Goal: Task Accomplishment & Management: Use online tool/utility

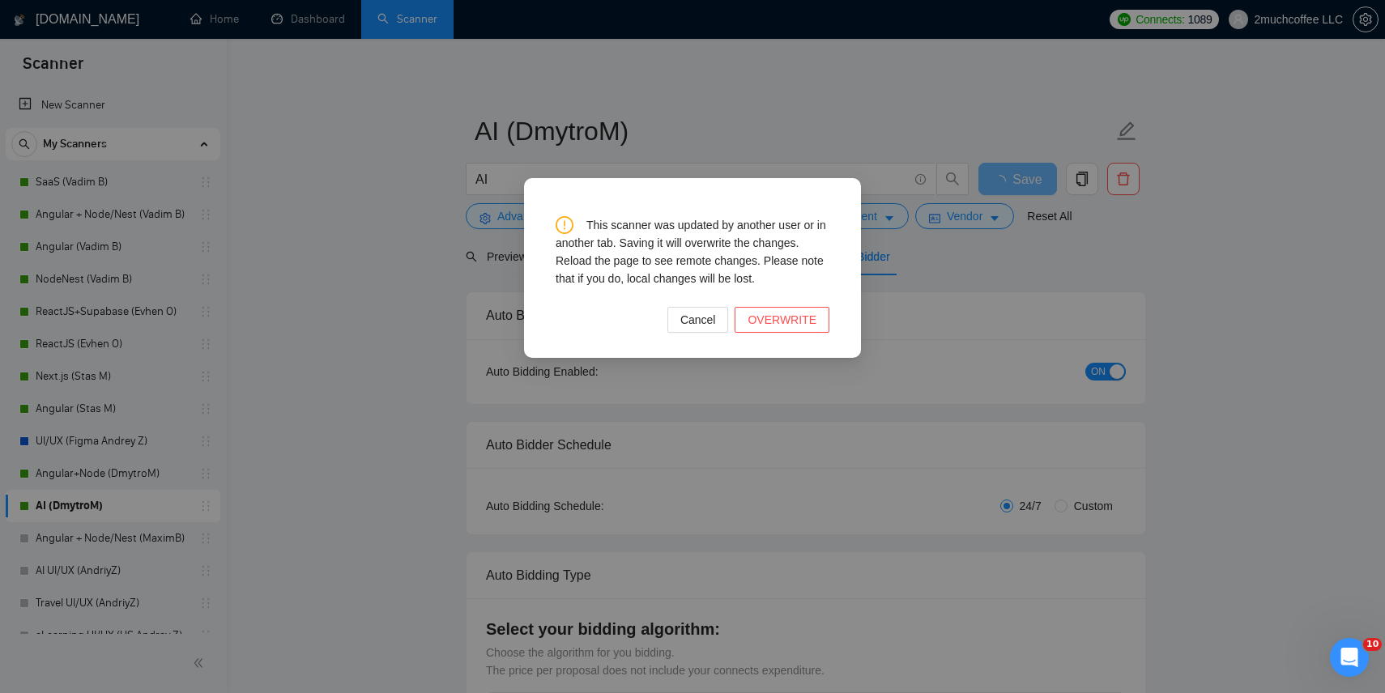
scroll to position [77, 0]
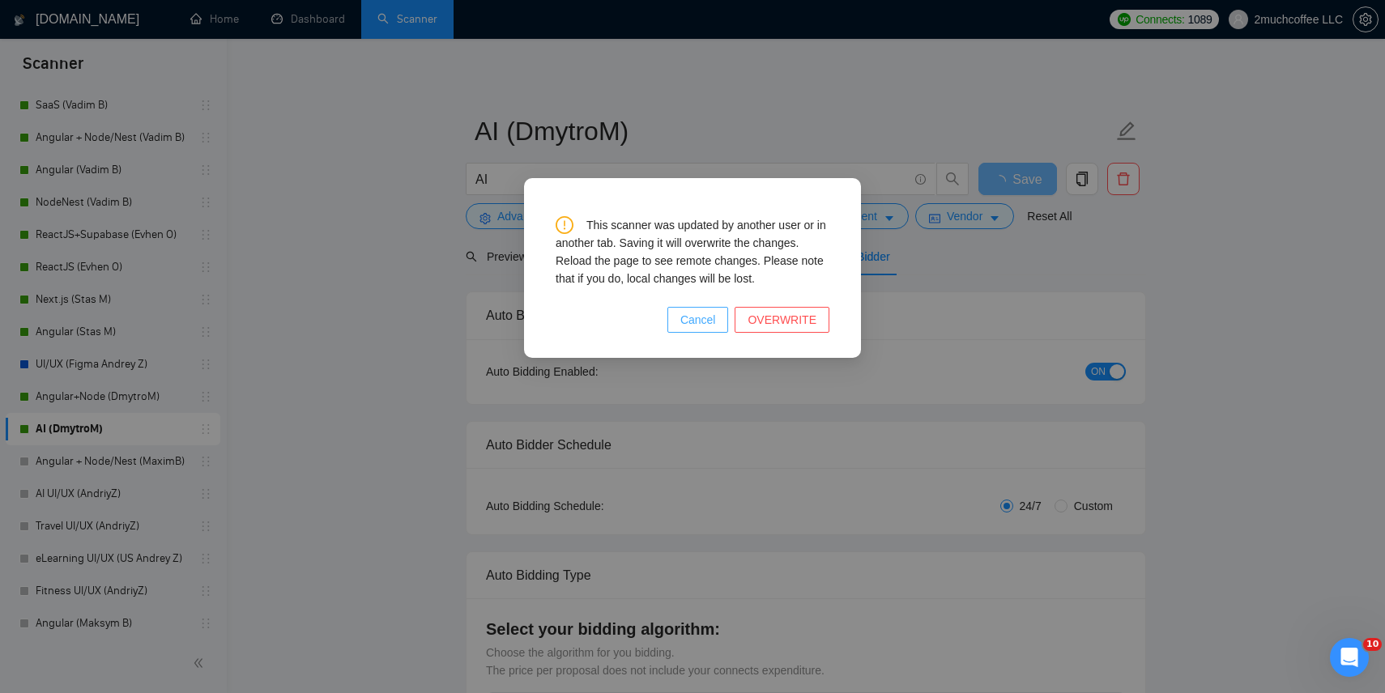
click at [723, 322] on button "Cancel" at bounding box center [698, 320] width 62 height 26
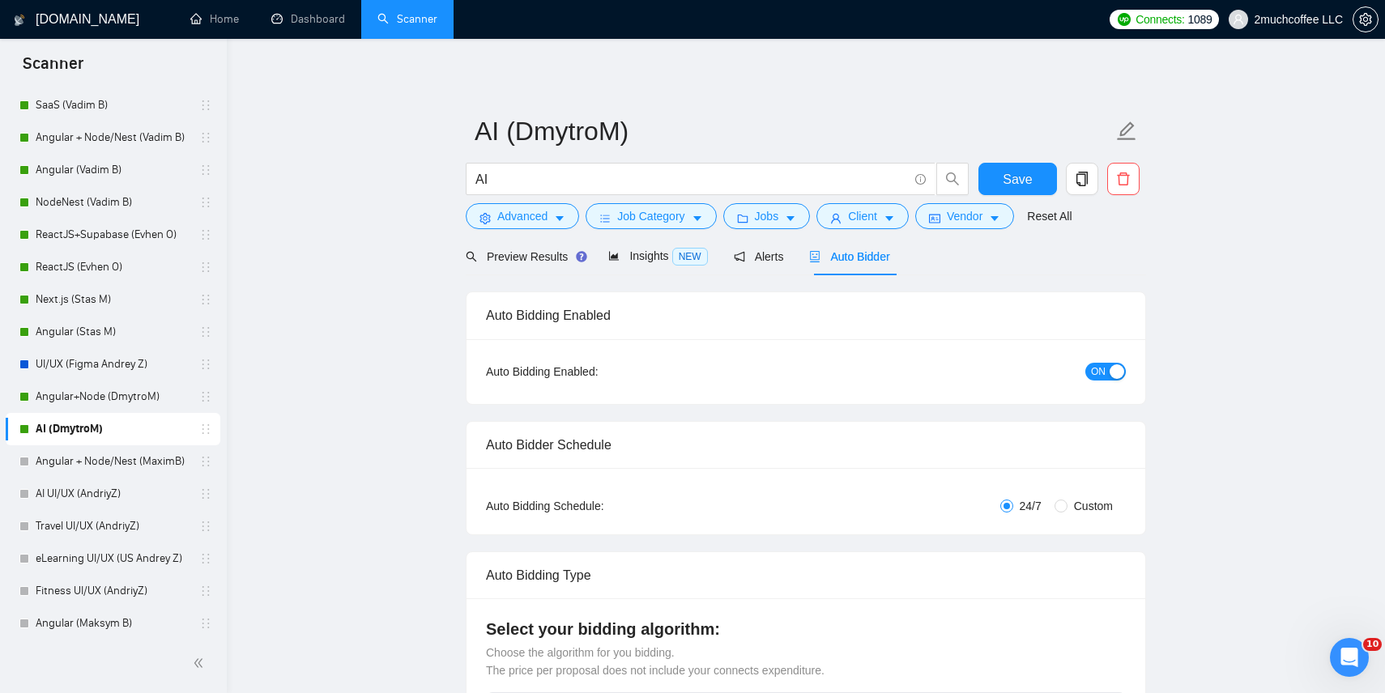
click at [77, 17] on h1 "[DOMAIN_NAME]" at bounding box center [88, 19] width 104 height 39
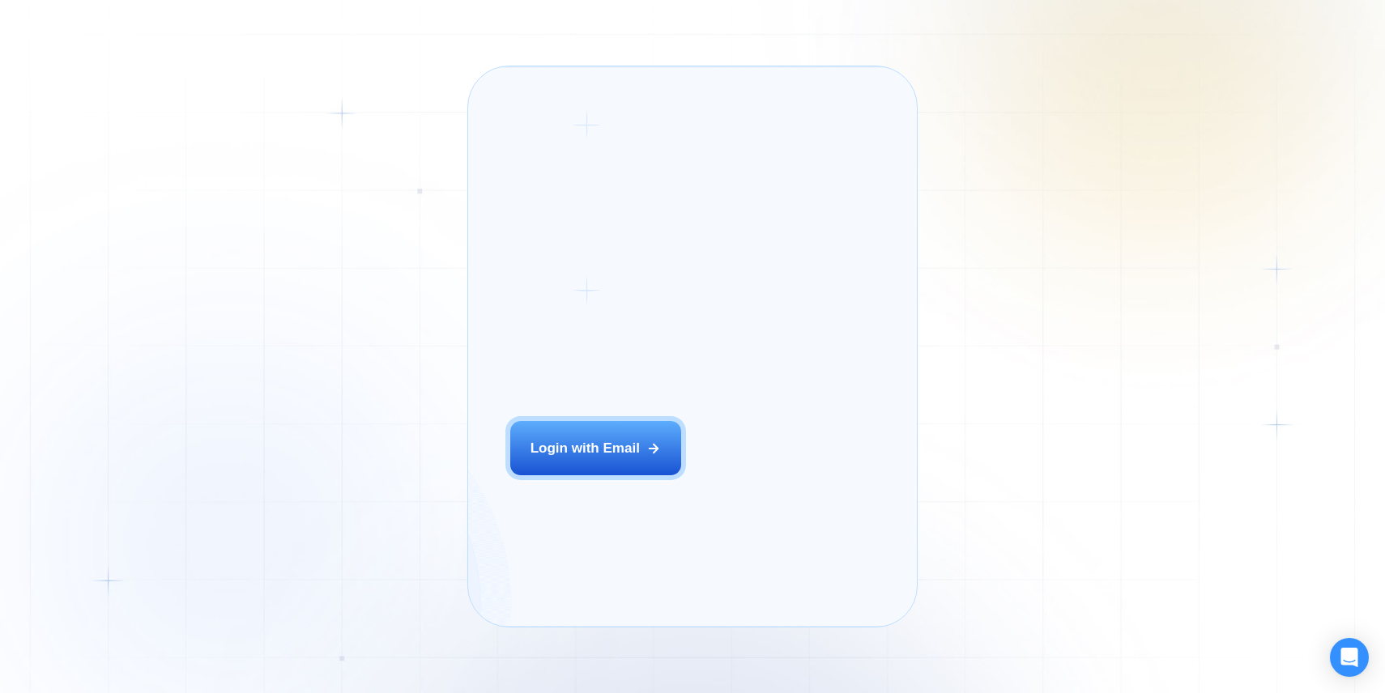
click at [668, 455] on button "Login with Email" at bounding box center [596, 447] width 172 height 53
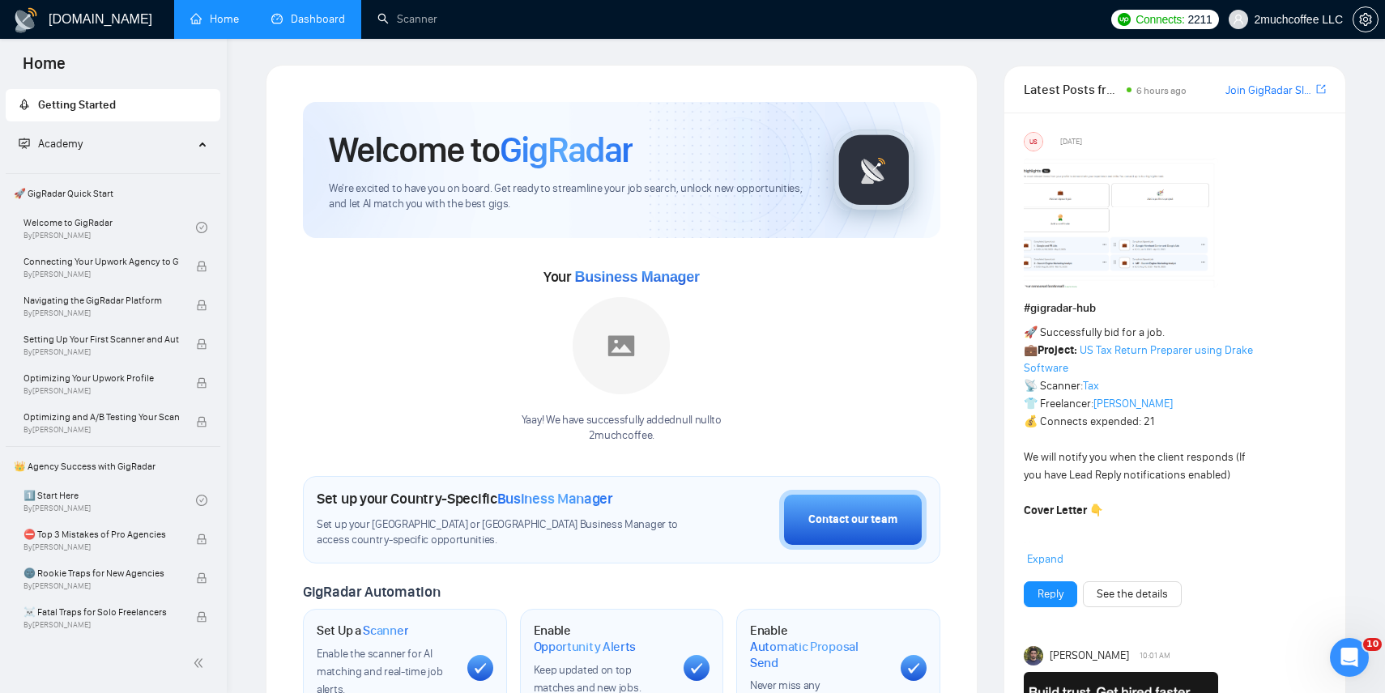
click at [318, 26] on link "Dashboard" at bounding box center [308, 19] width 74 height 14
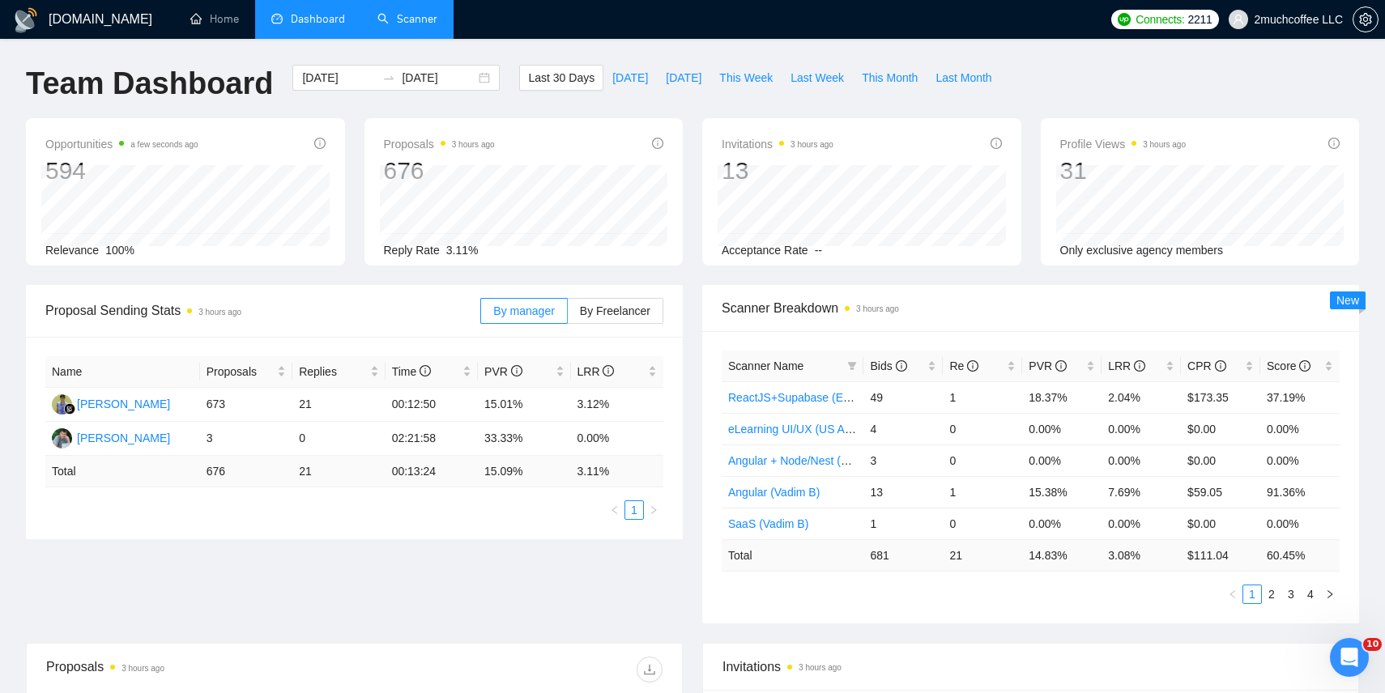
click at [389, 24] on link "Scanner" at bounding box center [407, 19] width 60 height 14
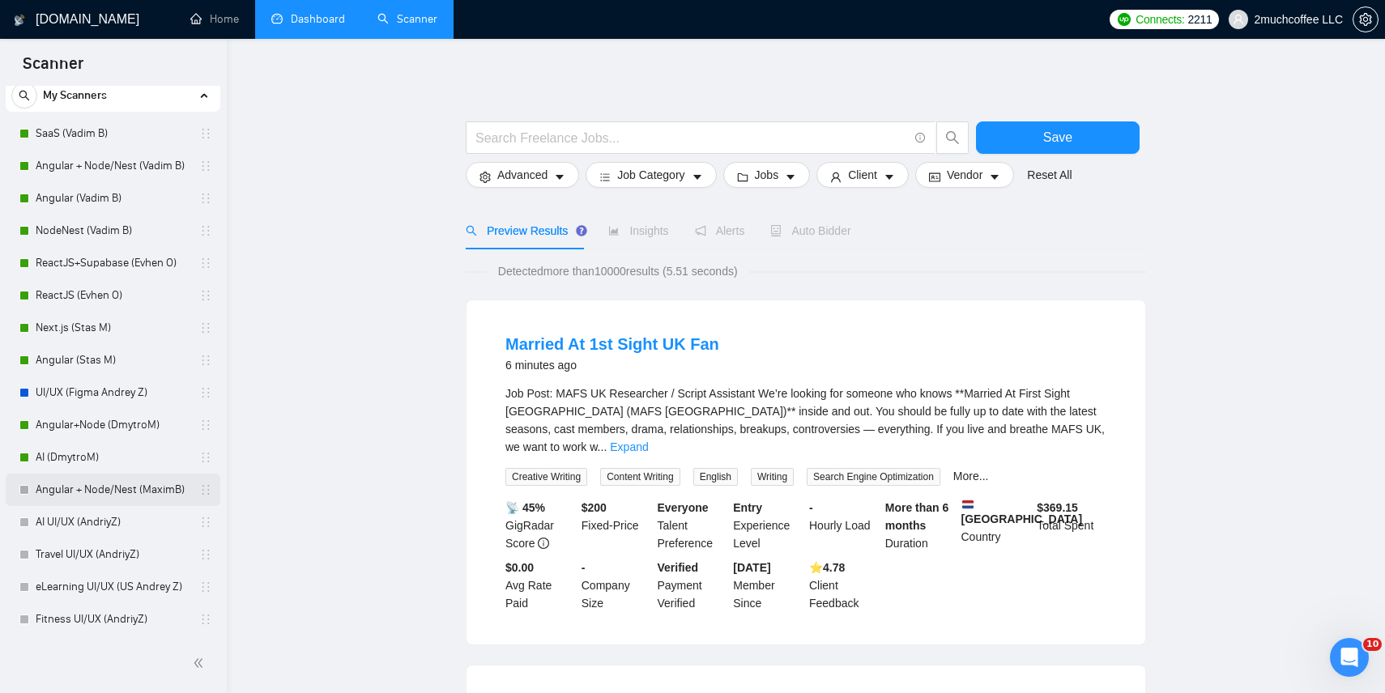
scroll to position [61, 0]
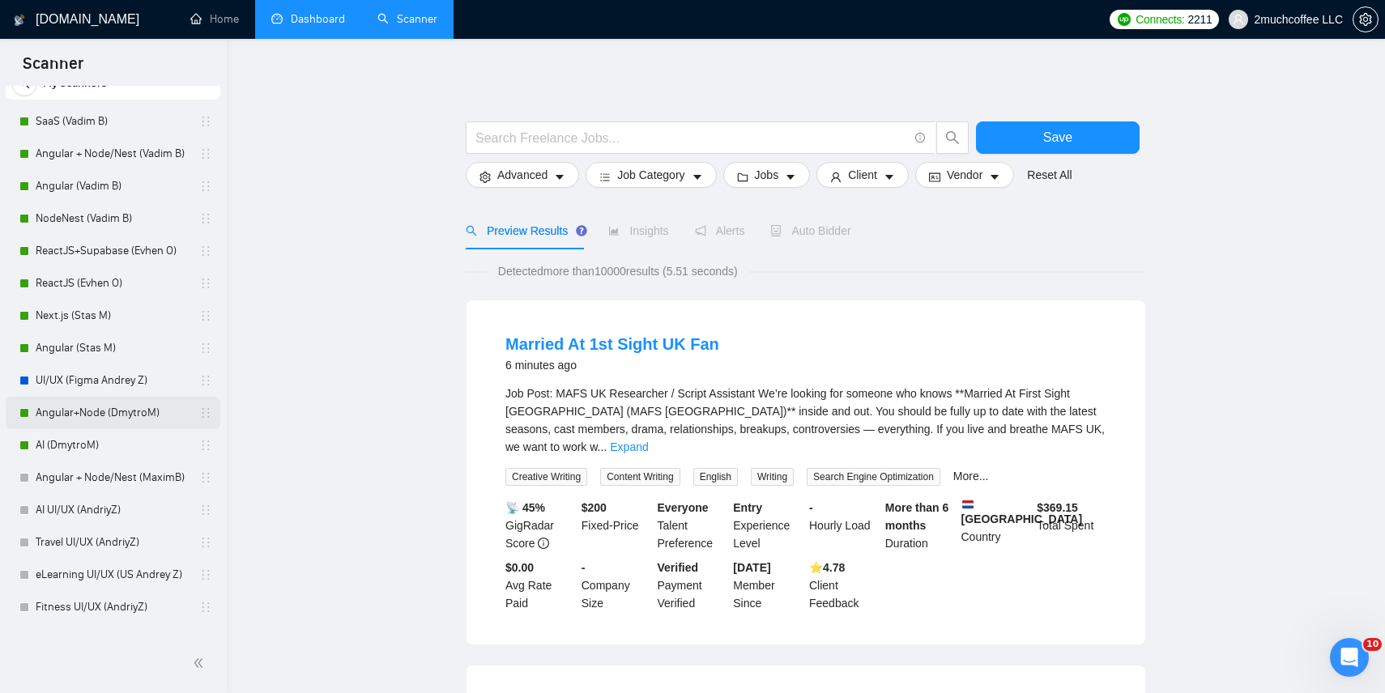
click at [117, 417] on link "Angular+Node (DmytroM)" at bounding box center [113, 413] width 154 height 32
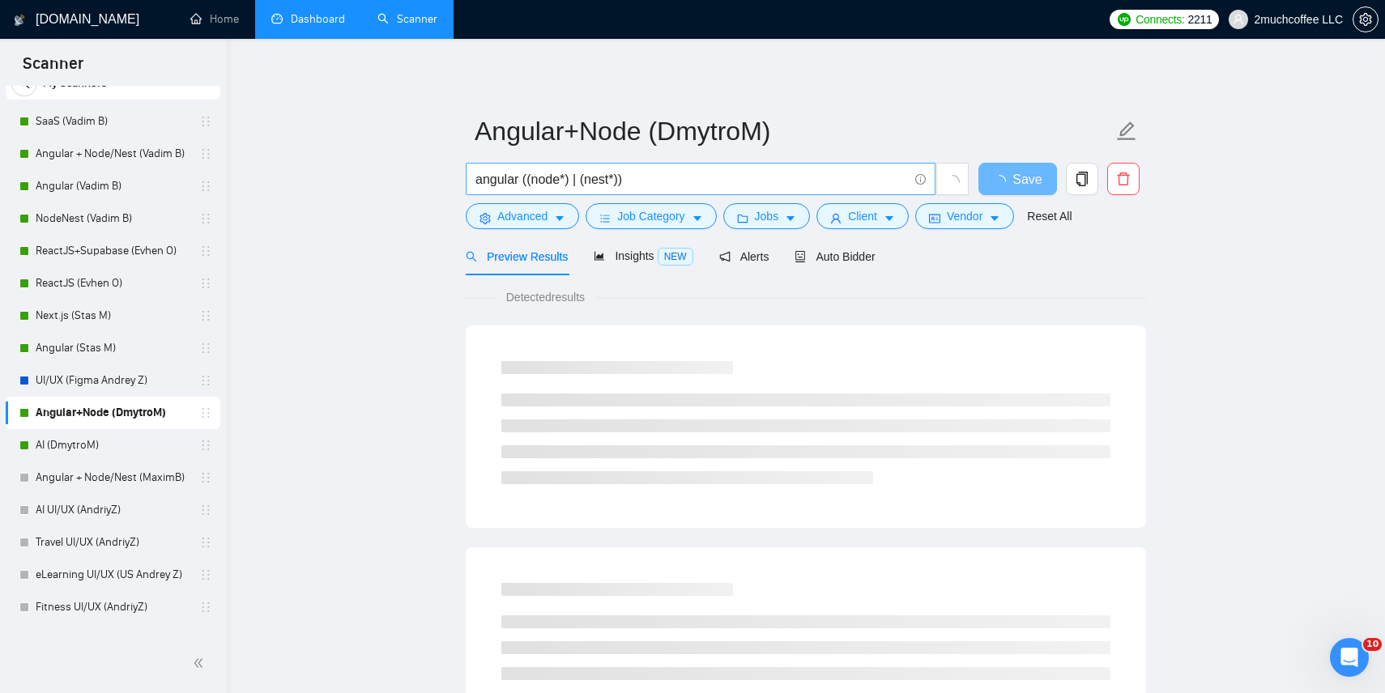
click at [544, 181] on input "angular ((node*) | (nest*))" at bounding box center [692, 179] width 433 height 20
drag, startPoint x: 522, startPoint y: 177, endPoint x: 697, endPoint y: 178, distance: 175.0
click at [697, 178] on input "angular ((node*) | (nest*))" at bounding box center [692, 179] width 433 height 20
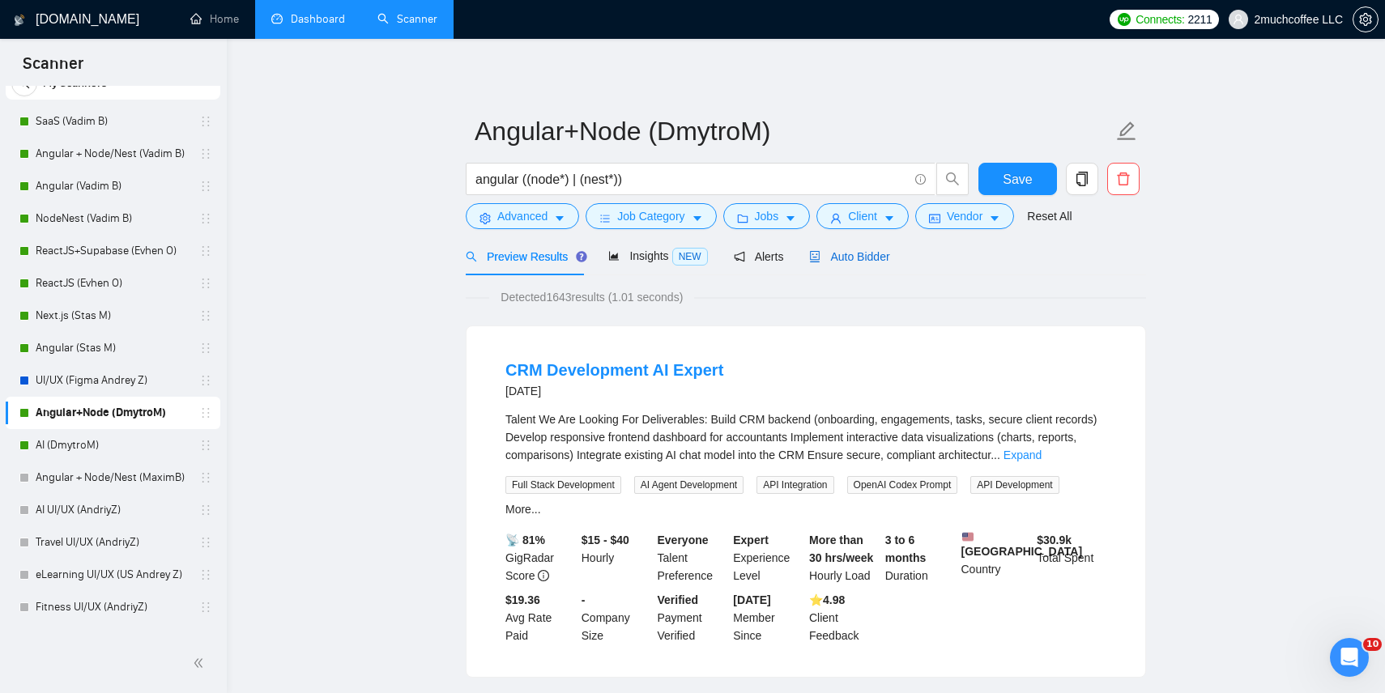
click at [847, 254] on span "Auto Bidder" at bounding box center [849, 256] width 80 height 13
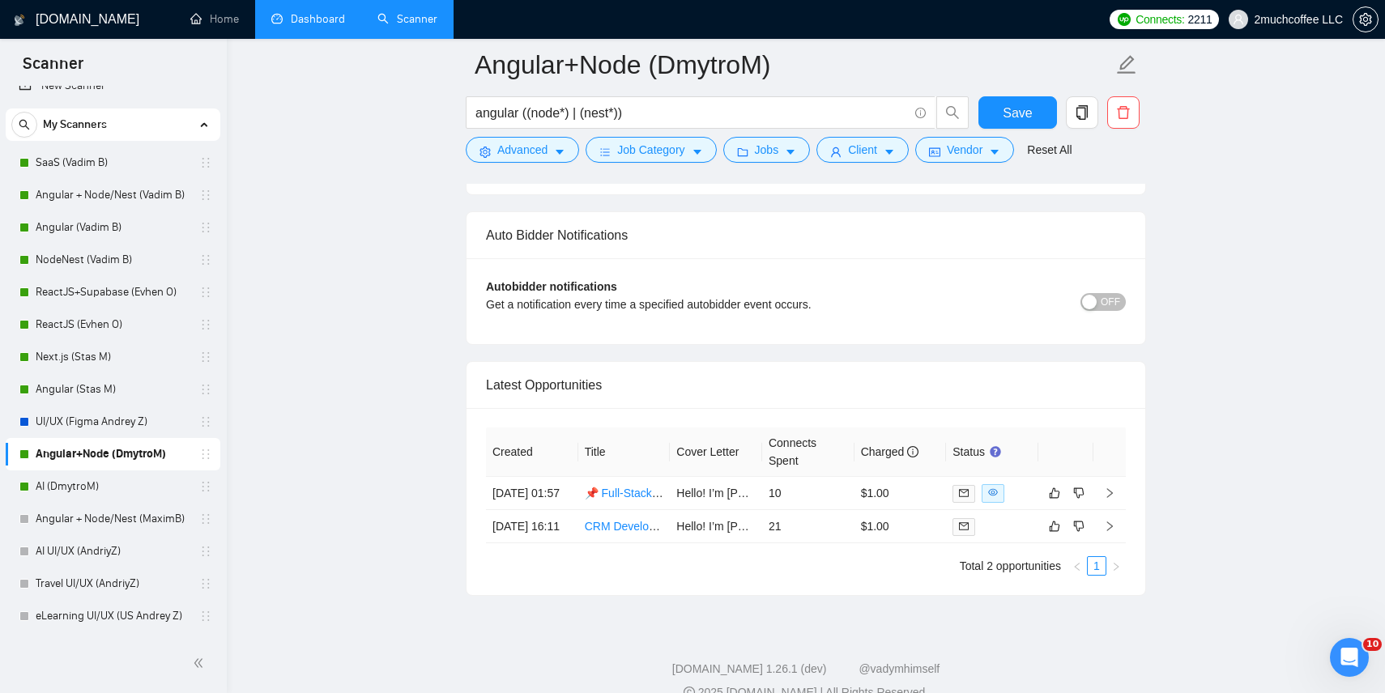
scroll to position [17, 0]
click at [139, 454] on link "Angular+Node (DmytroM)" at bounding box center [113, 457] width 154 height 32
click at [1088, 115] on icon "copy" at bounding box center [1082, 112] width 15 height 15
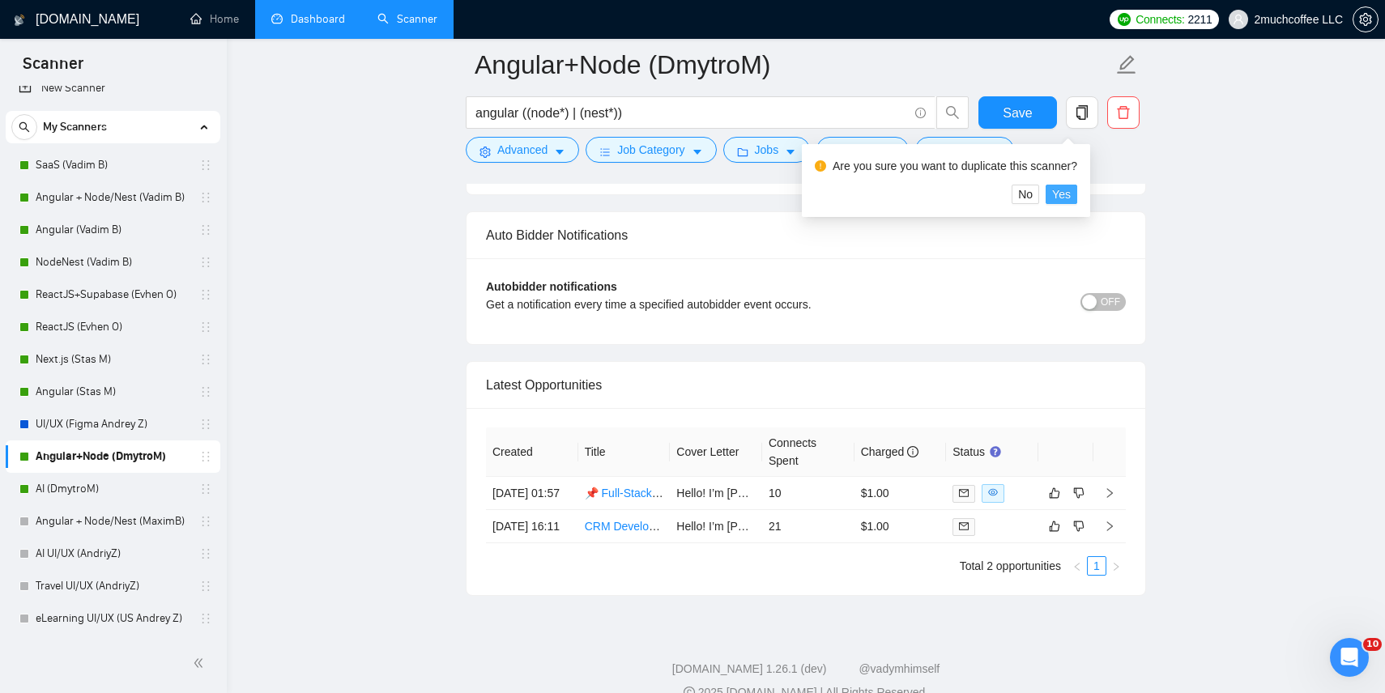
click at [1071, 193] on span "Yes" at bounding box center [1061, 195] width 19 height 18
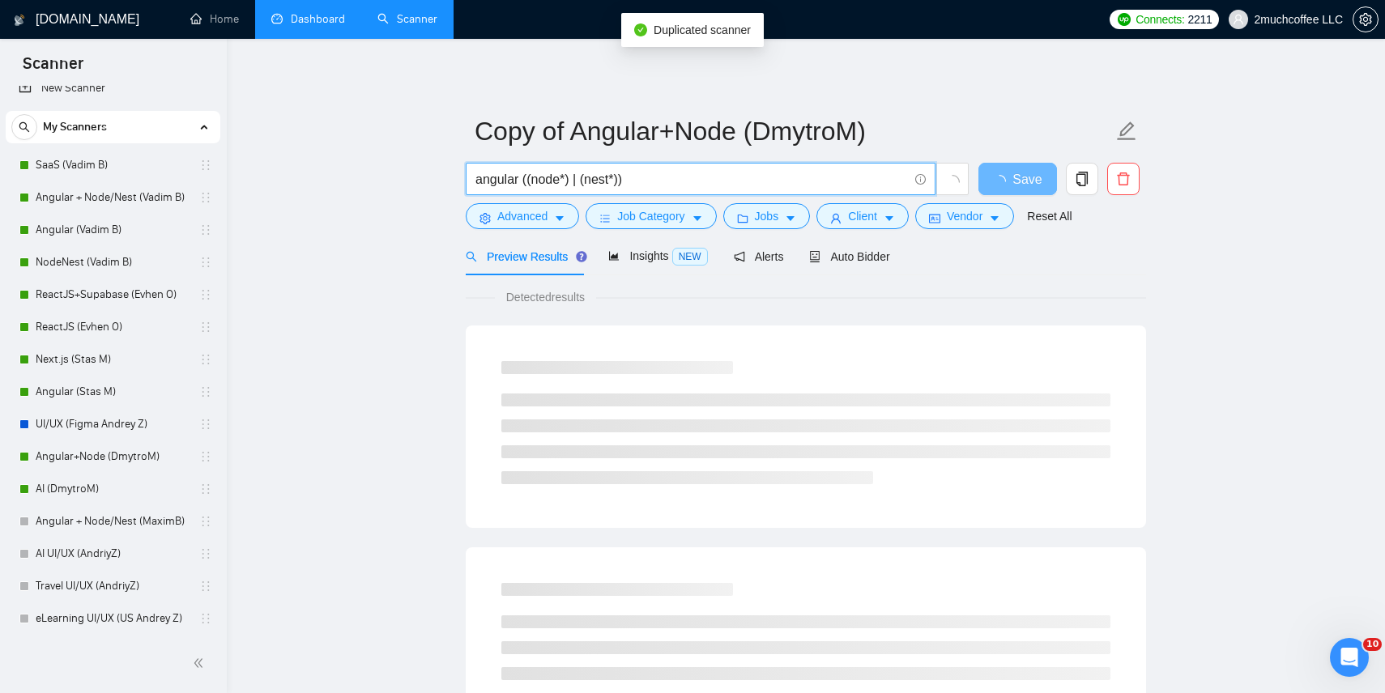
drag, startPoint x: 527, startPoint y: 177, endPoint x: 821, endPoint y: 180, distance: 294.1
click at [821, 180] on input "angular ((node*) | (nest*))" at bounding box center [692, 179] width 433 height 20
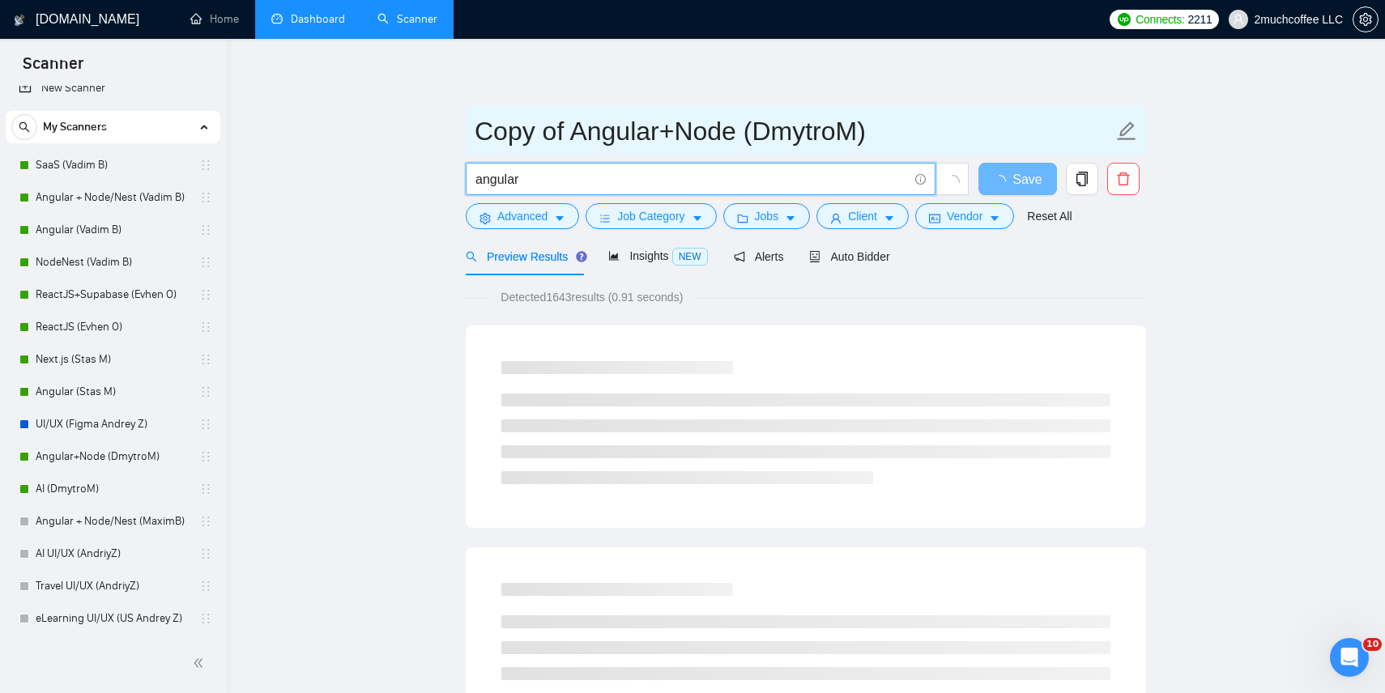
type input "angular"
drag, startPoint x: 572, startPoint y: 126, endPoint x: 472, endPoint y: 126, distance: 99.6
click at [472, 126] on span "Copy of Angular+Node (DmytroM)" at bounding box center [806, 130] width 680 height 51
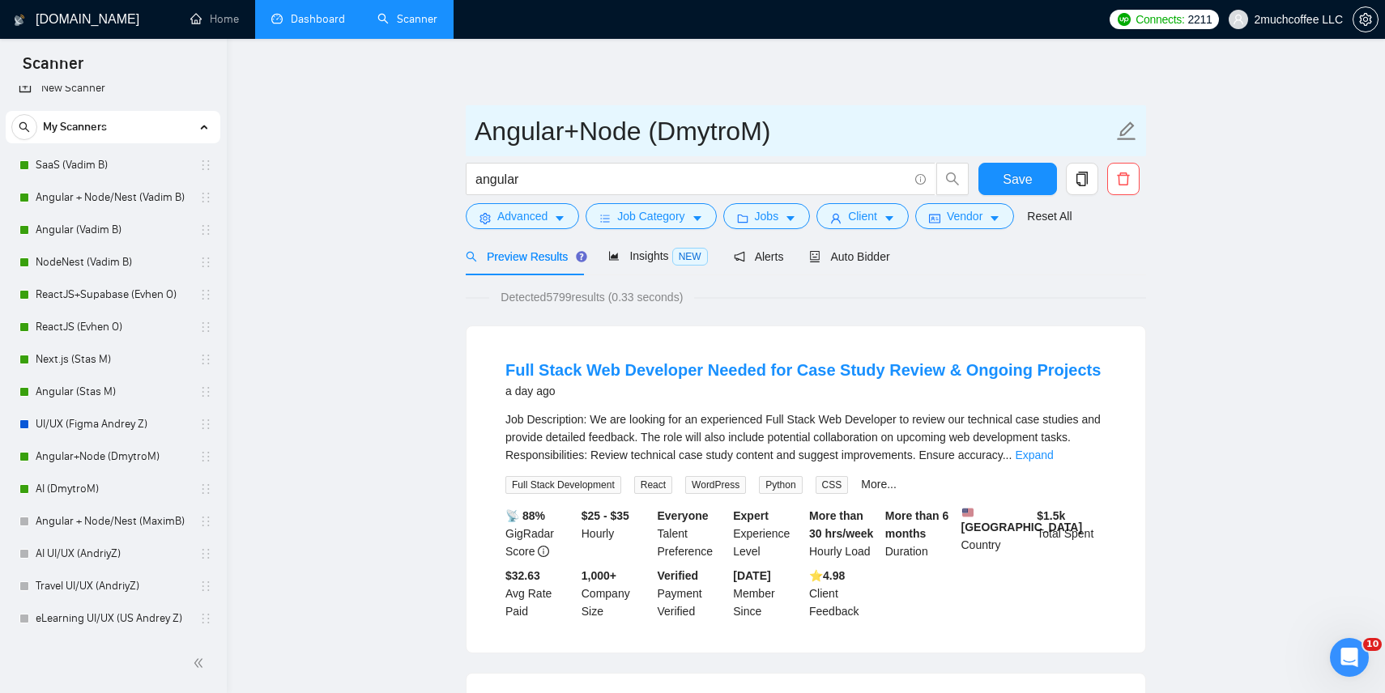
drag, startPoint x: 568, startPoint y: 127, endPoint x: 643, endPoint y: 128, distance: 75.3
click at [644, 128] on input "Angular+Node (DmytroM)" at bounding box center [794, 131] width 638 height 41
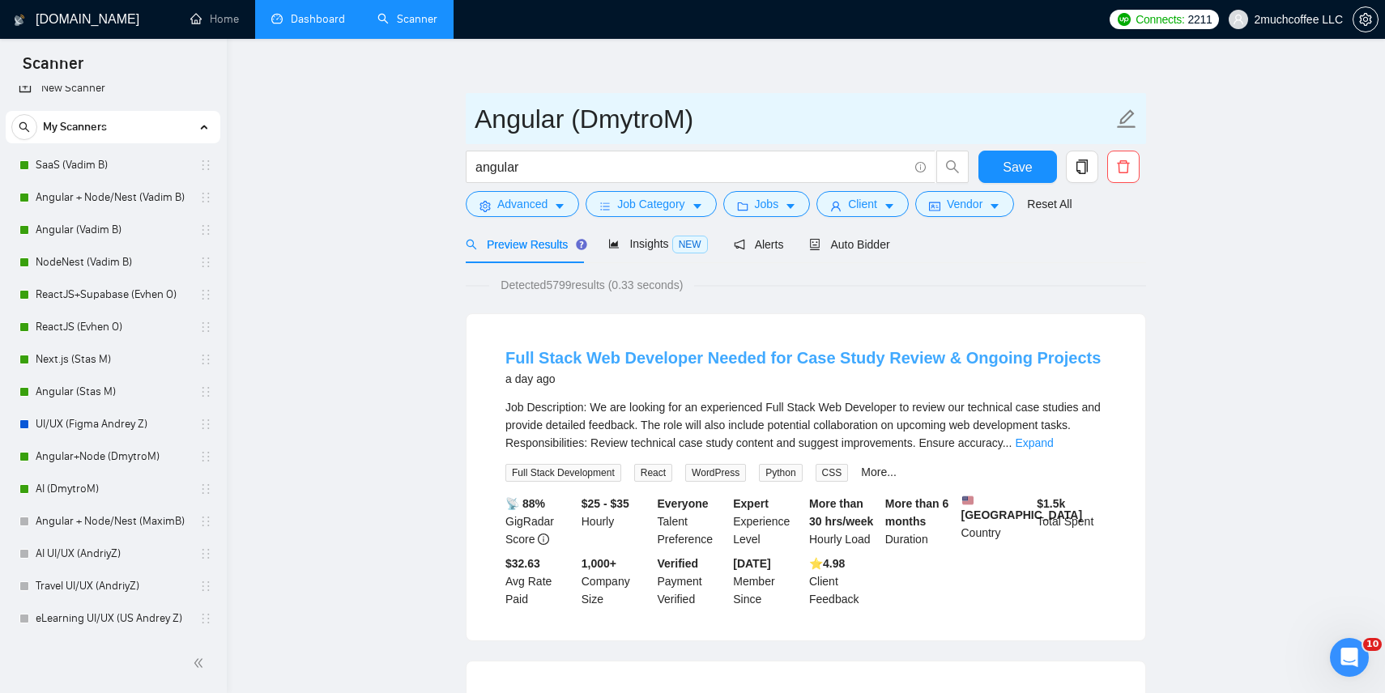
scroll to position [15, 0]
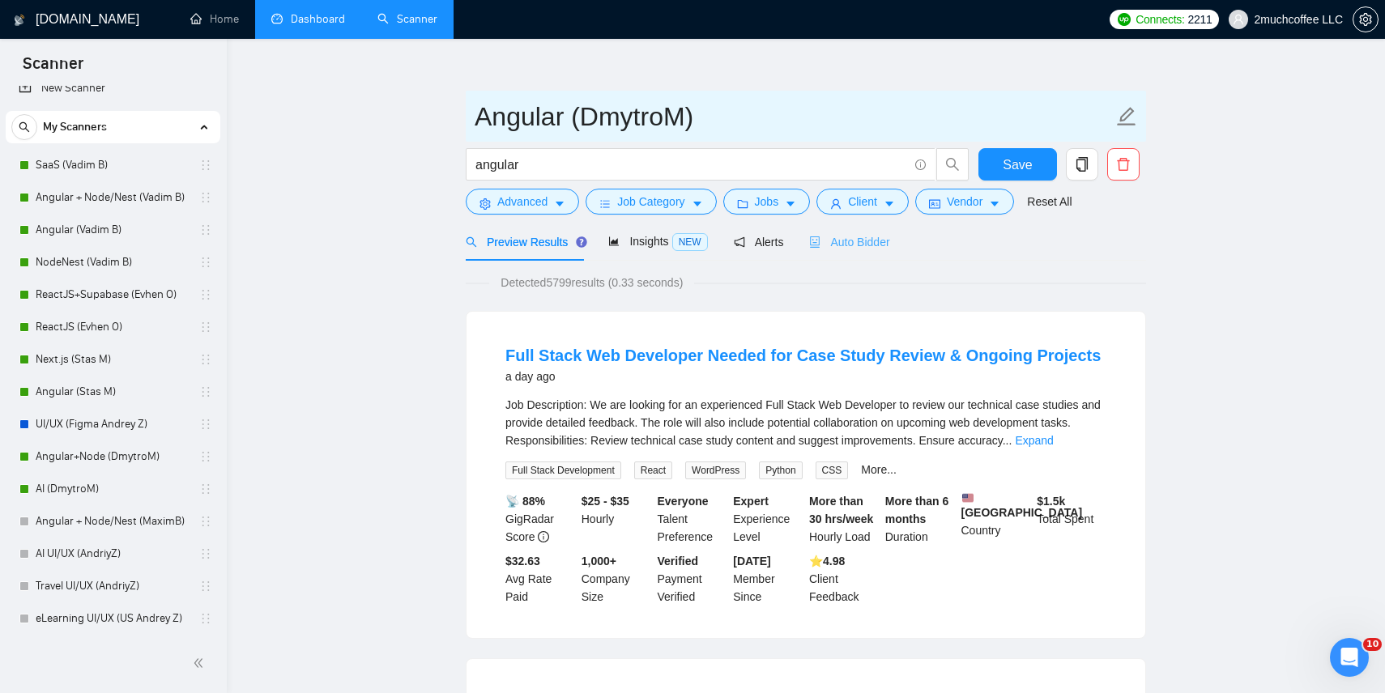
type input "Angular (DmytroM)"
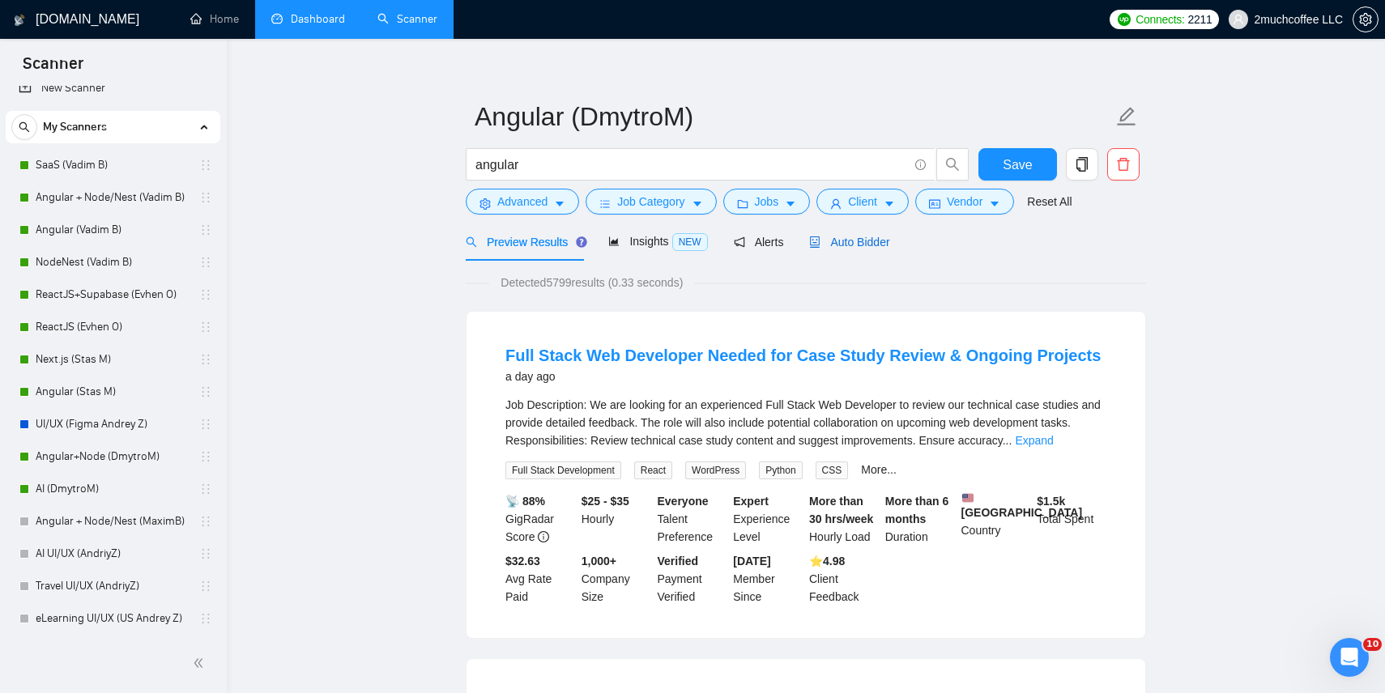
click at [847, 242] on span "Auto Bidder" at bounding box center [849, 242] width 80 height 13
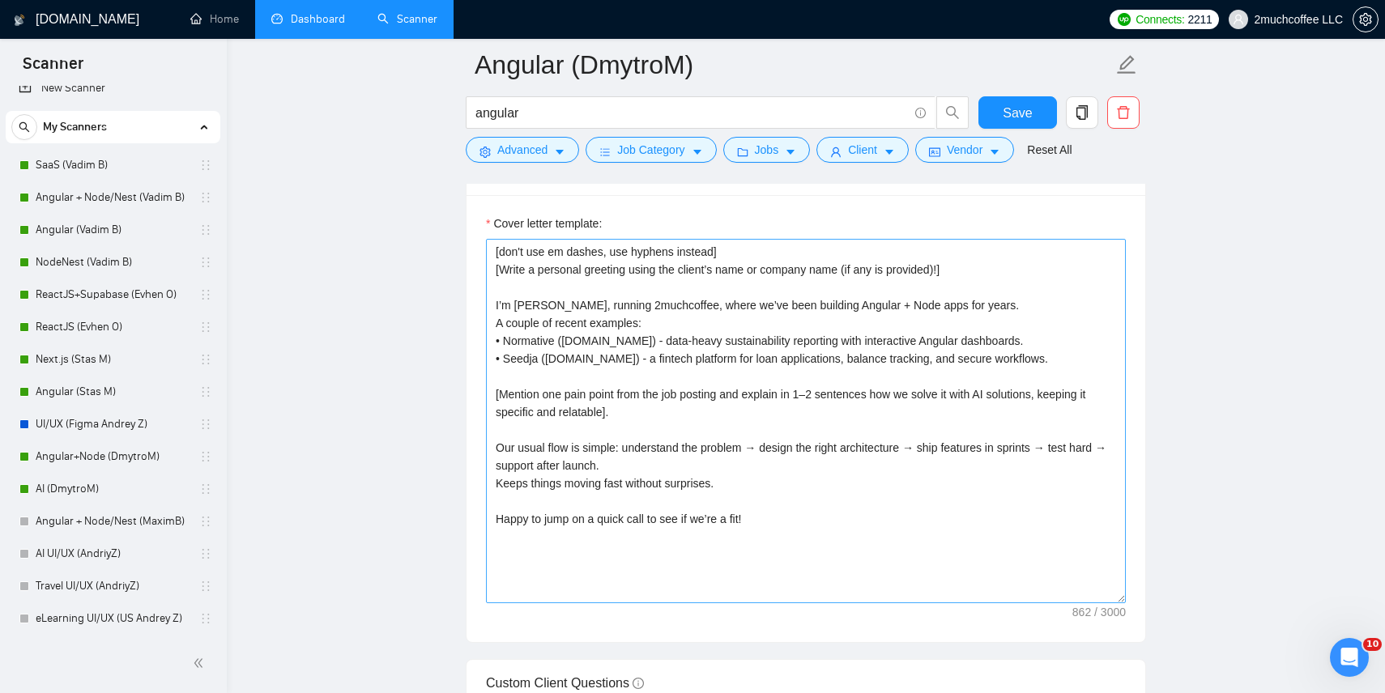
scroll to position [1857, 0]
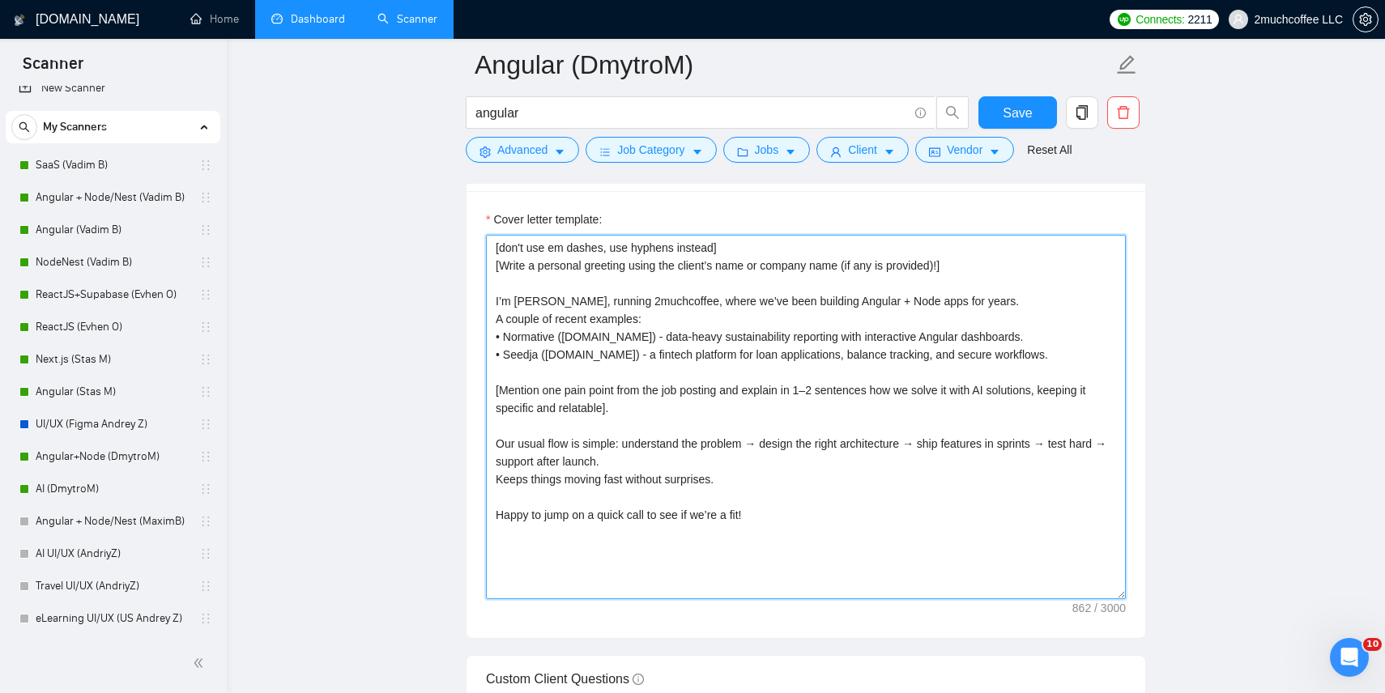
click at [877, 315] on textarea "[don't use em dashes, use hyphens instead] [Write a personal greeting using the…" at bounding box center [806, 417] width 640 height 365
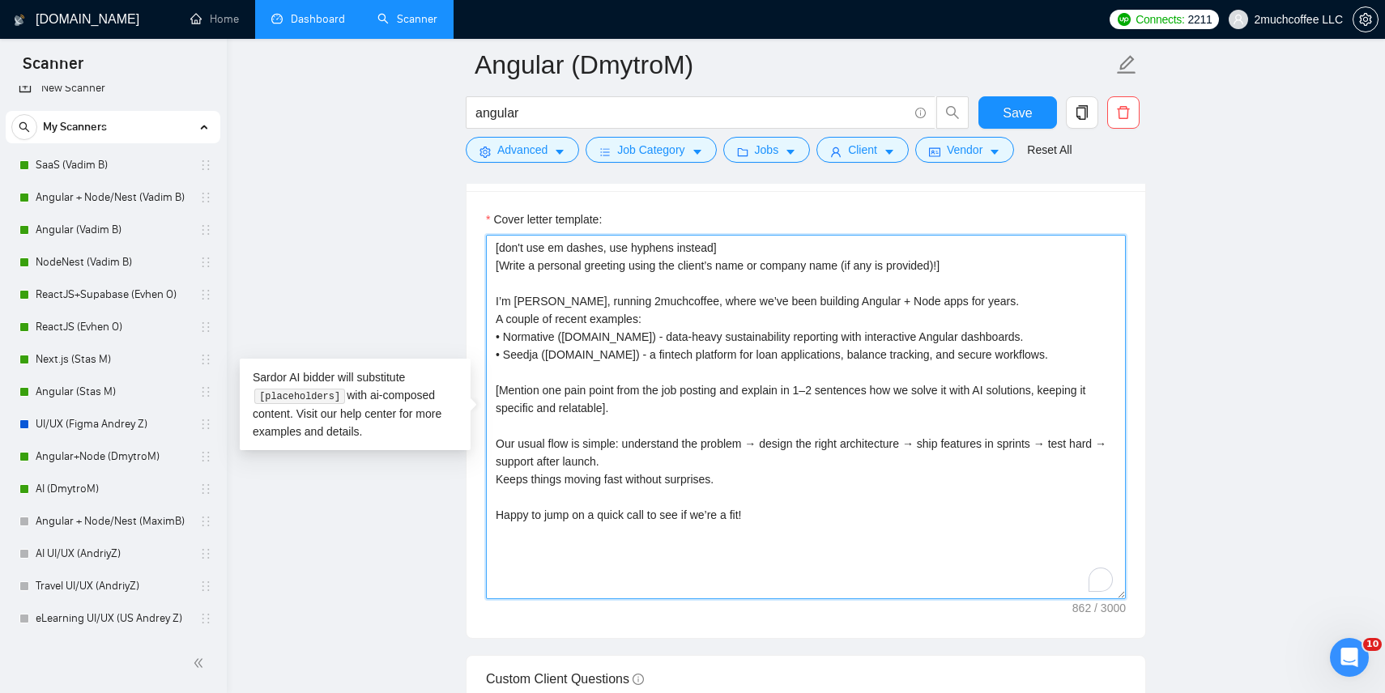
click at [823, 294] on textarea "[don't use em dashes, use hyphens instead] [Write a personal greeting using the…" at bounding box center [806, 417] width 640 height 365
click at [788, 309] on textarea "[don't use em dashes, use hyphens instead] [Write a personal greeting using the…" at bounding box center [806, 417] width 640 height 365
drag, startPoint x: 863, startPoint y: 301, endPoint x: 897, endPoint y: 304, distance: 34.2
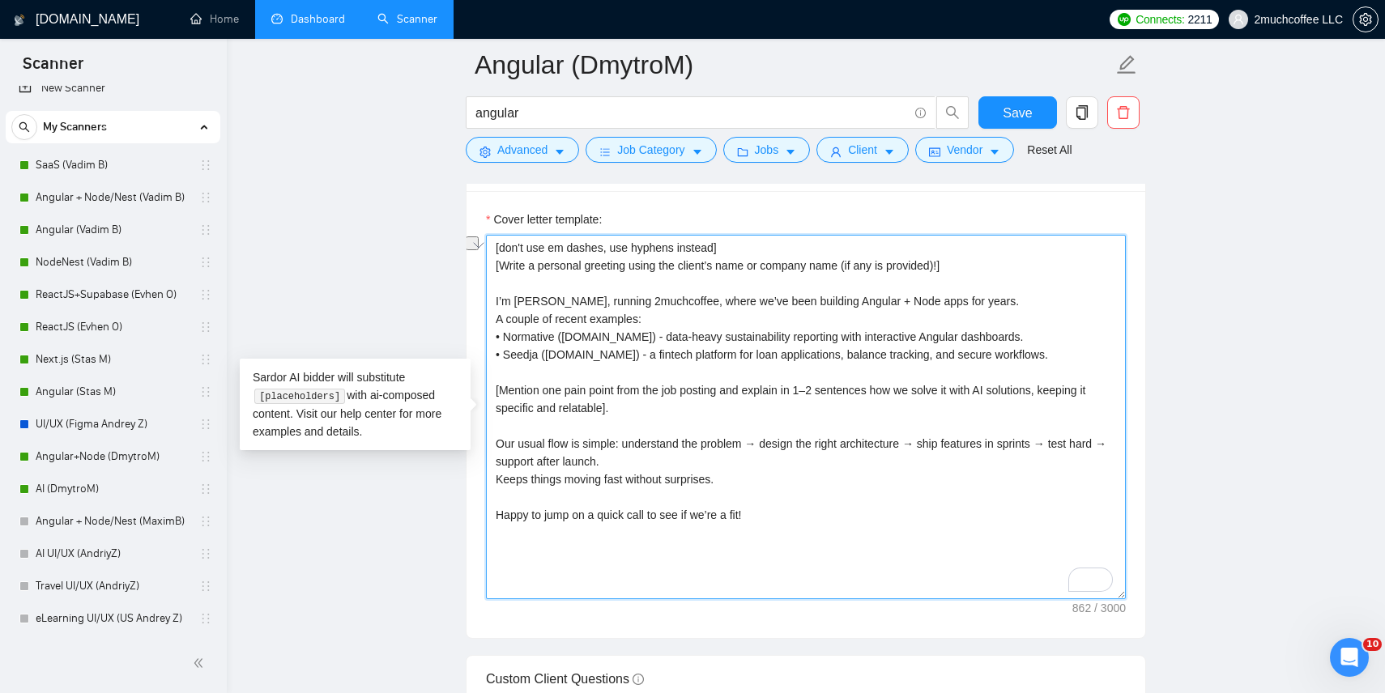
click at [897, 304] on textarea "[don't use em dashes, use hyphens instead] [Write a personal greeting using the…" at bounding box center [806, 417] width 640 height 365
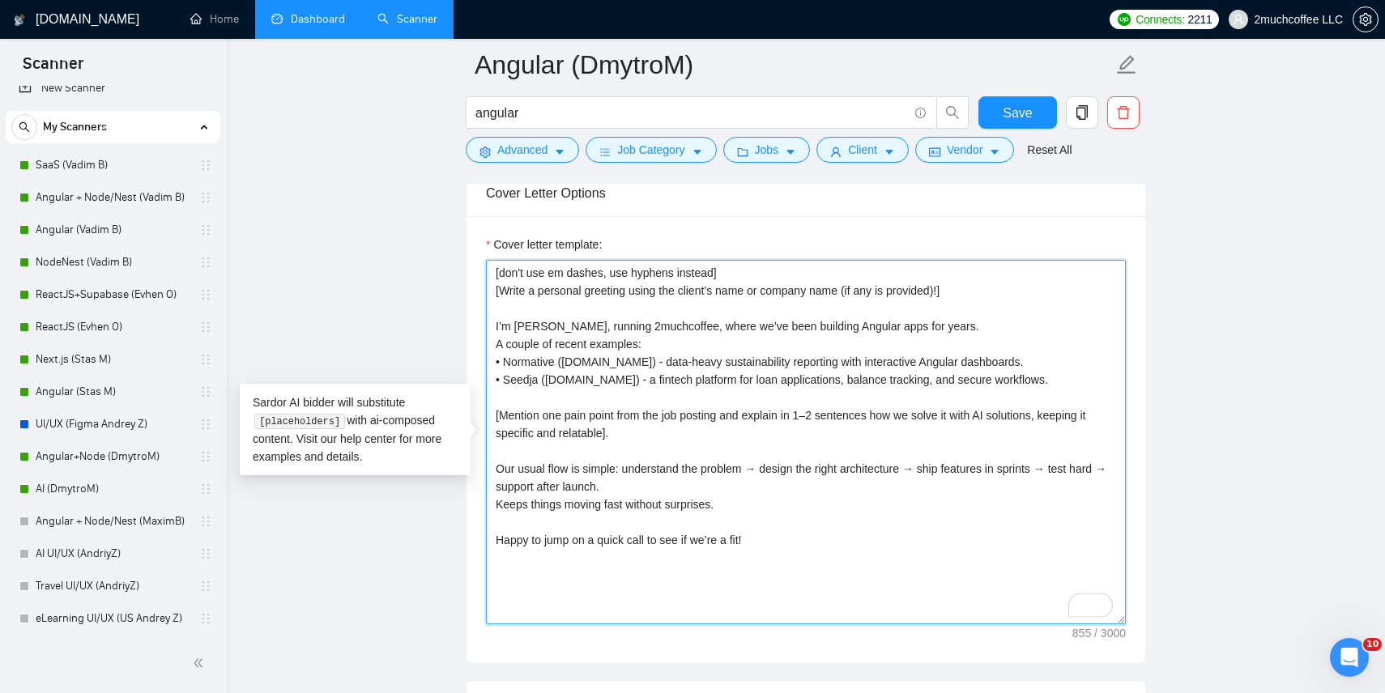
scroll to position [1831, 0]
click at [597, 346] on textarea "[don't use em dashes, use hyphens instead] [Write a personal greeting using the…" at bounding box center [806, 444] width 640 height 365
click at [570, 316] on textarea "[don't use em dashes, use hyphens instead] [Write a personal greeting using the…" at bounding box center [806, 444] width 640 height 365
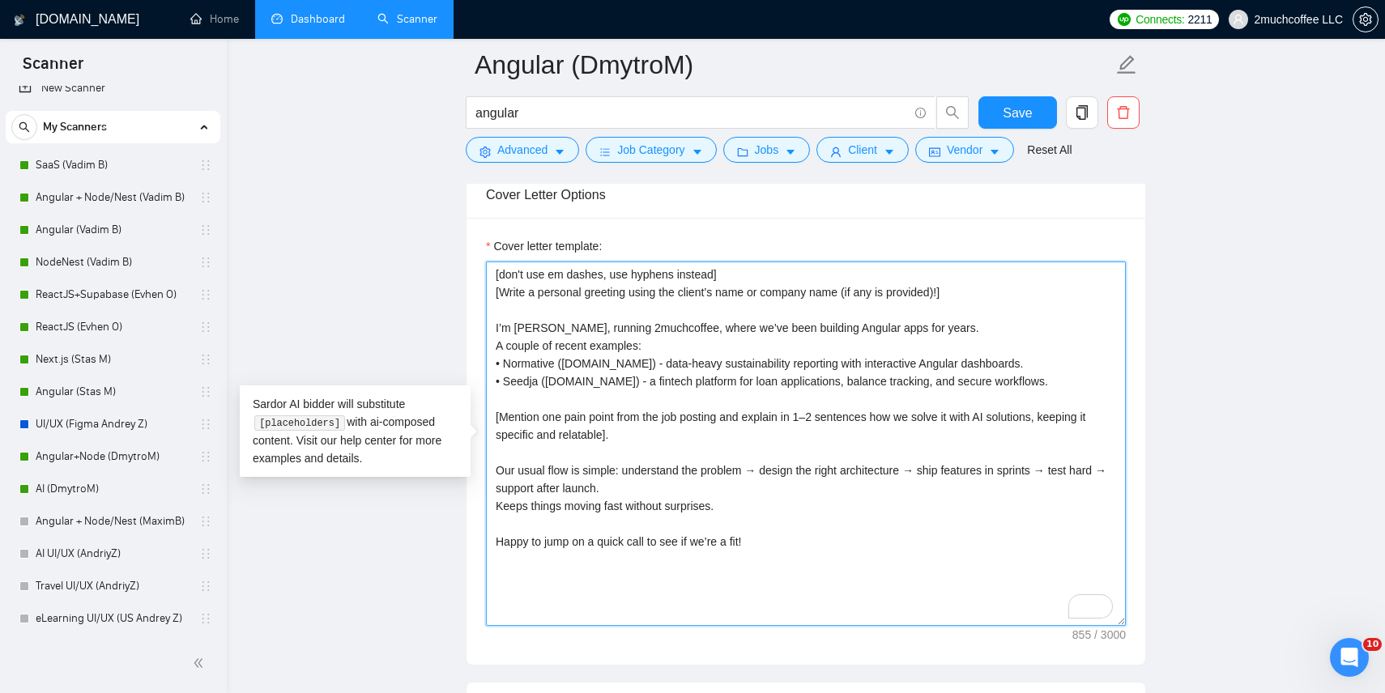
click at [650, 347] on textarea "[don't use em dashes, use hyphens instead] [Write a personal greeting using the…" at bounding box center [806, 444] width 640 height 365
click at [598, 382] on textarea "[don't use em dashes, use hyphens instead] [Write a personal greeting using the…" at bounding box center [806, 444] width 640 height 365
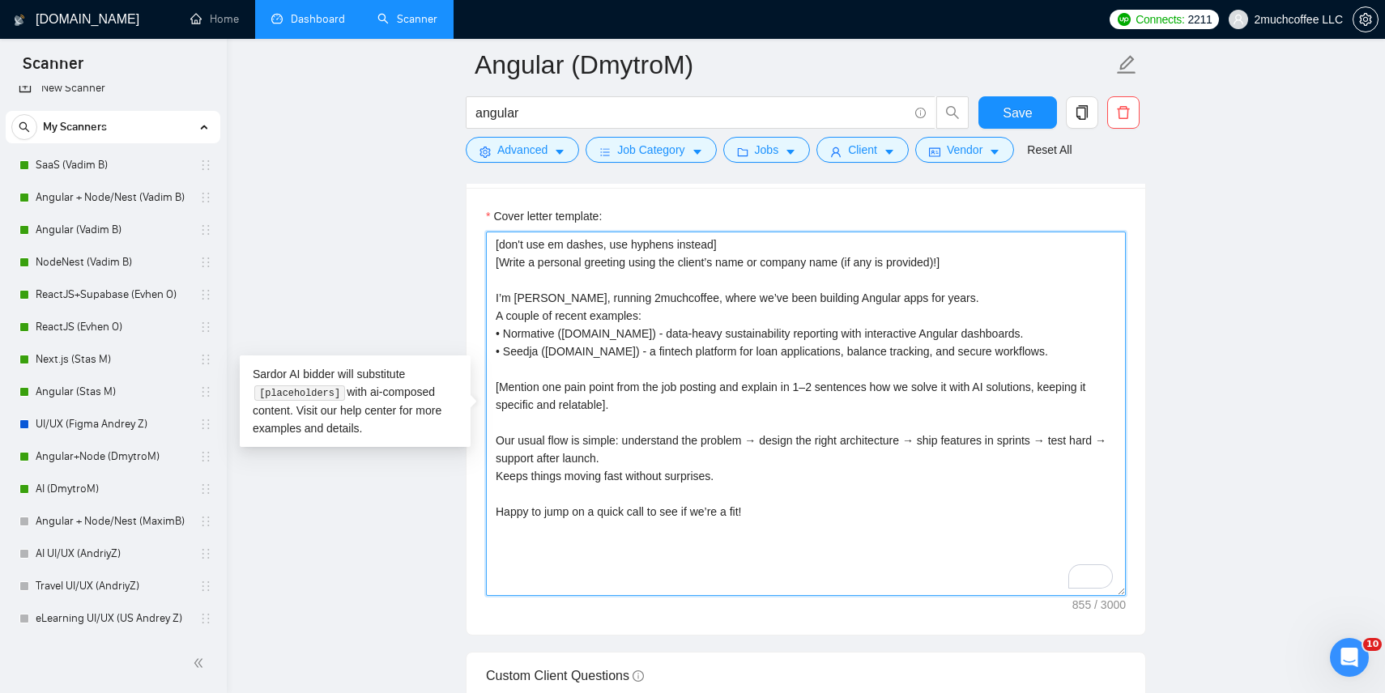
click at [598, 382] on textarea "[don't use em dashes, use hyphens instead] [Write a personal greeting using the…" at bounding box center [806, 414] width 640 height 365
click at [575, 403] on textarea "[don't use em dashes, use hyphens instead] [Write a personal greeting using the…" at bounding box center [806, 414] width 640 height 365
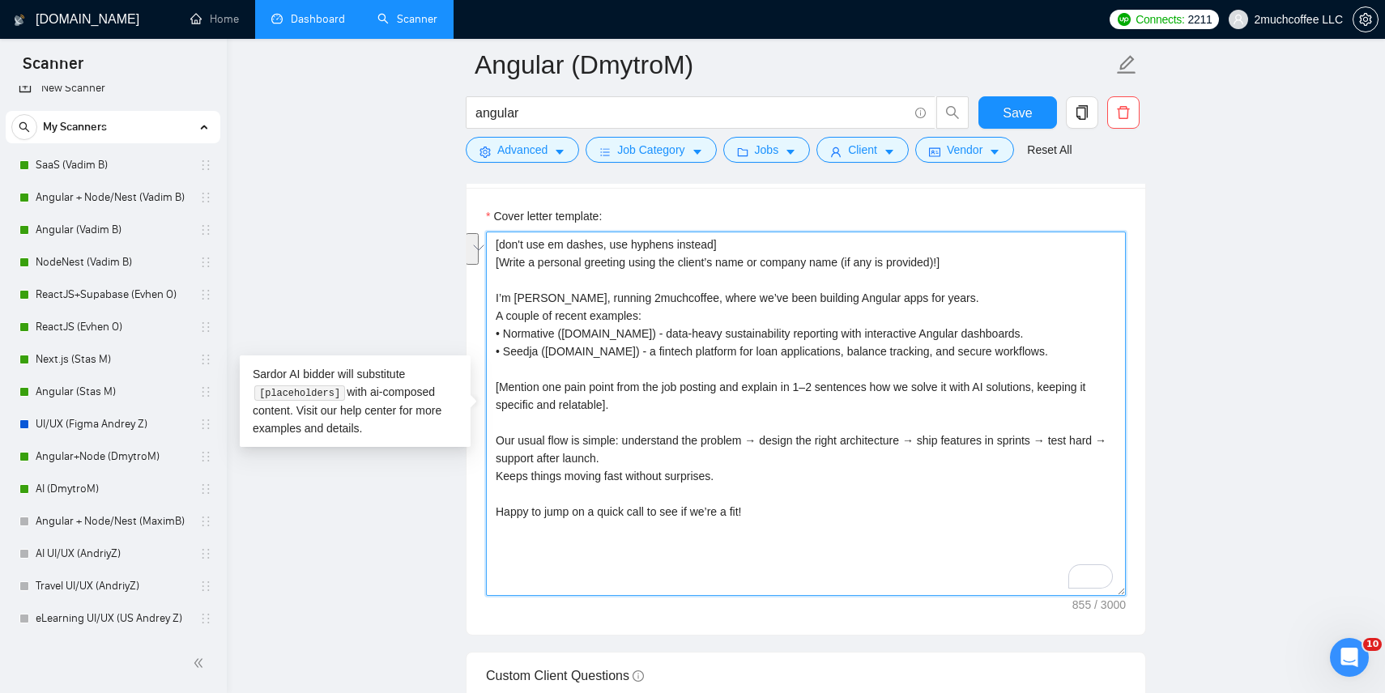
click at [575, 403] on textarea "[don't use em dashes, use hyphens instead] [Write a personal greeting using the…" at bounding box center [806, 414] width 640 height 365
click at [601, 440] on textarea "[don't use em dashes, use hyphens instead] [Write a personal greeting using the…" at bounding box center [806, 414] width 640 height 365
click at [562, 454] on textarea "[don't use em dashes, use hyphens instead] [Write a personal greeting using the…" at bounding box center [806, 414] width 640 height 365
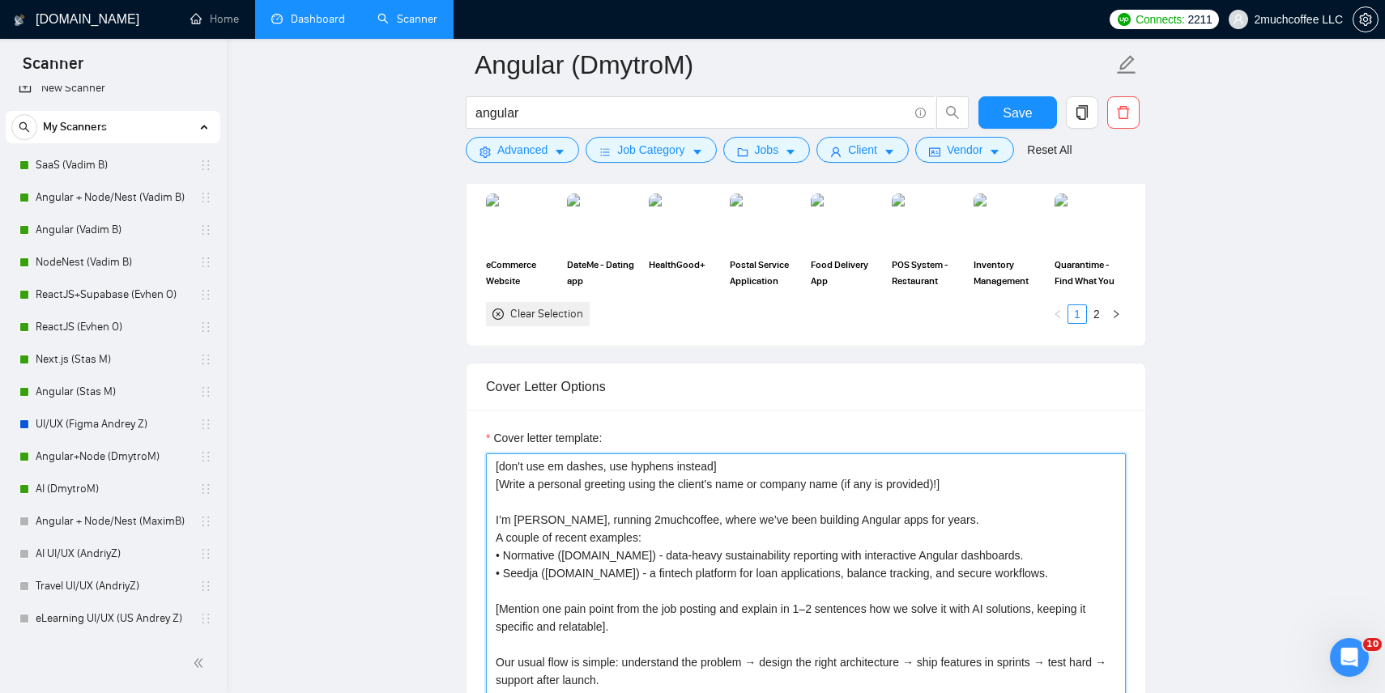
scroll to position [1648, 0]
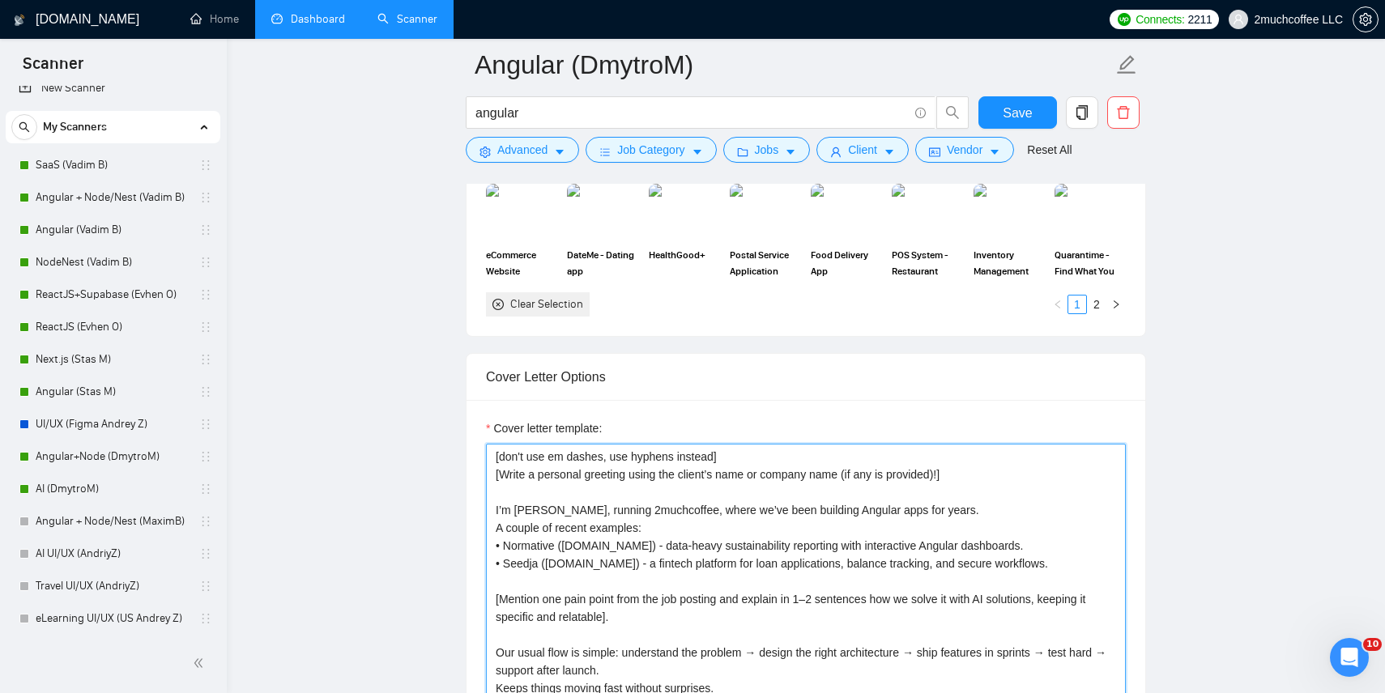
click at [670, 475] on textarea "[don't use em dashes, use hyphens instead] [Write a personal greeting using the…" at bounding box center [806, 626] width 640 height 365
click at [599, 561] on textarea "[don't use em dashes, use hyphens instead] [Write a personal greeting using the…" at bounding box center [806, 626] width 640 height 365
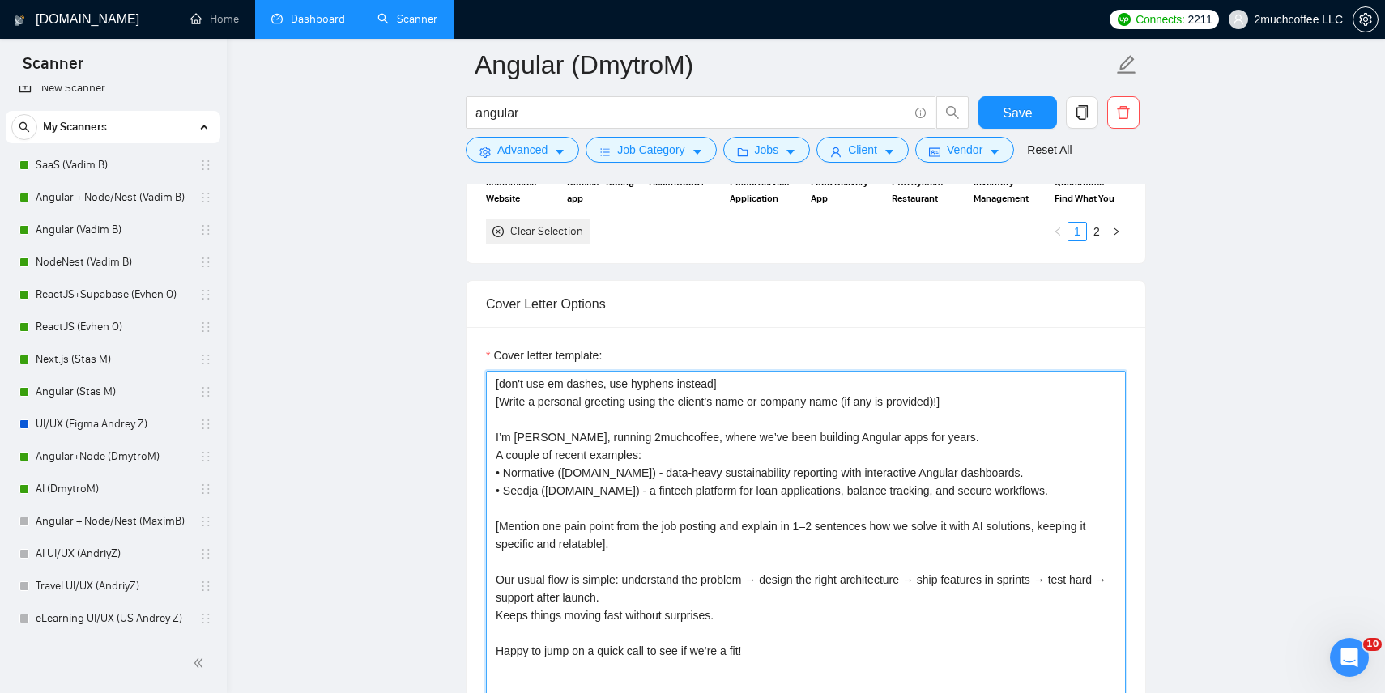
scroll to position [1745, 0]
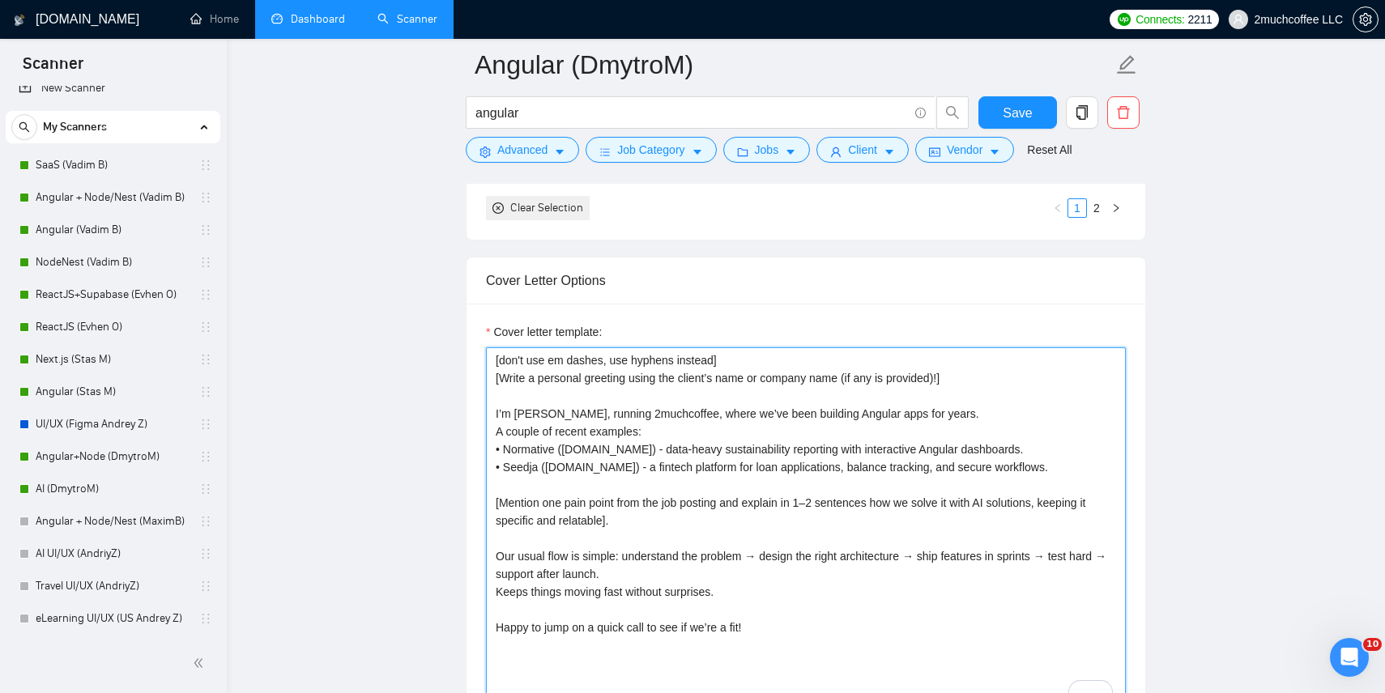
click at [643, 416] on textarea "[don't use em dashes, use hyphens instead] [Write a personal greeting using the…" at bounding box center [806, 530] width 640 height 365
click at [612, 445] on textarea "[don't use em dashes, use hyphens instead] [Write a personal greeting using the…" at bounding box center [806, 530] width 640 height 365
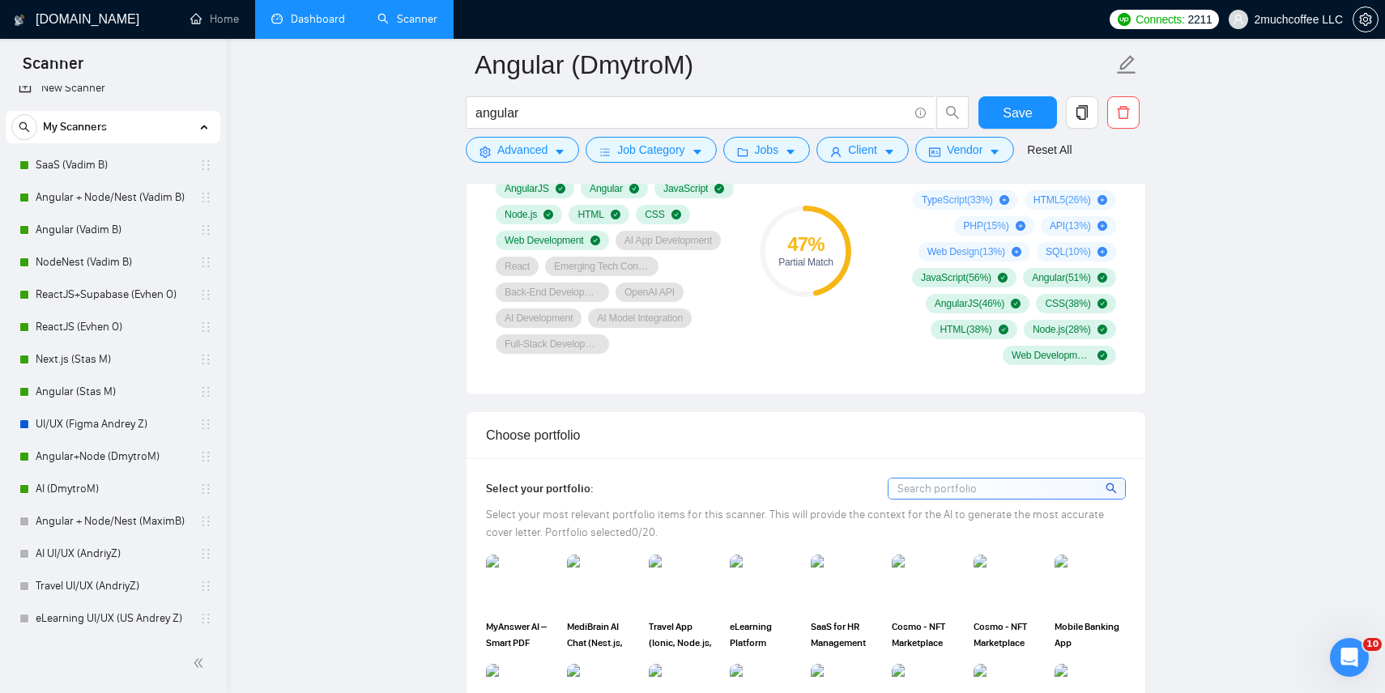
scroll to position [1061, 0]
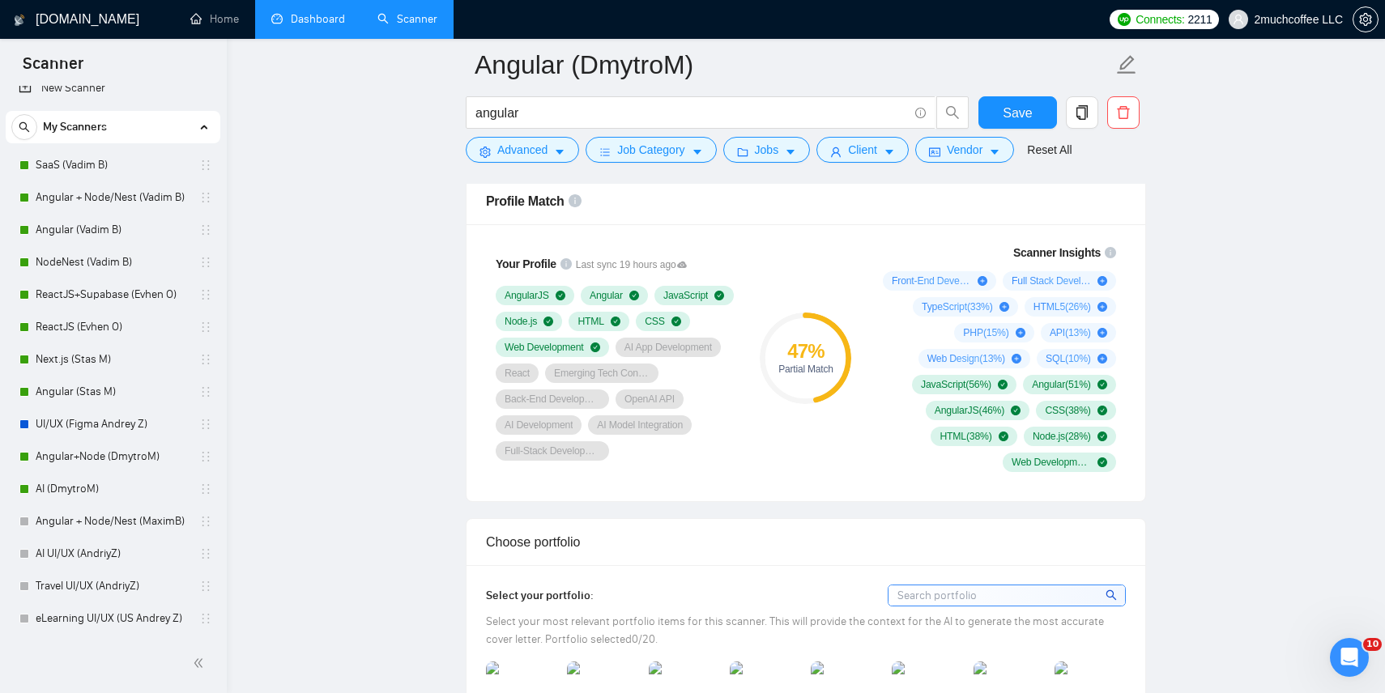
type textarea "[don't use em dashes, use hyphens instead] [Write a personal greeting using the…"
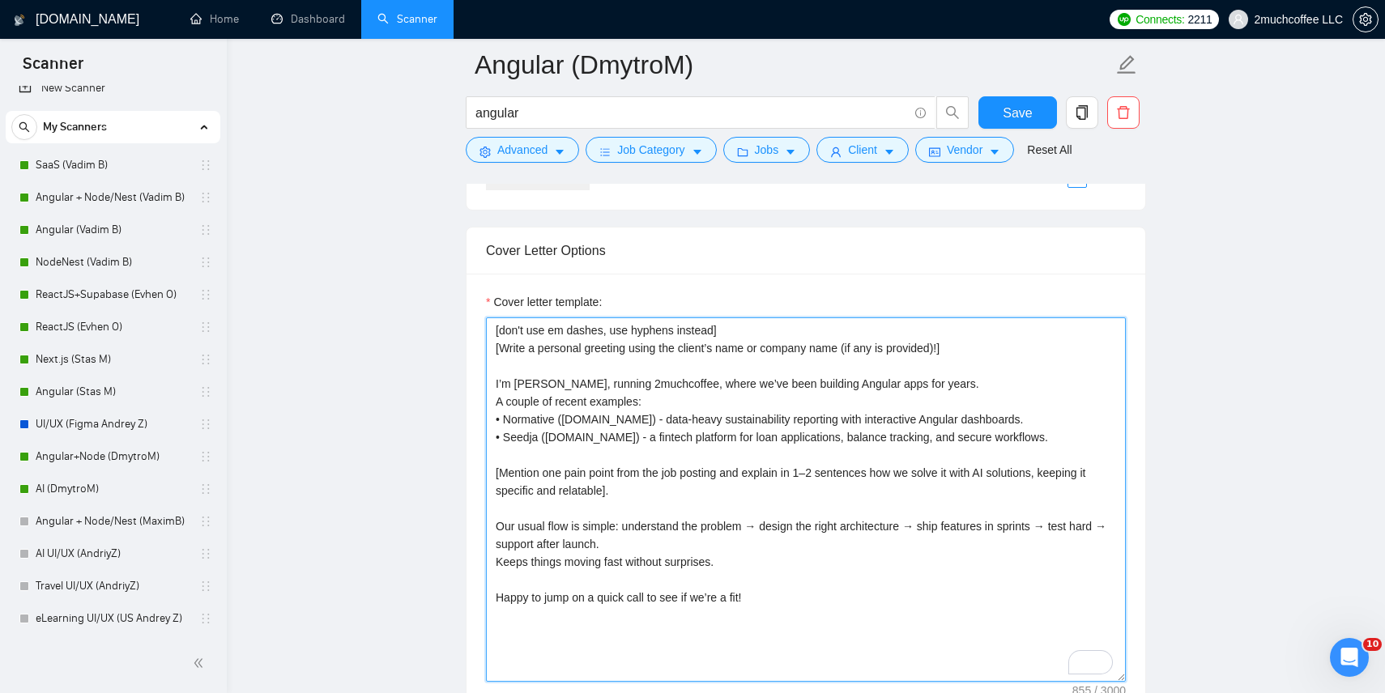
scroll to position [1885, 0]
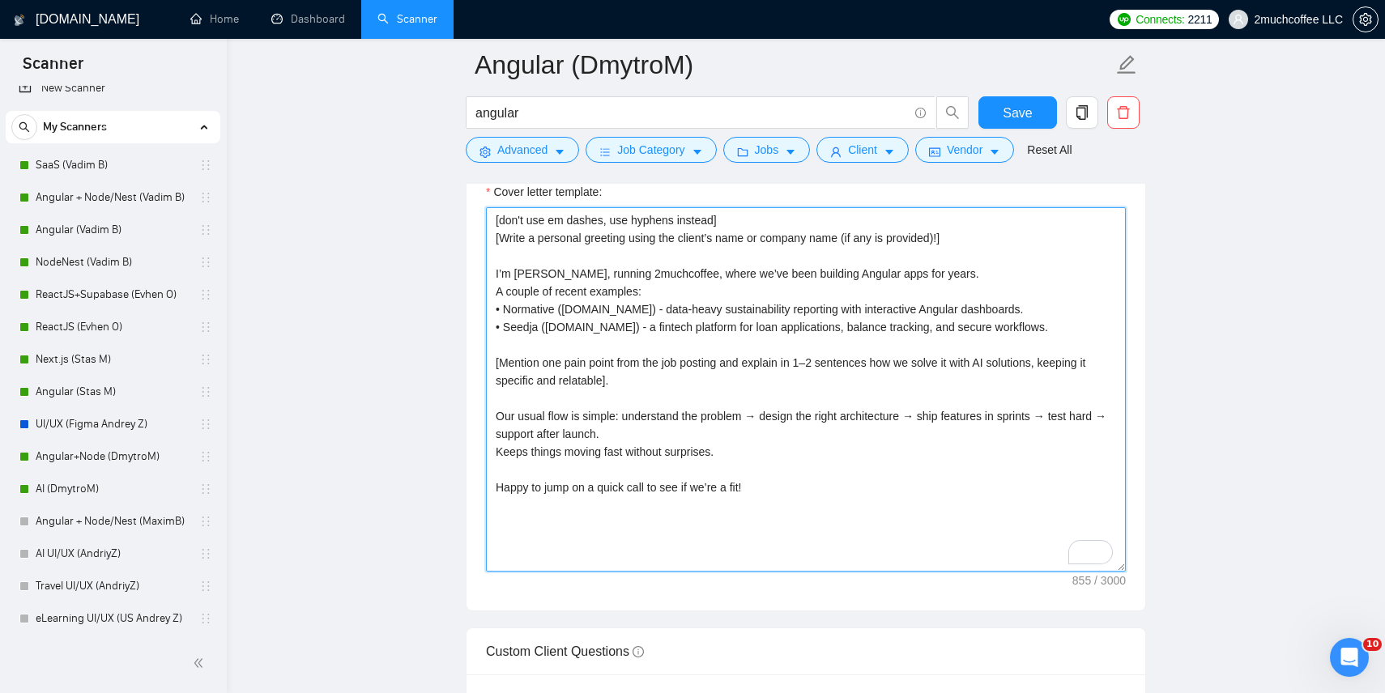
click at [773, 307] on textarea "[don't use em dashes, use hyphens instead] [Write a personal greeting using the…" at bounding box center [806, 389] width 640 height 365
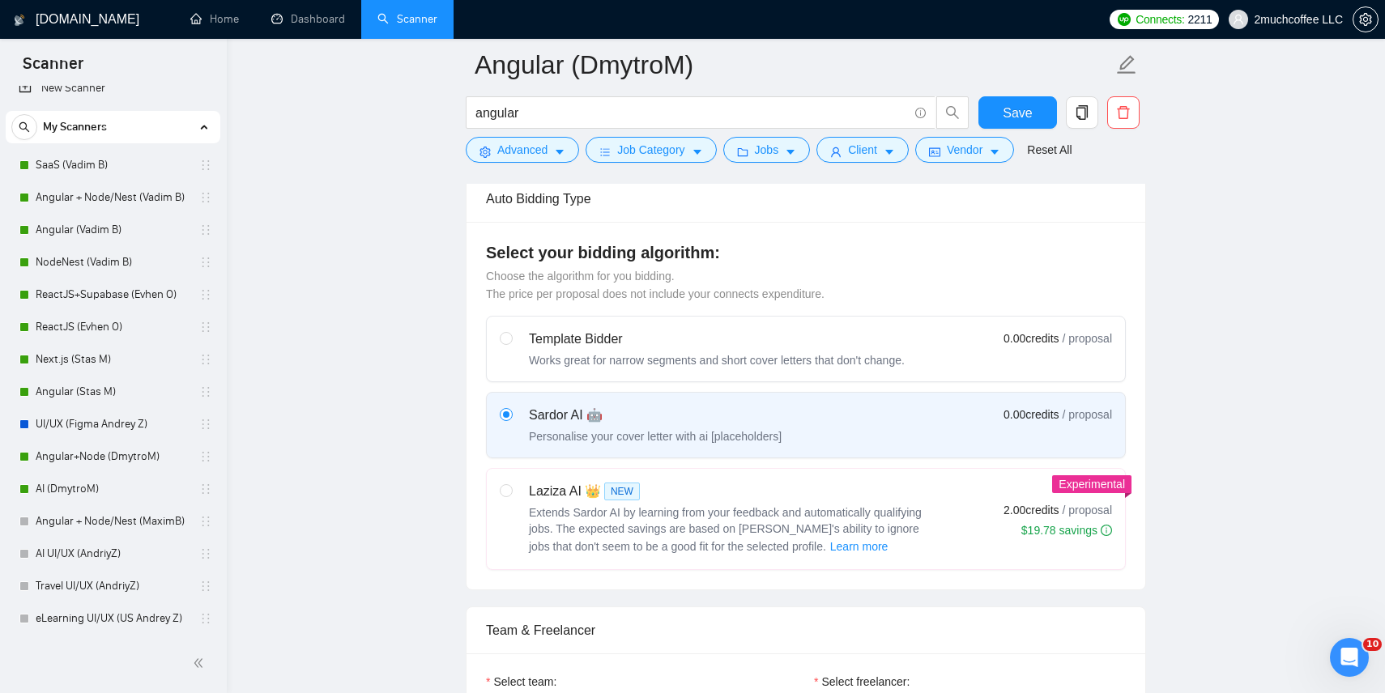
scroll to position [0, 0]
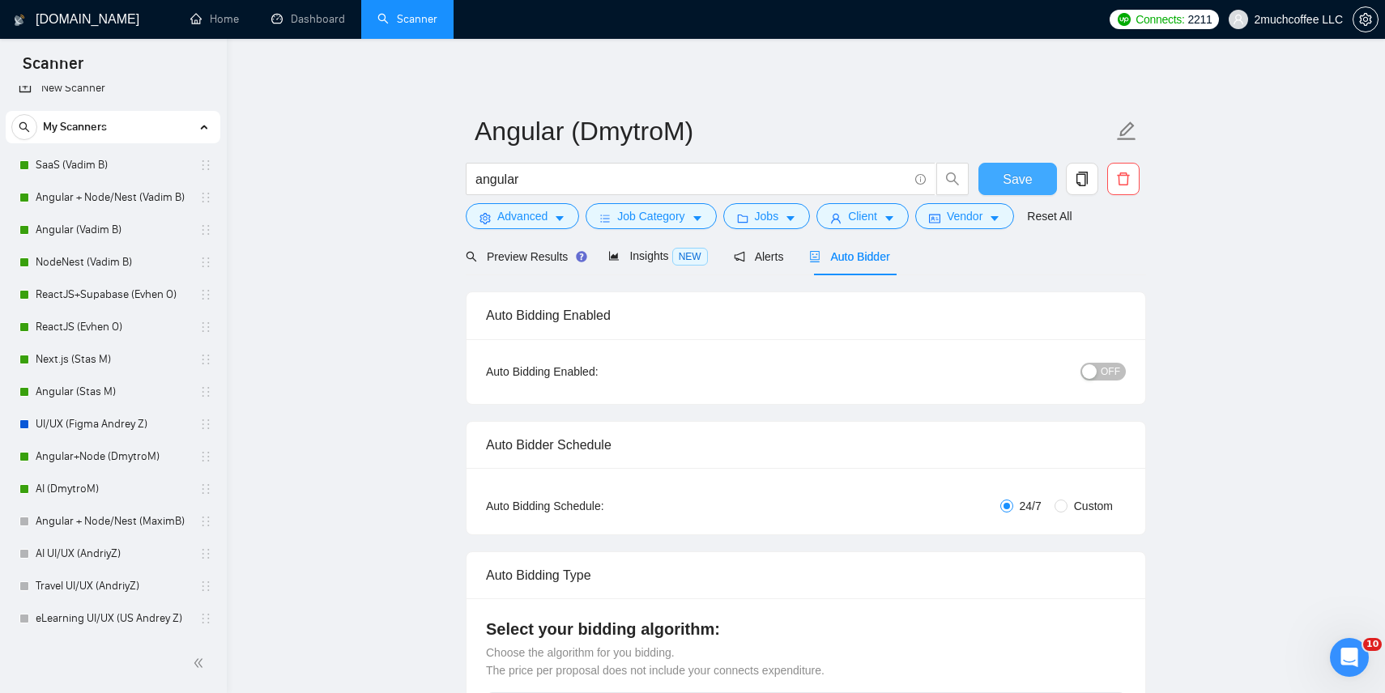
click at [1016, 187] on span "Save" at bounding box center [1017, 179] width 29 height 20
click at [99, 488] on link "AI (DmytroM)" at bounding box center [113, 489] width 154 height 32
click at [1004, 194] on button "Save" at bounding box center [1018, 179] width 79 height 32
click at [92, 491] on link "AI (DmytroM)" at bounding box center [113, 489] width 154 height 32
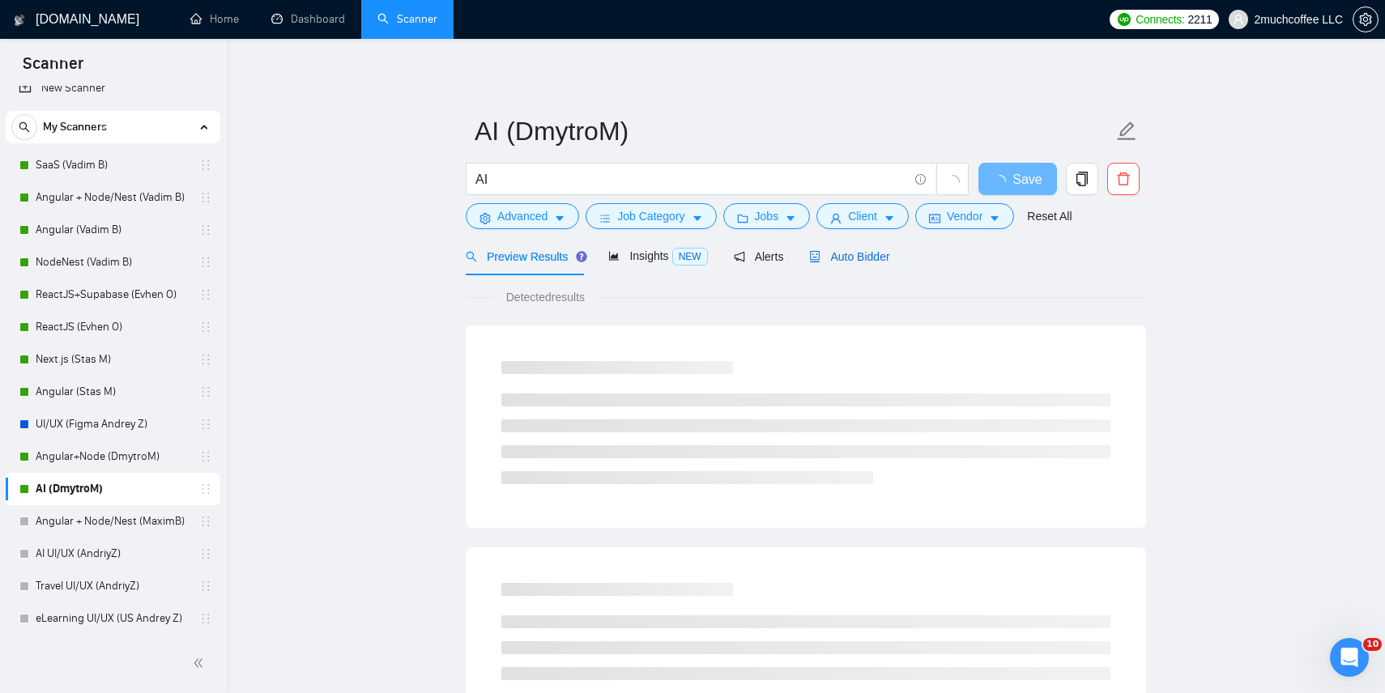
click at [859, 255] on span "Auto Bidder" at bounding box center [849, 256] width 80 height 13
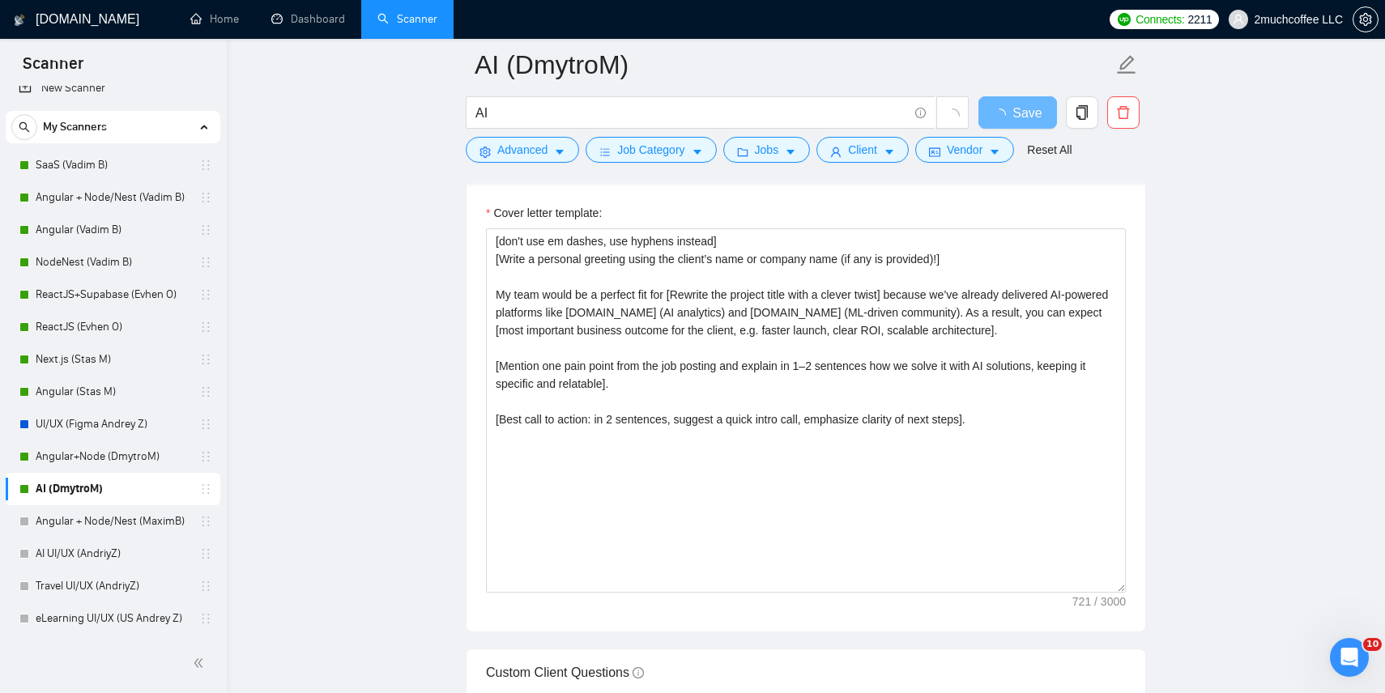
scroll to position [1835, 0]
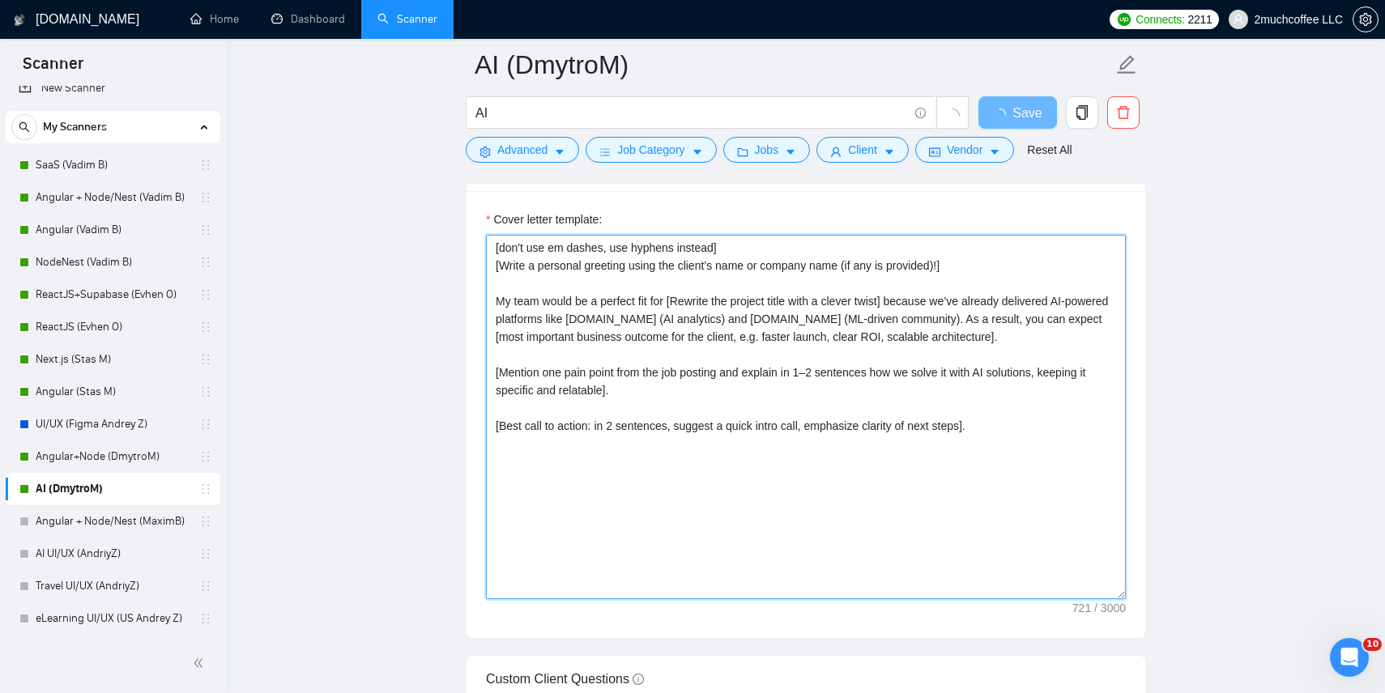
click at [761, 301] on textarea "[don't use em dashes, use hyphens instead] [Write a personal greeting using the…" at bounding box center [806, 417] width 640 height 365
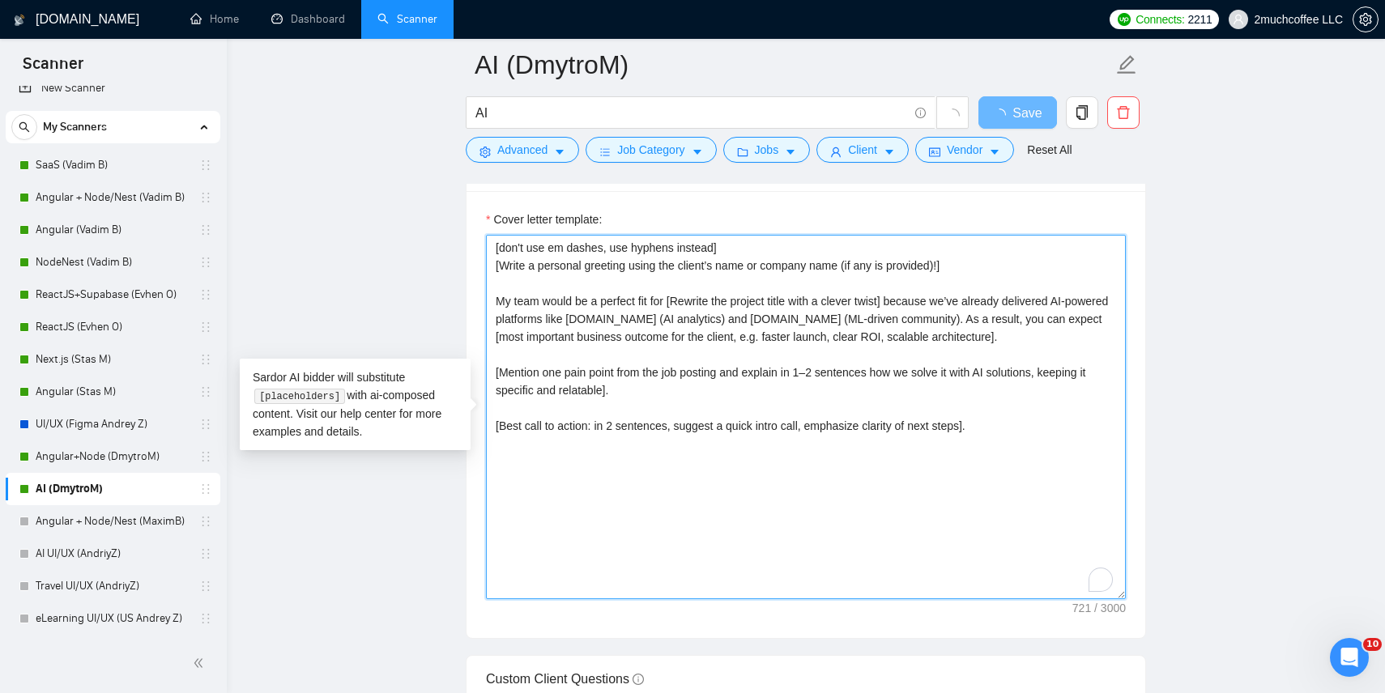
click at [761, 301] on textarea "[don't use em dashes, use hyphens instead] [Write a personal greeting using the…" at bounding box center [806, 417] width 640 height 365
click at [628, 309] on textarea "[don't use em dashes, use hyphens instead] [Write a personal greeting using the…" at bounding box center [806, 417] width 640 height 365
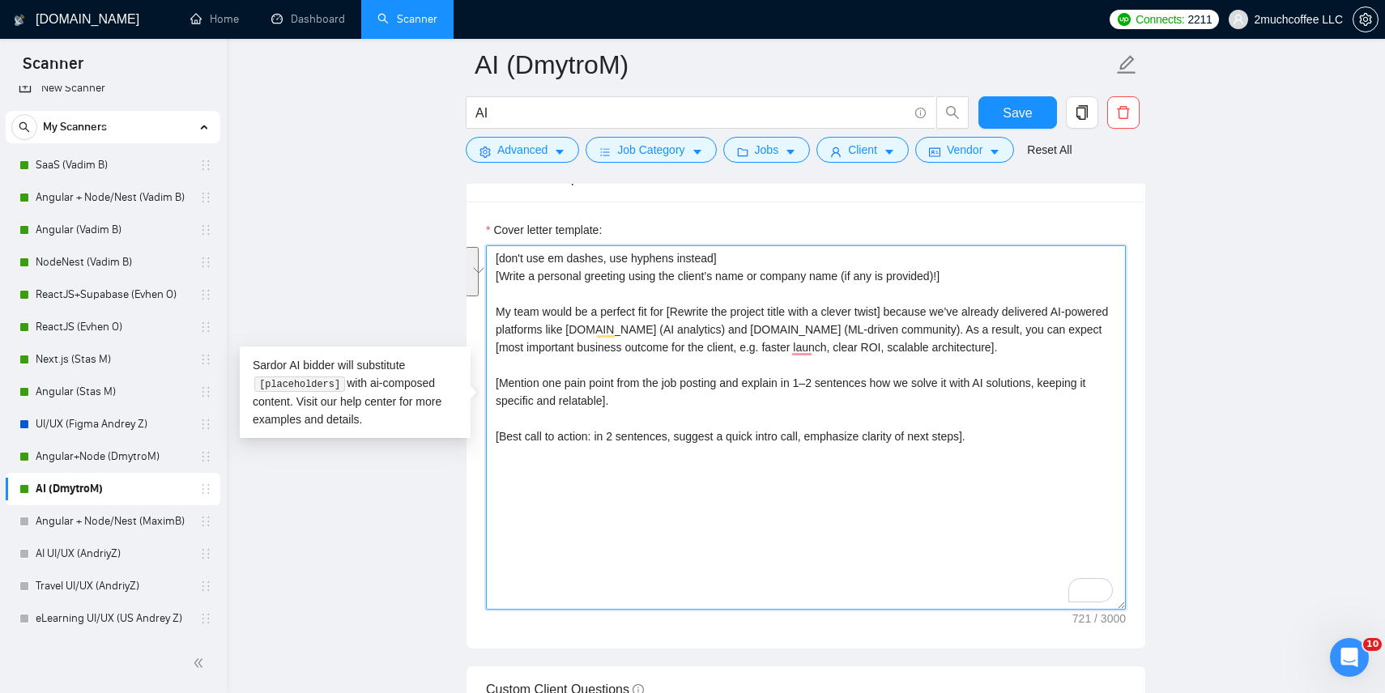
scroll to position [1846, 0]
click at [929, 324] on textarea "[don't use em dashes, use hyphens instead] [Write a personal greeting using the…" at bounding box center [806, 428] width 640 height 365
drag, startPoint x: 496, startPoint y: 311, endPoint x: 1073, endPoint y: 311, distance: 577.6
click at [1075, 312] on textarea "[don't use em dashes, use hyphens instead] [Write a personal greeting using the…" at bounding box center [806, 428] width 640 height 365
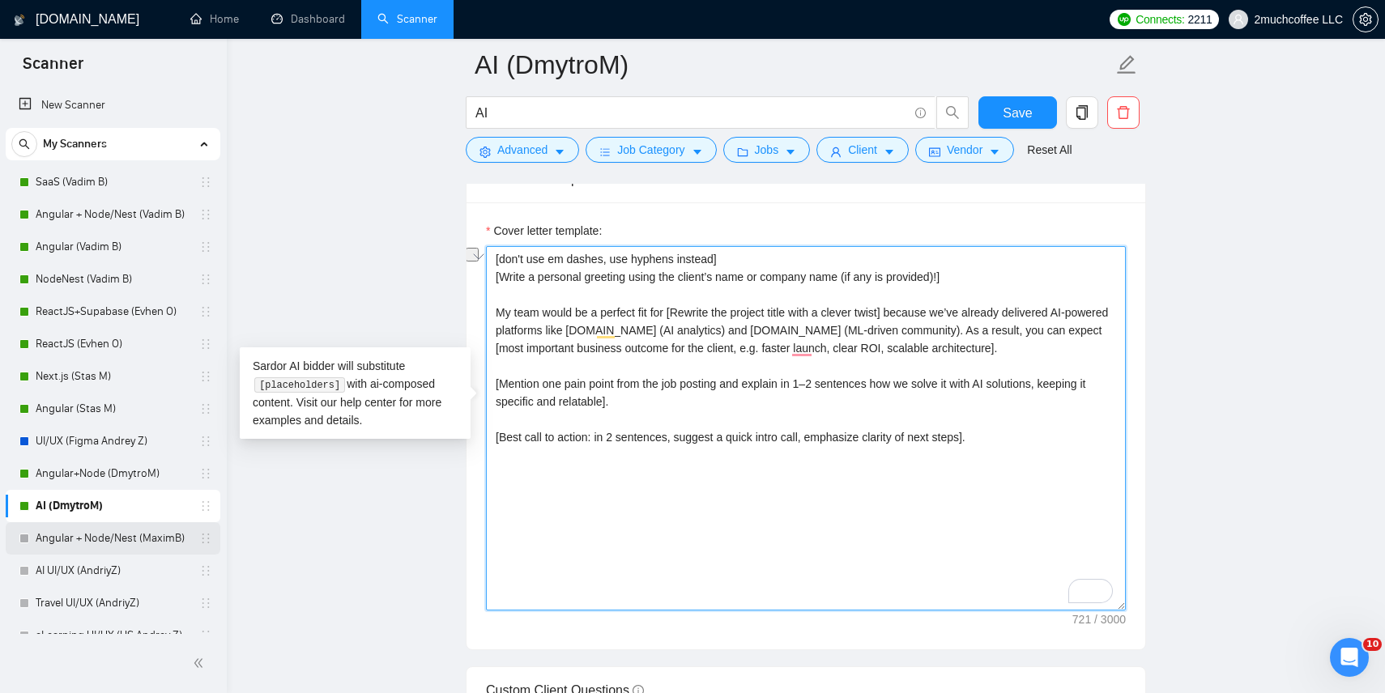
scroll to position [925, 0]
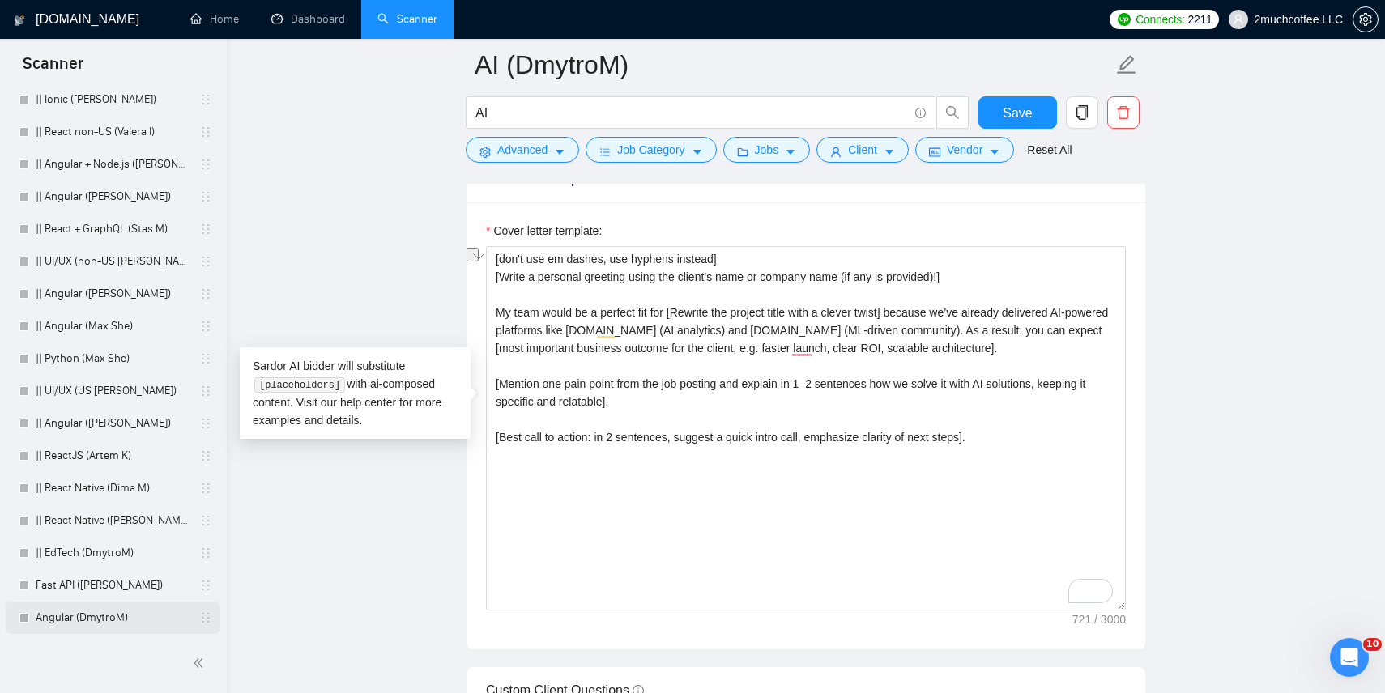
click at [88, 619] on link "Angular (DmytroM)" at bounding box center [113, 618] width 154 height 32
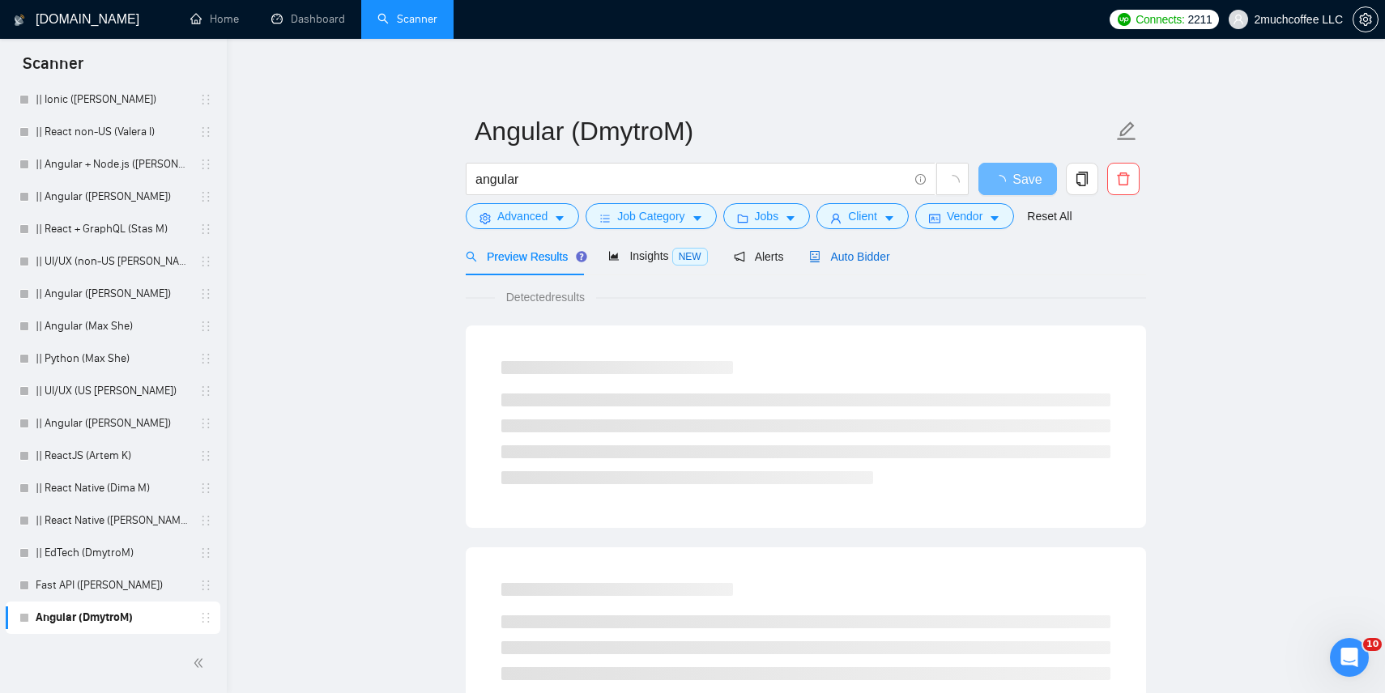
click at [844, 248] on div "Auto Bidder" at bounding box center [849, 257] width 80 height 18
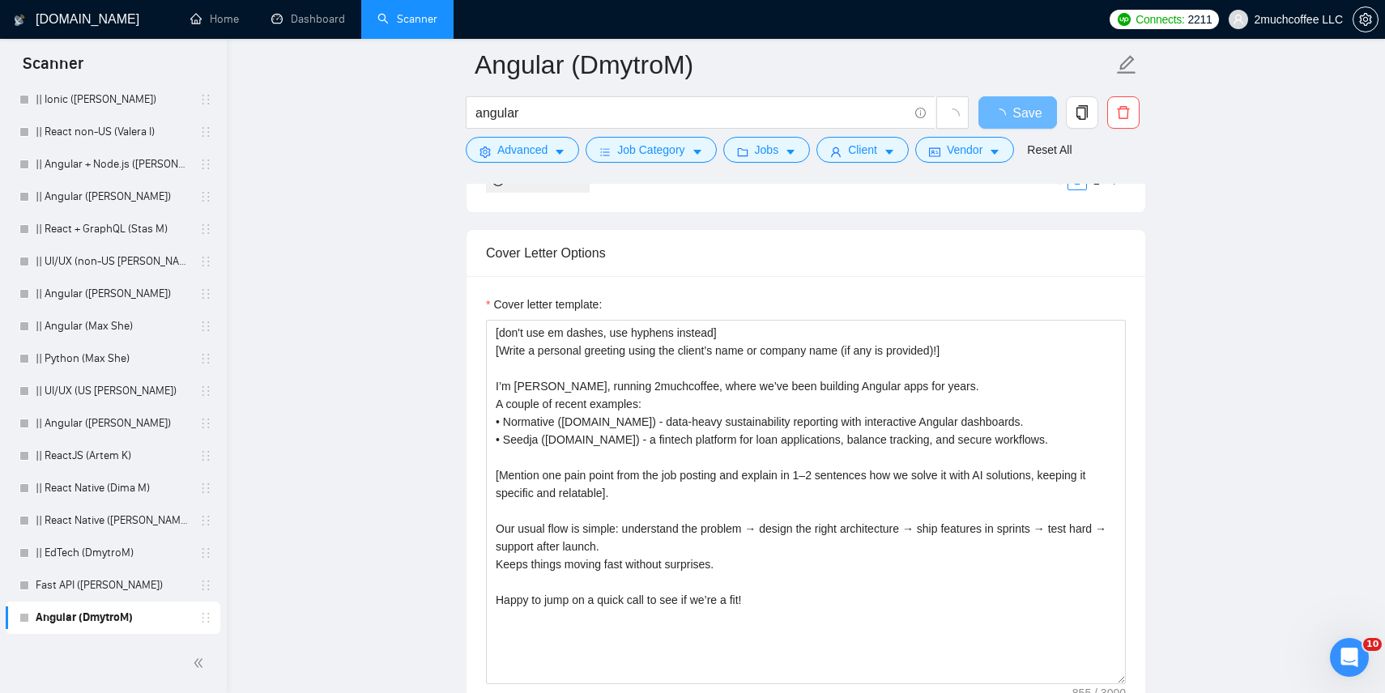
scroll to position [1753, 0]
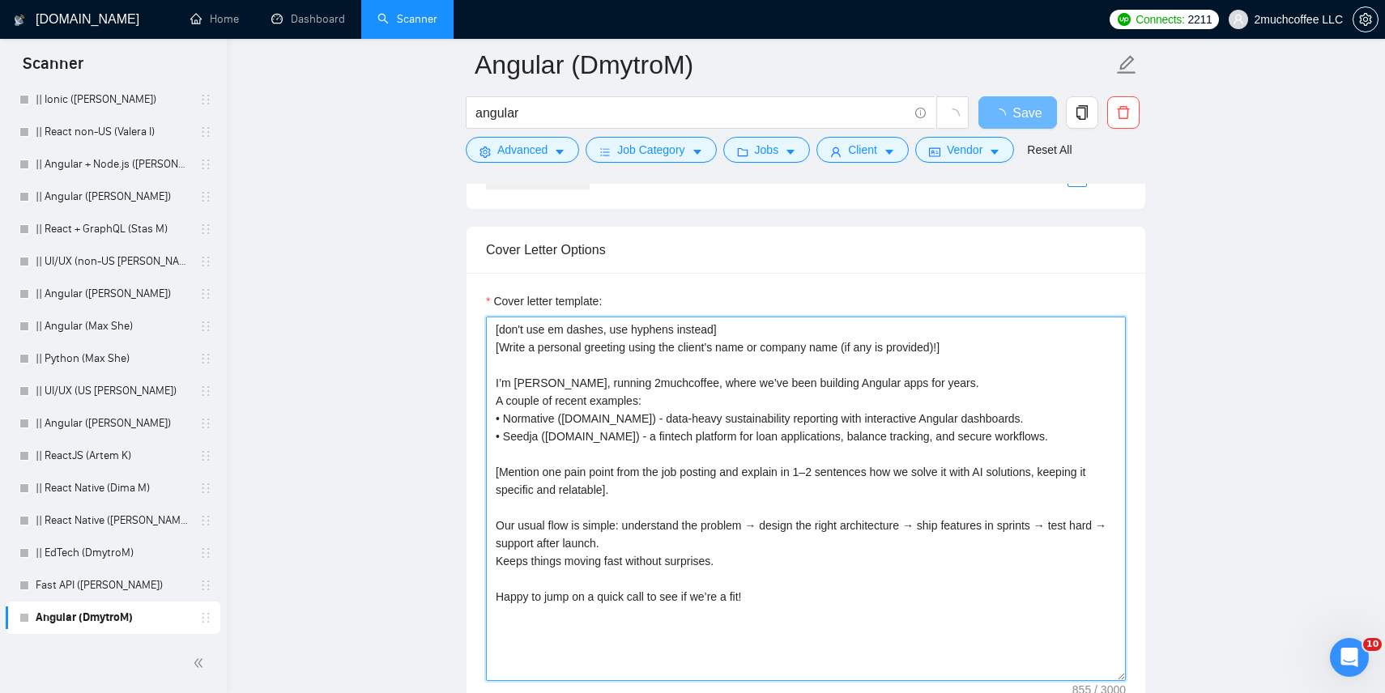
click at [516, 380] on textarea "[don't use em dashes, use hyphens instead] [Write a personal greeting using the…" at bounding box center [806, 499] width 640 height 365
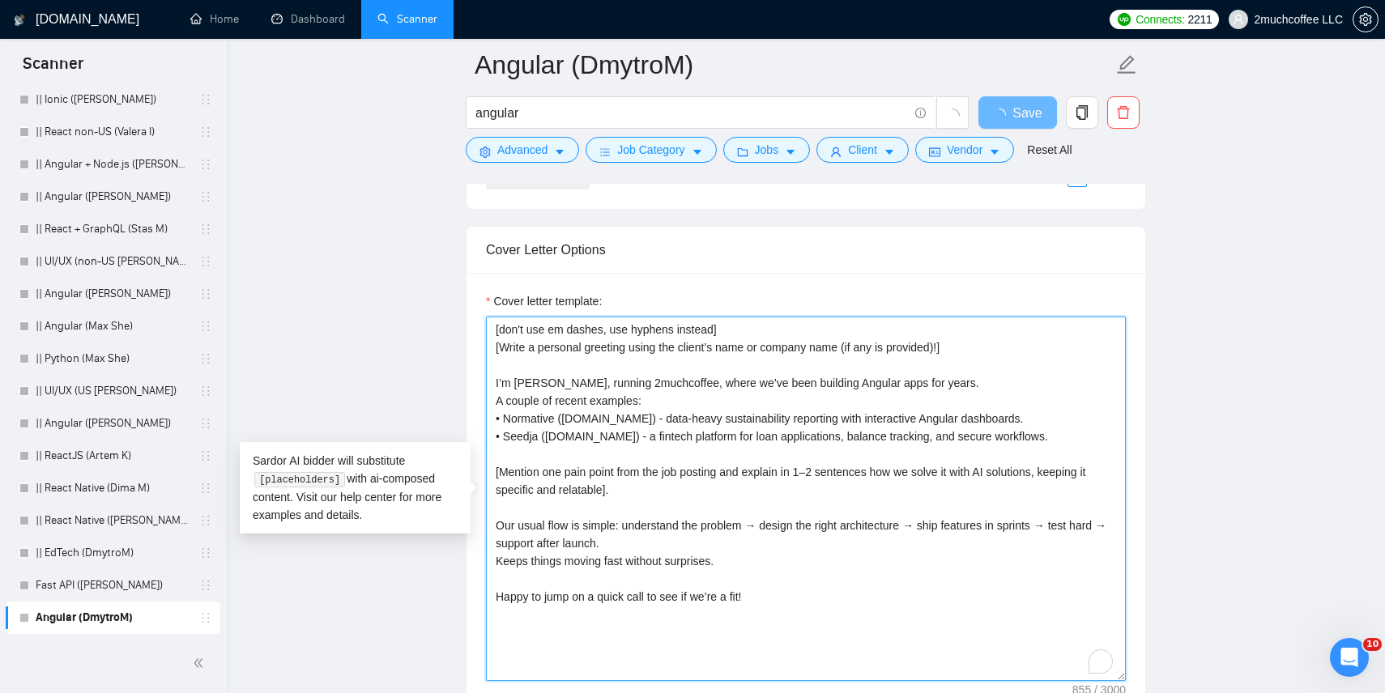
click at [516, 380] on textarea "[don't use em dashes, use hyphens instead] [Write a personal greeting using the…" at bounding box center [806, 499] width 640 height 365
paste textarea "My team would be a perfect fit for [Rewrite the project title with a clever twi…"
type textarea "[don't use em dashes, use hyphens instead] [Write a personal greeting using the…"
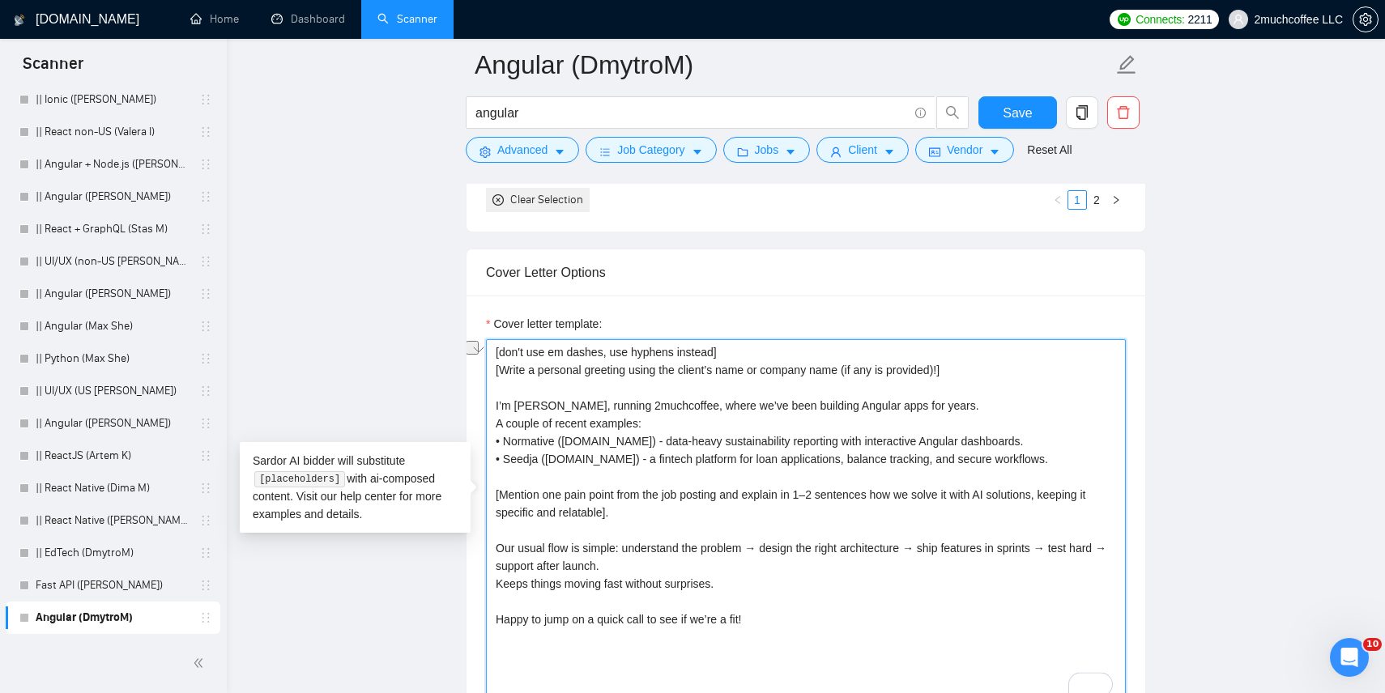
click at [770, 404] on textarea "[don't use em dashes, use hyphens instead] [Write a personal greeting using the…" at bounding box center [806, 521] width 640 height 365
drag, startPoint x: 705, startPoint y: 404, endPoint x: 432, endPoint y: 402, distance: 273.0
click at [432, 402] on main "Angular (DmytroM) angular Save Advanced Job Category Jobs Client Vendor Reset A…" at bounding box center [806, 522] width 1107 height 4421
paste textarea "My team would be a perfect fit for [Rewrite the project title with a clever twi…"
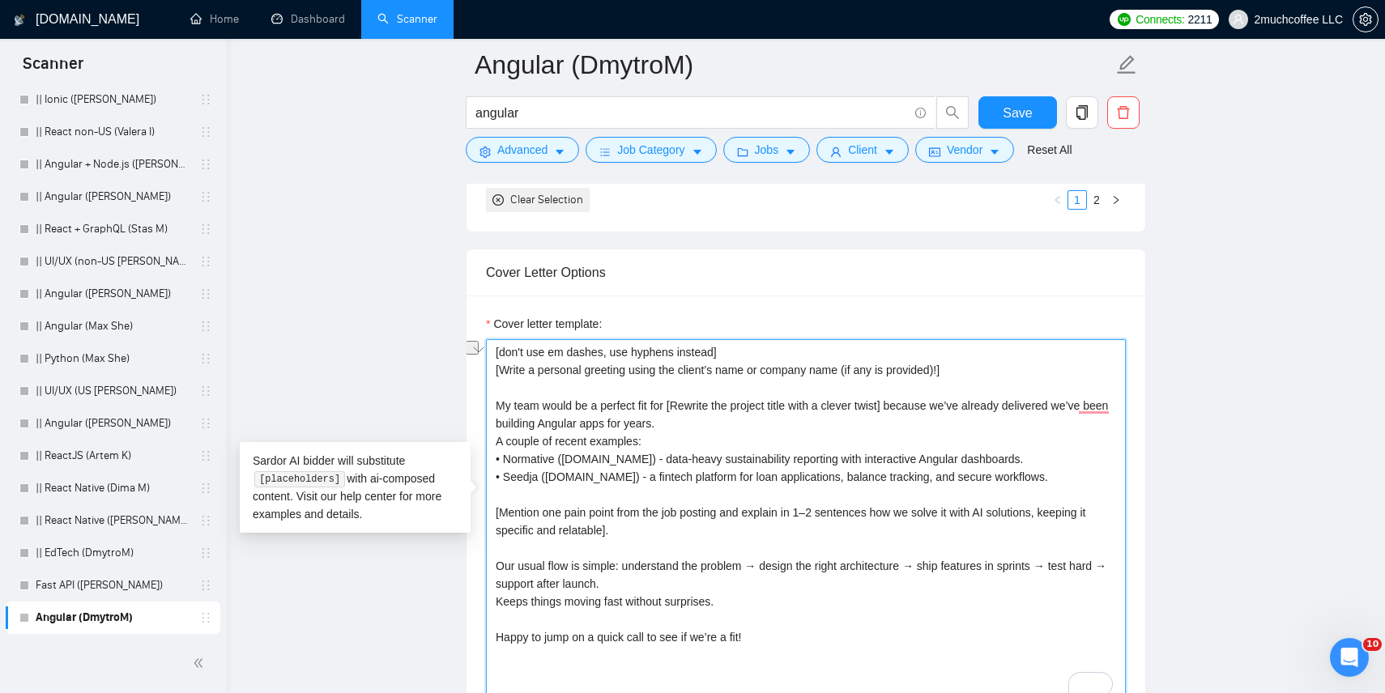
drag, startPoint x: 1075, startPoint y: 404, endPoint x: 905, endPoint y: 404, distance: 170.1
click at [905, 404] on textarea "[don't use em dashes, use hyphens instead] [Write a personal greeting using the…" at bounding box center [806, 521] width 640 height 365
click at [980, 407] on textarea "[don't use em dashes, use hyphens instead] [Write a personal greeting using the…" at bounding box center [806, 521] width 640 height 365
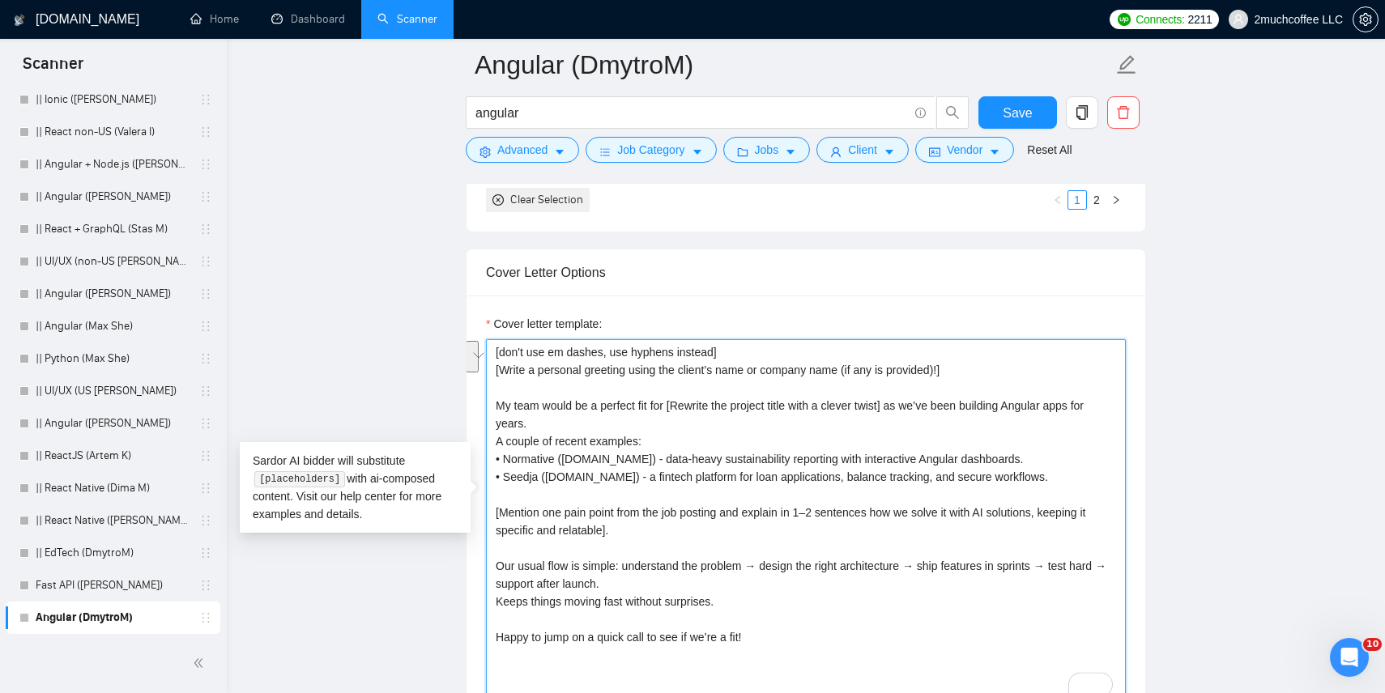
click at [842, 421] on textarea "[don't use em dashes, use hyphens instead] [Write a personal greeting using the…" at bounding box center [806, 521] width 640 height 365
click at [883, 414] on textarea "[don't use em dashes, use hyphens instead] [Write a personal greeting using the…" at bounding box center [806, 521] width 640 height 365
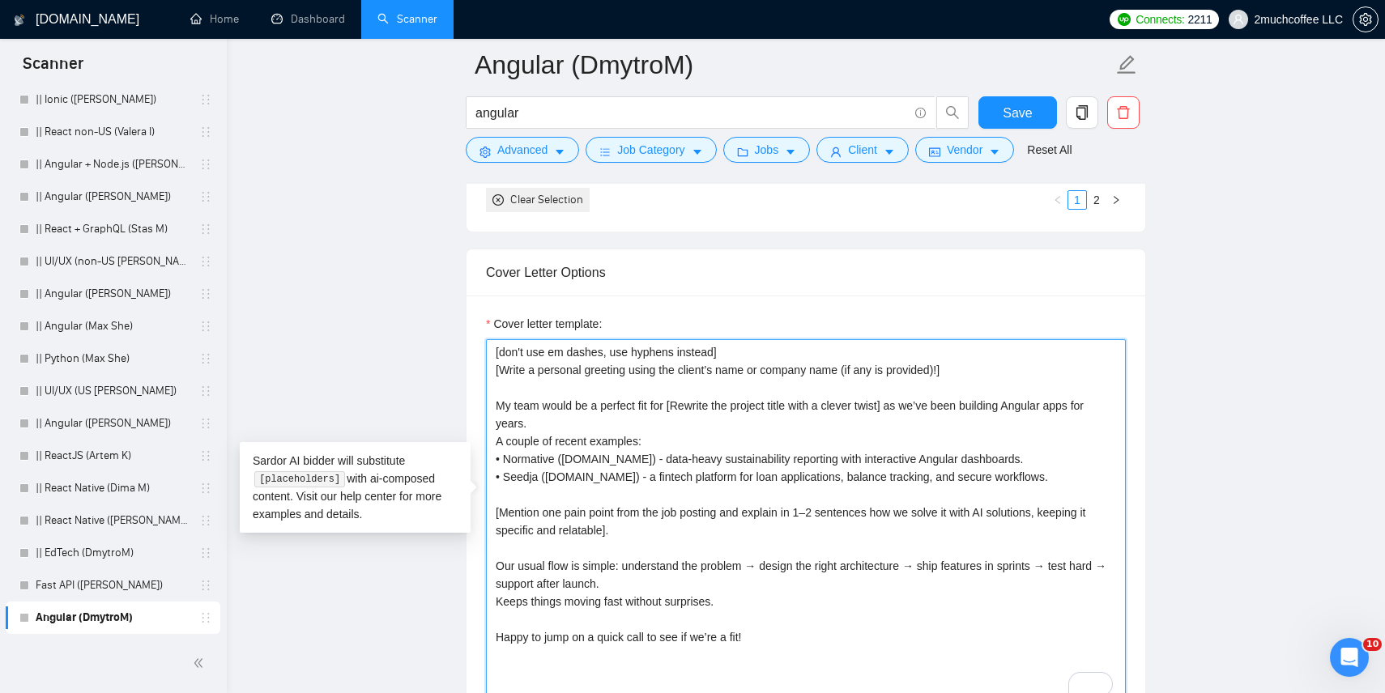
click at [883, 414] on textarea "[don't use em dashes, use hyphens instead] [Write a personal greeting using the…" at bounding box center [806, 521] width 640 height 365
click at [915, 400] on textarea "[don't use em dashes, use hyphens instead] [Write a personal greeting using the…" at bounding box center [806, 521] width 640 height 365
click at [685, 407] on textarea "[don't use em dashes, use hyphens instead] [Write a personal greeting using the…" at bounding box center [806, 521] width 640 height 365
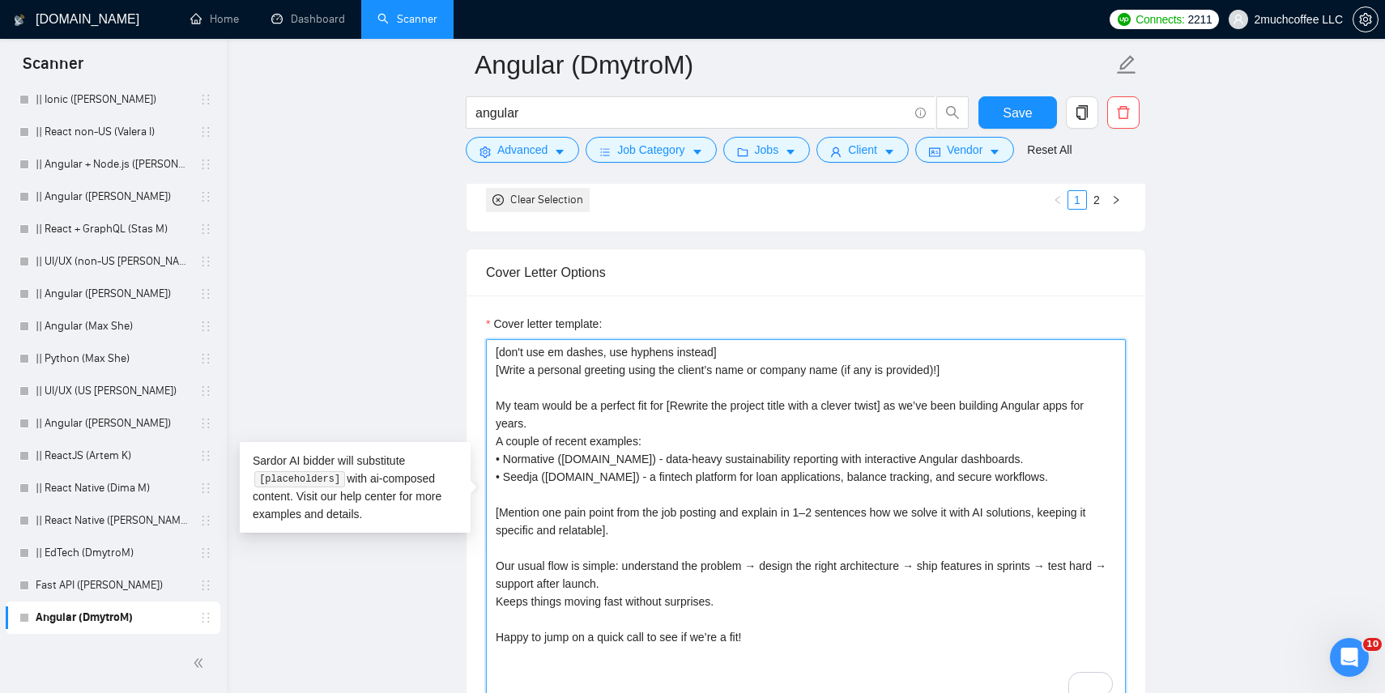
click at [638, 431] on textarea "[don't use em dashes, use hyphens instead] [Write a personal greeting using the…" at bounding box center [806, 521] width 640 height 365
click at [609, 464] on textarea "[don't use em dashes, use hyphens instead] [Write a personal greeting using the…" at bounding box center [806, 521] width 640 height 365
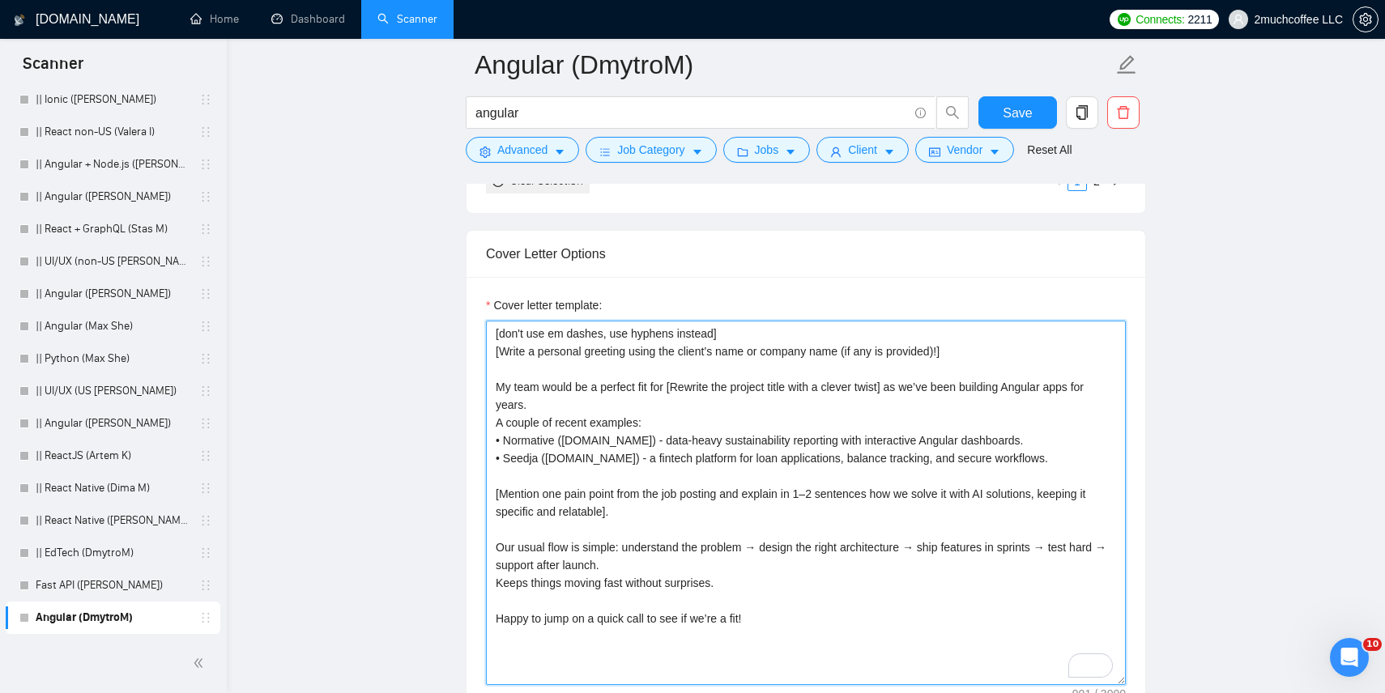
scroll to position [1773, 0]
click at [659, 374] on textarea "[don't use em dashes, use hyphens instead] [Write a personal greeting using the…" at bounding box center [806, 501] width 640 height 365
click at [619, 437] on textarea "[don't use em dashes, use hyphens instead] [Write a personal greeting using the…" at bounding box center [806, 501] width 640 height 365
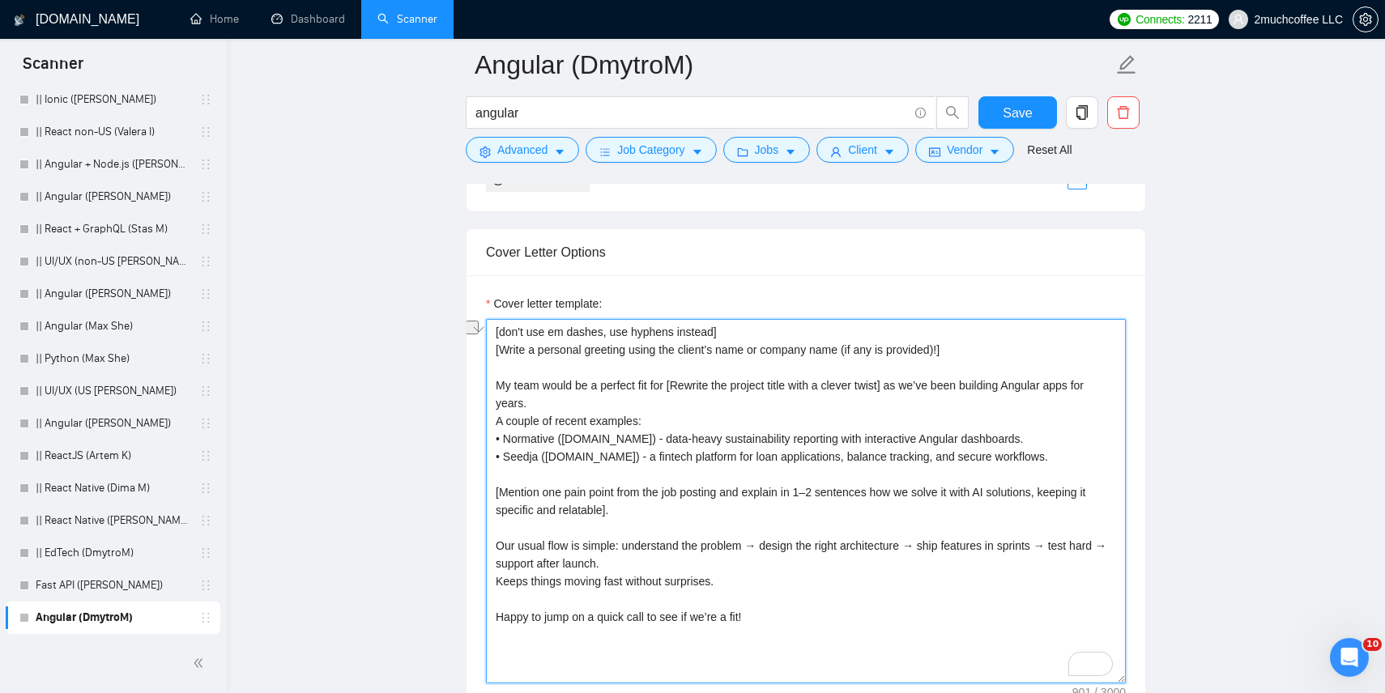
click at [607, 463] on textarea "[don't use em dashes, use hyphens instead] [Write a personal greeting using the…" at bounding box center [806, 501] width 640 height 365
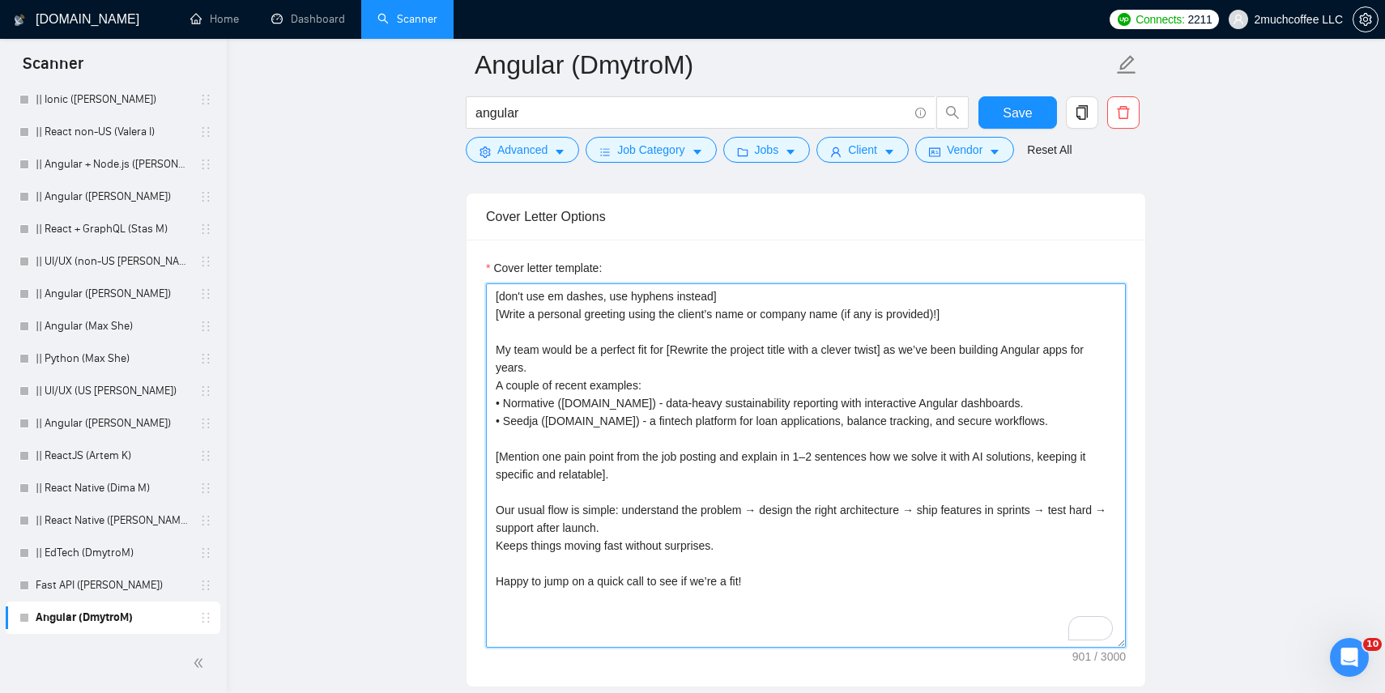
scroll to position [1812, 0]
click at [602, 447] on textarea "[don't use em dashes, use hyphens instead] [Write a personal greeting using the…" at bounding box center [806, 462] width 640 height 365
click at [632, 399] on textarea "[don't use em dashes, use hyphens instead] [Write a personal greeting using the…" at bounding box center [806, 462] width 640 height 365
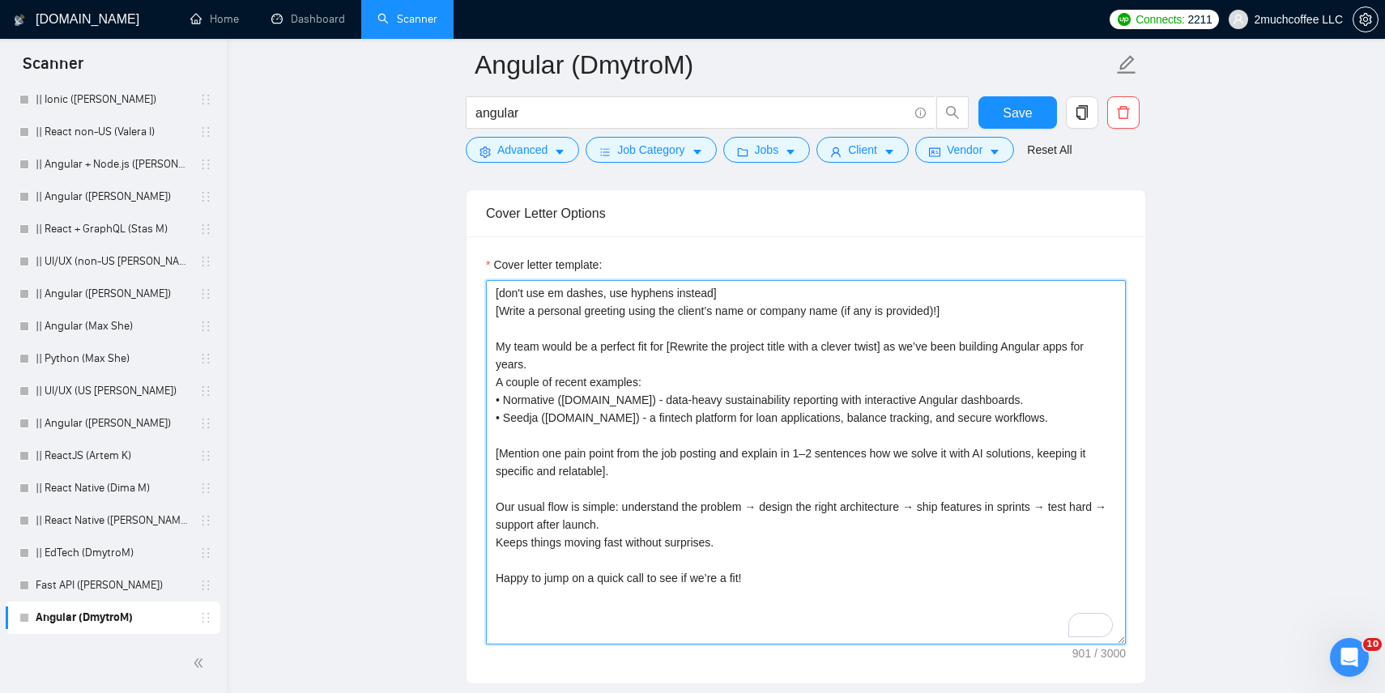
click at [621, 416] on textarea "[don't use em dashes, use hyphens instead] [Write a personal greeting using the…" at bounding box center [806, 462] width 640 height 365
click at [591, 460] on textarea "[don't use em dashes, use hyphens instead] [Write a personal greeting using the…" at bounding box center [806, 462] width 640 height 365
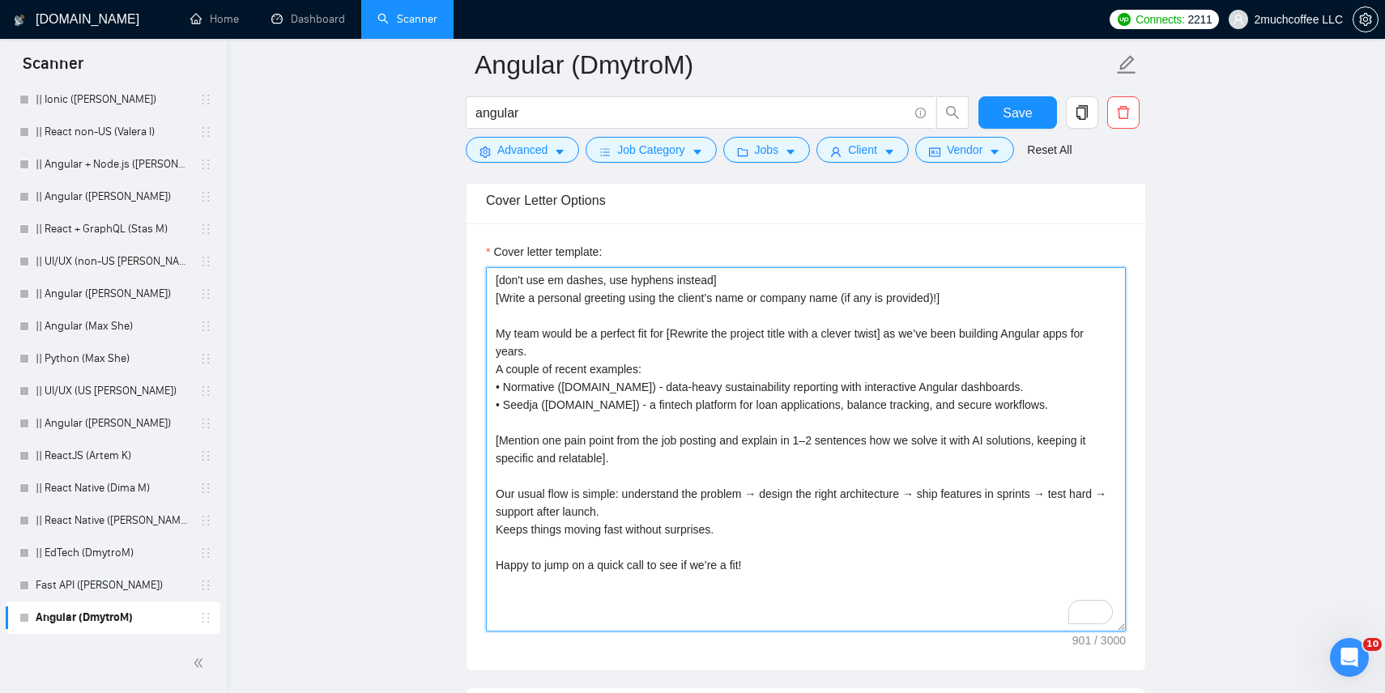
scroll to position [1826, 0]
click at [615, 420] on textarea "[don't use em dashes, use hyphens instead] [Write a personal greeting using the…" at bounding box center [806, 449] width 640 height 365
click at [602, 440] on textarea "[don't use em dashes, use hyphens instead] [Write a personal greeting using the…" at bounding box center [806, 449] width 640 height 365
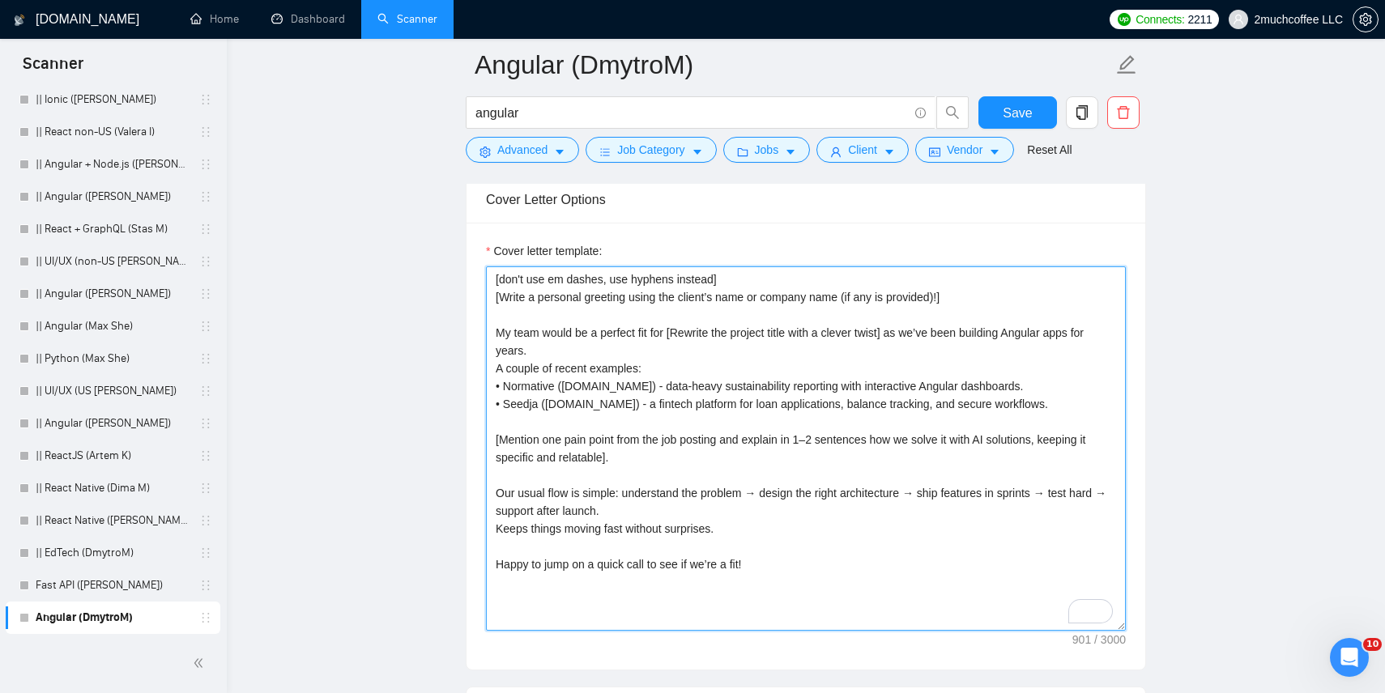
click at [602, 440] on textarea "[don't use em dashes, use hyphens instead] [Write a personal greeting using the…" at bounding box center [806, 449] width 640 height 365
click at [580, 464] on textarea "[don't use em dashes, use hyphens instead] [Write a personal greeting using the…" at bounding box center [806, 449] width 640 height 365
click at [628, 453] on textarea "[don't use em dashes, use hyphens instead] [Write a personal greeting using the…" at bounding box center [806, 449] width 640 height 365
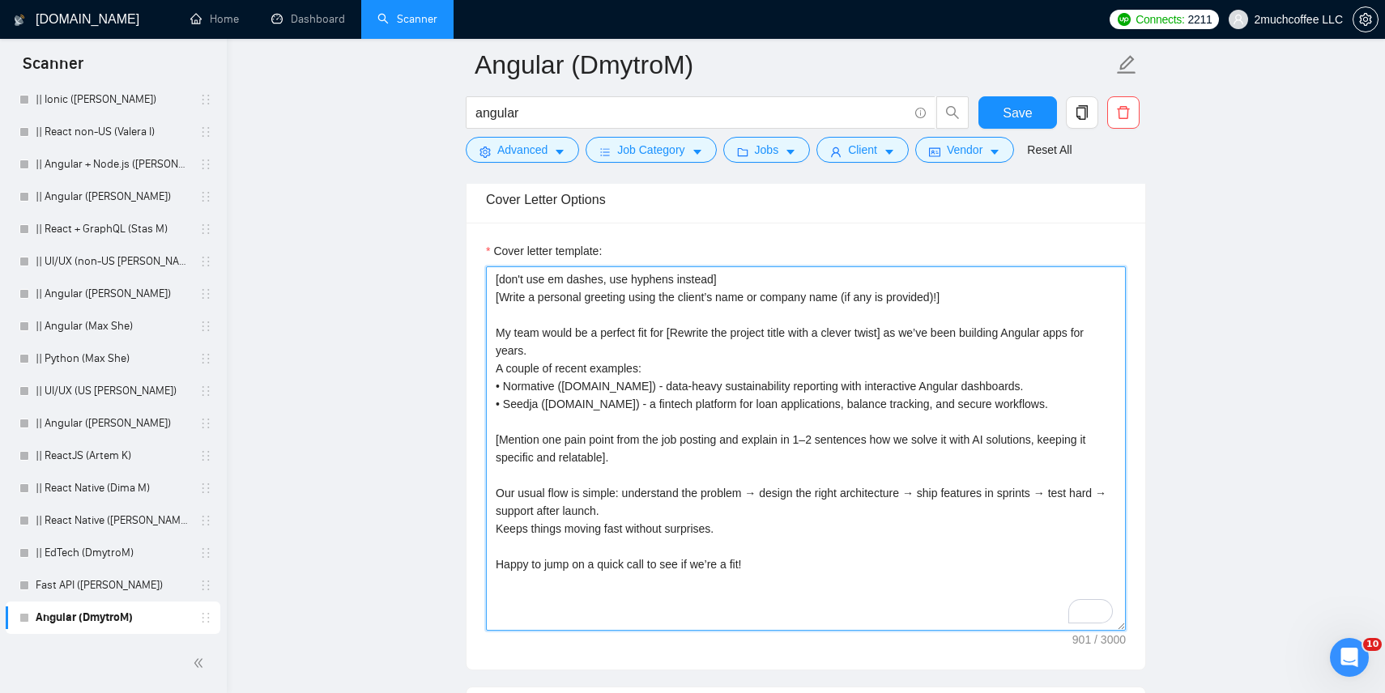
click at [628, 453] on textarea "[don't use em dashes, use hyphens instead] [Write a personal greeting using the…" at bounding box center [806, 449] width 640 height 365
click at [673, 450] on textarea "[don't use em dashes, use hyphens instead] [Write a personal greeting using the…" at bounding box center [806, 449] width 640 height 365
click at [707, 439] on textarea "[don't use em dashes, use hyphens instead] [Write a personal greeting using the…" at bounding box center [806, 449] width 640 height 365
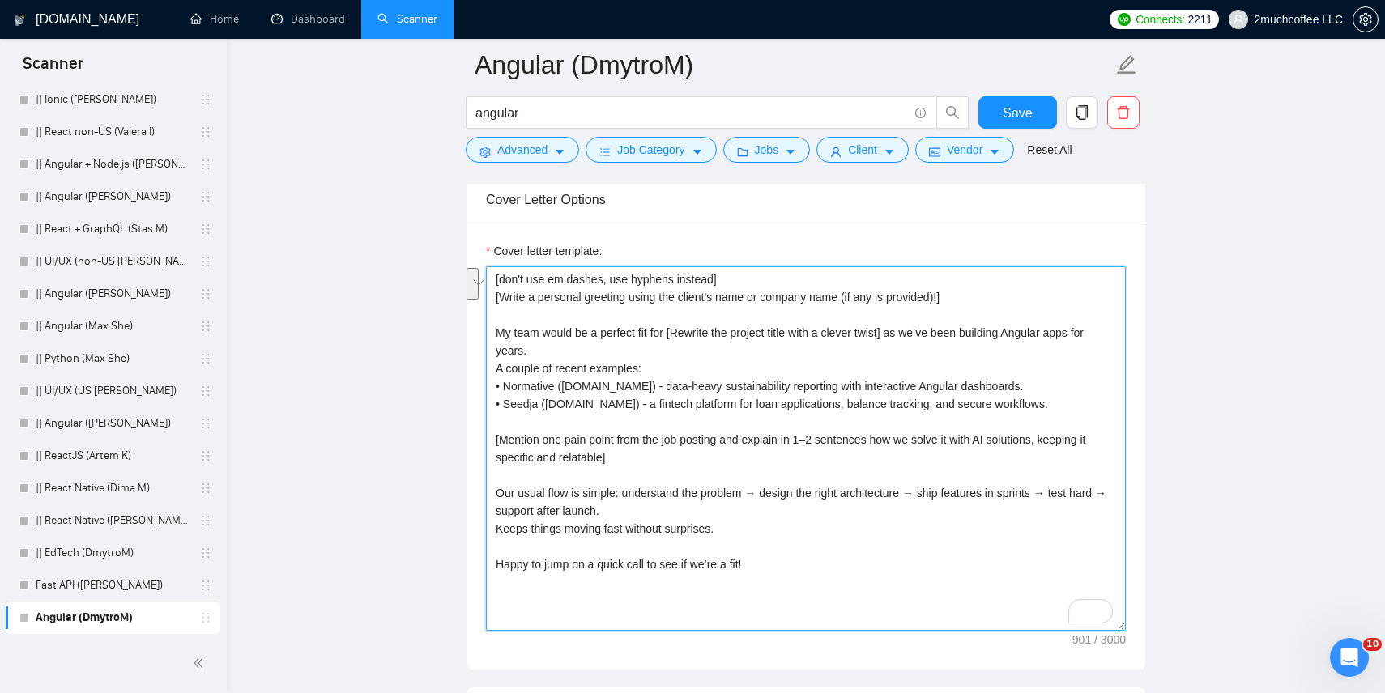
click at [707, 439] on textarea "[don't use em dashes, use hyphens instead] [Write a personal greeting using the…" at bounding box center [806, 449] width 640 height 365
click at [652, 451] on textarea "[don't use em dashes, use hyphens instead] [Write a personal greeting using the…" at bounding box center [806, 449] width 640 height 365
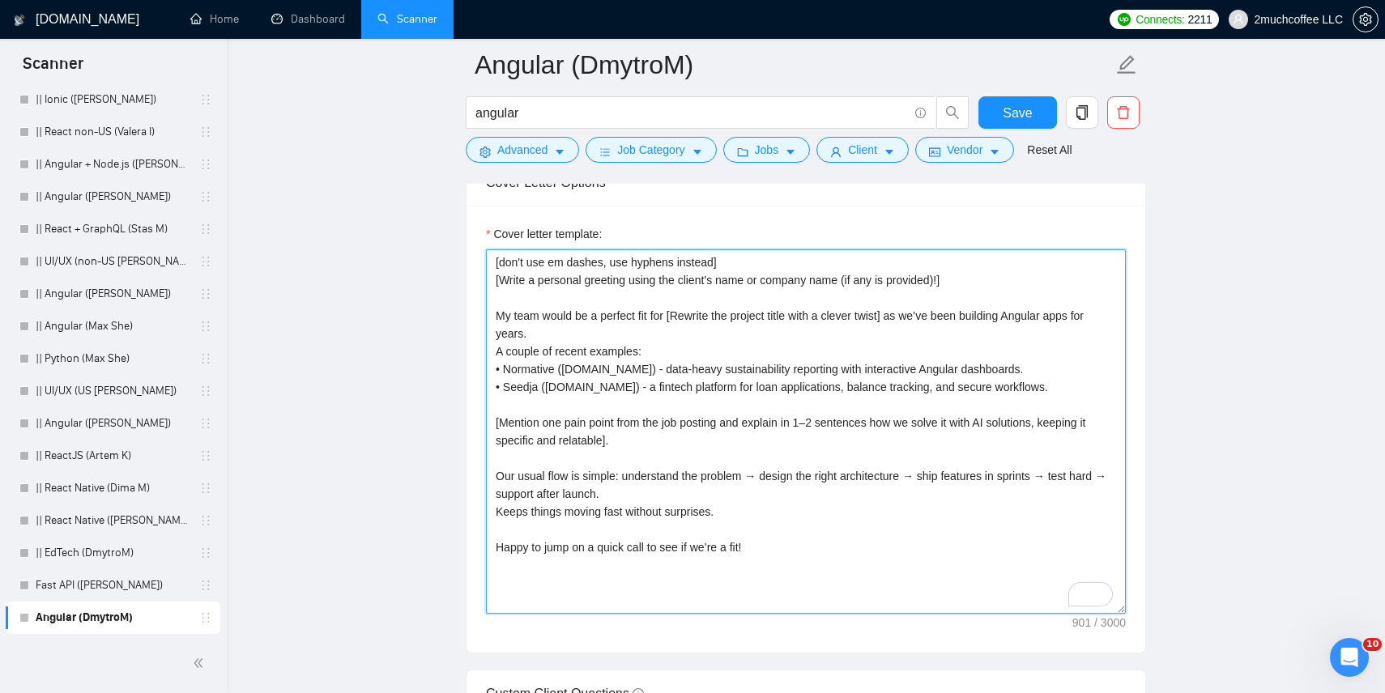
click at [675, 420] on textarea "[don't use em dashes, use hyphens instead] [Write a personal greeting using the…" at bounding box center [806, 432] width 640 height 365
click at [640, 424] on textarea "[don't use em dashes, use hyphens instead] [Write a personal greeting using the…" at bounding box center [806, 432] width 640 height 365
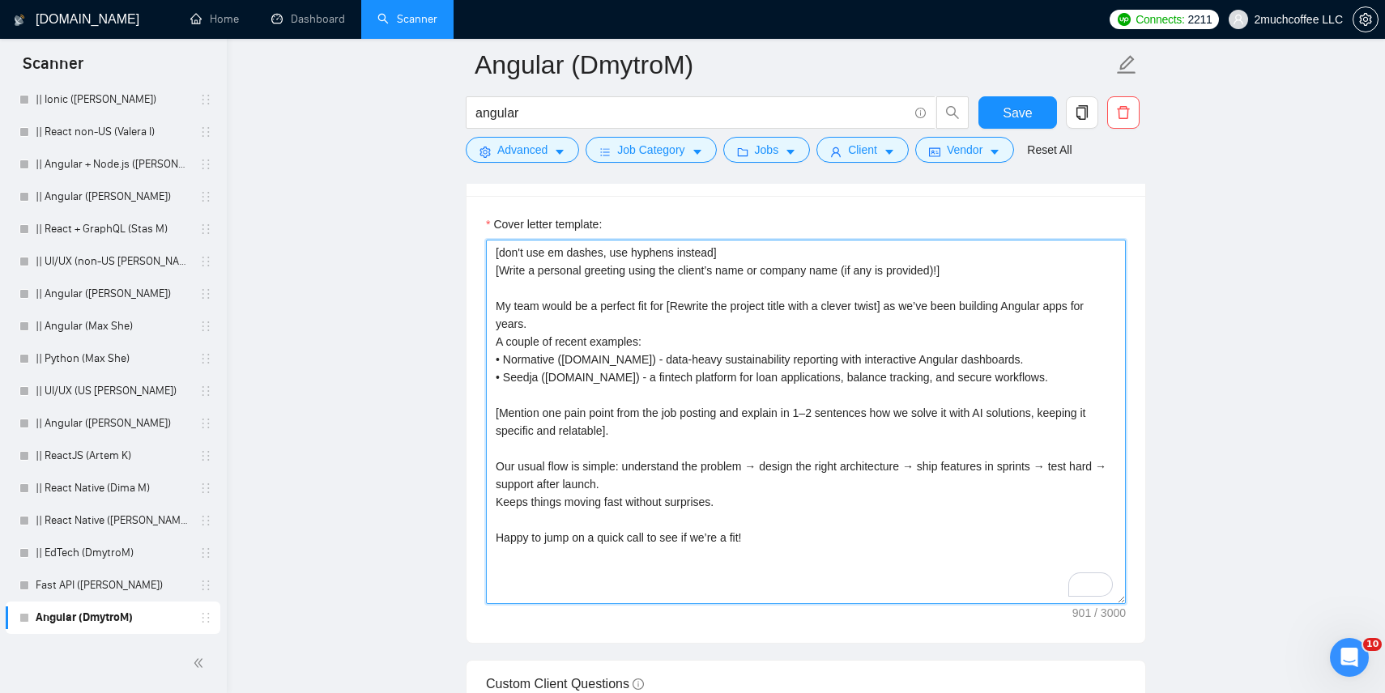
click at [640, 424] on textarea "[don't use em dashes, use hyphens instead] [Write a personal greeting using the…" at bounding box center [806, 422] width 640 height 365
click at [606, 471] on textarea "[don't use em dashes, use hyphens instead] [Write a personal greeting using the…" at bounding box center [806, 422] width 640 height 365
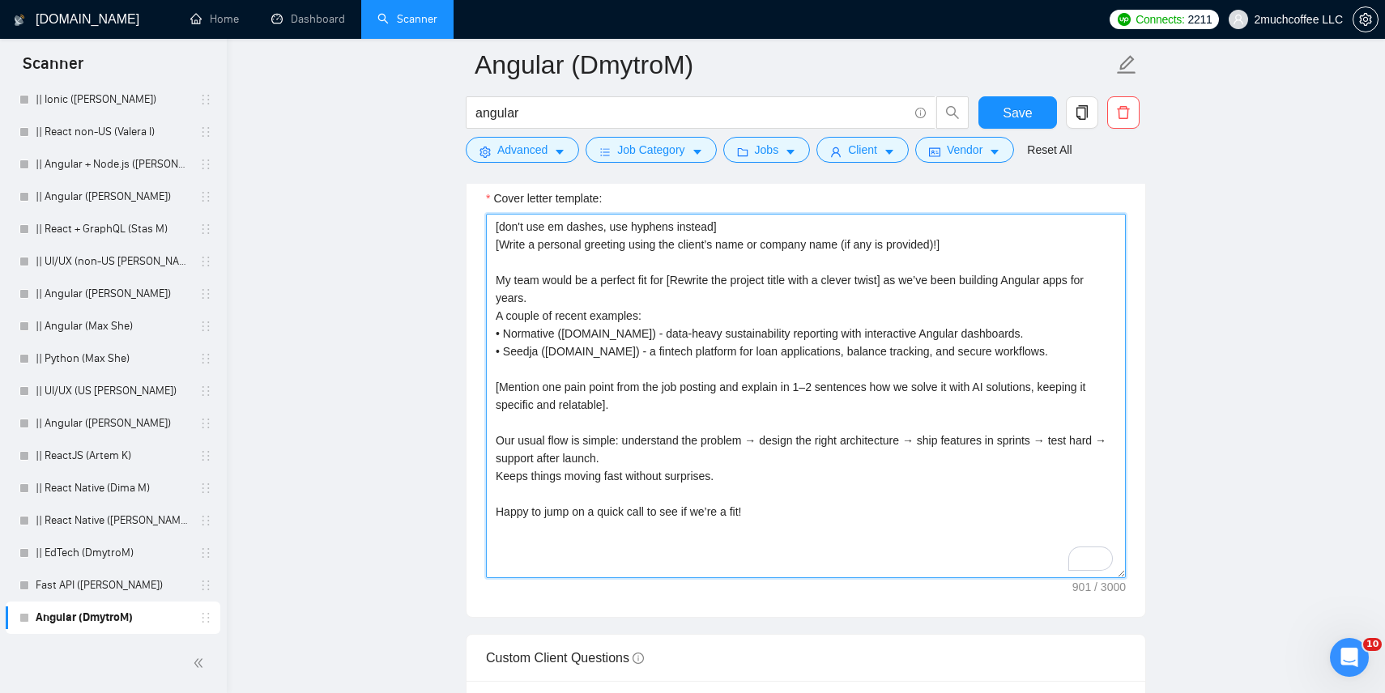
scroll to position [1866, 0]
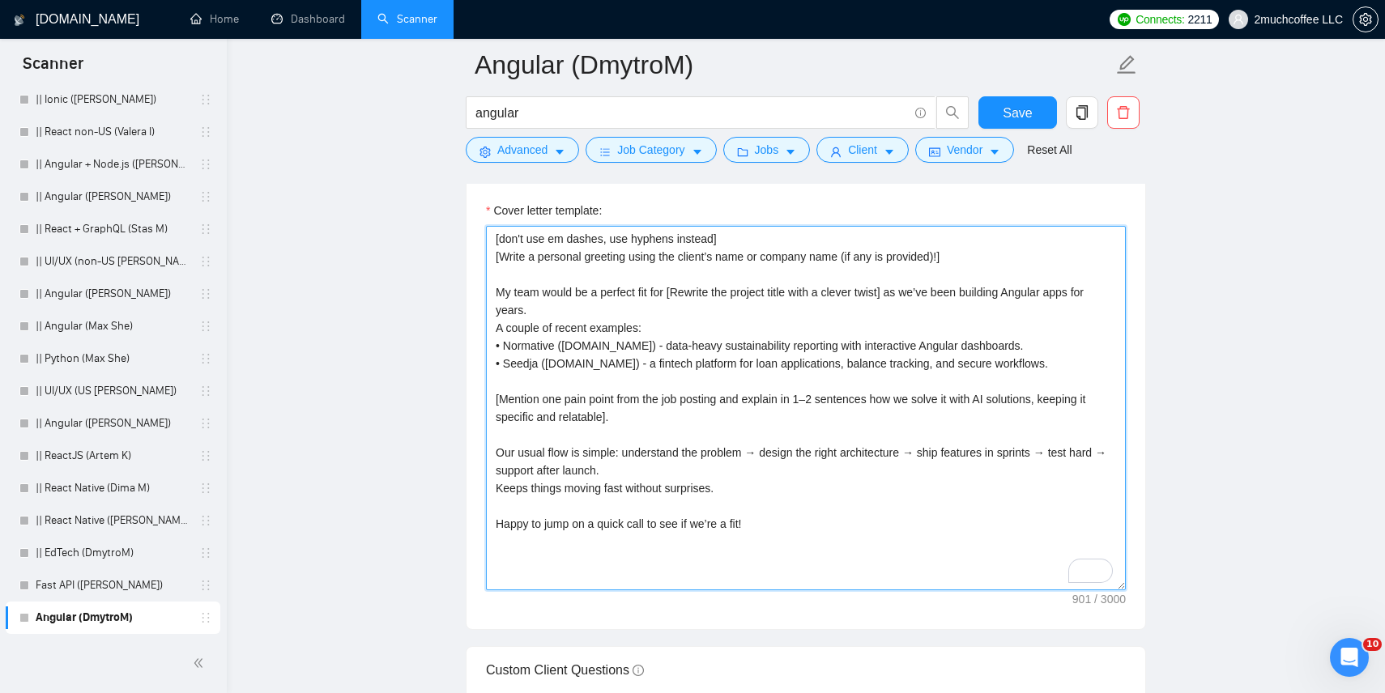
click at [800, 321] on textarea "[don't use em dashes, use hyphens instead] [Write a personal greeting using the…" at bounding box center [806, 408] width 640 height 365
click at [822, 289] on textarea "[don't use em dashes, use hyphens instead] [Write a personal greeting using the…" at bounding box center [806, 408] width 640 height 365
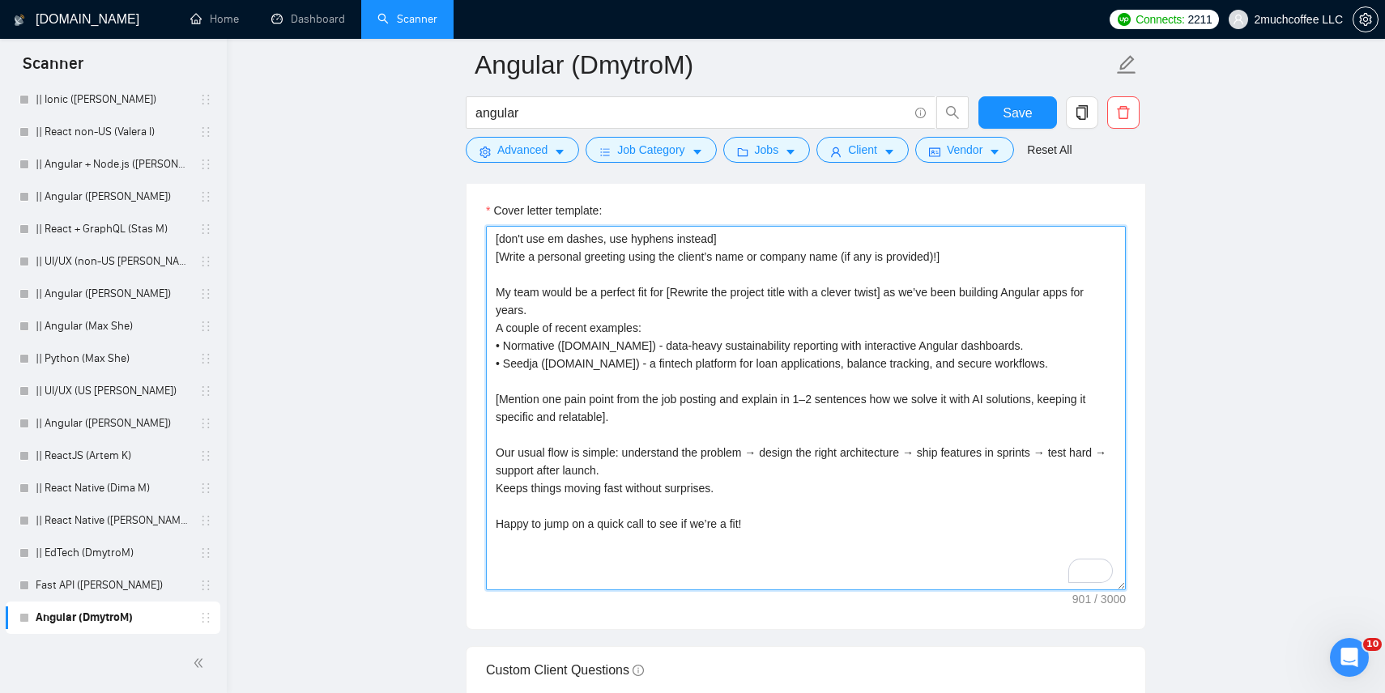
click at [822, 289] on textarea "[don't use em dashes, use hyphens instead] [Write a personal greeting using the…" at bounding box center [806, 408] width 640 height 365
click at [779, 305] on textarea "[don't use em dashes, use hyphens instead] [Write a personal greeting using the…" at bounding box center [806, 408] width 640 height 365
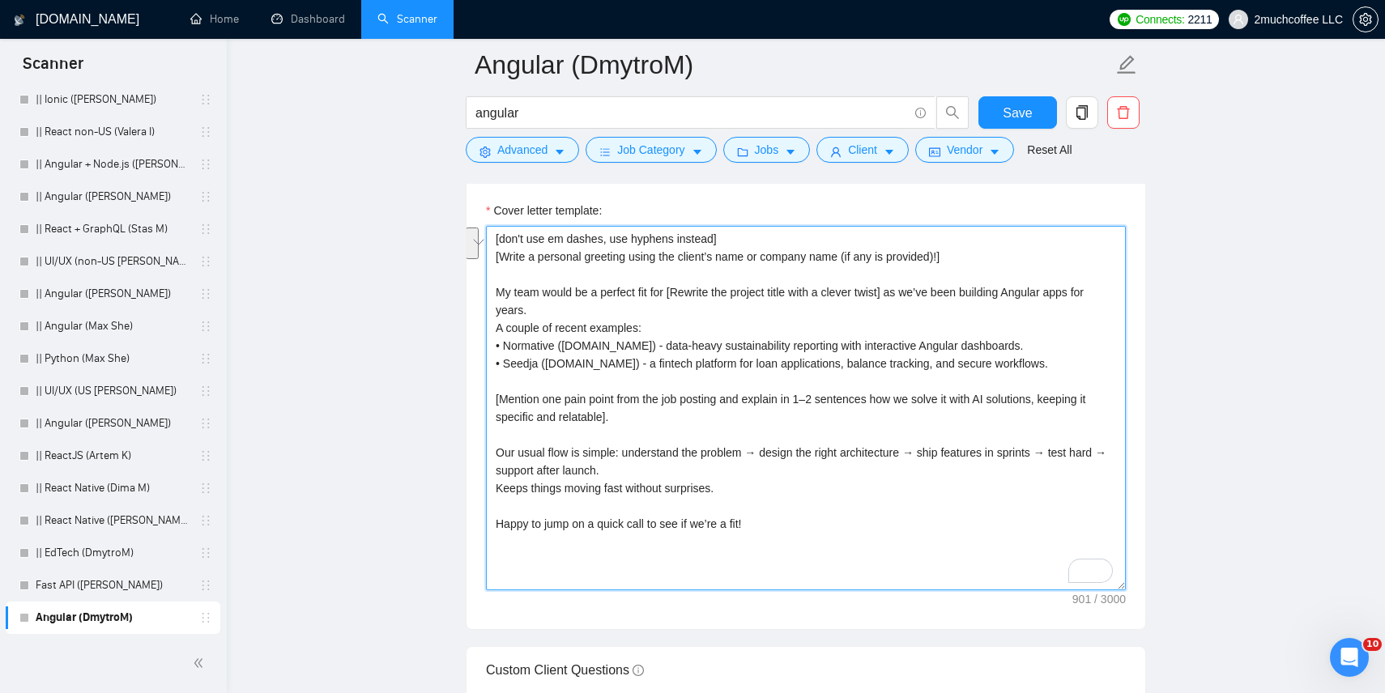
click at [702, 422] on textarea "[don't use em dashes, use hyphens instead] [Write a personal greeting using the…" at bounding box center [806, 408] width 640 height 365
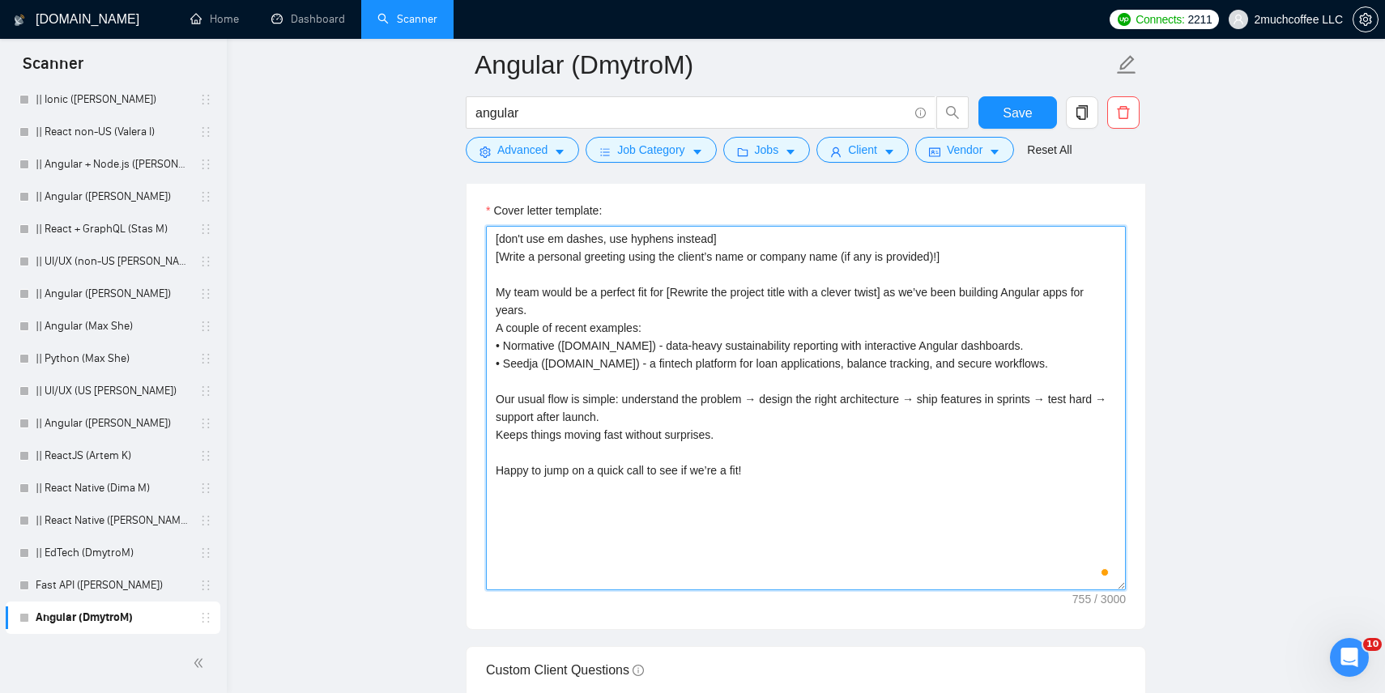
click at [1002, 263] on textarea "[don't use em dashes, use hyphens instead] [Write a personal greeting using the…" at bounding box center [806, 408] width 640 height 365
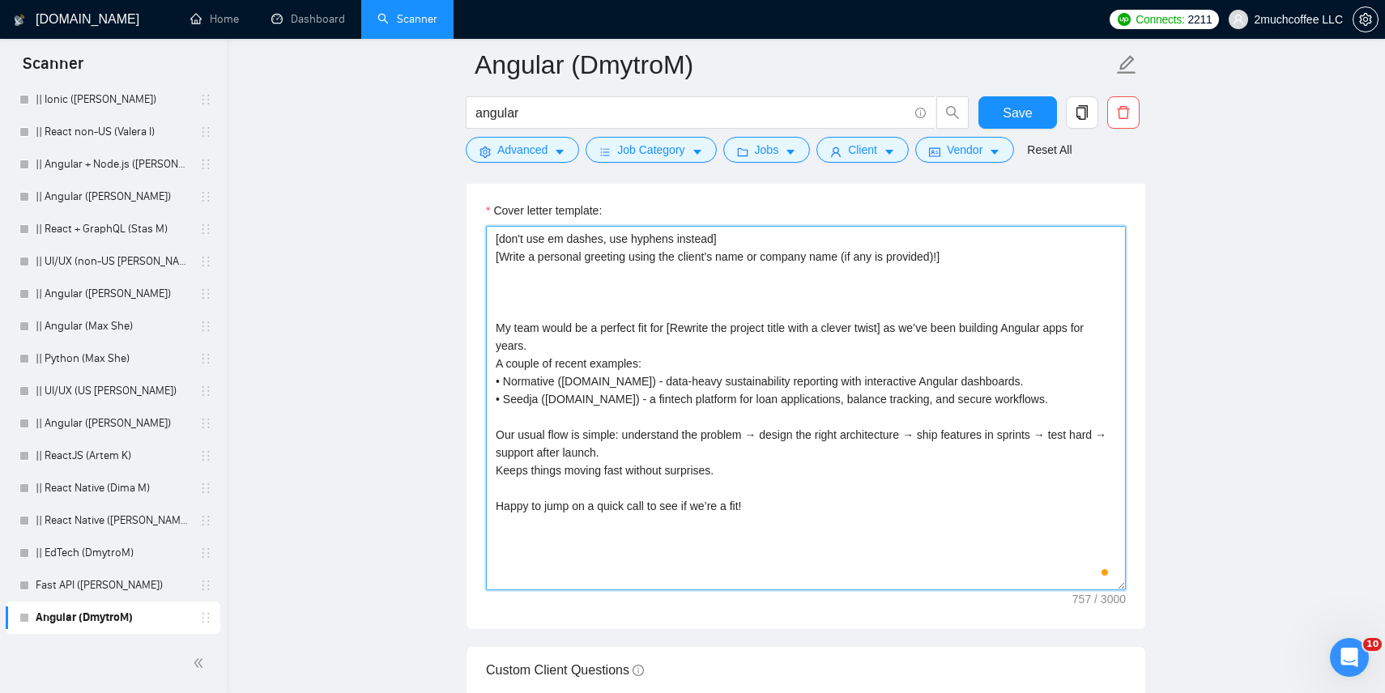
paste textarea "[Mention one pain point from the job posting and explain in 1–2 sentences how w…"
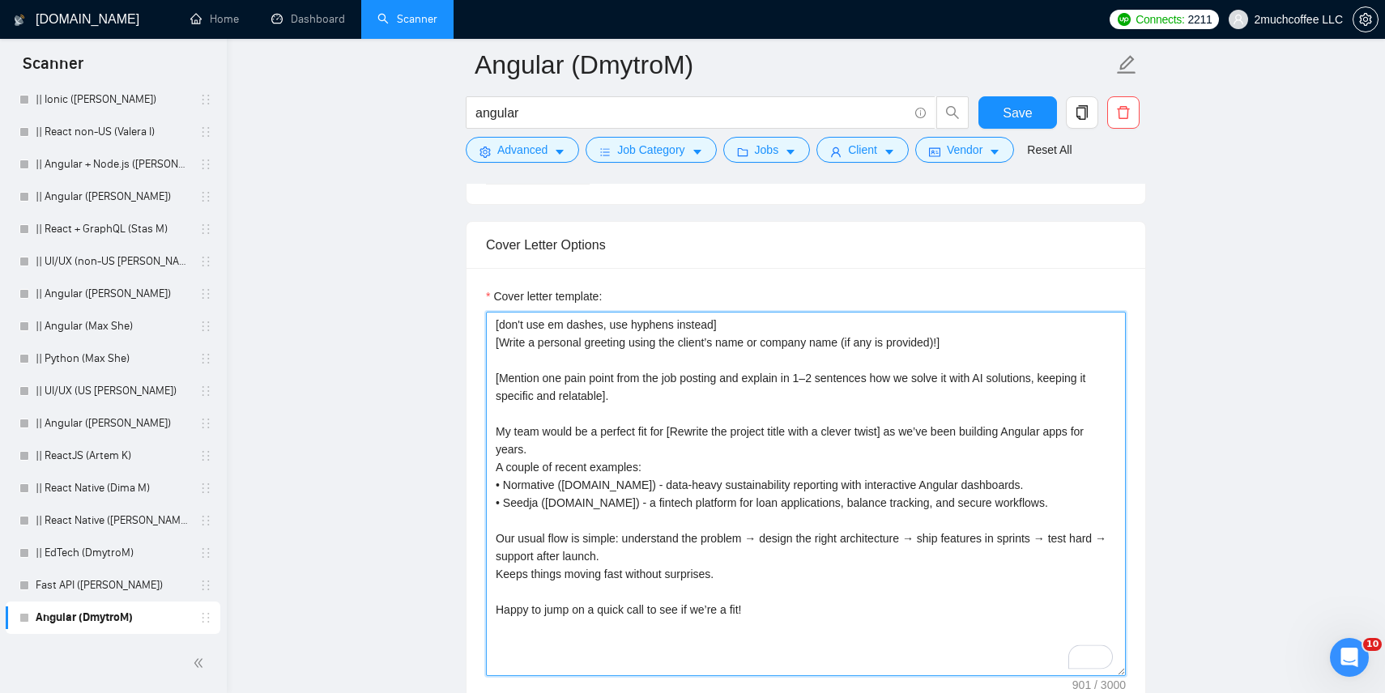
scroll to position [1779, 0]
click at [735, 386] on textarea "[don't use em dashes, use hyphens instead] [Write a personal greeting using the…" at bounding box center [806, 495] width 640 height 365
click at [660, 402] on textarea "[don't use em dashes, use hyphens instead] [Write a personal greeting using the…" at bounding box center [806, 495] width 640 height 365
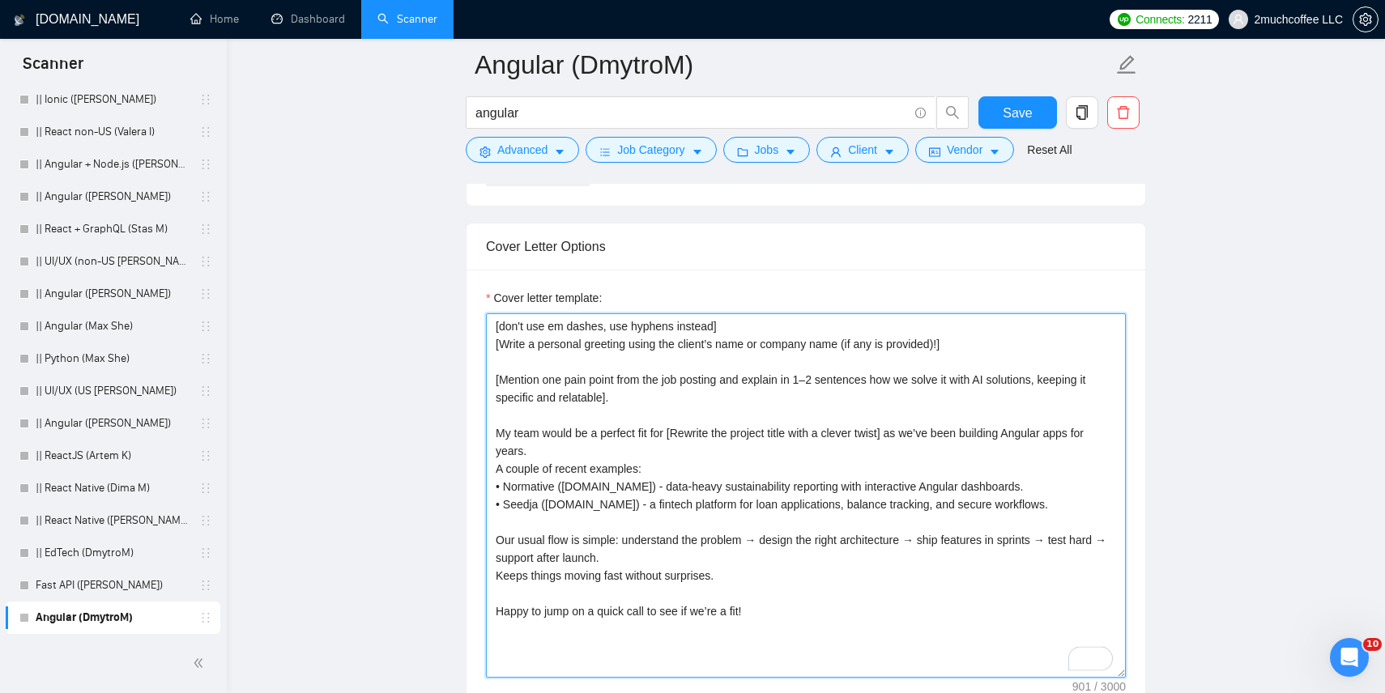
scroll to position [1872, 0]
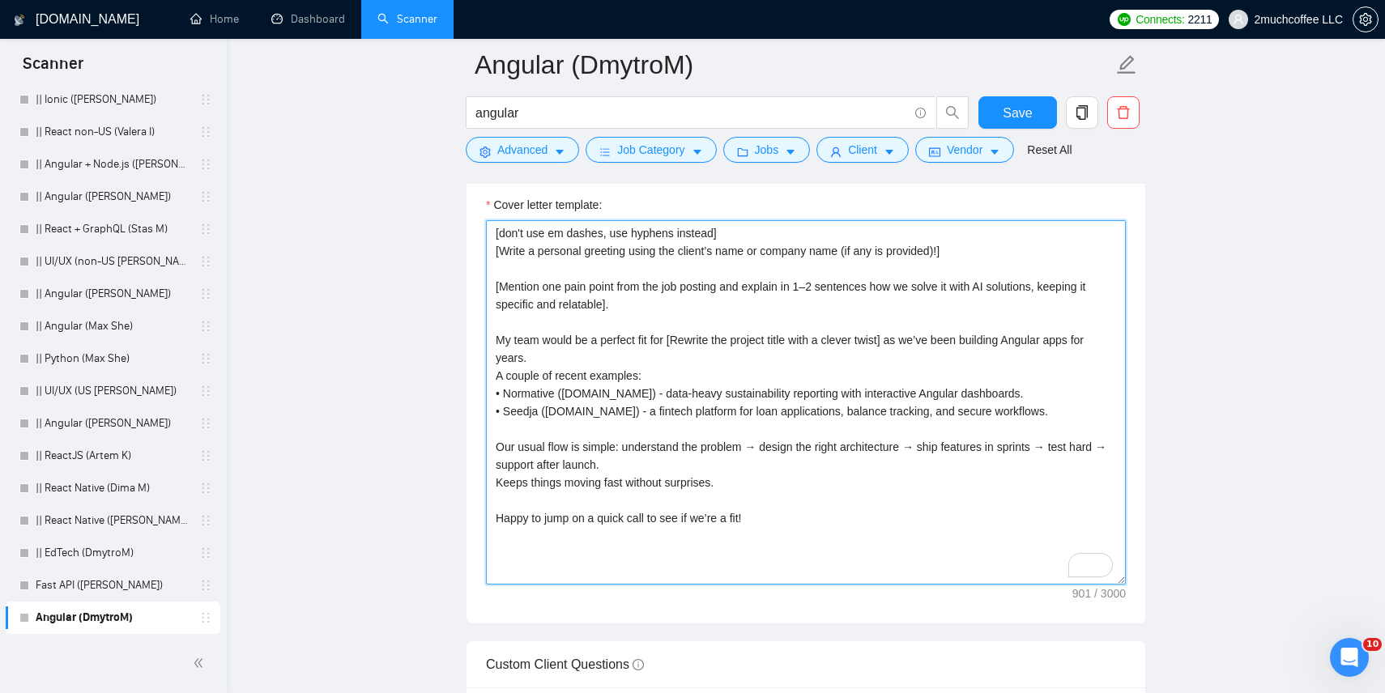
click at [710, 344] on textarea "[don't use em dashes, use hyphens instead] [Write a personal greeting using the…" at bounding box center [806, 402] width 640 height 365
click at [657, 343] on textarea "[don't use em dashes, use hyphens instead] [Write a personal greeting using the…" at bounding box center [806, 402] width 640 height 365
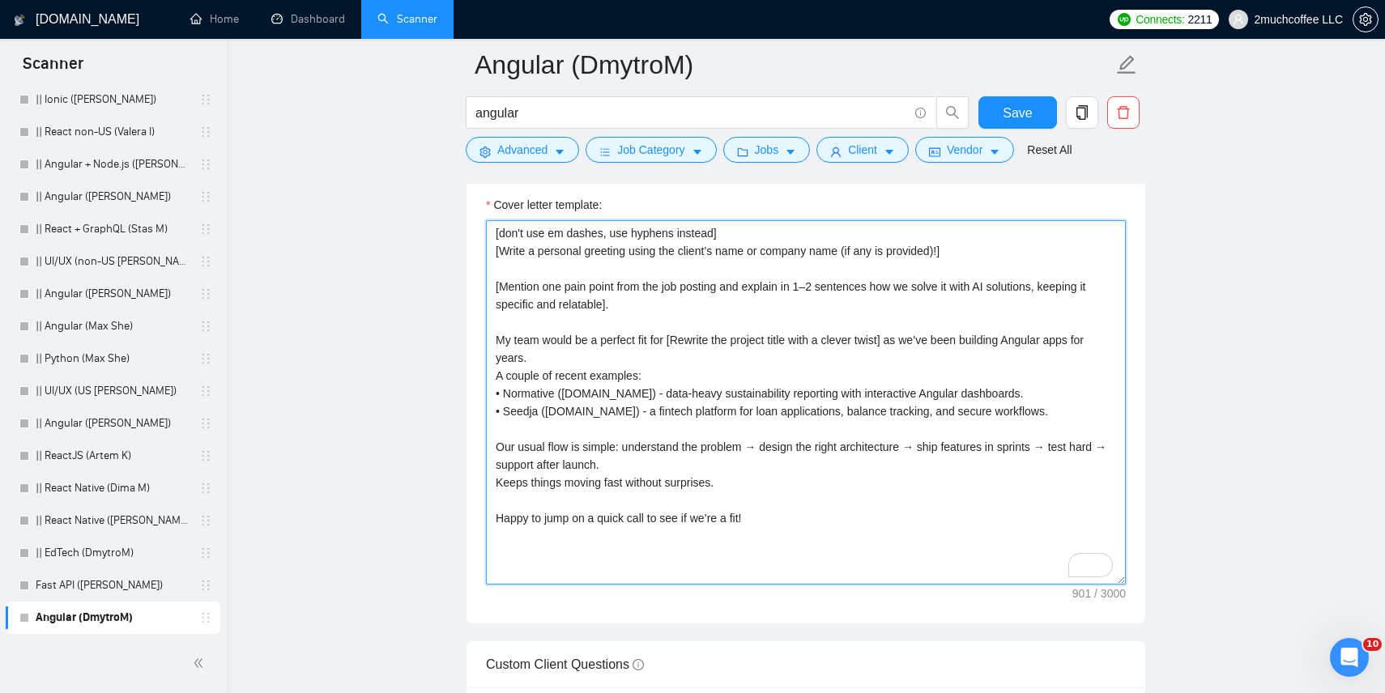
click at [657, 343] on textarea "[don't use em dashes, use hyphens instead] [Write a personal greeting using the…" at bounding box center [806, 402] width 640 height 365
click at [609, 348] on textarea "[don't use em dashes, use hyphens instead] [Write a personal greeting using the…" at bounding box center [806, 402] width 640 height 365
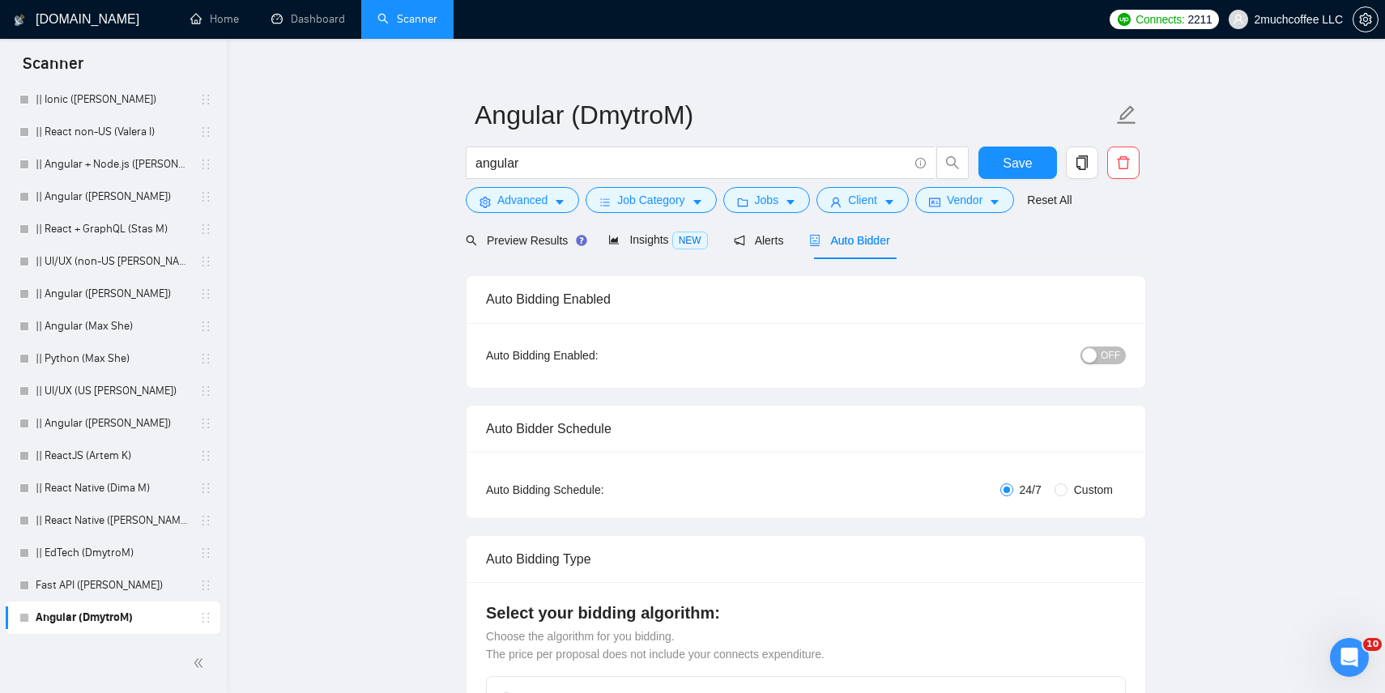
scroll to position [0, 0]
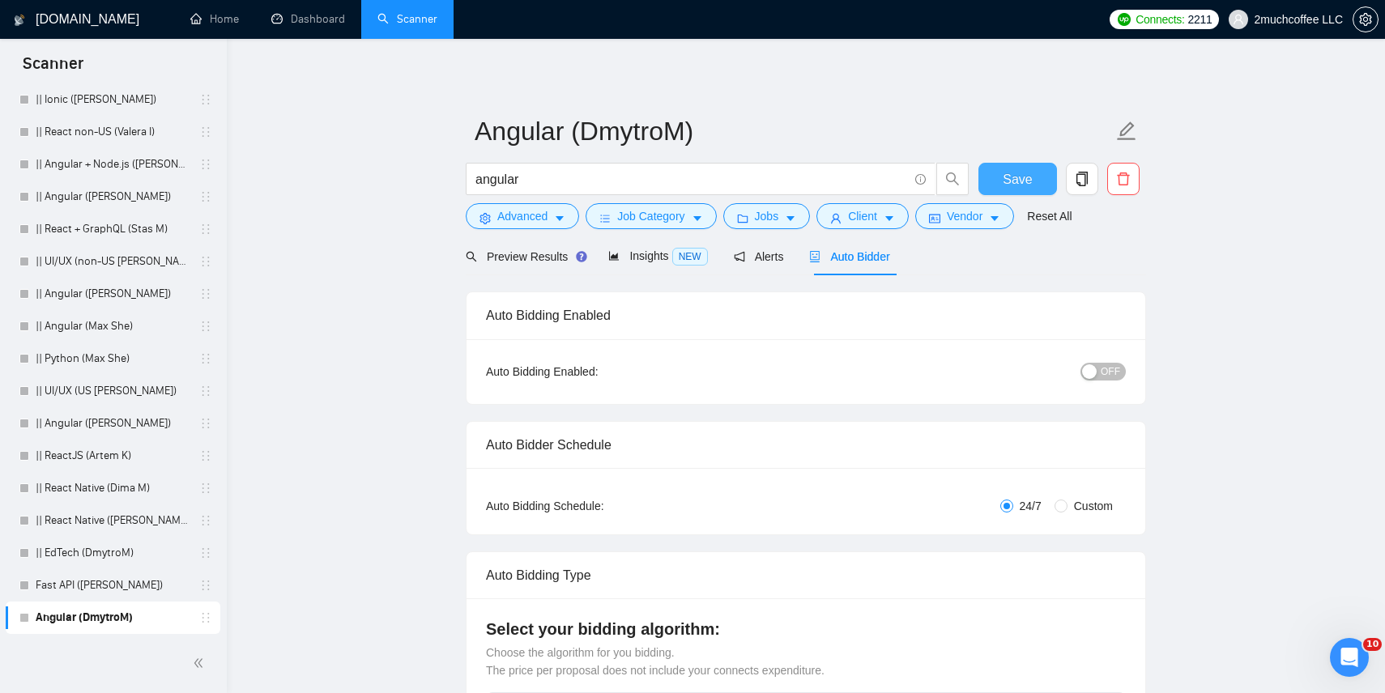
type textarea "[don't use em dashes, use hyphens instead] [Write a personal greeting using the…"
click at [1037, 187] on button "Save" at bounding box center [1018, 179] width 79 height 32
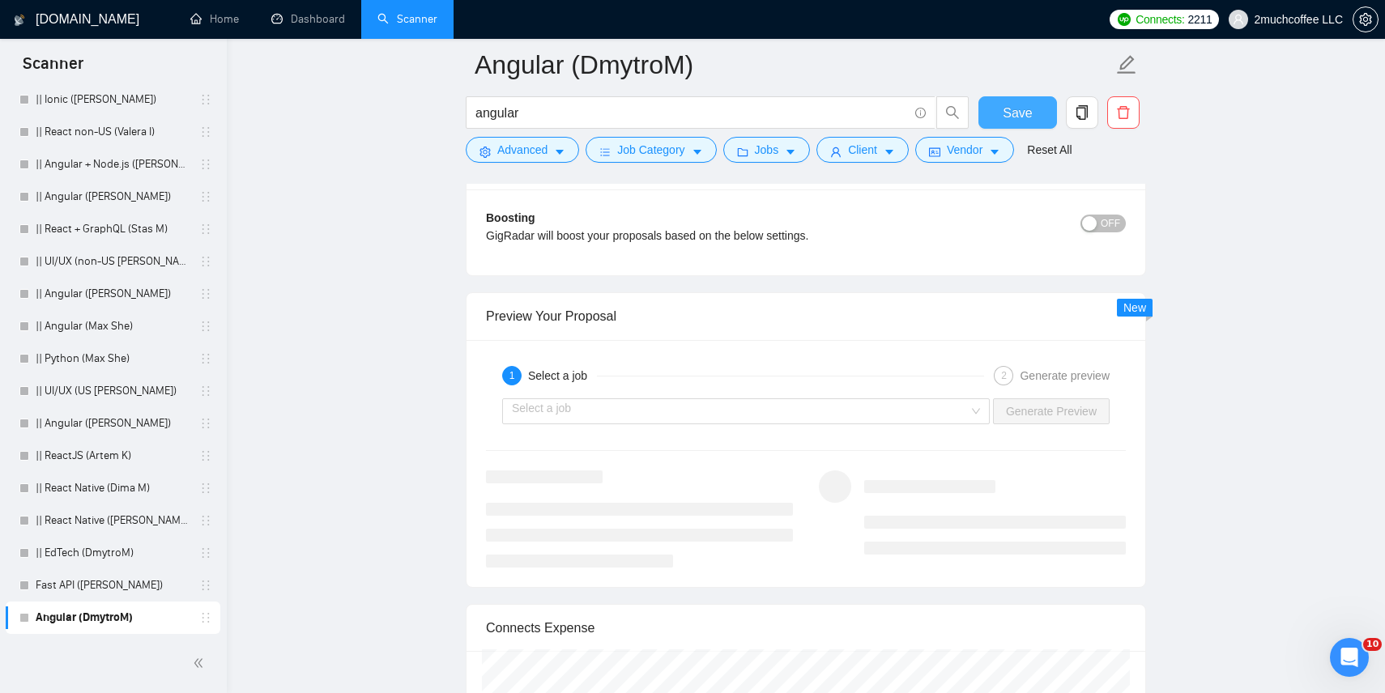
scroll to position [2962, 0]
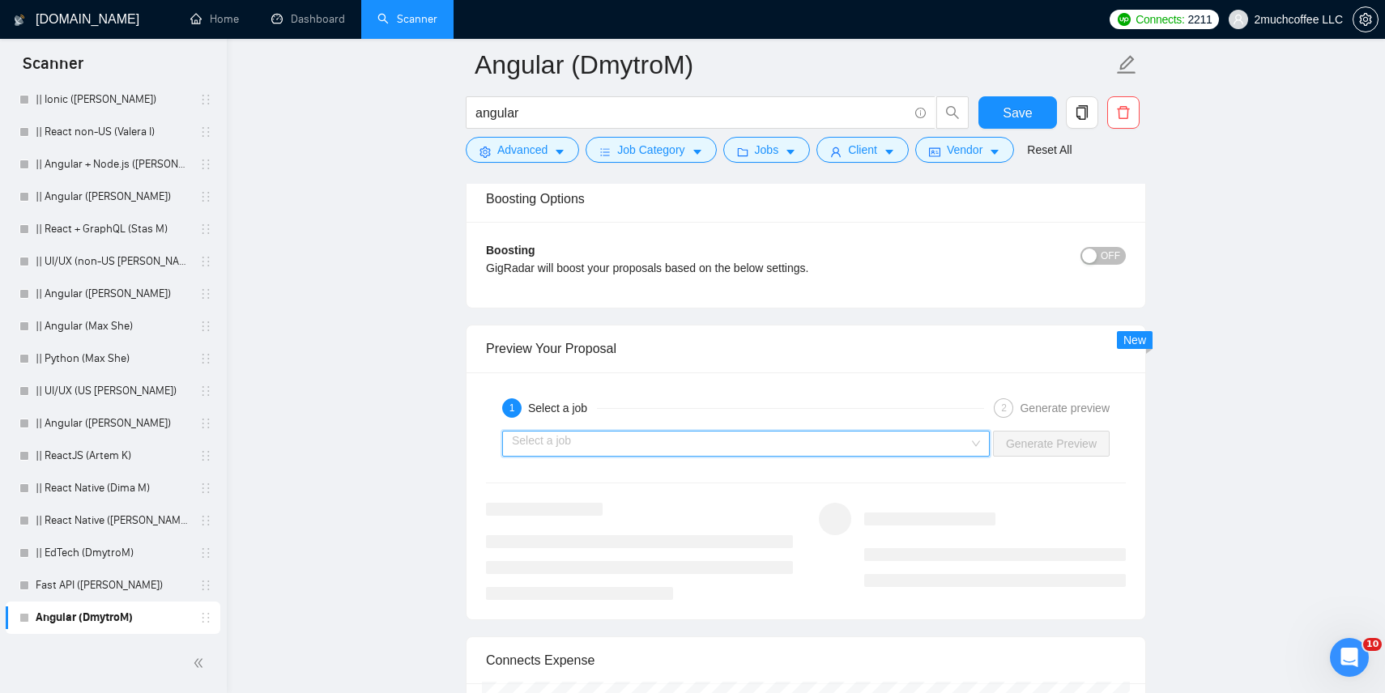
click at [947, 447] on input "search" at bounding box center [740, 444] width 457 height 24
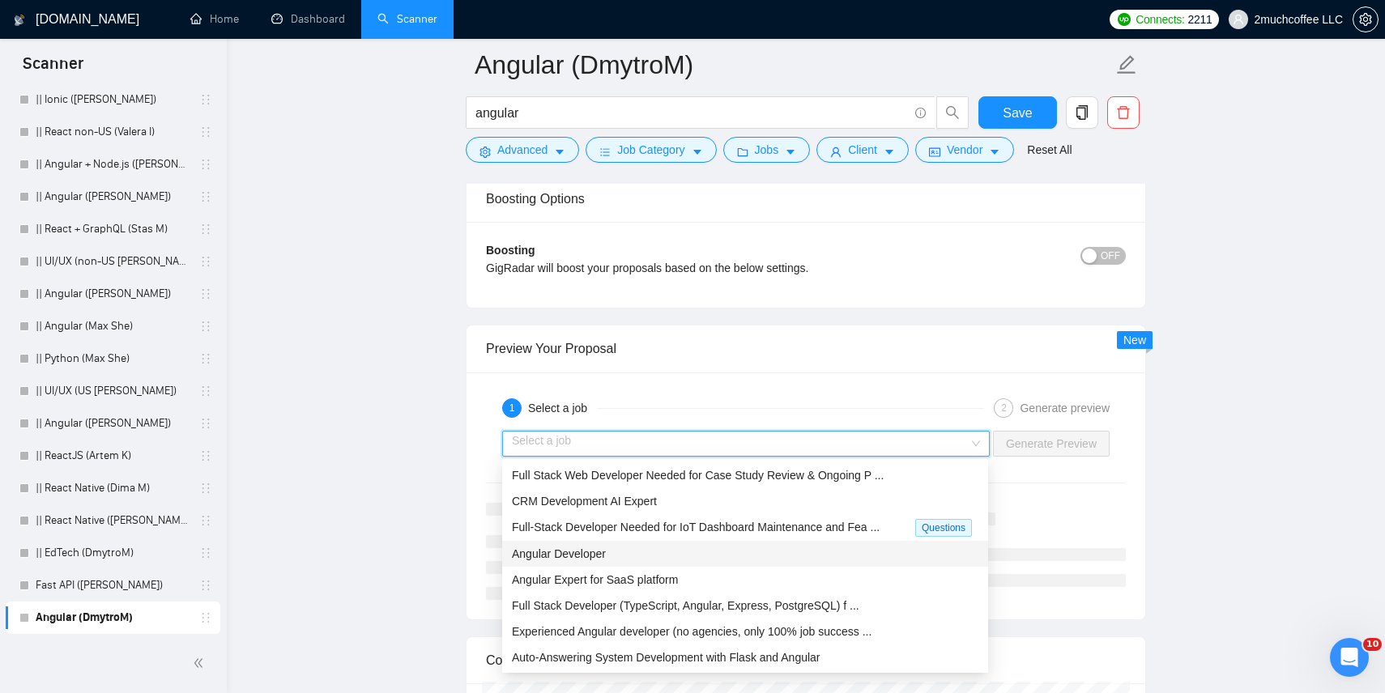
scroll to position [23, 0]
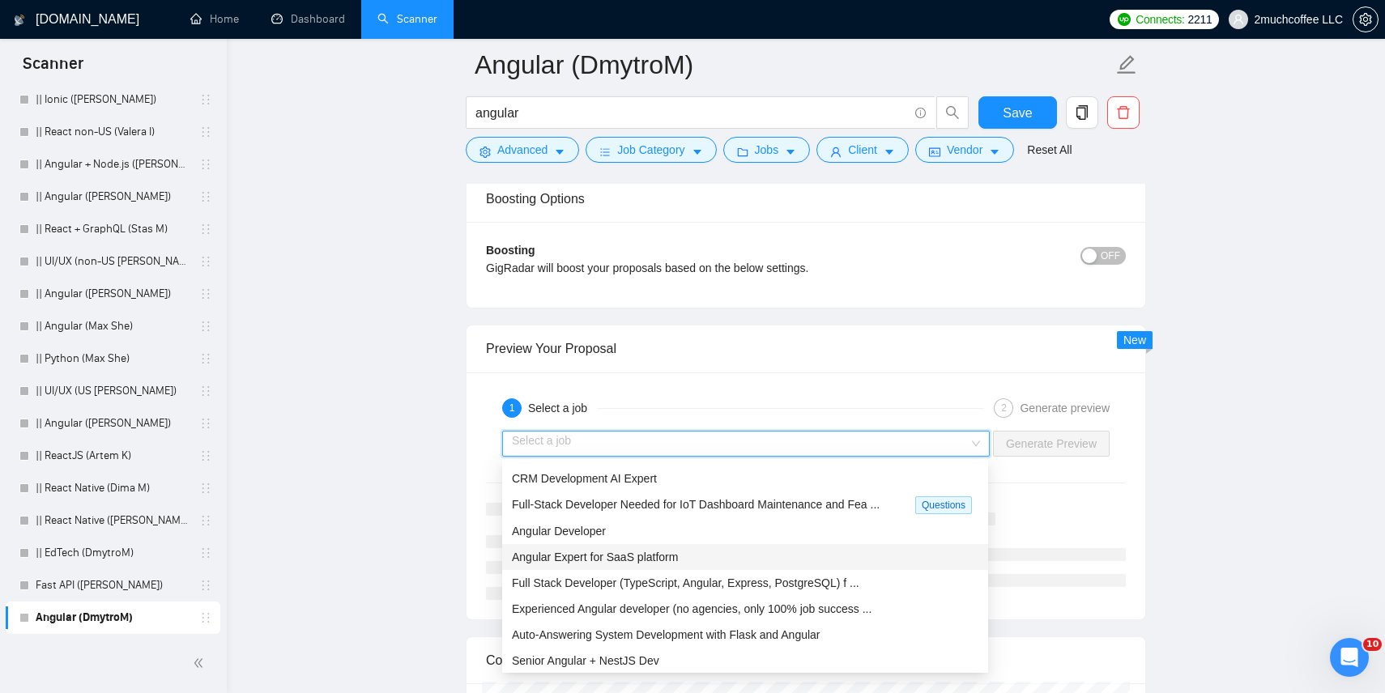
click at [812, 546] on div "Angular Expert for SaaS platform" at bounding box center [745, 557] width 486 height 26
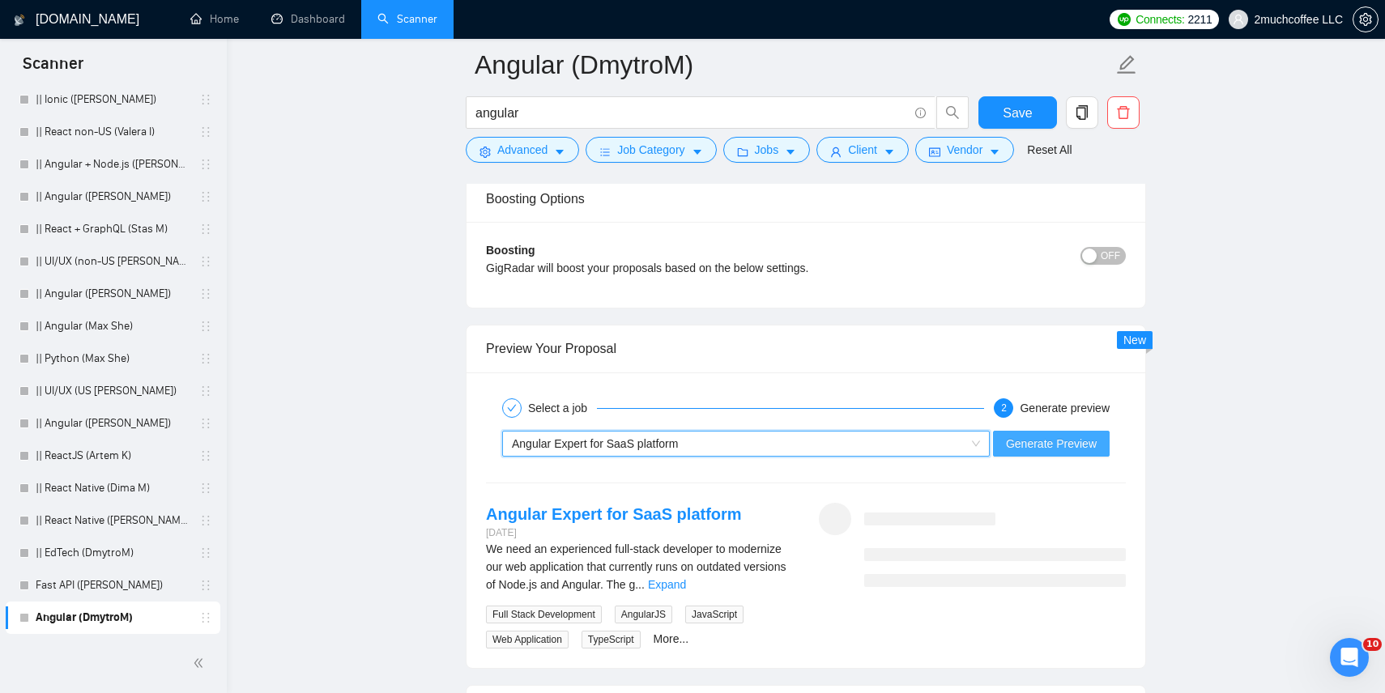
click at [1034, 442] on span "Generate Preview" at bounding box center [1051, 444] width 91 height 18
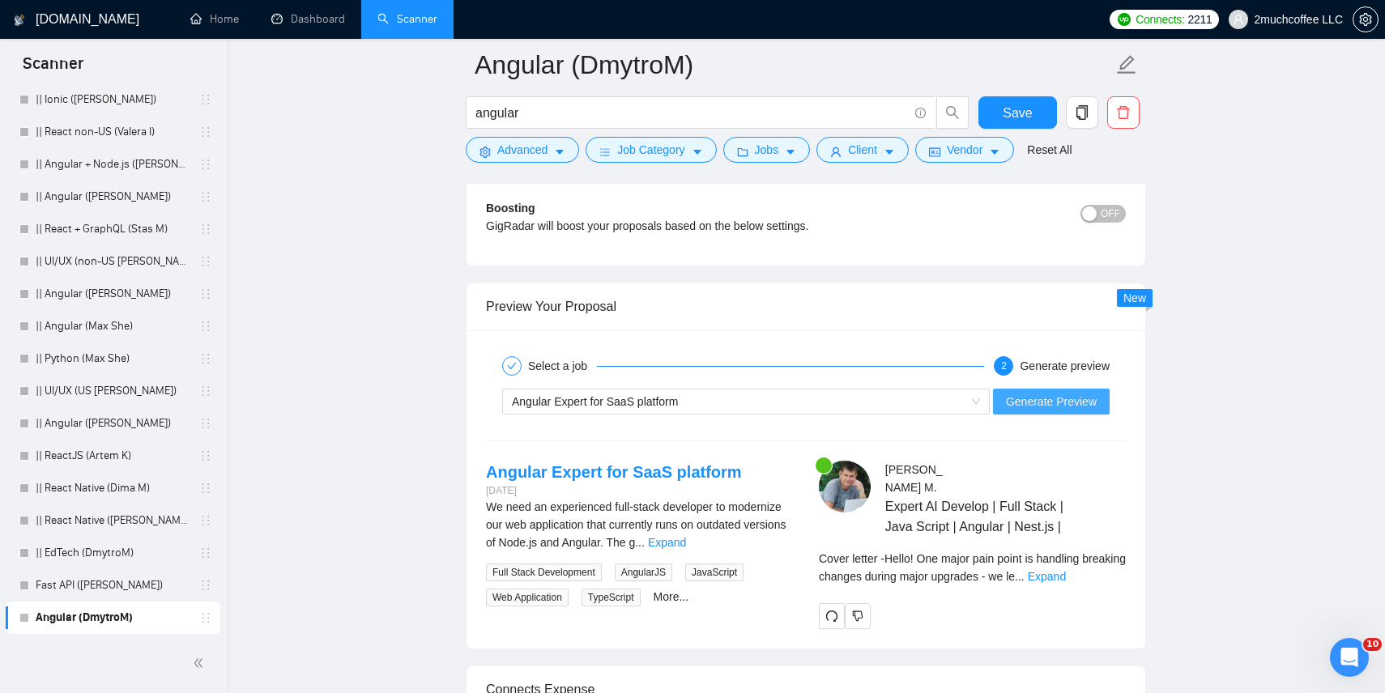
scroll to position [3006, 0]
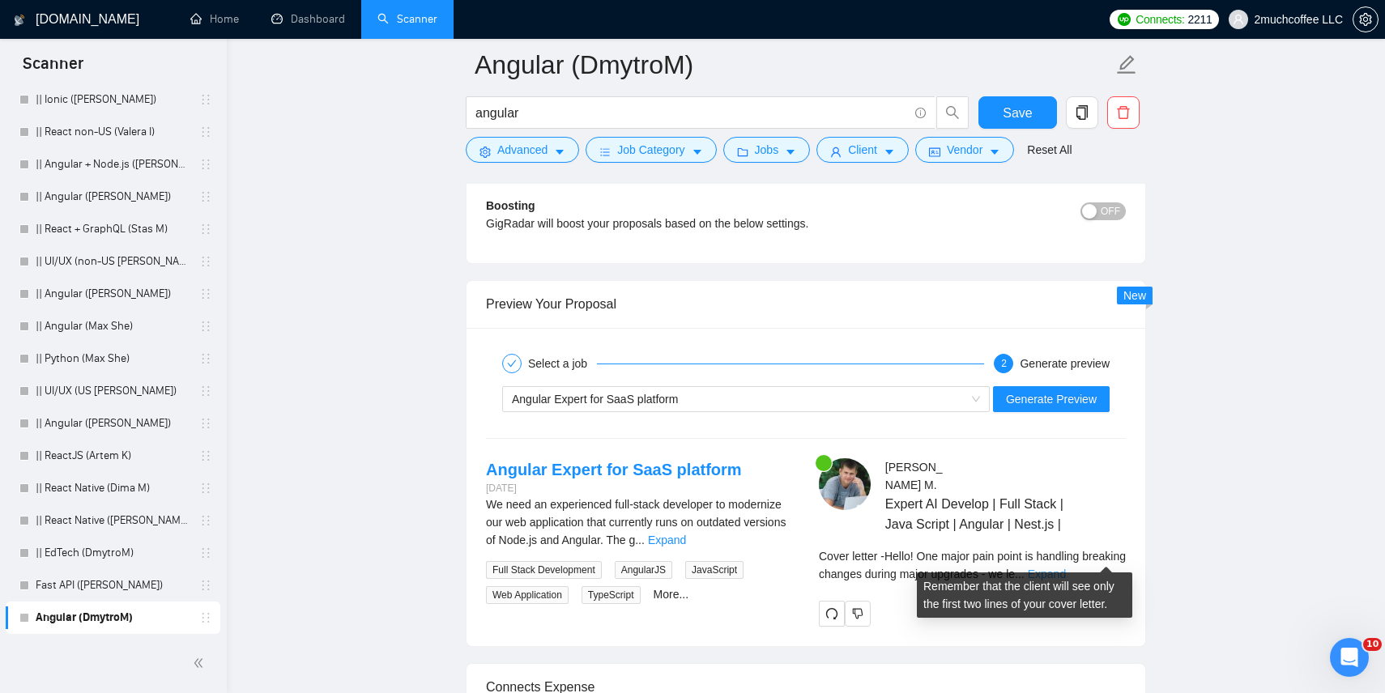
click at [1066, 568] on link "Expand" at bounding box center [1047, 574] width 38 height 13
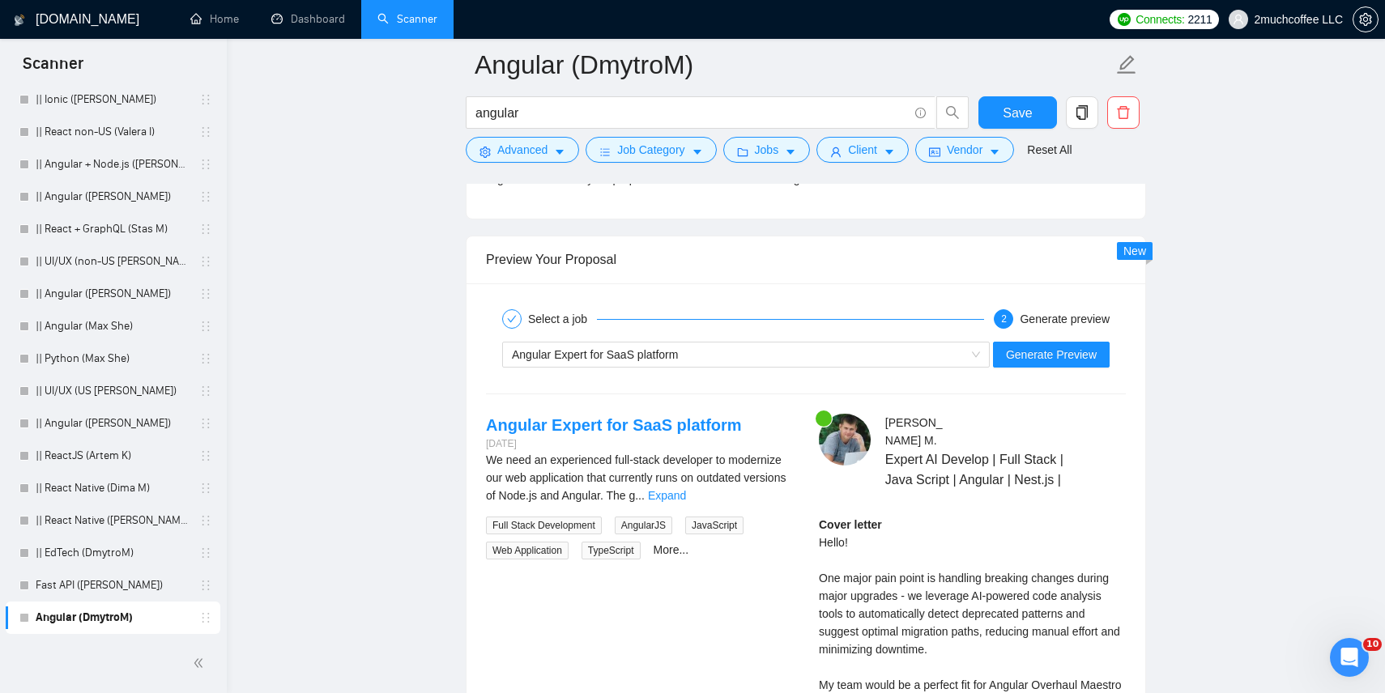
scroll to position [3061, 0]
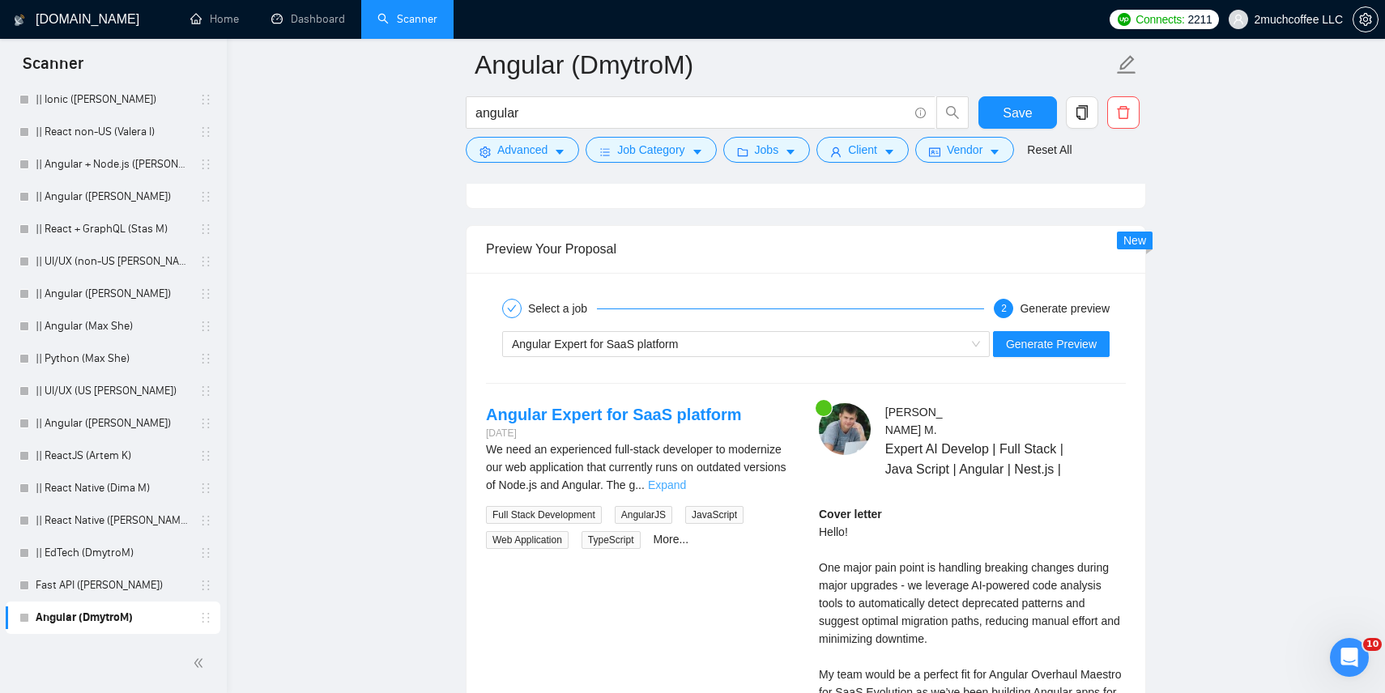
click at [686, 484] on link "Expand" at bounding box center [667, 485] width 38 height 13
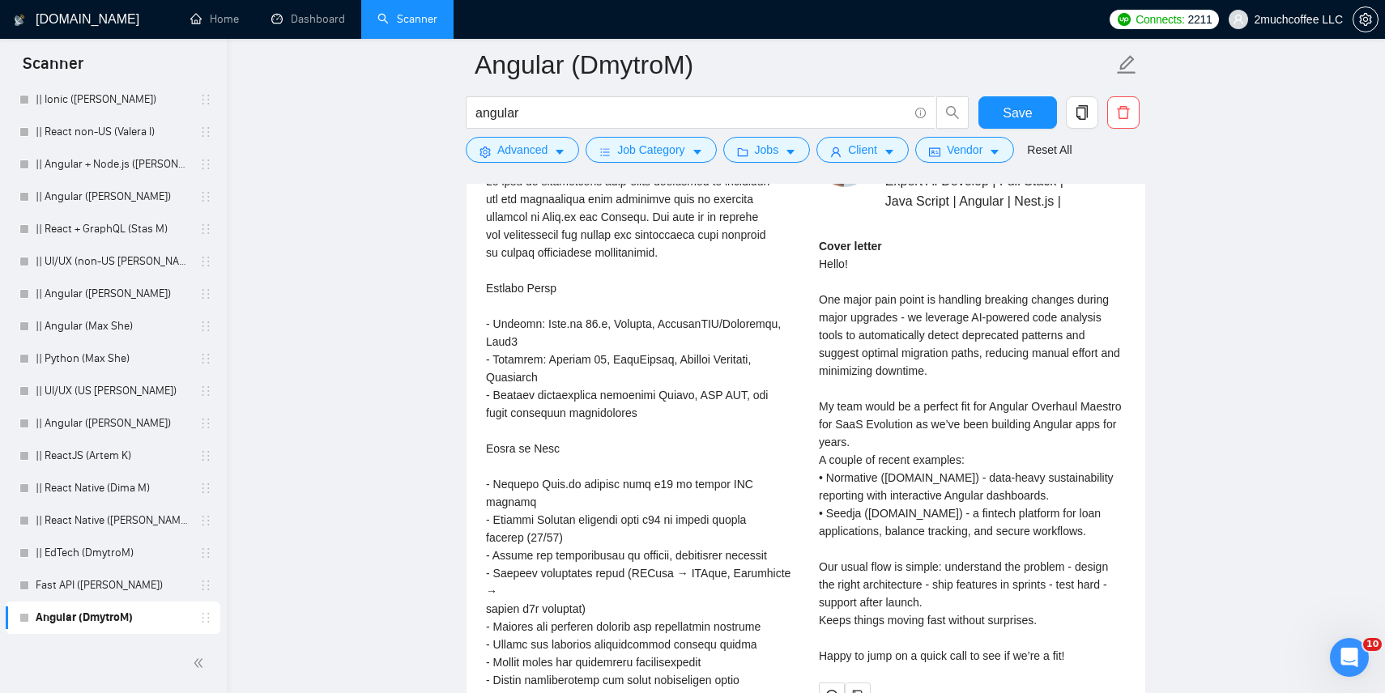
scroll to position [3133, 0]
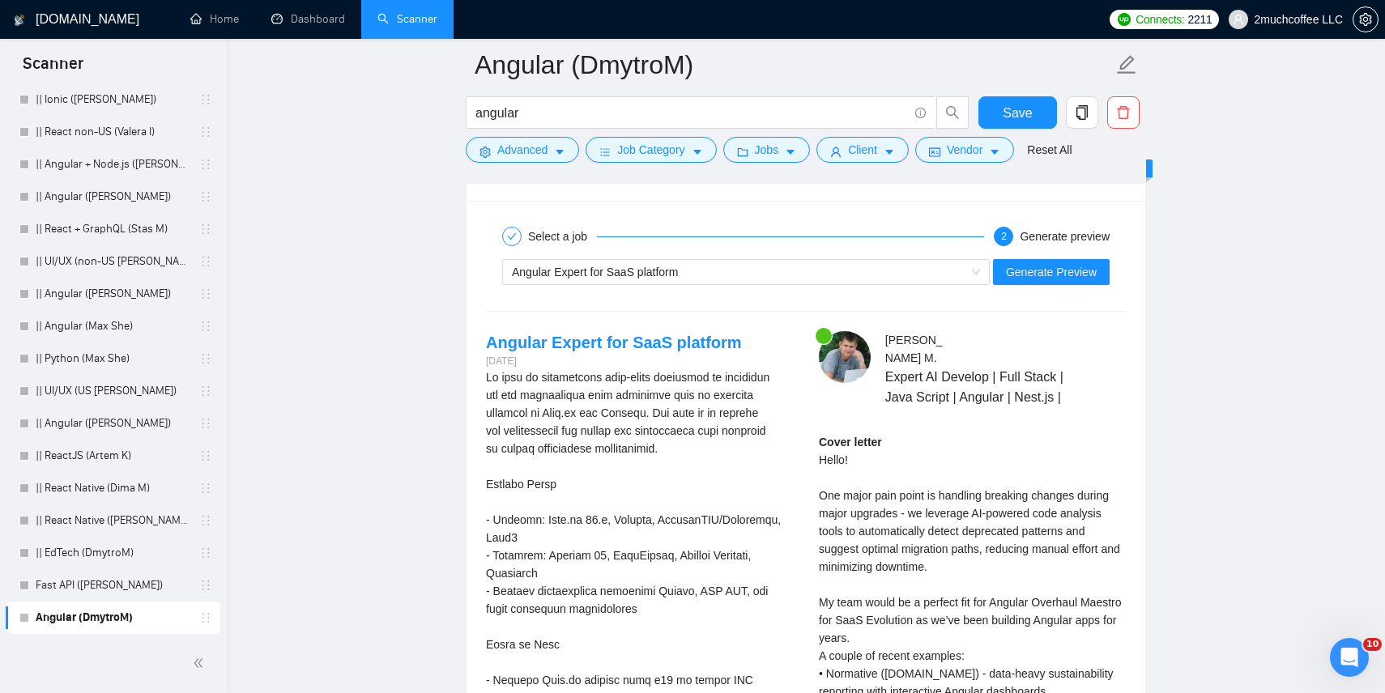
click at [917, 505] on div "Cover letter Hello! One major pain point is handling breaking changes during ma…" at bounding box center [972, 647] width 307 height 428
click at [906, 484] on div at bounding box center [906, 484] width 0 height 0
click at [929, 512] on div "Cover letter Hello! One major pain point is handling breaking changes during ma…" at bounding box center [972, 647] width 307 height 428
click at [897, 531] on div "Cover letter Hello! One major pain point is handling breaking changes during ma…" at bounding box center [972, 647] width 307 height 428
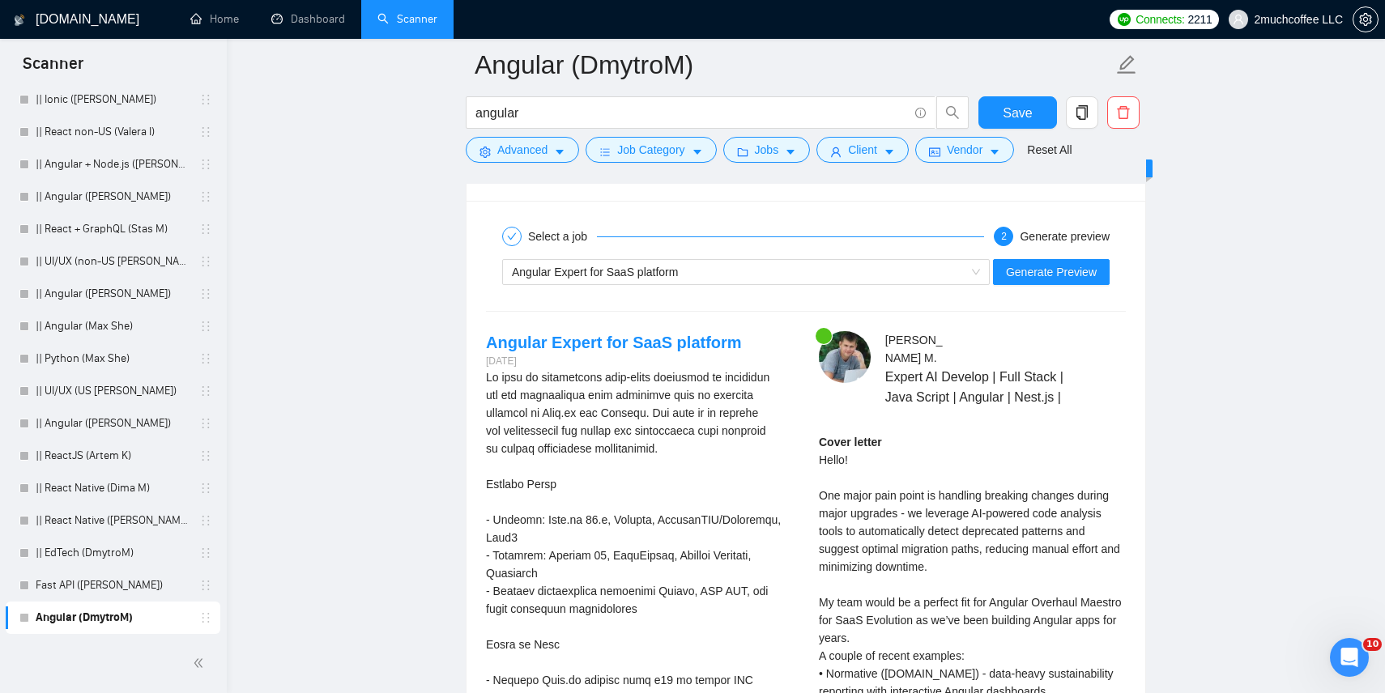
click at [897, 531] on div "Cover letter Hello! One major pain point is handling breaking changes during ma…" at bounding box center [972, 647] width 307 height 428
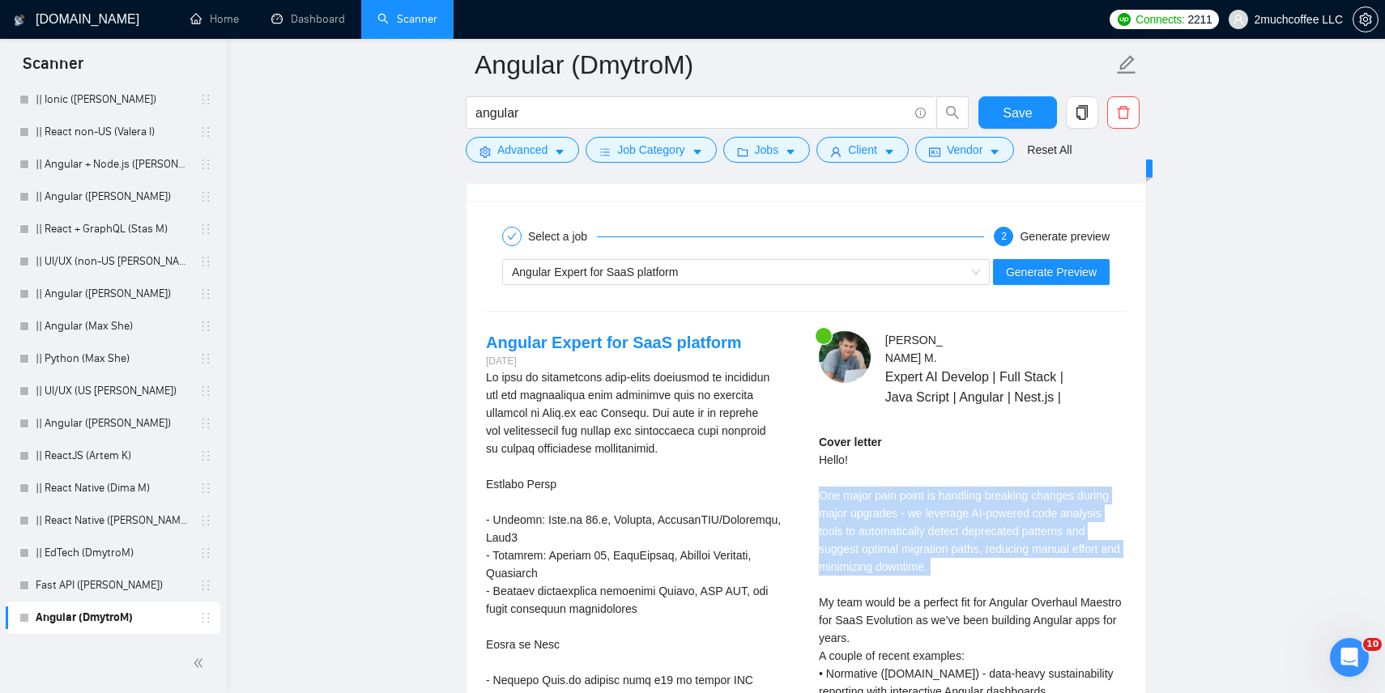
click at [891, 552] on div "Cover letter Hello! One major pain point is handling breaking changes during ma…" at bounding box center [972, 647] width 307 height 428
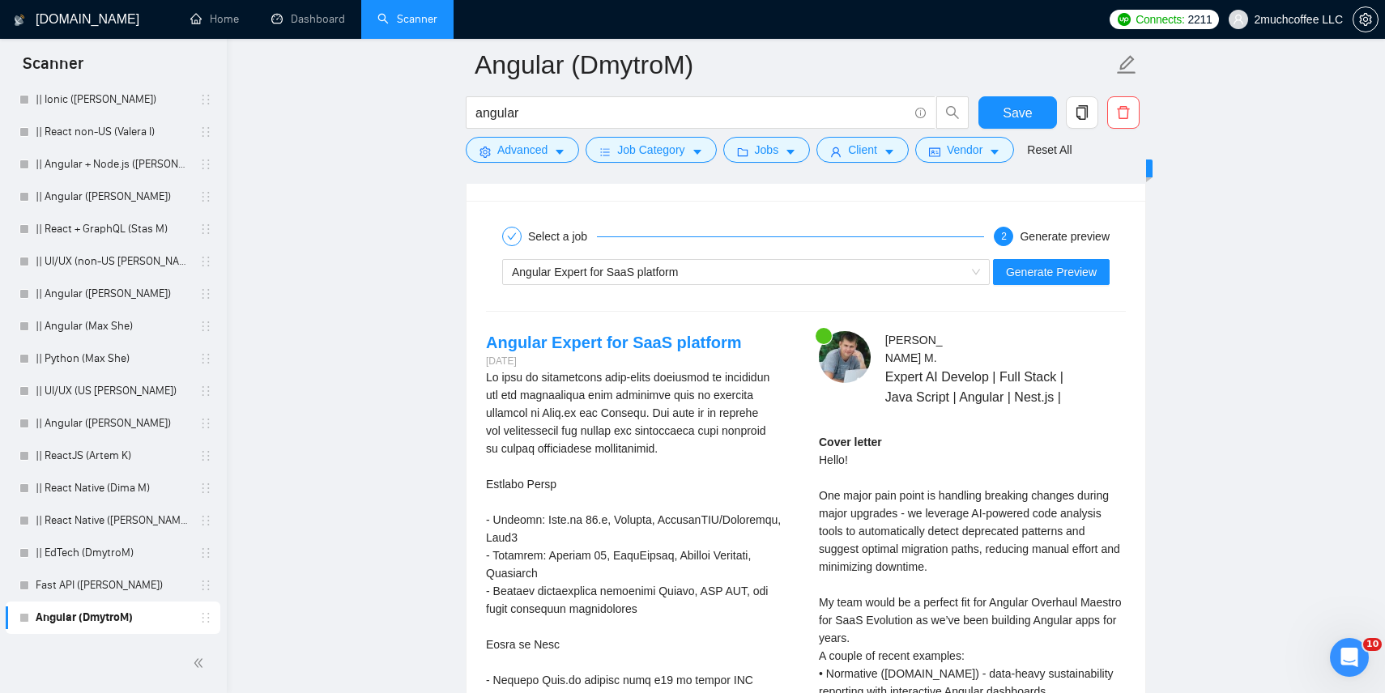
click at [891, 545] on div "Cover letter Hello! One major pain point is handling breaking changes during ma…" at bounding box center [972, 647] width 307 height 428
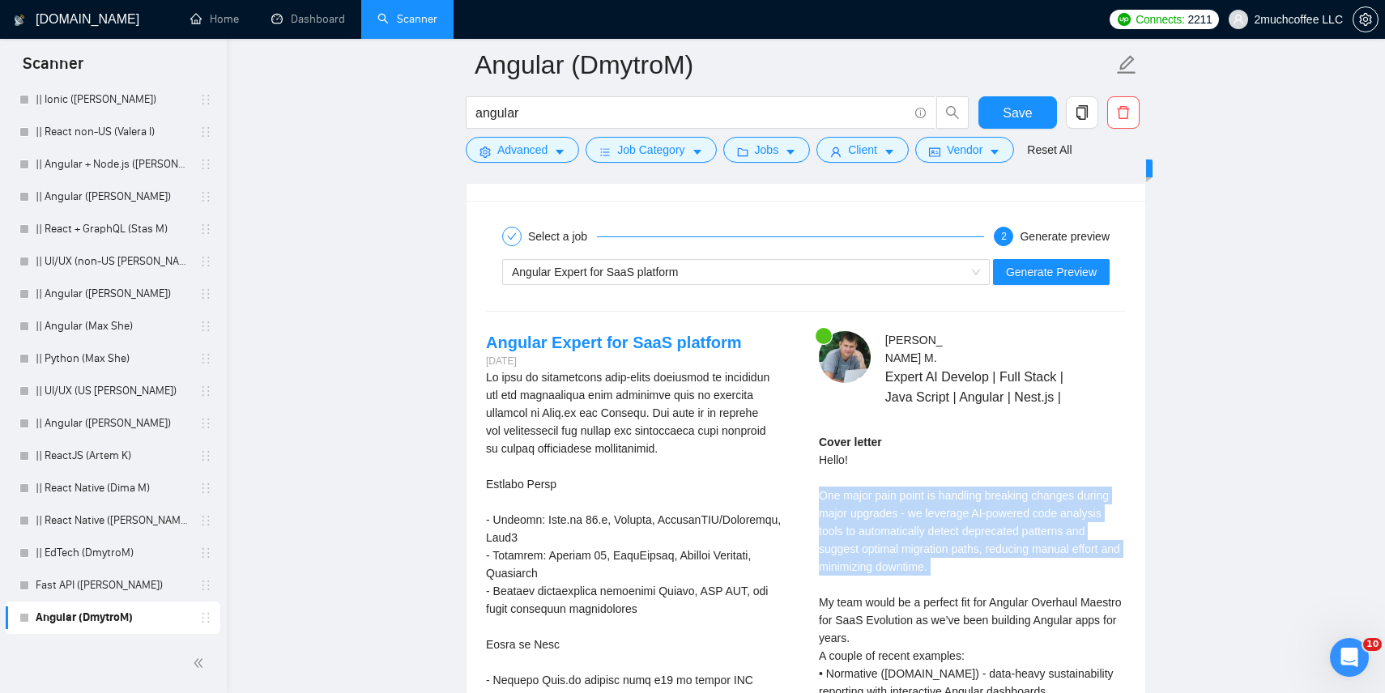
click at [891, 545] on div "Cover letter Hello! One major pain point is handling breaking changes during ma…" at bounding box center [972, 647] width 307 height 428
click at [881, 556] on div at bounding box center [881, 556] width 0 height 0
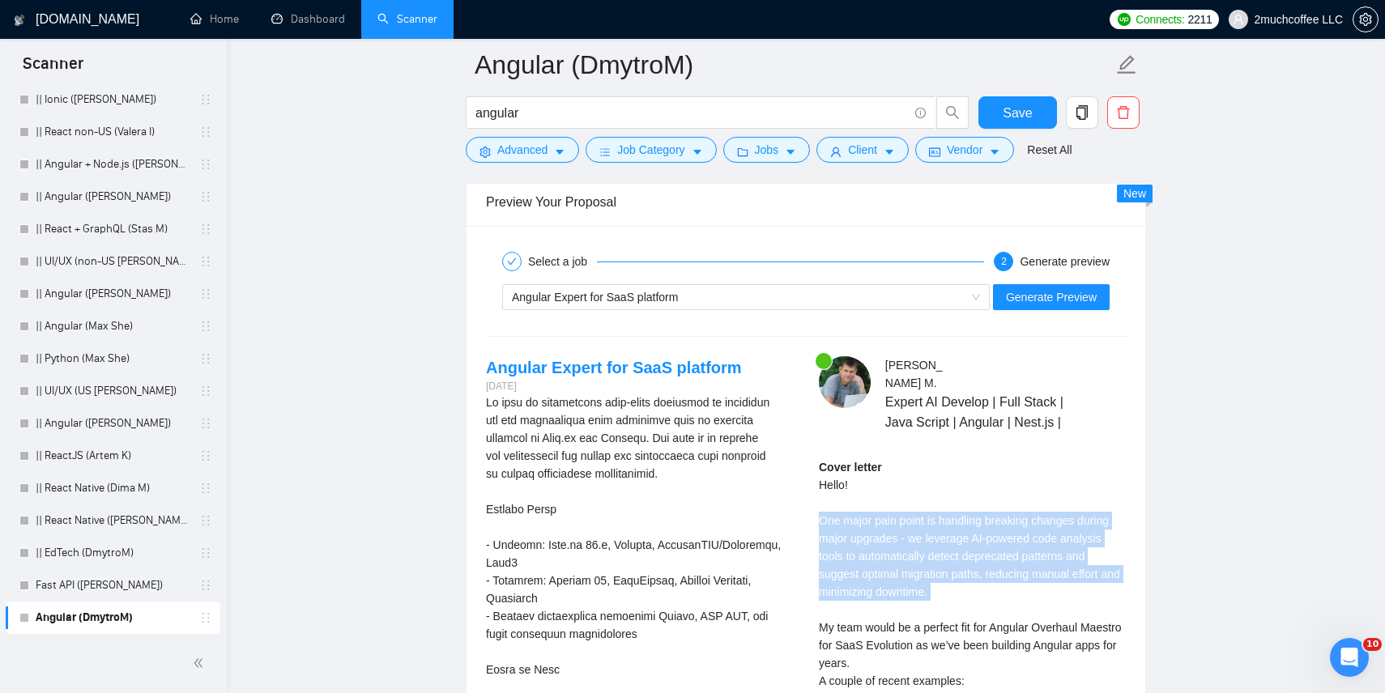
scroll to position [3104, 0]
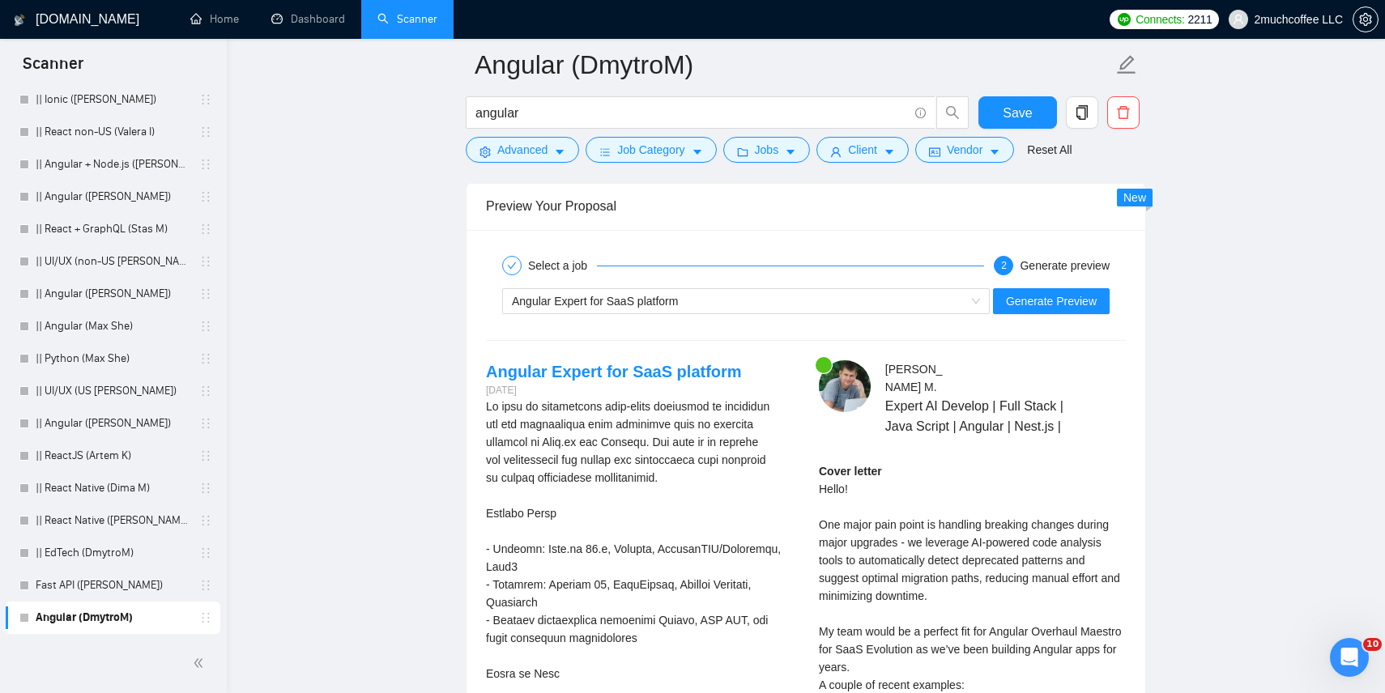
click at [884, 524] on div "Cover letter Hello! One major pain point is handling breaking changes during ma…" at bounding box center [972, 677] width 307 height 428
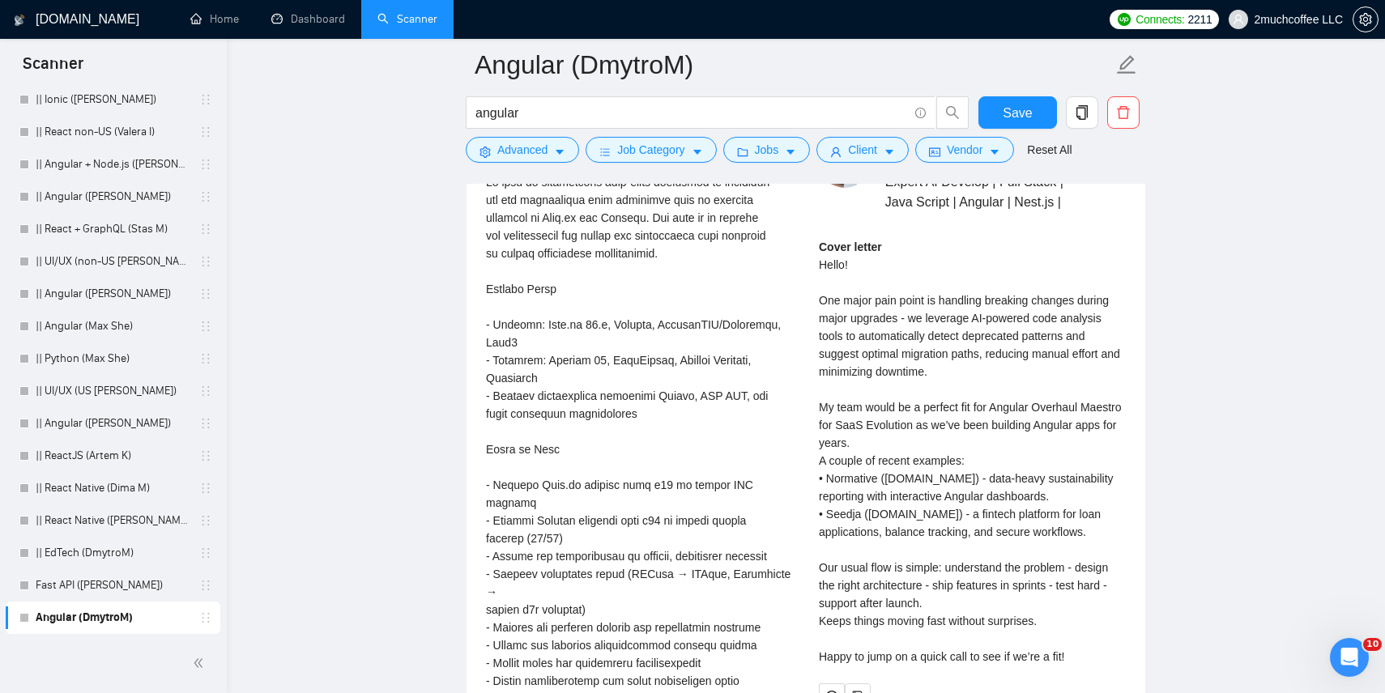
scroll to position [3330, 0]
click at [997, 294] on div "Cover letter Hello! One major pain point is handling breaking changes during ma…" at bounding box center [972, 451] width 307 height 428
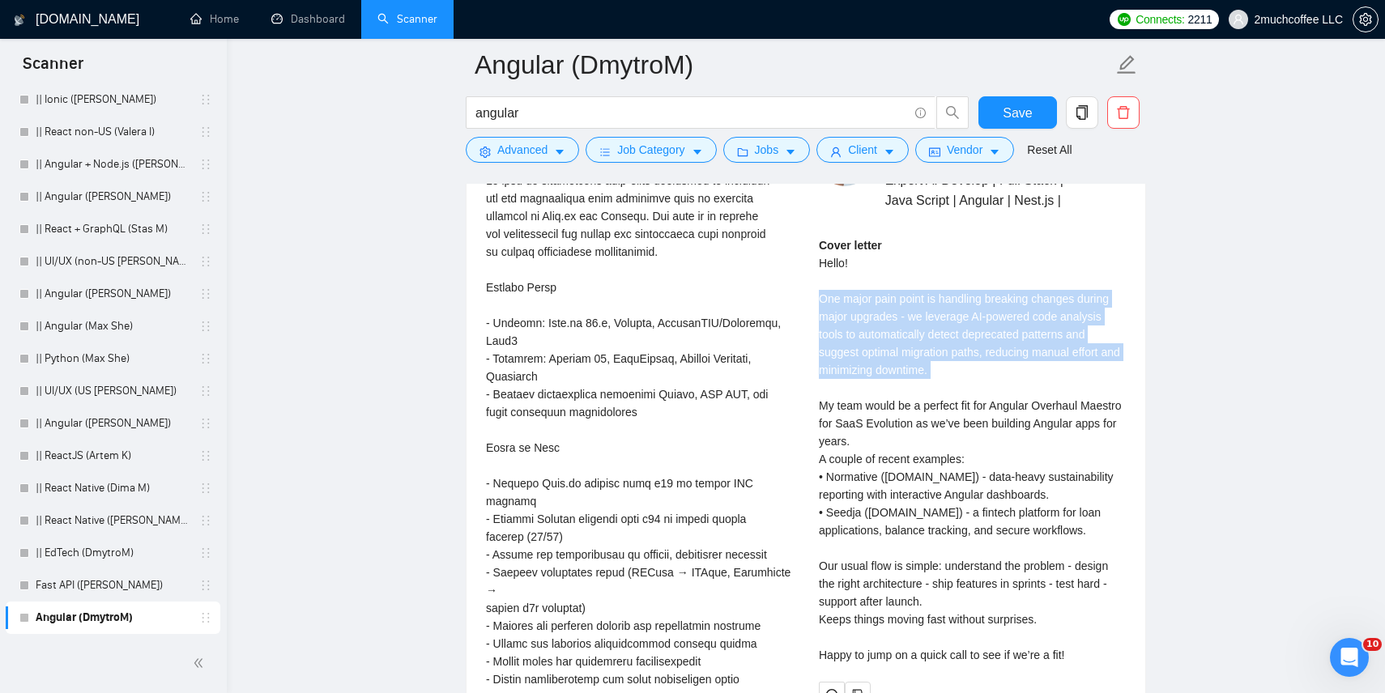
click at [943, 349] on div "Cover letter Hello! One major pain point is handling breaking changes during ma…" at bounding box center [972, 451] width 307 height 428
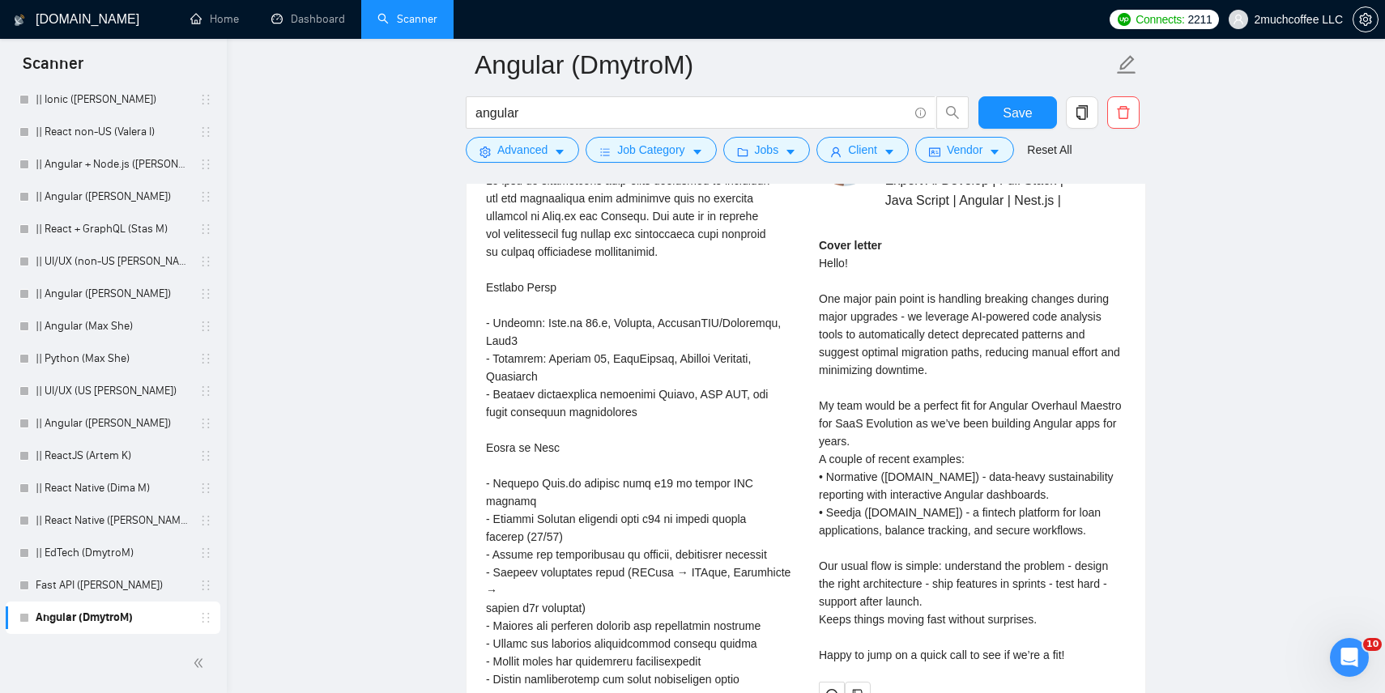
click at [943, 349] on div "Cover letter Hello! One major pain point is handling breaking changes during ma…" at bounding box center [972, 451] width 307 height 428
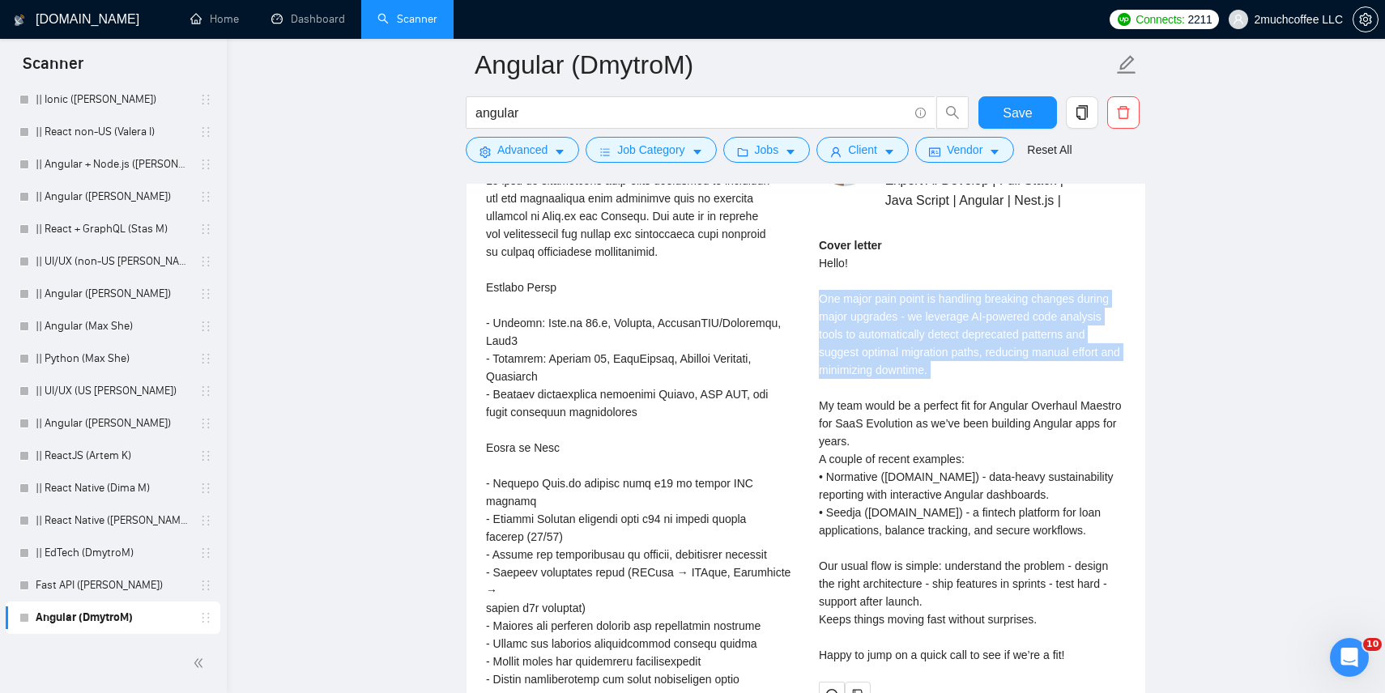
click at [923, 382] on div "Cover letter Hello! One major pain point is handling breaking changes during ma…" at bounding box center [972, 451] width 307 height 428
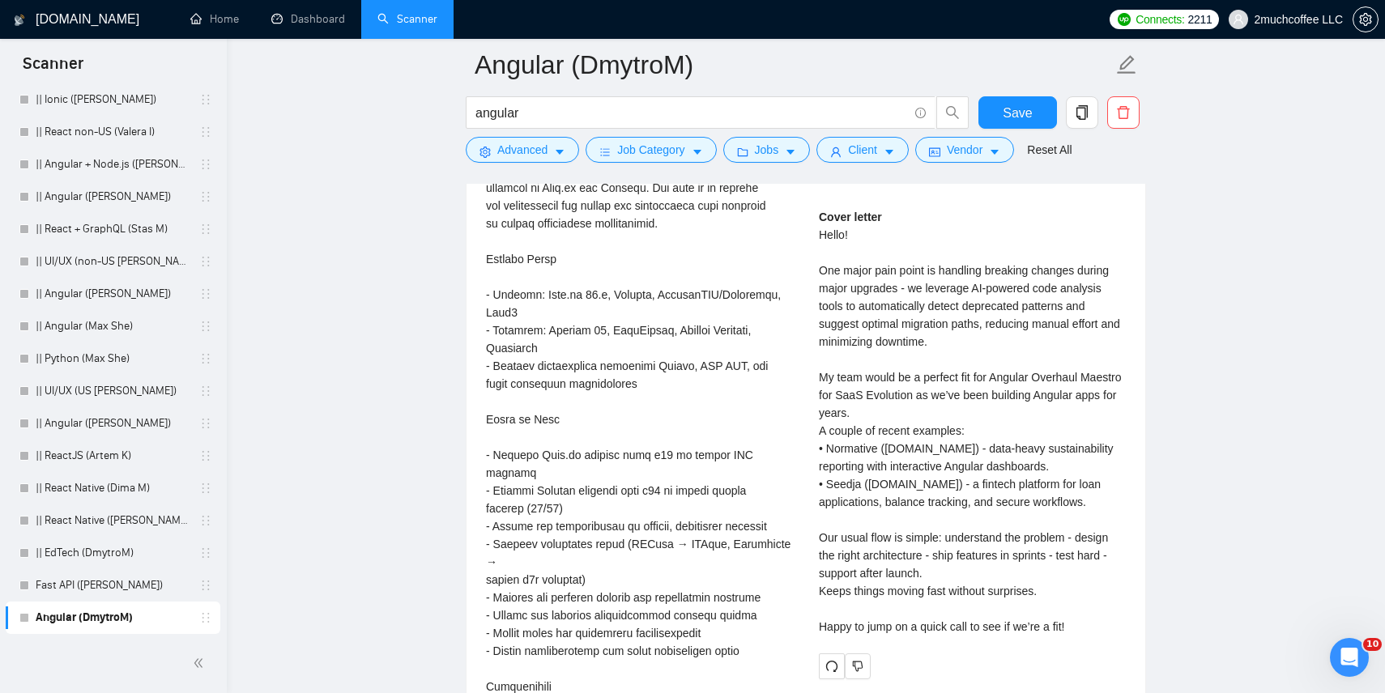
scroll to position [3364, 0]
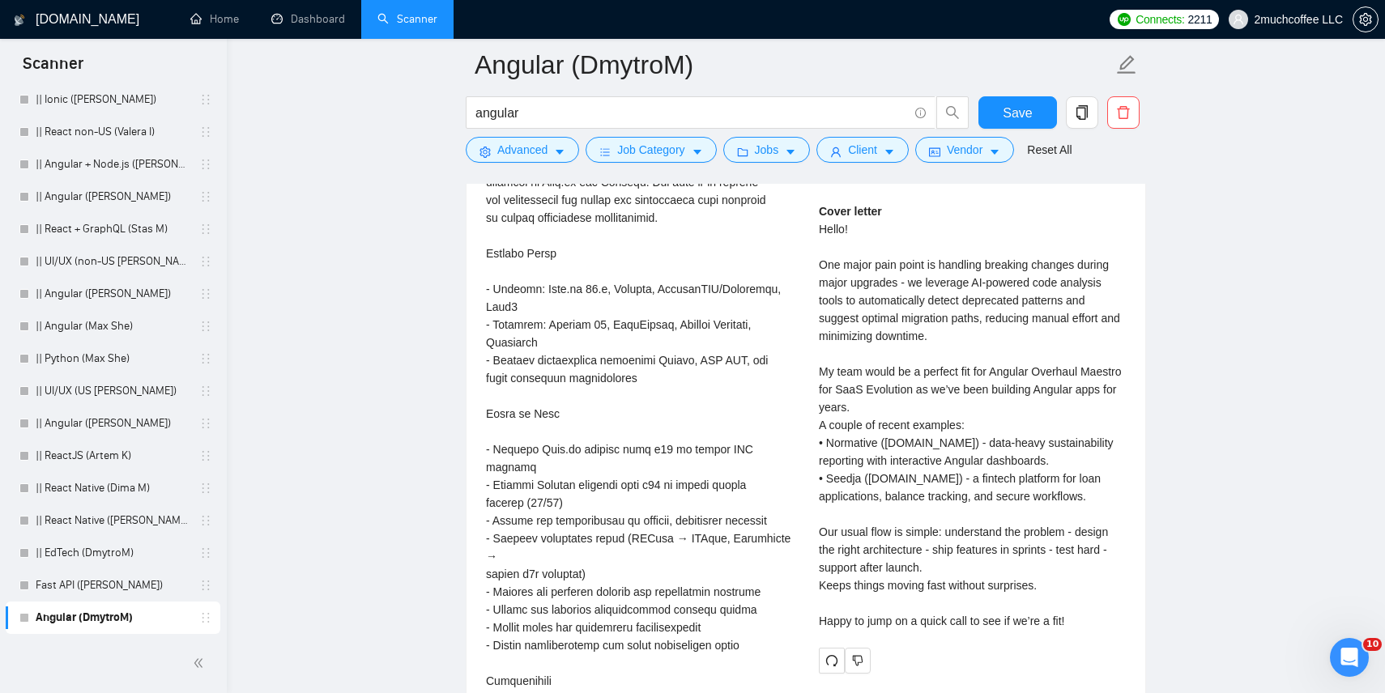
click at [923, 382] on div "Cover letter Hello! One major pain point is handling breaking changes during ma…" at bounding box center [972, 417] width 307 height 428
click at [923, 386] on div "Cover letter Hello! One major pain point is handling breaking changes during ma…" at bounding box center [972, 417] width 307 height 428
click at [881, 437] on div "Cover letter Hello! One major pain point is handling breaking changes during ma…" at bounding box center [972, 417] width 307 height 428
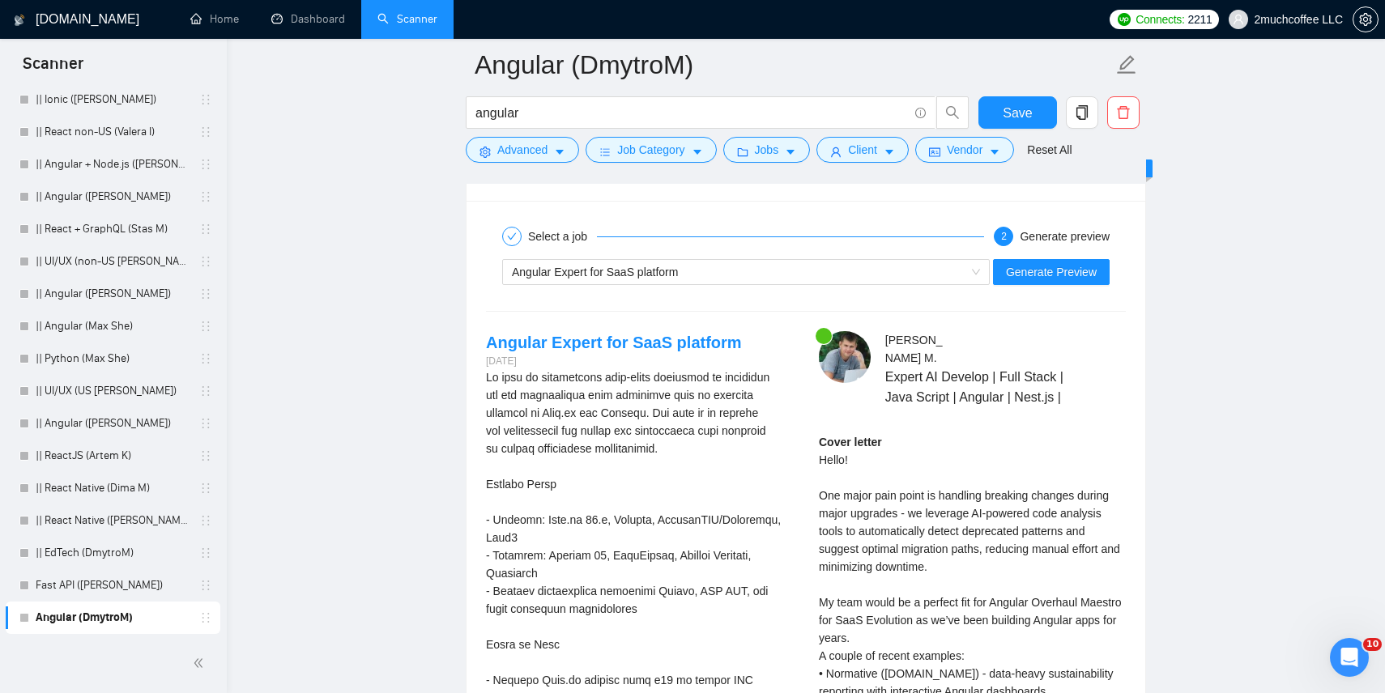
scroll to position [3145, 0]
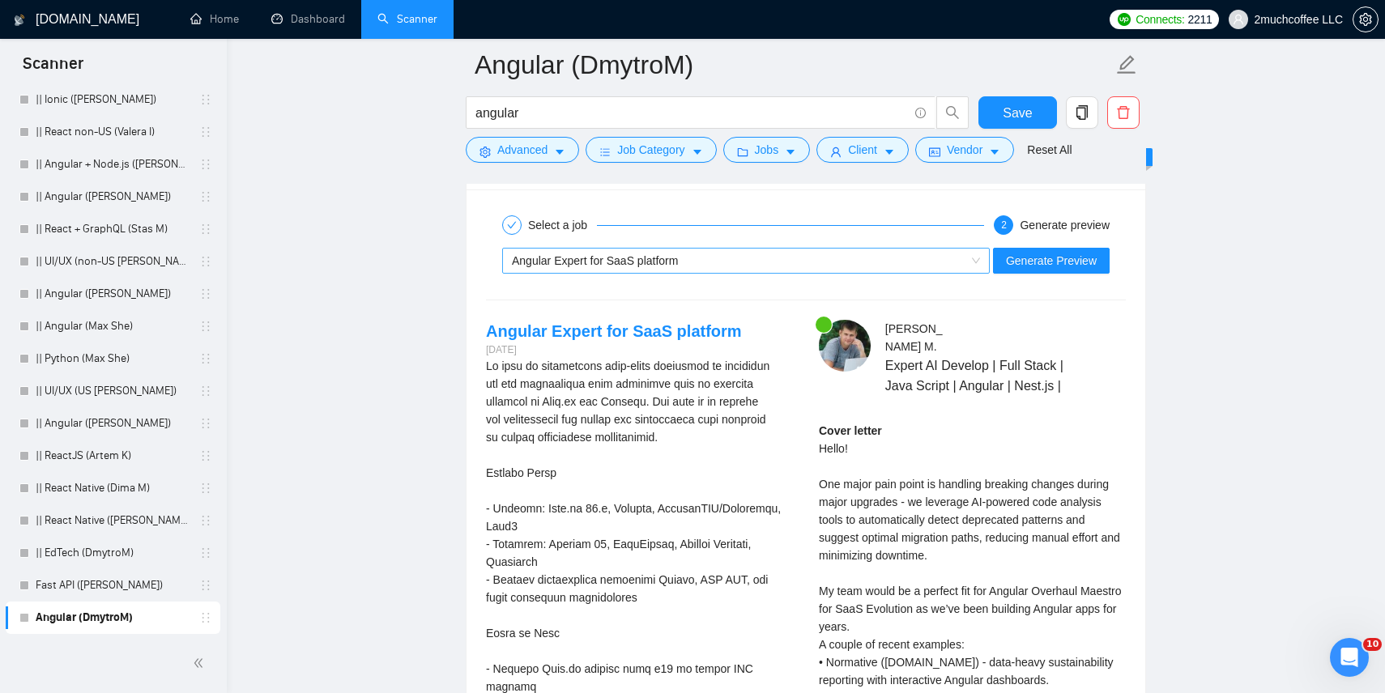
click at [908, 253] on div "Angular Expert for SaaS platform" at bounding box center [739, 261] width 454 height 24
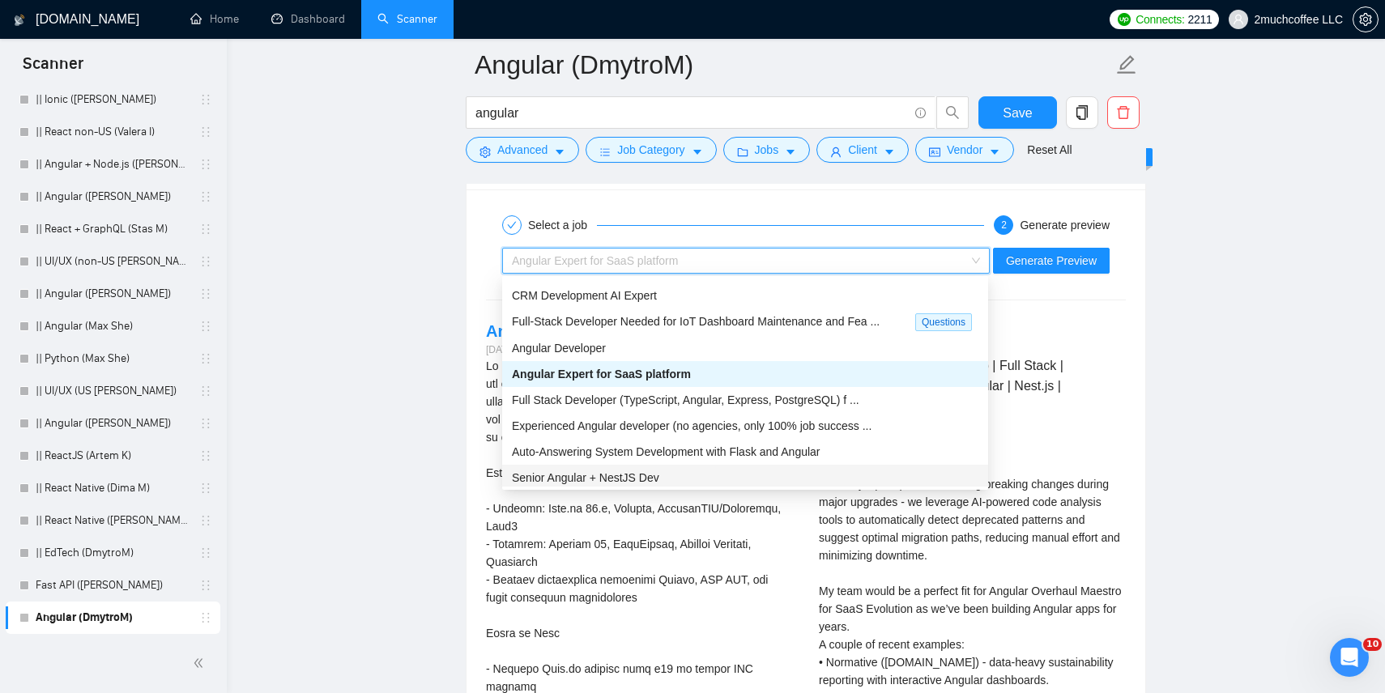
click at [784, 476] on div "Senior Angular + NestJS Dev" at bounding box center [745, 478] width 467 height 18
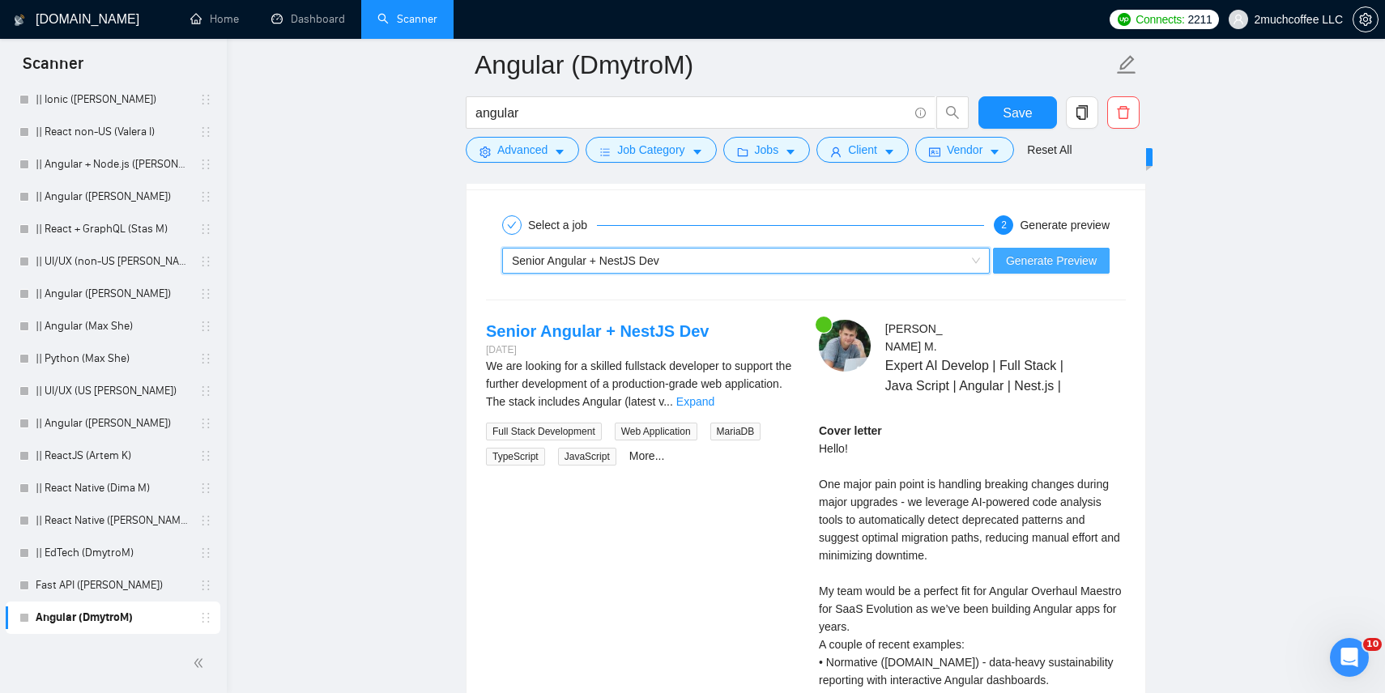
click at [1029, 264] on span "Generate Preview" at bounding box center [1051, 261] width 91 height 18
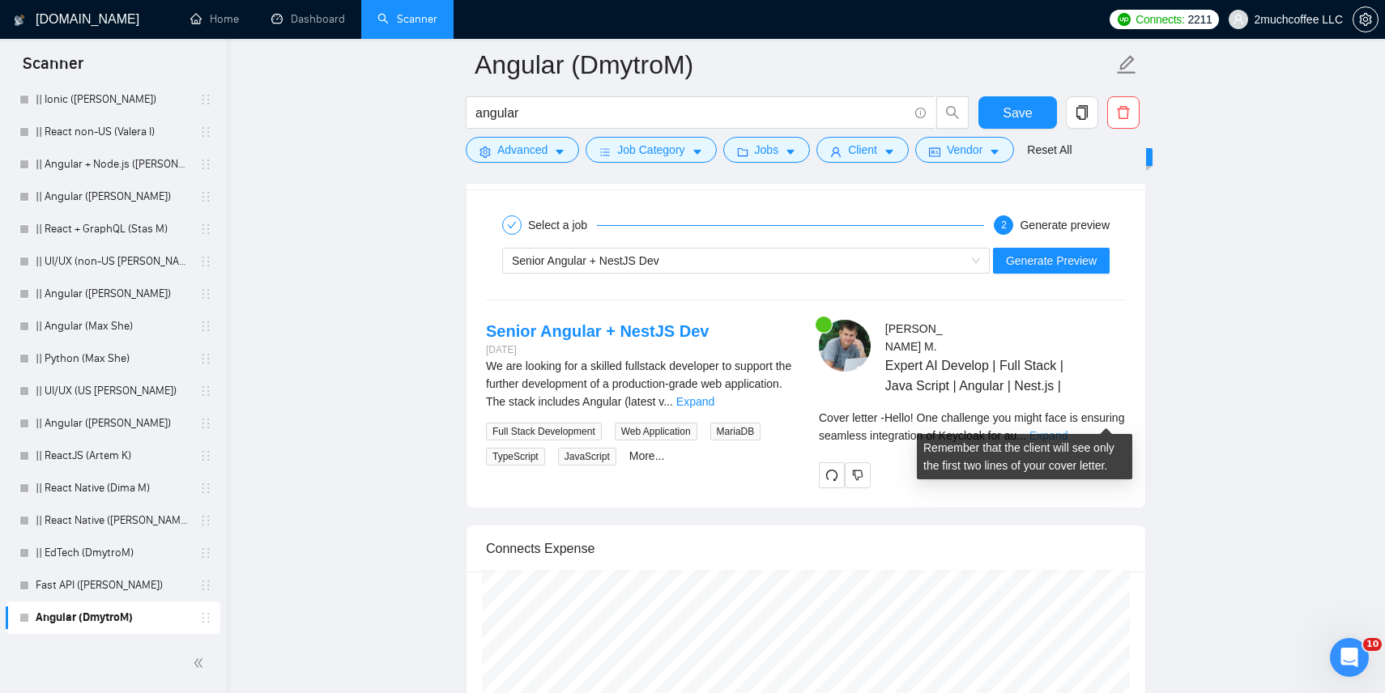
click at [1068, 429] on link "Expand" at bounding box center [1049, 435] width 38 height 13
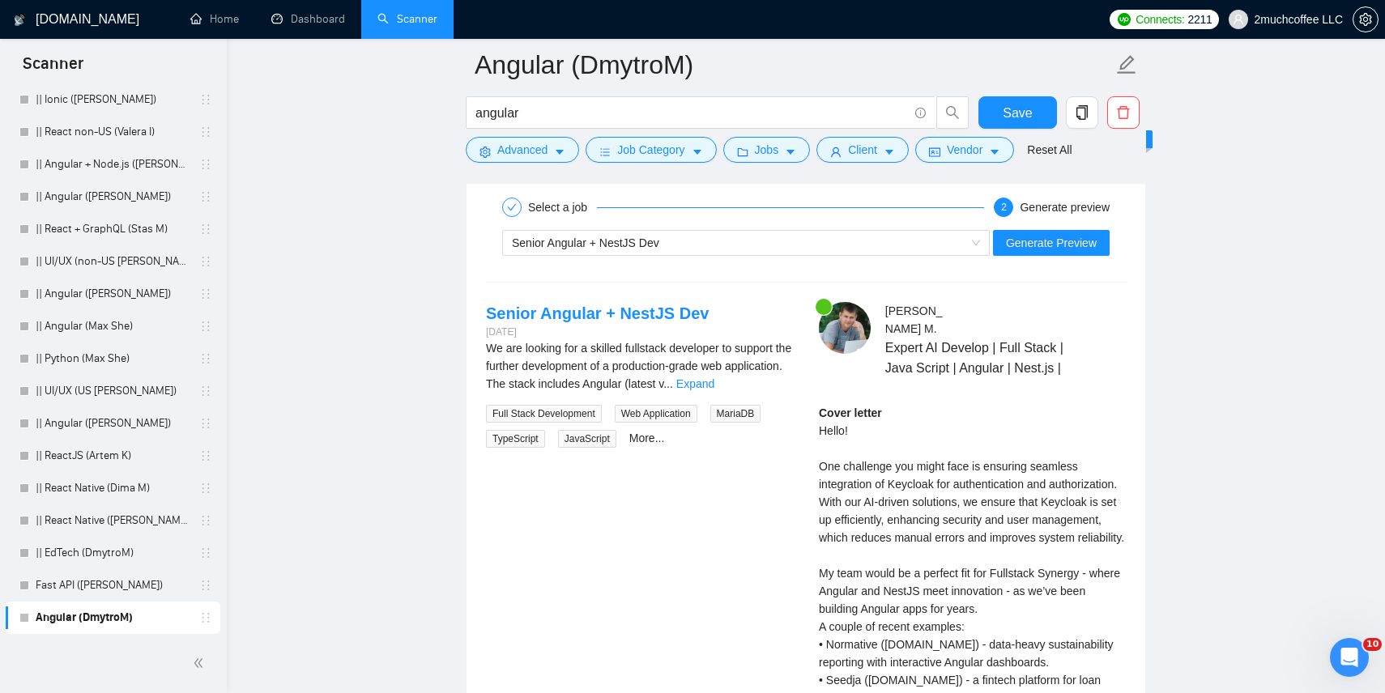
scroll to position [3164, 0]
click at [982, 481] on div "Cover letter Hello! One challenge you might face is ensuring seamless integrati…" at bounding box center [972, 617] width 307 height 428
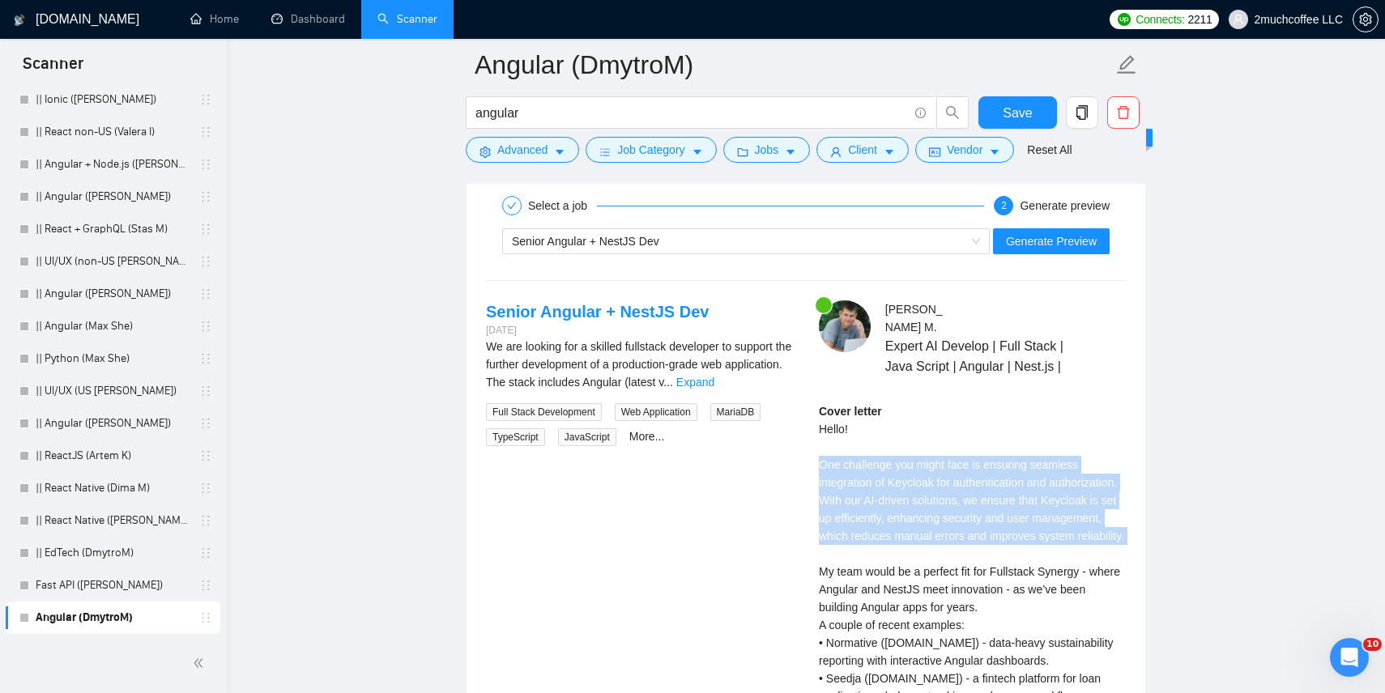
click at [927, 476] on div "Cover letter Hello! One challenge you might face is ensuring seamless integrati…" at bounding box center [972, 617] width 307 height 428
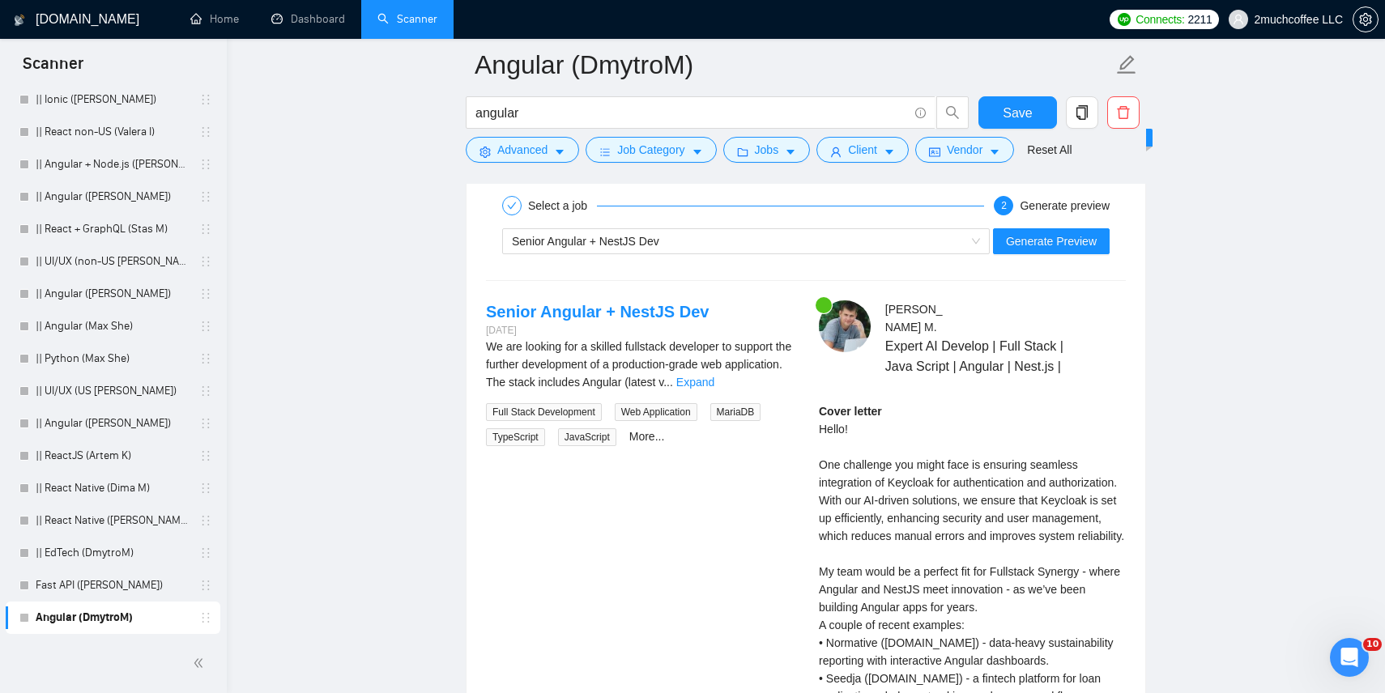
click at [927, 476] on div "Cover letter Hello! One challenge you might face is ensuring seamless integrati…" at bounding box center [972, 617] width 307 height 428
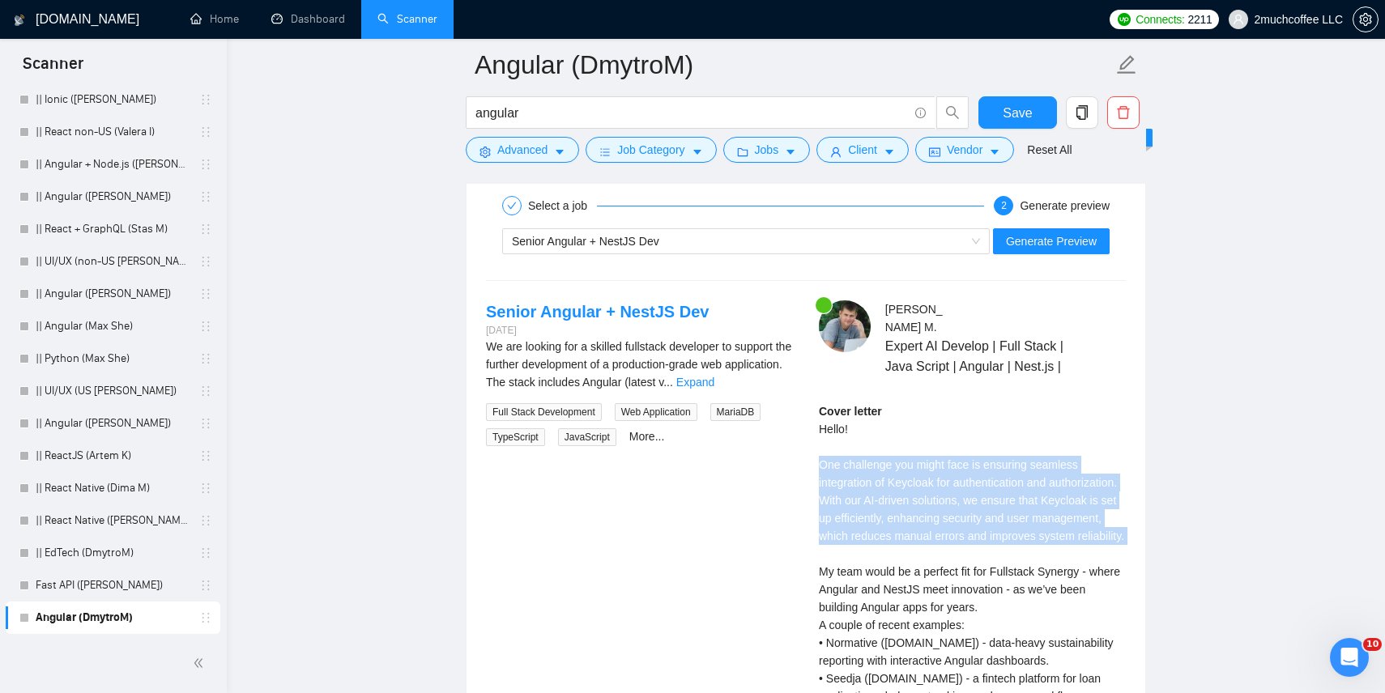
click at [1004, 467] on div "Cover letter Hello! One challenge you might face is ensuring seamless integrati…" at bounding box center [972, 617] width 307 height 428
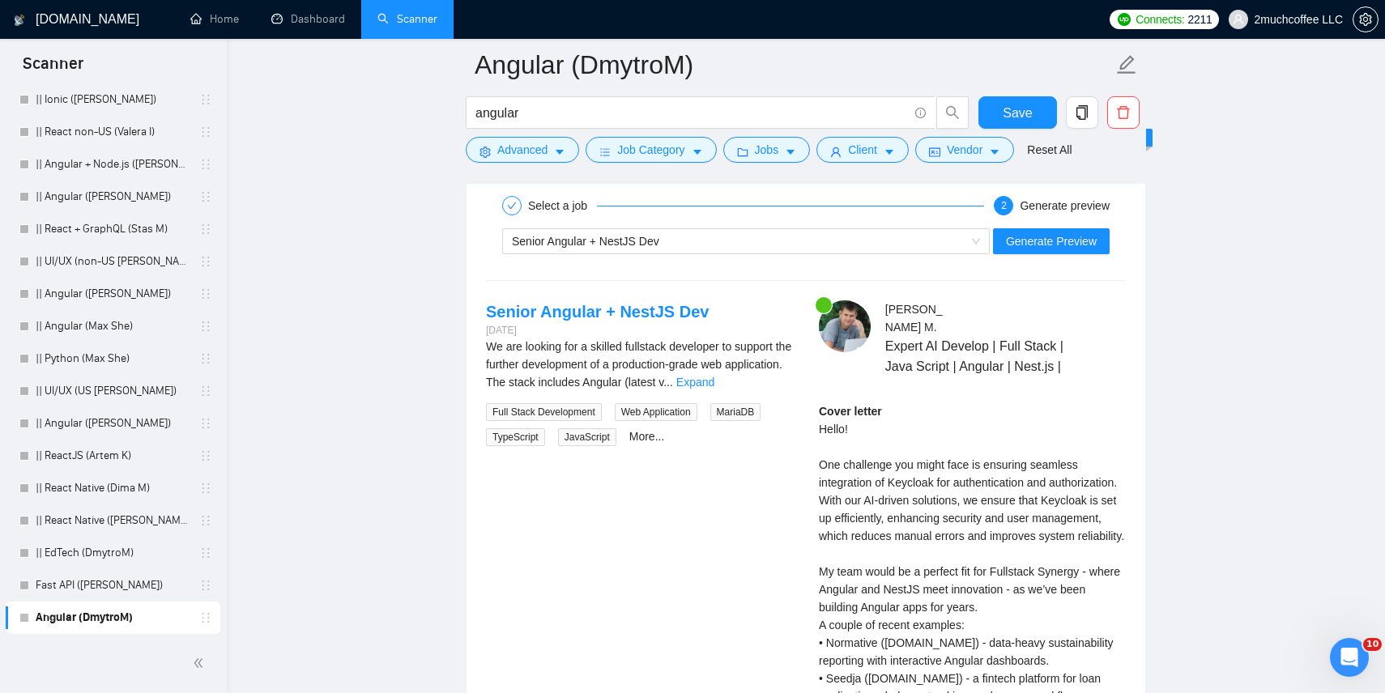
click at [1004, 467] on div "Cover letter Hello! One challenge you might face is ensuring seamless integrati…" at bounding box center [972, 617] width 307 height 428
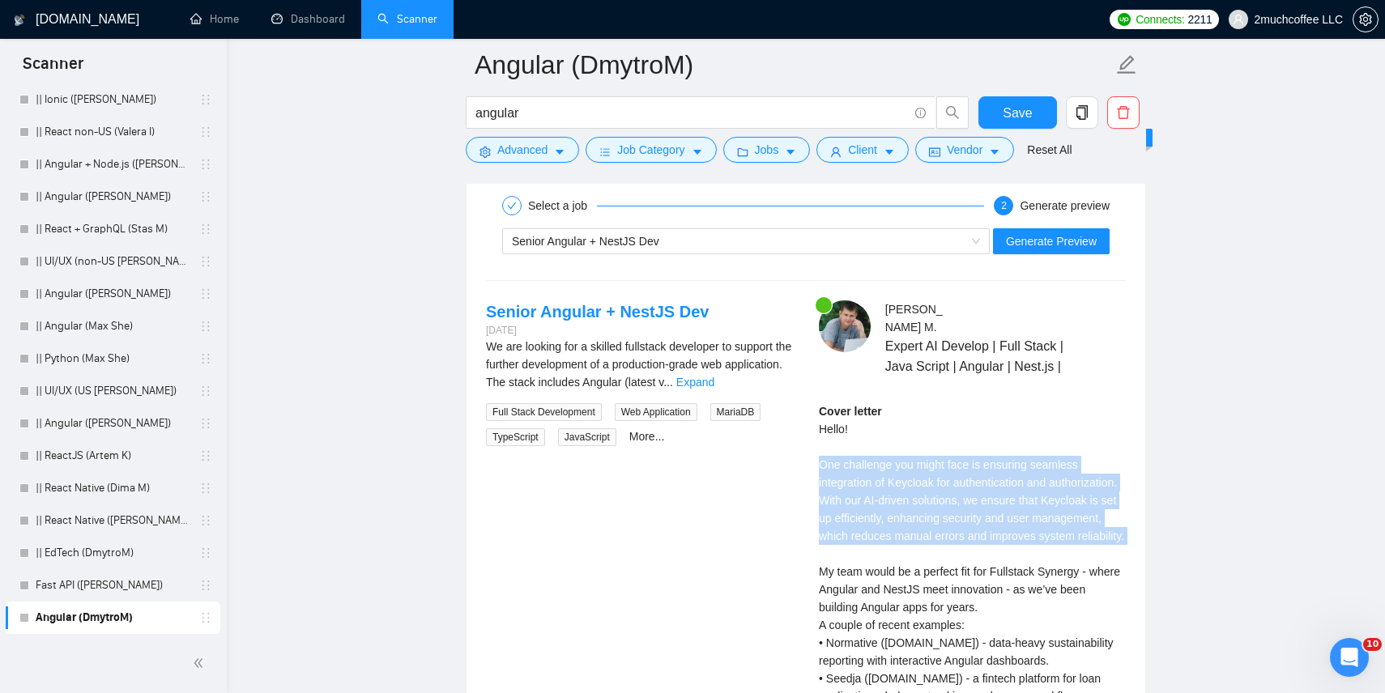
click at [970, 491] on div "Cover letter Hello! One challenge you might face is ensuring seamless integrati…" at bounding box center [972, 617] width 307 height 428
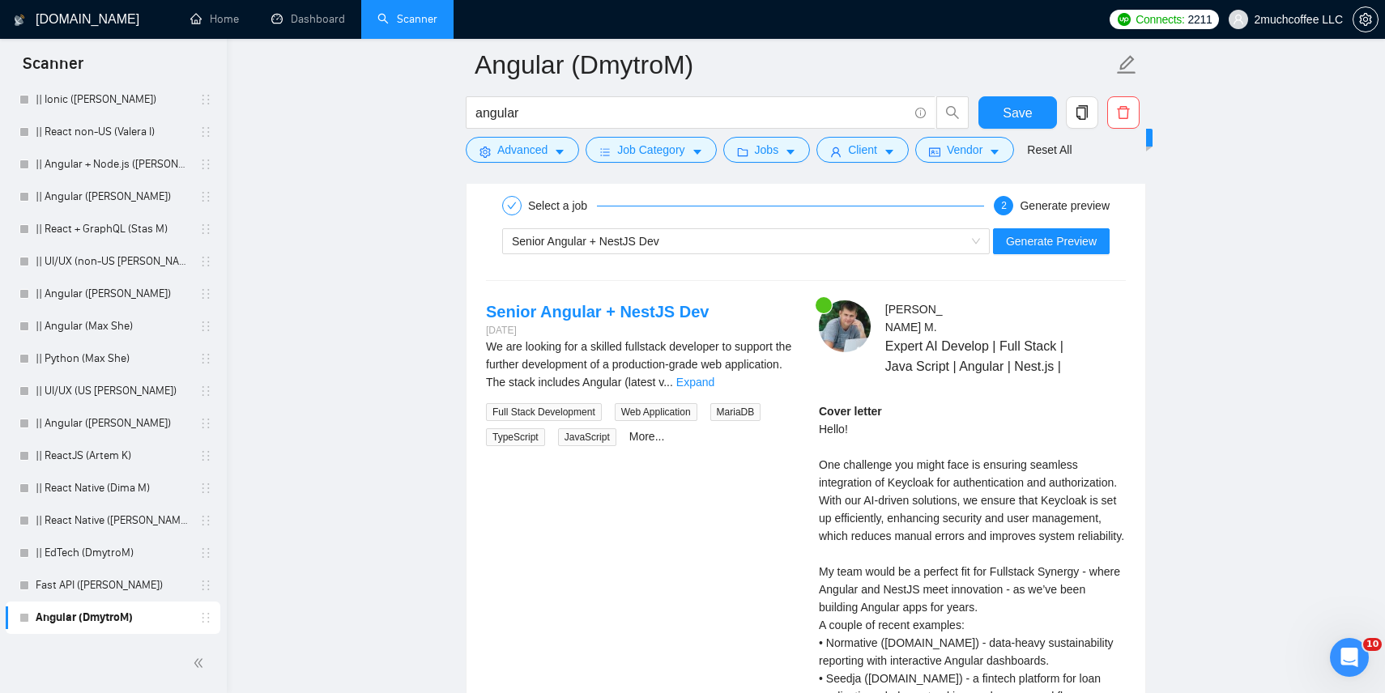
click at [983, 488] on div "Cover letter Hello! One challenge you might face is ensuring seamless integrati…" at bounding box center [972, 617] width 307 height 428
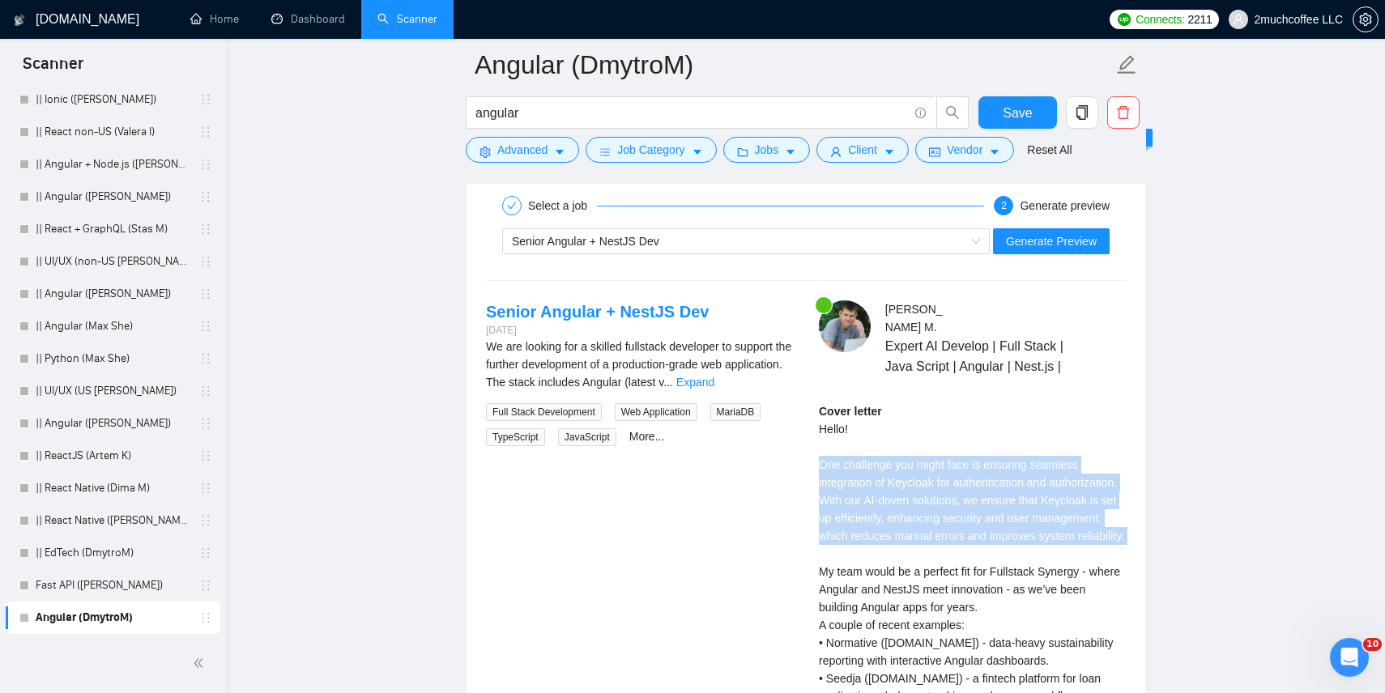
click at [938, 512] on div "Cover letter Hello! One challenge you might face is ensuring seamless integrati…" at bounding box center [972, 617] width 307 height 428
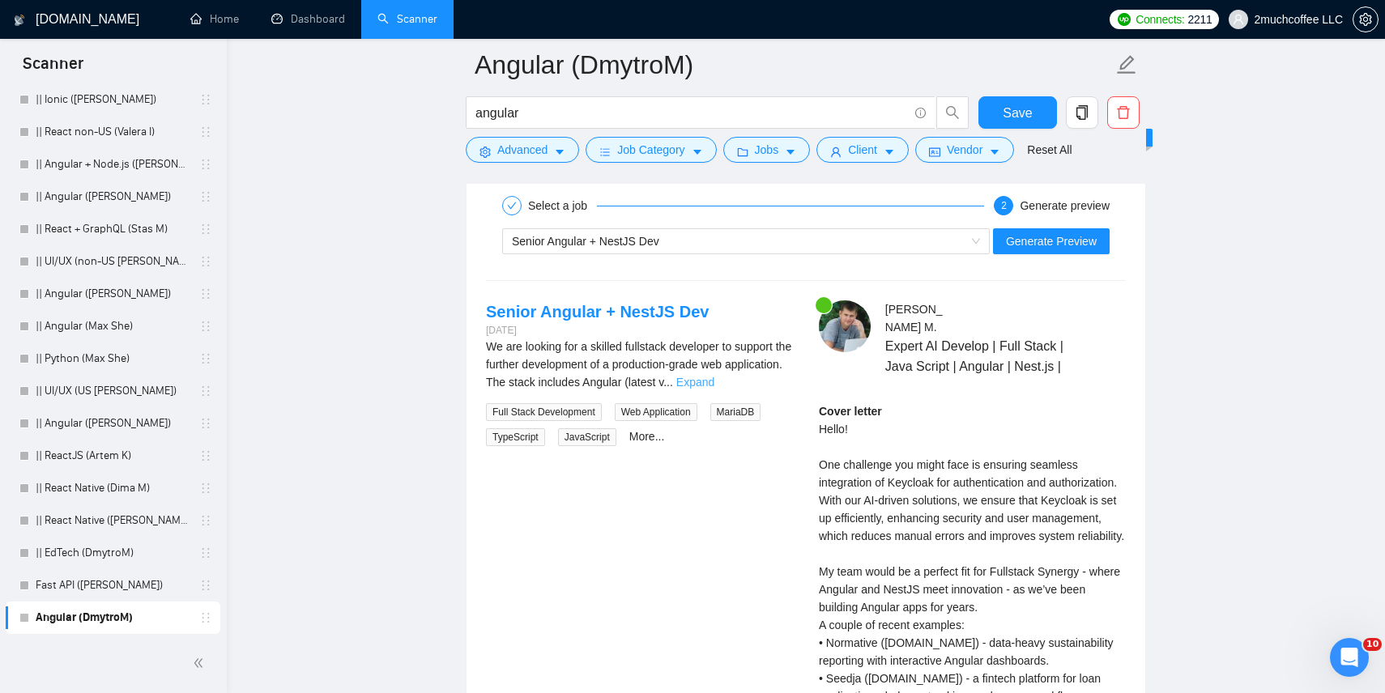
click at [714, 378] on link "Expand" at bounding box center [695, 382] width 38 height 13
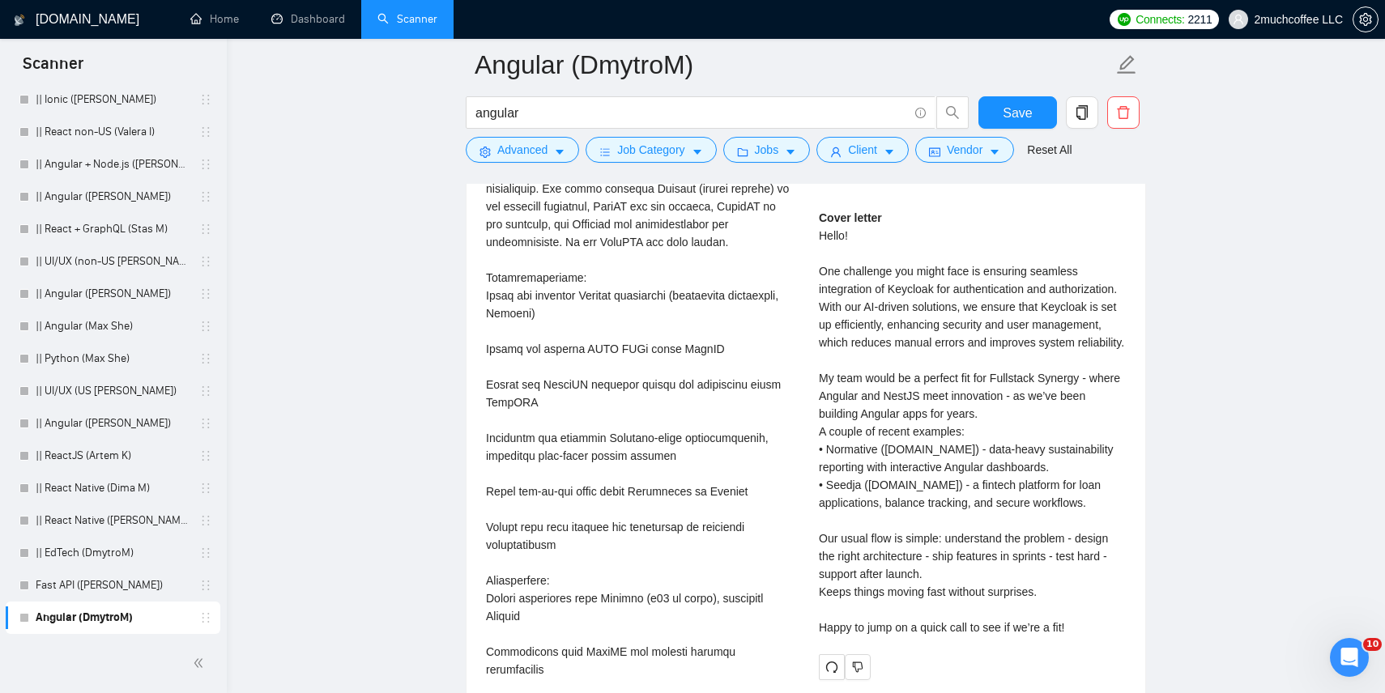
scroll to position [3351, 0]
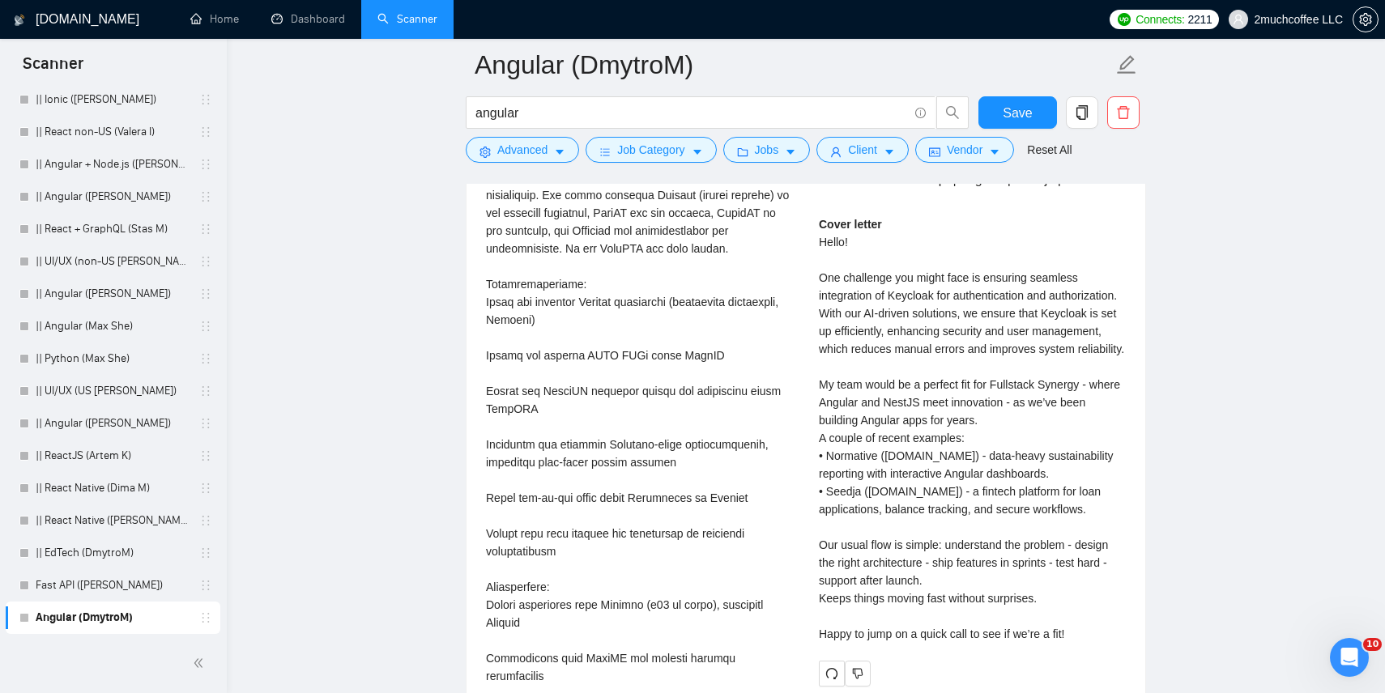
click at [967, 304] on div "Cover letter Hello! One challenge you might face is ensuring seamless integrati…" at bounding box center [972, 429] width 307 height 428
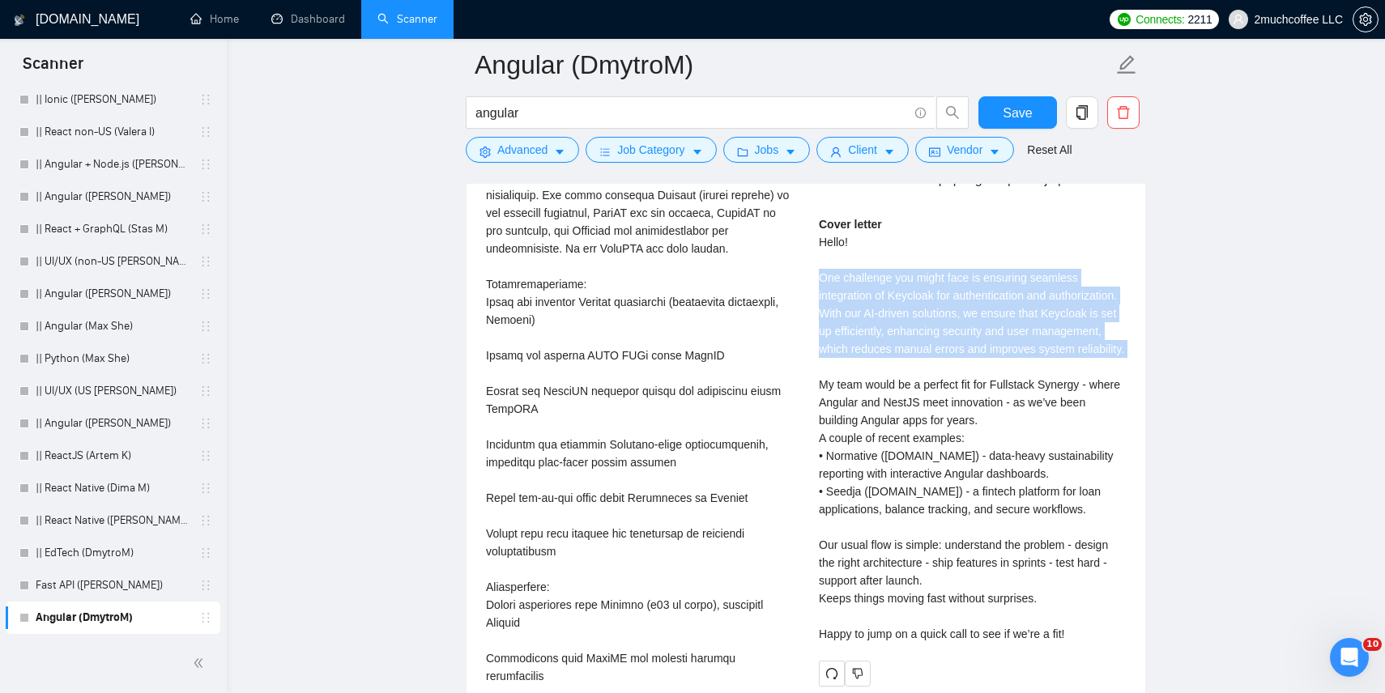
click at [962, 320] on div "Cover letter Hello! One challenge you might face is ensuring seamless integrati…" at bounding box center [972, 429] width 307 height 428
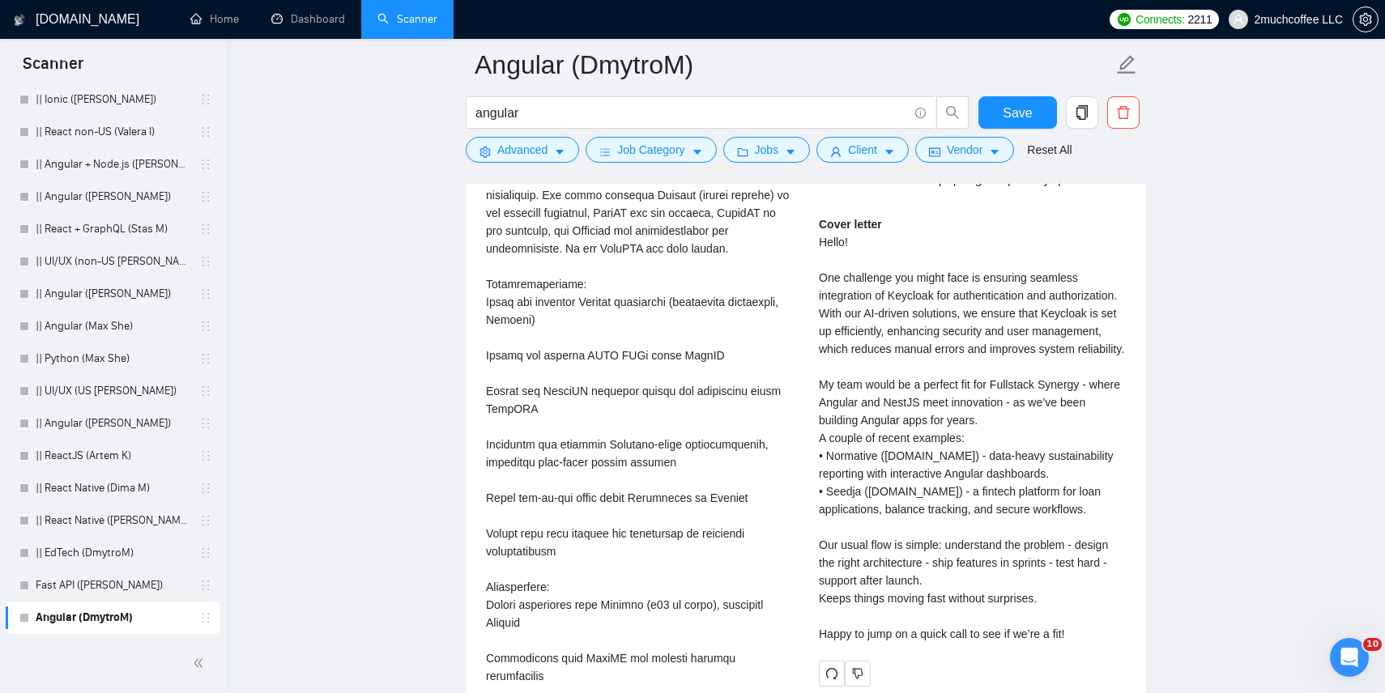
click at [962, 320] on div "Cover letter Hello! One challenge you might face is ensuring seamless integrati…" at bounding box center [972, 429] width 307 height 428
click at [951, 320] on div at bounding box center [951, 320] width 0 height 0
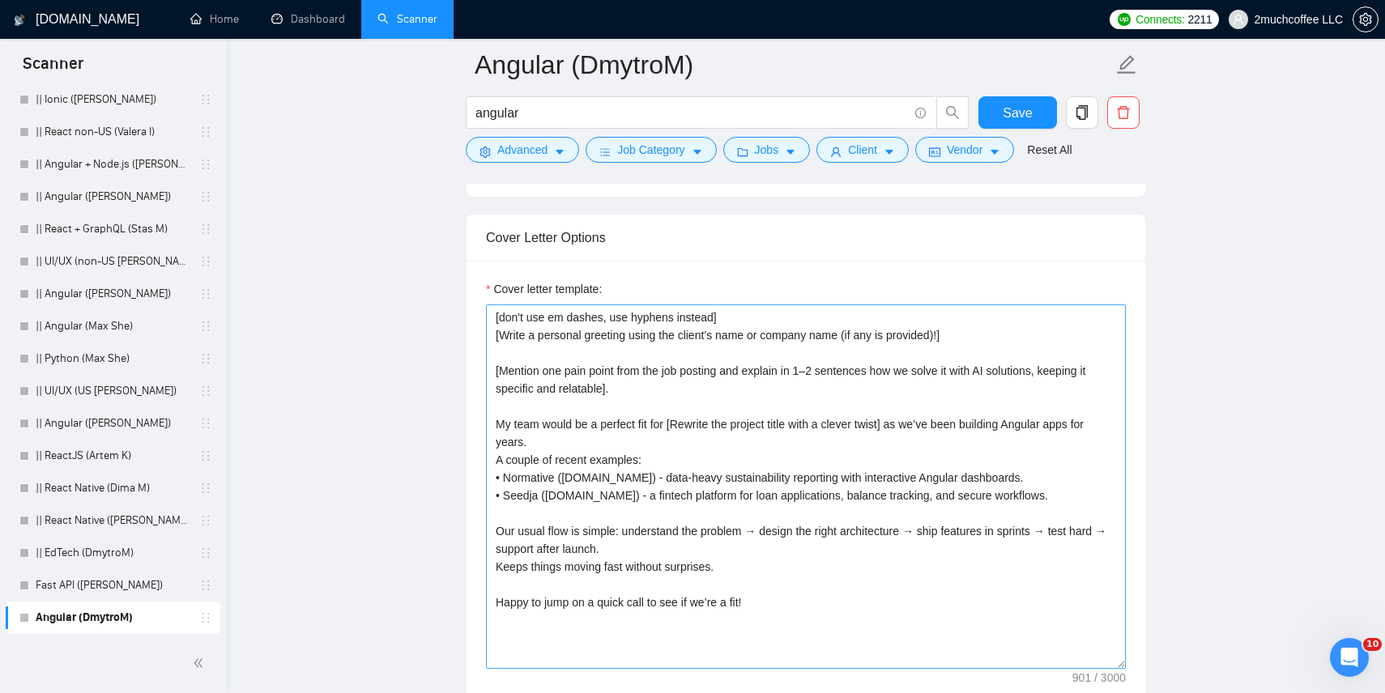
scroll to position [1795, 0]
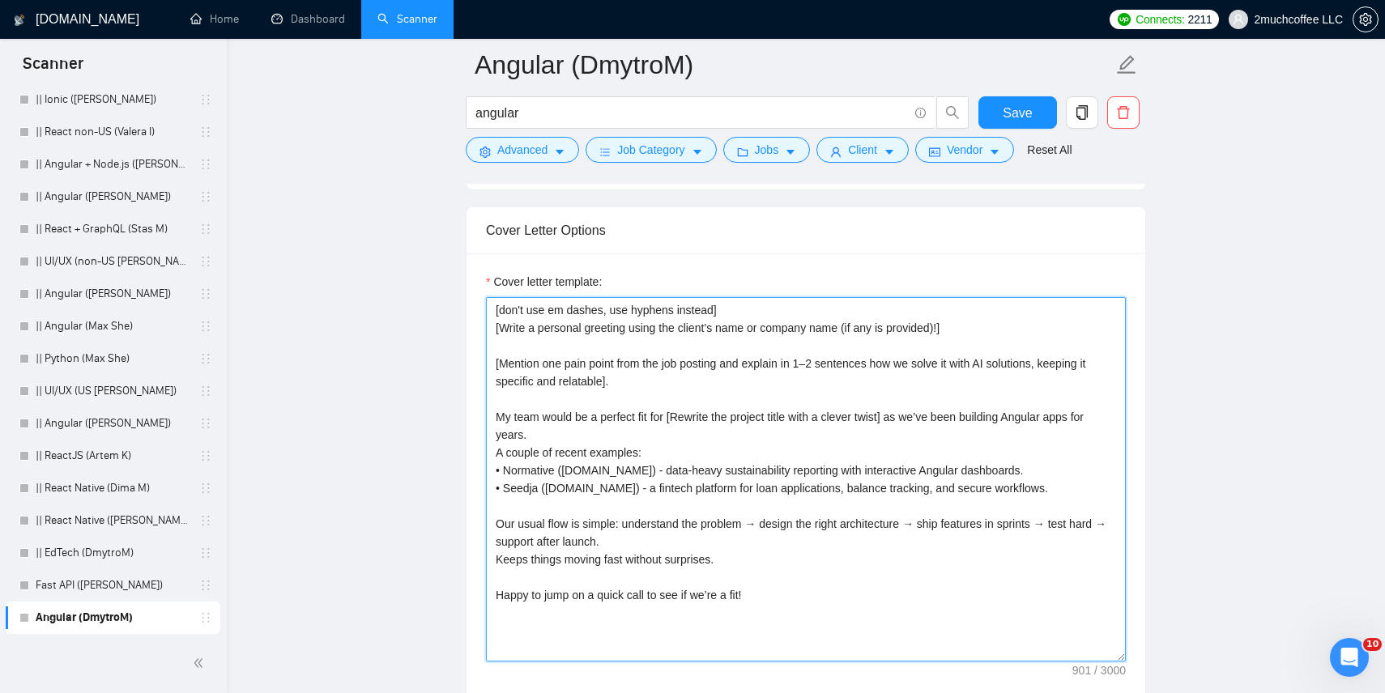
click at [988, 354] on textarea "[don't use em dashes, use hyphens instead] [Write a personal greeting using the…" at bounding box center [806, 479] width 640 height 365
click at [962, 366] on textarea "[don't use em dashes, use hyphens instead] [Write a personal greeting using the…" at bounding box center [806, 479] width 640 height 365
drag, startPoint x: 967, startPoint y: 364, endPoint x: 1045, endPoint y: 369, distance: 77.9
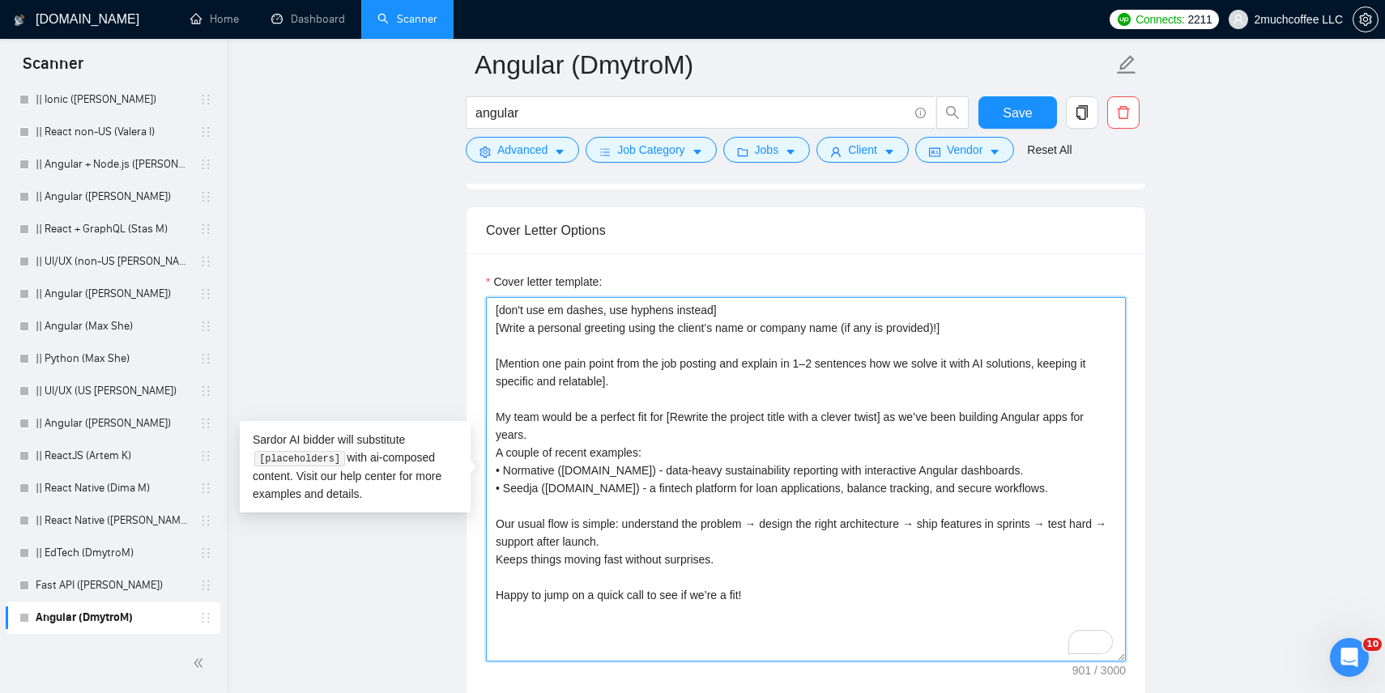
click at [1045, 369] on textarea "[don't use em dashes, use hyphens instead] [Write a personal greeting using the…" at bounding box center [806, 479] width 640 height 365
drag, startPoint x: 1053, startPoint y: 365, endPoint x: 969, endPoint y: 364, distance: 84.3
click at [969, 364] on textarea "[don't use em dashes, use hyphens instead] [Write a personal greeting using the…" at bounding box center [806, 479] width 640 height 365
click at [945, 437] on textarea "[don't use em dashes, use hyphens instead] [Write a personal greeting using the…" at bounding box center [806, 479] width 640 height 365
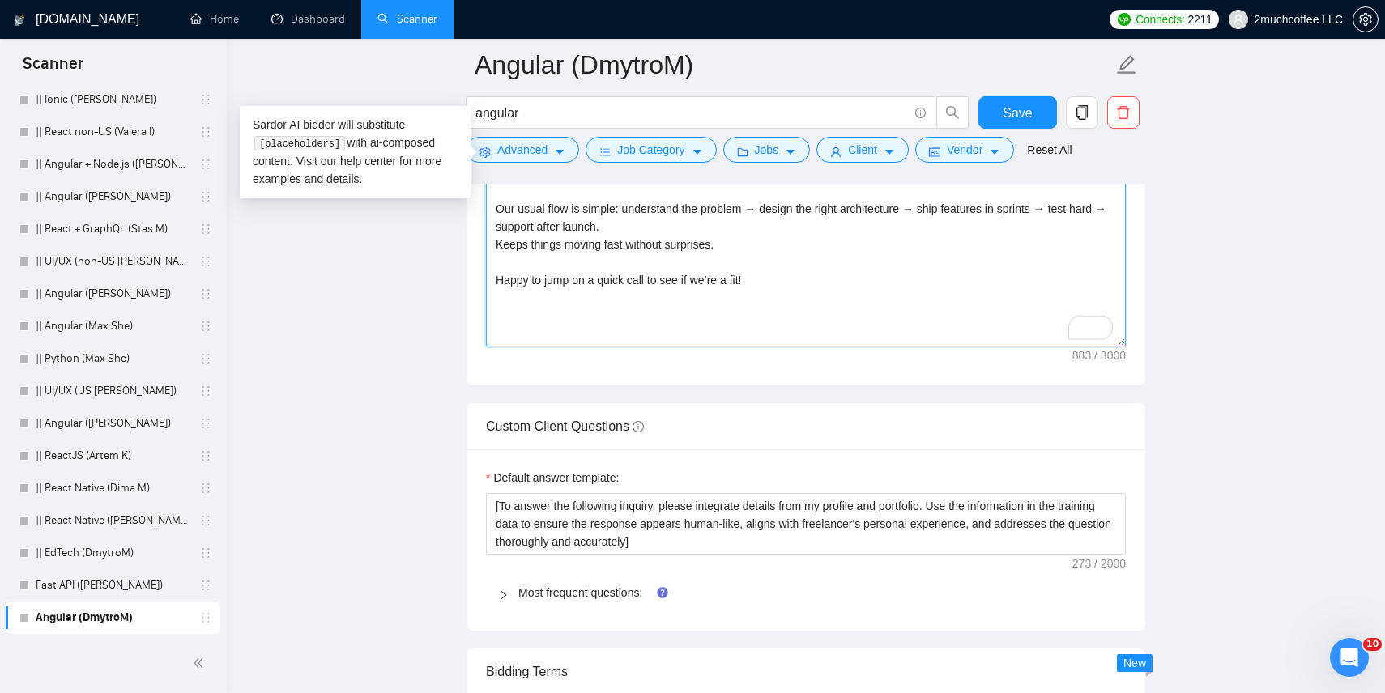
scroll to position [2111, 0]
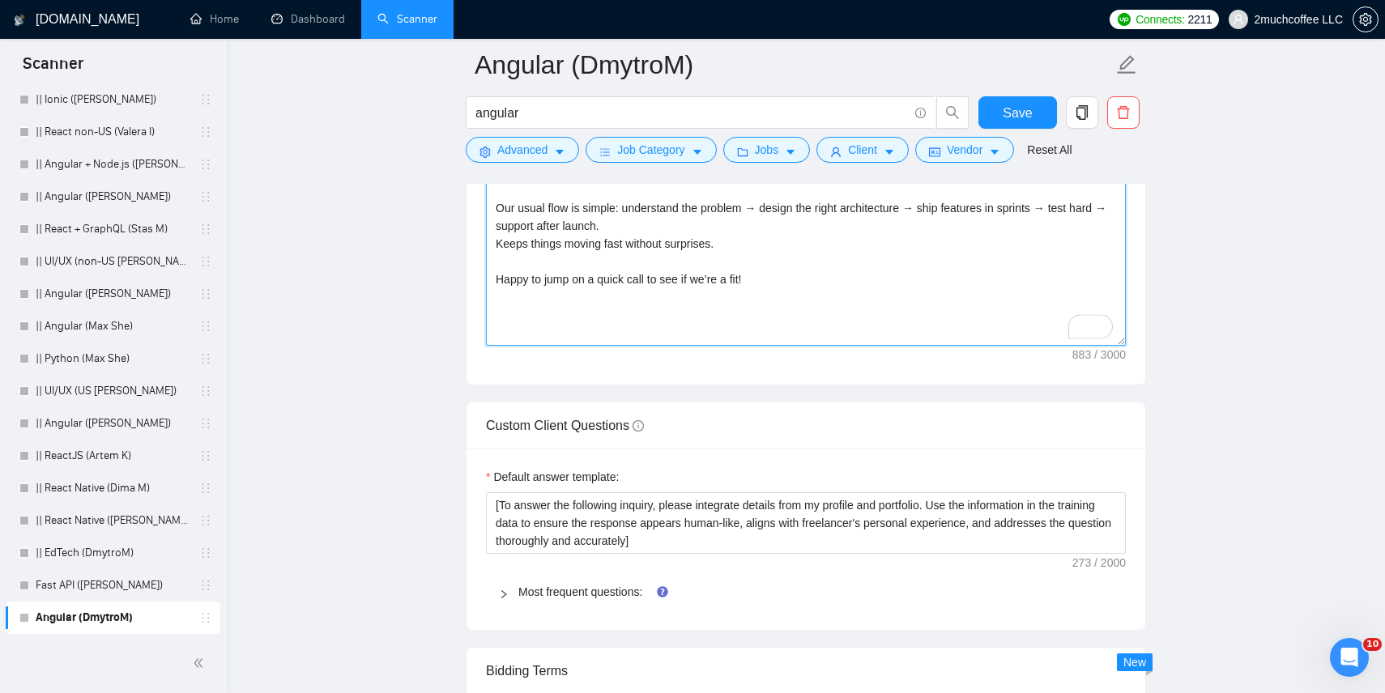
type textarea "[don't use em dashes, use hyphens instead] [Write a personal greeting using the…"
click at [1017, 92] on form "Angular (DmytroM) angular Save Advanced Job Category Jobs Client Vendor Reset A…" at bounding box center [806, 105] width 680 height 132
click at [1017, 105] on span "Save" at bounding box center [1017, 113] width 29 height 20
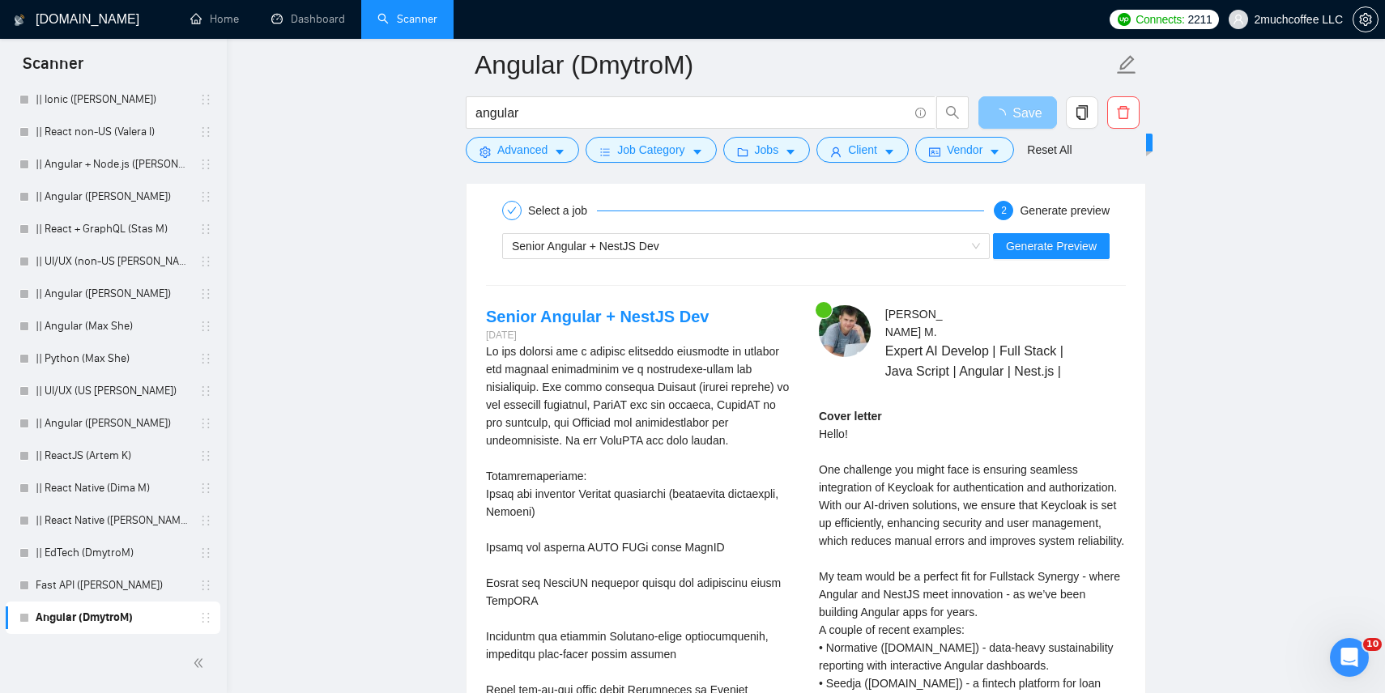
scroll to position [3157, 0]
click at [974, 245] on span "Senior Angular + NestJS Dev" at bounding box center [746, 249] width 468 height 24
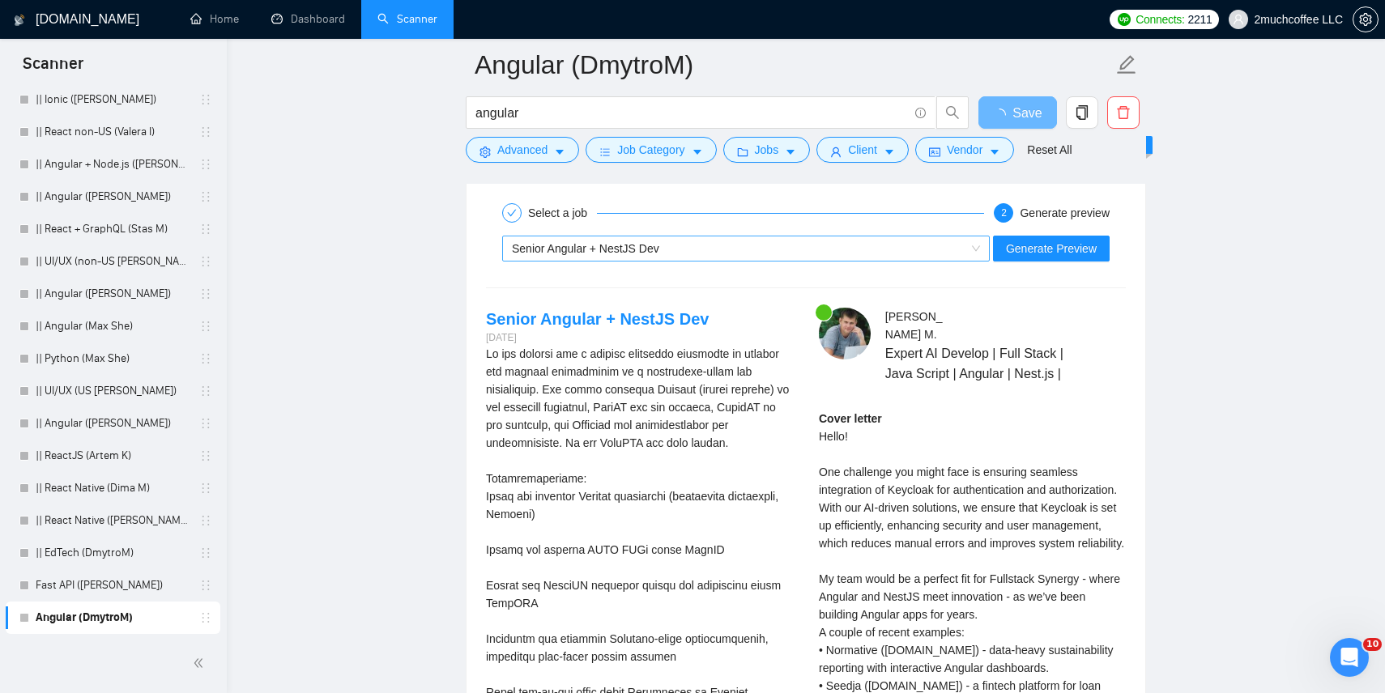
scroll to position [27, 0]
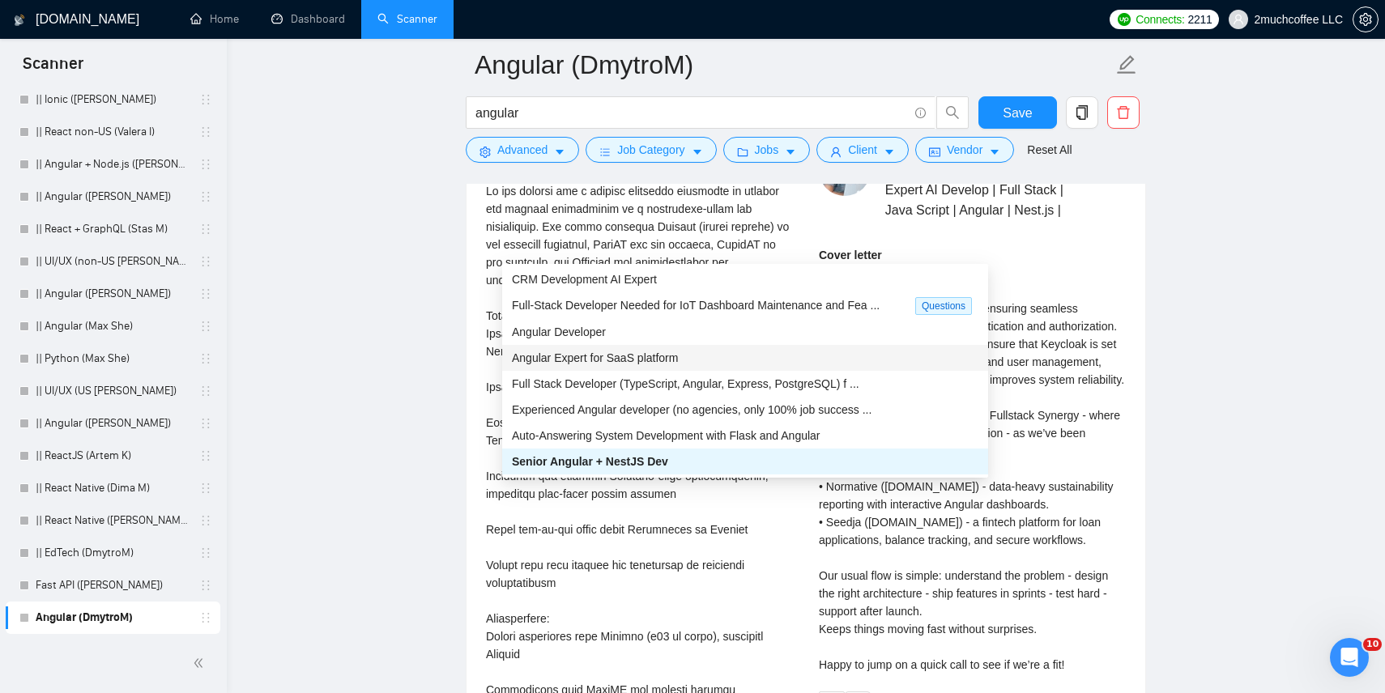
click at [839, 349] on div "Angular Expert for SaaS platform" at bounding box center [745, 358] width 467 height 18
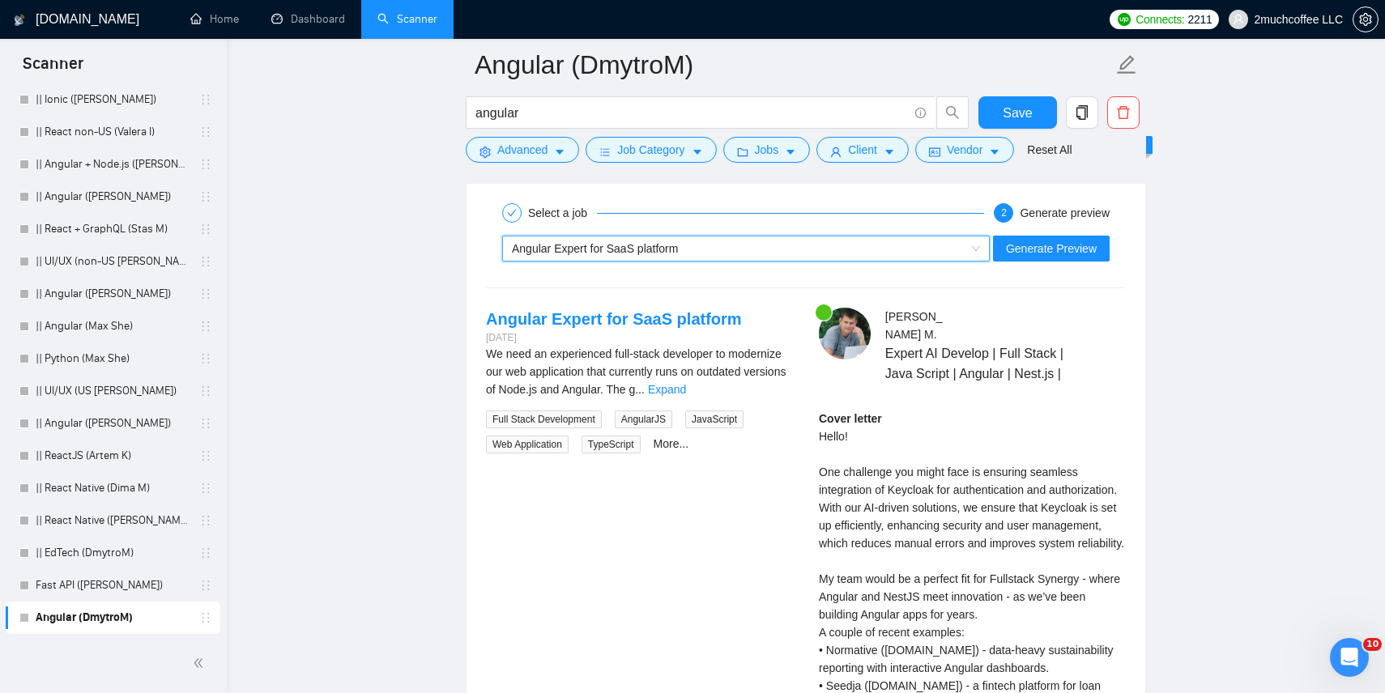
click at [839, 348] on img at bounding box center [845, 334] width 52 height 52
click at [915, 245] on div "Angular Expert for SaaS platform" at bounding box center [739, 249] width 454 height 24
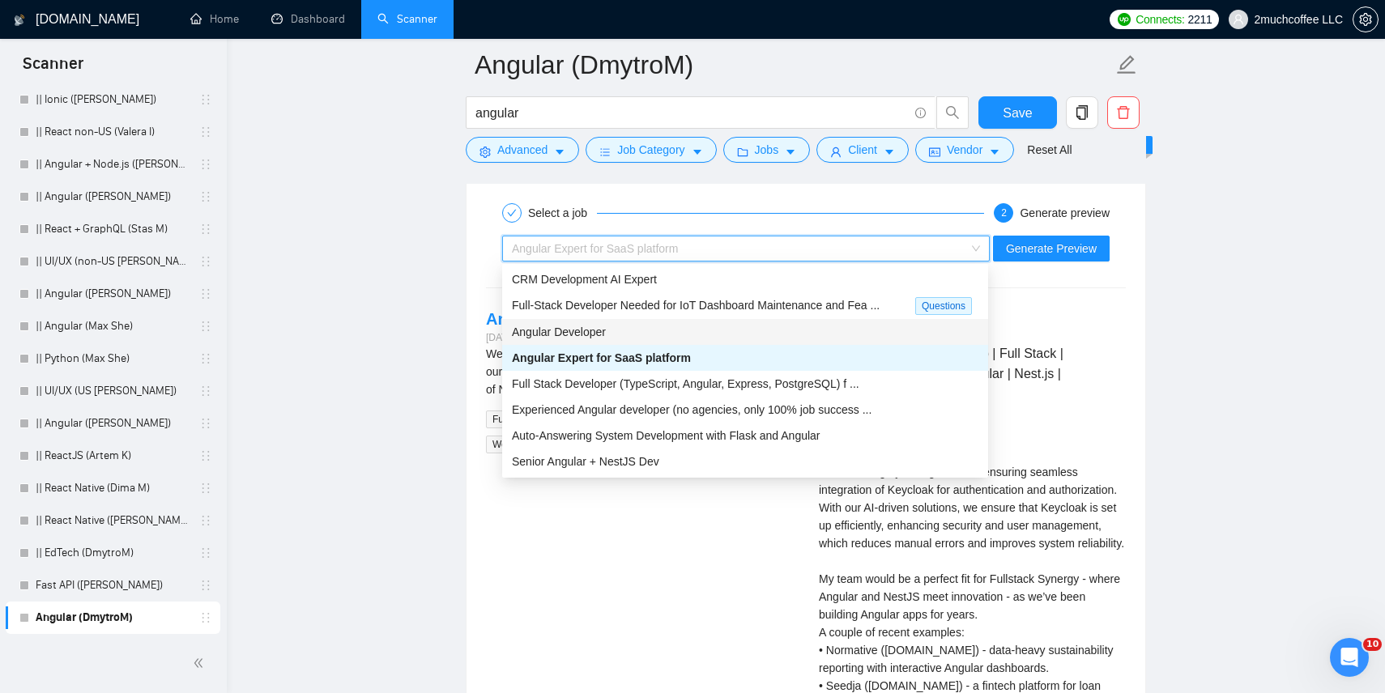
click at [806, 335] on div "Angular Developer" at bounding box center [745, 332] width 467 height 18
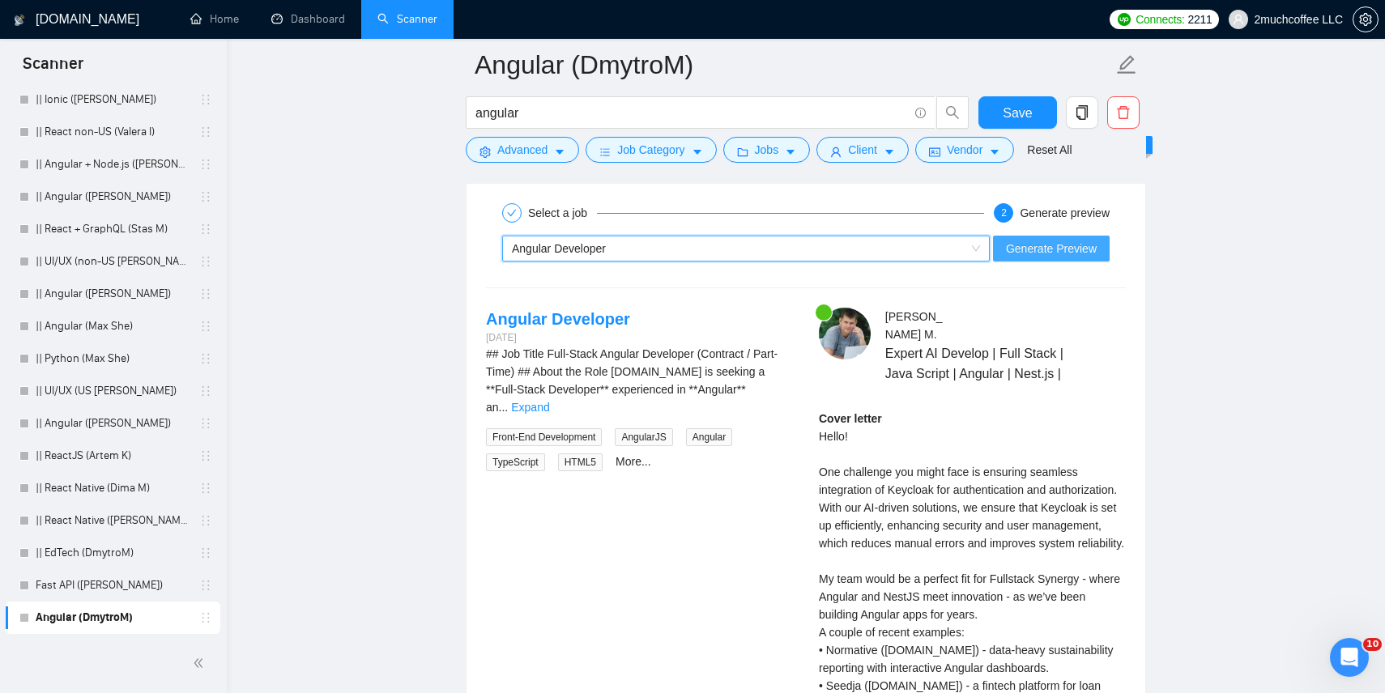
click at [1081, 248] on span "Generate Preview" at bounding box center [1051, 249] width 91 height 18
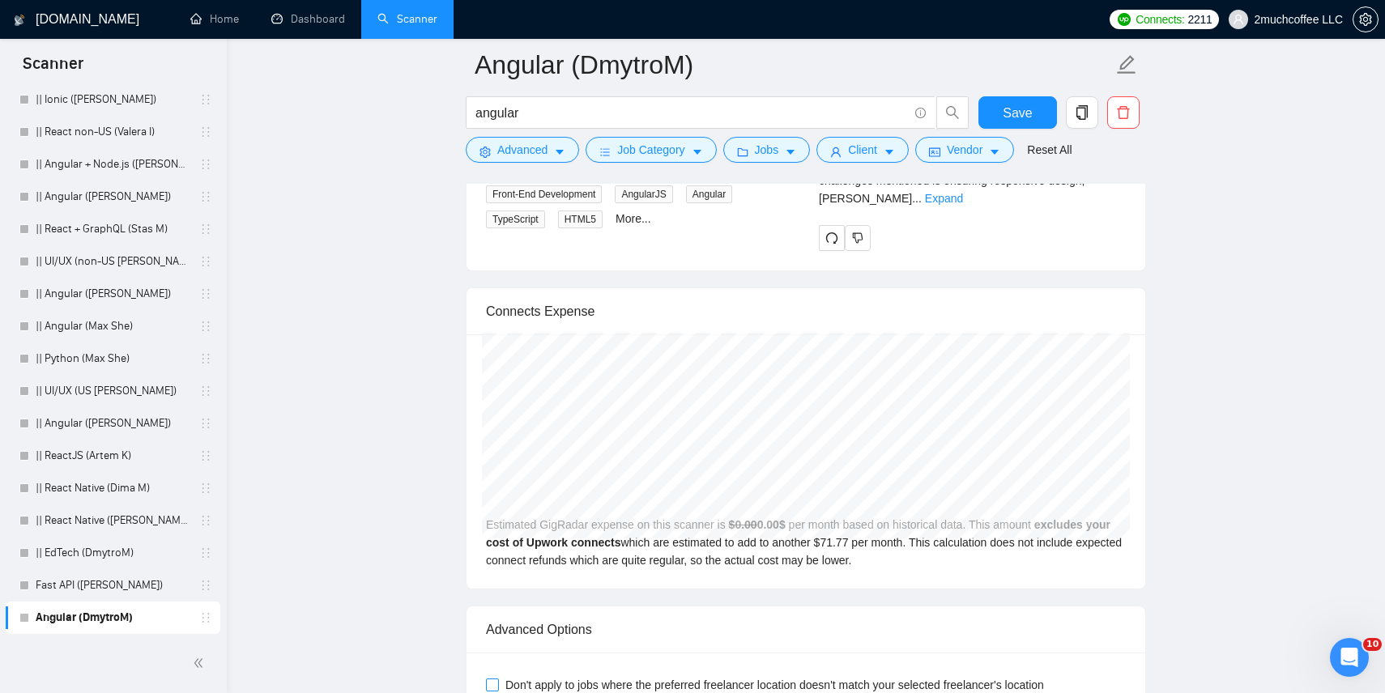
scroll to position [3399, 0]
click at [685, 677] on span "Don't apply to jobs where the preferred freelancer location doesn't match your …" at bounding box center [775, 686] width 552 height 18
click at [497, 680] on input "Don't apply to jobs where the preferred freelancer location doesn't match your …" at bounding box center [491, 685] width 11 height 11
checkbox input "true"
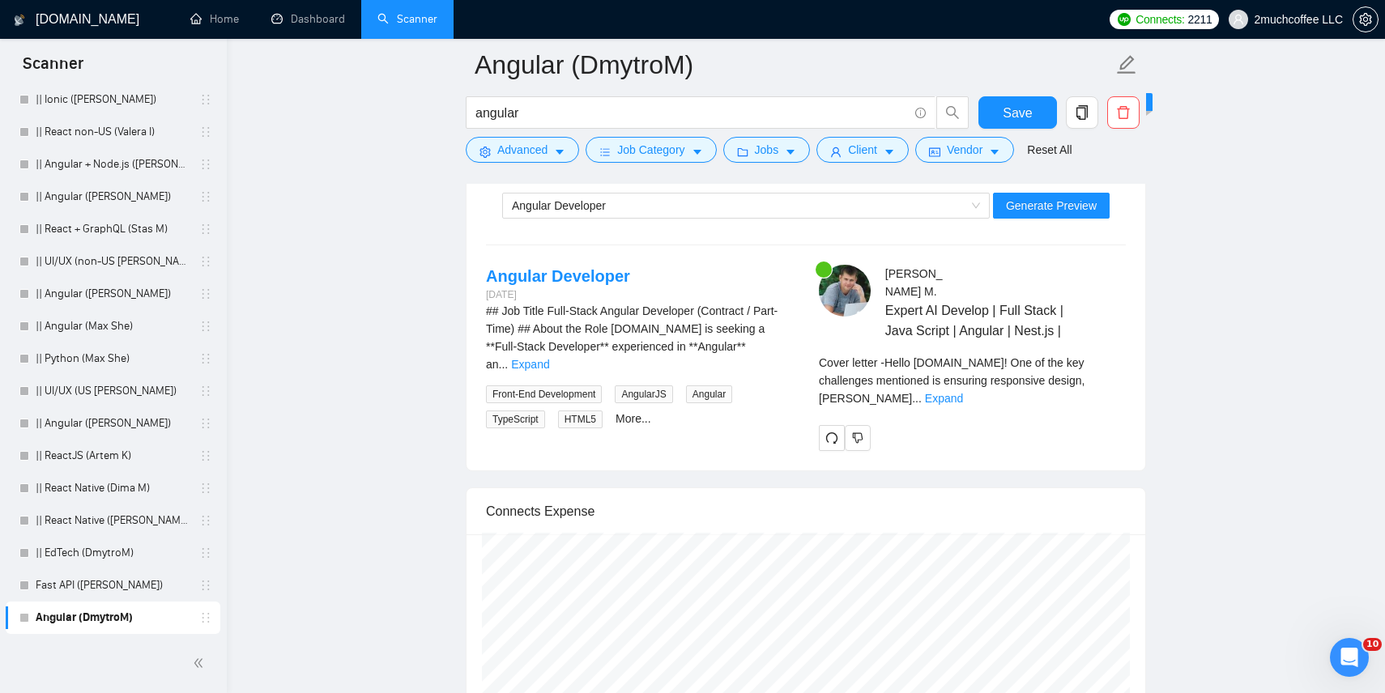
scroll to position [3193, 0]
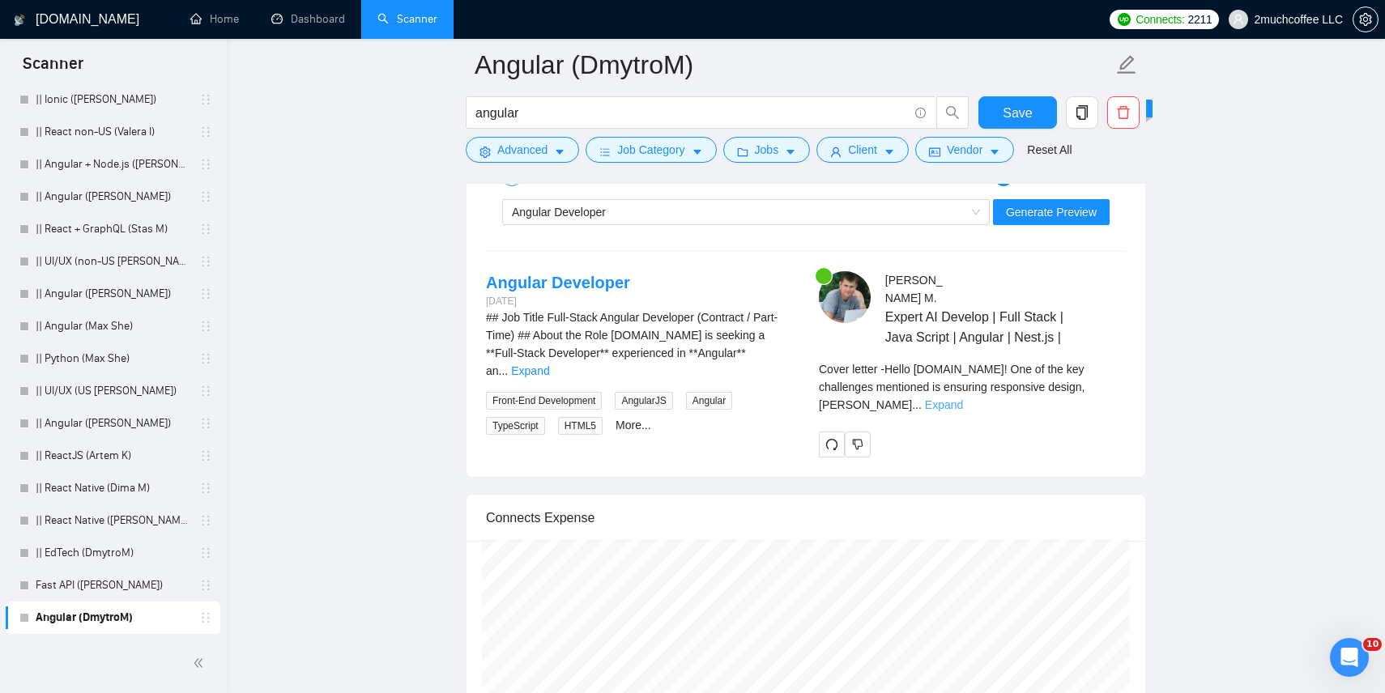
click at [963, 399] on link "Expand" at bounding box center [944, 405] width 38 height 13
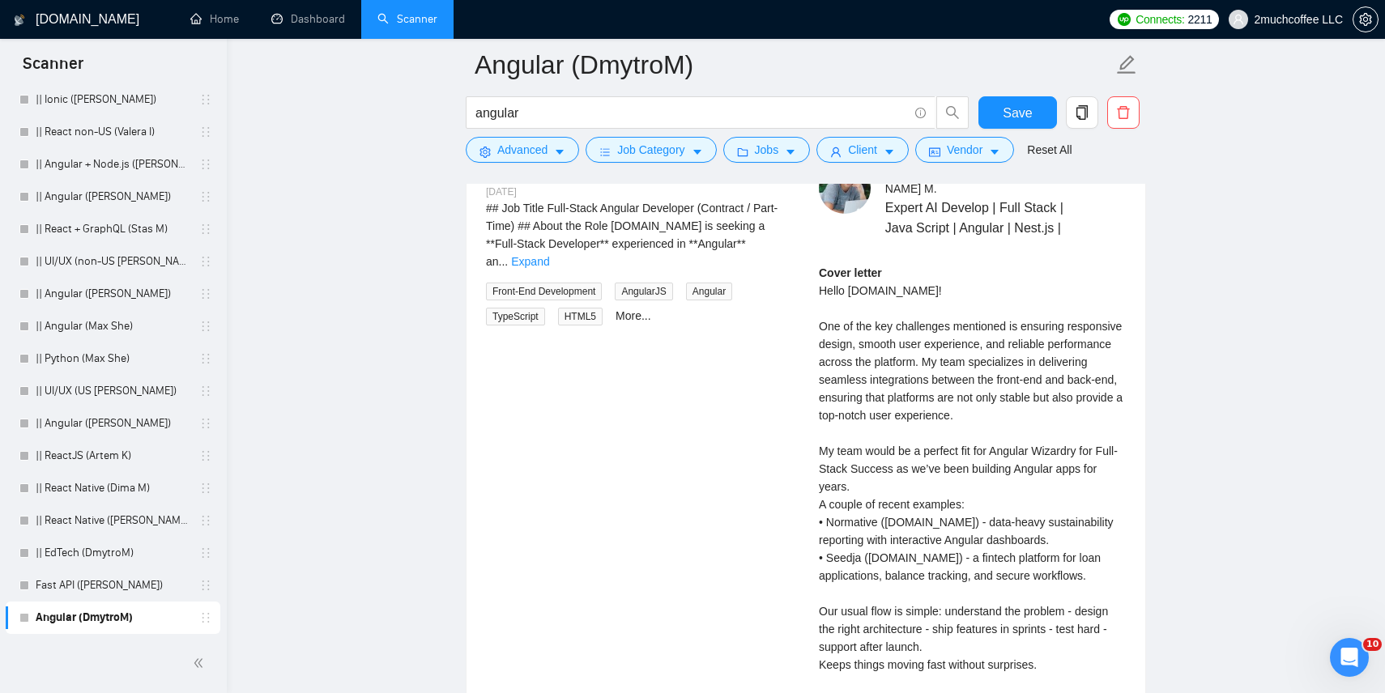
scroll to position [3304, 0]
click at [1028, 426] on div "Cover letter Hello Arkhub.io! One of the key challenges mentioned is ensuring r…" at bounding box center [972, 485] width 307 height 446
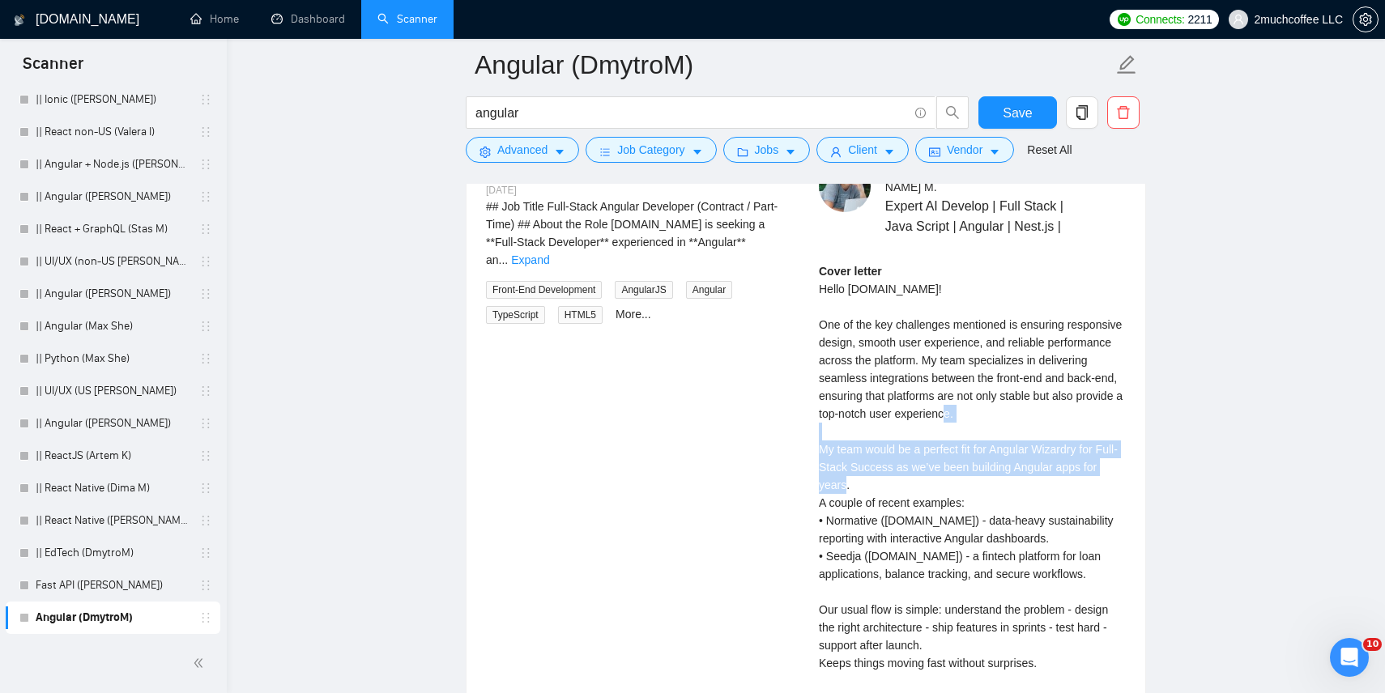
click at [942, 460] on div "Cover letter Hello Arkhub.io! One of the key challenges mentioned is ensuring r…" at bounding box center [972, 485] width 307 height 446
click at [893, 485] on div "Cover letter Hello Arkhub.io! One of the key challenges mentioned is ensuring r…" at bounding box center [972, 485] width 307 height 446
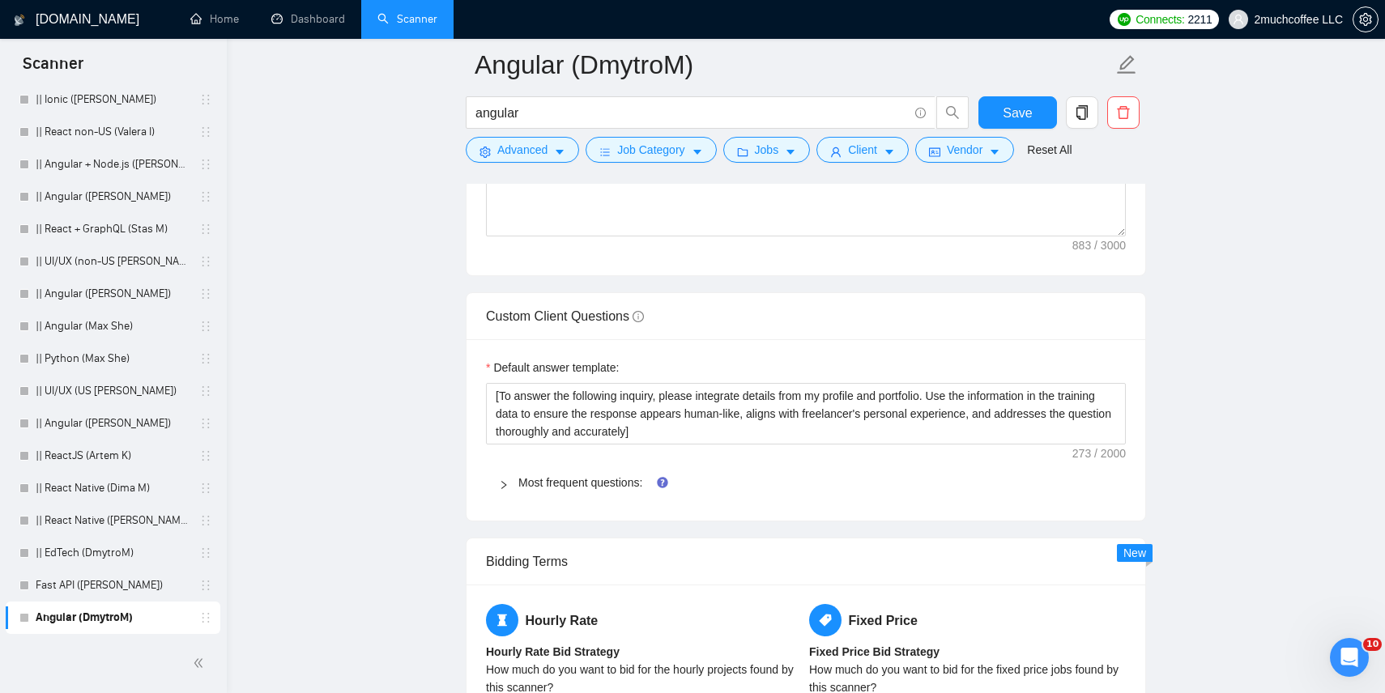
scroll to position [1757, 0]
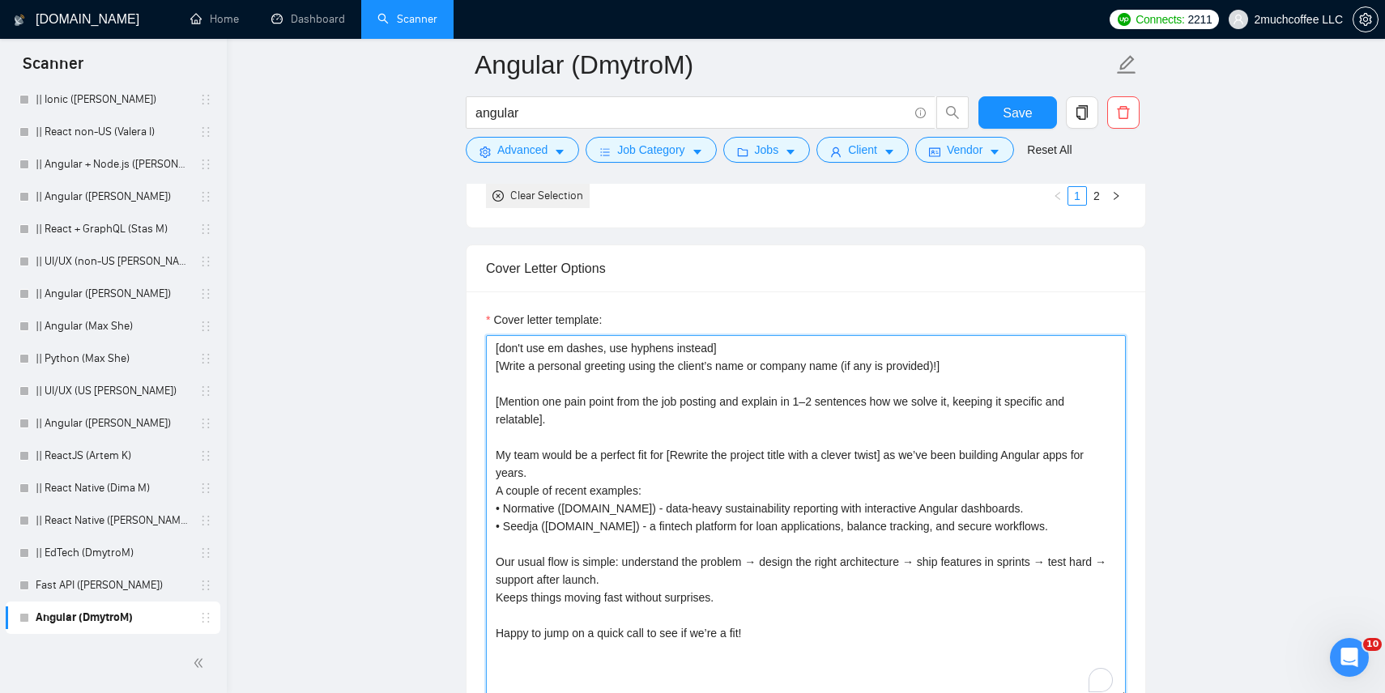
click at [549, 452] on textarea "[don't use em dashes, use hyphens instead] [Write a personal greeting using the…" at bounding box center [806, 517] width 640 height 365
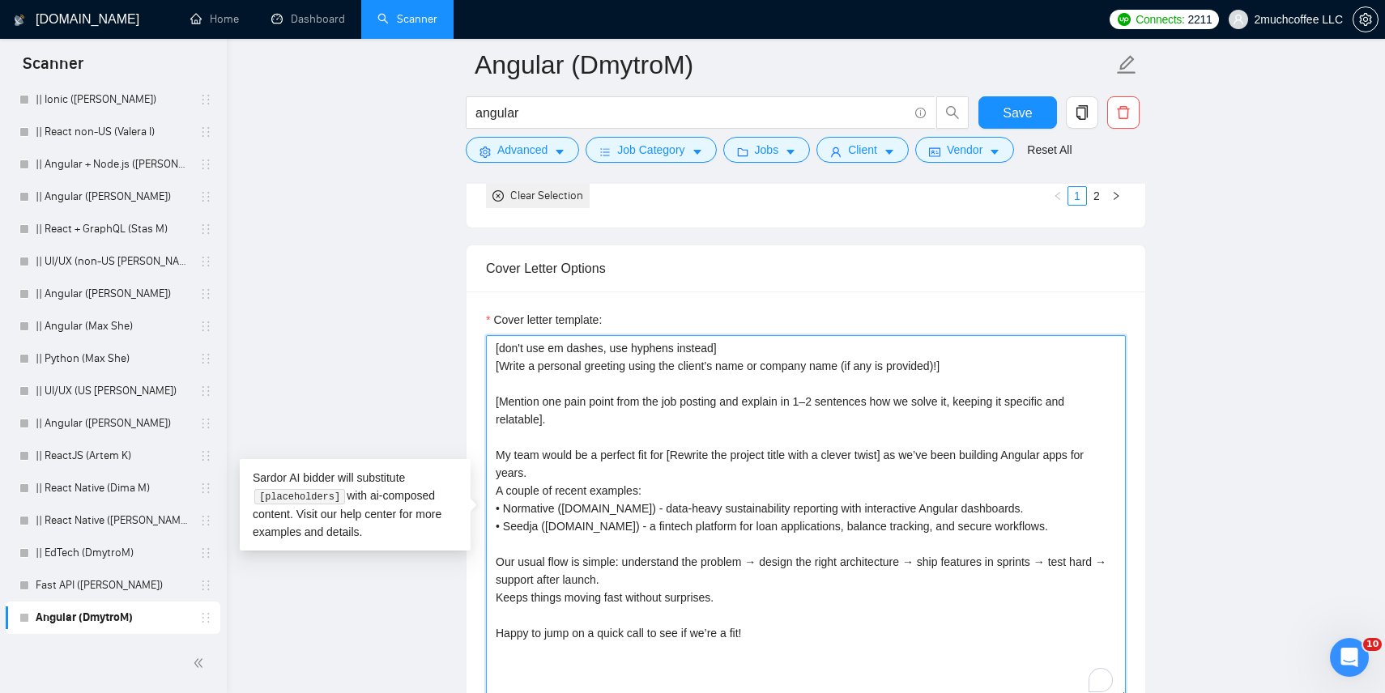
click at [549, 452] on textarea "[don't use em dashes, use hyphens instead] [Write a personal greeting using the…" at bounding box center [806, 517] width 640 height 365
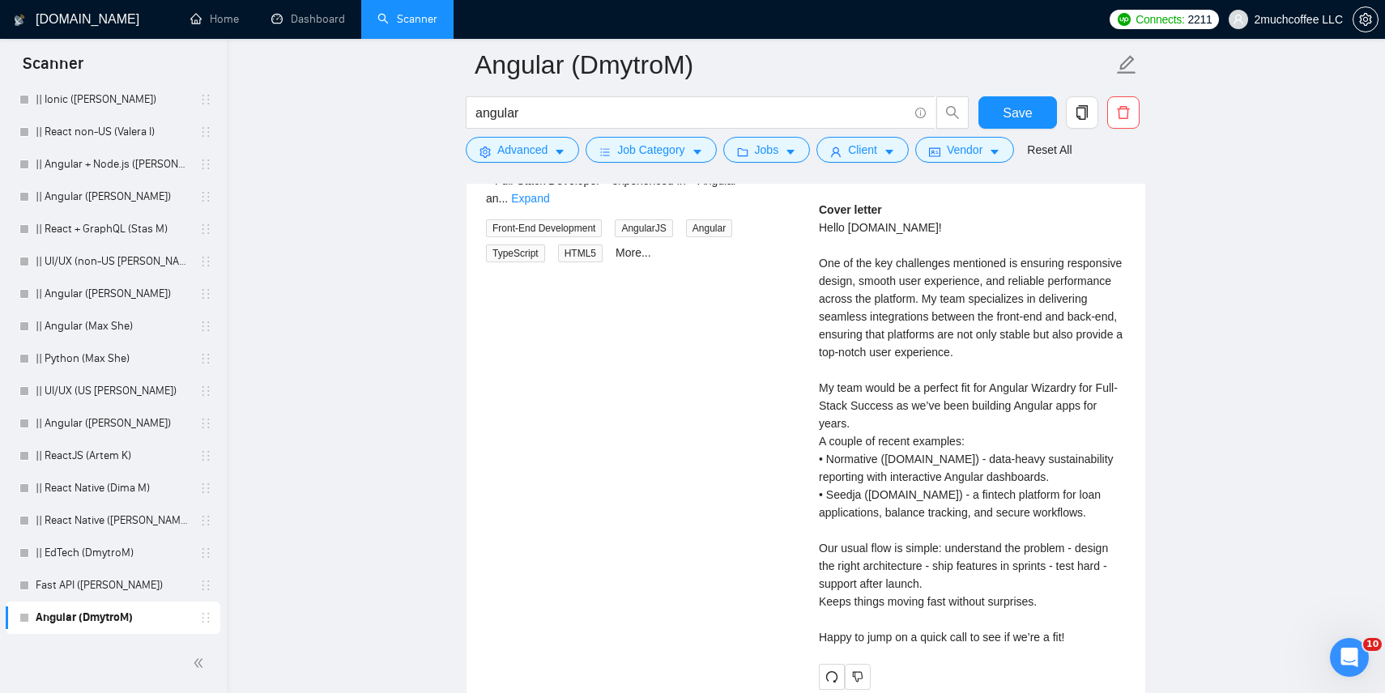
scroll to position [3477, 0]
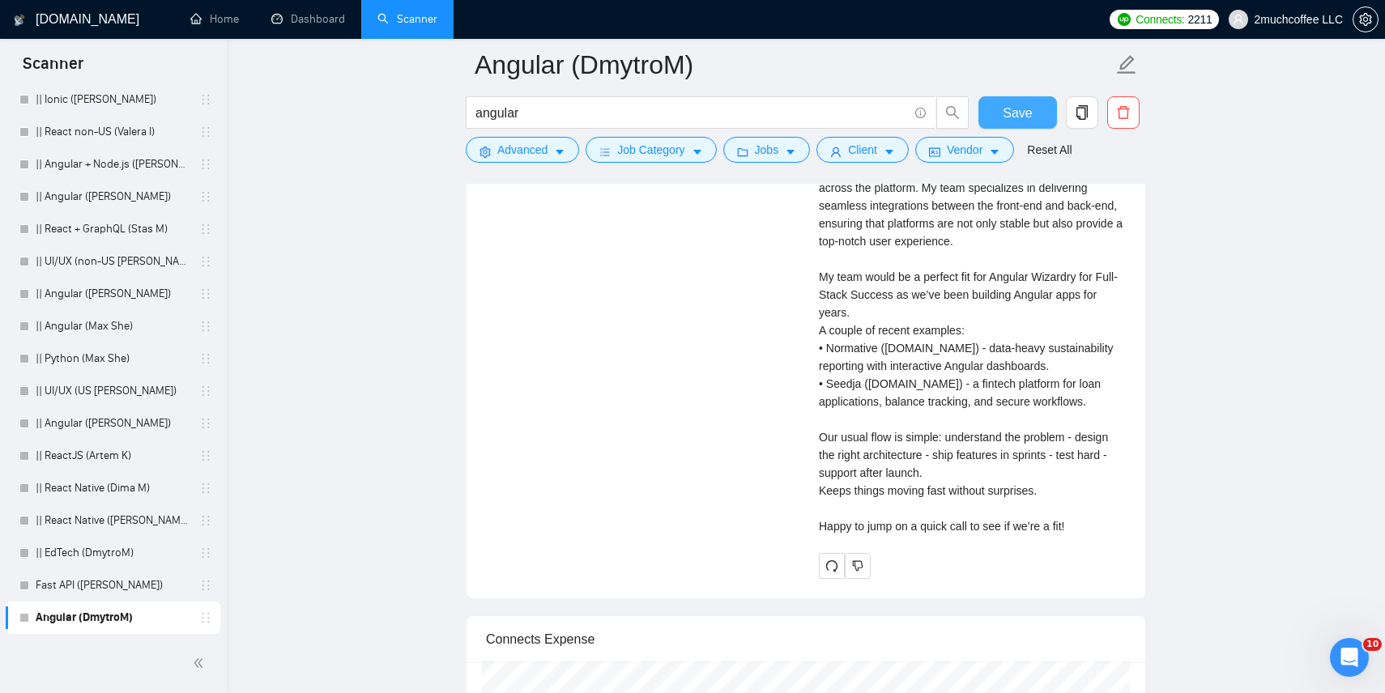
type textarea "[don't use em dashes, use hyphens instead] [Write a personal greeting using the…"
click at [1034, 109] on button "Save" at bounding box center [1018, 112] width 79 height 32
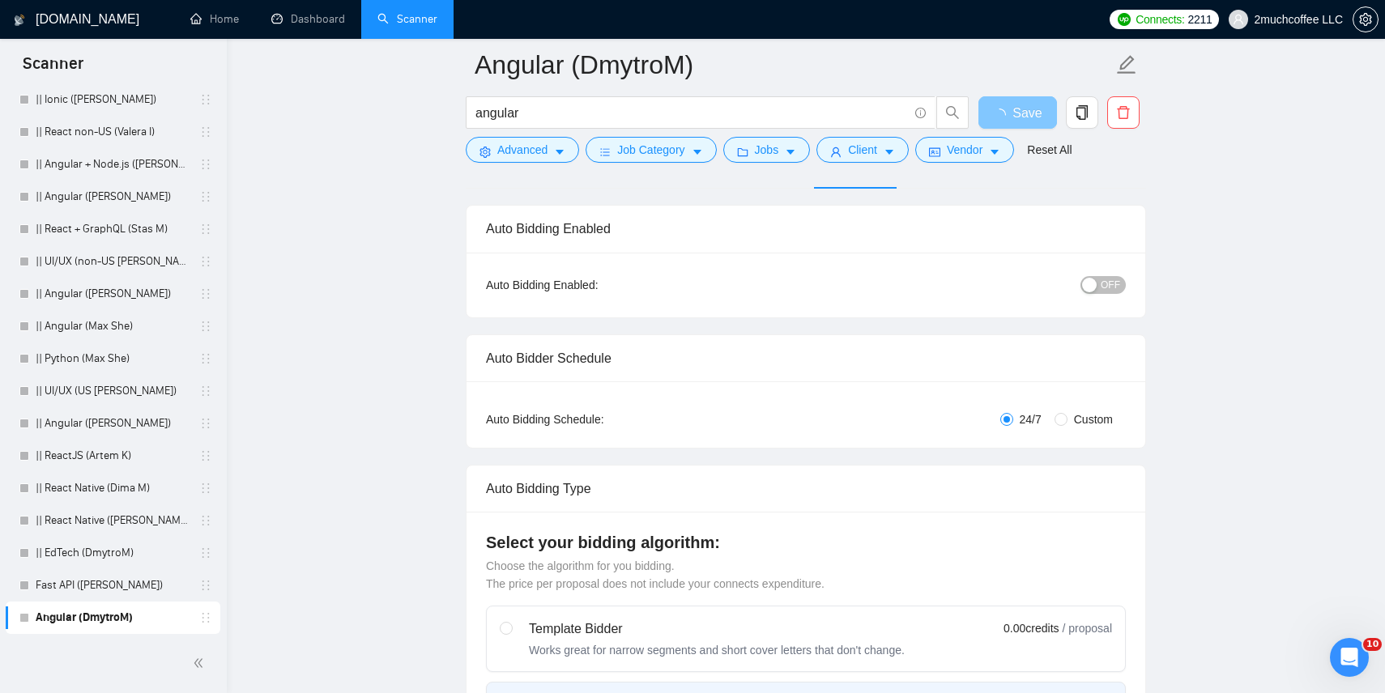
scroll to position [0, 0]
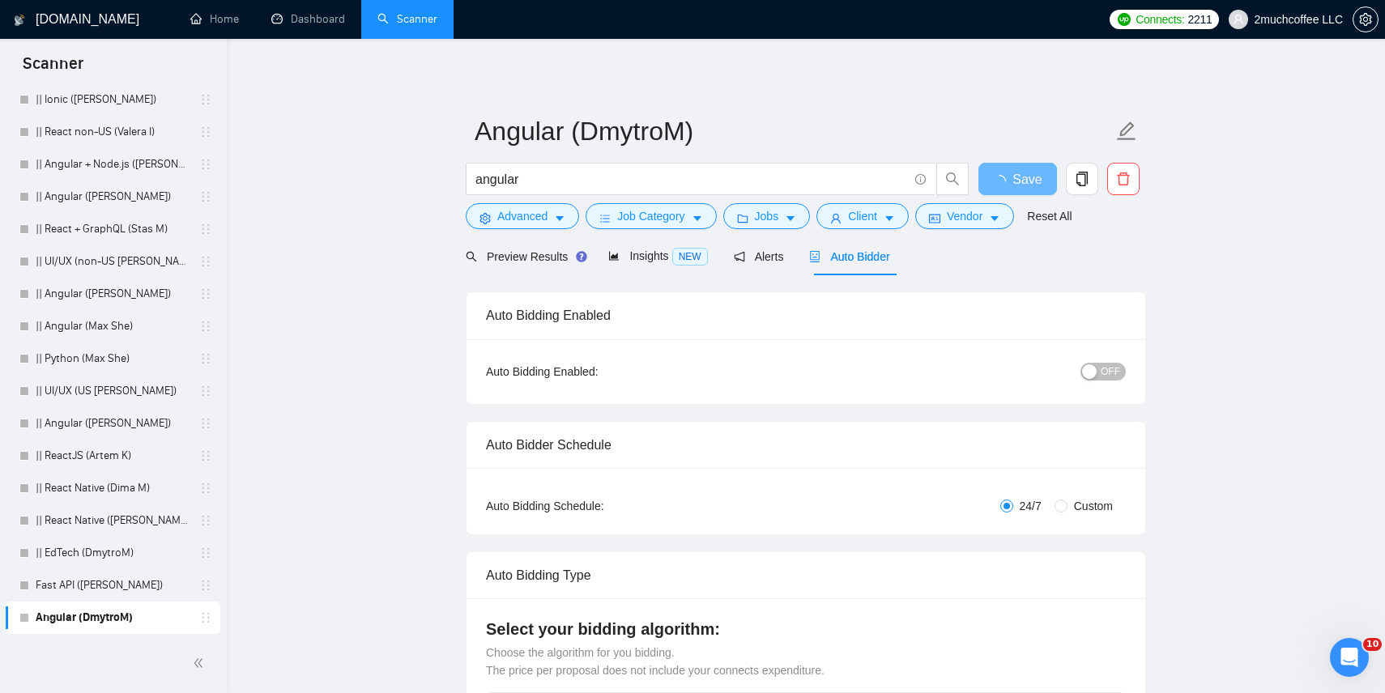
click at [1106, 376] on span "OFF" at bounding box center [1110, 372] width 19 height 18
click at [1030, 177] on span "Save" at bounding box center [1017, 179] width 29 height 20
click at [1101, 373] on button "OFF" at bounding box center [1103, 372] width 45 height 18
click at [1024, 177] on span "Save" at bounding box center [1017, 179] width 29 height 20
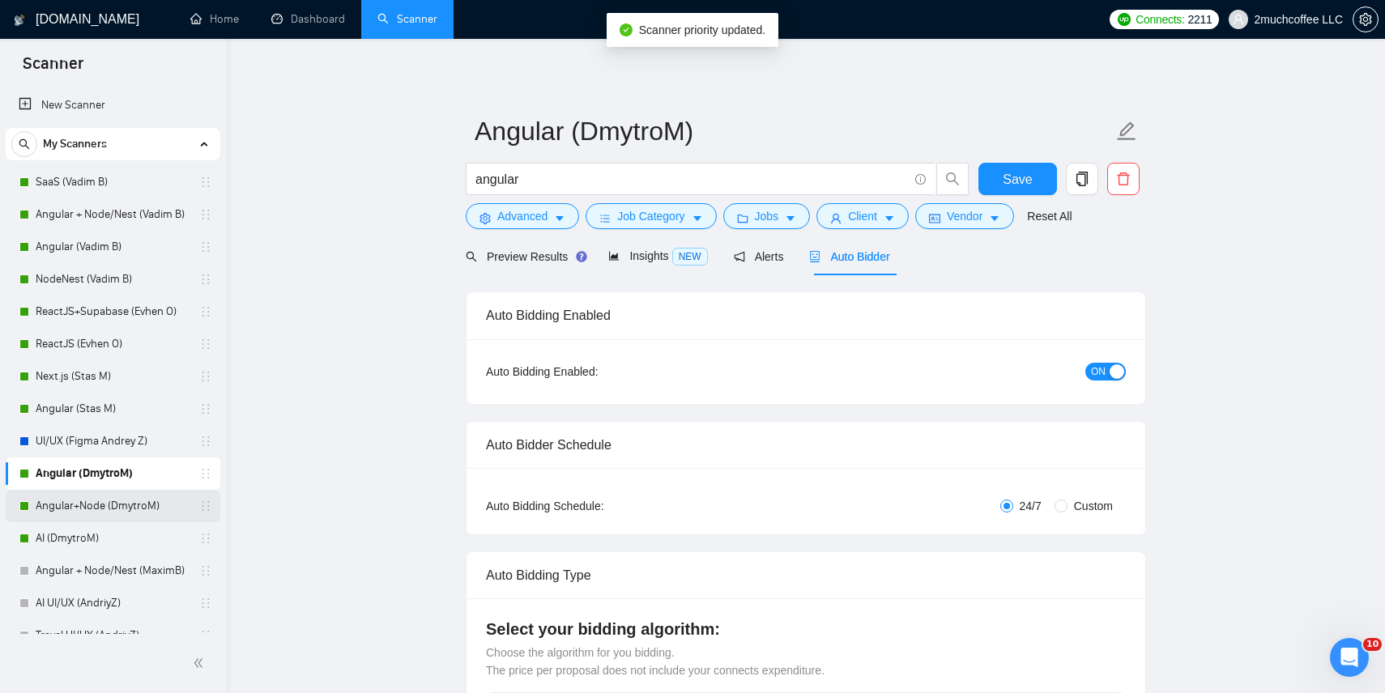
click at [150, 511] on link "Angular+Node (DmytroM)" at bounding box center [113, 506] width 154 height 32
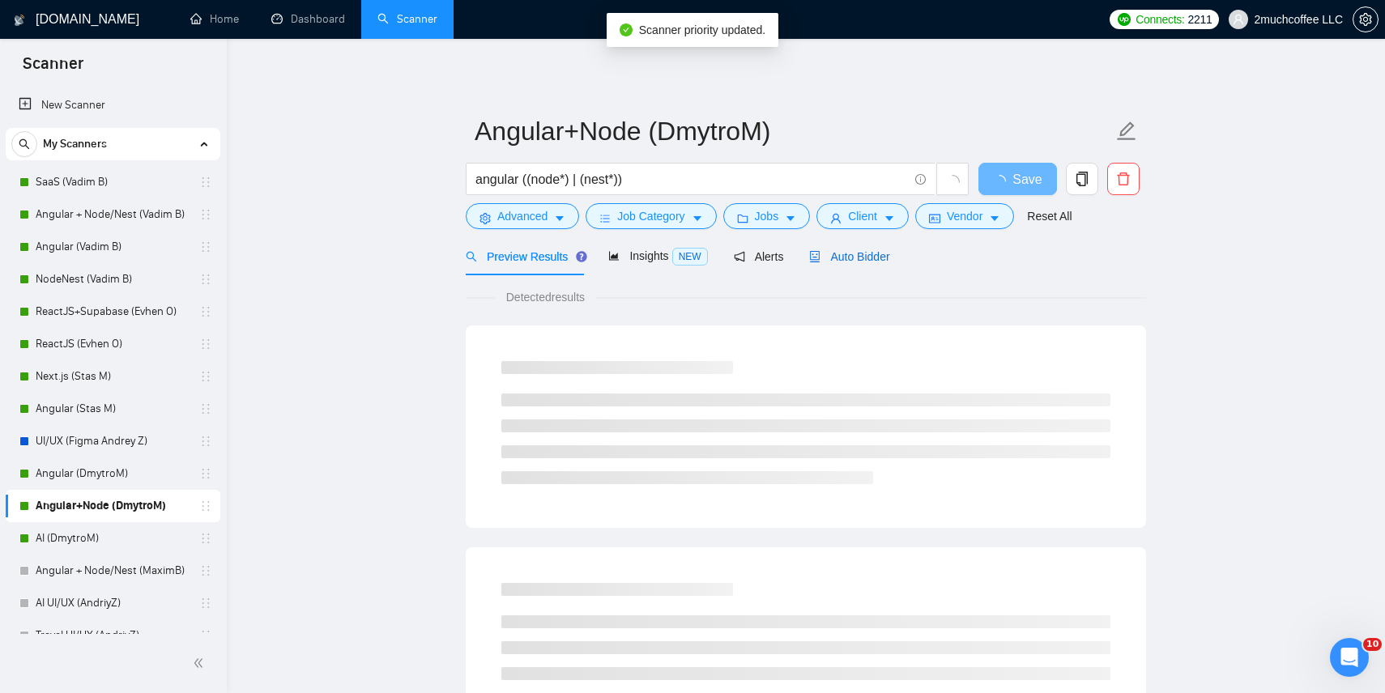
click at [864, 264] on div "Auto Bidder" at bounding box center [849, 257] width 80 height 18
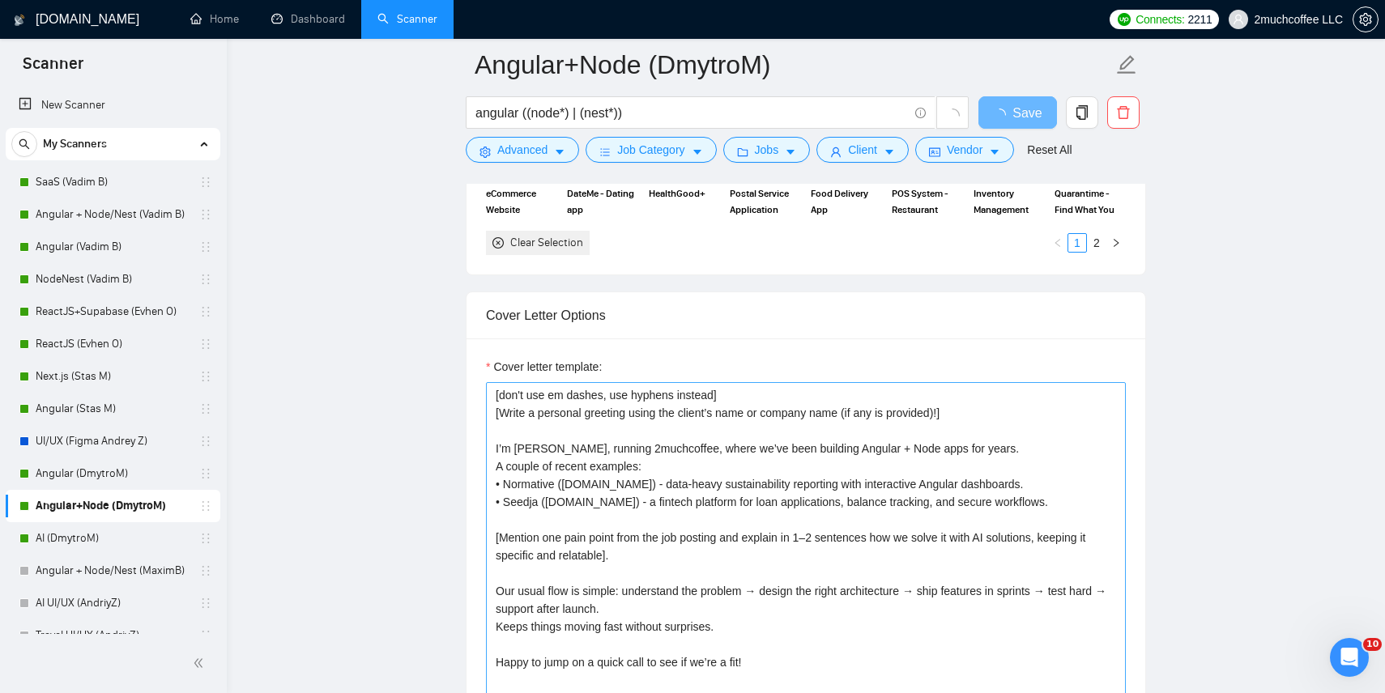
scroll to position [1686, 0]
click at [731, 468] on textarea "[don't use em dashes, use hyphens instead] [Write a personal greeting using the…" at bounding box center [806, 566] width 640 height 365
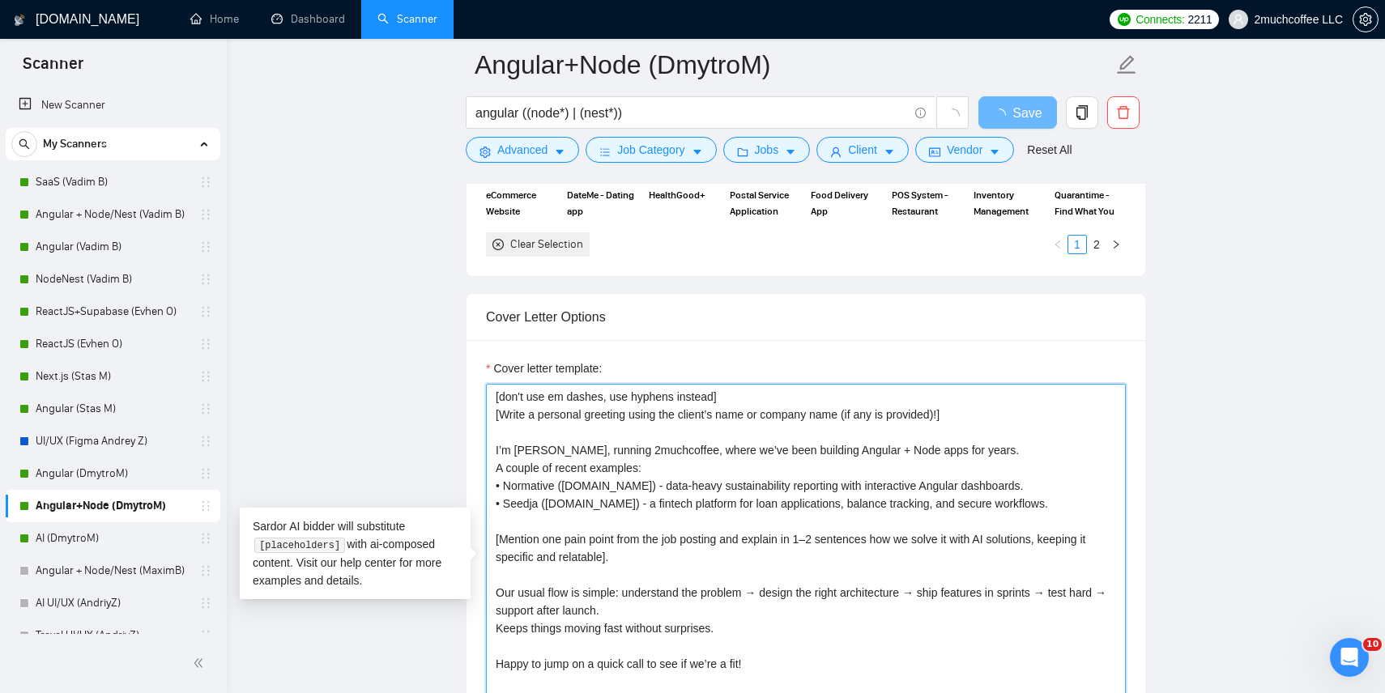
click at [732, 467] on textarea "[don't use em dashes, use hyphens instead] [Write a personal greeting using the…" at bounding box center [806, 566] width 640 height 365
click at [634, 512] on textarea "[don't use em dashes, use hyphens instead] [Write a personal greeting using the…" at bounding box center [806, 566] width 640 height 365
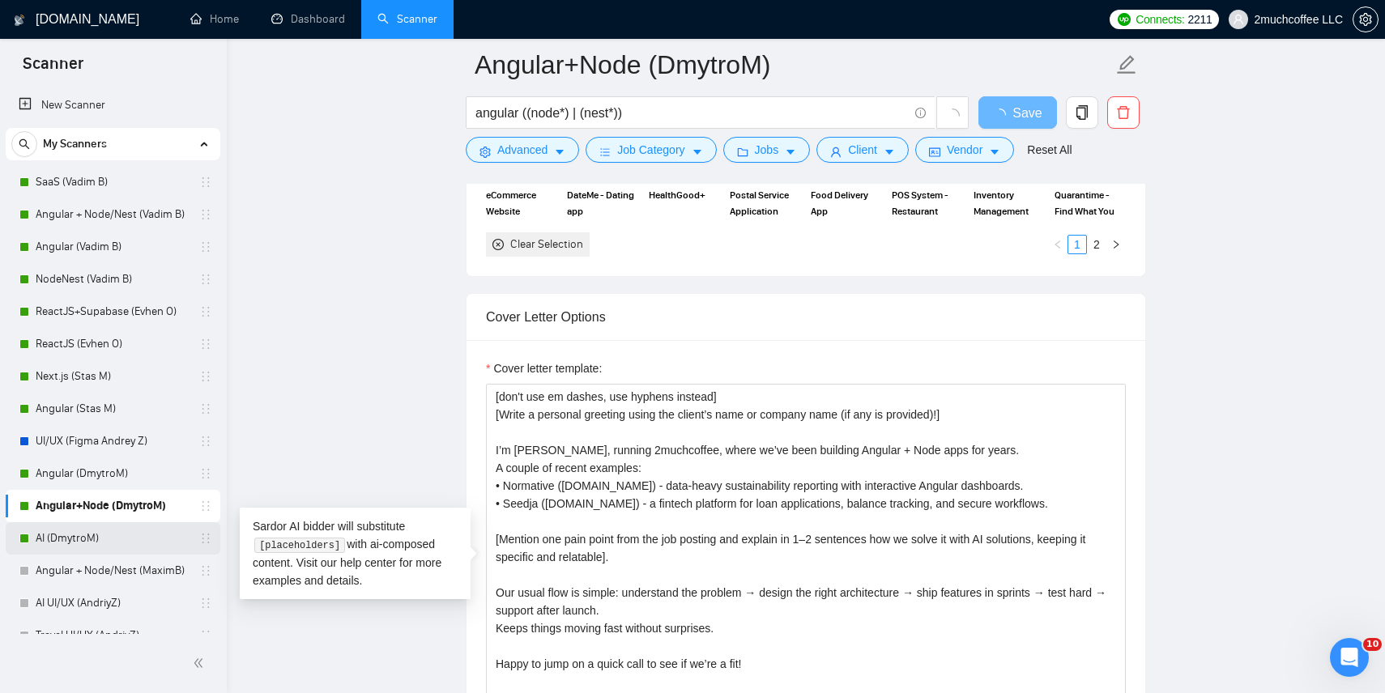
click at [114, 535] on link "AI (DmytroM)" at bounding box center [113, 538] width 154 height 32
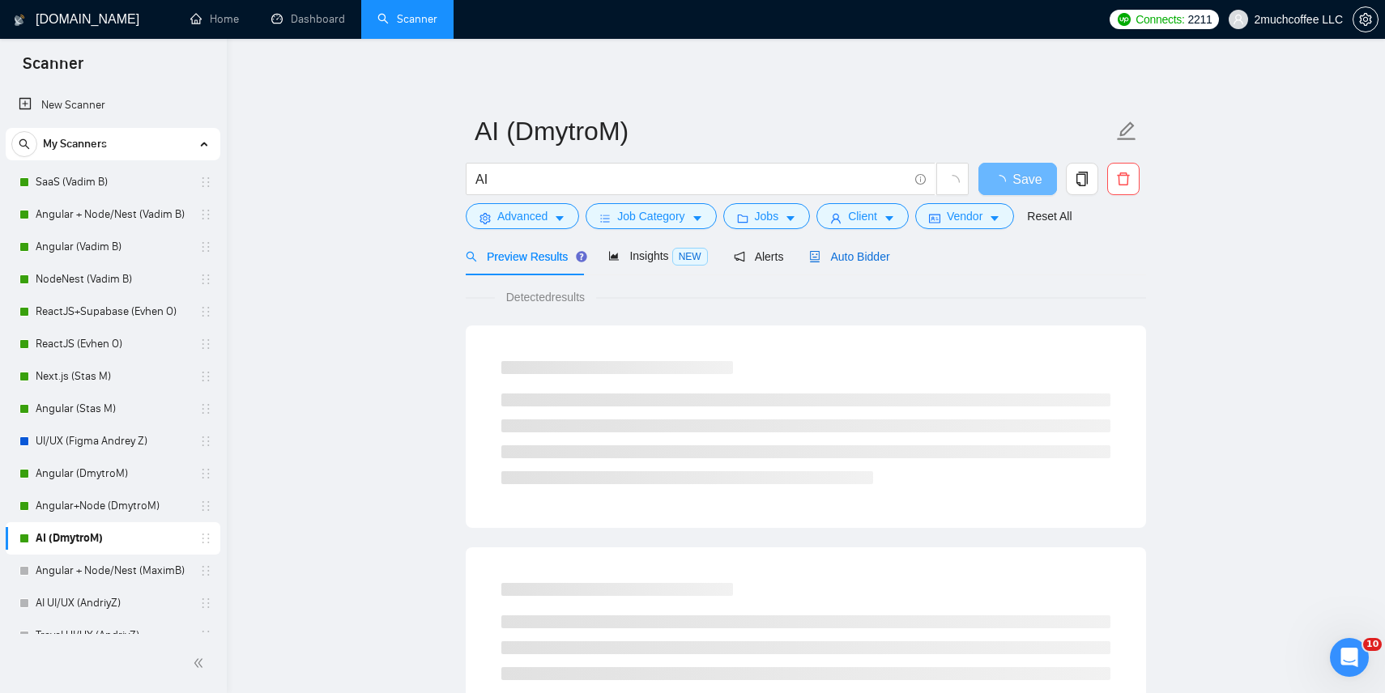
click at [843, 264] on div "Auto Bidder" at bounding box center [849, 257] width 80 height 18
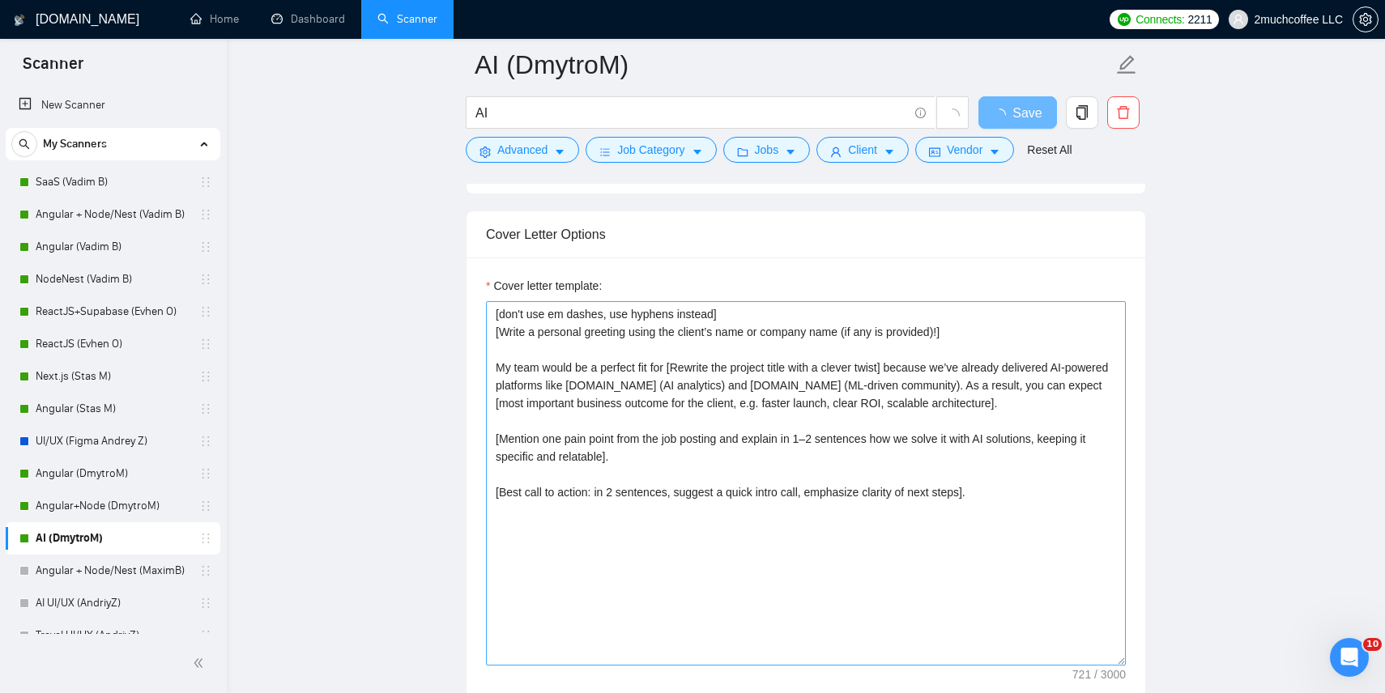
scroll to position [1764, 0]
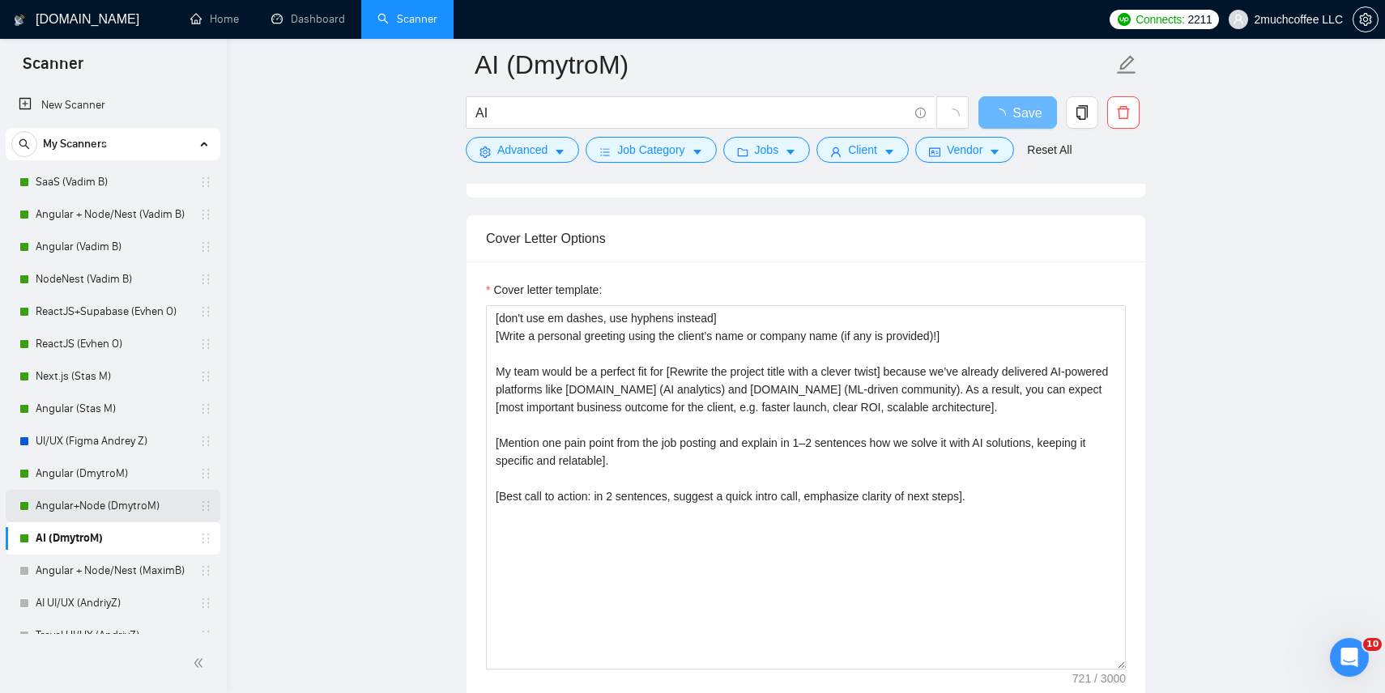
click at [139, 506] on link "Angular+Node (DmytroM)" at bounding box center [113, 506] width 154 height 32
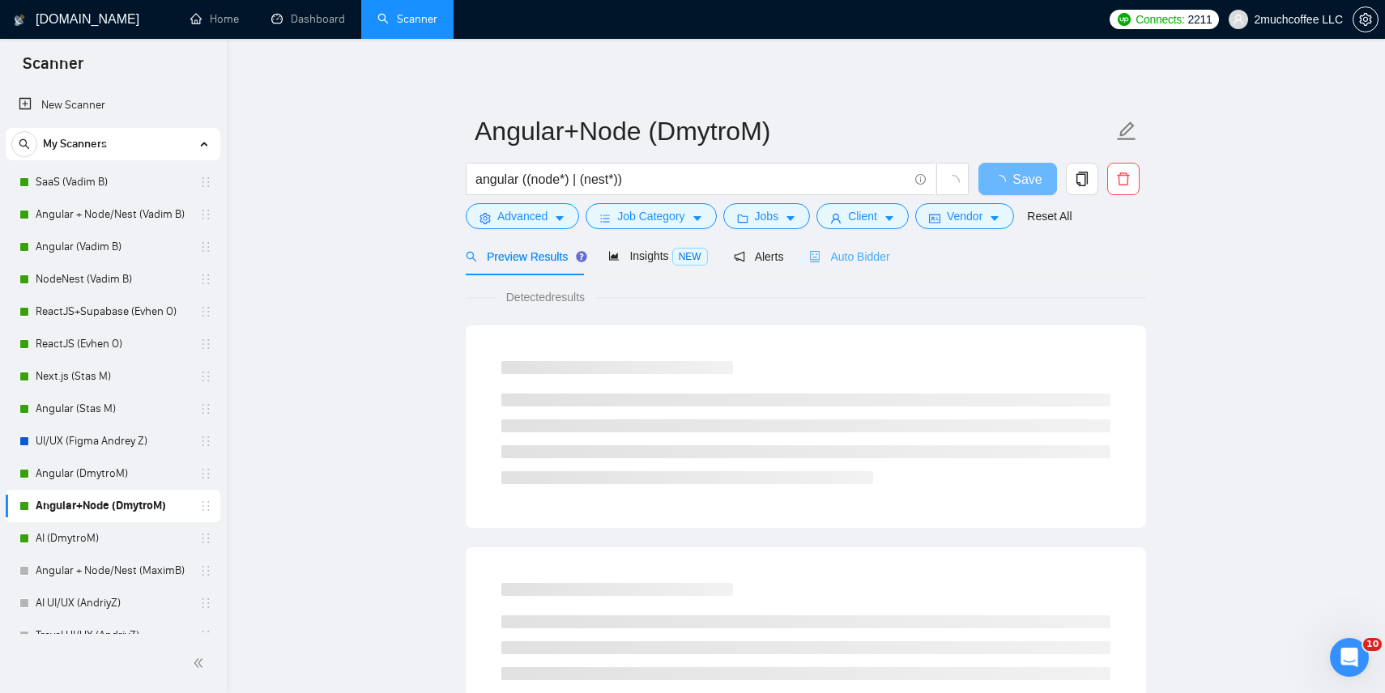
click at [879, 267] on div "Auto Bidder" at bounding box center [849, 256] width 80 height 38
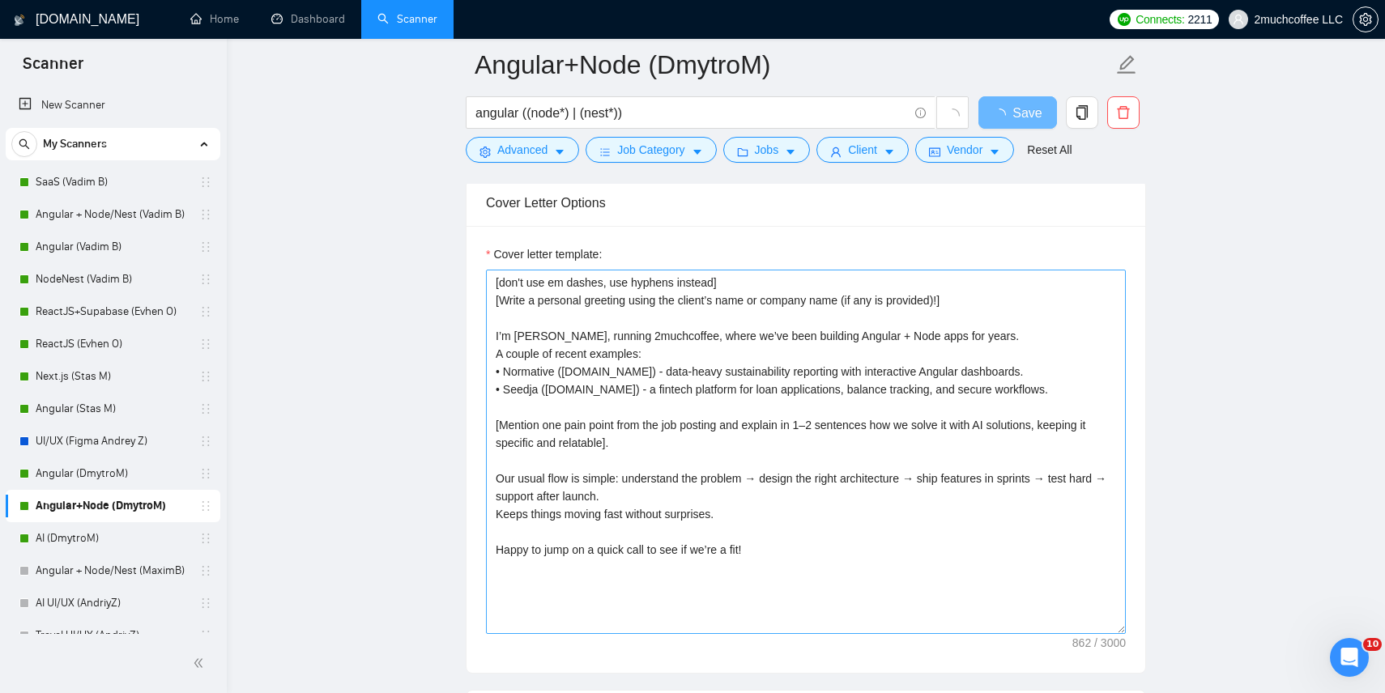
scroll to position [1798, 0]
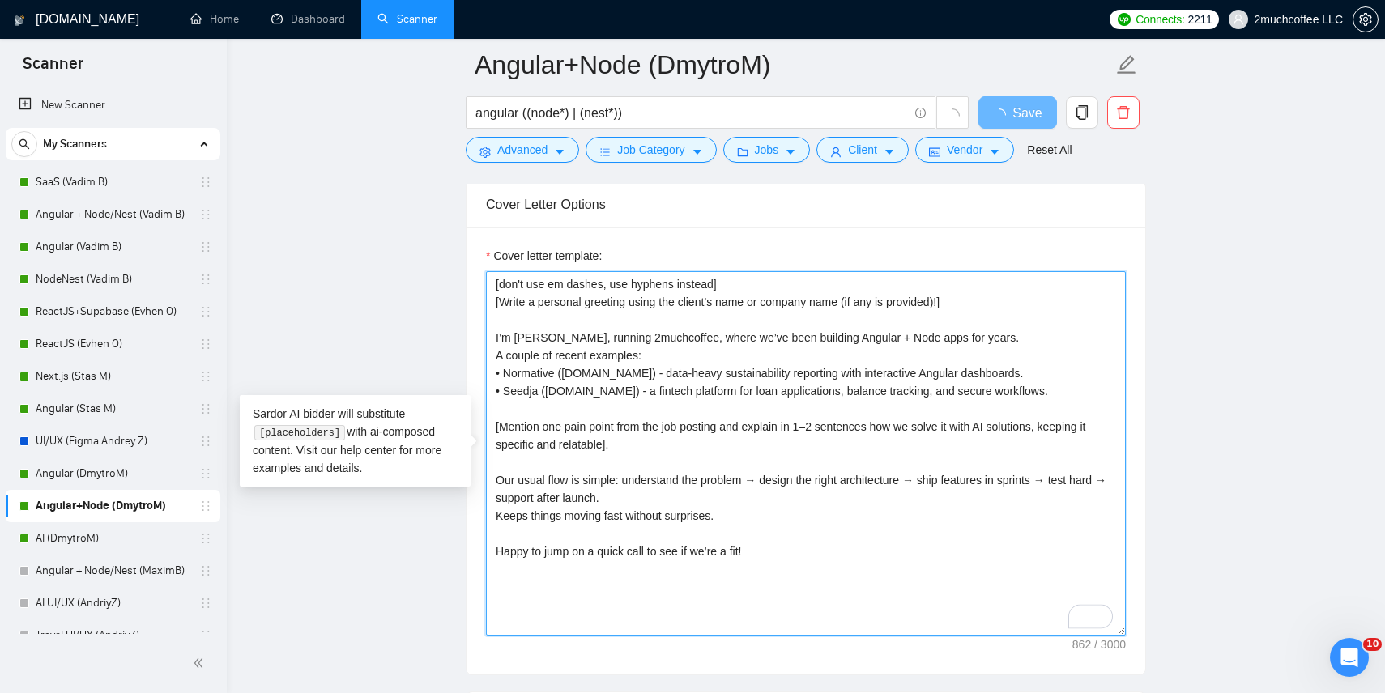
drag, startPoint x: 970, startPoint y: 427, endPoint x: 1052, endPoint y: 433, distance: 82.1
click at [1052, 433] on textarea "[don't use em dashes, use hyphens instead] [Write a personal greeting using the…" at bounding box center [806, 453] width 640 height 365
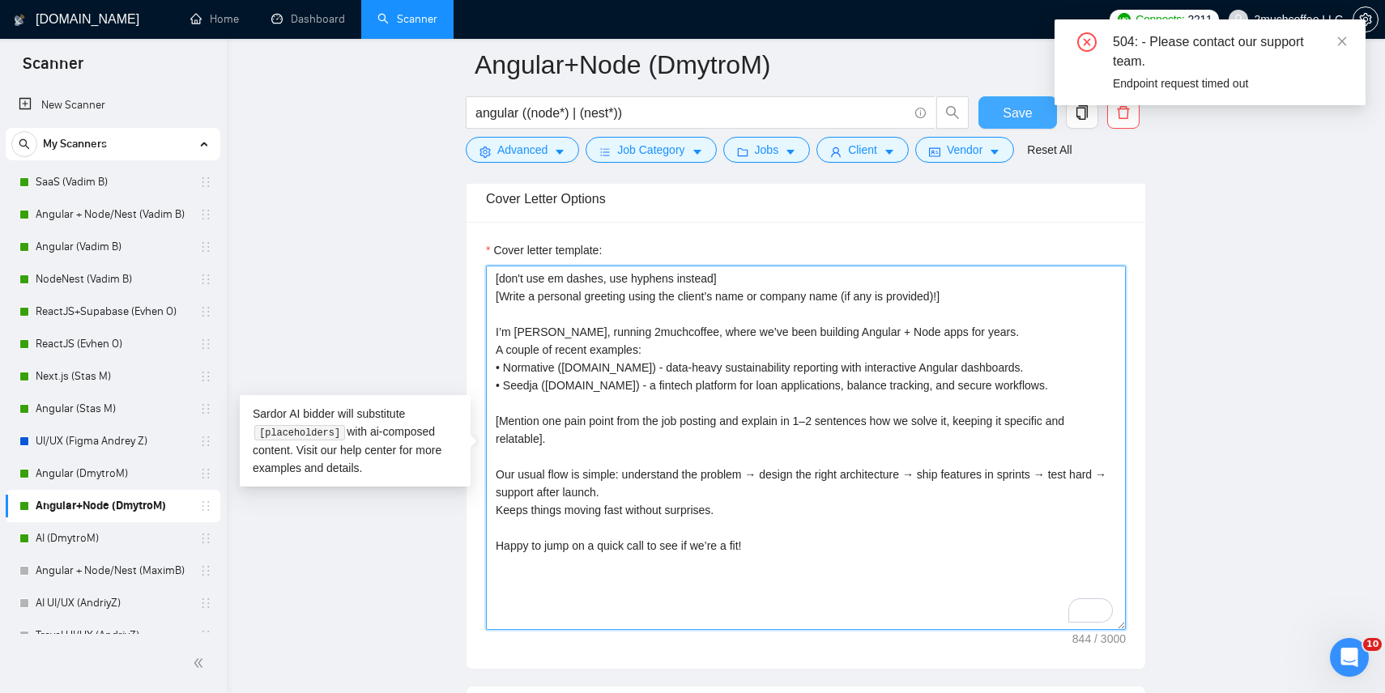
type textarea "[don't use em dashes, use hyphens instead] [Write a personal greeting using the…"
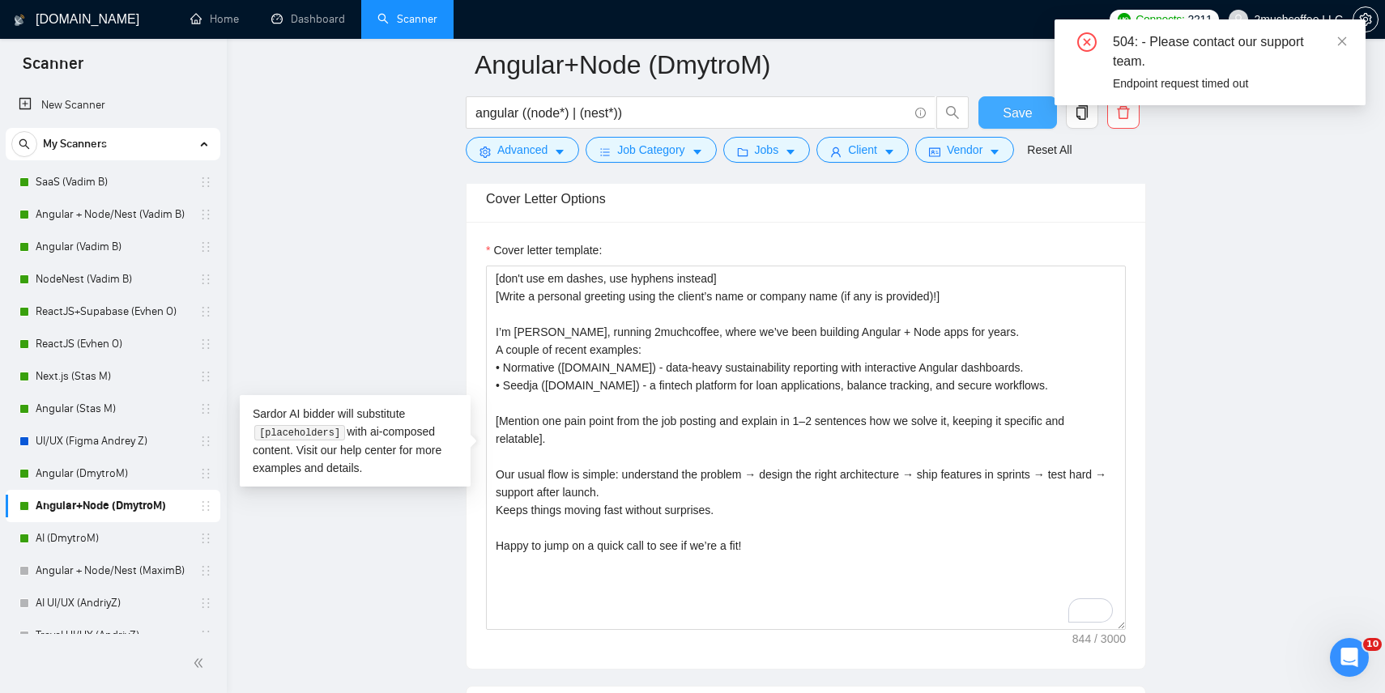
click at [1025, 116] on span "Save" at bounding box center [1017, 113] width 29 height 20
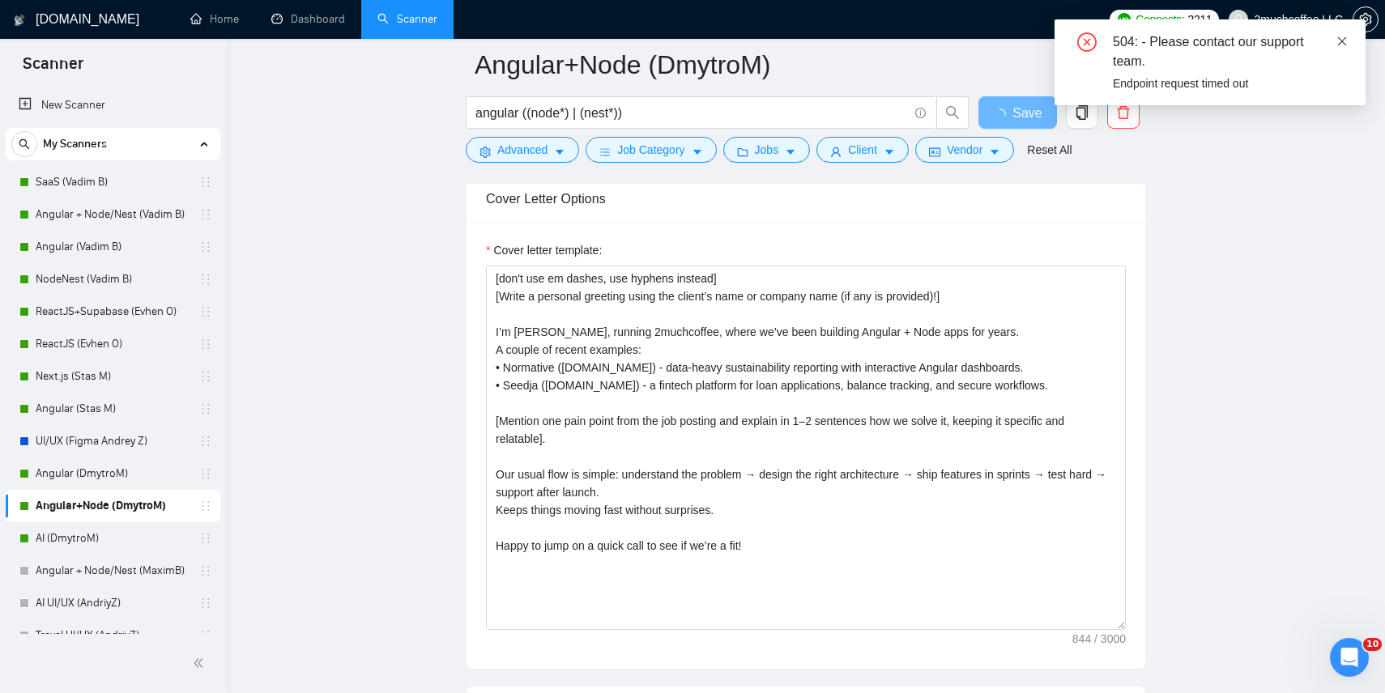
click at [1341, 41] on icon "close" at bounding box center [1342, 40] width 9 height 9
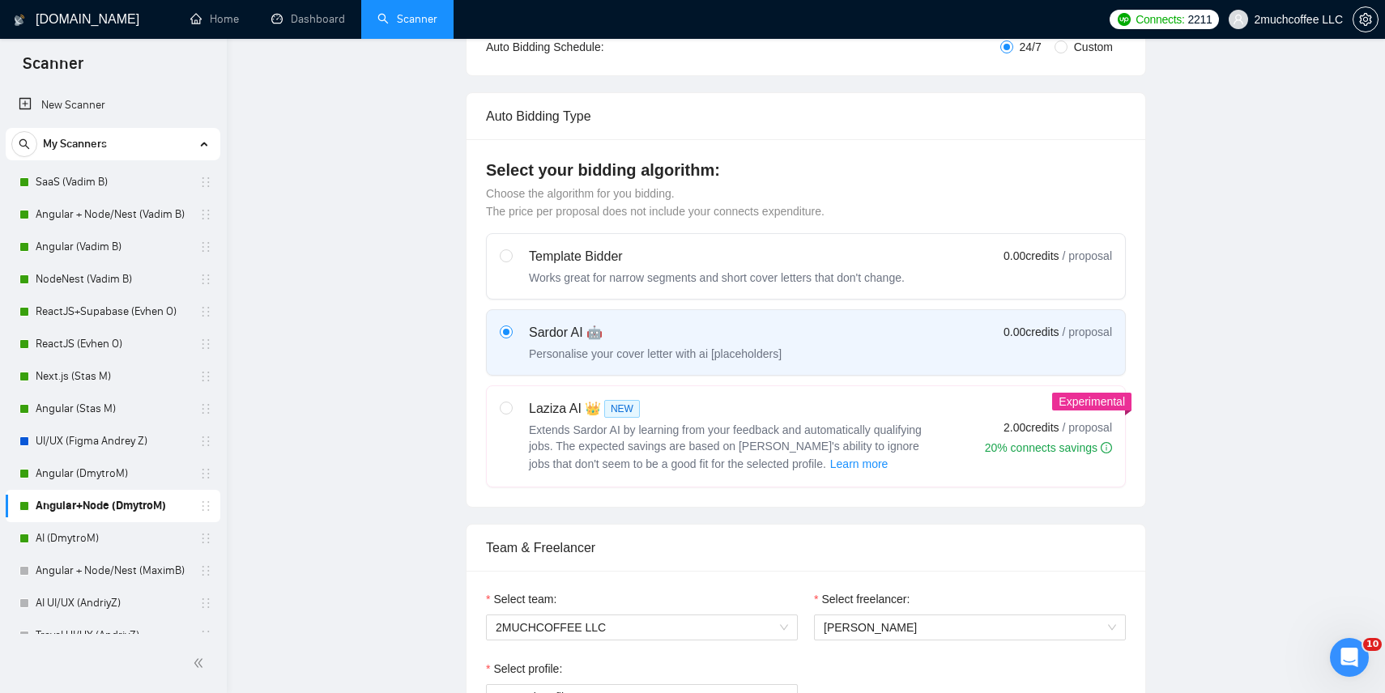
scroll to position [0, 0]
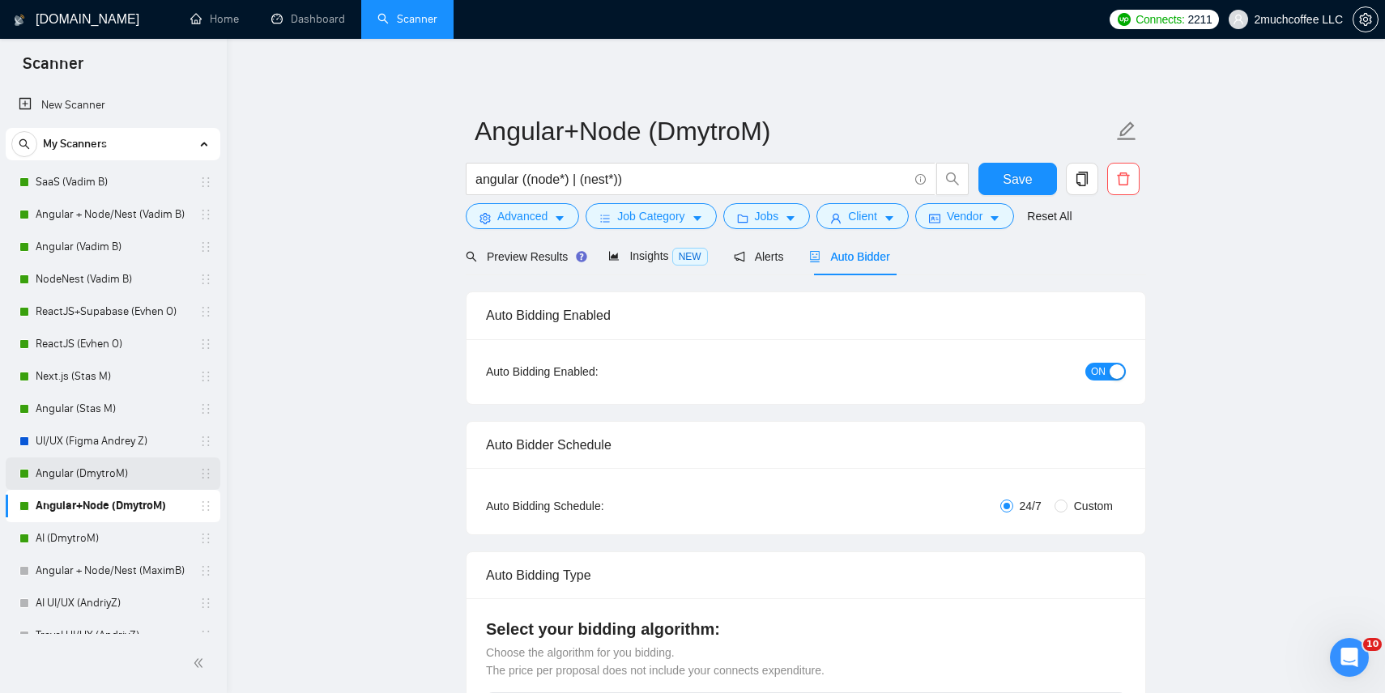
click at [148, 474] on link "Angular (DmytroM)" at bounding box center [113, 474] width 154 height 32
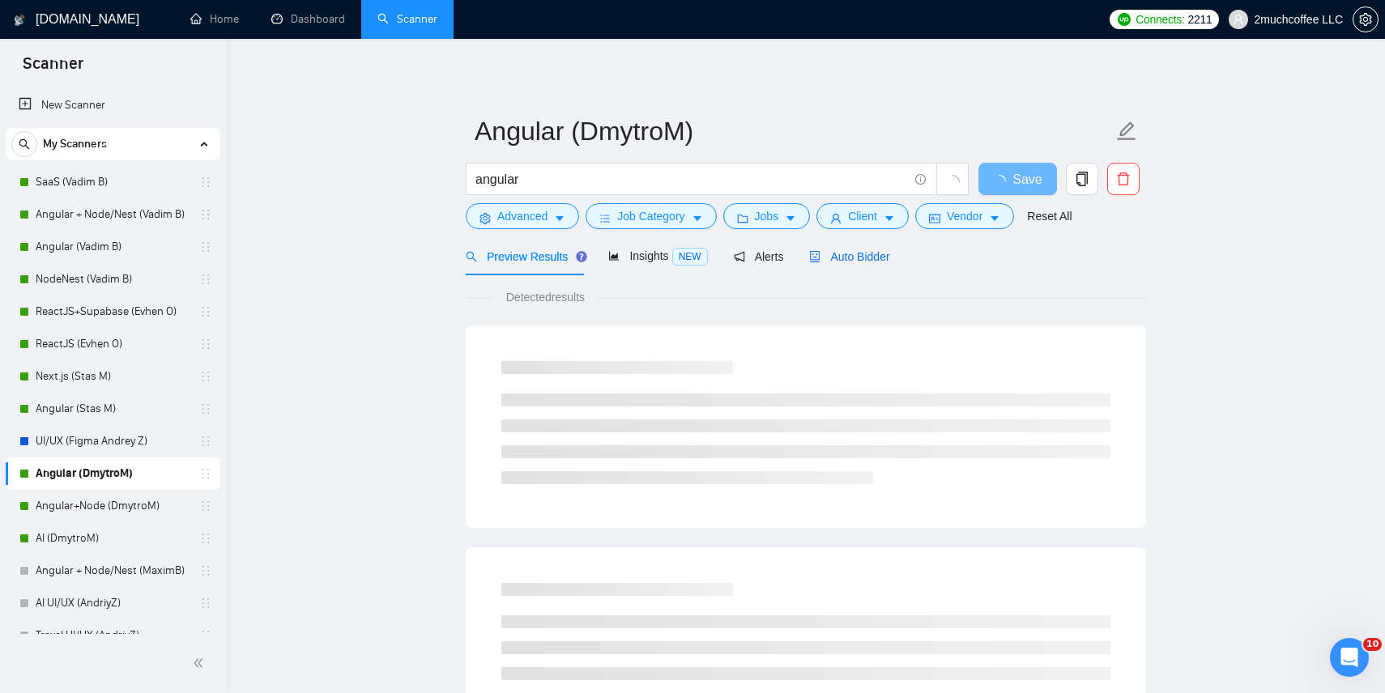
click at [846, 252] on span "Auto Bidder" at bounding box center [849, 256] width 80 height 13
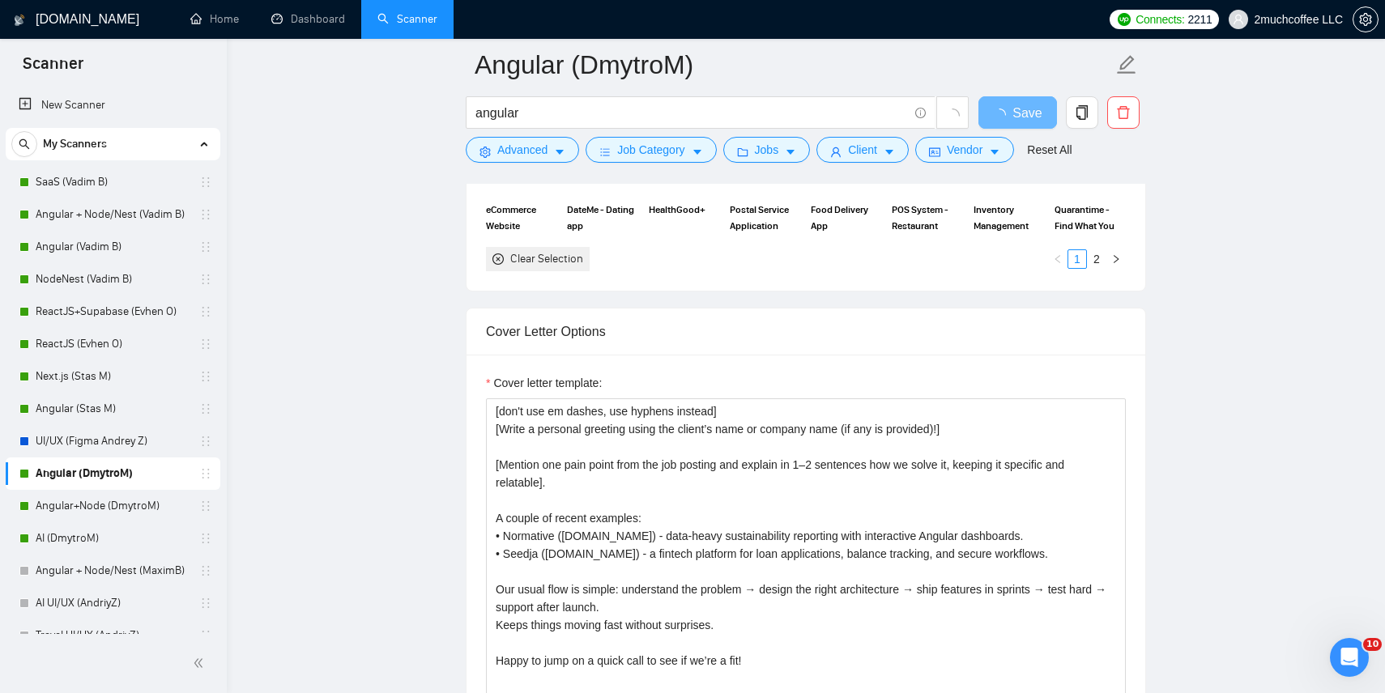
scroll to position [1520, 0]
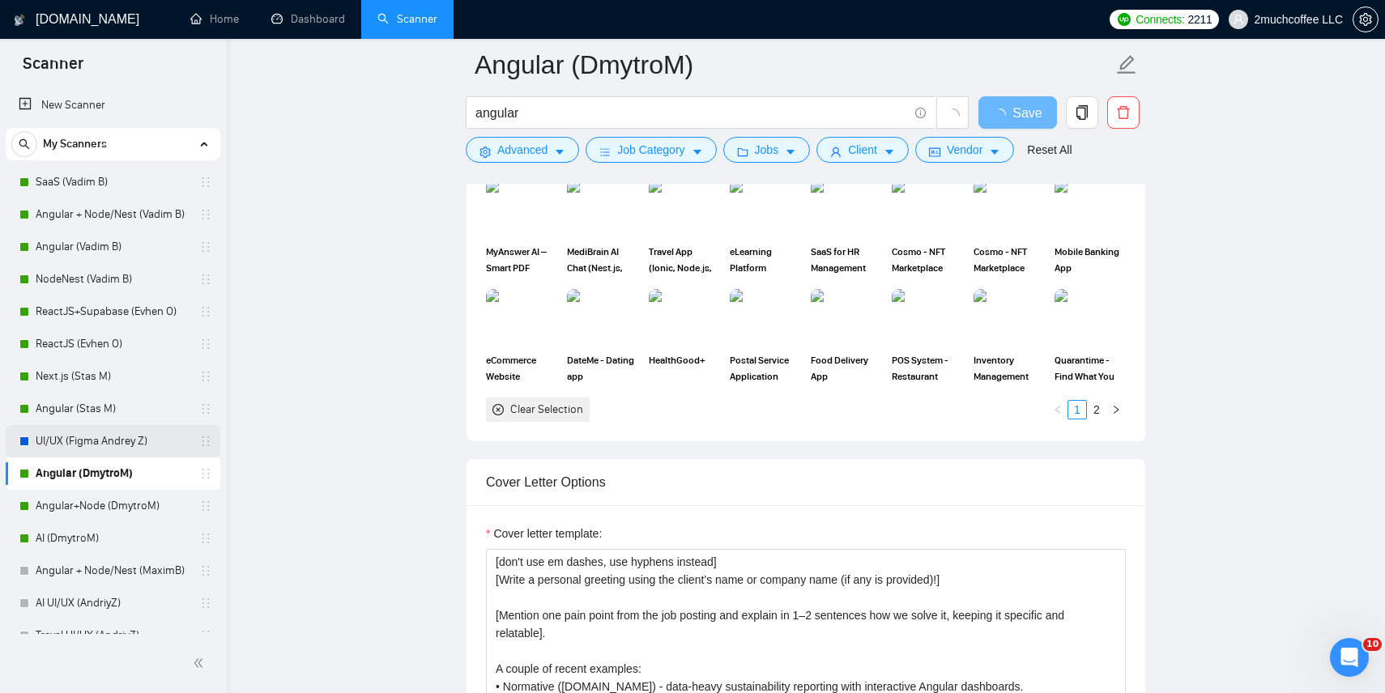
click at [114, 440] on link "UI/UX (Figma Andrey Z)" at bounding box center [113, 441] width 154 height 32
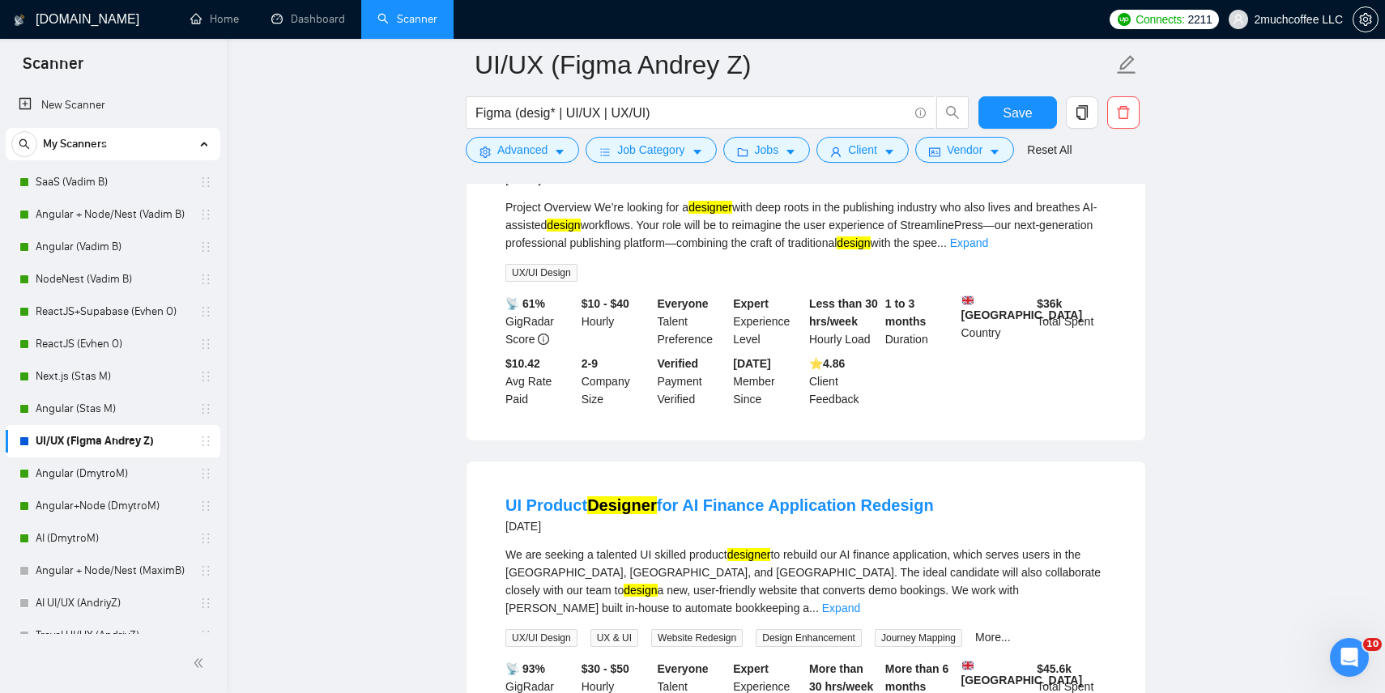
scroll to position [1283, 0]
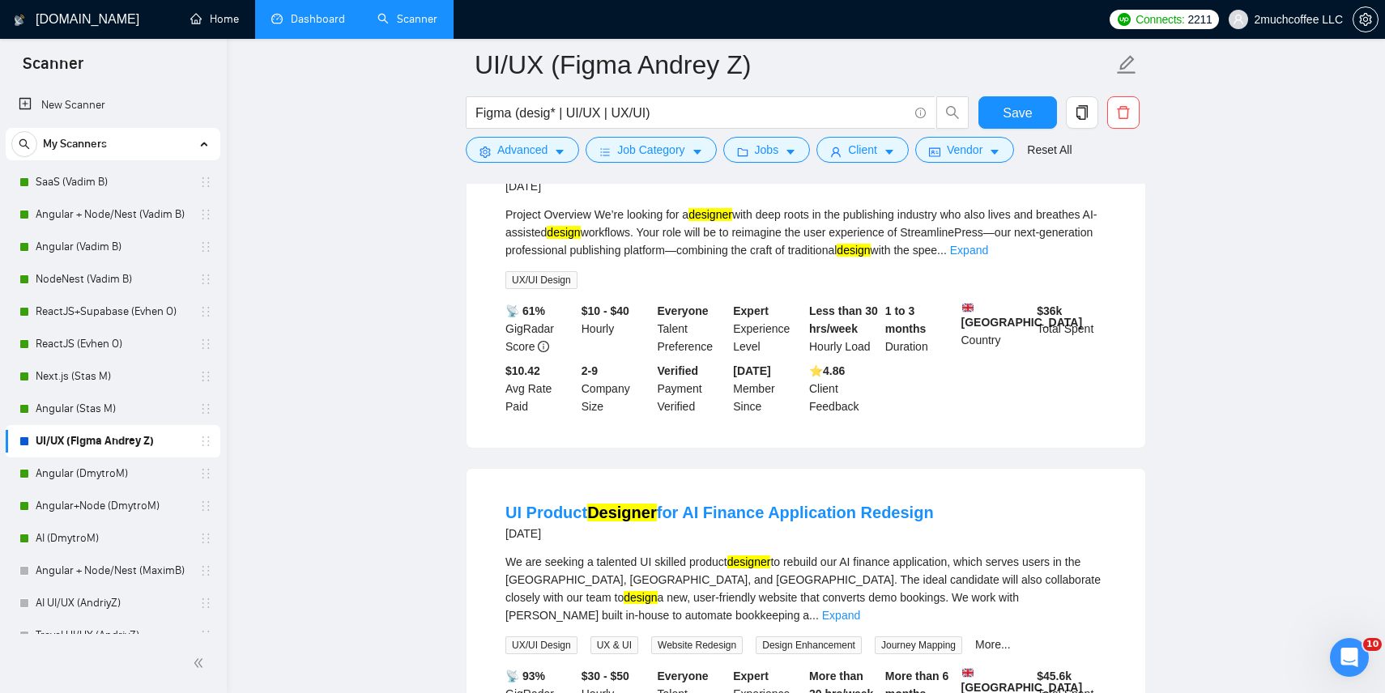
click at [314, 23] on link "Dashboard" at bounding box center [308, 19] width 74 height 14
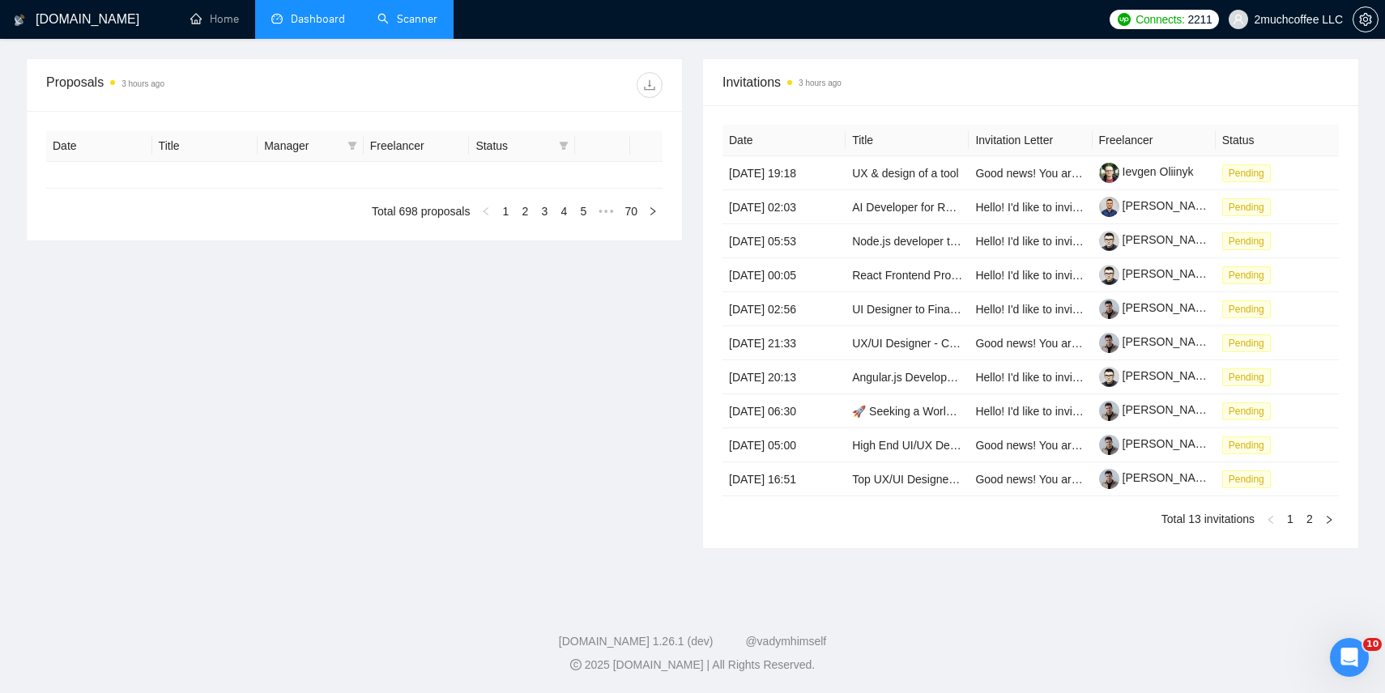
type input "2025-08-17"
type input "2025-09-16"
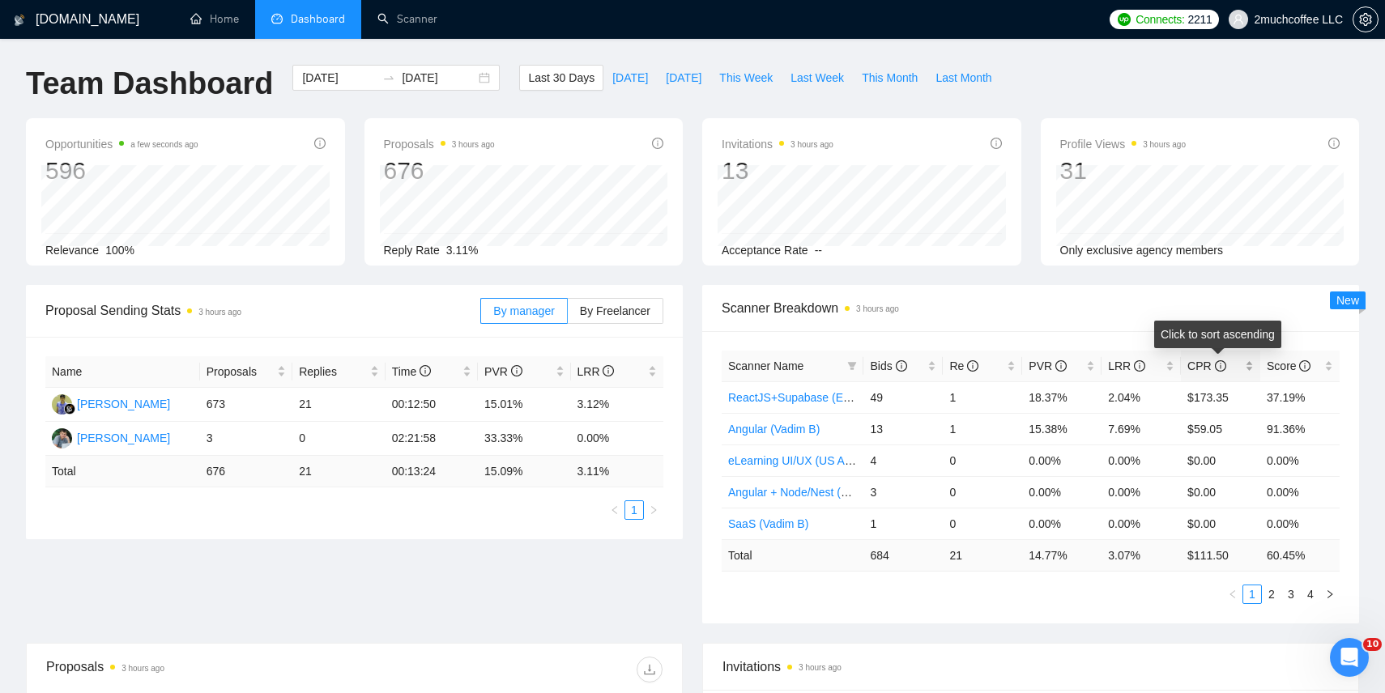
click at [1247, 365] on div "CPR" at bounding box center [1221, 366] width 66 height 18
click at [1248, 370] on div "CPR" at bounding box center [1221, 366] width 66 height 18
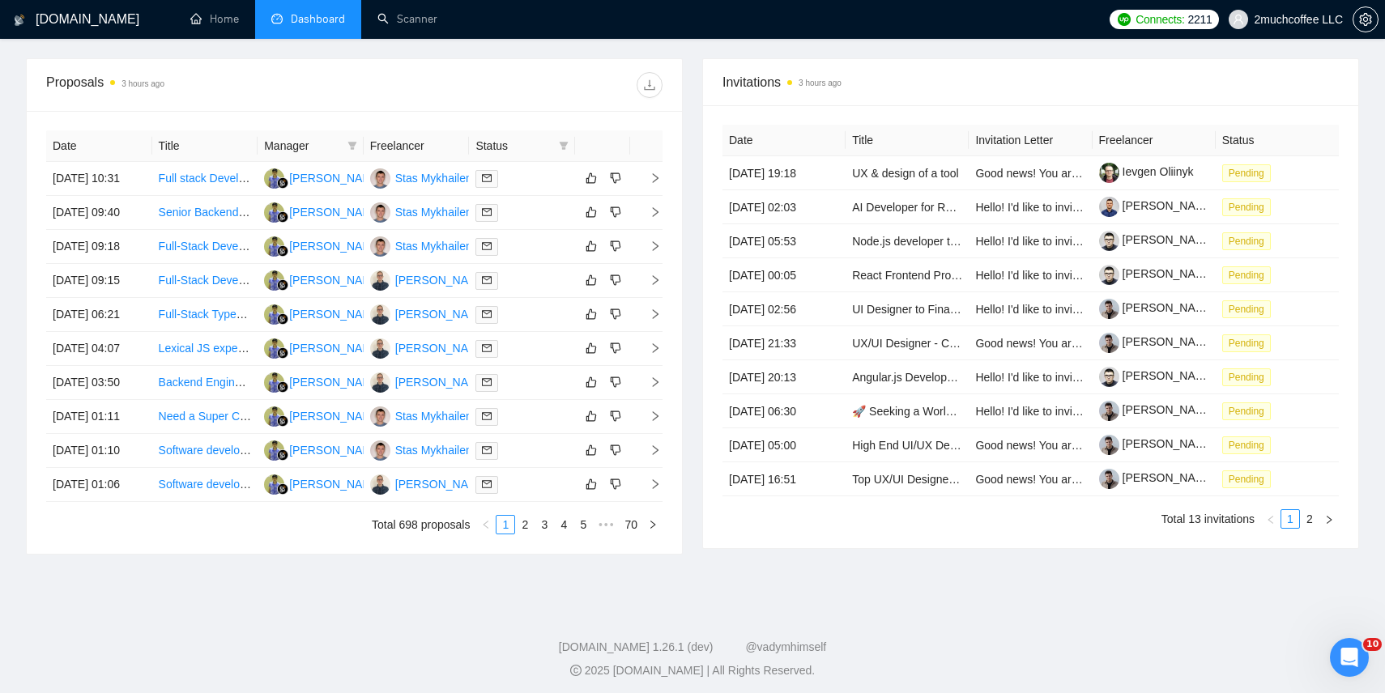
scroll to position [551, 0]
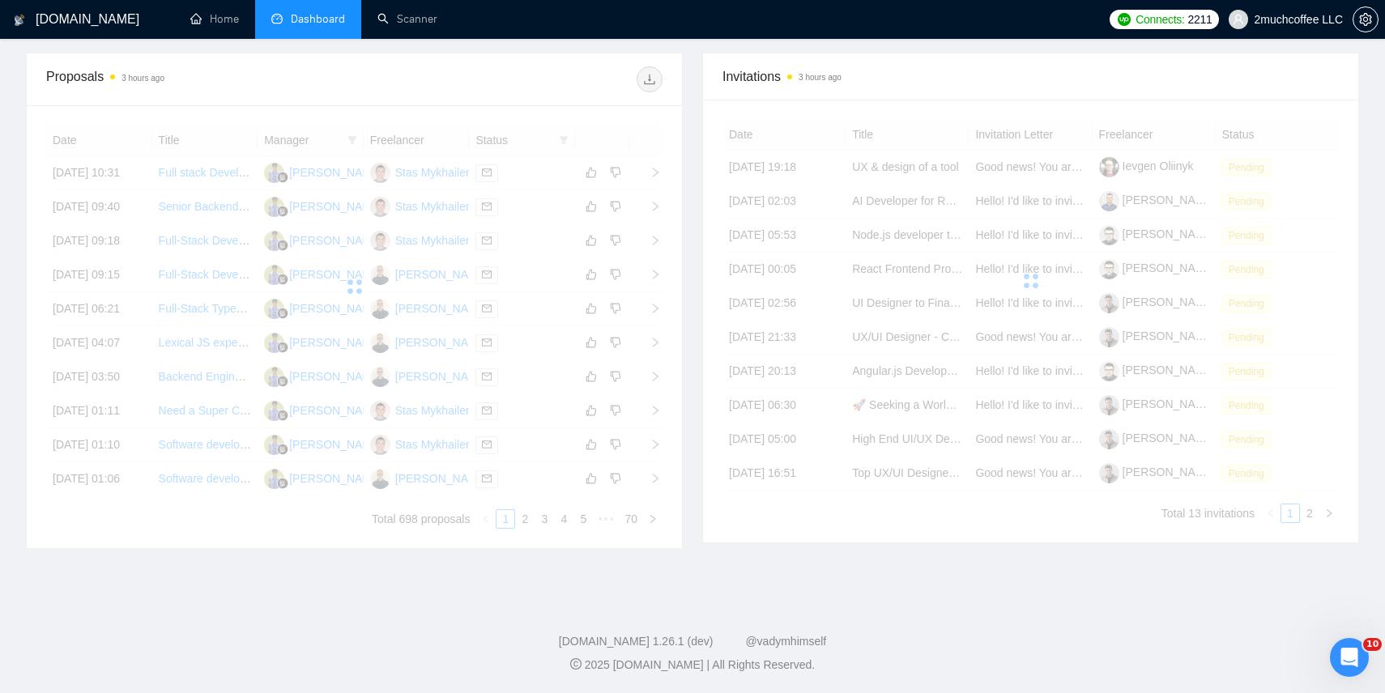
click at [279, 15] on icon "dashboard" at bounding box center [276, 18] width 11 height 11
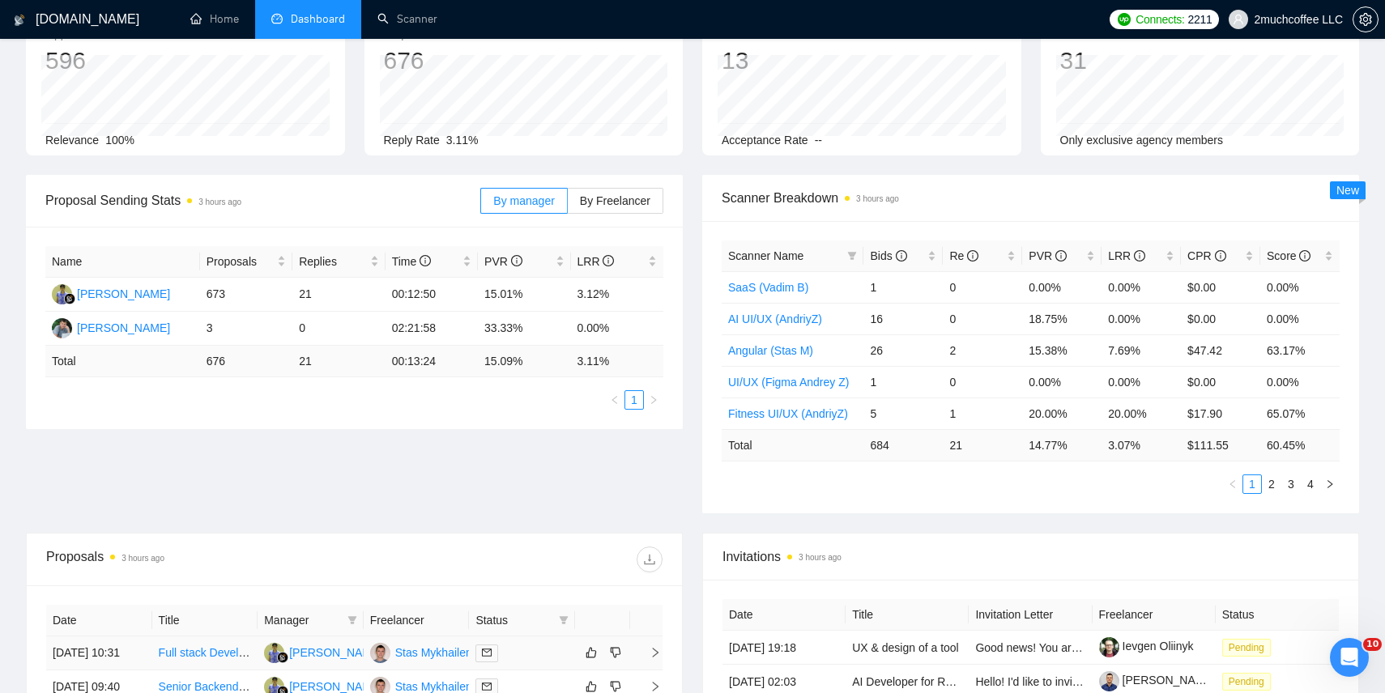
scroll to position [0, 0]
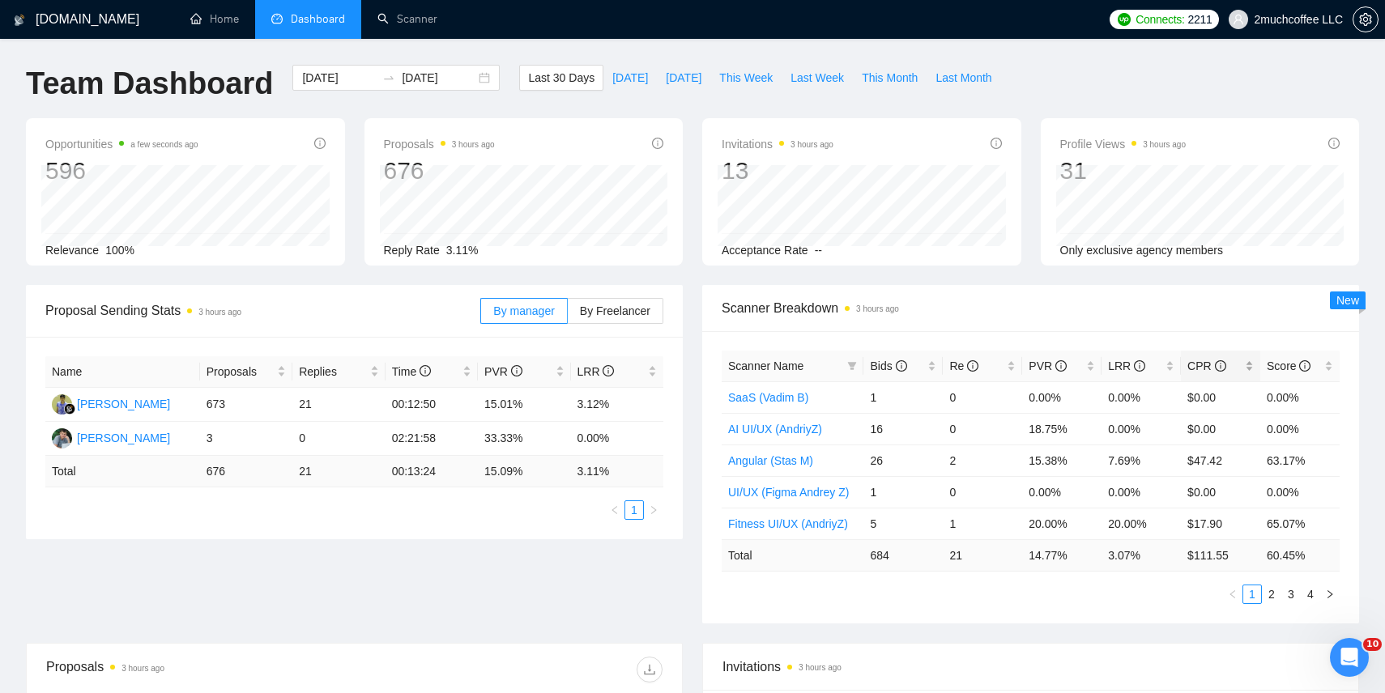
click at [1251, 361] on div "CPR" at bounding box center [1221, 366] width 66 height 18
click at [1274, 598] on link "2" at bounding box center [1272, 595] width 18 height 18
click at [843, 434] on link "Angular + Node/Nest (Vadim B)" at bounding box center [807, 429] width 158 height 13
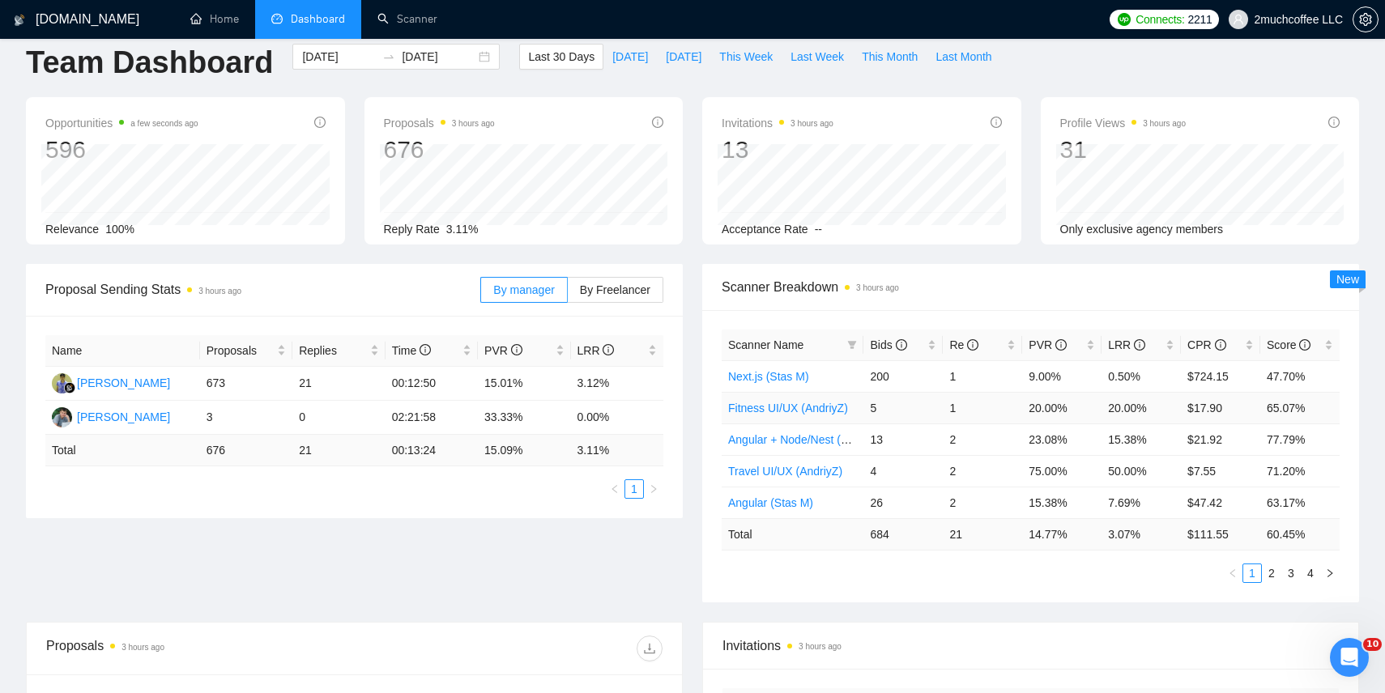
scroll to position [23, 0]
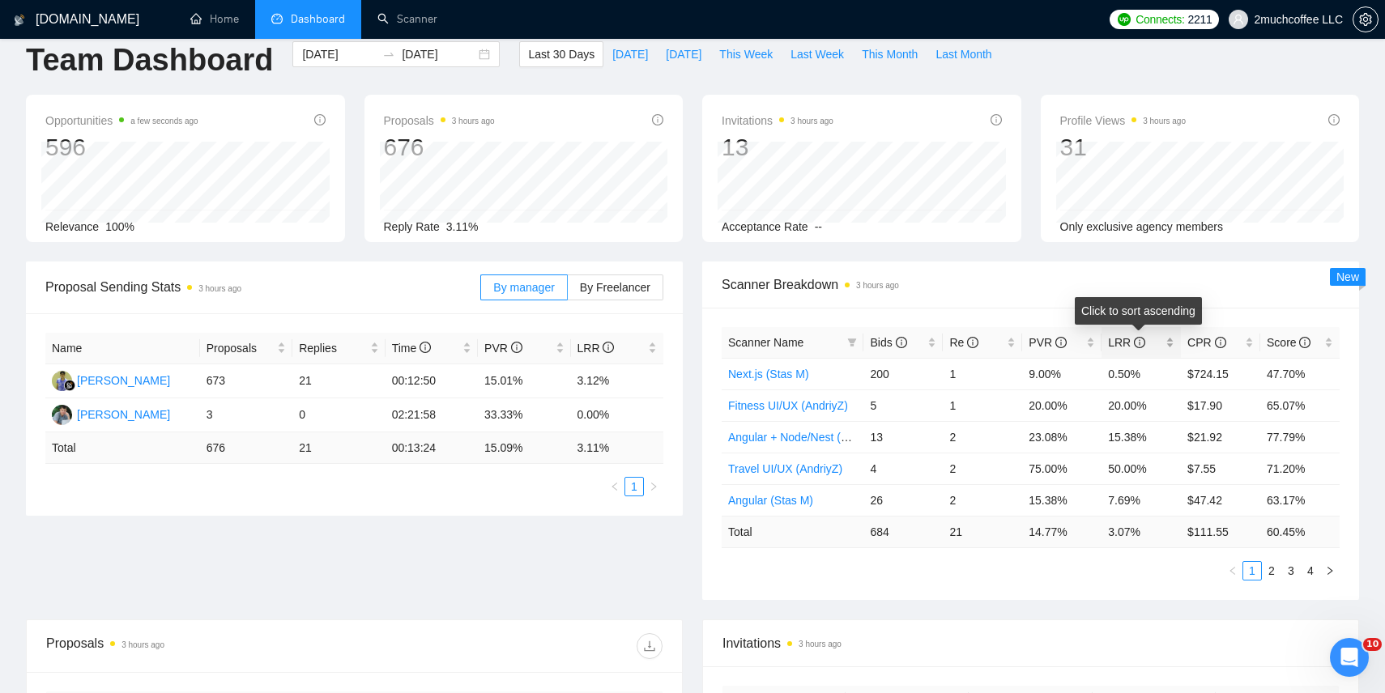
click at [1173, 343] on div "LRR" at bounding box center [1141, 343] width 66 height 18
click at [1172, 341] on div "LRR" at bounding box center [1141, 343] width 66 height 18
click at [1171, 344] on div "LRR" at bounding box center [1141, 343] width 66 height 18
click at [1172, 340] on div "LRR" at bounding box center [1141, 343] width 66 height 18
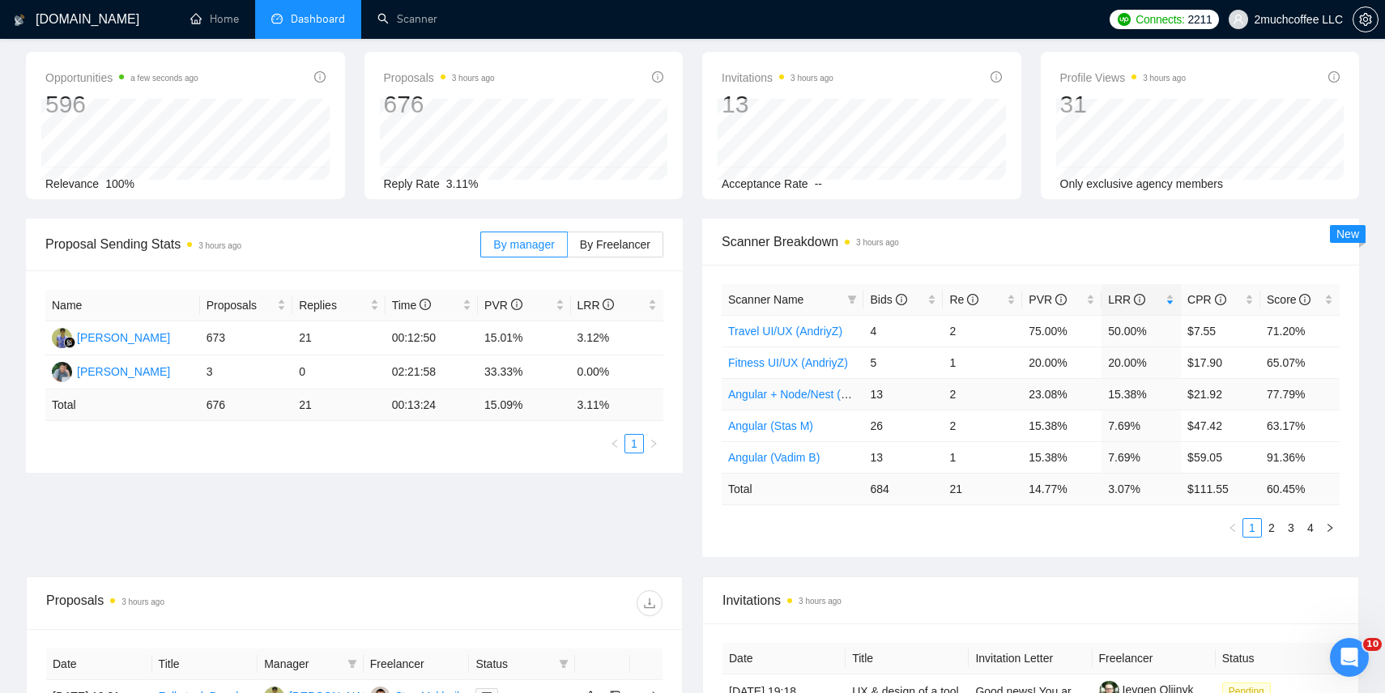
scroll to position [70, 0]
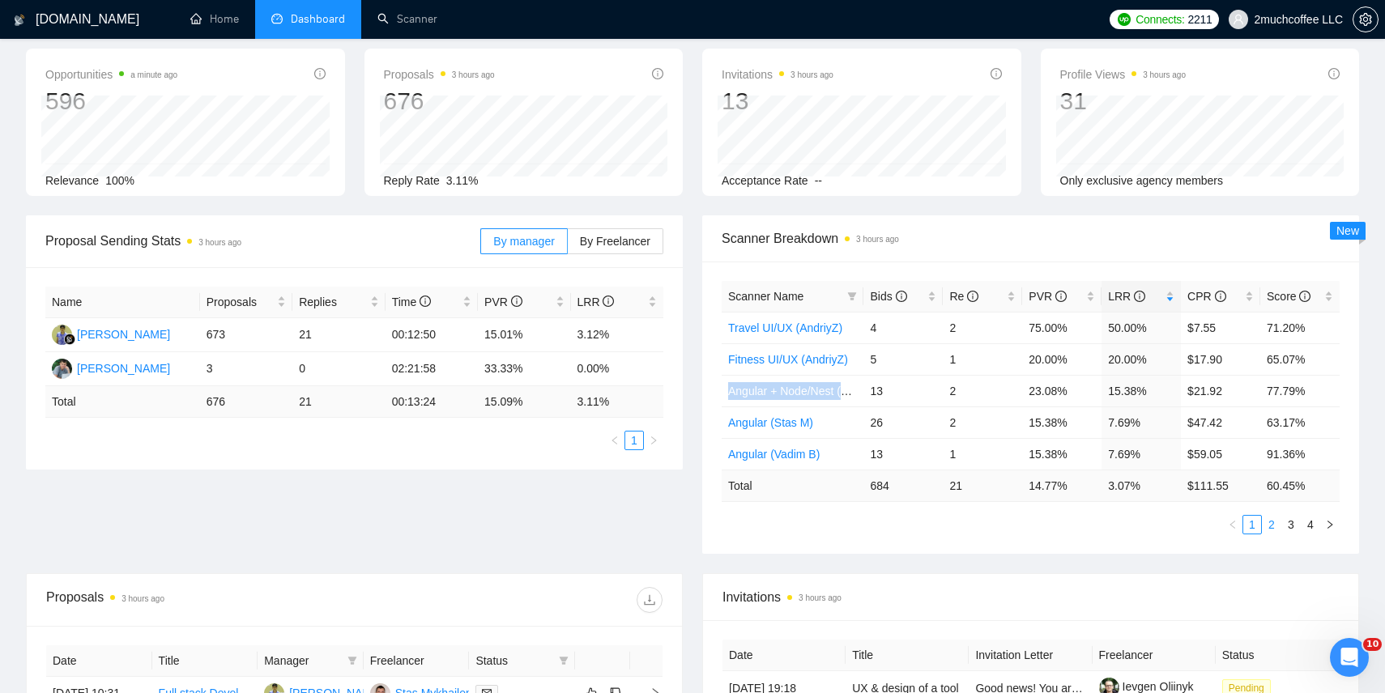
click at [1273, 526] on link "2" at bounding box center [1272, 525] width 18 height 18
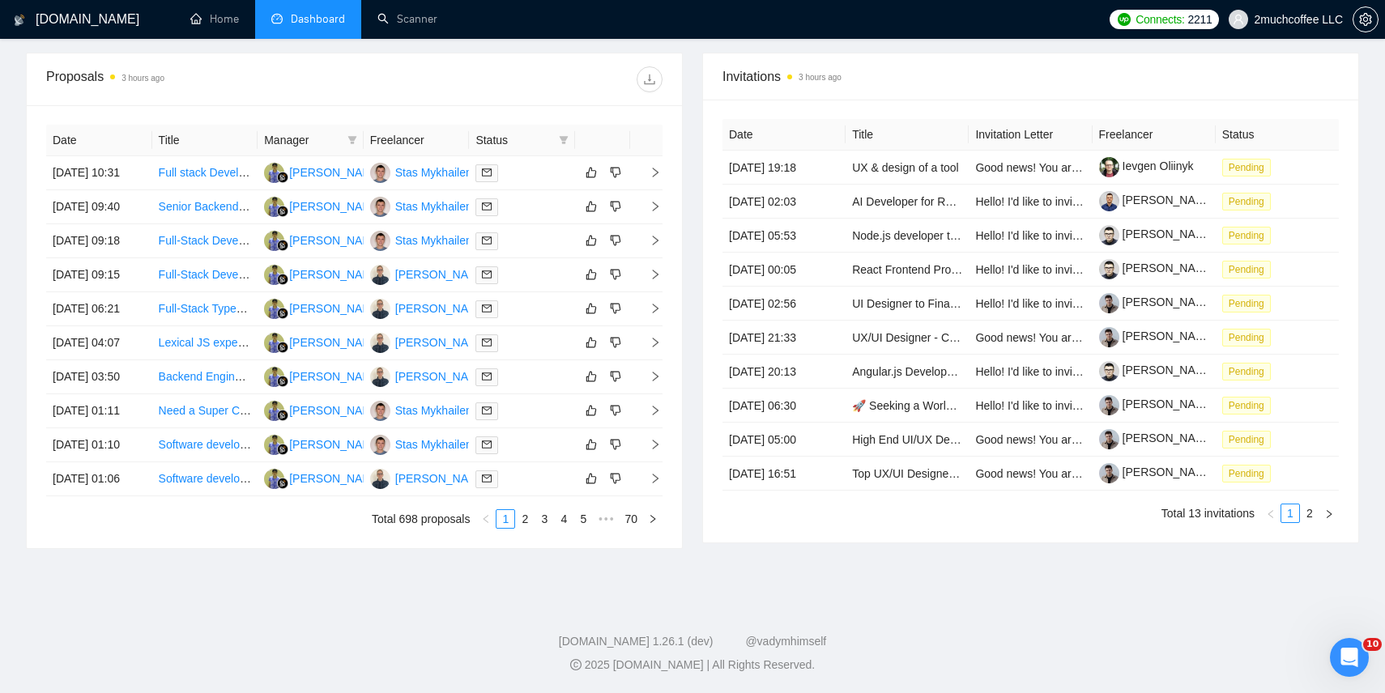
scroll to position [0, 0]
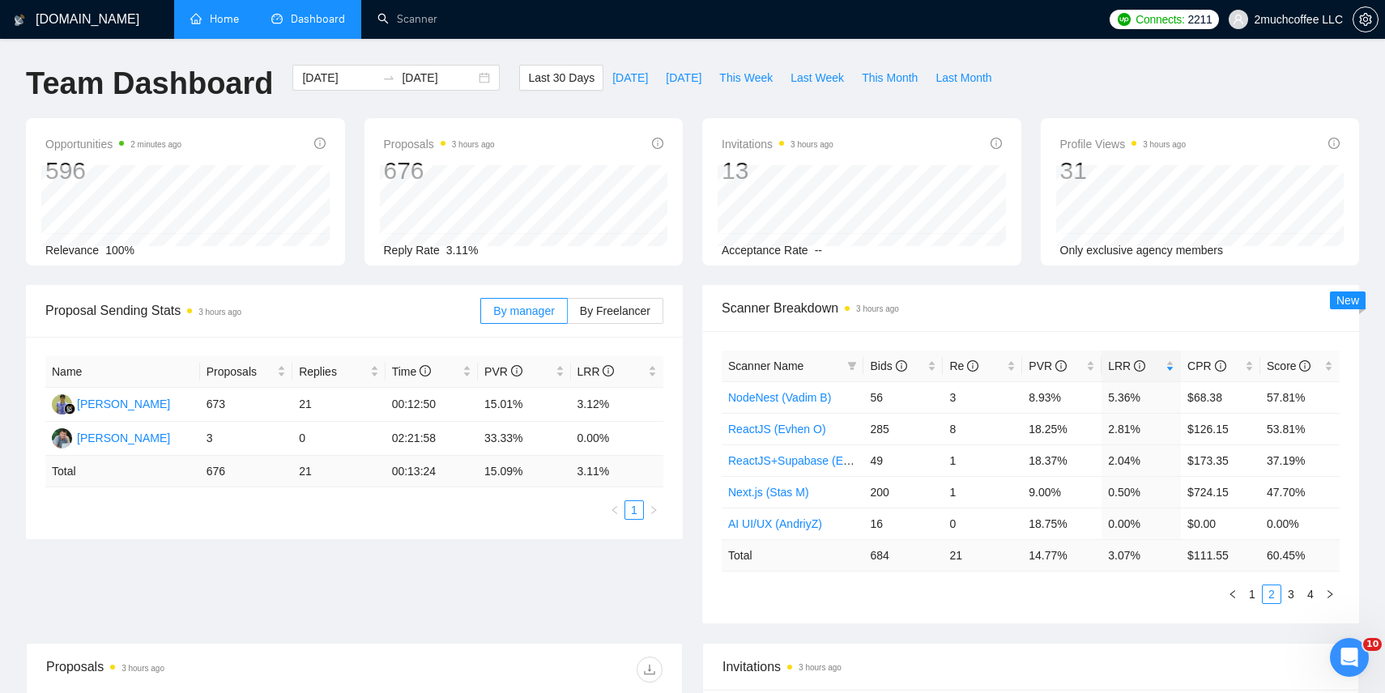
click at [234, 26] on link "Home" at bounding box center [214, 19] width 49 height 14
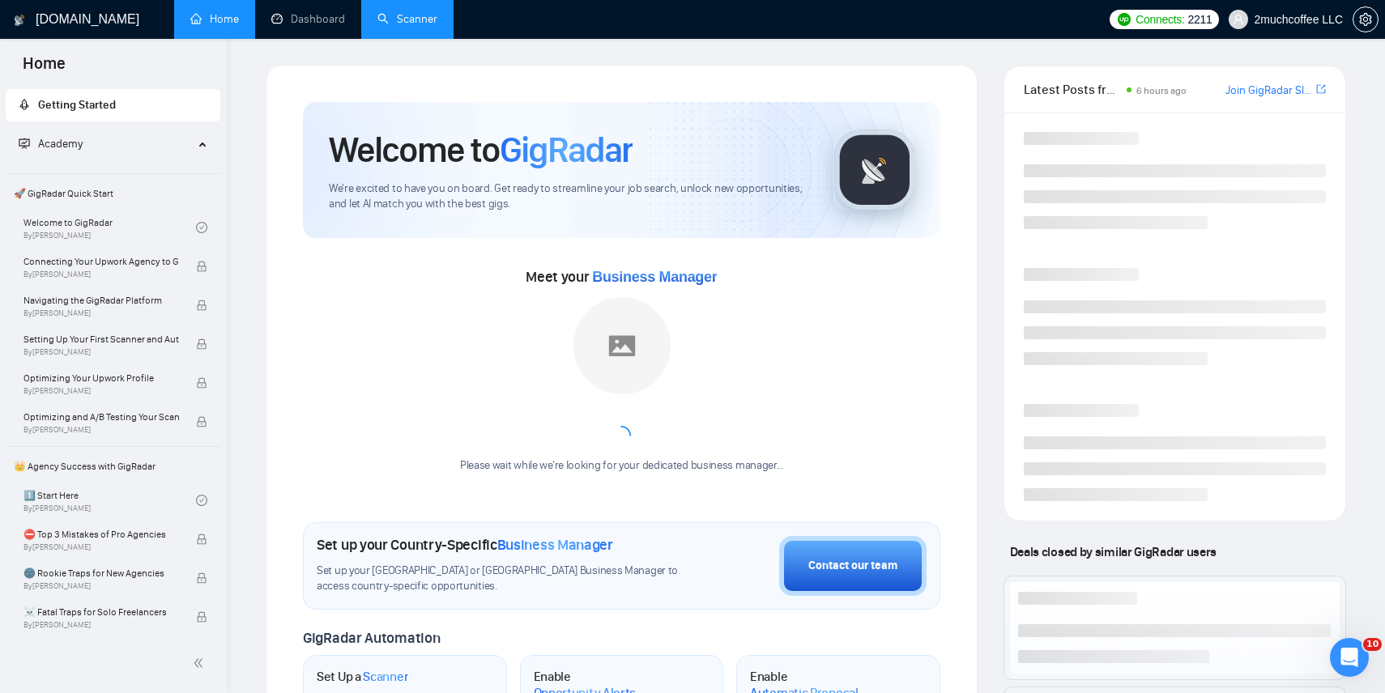
click at [424, 26] on link "Scanner" at bounding box center [407, 19] width 60 height 14
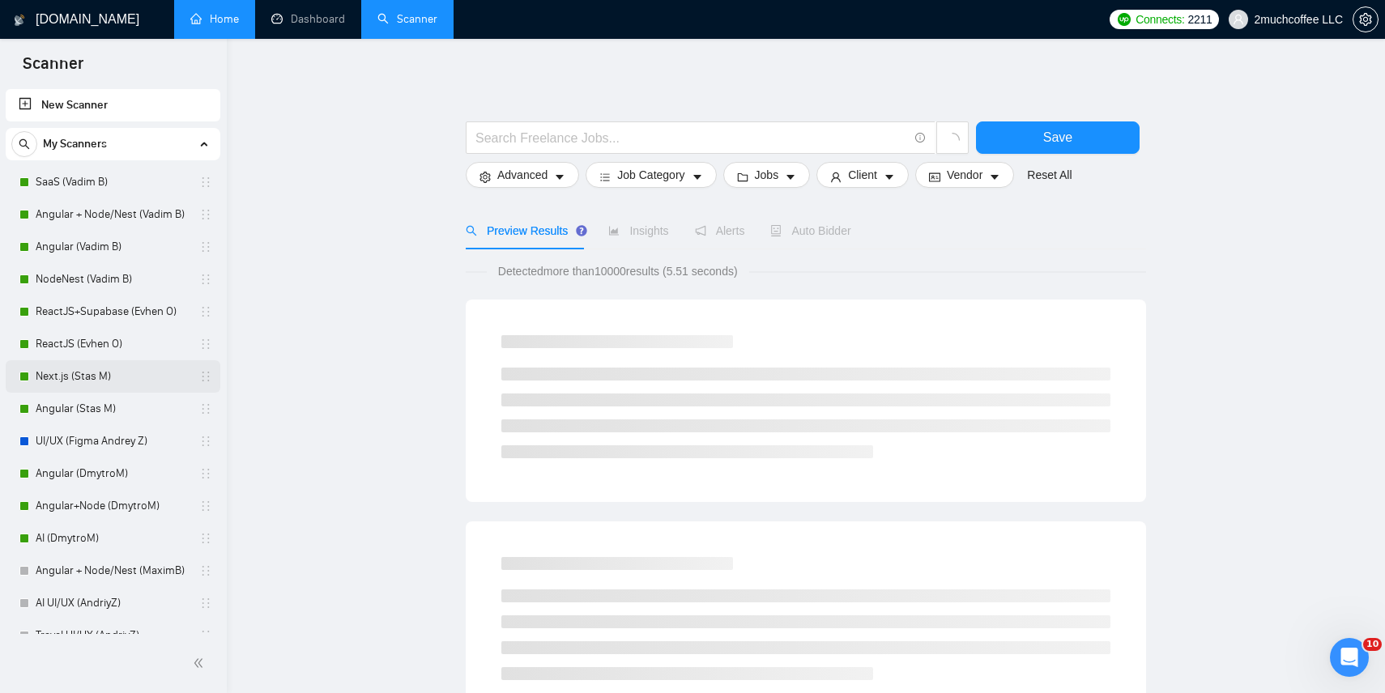
click at [143, 383] on link "Next.js (Stas M)" at bounding box center [113, 376] width 154 height 32
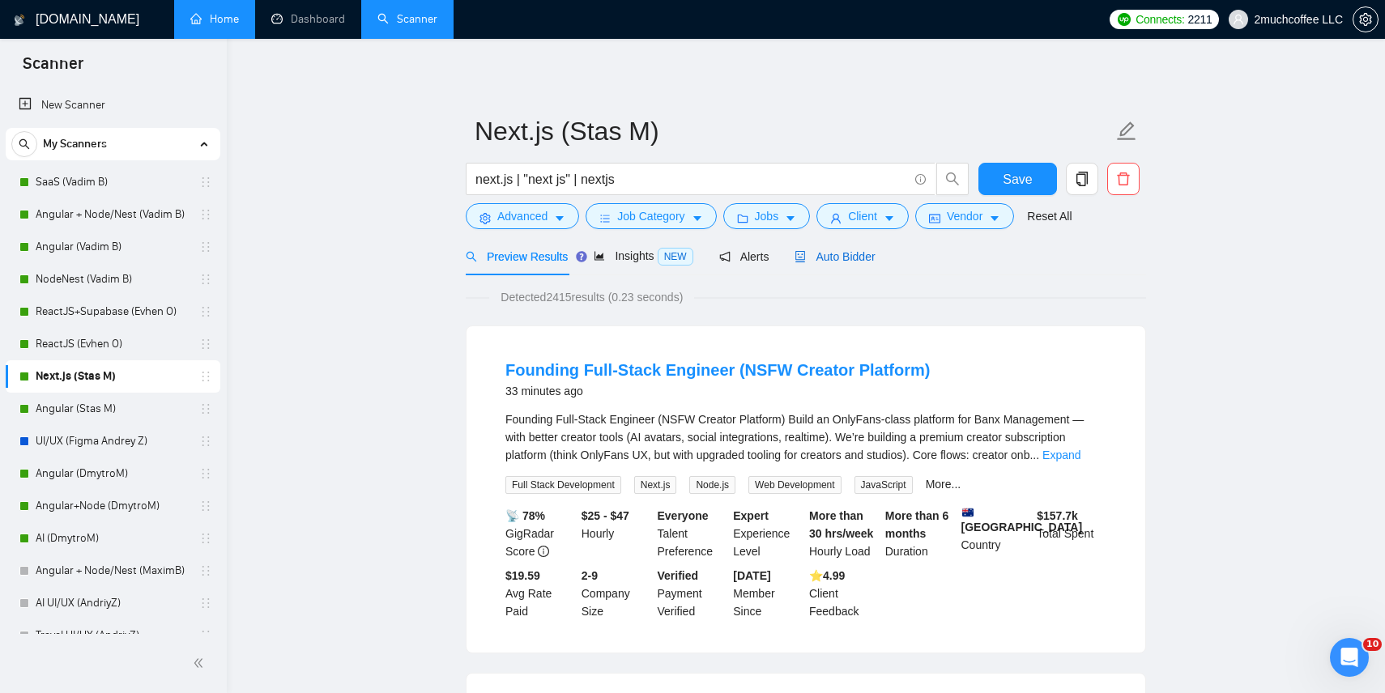
click at [855, 260] on span "Auto Bidder" at bounding box center [835, 256] width 80 height 13
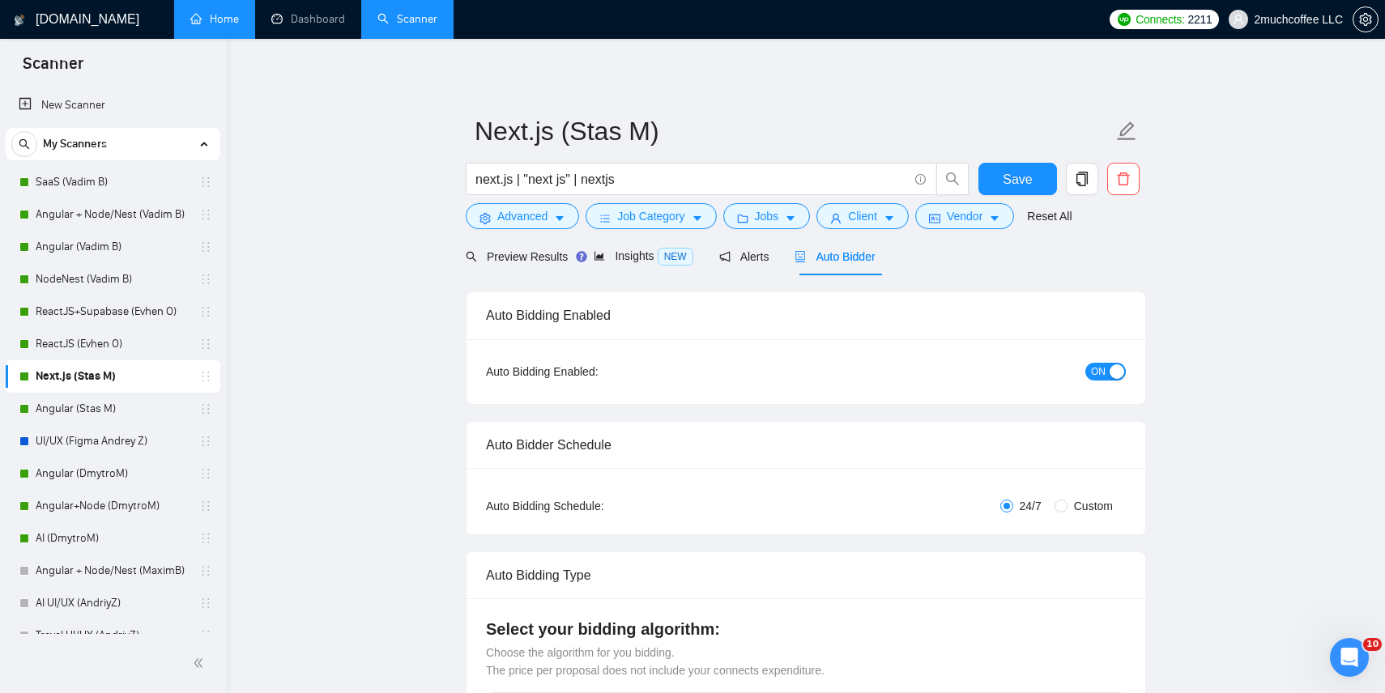
checkbox input "true"
click at [1109, 381] on div "ON" at bounding box center [1019, 372] width 213 height 26
click at [1108, 372] on button "ON" at bounding box center [1105, 372] width 41 height 18
click at [1025, 172] on span "Save" at bounding box center [1017, 179] width 29 height 20
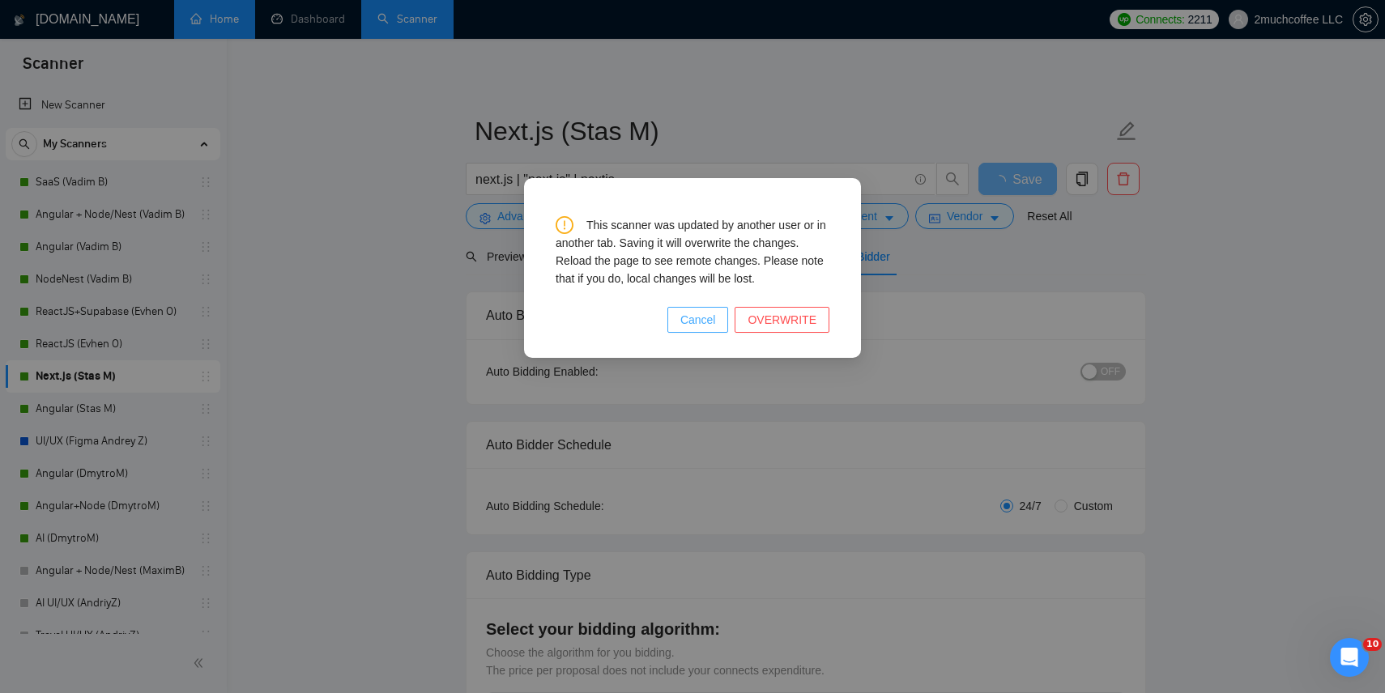
click at [716, 321] on span "Cancel" at bounding box center [698, 320] width 36 height 18
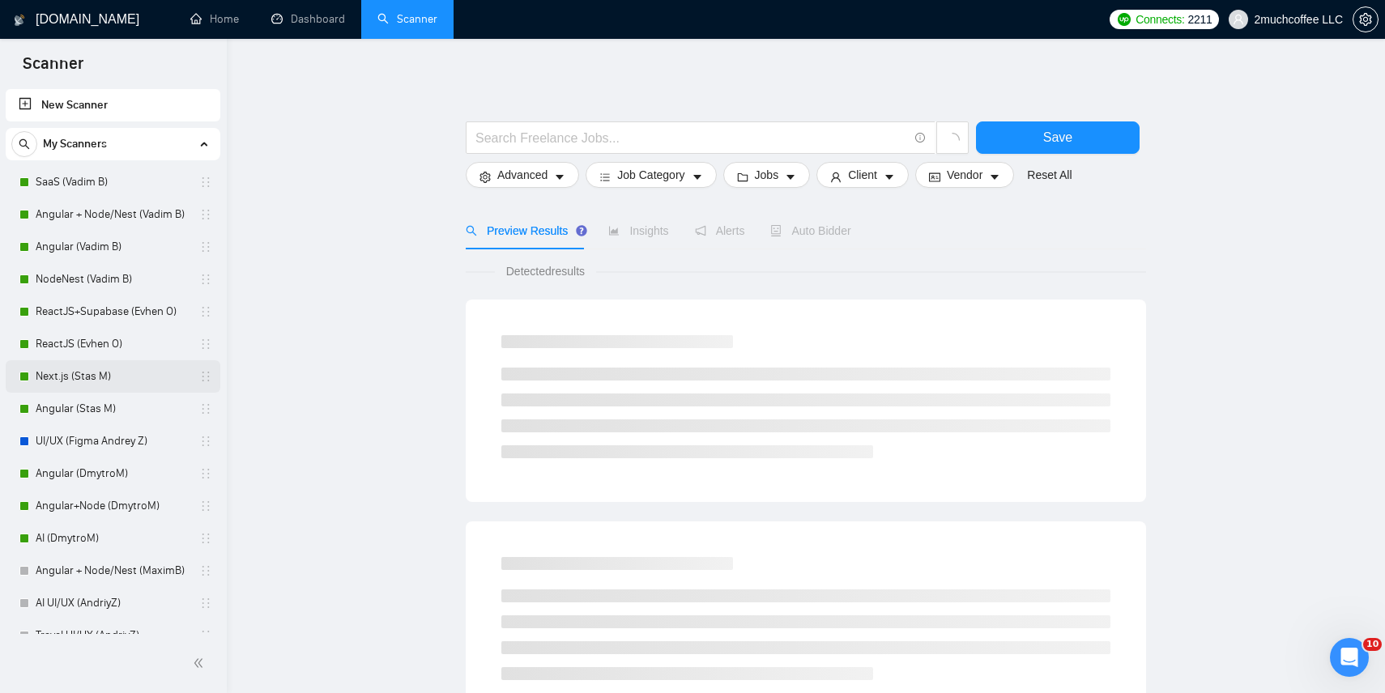
click at [84, 378] on link "Next.js (Stas M)" at bounding box center [113, 376] width 154 height 32
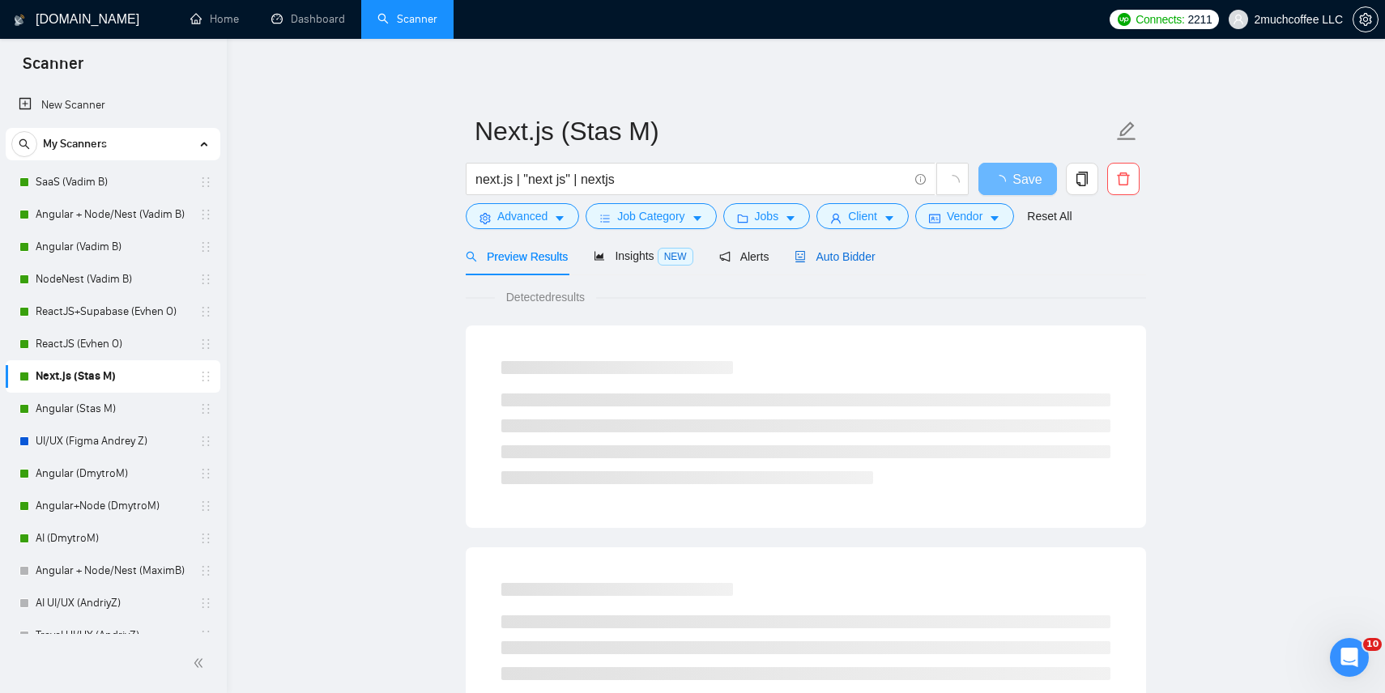
click at [844, 256] on span "Auto Bidder" at bounding box center [835, 256] width 80 height 13
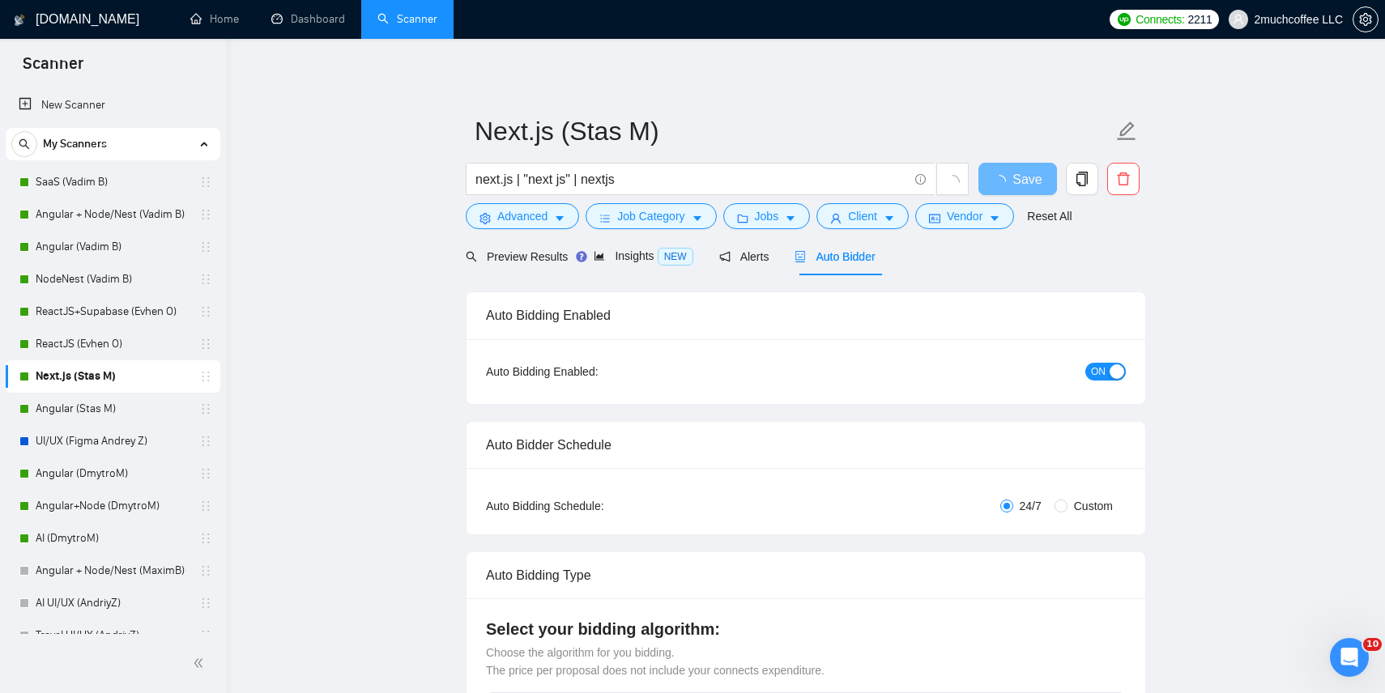
checkbox input "true"
click at [1098, 364] on span "ON" at bounding box center [1098, 372] width 15 height 18
click at [1033, 176] on button "Save" at bounding box center [1018, 179] width 79 height 32
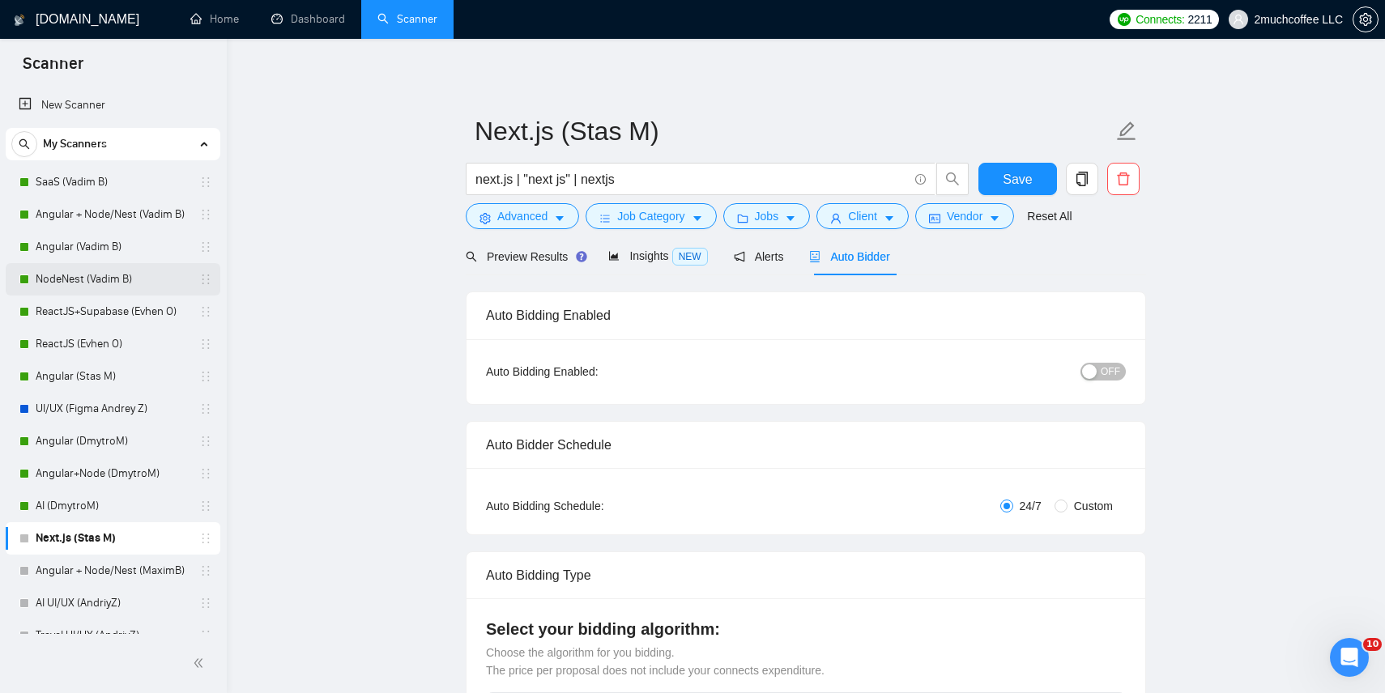
click at [136, 279] on link "NodeNest (Vadim B)" at bounding box center [113, 279] width 154 height 32
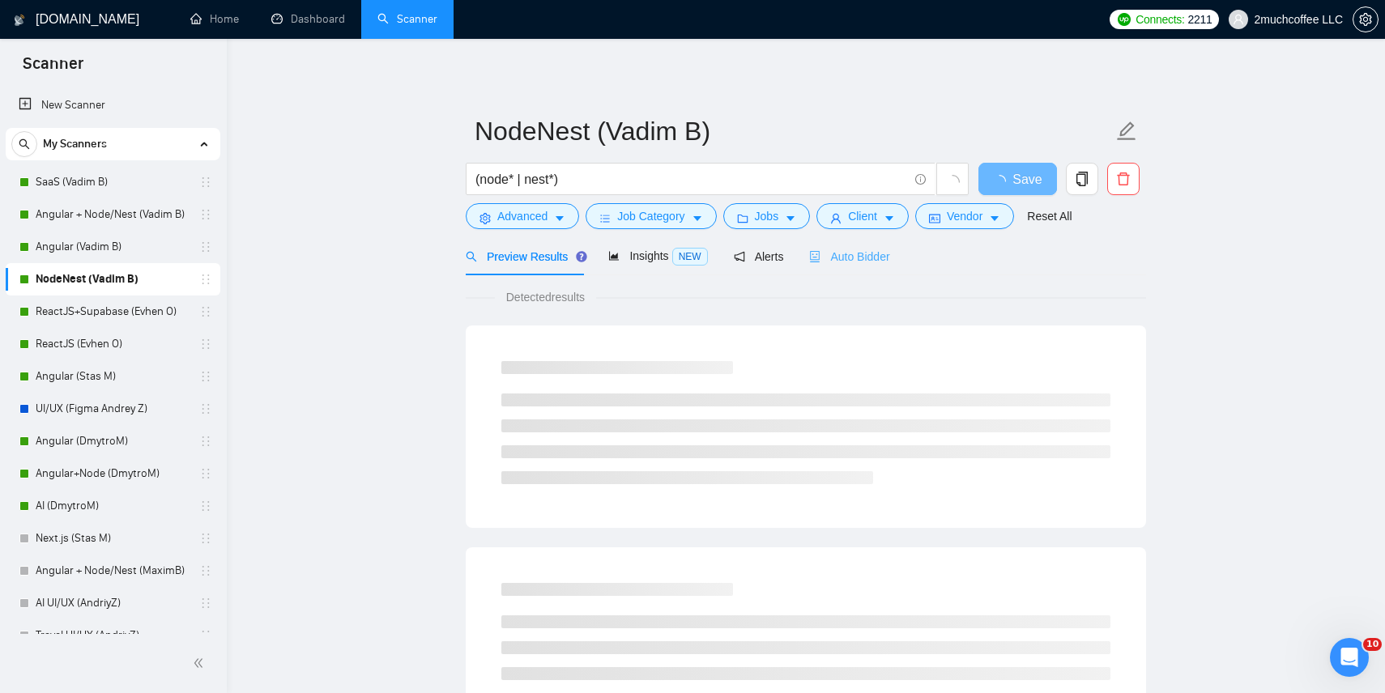
click at [821, 266] on div "Auto Bidder" at bounding box center [849, 256] width 80 height 38
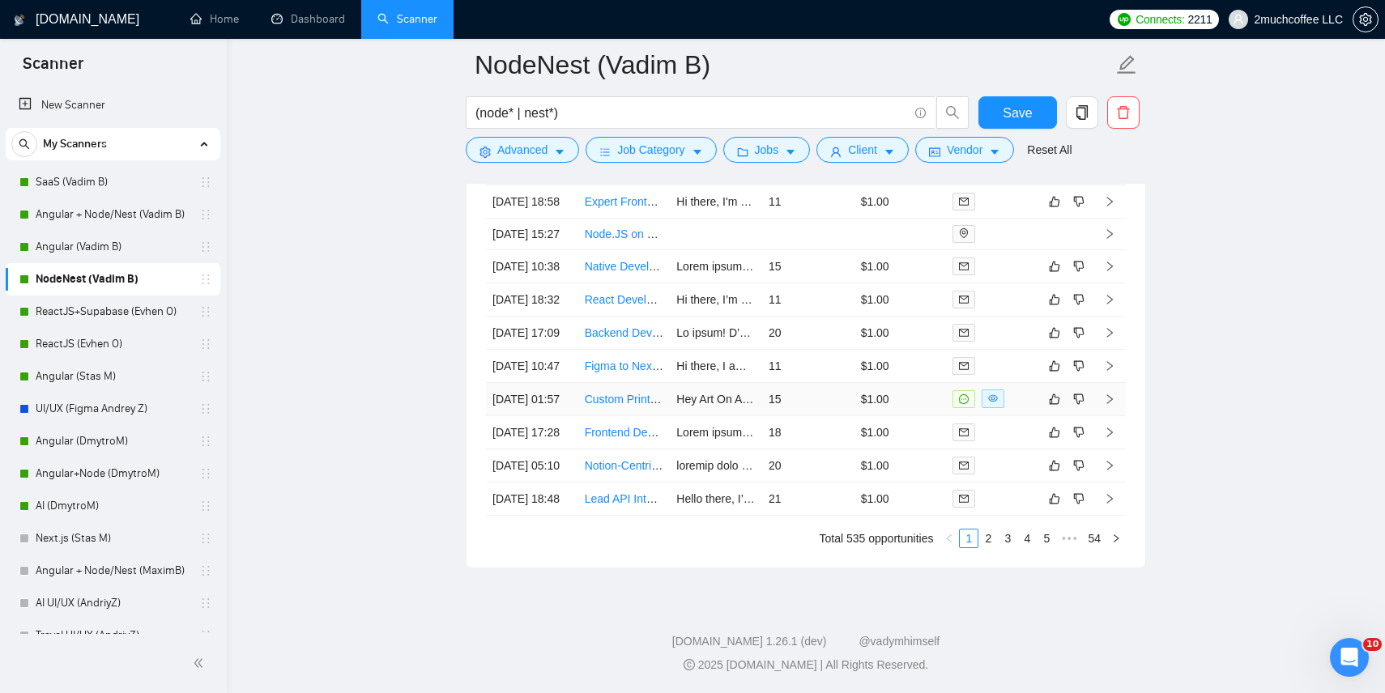
scroll to position [4172, 0]
click at [988, 548] on link "2" at bounding box center [988, 539] width 18 height 18
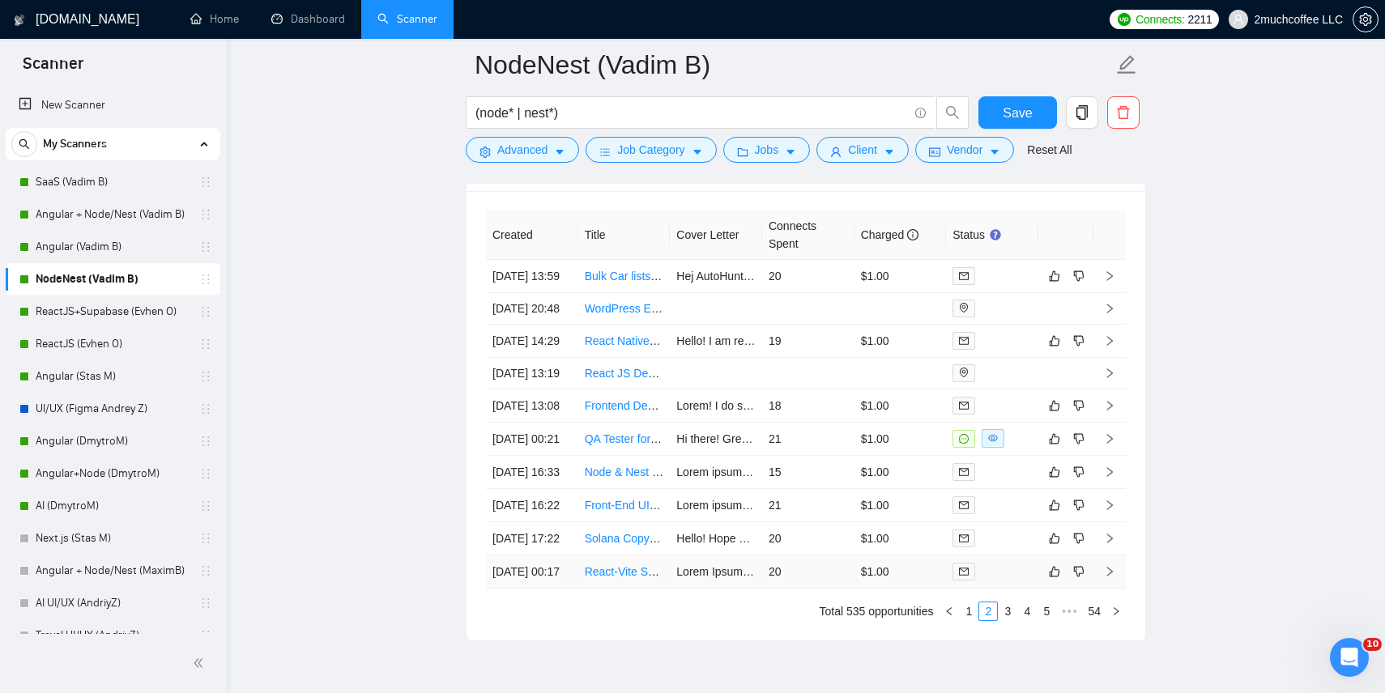
scroll to position [4199, 0]
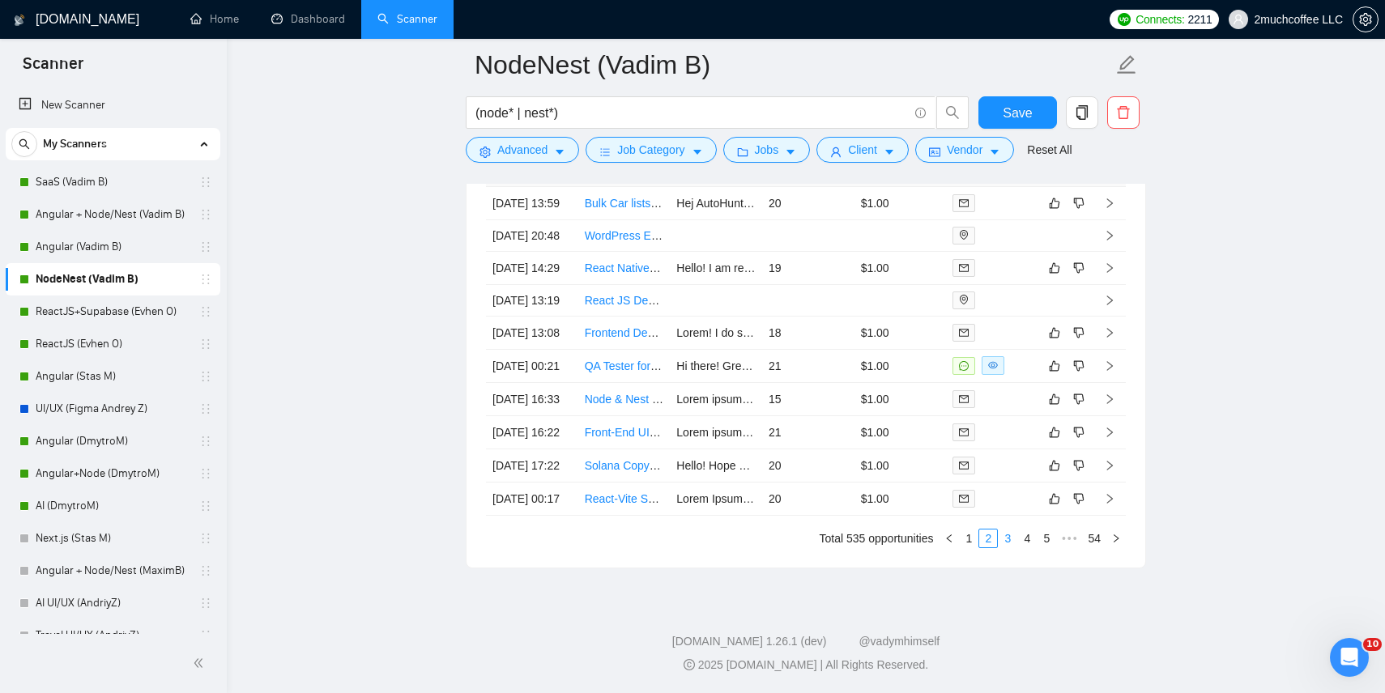
click at [1005, 538] on link "3" at bounding box center [1008, 539] width 18 height 18
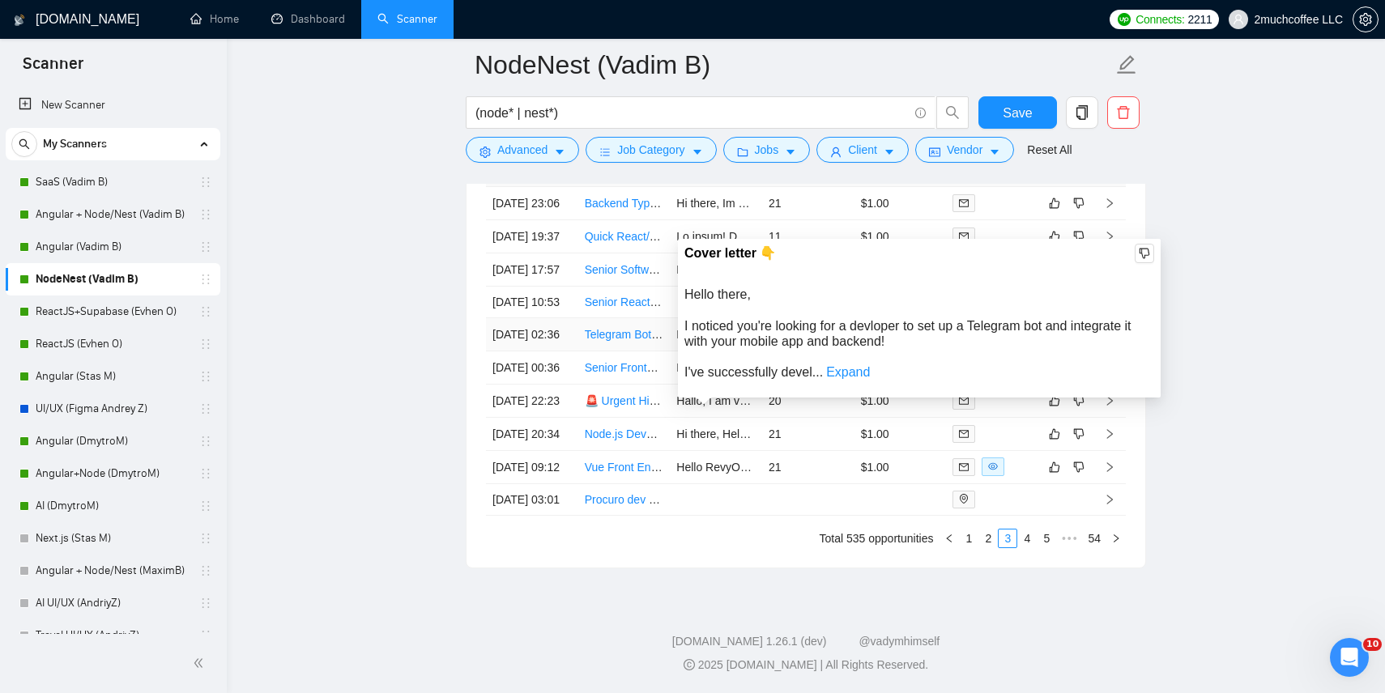
scroll to position [4135, 0]
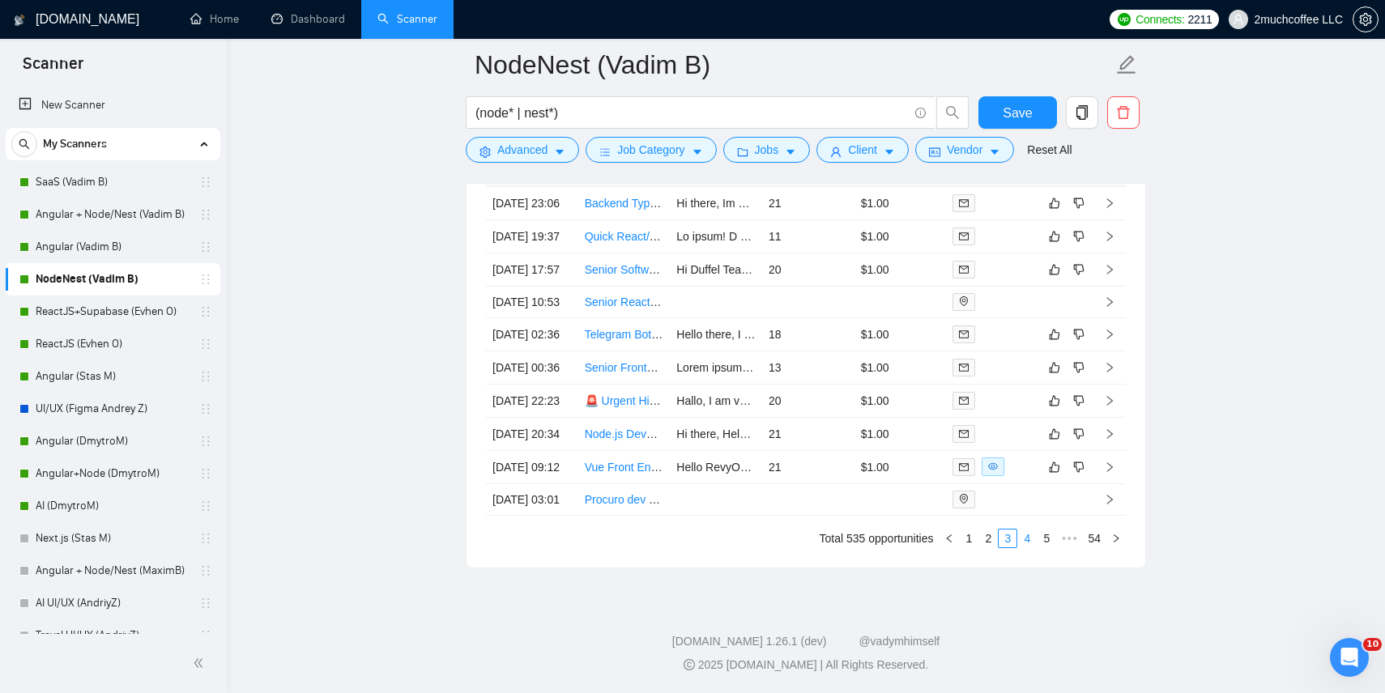
click at [1026, 548] on link "4" at bounding box center [1027, 539] width 18 height 18
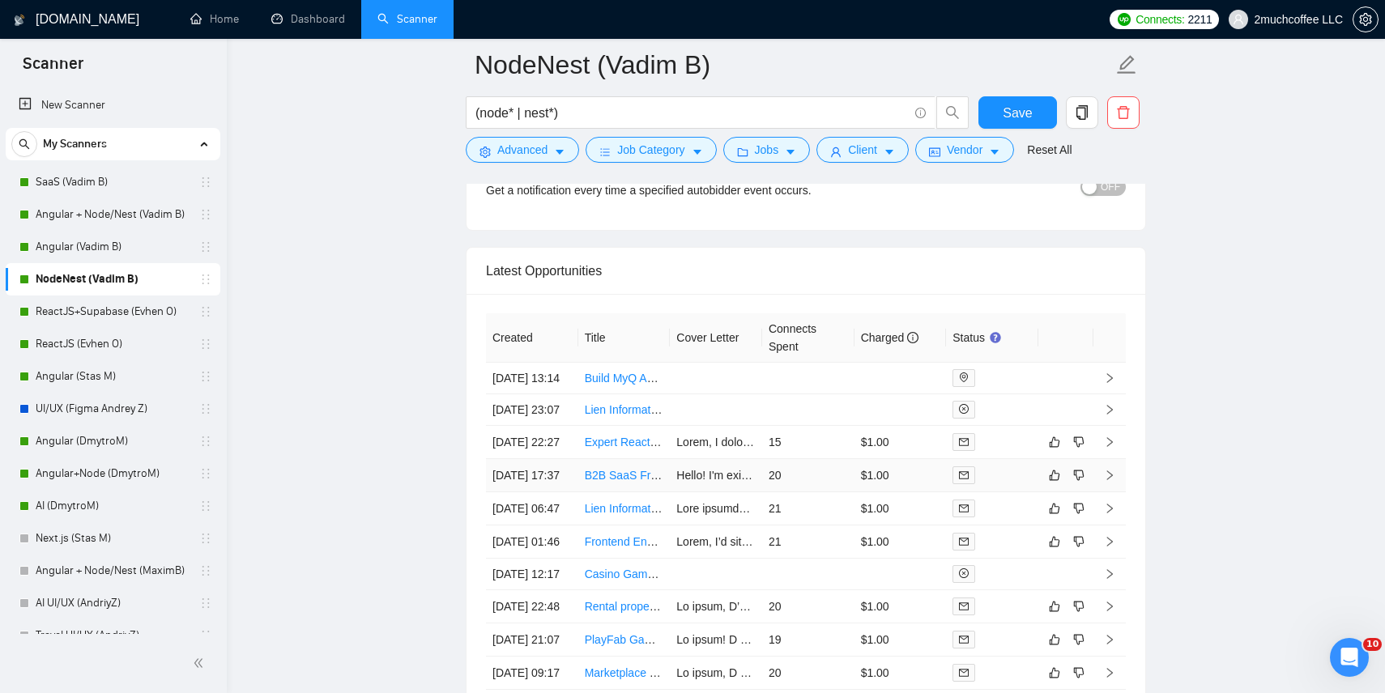
scroll to position [3858, 0]
click at [144, 281] on link "NodeNest (Vadim B)" at bounding box center [113, 279] width 154 height 32
click at [279, 21] on link "Dashboard" at bounding box center [308, 19] width 74 height 14
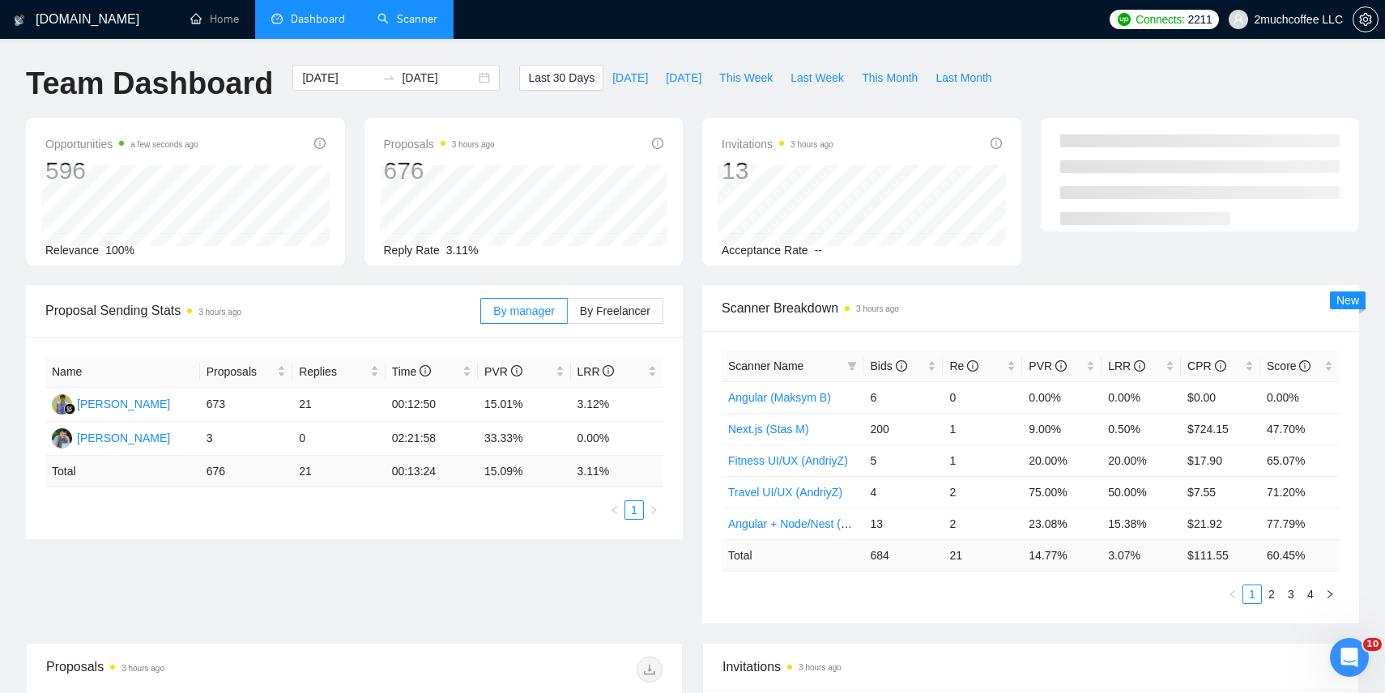
click at [386, 12] on link "Scanner" at bounding box center [407, 19] width 60 height 14
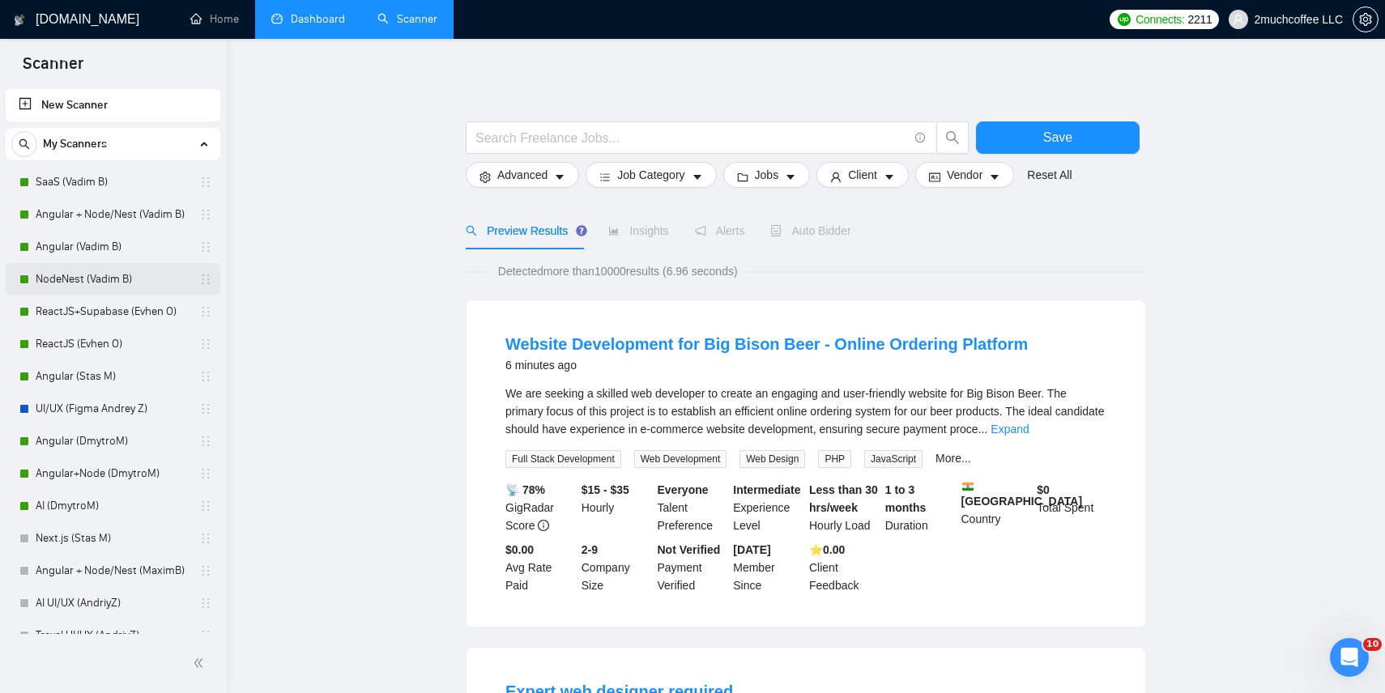
click at [135, 278] on link "NodeNest (Vadim B)" at bounding box center [113, 279] width 154 height 32
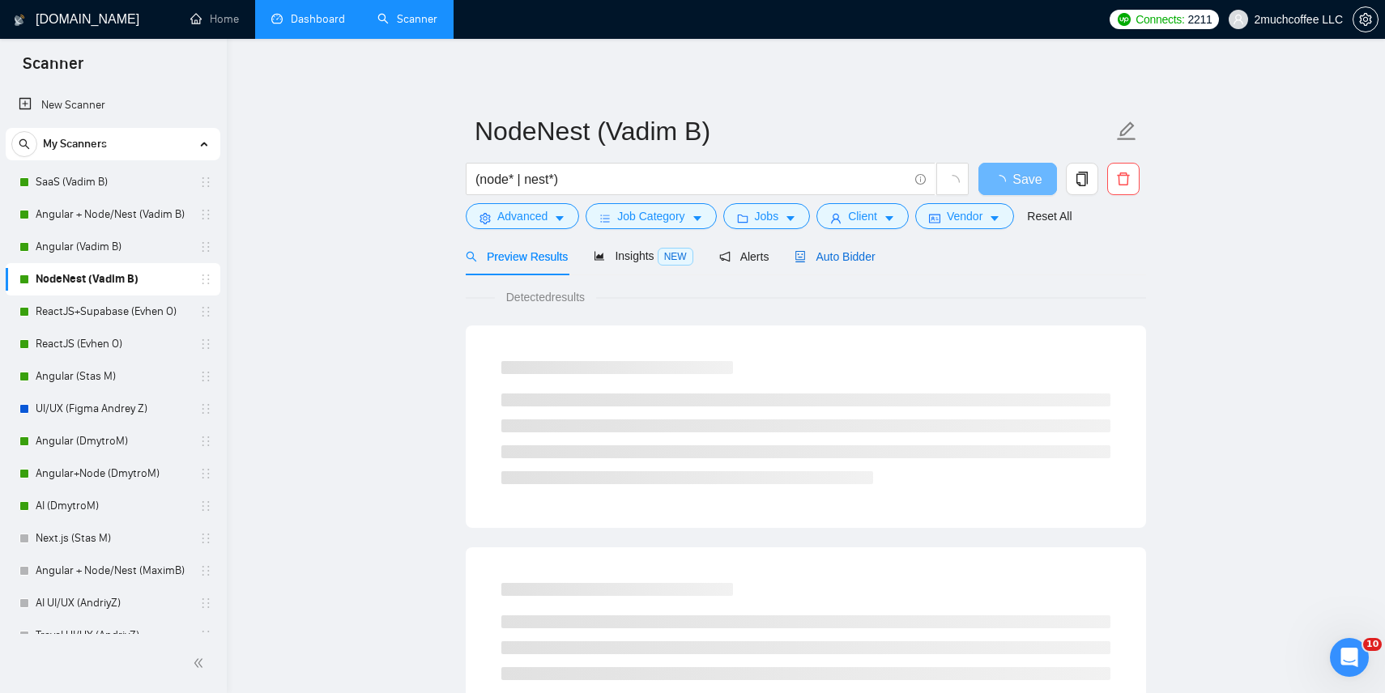
click at [875, 256] on span "Auto Bidder" at bounding box center [835, 256] width 80 height 13
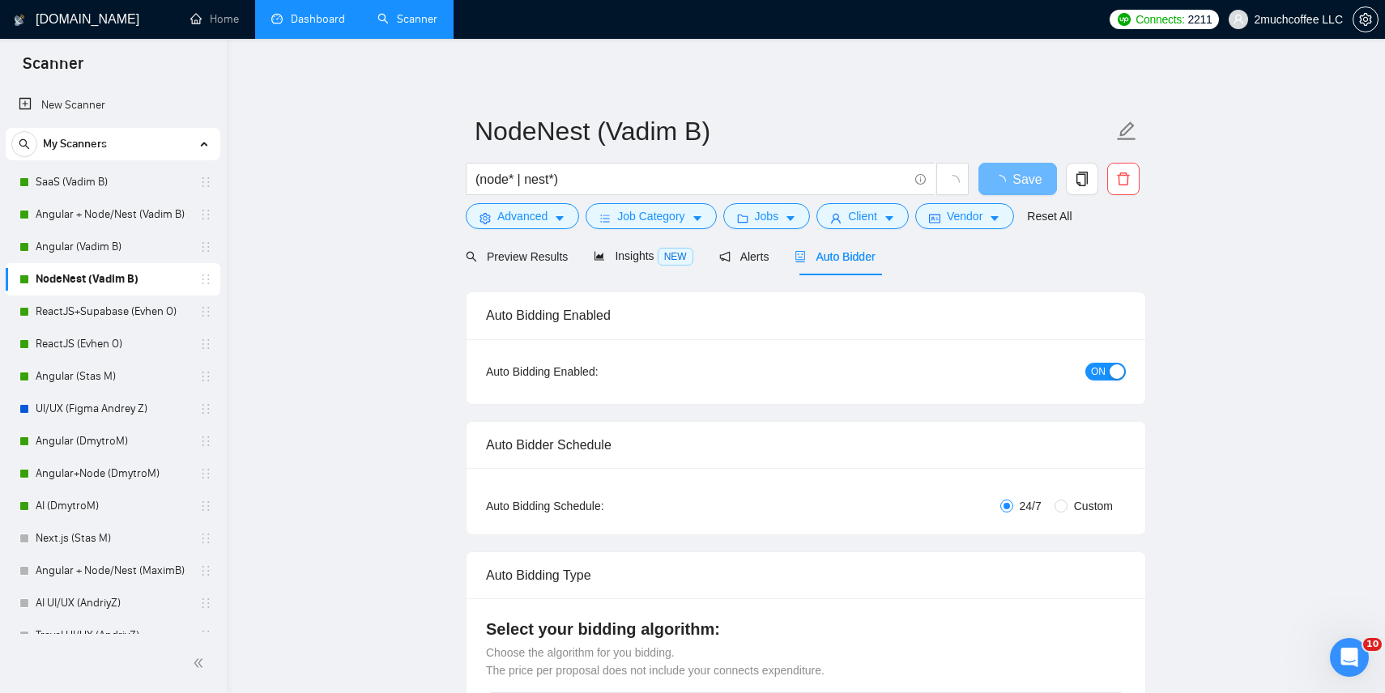
click at [1100, 359] on div "ON" at bounding box center [1019, 372] width 213 height 26
click at [1100, 367] on span "ON" at bounding box center [1098, 372] width 15 height 18
click at [1024, 175] on span "Save" at bounding box center [1017, 179] width 29 height 20
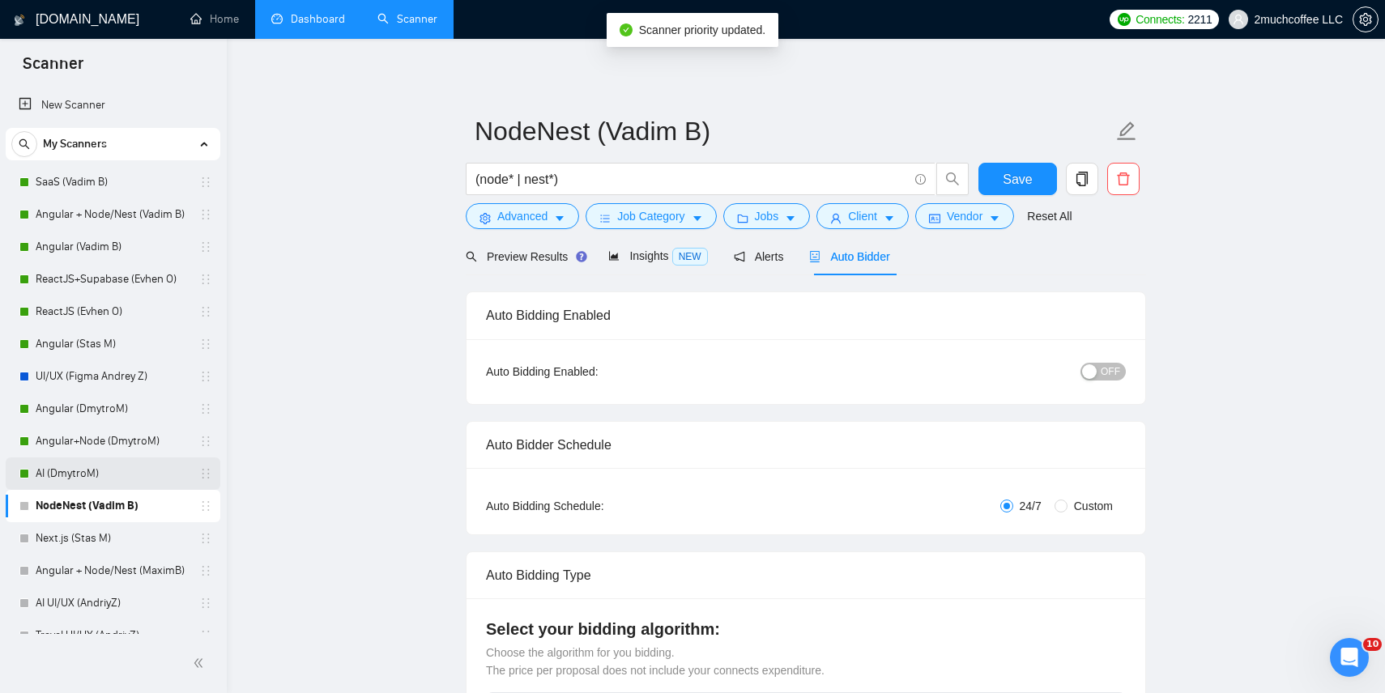
click at [175, 476] on link "AI (DmytroM)" at bounding box center [113, 474] width 154 height 32
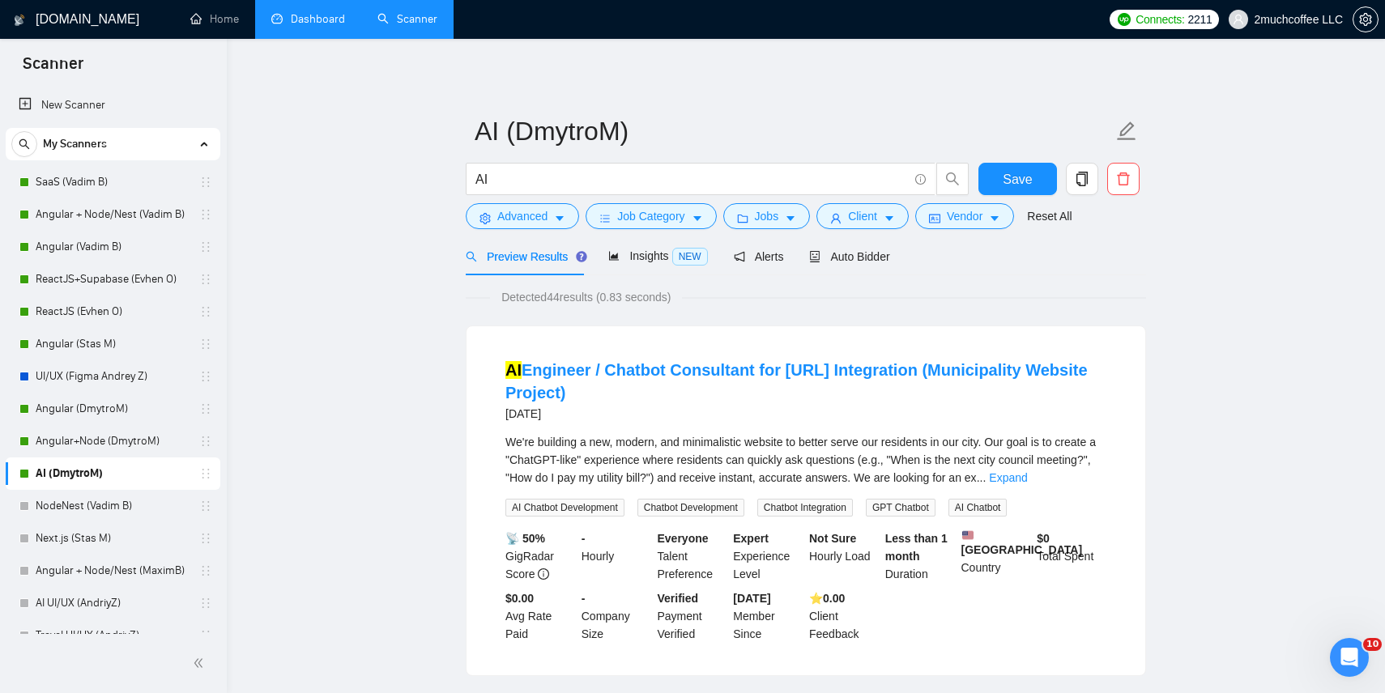
click at [271, 26] on link "Dashboard" at bounding box center [308, 19] width 74 height 14
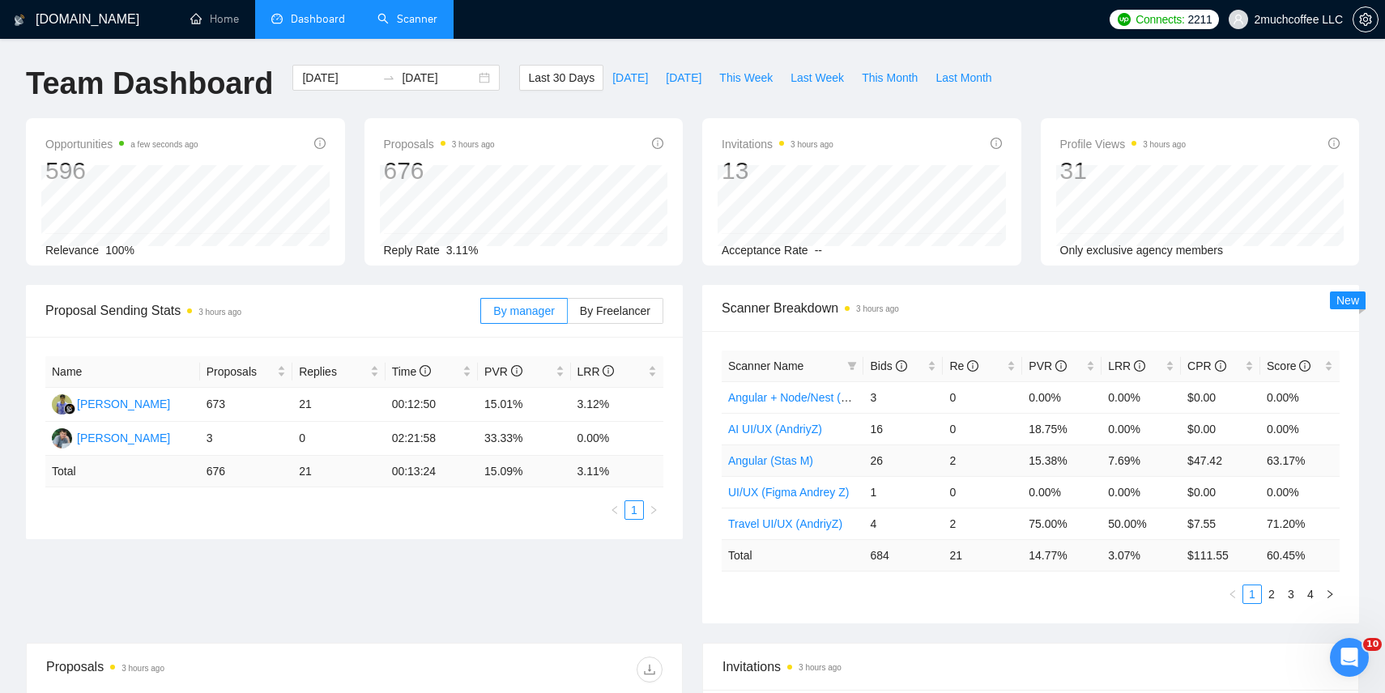
scroll to position [10, 0]
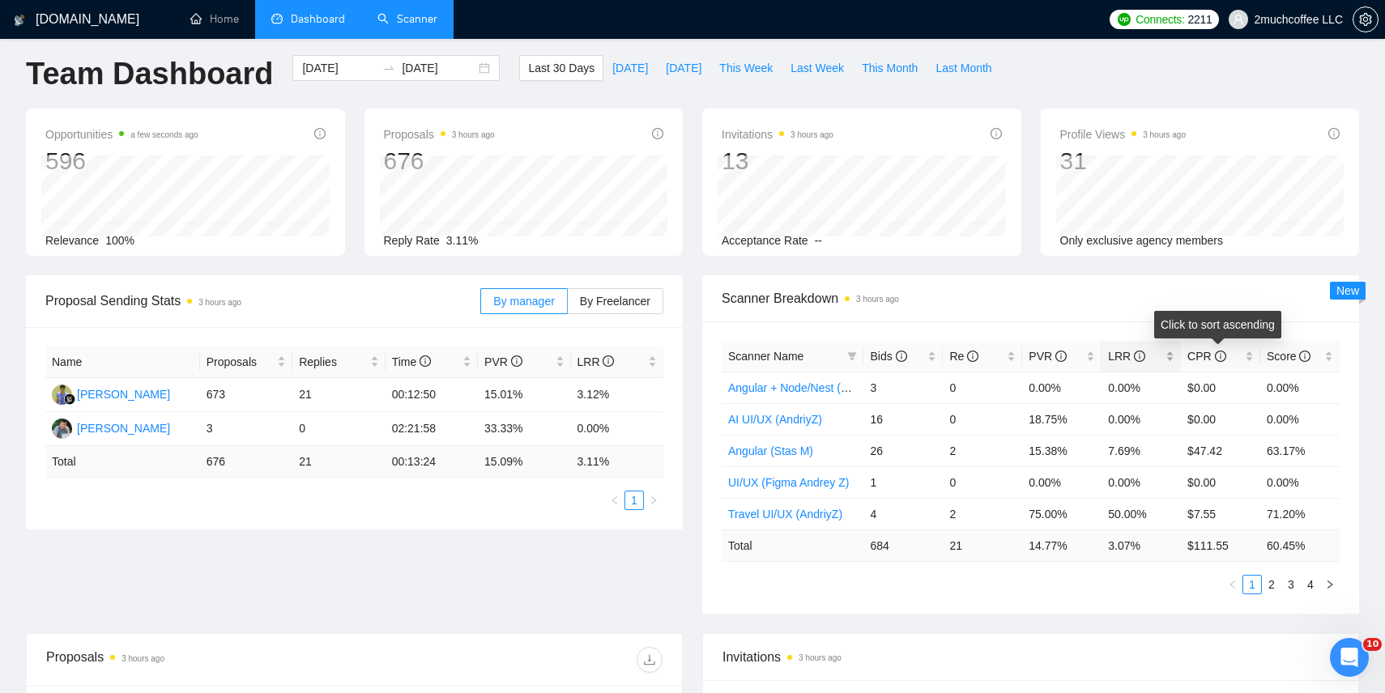
click at [1171, 356] on div "LRR" at bounding box center [1141, 357] width 66 height 18
click at [1274, 588] on link "2" at bounding box center [1272, 585] width 18 height 18
click at [1291, 587] on link "3" at bounding box center [1291, 585] width 18 height 18
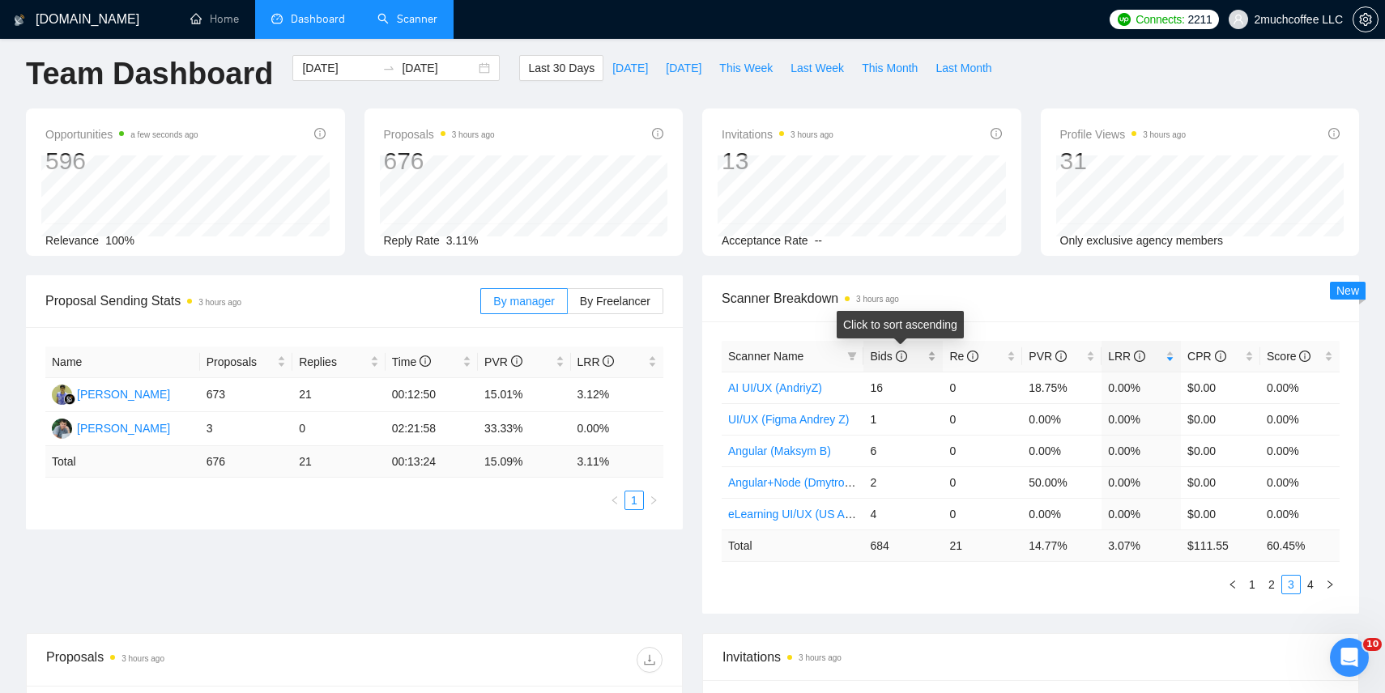
click at [932, 356] on div "Bids" at bounding box center [903, 357] width 66 height 18
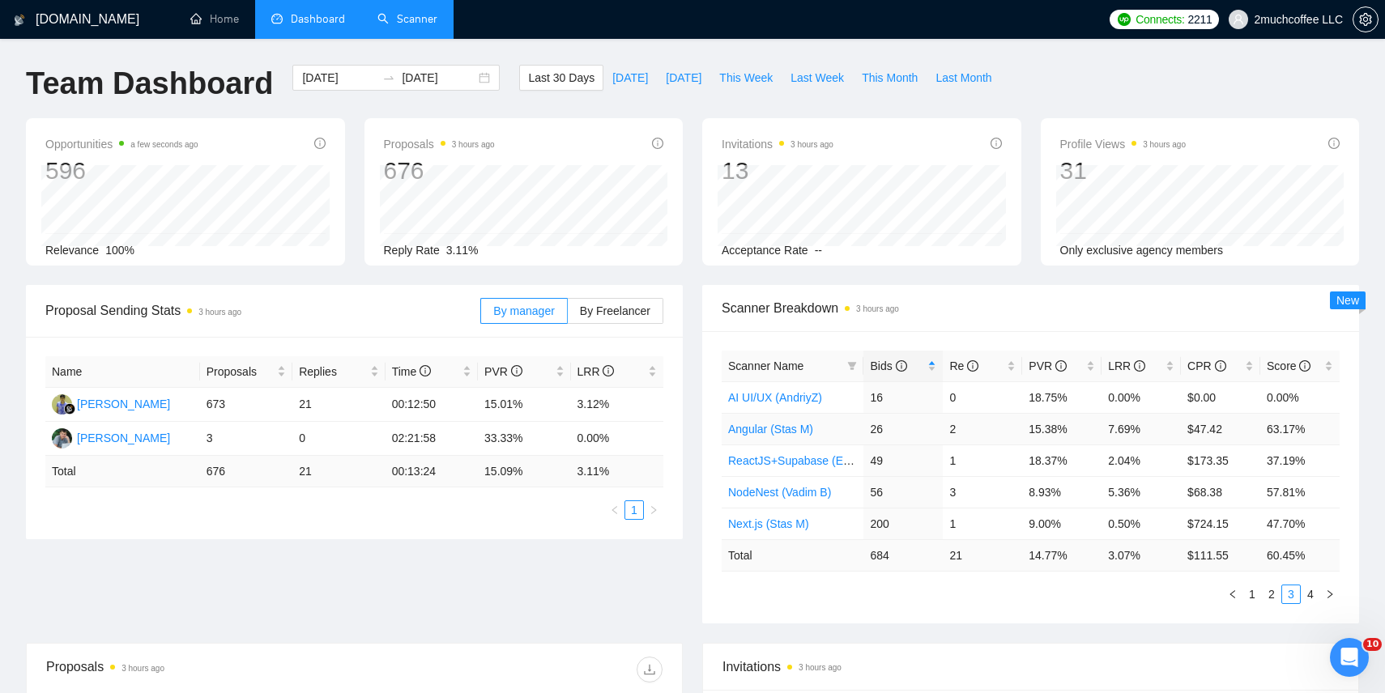
scroll to position [2, 0]
click at [1255, 599] on link "1" at bounding box center [1252, 592] width 18 height 18
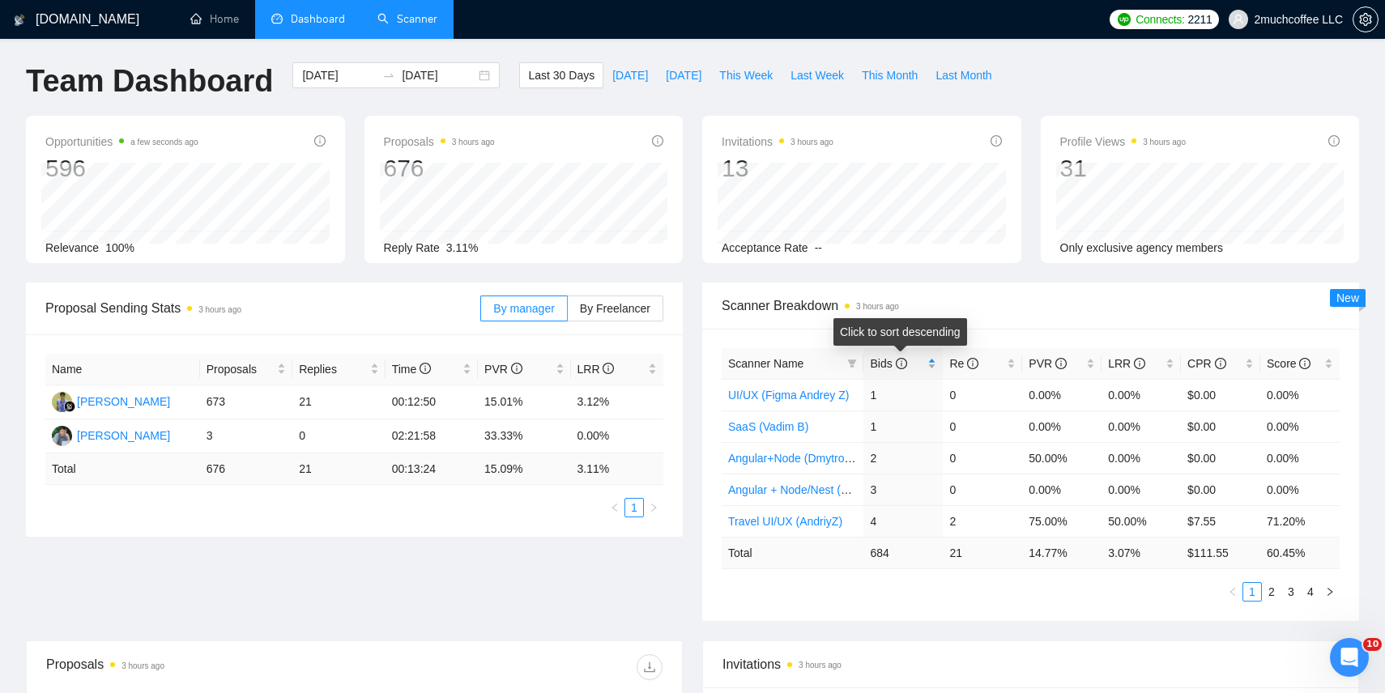
click at [916, 370] on span "Bids" at bounding box center [897, 364] width 54 height 18
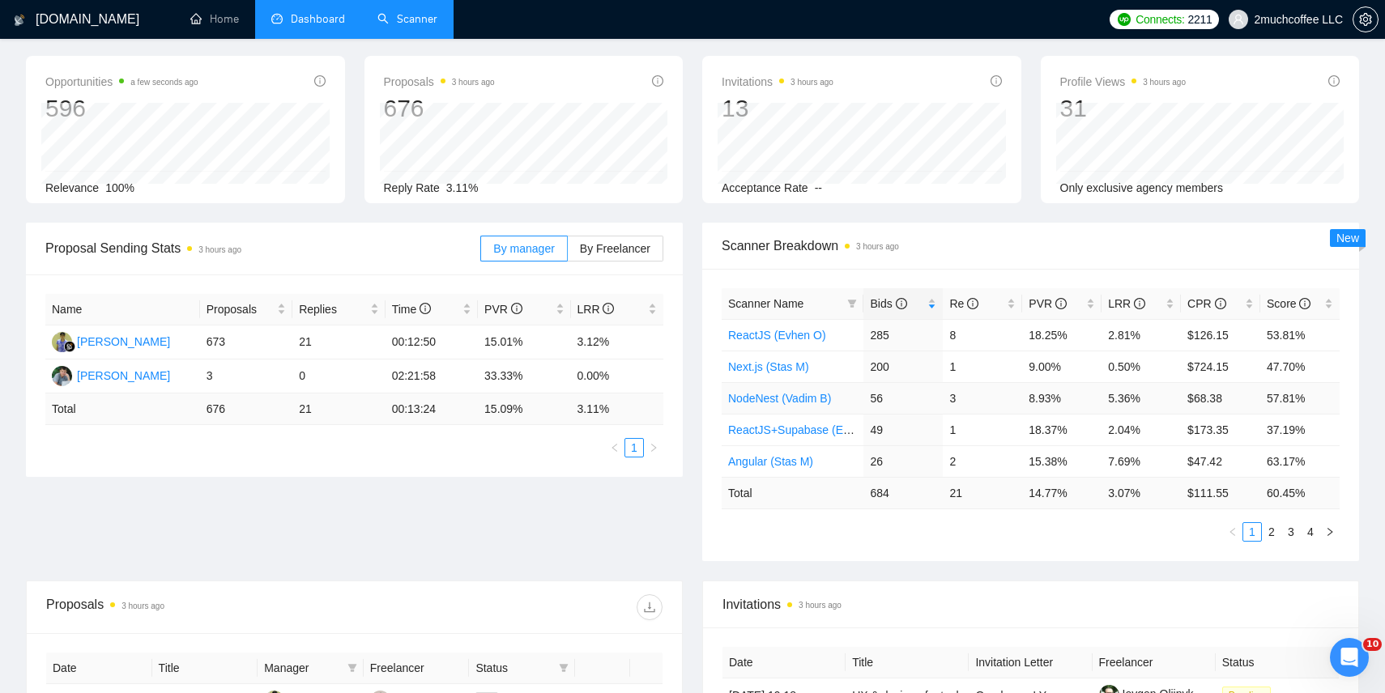
scroll to position [66, 0]
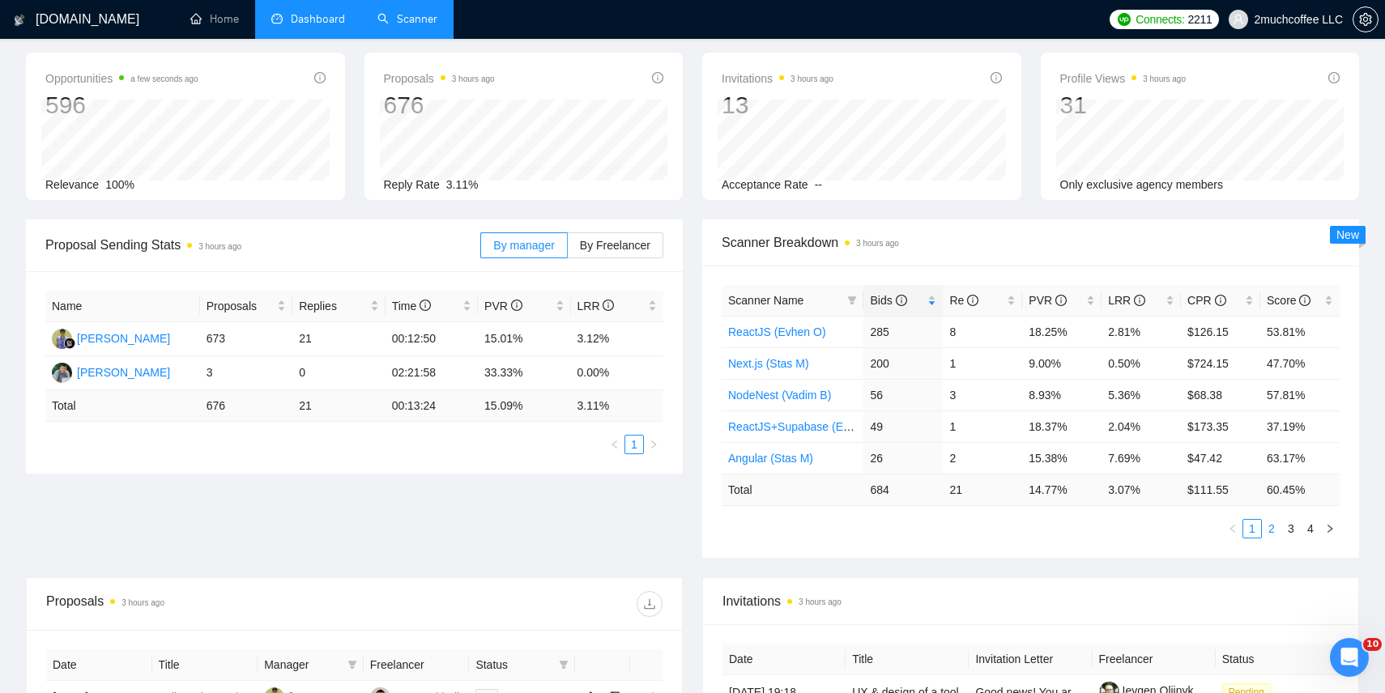
click at [1273, 529] on link "2" at bounding box center [1272, 529] width 18 height 18
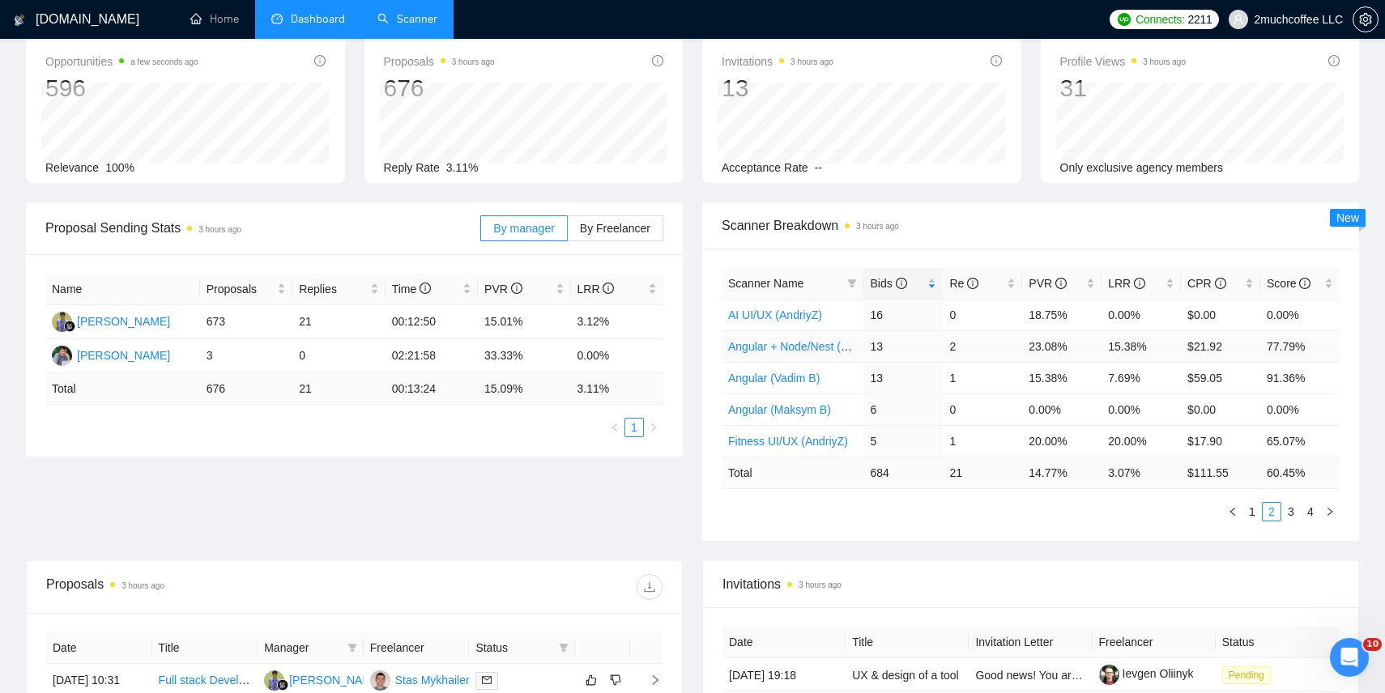
scroll to position [85, 0]
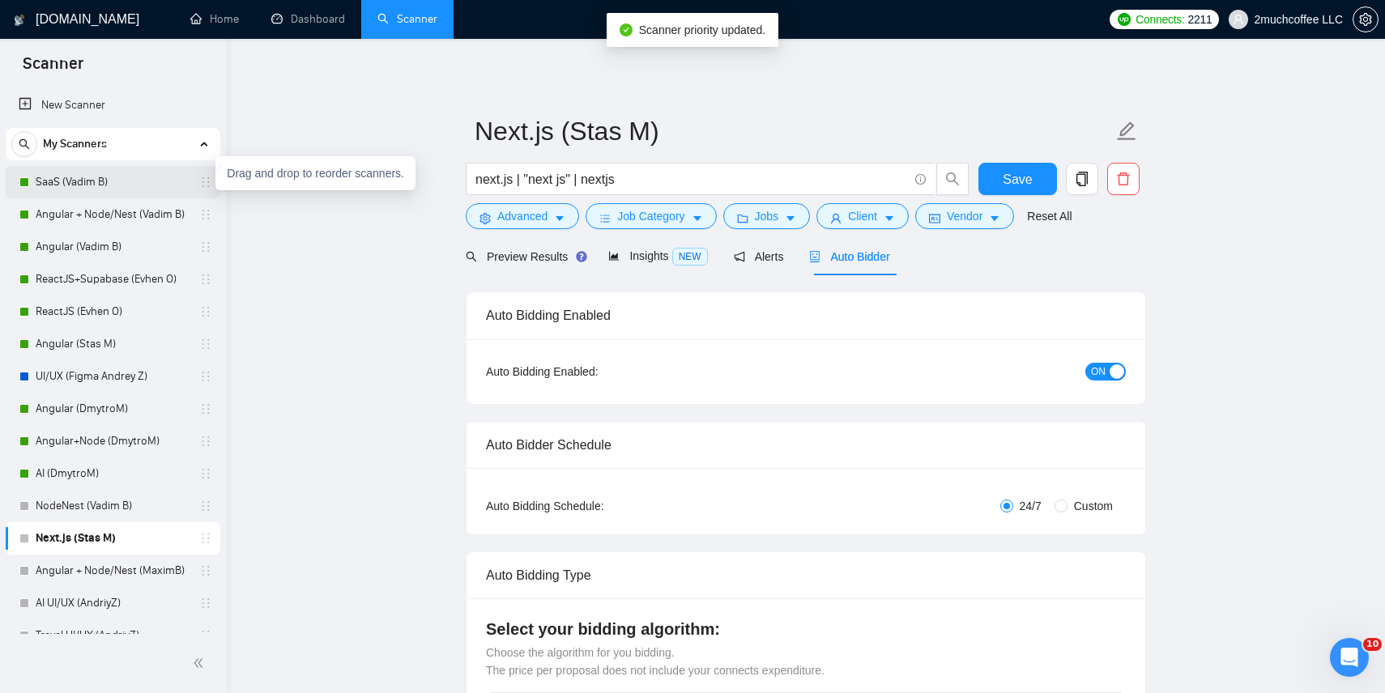
click at [164, 182] on link "SaaS (Vadim B)" at bounding box center [113, 182] width 154 height 32
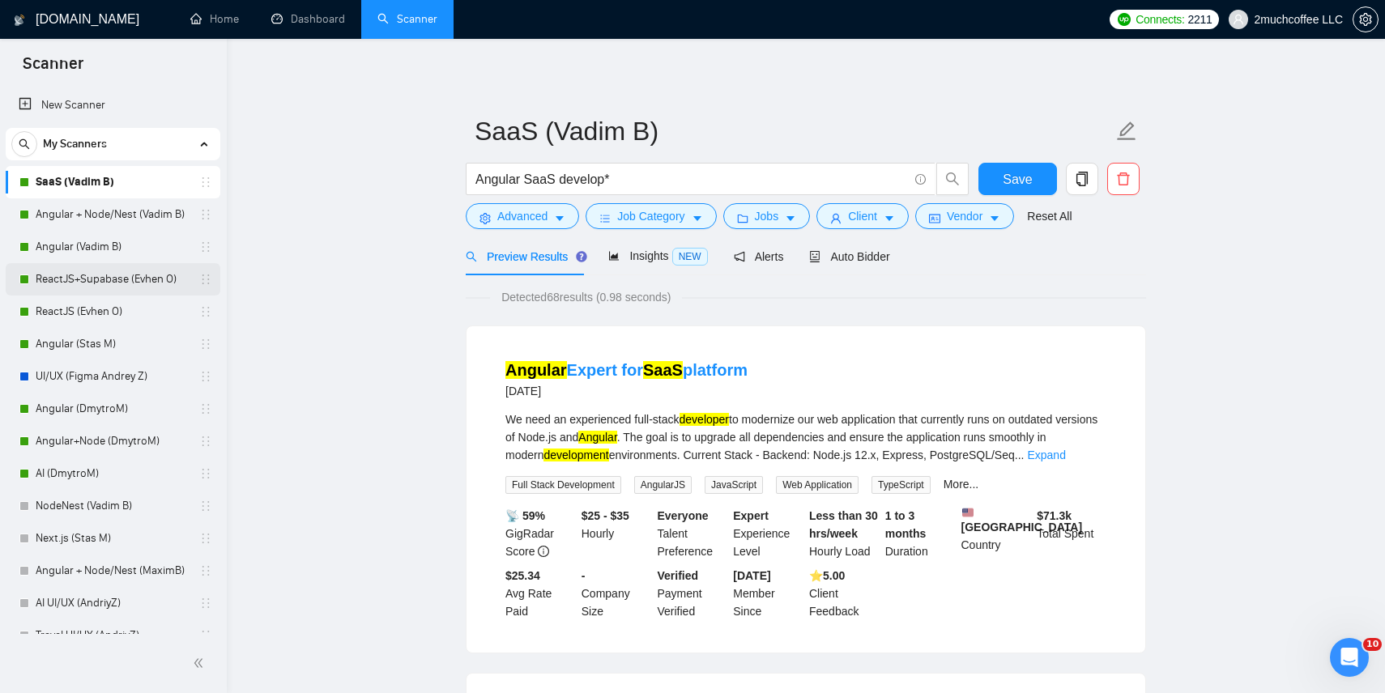
click at [181, 278] on link "ReactJS+Supabase (Evhen O)" at bounding box center [113, 279] width 154 height 32
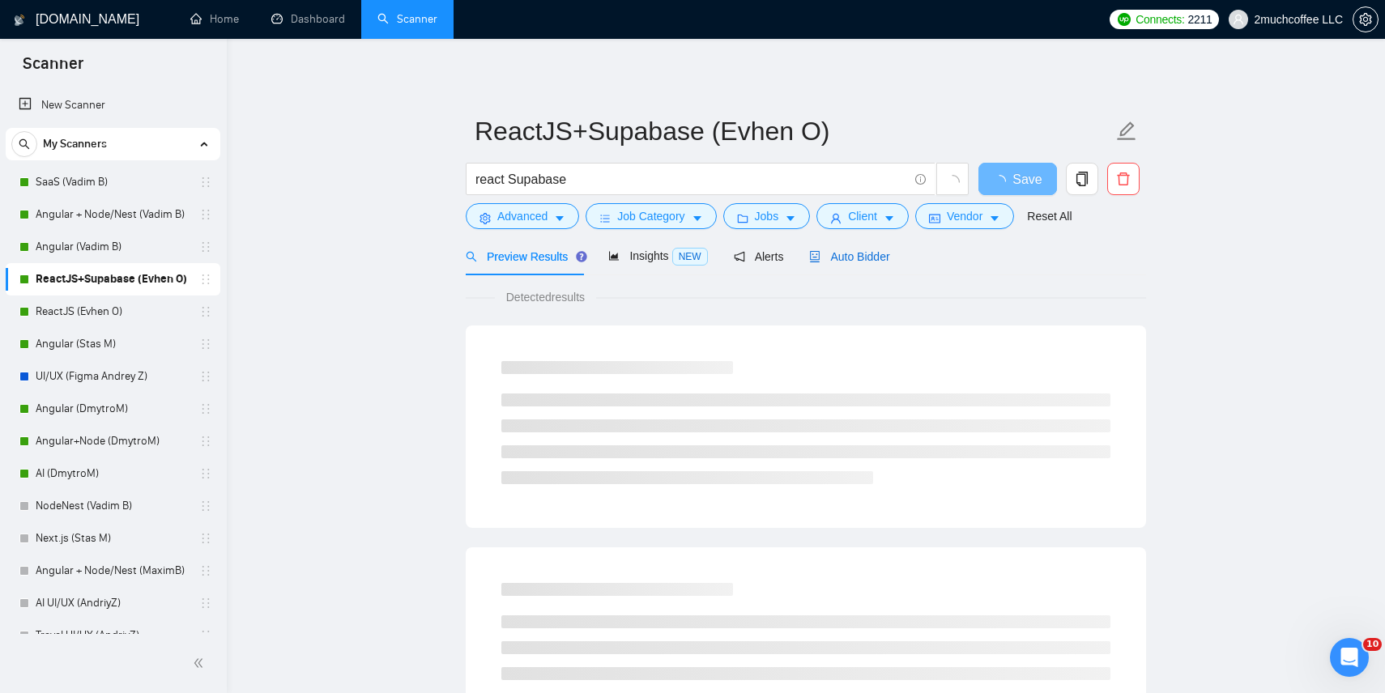
click at [865, 252] on span "Auto Bidder" at bounding box center [849, 256] width 80 height 13
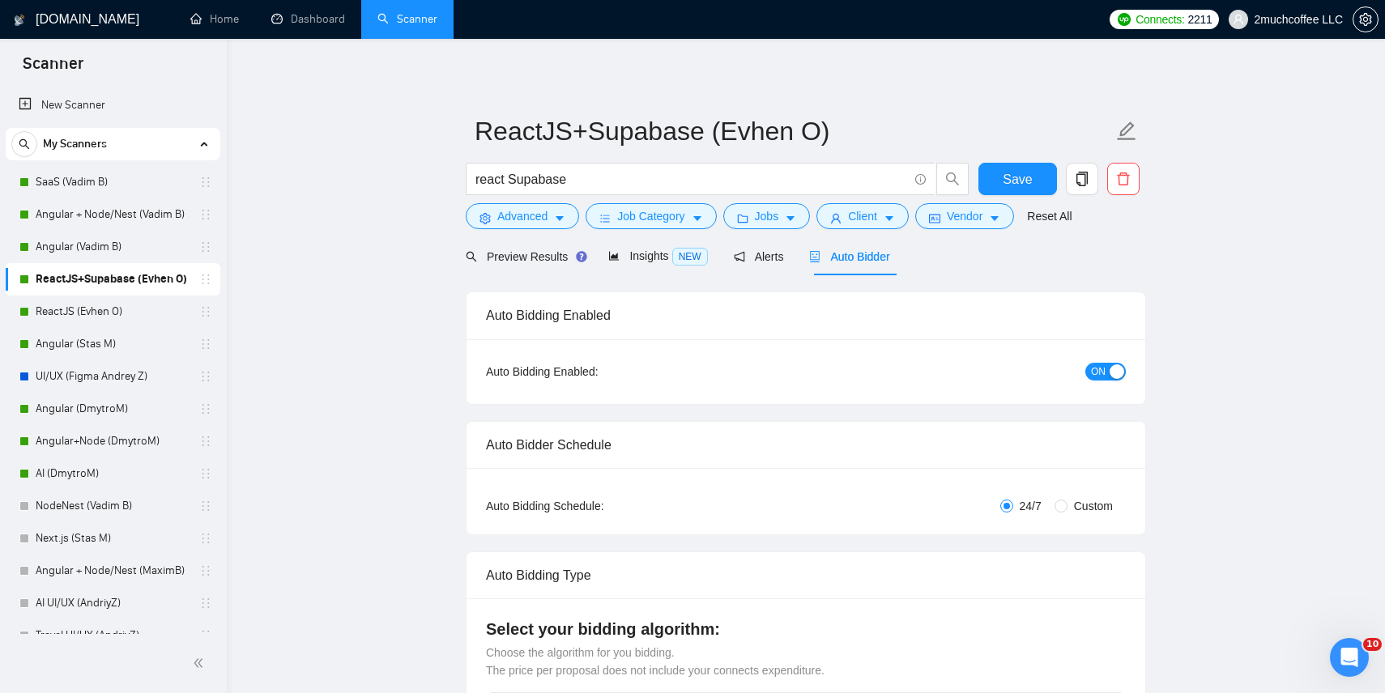
click at [1112, 376] on div "button" at bounding box center [1117, 372] width 15 height 15
click at [1023, 176] on span "Save" at bounding box center [1017, 179] width 29 height 20
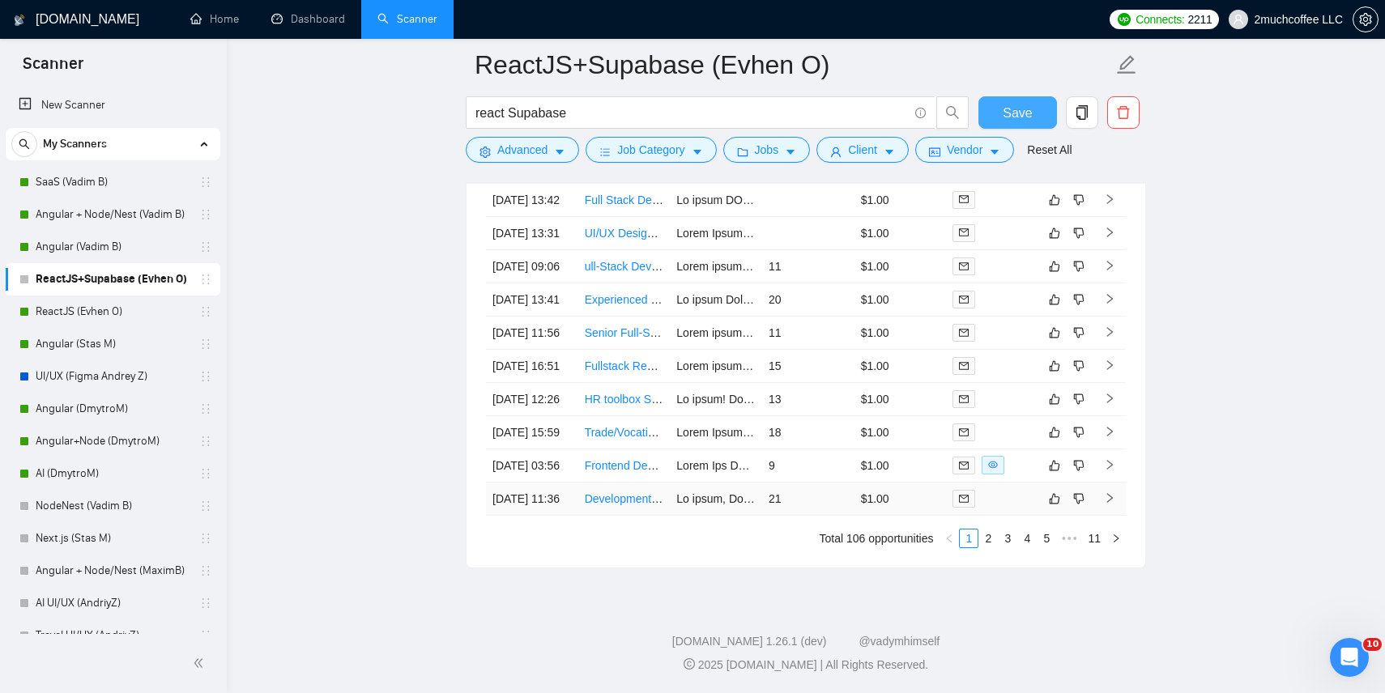
scroll to position [4126, 0]
click at [987, 548] on link "2" at bounding box center [988, 539] width 18 height 18
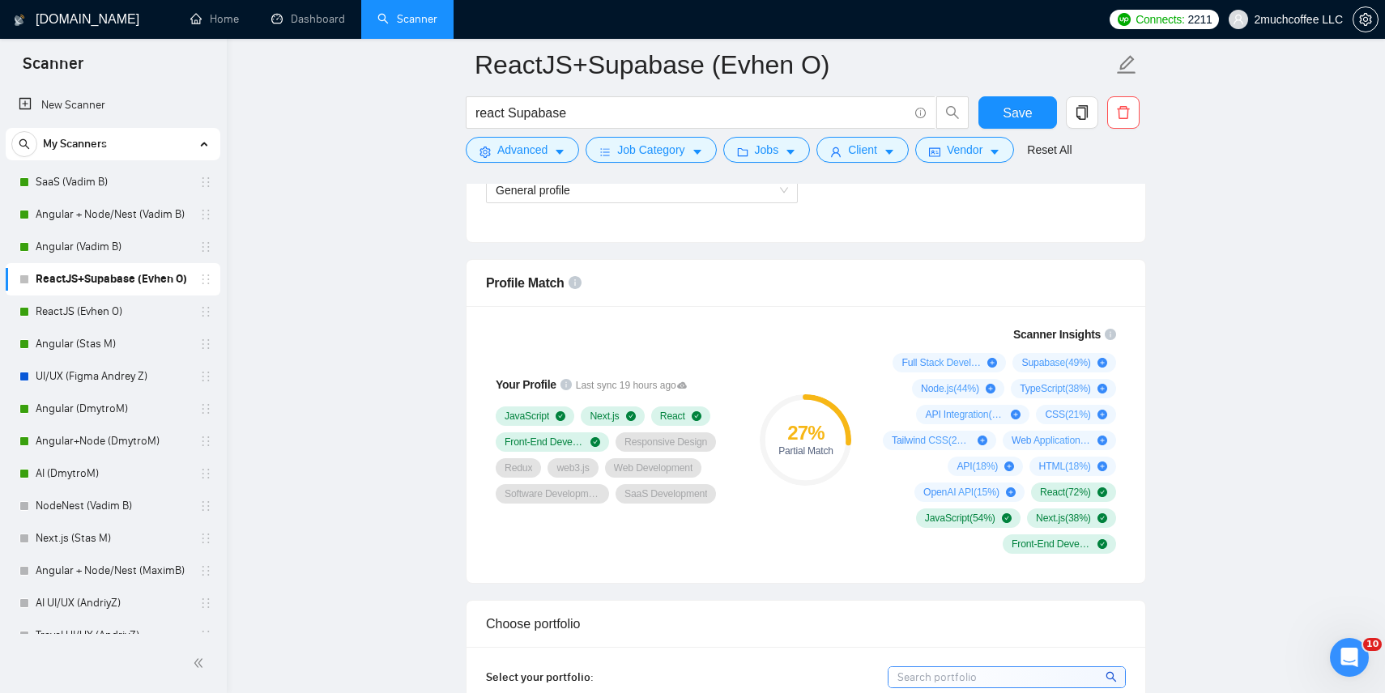
scroll to position [977, 0]
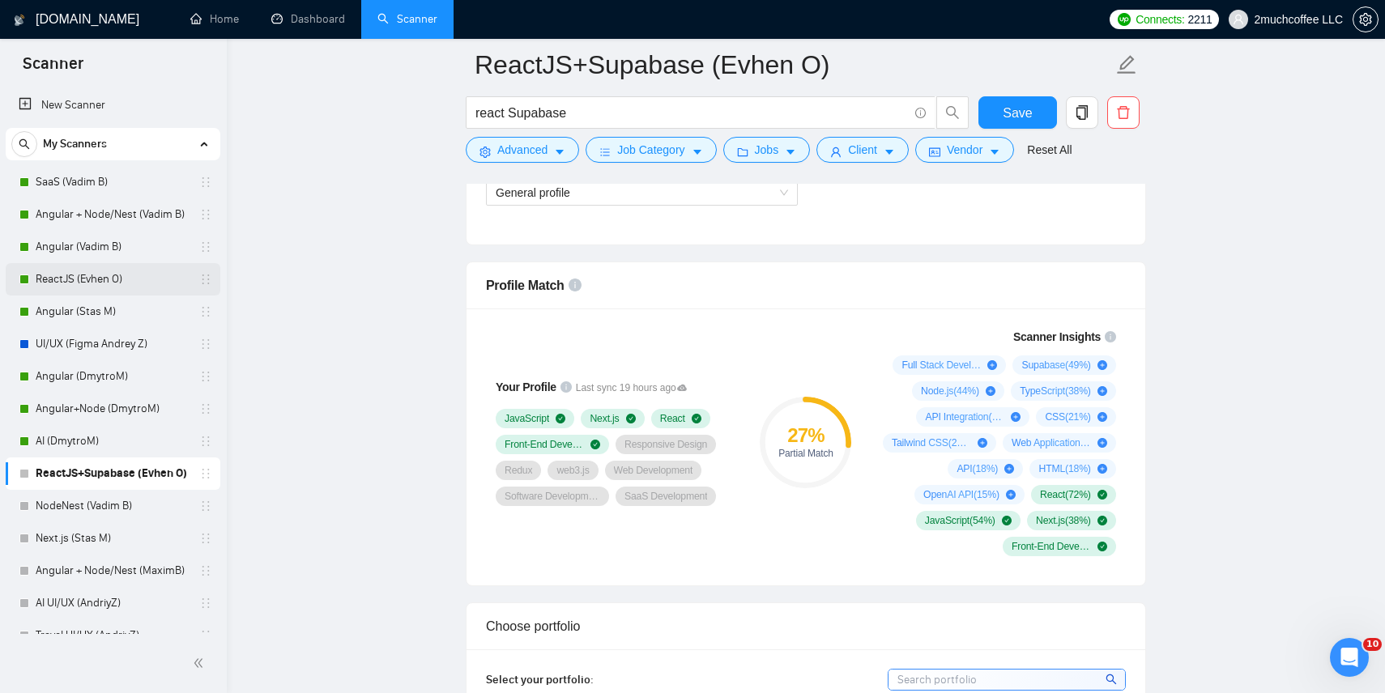
click at [142, 278] on link "ReactJS (Evhen O)" at bounding box center [113, 279] width 154 height 32
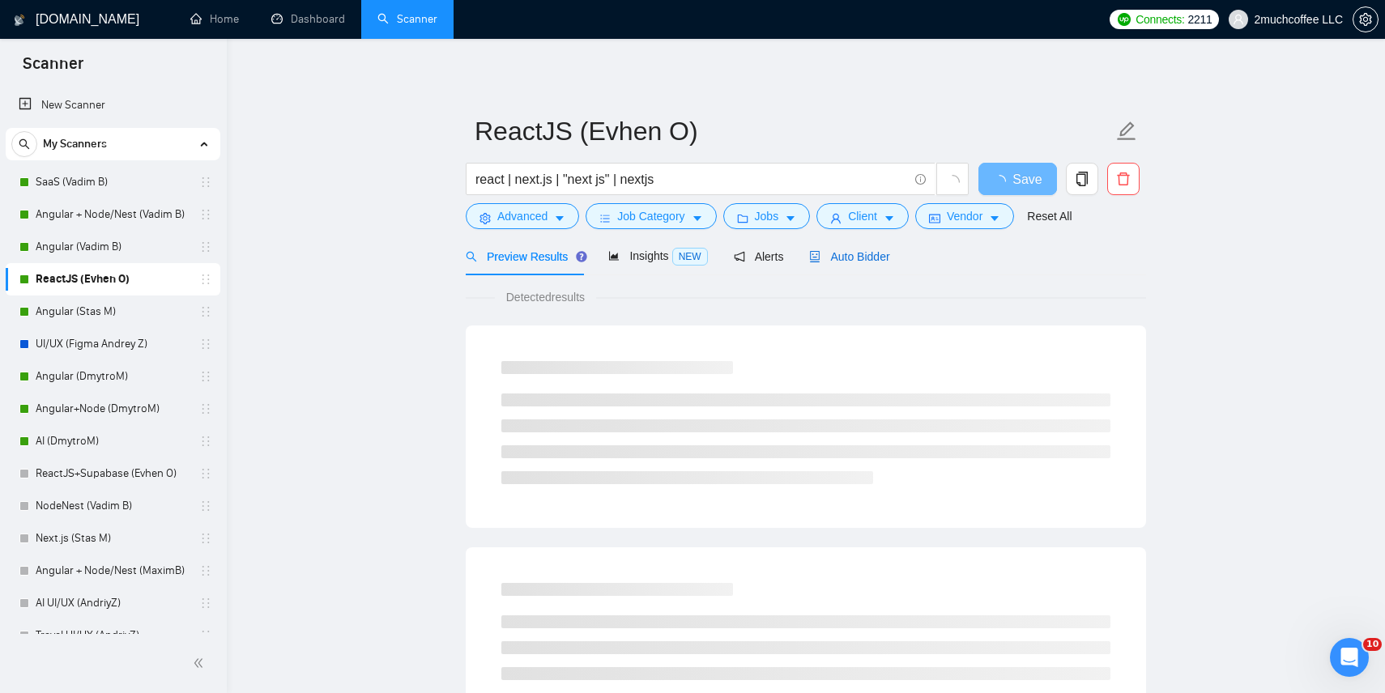
click at [842, 252] on span "Auto Bidder" at bounding box center [849, 256] width 80 height 13
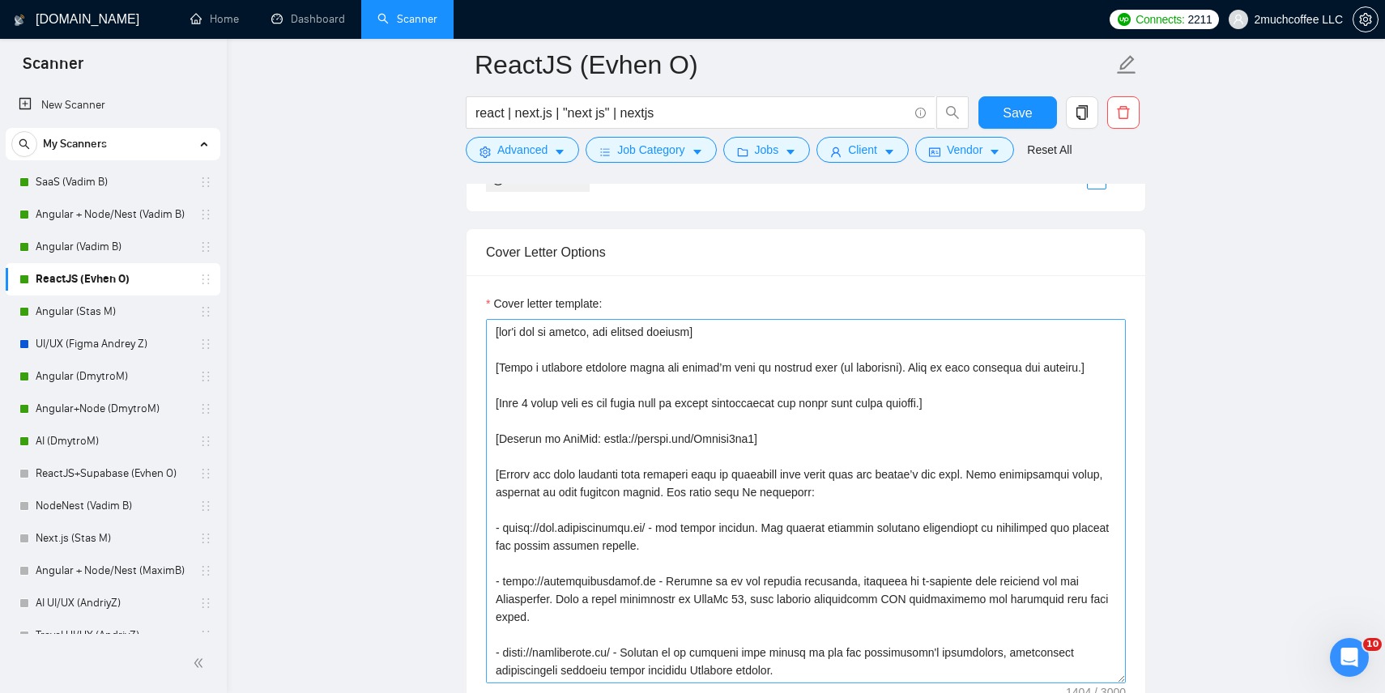
scroll to position [1661, 0]
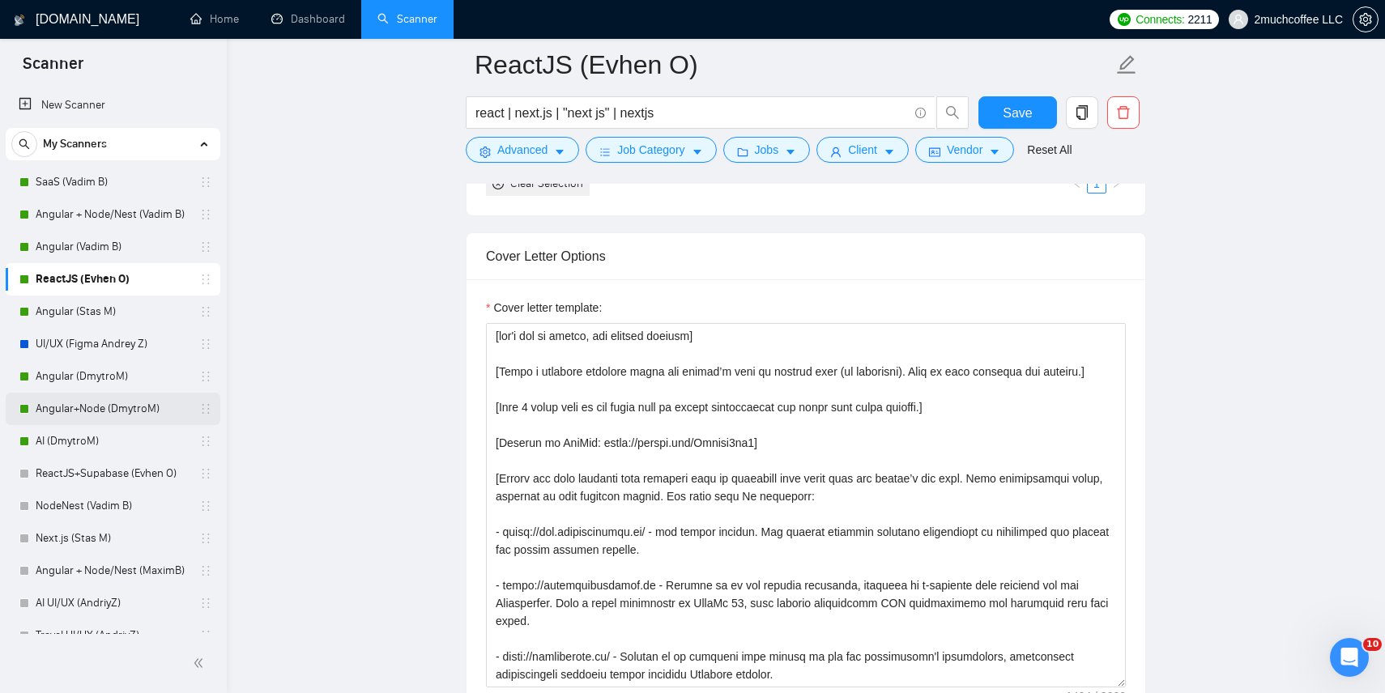
click at [126, 410] on link "Angular+Node (DmytroM)" at bounding box center [113, 409] width 154 height 32
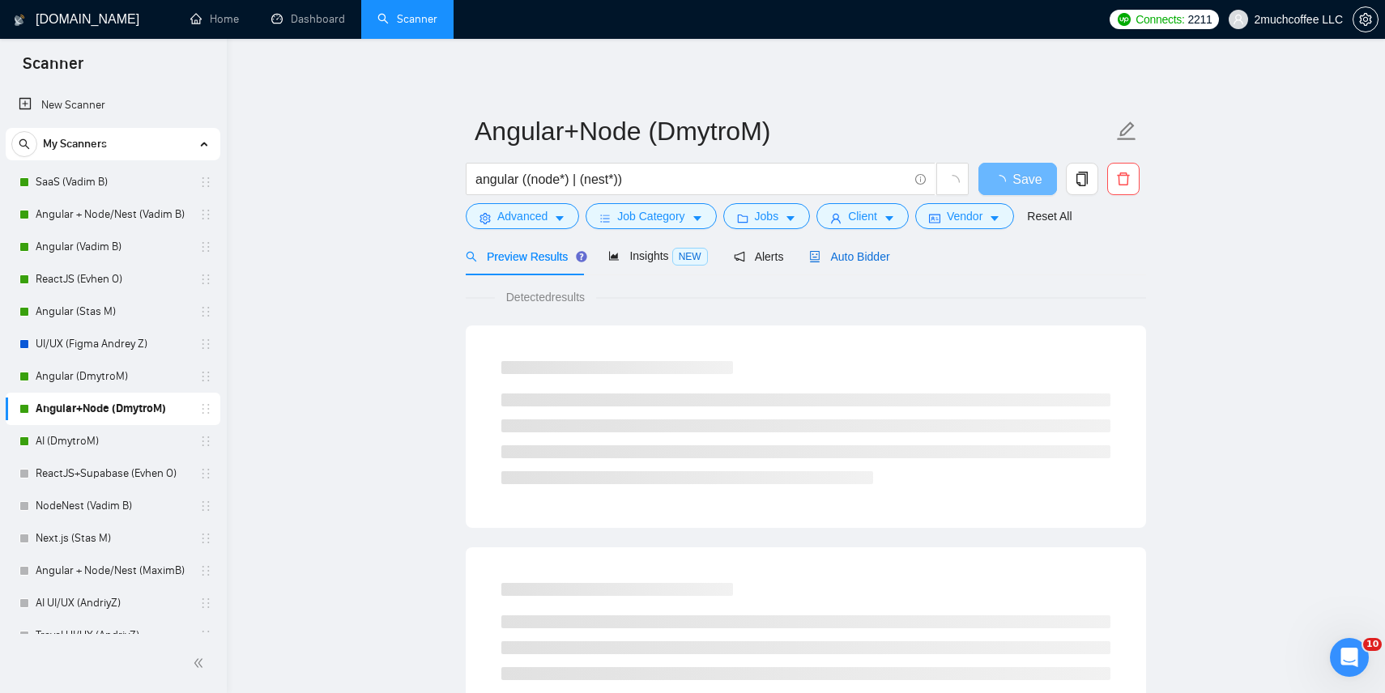
click at [868, 257] on span "Auto Bidder" at bounding box center [849, 256] width 80 height 13
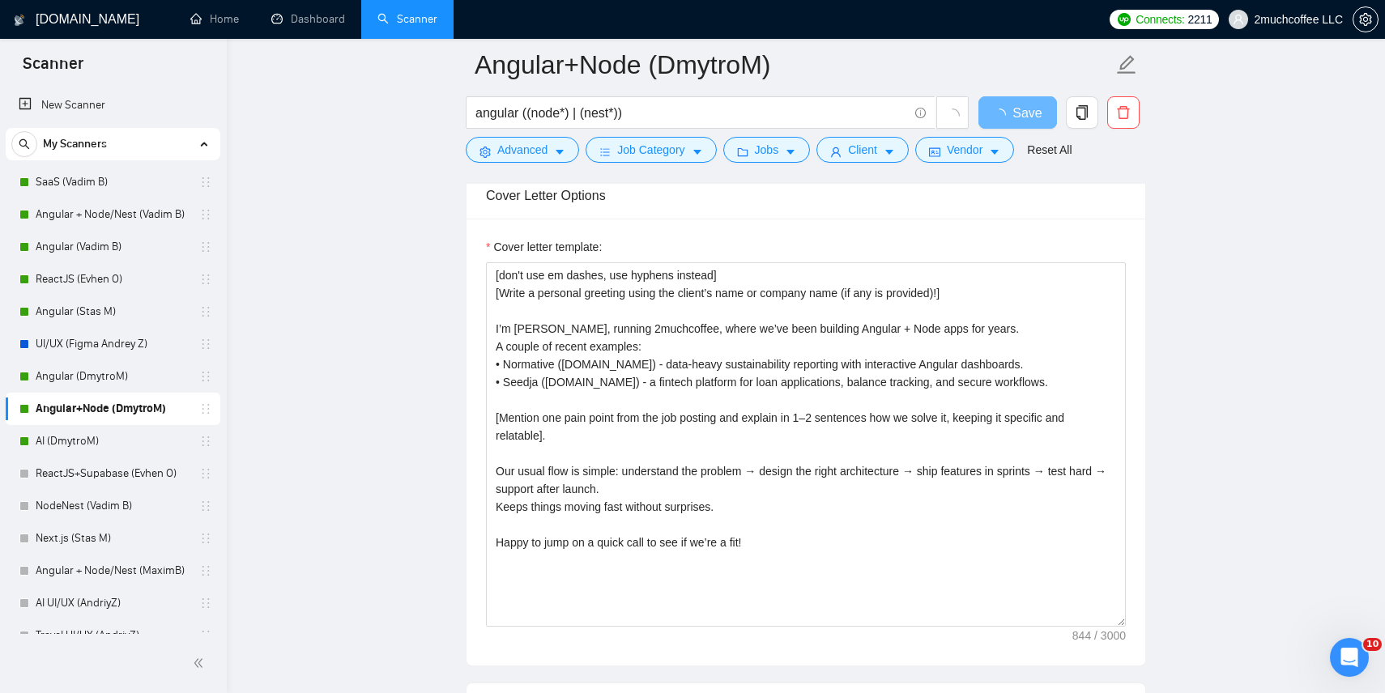
scroll to position [1804, 0]
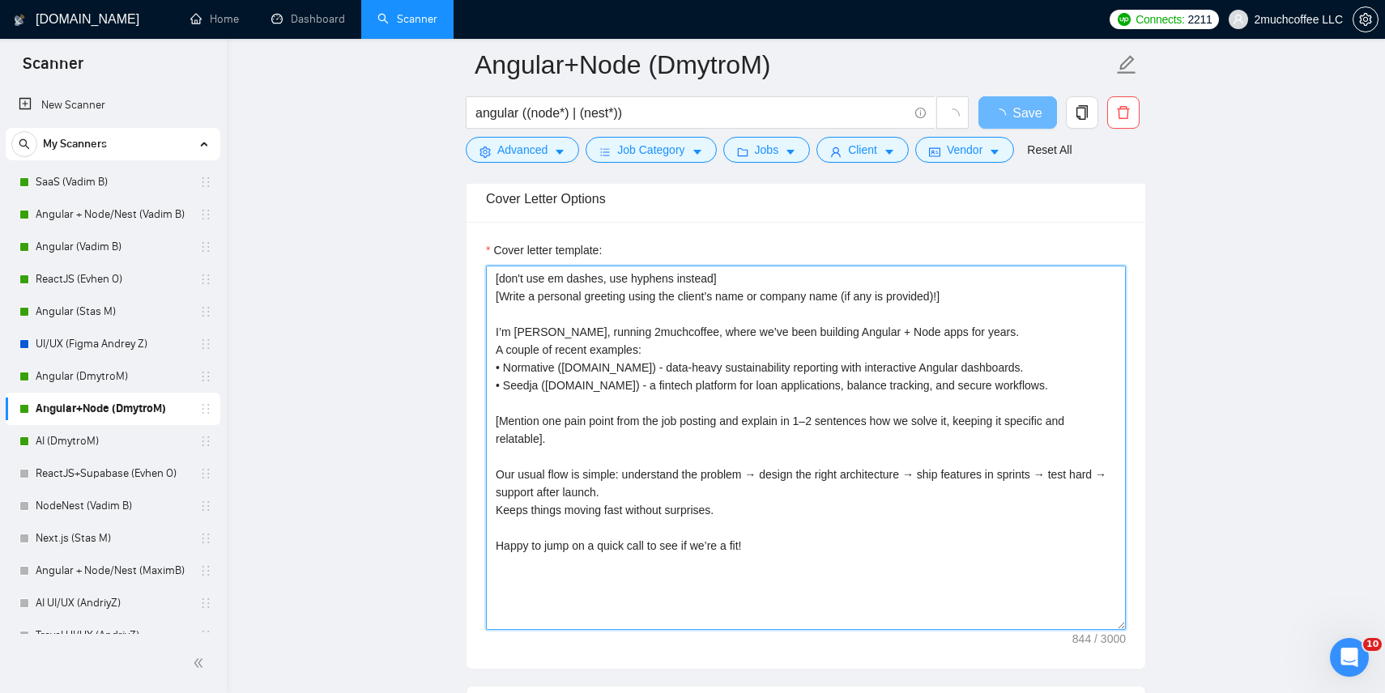
click at [634, 394] on textarea "[don't use em dashes, use hyphens instead] [Write a personal greeting using the…" at bounding box center [806, 448] width 640 height 365
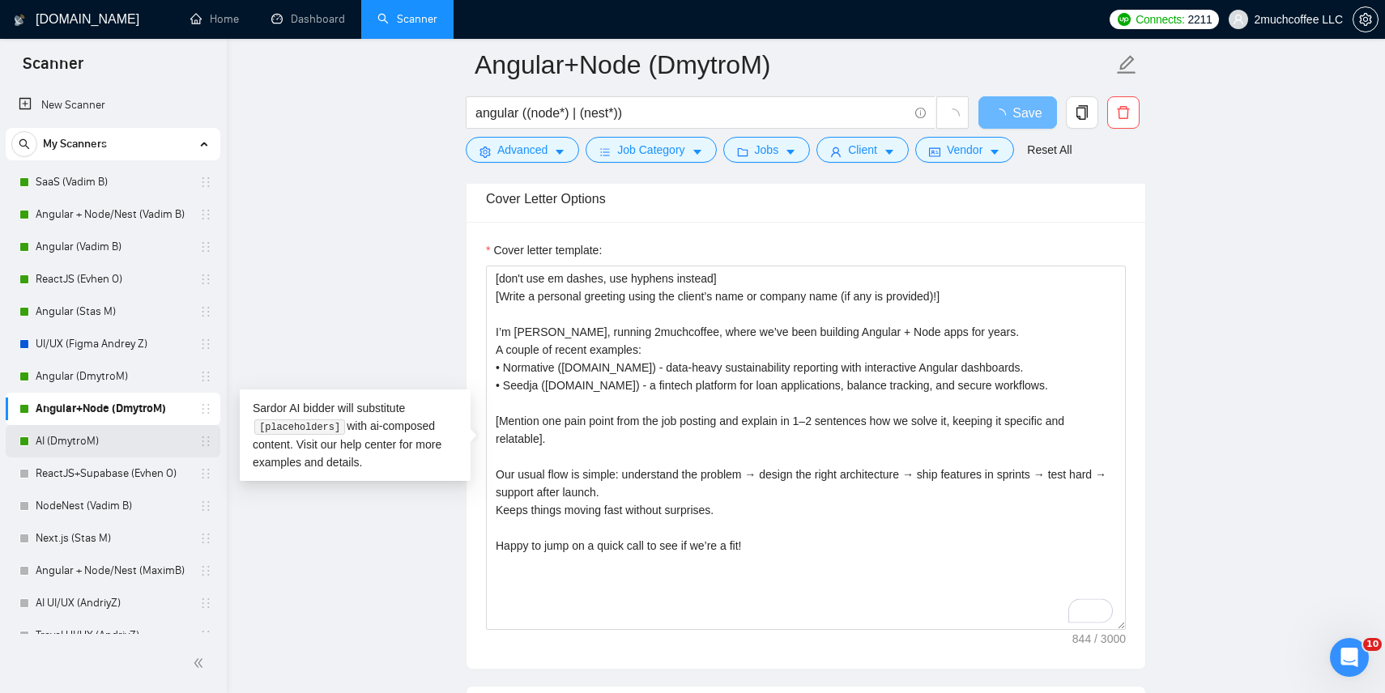
click at [122, 438] on link "AI (DmytroM)" at bounding box center [113, 441] width 154 height 32
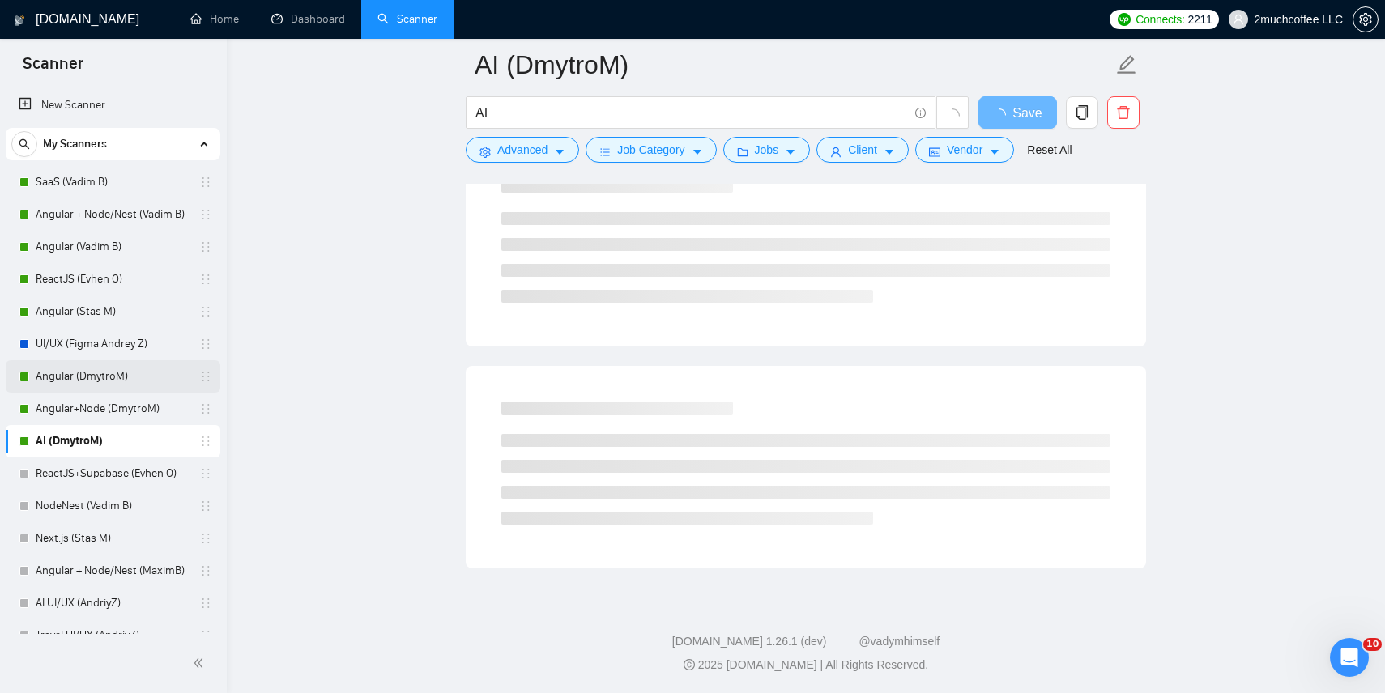
click at [102, 377] on link "Angular (DmytroM)" at bounding box center [113, 376] width 154 height 32
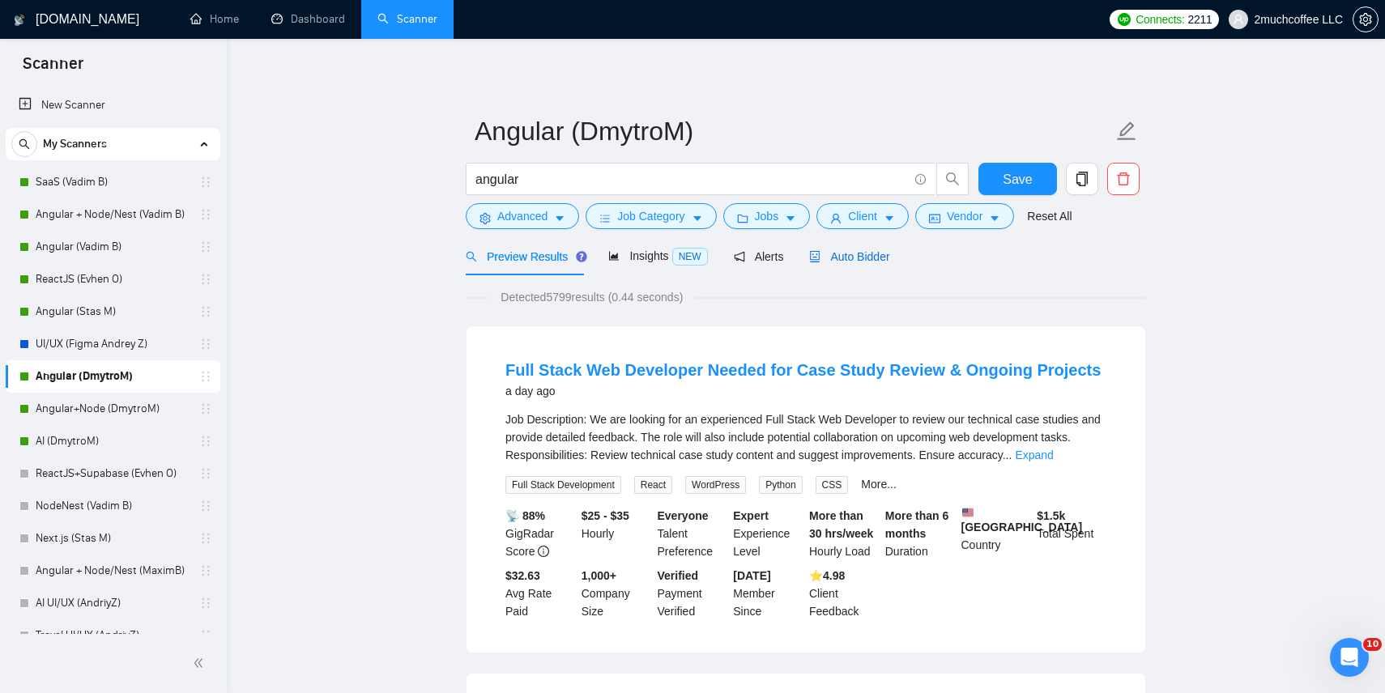
click at [851, 258] on span "Auto Bidder" at bounding box center [849, 256] width 80 height 13
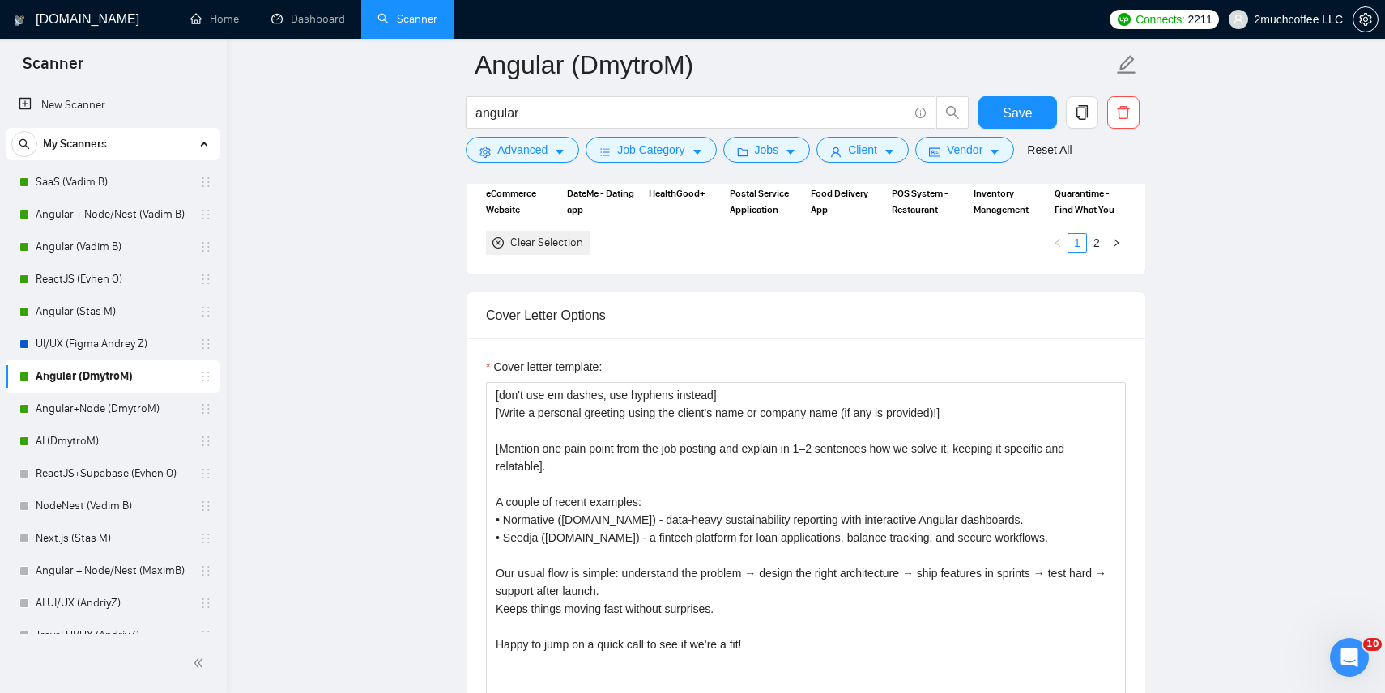
scroll to position [1726, 0]
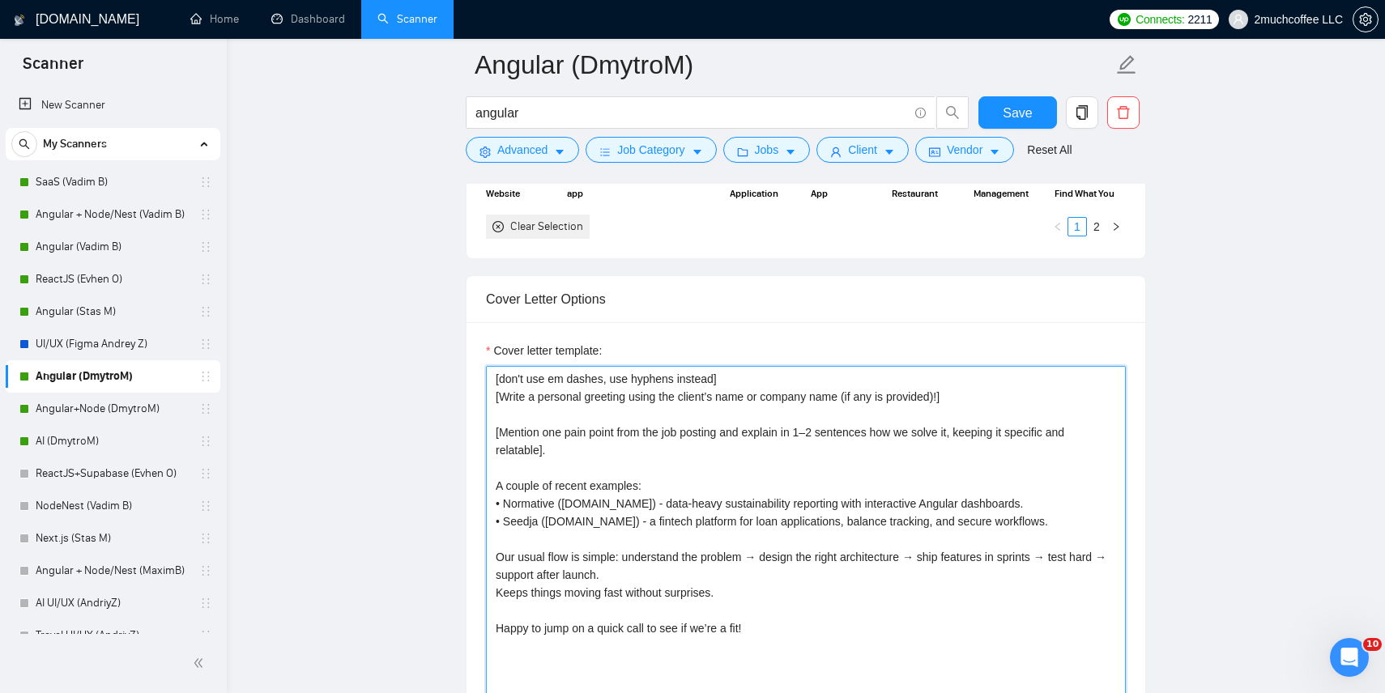
click at [727, 455] on textarea "[don't use em dashes, use hyphens instead] [Write a personal greeting using the…" at bounding box center [806, 548] width 640 height 365
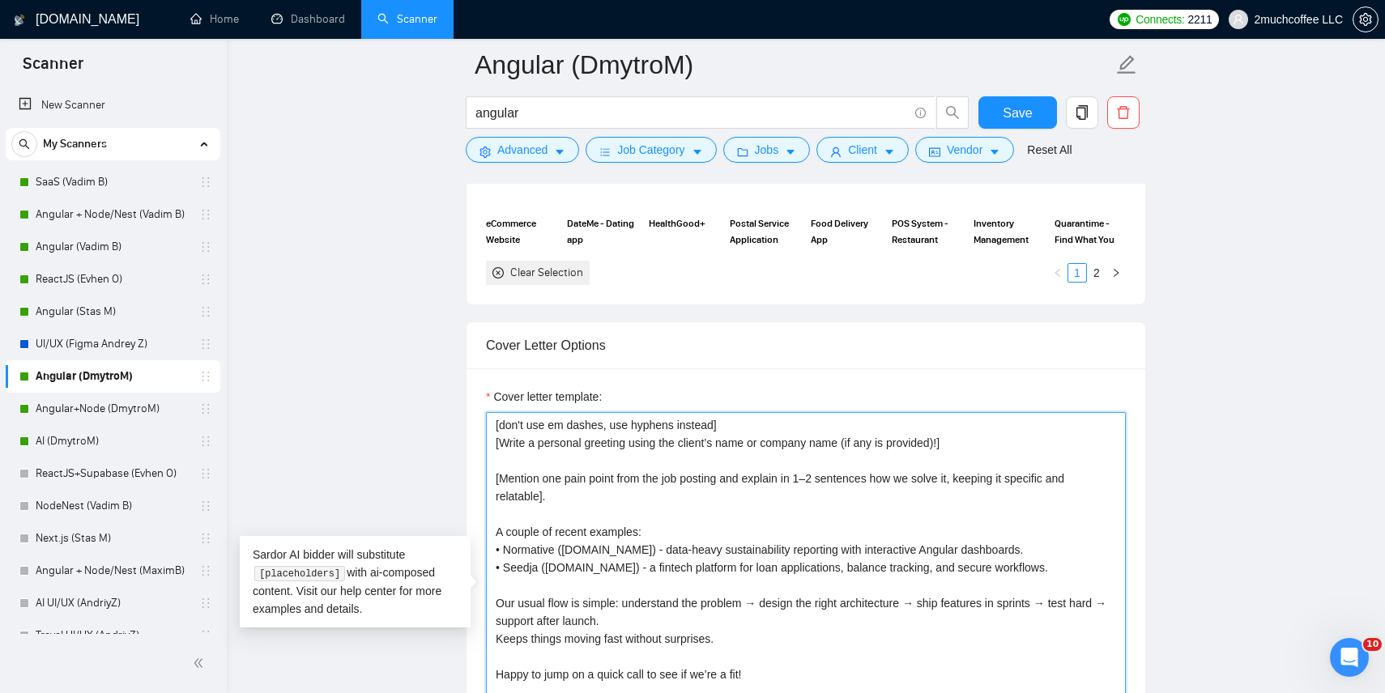
scroll to position [1676, 0]
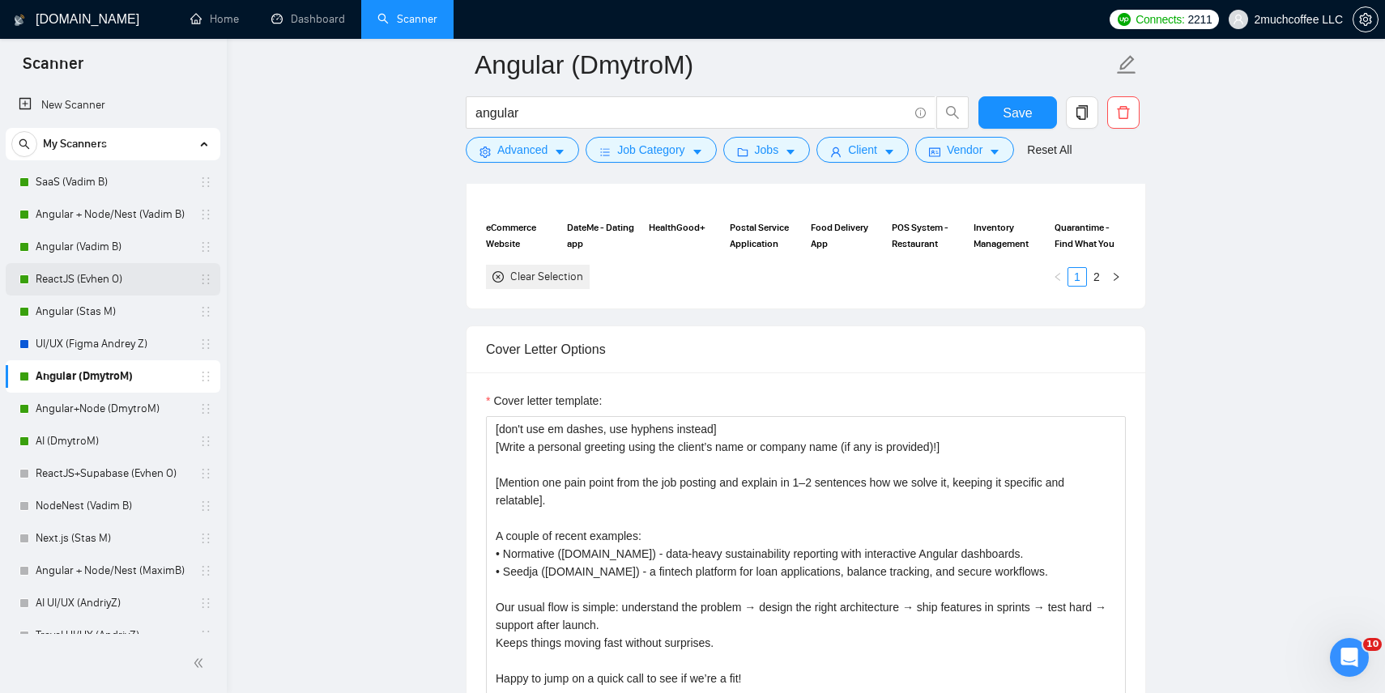
click at [113, 282] on link "ReactJS (Evhen O)" at bounding box center [113, 279] width 154 height 32
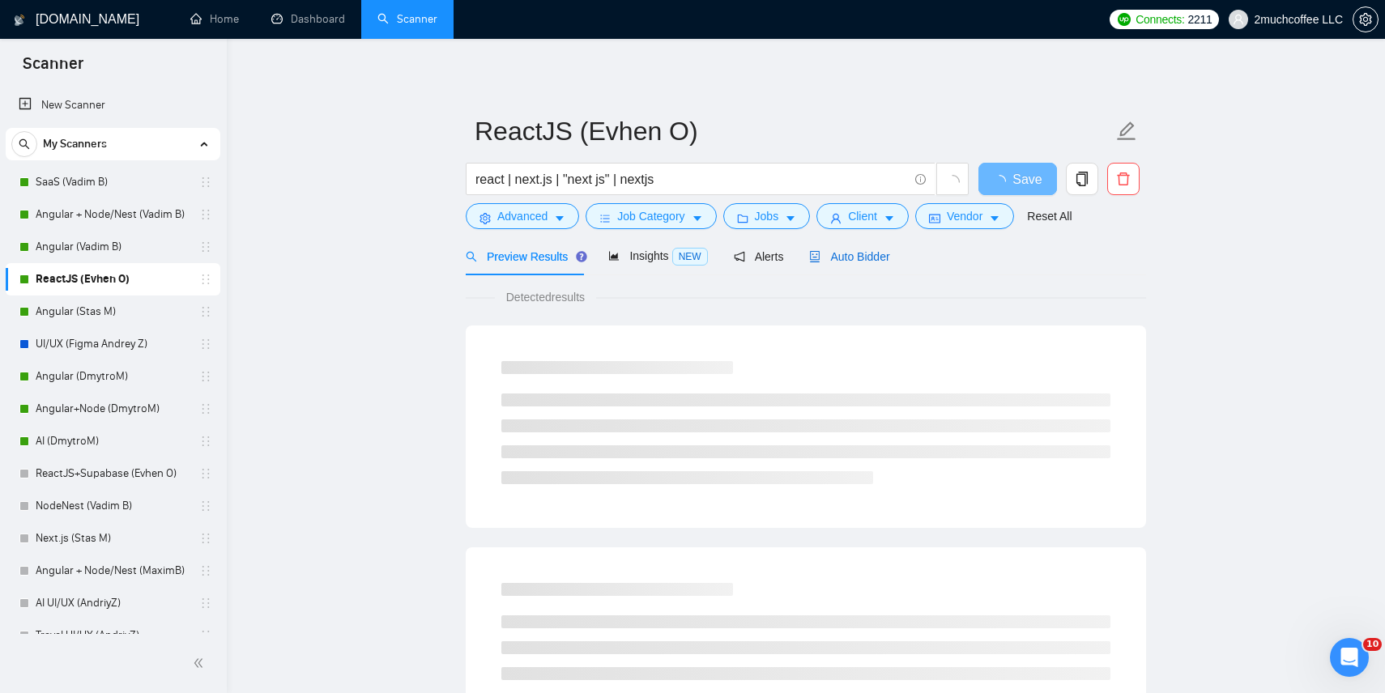
click at [834, 254] on span "Auto Bidder" at bounding box center [849, 256] width 80 height 13
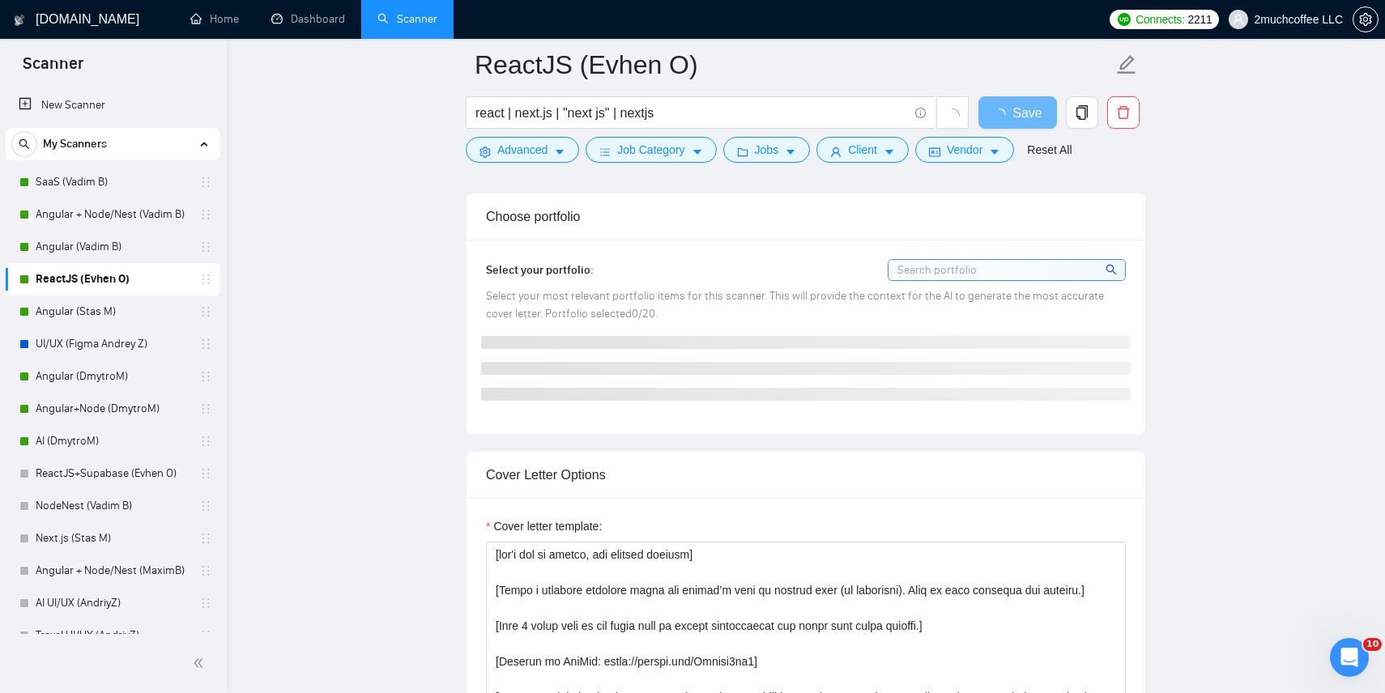
scroll to position [1578, 0]
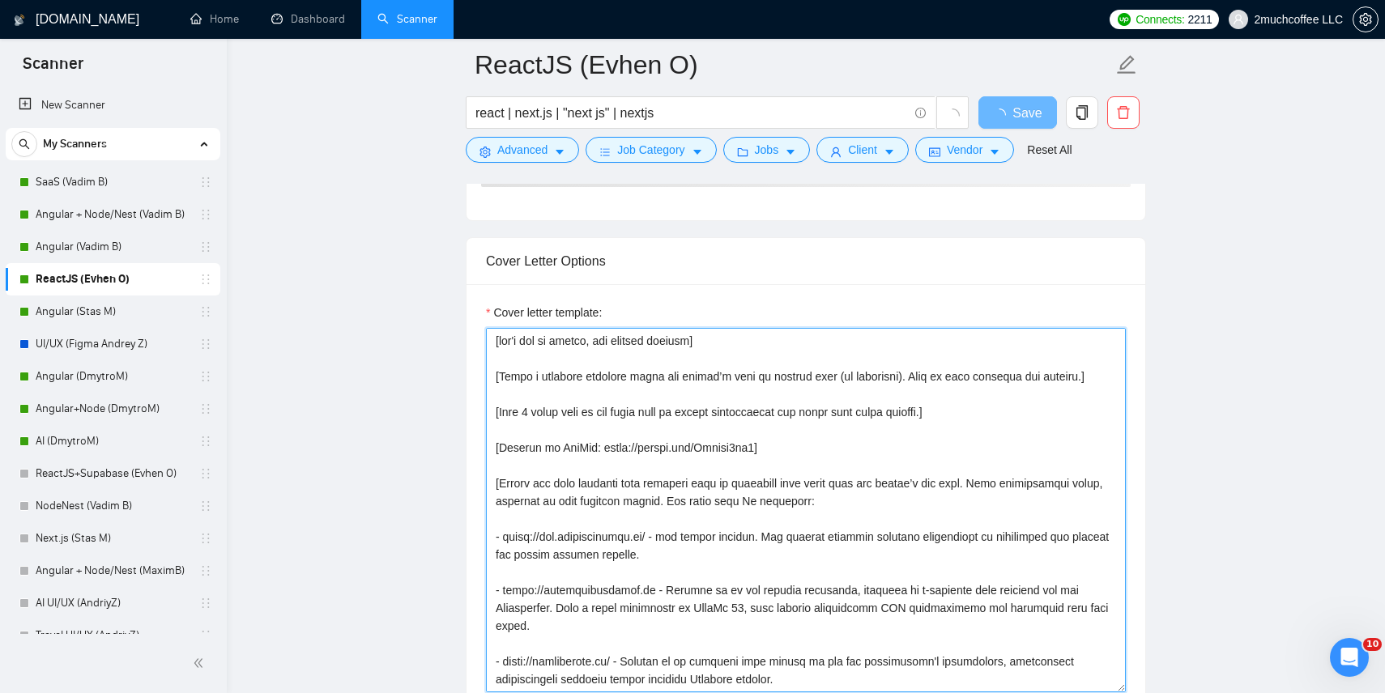
click at [577, 514] on textarea "Cover letter template:" at bounding box center [806, 510] width 640 height 365
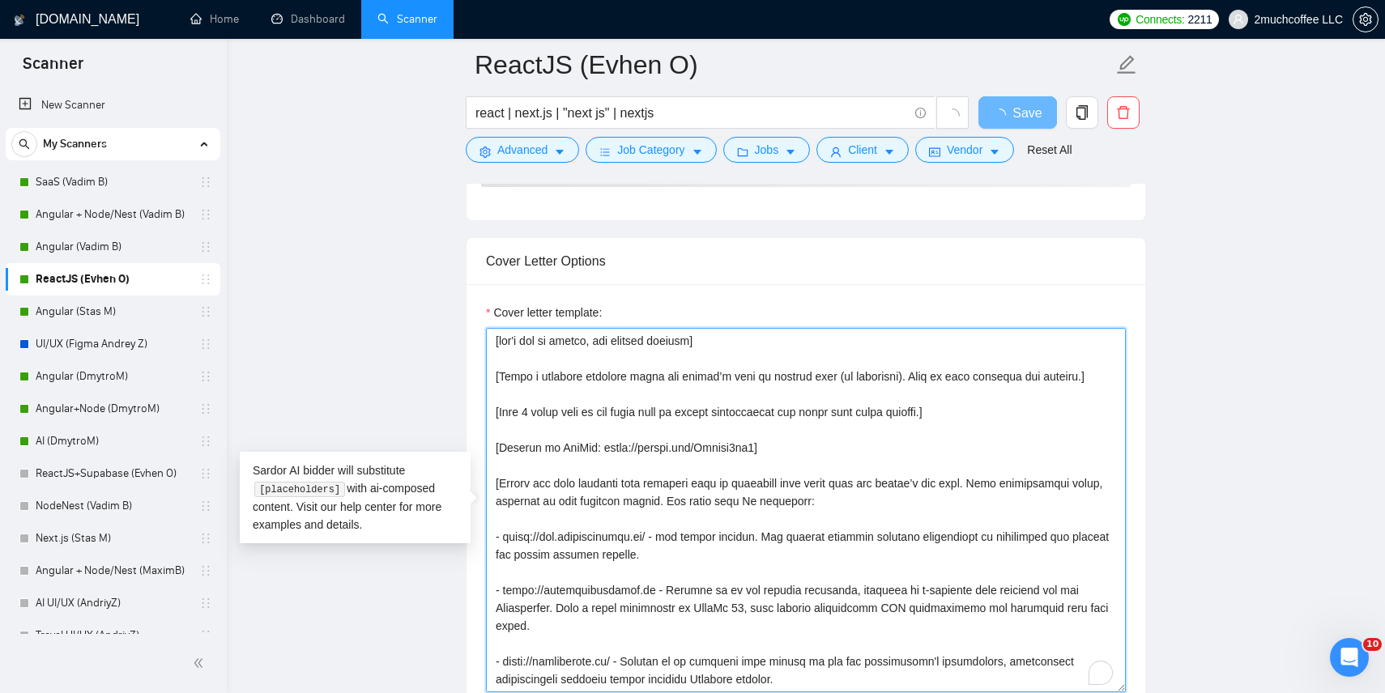
scroll to position [46, 0]
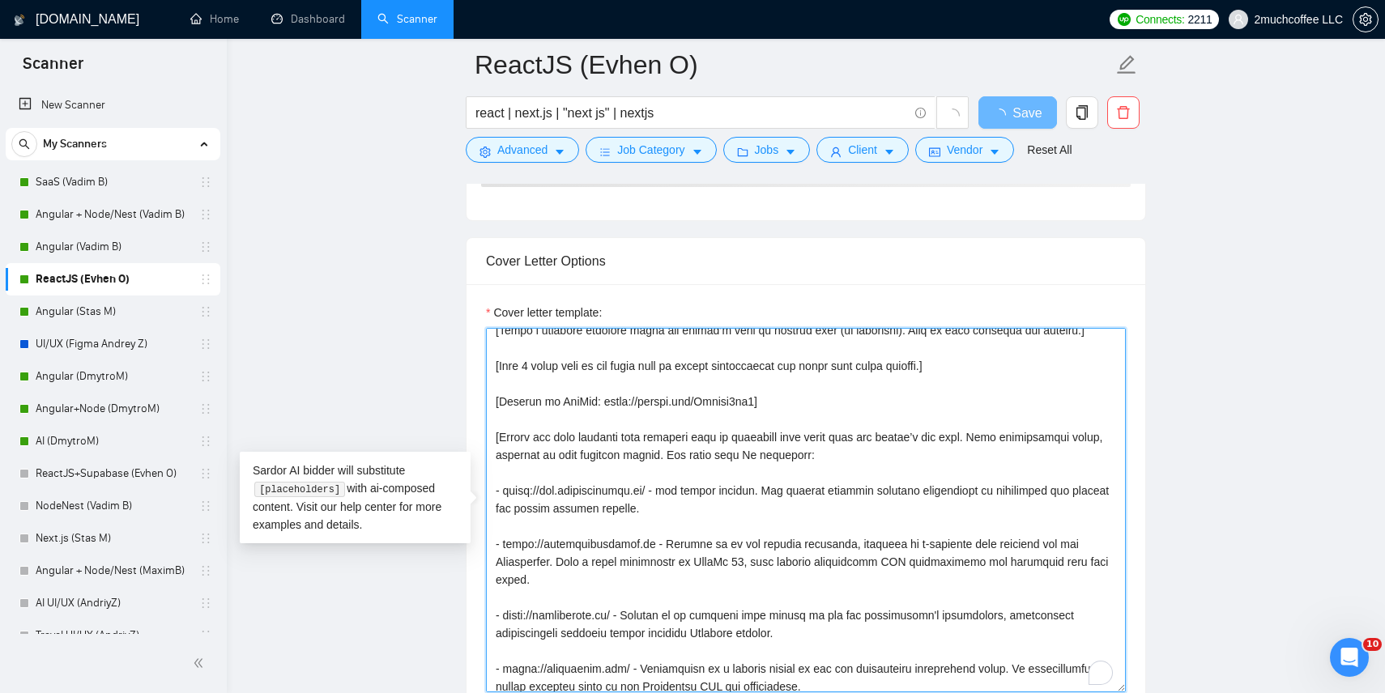
click at [644, 446] on textarea "Cover letter template:" at bounding box center [806, 510] width 640 height 365
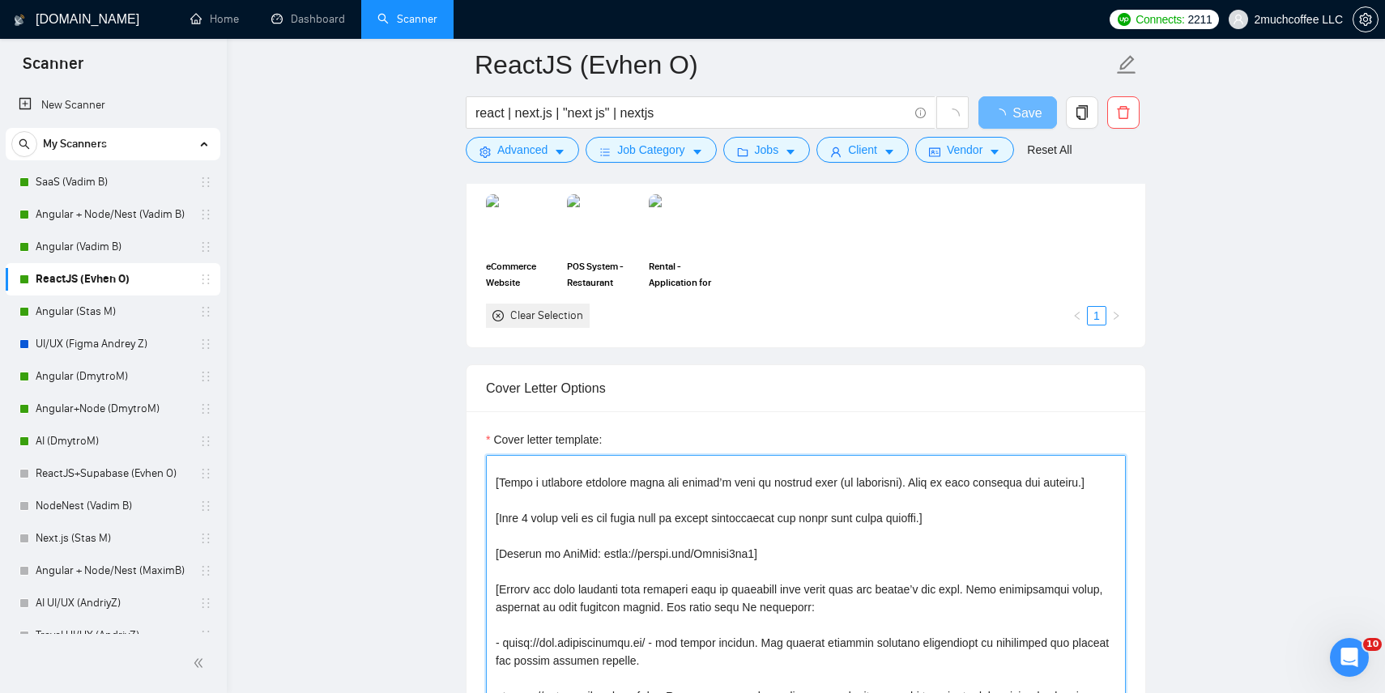
scroll to position [20, 0]
drag, startPoint x: 491, startPoint y: 480, endPoint x: 979, endPoint y: 524, distance: 490.4
click at [979, 524] on textarea "Cover letter template:" at bounding box center [806, 637] width 640 height 365
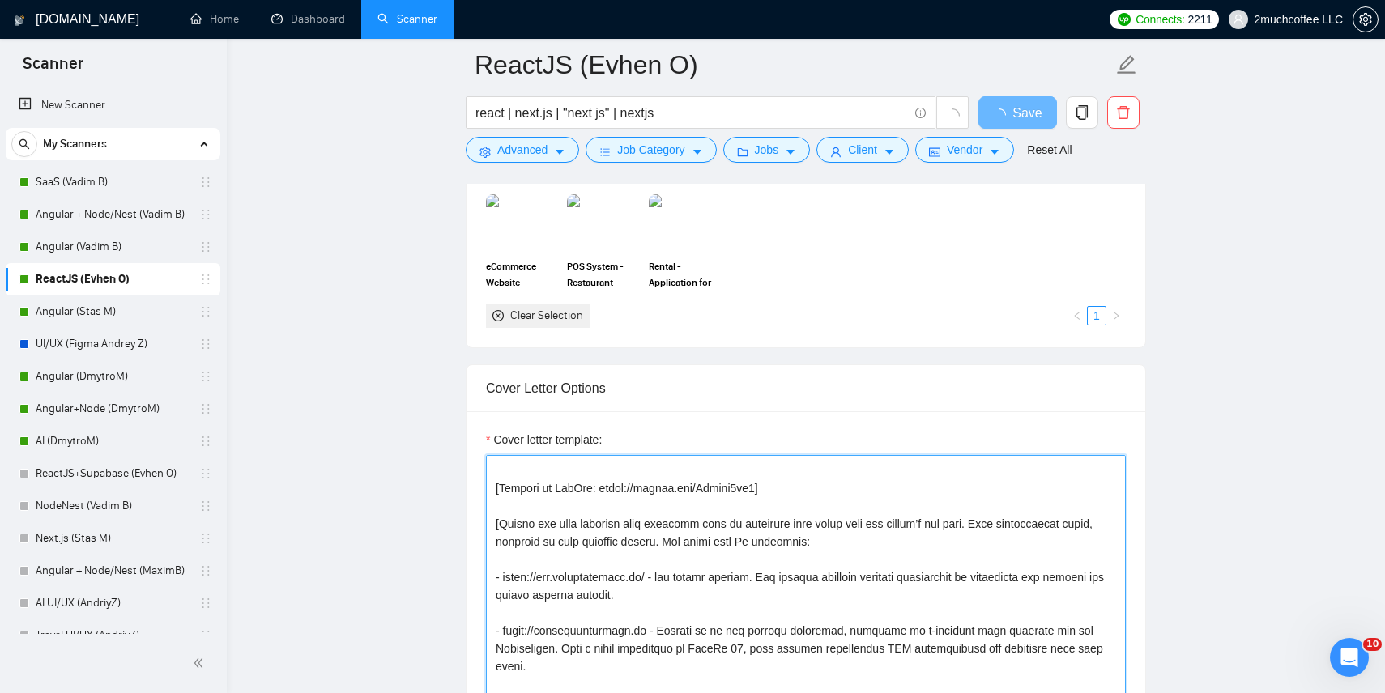
scroll to position [0, 0]
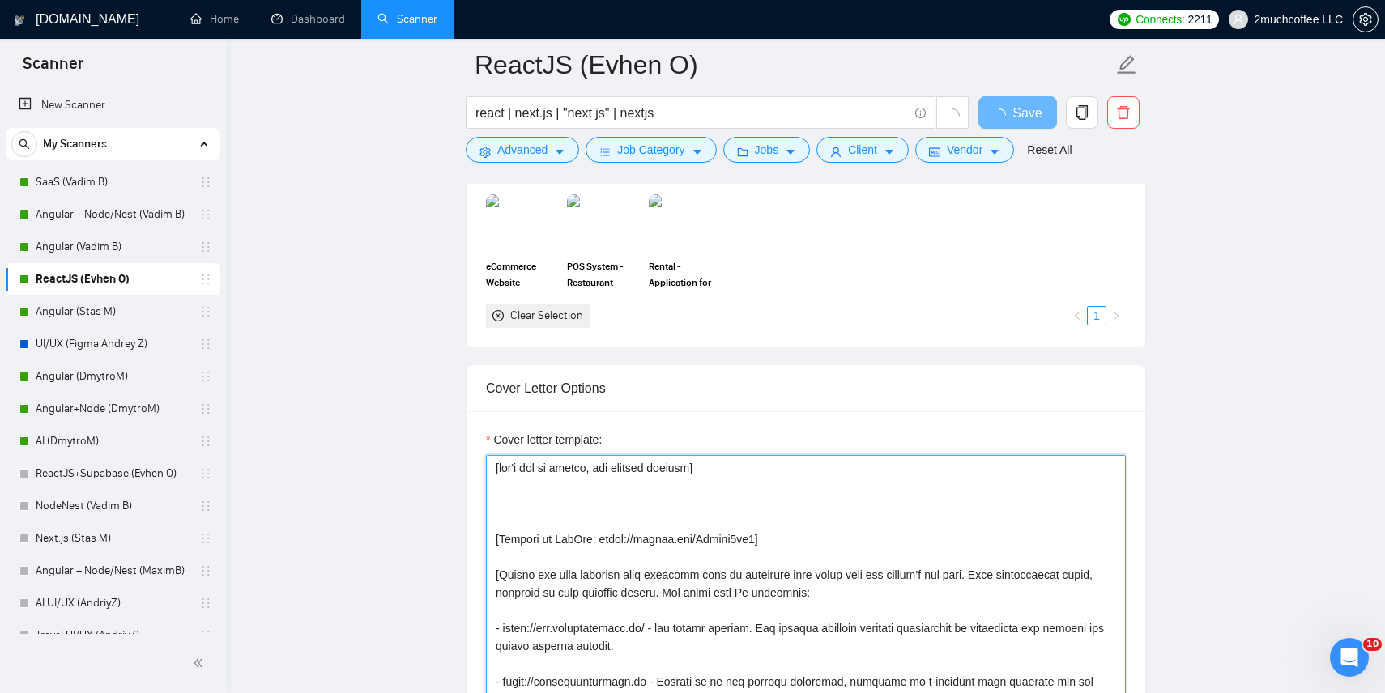
drag, startPoint x: 496, startPoint y: 507, endPoint x: 488, endPoint y: 460, distance: 47.5
click at [488, 460] on textarea "Cover letter template:" at bounding box center [806, 637] width 640 height 365
type textarea "[Mention my GitHub: [URL][DOMAIN_NAME]] [Select the most relevant past projects…"
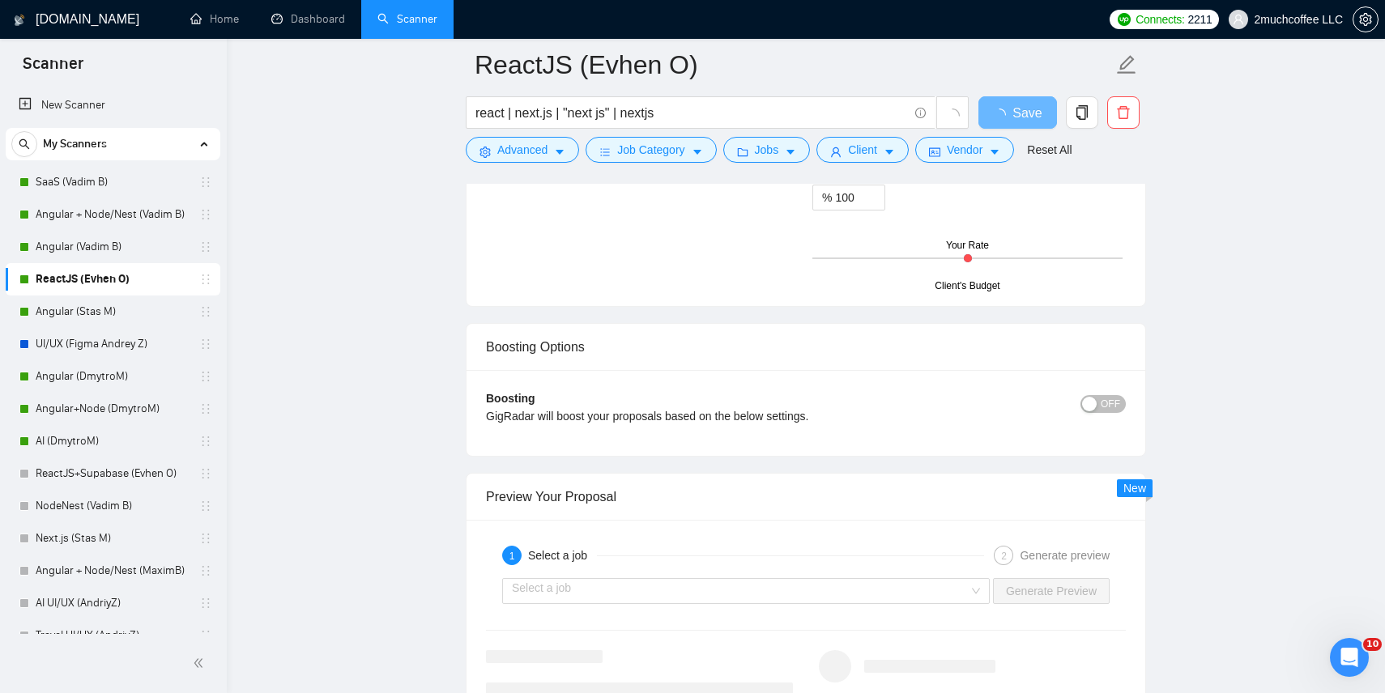
drag, startPoint x: 522, startPoint y: 522, endPoint x: 663, endPoint y: 299, distance: 264.0
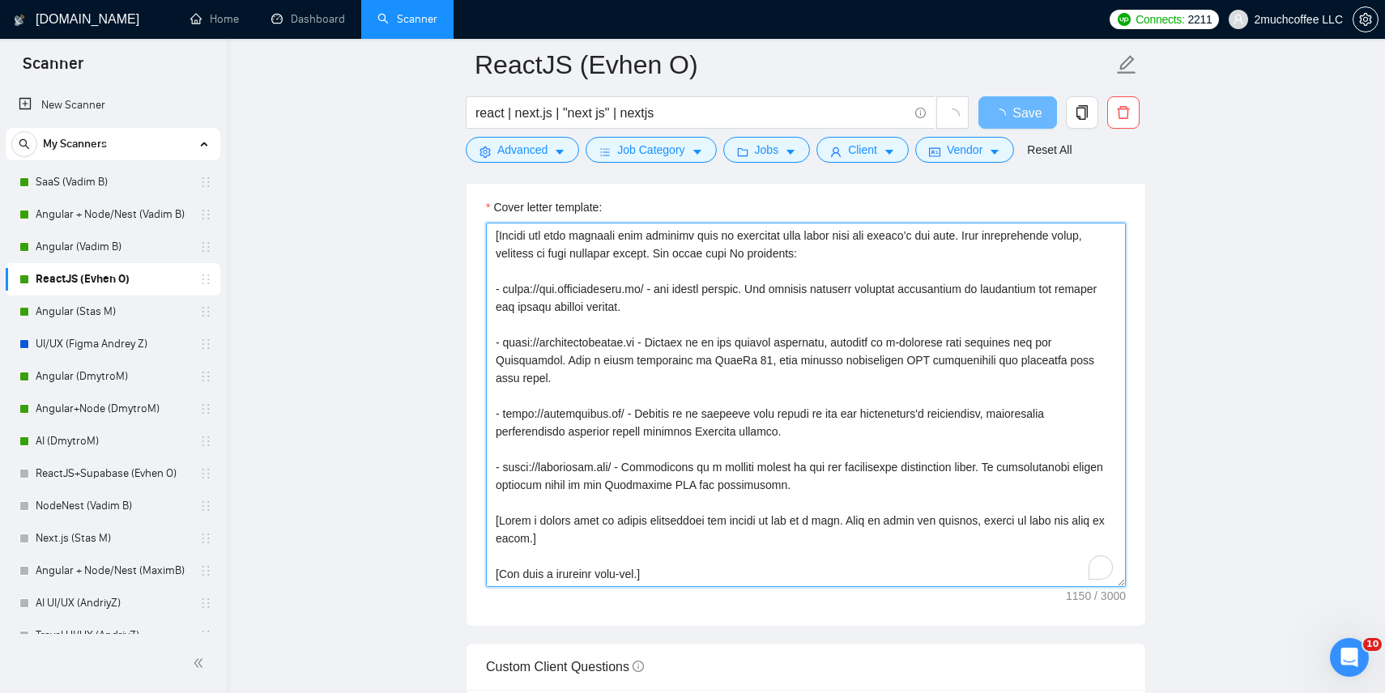
click at [622, 501] on textarea "Cover letter template:" at bounding box center [806, 405] width 640 height 365
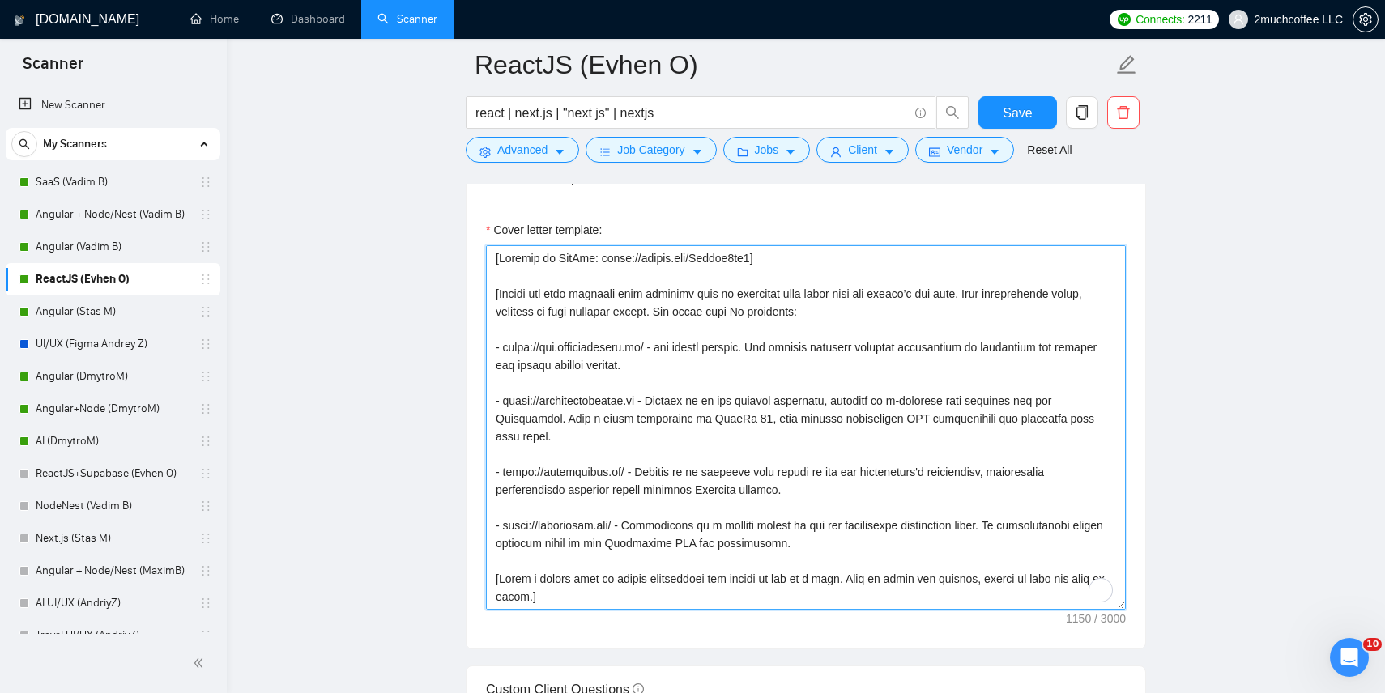
click at [510, 264] on textarea "Cover letter template:" at bounding box center [806, 427] width 640 height 365
paste textarea "[don't use em dashes, use hyphens instead] [Write a personal greeting using the…"
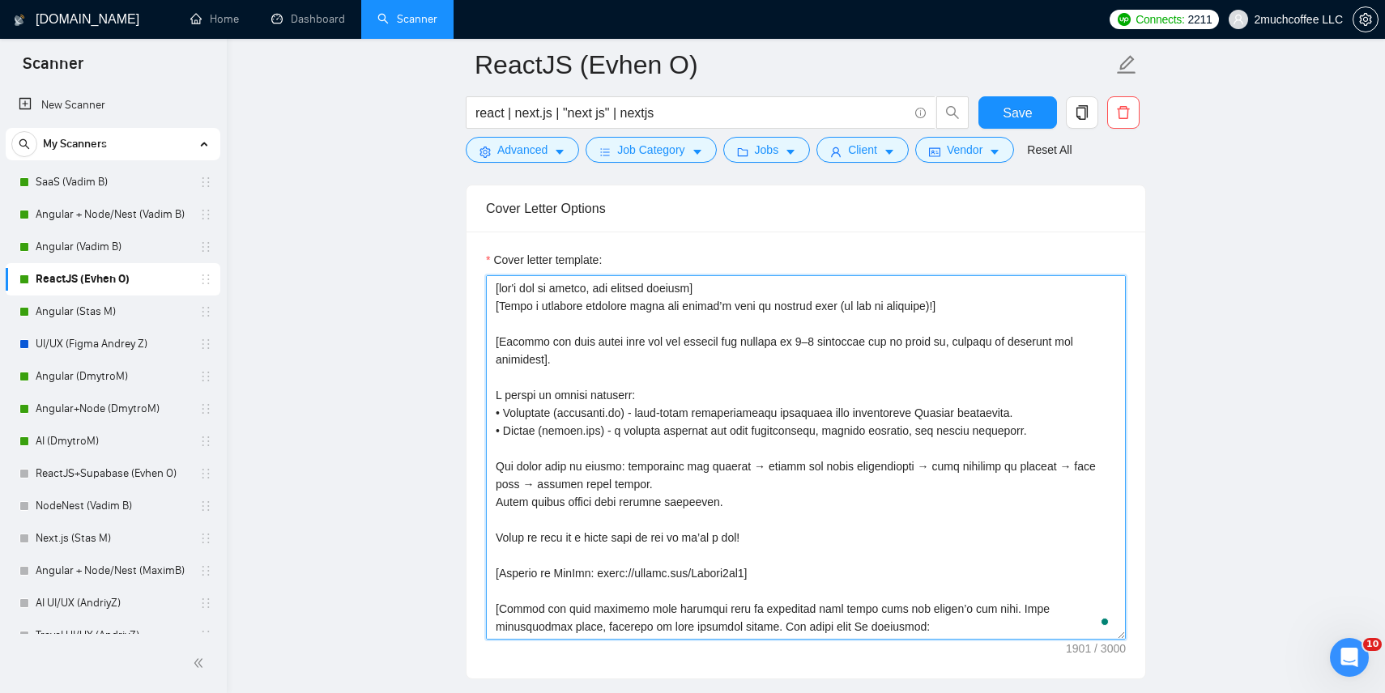
drag, startPoint x: 493, startPoint y: 461, endPoint x: 742, endPoint y: 501, distance: 251.8
click at [742, 501] on textarea "Cover letter template:" at bounding box center [806, 457] width 640 height 365
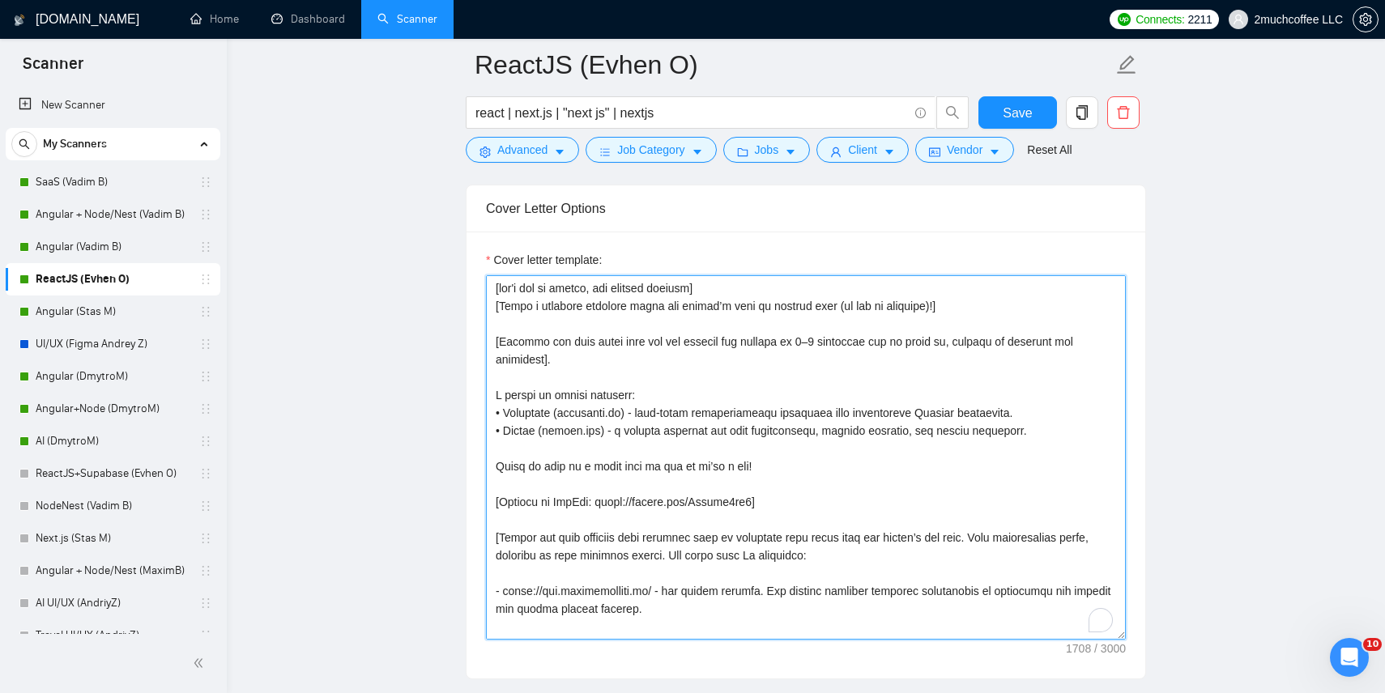
click at [557, 501] on textarea "Cover letter template:" at bounding box center [806, 457] width 640 height 365
click at [508, 379] on textarea "Cover letter template:" at bounding box center [806, 457] width 640 height 365
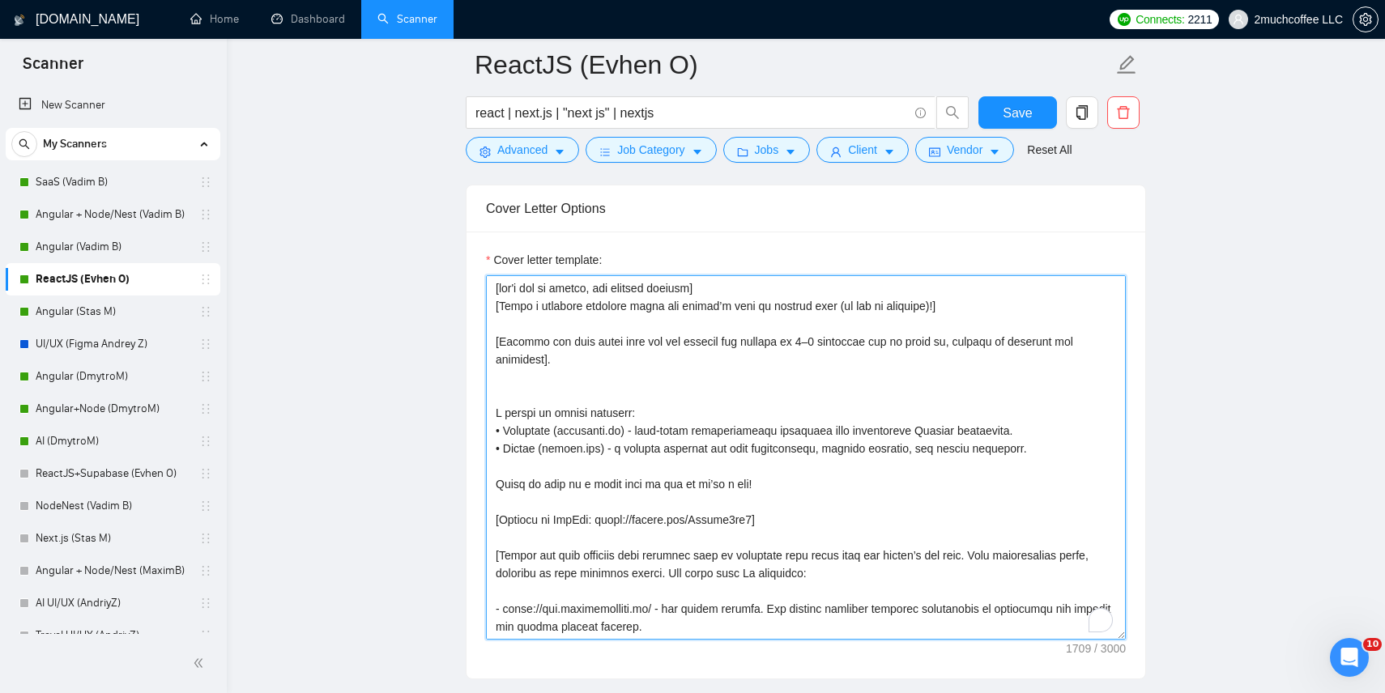
paste textarea "[Mention my GitHub: [URL][DOMAIN_NAME]]"
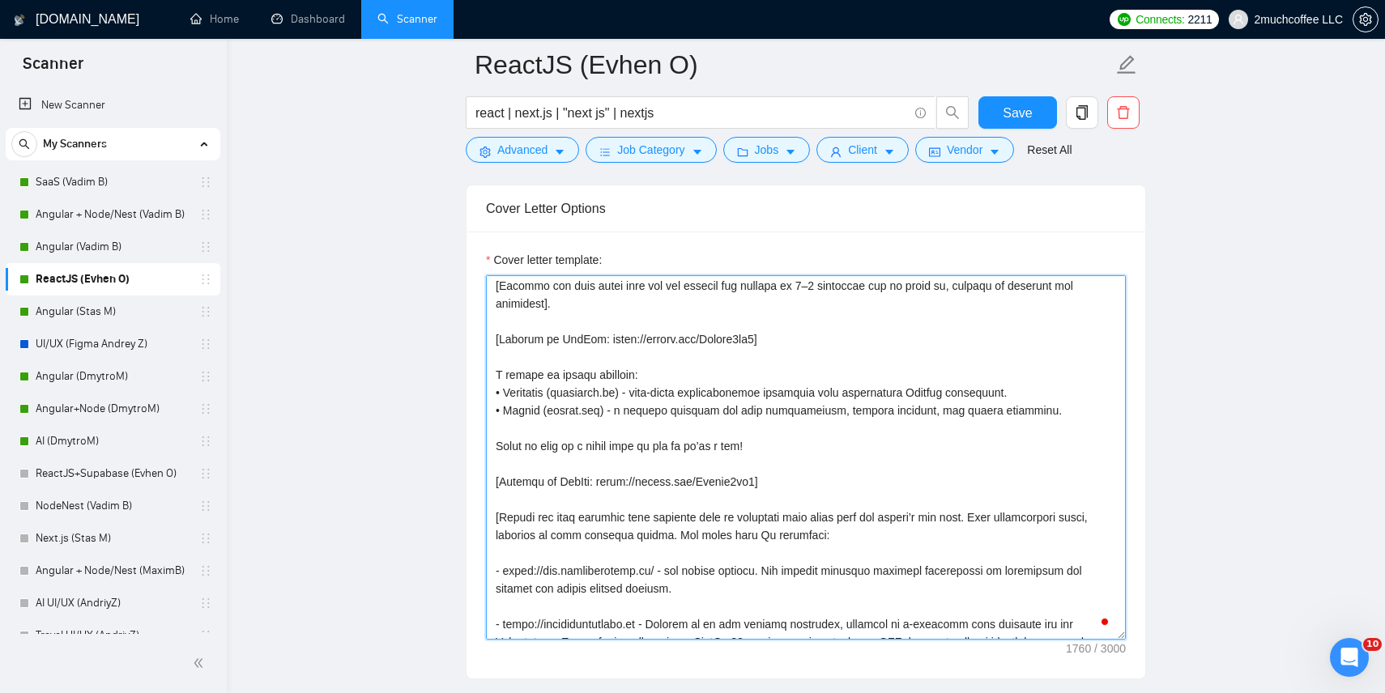
click at [503, 480] on textarea "Cover letter template:" at bounding box center [806, 457] width 640 height 365
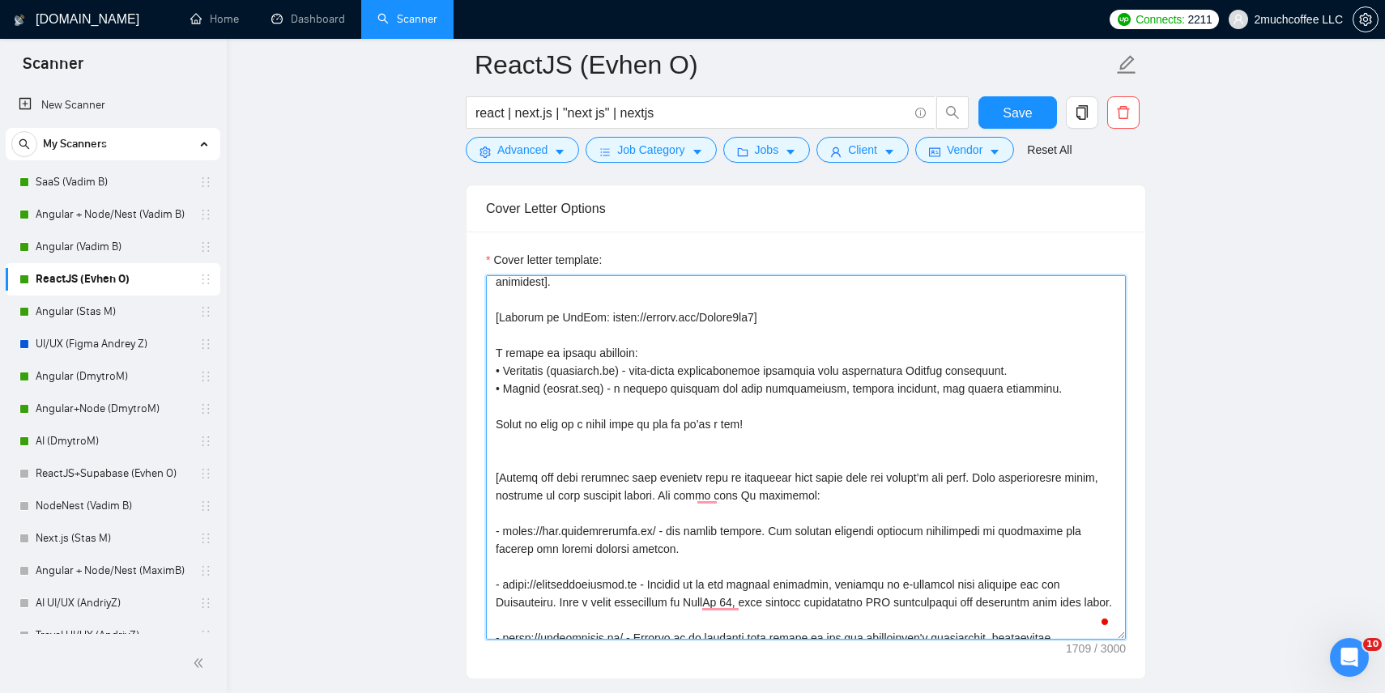
click at [534, 486] on textarea "Cover letter template:" at bounding box center [806, 457] width 640 height 365
click at [535, 493] on textarea "Cover letter template:" at bounding box center [806, 457] width 640 height 365
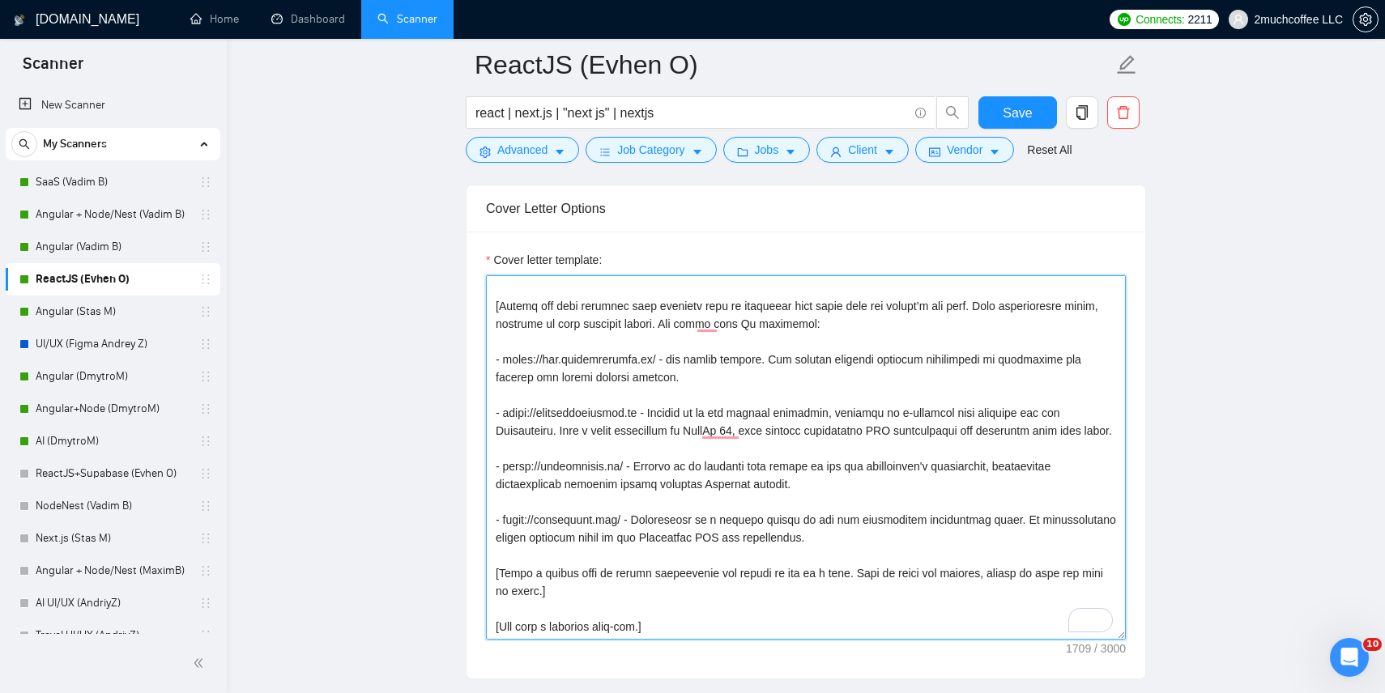
drag, startPoint x: 503, startPoint y: 484, endPoint x: 612, endPoint y: 484, distance: 108.6
click at [612, 484] on textarea "Cover letter template:" at bounding box center [806, 457] width 640 height 365
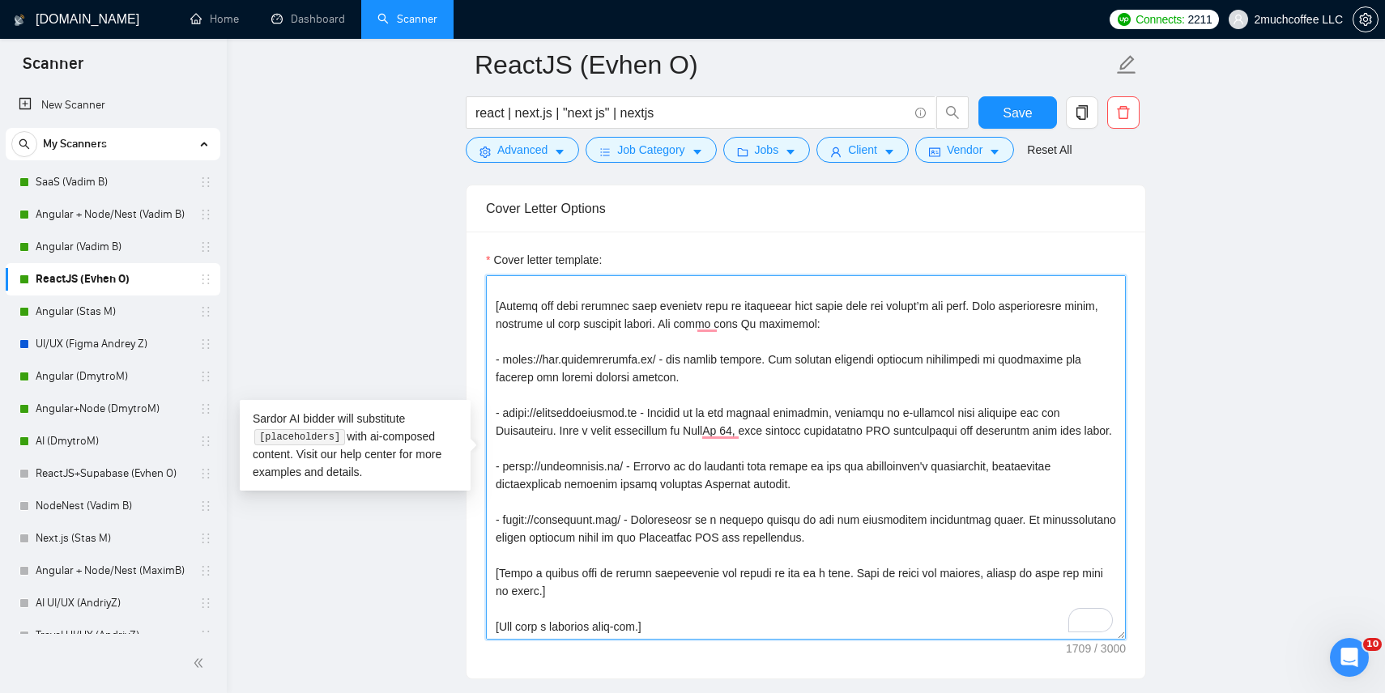
click at [535, 540] on textarea "Cover letter template:" at bounding box center [806, 457] width 640 height 365
drag, startPoint x: 505, startPoint y: 413, endPoint x: 647, endPoint y: 409, distance: 141.8
click at [647, 409] on textarea "Cover letter template:" at bounding box center [806, 457] width 640 height 365
drag, startPoint x: 651, startPoint y: 412, endPoint x: 505, endPoint y: 409, distance: 145.8
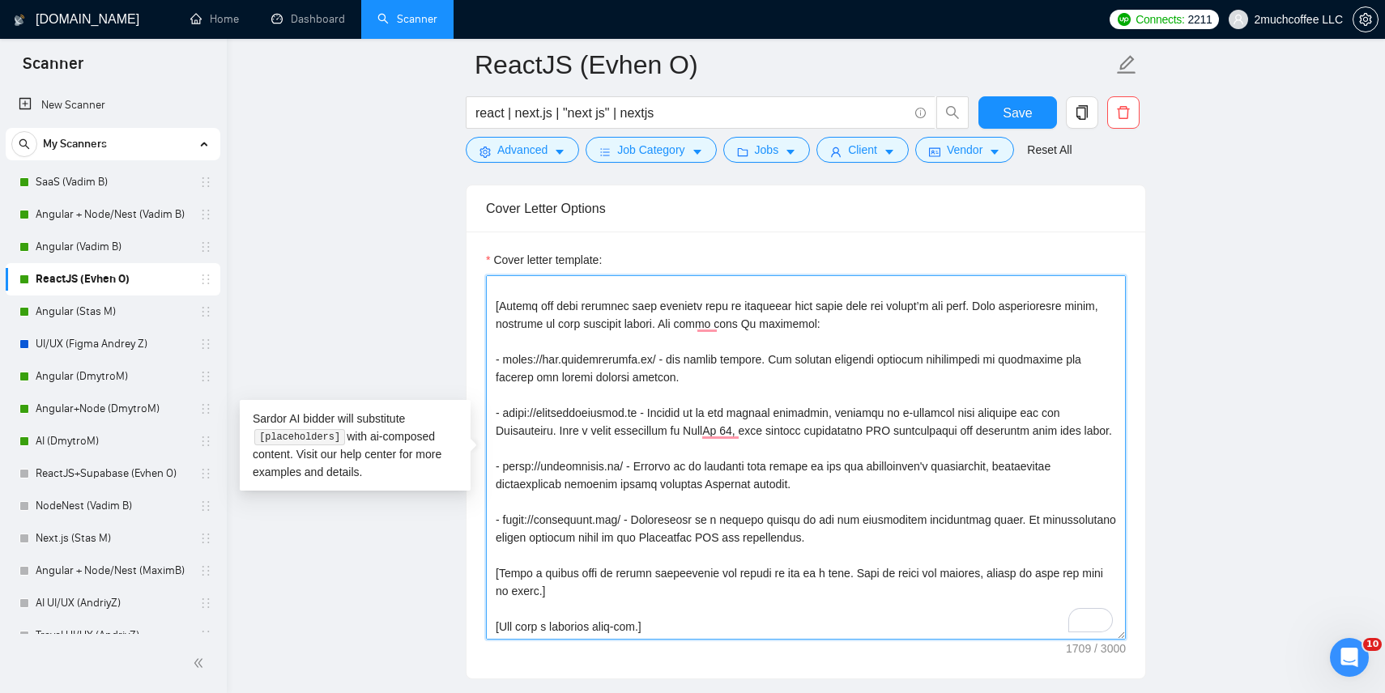
click at [505, 409] on textarea "Cover letter template:" at bounding box center [806, 457] width 640 height 365
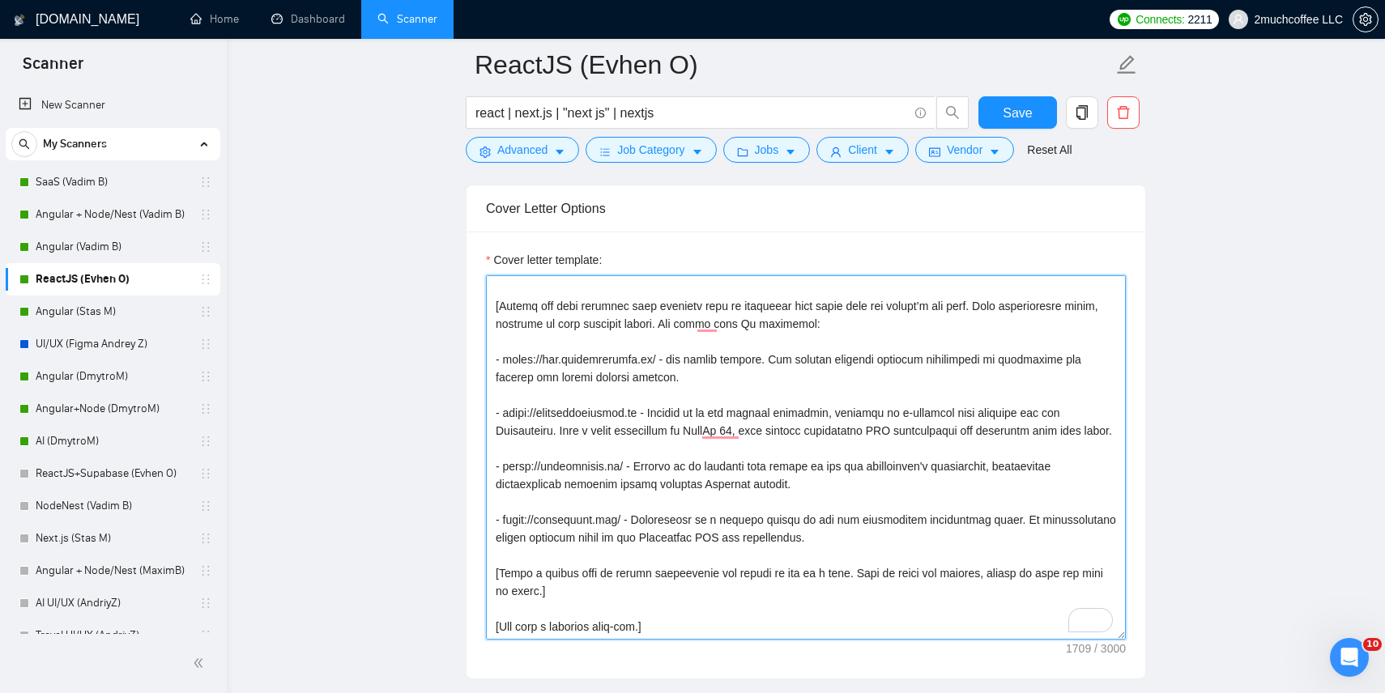
drag, startPoint x: 651, startPoint y: 359, endPoint x: 506, endPoint y: 357, distance: 145.0
click at [506, 357] on textarea "Cover letter template:" at bounding box center [806, 457] width 640 height 365
drag, startPoint x: 504, startPoint y: 359, endPoint x: 652, endPoint y: 360, distance: 148.3
click at [652, 360] on textarea "Cover letter template:" at bounding box center [806, 457] width 640 height 365
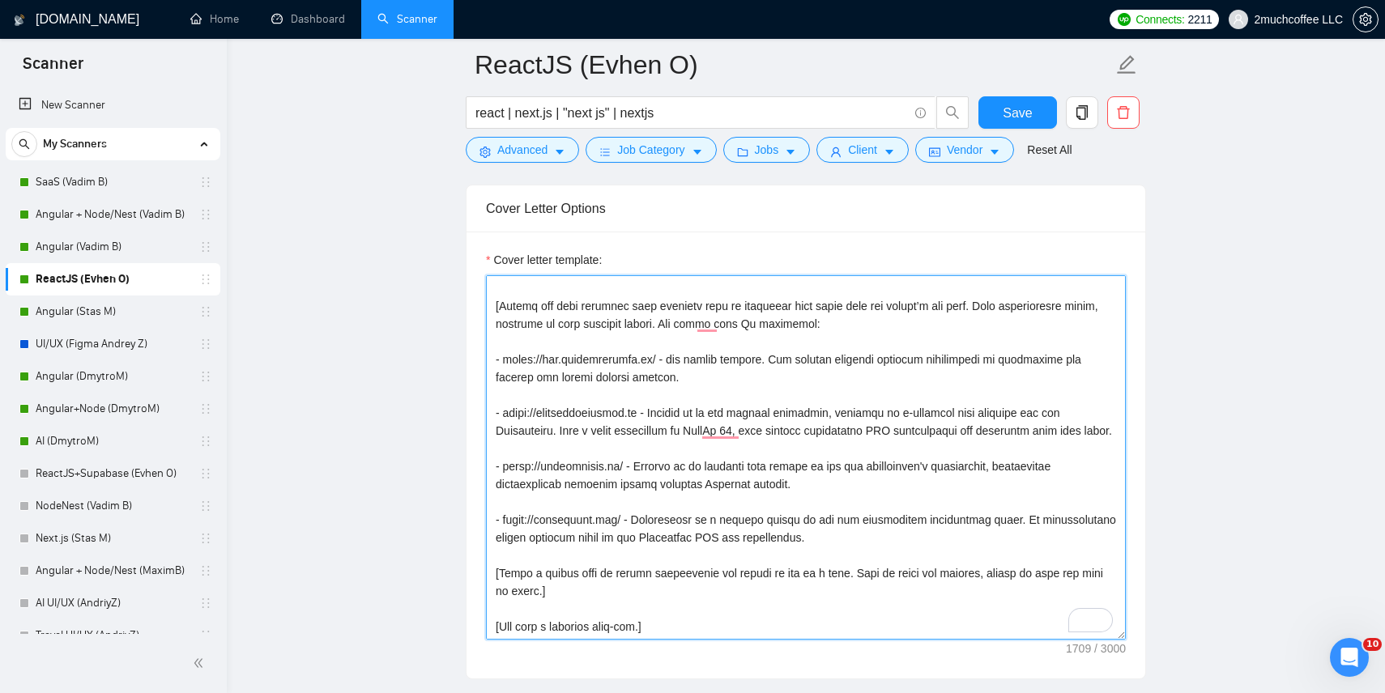
click at [643, 360] on textarea "Cover letter template:" at bounding box center [806, 457] width 640 height 365
drag, startPoint x: 503, startPoint y: 358, endPoint x: 650, endPoint y: 358, distance: 147.4
click at [650, 358] on textarea "Cover letter template:" at bounding box center [806, 457] width 640 height 365
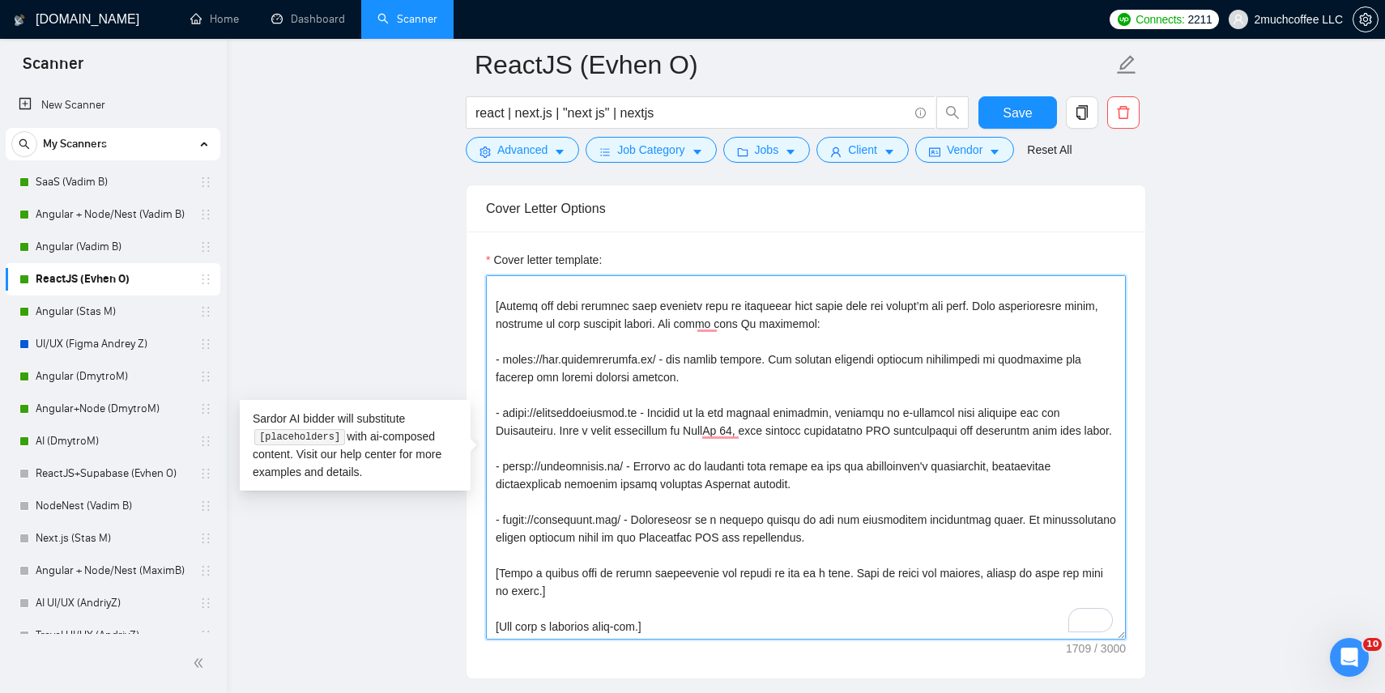
click at [544, 455] on textarea "Cover letter template:" at bounding box center [806, 457] width 640 height 365
click at [667, 406] on textarea "Cover letter template:" at bounding box center [806, 457] width 640 height 365
click at [743, 369] on textarea "Cover letter template:" at bounding box center [806, 457] width 640 height 365
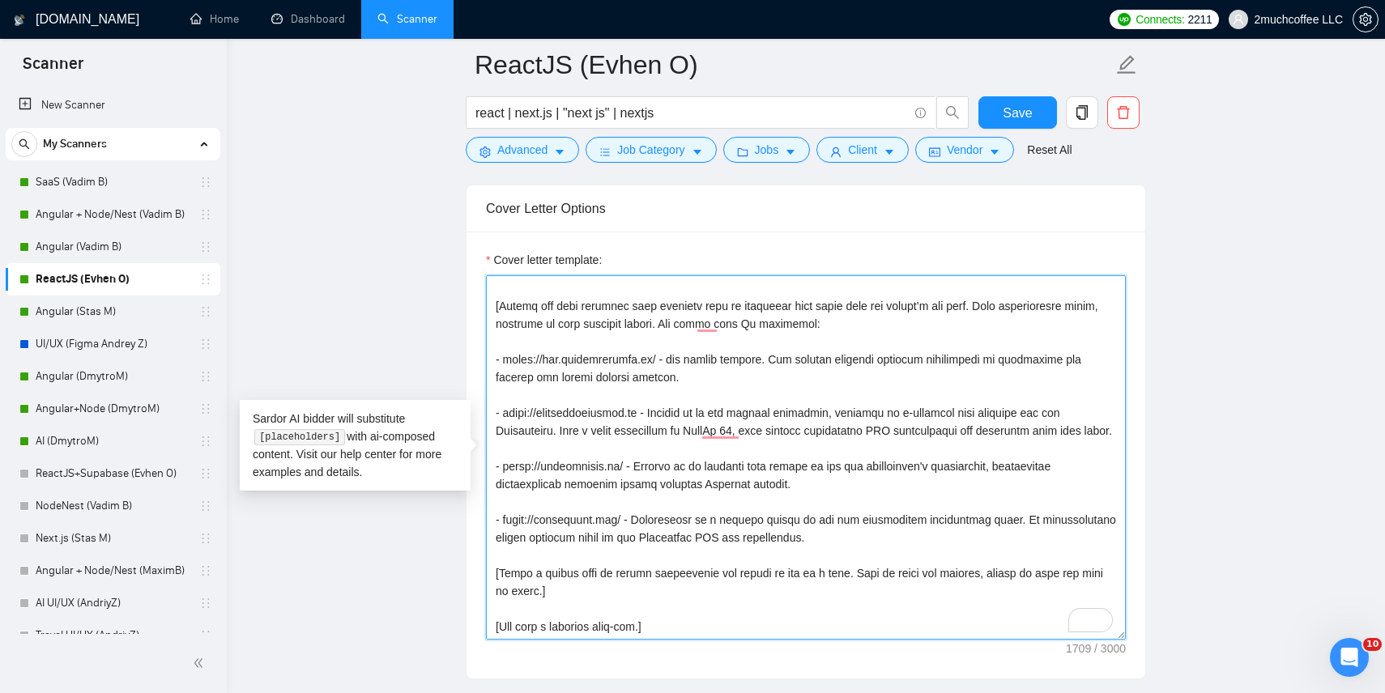
click at [692, 493] on textarea "Cover letter template:" at bounding box center [806, 457] width 640 height 365
click at [763, 492] on textarea "Cover letter template:" at bounding box center [806, 457] width 640 height 365
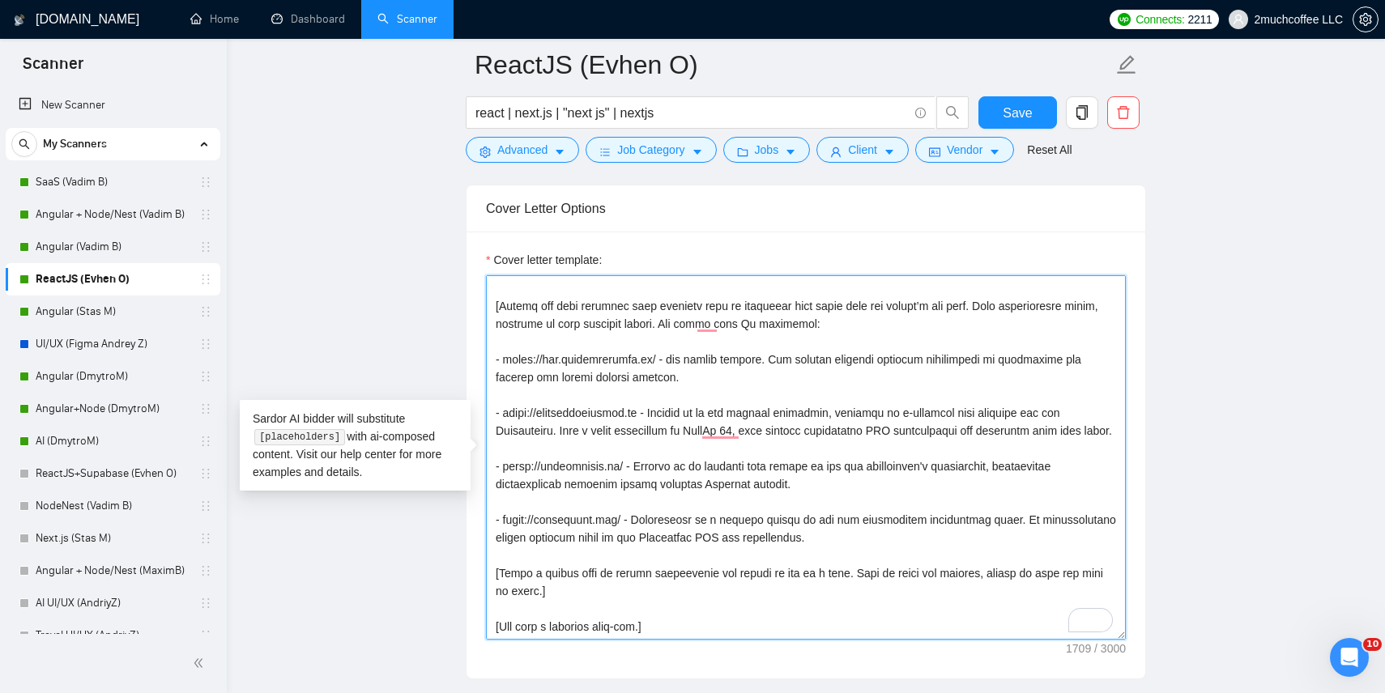
click at [763, 492] on textarea "Cover letter template:" at bounding box center [806, 457] width 640 height 365
click at [806, 485] on textarea "Cover letter template:" at bounding box center [806, 457] width 640 height 365
click at [749, 502] on textarea "Cover letter template:" at bounding box center [806, 457] width 640 height 365
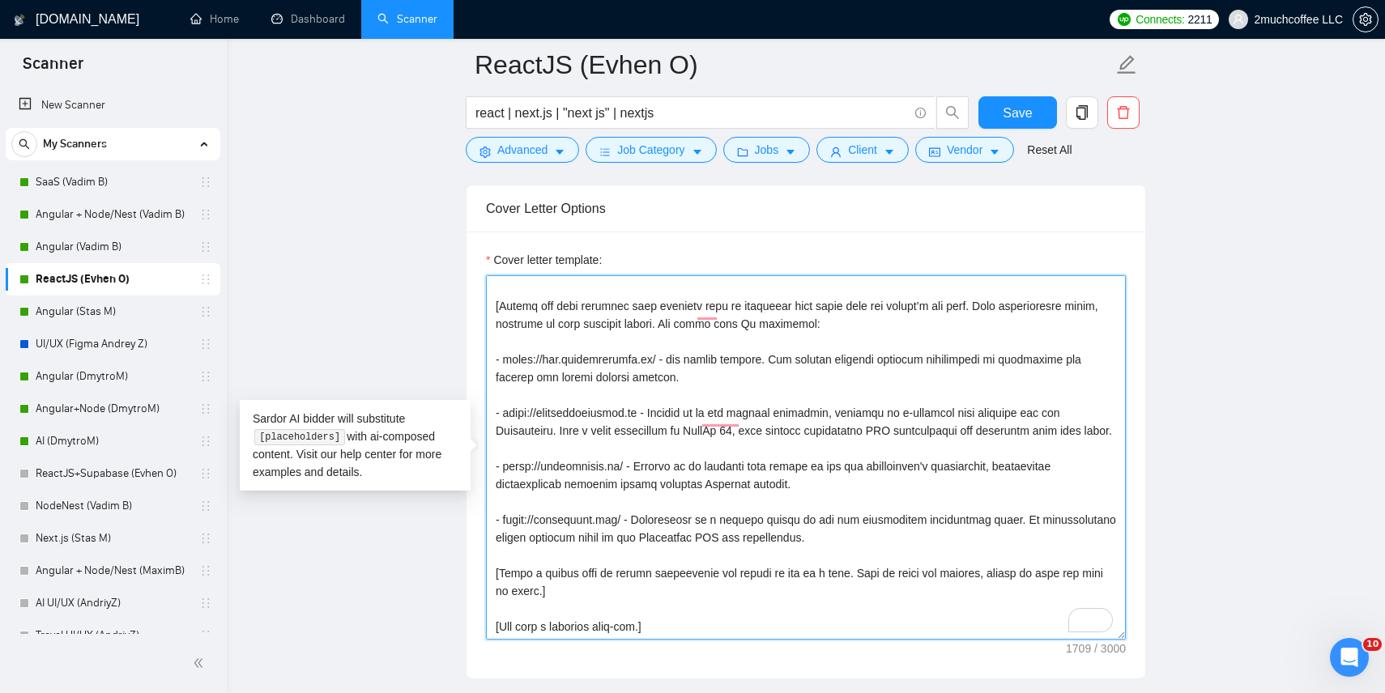
click at [743, 535] on textarea "Cover letter template:" at bounding box center [806, 457] width 640 height 365
drag, startPoint x: 495, startPoint y: 399, endPoint x: 818, endPoint y: 503, distance: 339.7
click at [818, 504] on textarea "Cover letter template:" at bounding box center [806, 457] width 640 height 365
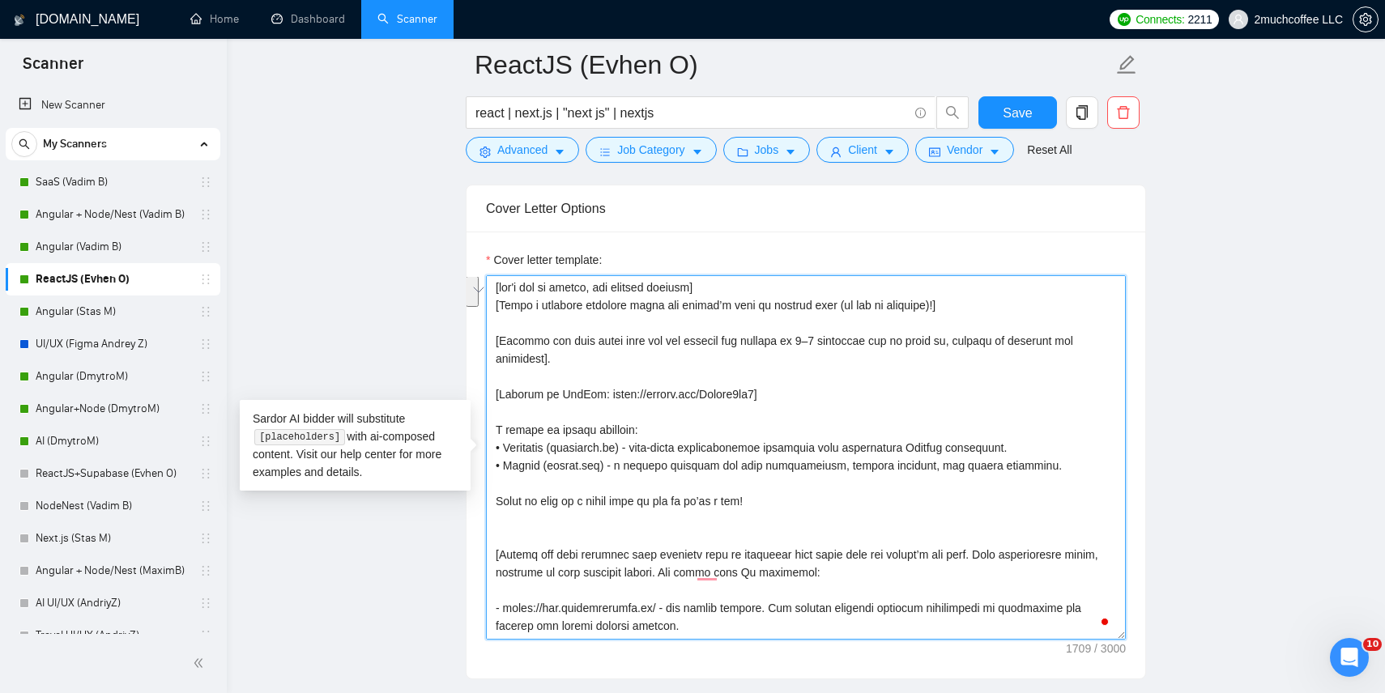
drag, startPoint x: 504, startPoint y: 447, endPoint x: 1065, endPoint y: 472, distance: 561.9
click at [1065, 472] on textarea "Cover letter template:" at bounding box center [806, 457] width 640 height 365
paste textarea "- https://baasverpakkingen.nl - Stepped in as the primary developer, crafting a…"
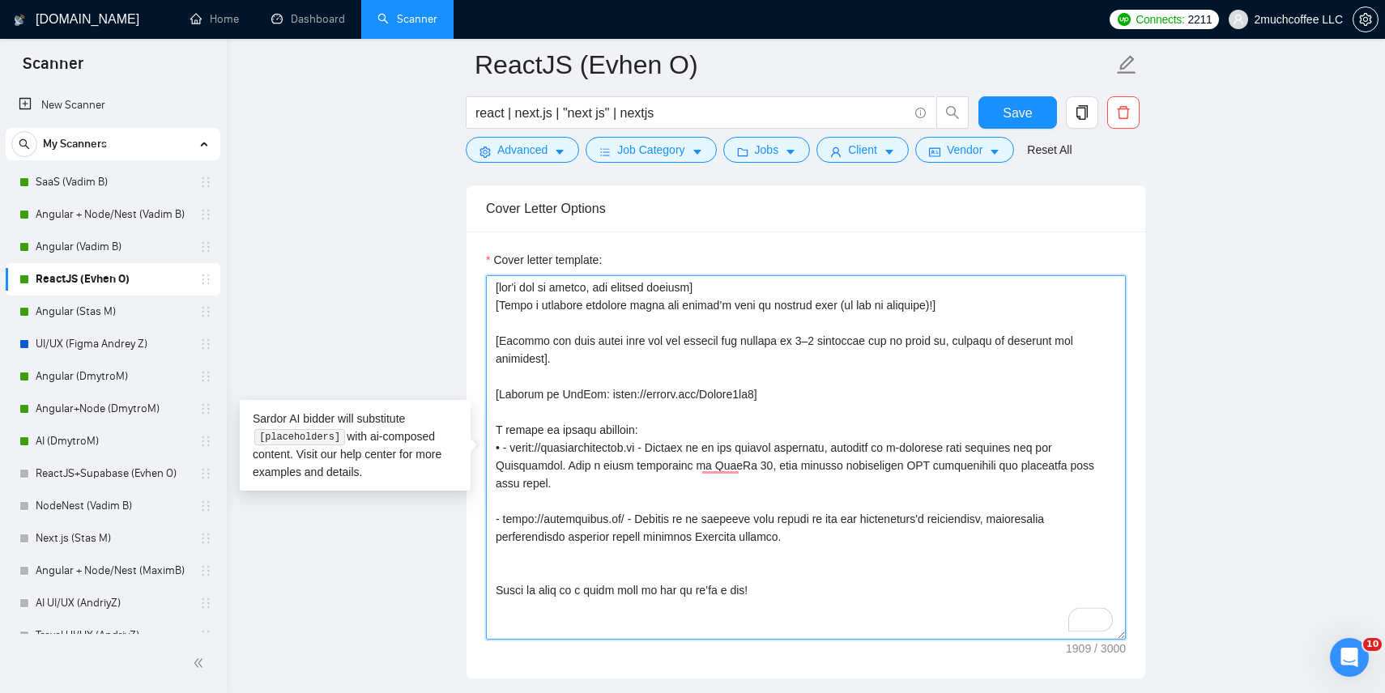
click at [510, 447] on textarea "Cover letter template:" at bounding box center [806, 457] width 640 height 365
drag, startPoint x: 500, startPoint y: 520, endPoint x: 487, endPoint y: 520, distance: 13.0
click at [487, 520] on textarea "Cover letter template:" at bounding box center [806, 457] width 640 height 365
paste textarea "•"
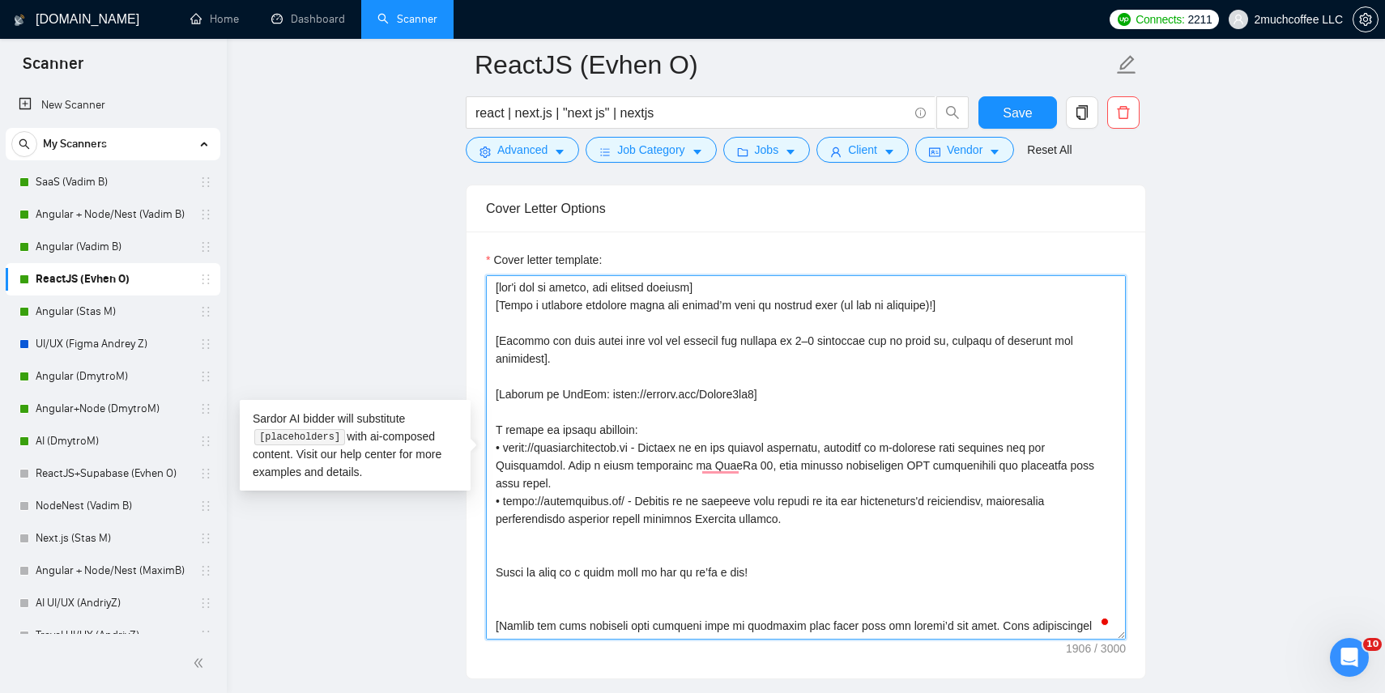
click at [802, 443] on textarea "Cover letter template:" at bounding box center [806, 457] width 640 height 365
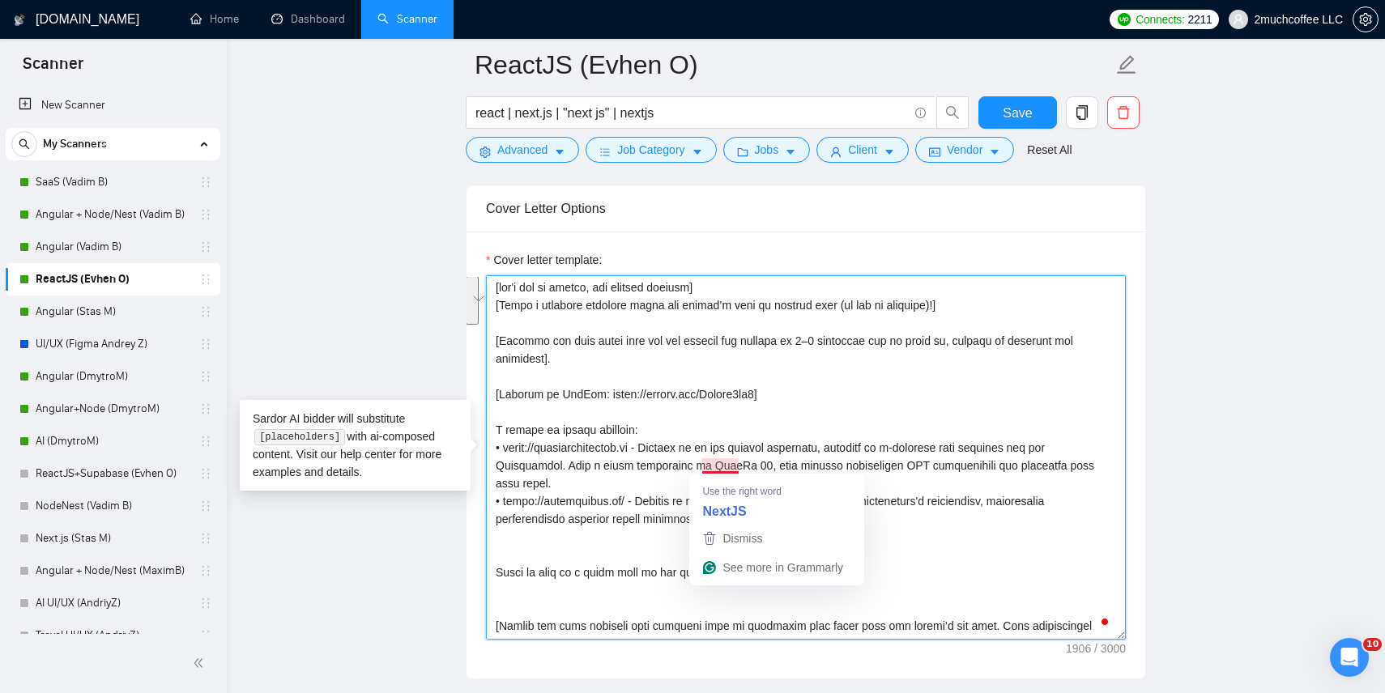
click at [808, 441] on textarea "Cover letter template:" at bounding box center [806, 457] width 640 height 365
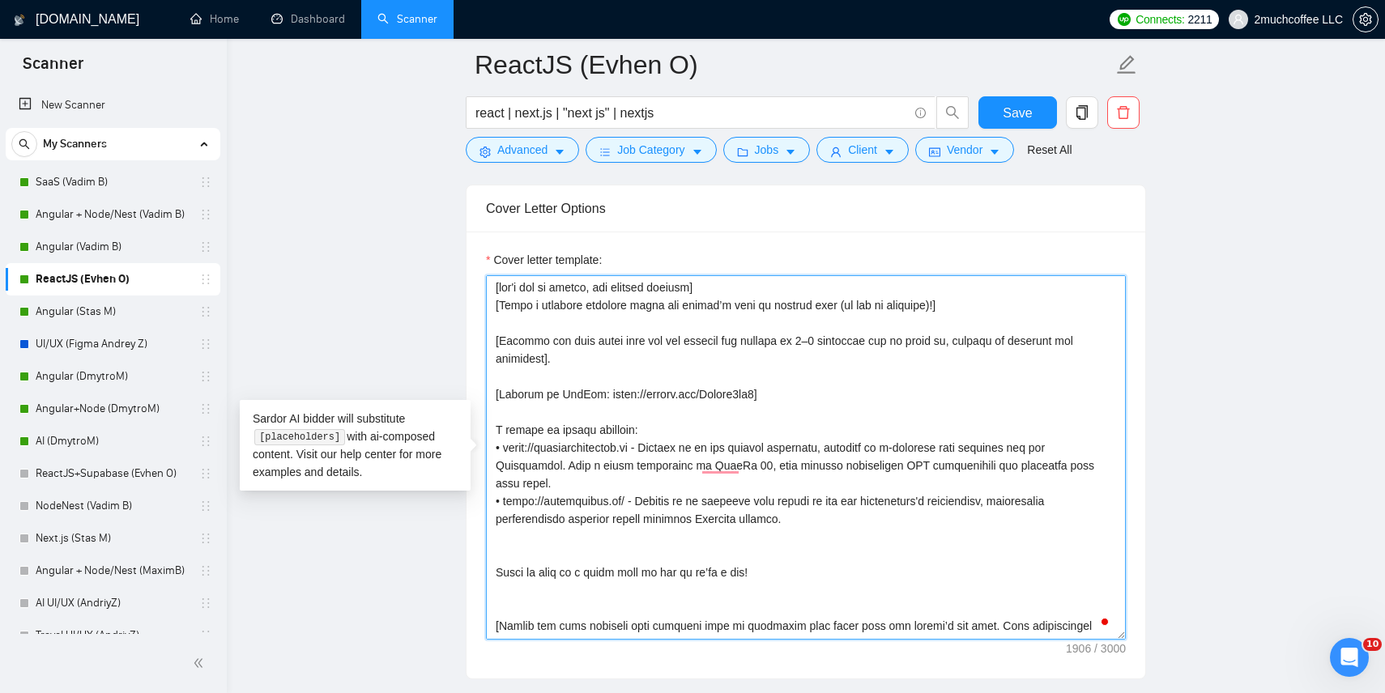
click at [984, 451] on textarea "Cover letter template:" at bounding box center [806, 457] width 640 height 365
drag, startPoint x: 567, startPoint y: 464, endPoint x: 581, endPoint y: 481, distance: 21.9
click at [581, 482] on textarea "Cover letter template:" at bounding box center [806, 457] width 640 height 365
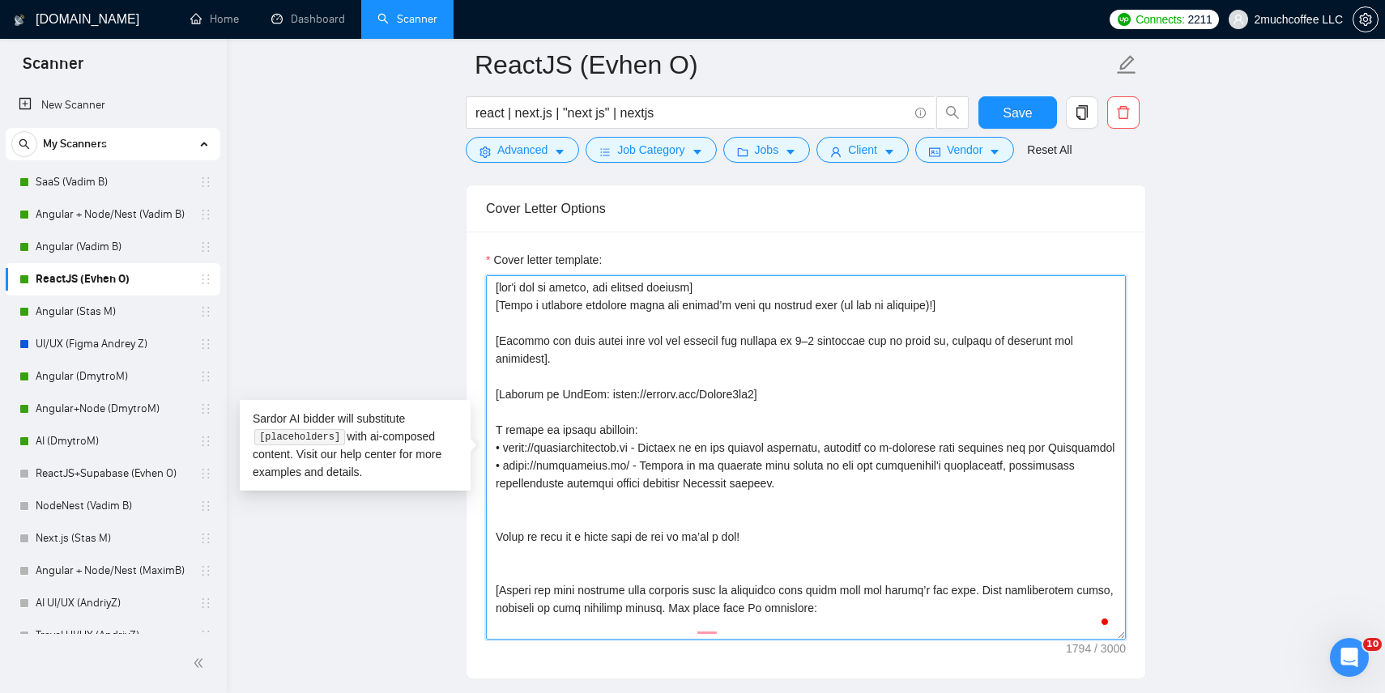
click at [704, 501] on textarea "Cover letter template:" at bounding box center [806, 457] width 640 height 365
click at [821, 498] on textarea "Cover letter template:" at bounding box center [806, 457] width 640 height 365
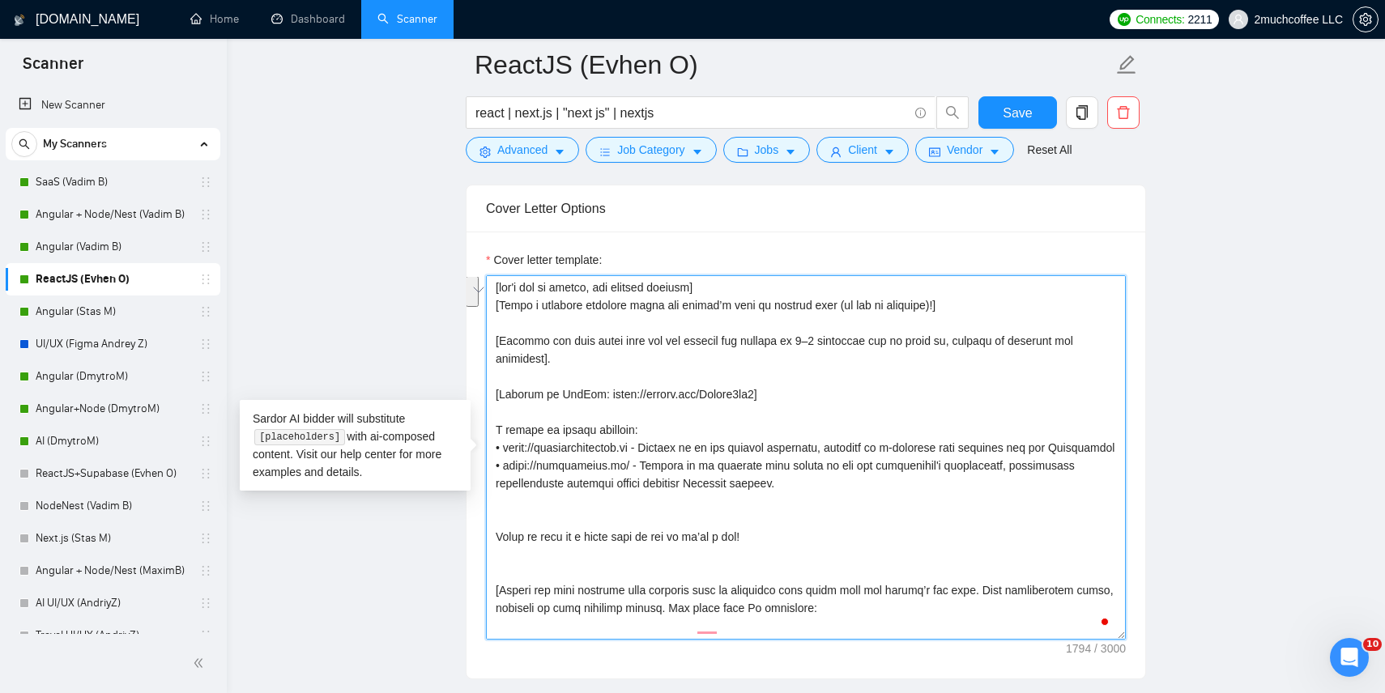
click at [821, 498] on textarea "Cover letter template:" at bounding box center [806, 457] width 640 height 365
click at [854, 489] on textarea "Cover letter template:" at bounding box center [806, 457] width 640 height 365
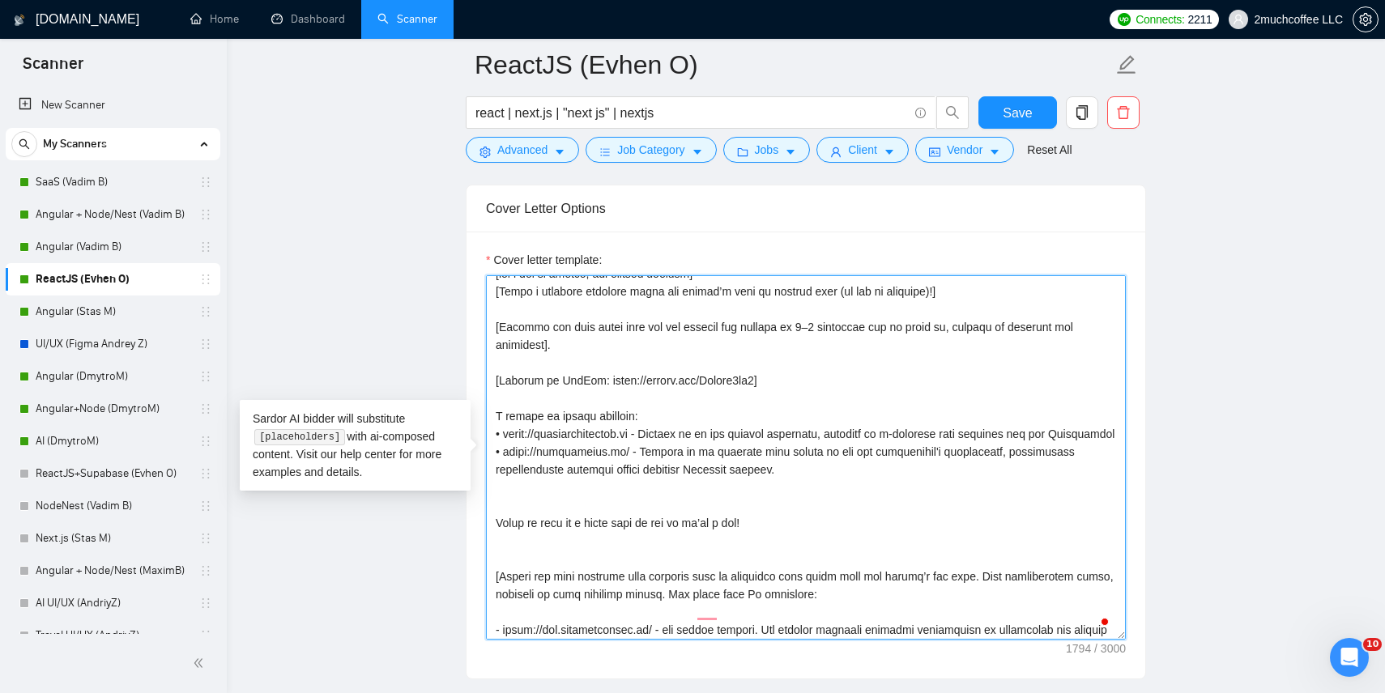
click at [758, 510] on textarea "Cover letter template:" at bounding box center [806, 457] width 640 height 365
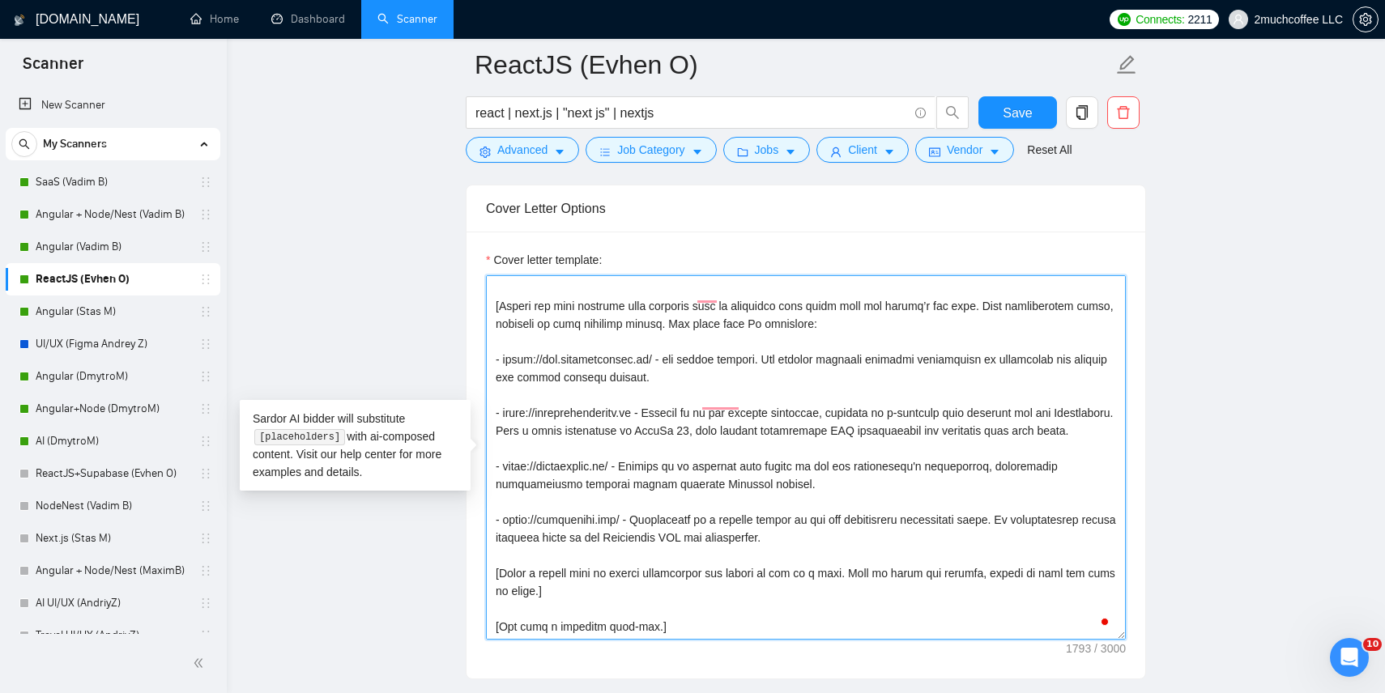
drag, startPoint x: 683, startPoint y: 624, endPoint x: 541, endPoint y: 419, distance: 249.2
click at [541, 419] on textarea "Cover letter template:" at bounding box center [806, 457] width 640 height 365
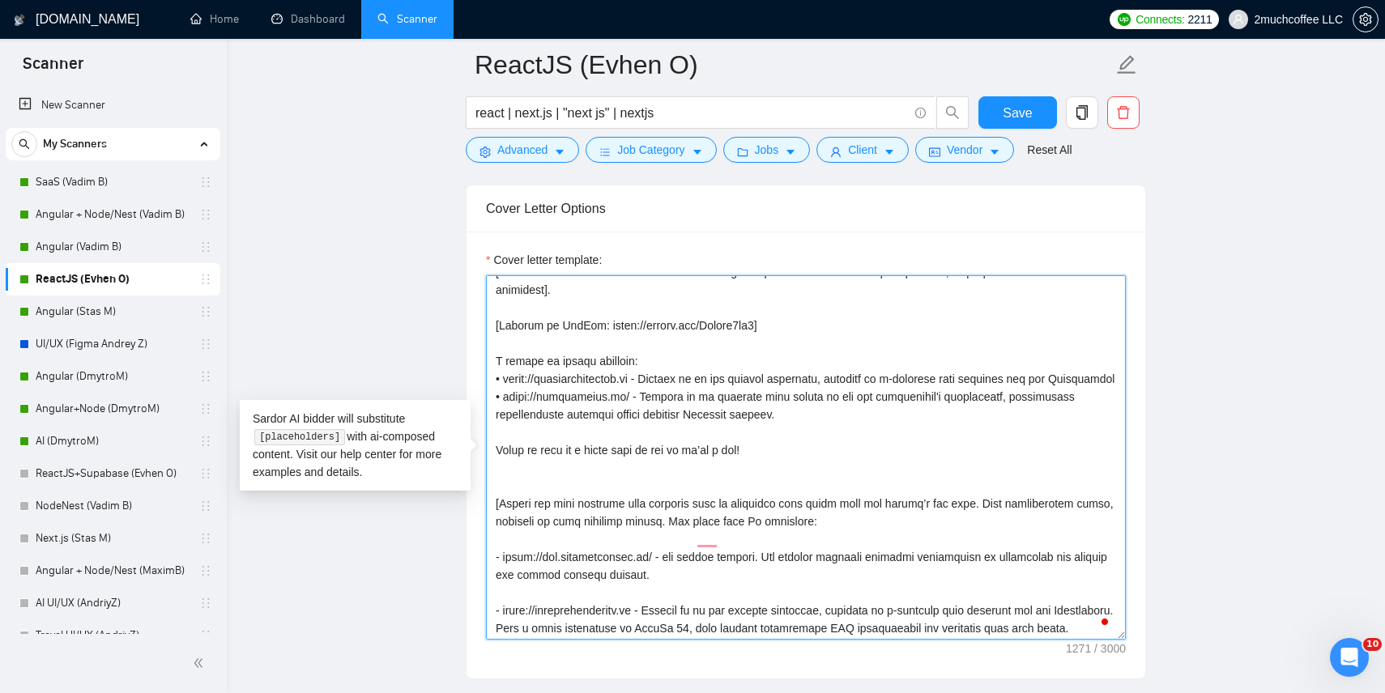
click at [513, 487] on textarea "Cover letter template:" at bounding box center [806, 457] width 640 height 365
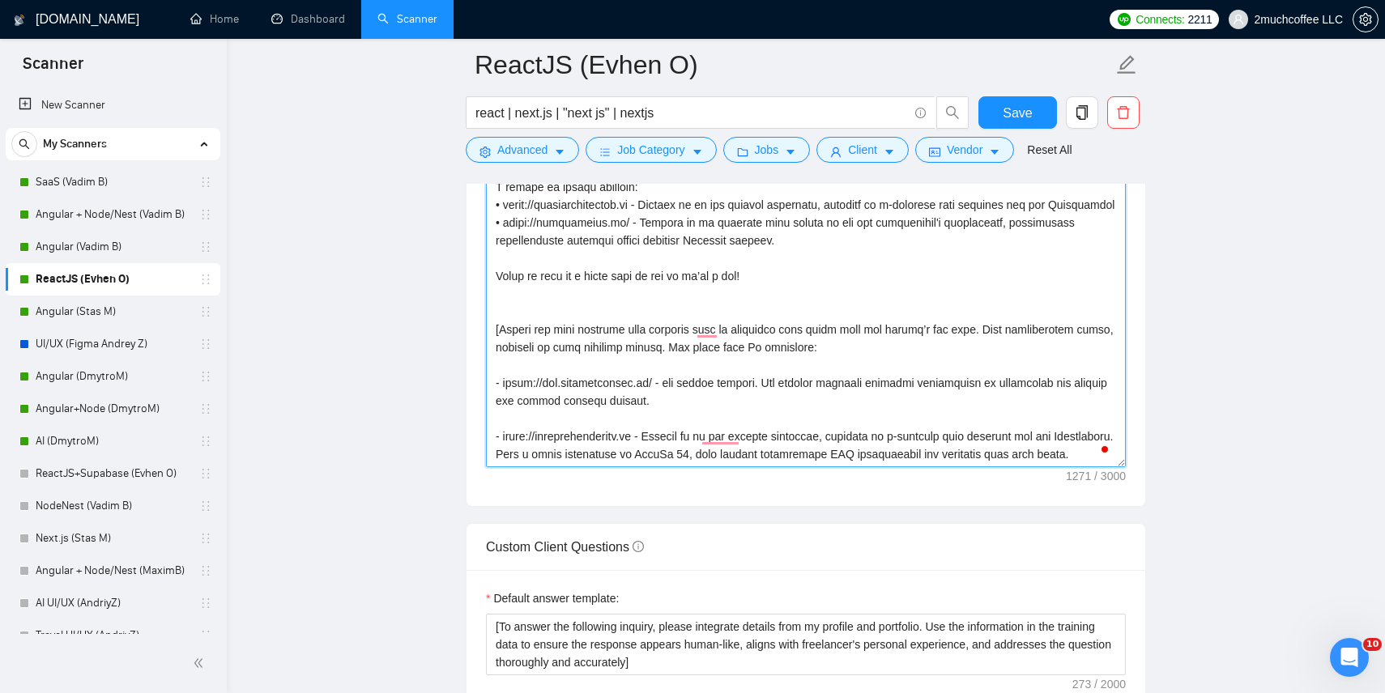
drag, startPoint x: 510, startPoint y: 480, endPoint x: 653, endPoint y: 728, distance: 286.7
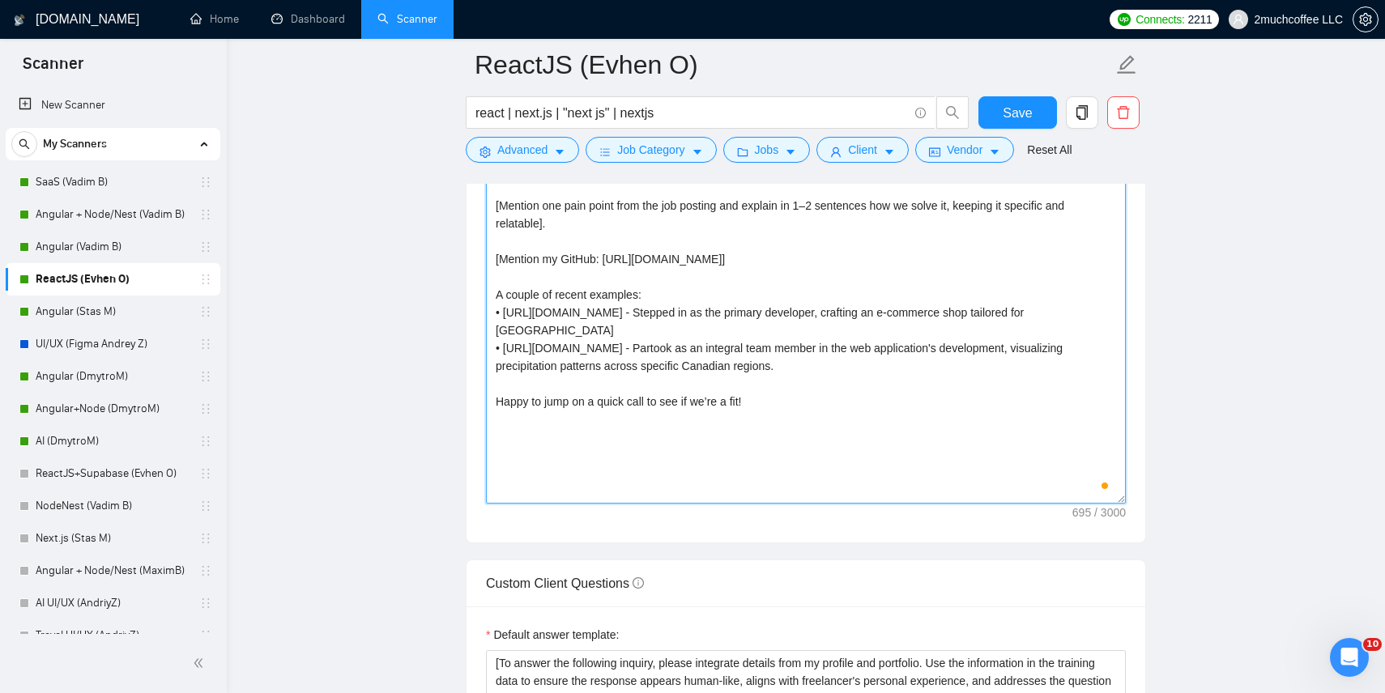
click at [766, 383] on textarea "[don't use em dashes, use hyphens instead] [Write a personal greeting using the…" at bounding box center [806, 321] width 640 height 365
click at [751, 422] on textarea "[don't use em dashes, use hyphens instead] [Write a personal greeting using the…" at bounding box center [806, 321] width 640 height 365
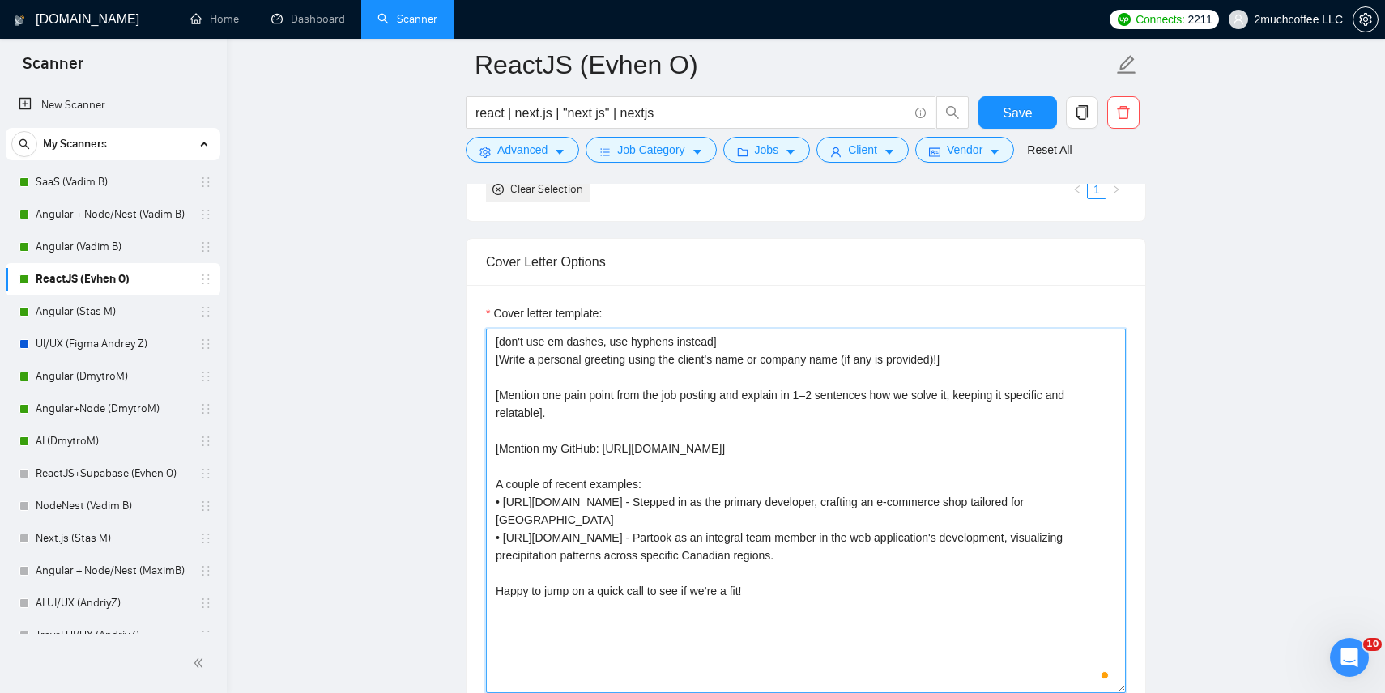
click at [637, 467] on textarea "[don't use em dashes, use hyphens instead] [Write a personal greeting using the…" at bounding box center [806, 511] width 640 height 365
click at [643, 422] on textarea "[don't use em dashes, use hyphens instead] [Write a personal greeting using the…" at bounding box center [806, 511] width 640 height 365
click at [639, 379] on textarea "[don't use em dashes, use hyphens instead] [Write a personal greeting using the…" at bounding box center [806, 511] width 640 height 365
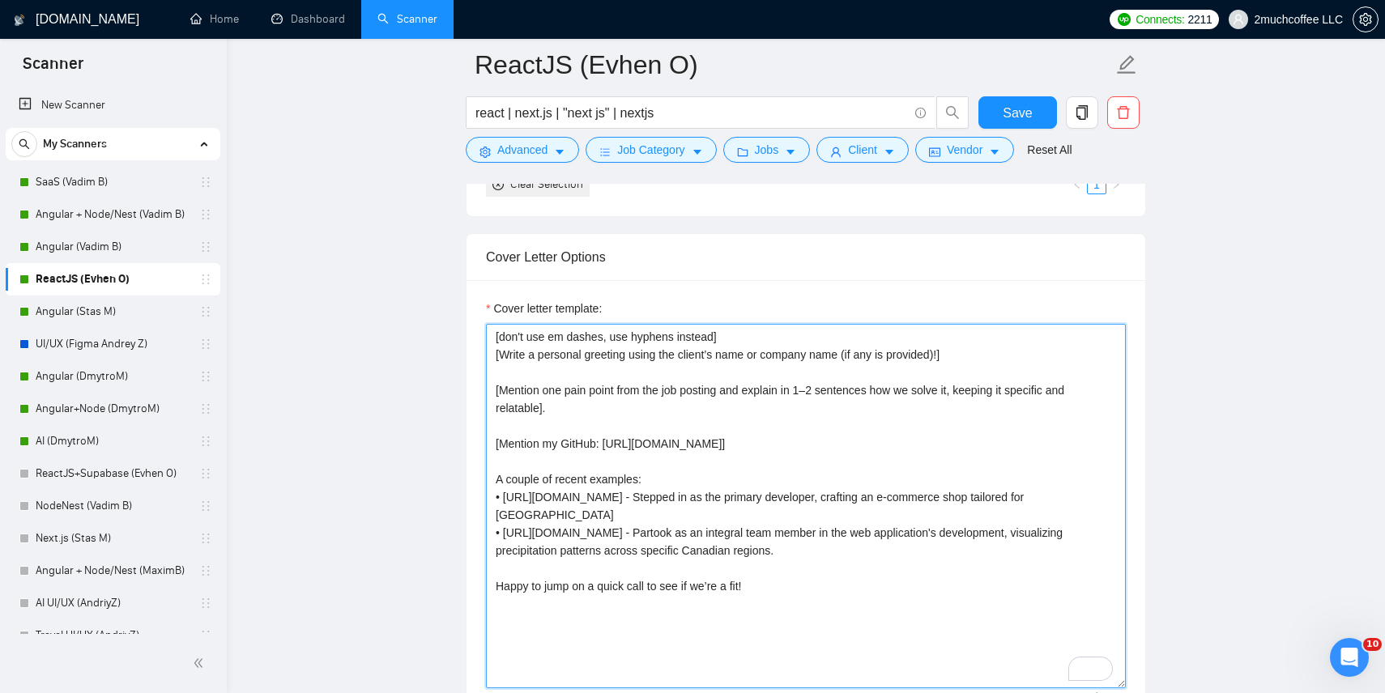
click at [680, 405] on textarea "[don't use em dashes, use hyphens instead] [Write a personal greeting using the…" at bounding box center [806, 506] width 640 height 365
click at [680, 407] on textarea "[don't use em dashes, use hyphens instead] [Write a personal greeting using the…" at bounding box center [806, 506] width 640 height 365
click at [632, 489] on textarea "[don't use em dashes, use hyphens instead] [Write a personal greeting using the…" at bounding box center [806, 506] width 640 height 365
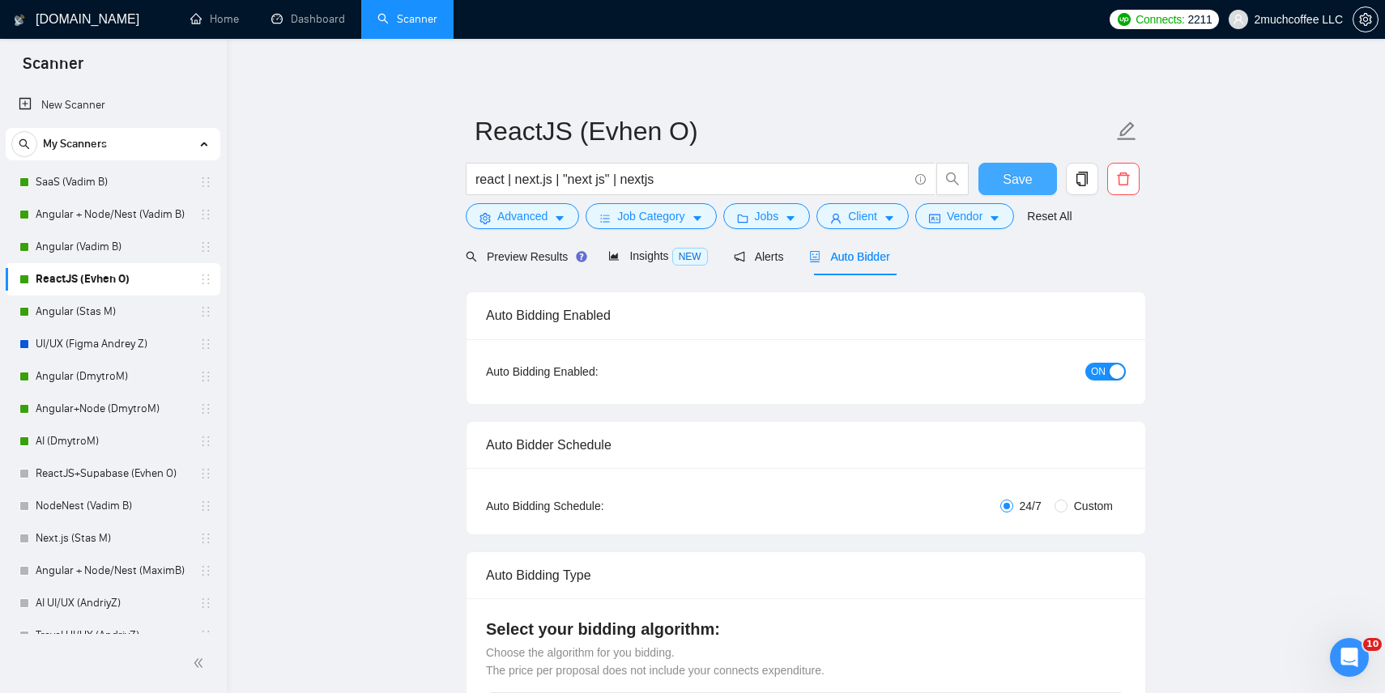
type textarea "[don't use em dashes, use hyphens instead] [Write a personal greeting using the…"
click at [1016, 184] on span "Save" at bounding box center [1017, 179] width 29 height 20
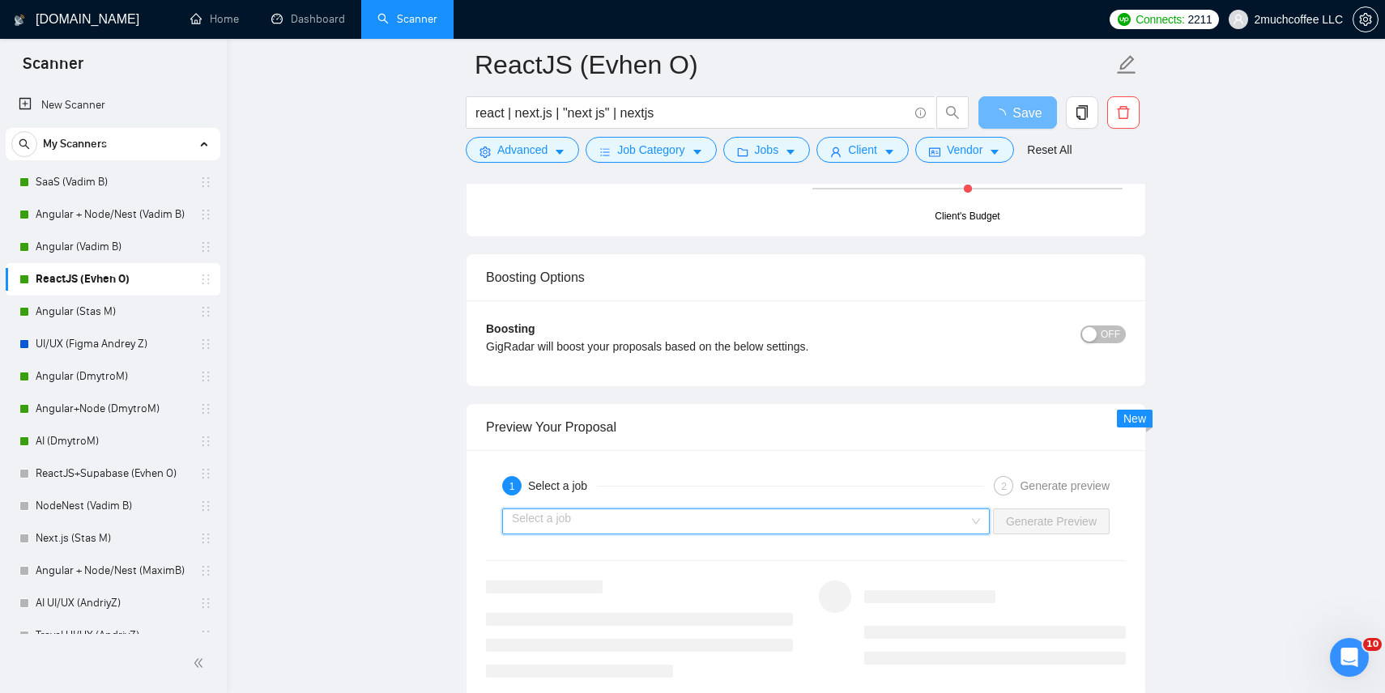
click at [838, 528] on input "search" at bounding box center [740, 522] width 457 height 24
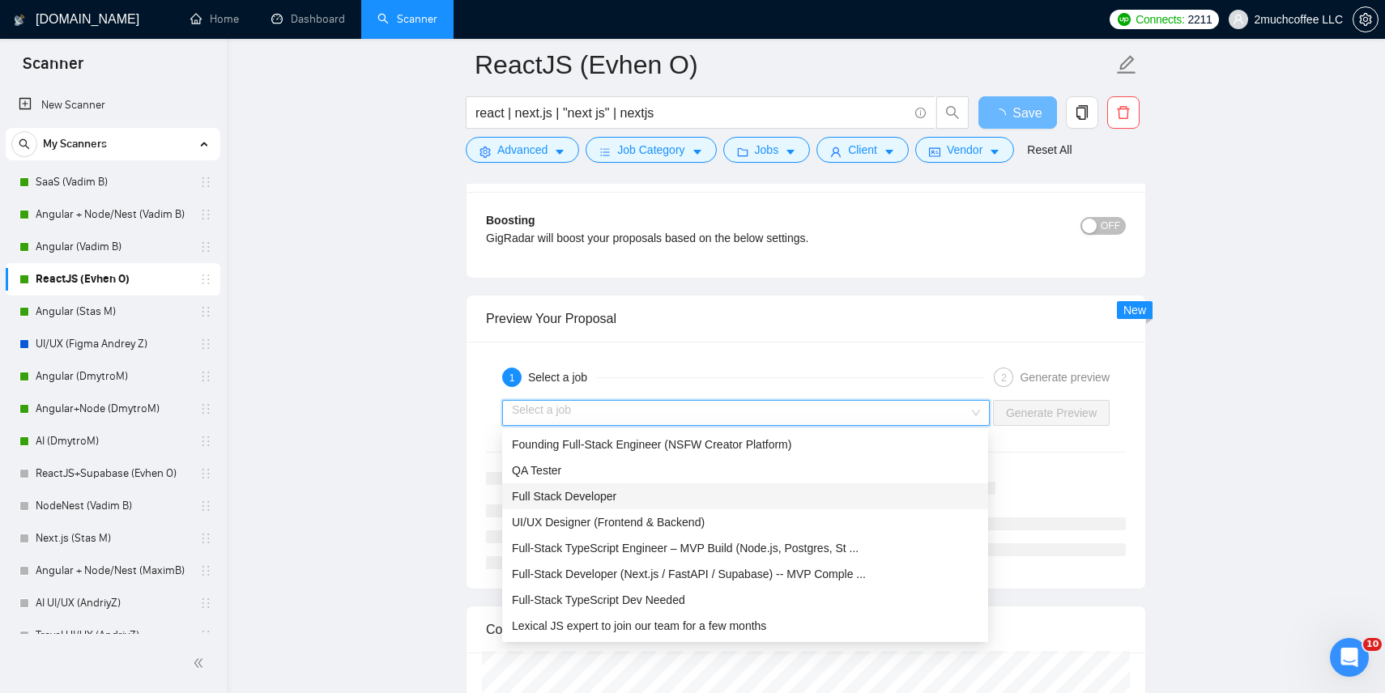
click at [782, 496] on div "Full Stack Developer" at bounding box center [745, 497] width 467 height 18
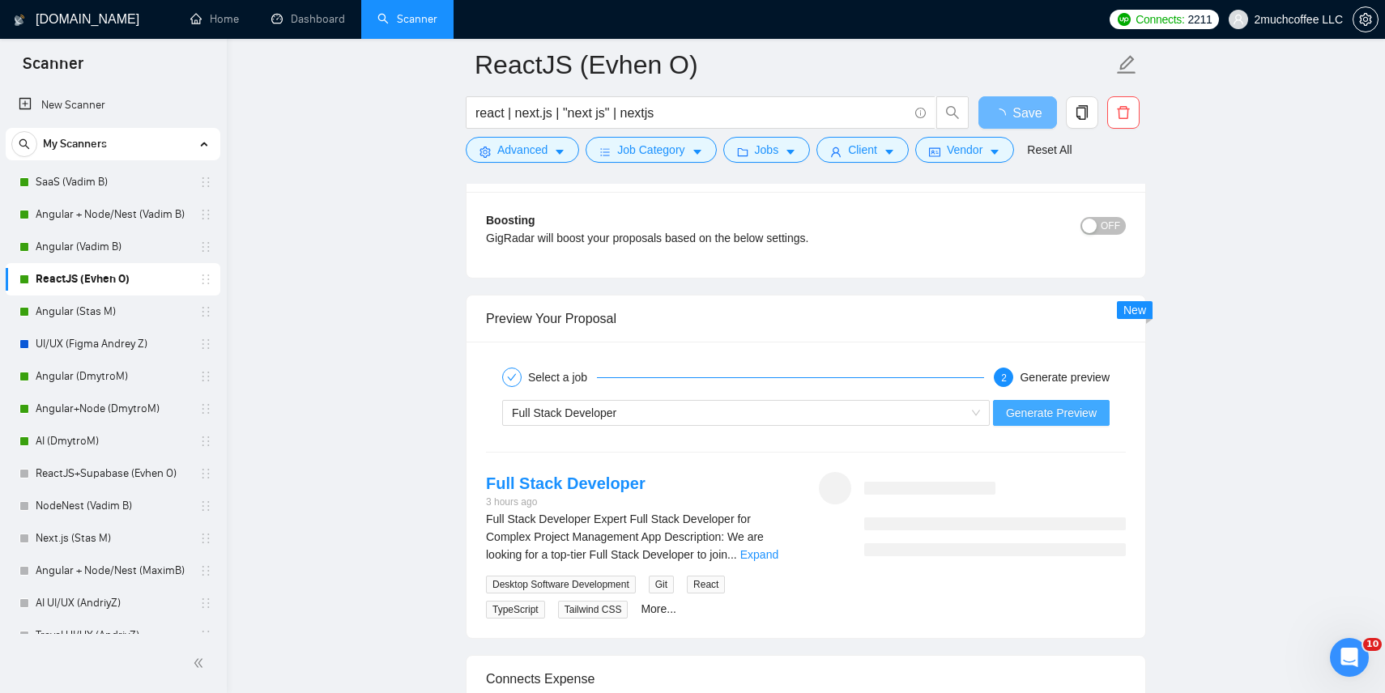
click at [1023, 416] on span "Generate Preview" at bounding box center [1051, 413] width 91 height 18
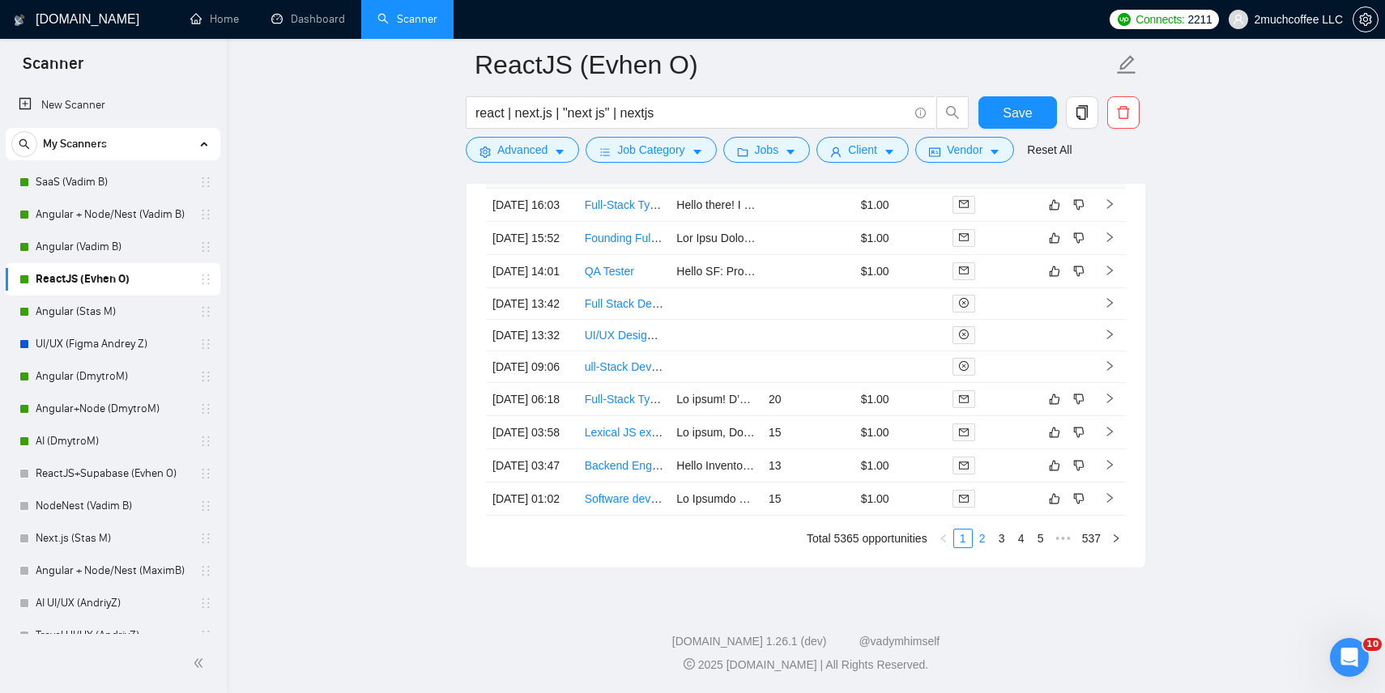
click at [985, 548] on link "2" at bounding box center [983, 539] width 18 height 18
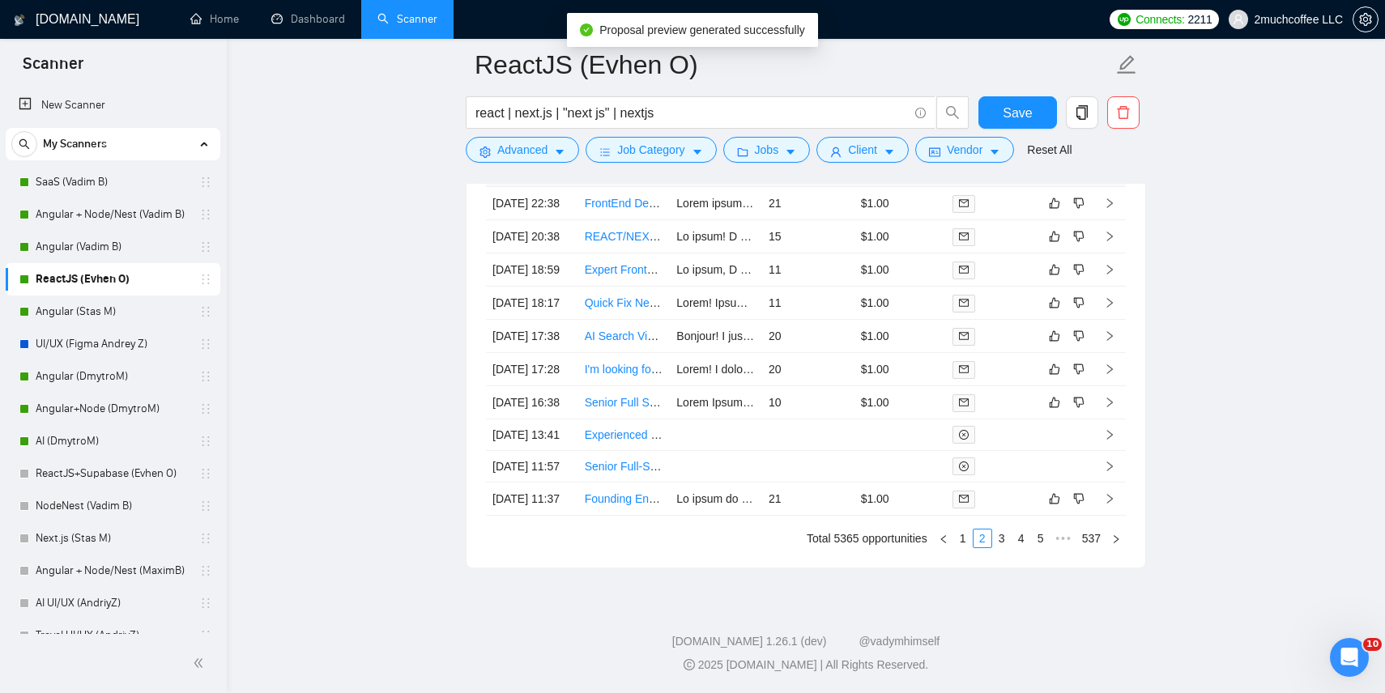
click at [1002, 548] on link "3" at bounding box center [1002, 539] width 18 height 18
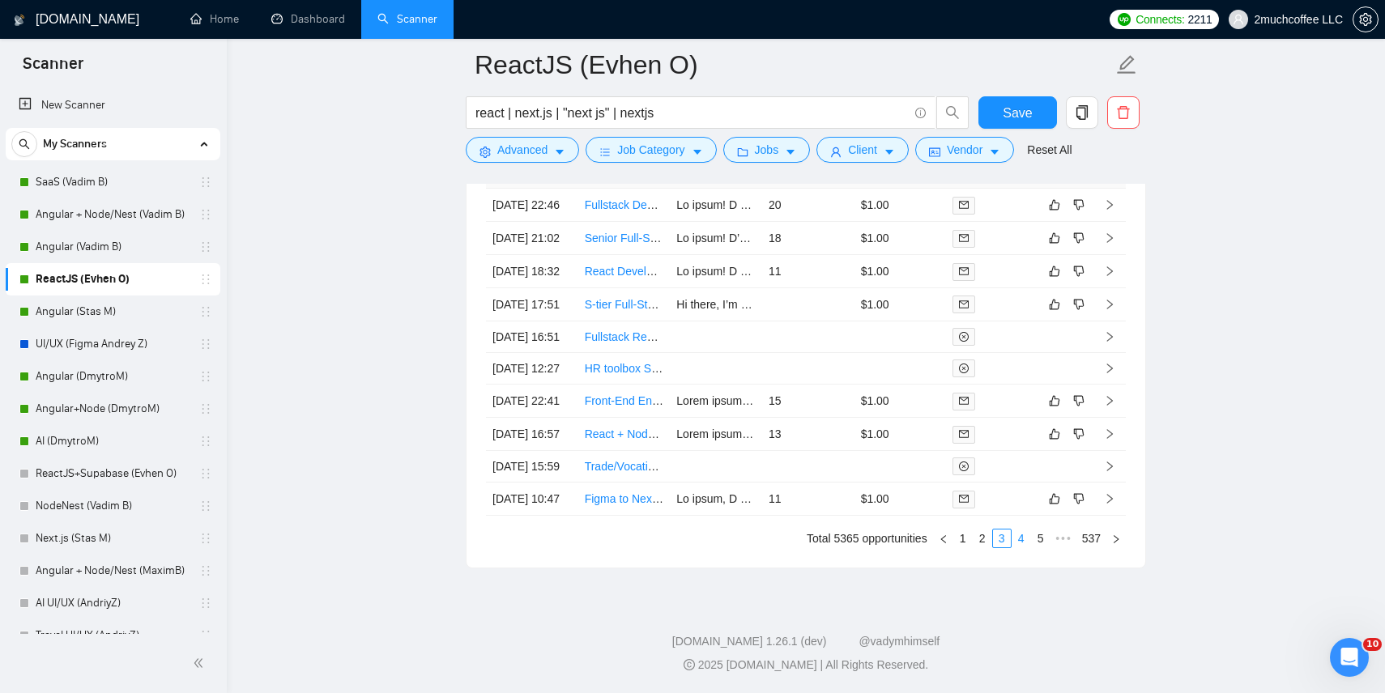
click at [1021, 548] on link "4" at bounding box center [1022, 539] width 18 height 18
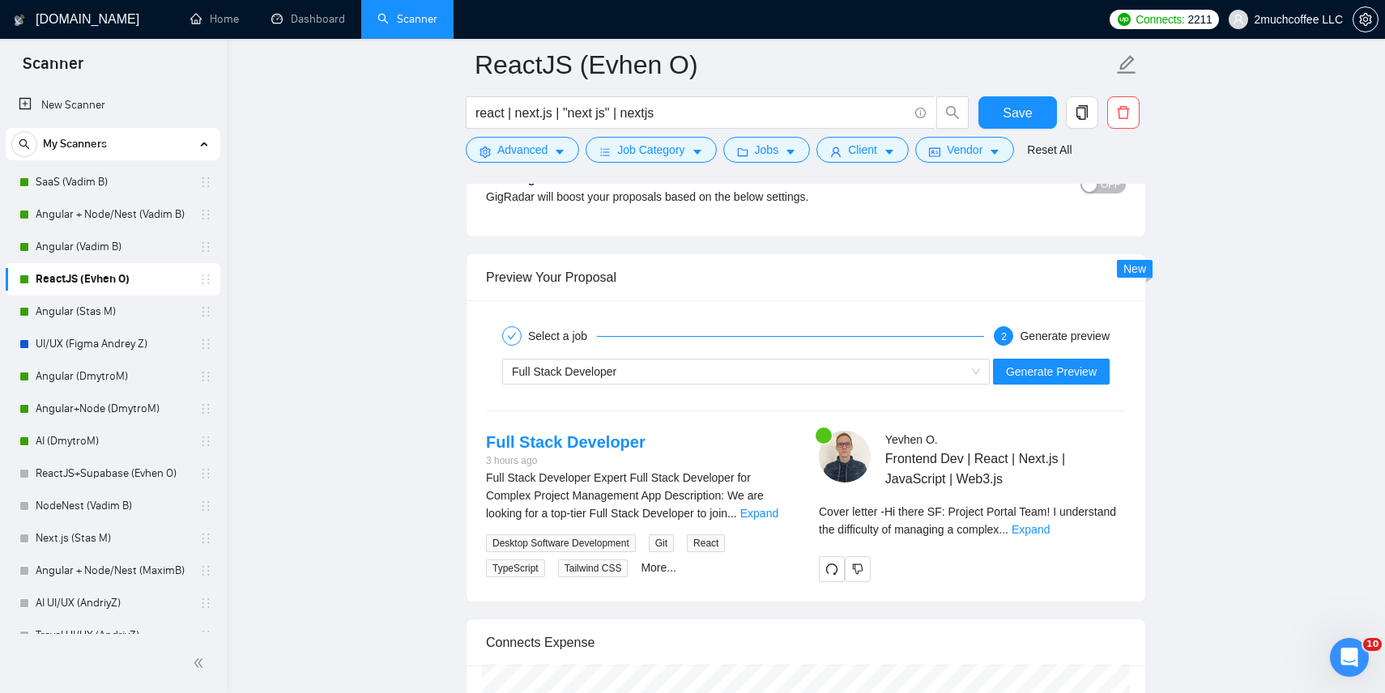
scroll to position [2945, 0]
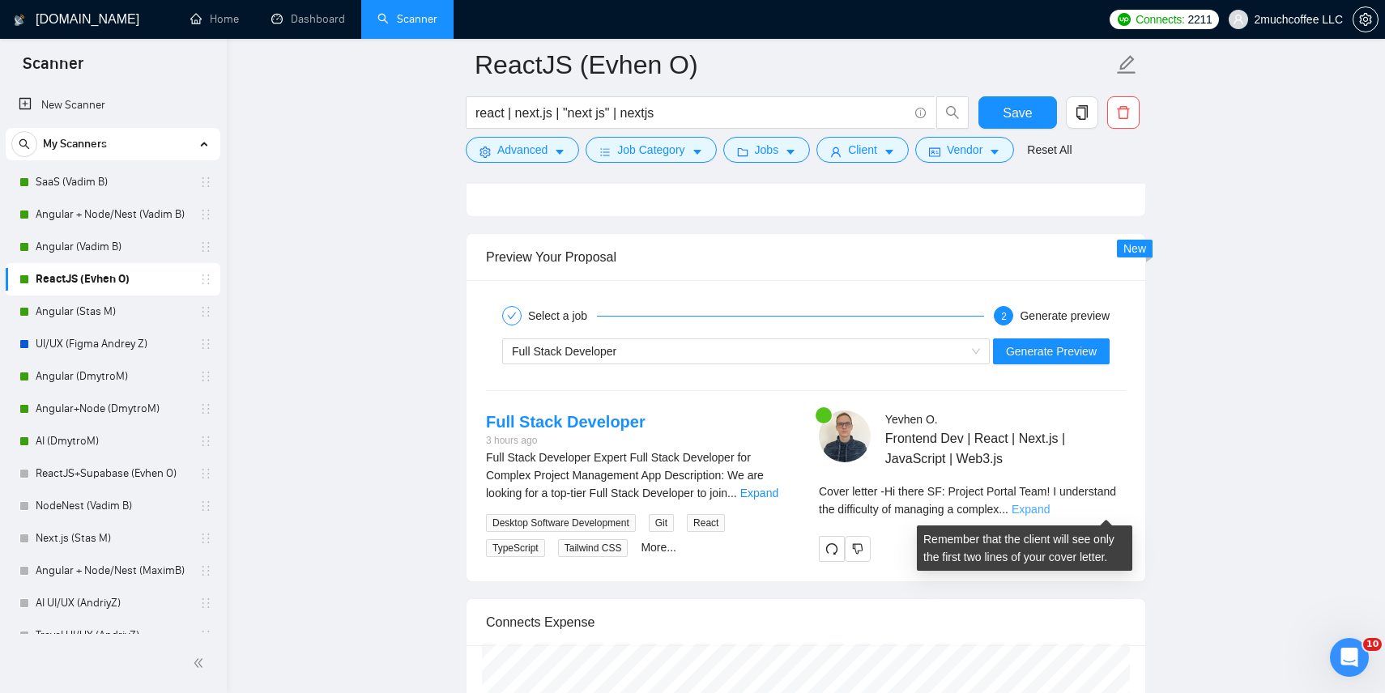
click at [1050, 507] on link "Expand" at bounding box center [1031, 509] width 38 height 13
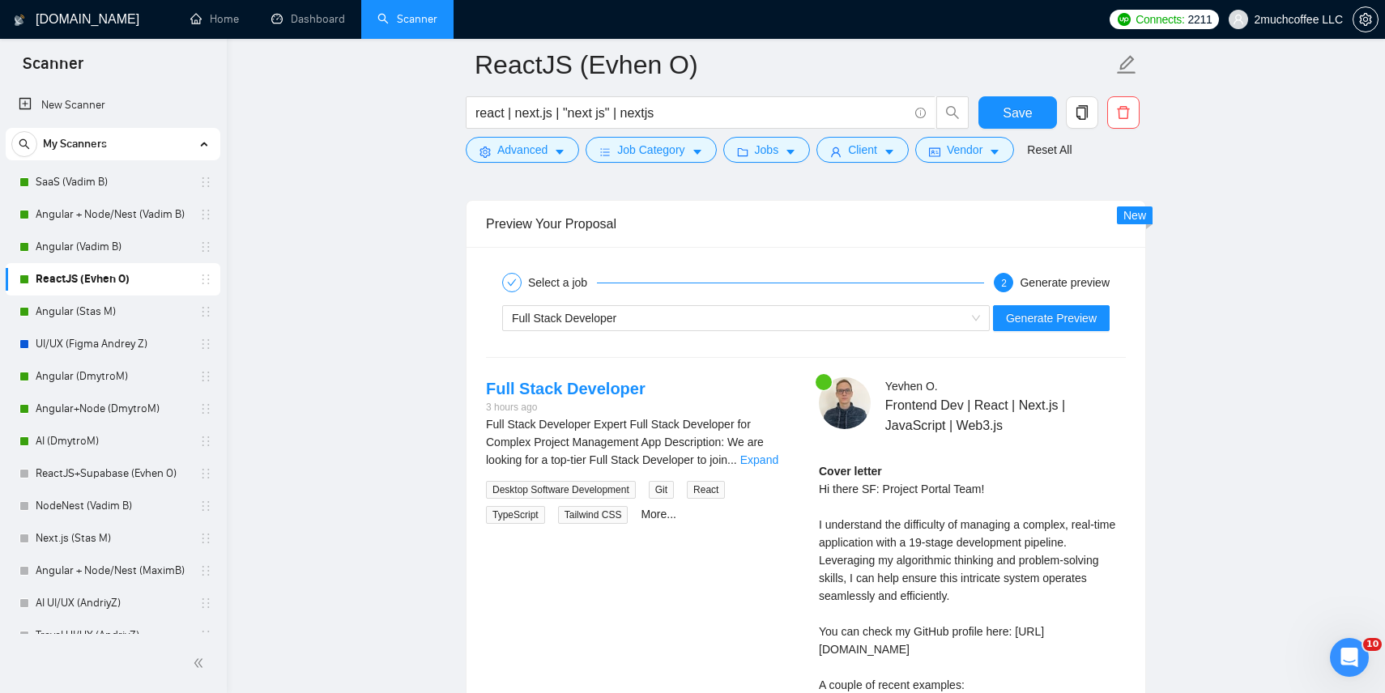
scroll to position [2989, 0]
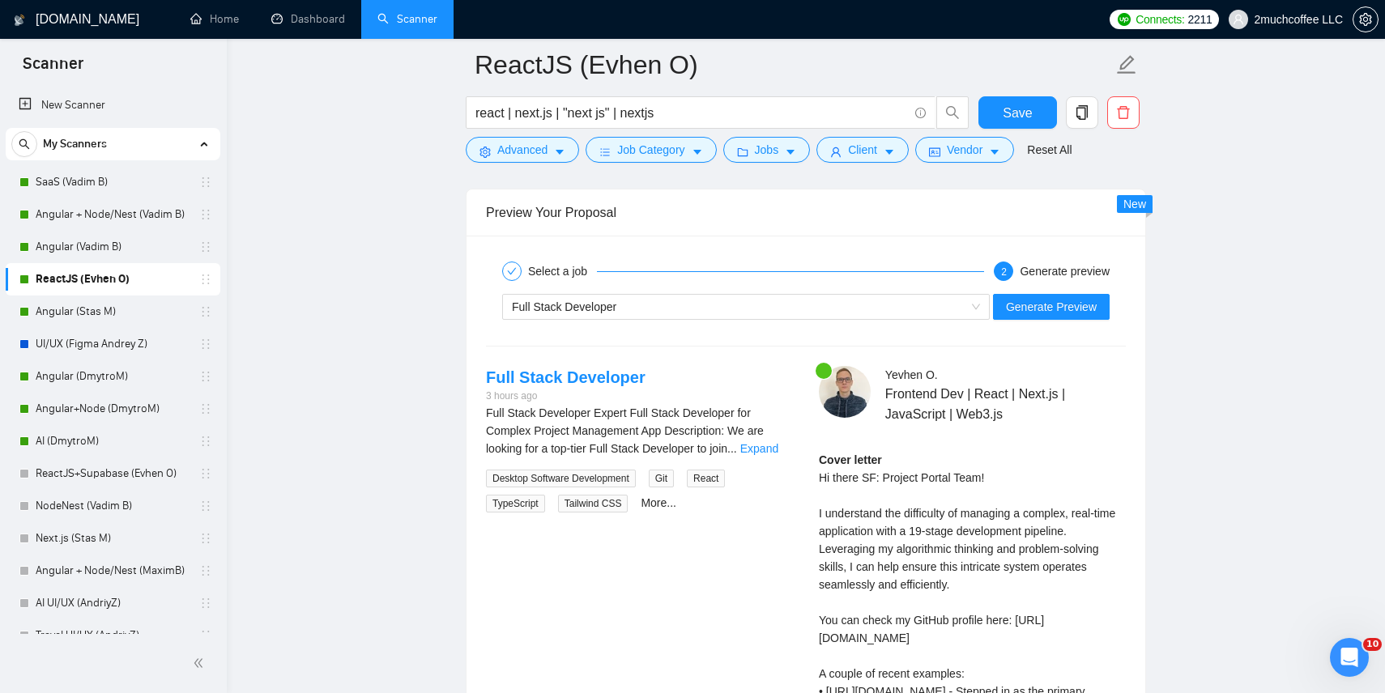
click at [975, 530] on div "Cover letter Hi there SF: Project Portal Team! I understand the difficulty of m…" at bounding box center [972, 638] width 307 height 374
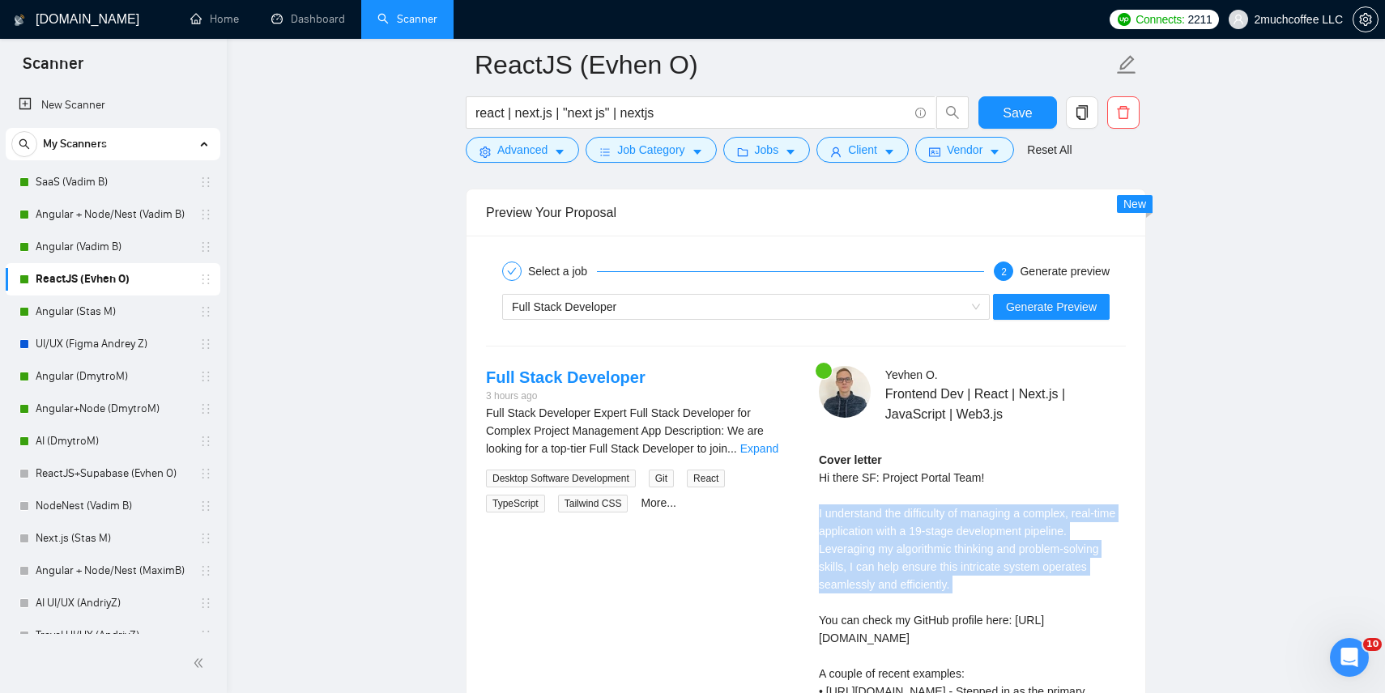
click at [979, 556] on div "Cover letter Hi there SF: Project Portal Team! I understand the difficulty of m…" at bounding box center [972, 638] width 307 height 374
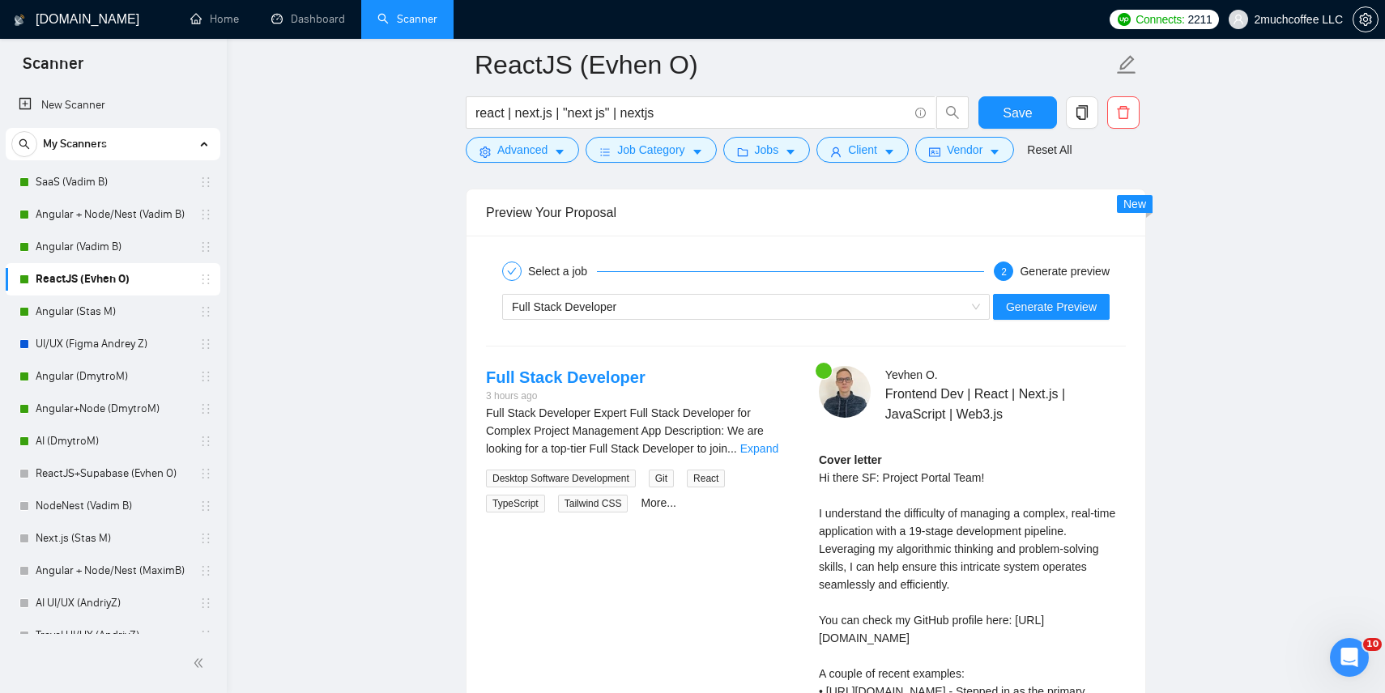
click at [979, 556] on div "Cover letter Hi there SF: Project Portal Team! I understand the difficulty of m…" at bounding box center [972, 638] width 307 height 374
click at [1041, 549] on div "Cover letter Hi there SF: Project Portal Team! I understand the difficulty of m…" at bounding box center [972, 638] width 307 height 374
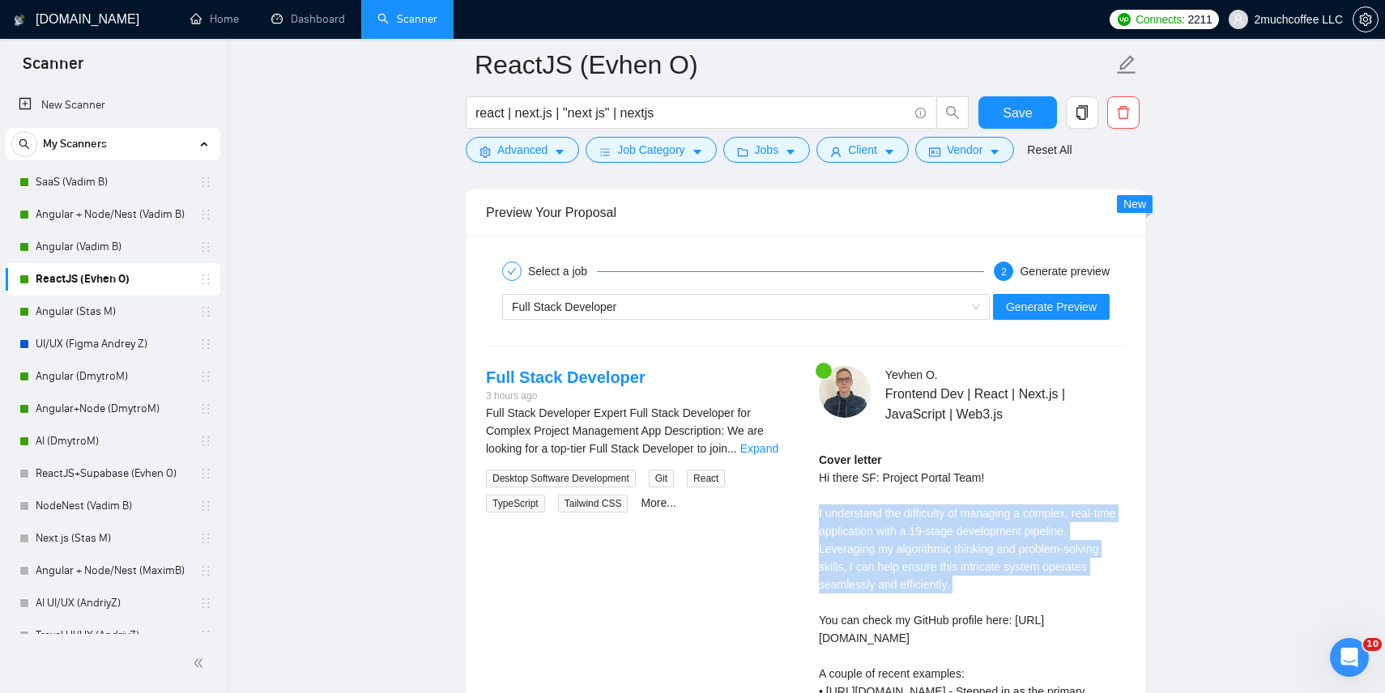
click at [914, 590] on div "Cover letter Hi there SF: Project Portal Team! I understand the difficulty of m…" at bounding box center [972, 638] width 307 height 374
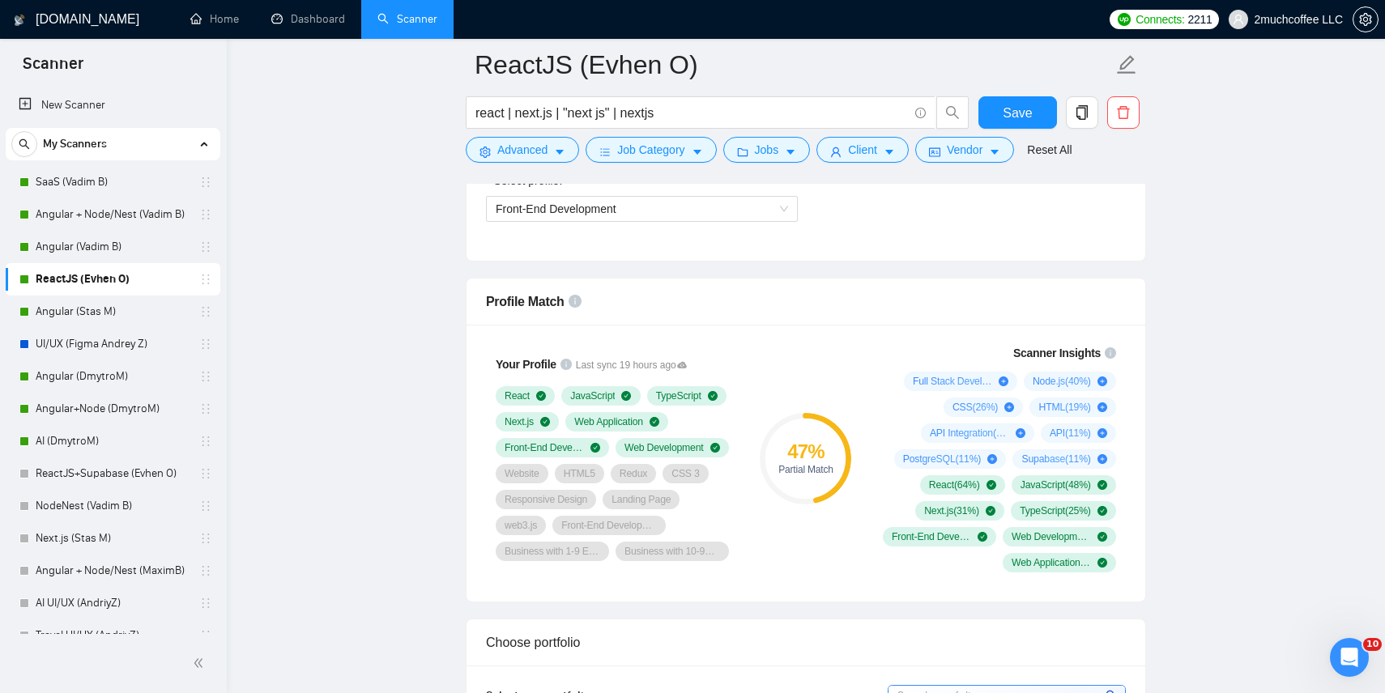
scroll to position [0, 0]
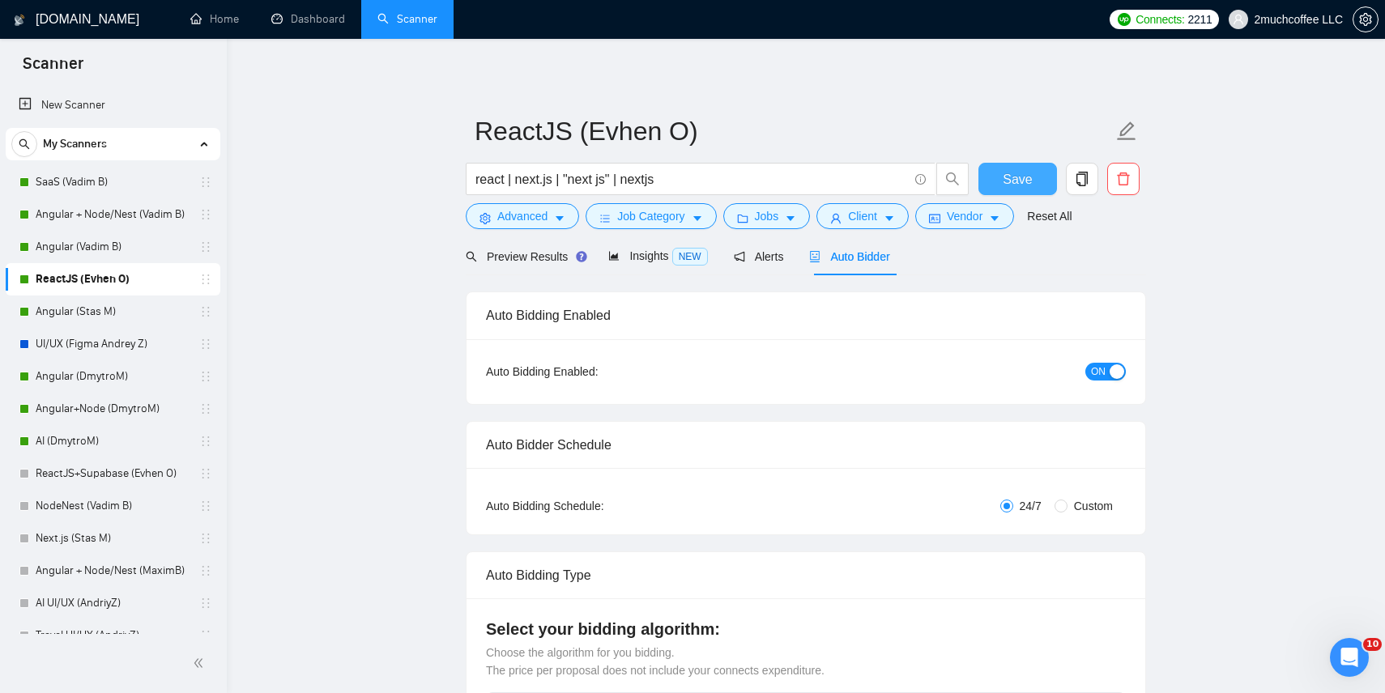
click at [1024, 178] on span "Save" at bounding box center [1017, 179] width 29 height 20
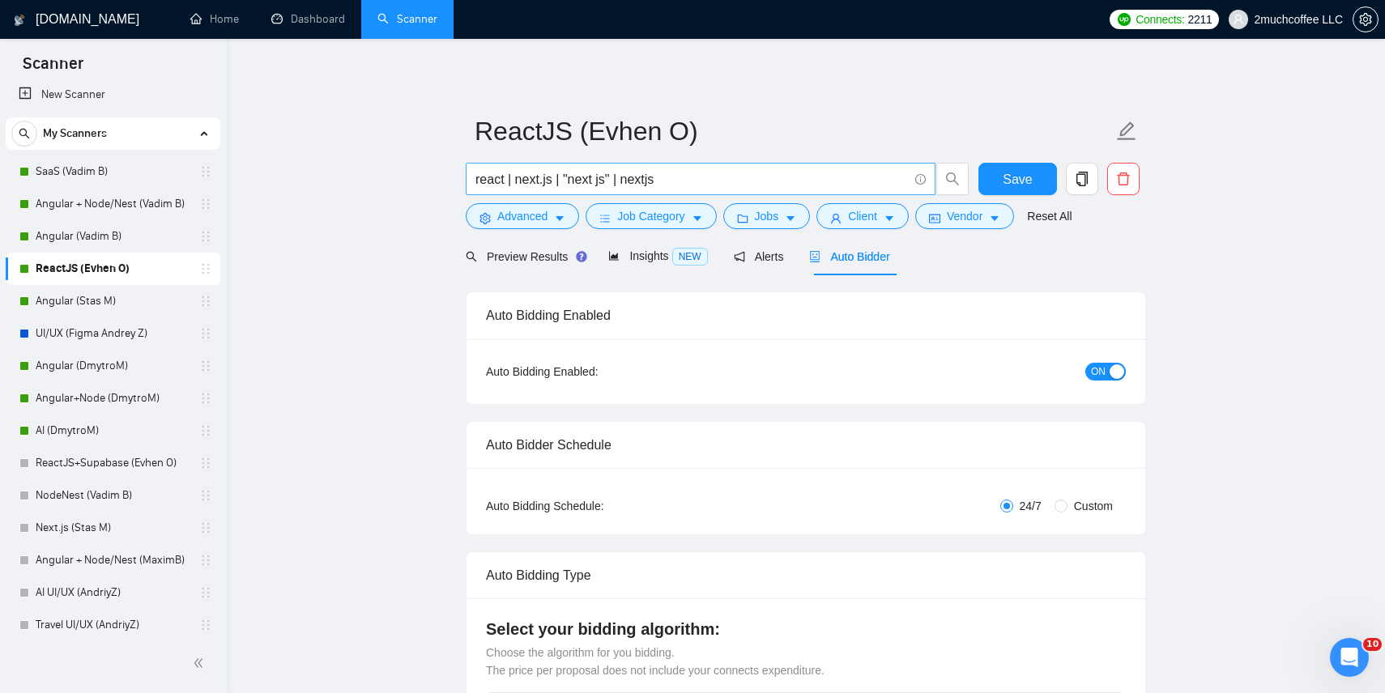
click at [576, 183] on input "react | next.js | "next js" | nextjs" at bounding box center [692, 179] width 433 height 20
click at [678, 180] on input "react | next.js | "next js" | nextjs" at bounding box center [692, 179] width 433 height 20
drag, startPoint x: 541, startPoint y: 181, endPoint x: 705, endPoint y: 181, distance: 163.6
click at [706, 181] on input "react | next.js | "next js" | nextjs" at bounding box center [692, 179] width 433 height 20
click at [827, 177] on input "react | next*" at bounding box center [692, 179] width 433 height 20
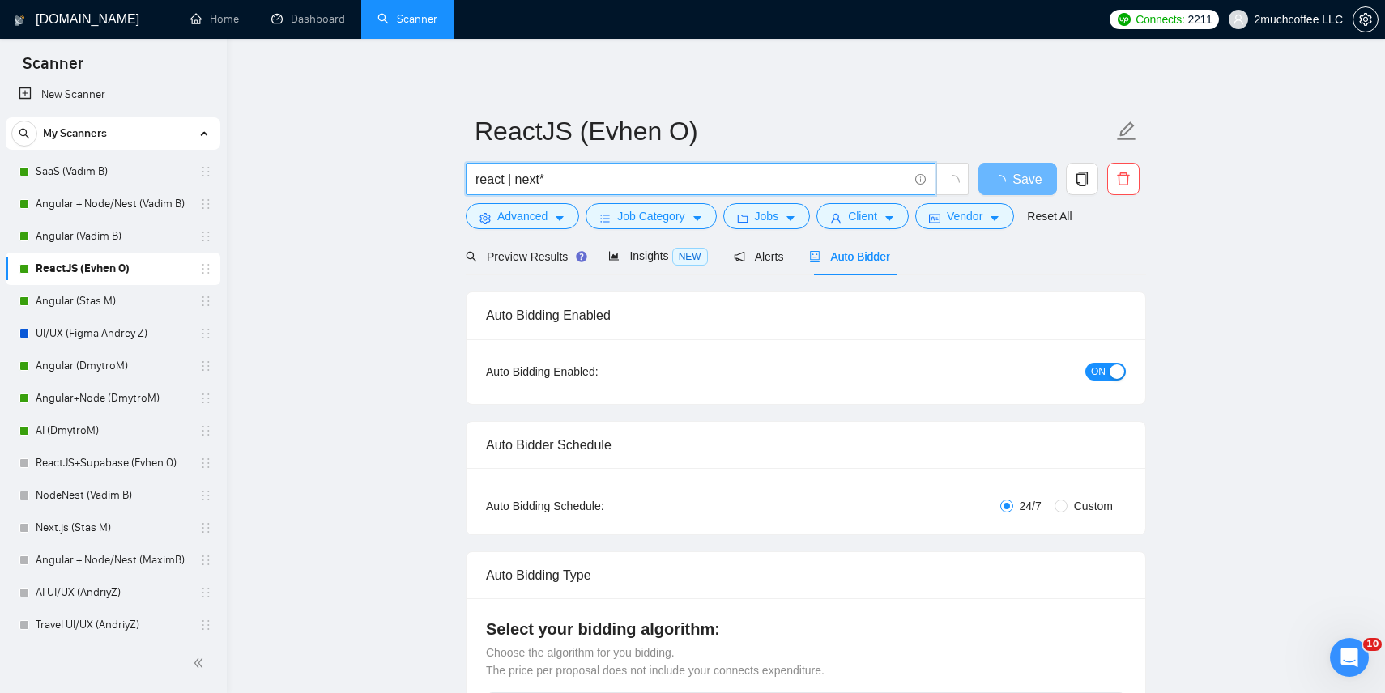
type input "react | next*"
click at [935, 265] on div "Preview Results Insights NEW Alerts Auto Bidder" at bounding box center [806, 256] width 680 height 38
click at [920, 173] on span at bounding box center [918, 179] width 15 height 20
click at [920, 175] on icon "info-circle" at bounding box center [920, 179] width 11 height 11
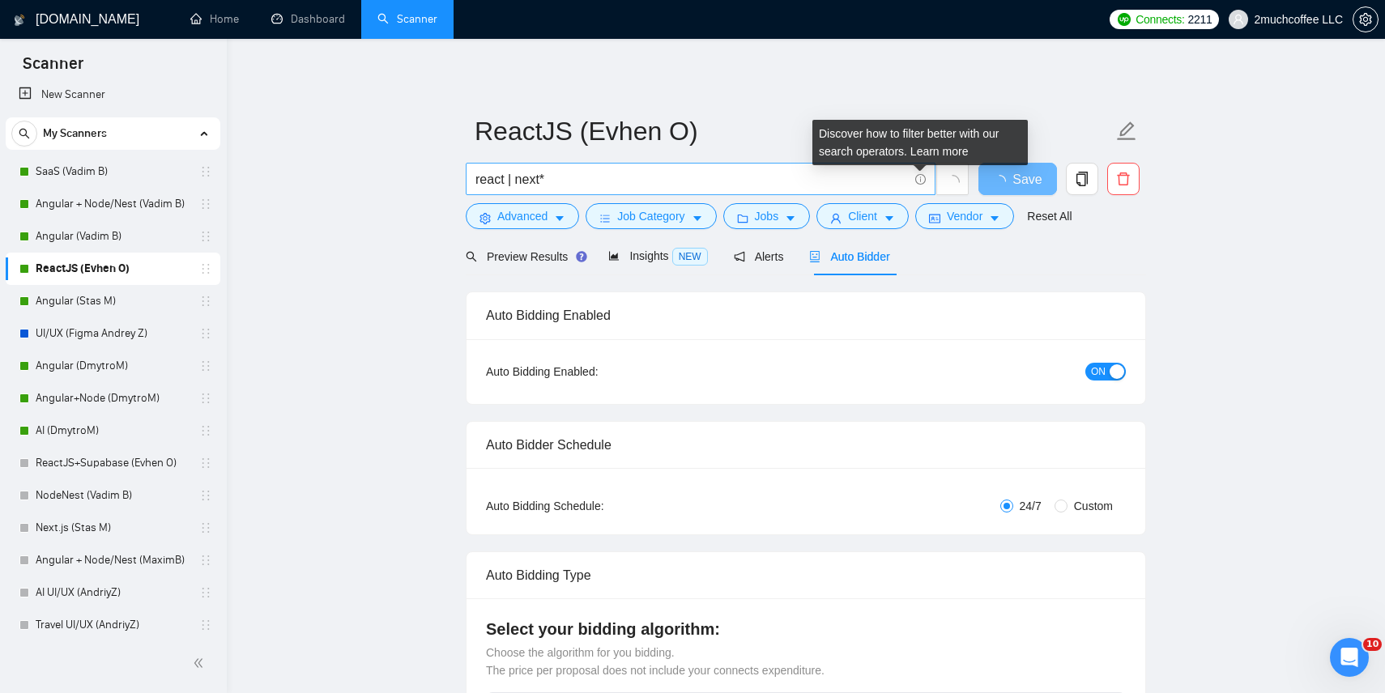
click at [920, 181] on icon "info-circle" at bounding box center [920, 179] width 1 height 5
click at [935, 151] on link "Learn more" at bounding box center [940, 151] width 58 height 13
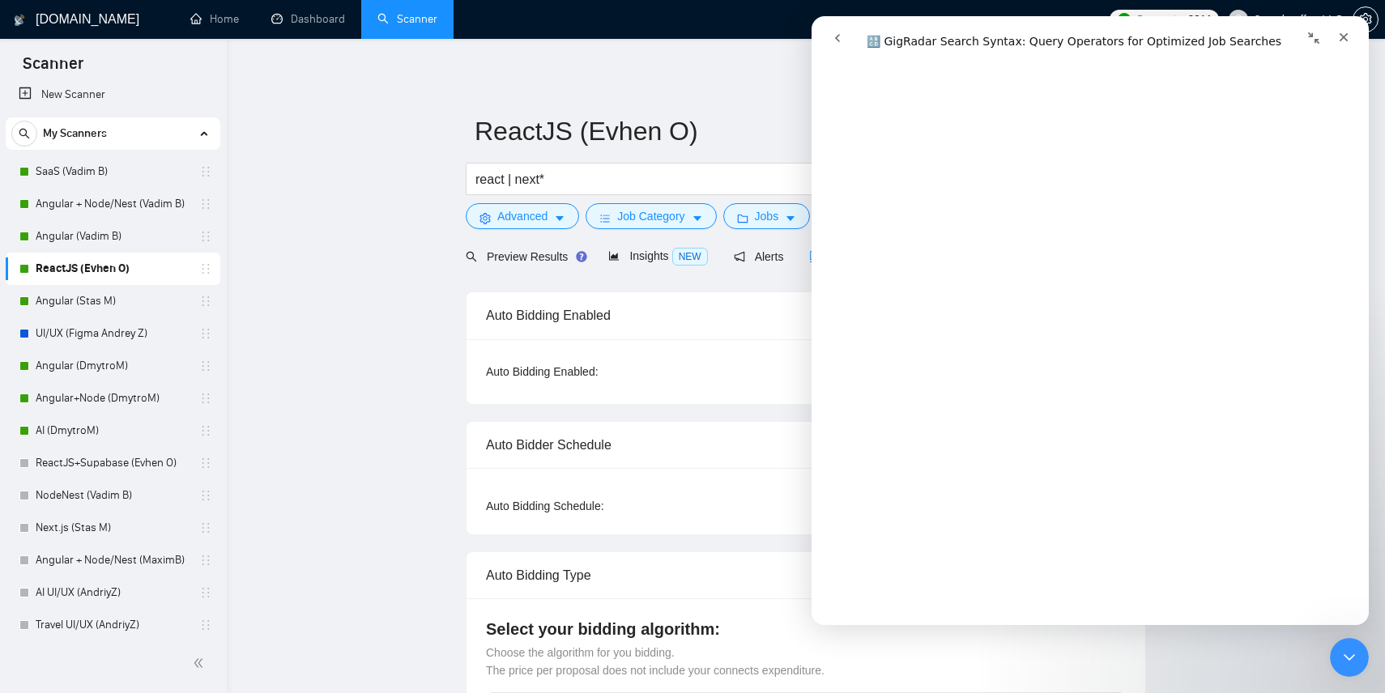
scroll to position [228, 0]
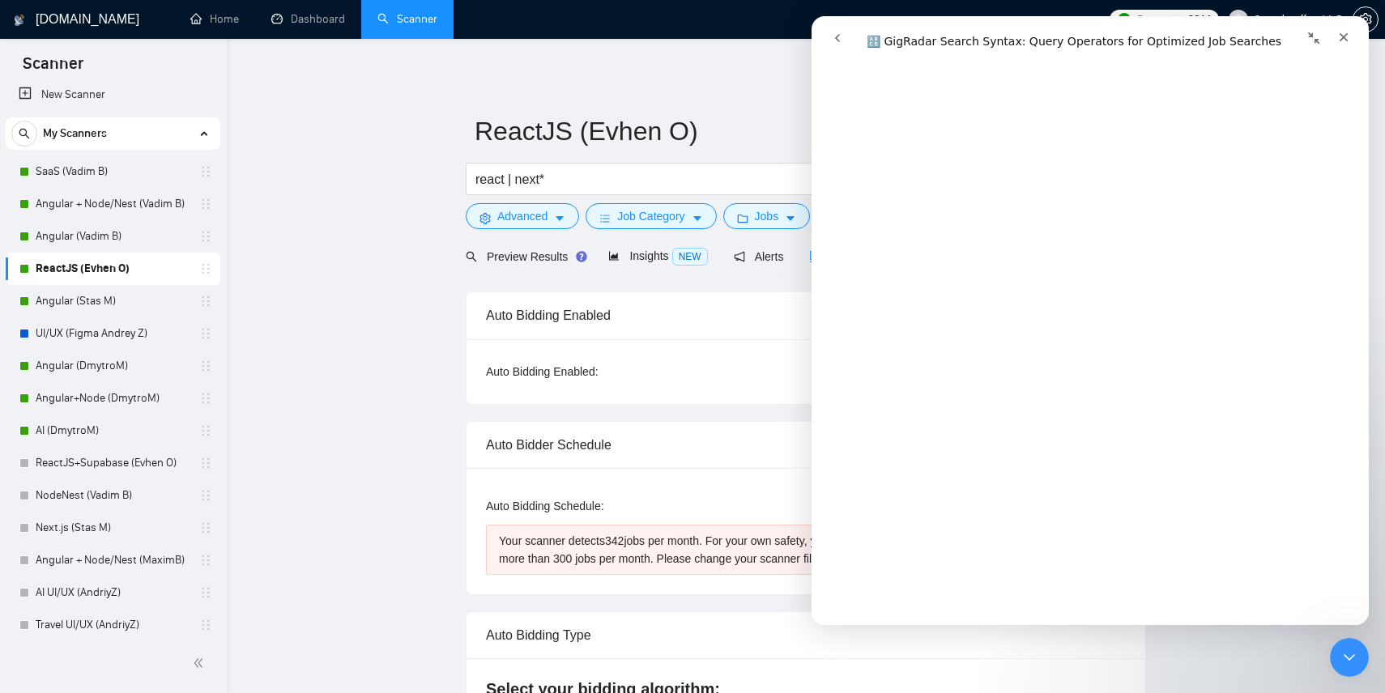
click at [772, 329] on div "Auto Bidding Enabled" at bounding box center [806, 315] width 640 height 46
click at [1344, 37] on icon "Close" at bounding box center [1344, 37] width 9 height 9
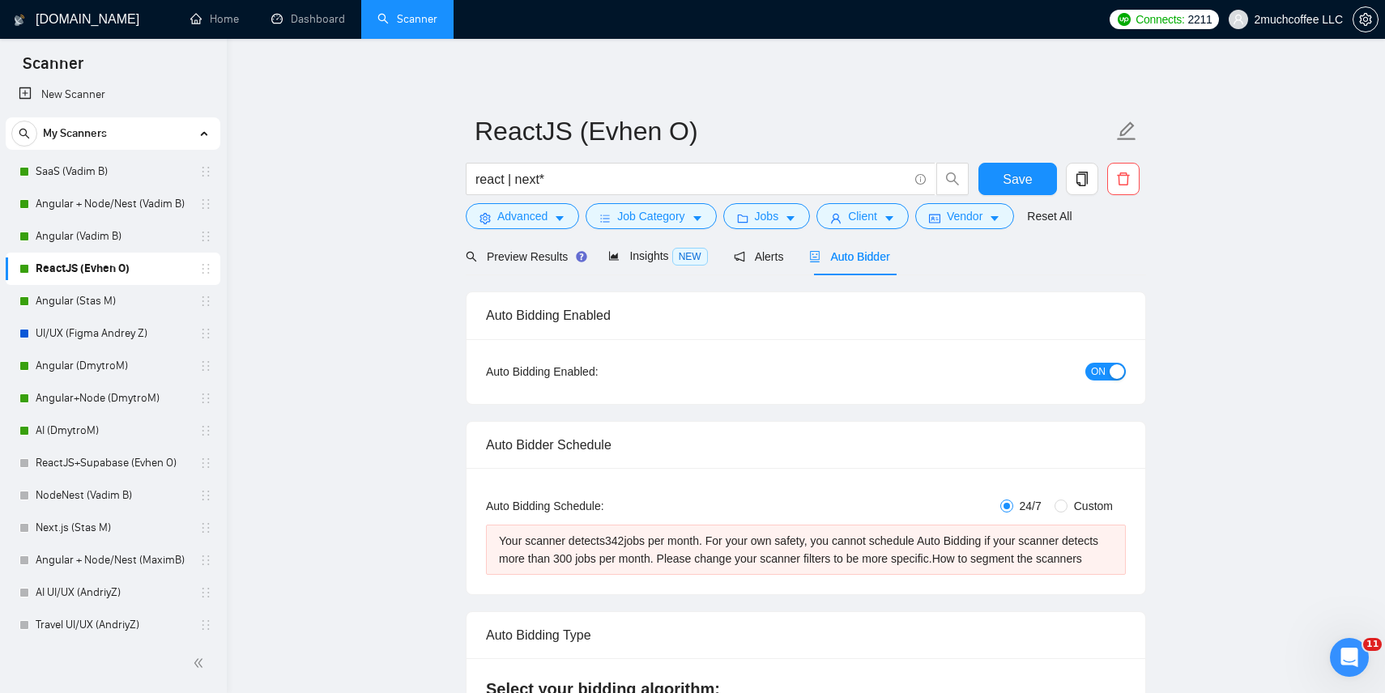
scroll to position [19, 0]
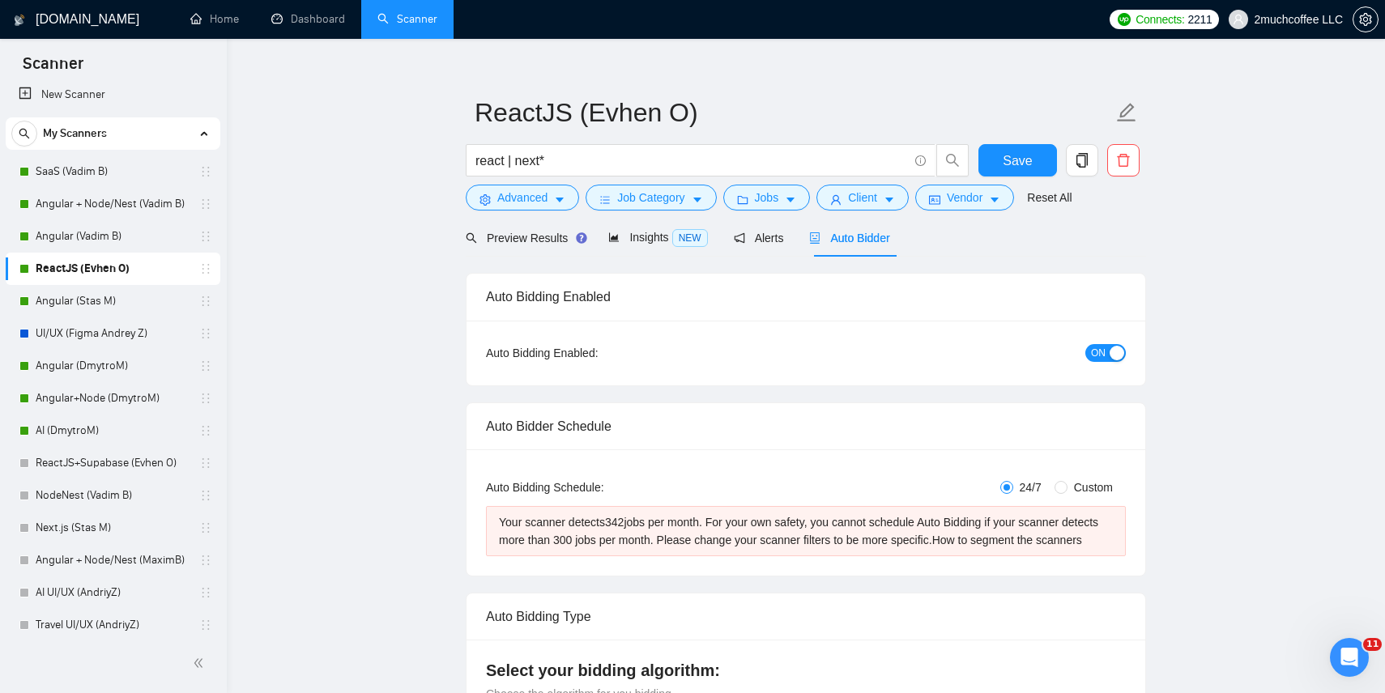
click at [745, 546] on div "Your scanner detects 342 jobs per month. For your own safety, you cannot schedu…" at bounding box center [806, 532] width 614 height 36
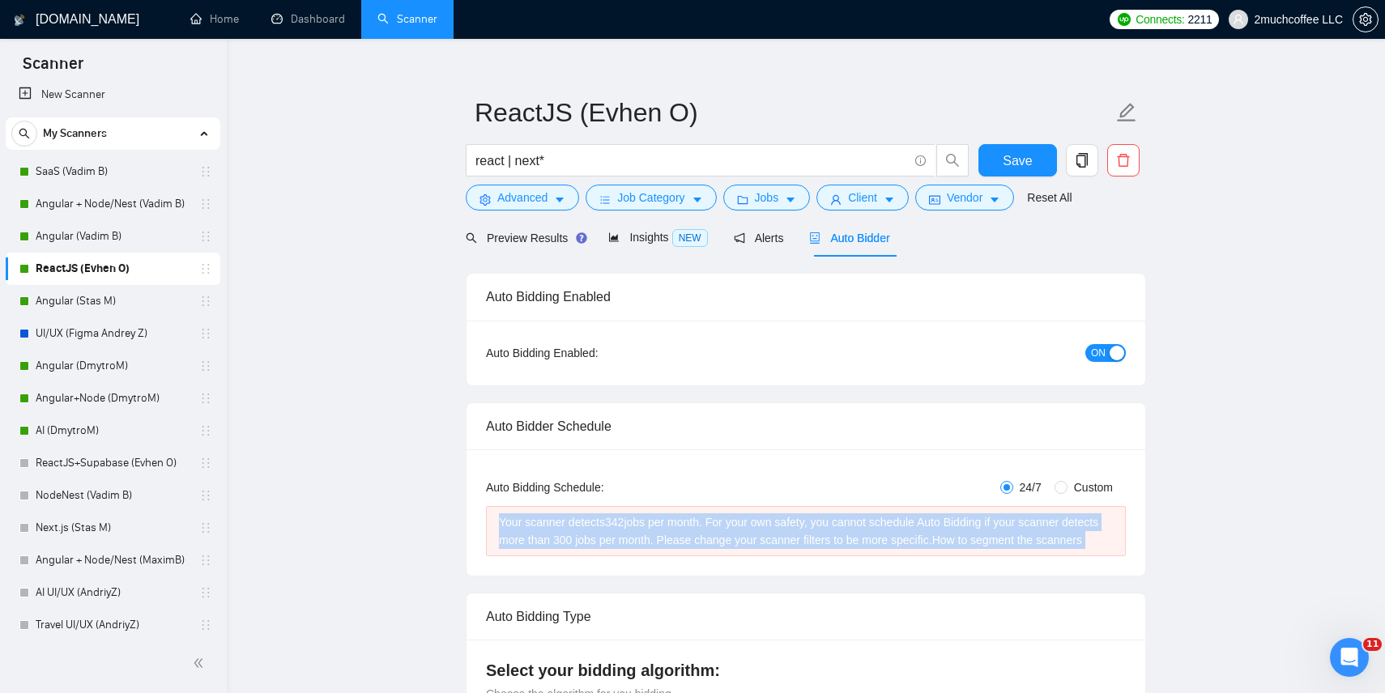
click at [831, 531] on div "Your scanner detects 342 jobs per month. For your own safety, you cannot schedu…" at bounding box center [806, 532] width 614 height 36
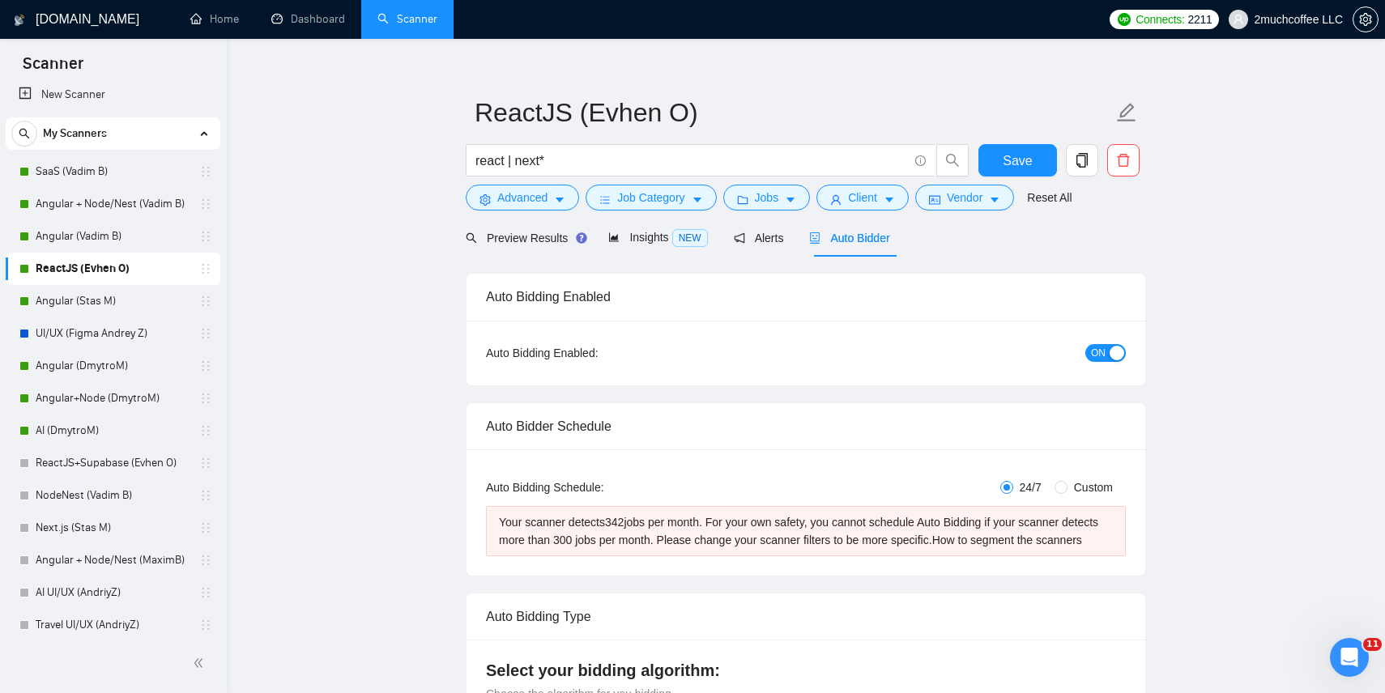
click at [831, 531] on div "Your scanner detects 342 jobs per month. For your own safety, you cannot schedu…" at bounding box center [806, 532] width 614 height 36
click at [821, 510] on div at bounding box center [821, 510] width 0 height 0
click at [747, 525] on div "Your scanner detects 342 jobs per month. For your own safety, you cannot schedu…" at bounding box center [806, 532] width 614 height 36
click at [667, 549] on div "Your scanner detects 342 jobs per month. For your own safety, you cannot schedu…" at bounding box center [806, 532] width 614 height 36
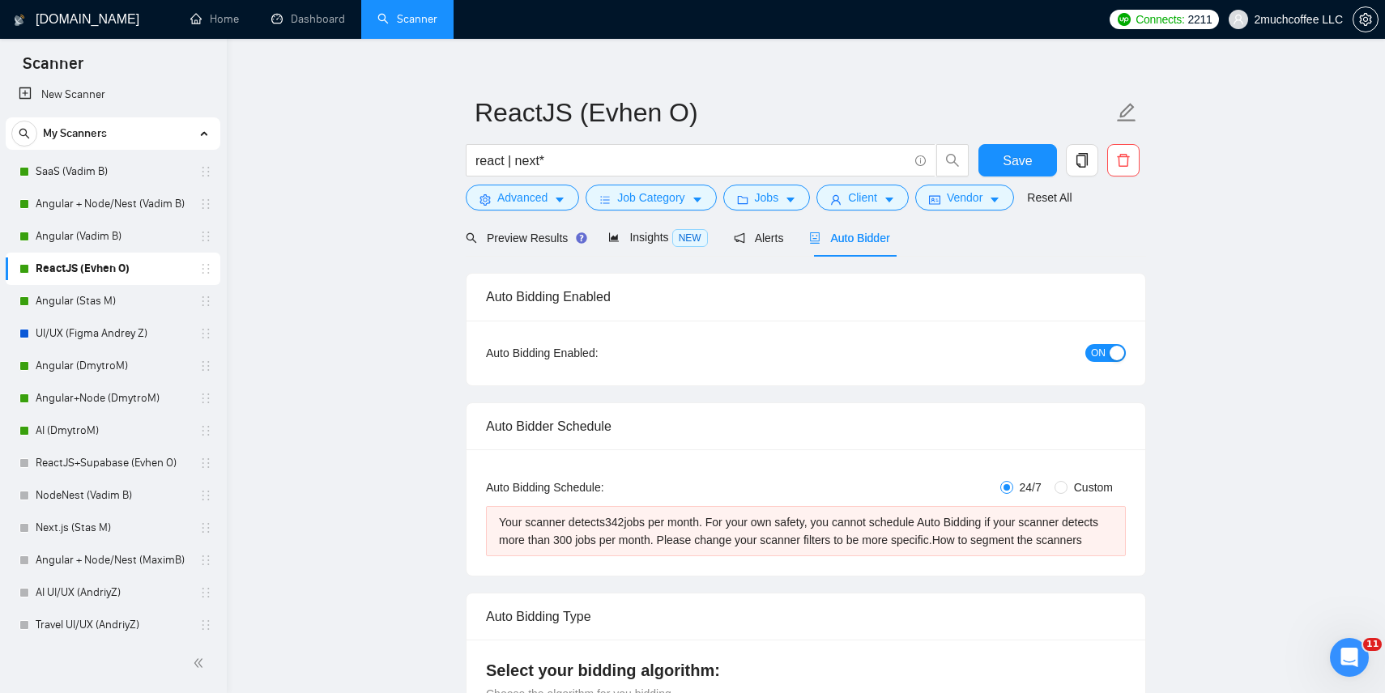
click at [667, 549] on div "Your scanner detects 342 jobs per month. For your own safety, you cannot schedu…" at bounding box center [806, 532] width 614 height 36
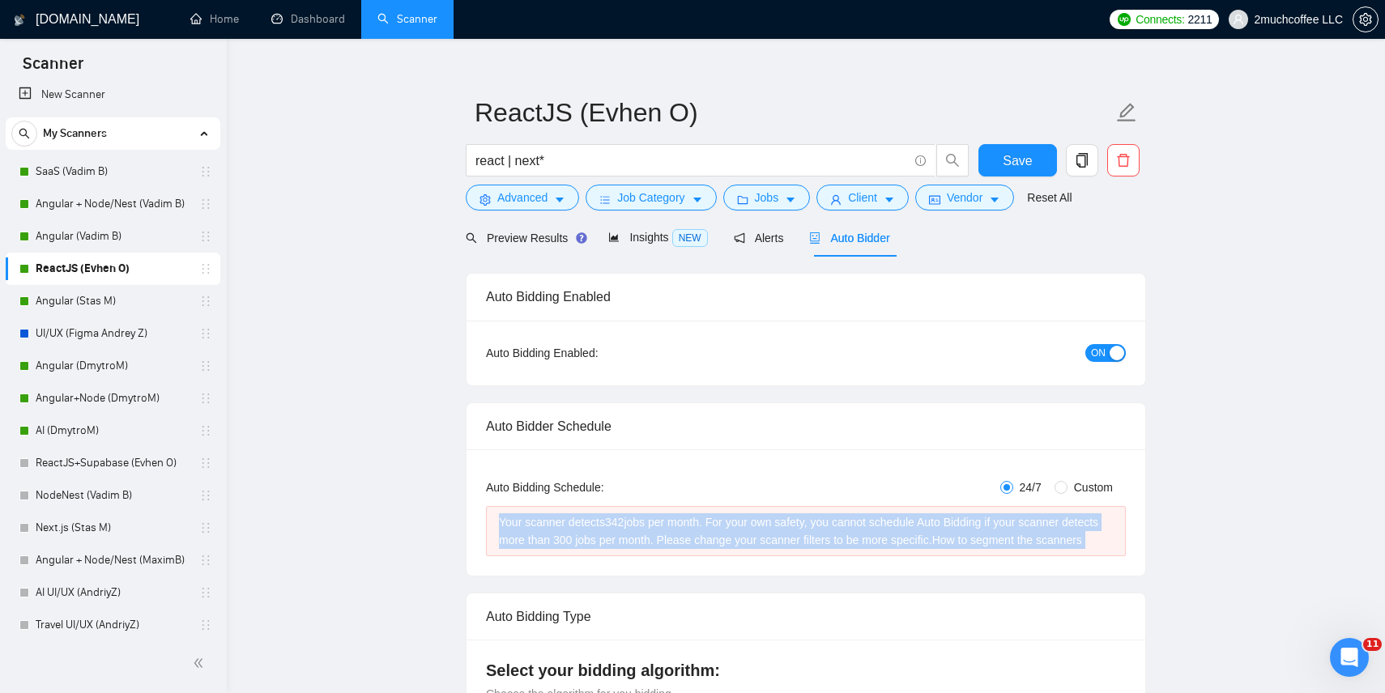
click at [761, 522] on div "Your scanner detects 342 jobs per month. For your own safety, you cannot schedu…" at bounding box center [806, 532] width 614 height 36
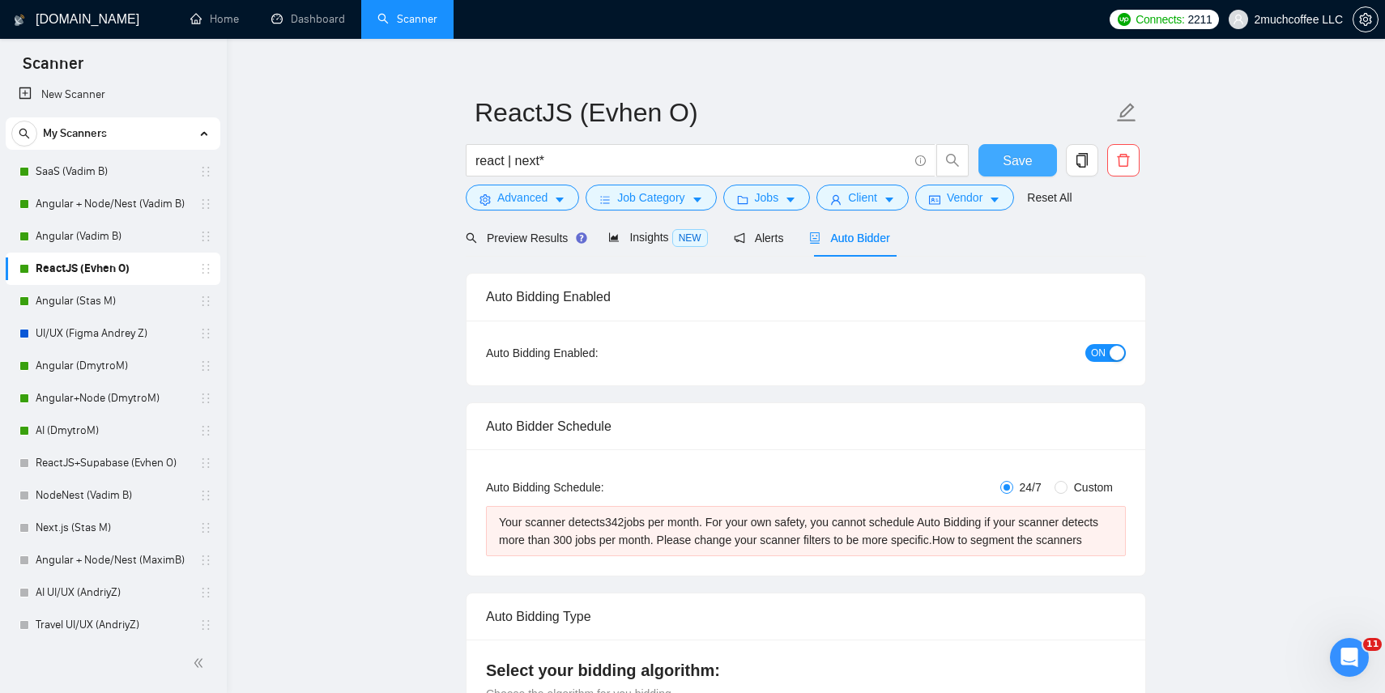
click at [1014, 167] on span "Save" at bounding box center [1017, 161] width 29 height 20
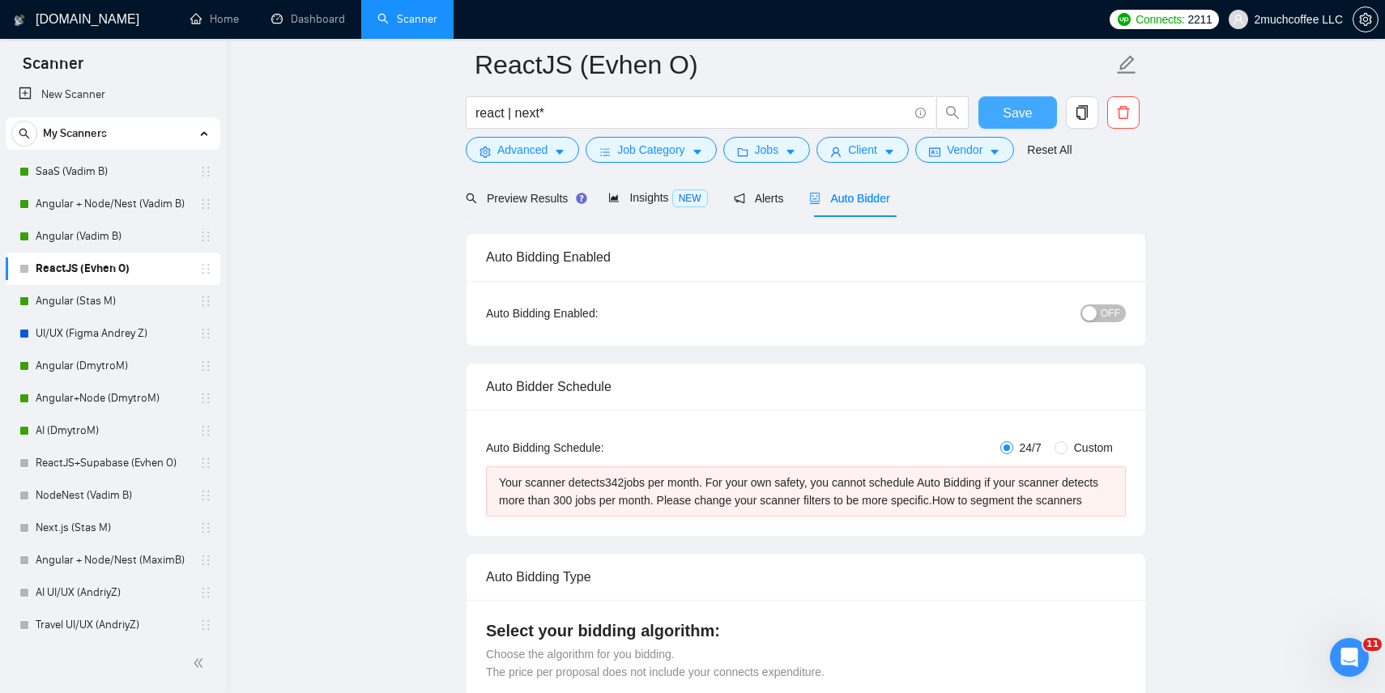
scroll to position [58, 0]
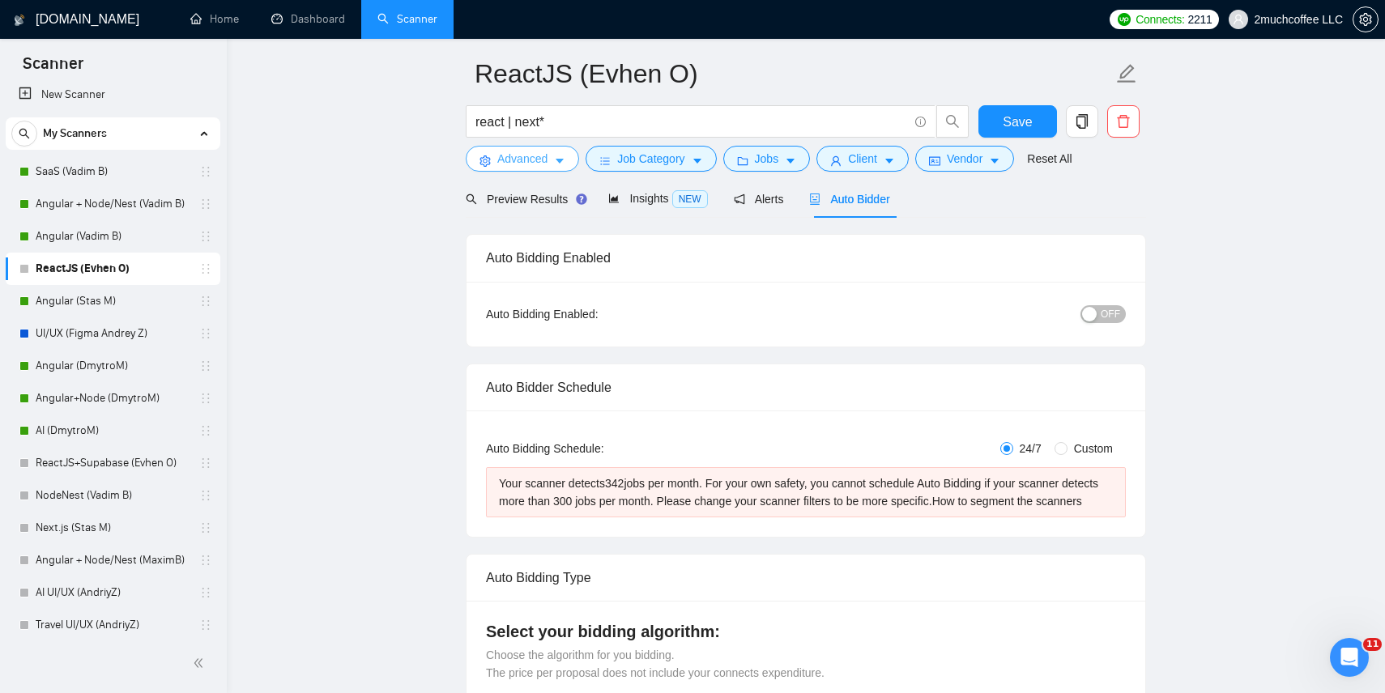
click at [545, 164] on span "Advanced" at bounding box center [522, 159] width 50 height 18
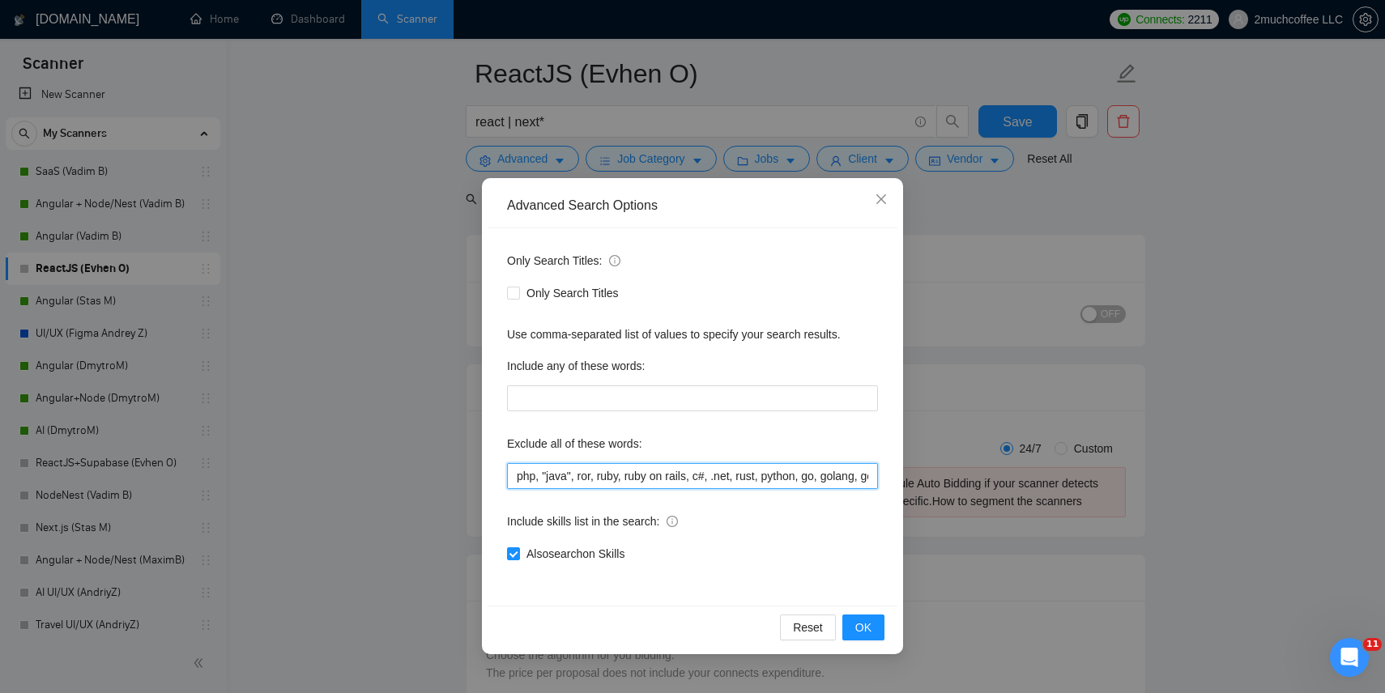
click at [518, 478] on input "php, "java", ror, ruby, ruby on rails, c#, .net, rust, python, go, golang, go/g…" at bounding box center [692, 476] width 371 height 26
drag, startPoint x: 822, startPoint y: 470, endPoint x: 970, endPoint y: 483, distance: 148.0
click at [970, 484] on div "Advanced Search Options Only Search Titles: Only Search Titles Use comma-separa…" at bounding box center [692, 346] width 1385 height 693
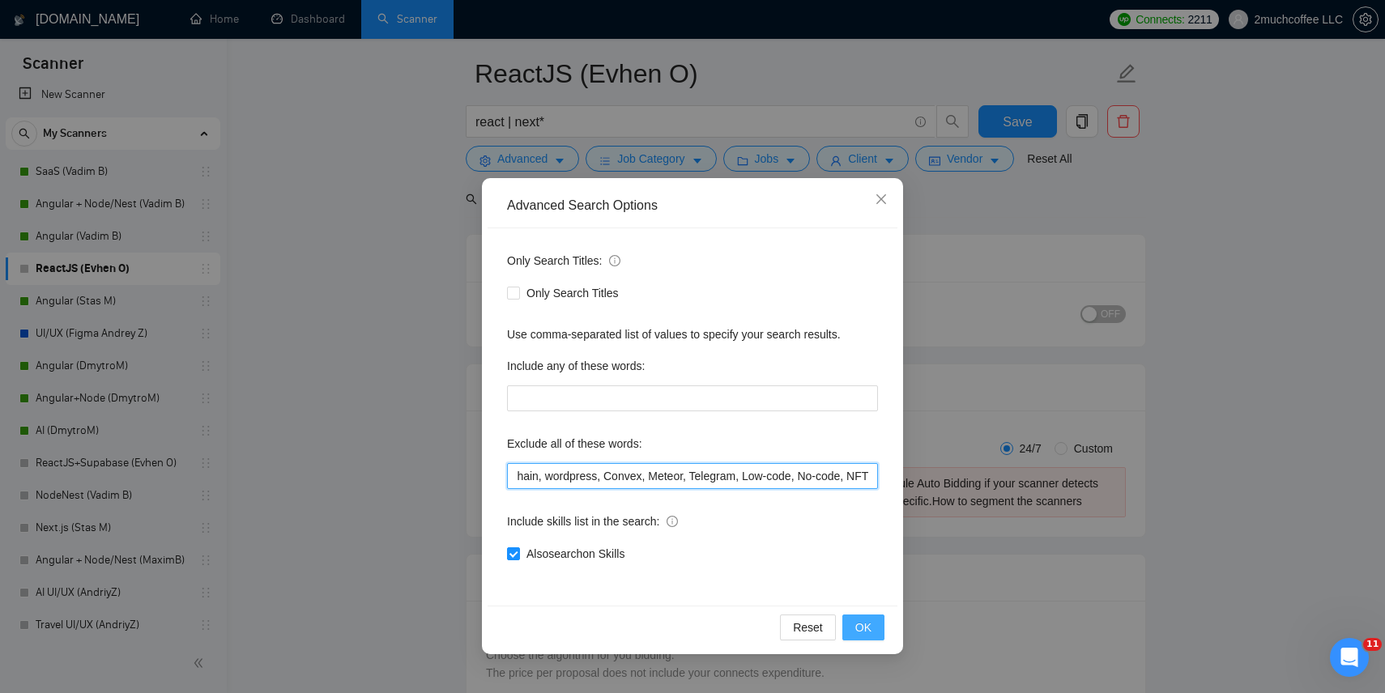
type input "php, "java", ror, ruby, ruby on rails, c#, .net, rust, python, go, golang, go/g…"
click at [867, 634] on span "OK" at bounding box center [863, 628] width 16 height 18
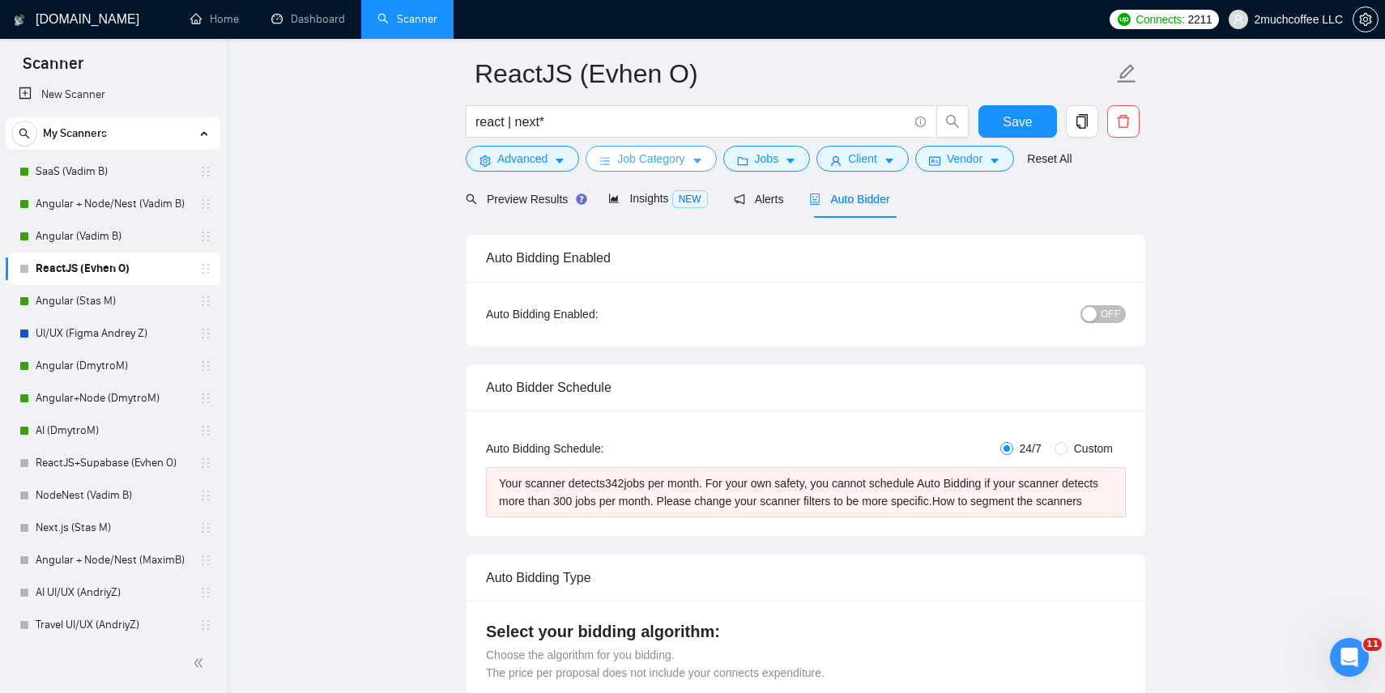
click at [650, 166] on span "Job Category" at bounding box center [650, 159] width 67 height 18
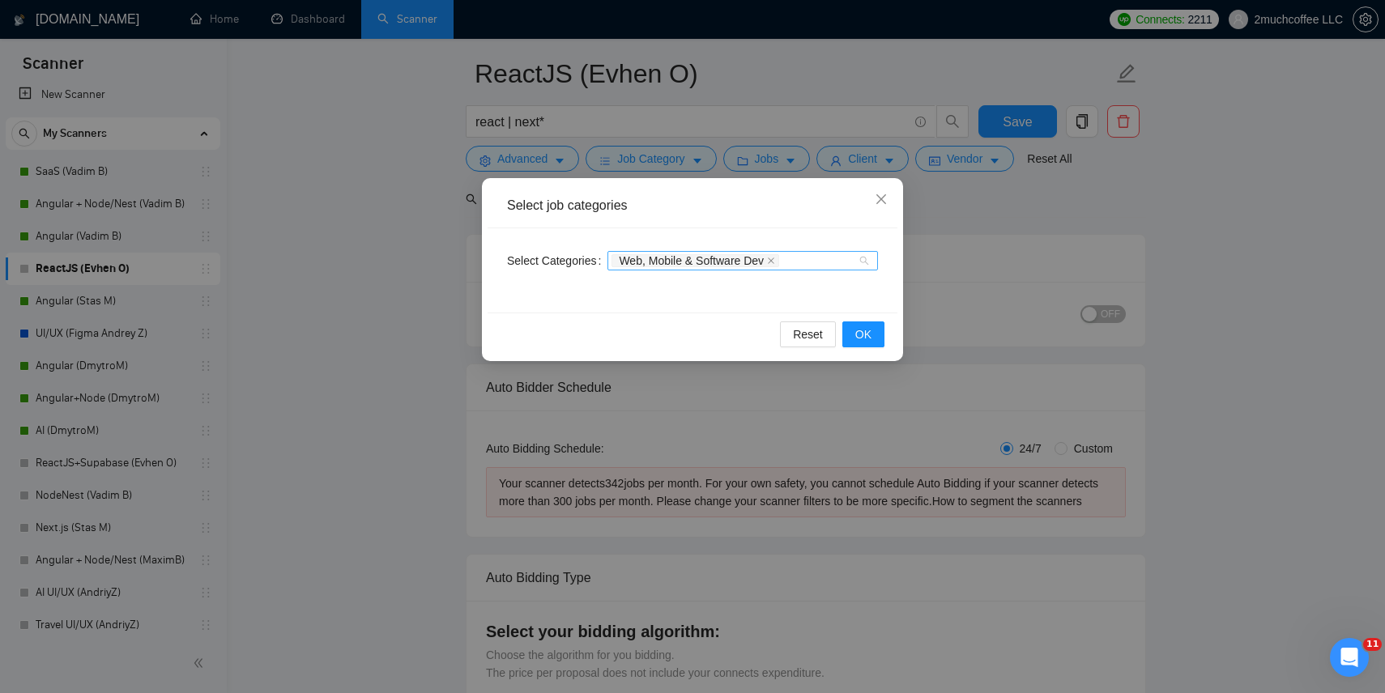
click at [736, 251] on div "Web, Mobile & Software Dev" at bounding box center [743, 260] width 271 height 19
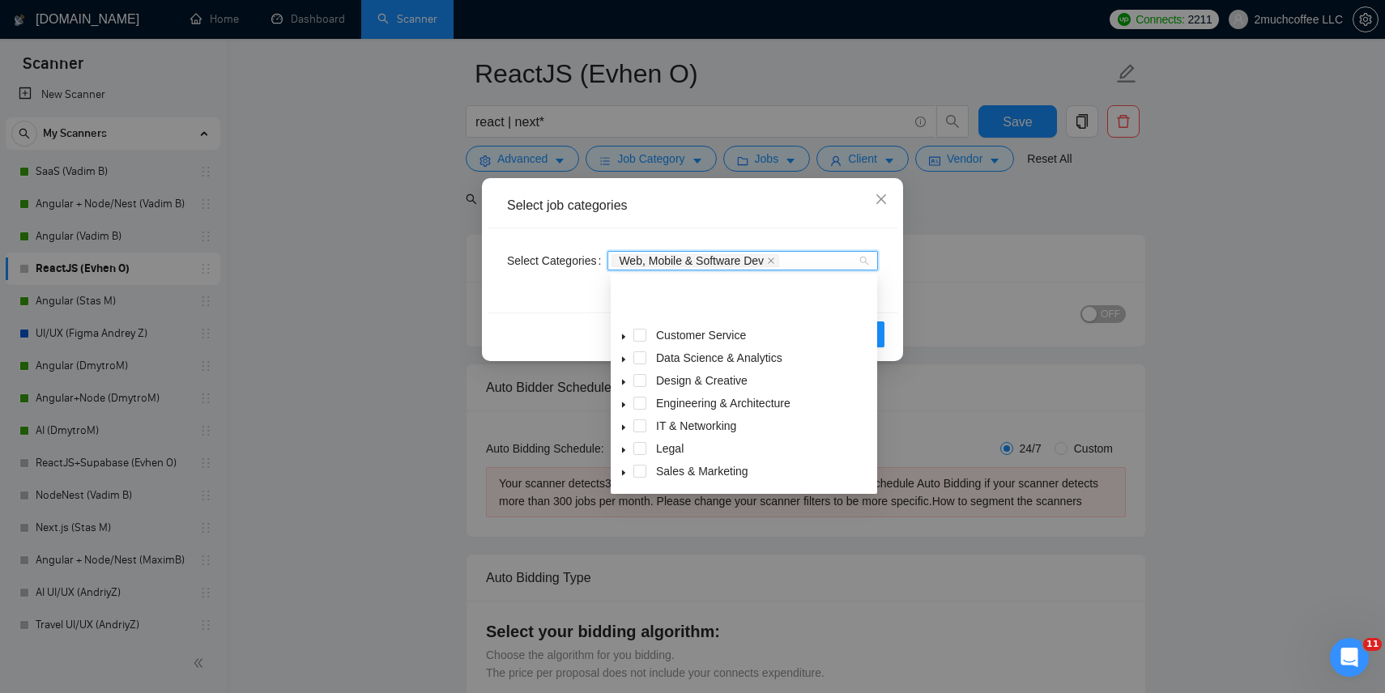
scroll to position [65, 0]
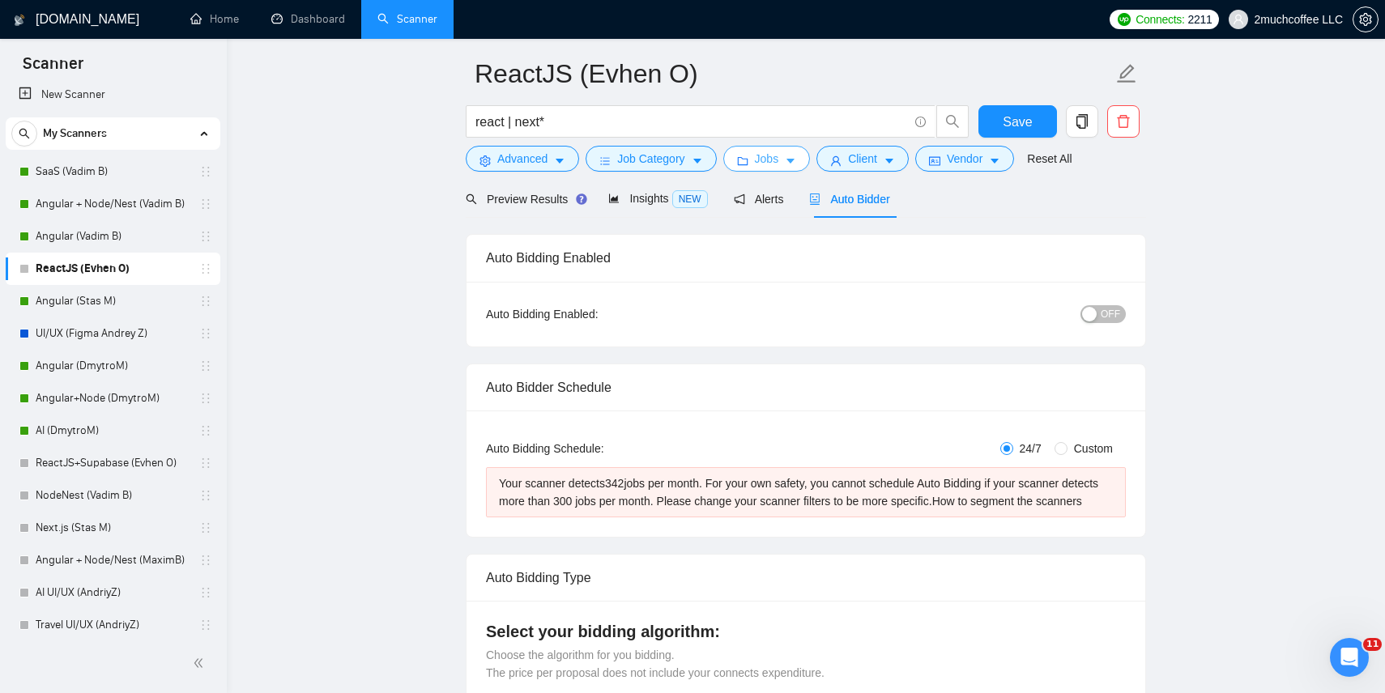
click at [778, 160] on span "Jobs" at bounding box center [767, 159] width 24 height 18
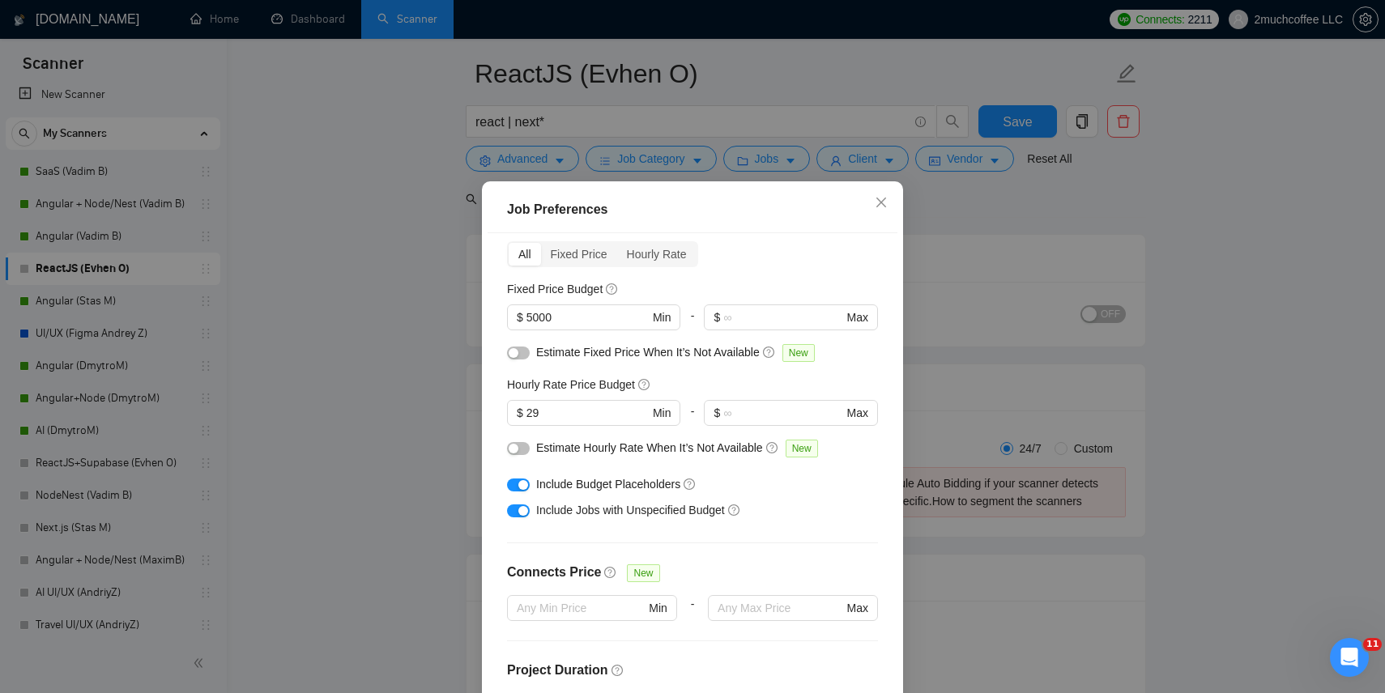
scroll to position [100, 0]
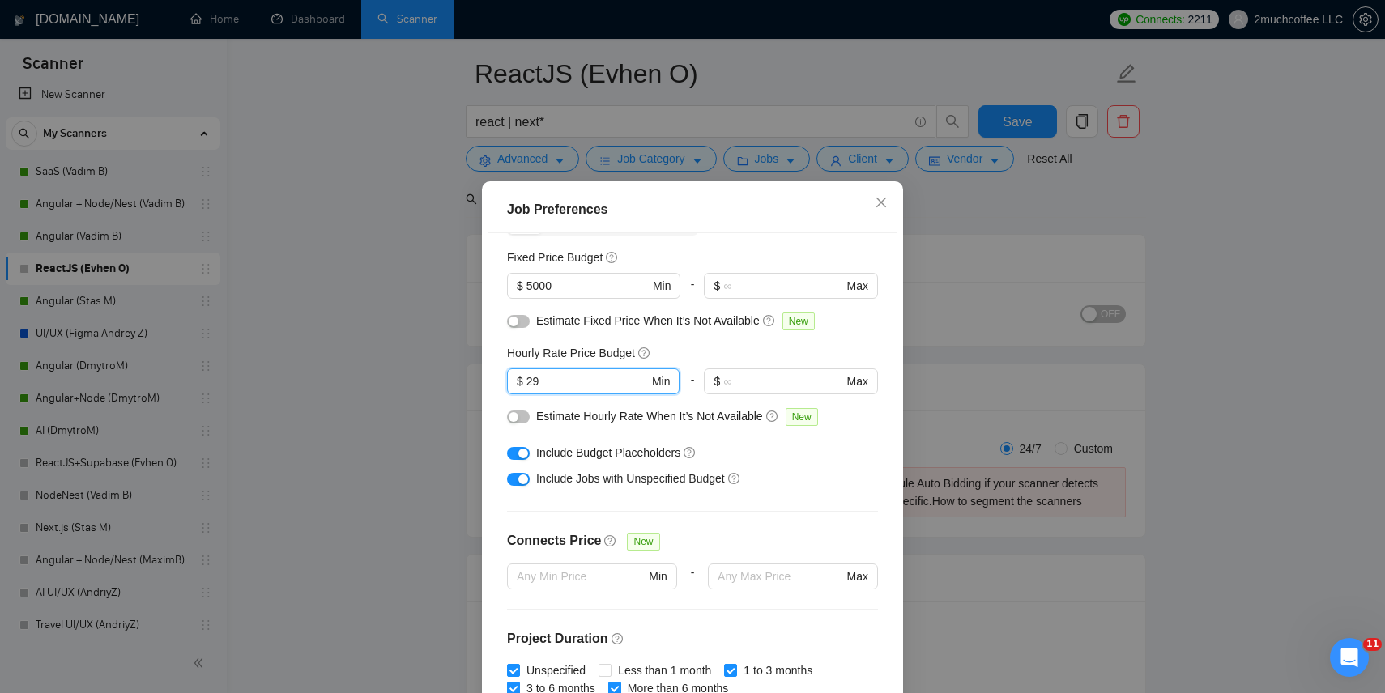
click at [609, 380] on input "29" at bounding box center [588, 382] width 122 height 18
type input "2"
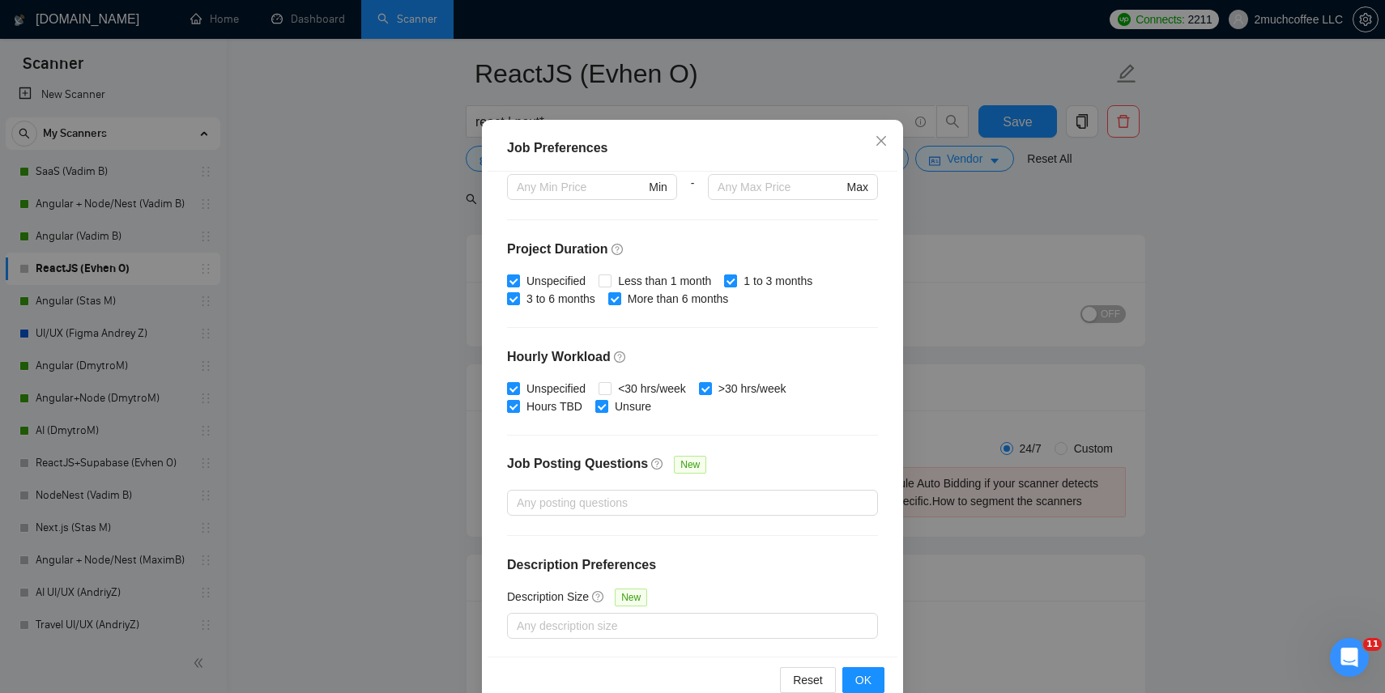
scroll to position [96, 0]
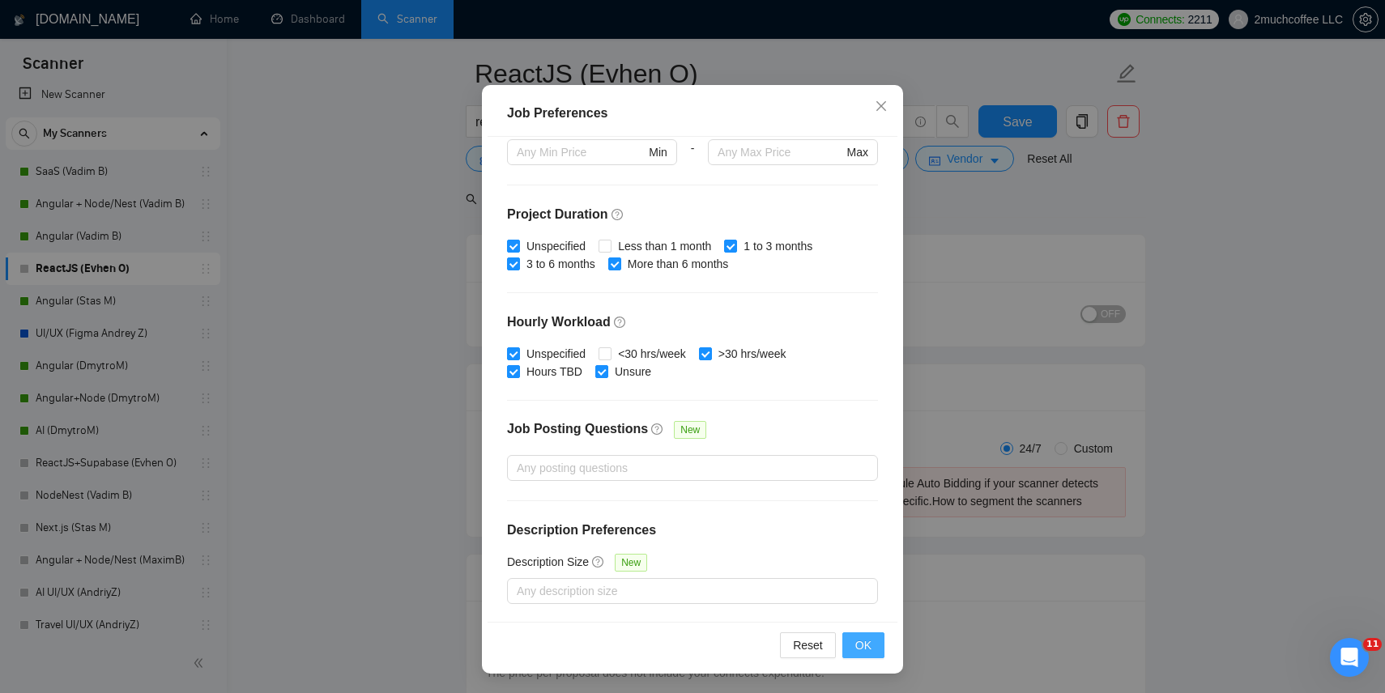
type input "30"
click at [876, 643] on button "OK" at bounding box center [863, 646] width 42 height 26
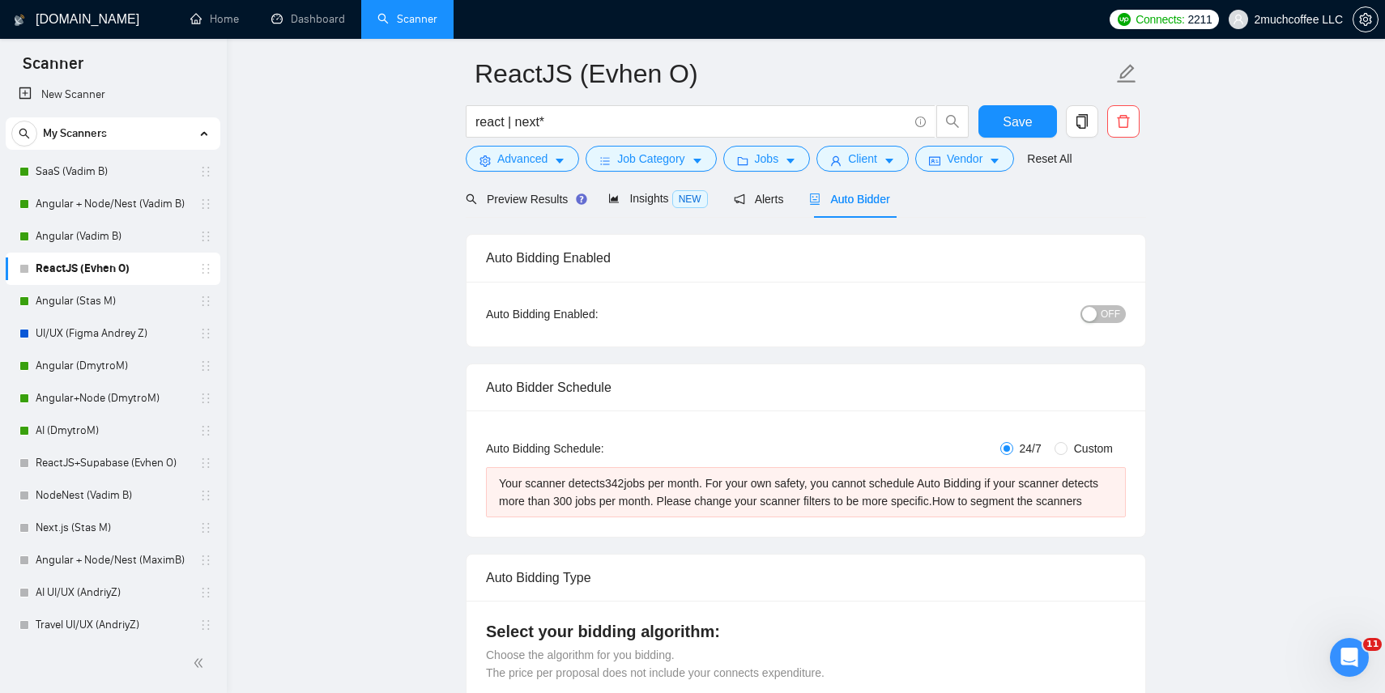
scroll to position [12, 0]
click at [769, 154] on span "Jobs" at bounding box center [767, 159] width 24 height 18
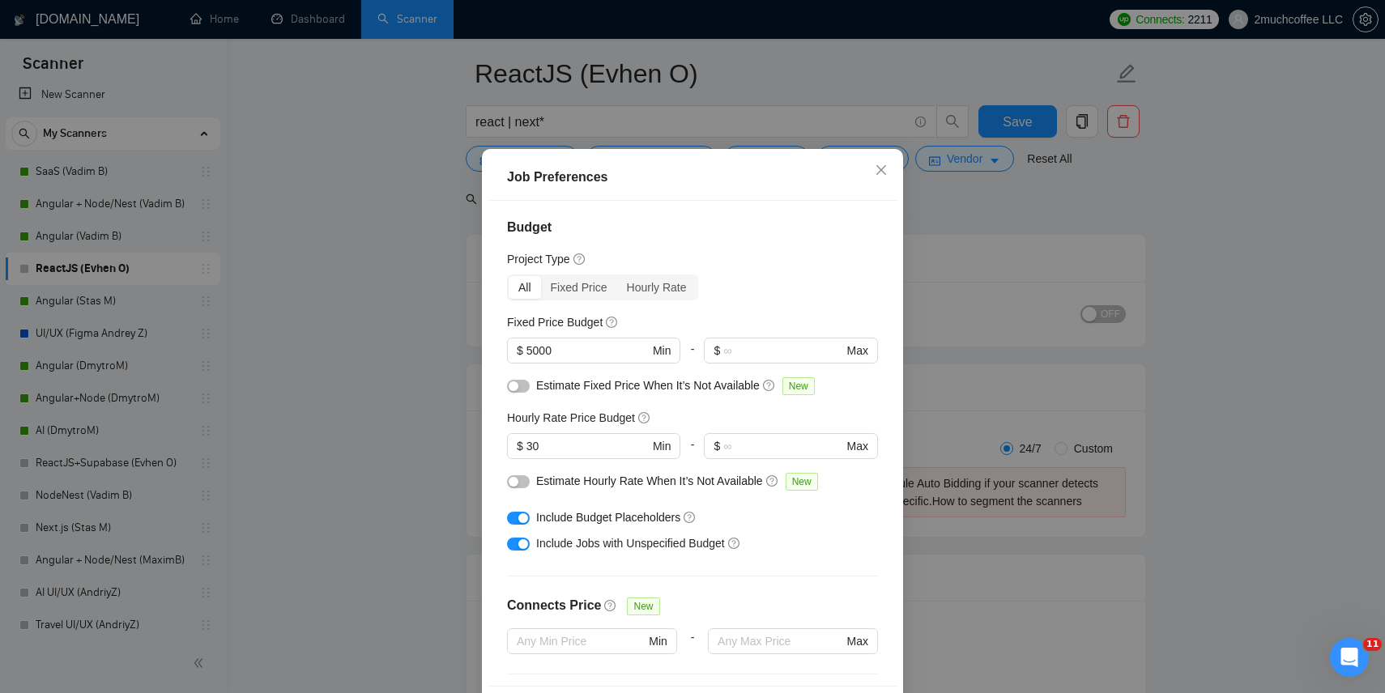
scroll to position [0, 0]
click at [727, 247] on div "Budget Project Type All Fixed Price Hourly Rate Fixed Price Budget $ 5000 Min -…" at bounding box center [693, 443] width 410 height 485
click at [885, 173] on icon "close" at bounding box center [881, 170] width 13 height 13
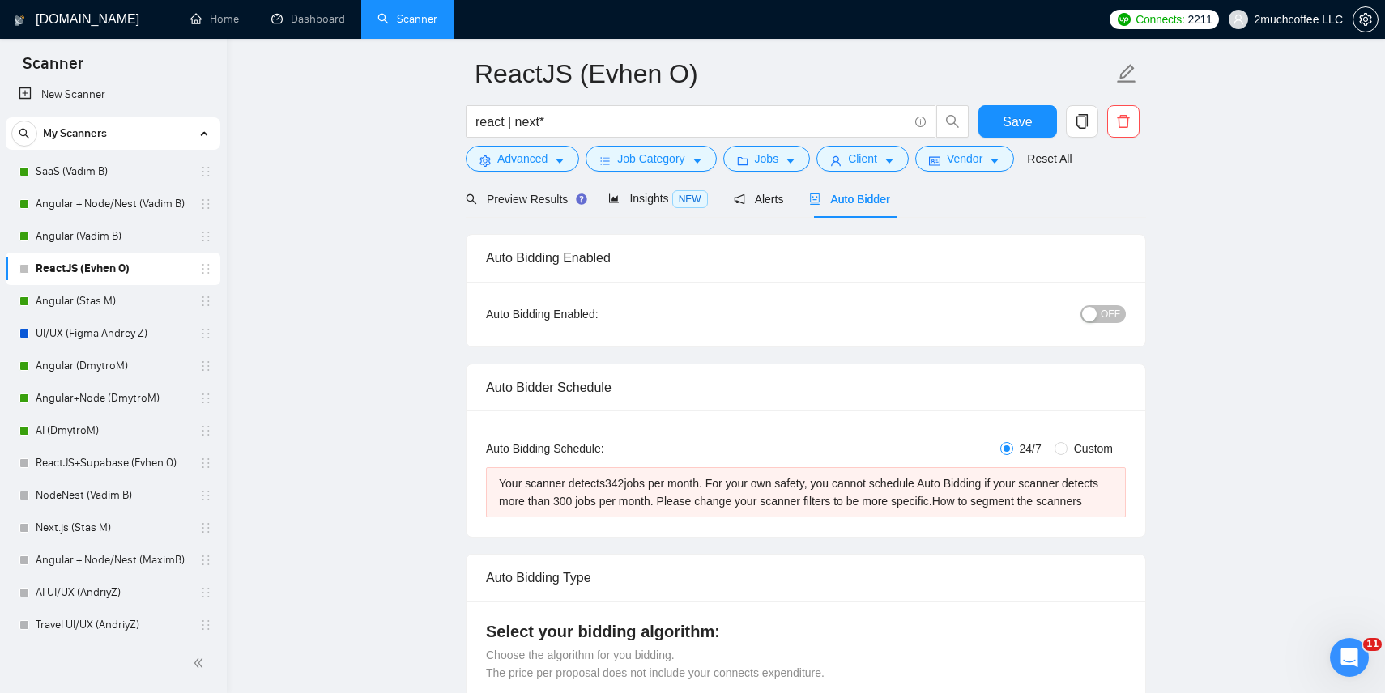
scroll to position [12, 0]
click at [1019, 116] on span "Save" at bounding box center [1017, 122] width 29 height 20
checkbox input "true"
click at [862, 161] on span "Client" at bounding box center [862, 159] width 29 height 18
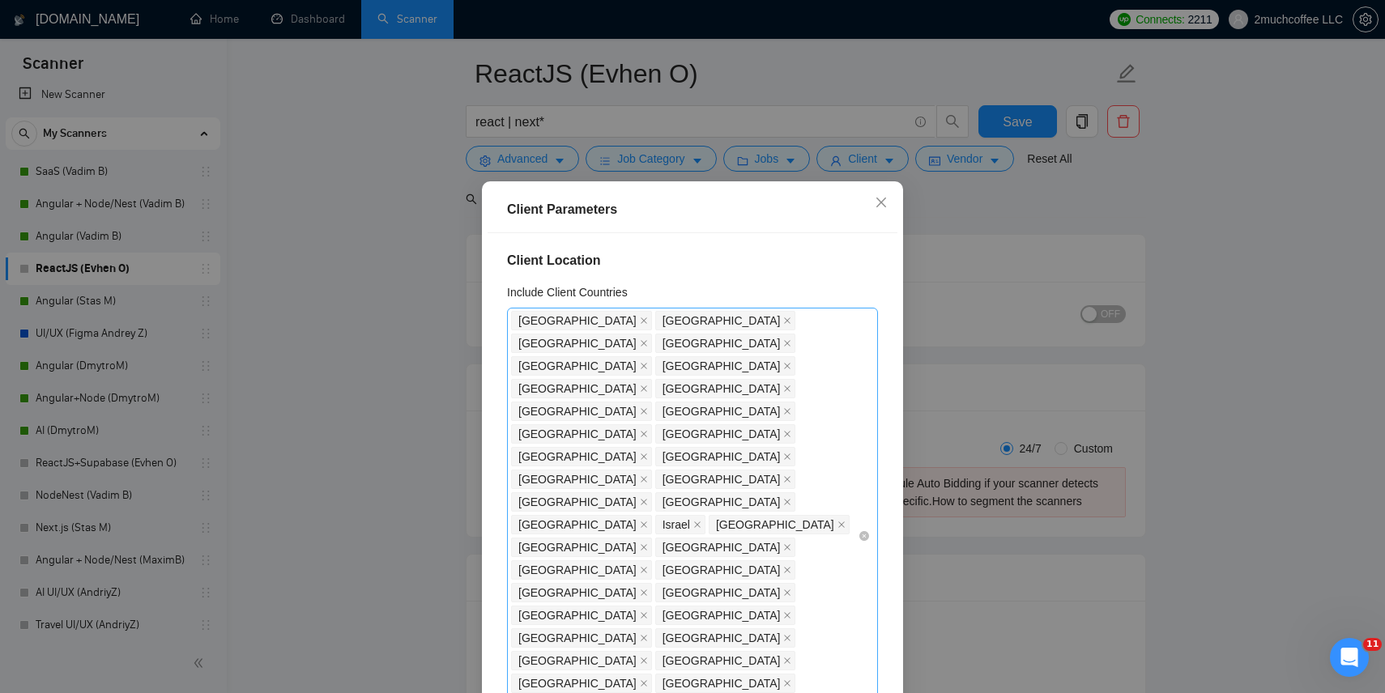
scroll to position [0, 0]
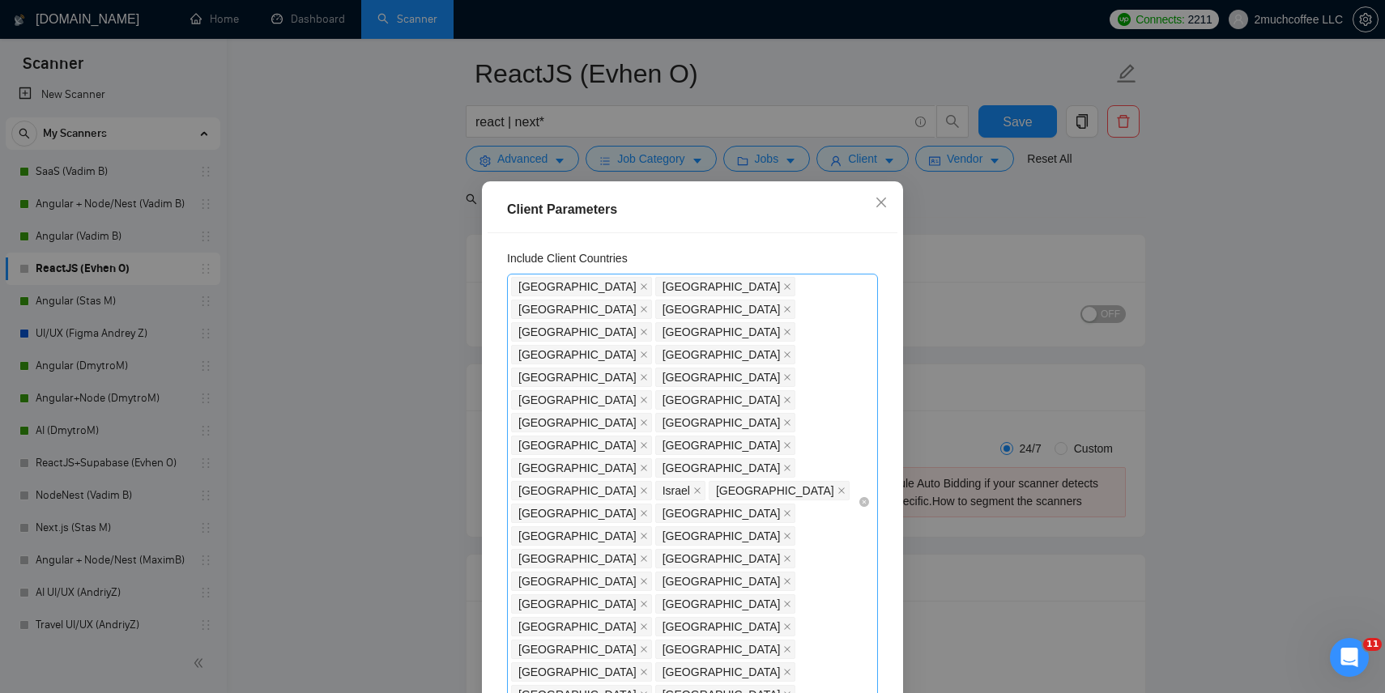
scroll to position [54, 0]
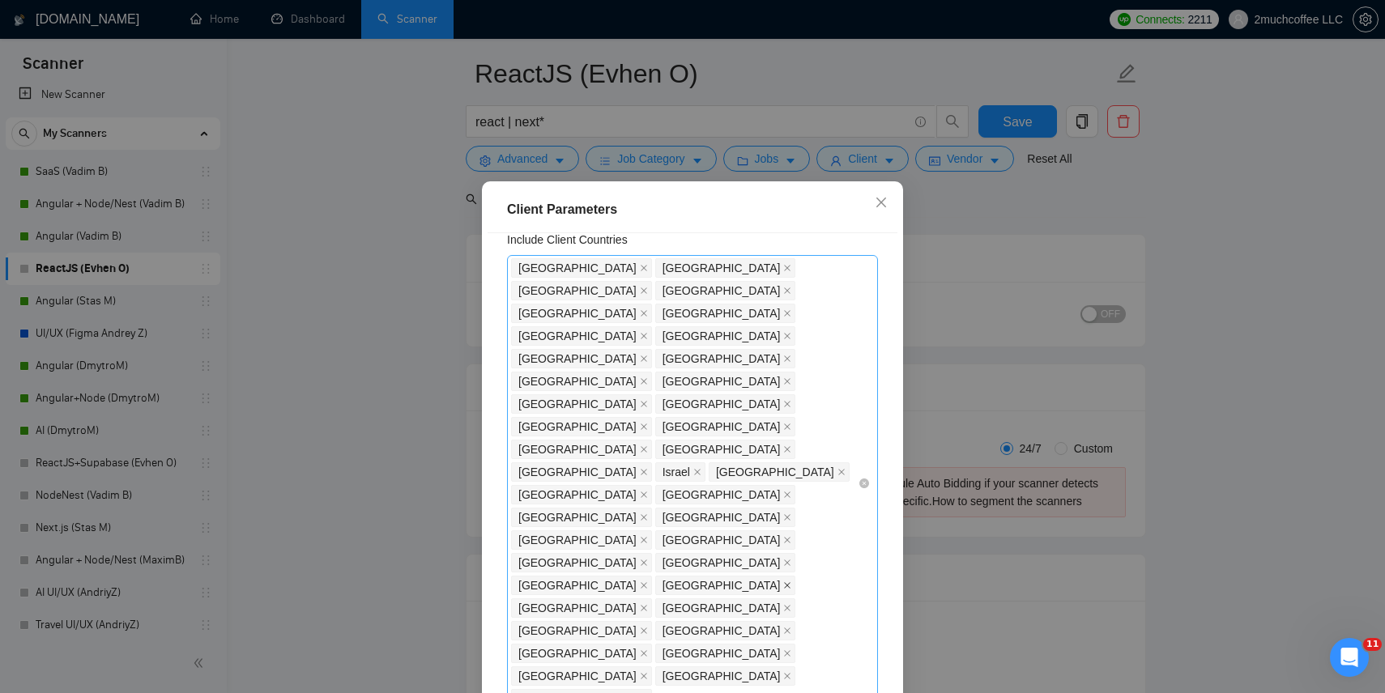
click at [783, 582] on icon "close" at bounding box center [787, 586] width 8 height 8
click at [647, 605] on icon "close" at bounding box center [644, 608] width 6 height 6
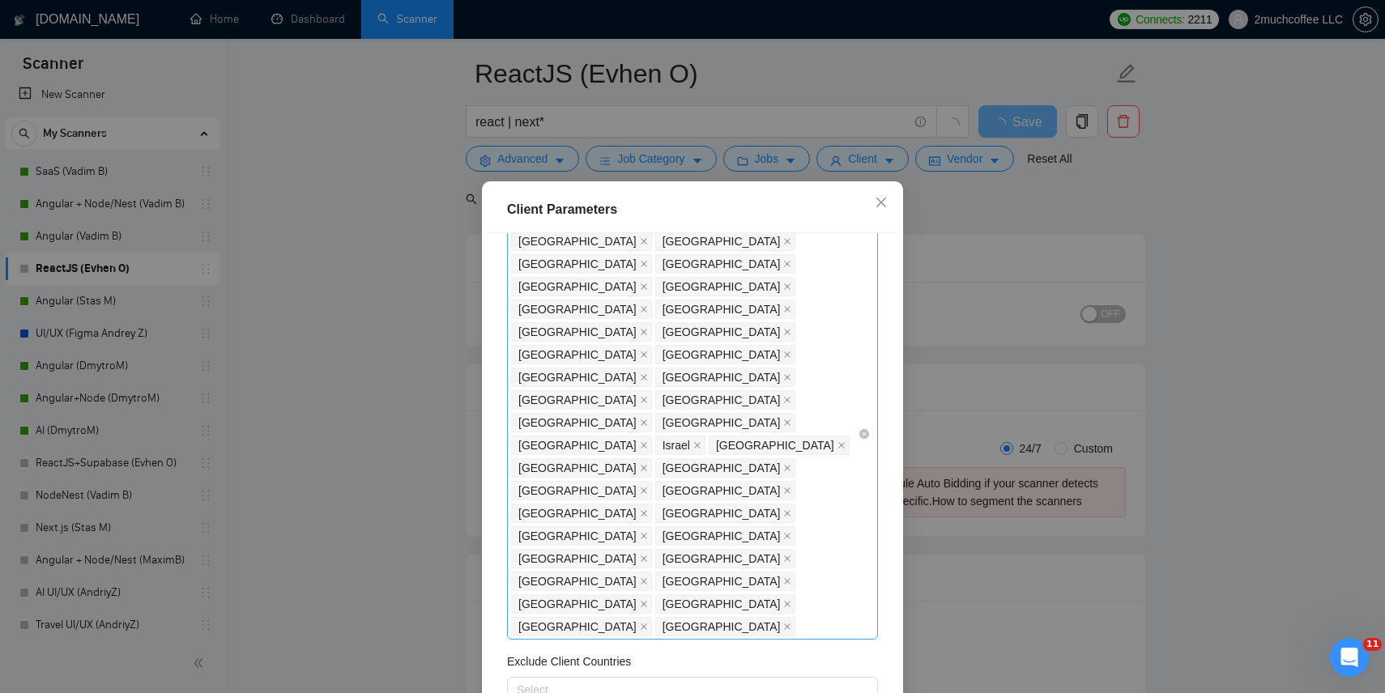
scroll to position [83, 0]
click at [714, 679] on div at bounding box center [684, 688] width 347 height 19
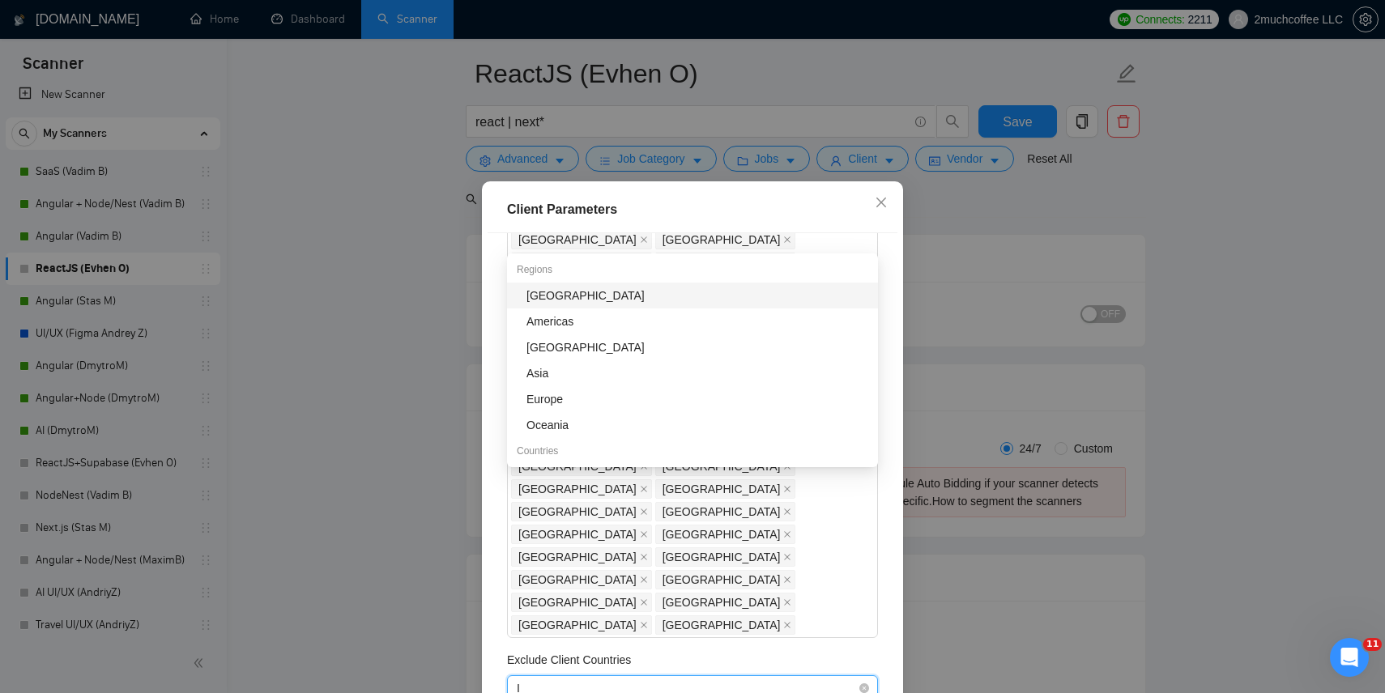
type input "IN"
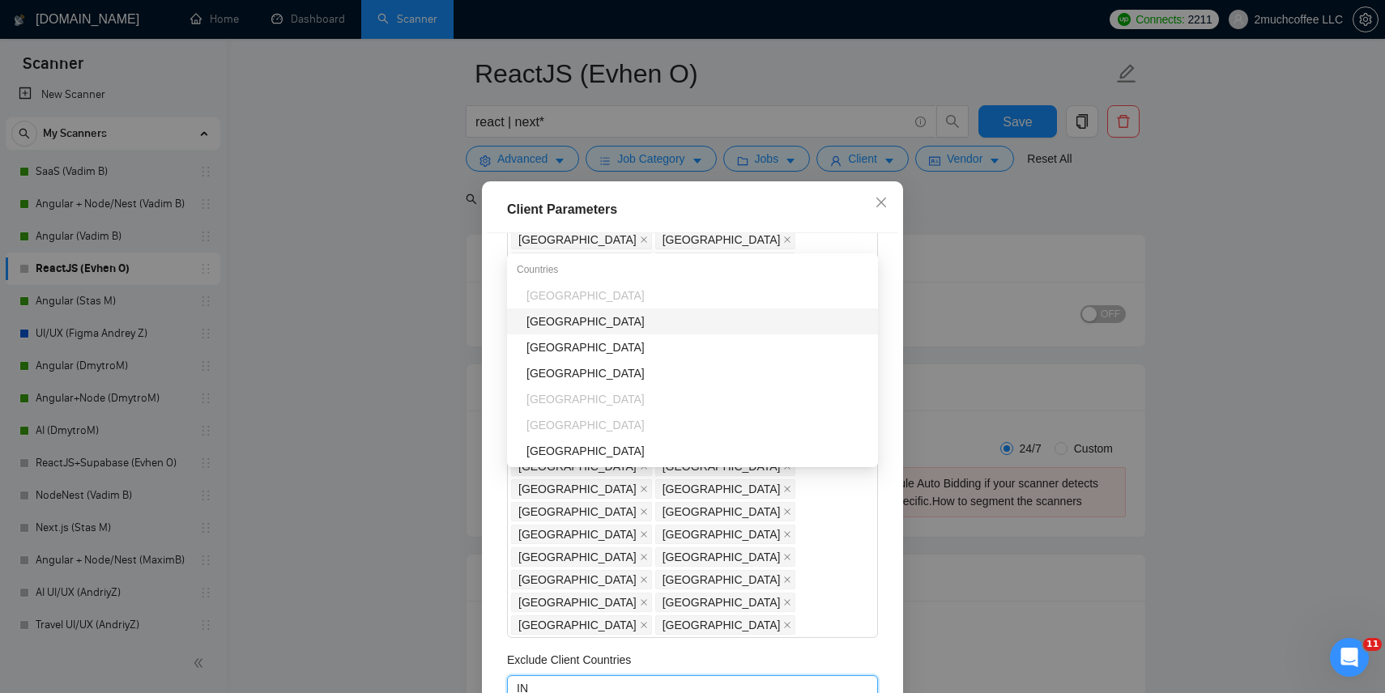
click at [672, 320] on div "[GEOGRAPHIC_DATA]" at bounding box center [698, 322] width 342 height 18
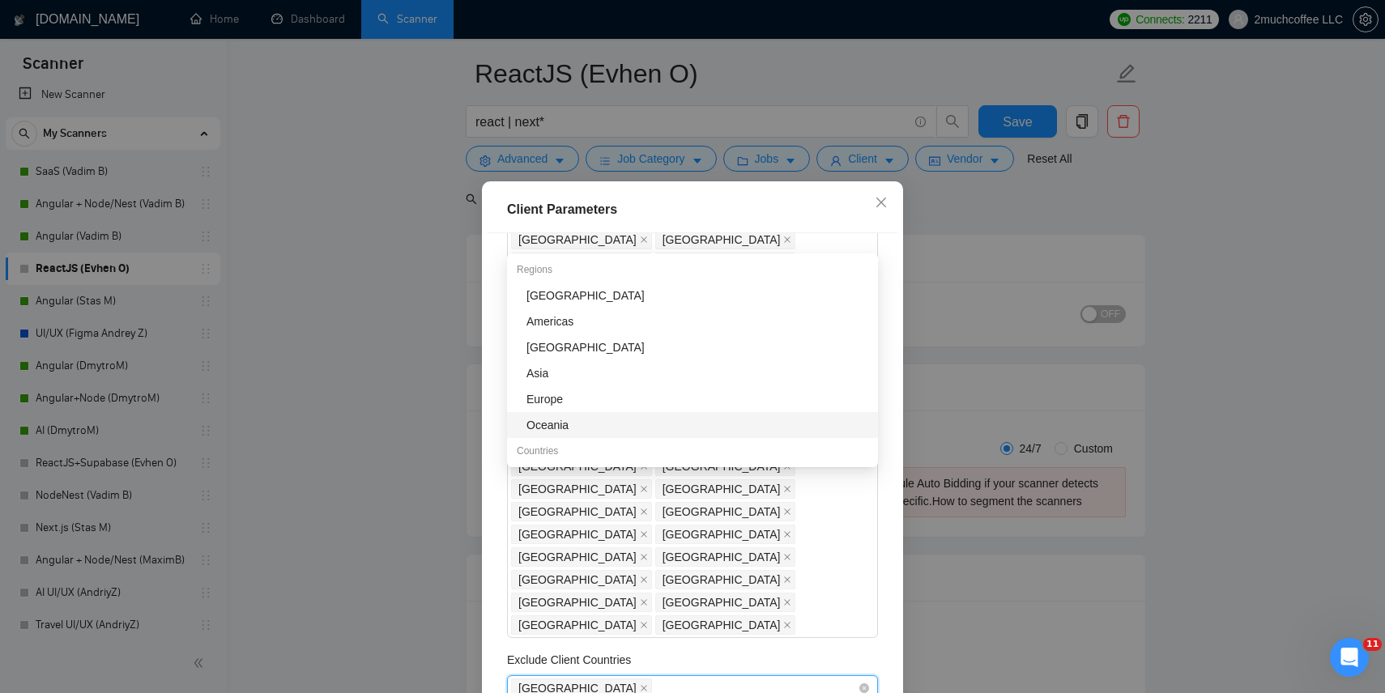
type input "P"
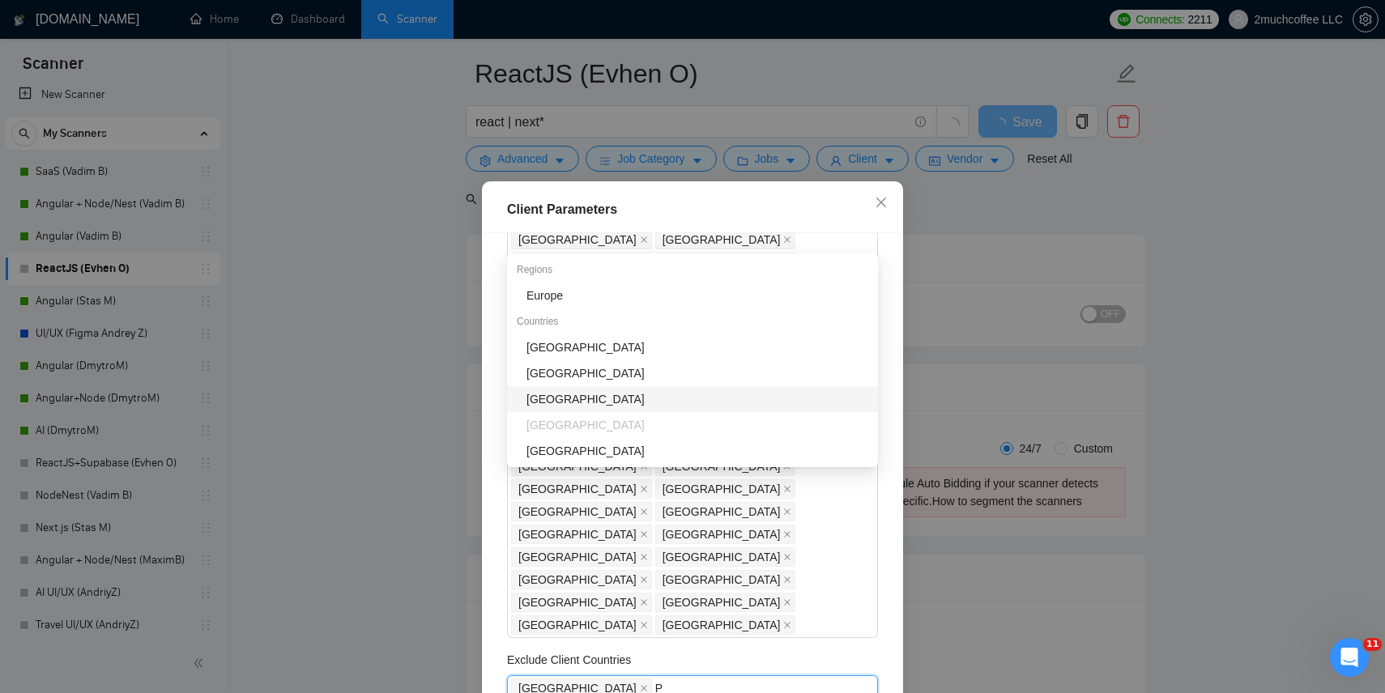
click at [603, 399] on div "Philippines" at bounding box center [698, 399] width 342 height 18
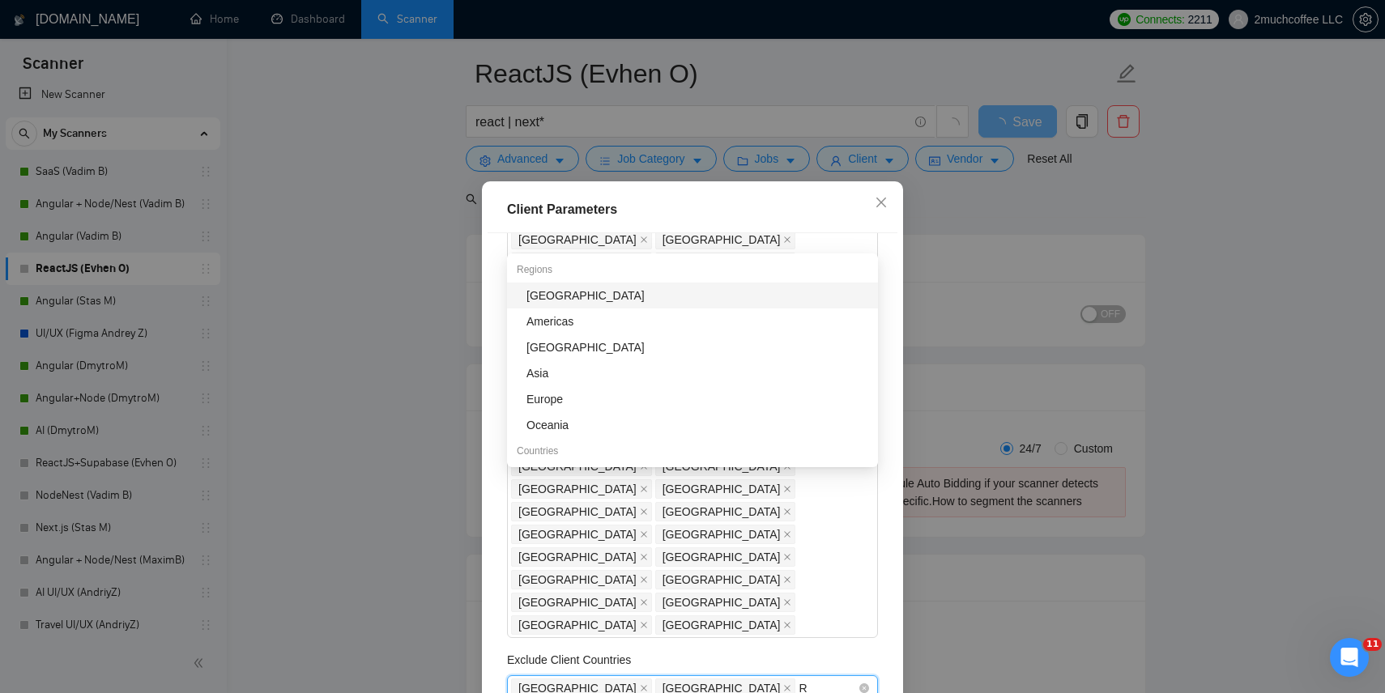
type input "RU"
click at [694, 294] on div "[GEOGRAPHIC_DATA]" at bounding box center [698, 296] width 342 height 18
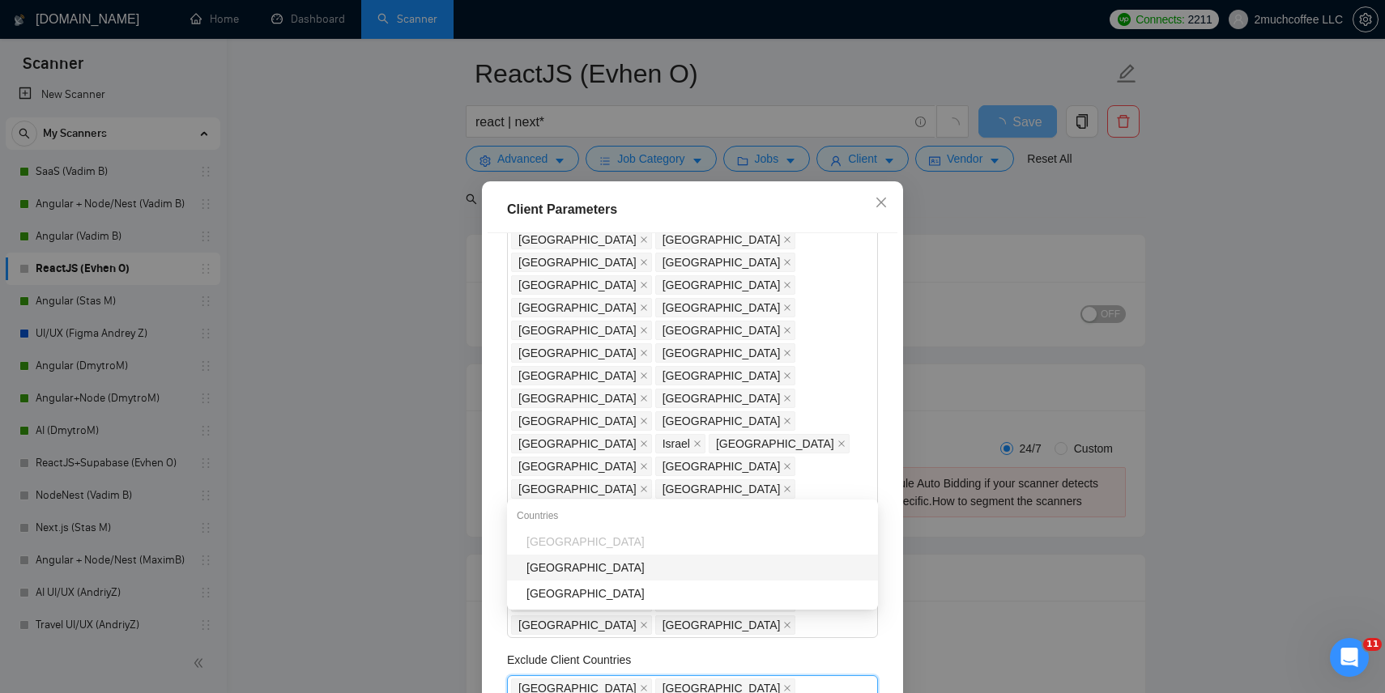
type input "BE"
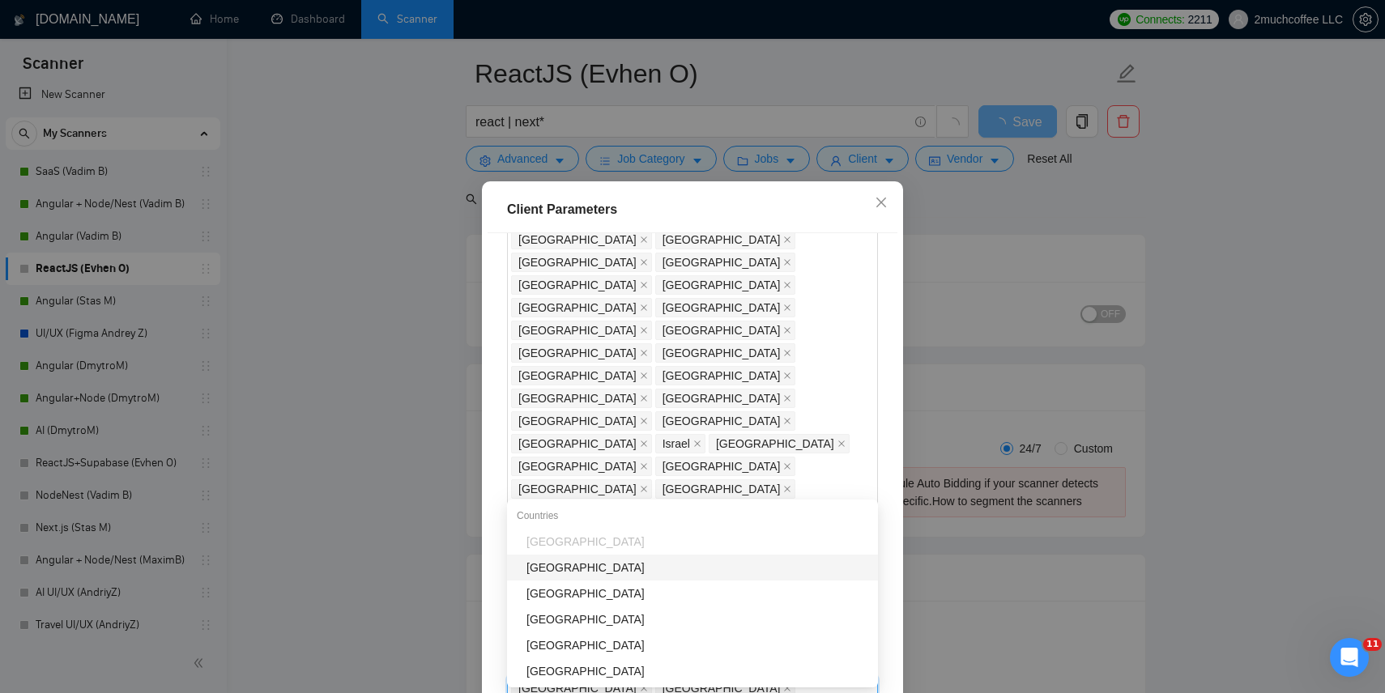
click at [638, 572] on div "[GEOGRAPHIC_DATA]" at bounding box center [698, 568] width 342 height 18
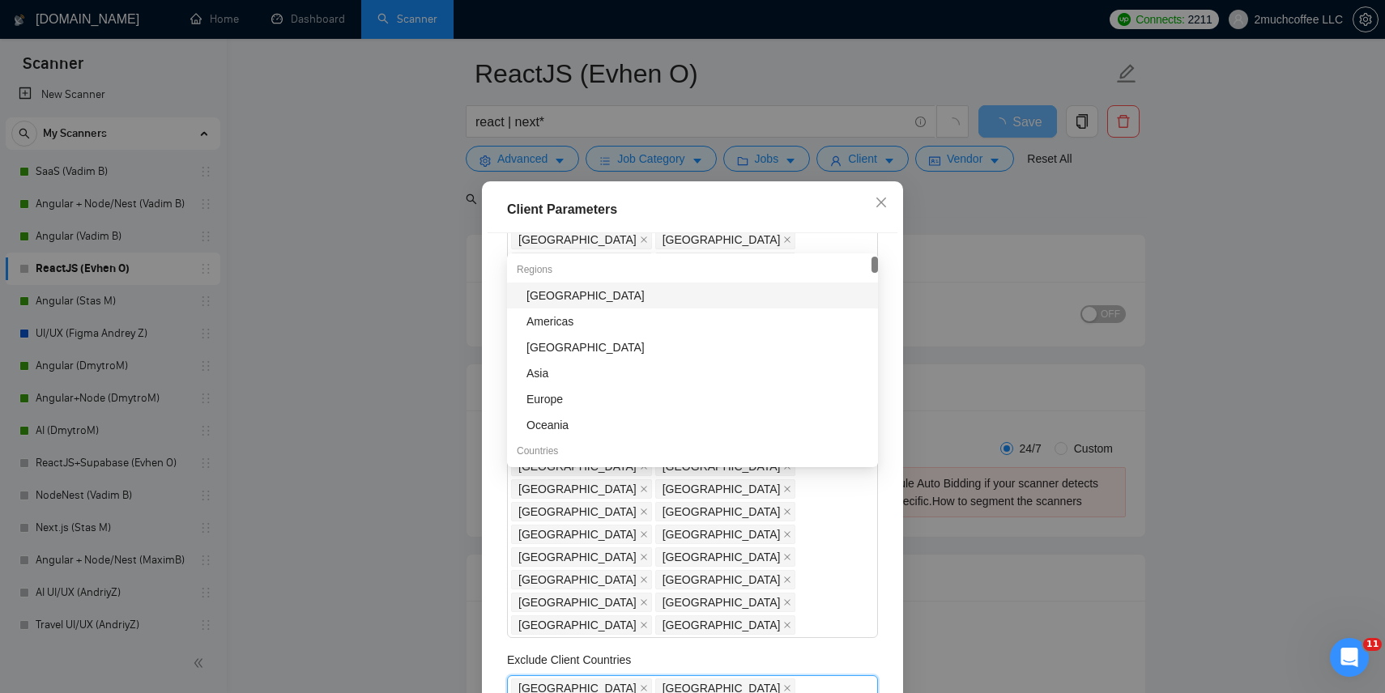
click at [800, 677] on div "India Philippines Russia Belarus" at bounding box center [684, 699] width 347 height 45
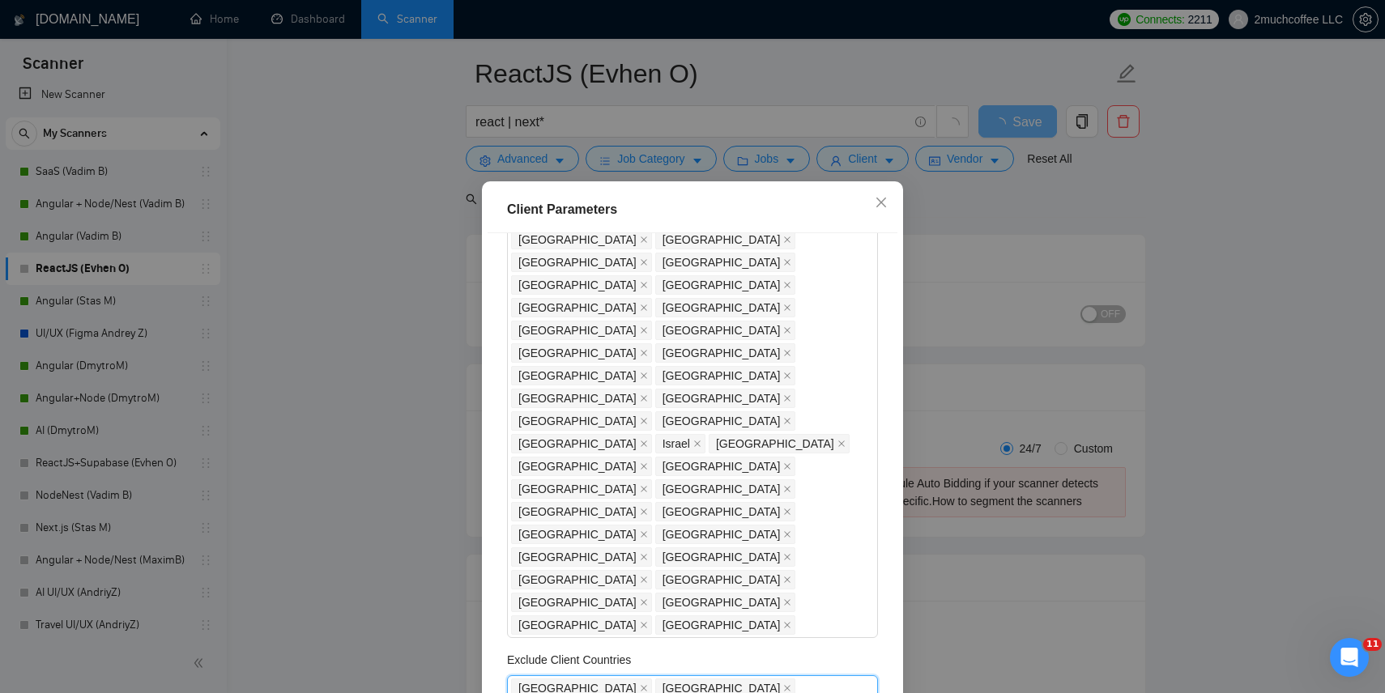
type input "UK"
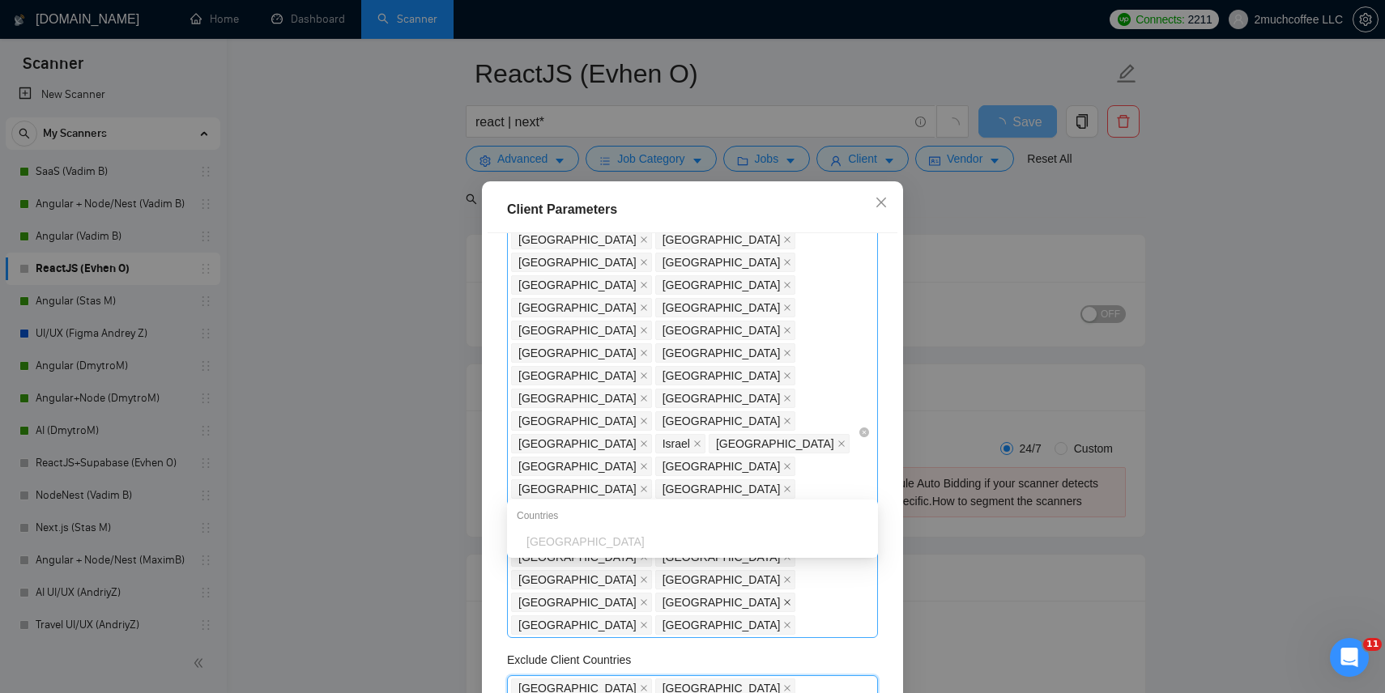
click at [783, 599] on icon "close" at bounding box center [787, 603] width 8 height 8
click at [622, 546] on div "Ukraine" at bounding box center [698, 542] width 342 height 18
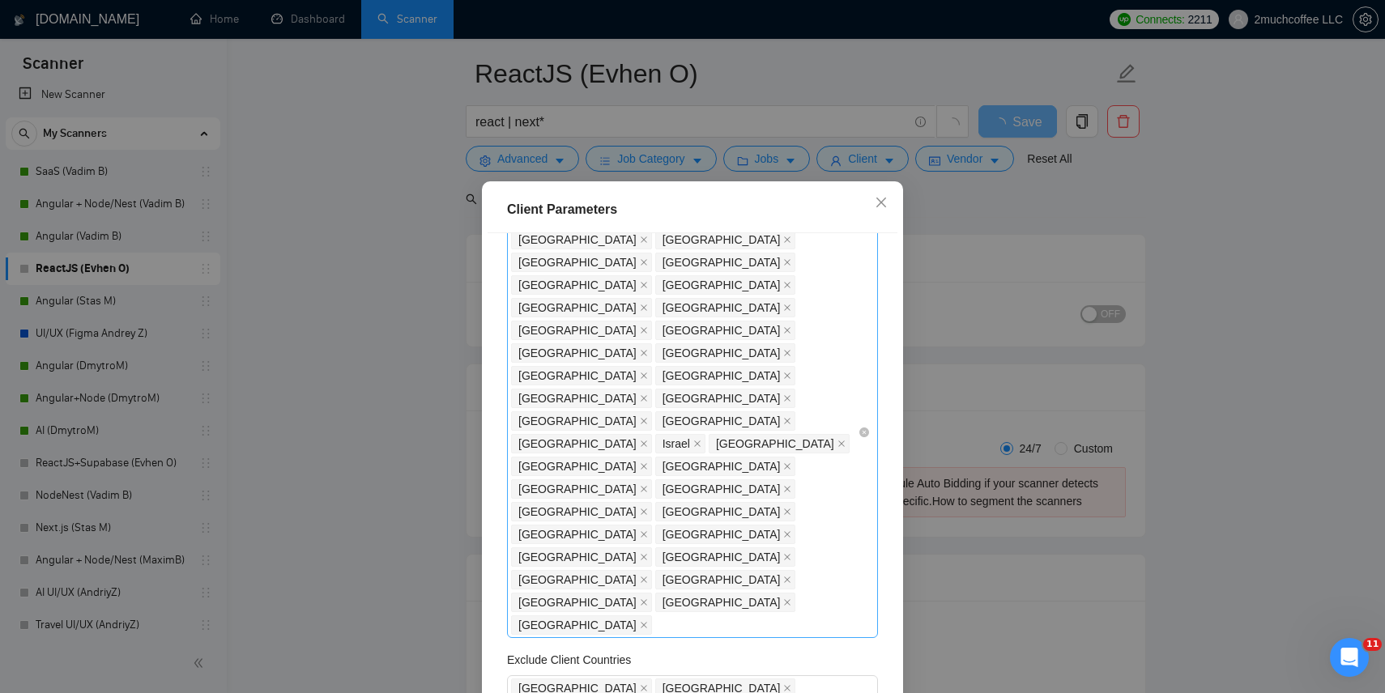
click at [768, 510] on div "Client Location Include Client Countries Australia United Kingdom Austria Belgi…" at bounding box center [693, 475] width 410 height 485
click at [647, 622] on icon "close" at bounding box center [644, 625] width 6 height 6
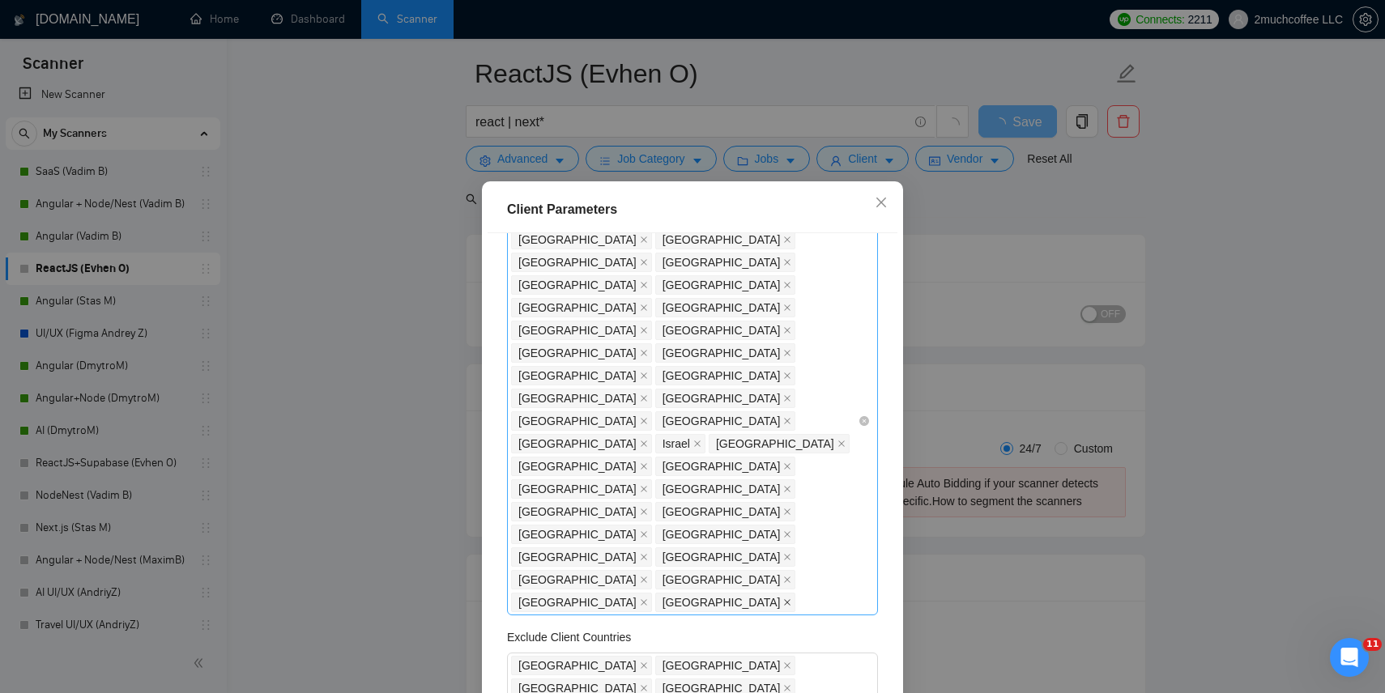
click at [783, 599] on icon "close" at bounding box center [787, 603] width 8 height 8
click at [640, 553] on icon "close" at bounding box center [644, 557] width 8 height 8
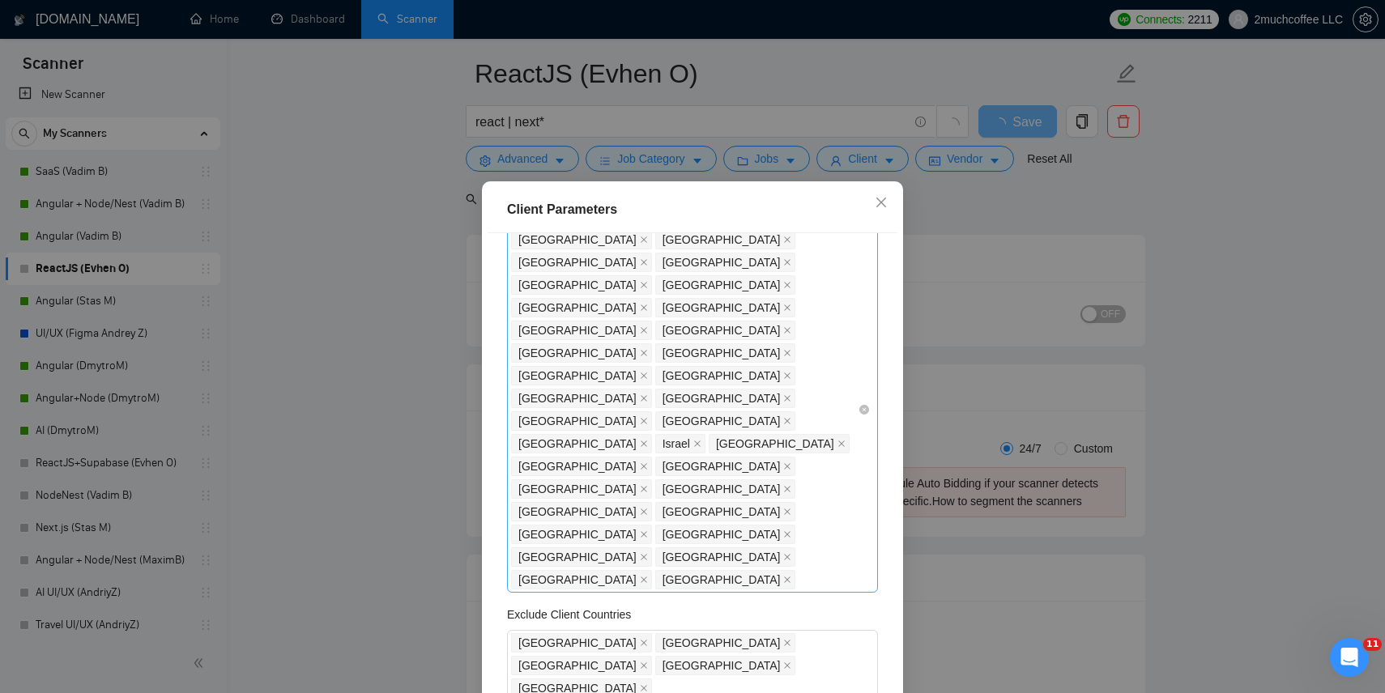
click at [553, 548] on span "Serbia" at bounding box center [581, 557] width 141 height 19
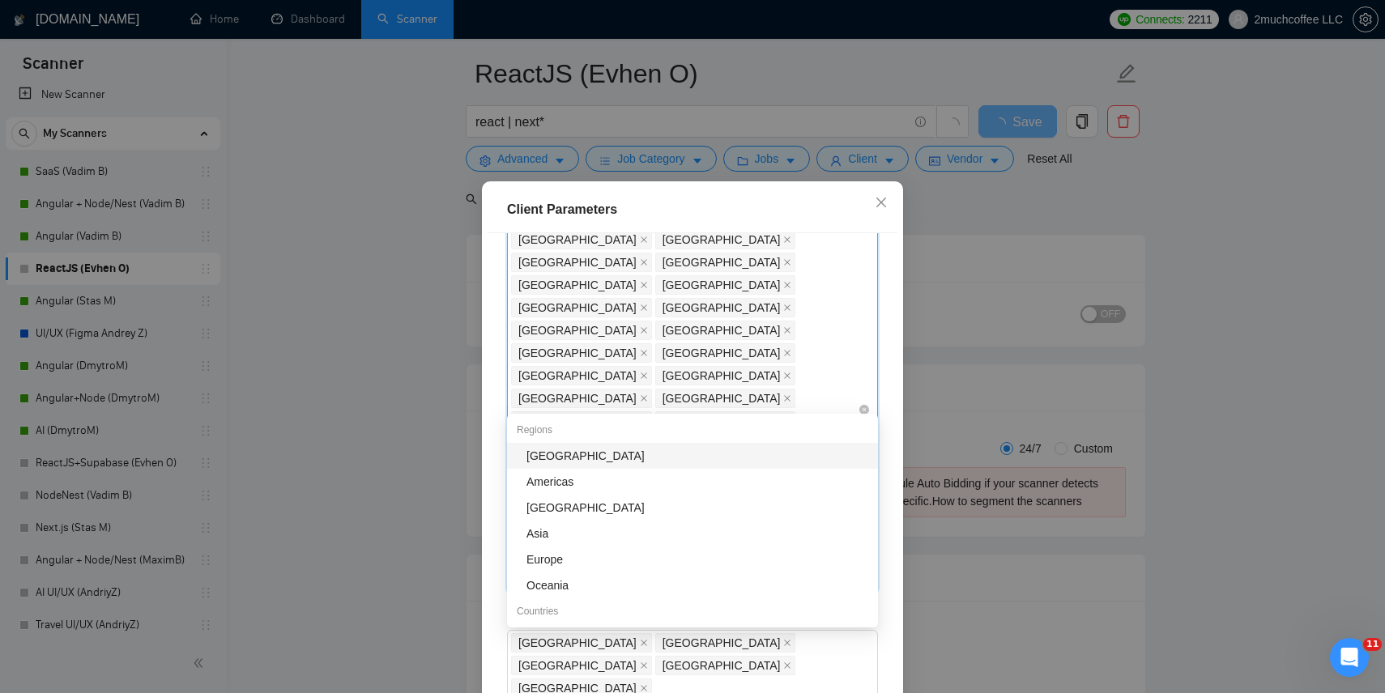
click at [640, 553] on icon "close" at bounding box center [644, 557] width 8 height 8
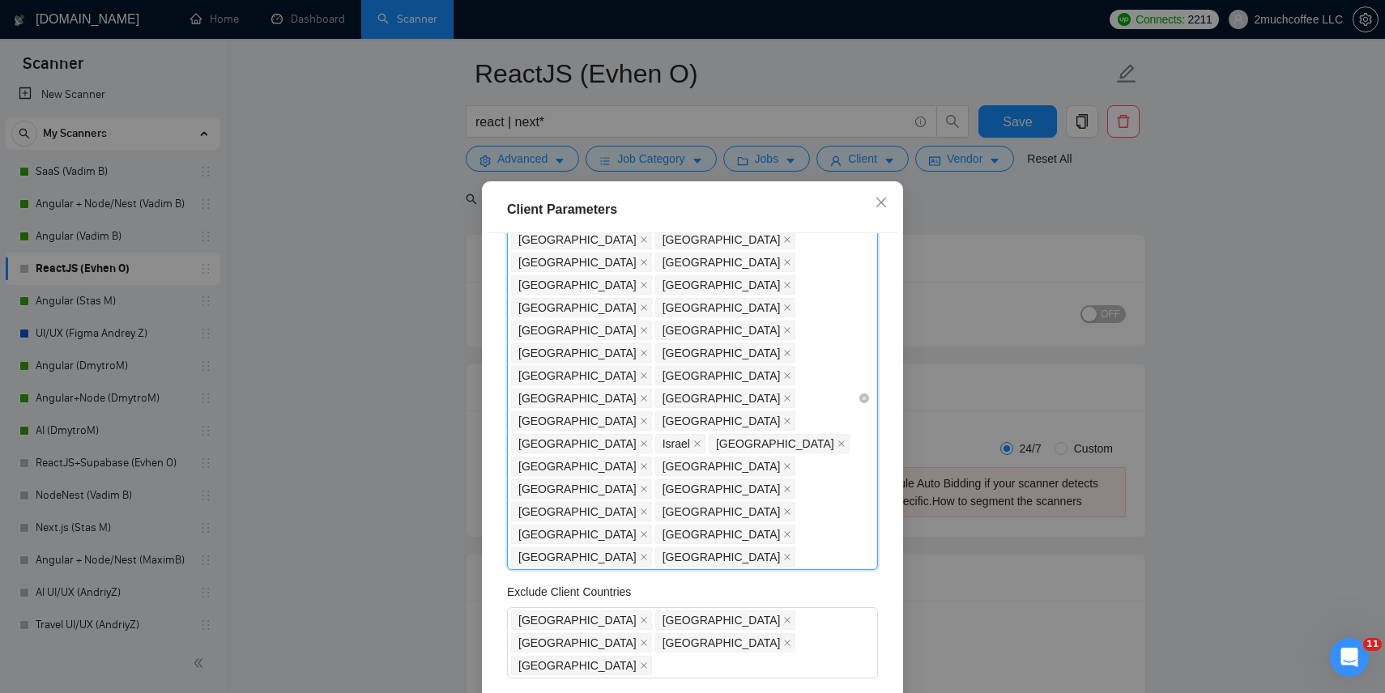
click at [561, 548] on span "Sweden" at bounding box center [581, 557] width 141 height 19
click at [641, 554] on icon "close" at bounding box center [644, 557] width 6 height 6
click at [640, 553] on icon "close" at bounding box center [644, 557] width 8 height 8
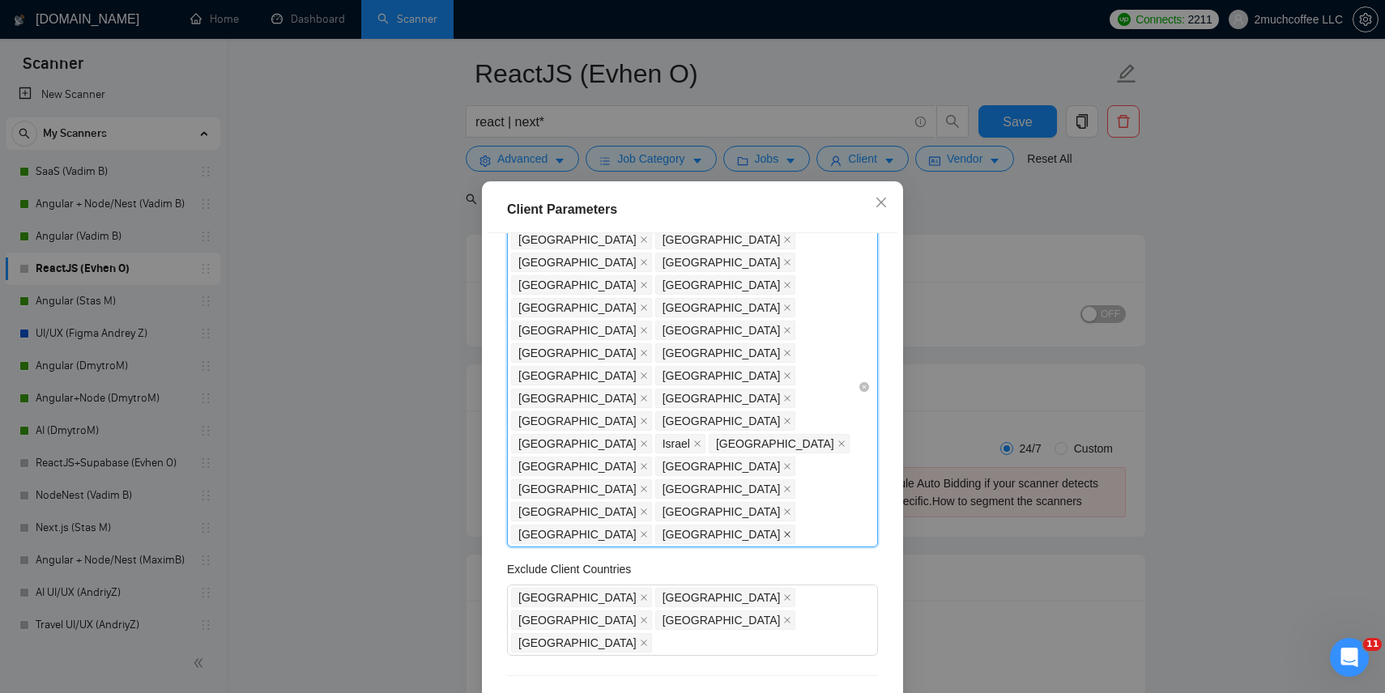
click at [791, 531] on icon "close" at bounding box center [788, 534] width 6 height 6
click at [648, 531] on icon "close" at bounding box center [644, 535] width 8 height 8
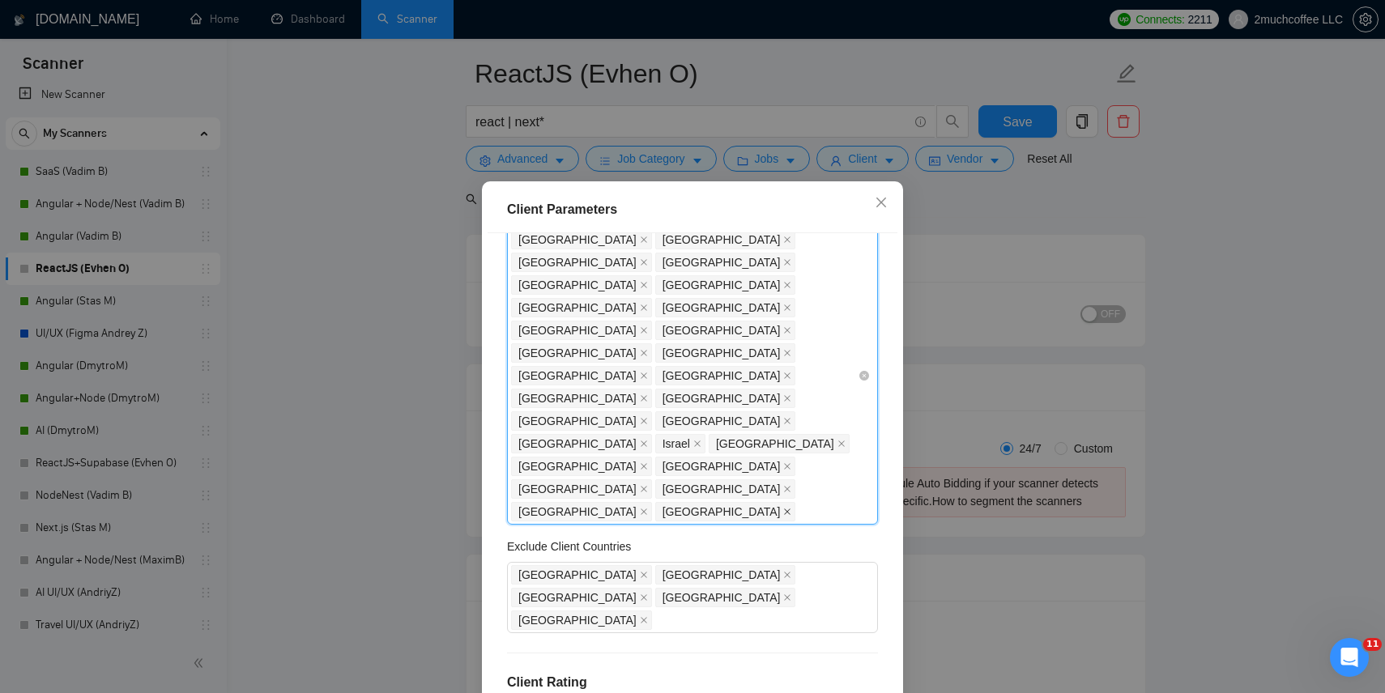
click at [785, 509] on icon "close" at bounding box center [788, 512] width 6 height 6
click at [641, 509] on icon "close" at bounding box center [644, 512] width 6 height 6
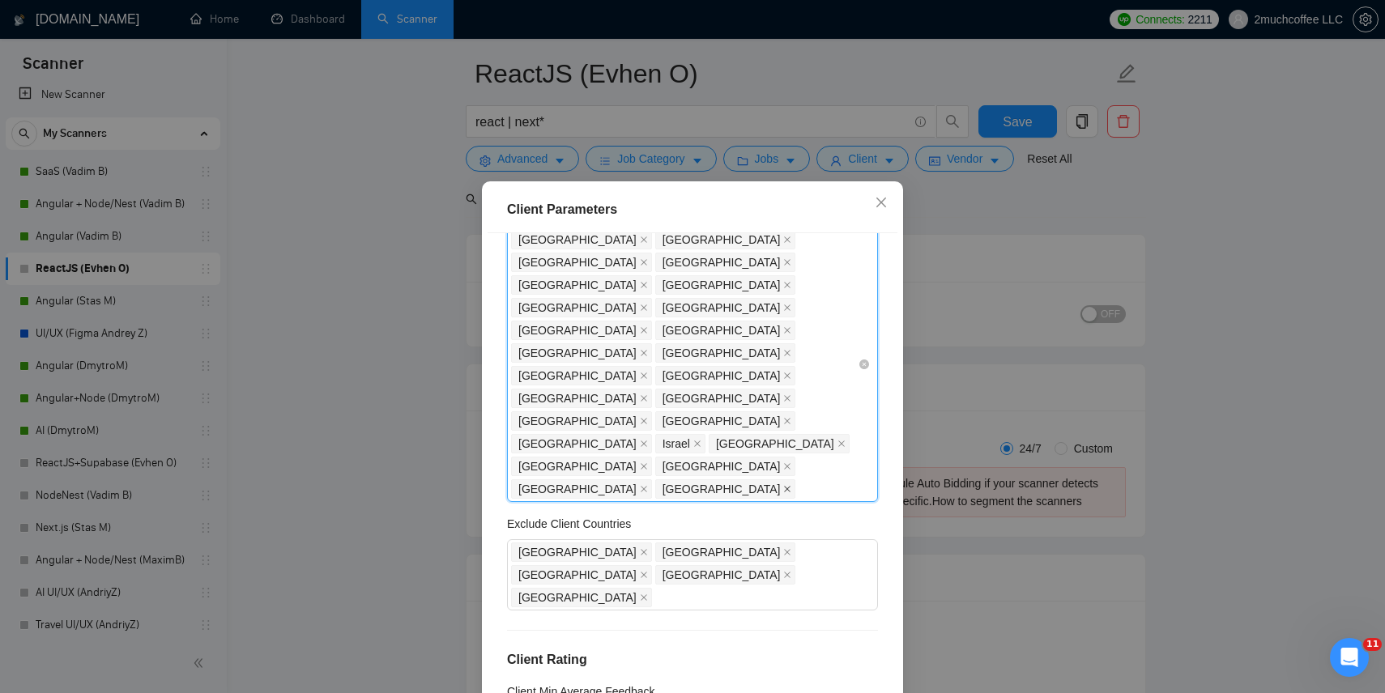
click at [783, 485] on icon "close" at bounding box center [787, 489] width 8 height 8
click at [648, 485] on icon "close" at bounding box center [644, 489] width 8 height 8
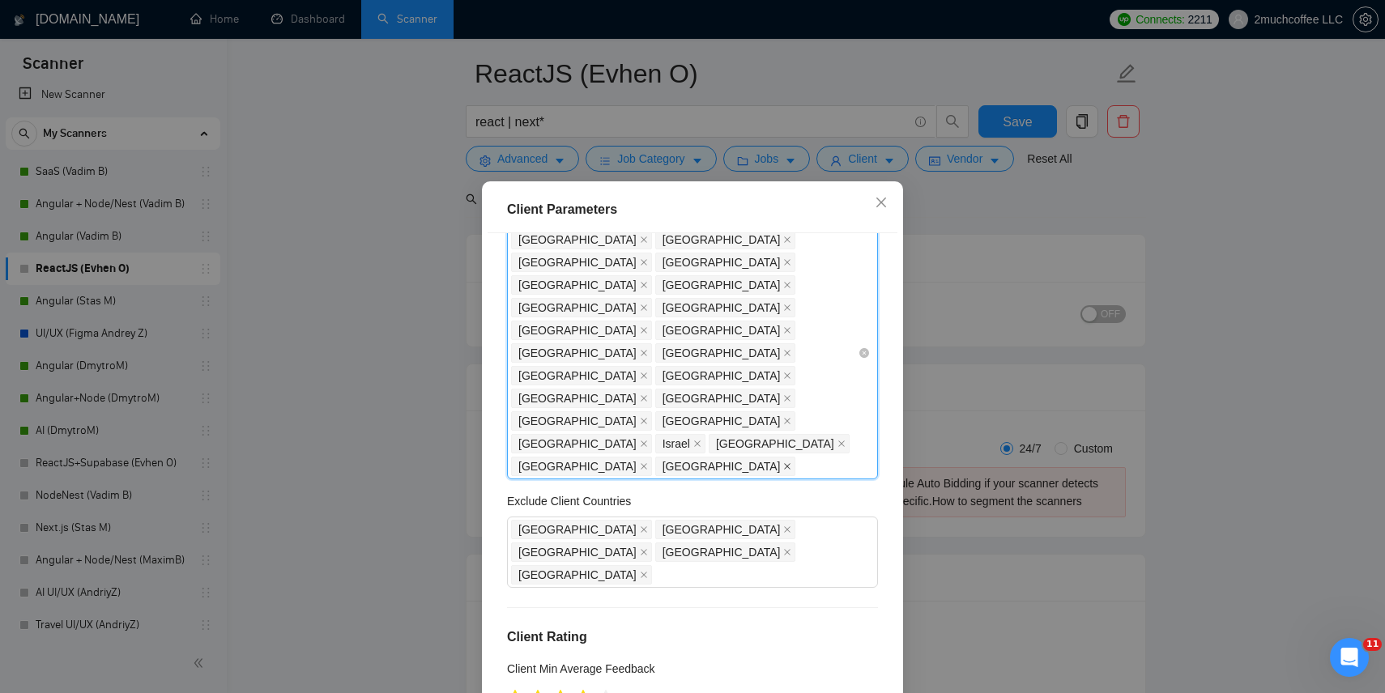
click at [783, 463] on icon "close" at bounding box center [787, 467] width 8 height 8
click at [640, 463] on icon "close" at bounding box center [644, 467] width 8 height 8
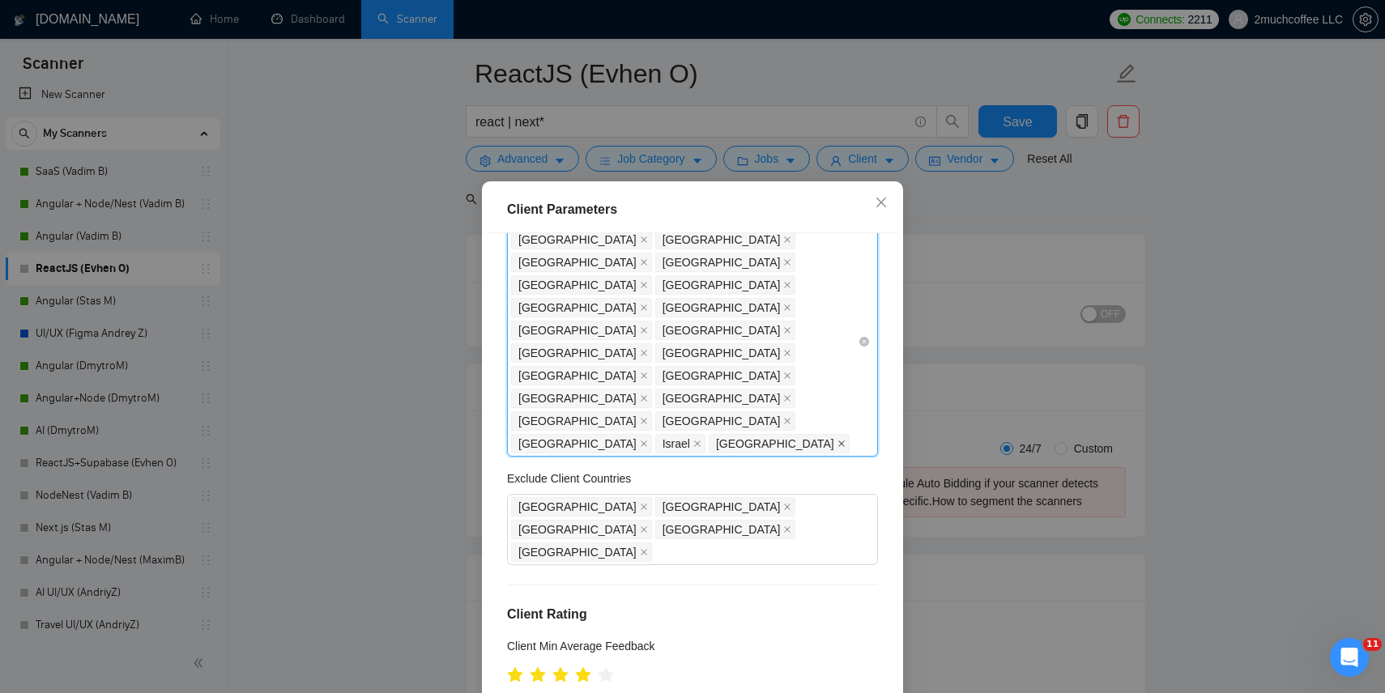
click at [838, 440] on icon "close" at bounding box center [842, 444] width 8 height 8
click at [701, 441] on icon "close" at bounding box center [697, 444] width 6 height 6
click at [648, 440] on icon "close" at bounding box center [644, 444] width 8 height 8
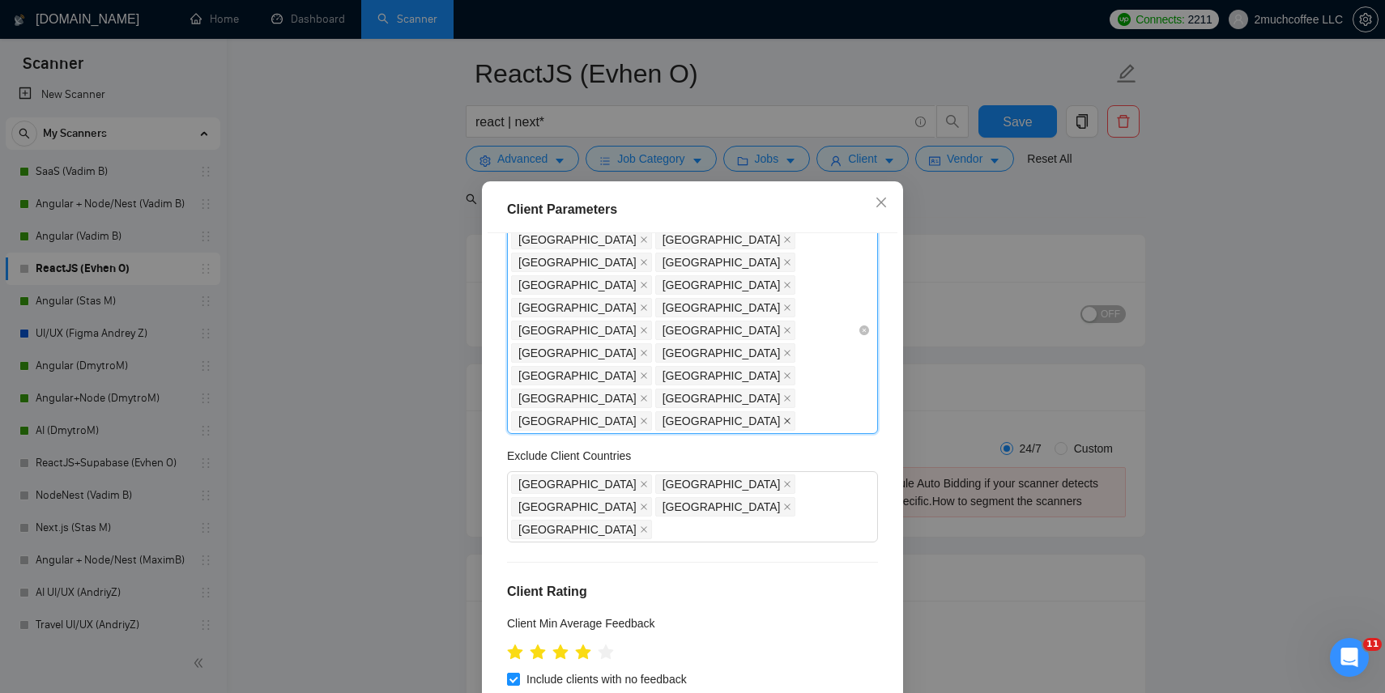
click at [785, 418] on icon "close" at bounding box center [788, 421] width 6 height 6
click at [640, 417] on icon "close" at bounding box center [644, 421] width 8 height 8
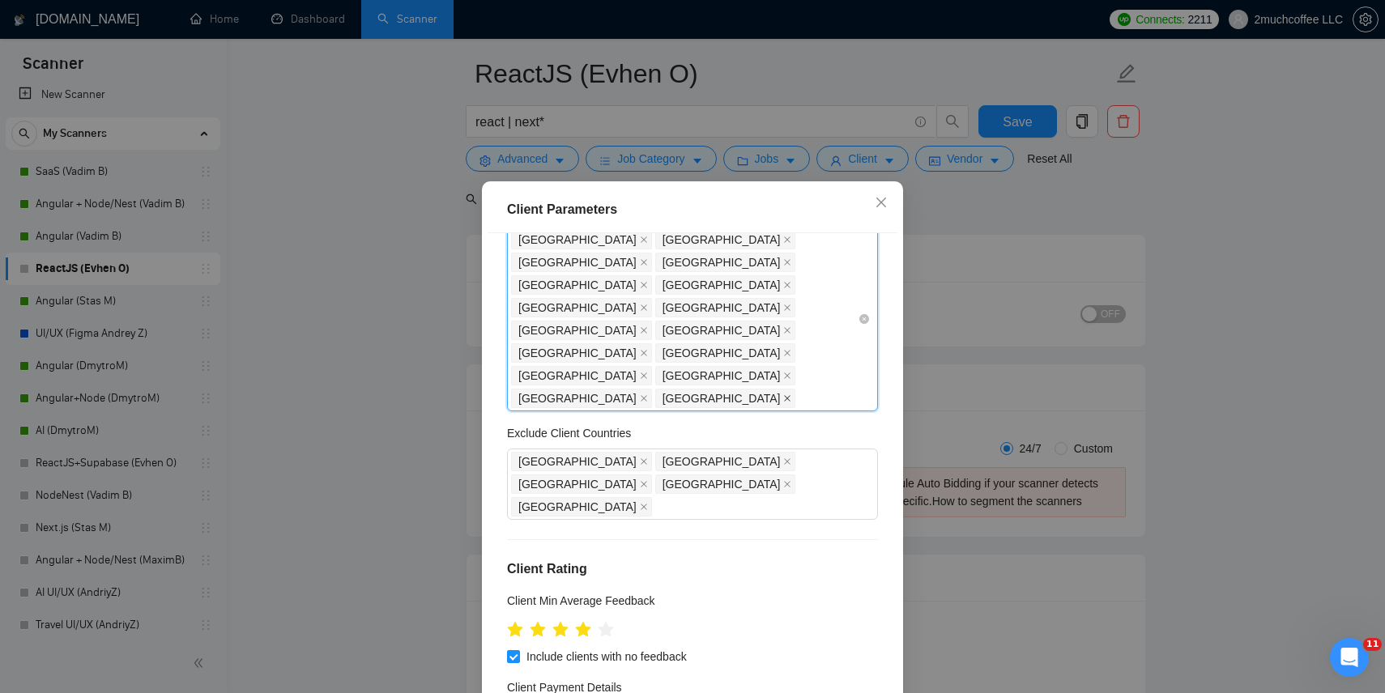
click at [785, 395] on icon "close" at bounding box center [788, 398] width 6 height 6
click at [648, 395] on icon "close" at bounding box center [644, 399] width 8 height 8
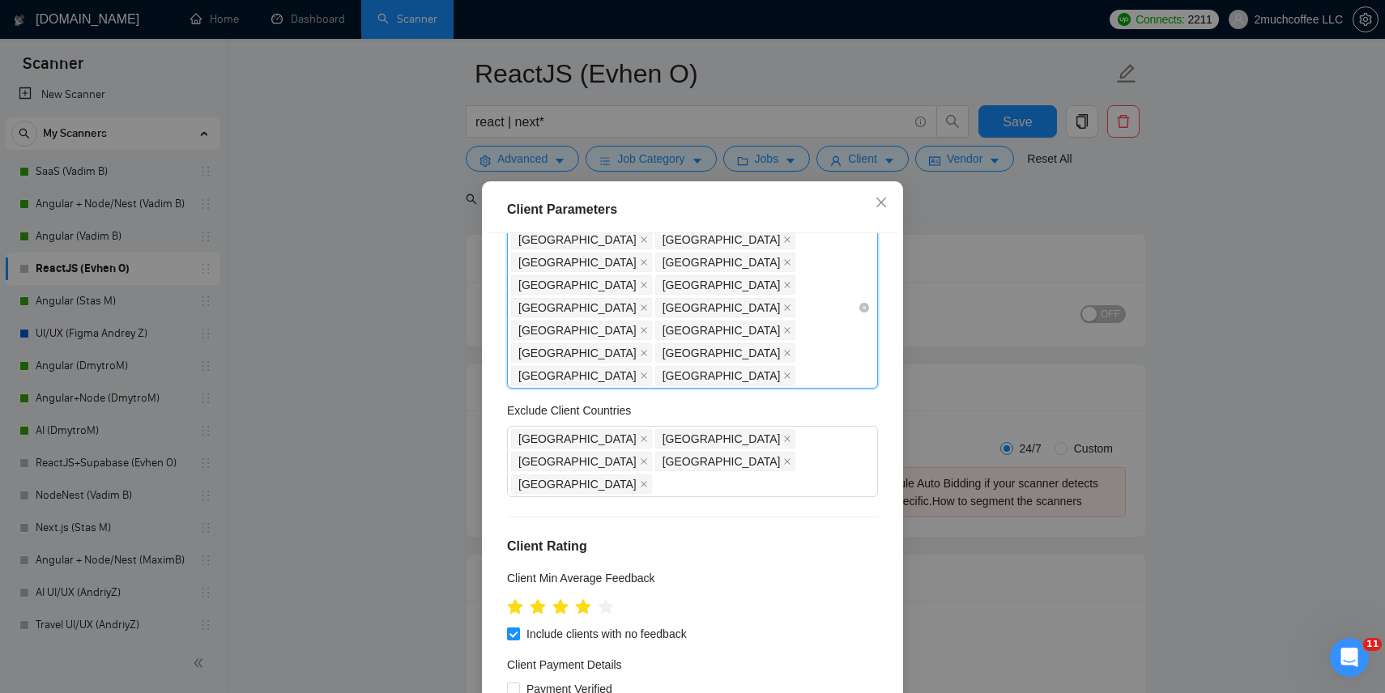
click at [783, 372] on icon "close" at bounding box center [787, 376] width 8 height 8
click at [640, 367] on span at bounding box center [644, 376] width 8 height 18
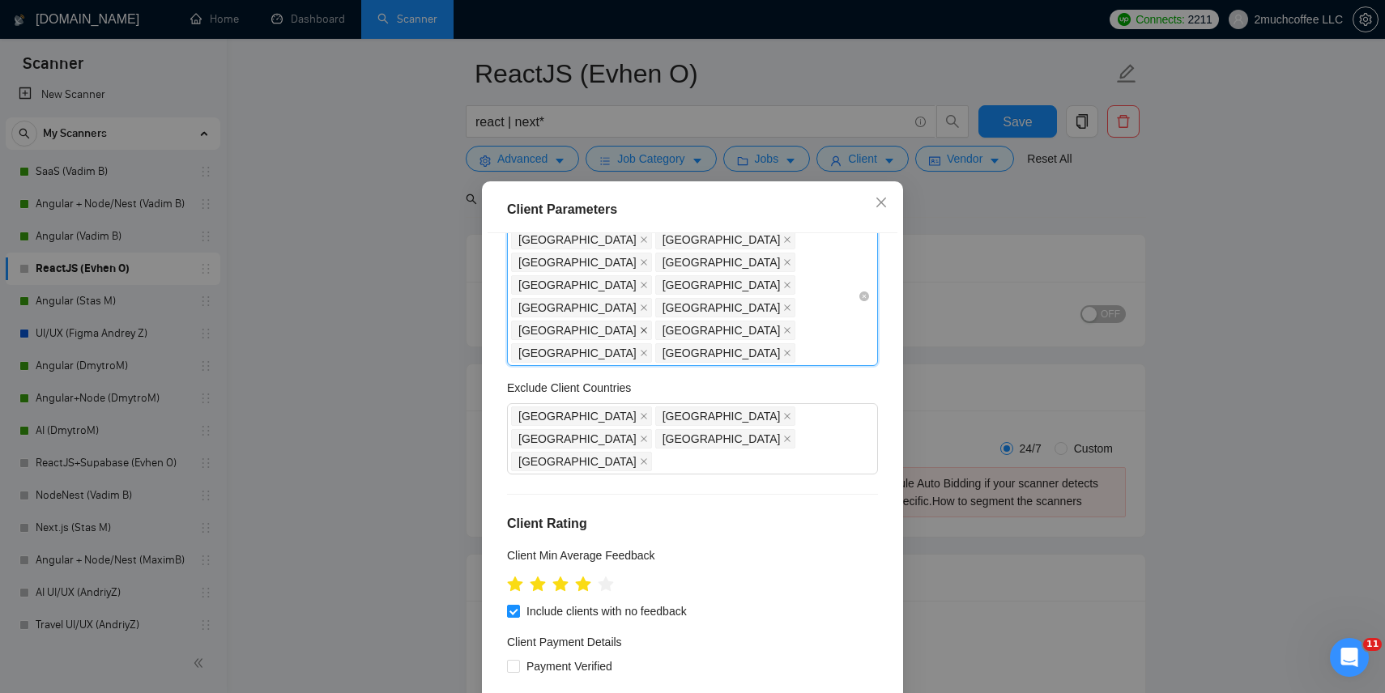
click at [640, 326] on icon "close" at bounding box center [644, 330] width 8 height 8
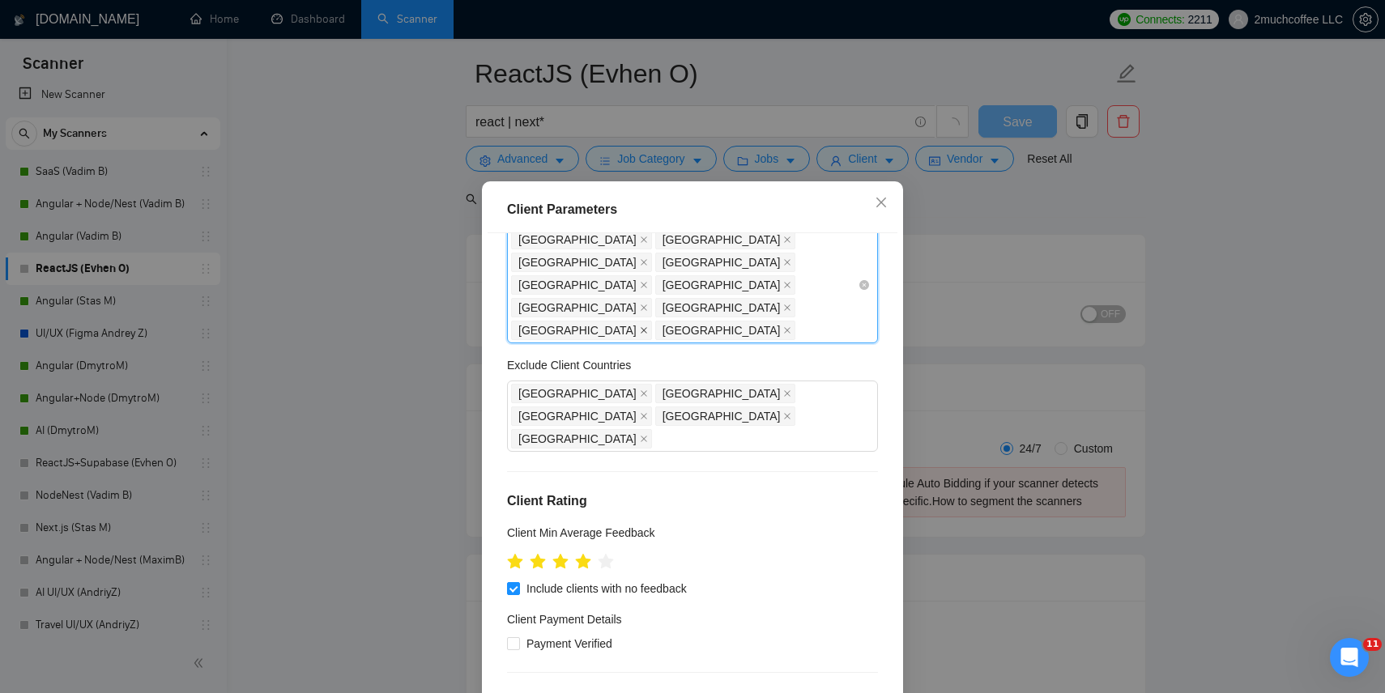
click at [640, 326] on icon "close" at bounding box center [644, 330] width 8 height 8
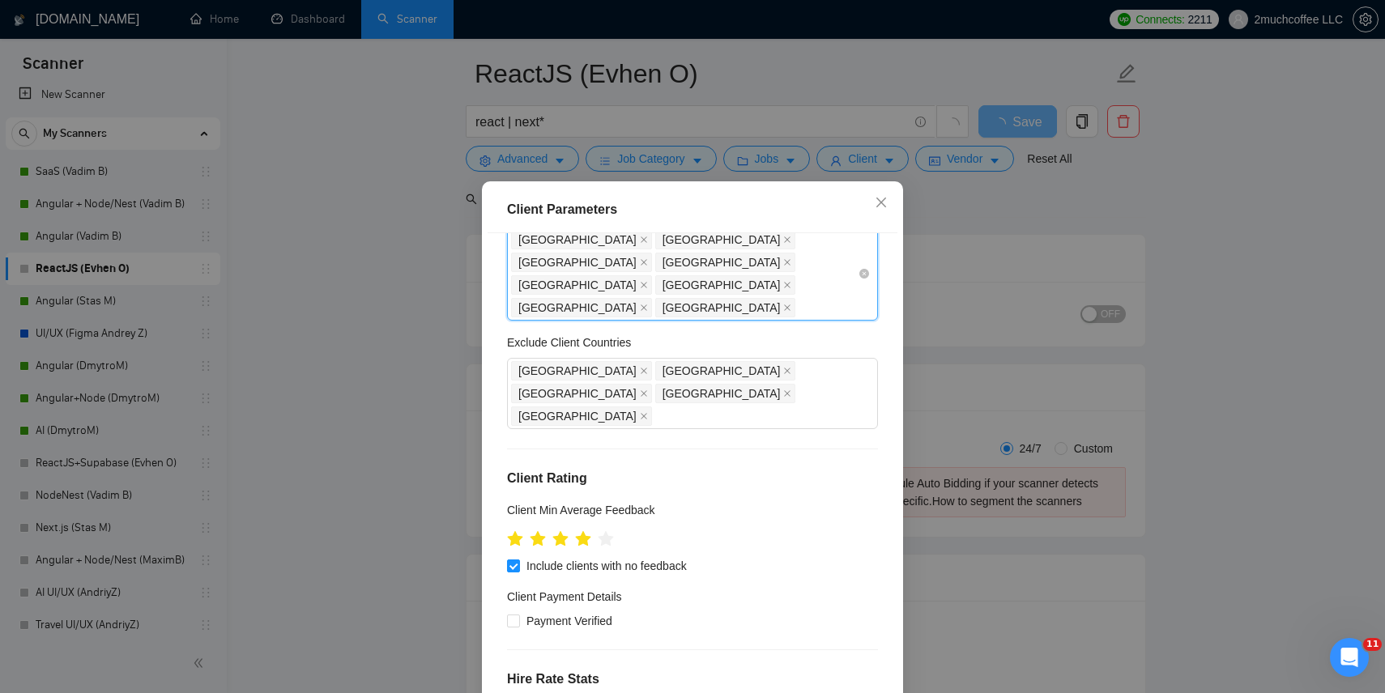
click at [636, 275] on span "[GEOGRAPHIC_DATA]" at bounding box center [581, 284] width 141 height 19
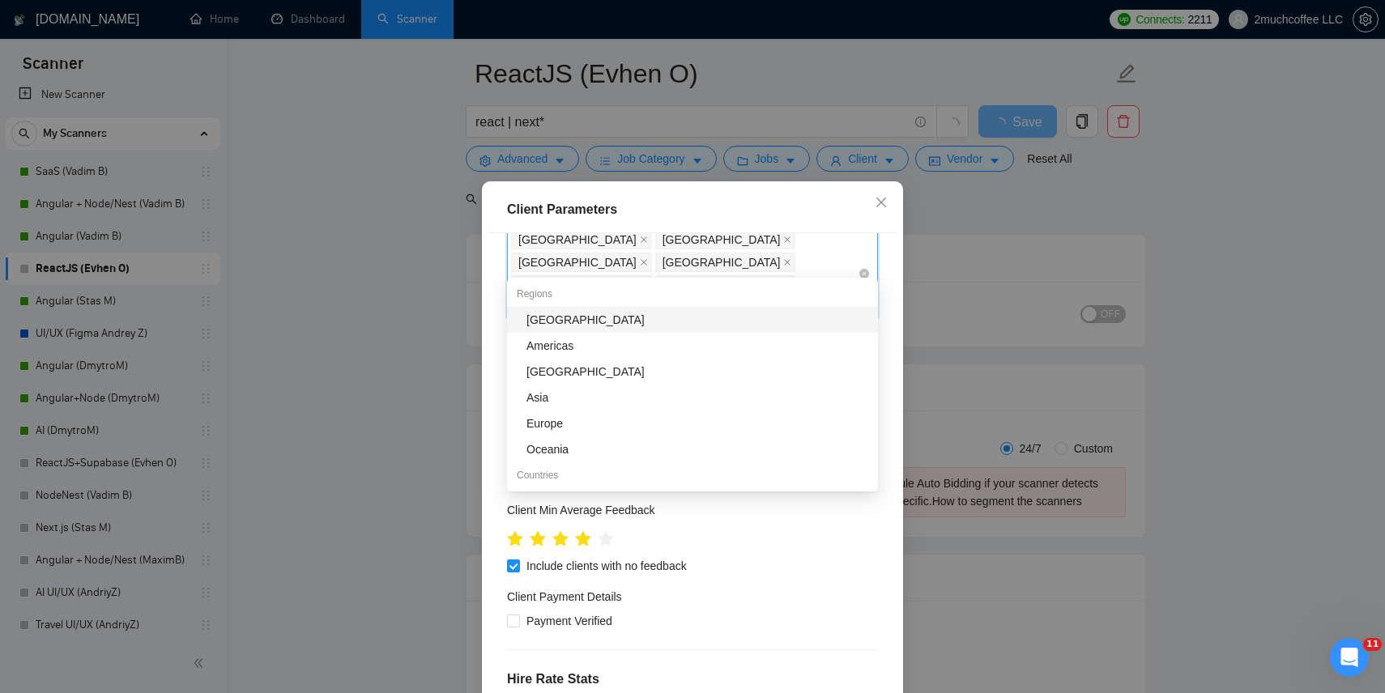
click at [641, 282] on icon "close" at bounding box center [644, 285] width 6 height 6
click at [785, 282] on icon "close" at bounding box center [788, 285] width 6 height 6
click at [783, 281] on icon "close" at bounding box center [787, 285] width 8 height 8
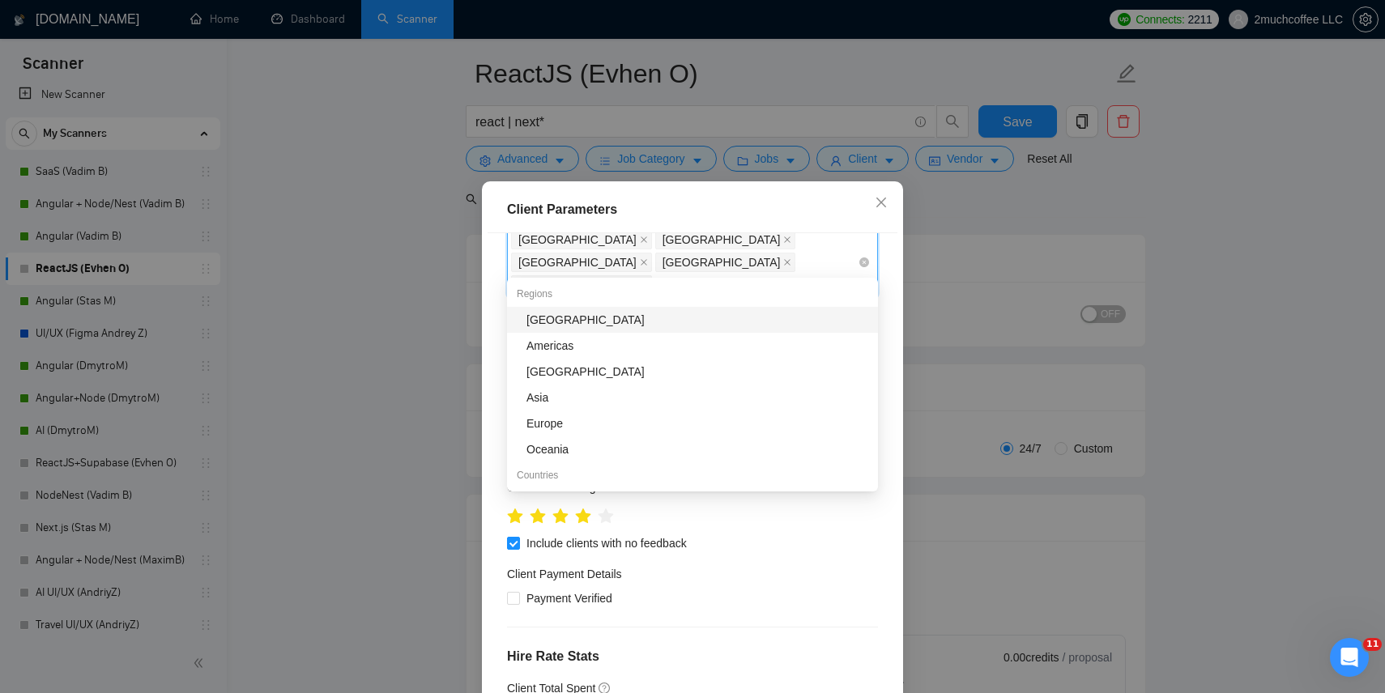
click at [640, 281] on icon "close" at bounding box center [644, 285] width 8 height 8
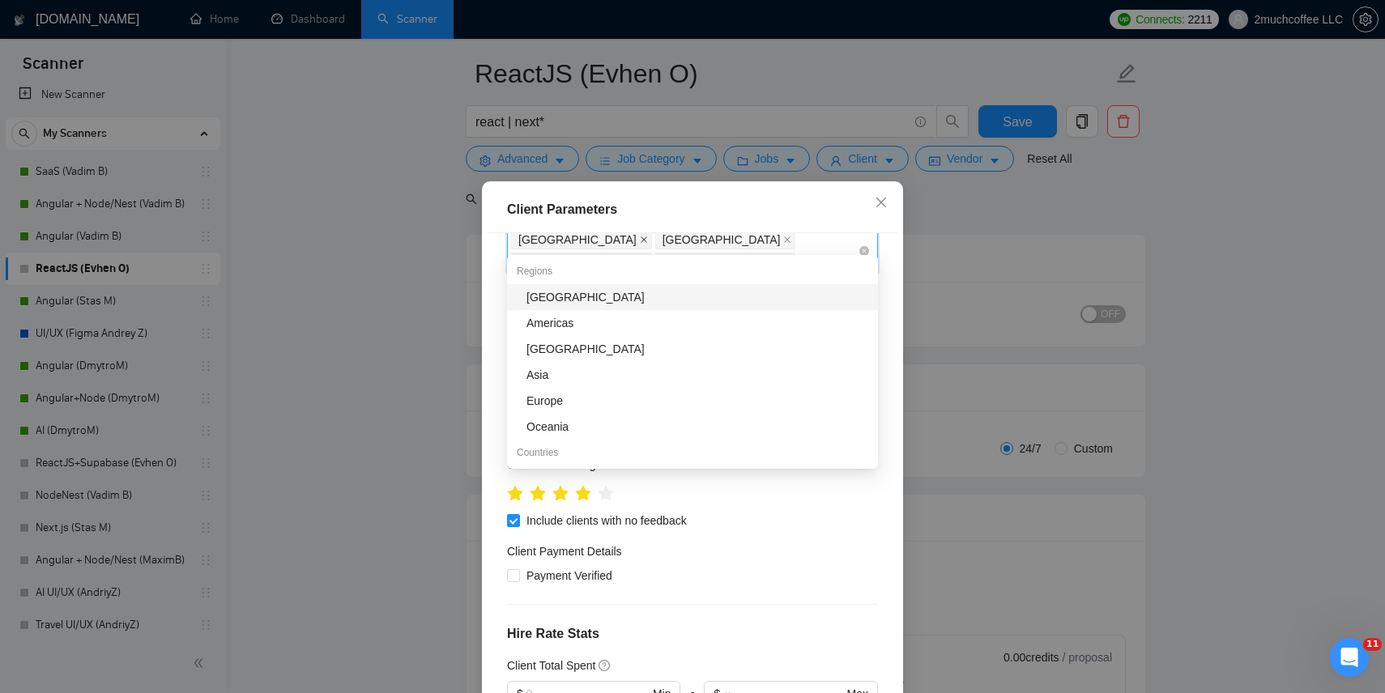
click at [640, 240] on icon "close" at bounding box center [644, 240] width 8 height 8
click at [783, 240] on icon "close" at bounding box center [787, 240] width 8 height 8
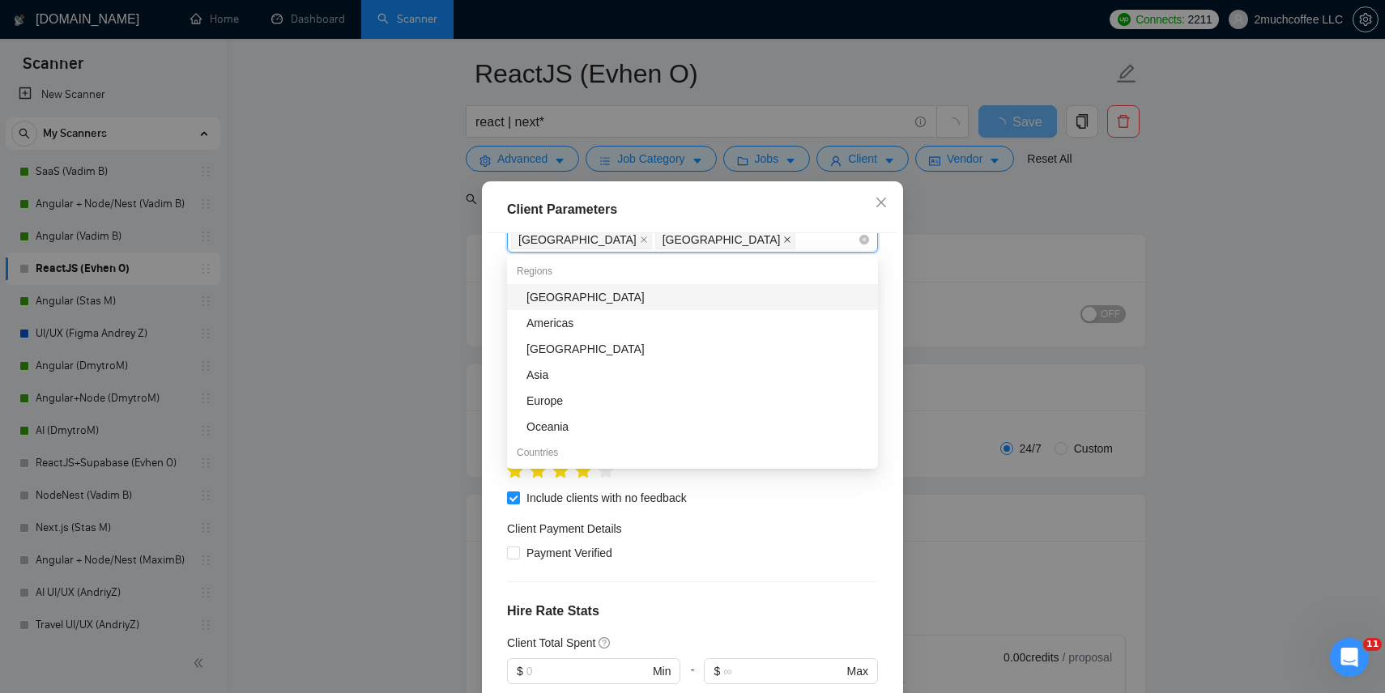
click at [785, 240] on icon "close" at bounding box center [788, 240] width 6 height 6
click at [640, 243] on icon "close" at bounding box center [644, 240] width 8 height 8
click at [493, 305] on div "Client Location Include Client Countries Select Exclude Client Countries India …" at bounding box center [693, 475] width 410 height 485
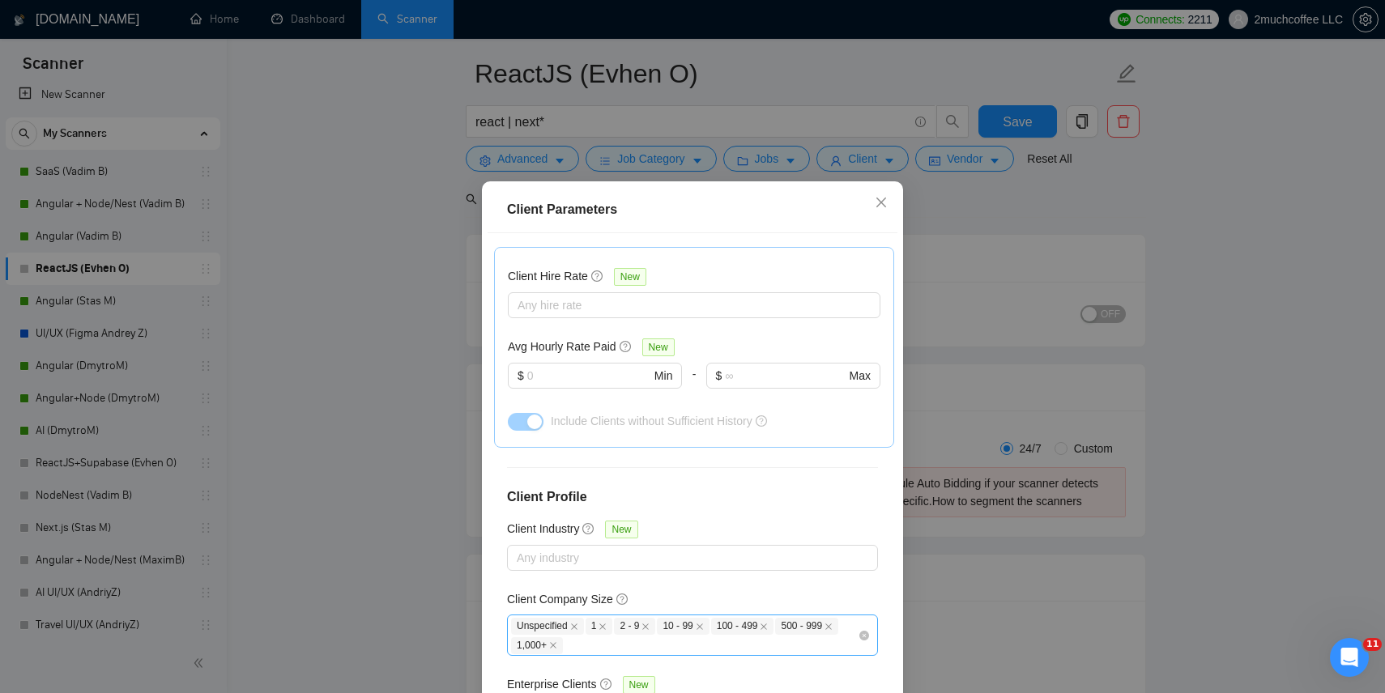
scroll to position [96, 0]
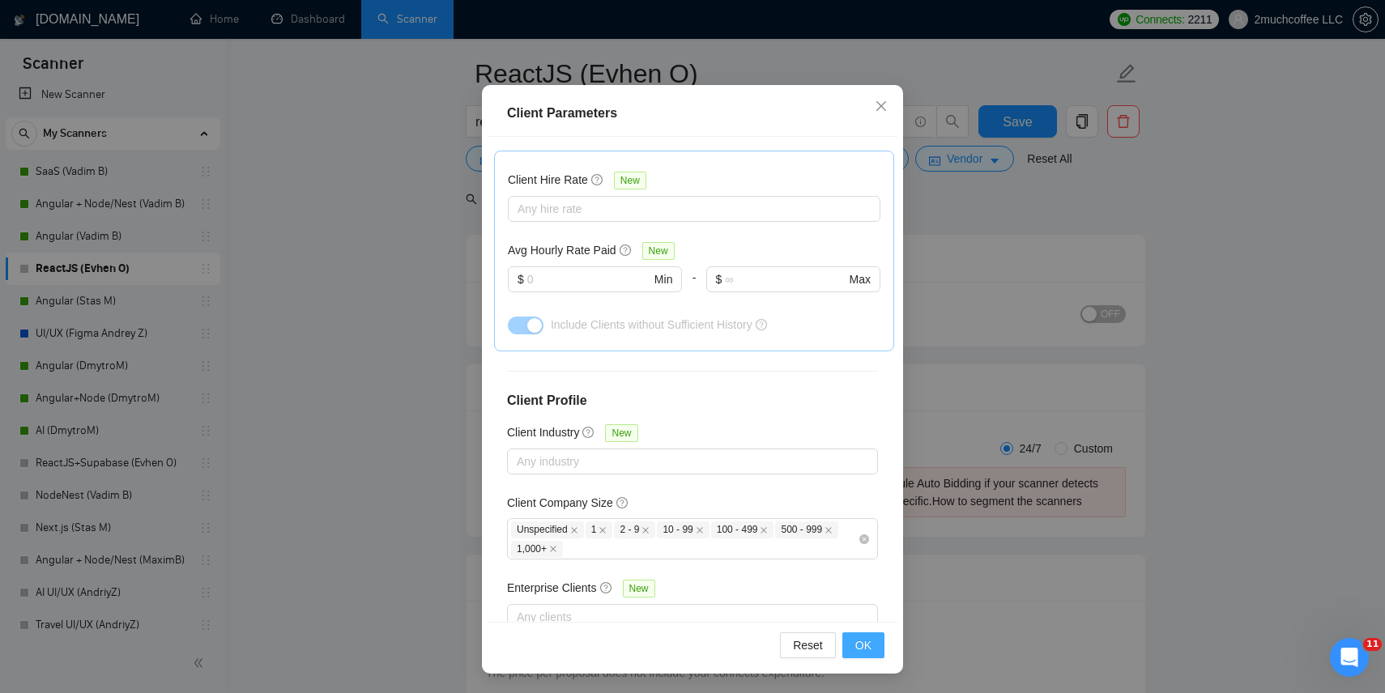
click at [864, 646] on span "OK" at bounding box center [863, 646] width 16 height 18
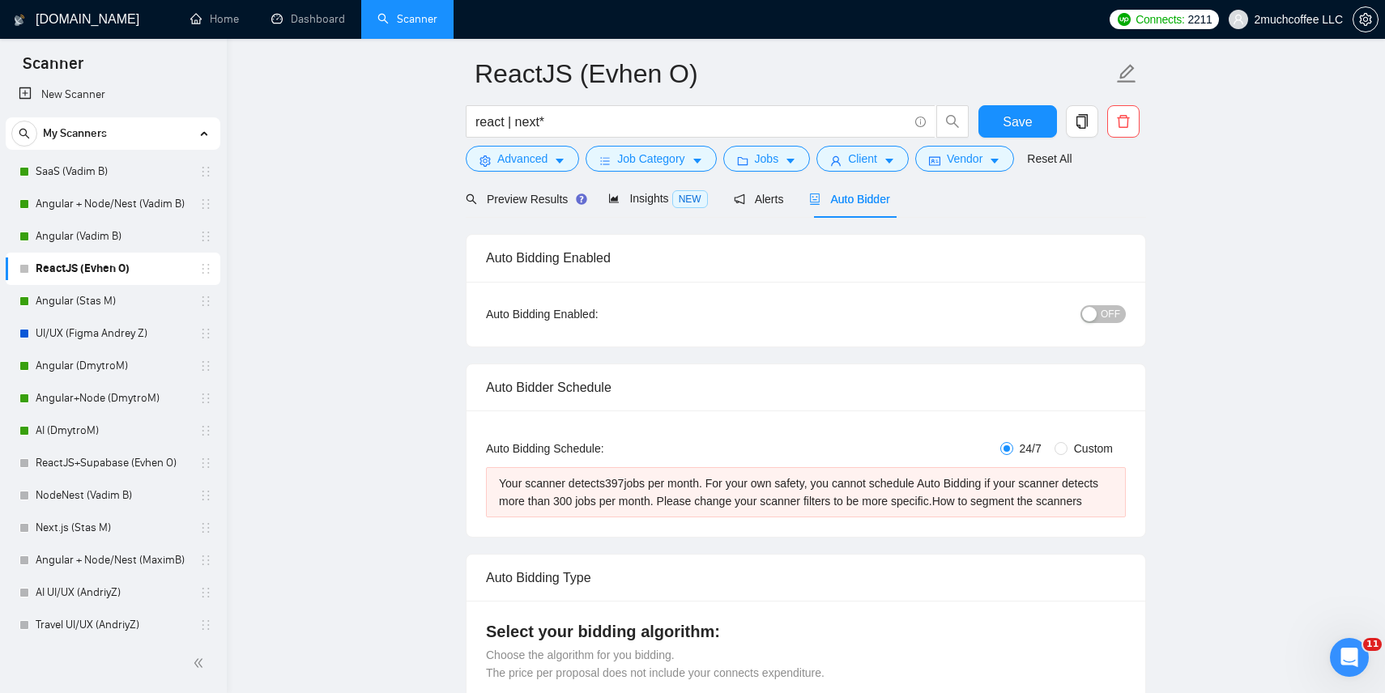
scroll to position [12, 0]
click at [1020, 126] on span "Save" at bounding box center [1017, 122] width 29 height 20
click at [506, 124] on input "react | next*" at bounding box center [692, 122] width 433 height 20
click at [514, 122] on input "react | next*" at bounding box center [692, 122] width 433 height 20
click at [505, 124] on input "react | next*" at bounding box center [692, 122] width 433 height 20
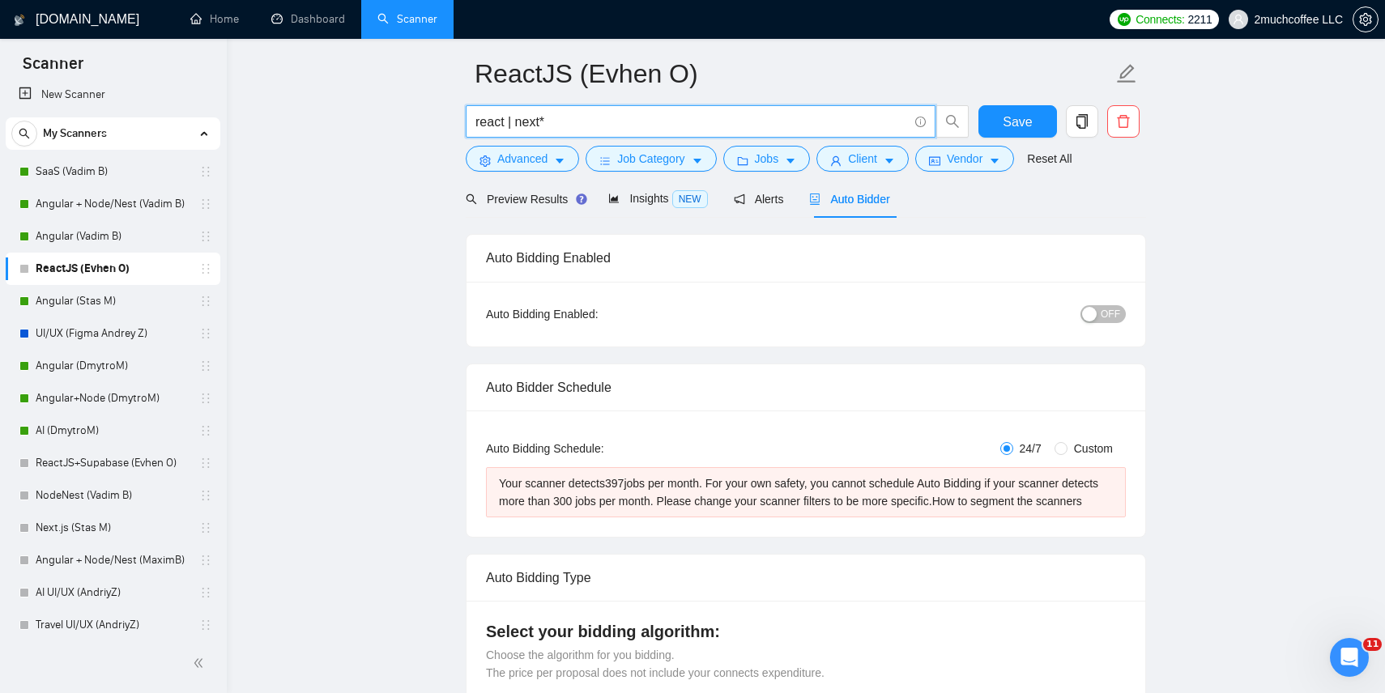
click at [499, 121] on input "react | next*" at bounding box center [692, 122] width 433 height 20
click at [517, 123] on input "react | next*" at bounding box center [692, 122] width 433 height 20
paste input "react"
click at [622, 122] on input "react | reactJS | next*" at bounding box center [692, 122] width 433 height 20
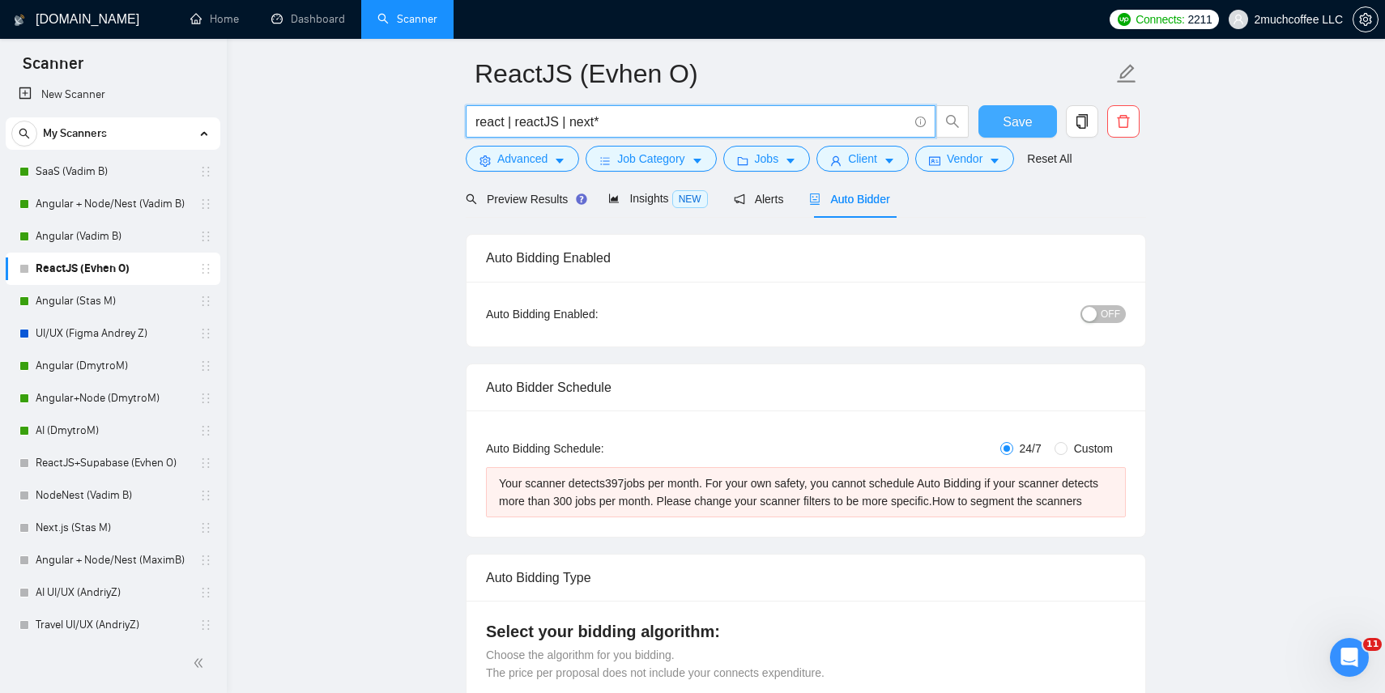
type input "react | reactJS | next*"
click at [1032, 116] on button "Save" at bounding box center [1018, 121] width 79 height 32
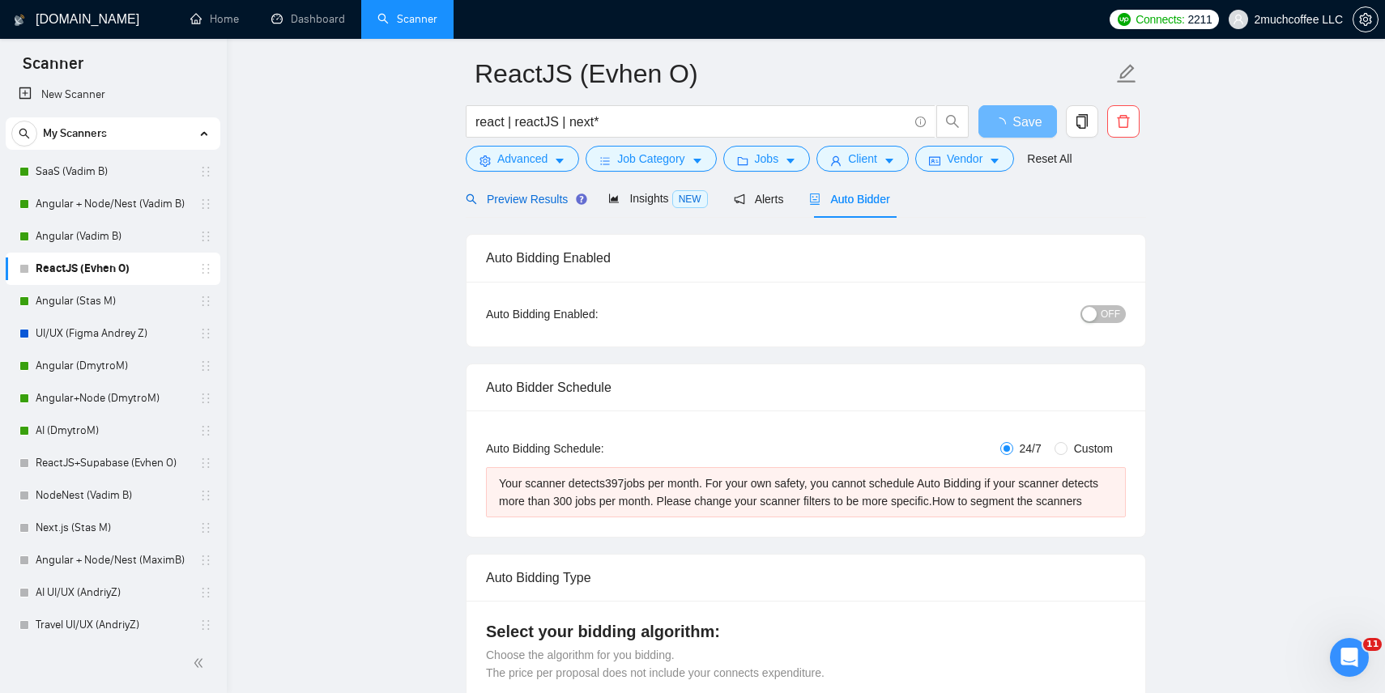
click at [522, 195] on span "Preview Results" at bounding box center [524, 199] width 117 height 13
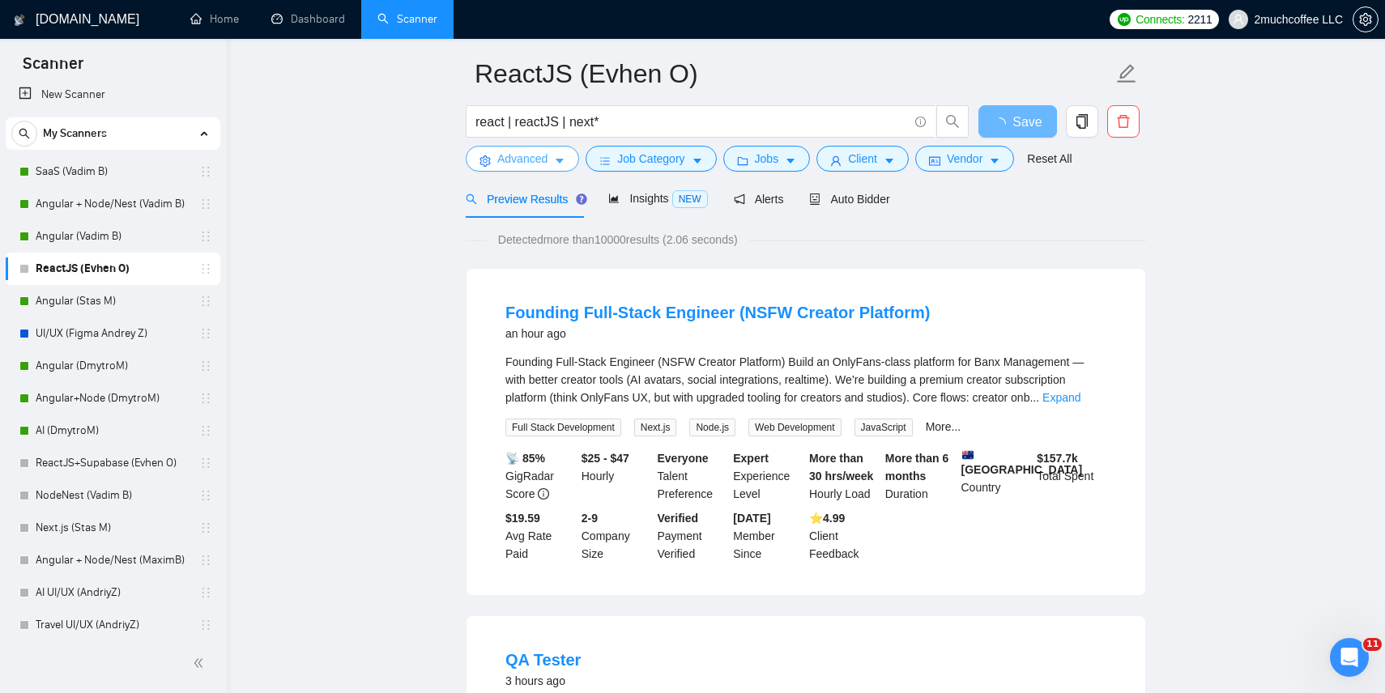
click at [540, 170] on button "Advanced" at bounding box center [522, 159] width 113 height 26
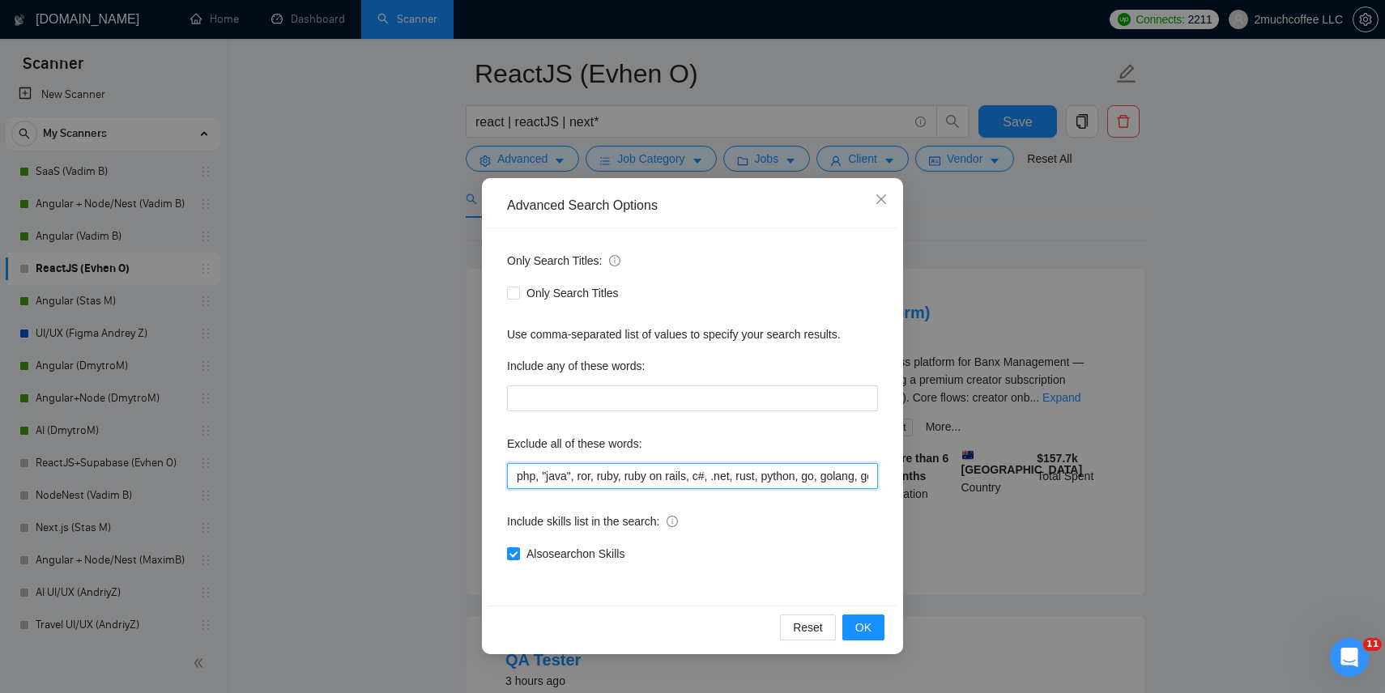
drag, startPoint x: 581, startPoint y: 480, endPoint x: 461, endPoint y: 479, distance: 119.9
click at [461, 479] on div "Advanced Search Options Only Search Titles: Only Search Titles Use comma-separa…" at bounding box center [692, 346] width 1385 height 693
click at [563, 478] on input "php, "java", ror, ruby, ruby on rails, c#, .net, rust, python, go, golang, go/g…" at bounding box center [692, 476] width 371 height 26
drag, startPoint x: 722, startPoint y: 477, endPoint x: 966, endPoint y: 472, distance: 243.9
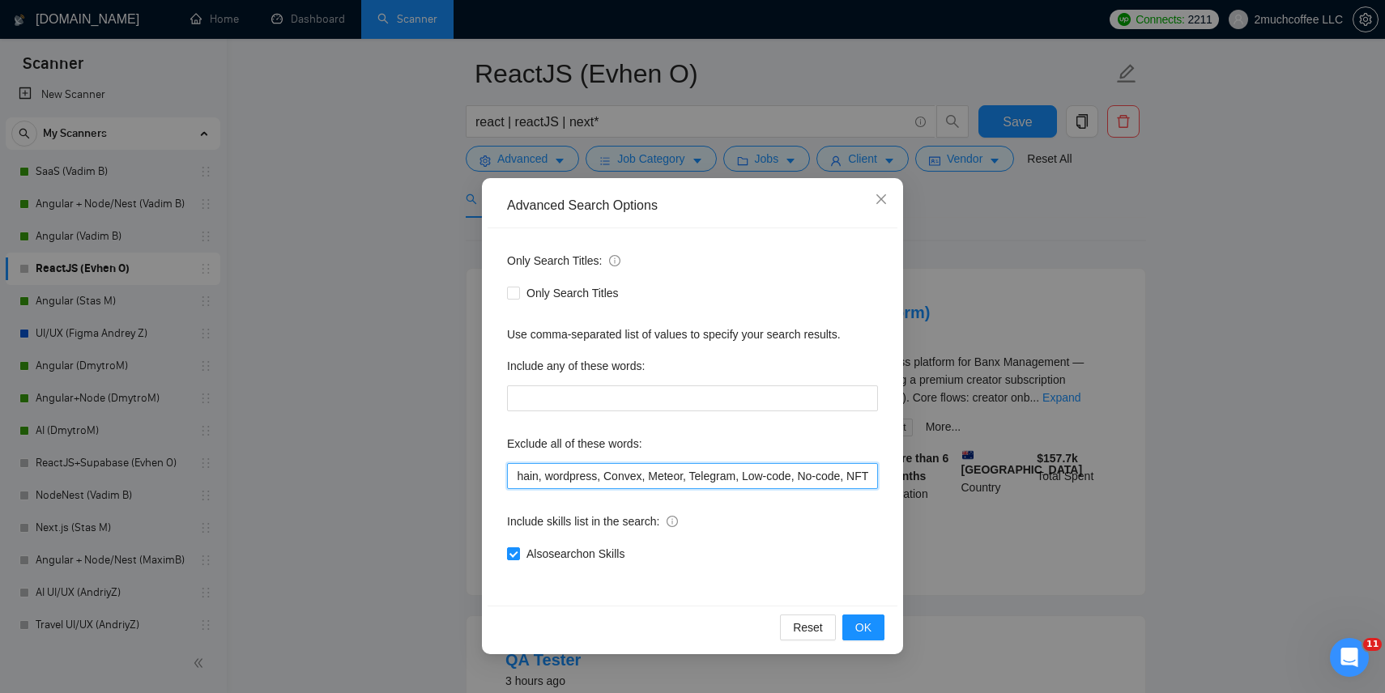
click at [966, 472] on div "Advanced Search Options Only Search Titles: Only Search Titles Use comma-separa…" at bounding box center [692, 346] width 1385 height 693
click at [816, 480] on input "php, "java", ror, ruby, ruby on rails, c#, .net, rust, python, go, golang, go/g…" at bounding box center [692, 476] width 371 height 26
click at [876, 203] on icon "close" at bounding box center [881, 199] width 10 height 10
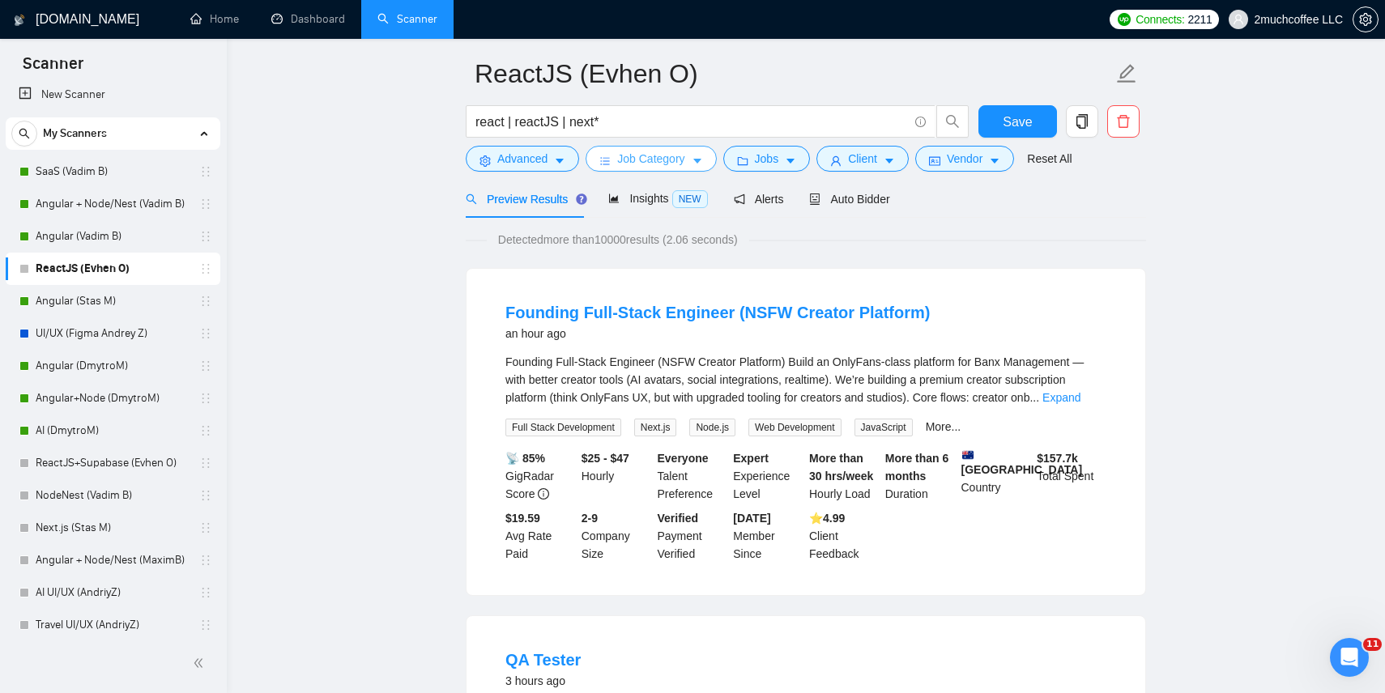
click at [640, 153] on span "Job Category" at bounding box center [650, 159] width 67 height 18
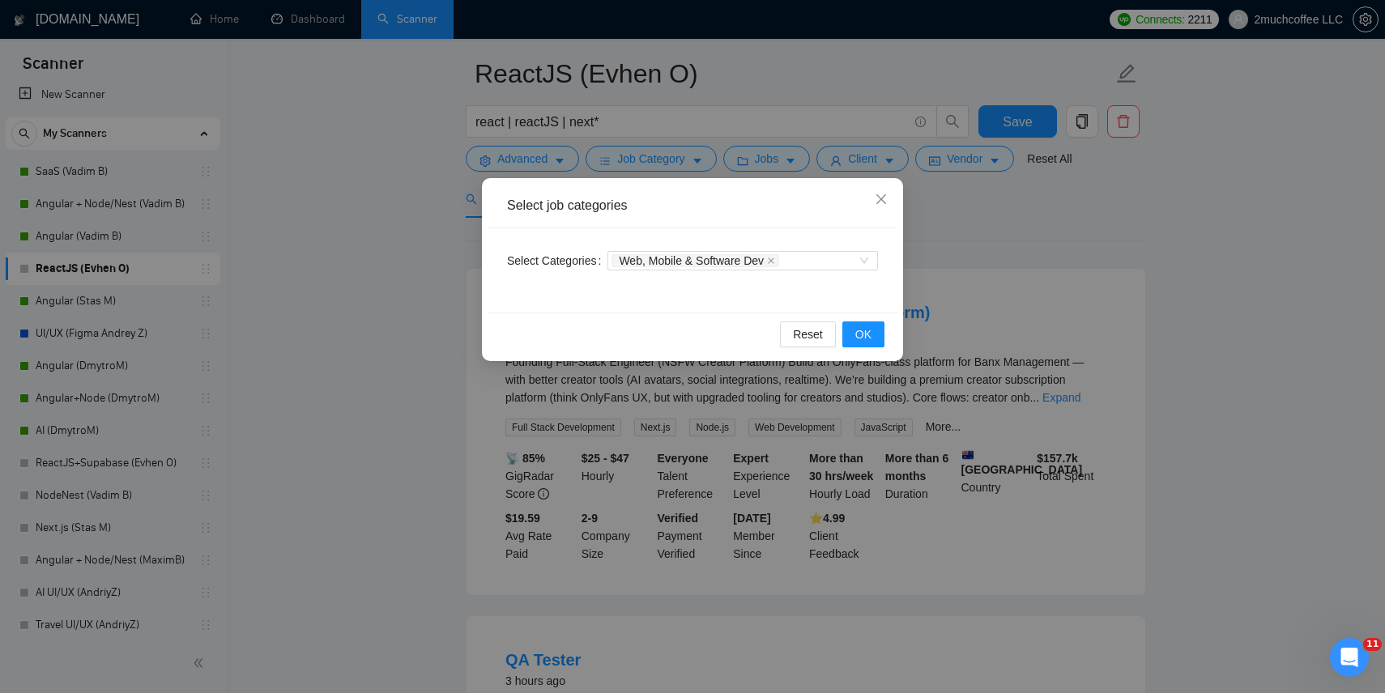
click at [646, 153] on div "Select job categories Select Categories Web, Mobile & Software Dev Reset OK" at bounding box center [692, 346] width 1385 height 693
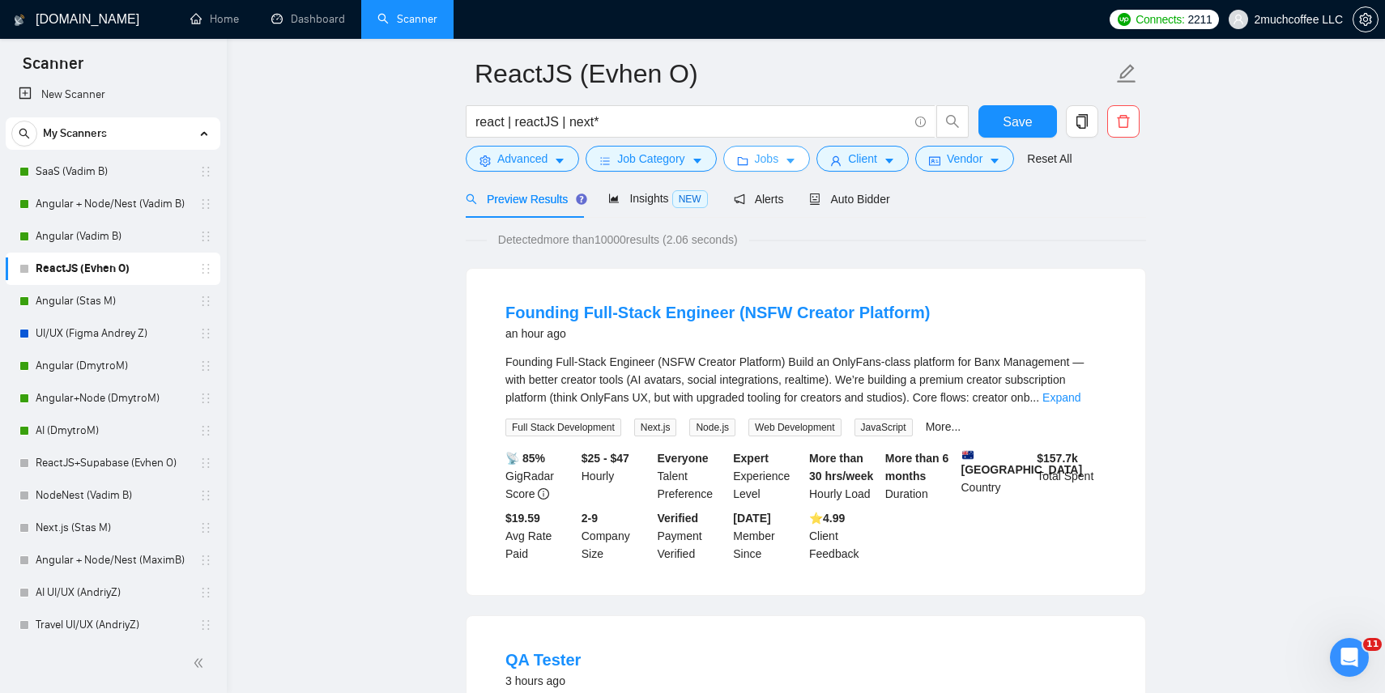
click at [759, 158] on span "Jobs" at bounding box center [767, 159] width 24 height 18
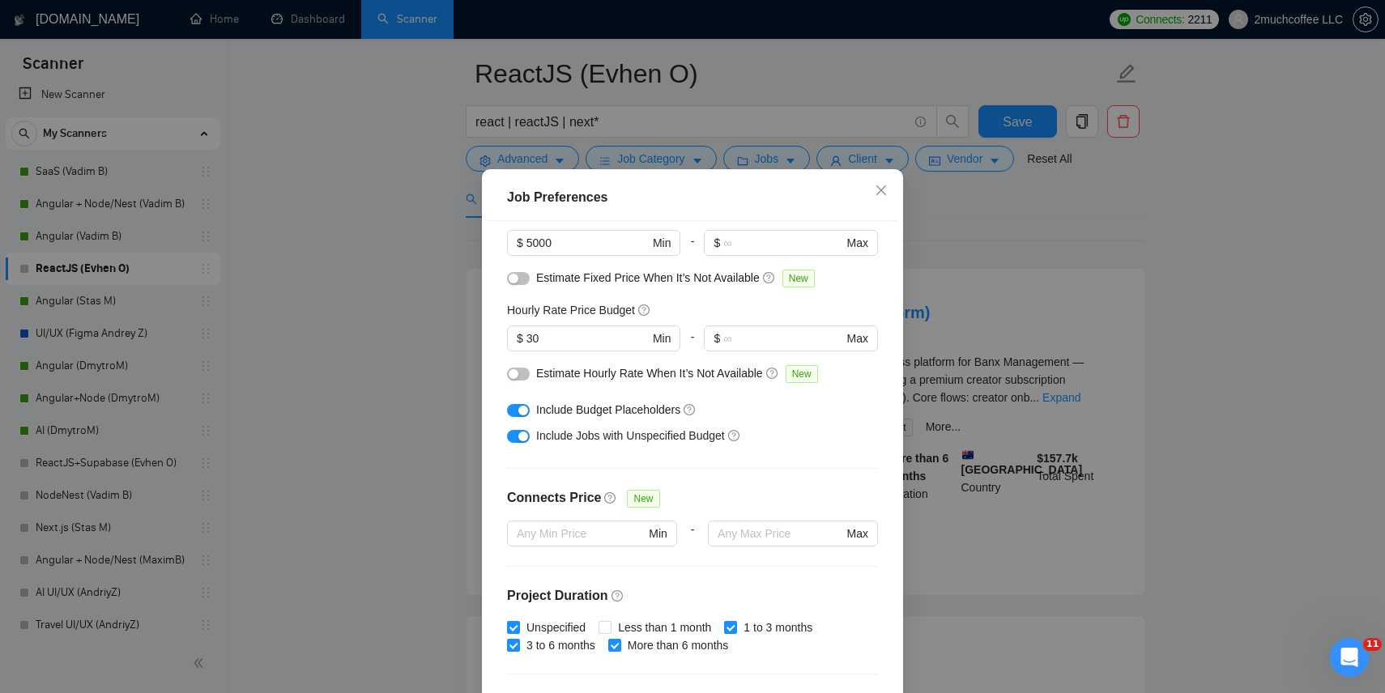
scroll to position [147, 0]
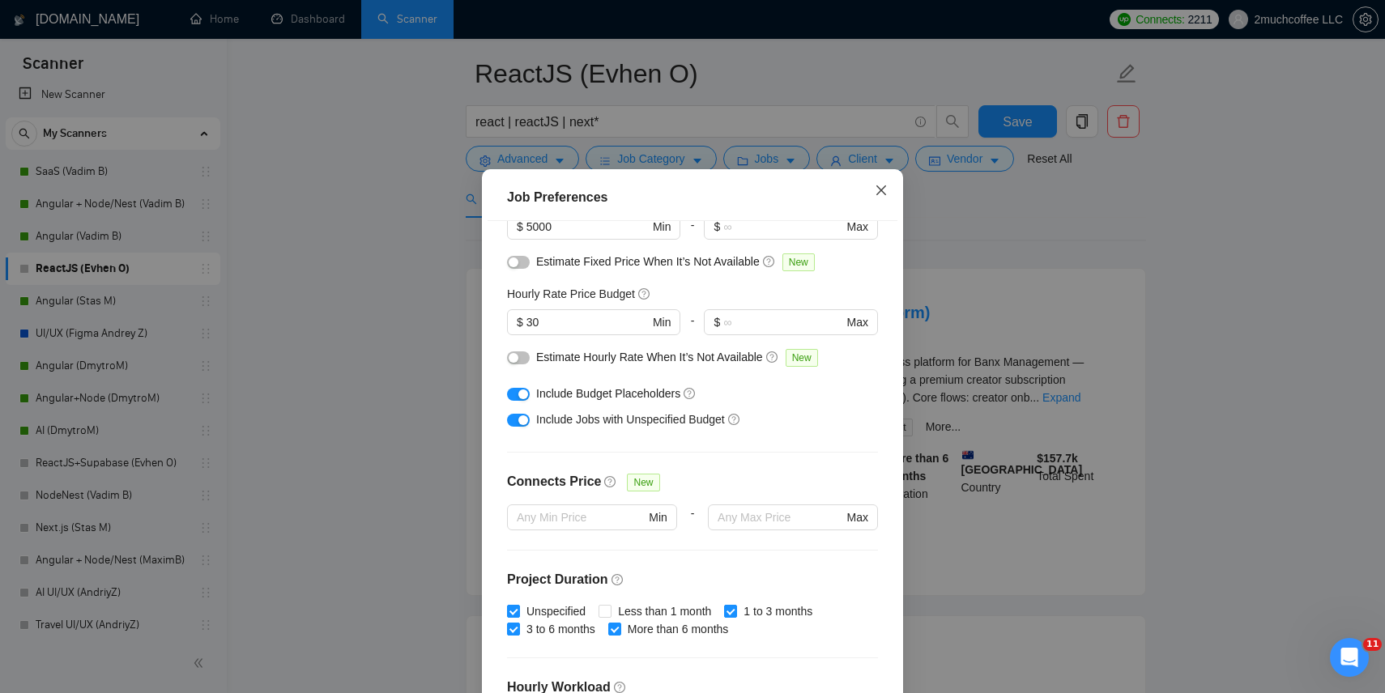
click at [883, 197] on icon "close" at bounding box center [881, 190] width 13 height 13
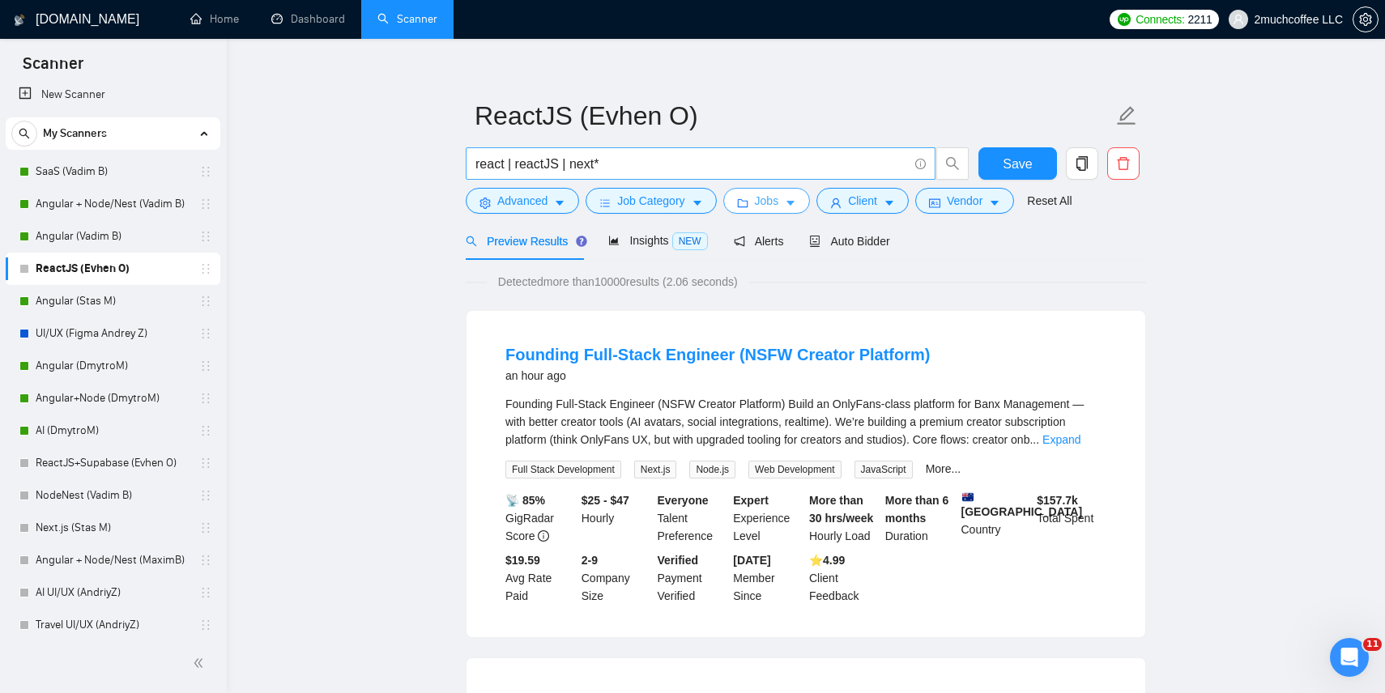
scroll to position [15, 0]
click at [1081, 168] on icon "copy" at bounding box center [1082, 164] width 15 height 15
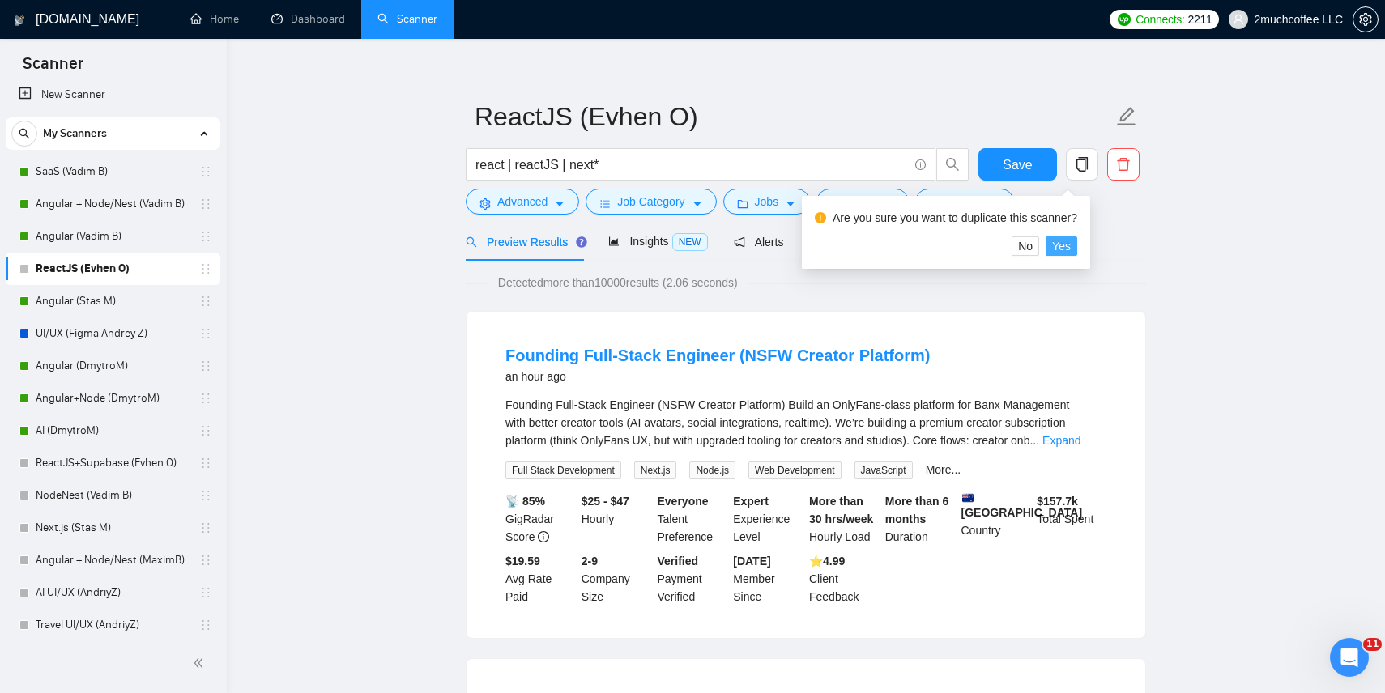
click at [1071, 253] on span "Yes" at bounding box center [1061, 246] width 19 height 18
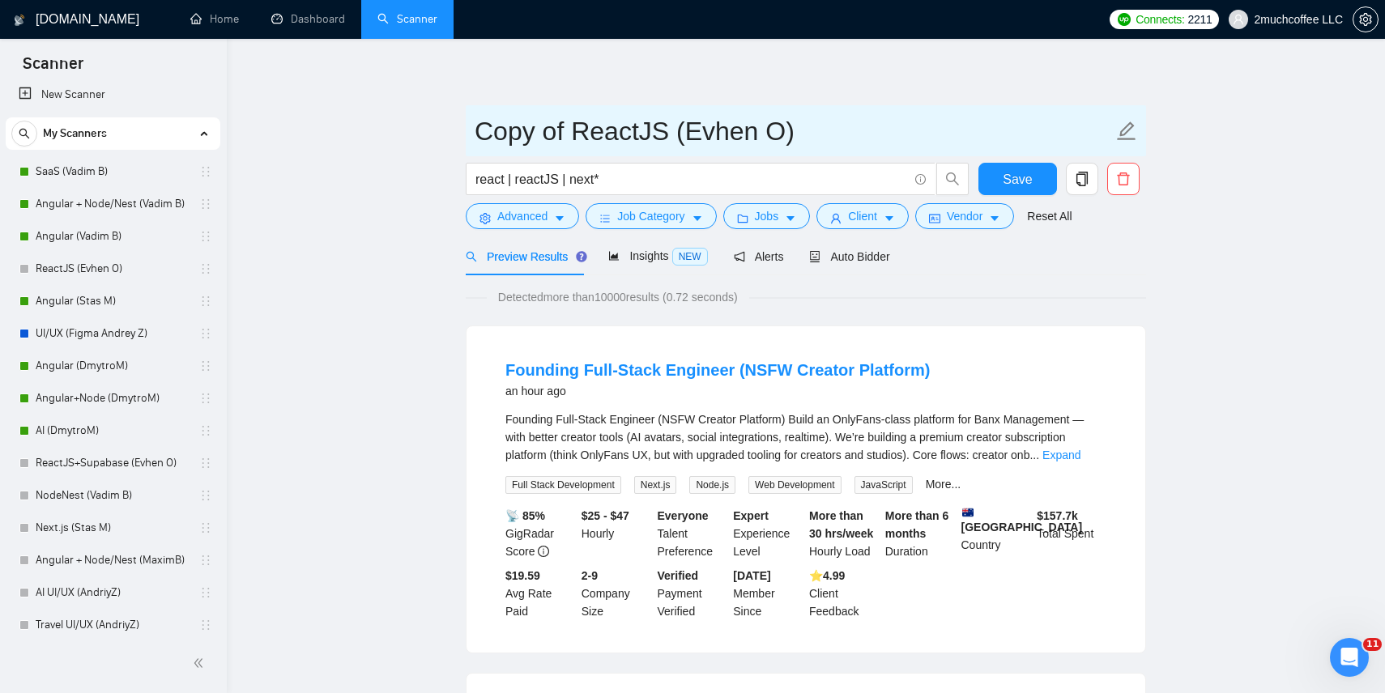
click at [659, 127] on input "Copy of ReactJS (Evhen O)" at bounding box center [794, 131] width 638 height 41
drag, startPoint x: 574, startPoint y: 135, endPoint x: 471, endPoint y: 134, distance: 102.9
click at [471, 134] on span "Copy of ReactJS_US (Evhen O)" at bounding box center [806, 130] width 680 height 51
click at [799, 111] on input "ReactJS_US (Evhen O)" at bounding box center [794, 131] width 638 height 41
type input "ReactJS_US (Evhen O)"
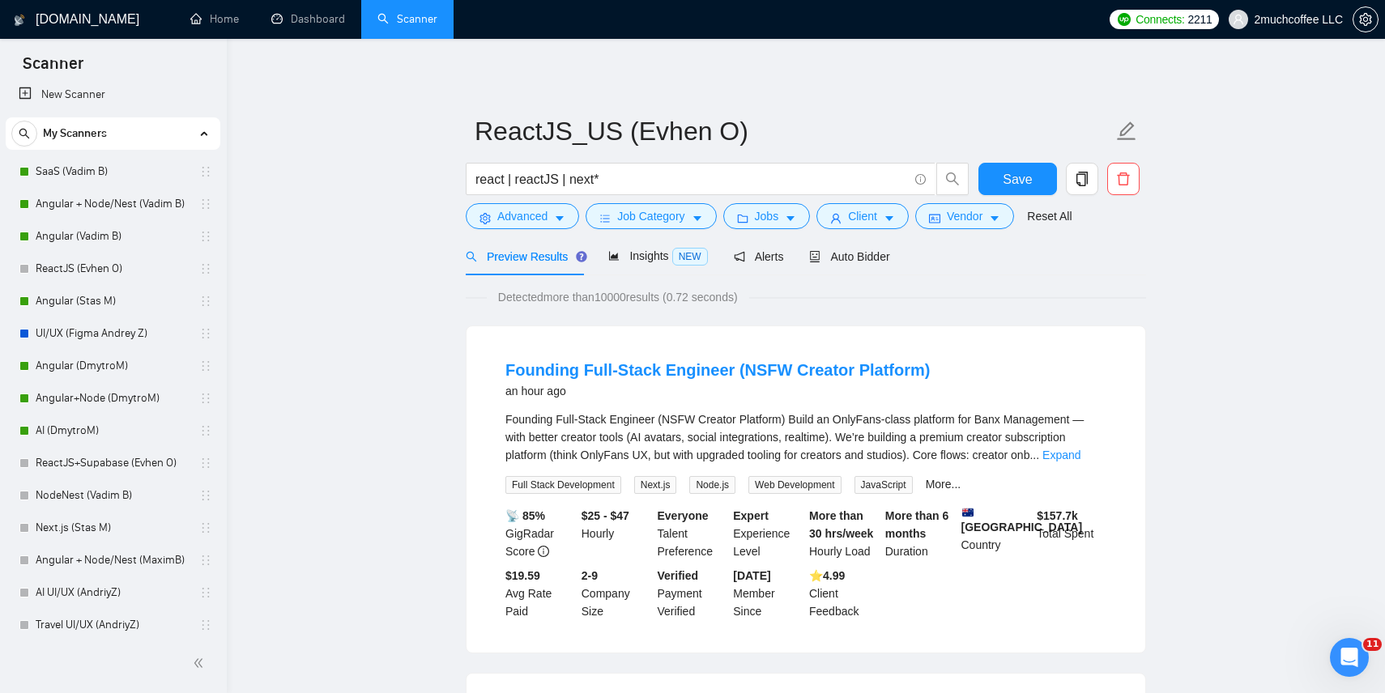
click at [672, 254] on span "Insights NEW" at bounding box center [657, 256] width 99 height 13
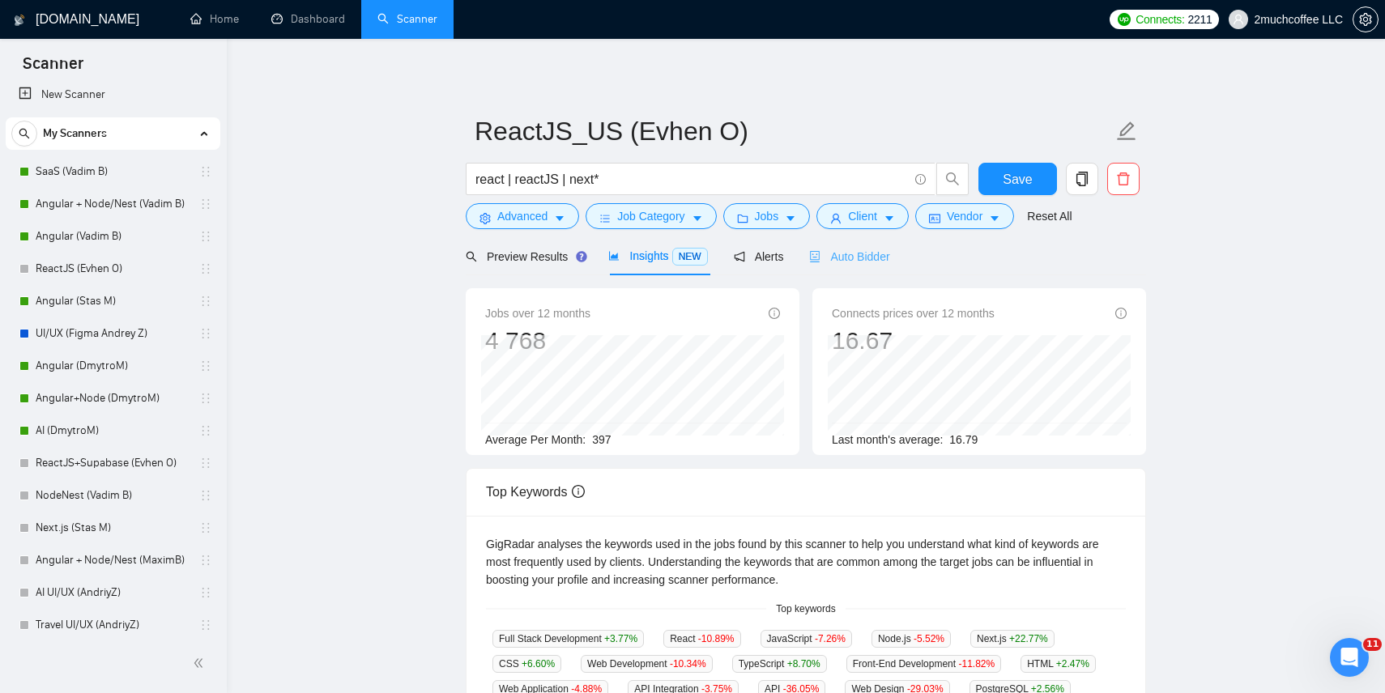
click at [847, 247] on div "Auto Bidder" at bounding box center [849, 256] width 80 height 38
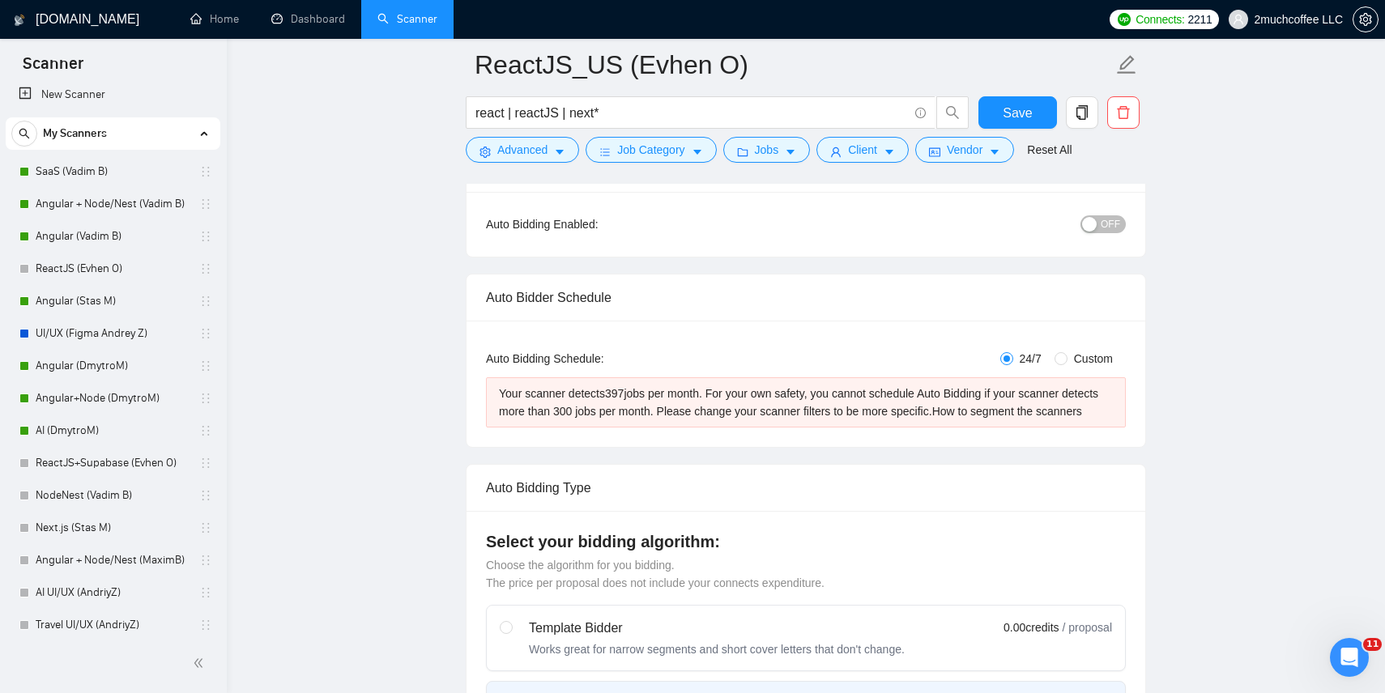
scroll to position [100, 0]
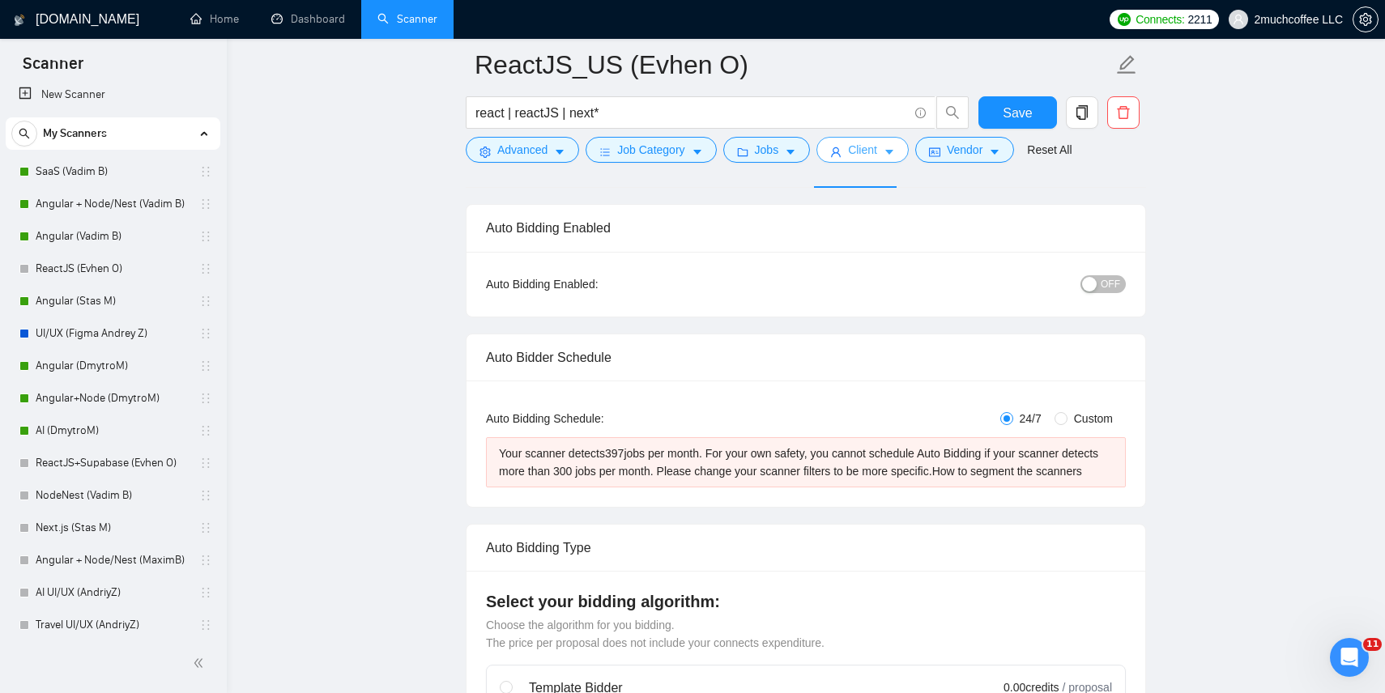
click at [855, 157] on span "Client" at bounding box center [862, 150] width 29 height 18
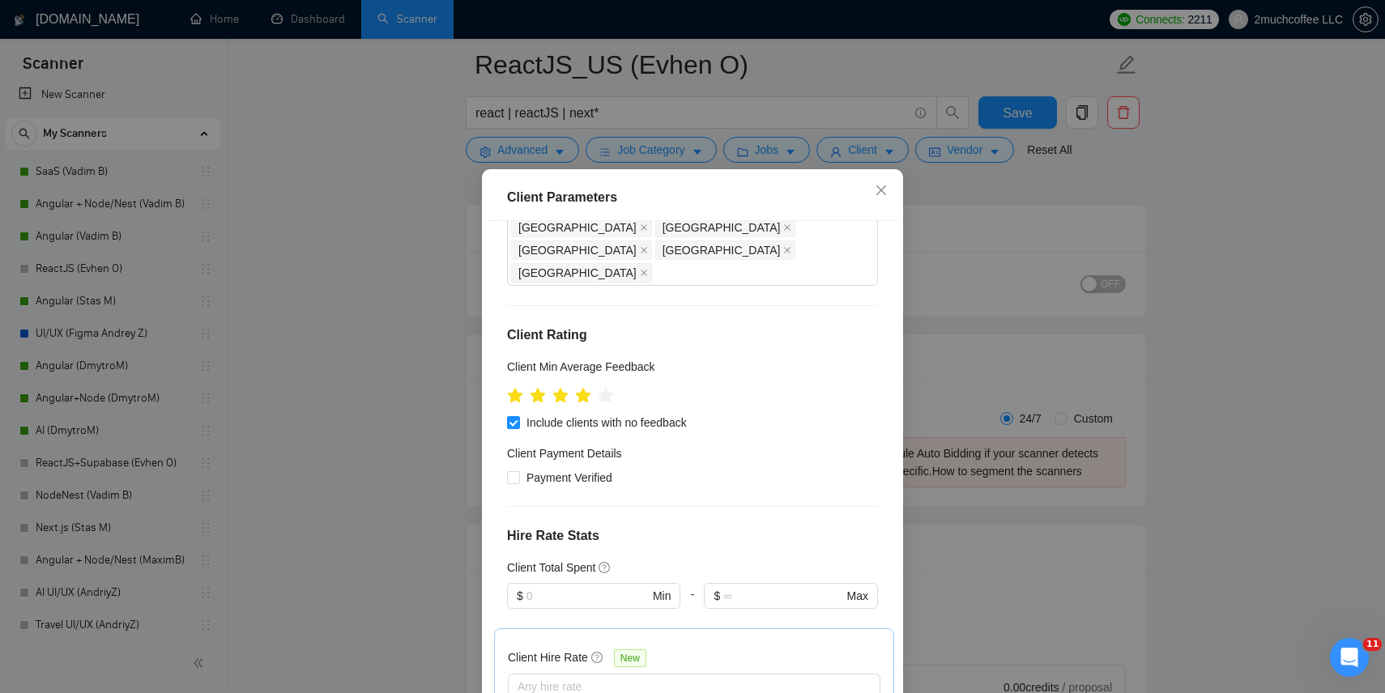
scroll to position [0, 0]
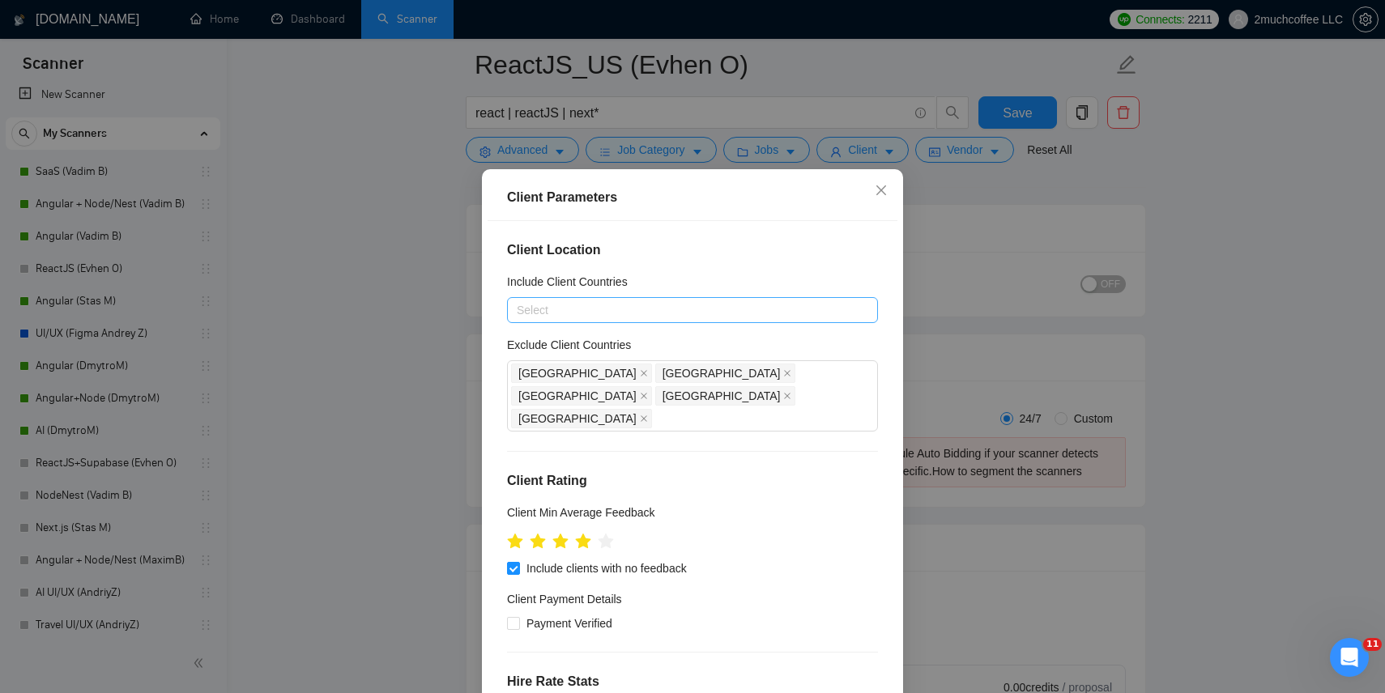
click at [684, 317] on div at bounding box center [684, 310] width 347 height 19
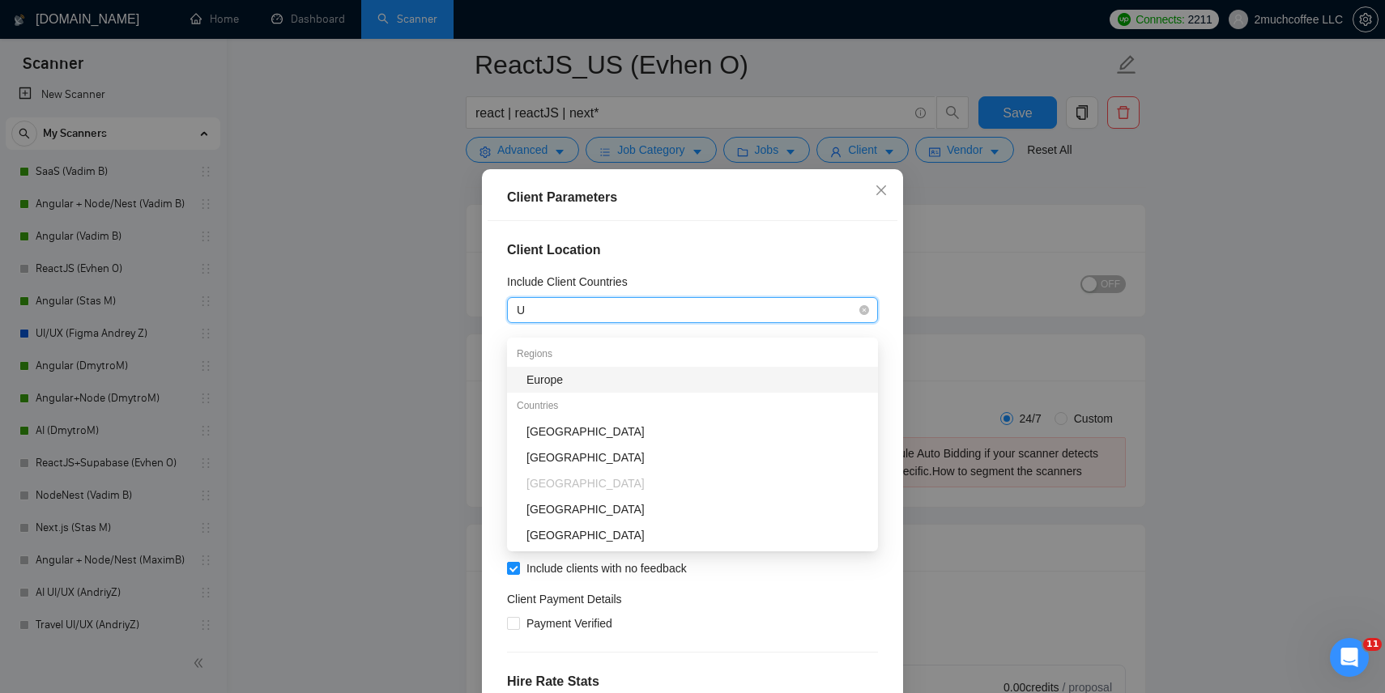
type input "UN"
click at [670, 377] on div "[GEOGRAPHIC_DATA]" at bounding box center [698, 380] width 342 height 18
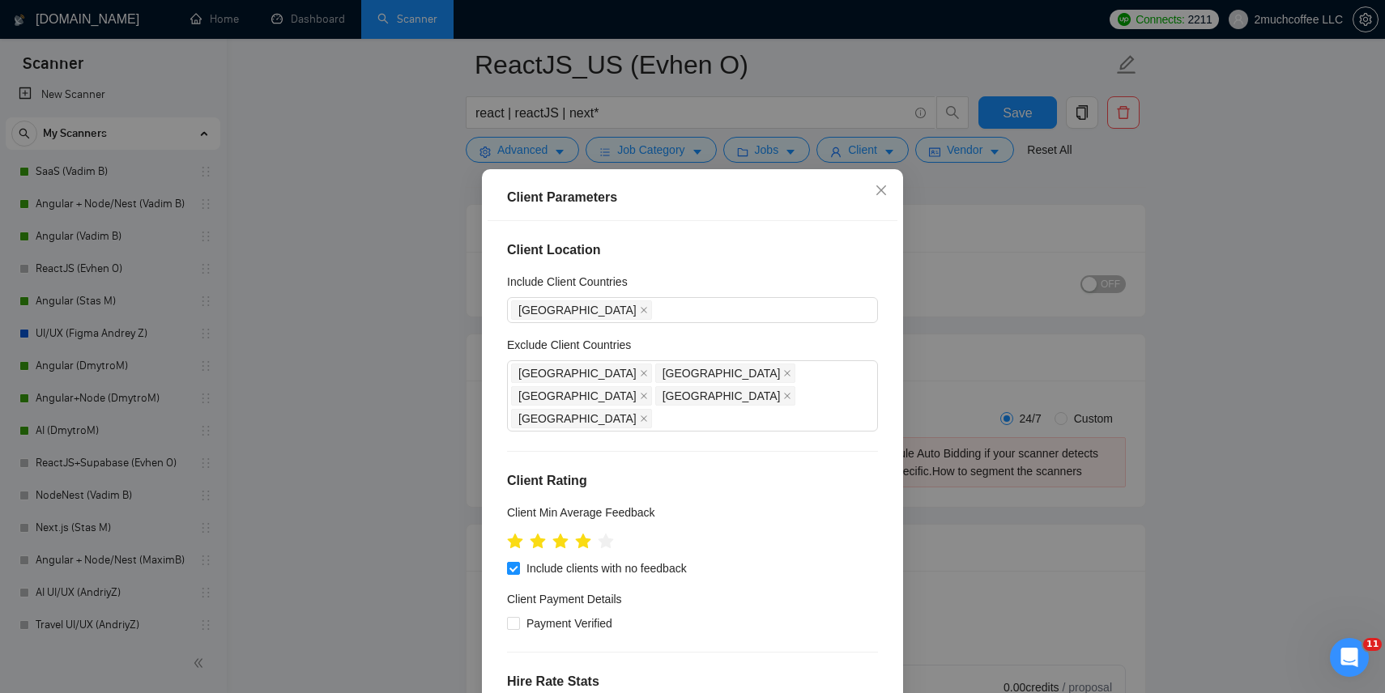
click at [744, 288] on div "Include Client Countries" at bounding box center [692, 285] width 371 height 24
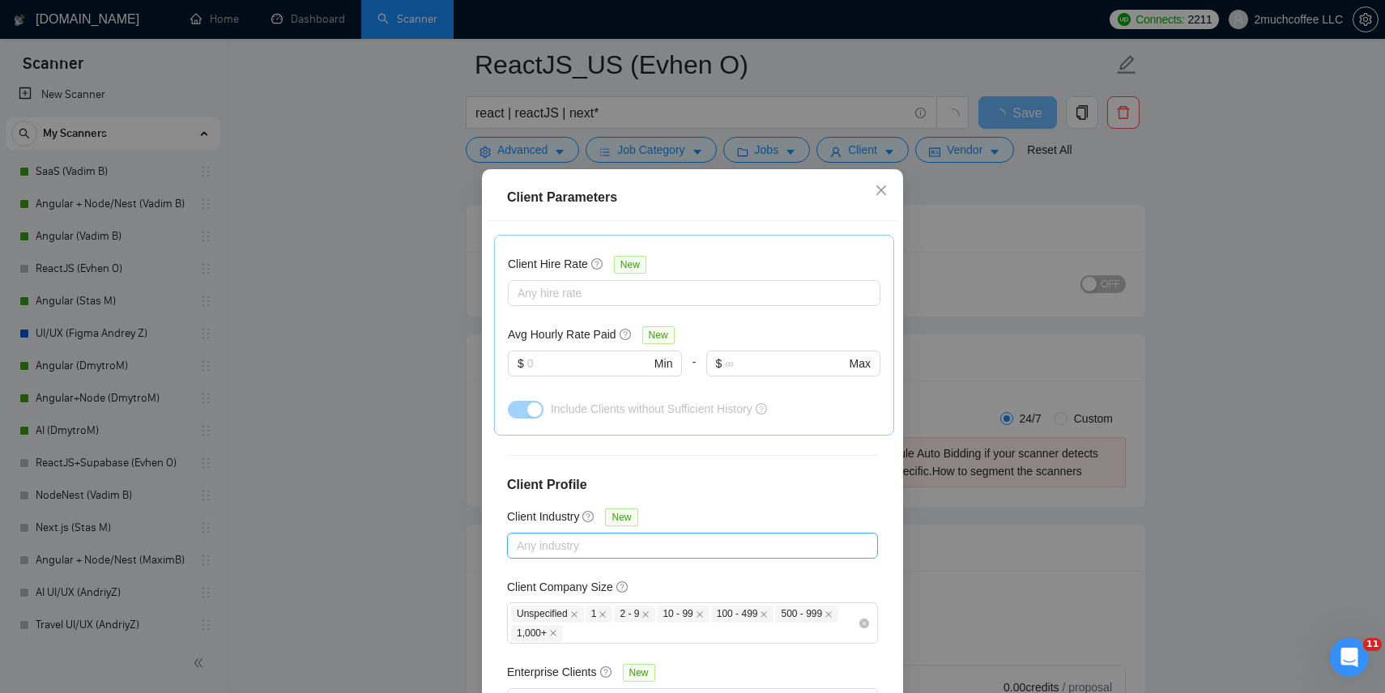
scroll to position [96, 0]
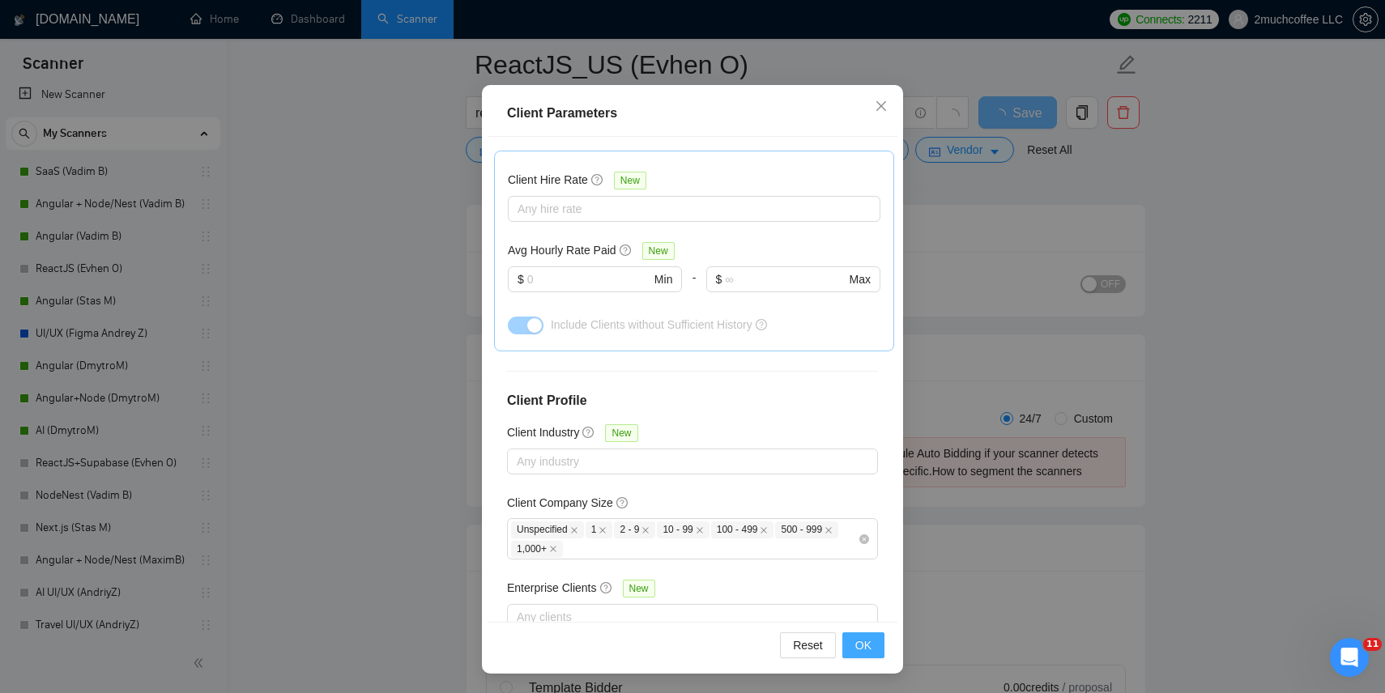
click at [861, 643] on span "OK" at bounding box center [863, 646] width 16 height 18
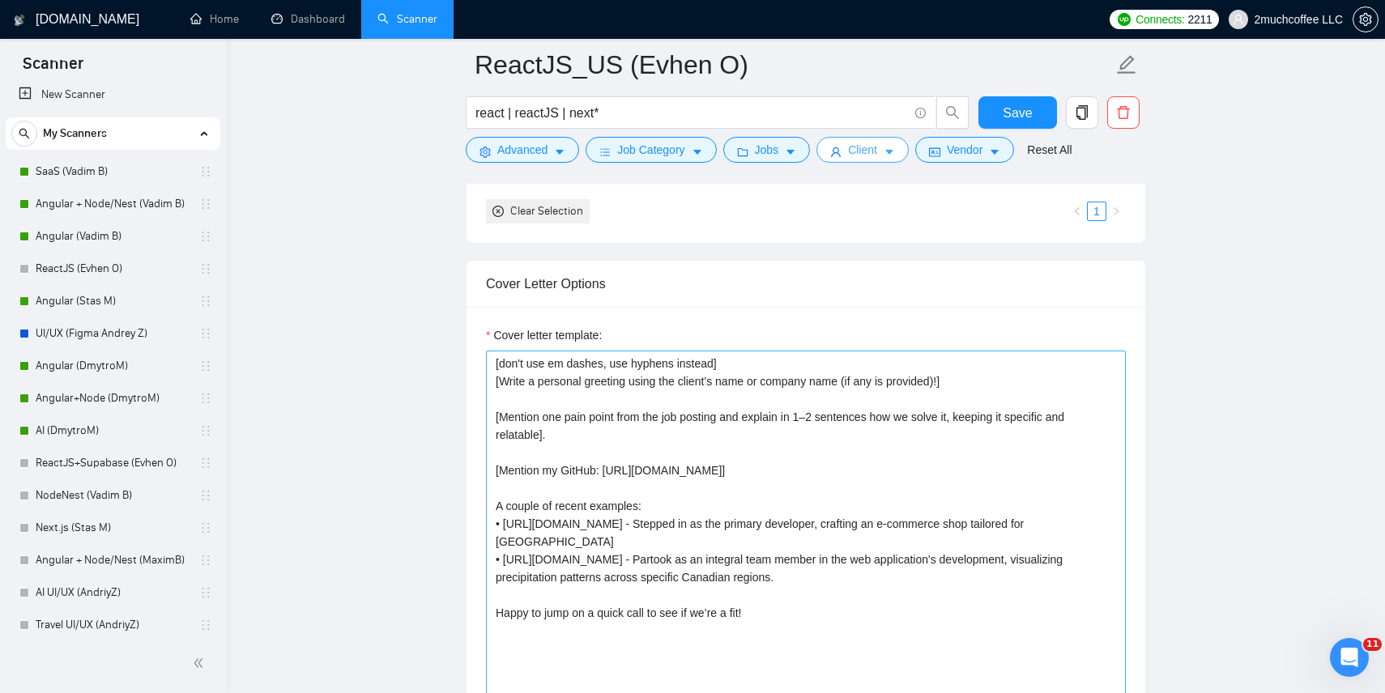
scroll to position [1631, 0]
click at [1021, 111] on span "Save" at bounding box center [1017, 113] width 29 height 20
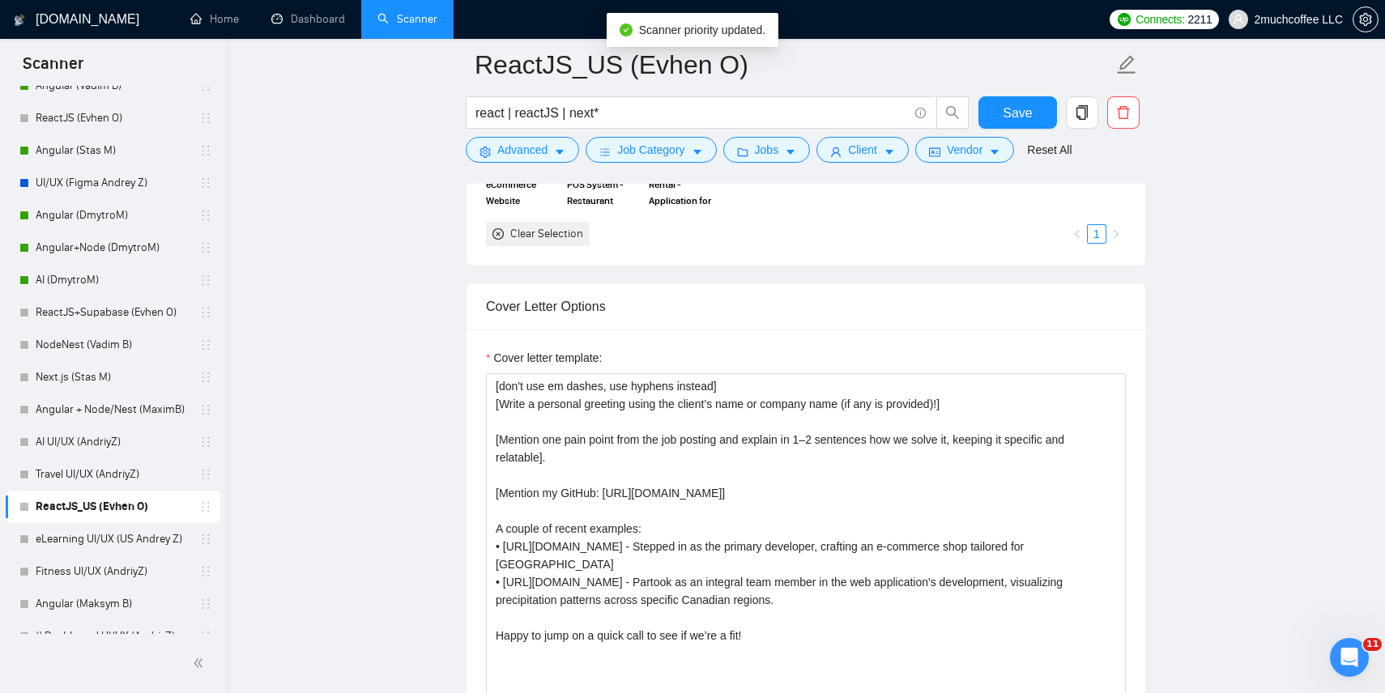
scroll to position [159, 0]
drag, startPoint x: 198, startPoint y: 510, endPoint x: 195, endPoint y: 308, distance: 202.5
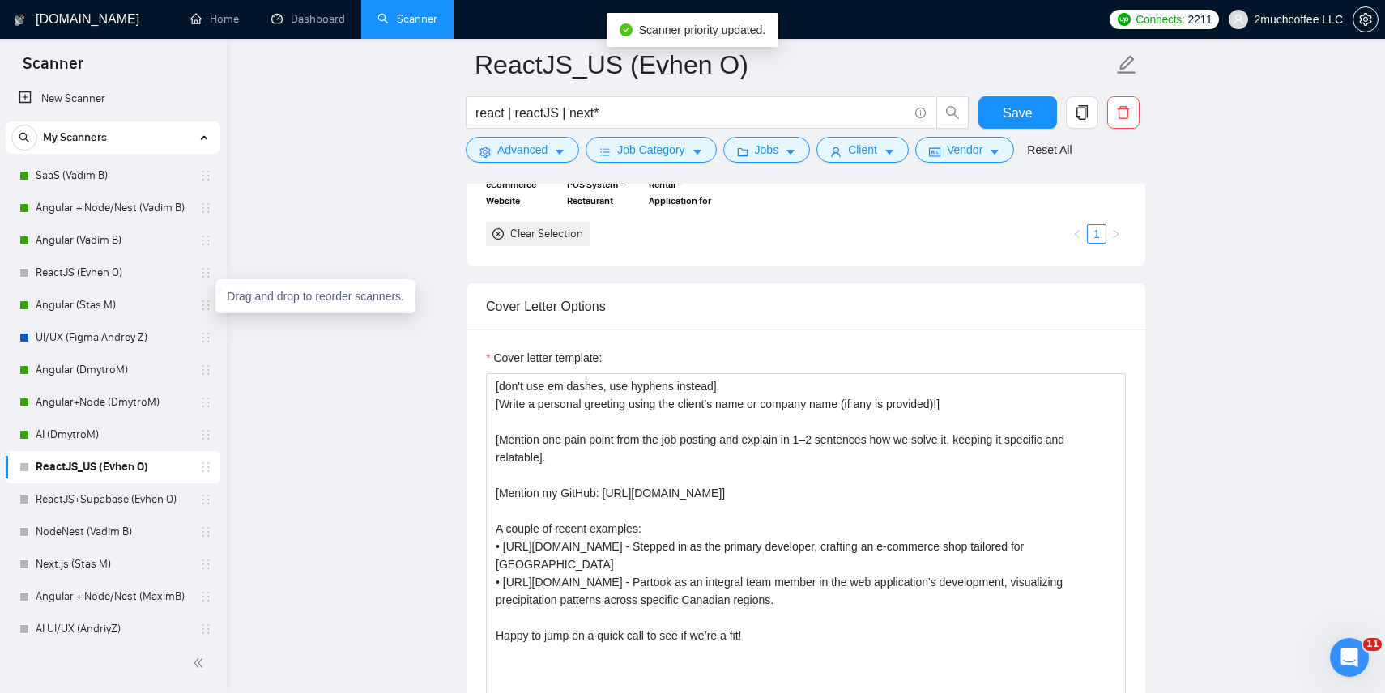
scroll to position [0, 0]
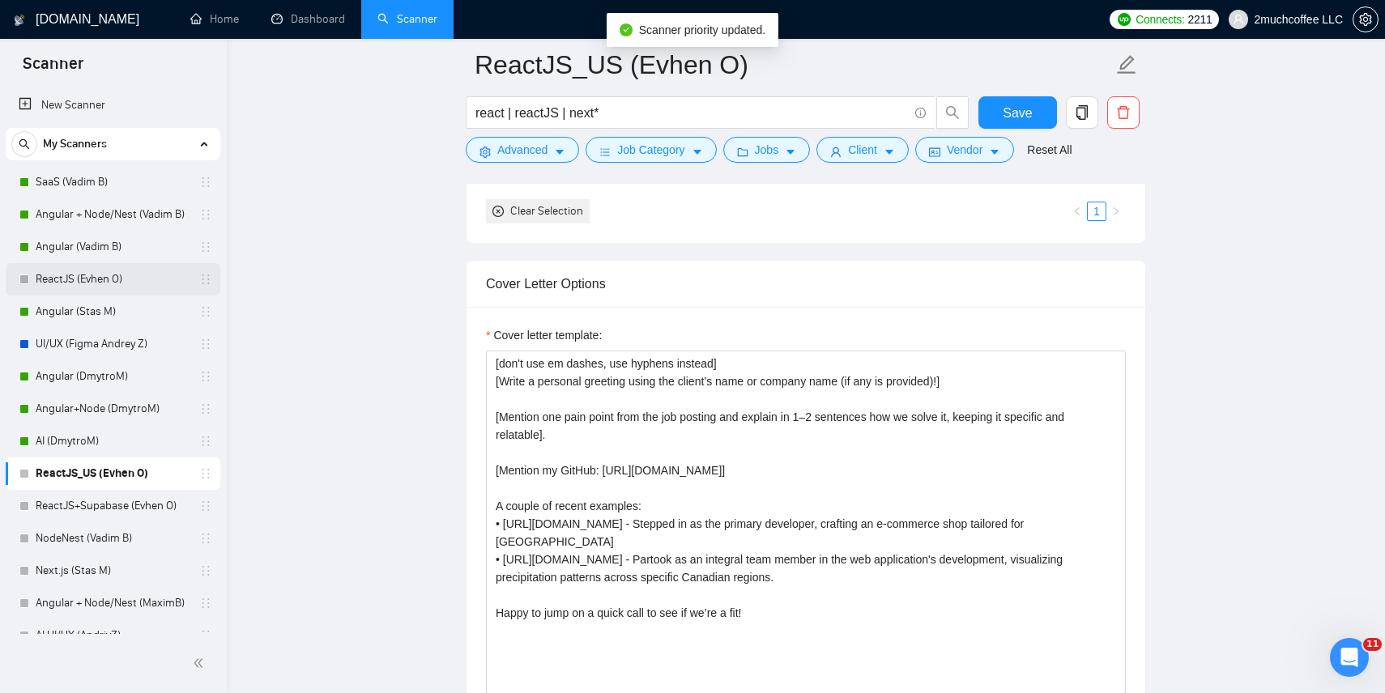
click at [139, 279] on link "ReactJS (Evhen O)" at bounding box center [113, 279] width 154 height 32
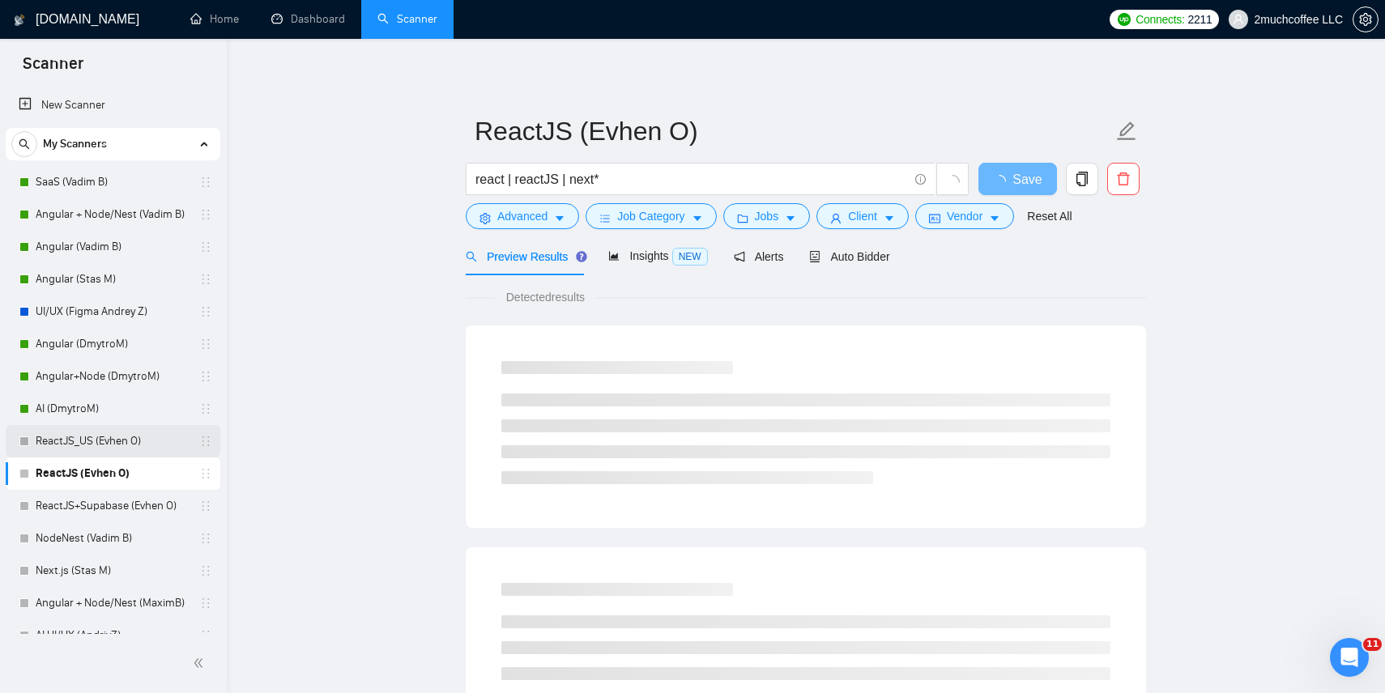
click at [151, 445] on link "ReactJS_US (Evhen O)" at bounding box center [113, 441] width 154 height 32
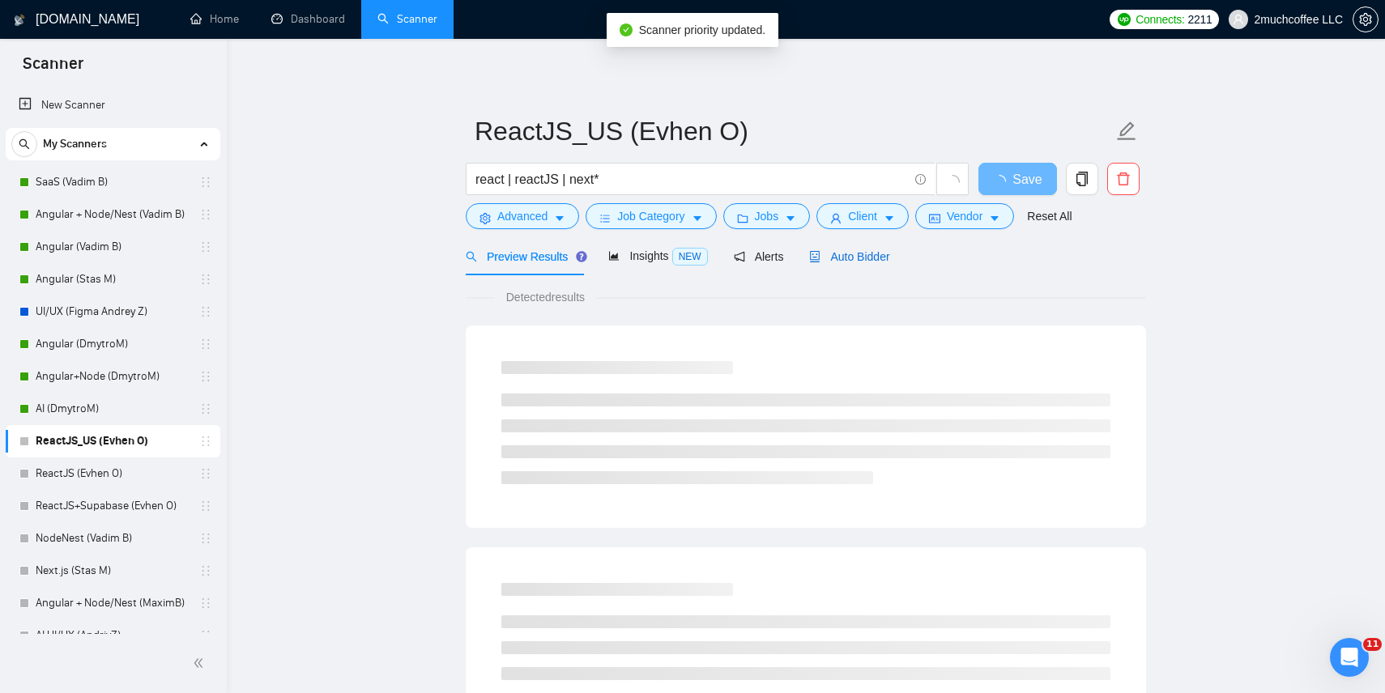
click at [872, 263] on div "Auto Bidder" at bounding box center [849, 257] width 80 height 18
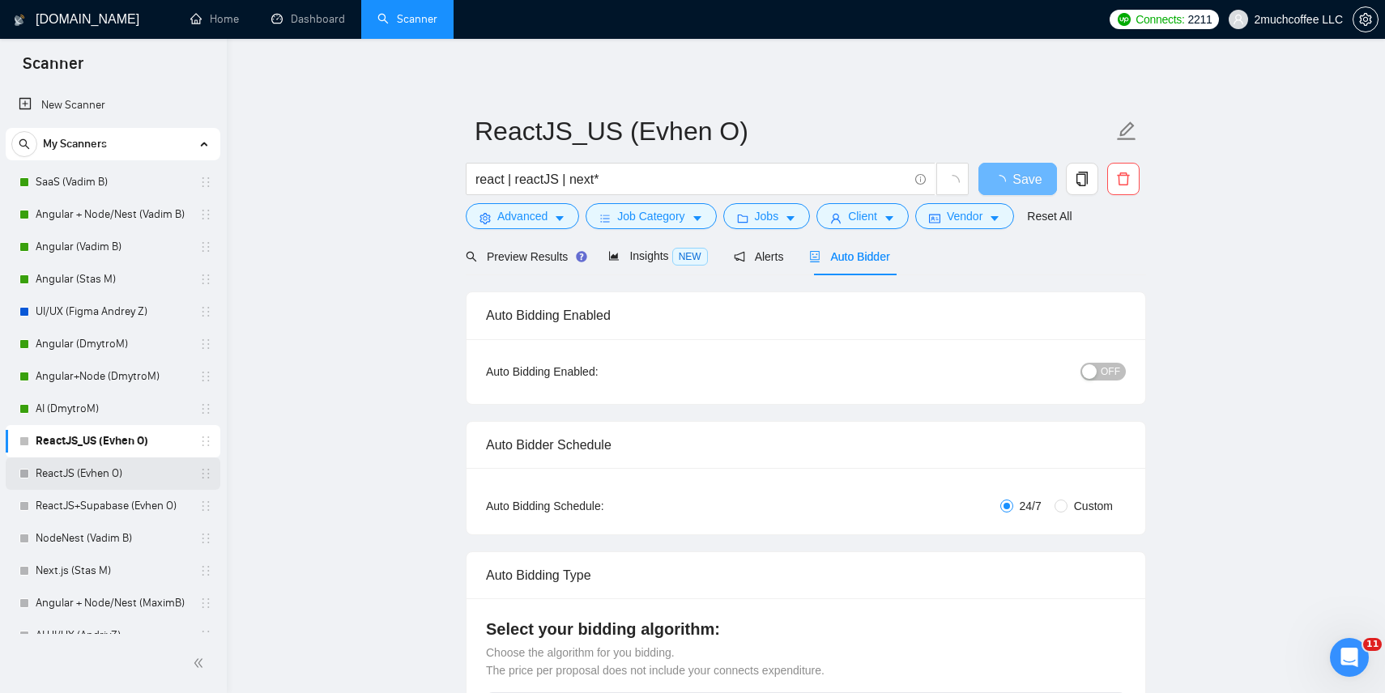
click at [122, 470] on link "ReactJS (Evhen O)" at bounding box center [113, 474] width 154 height 32
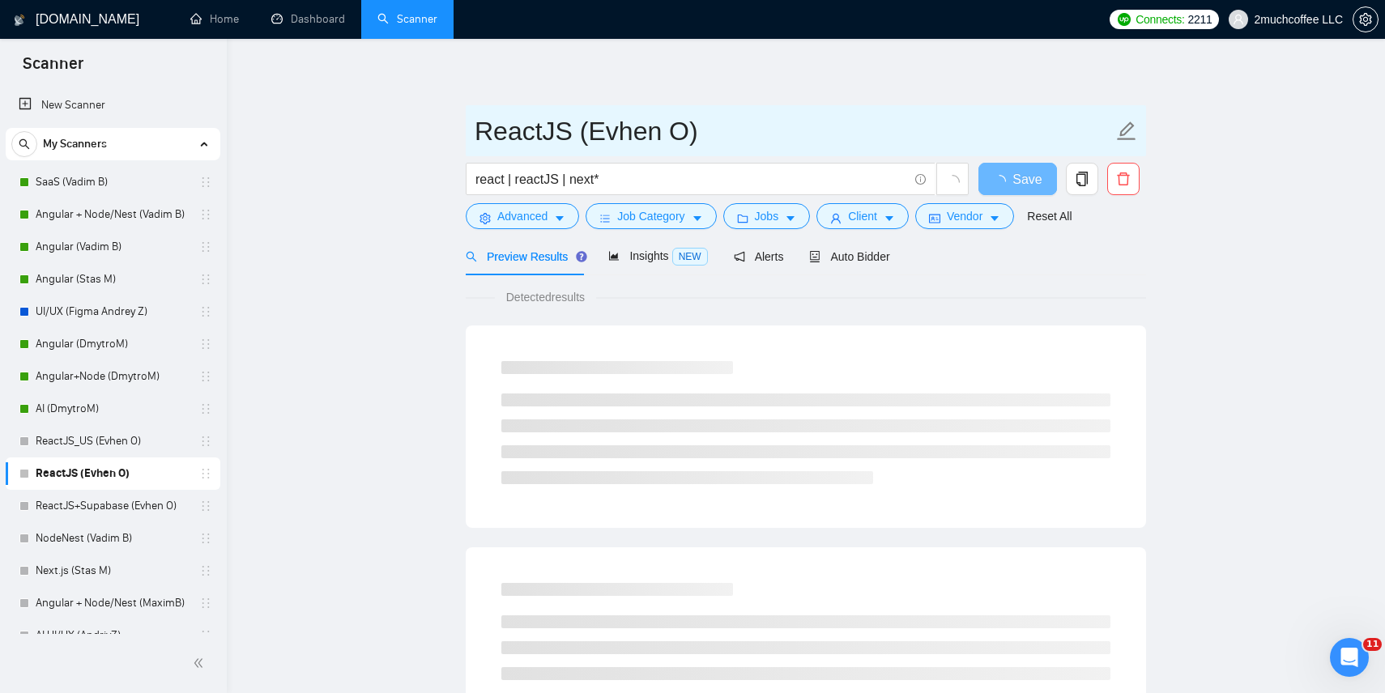
click at [568, 132] on input "ReactJS (Evhen O)" at bounding box center [794, 131] width 638 height 41
type input "ReactJS_All (Evhen O)"
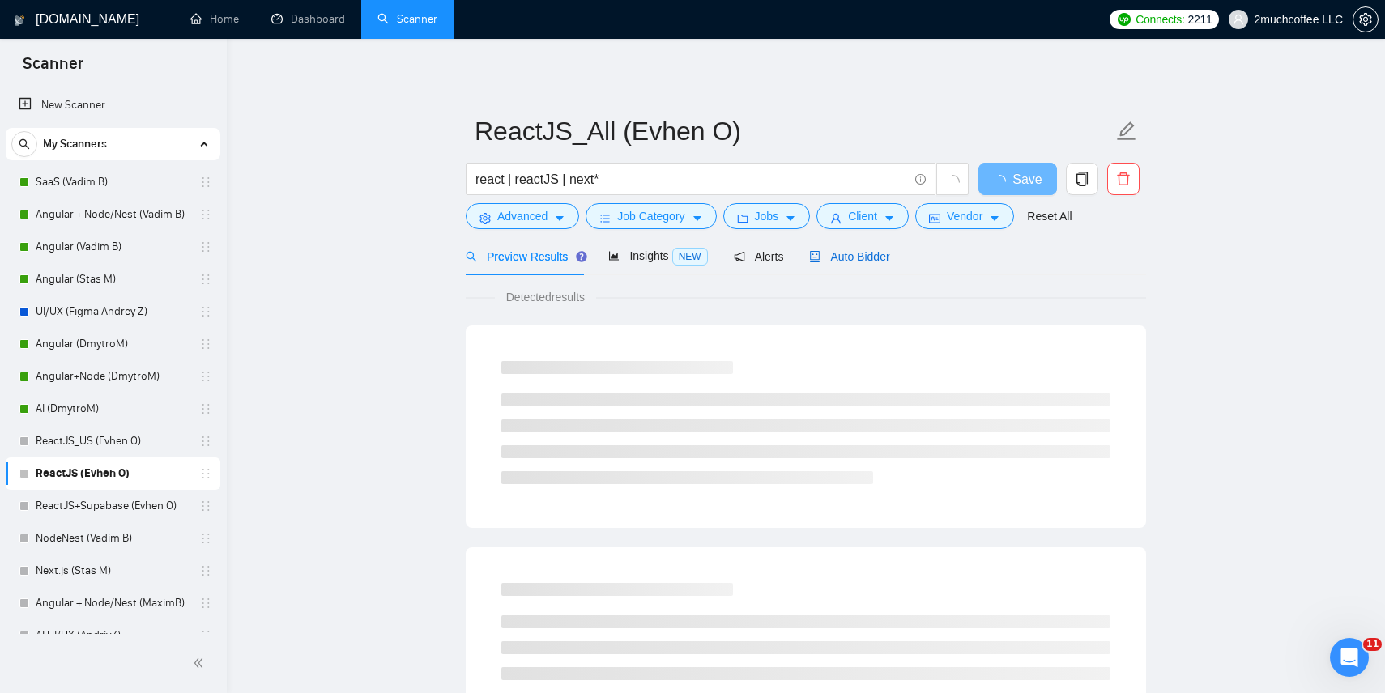
click at [863, 259] on span "Auto Bidder" at bounding box center [849, 256] width 80 height 13
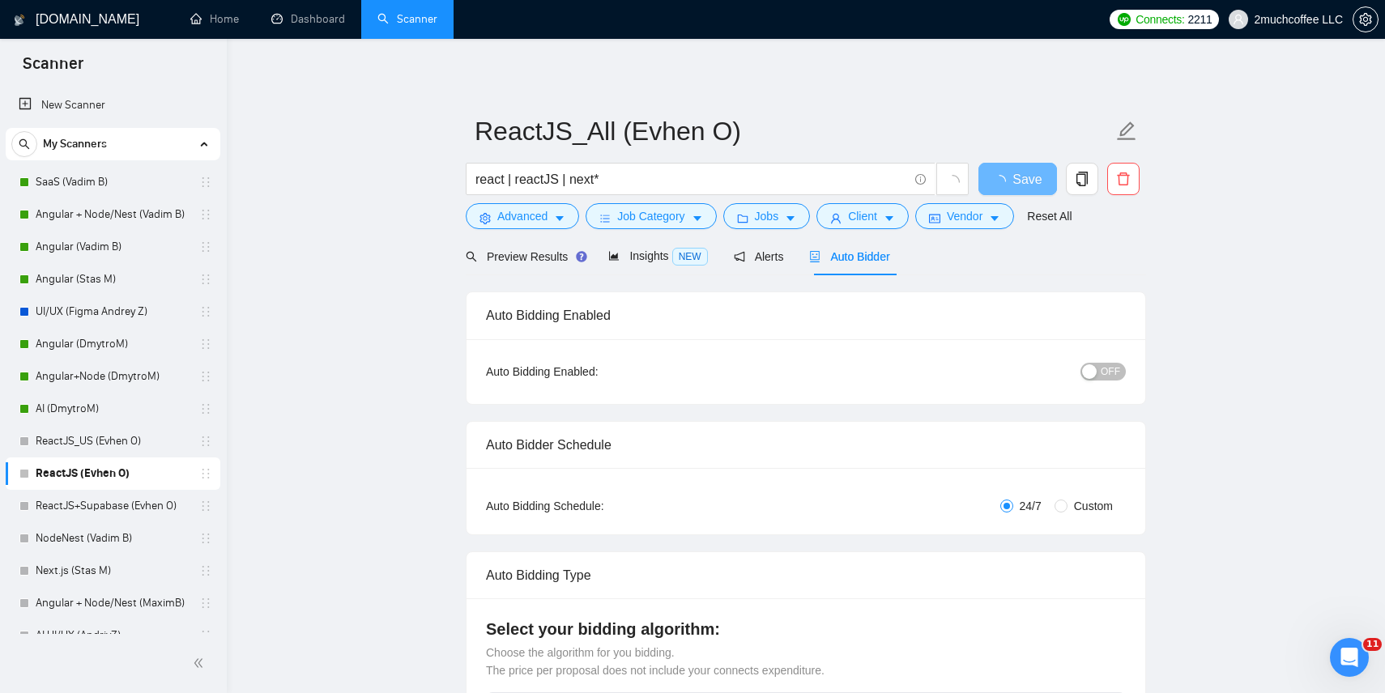
checkbox input "true"
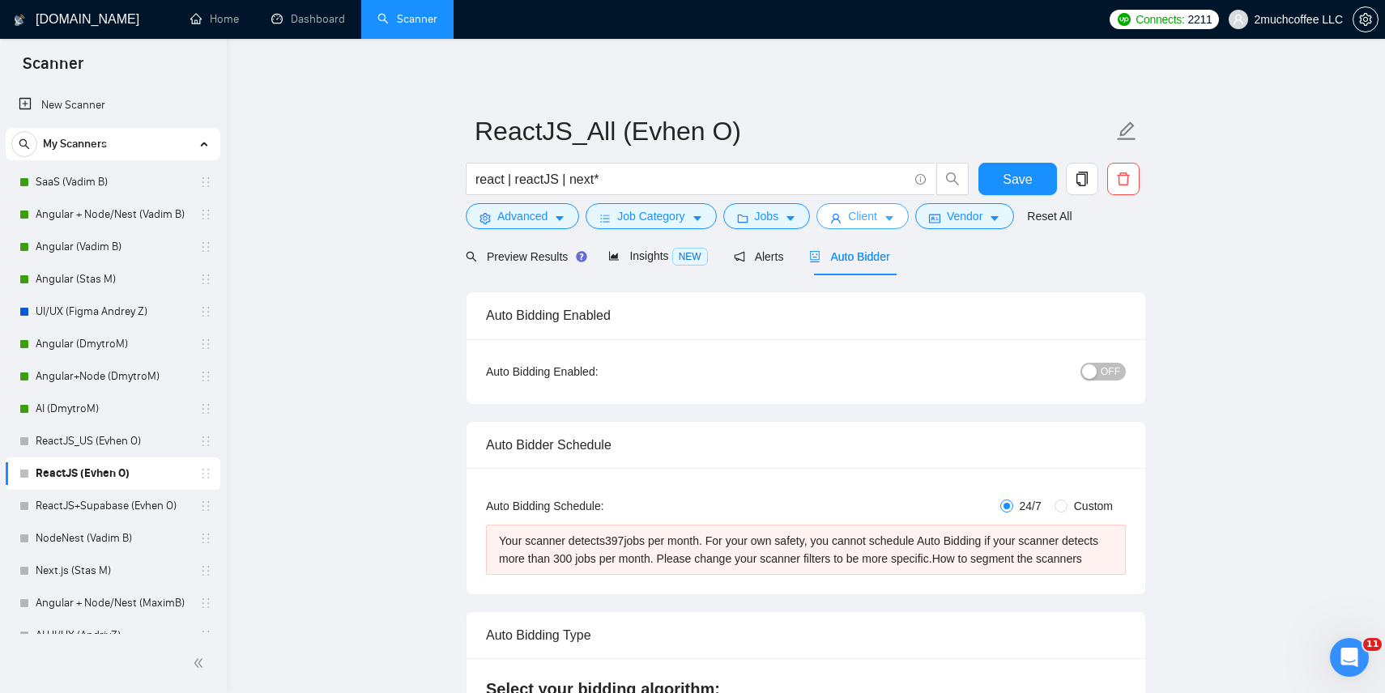
click at [847, 225] on button "Client" at bounding box center [863, 216] width 92 height 26
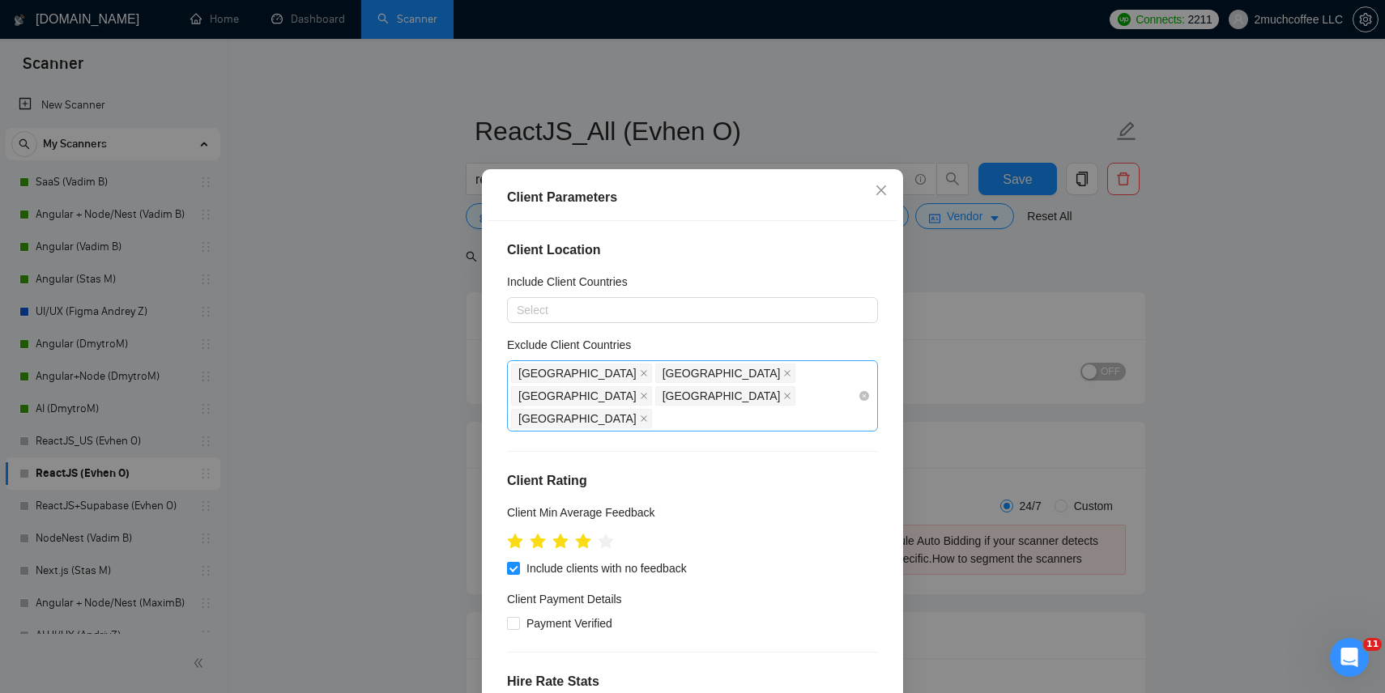
click at [842, 393] on div "India Philippines Russia Belarus Ukraine" at bounding box center [684, 396] width 347 height 68
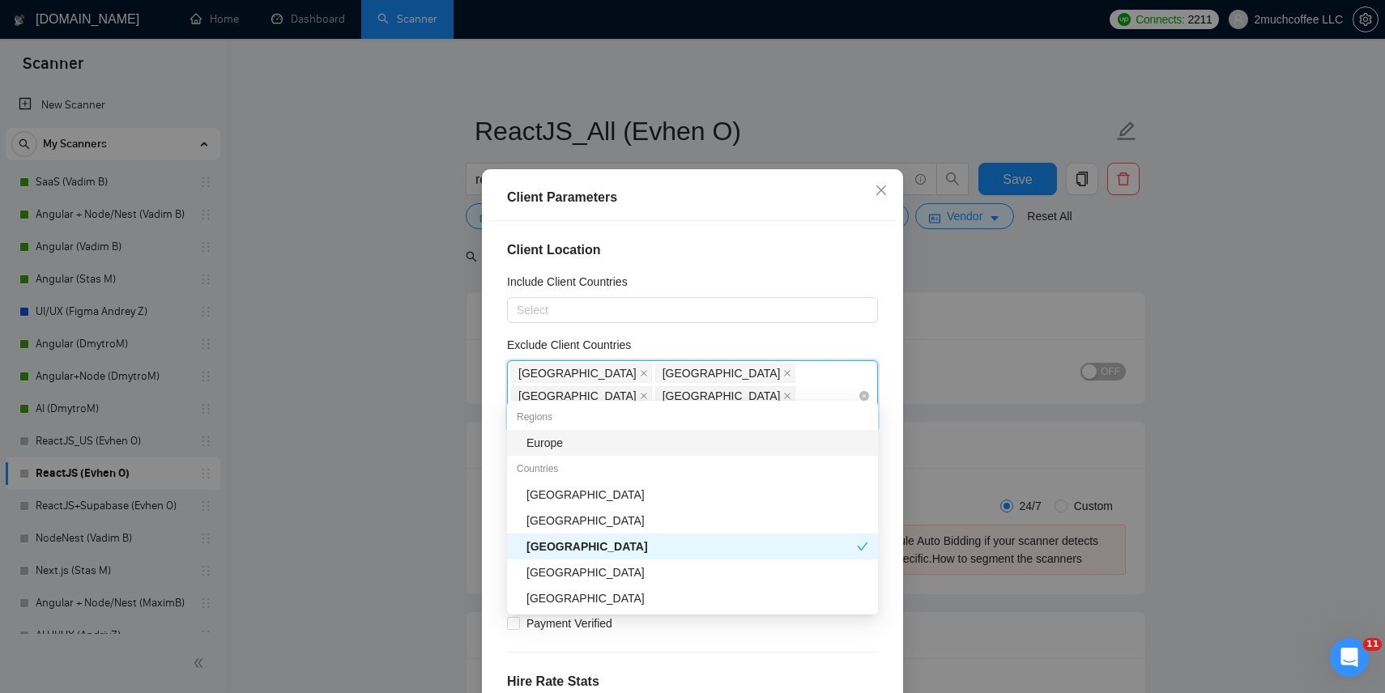
type input "un"
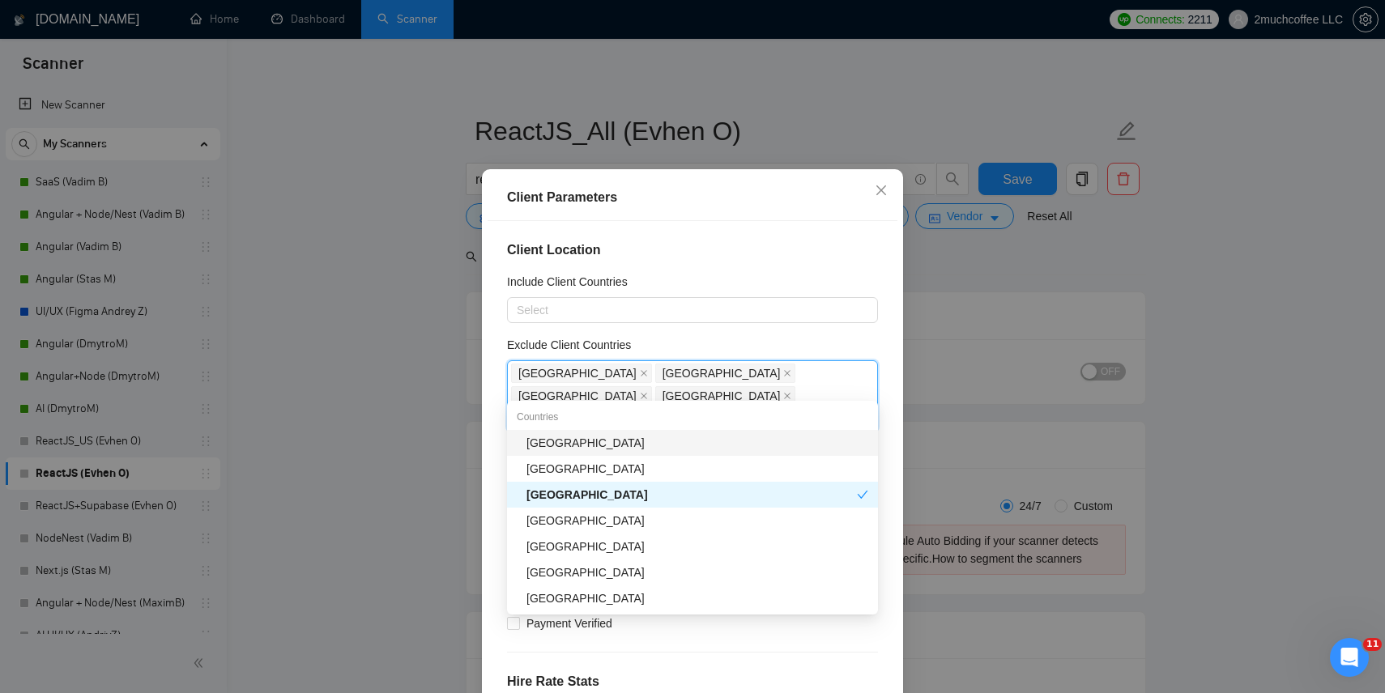
click at [744, 443] on div "[GEOGRAPHIC_DATA]" at bounding box center [698, 443] width 342 height 18
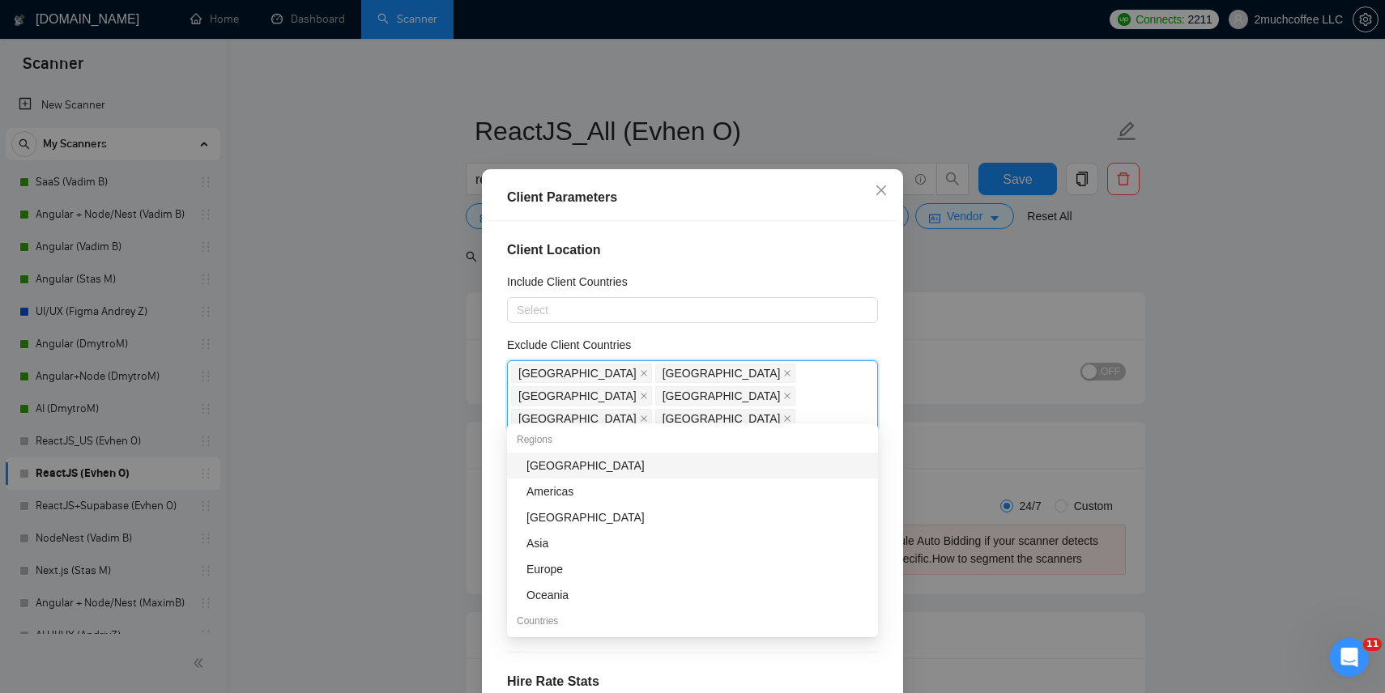
click at [838, 348] on div "Exclude Client Countries" at bounding box center [692, 348] width 371 height 24
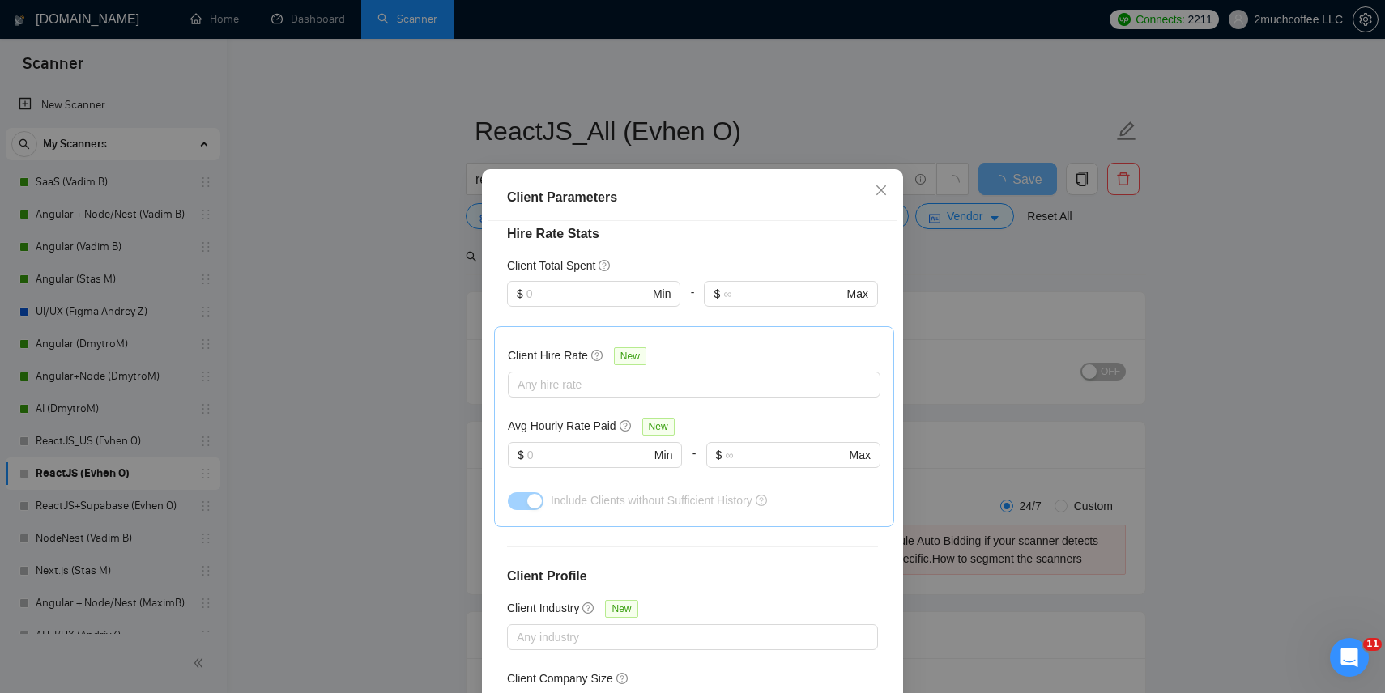
scroll to position [562, 0]
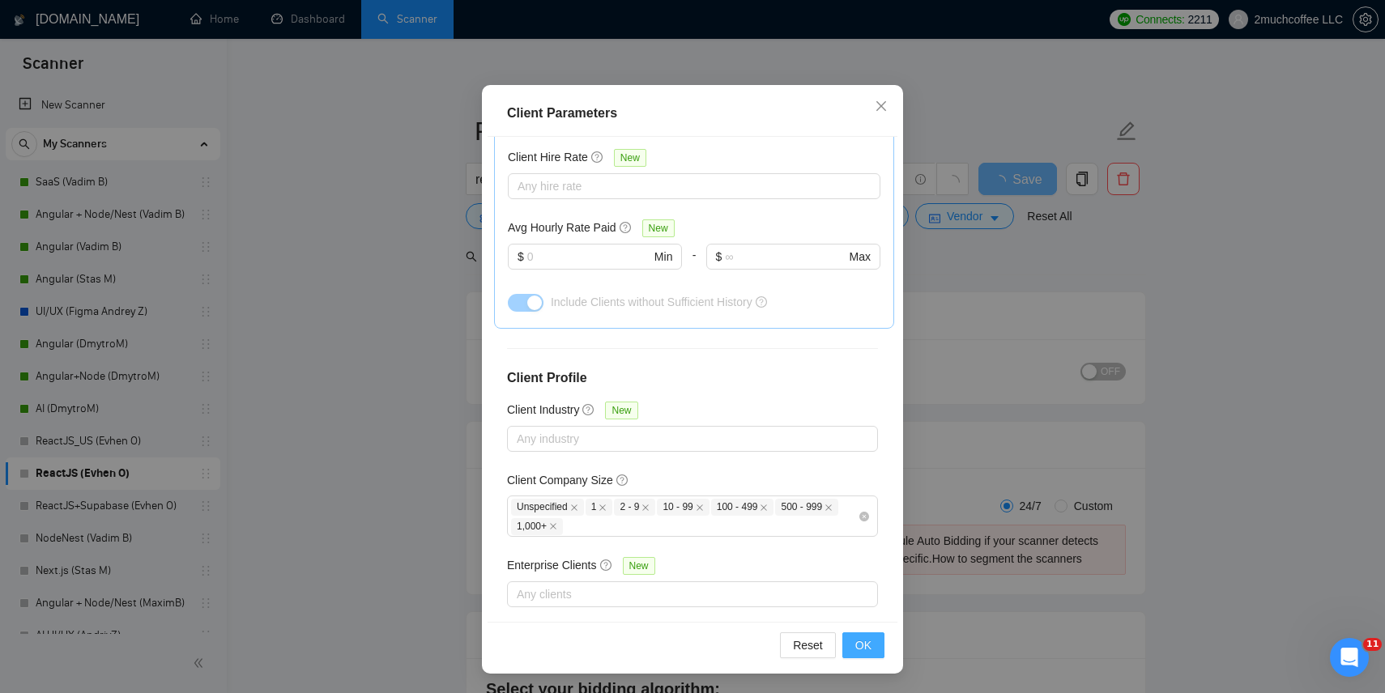
click at [855, 653] on button "OK" at bounding box center [863, 646] width 42 height 26
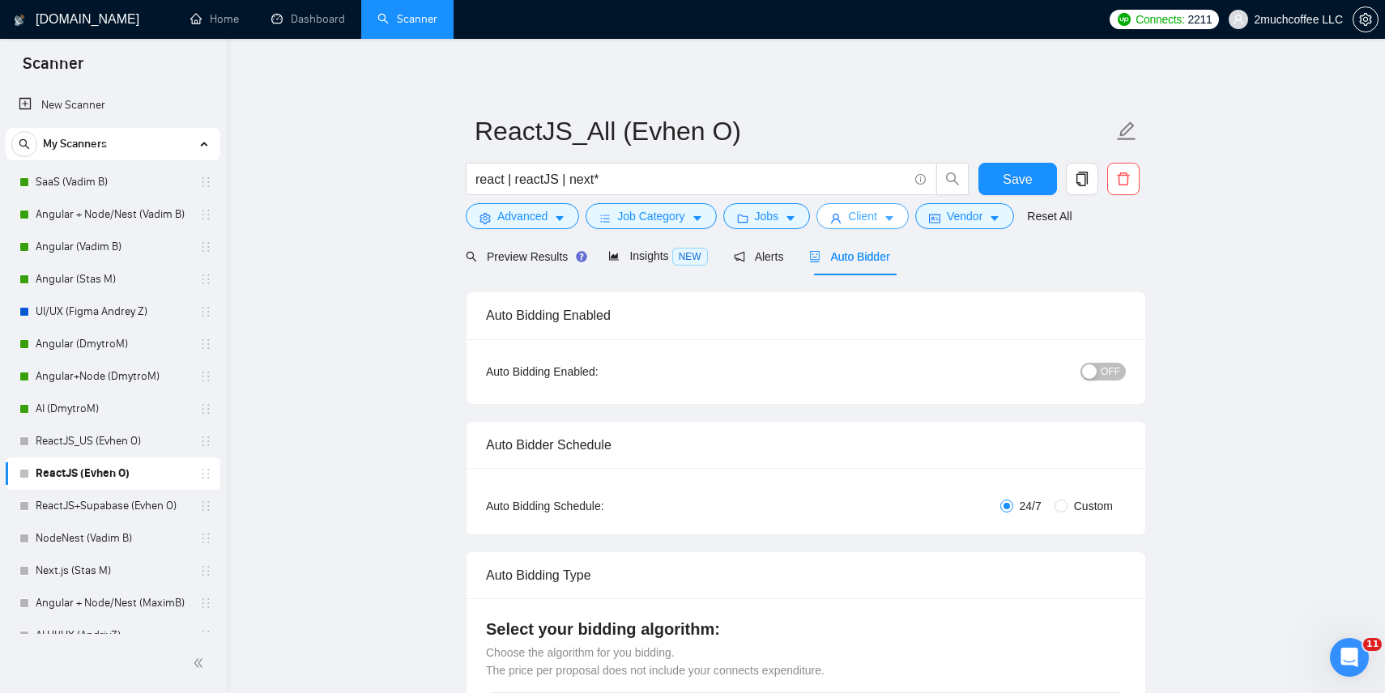
click at [853, 221] on span "Client" at bounding box center [862, 216] width 29 height 18
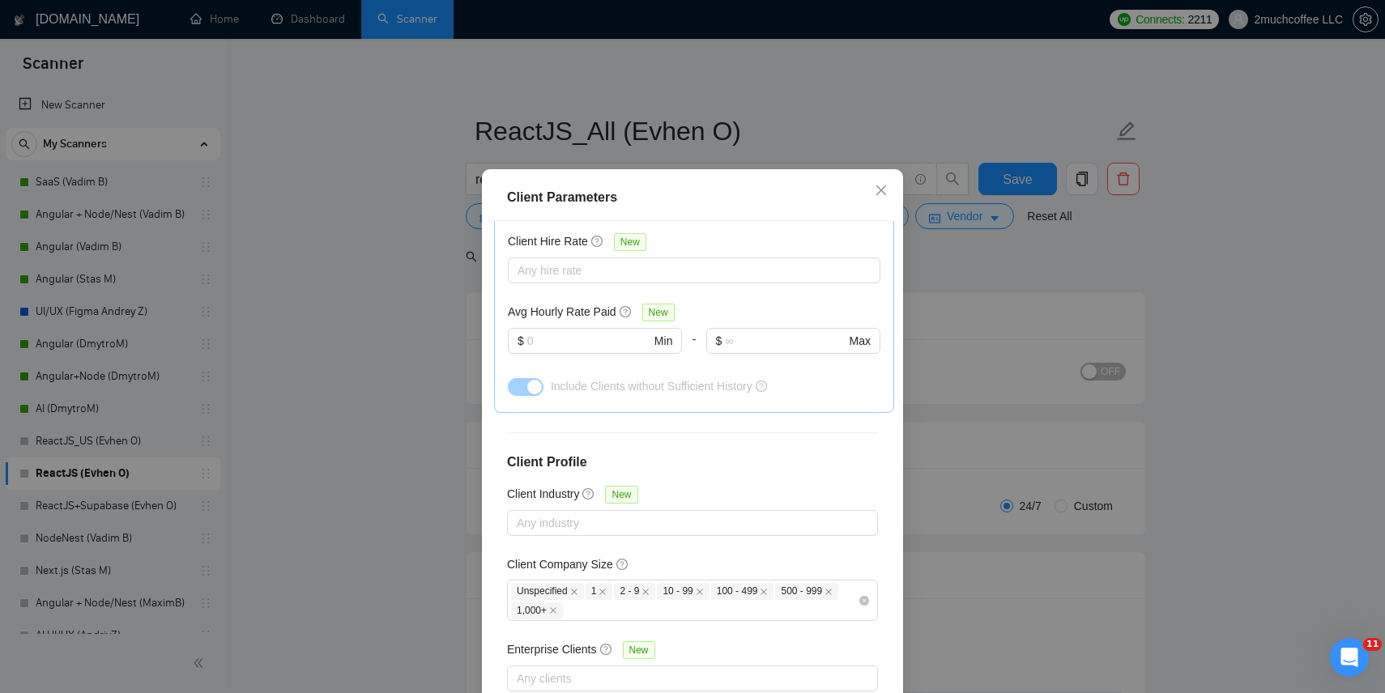
scroll to position [0, 0]
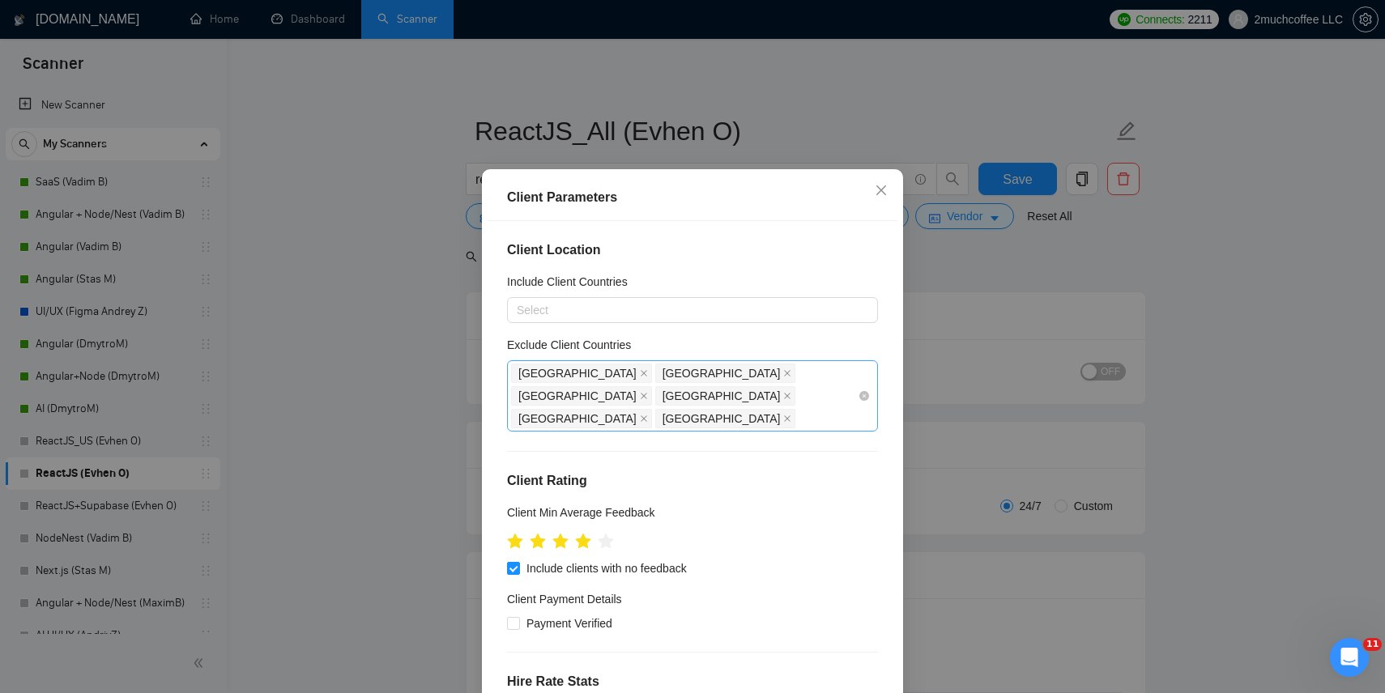
click at [643, 413] on div "India Philippines Russia Belarus Ukraine United States" at bounding box center [684, 396] width 347 height 68
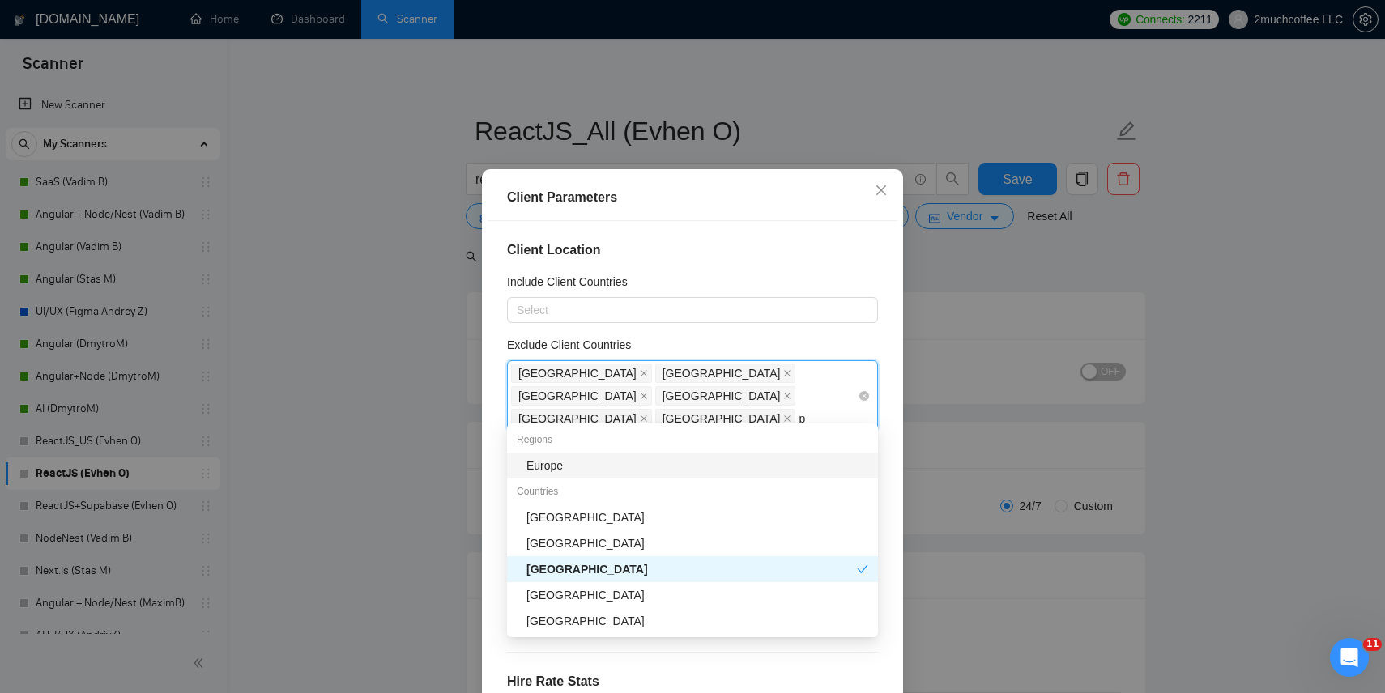
type input "pa"
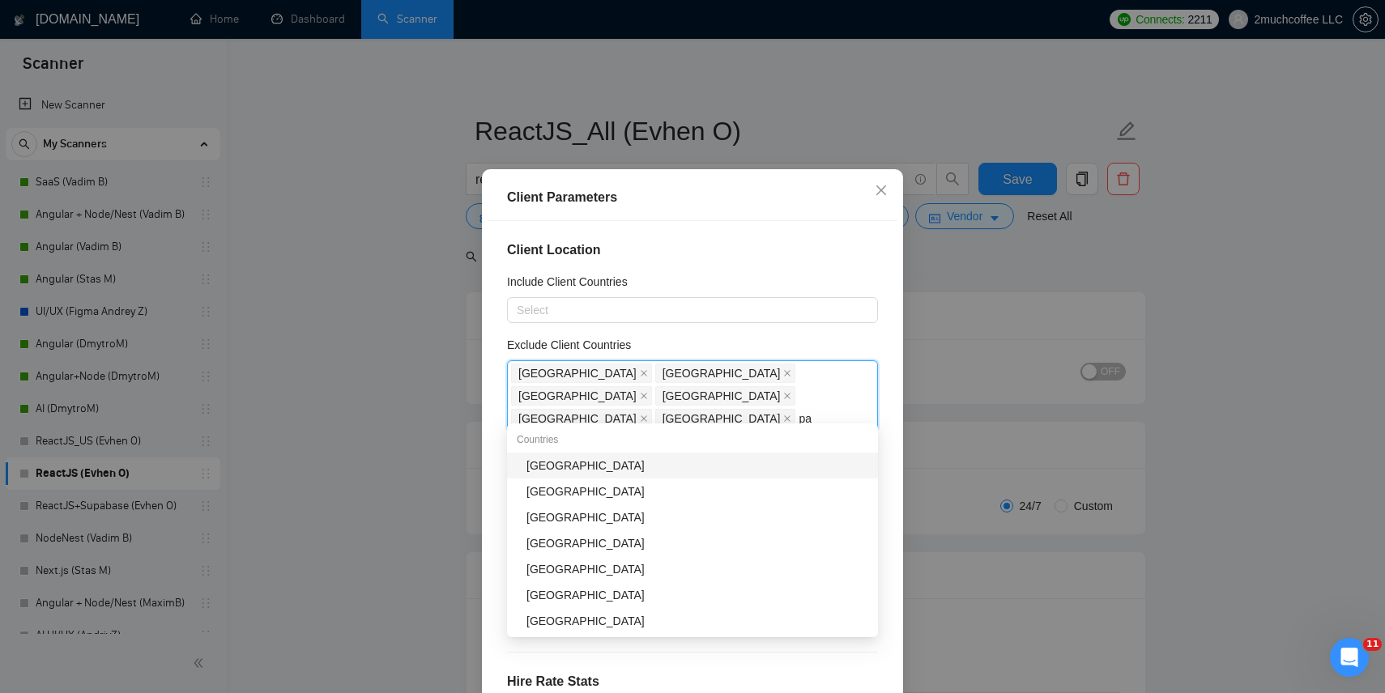
click at [629, 468] on div "[GEOGRAPHIC_DATA]" at bounding box center [698, 466] width 342 height 18
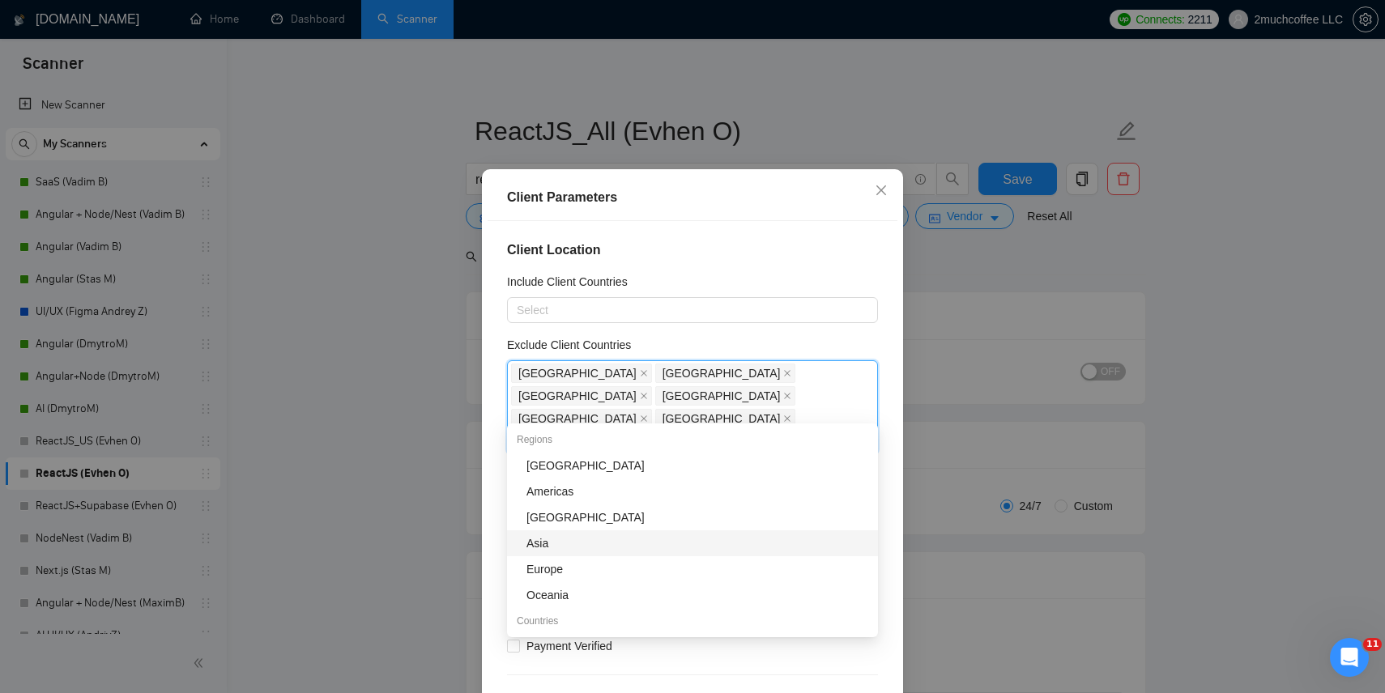
scroll to position [7, 0]
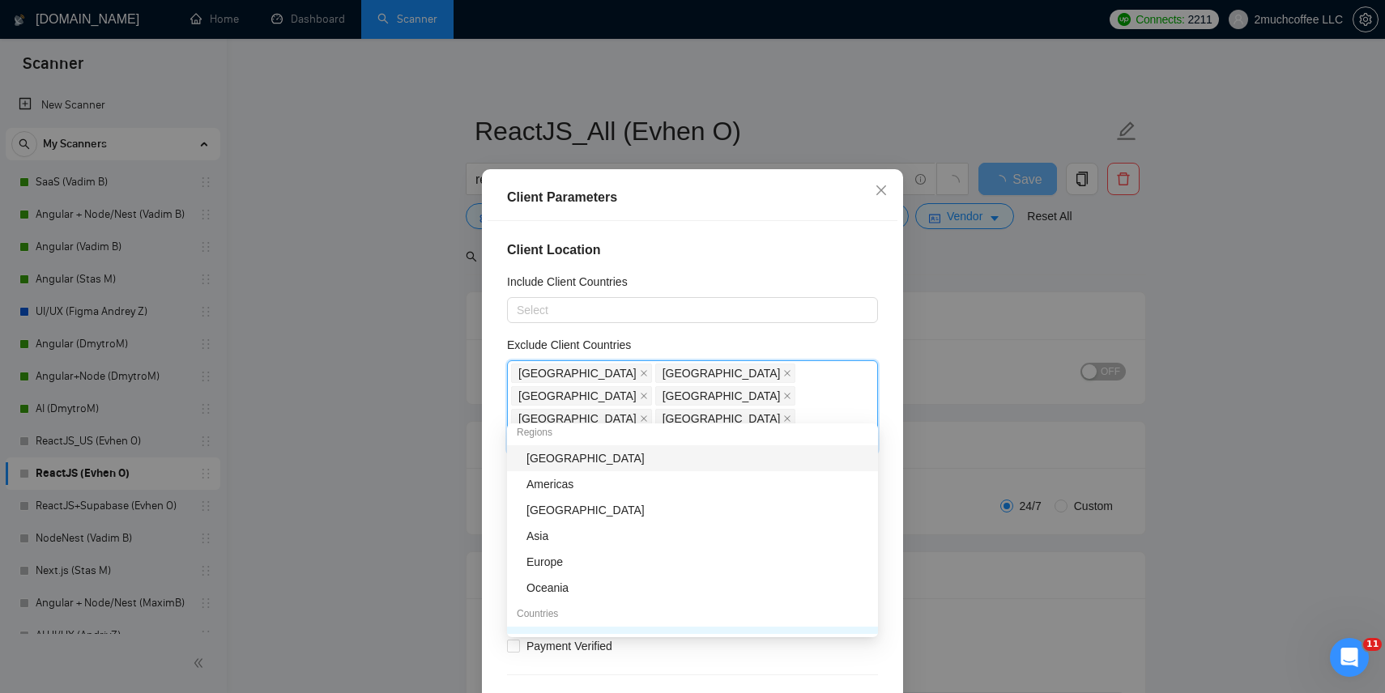
click at [609, 461] on div "Africa" at bounding box center [698, 459] width 342 height 18
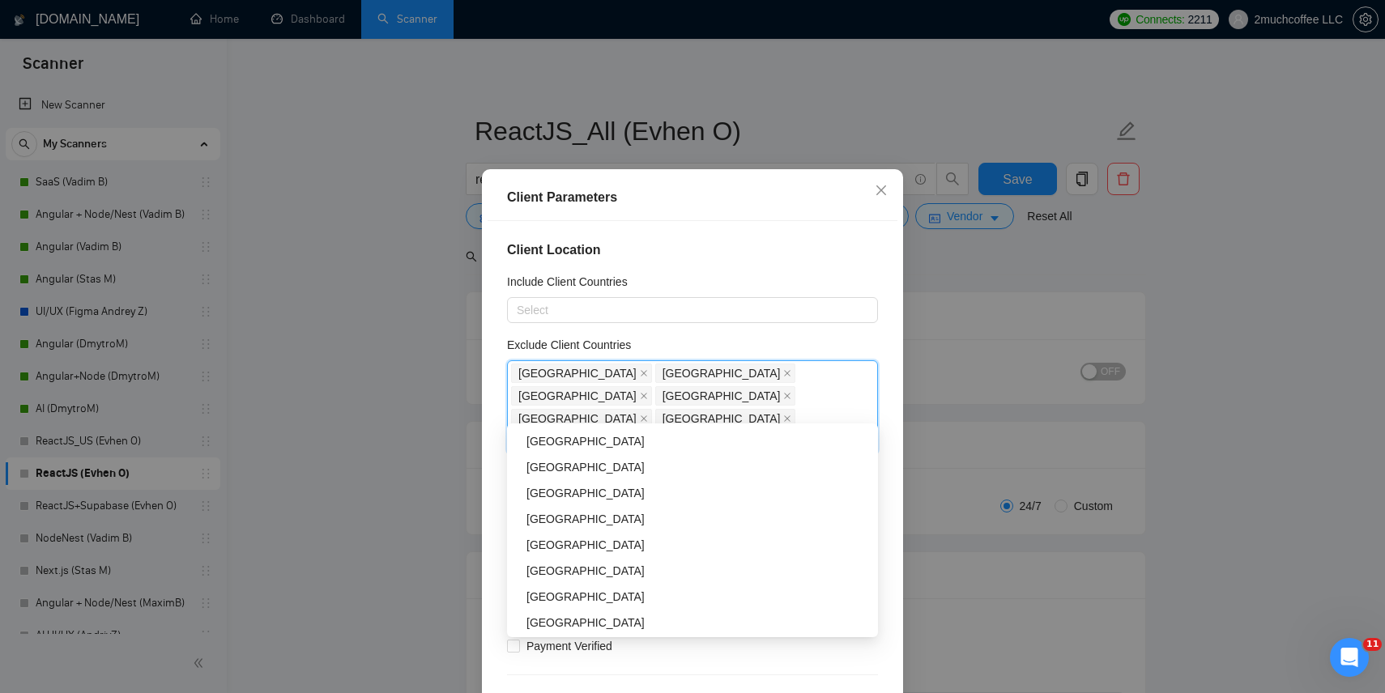
scroll to position [753, 0]
click at [609, 469] on div "[GEOGRAPHIC_DATA]" at bounding box center [698, 465] width 342 height 18
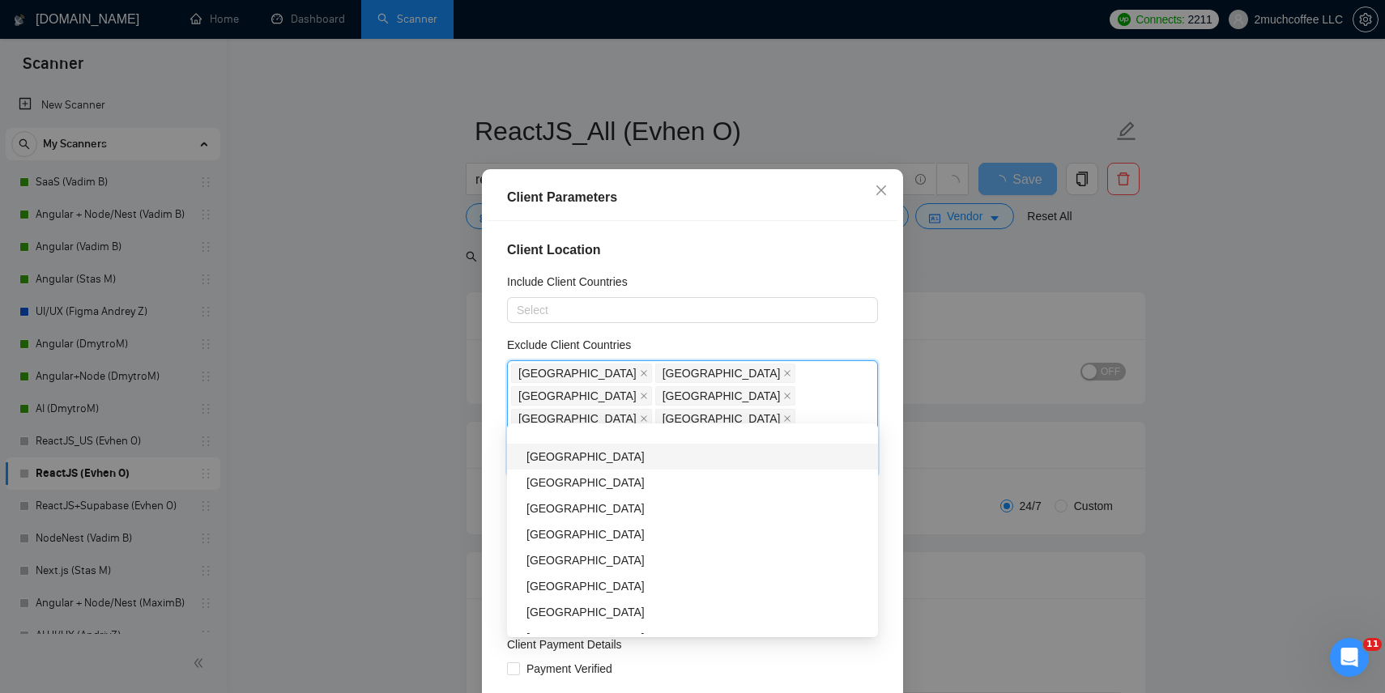
scroll to position [839, 0]
click at [595, 461] on div "[GEOGRAPHIC_DATA]" at bounding box center [698, 456] width 342 height 18
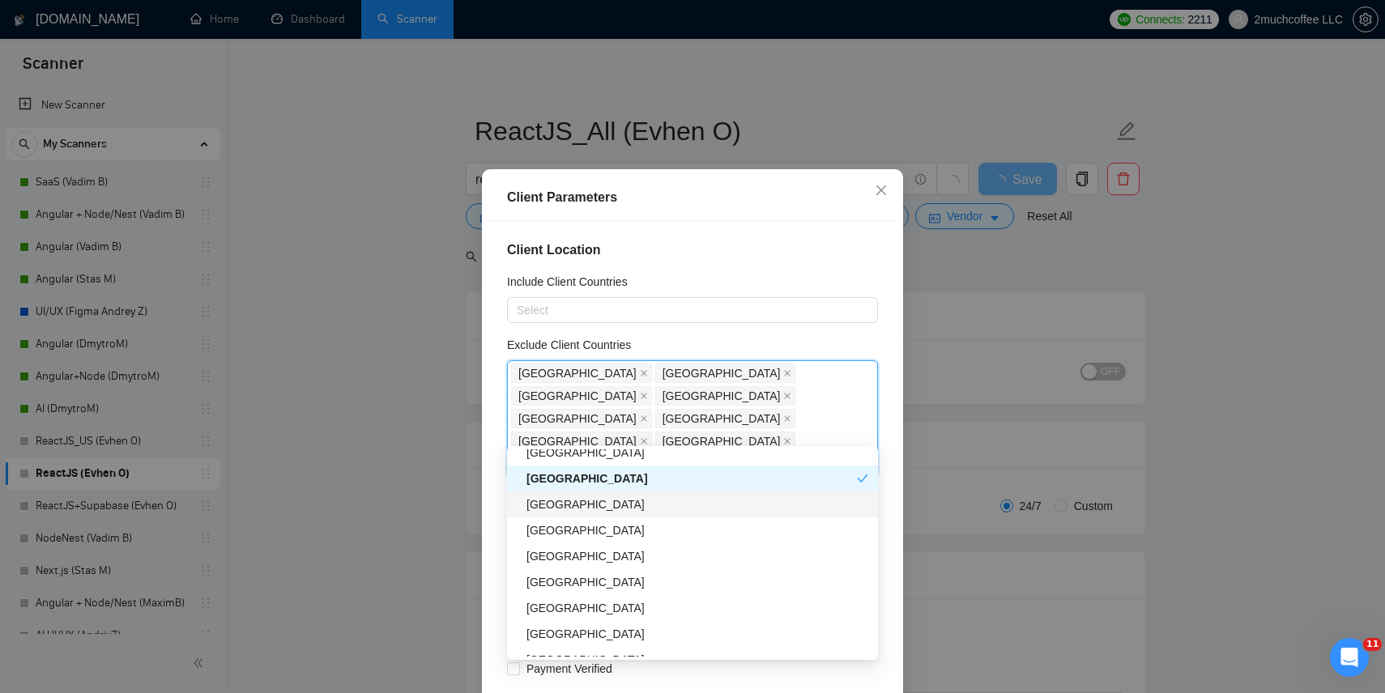
click at [587, 505] on div "Malaysia" at bounding box center [698, 505] width 342 height 18
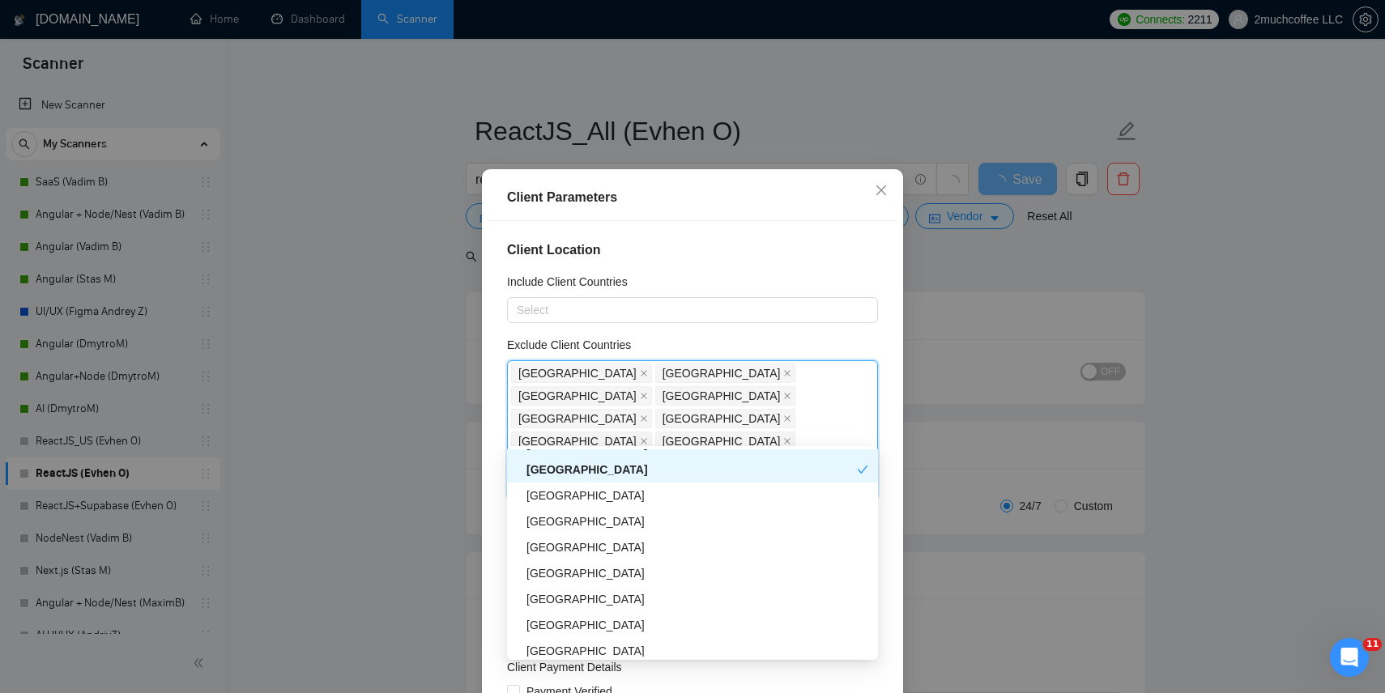
scroll to position [881, 0]
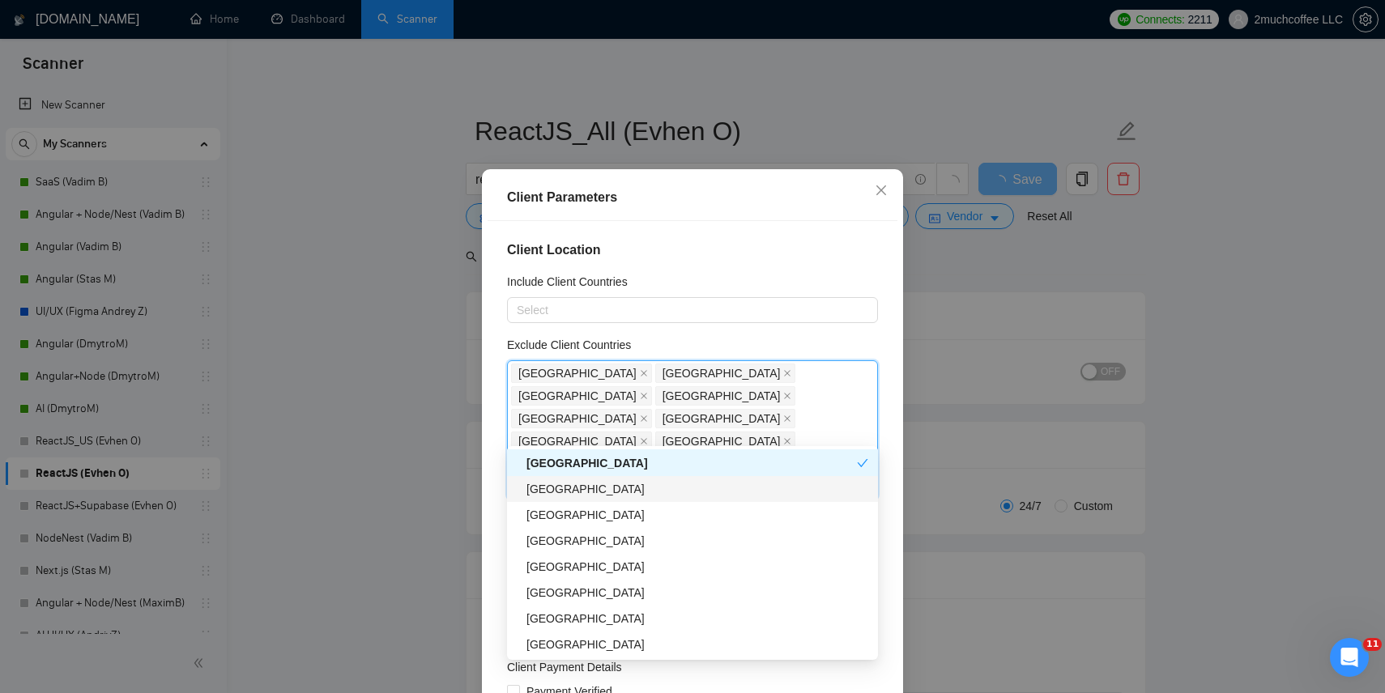
click at [585, 496] on div "Turkey" at bounding box center [698, 489] width 342 height 18
click at [580, 514] on div "[GEOGRAPHIC_DATA]" at bounding box center [698, 515] width 342 height 18
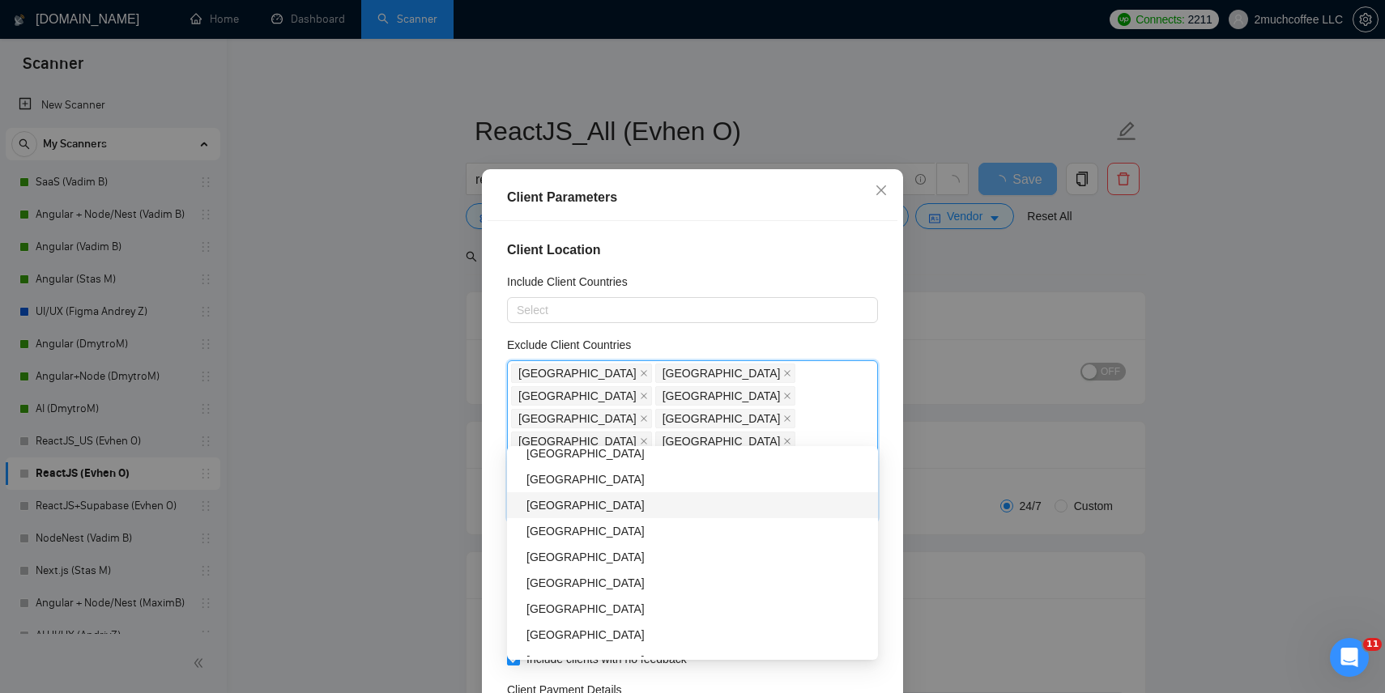
scroll to position [978, 0]
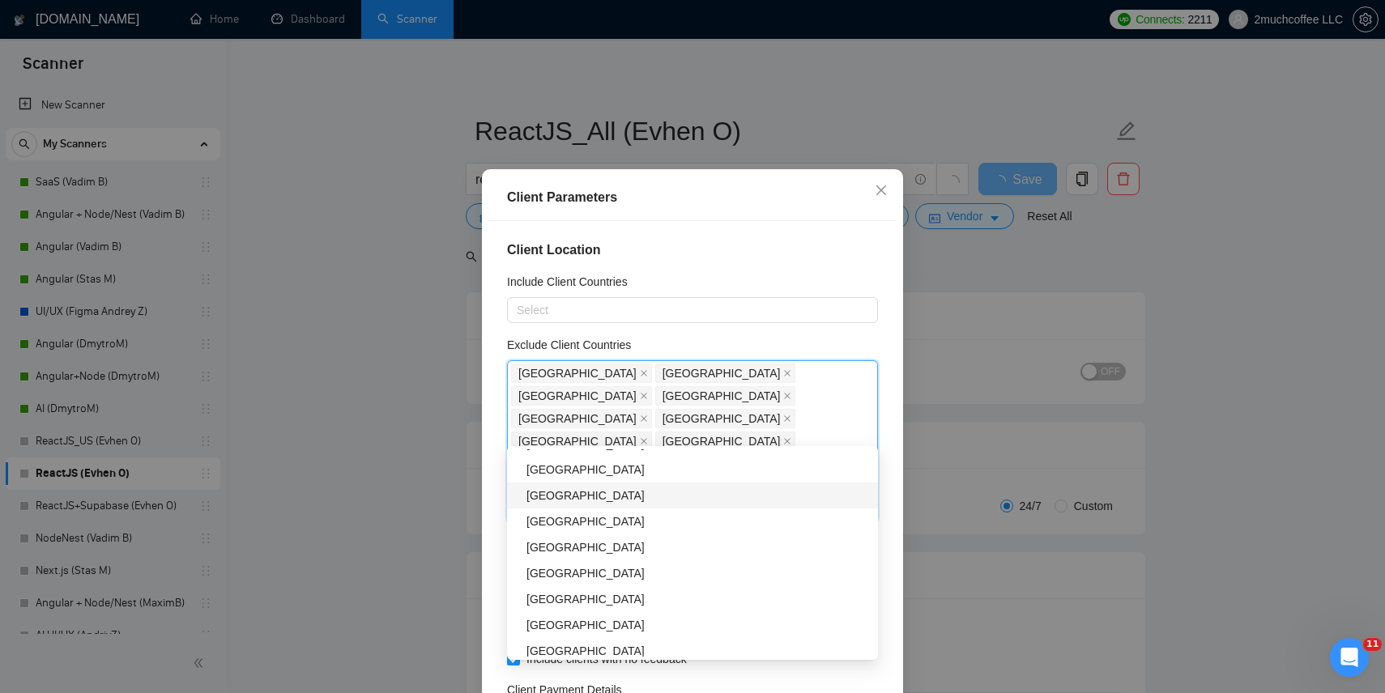
click at [586, 495] on div "Bangladesh" at bounding box center [698, 496] width 342 height 18
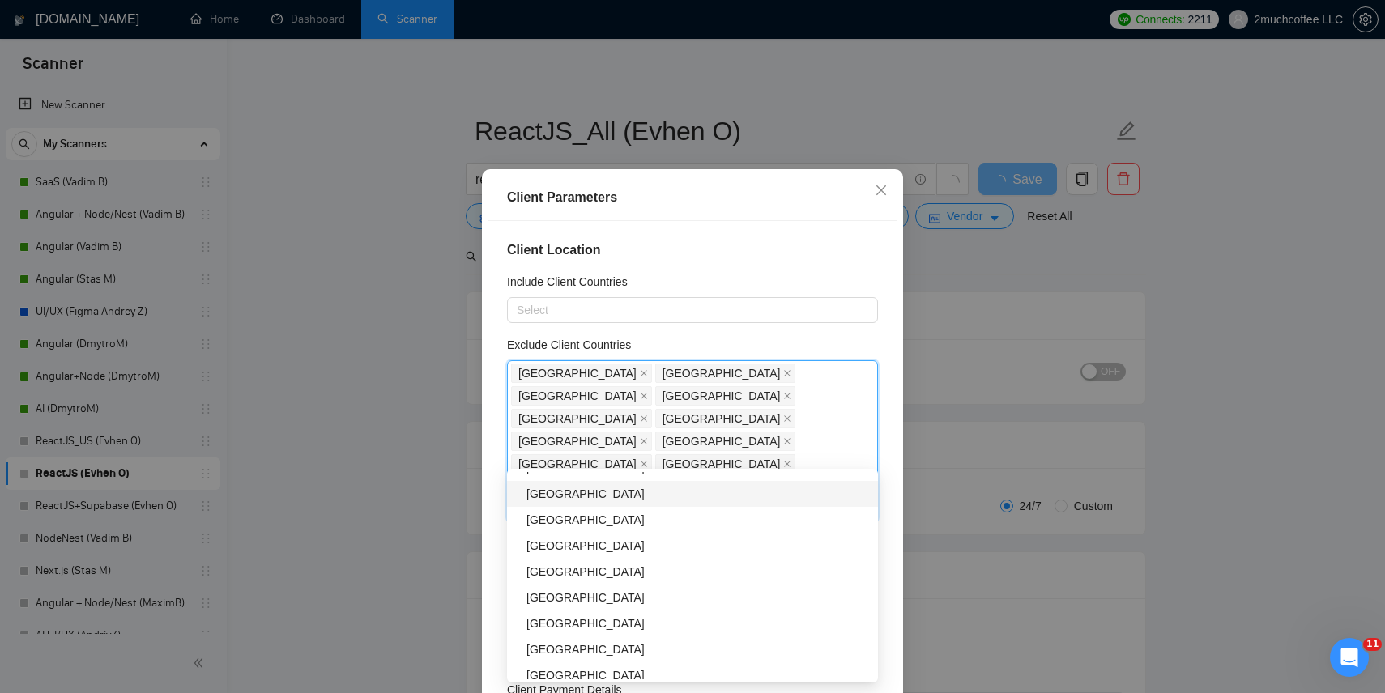
scroll to position [1081, 0]
click at [569, 497] on div "[GEOGRAPHIC_DATA]" at bounding box center [698, 493] width 342 height 18
click at [576, 545] on div "Thailand" at bounding box center [698, 544] width 342 height 18
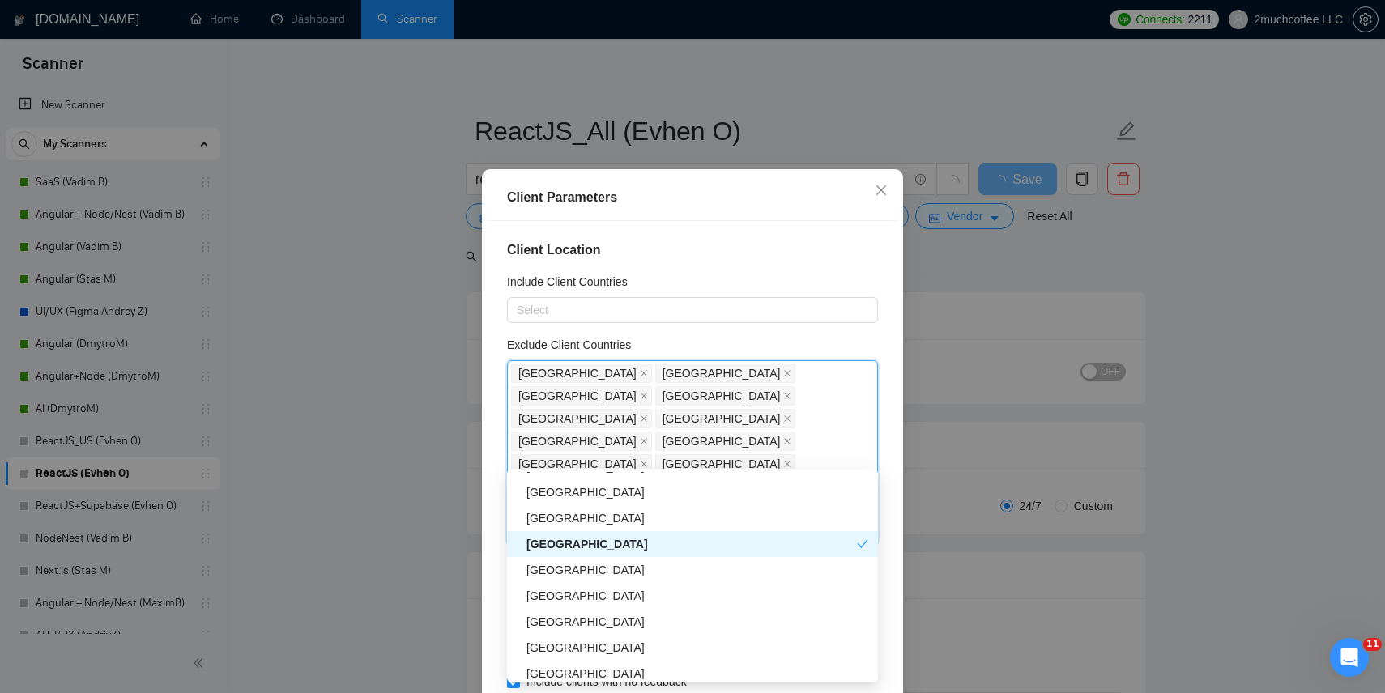
click at [576, 545] on div "Thailand" at bounding box center [692, 544] width 331 height 18
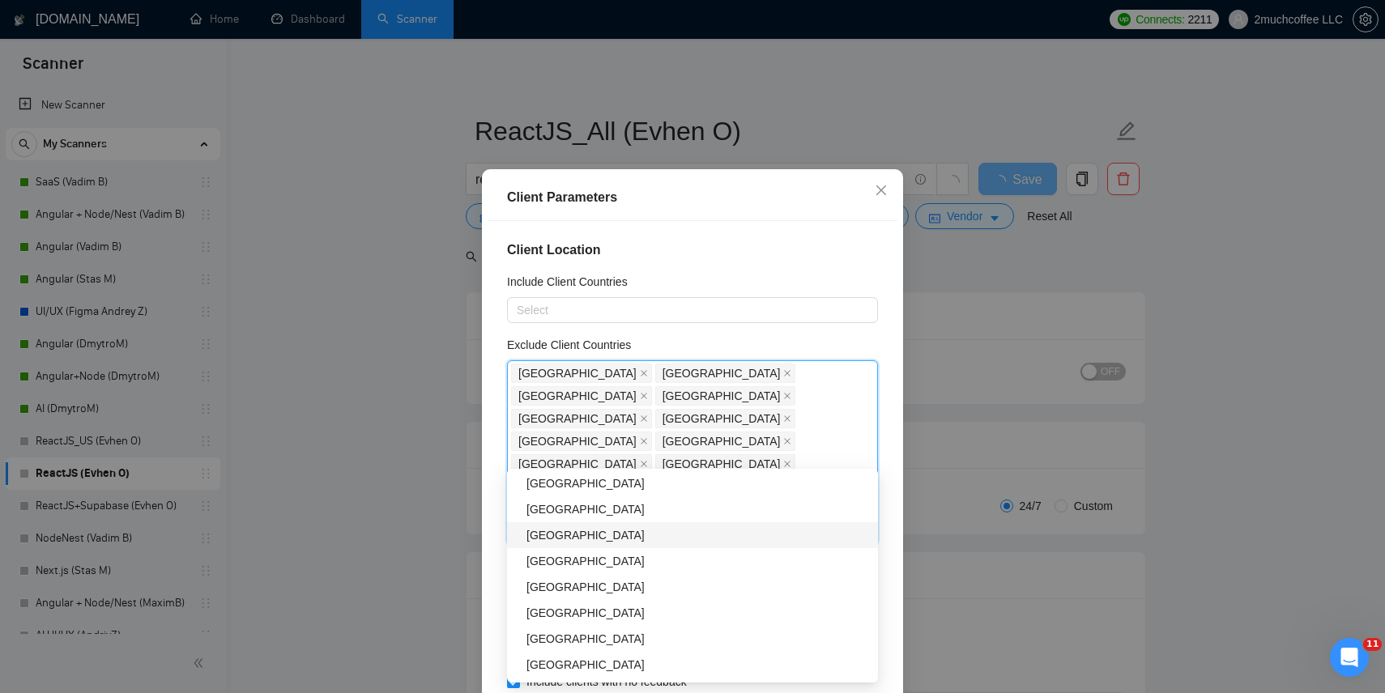
scroll to position [1145, 0]
click at [575, 531] on div "Thailand" at bounding box center [698, 533] width 342 height 18
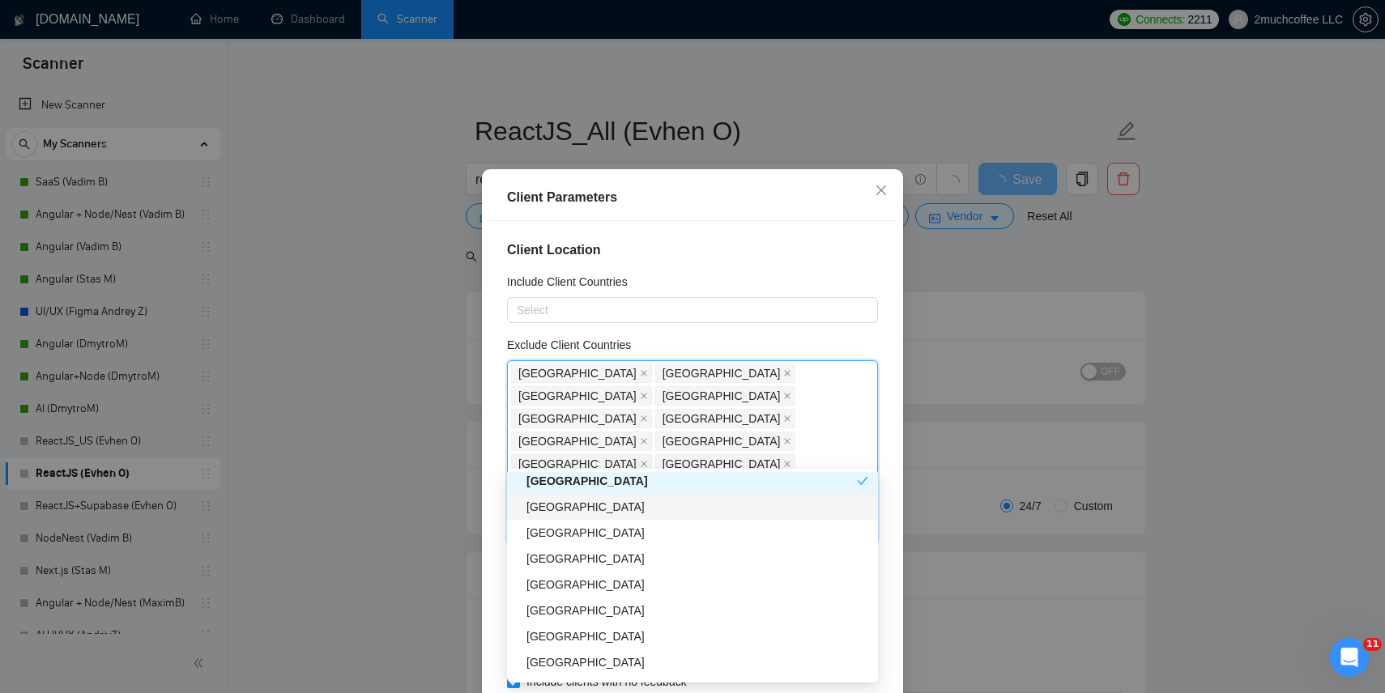
scroll to position [1197, 0]
click at [572, 511] on div "[GEOGRAPHIC_DATA]" at bounding box center [698, 506] width 342 height 18
click at [571, 537] on div "[GEOGRAPHIC_DATA]" at bounding box center [698, 531] width 342 height 18
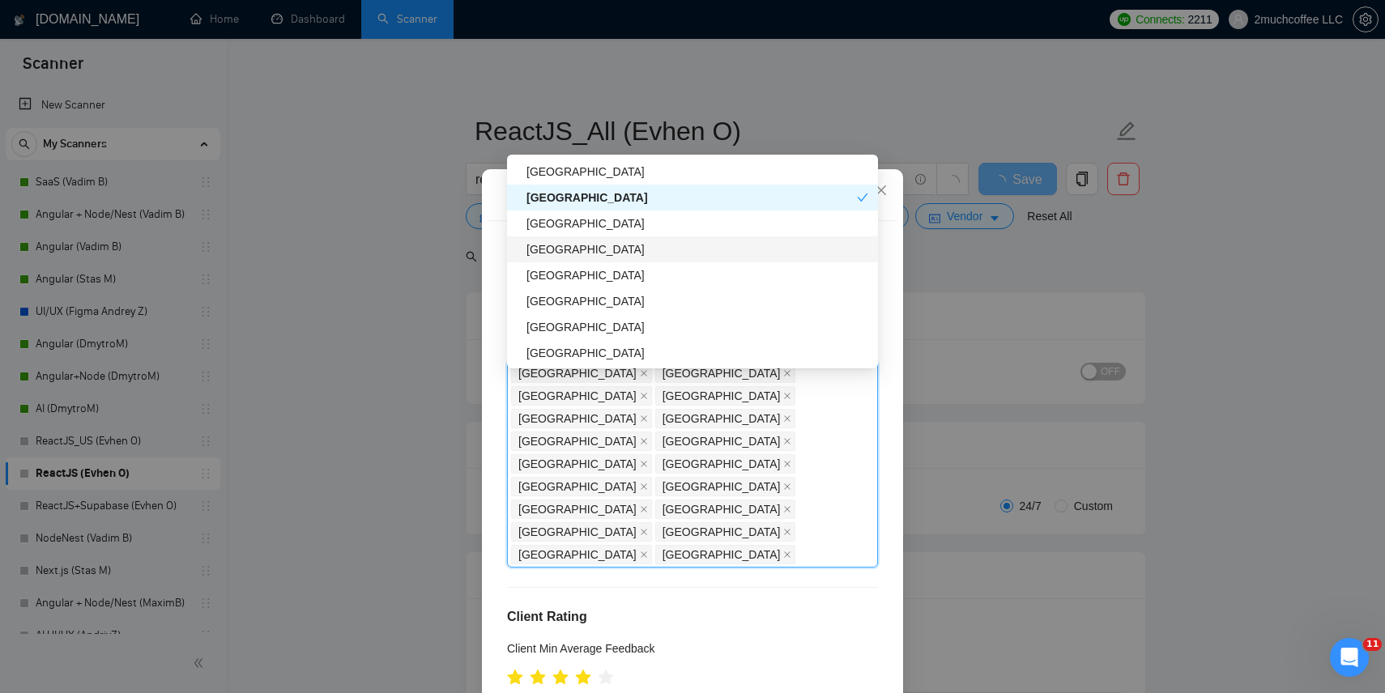
scroll to position [1245, 0]
click at [605, 272] on div "[GEOGRAPHIC_DATA]" at bounding box center [698, 274] width 342 height 18
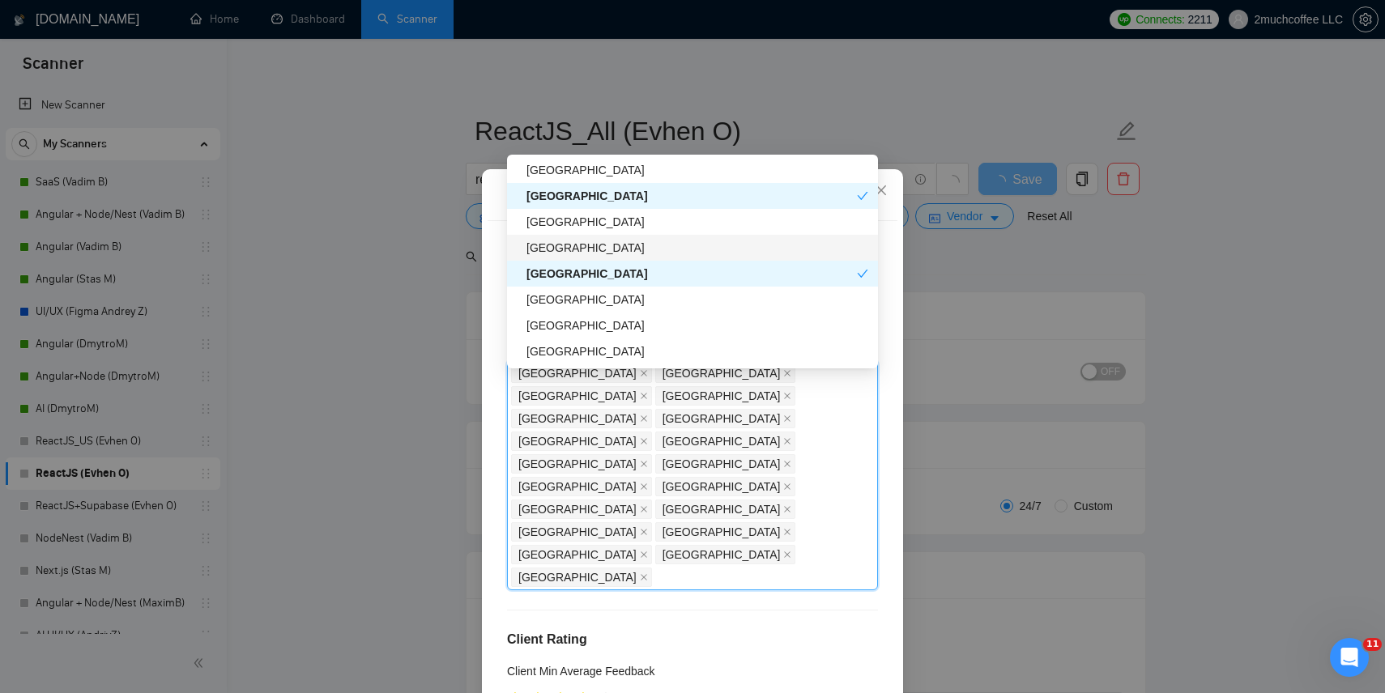
click at [594, 248] on div "[GEOGRAPHIC_DATA]" at bounding box center [698, 248] width 342 height 18
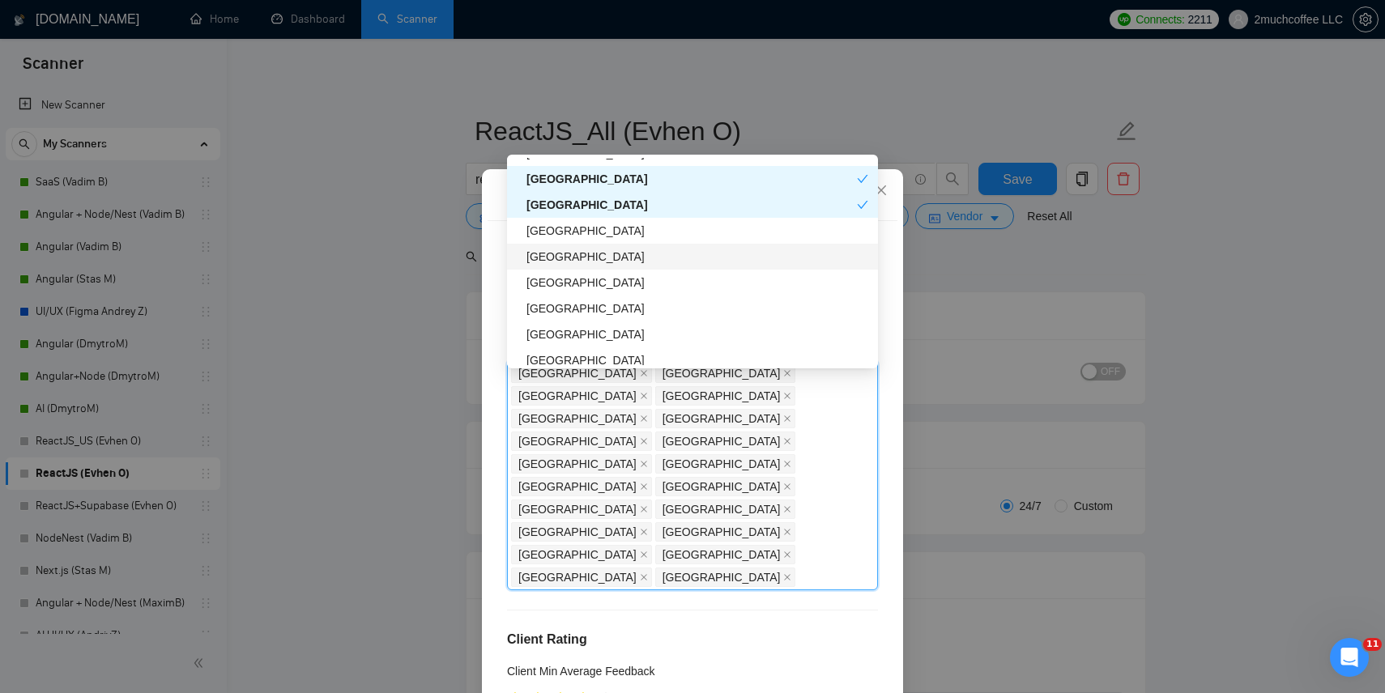
scroll to position [1316, 0]
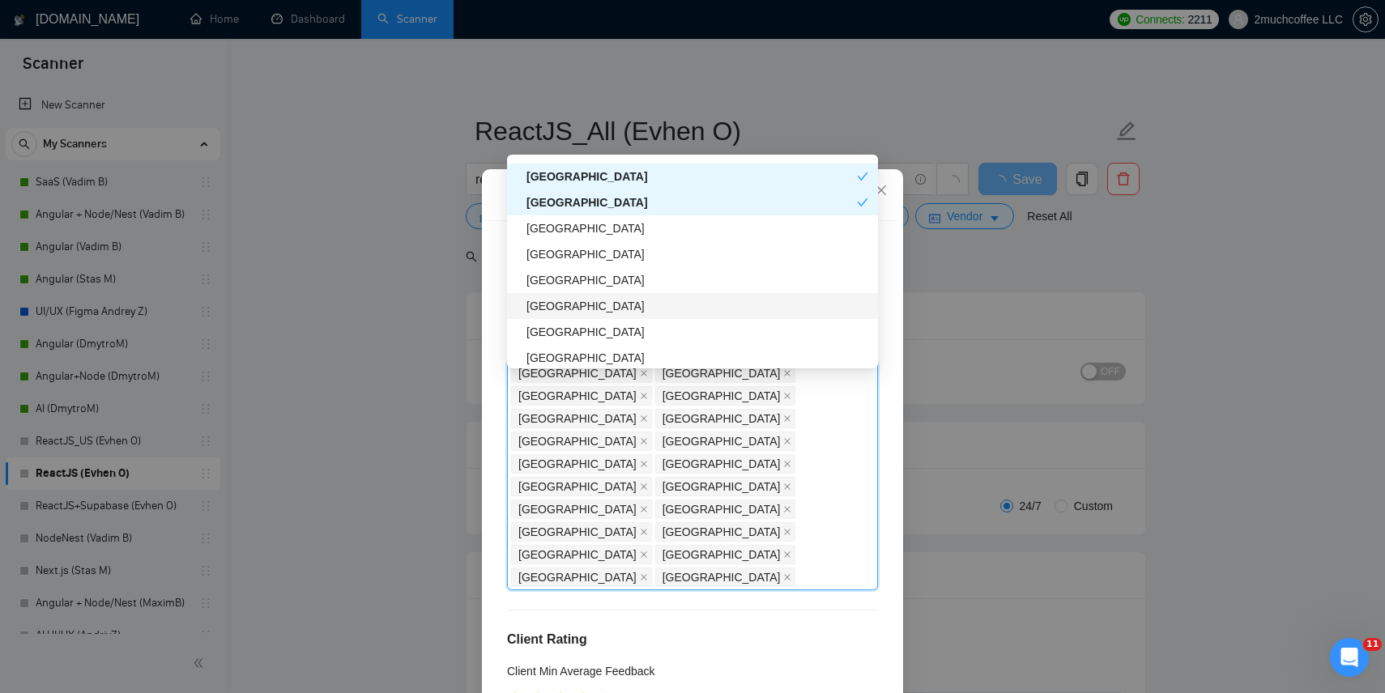
click at [583, 309] on div "[GEOGRAPHIC_DATA]" at bounding box center [698, 306] width 342 height 18
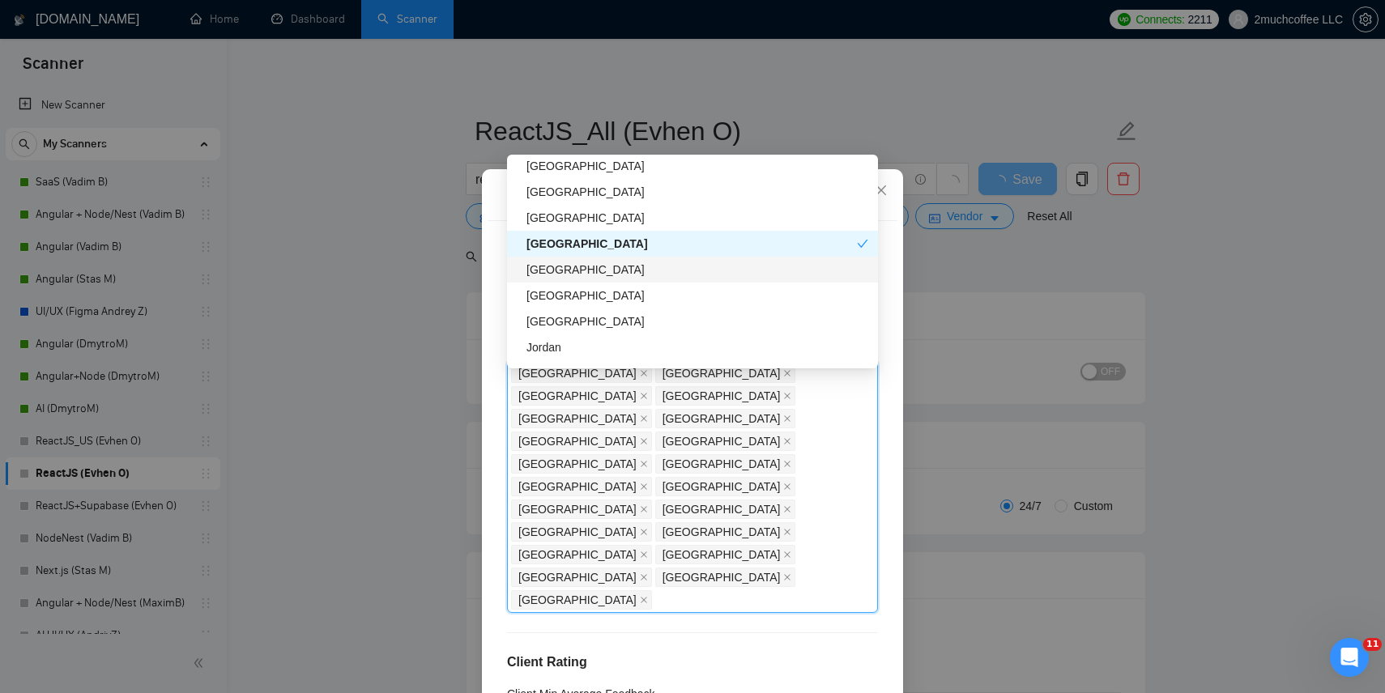
scroll to position [1380, 0]
click at [576, 272] on div "[GEOGRAPHIC_DATA]" at bounding box center [698, 269] width 342 height 18
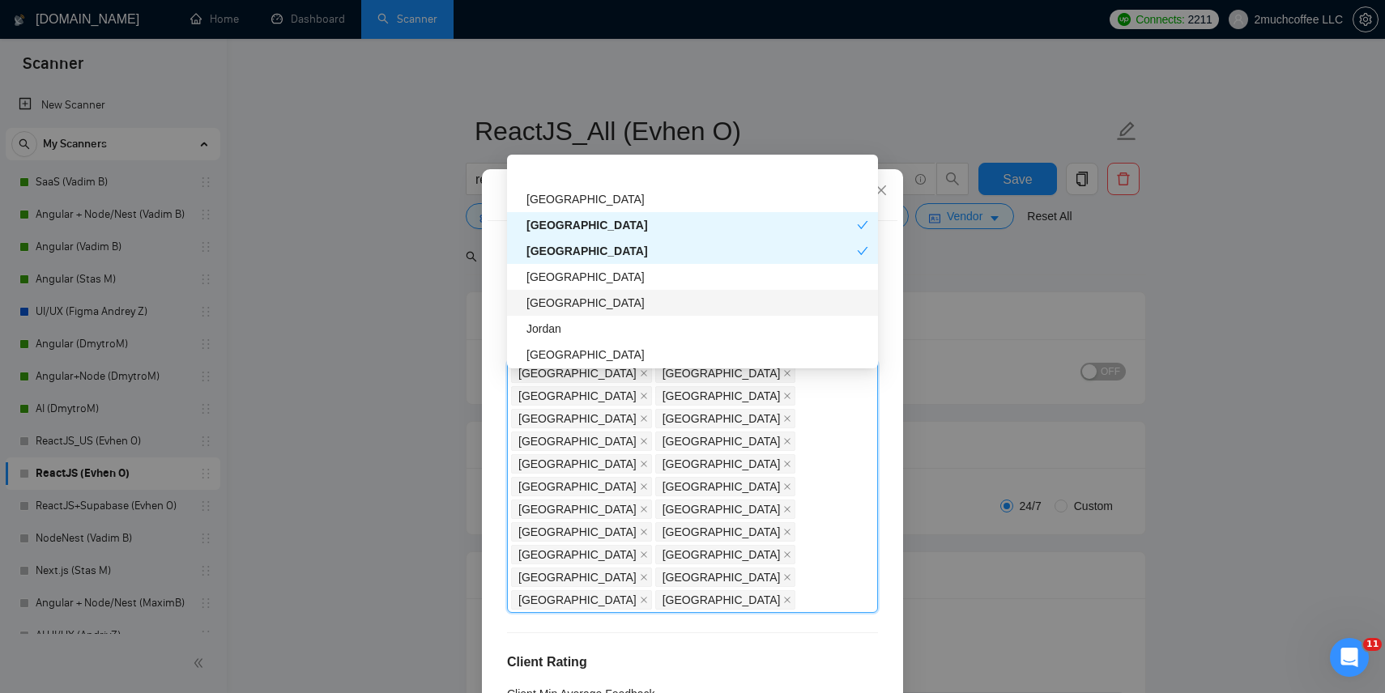
scroll to position [1438, 0]
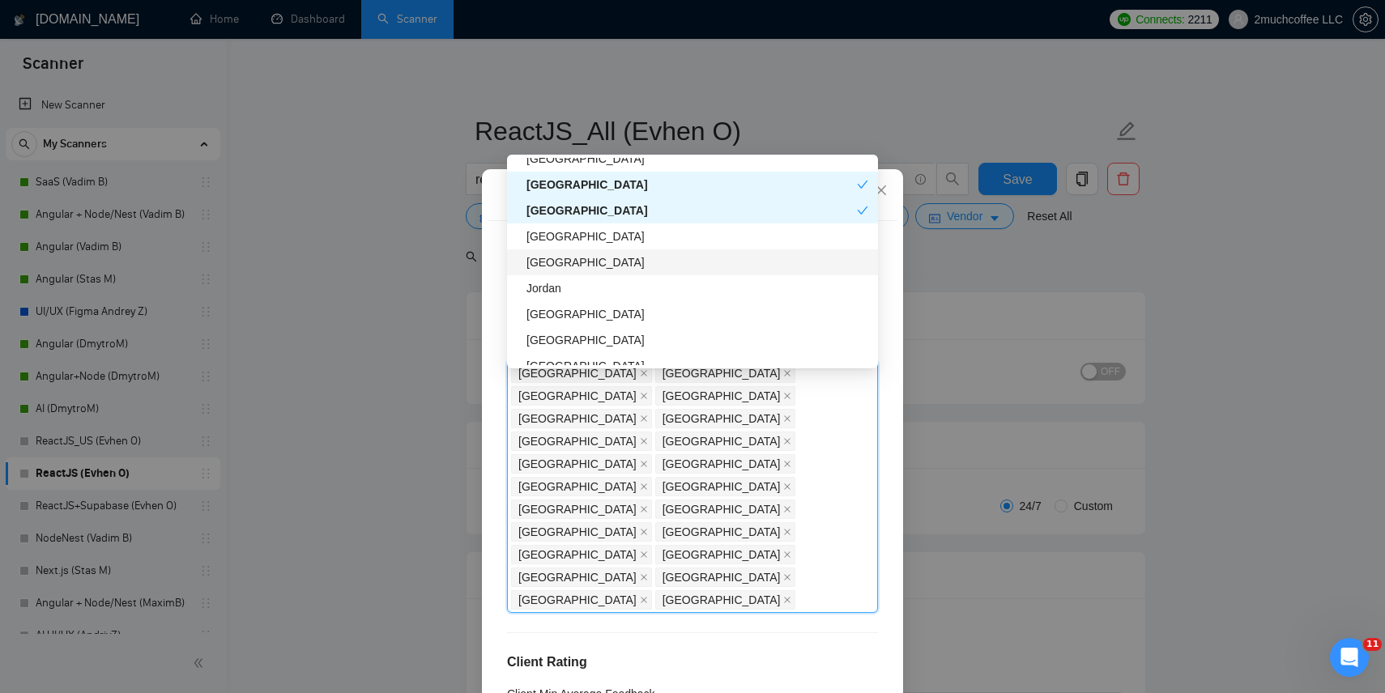
click at [571, 269] on div "Kuwait" at bounding box center [698, 263] width 342 height 18
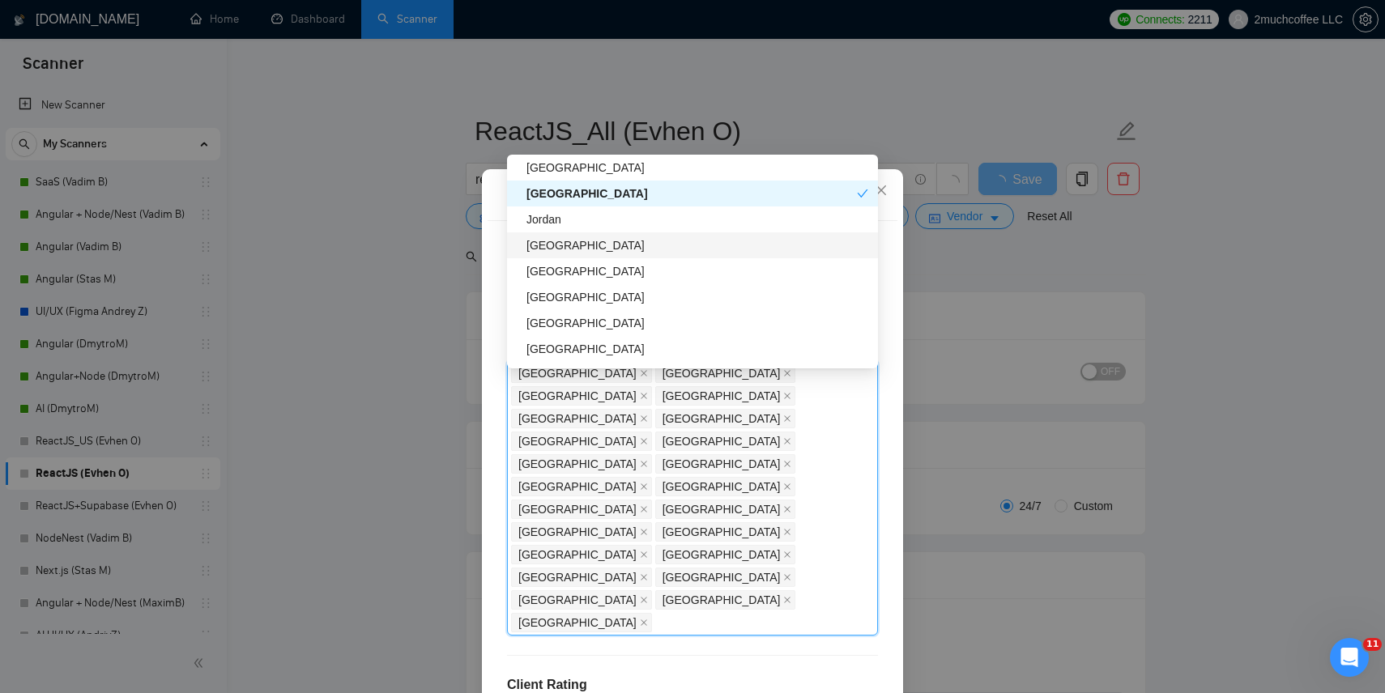
scroll to position [1539, 0]
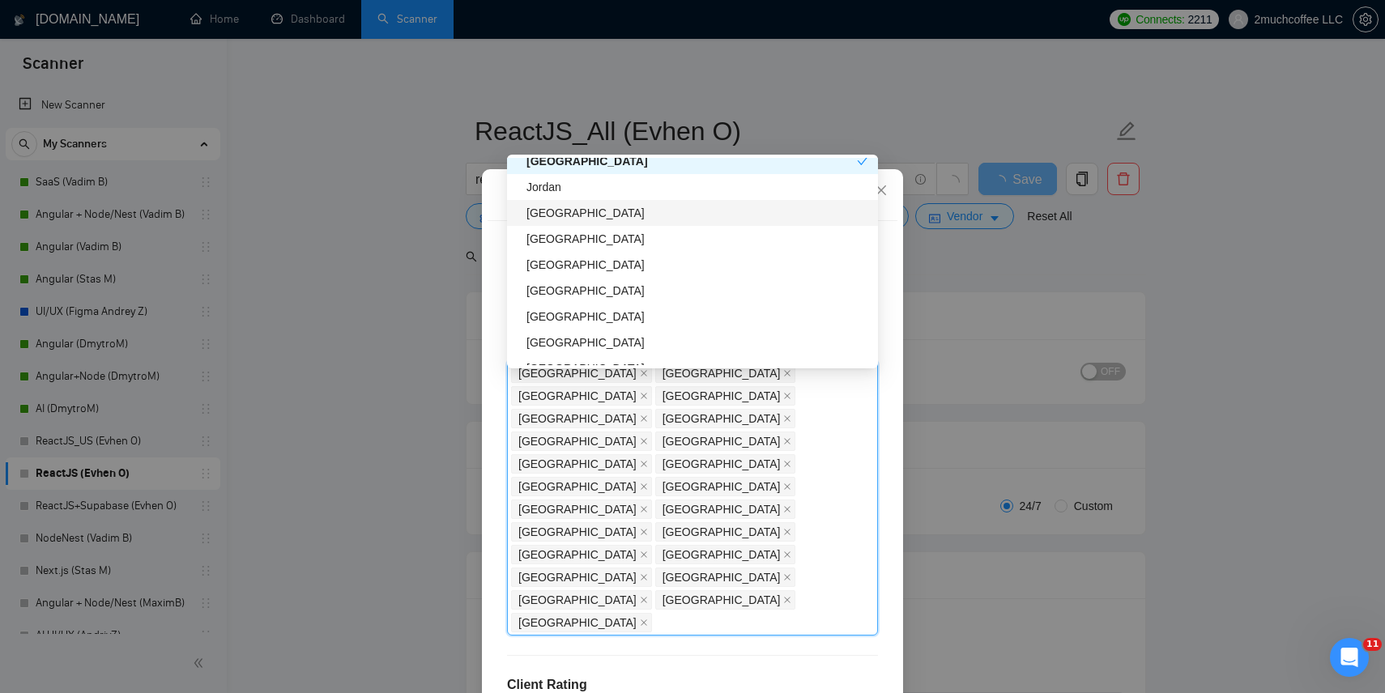
click at [588, 215] on div "Argentina" at bounding box center [698, 213] width 342 height 18
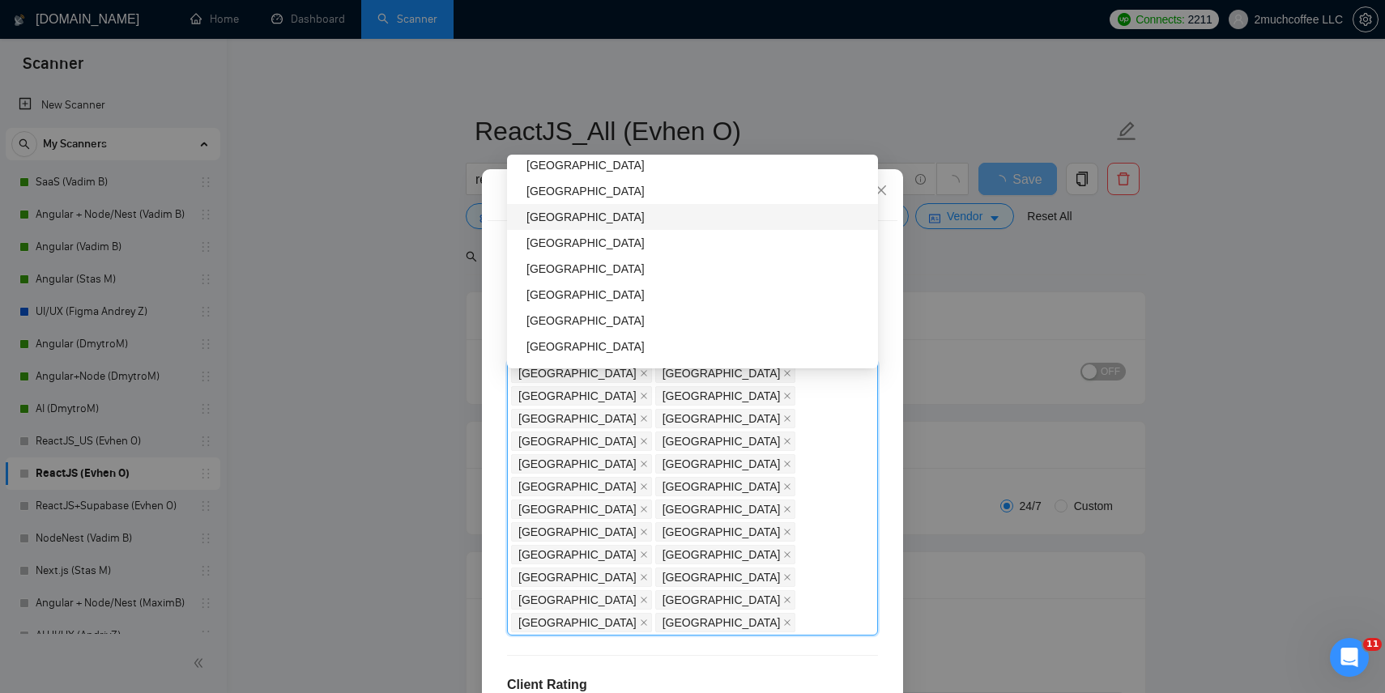
scroll to position [1625, 0]
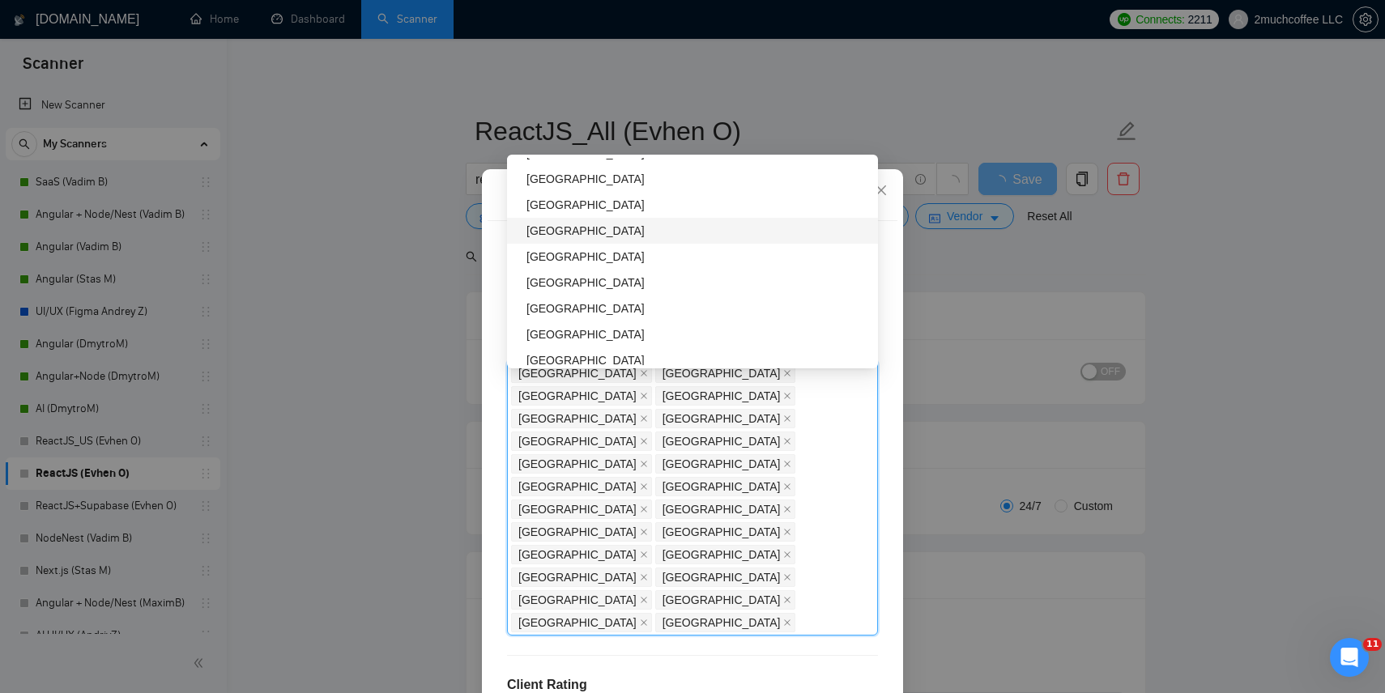
click at [583, 233] on div "Sri Lanka" at bounding box center [698, 231] width 342 height 18
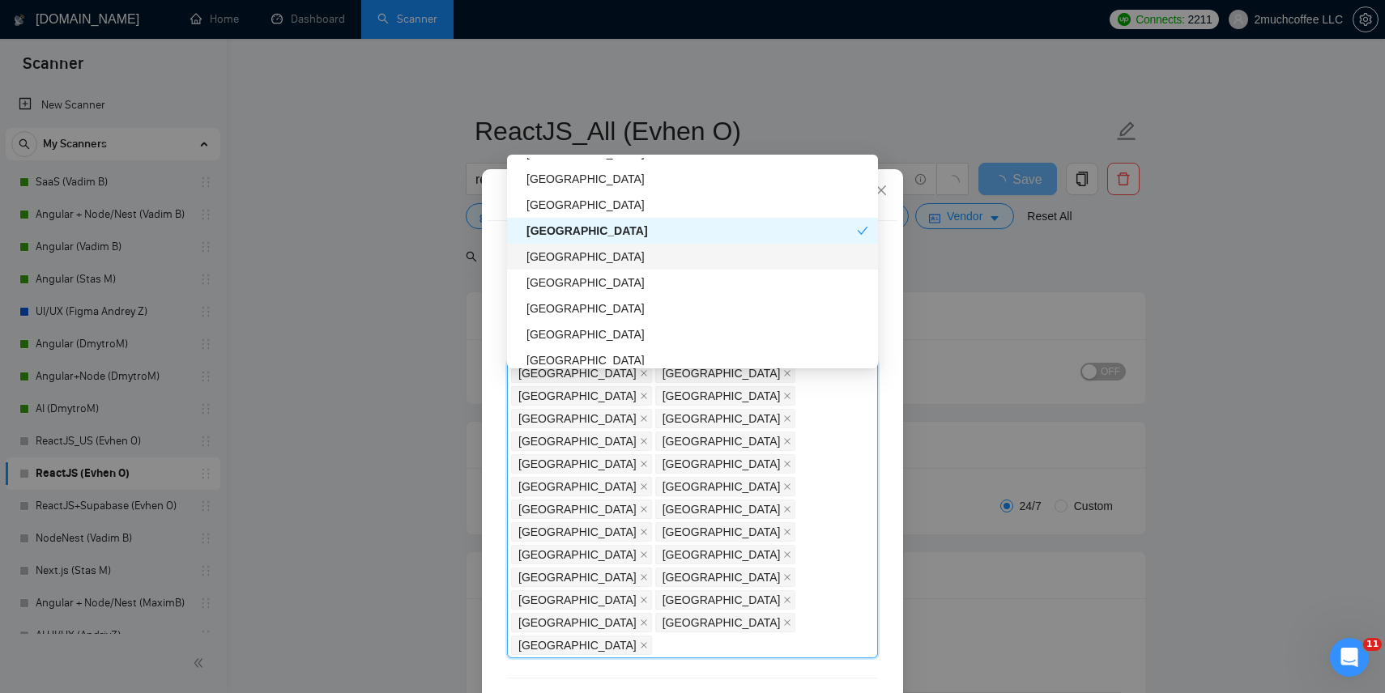
click at [576, 254] on div "[GEOGRAPHIC_DATA]" at bounding box center [698, 257] width 342 height 18
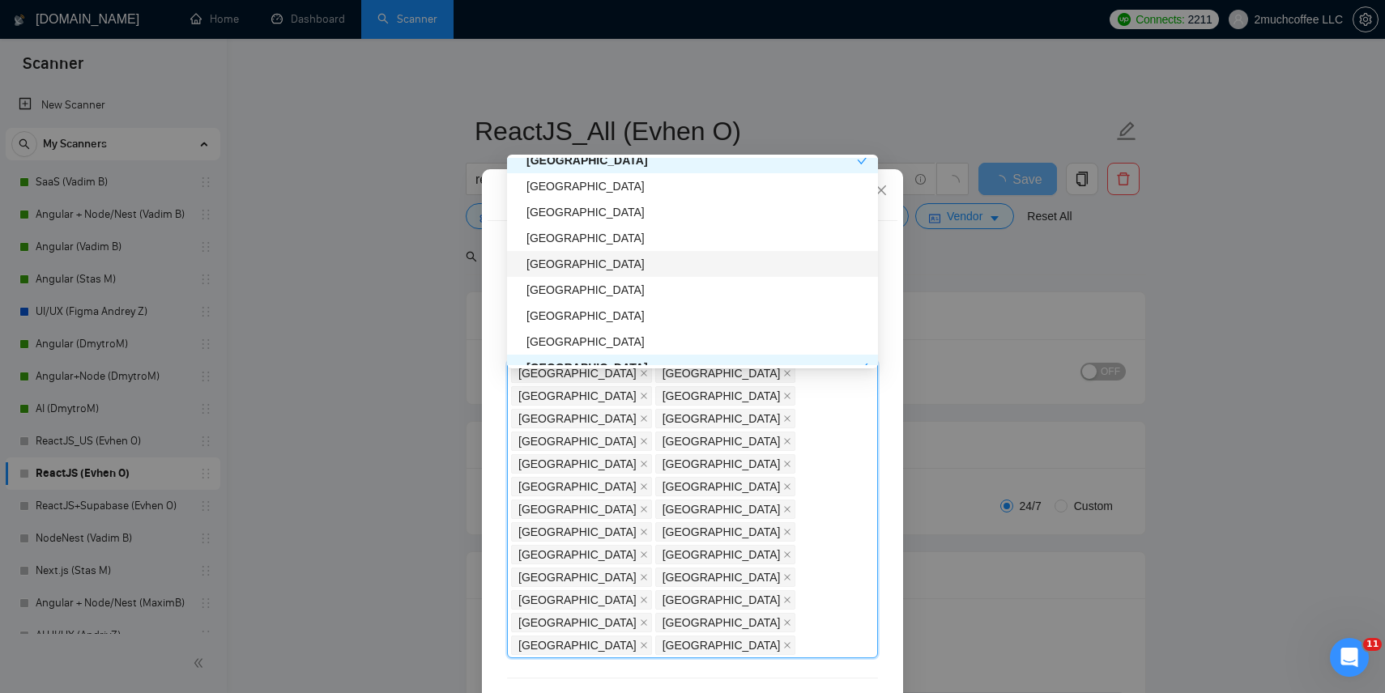
scroll to position [1726, 0]
click at [575, 285] on div "Lebanon" at bounding box center [698, 285] width 342 height 18
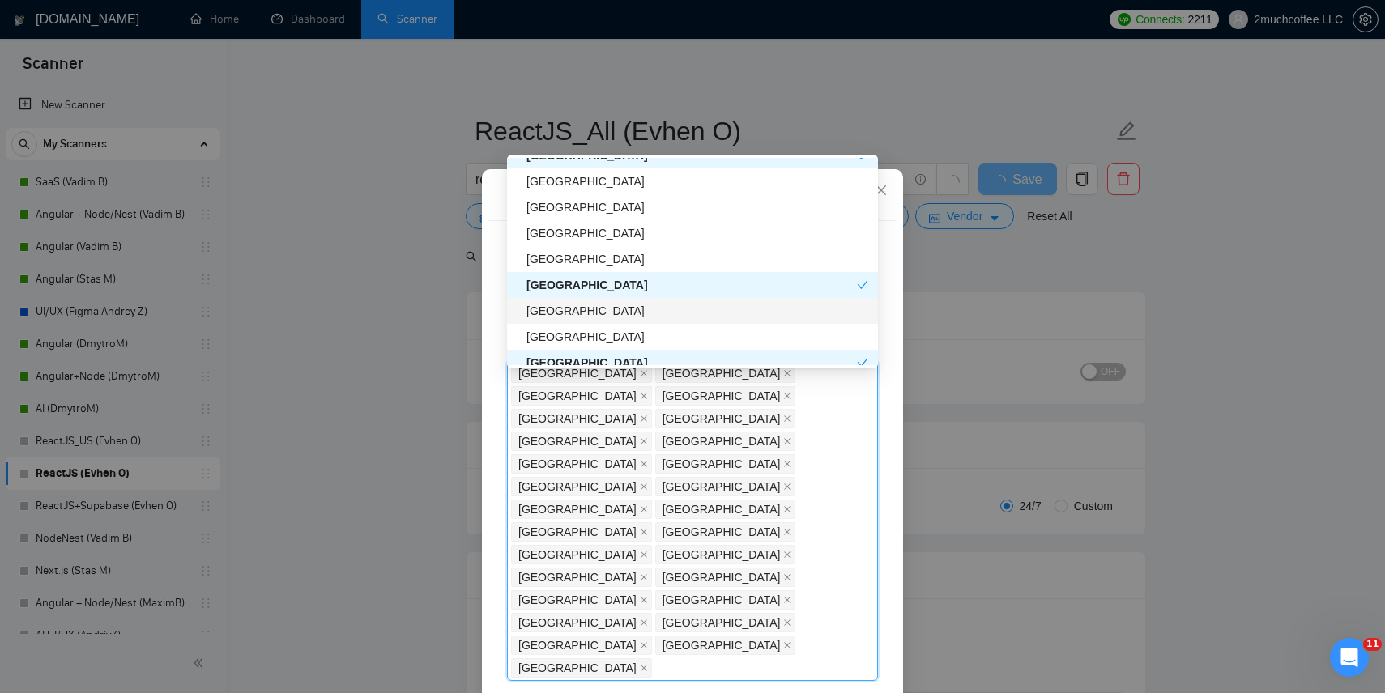
click at [572, 313] on div "[GEOGRAPHIC_DATA]" at bounding box center [698, 311] width 342 height 18
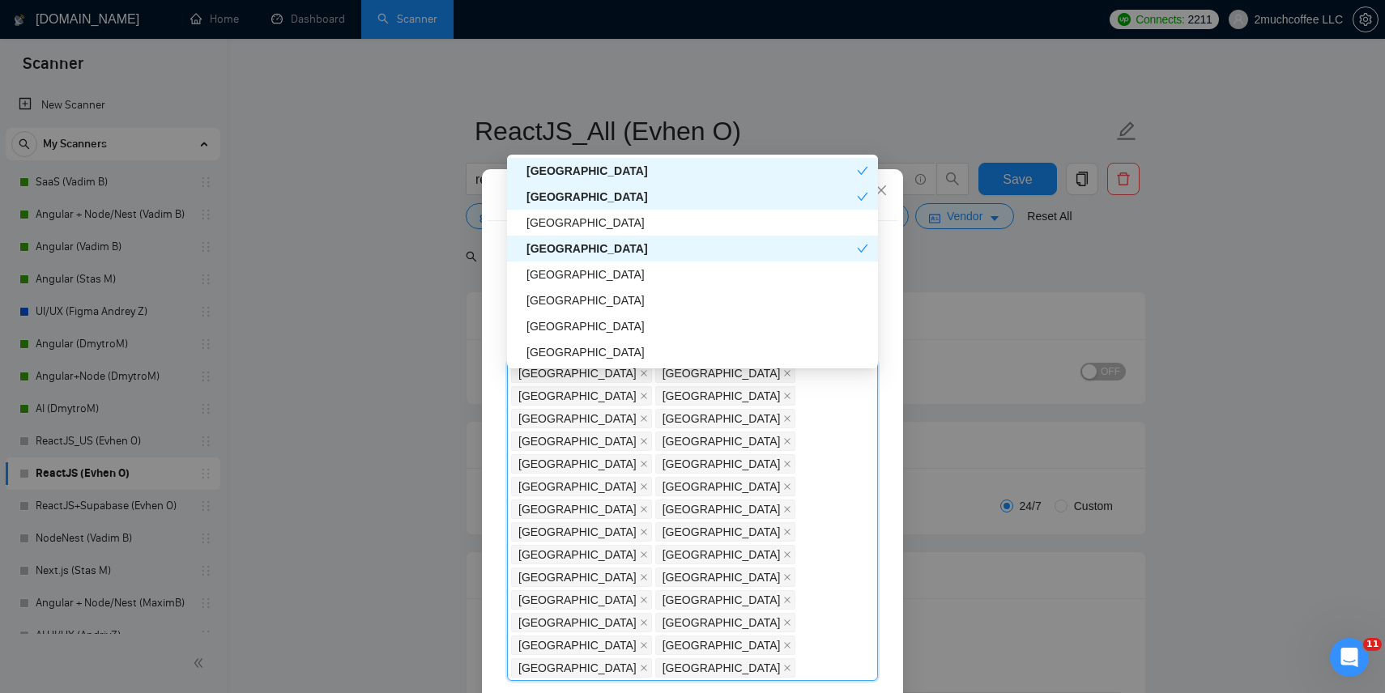
scroll to position [1858, 0]
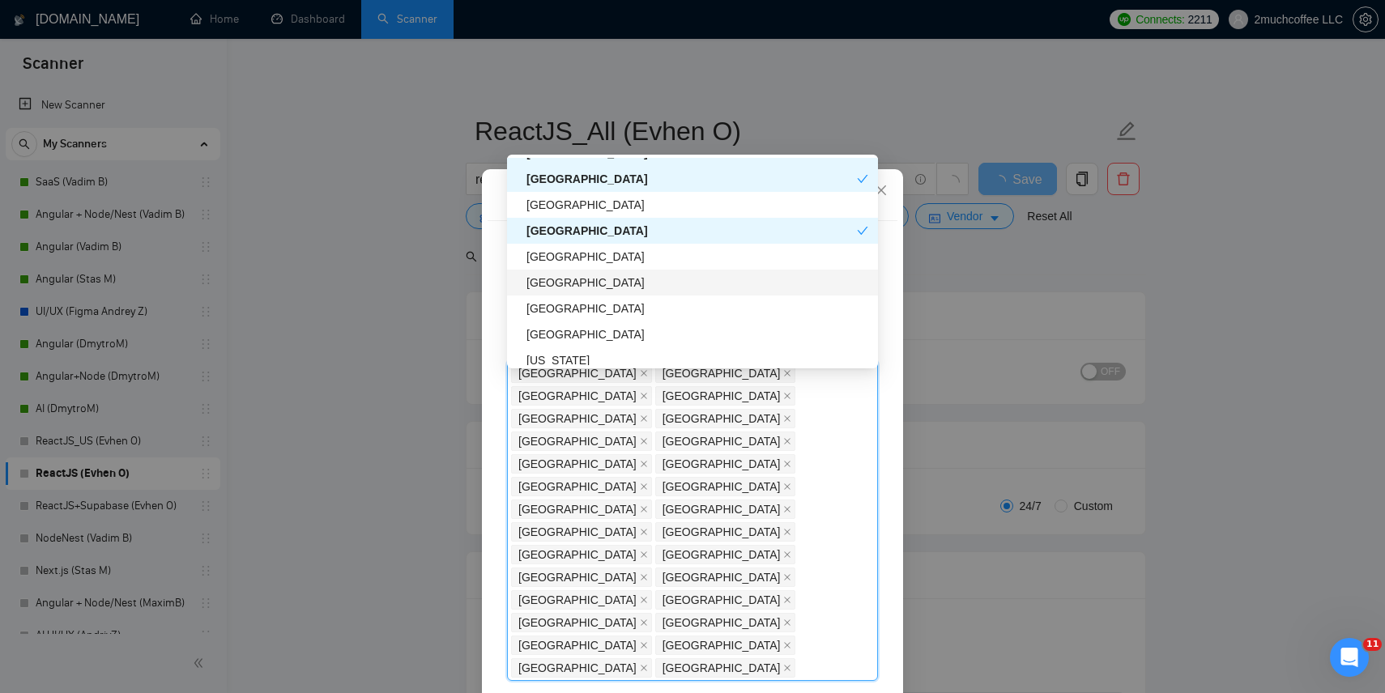
click at [577, 284] on div "Nepal" at bounding box center [698, 283] width 342 height 18
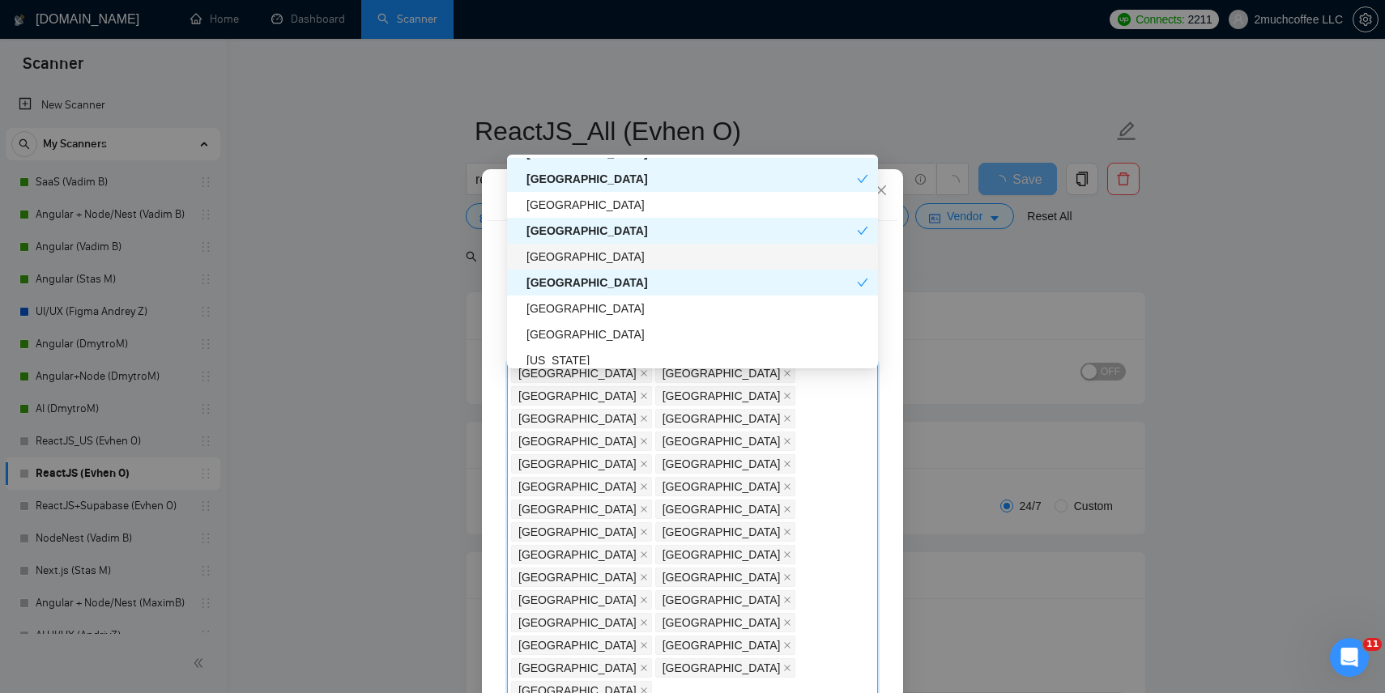
click at [581, 252] on div "[GEOGRAPHIC_DATA]" at bounding box center [698, 257] width 342 height 18
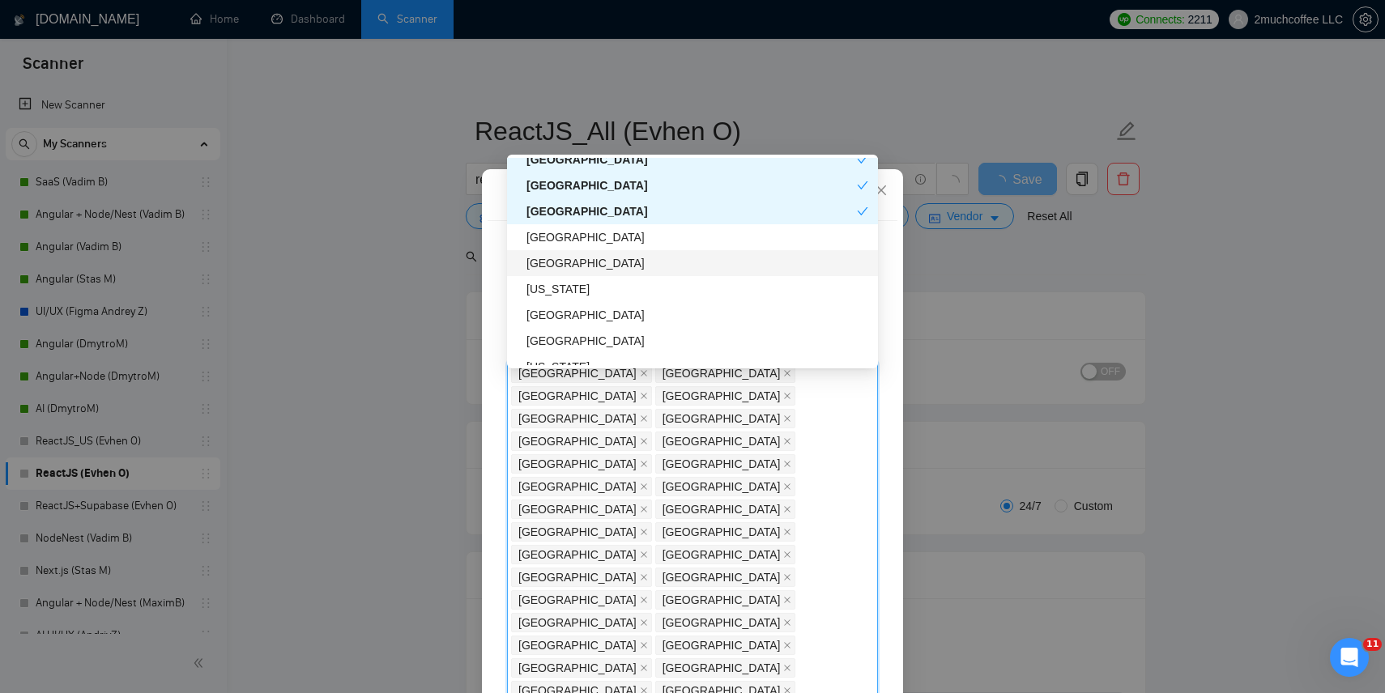
click at [575, 271] on div "[GEOGRAPHIC_DATA]" at bounding box center [698, 263] width 342 height 18
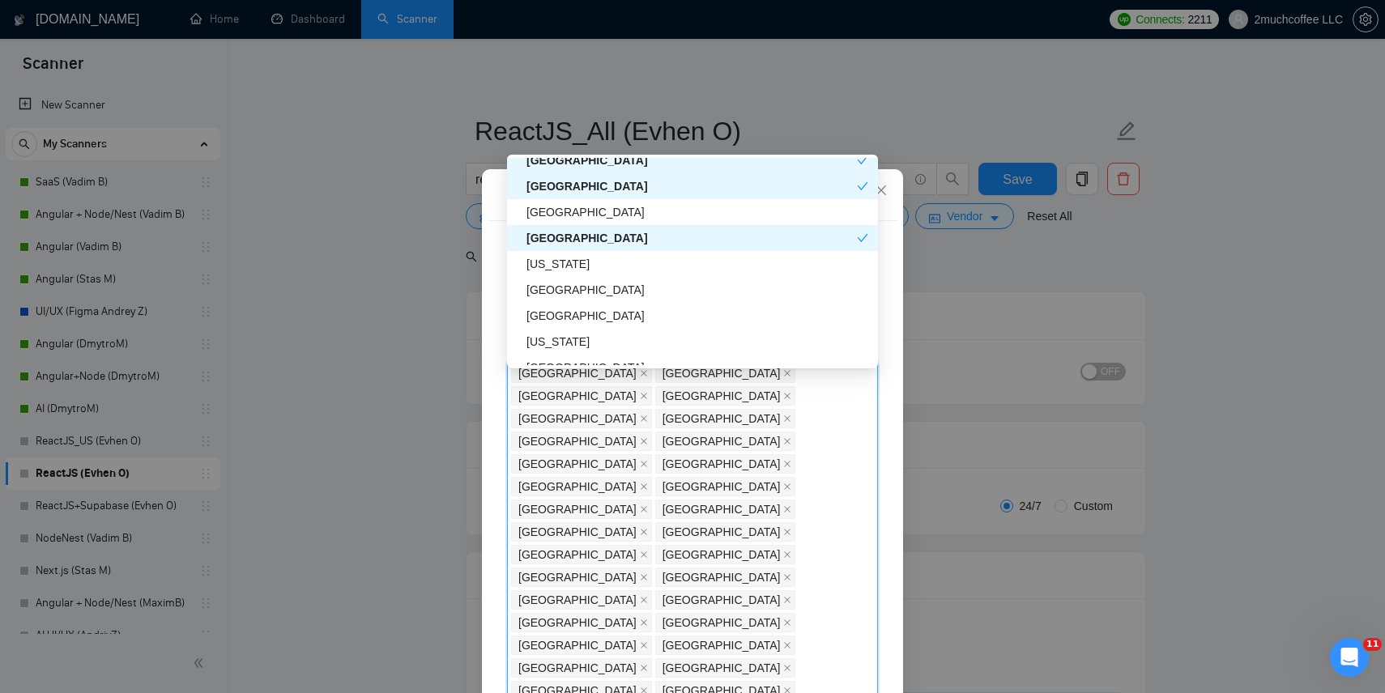
scroll to position [1956, 0]
click at [571, 290] on div "[GEOGRAPHIC_DATA]" at bounding box center [698, 288] width 342 height 18
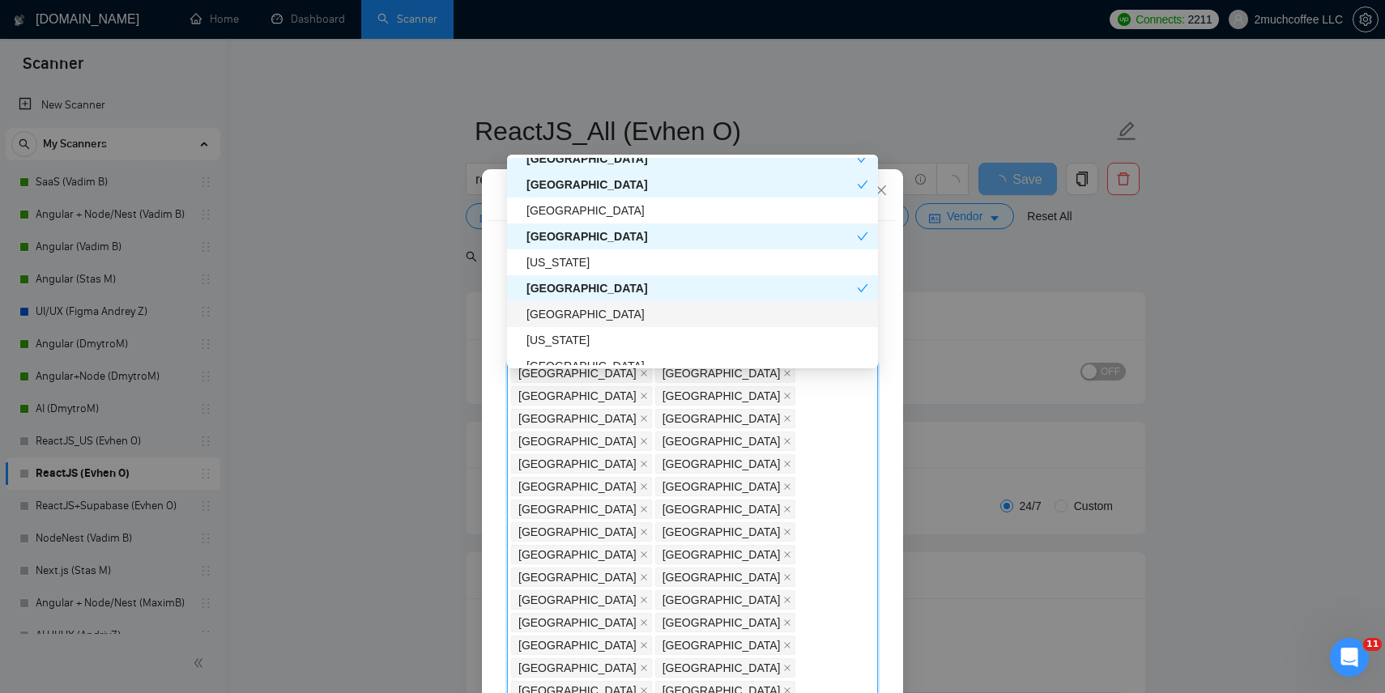
click at [571, 313] on div "Armenia" at bounding box center [698, 314] width 342 height 18
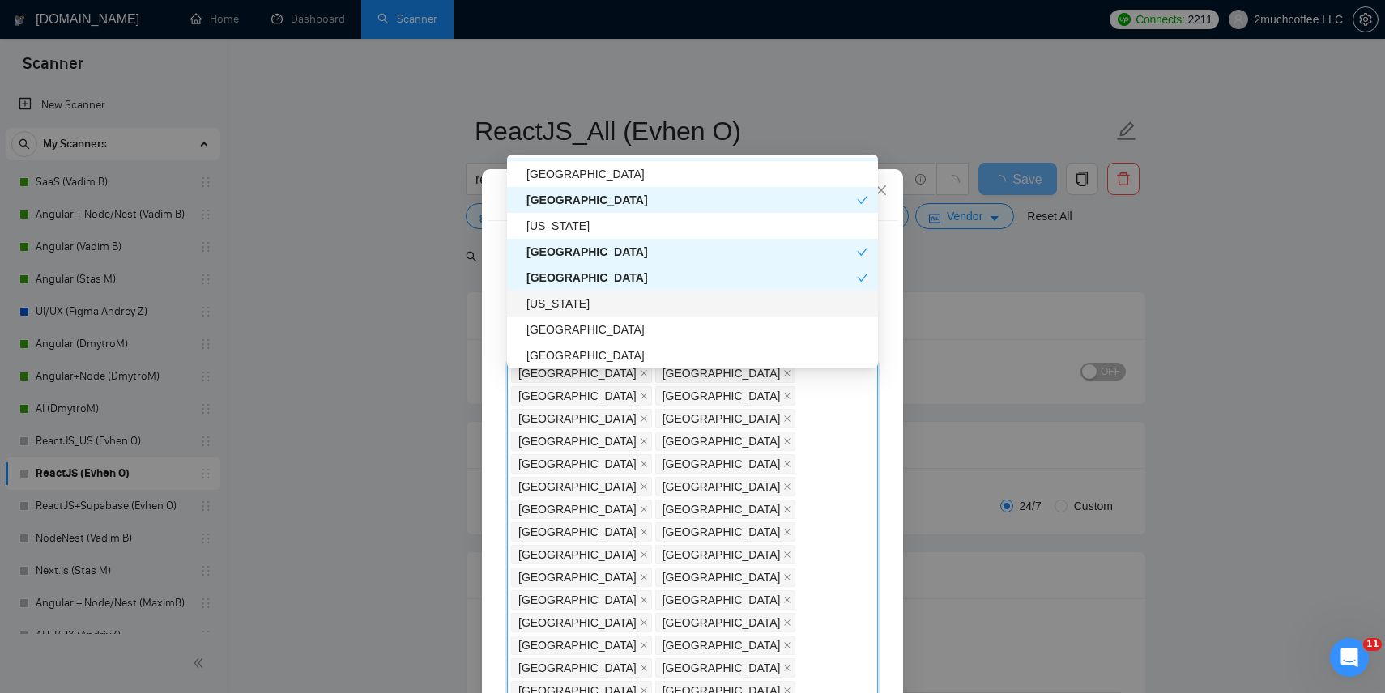
click at [573, 302] on div "[US_STATE]" at bounding box center [698, 304] width 342 height 18
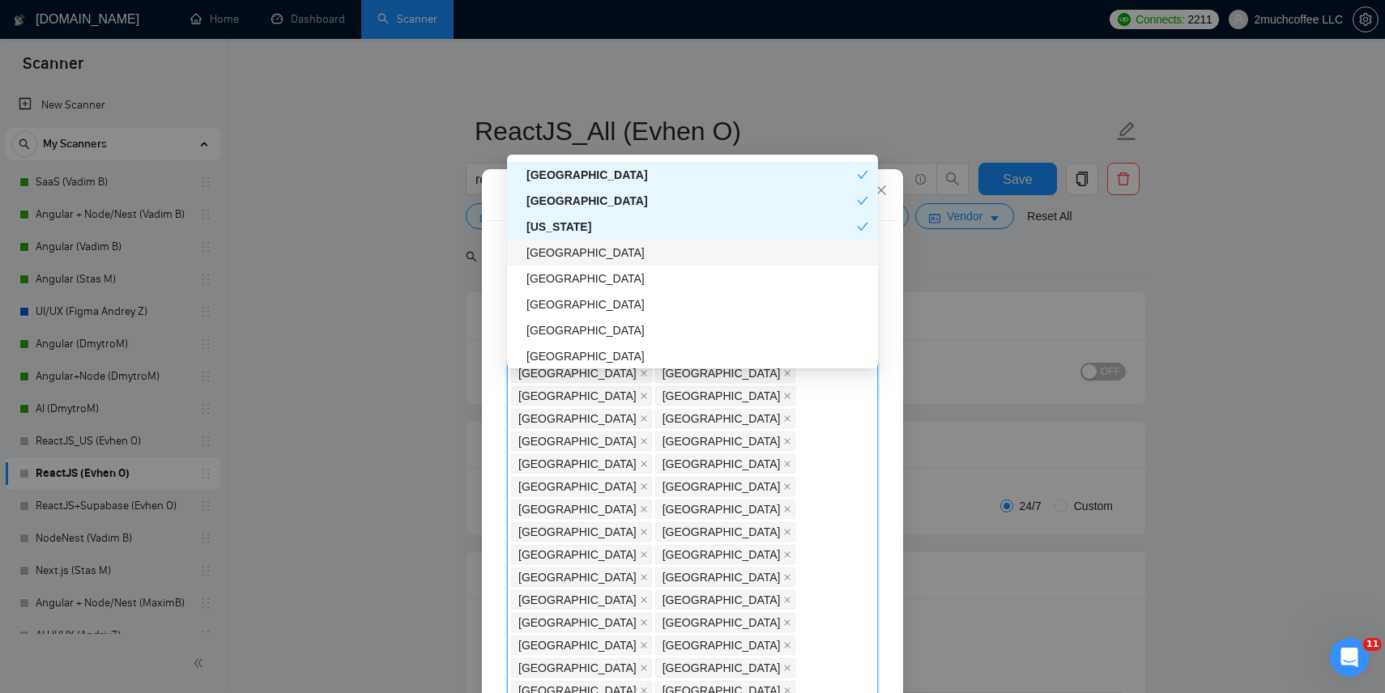
scroll to position [2073, 0]
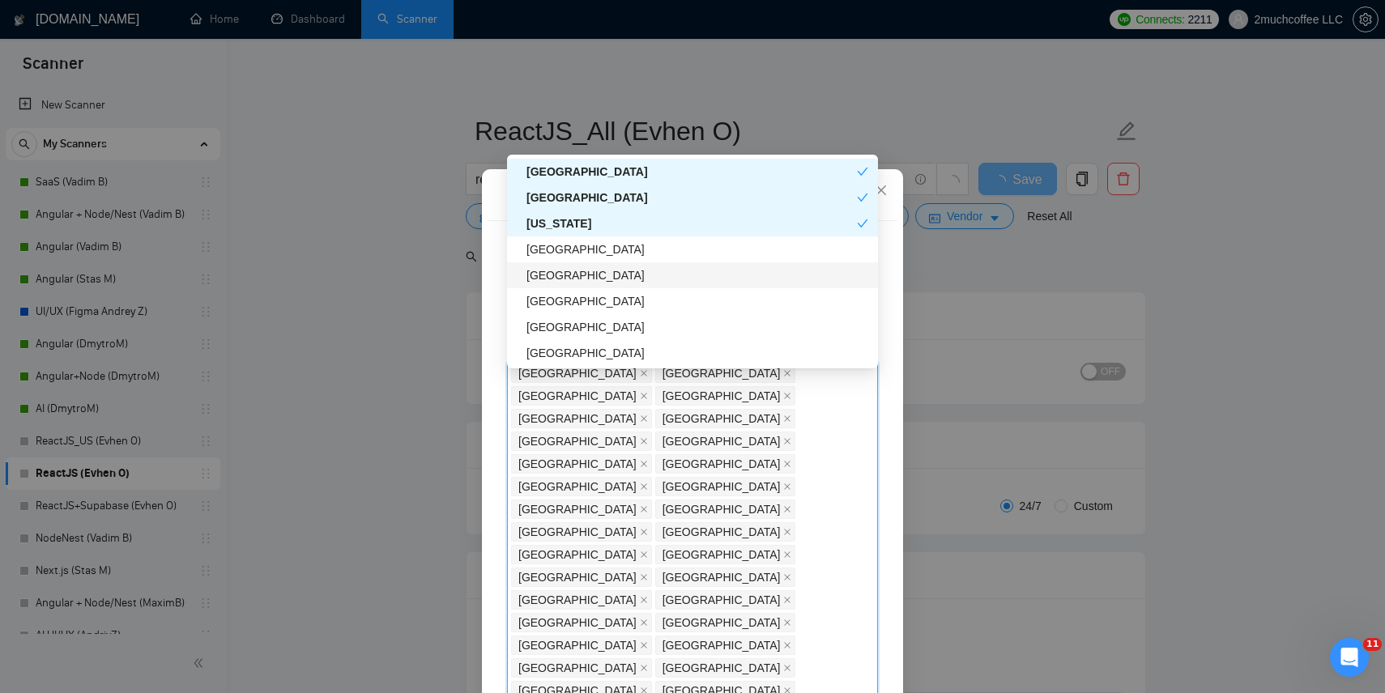
click at [571, 283] on div "[GEOGRAPHIC_DATA]" at bounding box center [698, 276] width 342 height 18
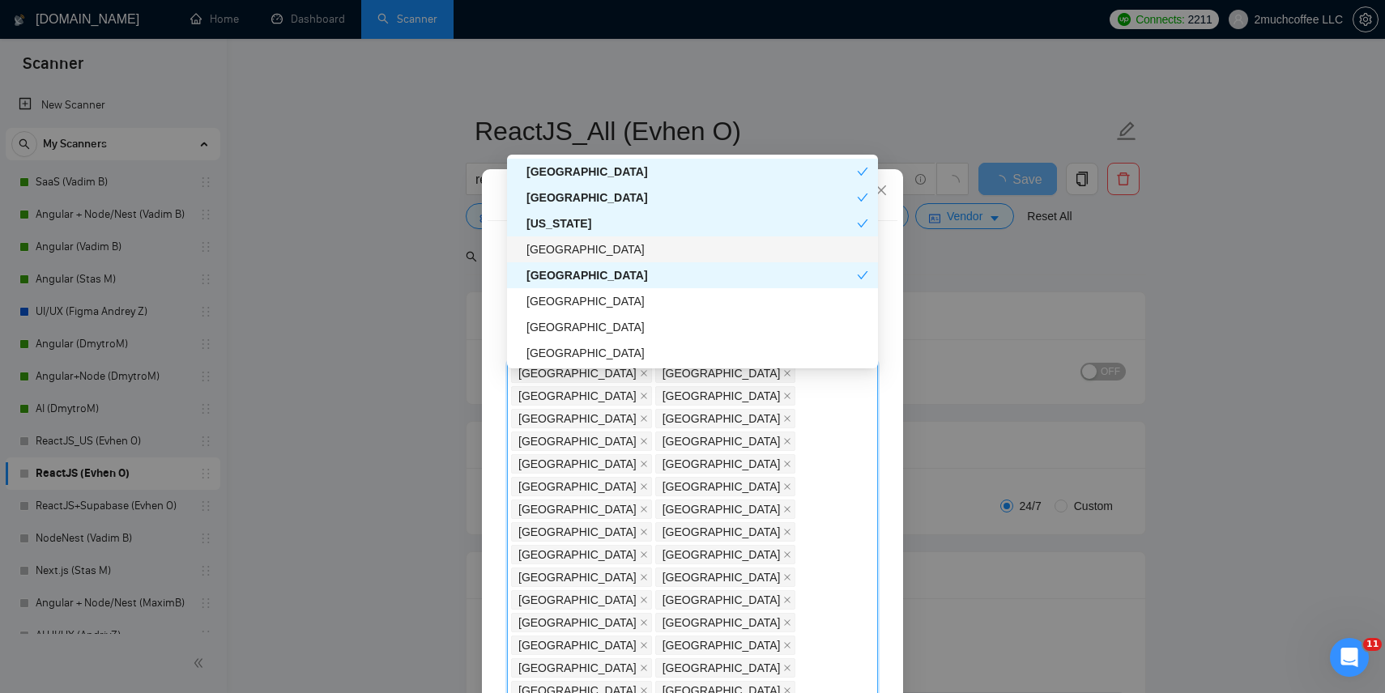
click at [570, 255] on div "[GEOGRAPHIC_DATA]" at bounding box center [698, 250] width 342 height 18
click at [566, 304] on div "Jamaica" at bounding box center [698, 301] width 342 height 18
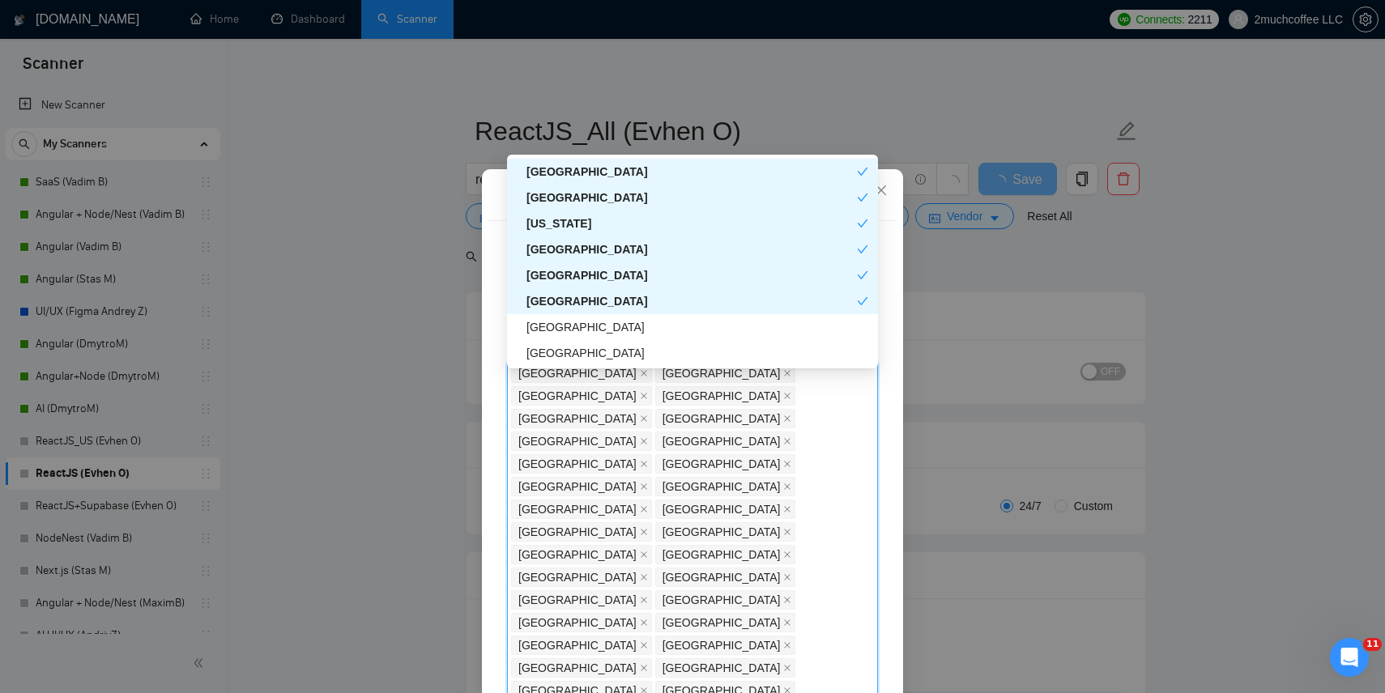
click at [566, 302] on div "Jamaica" at bounding box center [692, 301] width 331 height 18
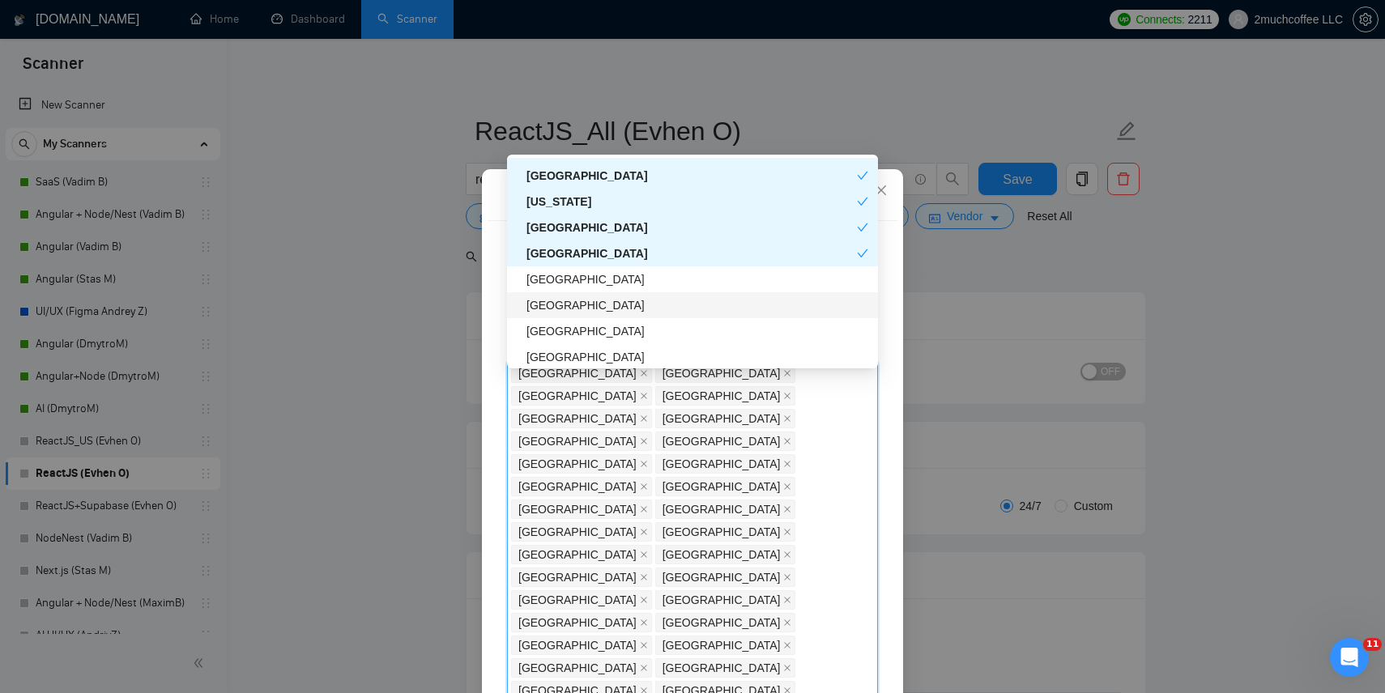
scroll to position [2096, 0]
click at [565, 306] on div "[GEOGRAPHIC_DATA]" at bounding box center [698, 304] width 342 height 18
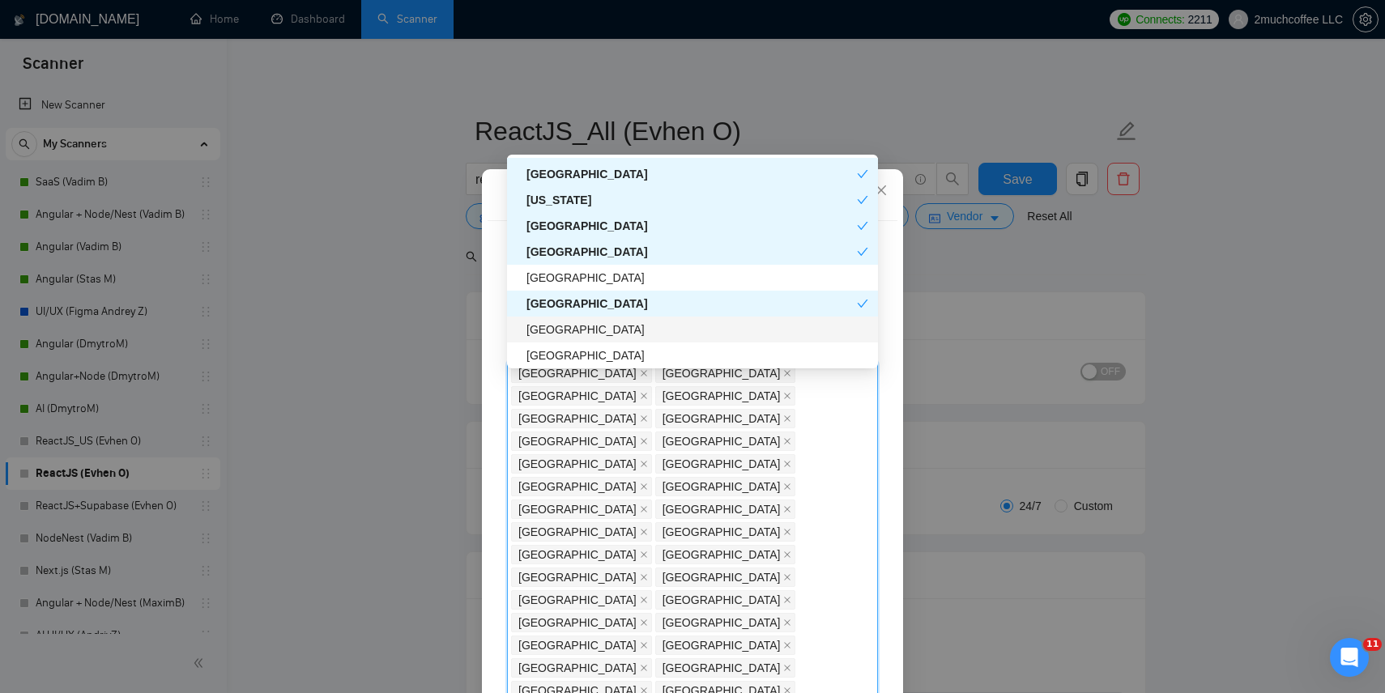
click at [561, 329] on div "[GEOGRAPHIC_DATA]" at bounding box center [698, 330] width 342 height 18
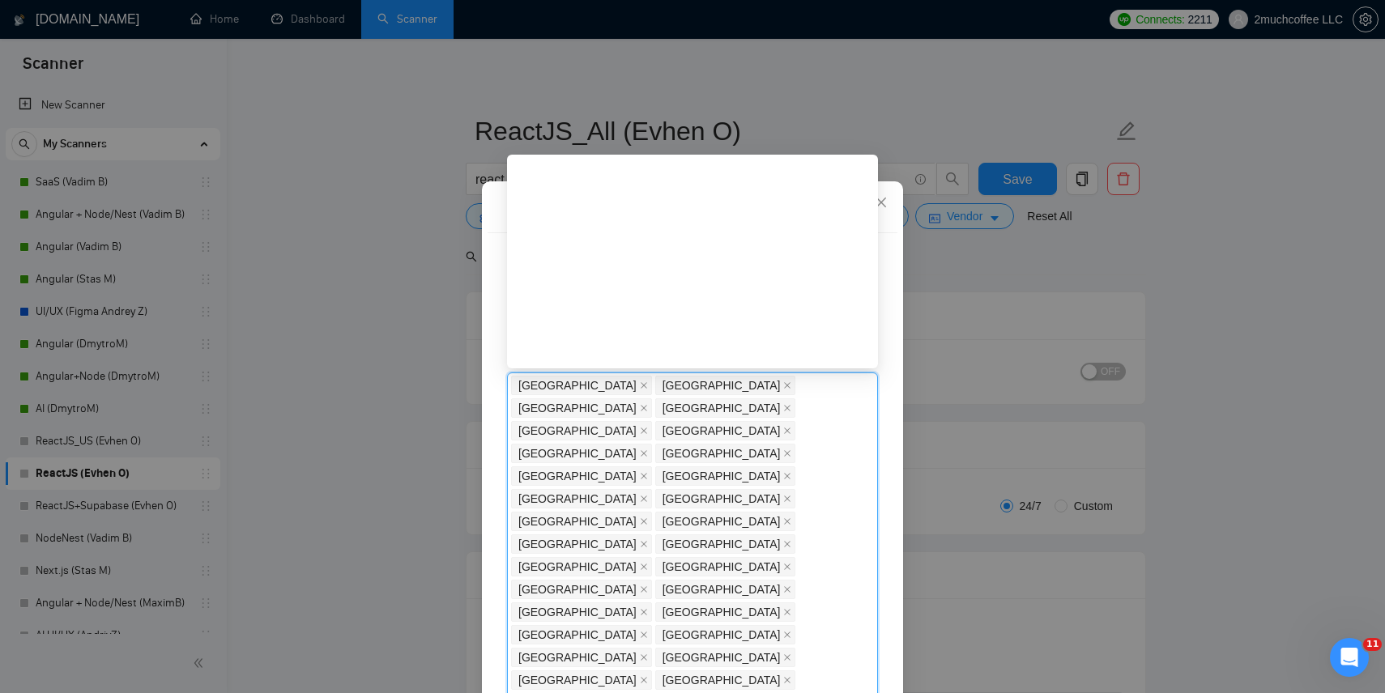
scroll to position [2152, 0]
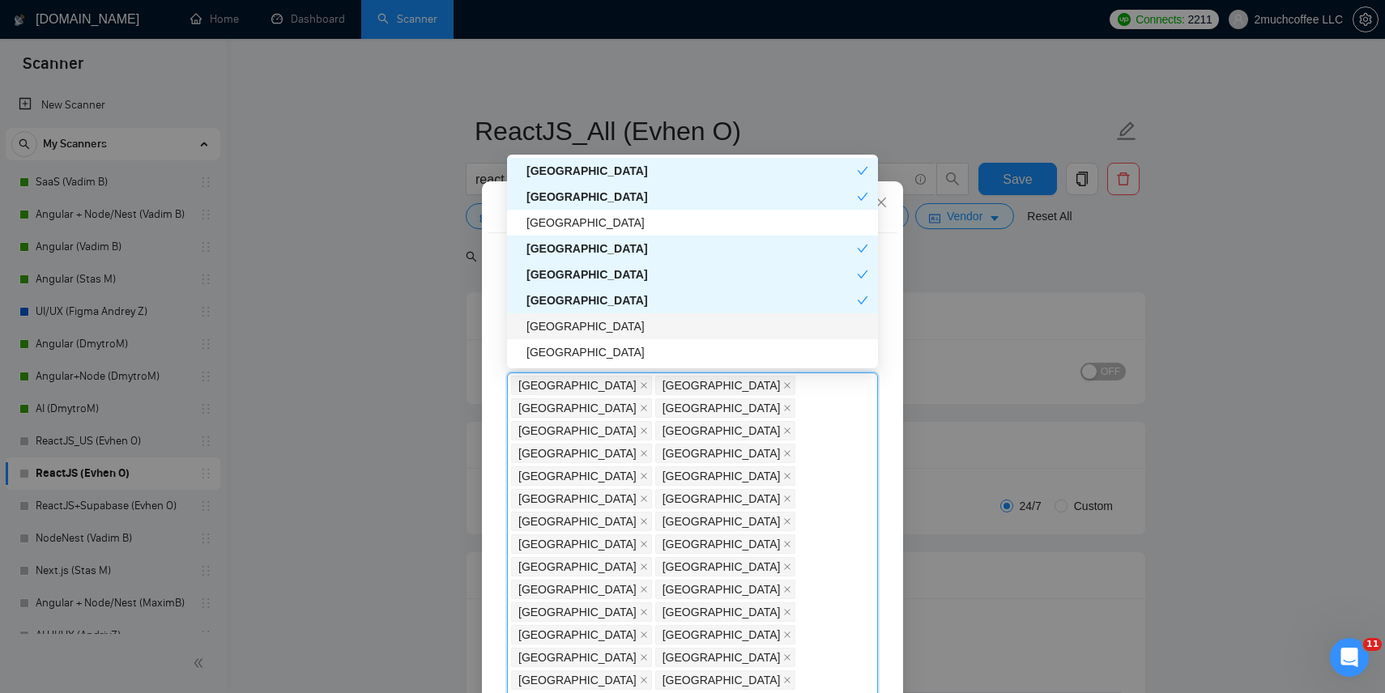
click at [557, 331] on div "[GEOGRAPHIC_DATA]" at bounding box center [698, 327] width 342 height 18
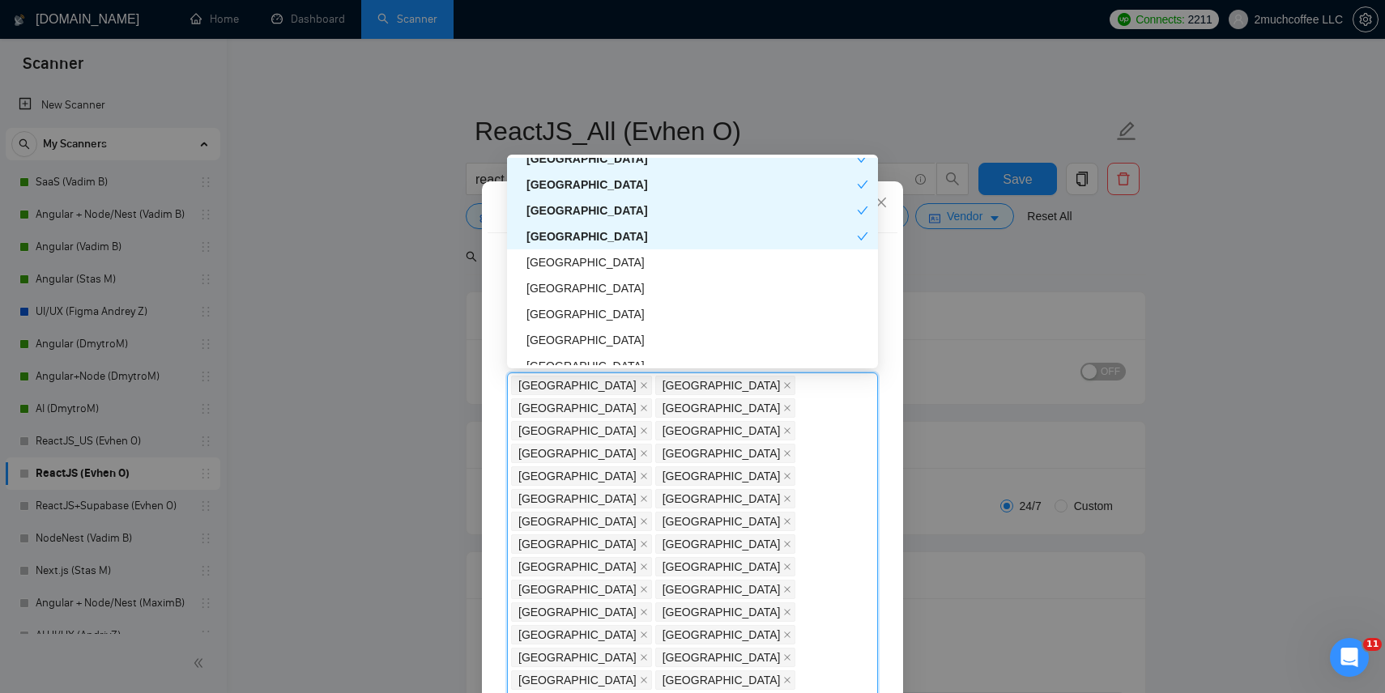
scroll to position [2242, 0]
click at [571, 268] on div "[GEOGRAPHIC_DATA]" at bounding box center [698, 262] width 342 height 18
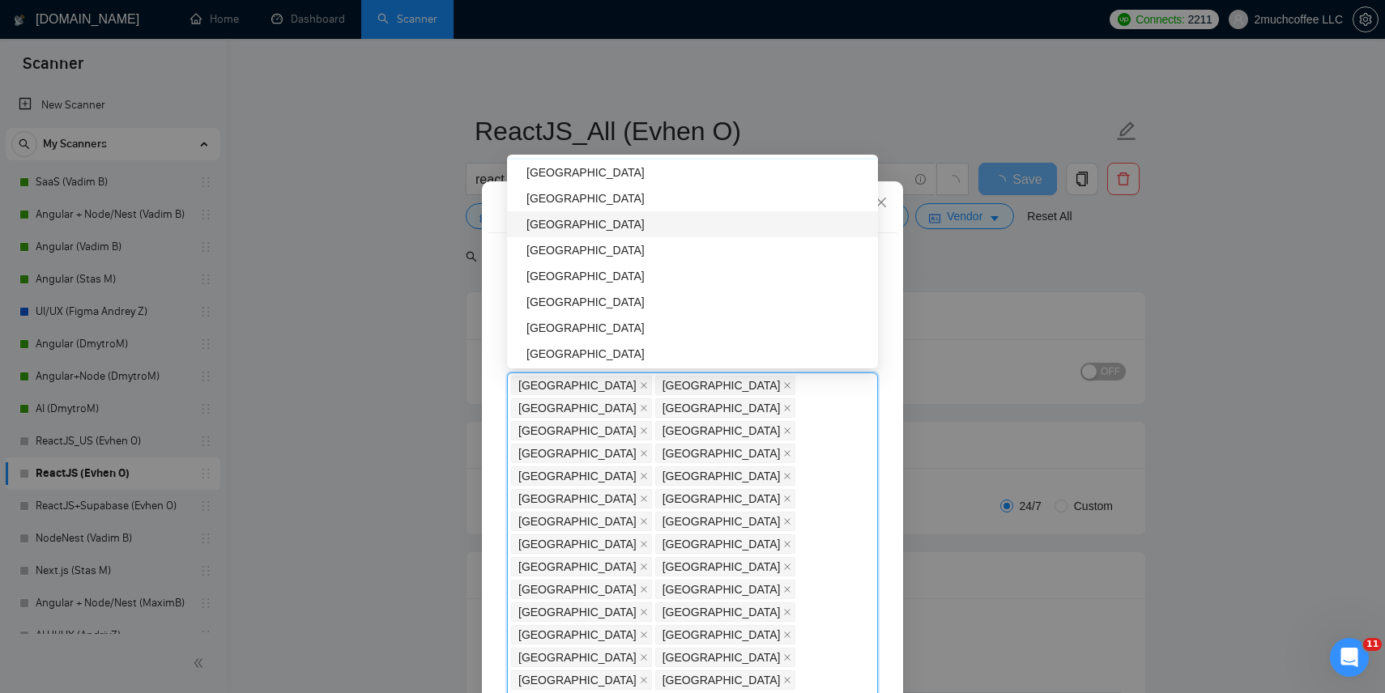
scroll to position [2358, 0]
click at [574, 282] on div "[GEOGRAPHIC_DATA]" at bounding box center [698, 276] width 342 height 18
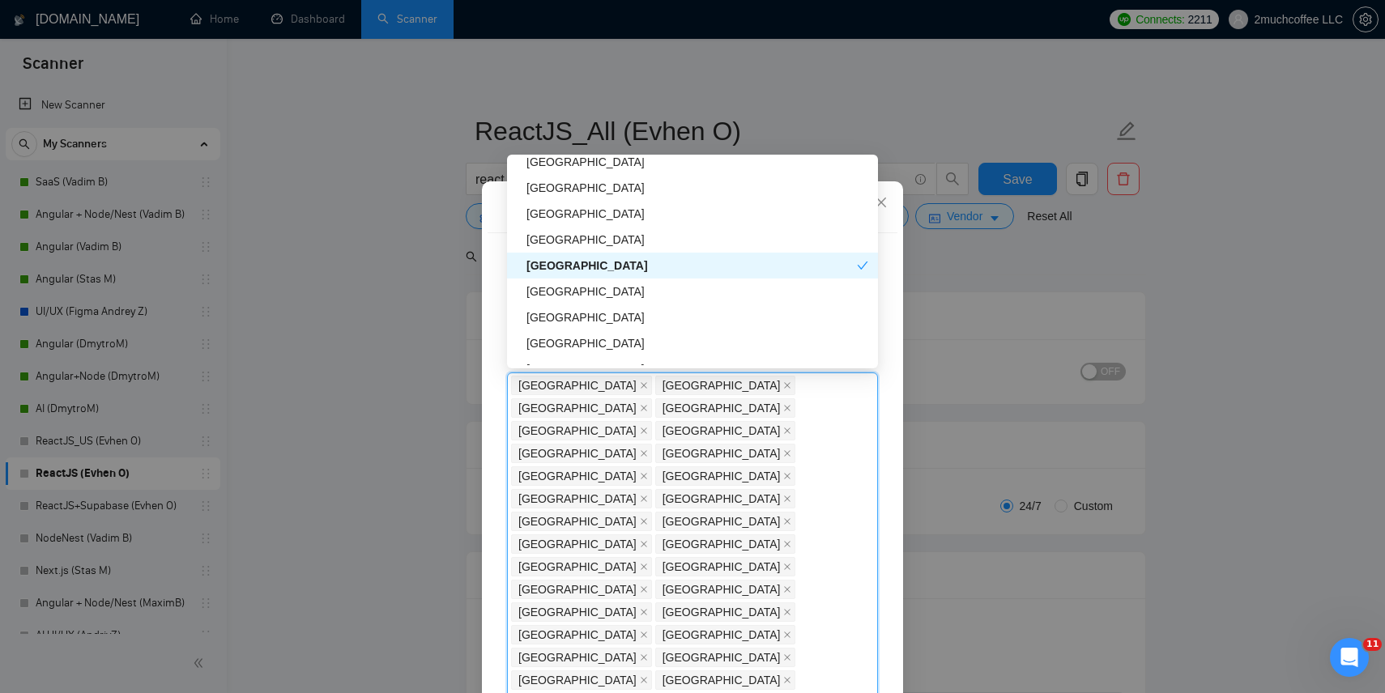
scroll to position [2369, 0]
click at [573, 286] on div "[GEOGRAPHIC_DATA]" at bounding box center [698, 291] width 342 height 18
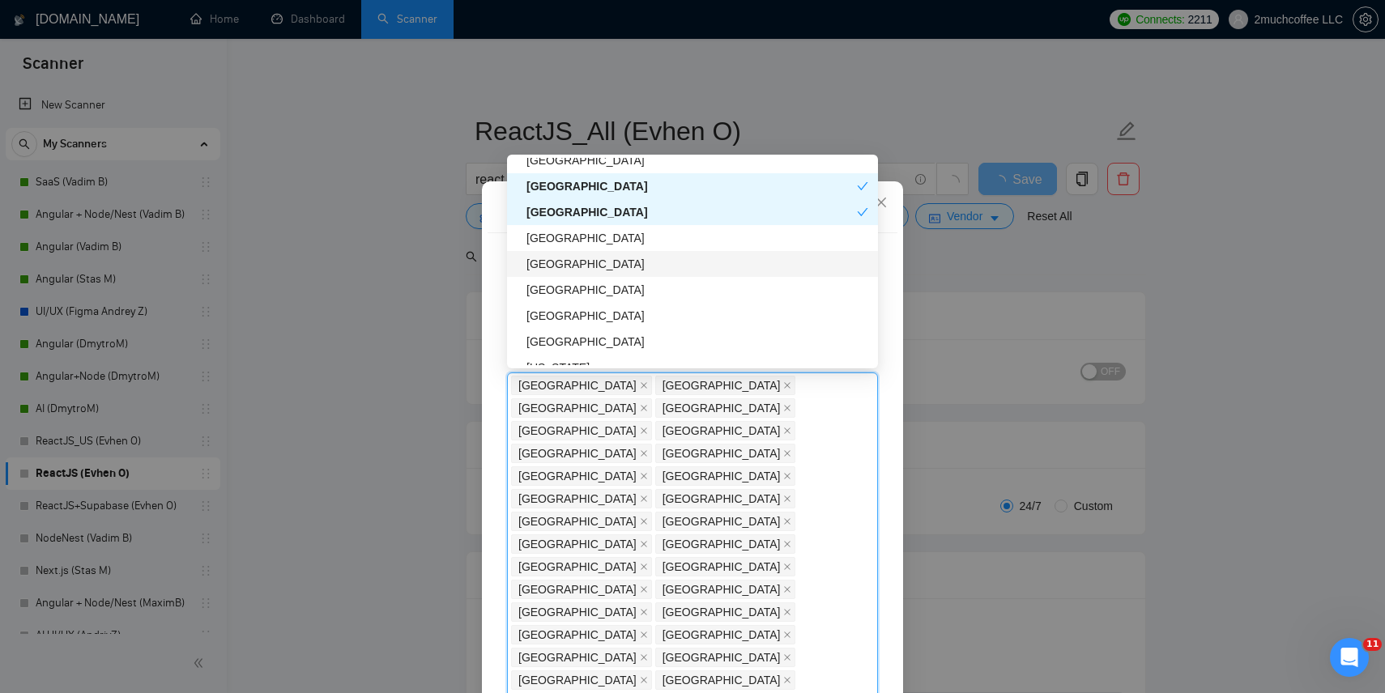
scroll to position [2448, 0]
click at [580, 267] on div "[GEOGRAPHIC_DATA]" at bounding box center [698, 263] width 342 height 18
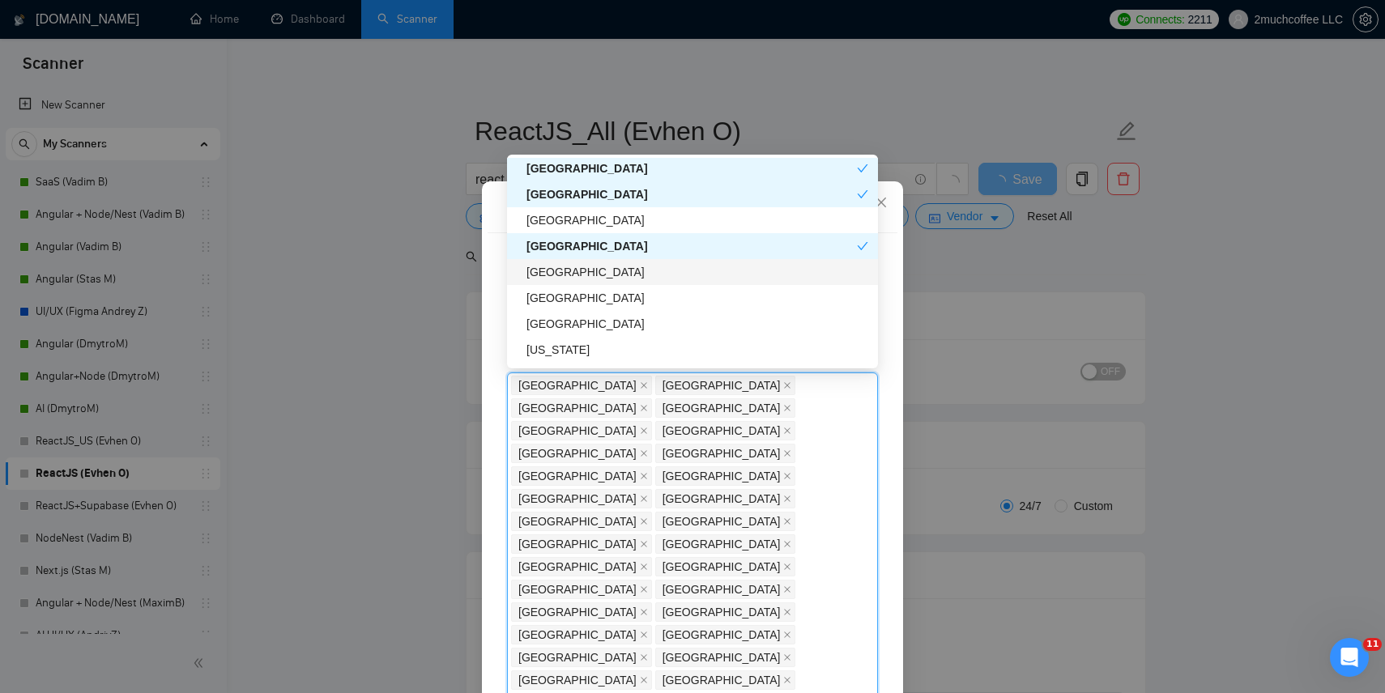
scroll to position [2471, 0]
click at [576, 269] on div "[GEOGRAPHIC_DATA]" at bounding box center [698, 267] width 342 height 18
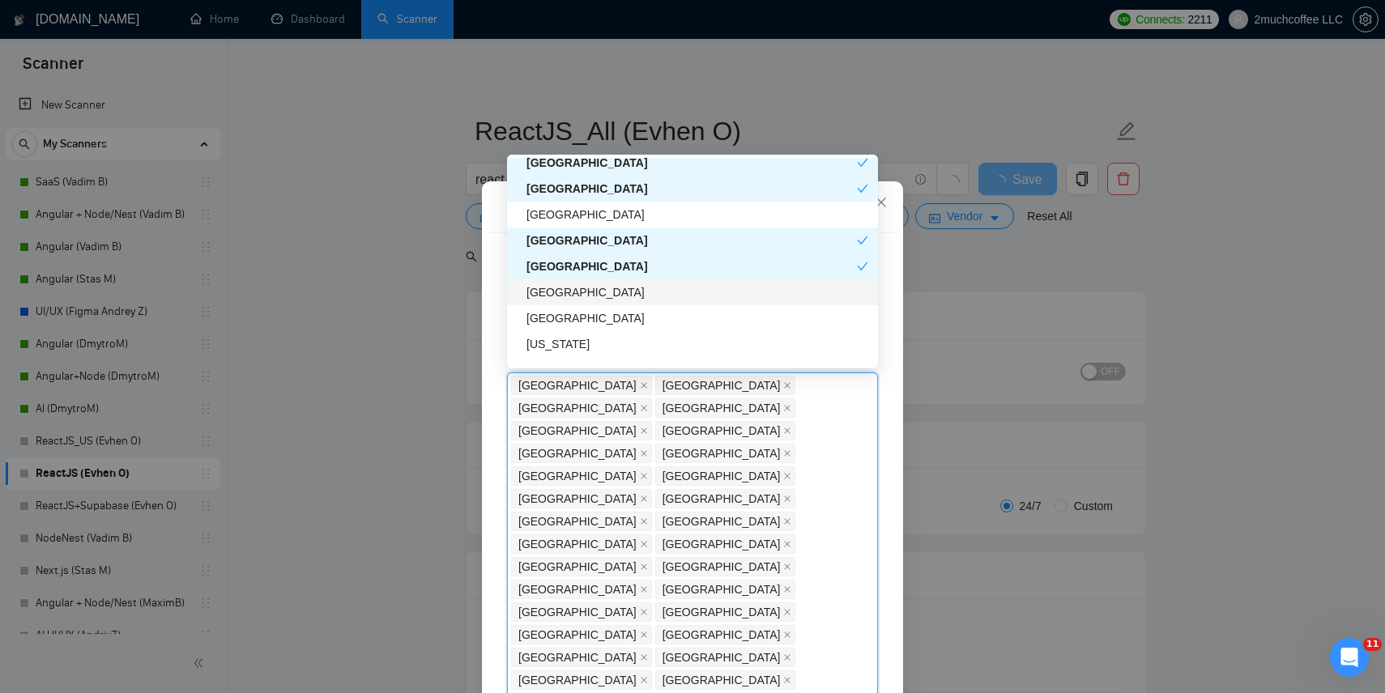
click at [570, 287] on div "[GEOGRAPHIC_DATA]" at bounding box center [698, 293] width 342 height 18
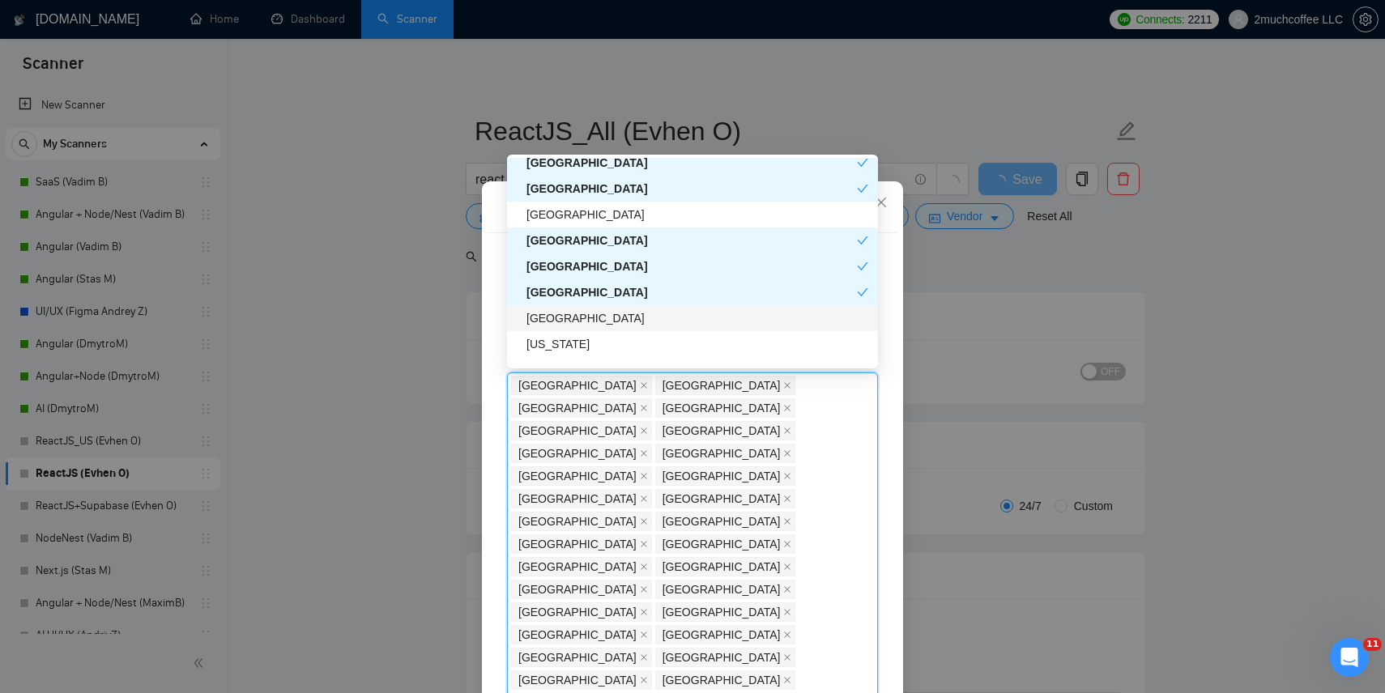
click at [568, 313] on div "[GEOGRAPHIC_DATA]" at bounding box center [698, 318] width 342 height 18
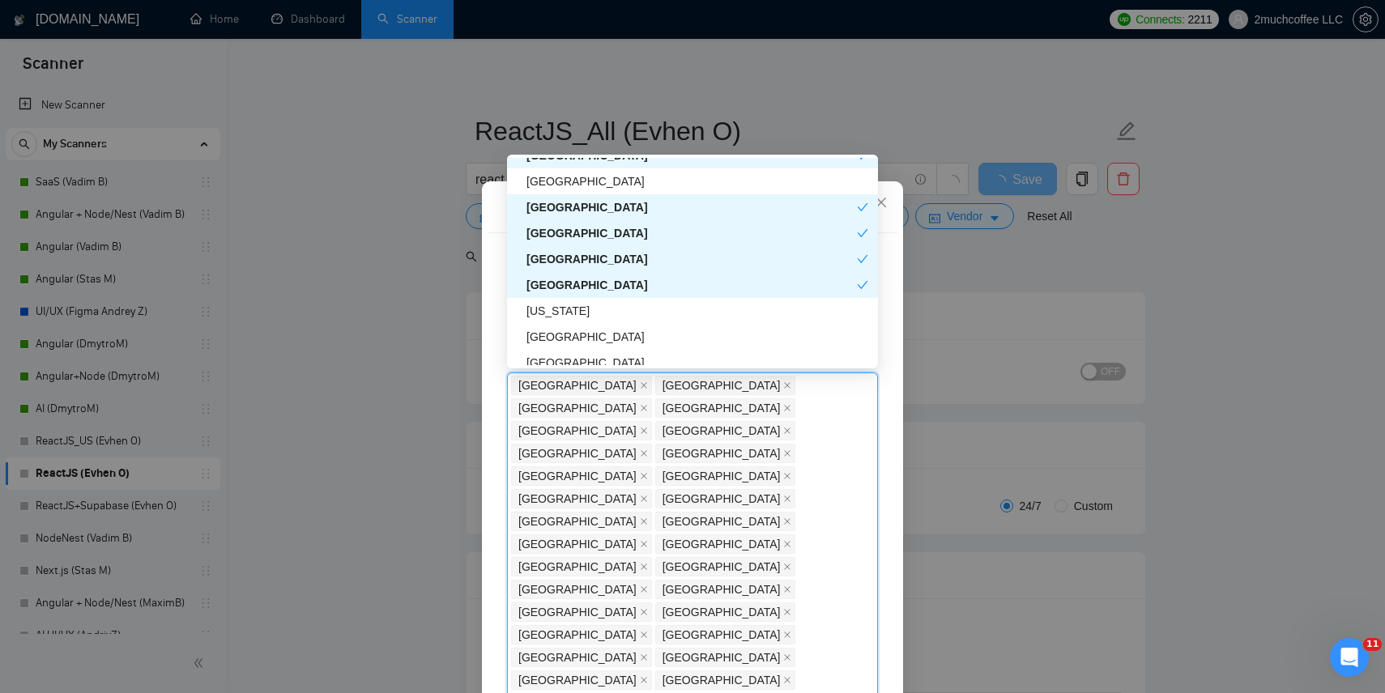
scroll to position [2505, 0]
click at [568, 313] on div "[US_STATE]" at bounding box center [698, 310] width 342 height 18
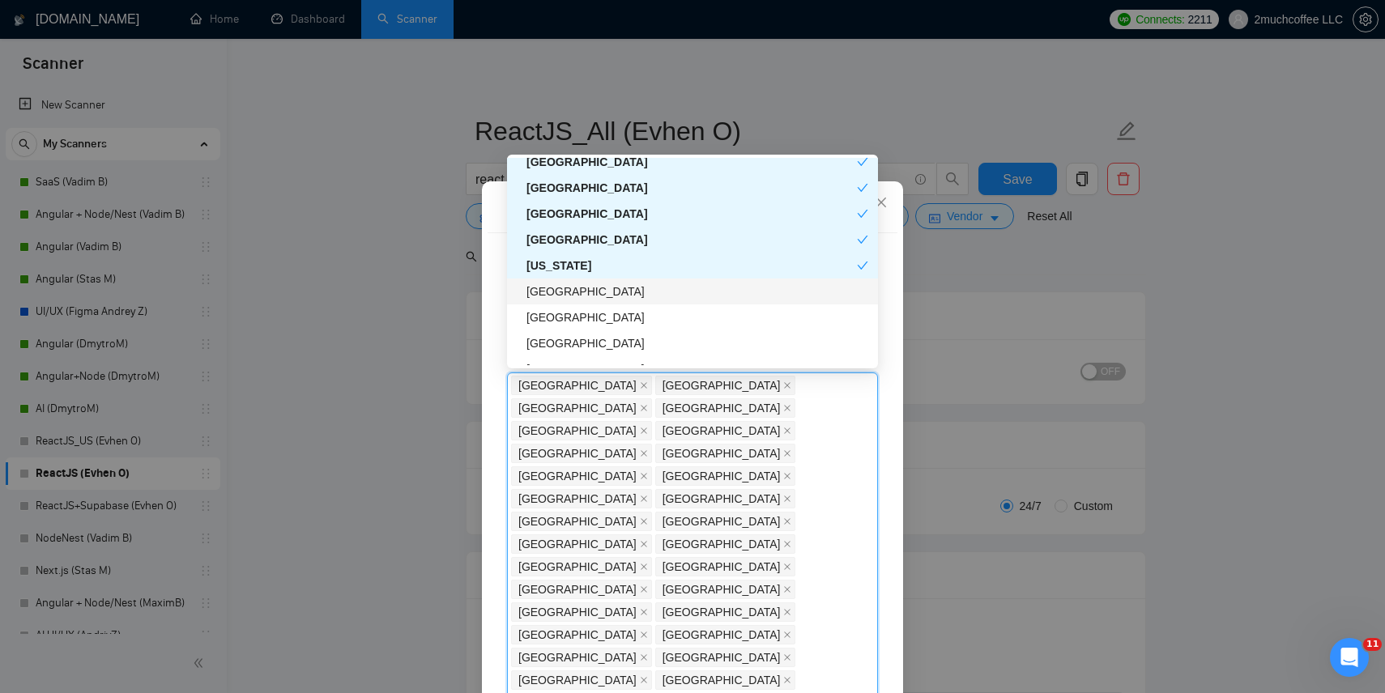
scroll to position [2552, 0]
click at [592, 294] on div "[GEOGRAPHIC_DATA]" at bounding box center [698, 289] width 342 height 18
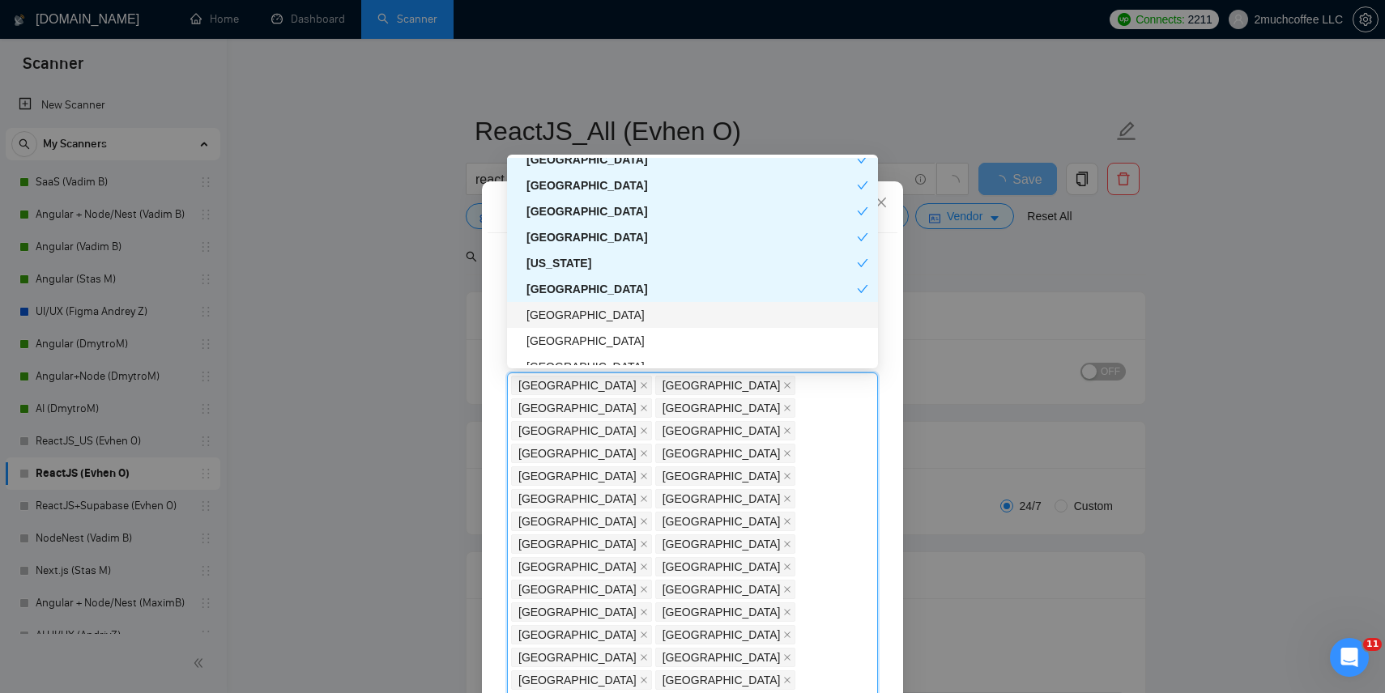
click at [587, 309] on div "[GEOGRAPHIC_DATA]" at bounding box center [698, 315] width 342 height 18
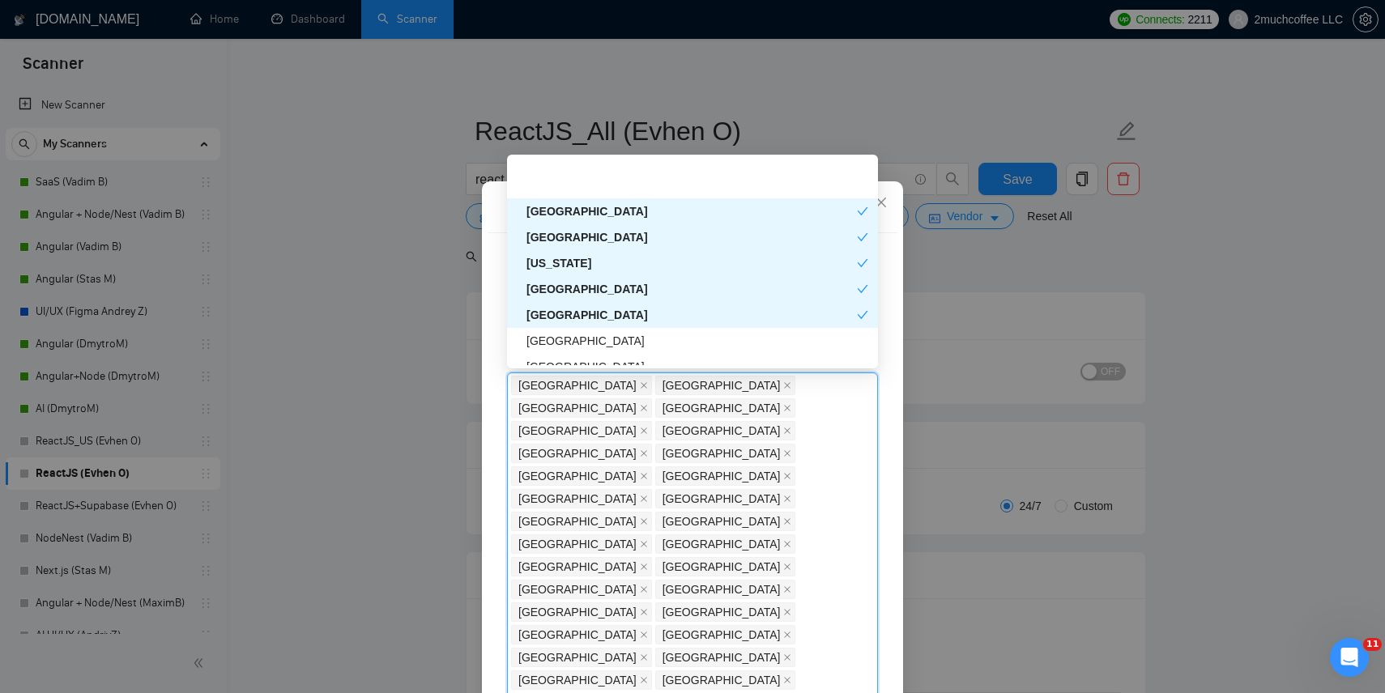
scroll to position [2600, 0]
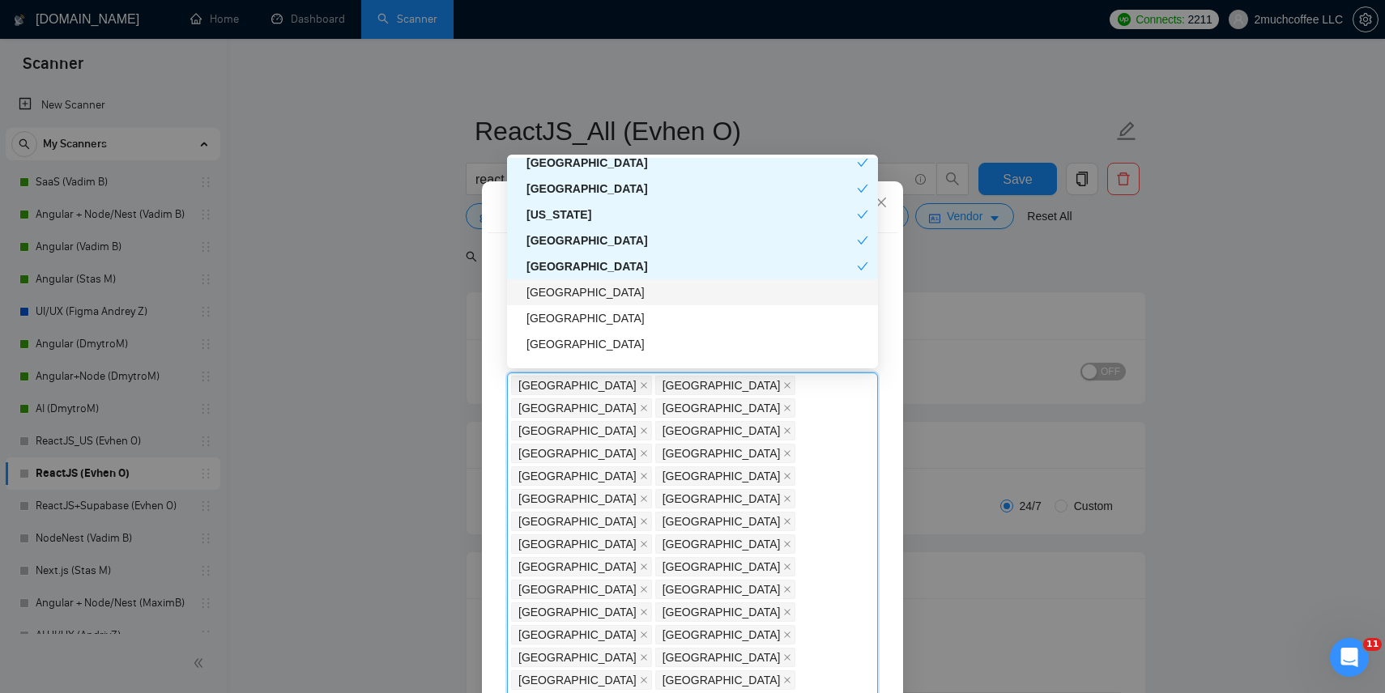
click at [587, 291] on div "[GEOGRAPHIC_DATA]" at bounding box center [698, 293] width 342 height 18
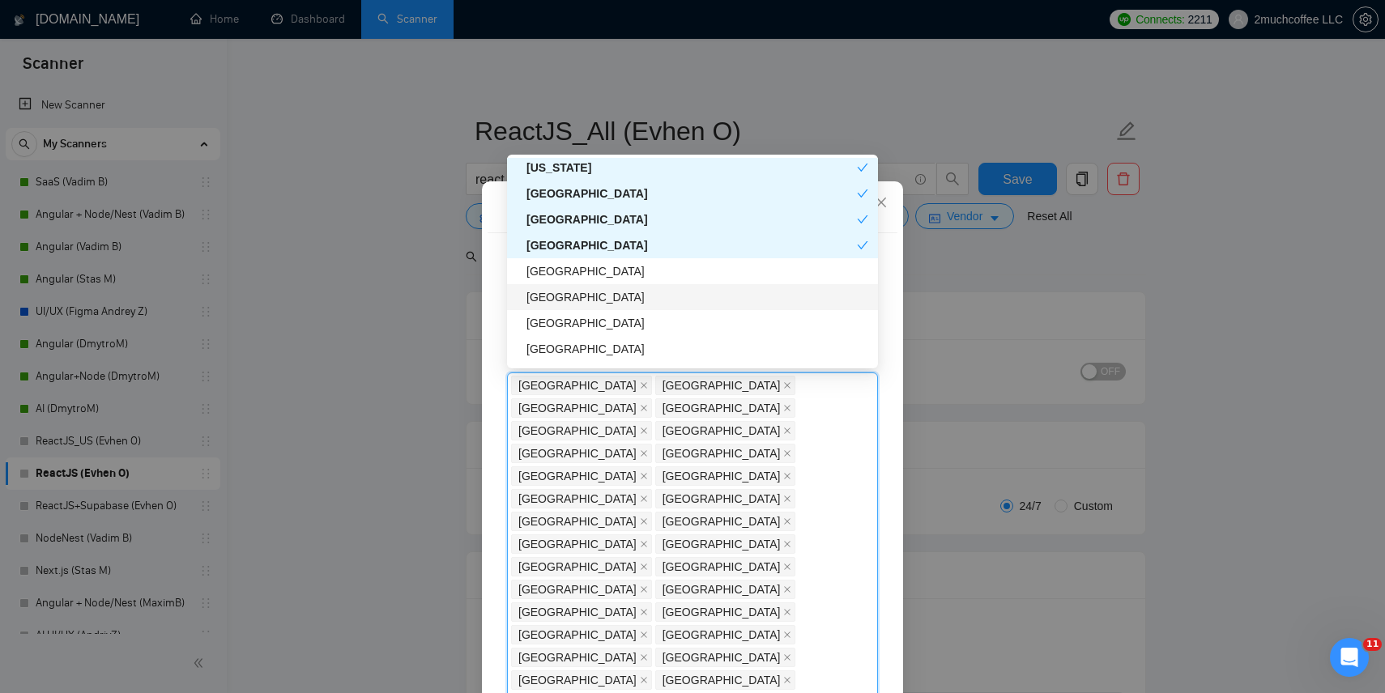
click at [581, 296] on div "[GEOGRAPHIC_DATA]" at bounding box center [698, 297] width 342 height 18
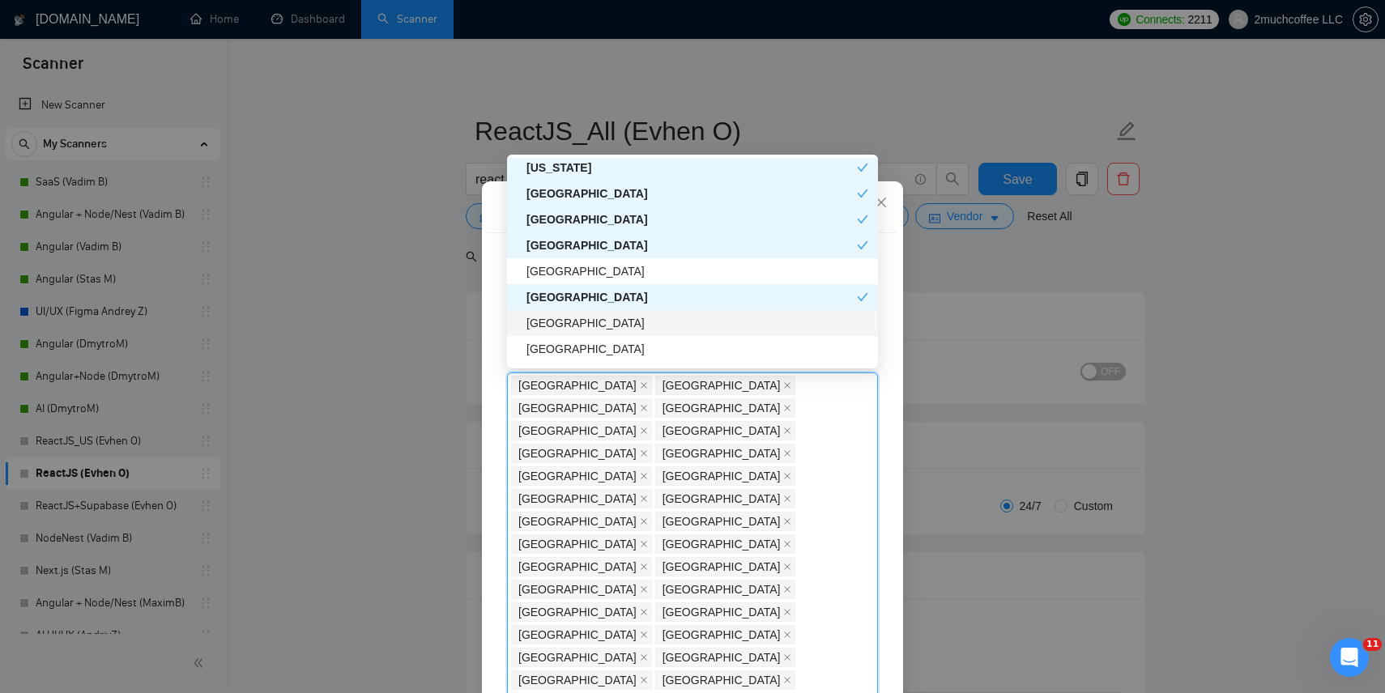
click at [575, 318] on div "[GEOGRAPHIC_DATA]" at bounding box center [698, 323] width 342 height 18
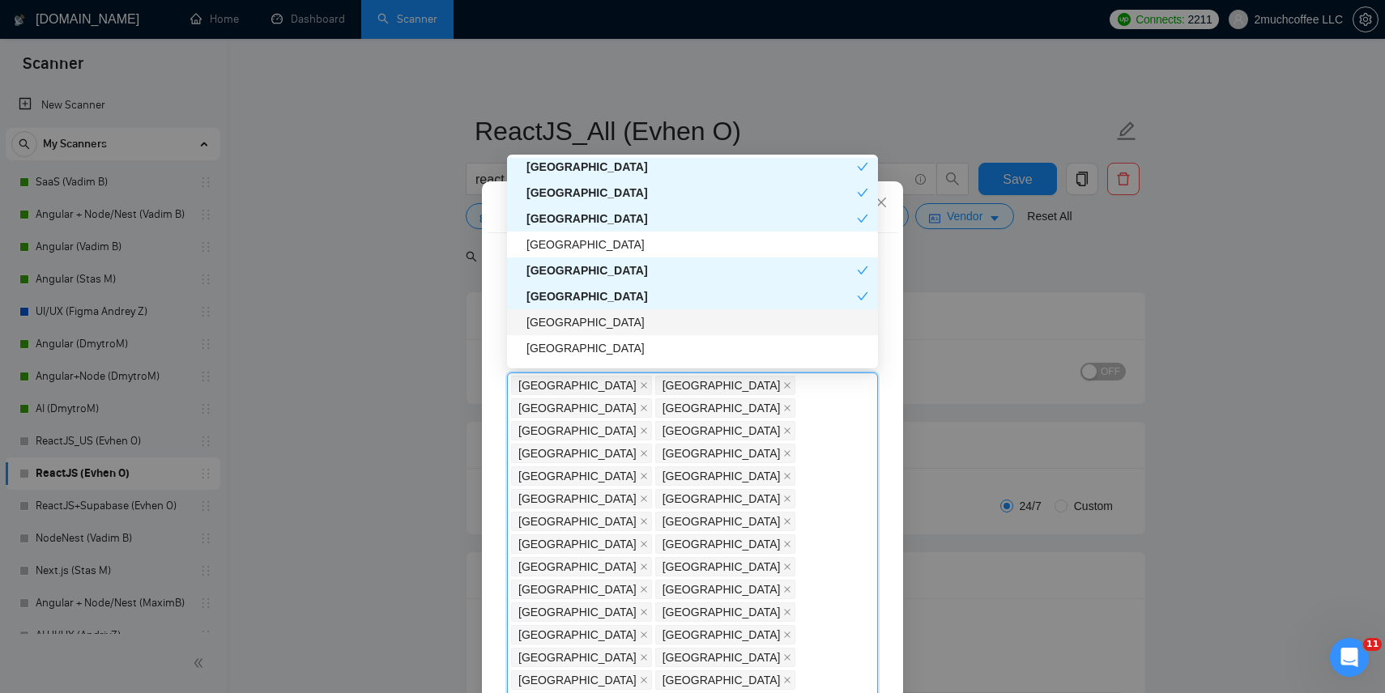
click at [575, 319] on div "[GEOGRAPHIC_DATA]" at bounding box center [698, 322] width 342 height 18
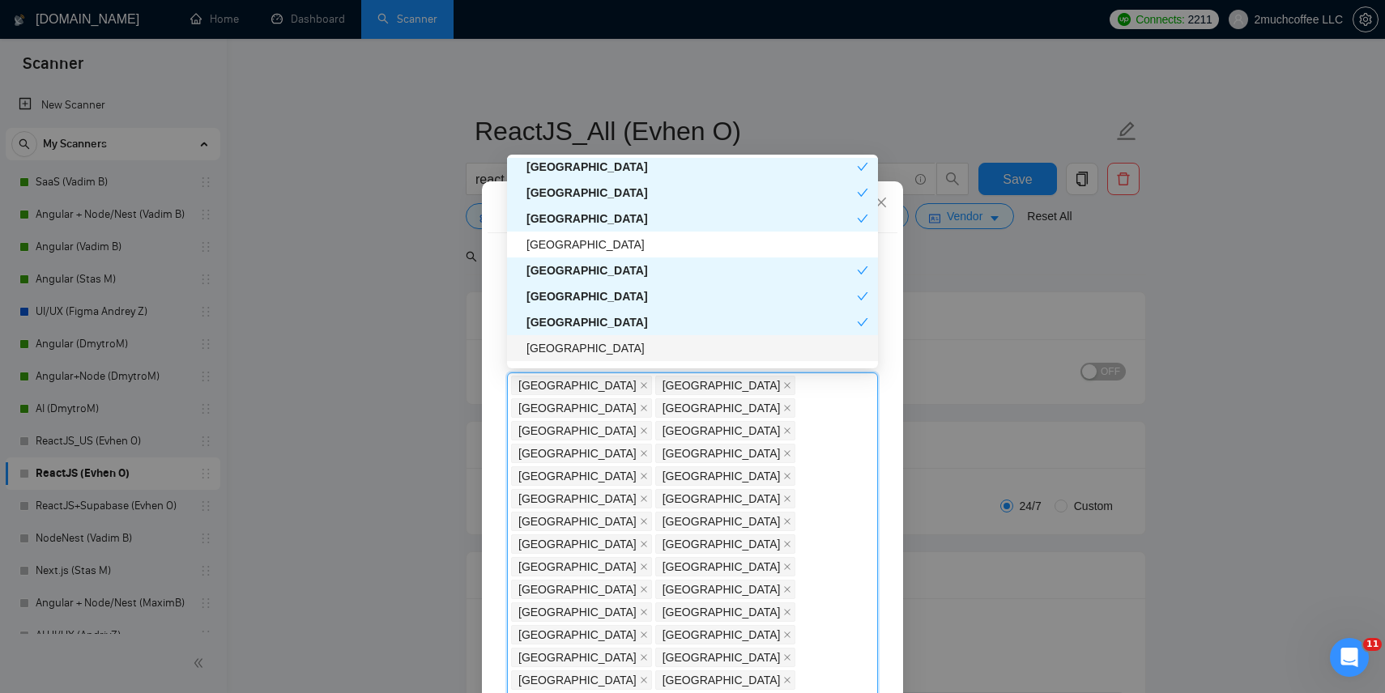
click at [574, 344] on div "[GEOGRAPHIC_DATA]" at bounding box center [698, 348] width 342 height 18
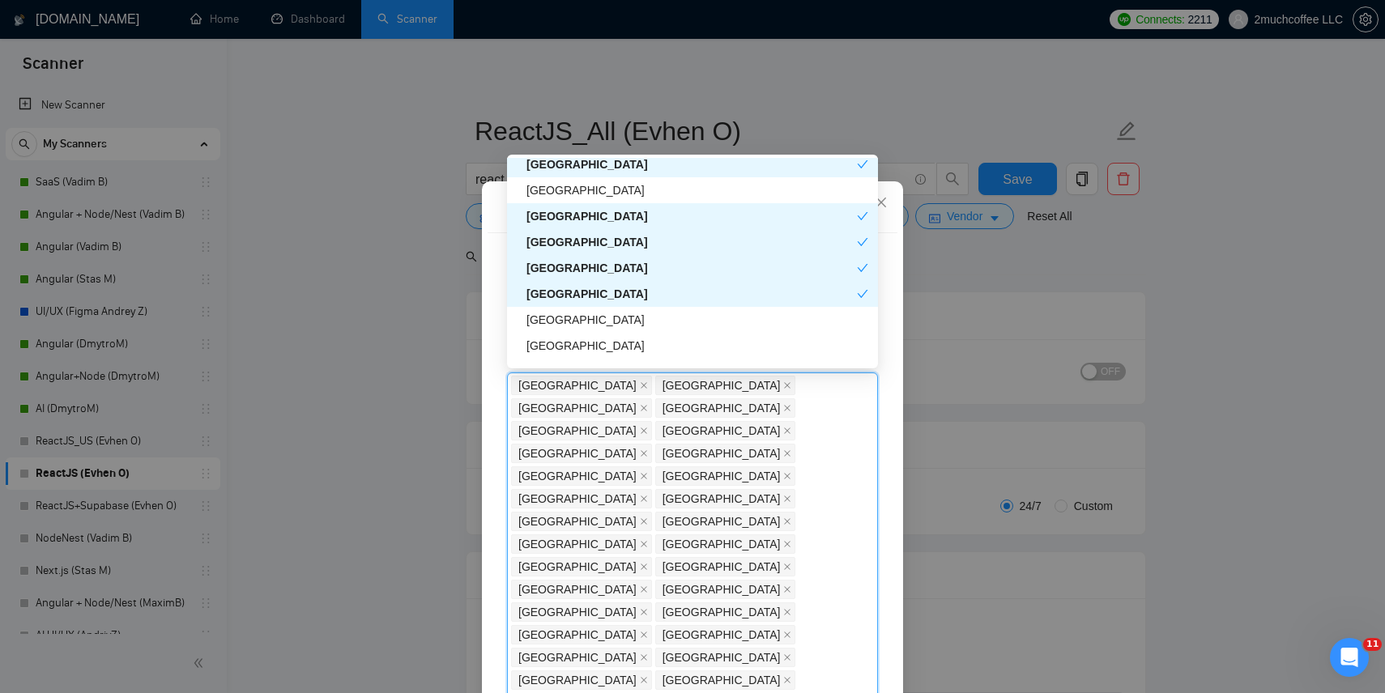
scroll to position [2729, 0]
click at [578, 322] on div "[GEOGRAPHIC_DATA]" at bounding box center [698, 319] width 342 height 18
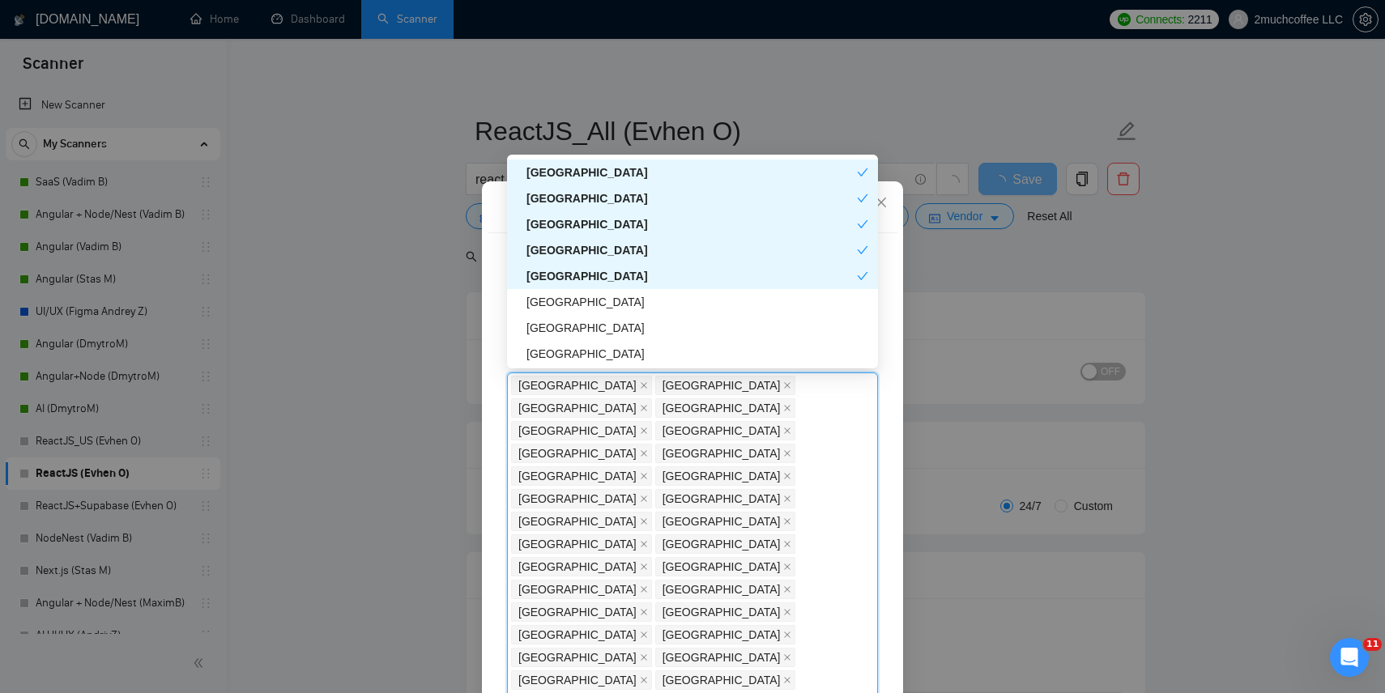
scroll to position [2774, 0]
click at [587, 304] on div "[GEOGRAPHIC_DATA]" at bounding box center [698, 300] width 342 height 18
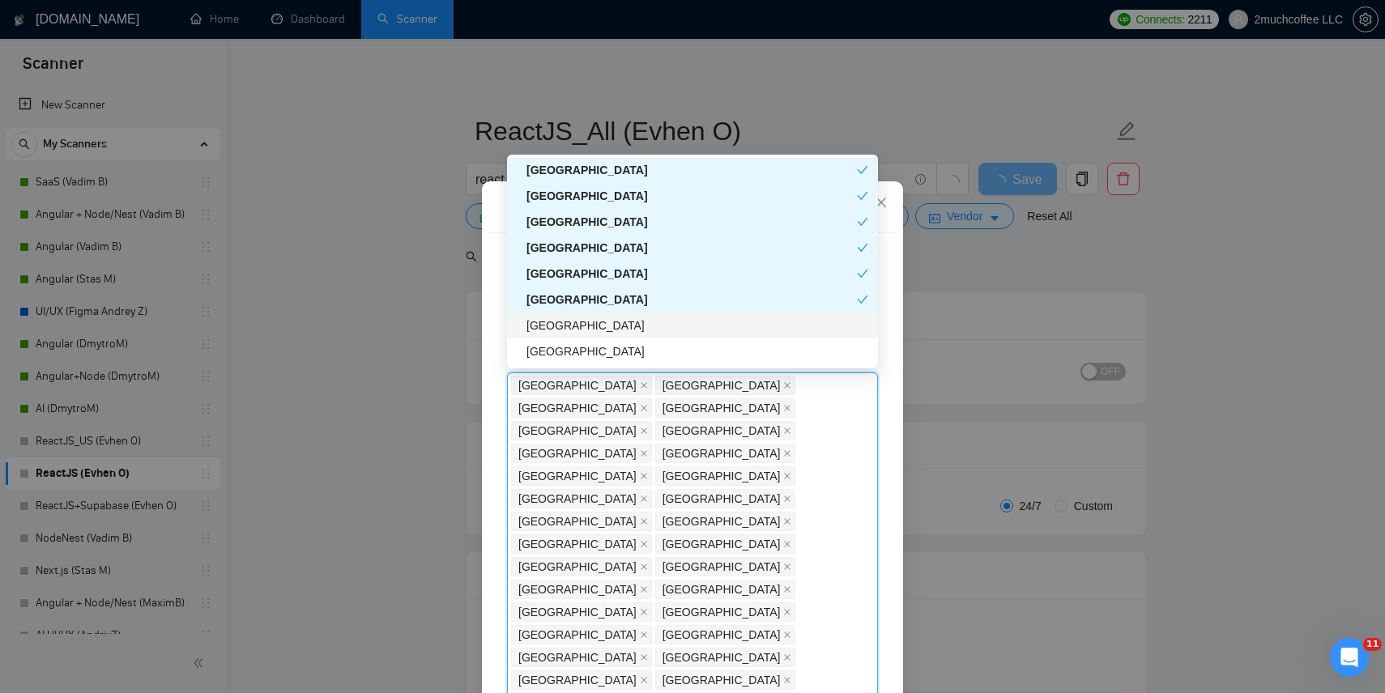
click at [587, 326] on div "[GEOGRAPHIC_DATA]" at bounding box center [698, 326] width 342 height 18
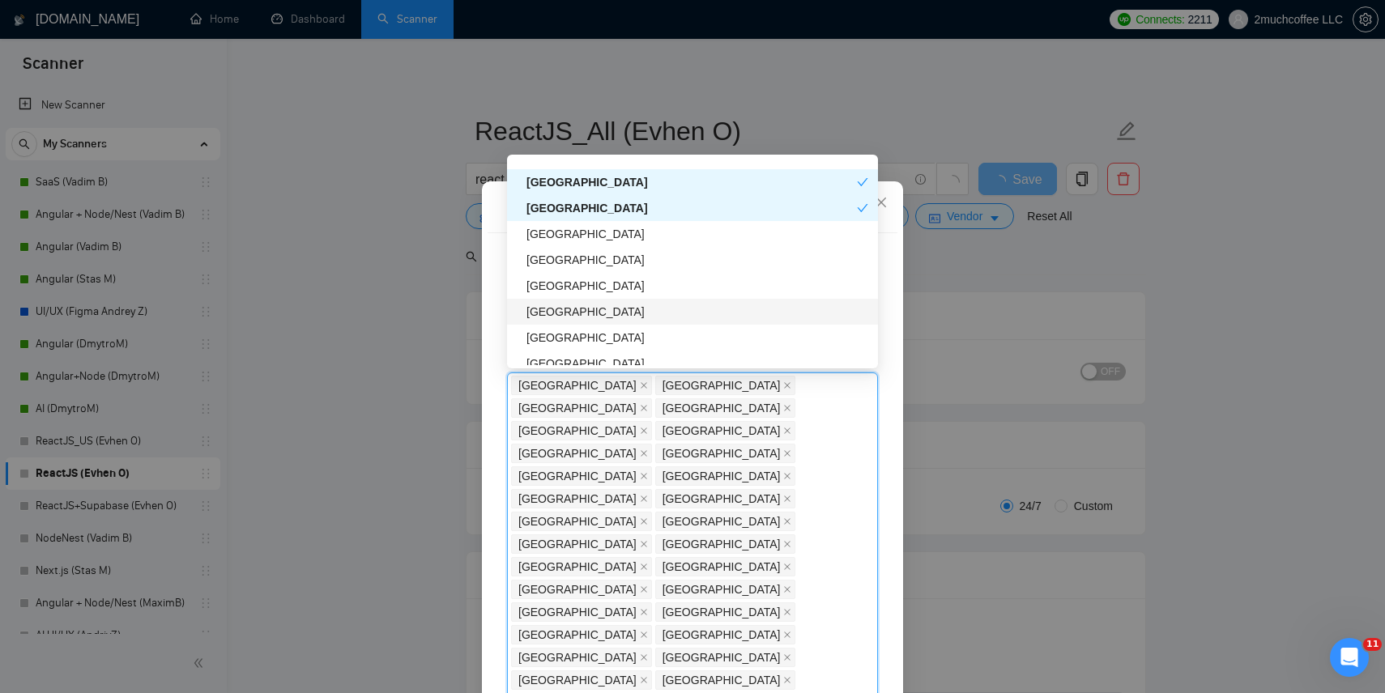
scroll to position [2929, 0]
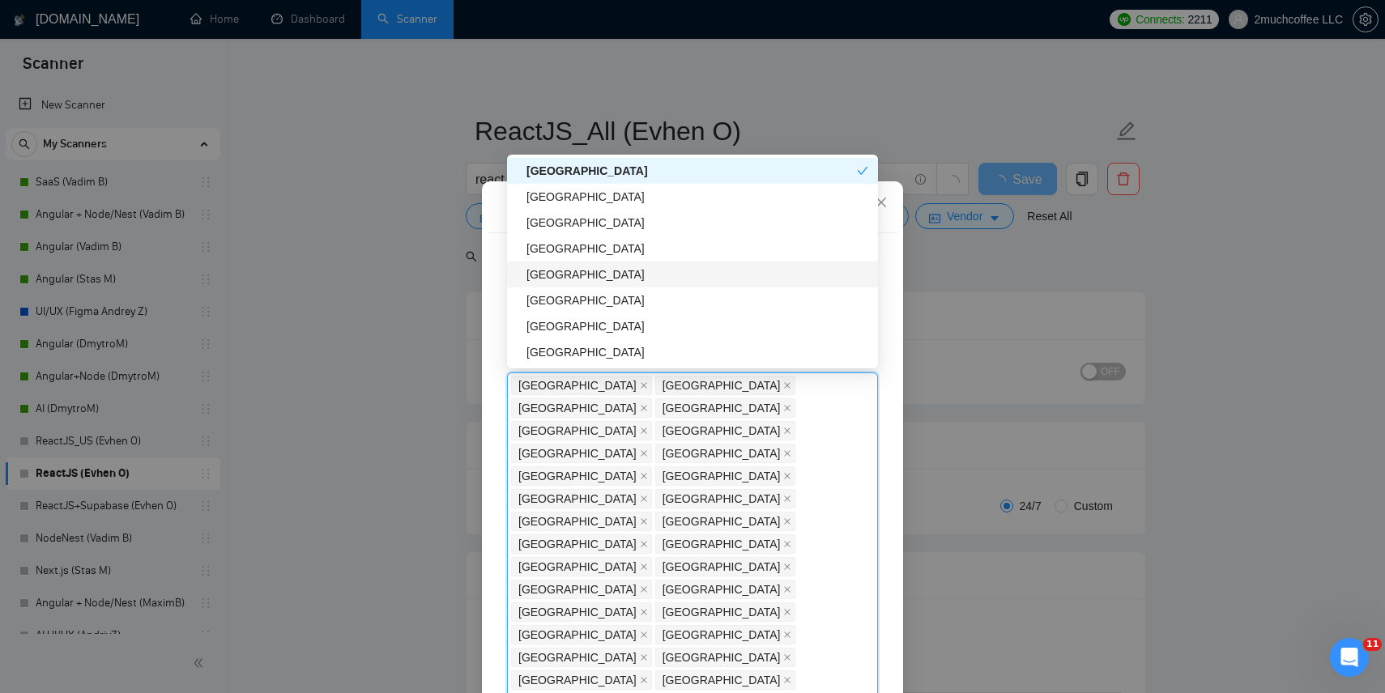
click at [602, 275] on div "[GEOGRAPHIC_DATA]" at bounding box center [698, 275] width 342 height 18
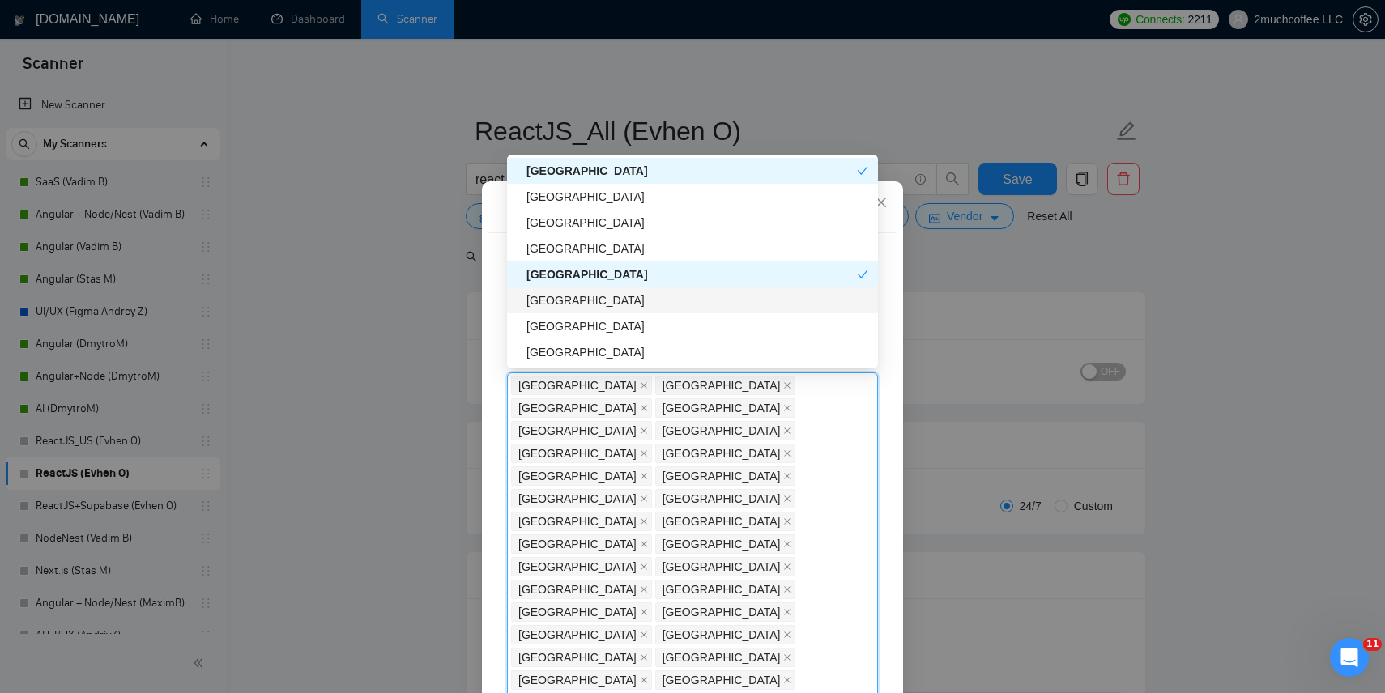
click at [593, 301] on div "[GEOGRAPHIC_DATA]" at bounding box center [698, 301] width 342 height 18
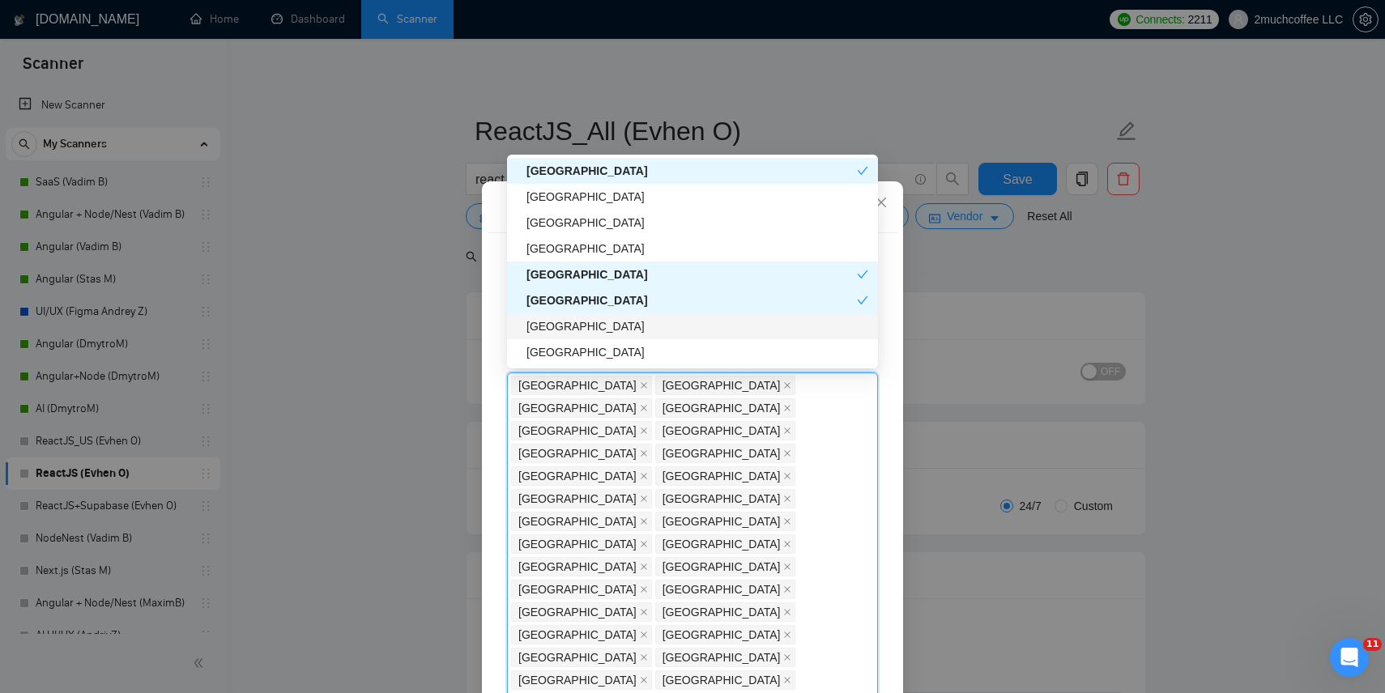
click at [593, 323] on div "[GEOGRAPHIC_DATA]" at bounding box center [698, 327] width 342 height 18
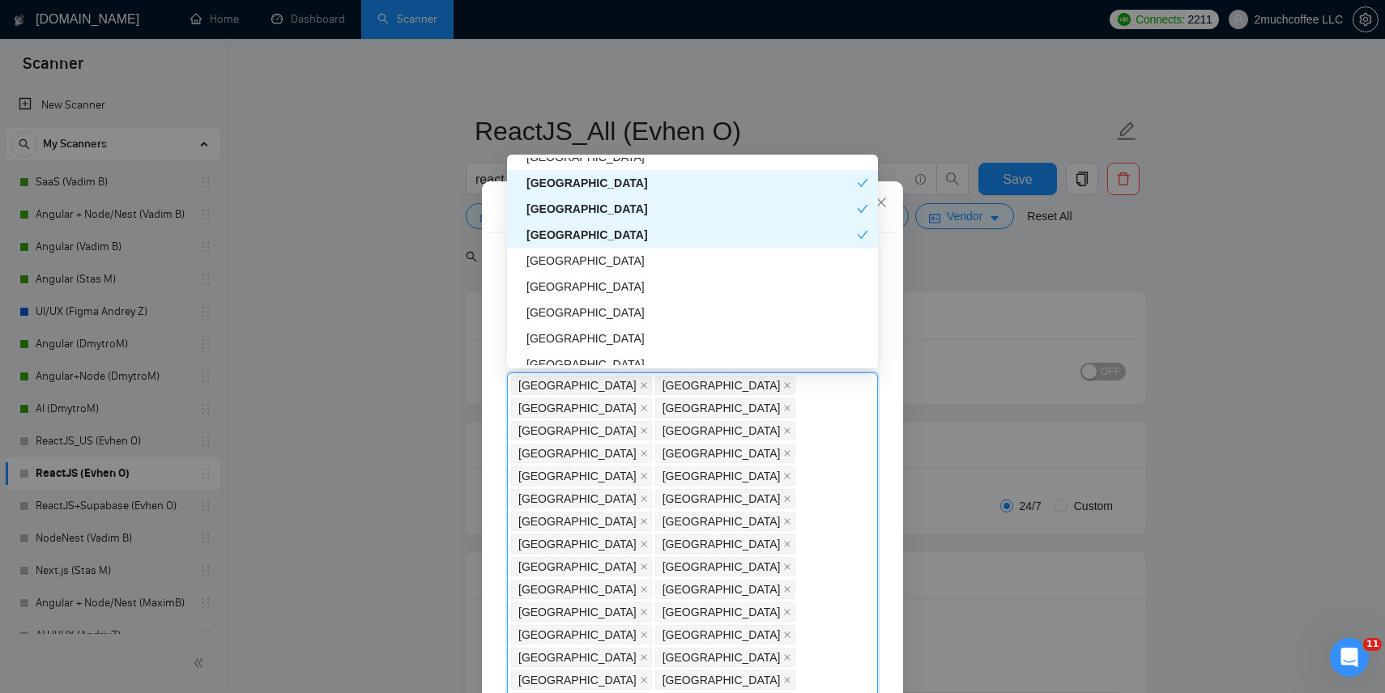
scroll to position [3028, 0]
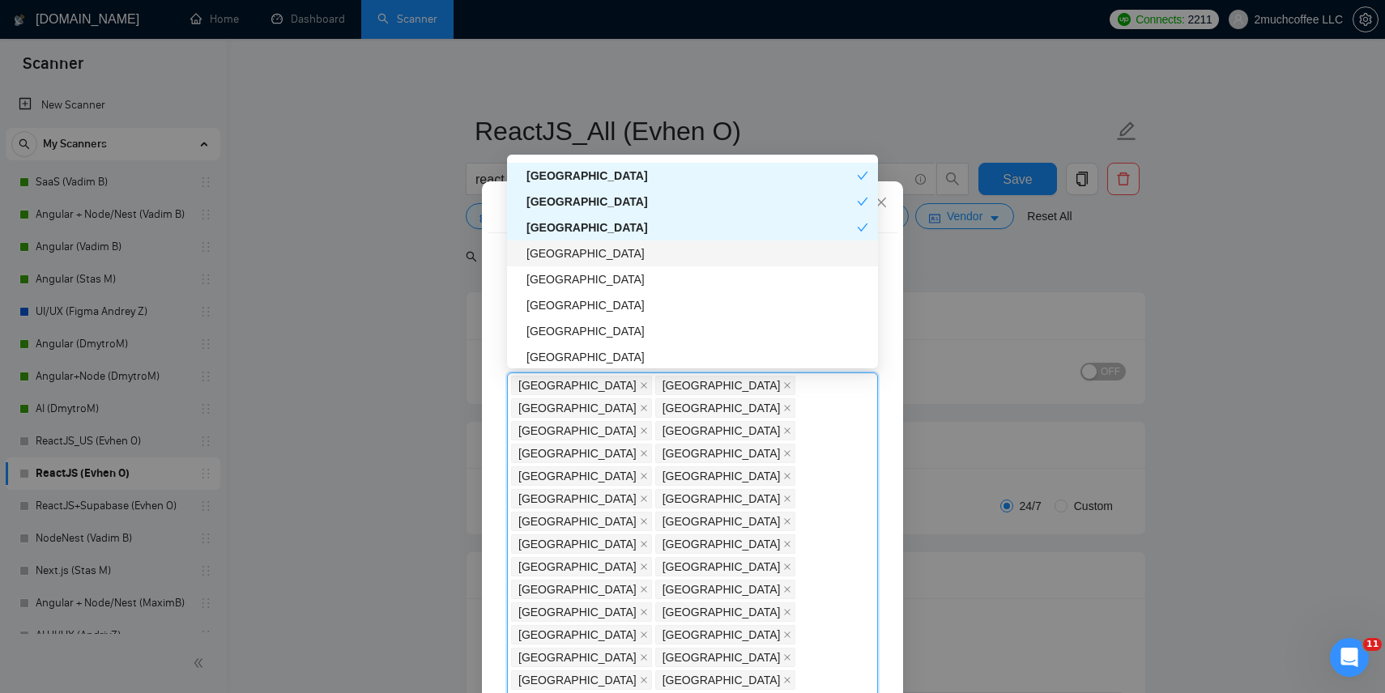
click at [595, 260] on div "[GEOGRAPHIC_DATA]" at bounding box center [698, 254] width 342 height 18
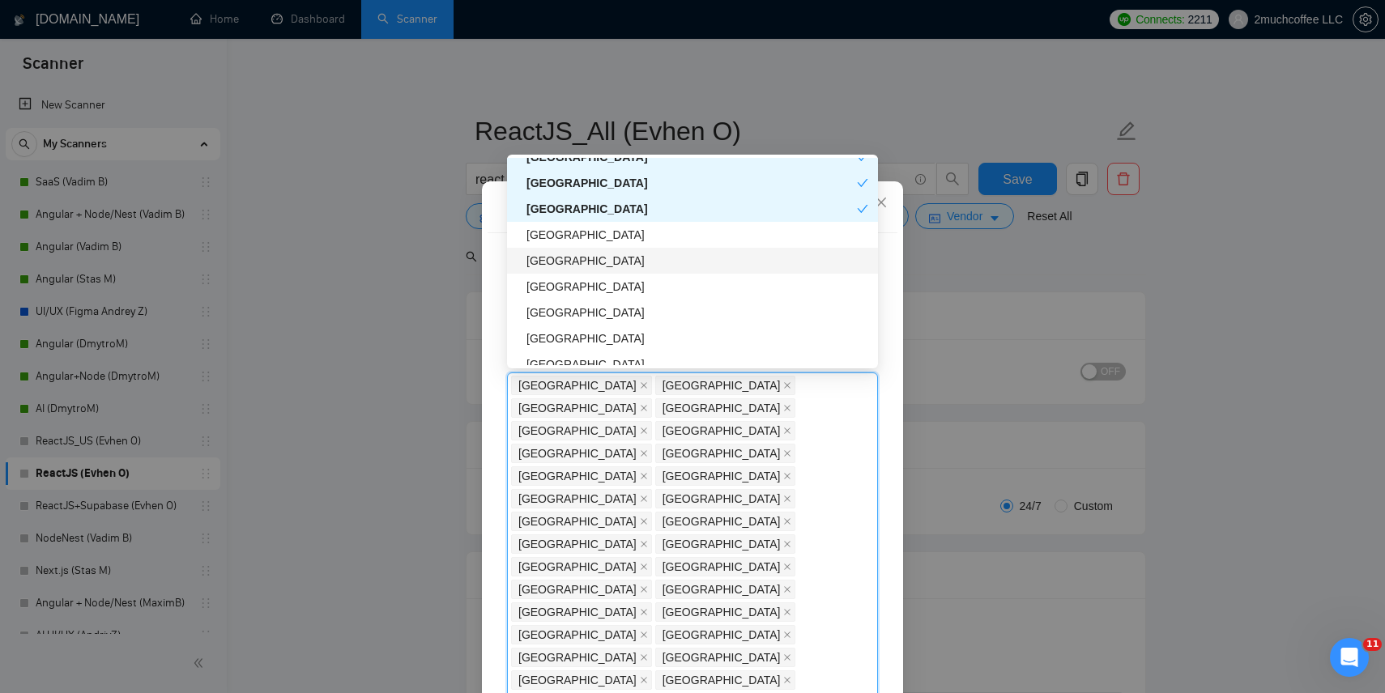
scroll to position [3072, 0]
click at [596, 289] on div "[GEOGRAPHIC_DATA]" at bounding box center [698, 288] width 342 height 18
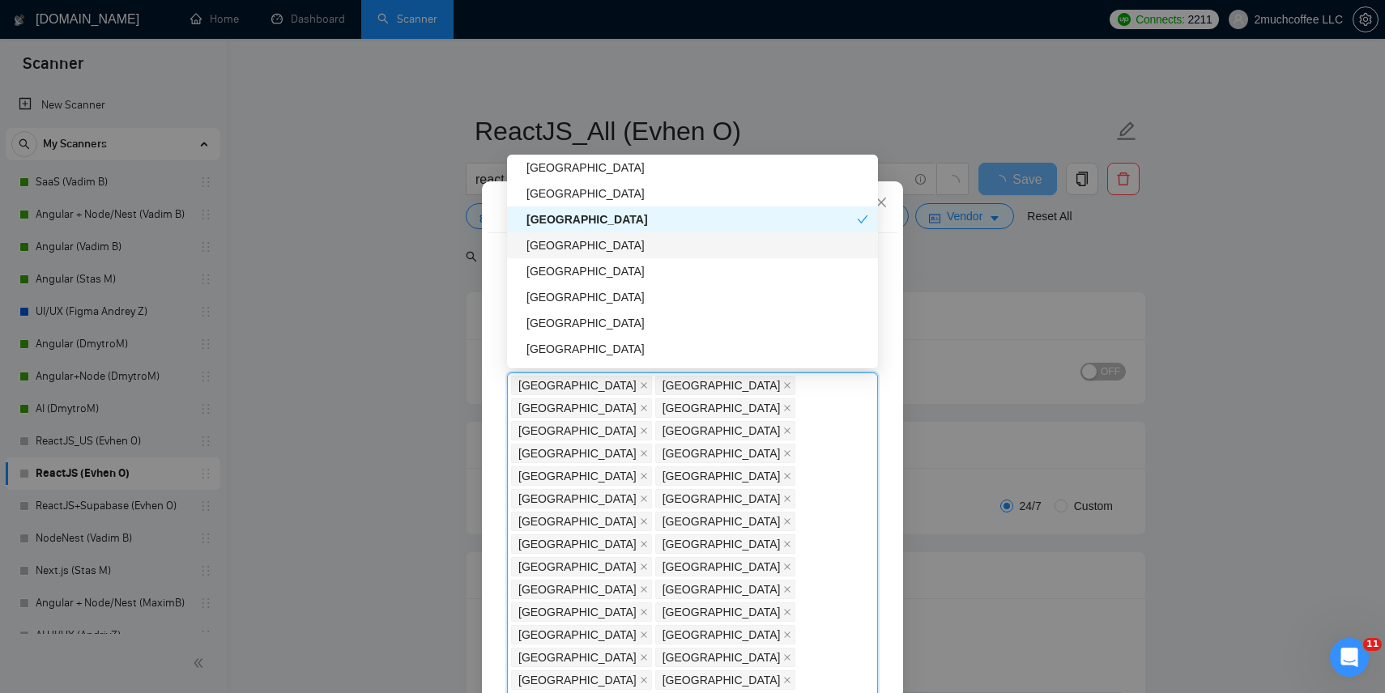
scroll to position [3140, 0]
click at [597, 277] on div "[GEOGRAPHIC_DATA]" at bounding box center [698, 271] width 342 height 18
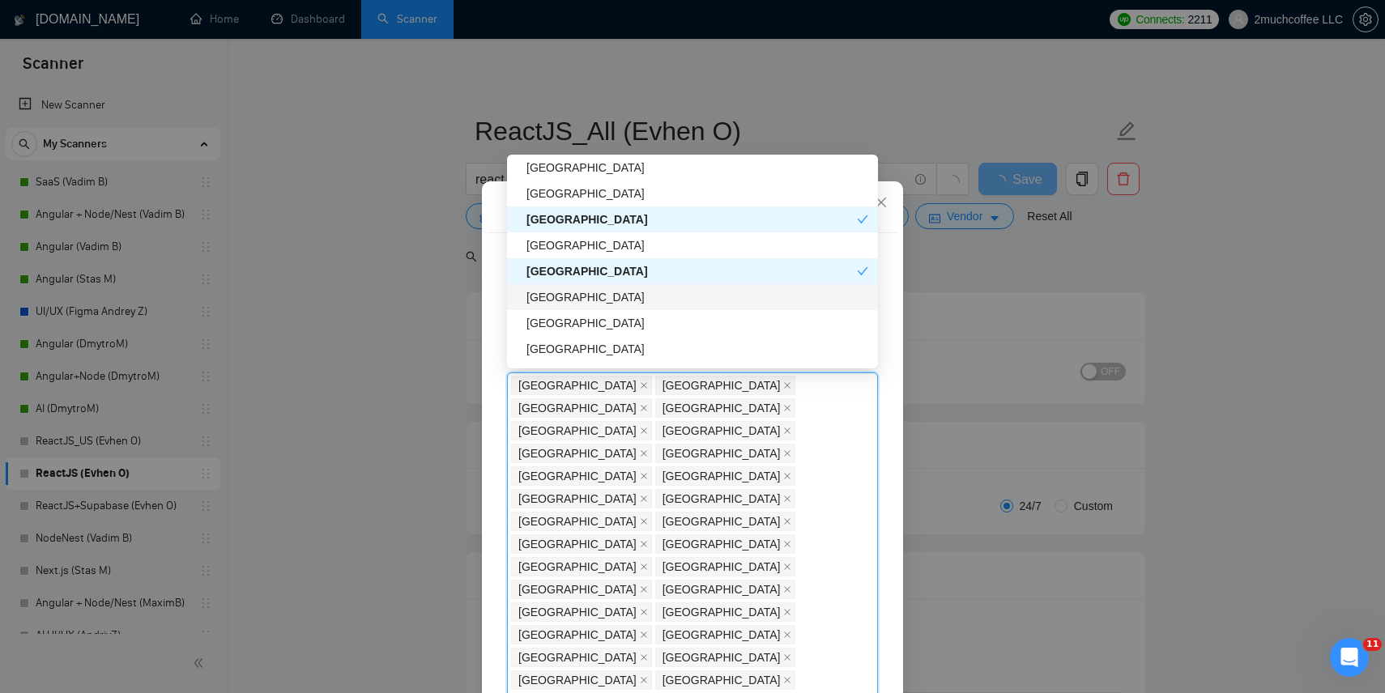
click at [597, 301] on div "[GEOGRAPHIC_DATA]" at bounding box center [698, 297] width 342 height 18
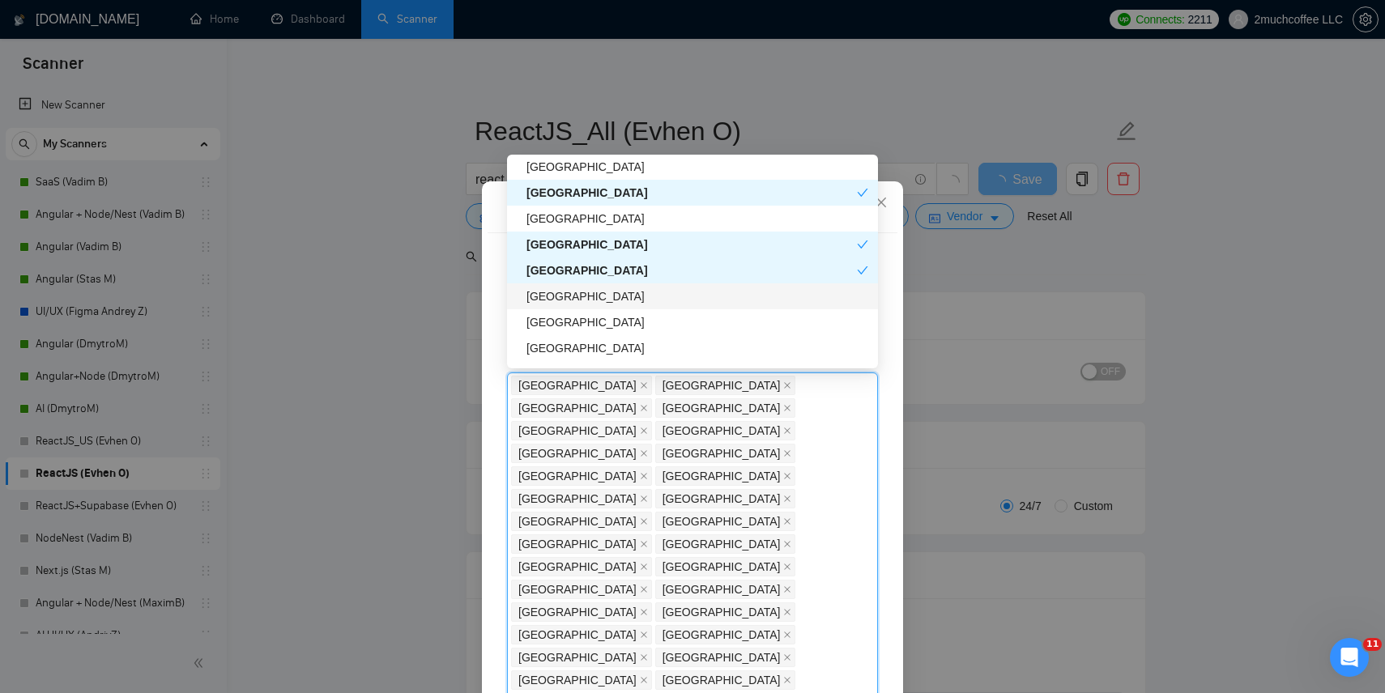
scroll to position [3167, 0]
click at [589, 314] on div "[GEOGRAPHIC_DATA]" at bounding box center [698, 322] width 342 height 18
click at [586, 299] on div "[GEOGRAPHIC_DATA]" at bounding box center [698, 296] width 342 height 18
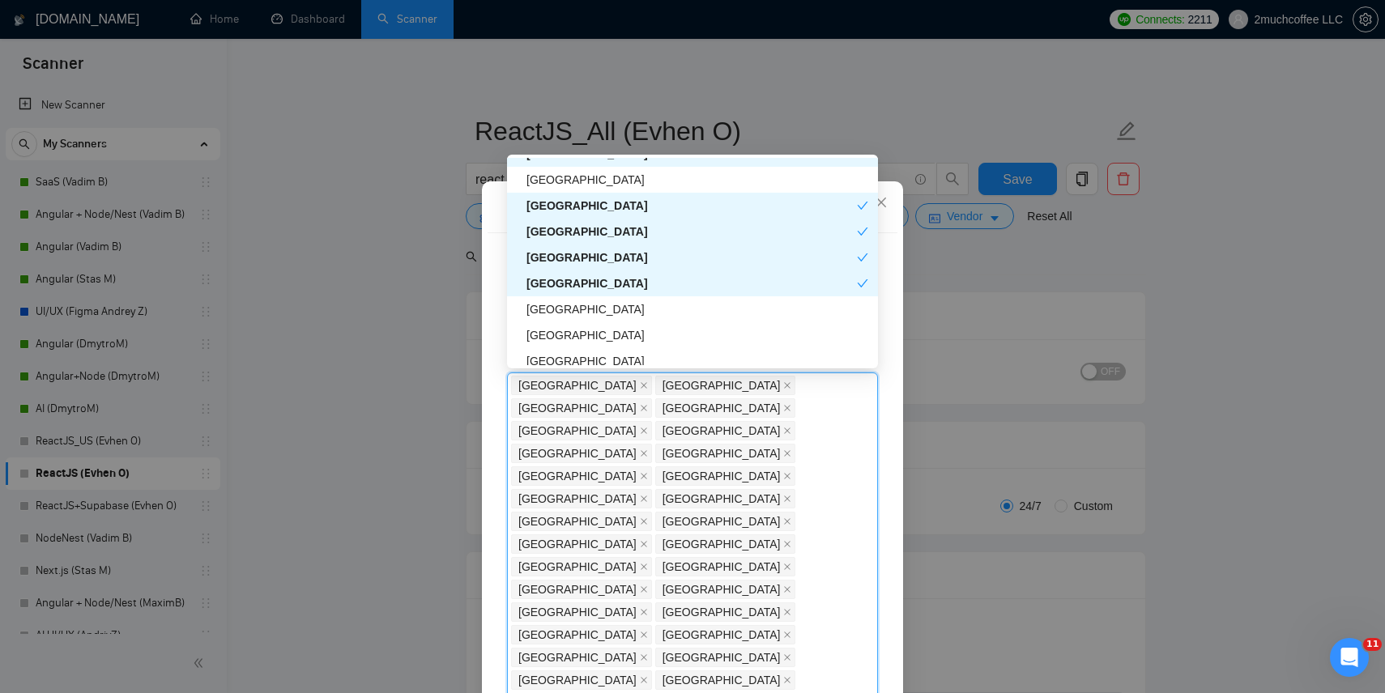
scroll to position [3212, 0]
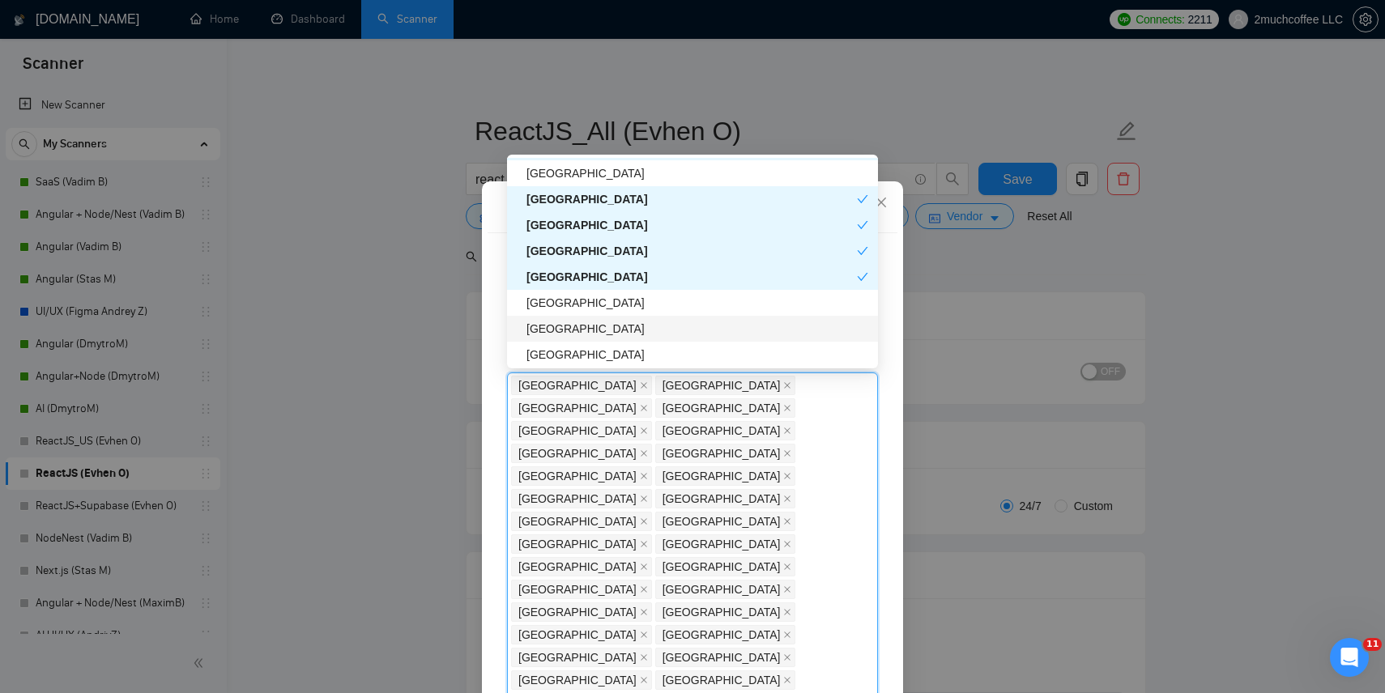
click at [578, 313] on div "[GEOGRAPHIC_DATA]" at bounding box center [692, 303] width 371 height 26
click at [578, 326] on div "[GEOGRAPHIC_DATA]" at bounding box center [698, 329] width 342 height 18
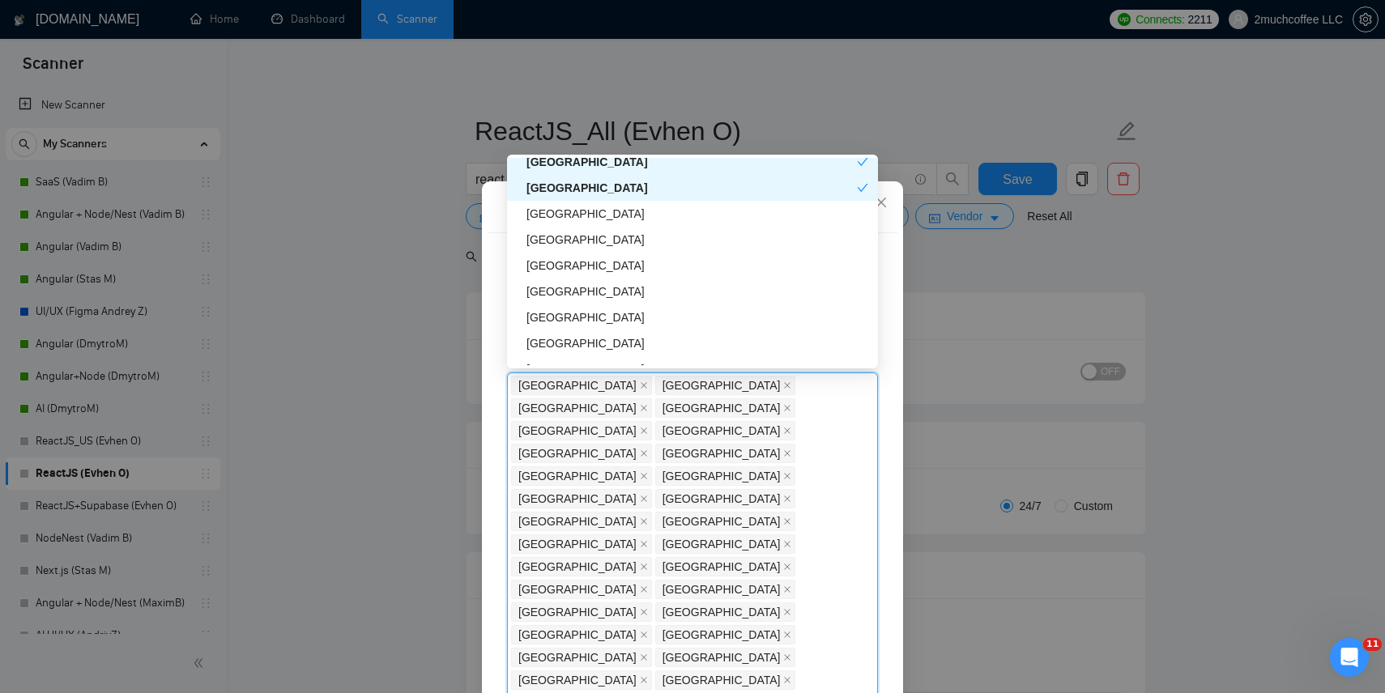
scroll to position [3354, 0]
click at [598, 235] on div "[GEOGRAPHIC_DATA]" at bounding box center [698, 239] width 342 height 18
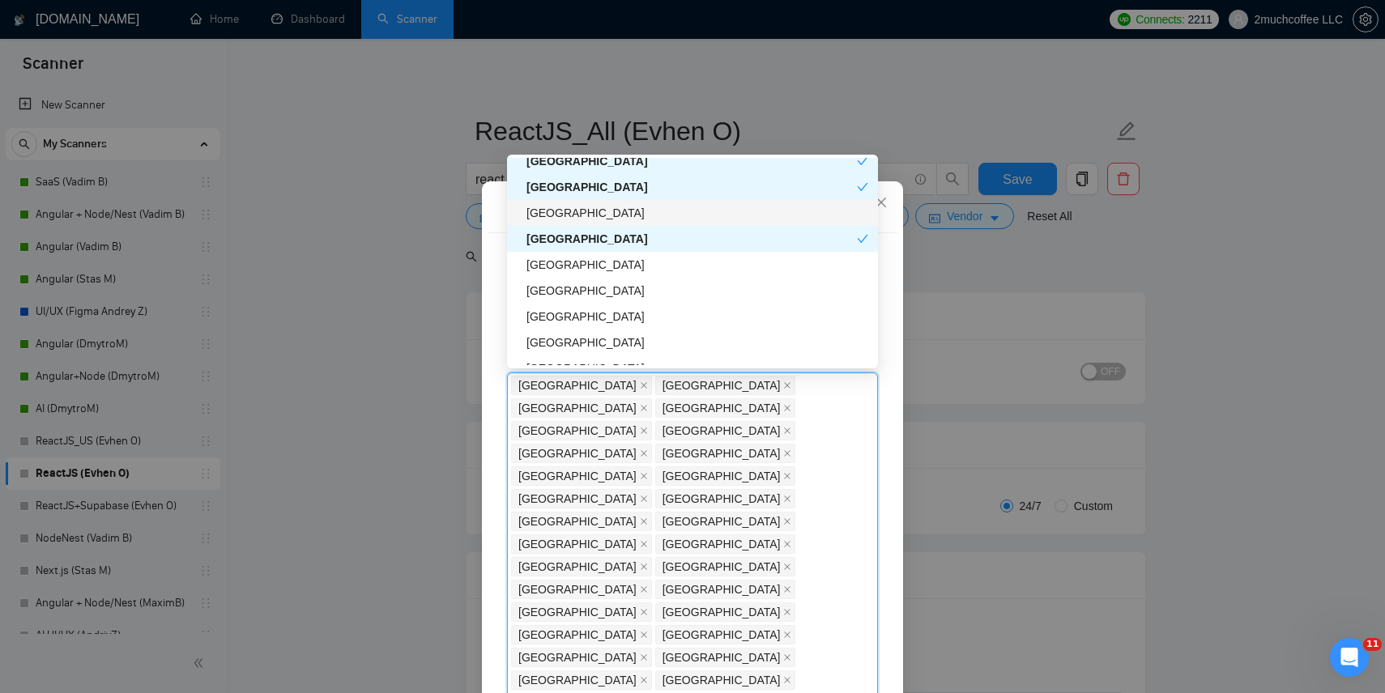
click at [598, 217] on div "[GEOGRAPHIC_DATA]" at bounding box center [698, 213] width 342 height 18
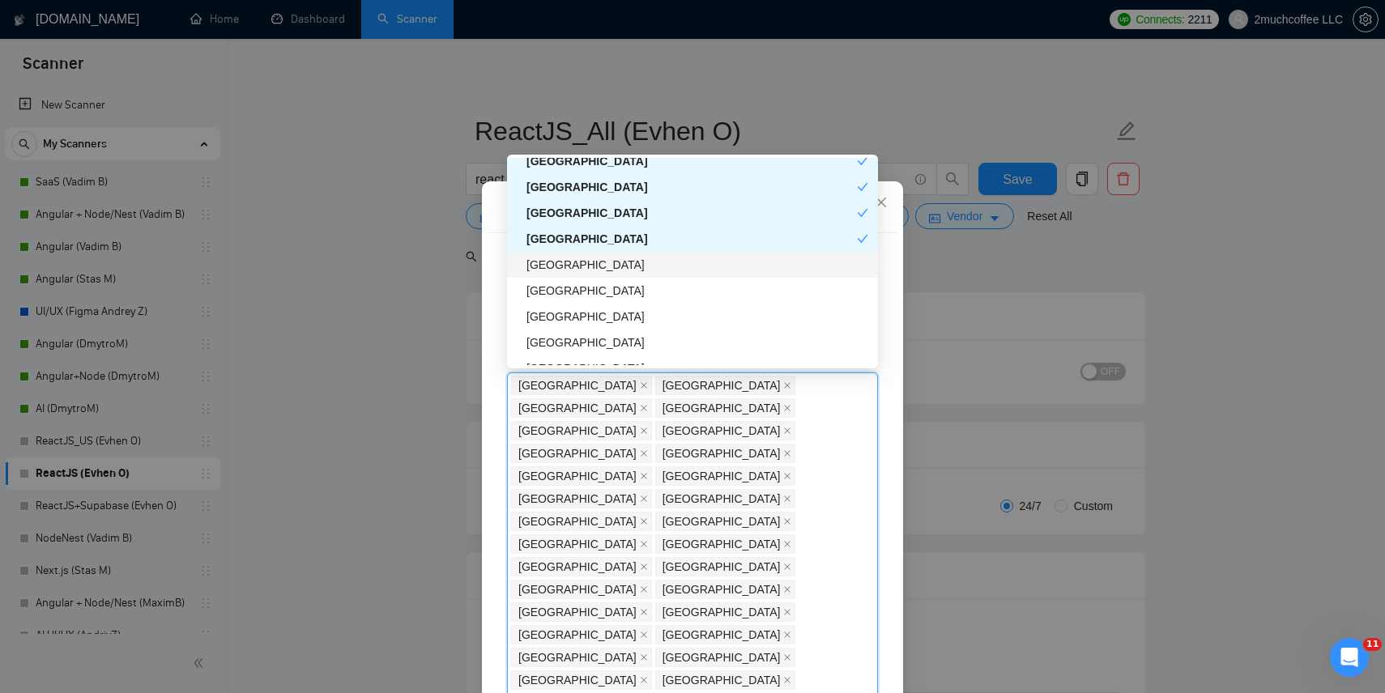
click at [588, 268] on div "[GEOGRAPHIC_DATA]" at bounding box center [698, 265] width 342 height 18
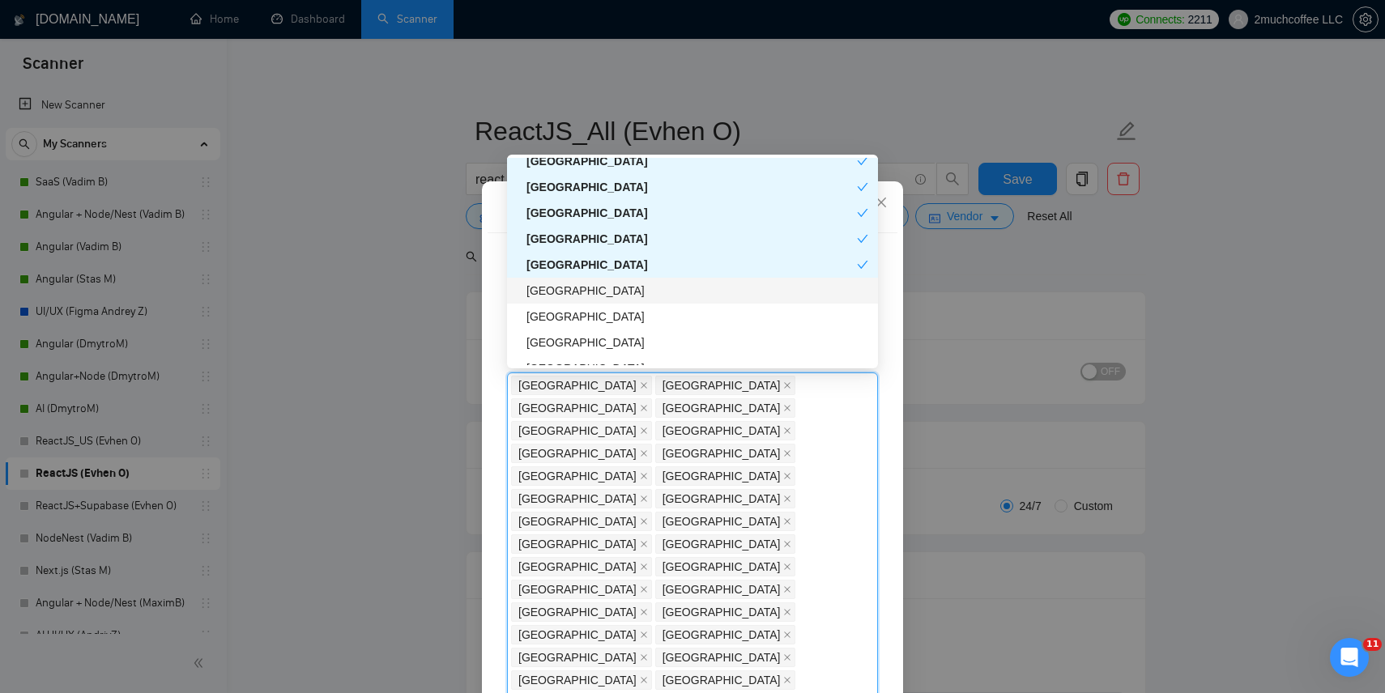
click at [584, 294] on div "[GEOGRAPHIC_DATA]" at bounding box center [698, 291] width 342 height 18
click at [587, 295] on div "[GEOGRAPHIC_DATA]" at bounding box center [698, 292] width 342 height 18
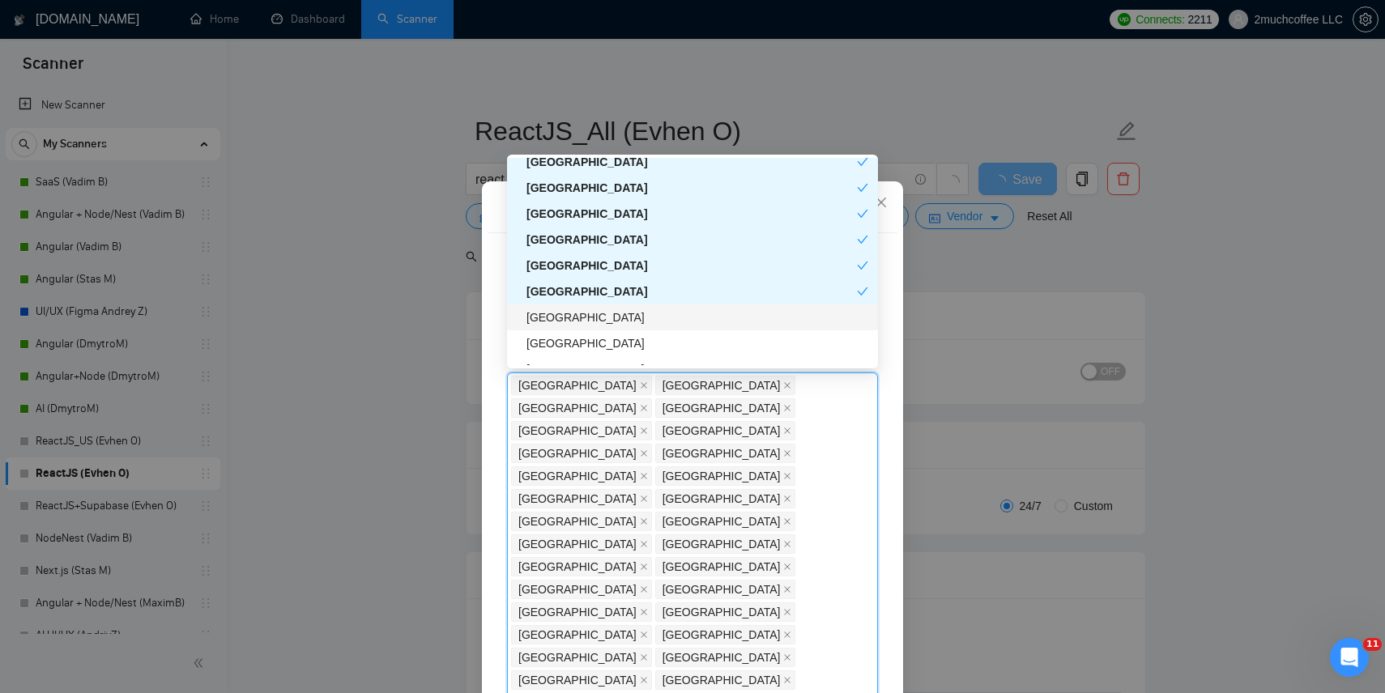
click at [581, 321] on div "[GEOGRAPHIC_DATA]" at bounding box center [698, 318] width 342 height 18
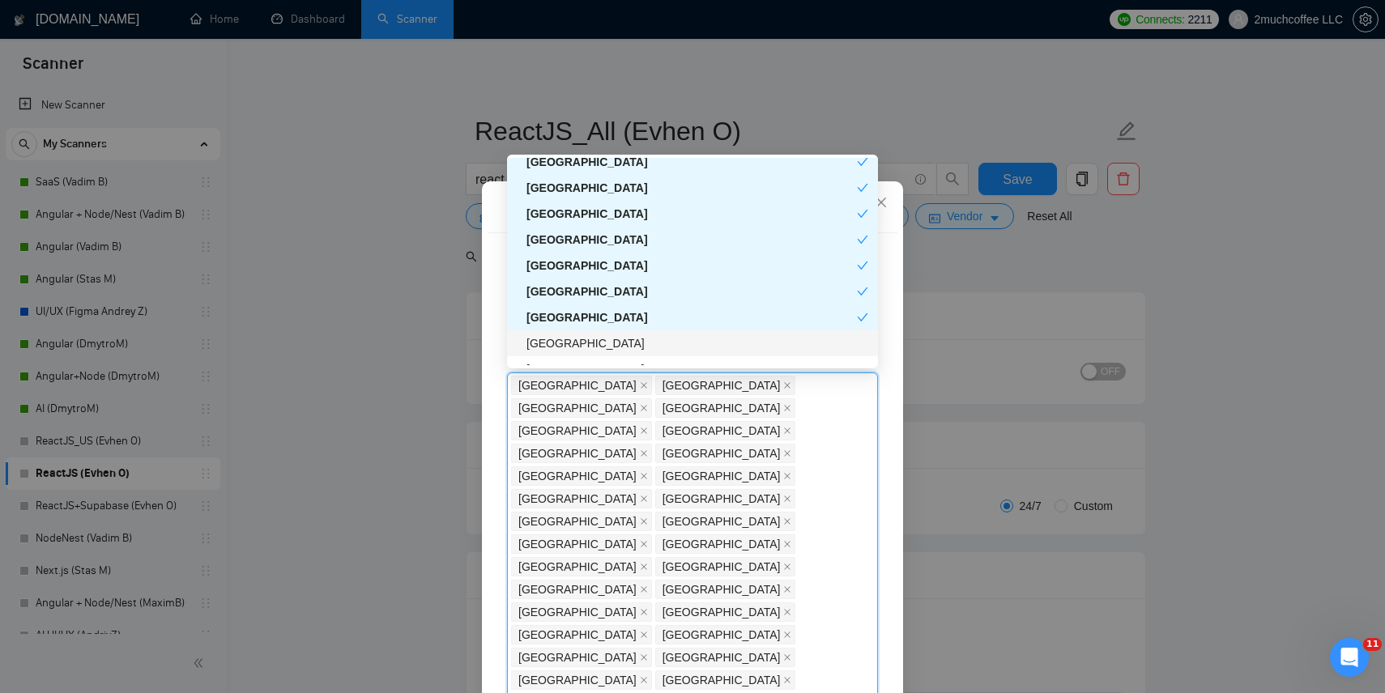
click at [574, 347] on div "[GEOGRAPHIC_DATA]" at bounding box center [698, 344] width 342 height 18
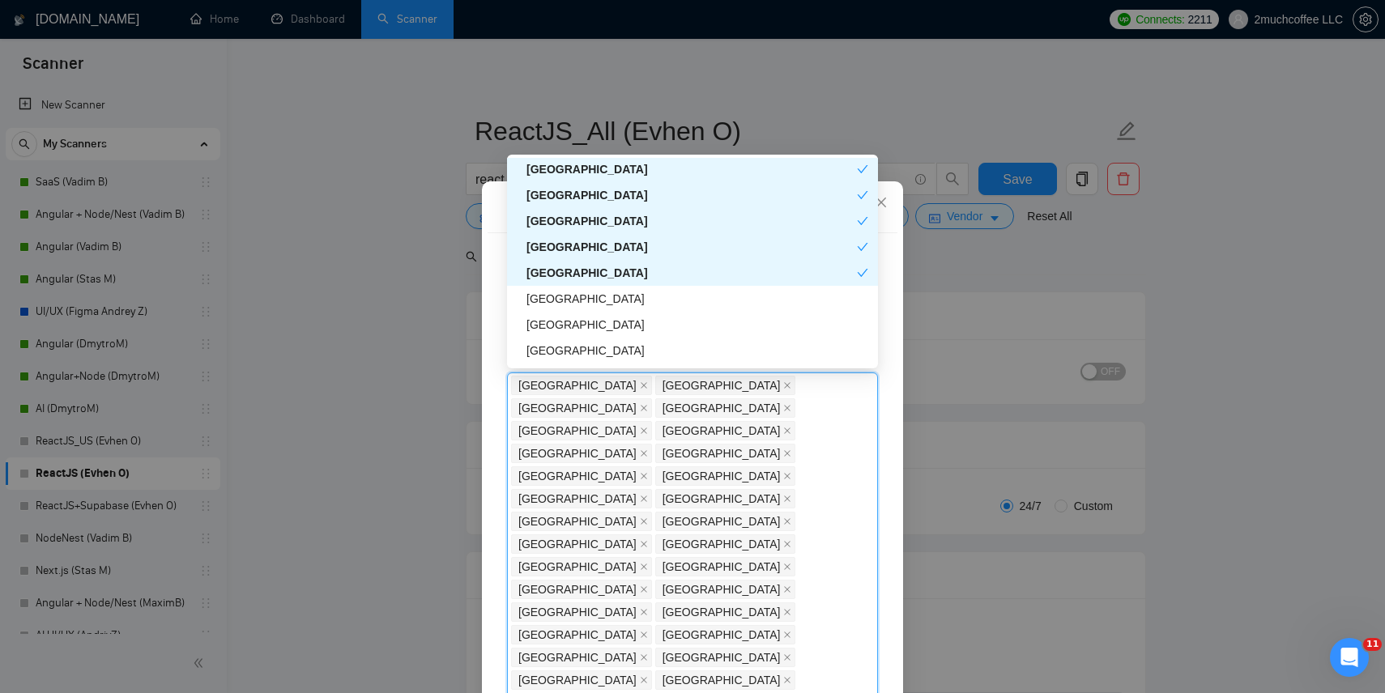
scroll to position [3454, 0]
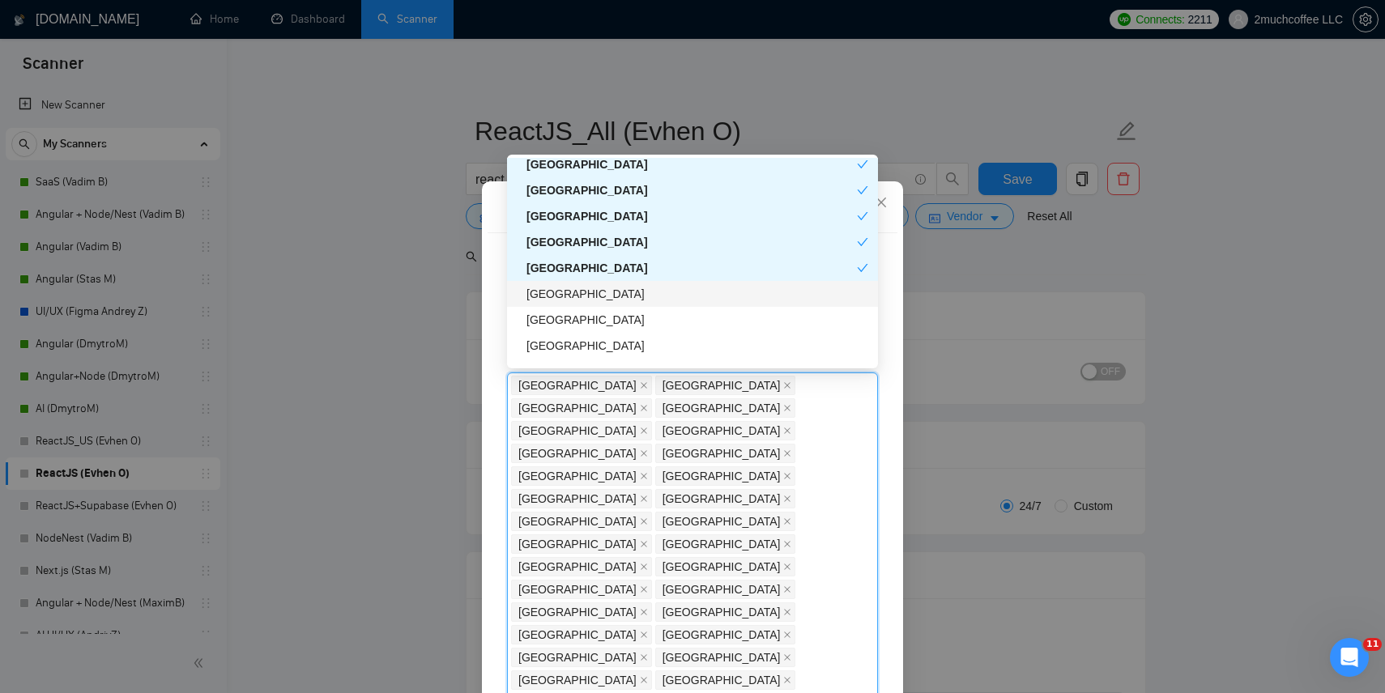
click at [580, 297] on div "[GEOGRAPHIC_DATA]" at bounding box center [698, 294] width 342 height 18
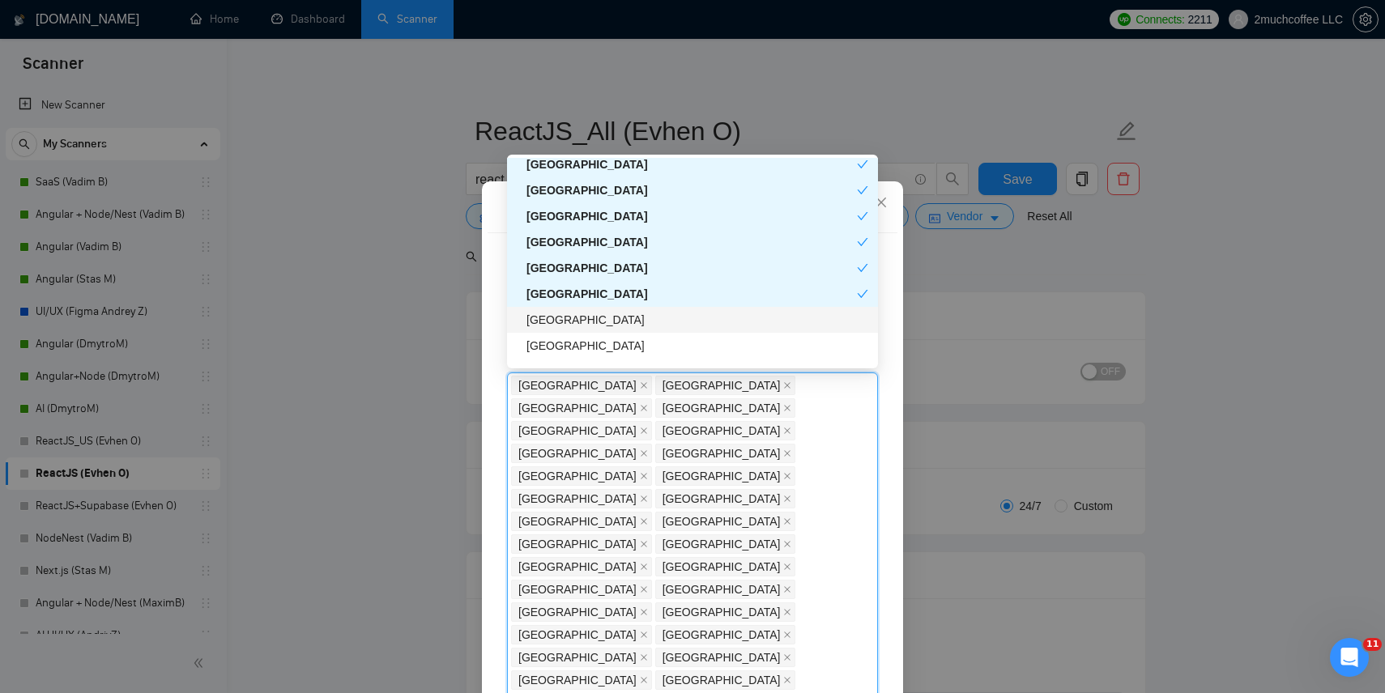
click at [576, 318] on div "[GEOGRAPHIC_DATA]" at bounding box center [698, 320] width 342 height 18
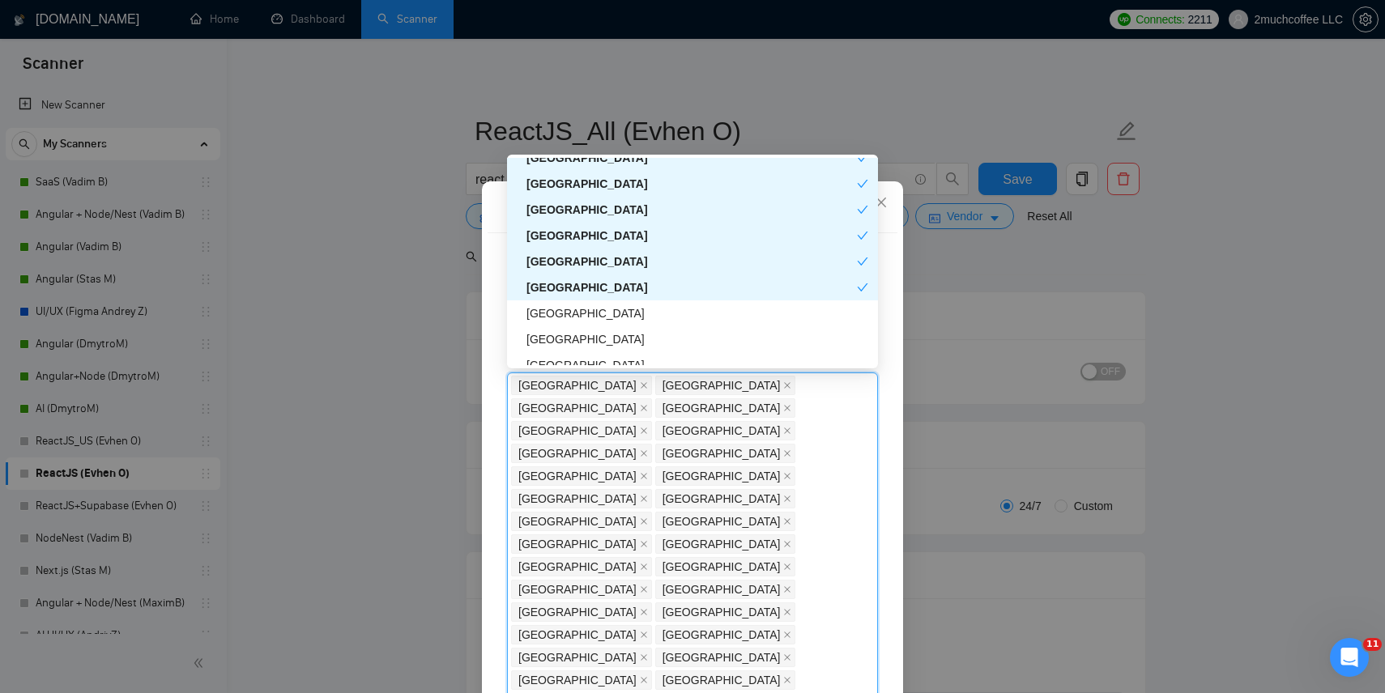
scroll to position [3492, 0]
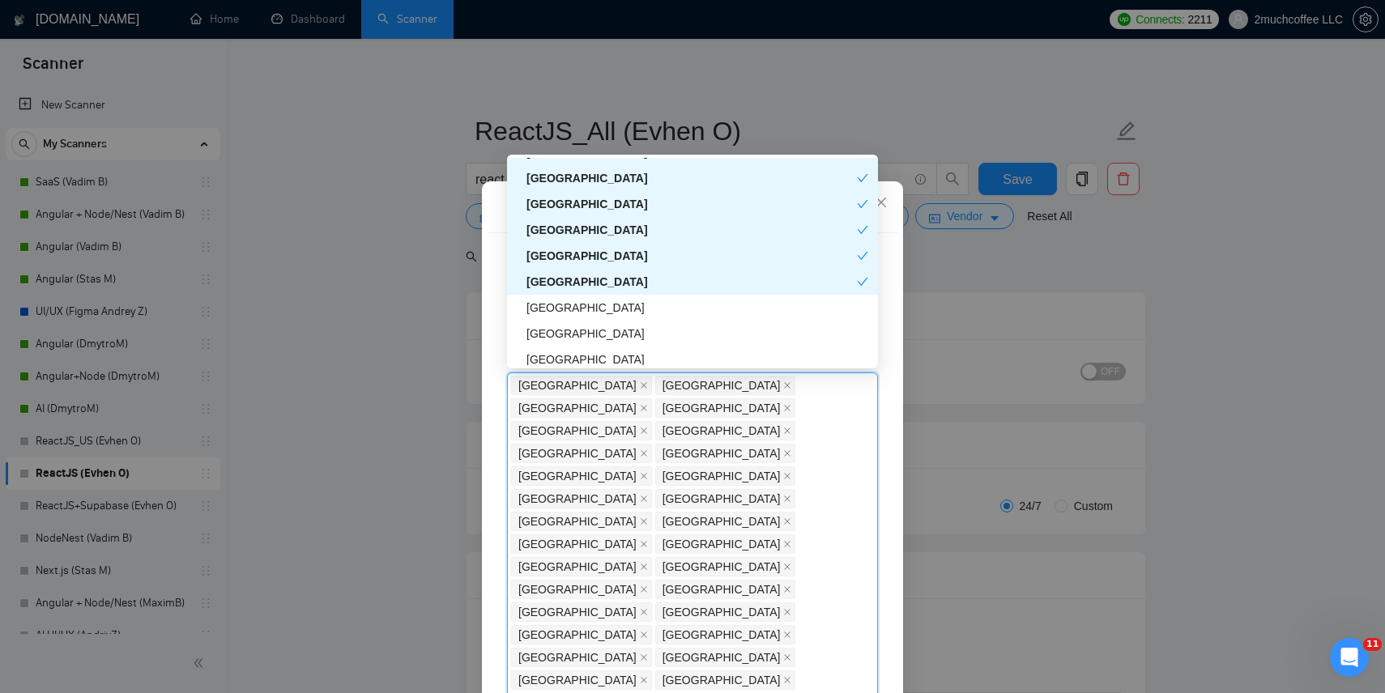
click at [576, 318] on div "[GEOGRAPHIC_DATA]" at bounding box center [692, 308] width 371 height 26
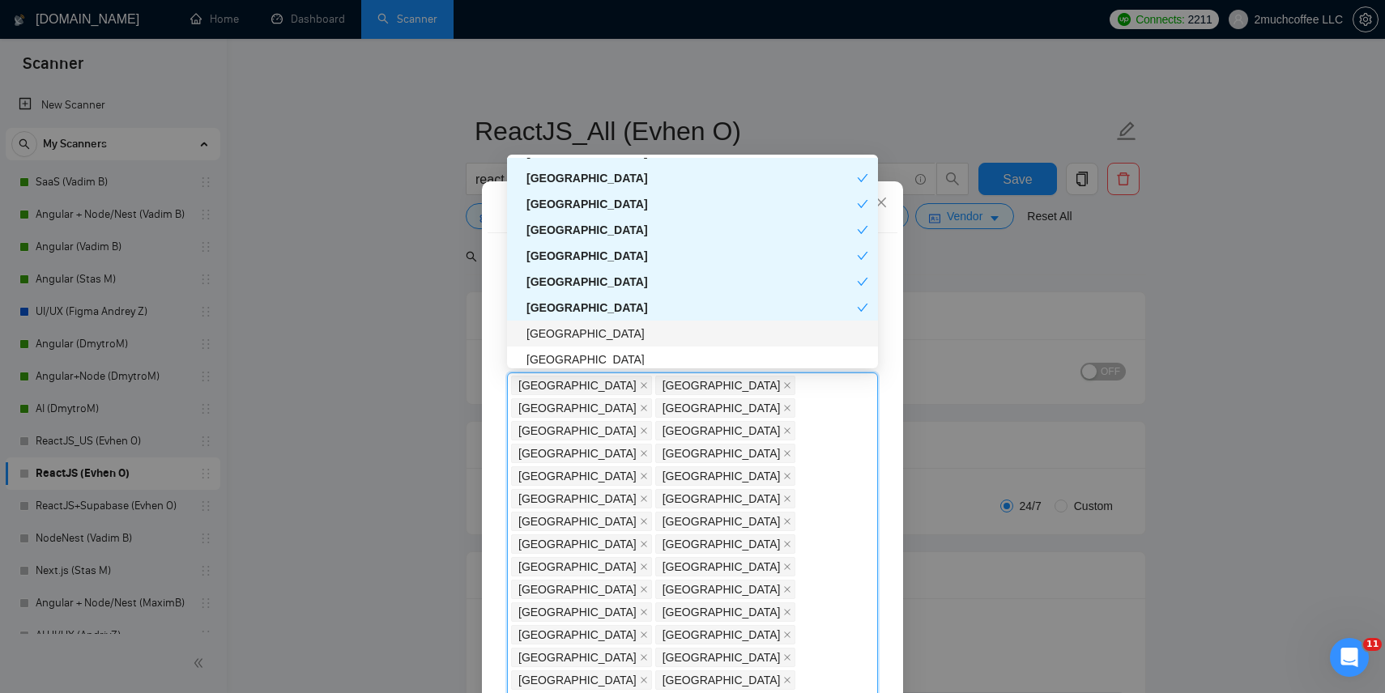
click at [574, 329] on div "[GEOGRAPHIC_DATA]" at bounding box center [698, 334] width 342 height 18
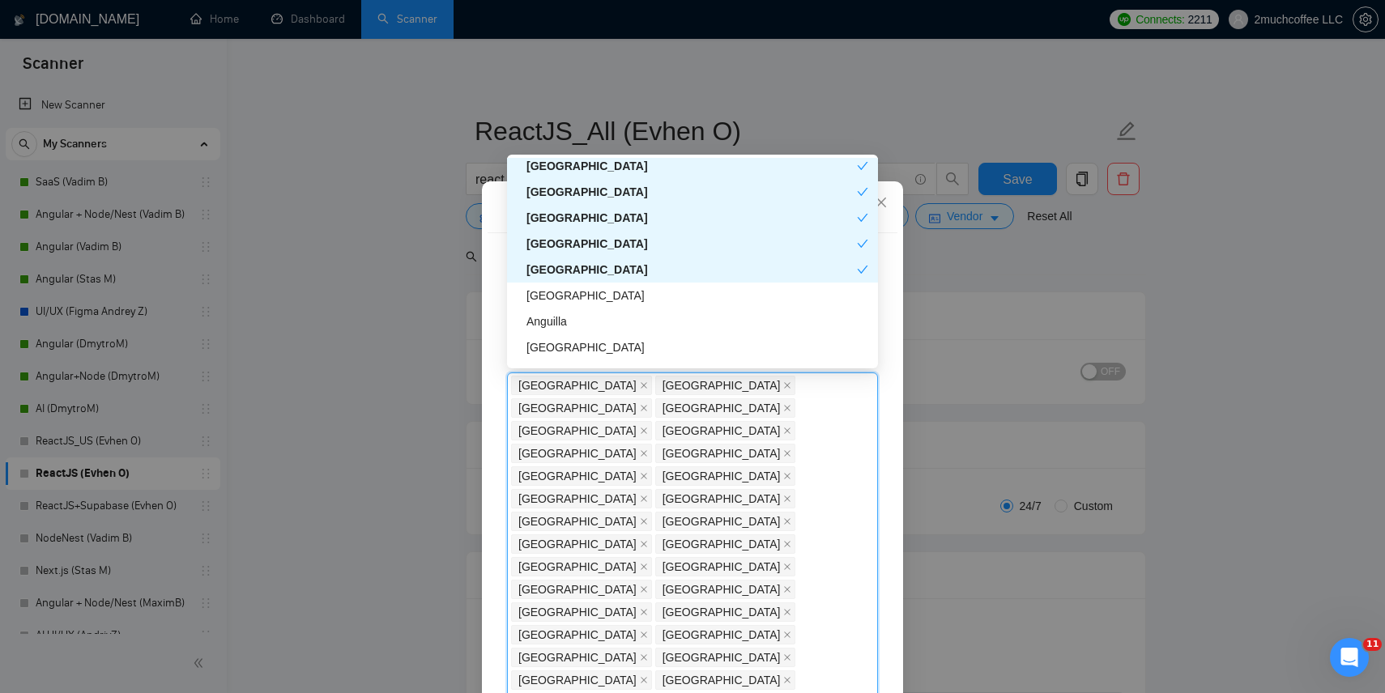
scroll to position [3558, 0]
click at [575, 287] on div "[GEOGRAPHIC_DATA]" at bounding box center [698, 294] width 342 height 18
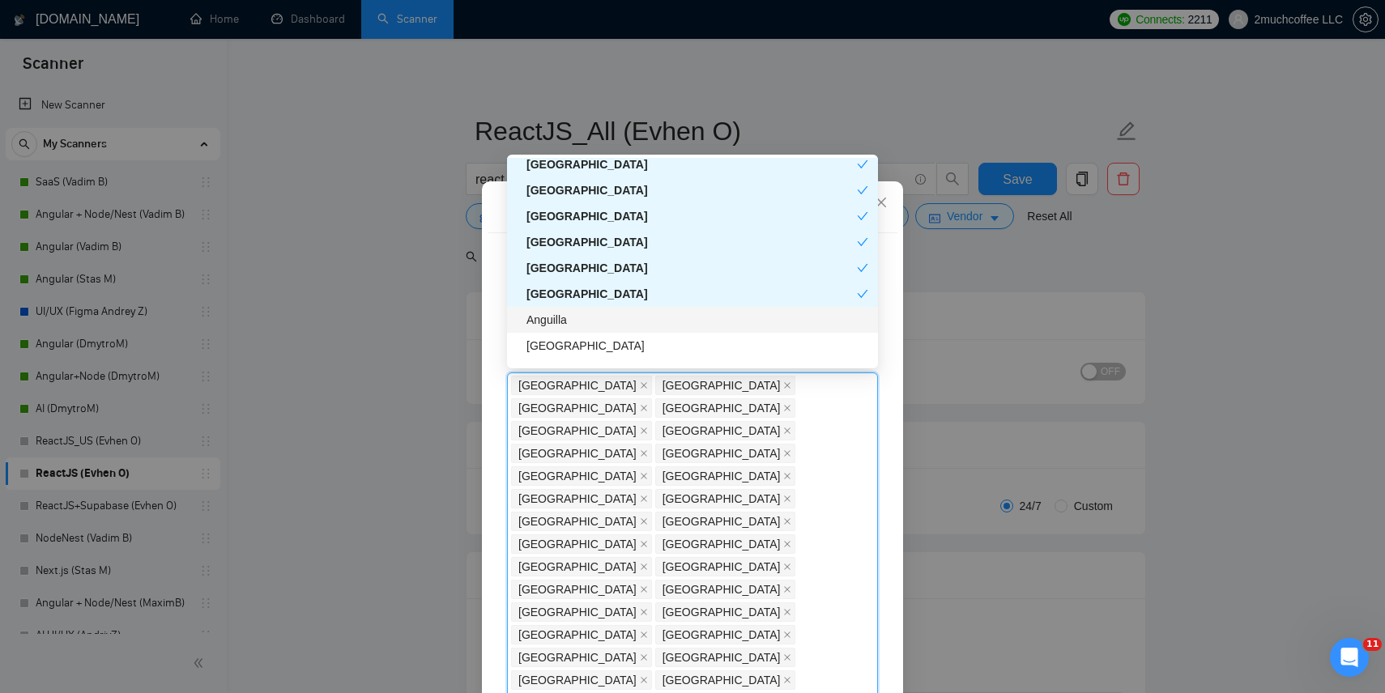
click at [567, 315] on div "Anguilla" at bounding box center [698, 320] width 342 height 18
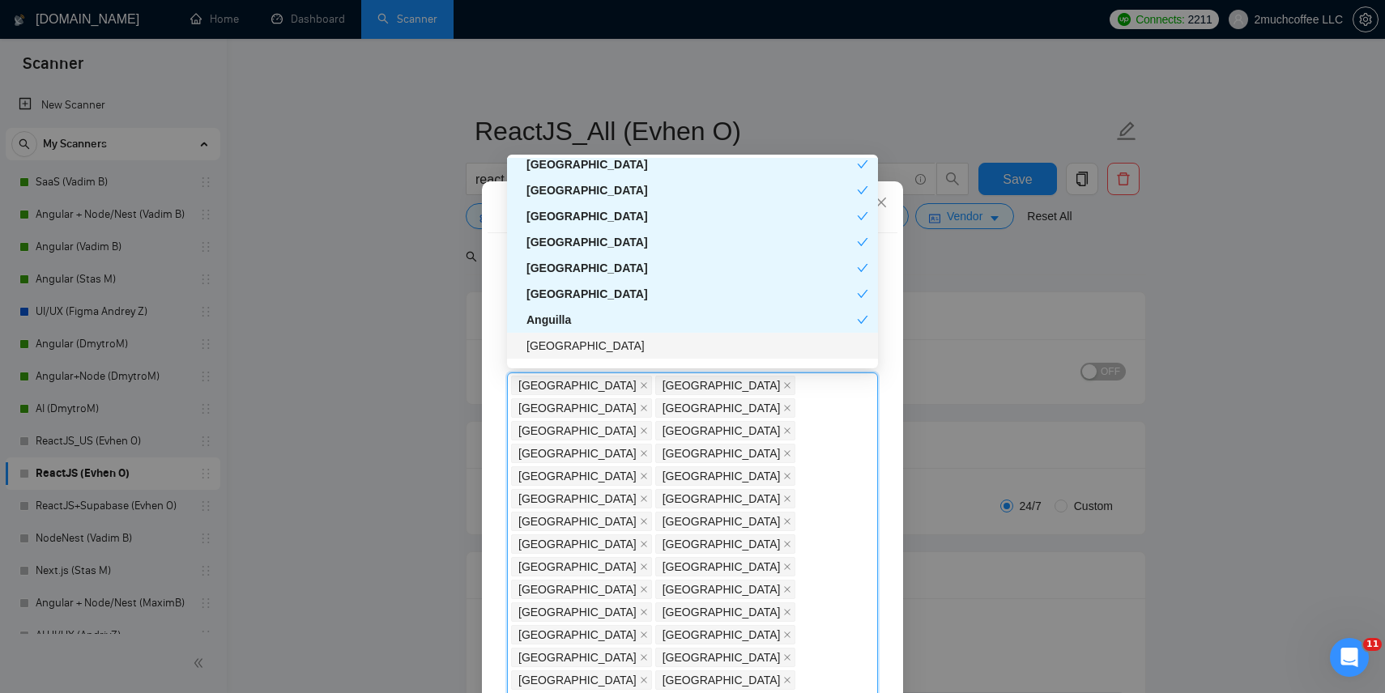
click at [562, 343] on div "[GEOGRAPHIC_DATA]" at bounding box center [698, 346] width 342 height 18
click at [565, 271] on div "[GEOGRAPHIC_DATA]" at bounding box center [692, 268] width 331 height 18
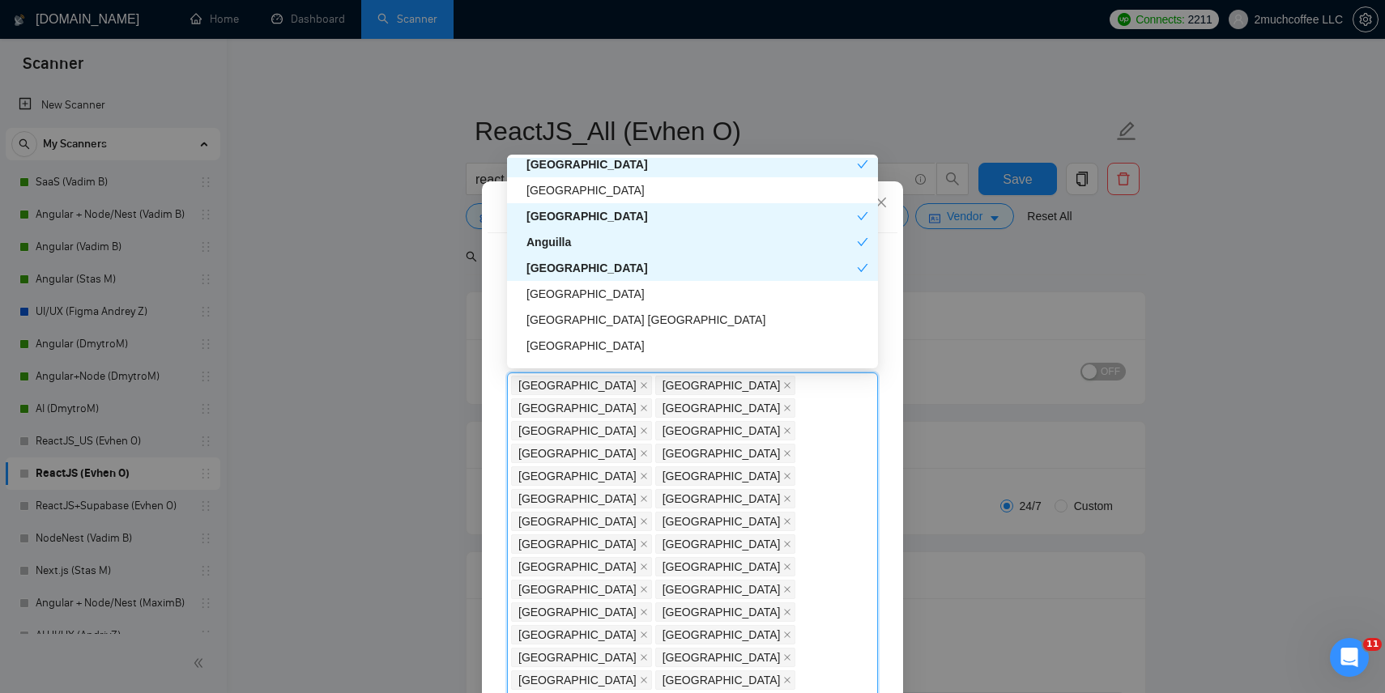
scroll to position [0, 0]
click at [561, 296] on div "[GEOGRAPHIC_DATA]" at bounding box center [698, 293] width 342 height 18
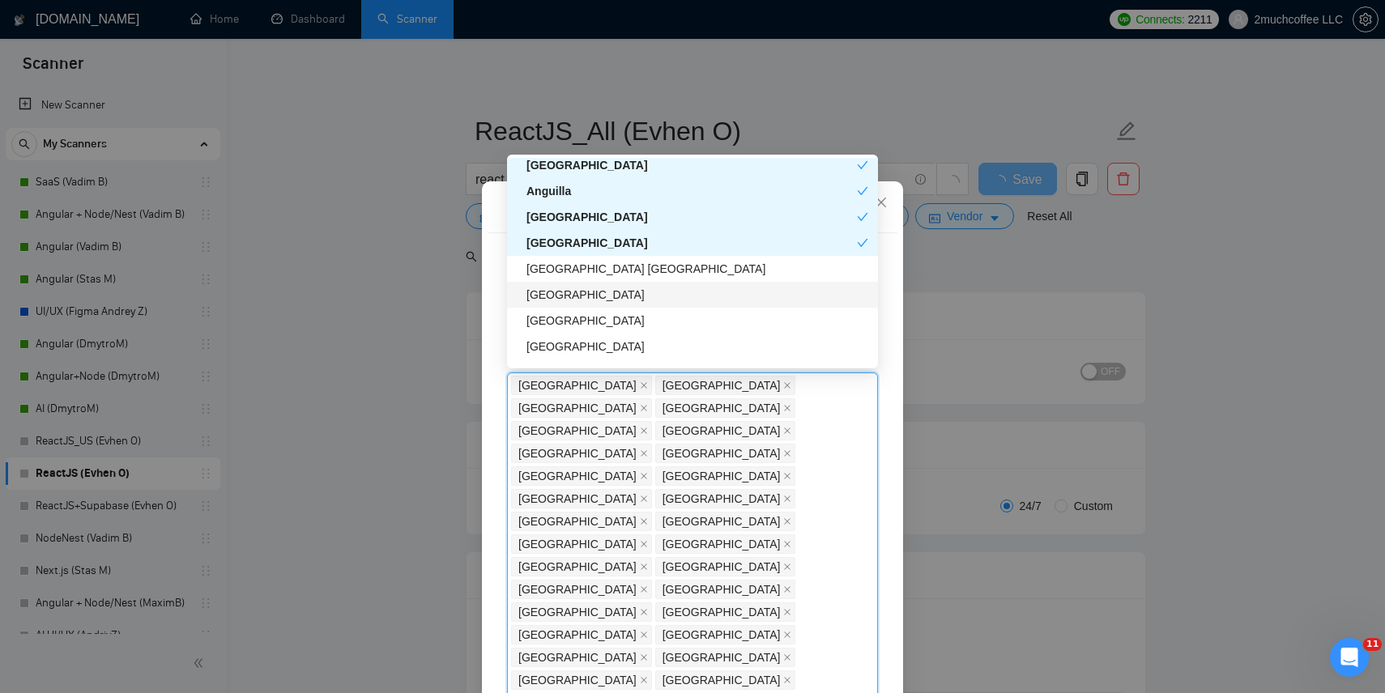
scroll to position [3686, 0]
click at [564, 300] on div "[GEOGRAPHIC_DATA]" at bounding box center [698, 296] width 342 height 18
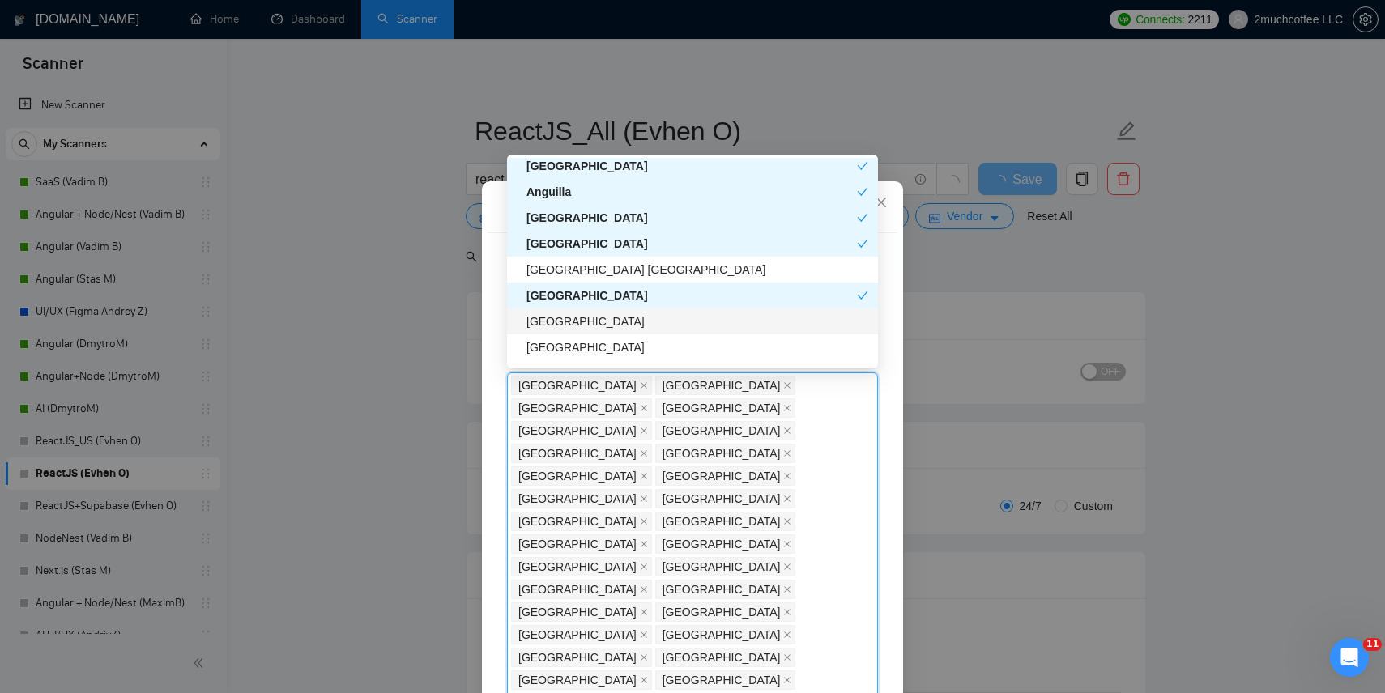
click at [564, 321] on div "[GEOGRAPHIC_DATA]" at bounding box center [698, 322] width 342 height 18
click at [565, 326] on div "[GEOGRAPHIC_DATA]" at bounding box center [692, 322] width 331 height 18
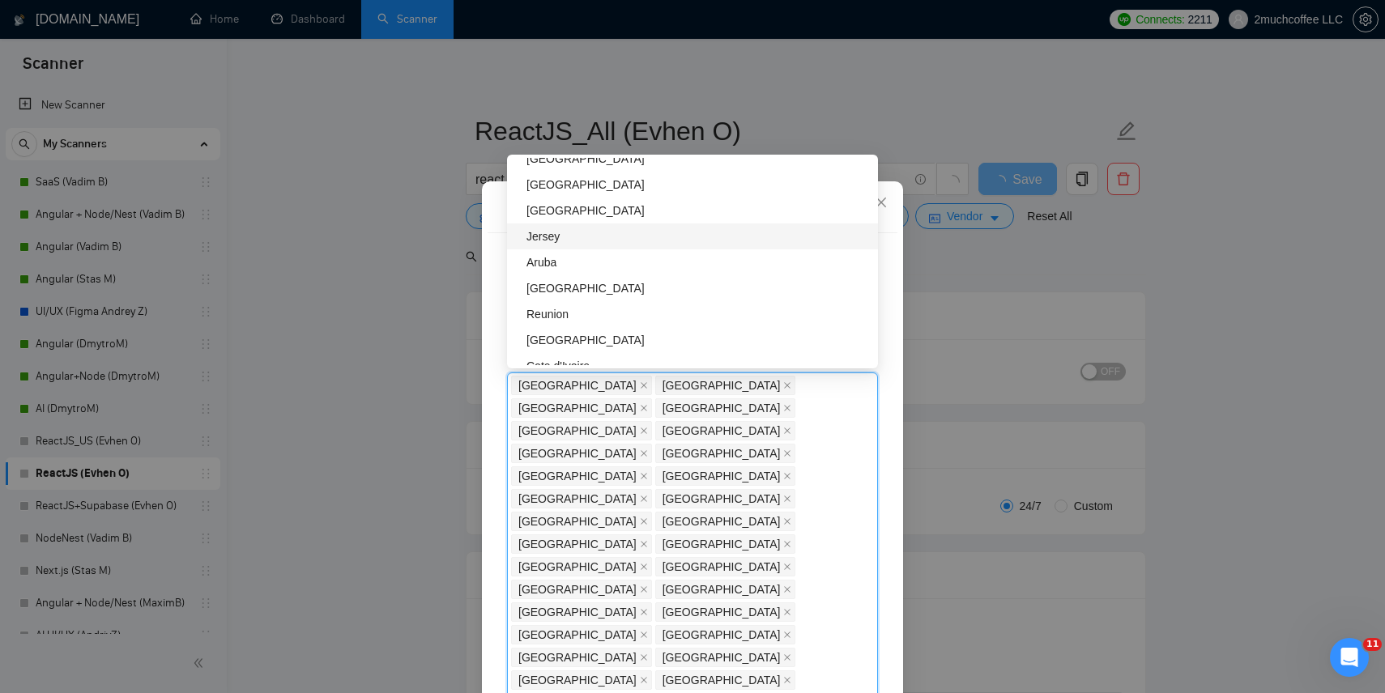
scroll to position [3883, 0]
click at [579, 250] on div "Aruba" at bounding box center [698, 254] width 342 height 18
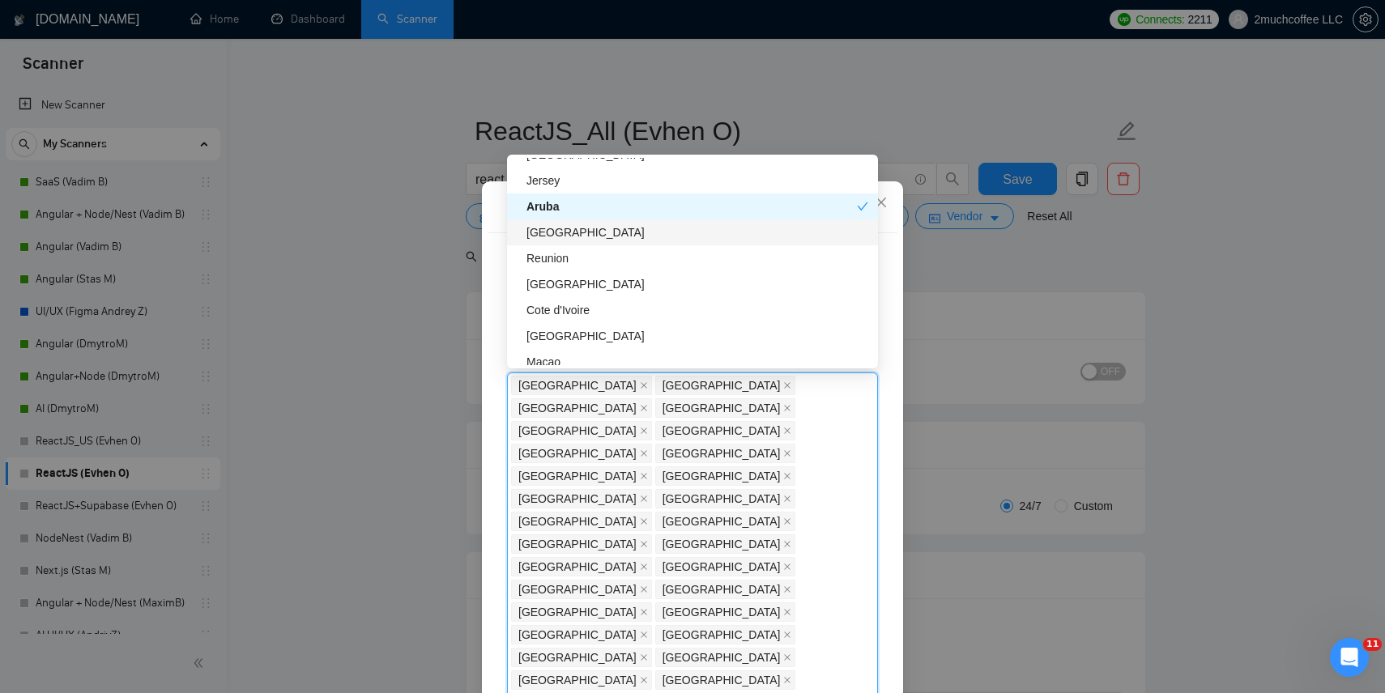
scroll to position [3930, 0]
click at [575, 262] on div "Reunion" at bounding box center [698, 259] width 342 height 18
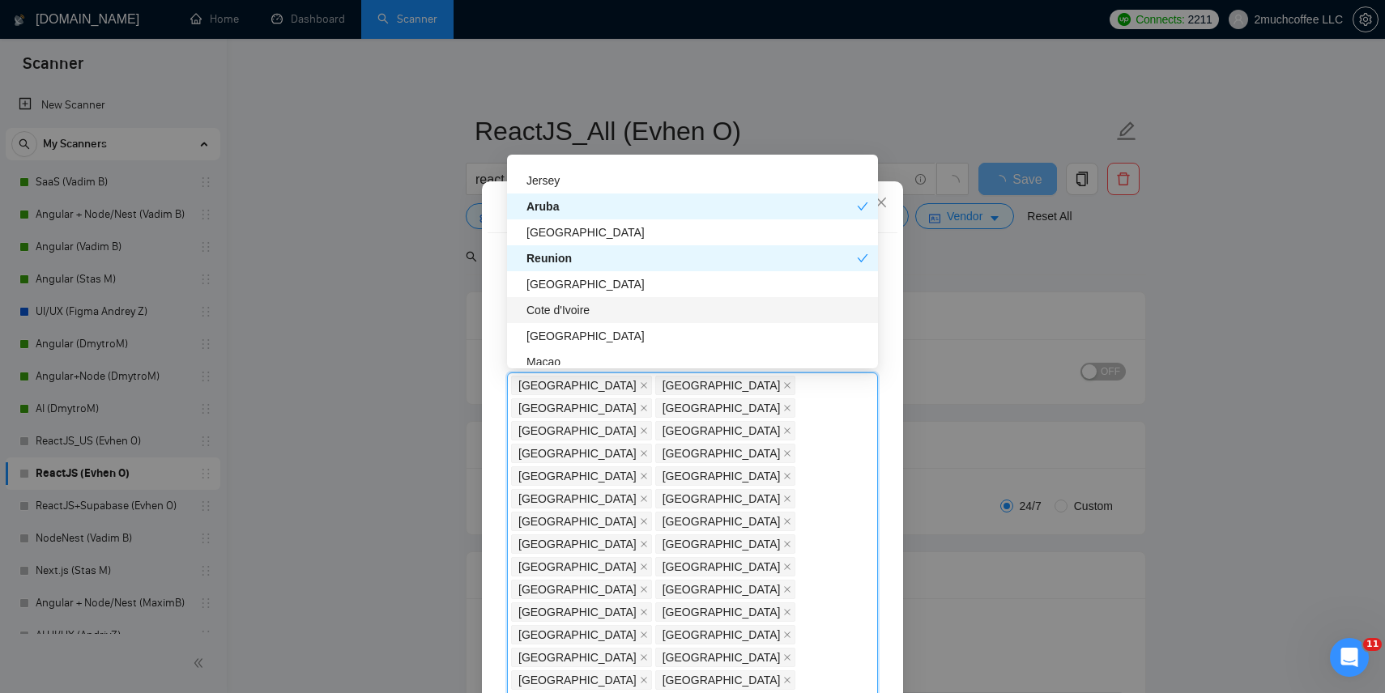
scroll to position [3969, 0]
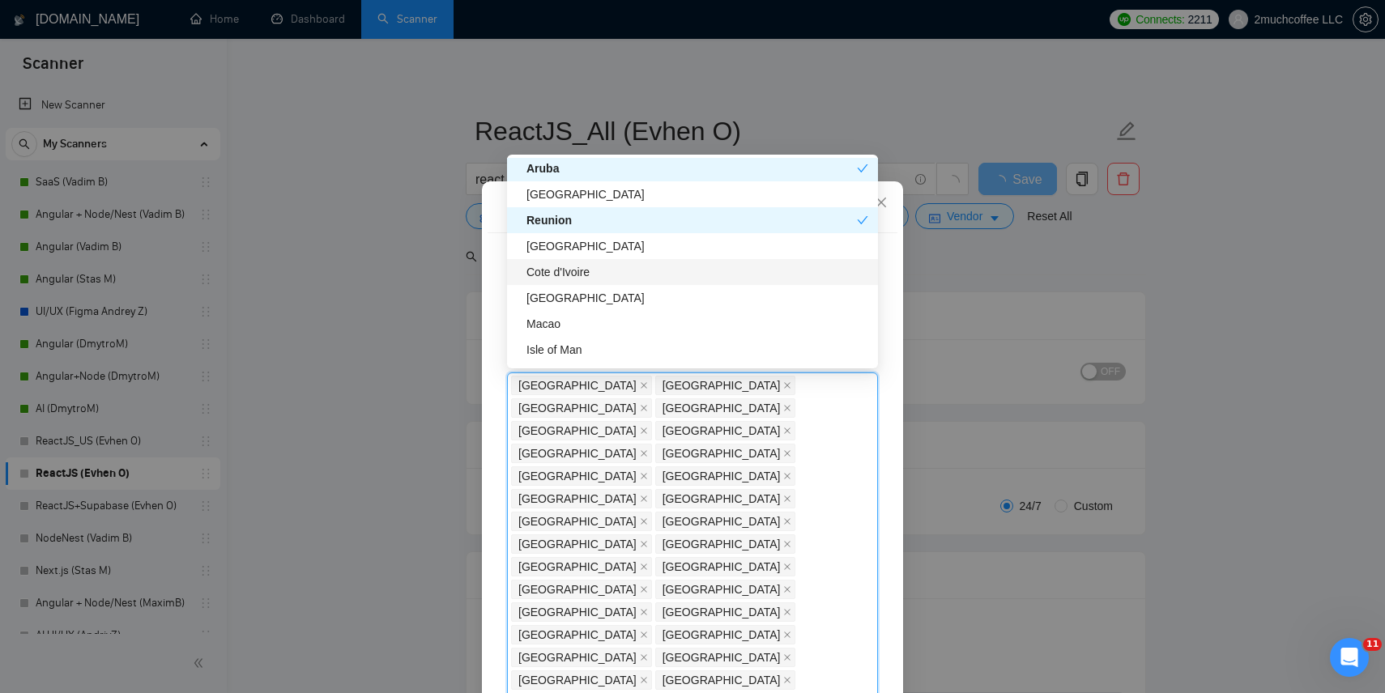
click at [578, 272] on div "Cote d'Ivoire" at bounding box center [698, 272] width 342 height 18
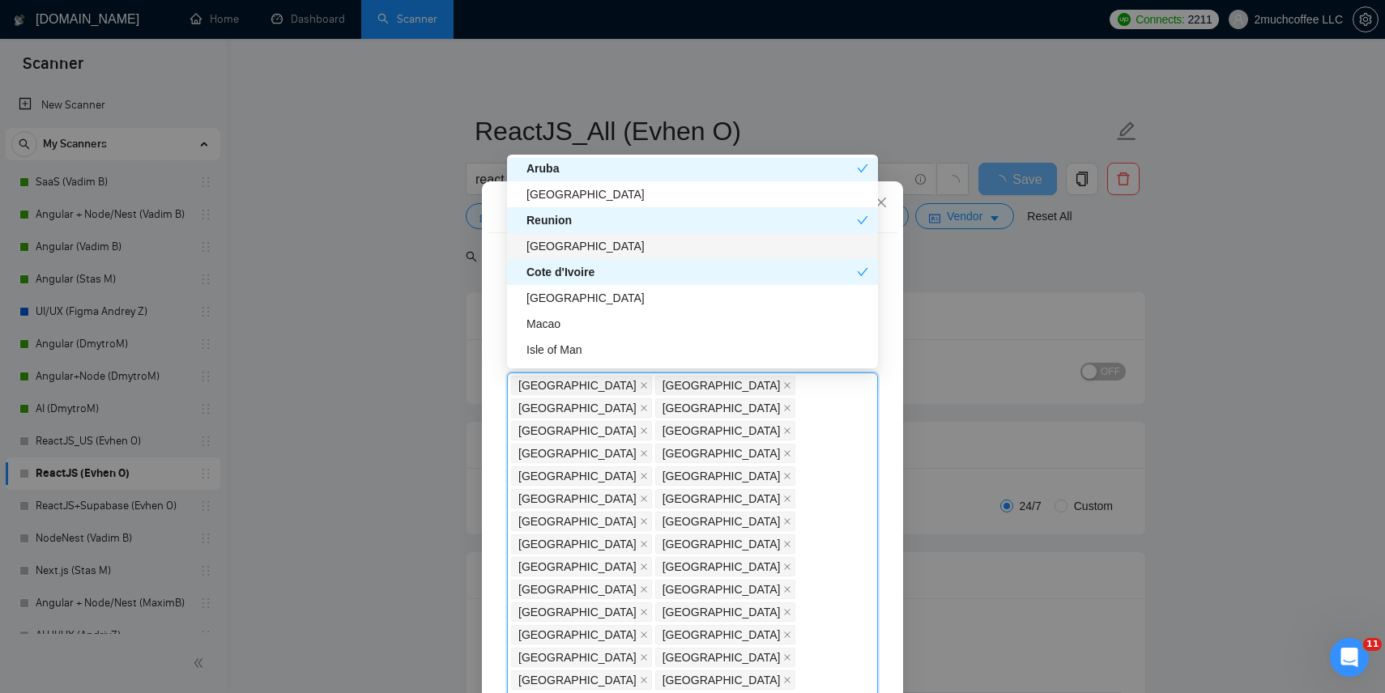
click at [585, 251] on div "[GEOGRAPHIC_DATA]" at bounding box center [698, 246] width 342 height 18
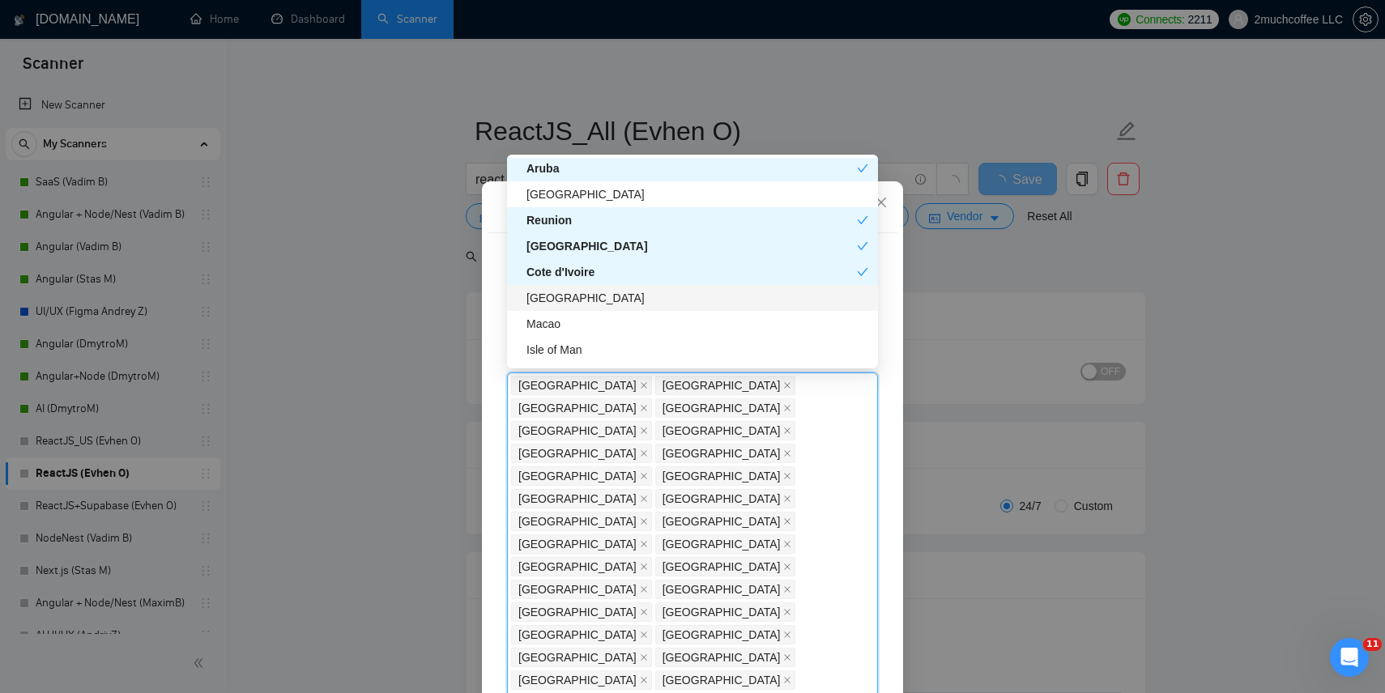
click at [572, 294] on div "[GEOGRAPHIC_DATA]" at bounding box center [698, 298] width 342 height 18
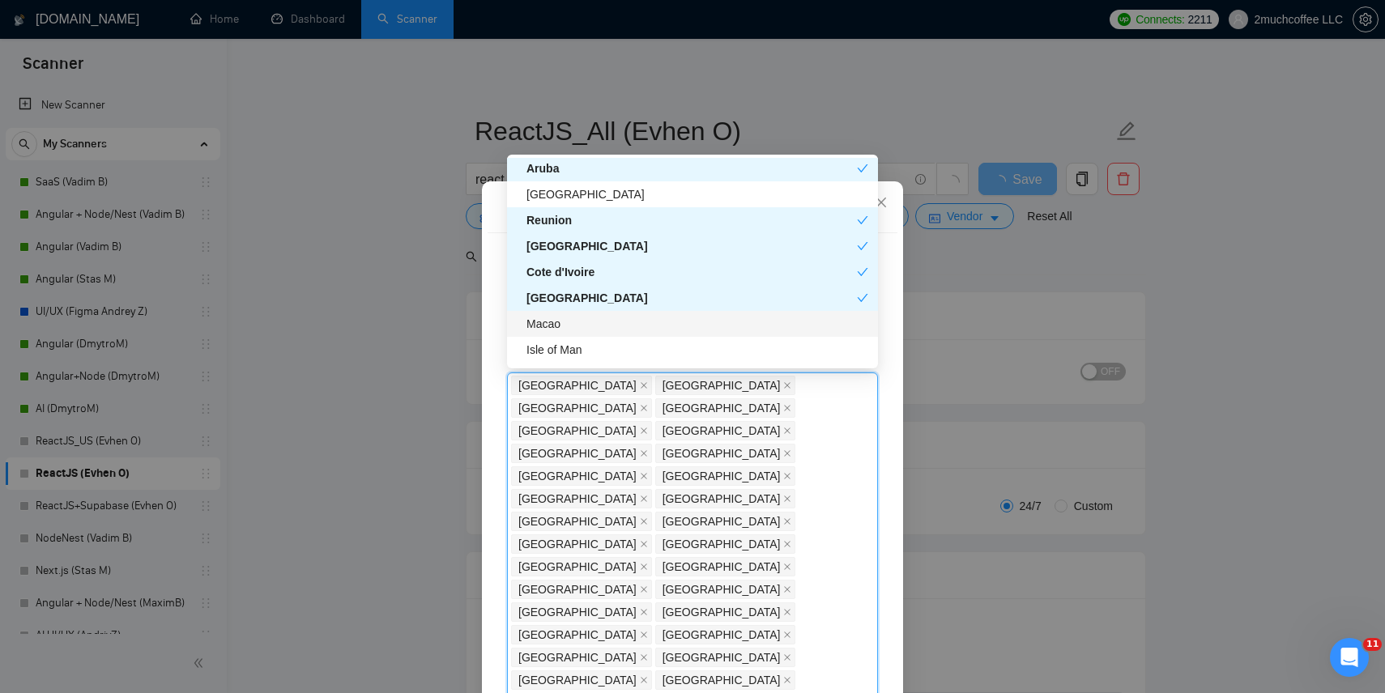
click at [562, 326] on div "Macao" at bounding box center [698, 324] width 342 height 18
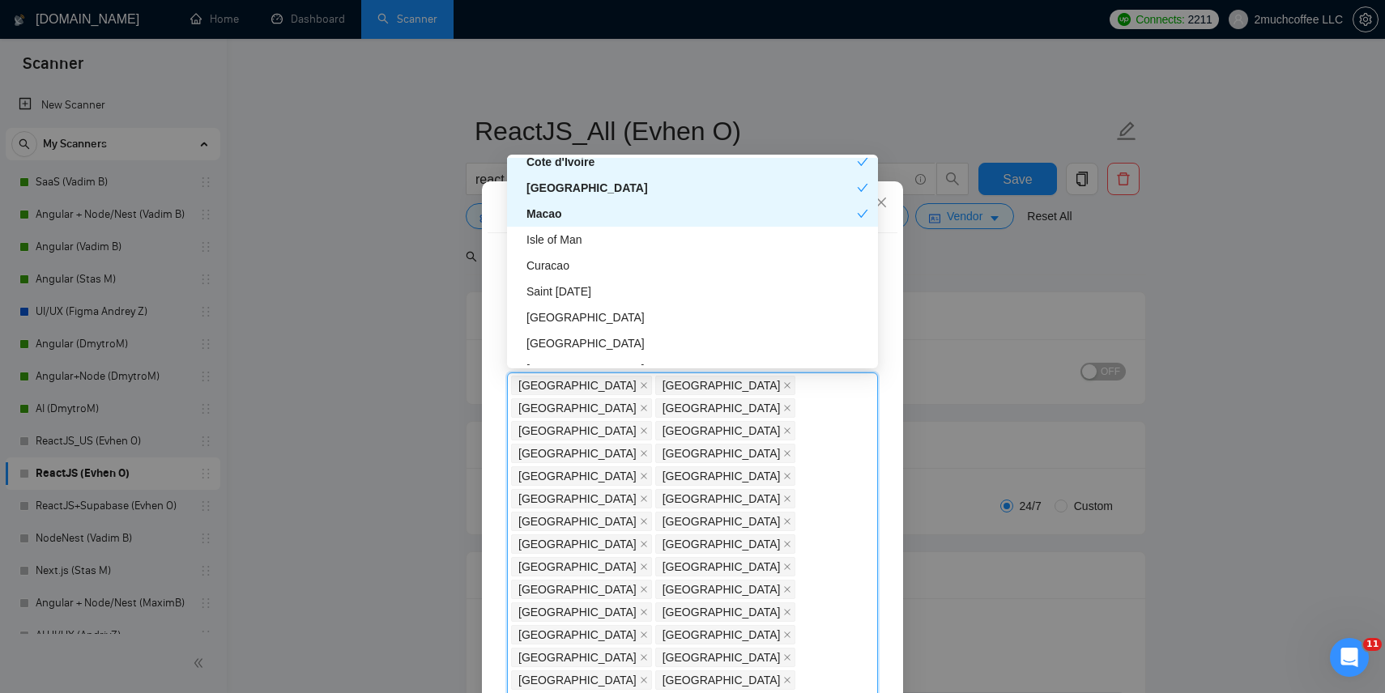
scroll to position [4084, 0]
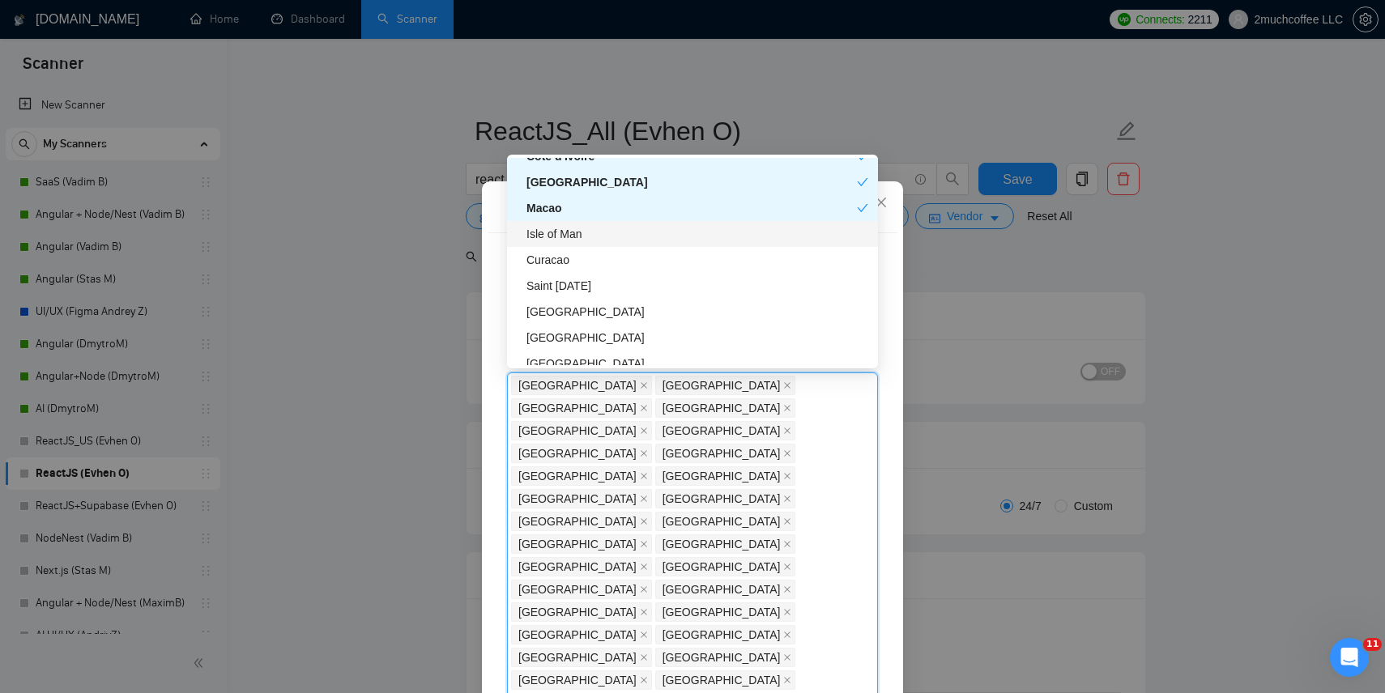
click at [583, 241] on div "Isle of Man" at bounding box center [698, 234] width 342 height 18
click at [578, 259] on div "Curacao" at bounding box center [698, 260] width 342 height 18
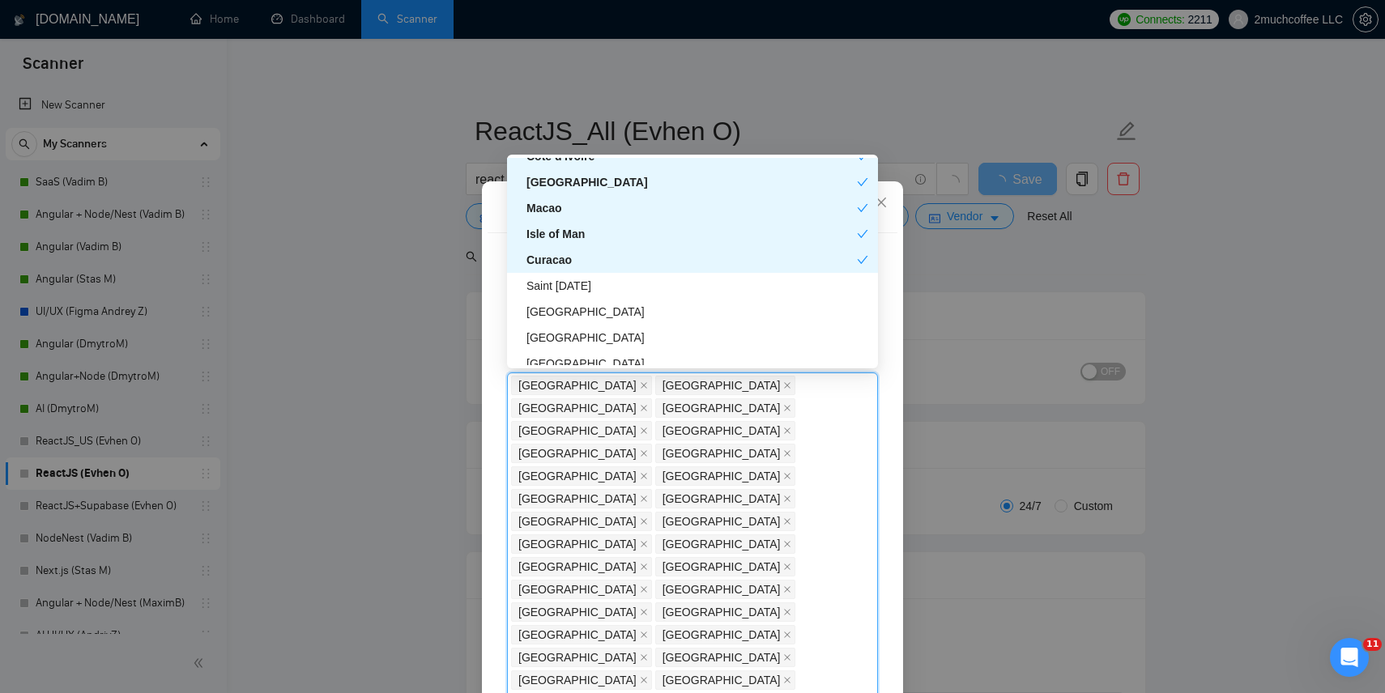
click at [574, 283] on div "Saint [DATE]" at bounding box center [698, 286] width 342 height 18
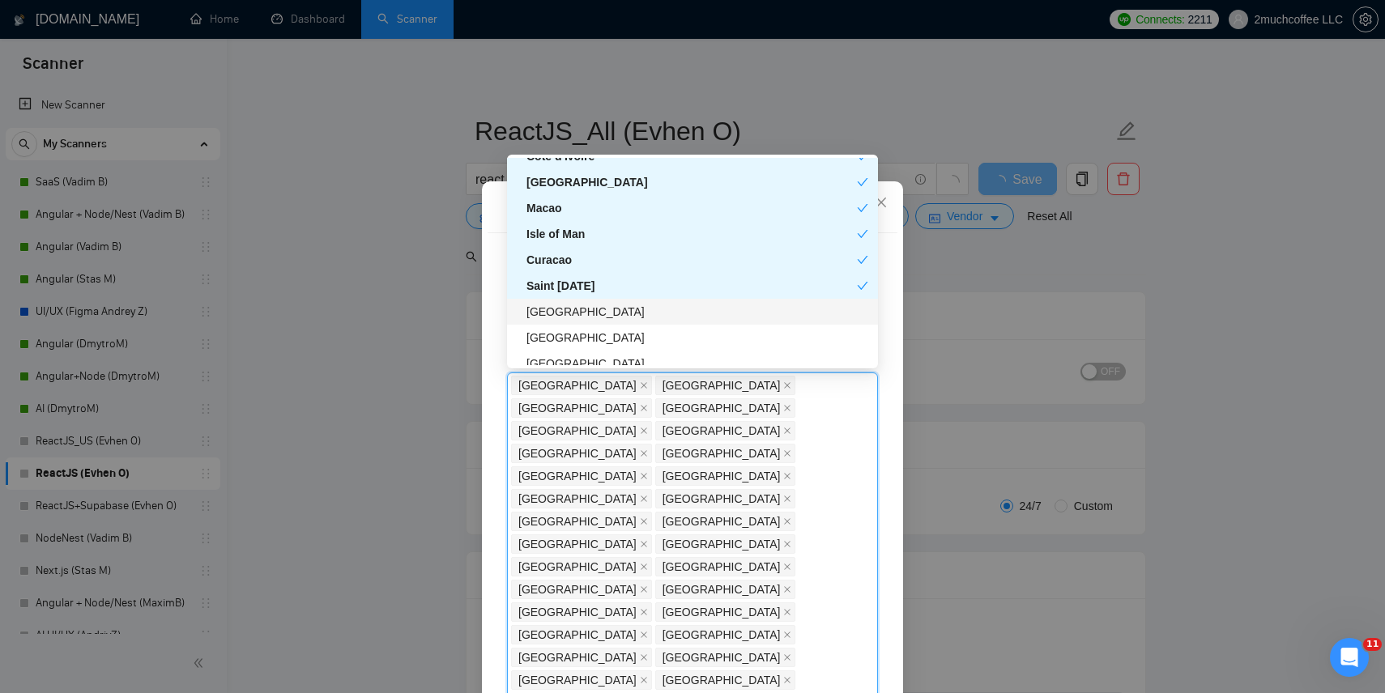
click at [574, 305] on div "[GEOGRAPHIC_DATA]" at bounding box center [698, 312] width 342 height 18
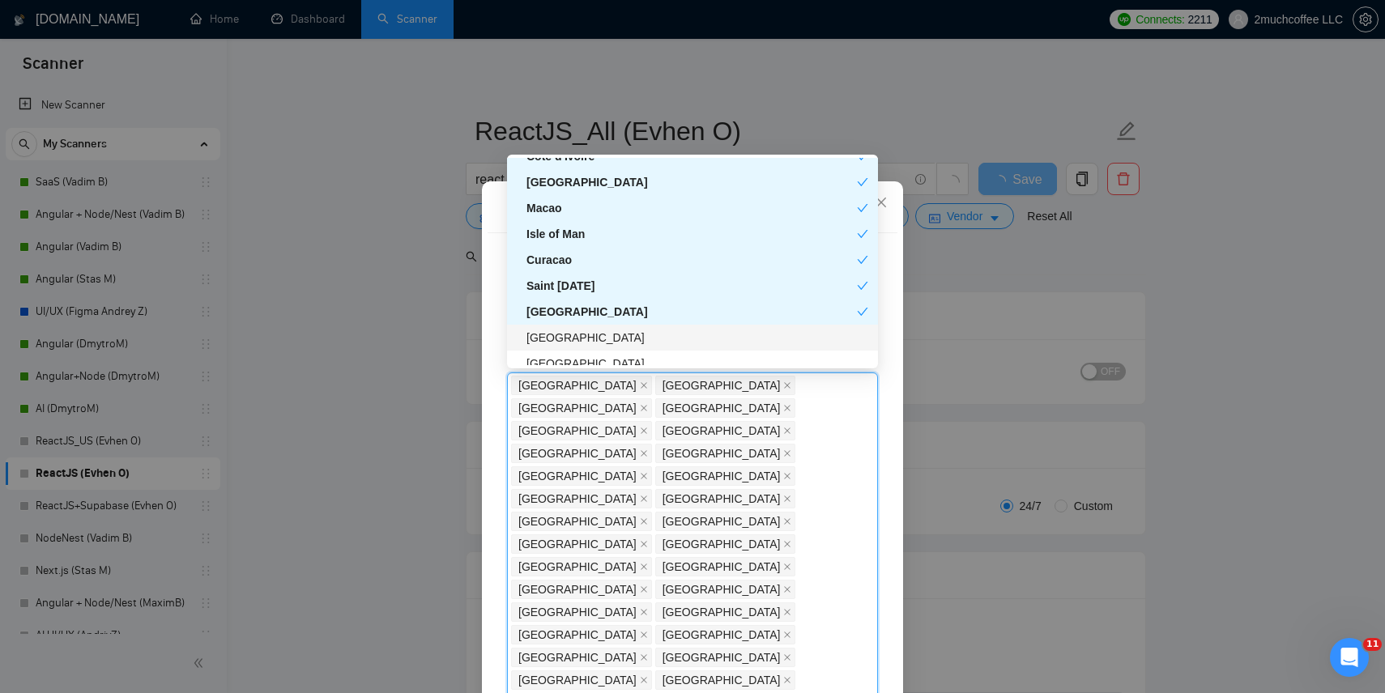
click at [569, 334] on div "[GEOGRAPHIC_DATA]" at bounding box center [698, 338] width 342 height 18
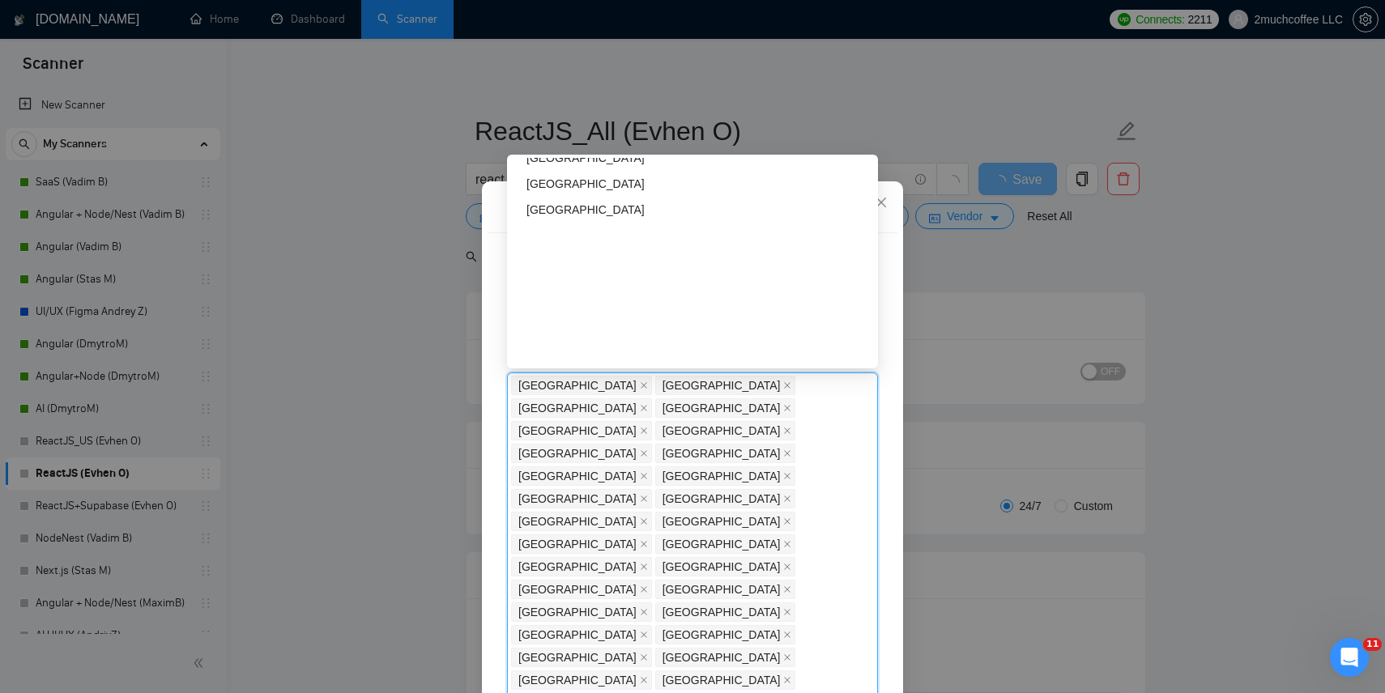
scroll to position [0, 0]
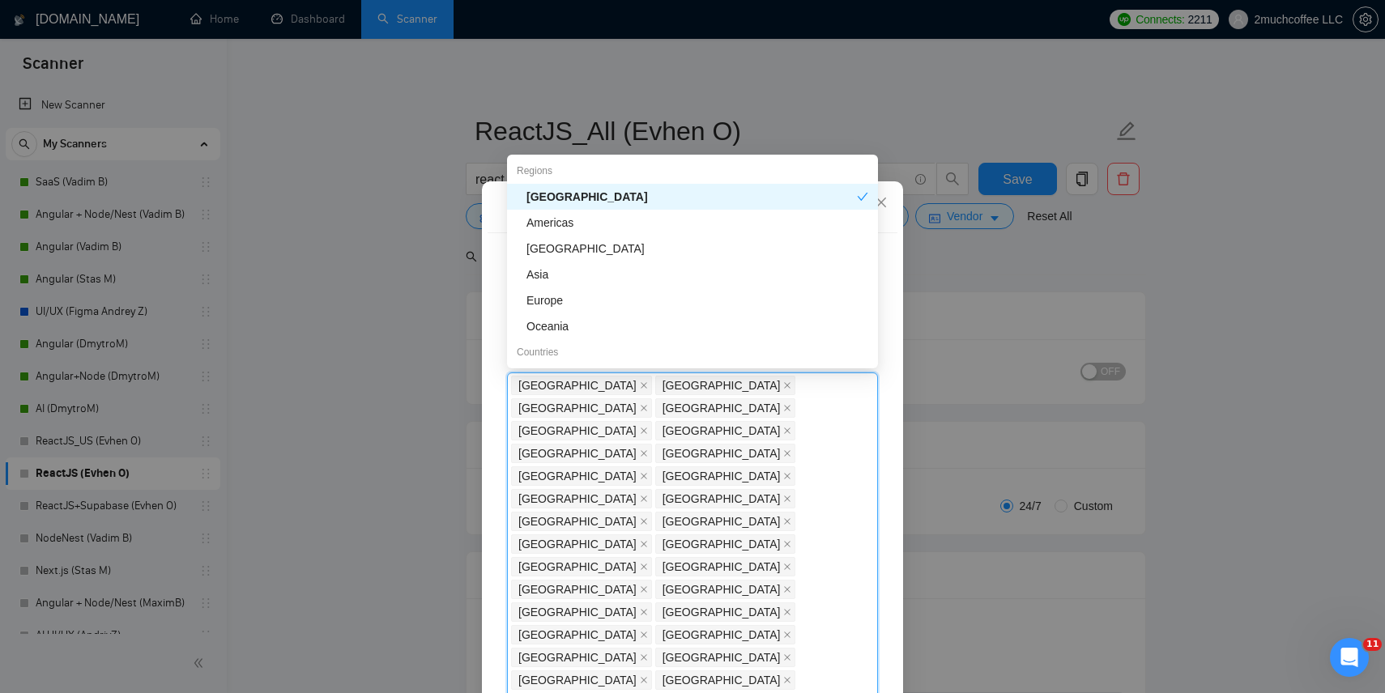
click at [593, 173] on div "Regions" at bounding box center [692, 171] width 371 height 26
click at [582, 205] on div "[GEOGRAPHIC_DATA]" at bounding box center [692, 197] width 331 height 18
click at [565, 195] on div "[GEOGRAPHIC_DATA]" at bounding box center [698, 197] width 342 height 18
click at [514, 278] on div "Asia" at bounding box center [692, 275] width 371 height 26
click at [521, 274] on div "Asia" at bounding box center [692, 275] width 371 height 26
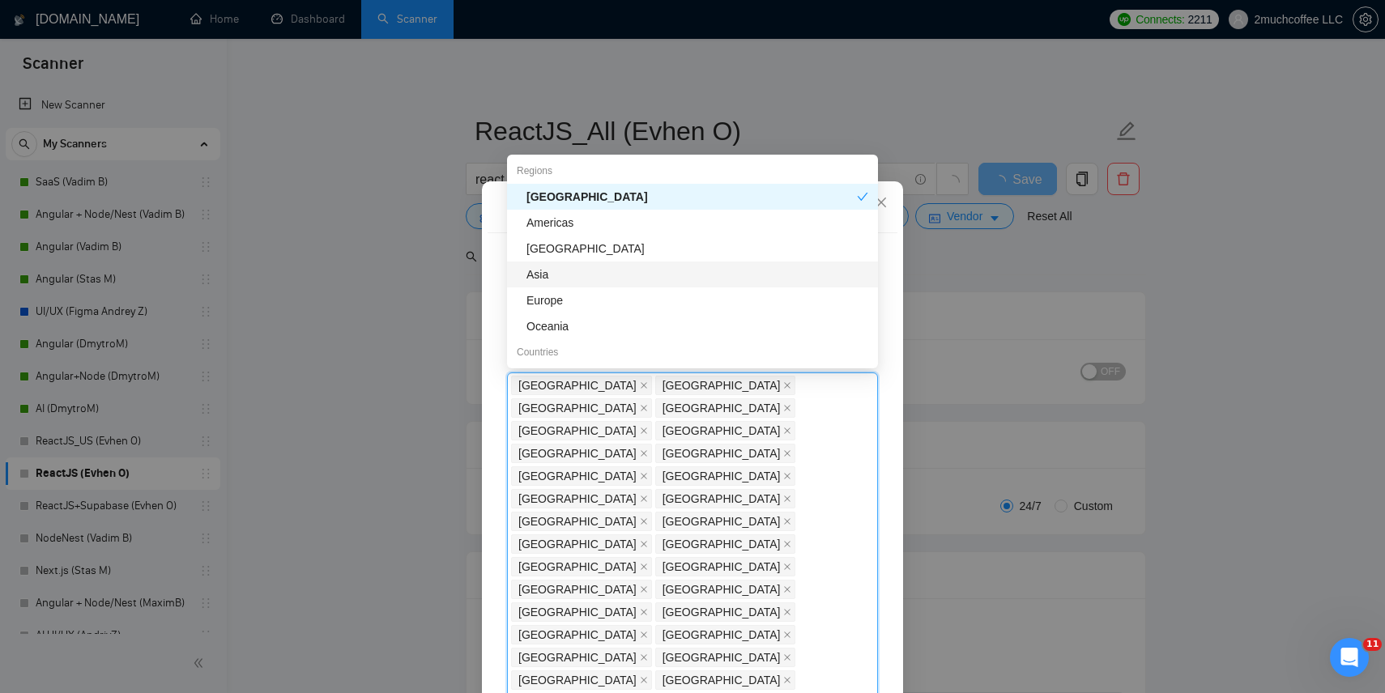
click at [471, 295] on div "Client Parameters Client Location Include Client Countries Select Exclude Clien…" at bounding box center [692, 346] width 1385 height 693
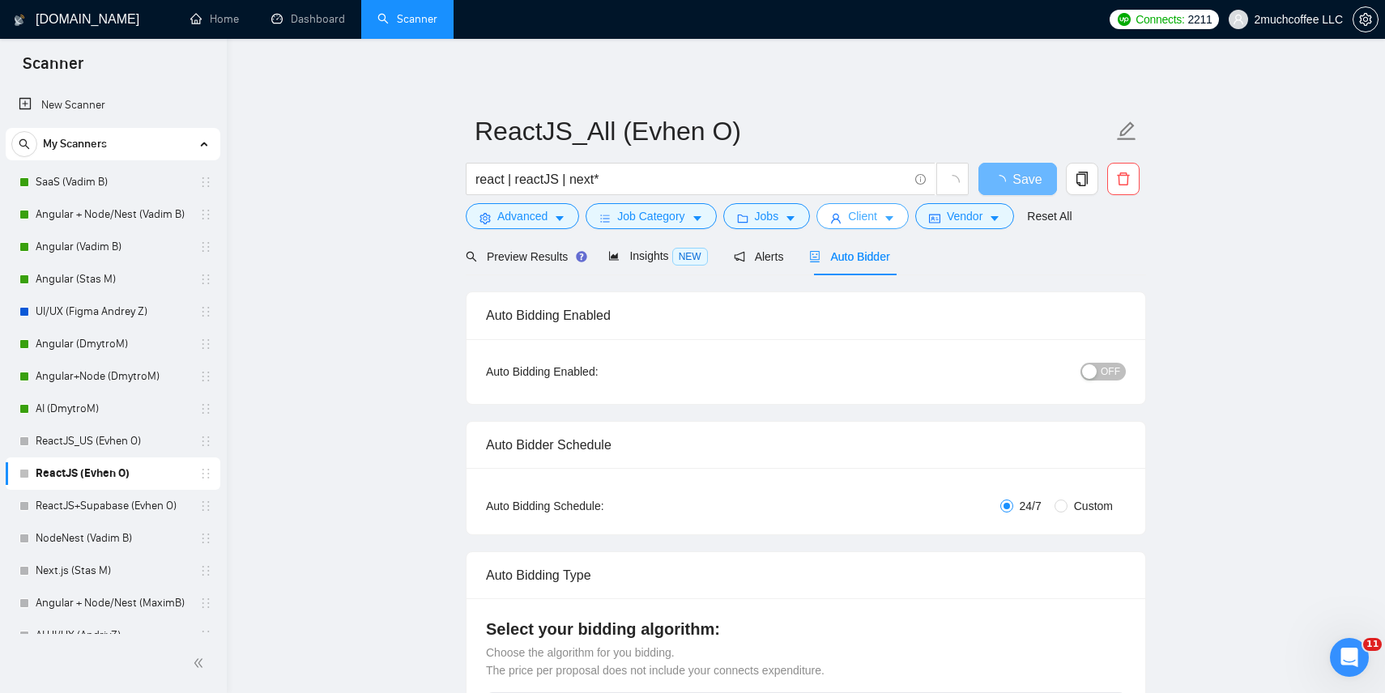
click at [876, 216] on span "Client" at bounding box center [862, 216] width 29 height 18
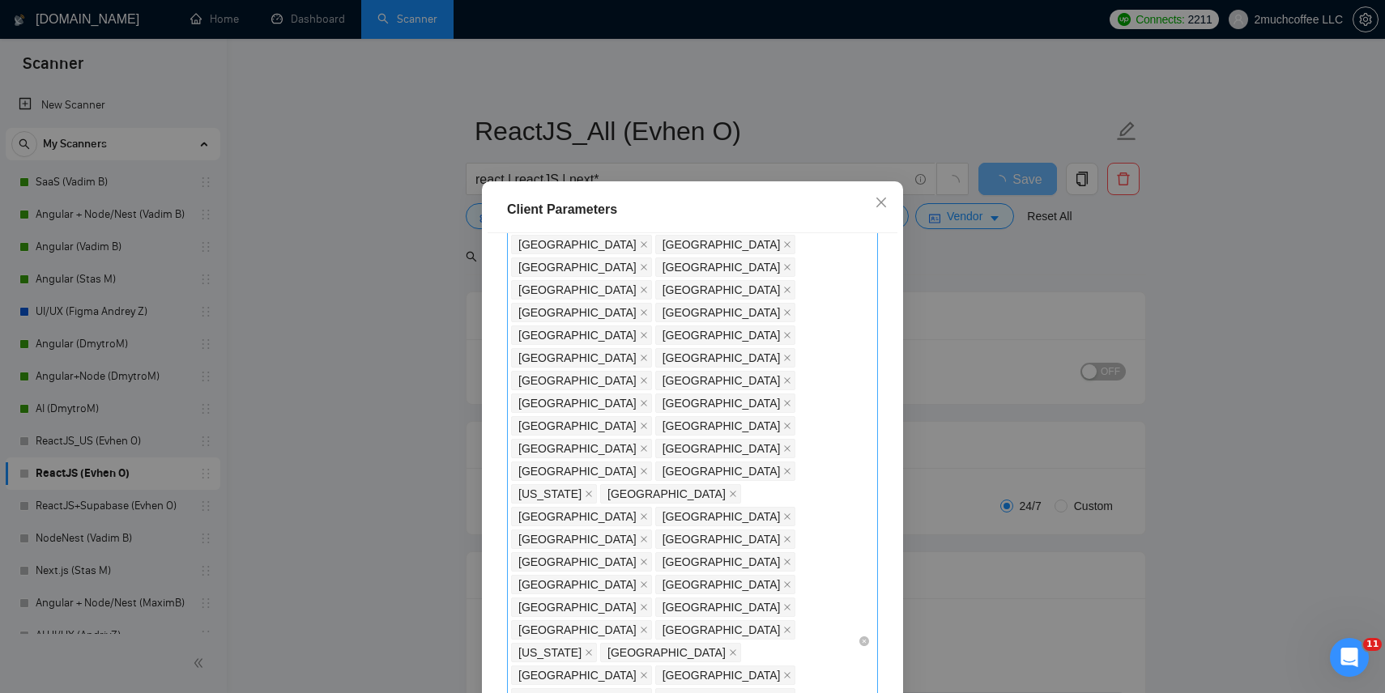
scroll to position [255, 0]
click at [1039, 288] on div "Client Parameters Client Location Include Client Countries Select Exclude Clien…" at bounding box center [692, 346] width 1385 height 693
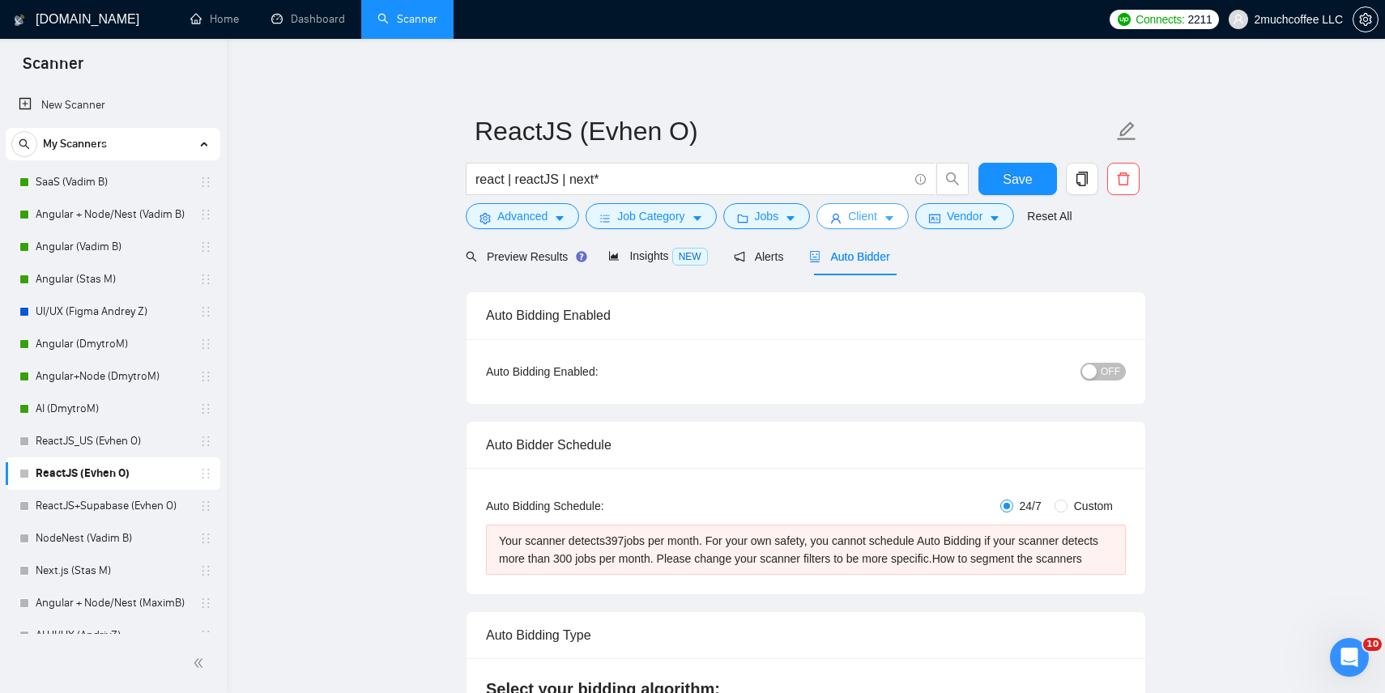
click at [877, 215] on span "Client" at bounding box center [862, 216] width 29 height 18
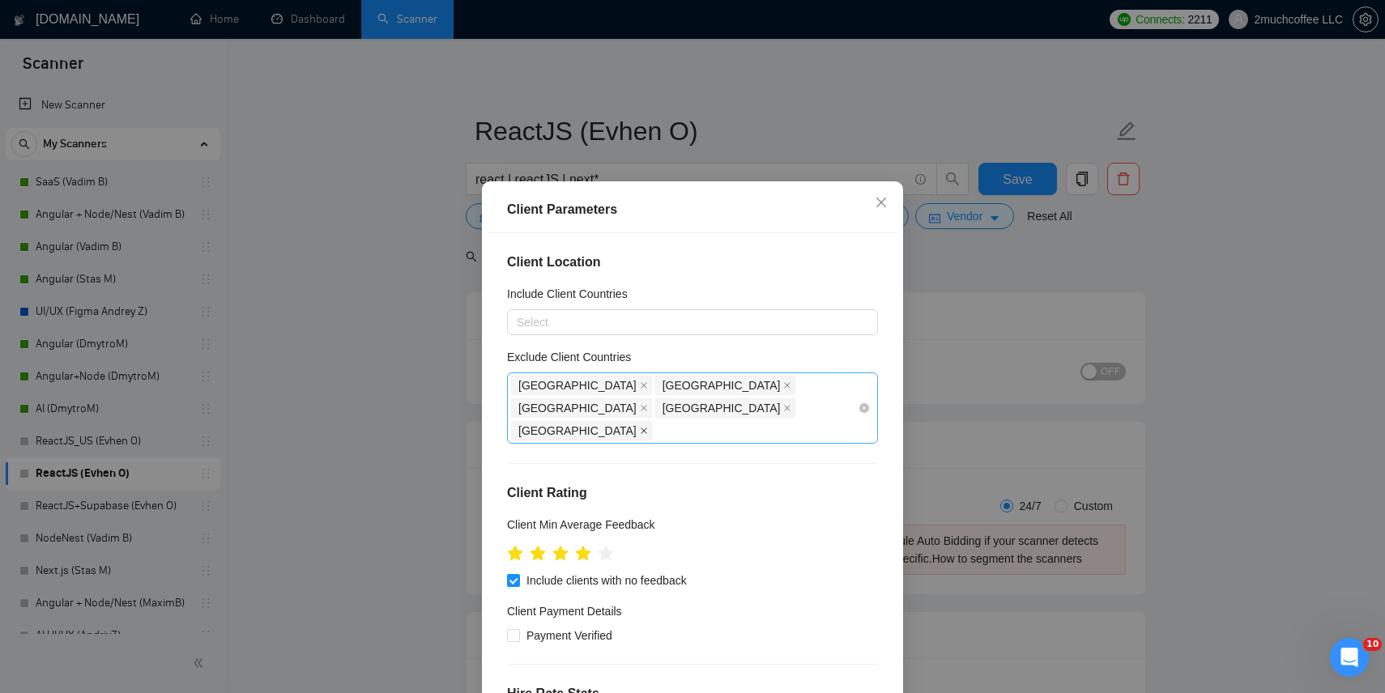
click at [648, 427] on icon "close" at bounding box center [644, 431] width 8 height 8
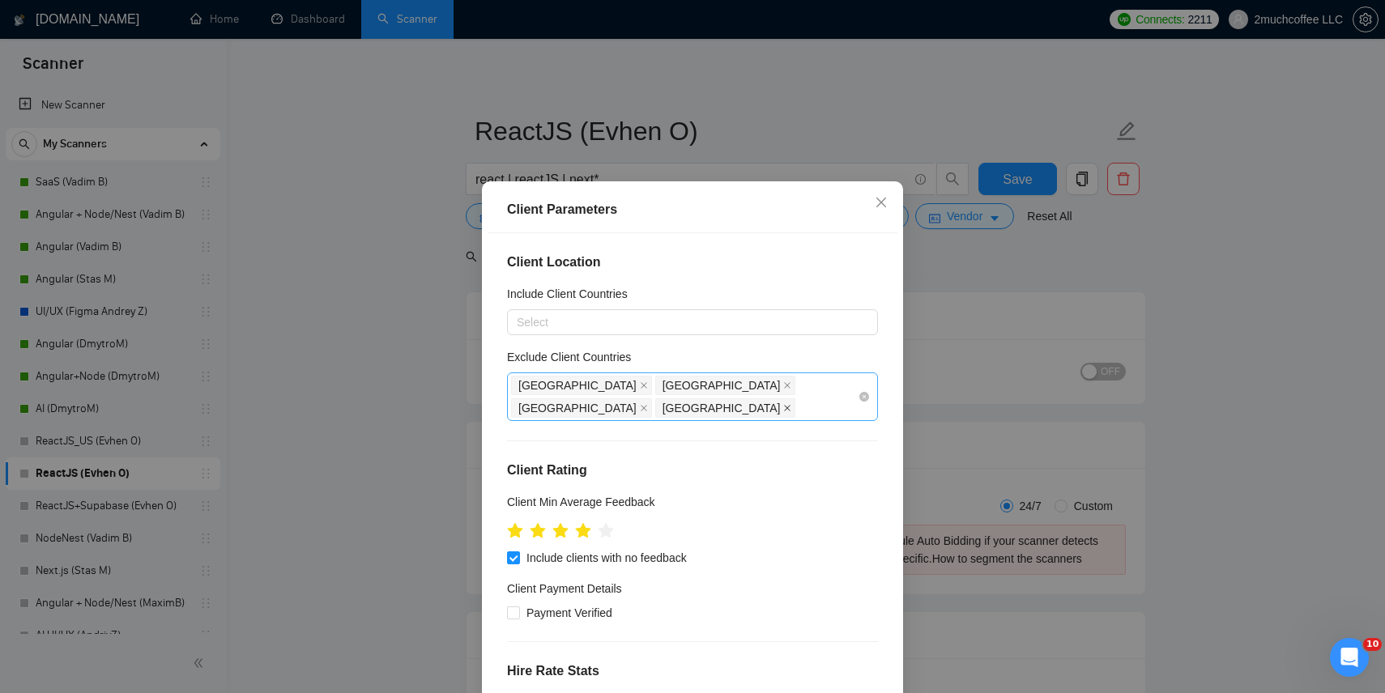
click at [783, 404] on icon "close" at bounding box center [787, 408] width 8 height 8
click at [648, 404] on icon "close" at bounding box center [644, 408] width 8 height 8
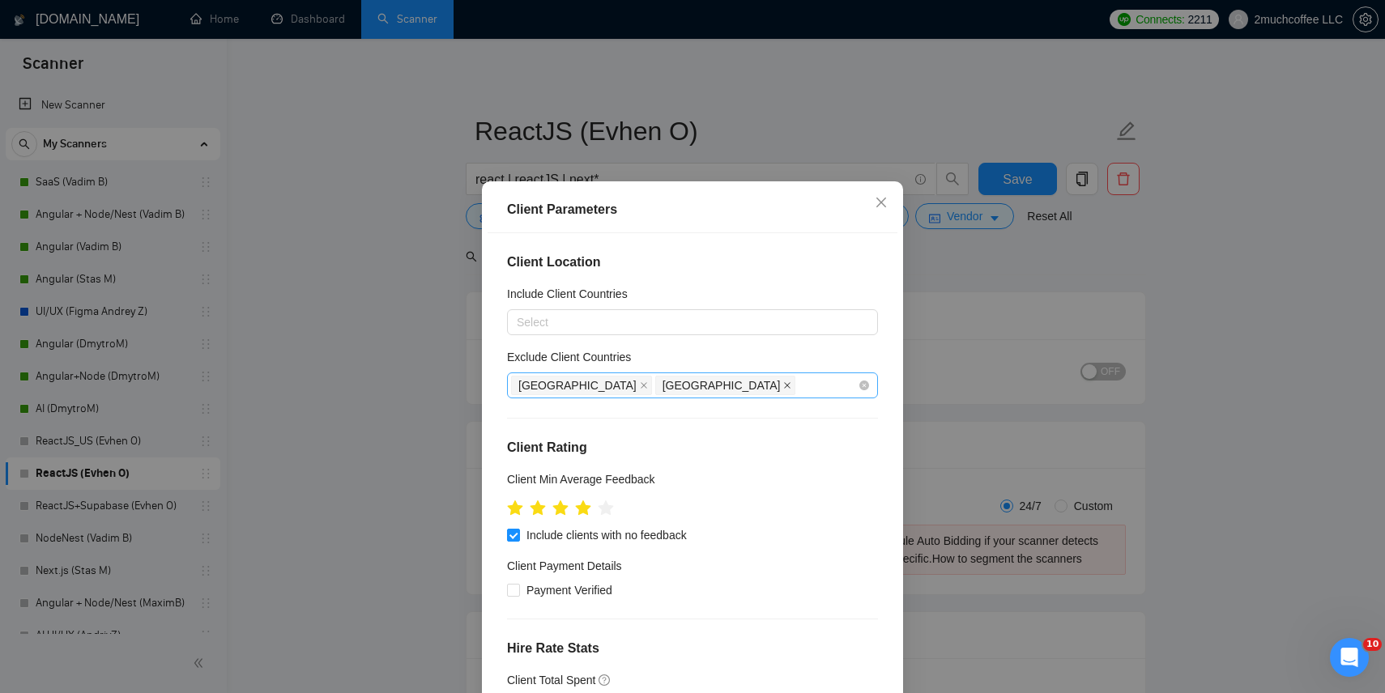
click at [785, 385] on icon "close" at bounding box center [788, 385] width 6 height 6
click at [640, 387] on icon "close" at bounding box center [644, 386] width 8 height 8
click at [536, 313] on div at bounding box center [684, 322] width 347 height 19
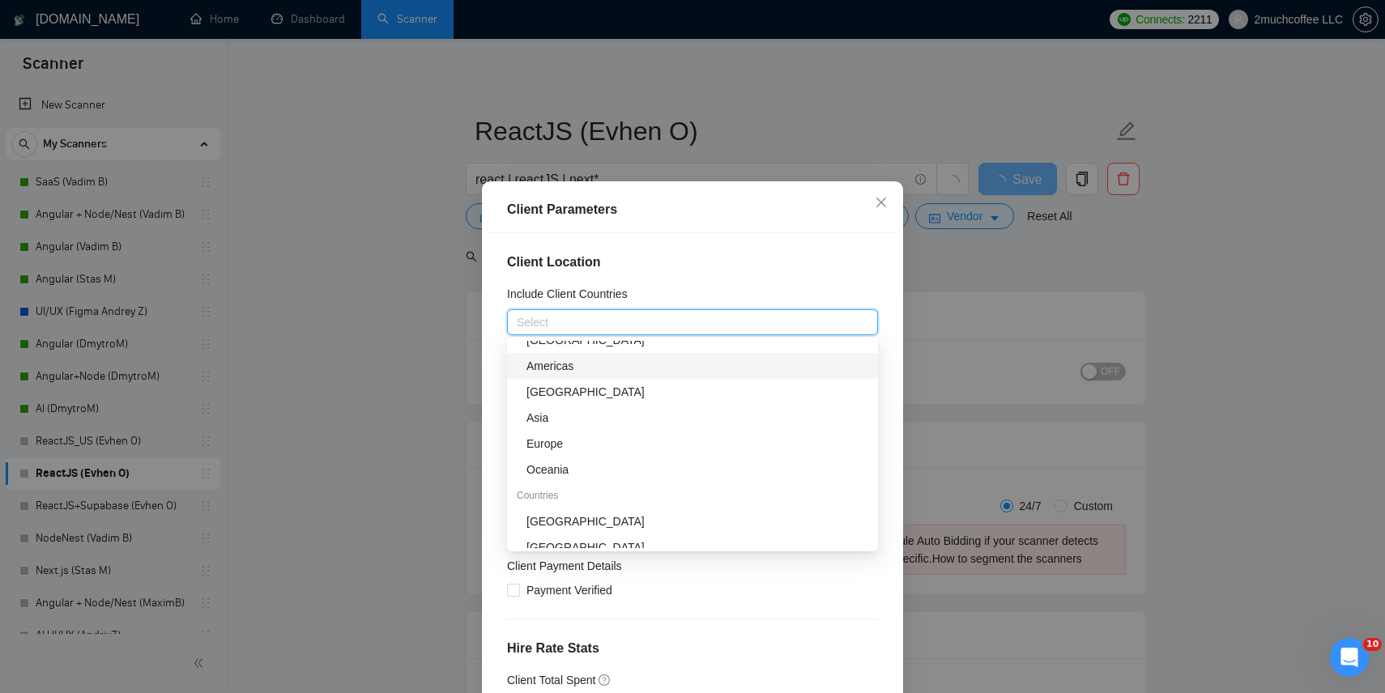
scroll to position [41, 0]
click at [575, 444] on div "Europe" at bounding box center [698, 443] width 342 height 18
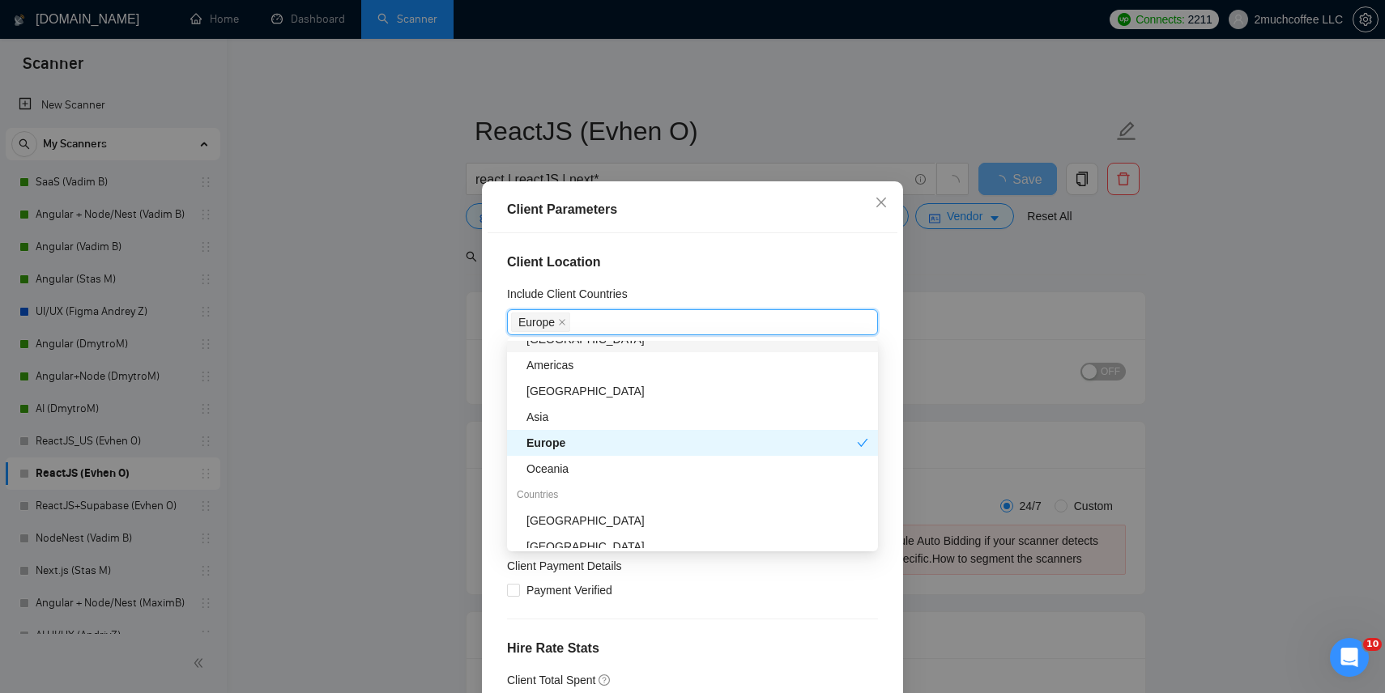
click at [686, 281] on div "Client Location Include Client Countries [GEOGRAPHIC_DATA] Exclude Client Count…" at bounding box center [693, 475] width 410 height 485
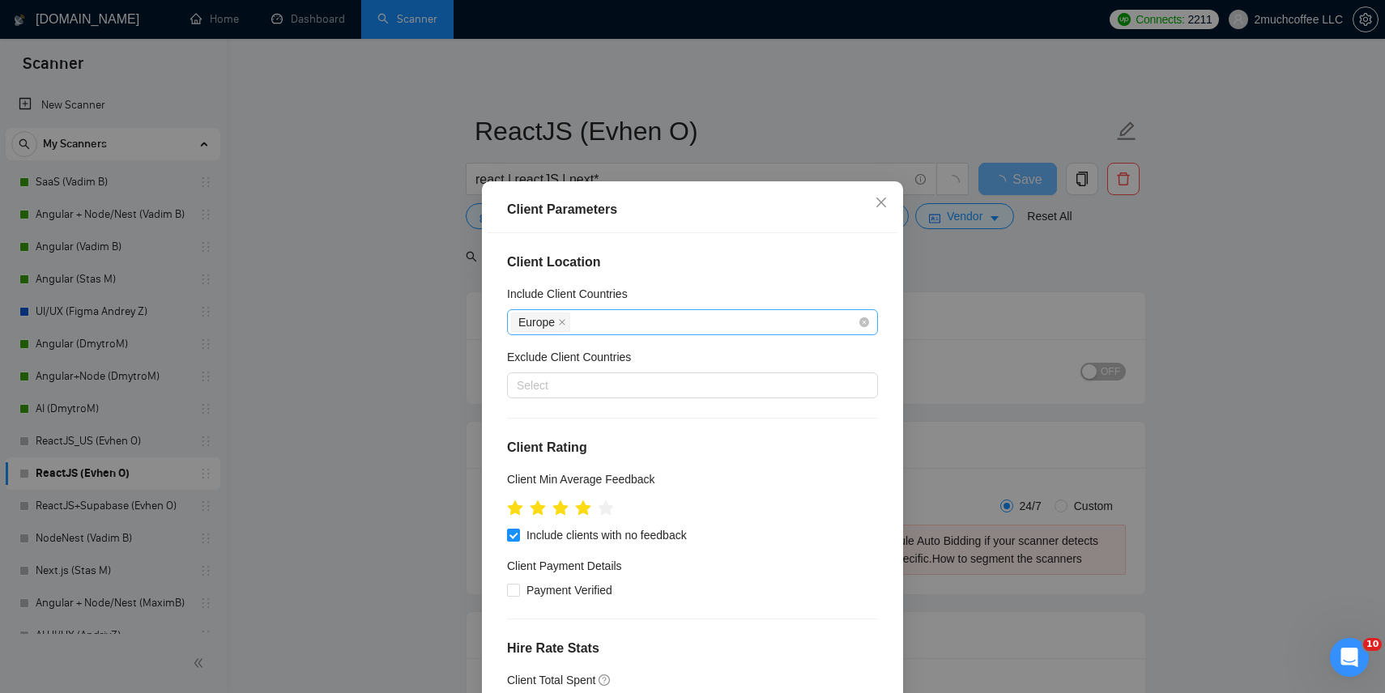
click at [628, 326] on div "Europe" at bounding box center [684, 322] width 347 height 23
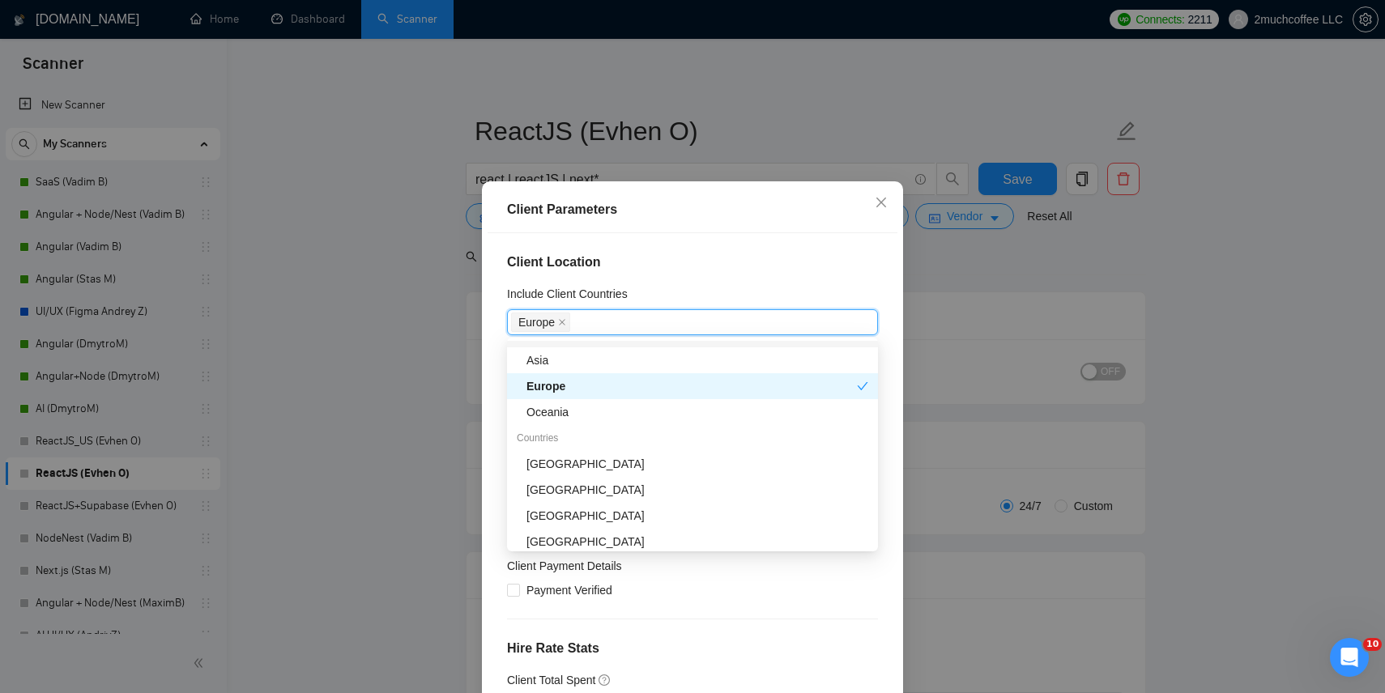
scroll to position [100, 0]
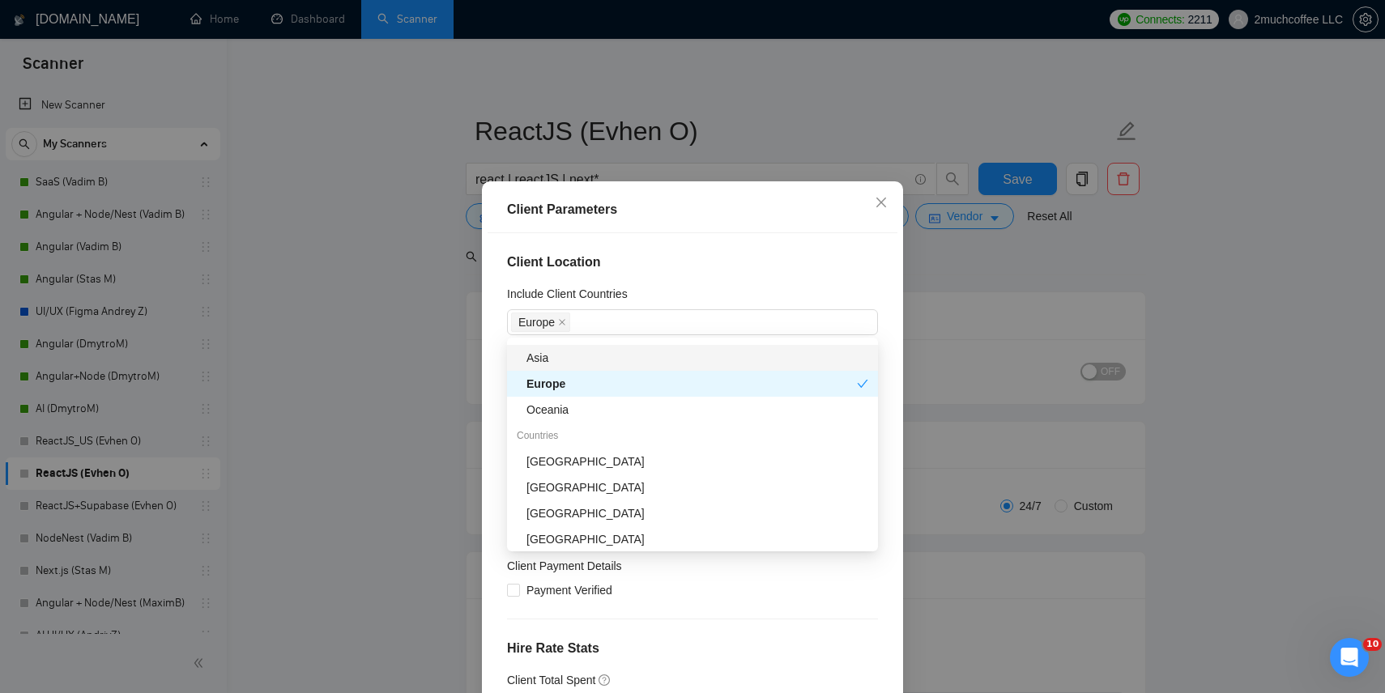
click at [698, 291] on div "Include Client Countries" at bounding box center [692, 297] width 371 height 24
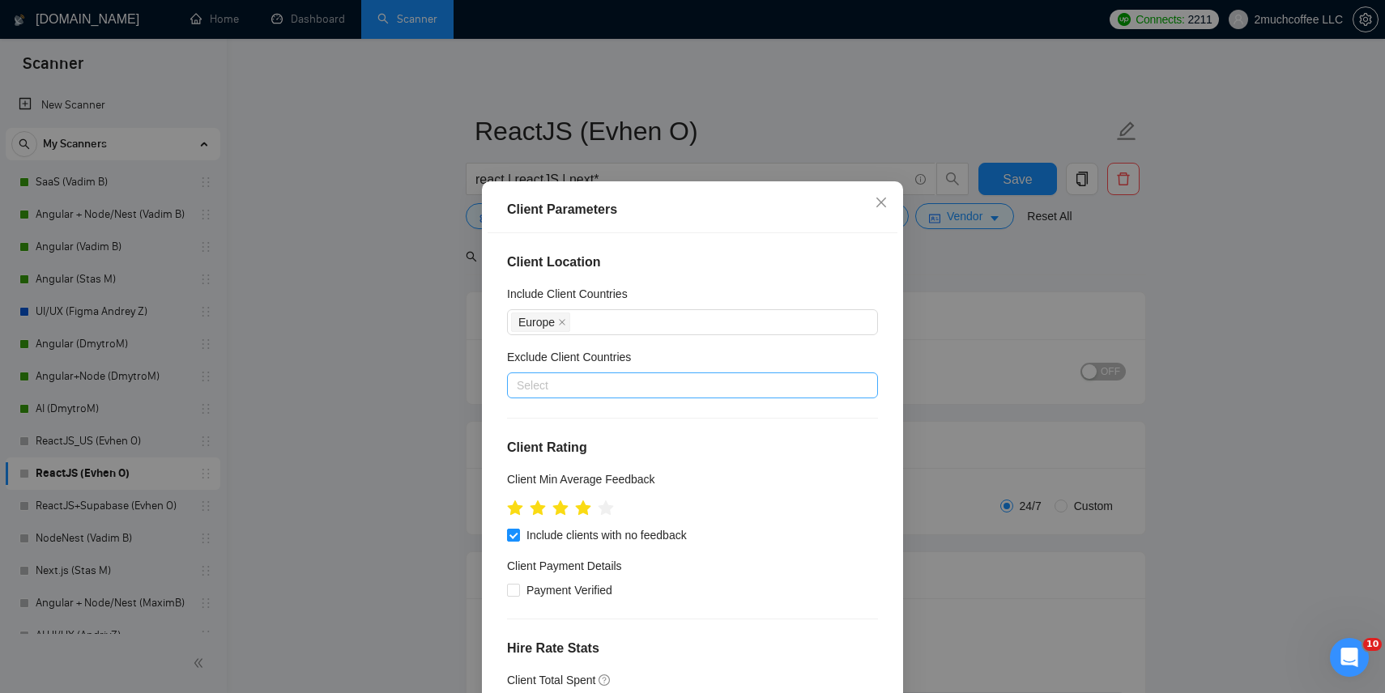
click at [618, 386] on div at bounding box center [684, 385] width 347 height 19
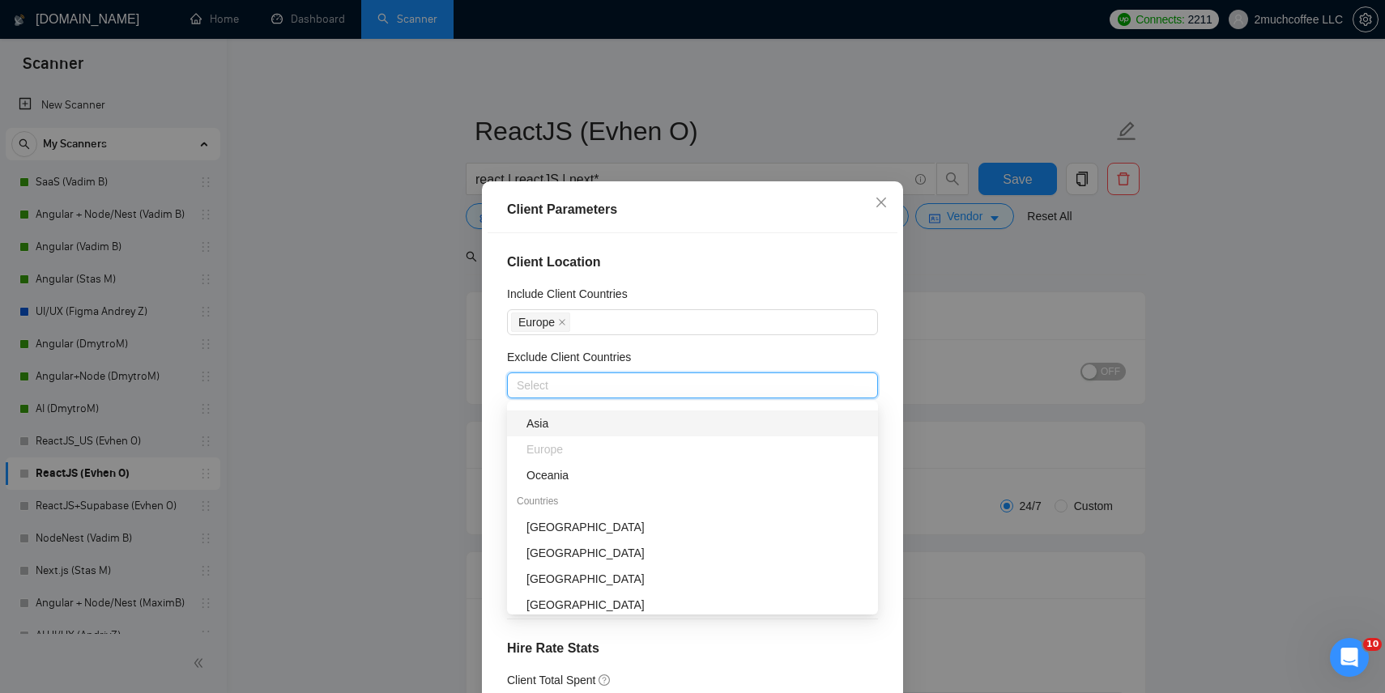
scroll to position [98, 0]
click at [579, 529] on div "United States" at bounding box center [698, 527] width 342 height 18
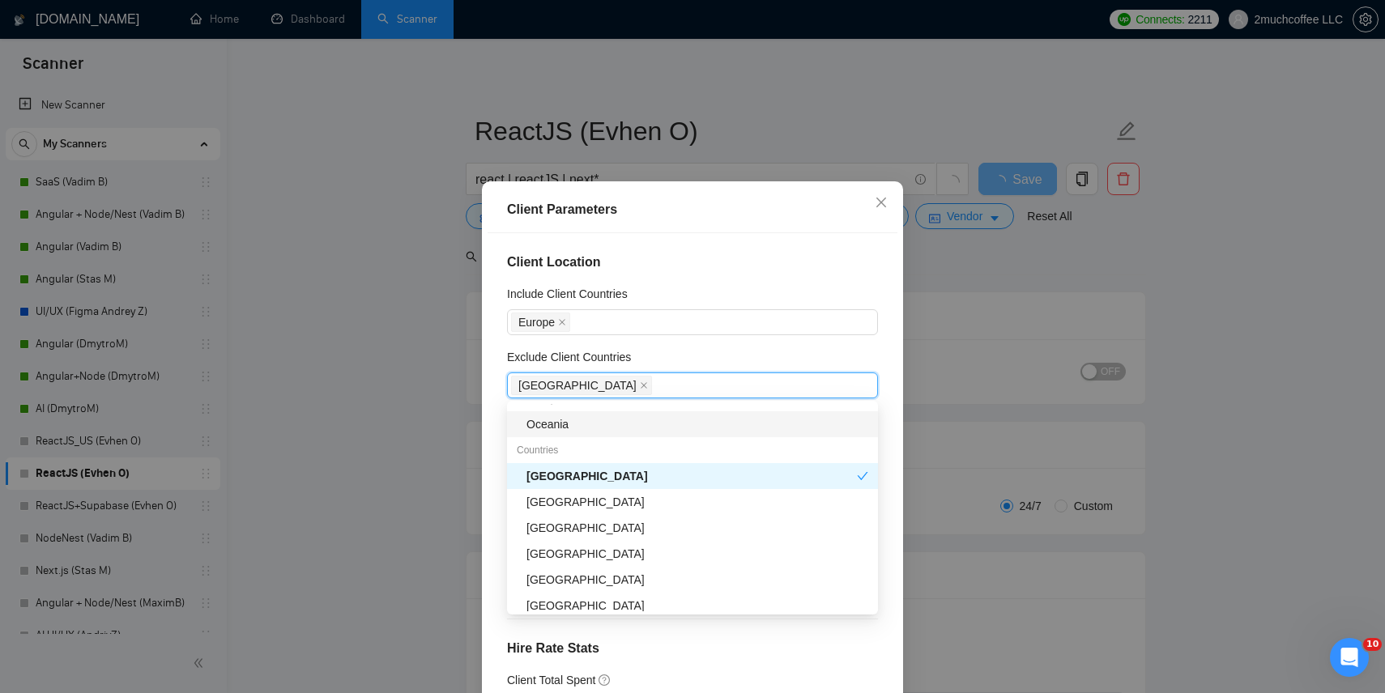
scroll to position [155, 0]
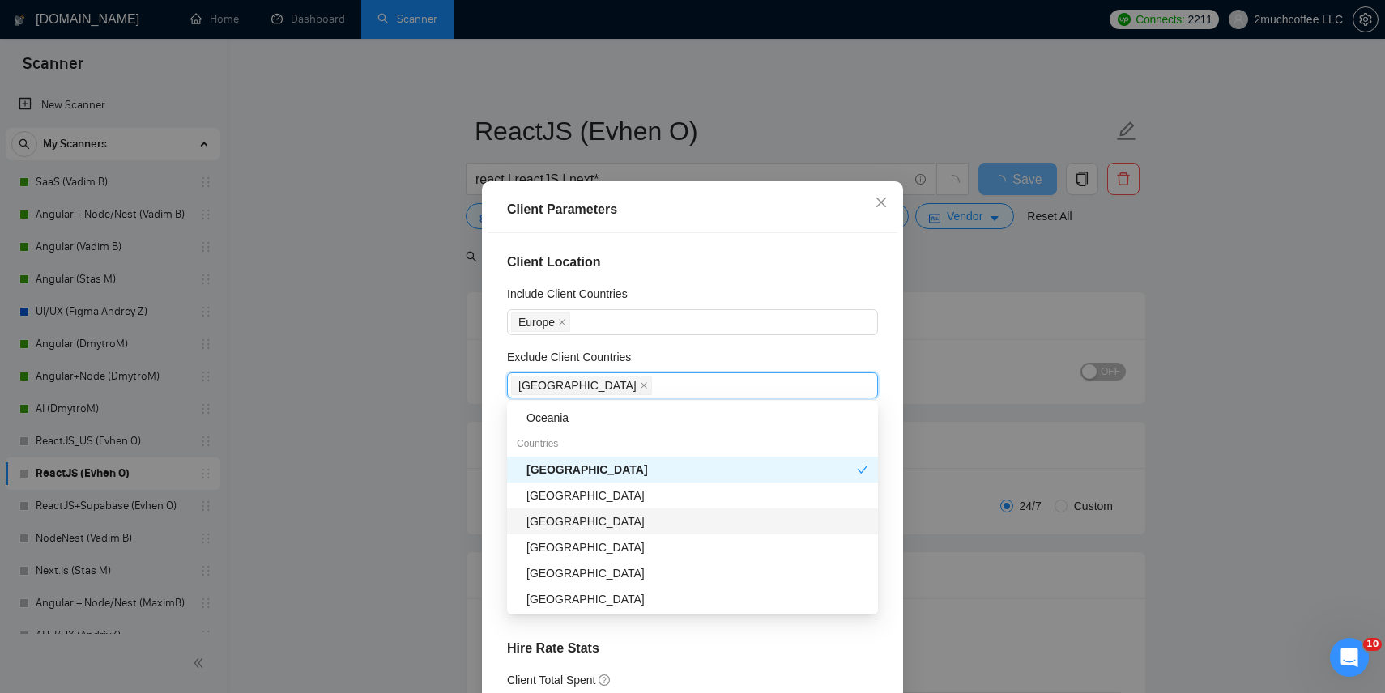
click at [585, 514] on div "[GEOGRAPHIC_DATA]" at bounding box center [698, 522] width 342 height 18
click at [591, 521] on div "[GEOGRAPHIC_DATA]" at bounding box center [692, 522] width 331 height 18
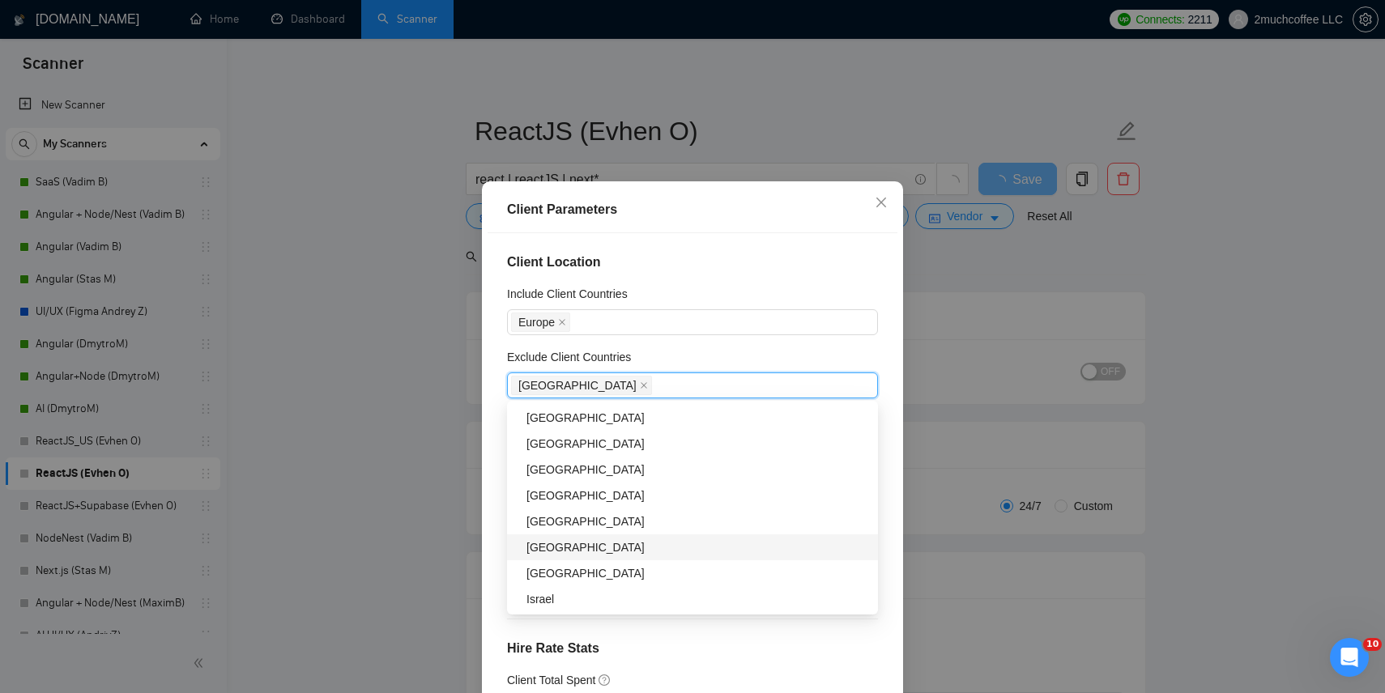
scroll to position [312, 0]
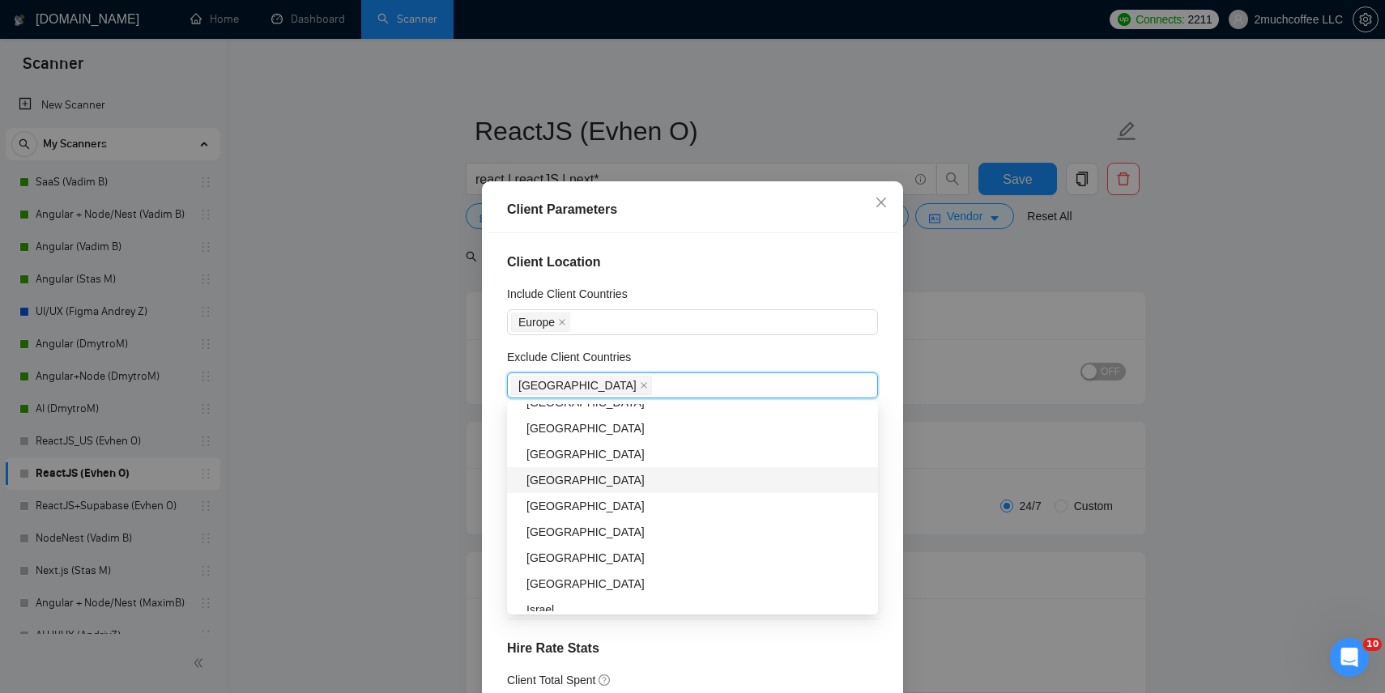
click at [599, 480] on div "[GEOGRAPHIC_DATA]" at bounding box center [698, 480] width 342 height 18
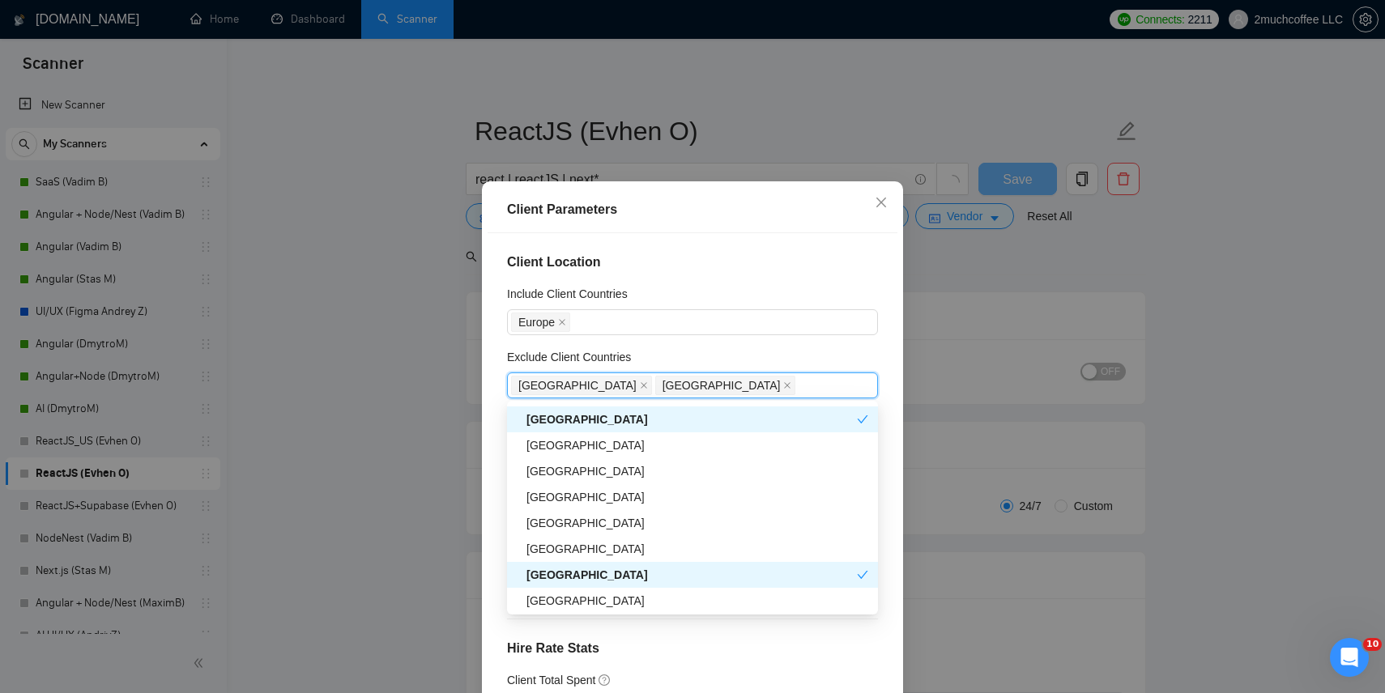
scroll to position [227, 0]
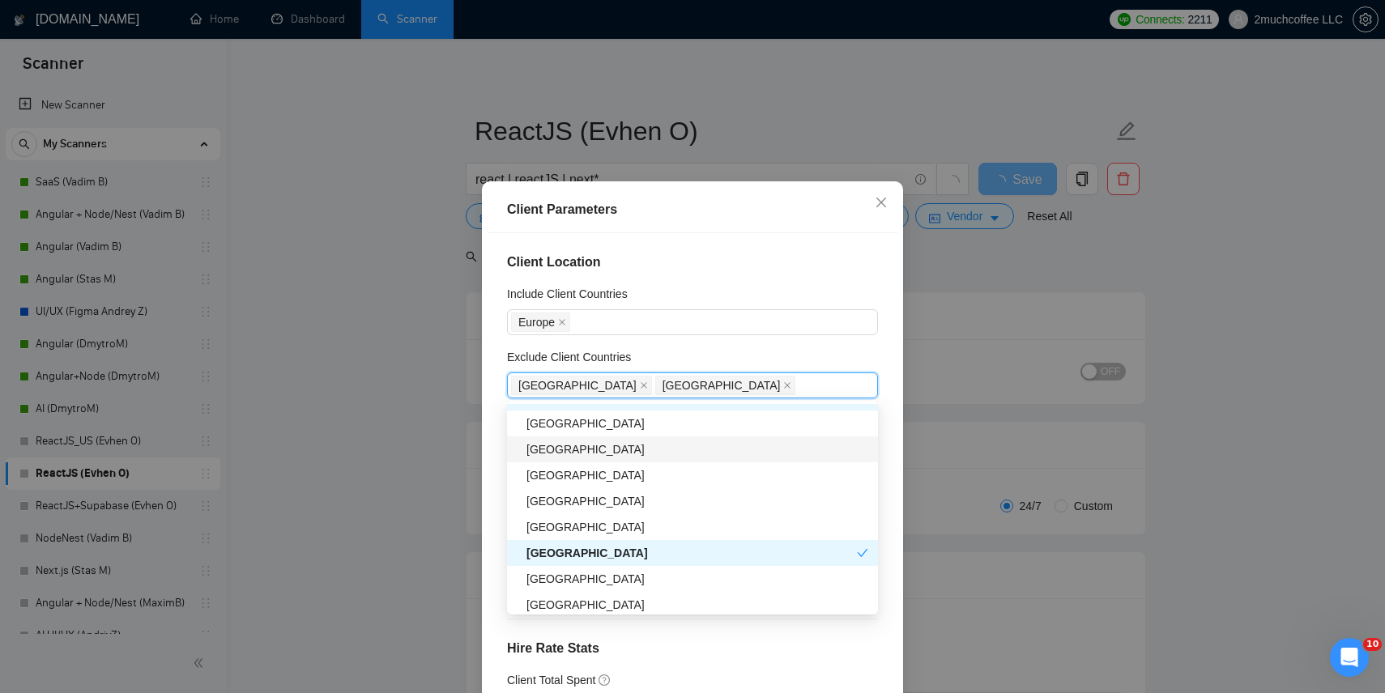
click at [590, 458] on div "[GEOGRAPHIC_DATA]" at bounding box center [698, 450] width 342 height 18
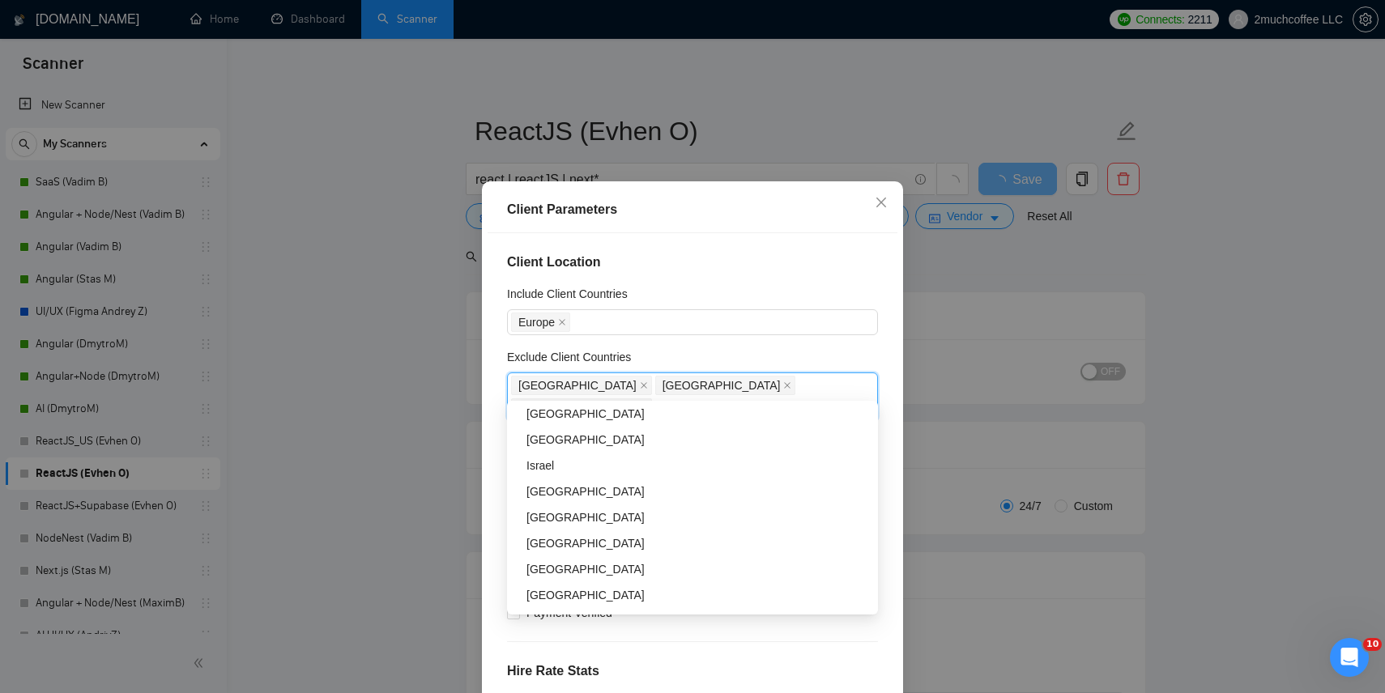
scroll to position [450, 0]
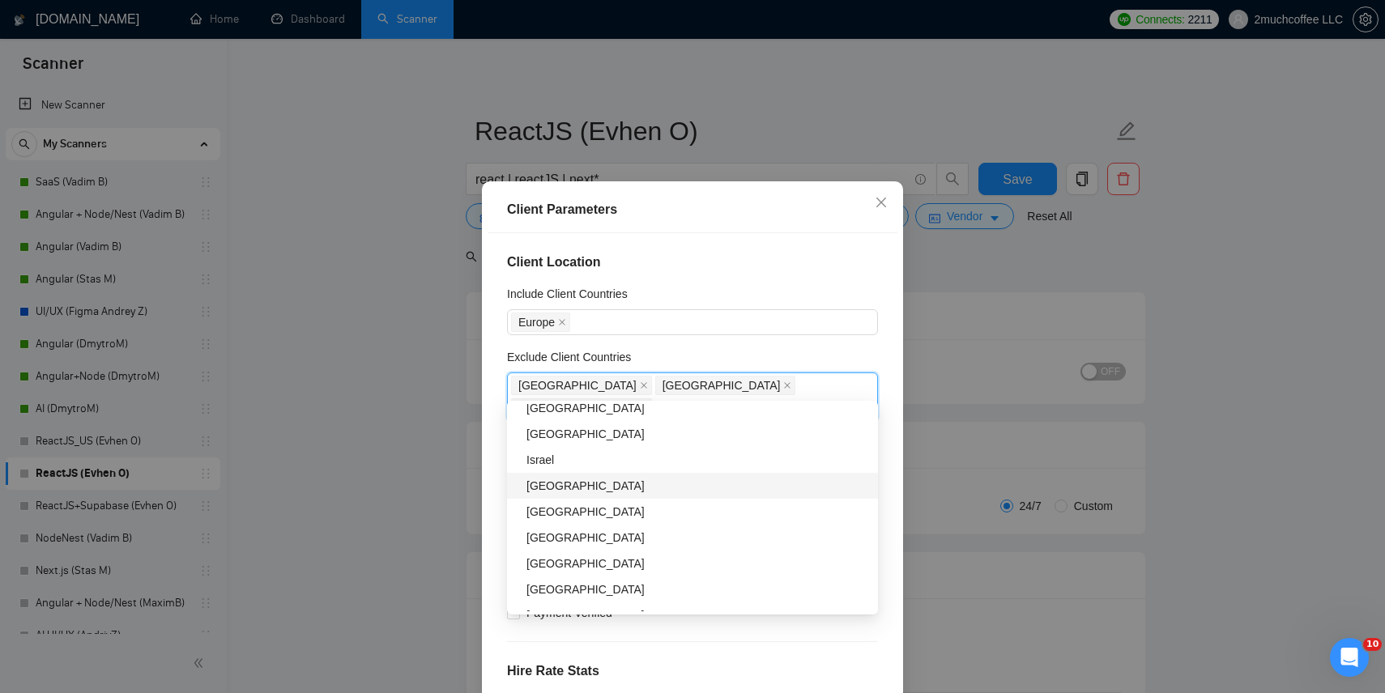
click at [585, 492] on div "[GEOGRAPHIC_DATA]" at bounding box center [698, 486] width 342 height 18
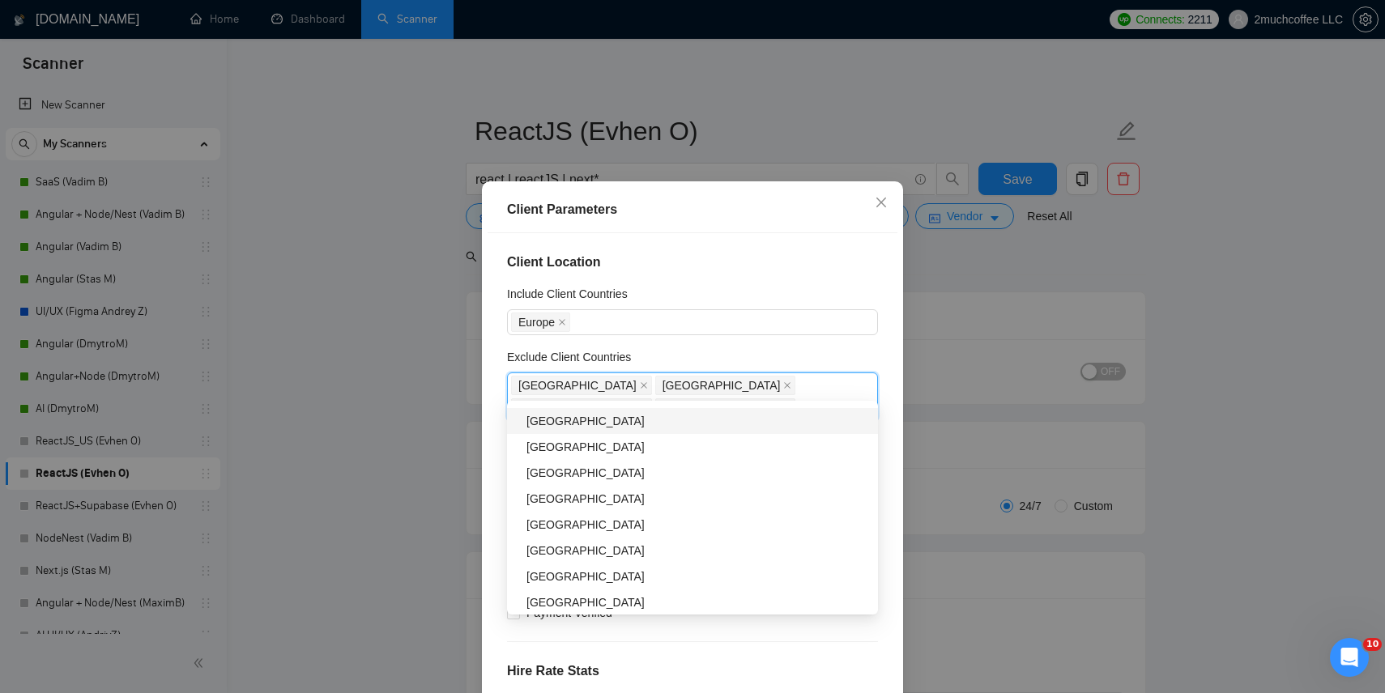
scroll to position [721, 0]
click at [574, 471] on div "[GEOGRAPHIC_DATA]" at bounding box center [698, 474] width 342 height 18
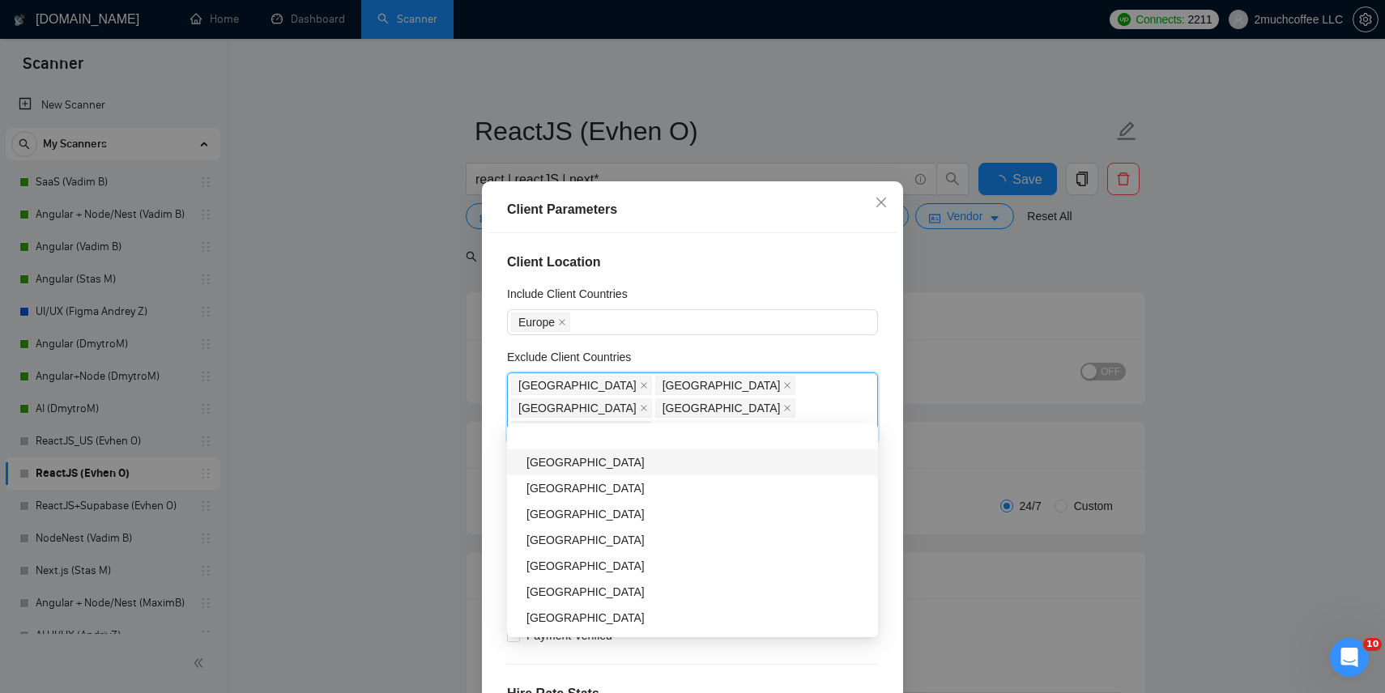
scroll to position [1006, 0]
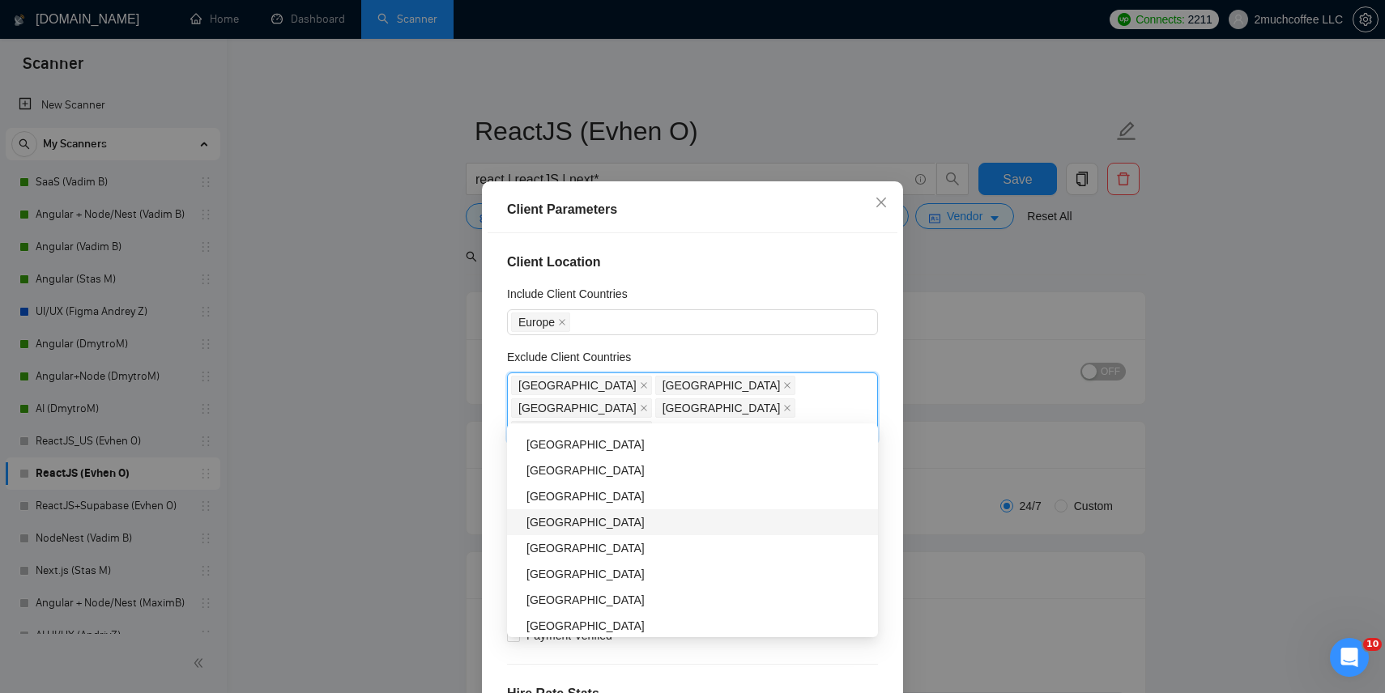
click at [557, 519] on div "[GEOGRAPHIC_DATA]" at bounding box center [698, 523] width 342 height 18
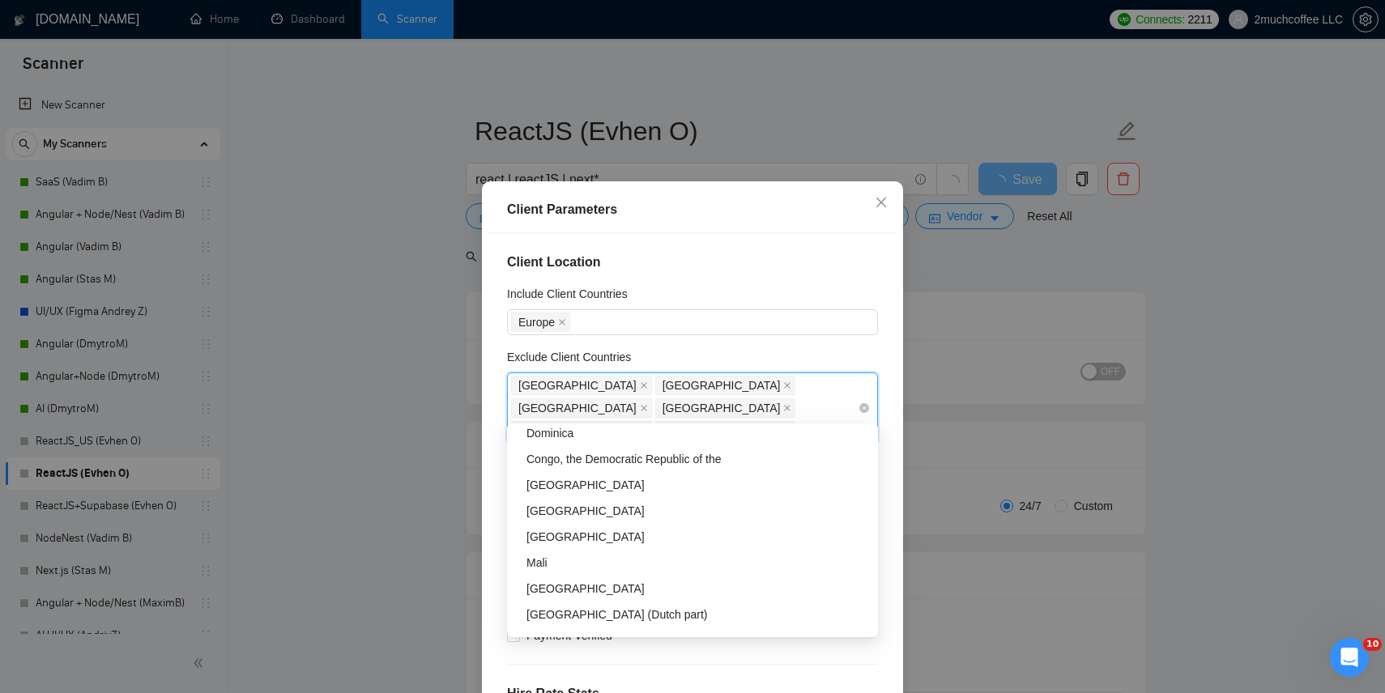
type input "mo"
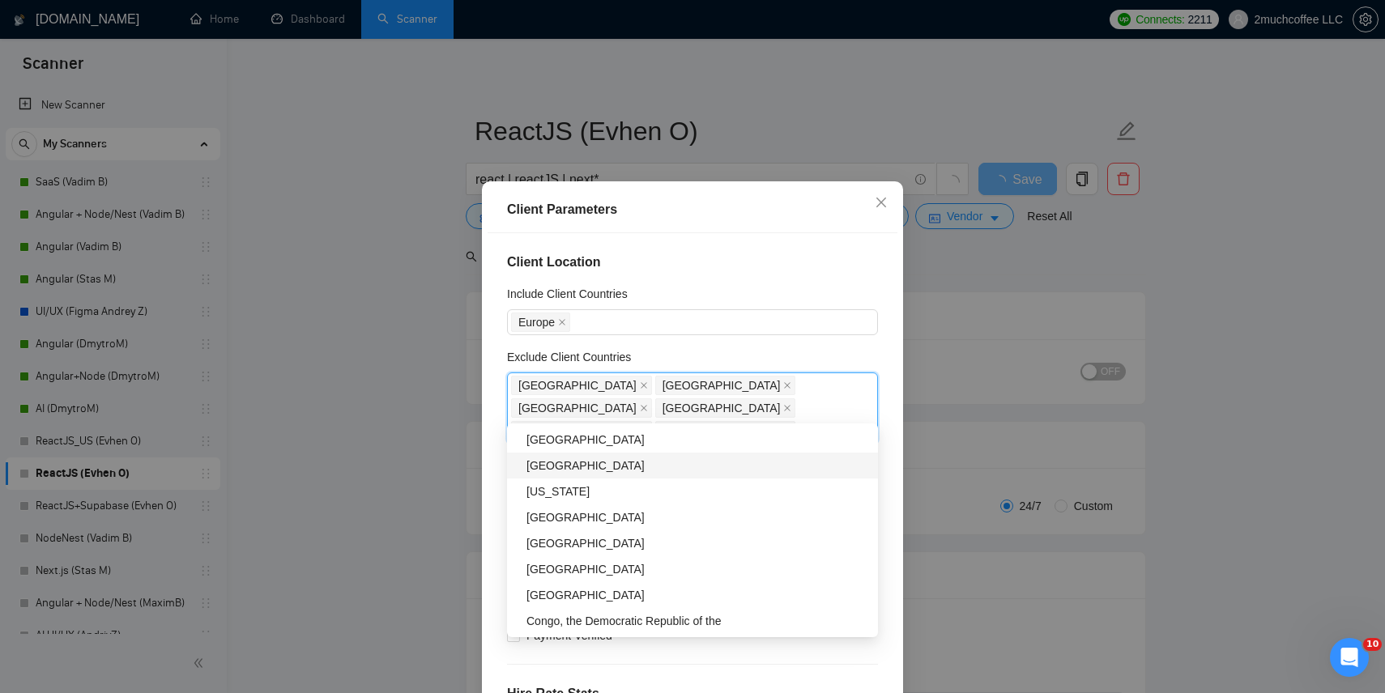
click at [627, 461] on div "[GEOGRAPHIC_DATA]" at bounding box center [698, 466] width 342 height 18
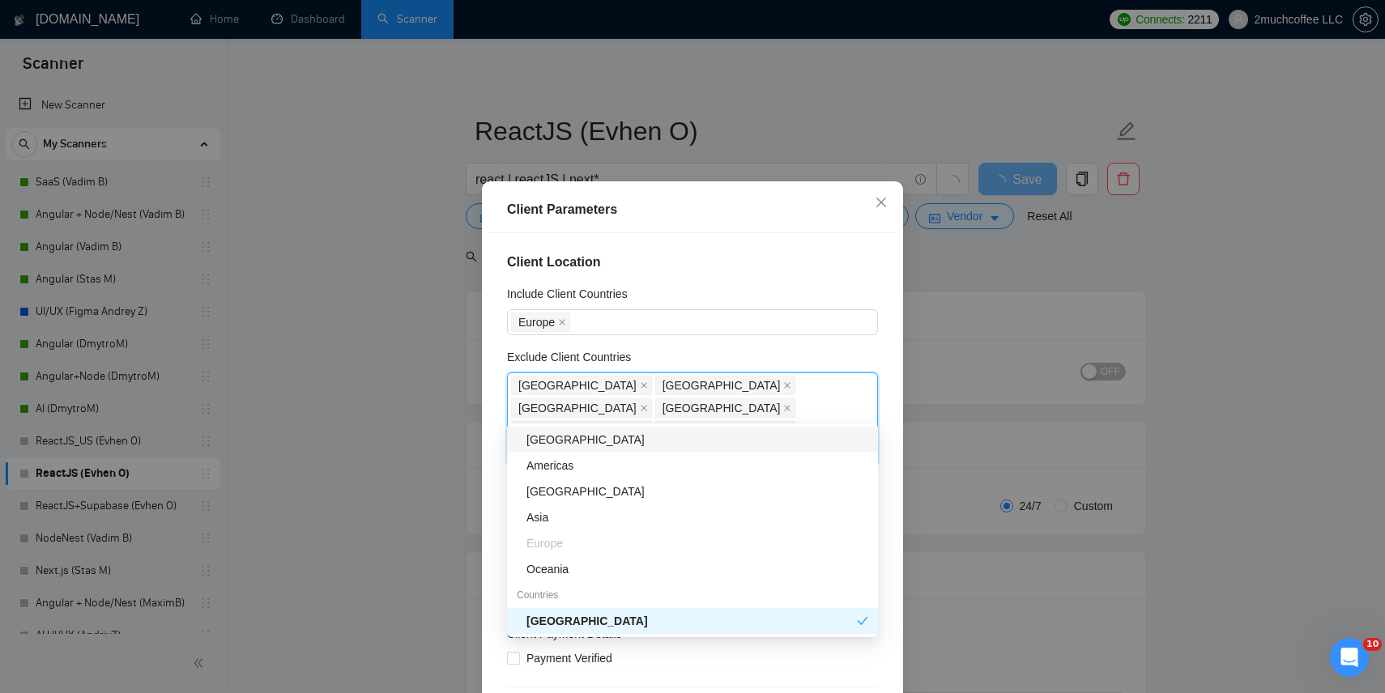
click at [719, 354] on div "Exclude Client Countries" at bounding box center [692, 360] width 371 height 24
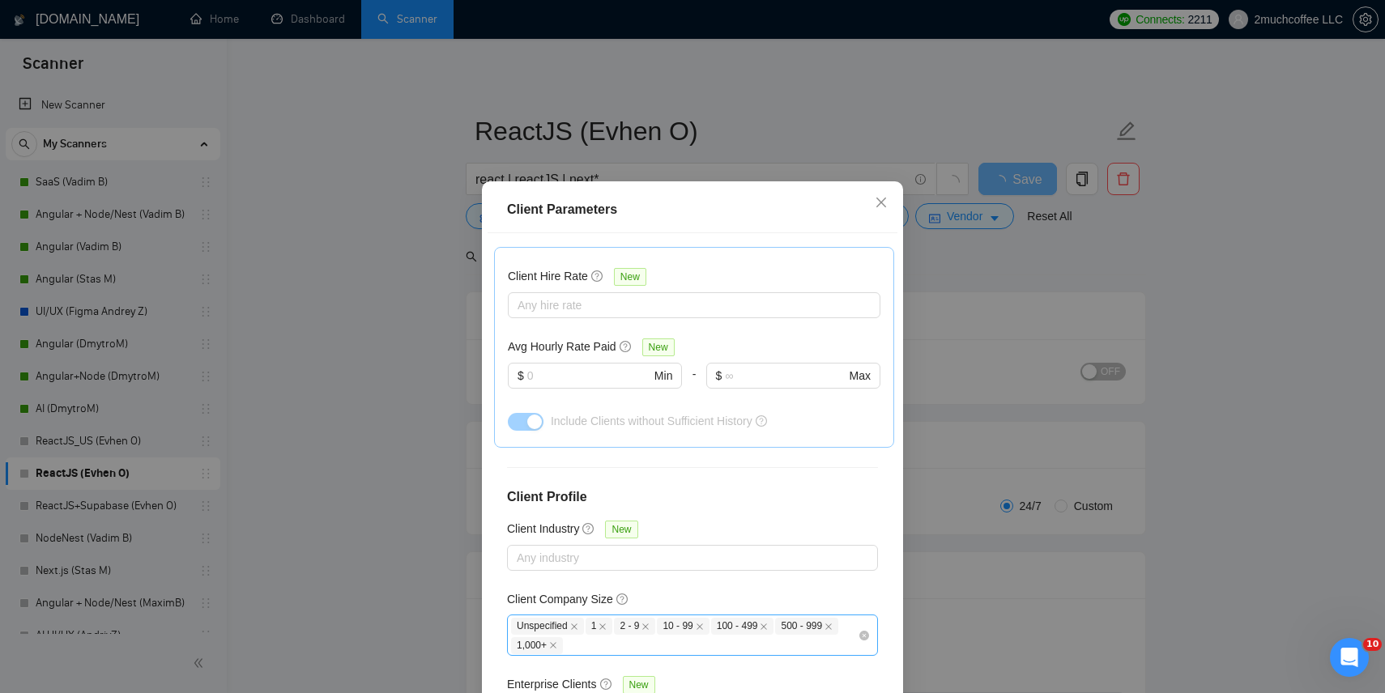
scroll to position [96, 0]
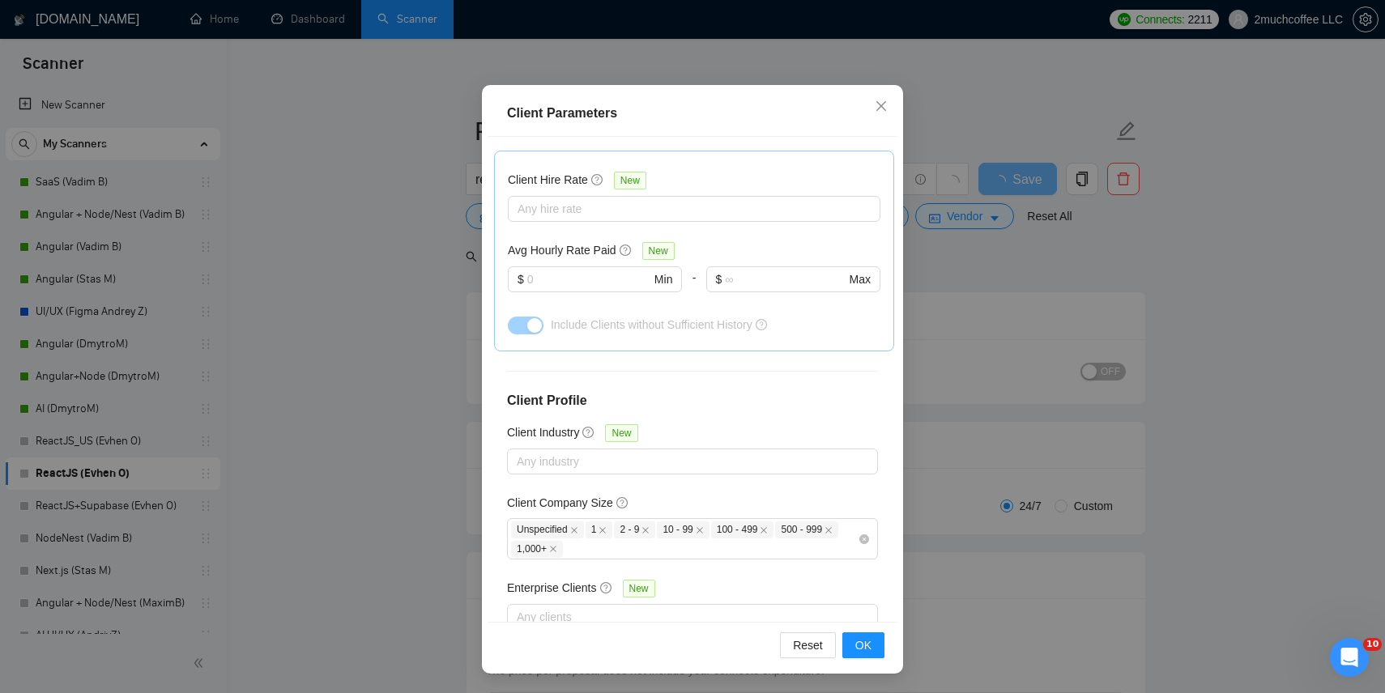
click at [865, 629] on div "Reset OK" at bounding box center [693, 645] width 410 height 46
click at [865, 644] on span "OK" at bounding box center [863, 646] width 16 height 18
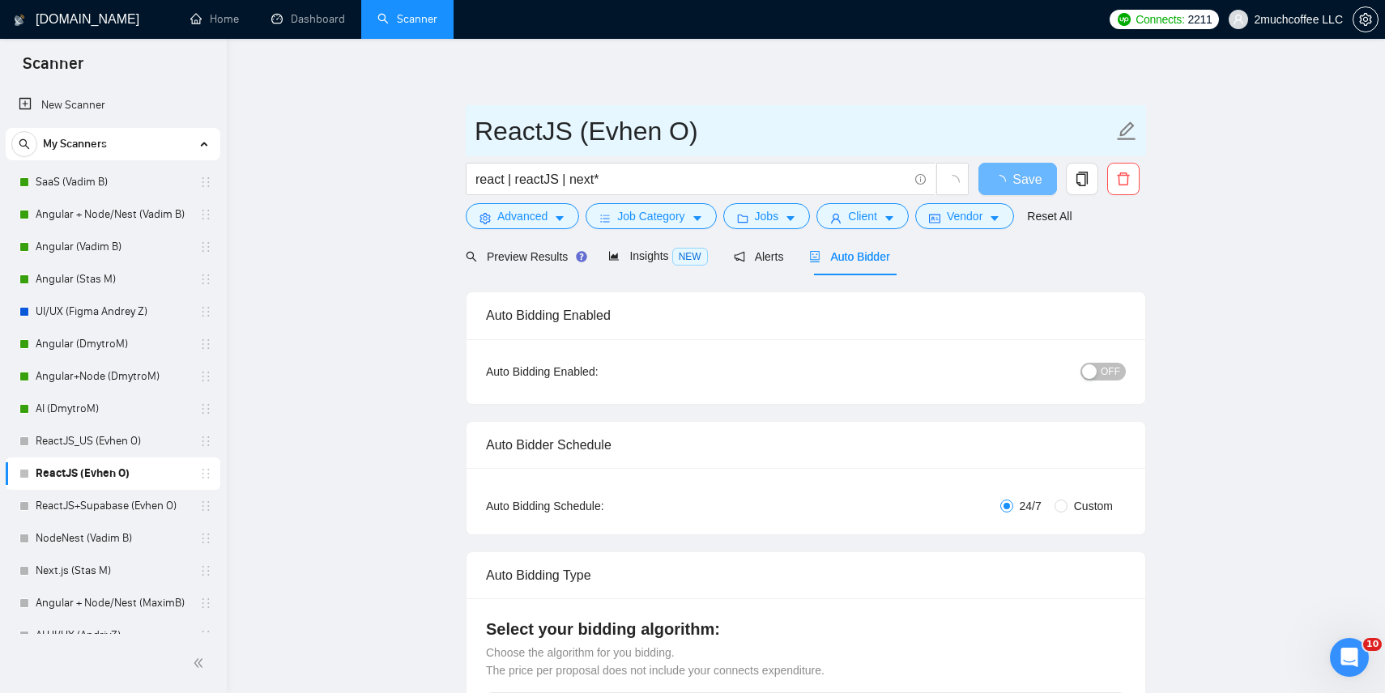
click at [569, 136] on input "ReactJS (Evhen O)" at bounding box center [794, 131] width 638 height 41
click at [576, 127] on input "ReactJS ALL (Evhen O)" at bounding box center [794, 131] width 638 height 41
type input "ReactJS_ALL (Evhen O)"
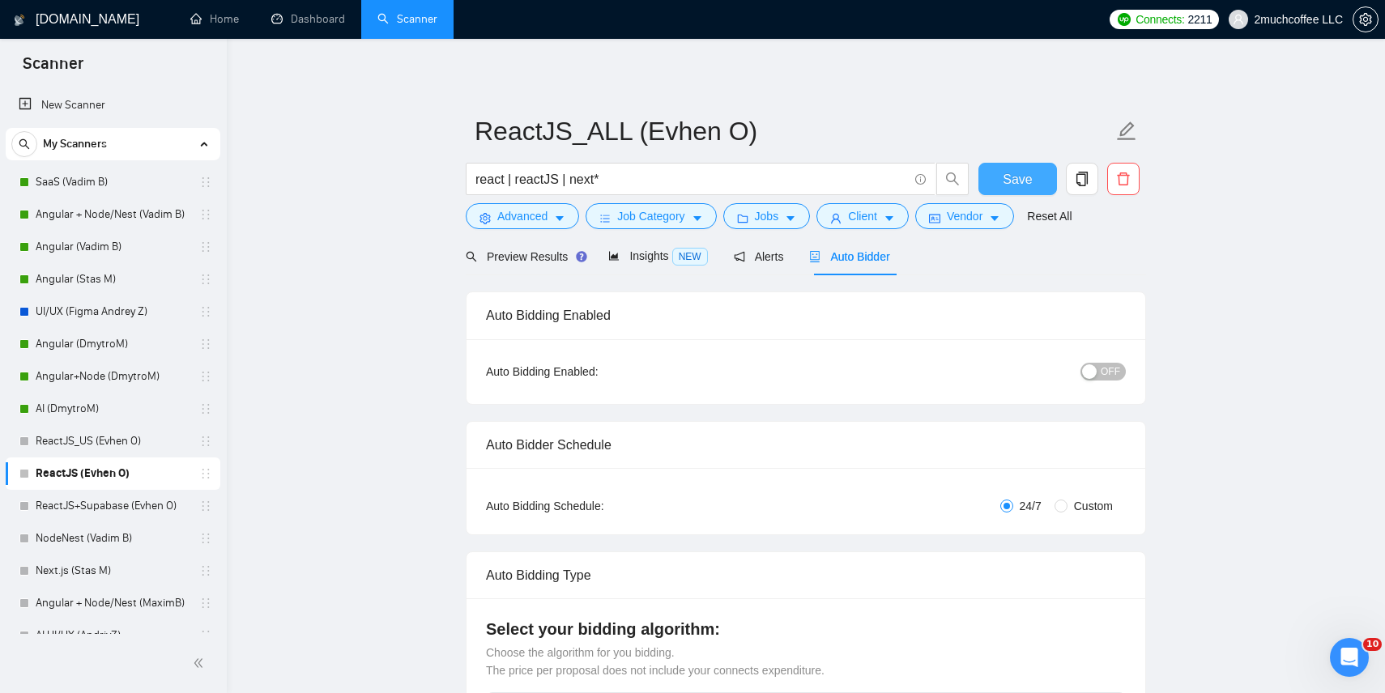
click at [1012, 176] on span "Save" at bounding box center [1017, 179] width 29 height 20
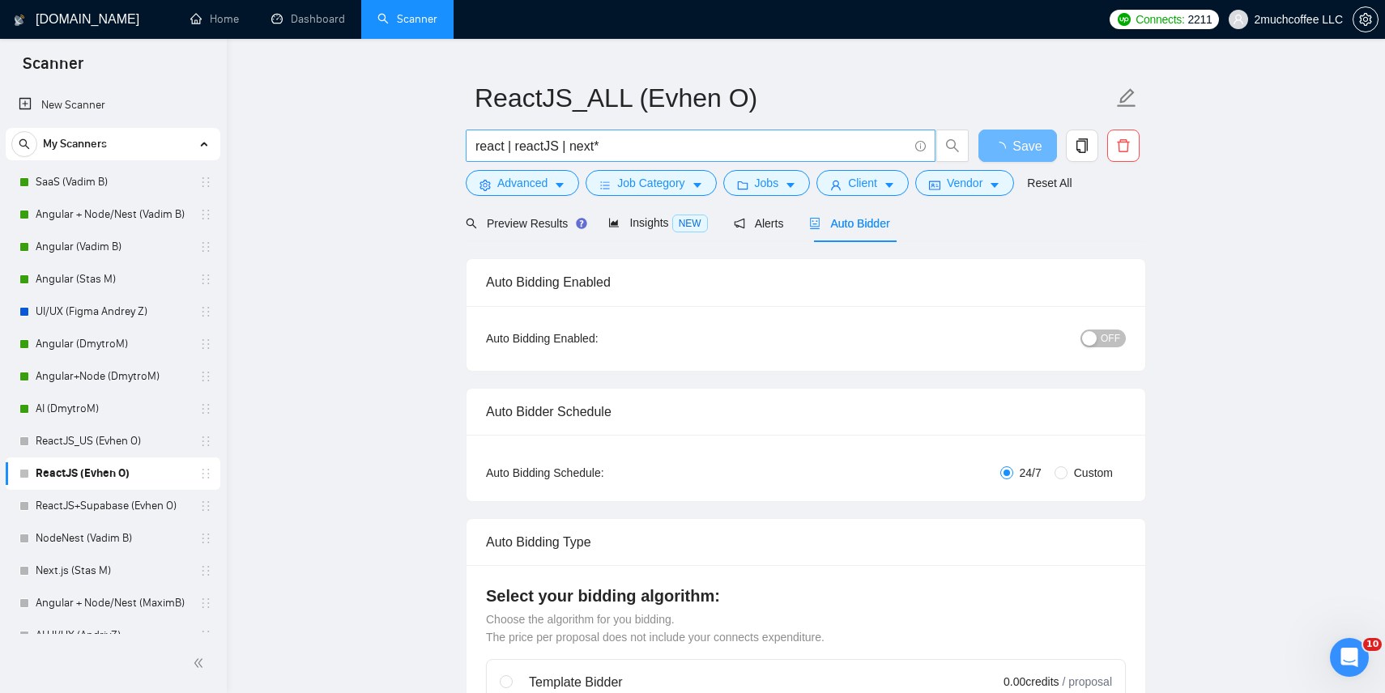
click at [637, 142] on input "react | reactJS | next*" at bounding box center [692, 146] width 433 height 20
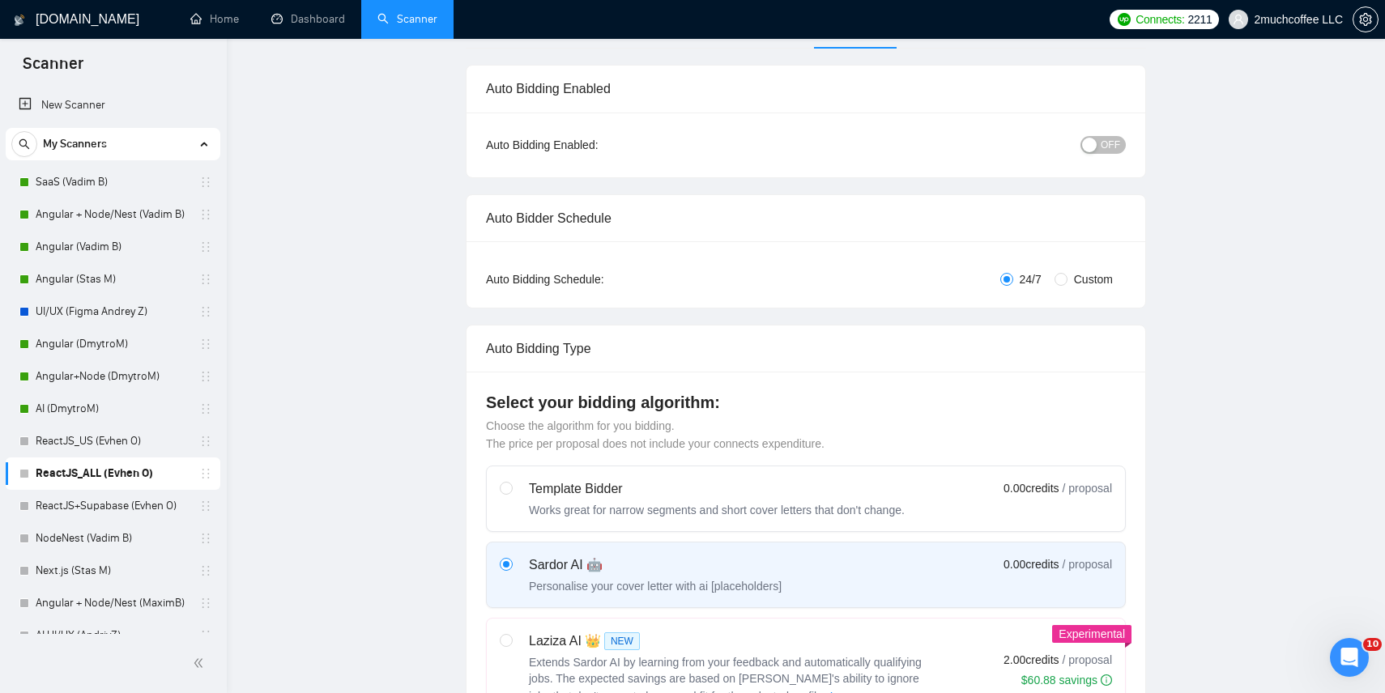
scroll to position [0, 0]
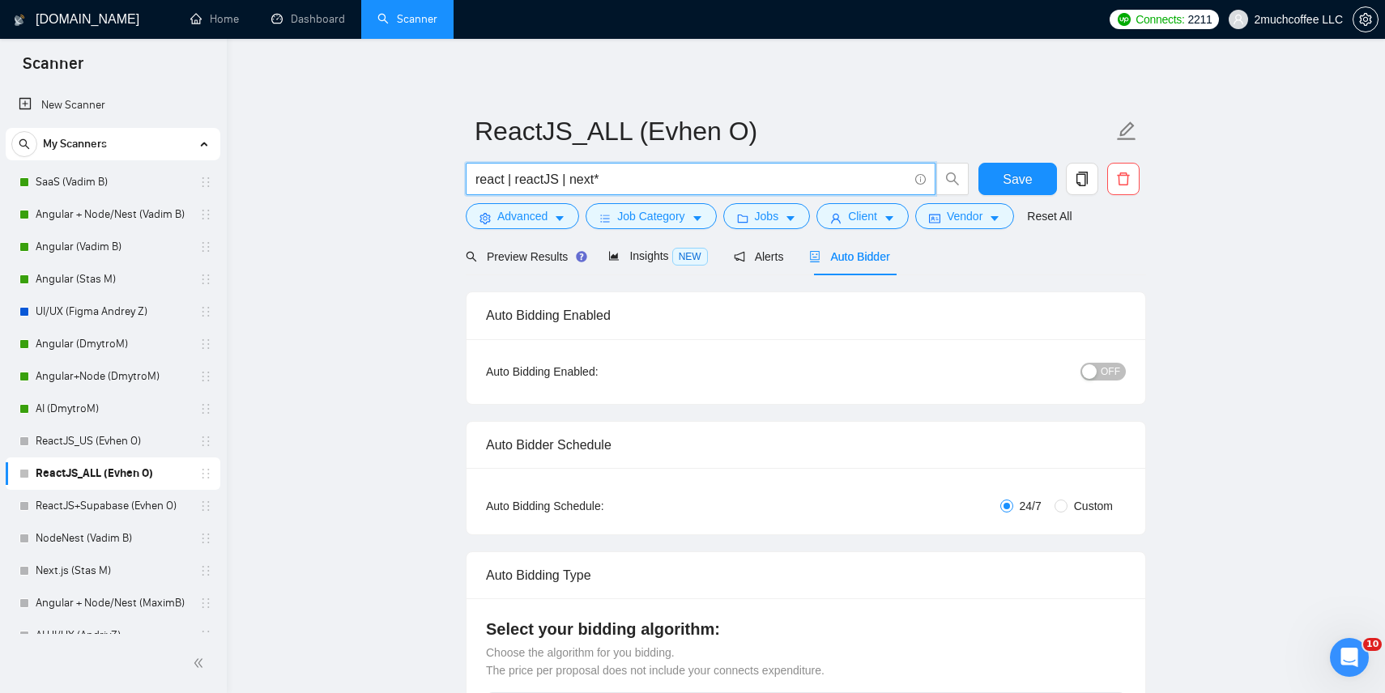
click at [1107, 378] on span "OFF" at bounding box center [1110, 372] width 19 height 18
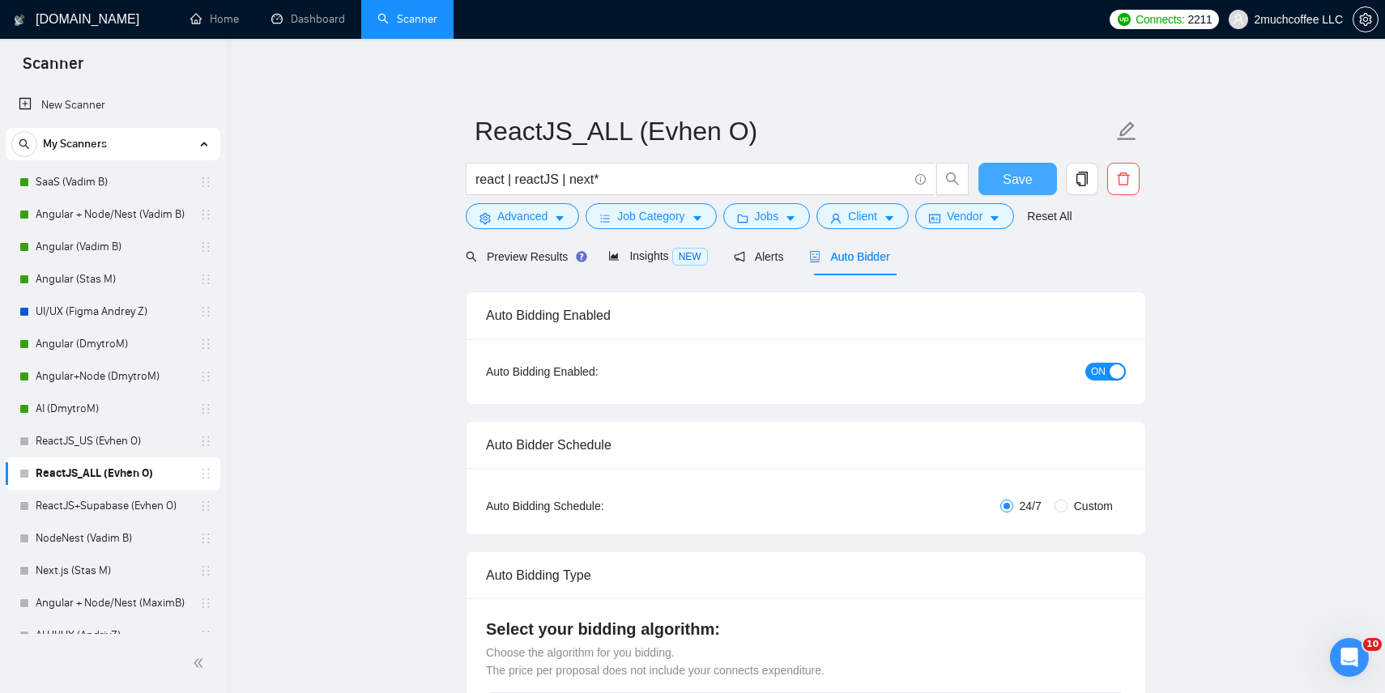
click at [1041, 184] on button "Save" at bounding box center [1018, 179] width 79 height 32
click at [1012, 197] on div "Save" at bounding box center [1017, 183] width 85 height 41
click at [1012, 176] on span "Save" at bounding box center [1017, 179] width 29 height 20
click at [147, 444] on link "ReactJS_US (Evhen O)" at bounding box center [113, 441] width 154 height 32
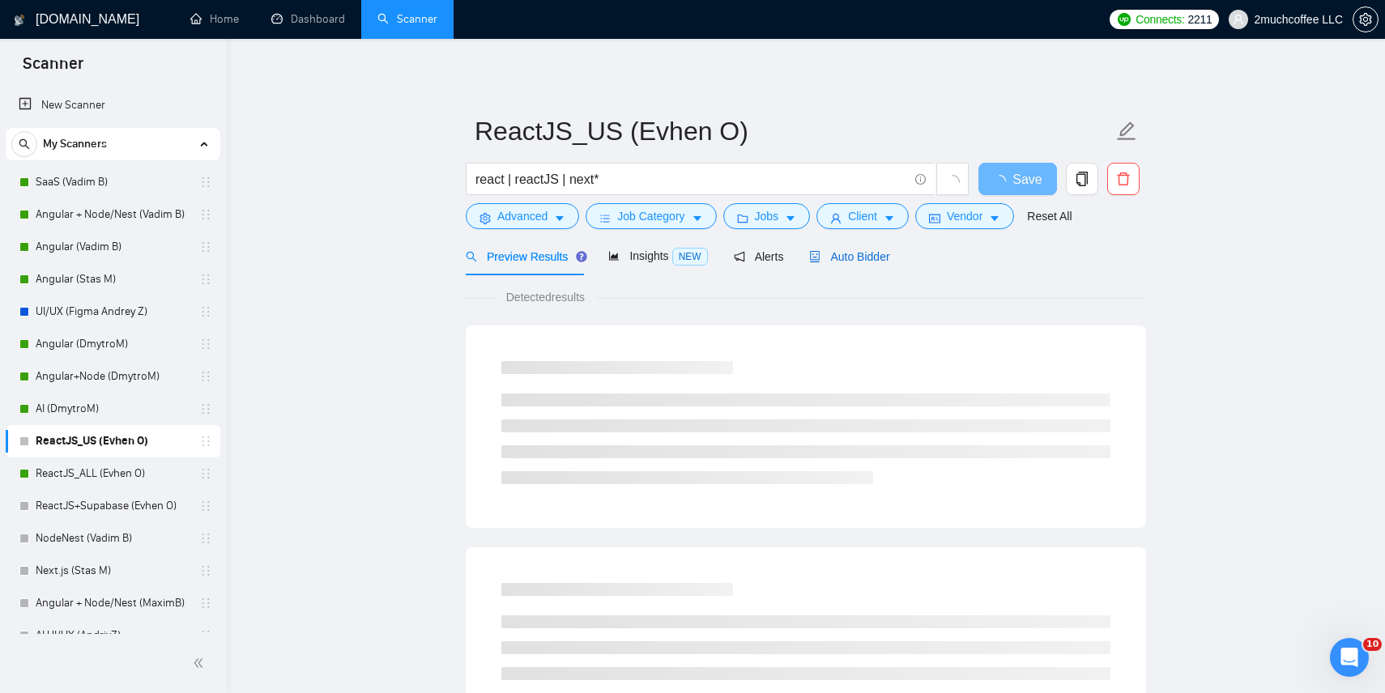
click at [851, 254] on span "Auto Bidder" at bounding box center [849, 256] width 80 height 13
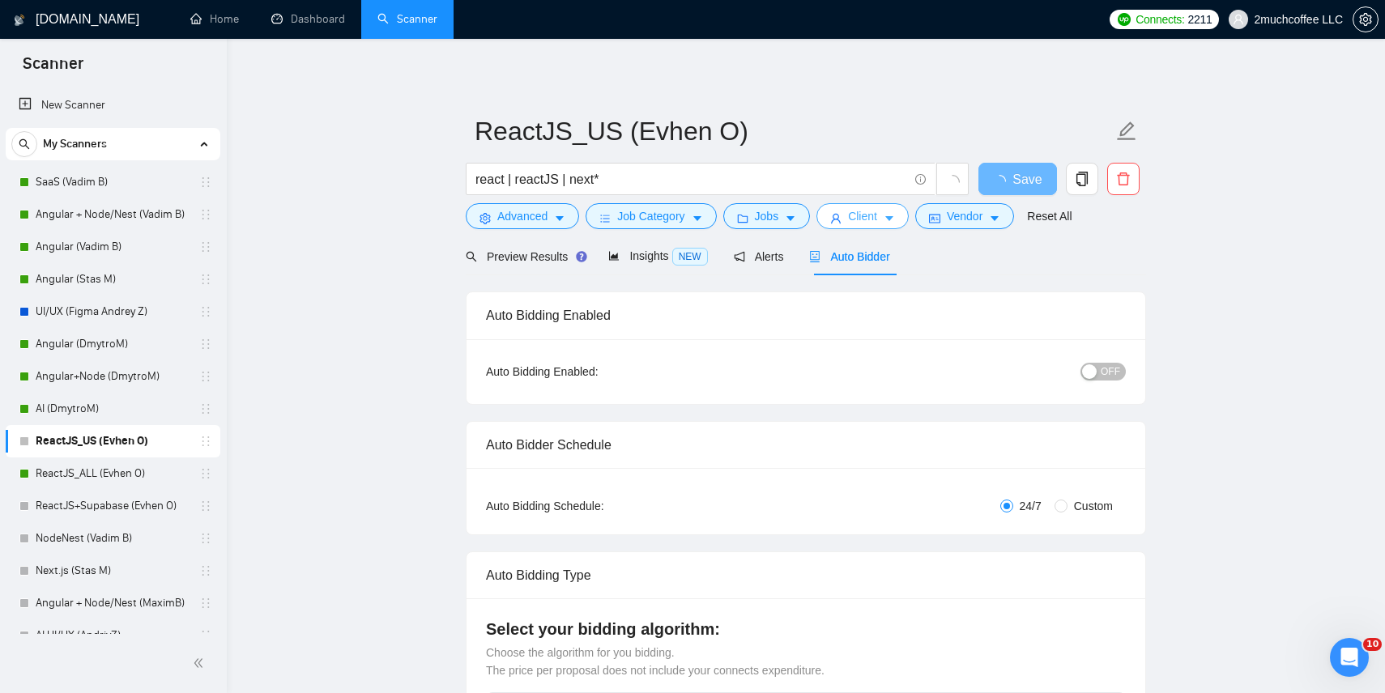
click at [859, 215] on span "Client" at bounding box center [862, 216] width 29 height 18
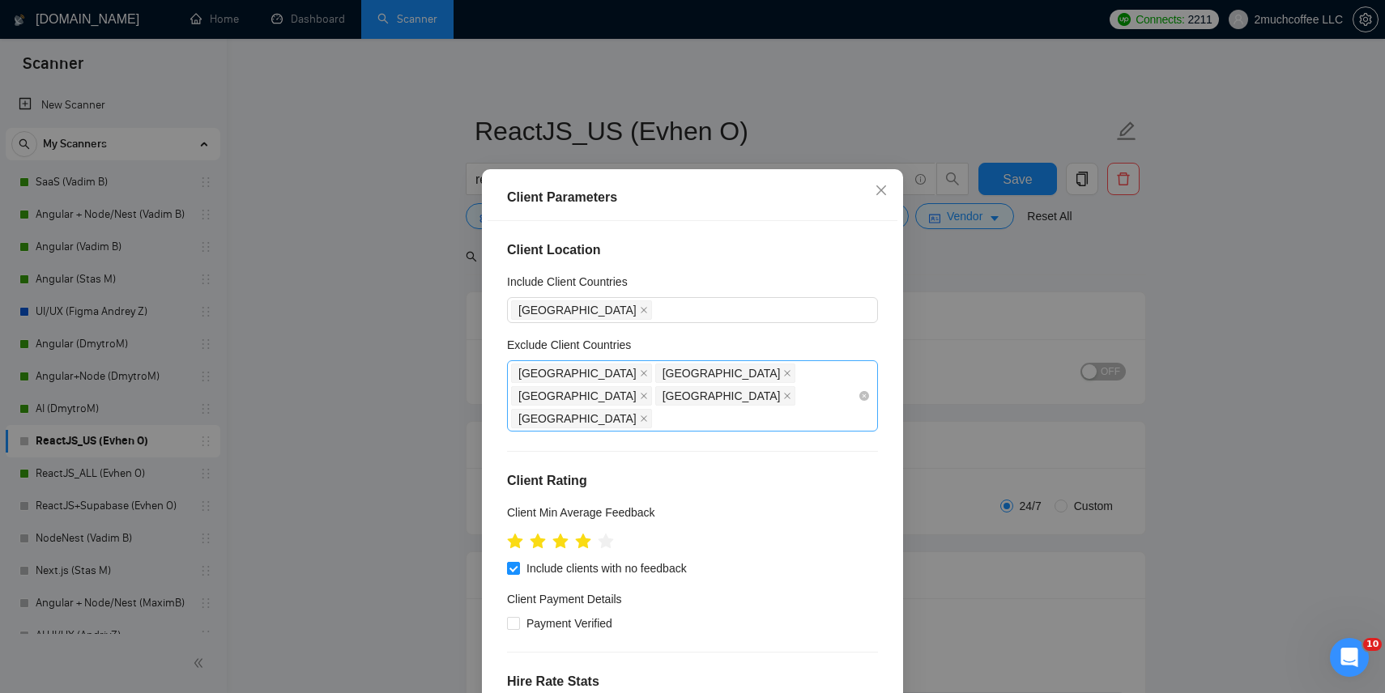
click at [848, 387] on div "India Philippines Russia Belarus Ukraine" at bounding box center [684, 396] width 347 height 68
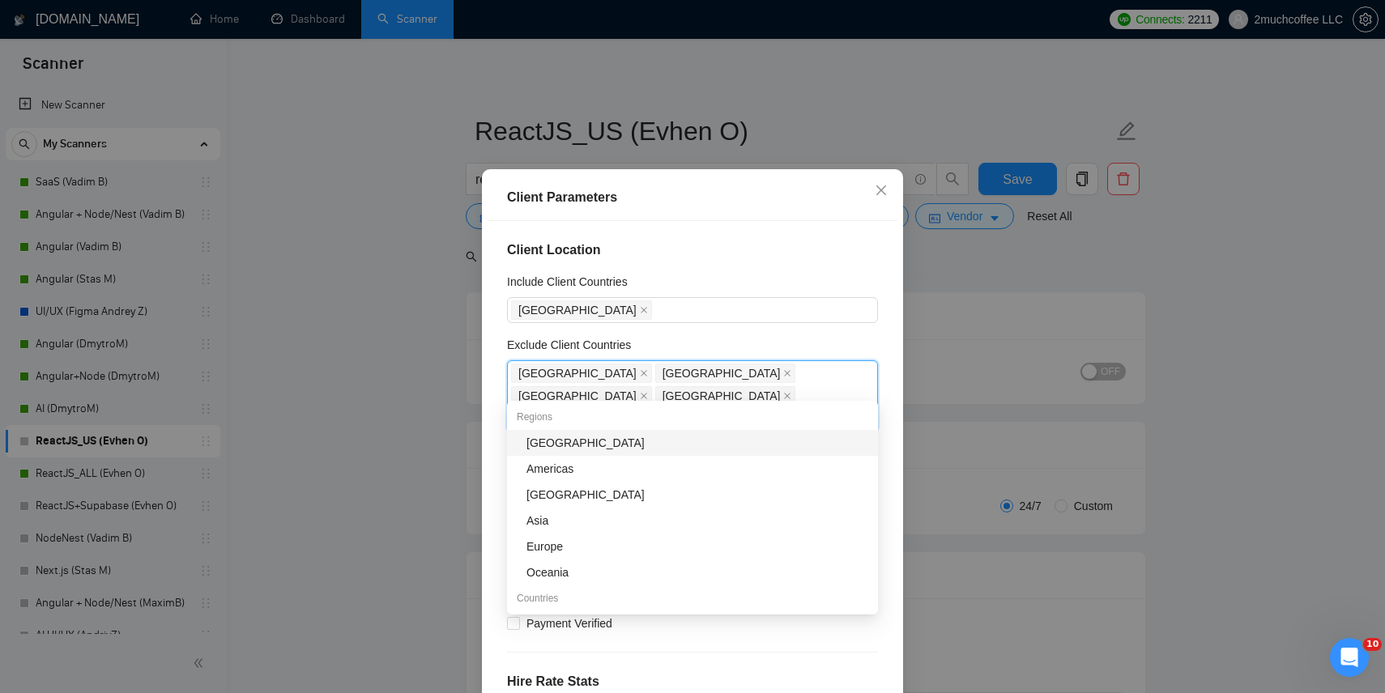
click at [826, 433] on div "Africa" at bounding box center [692, 443] width 371 height 26
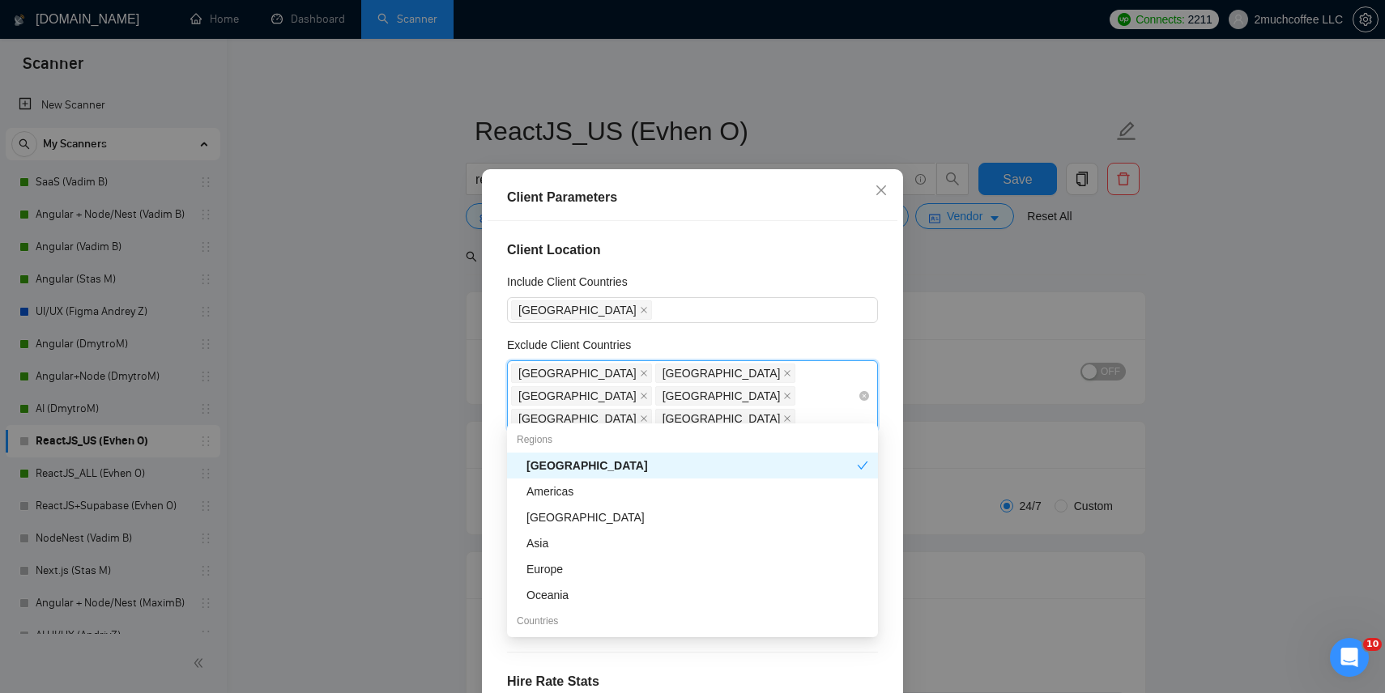
click at [806, 410] on div "India Philippines Russia Belarus Ukraine Africa" at bounding box center [684, 396] width 347 height 68
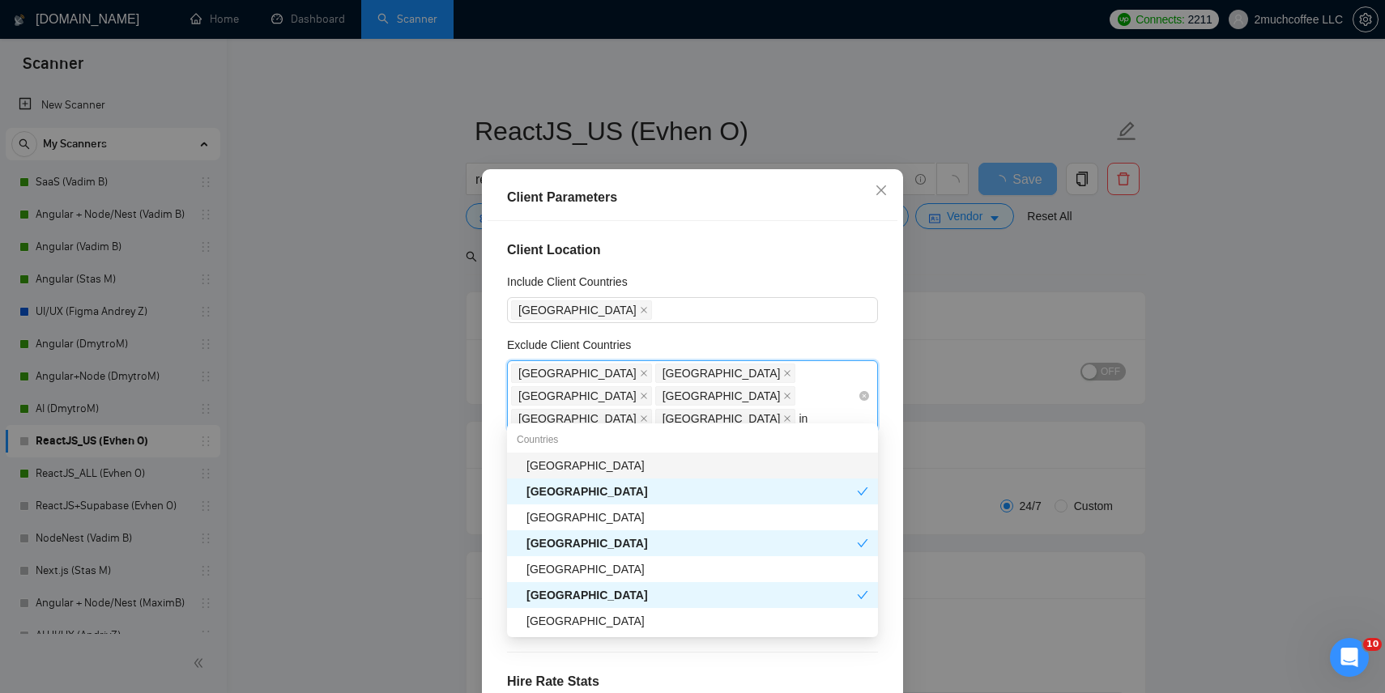
type input "i"
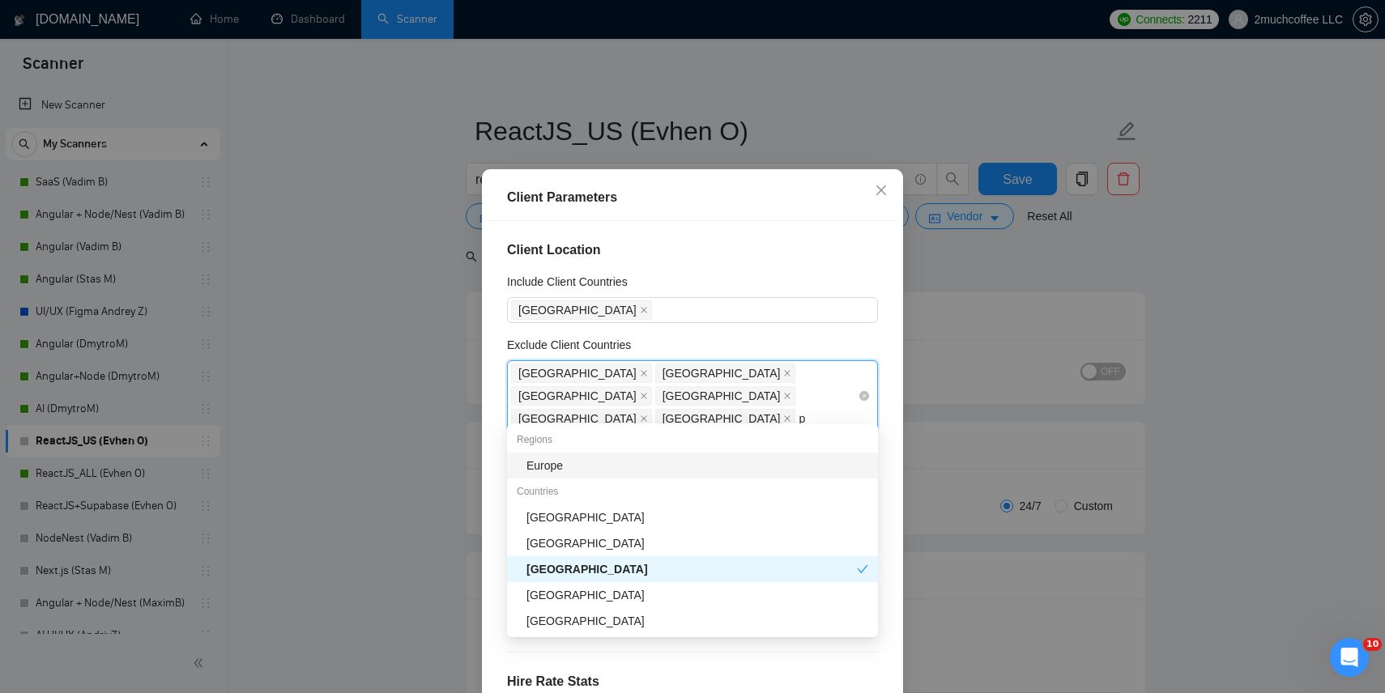
type input "pa"
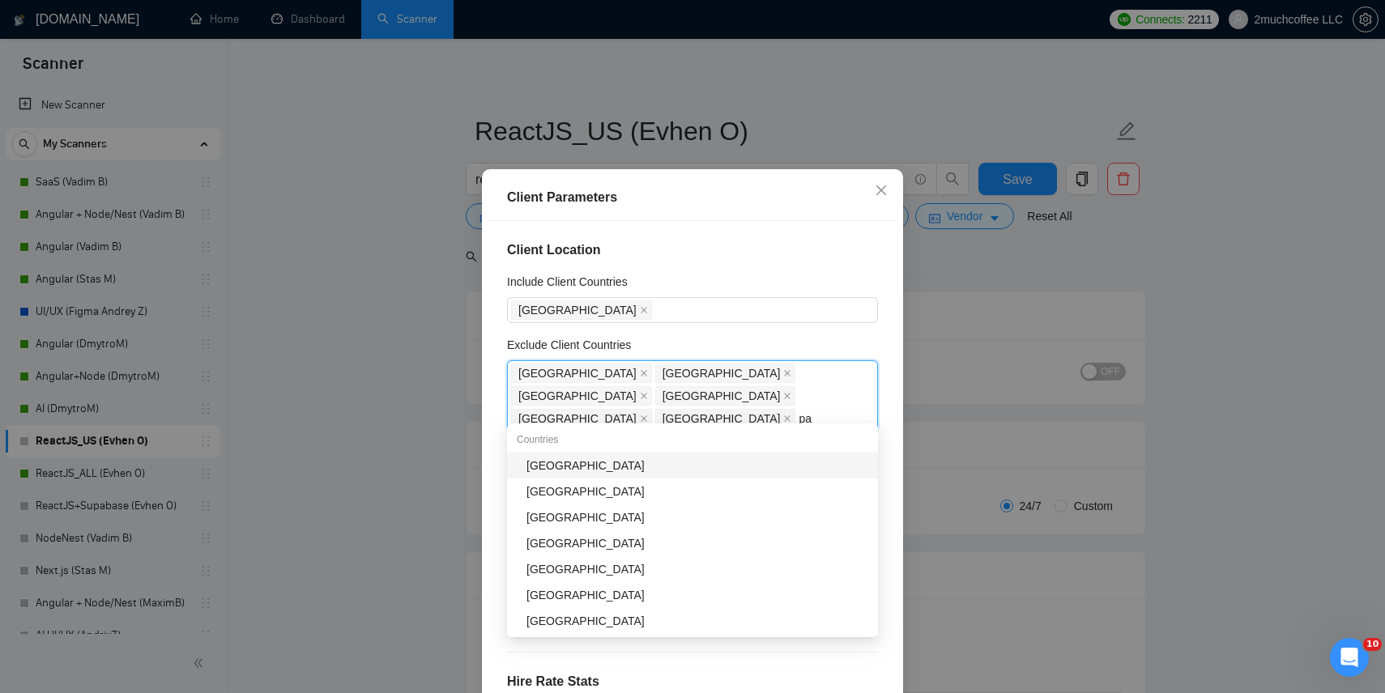
click at [703, 468] on div "[GEOGRAPHIC_DATA]" at bounding box center [698, 466] width 342 height 18
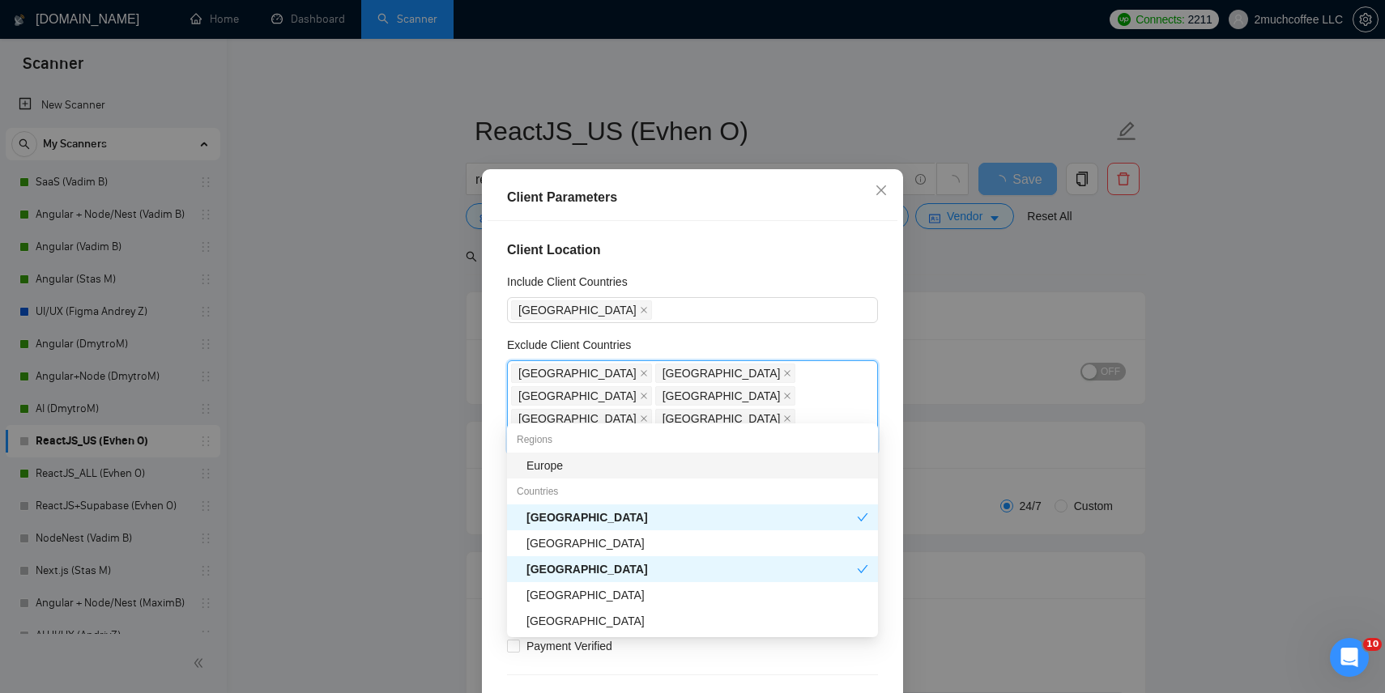
type input "pa"
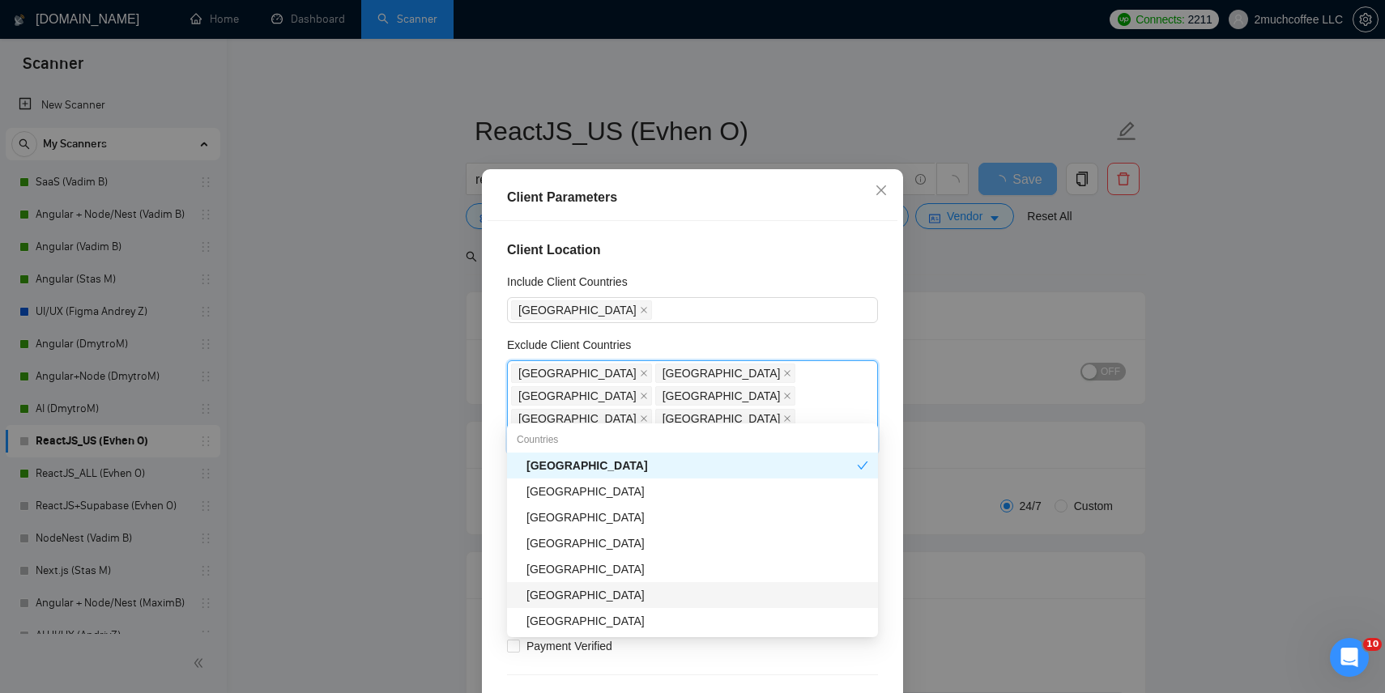
click at [614, 599] on div "[GEOGRAPHIC_DATA]" at bounding box center [698, 595] width 342 height 18
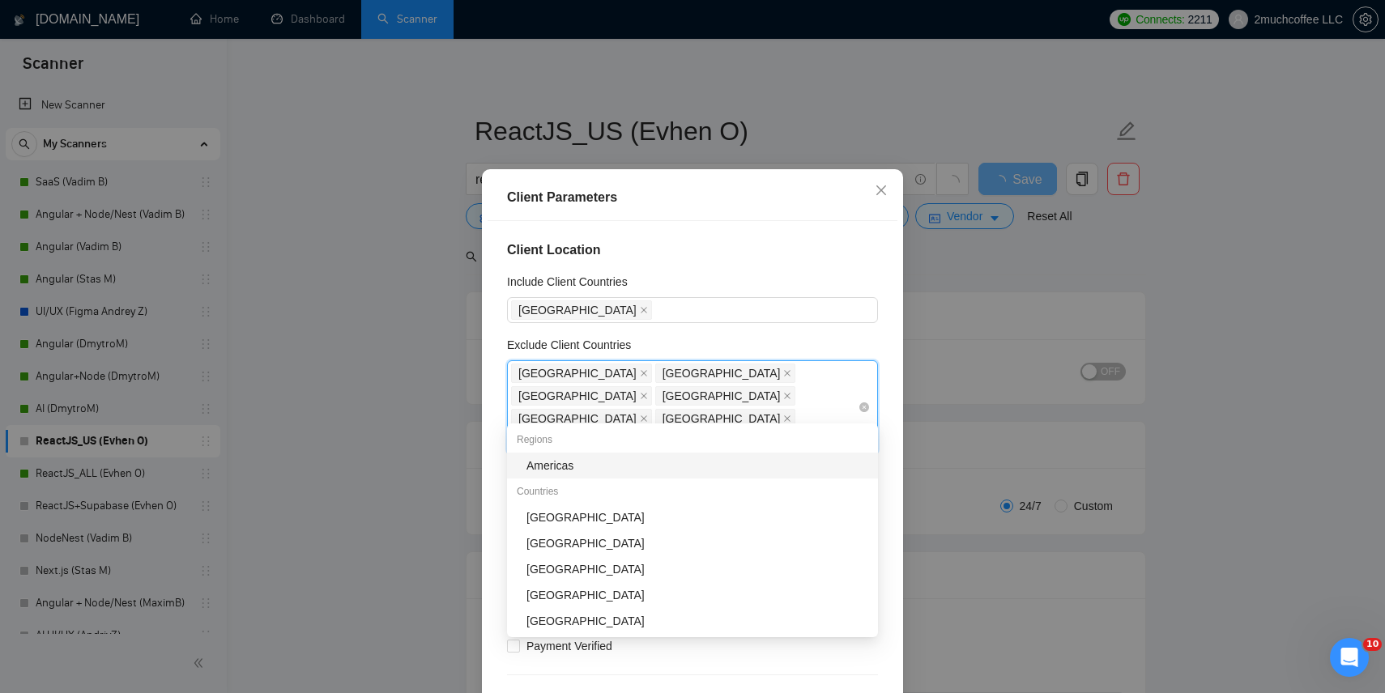
type input "mo"
click at [712, 493] on div "[GEOGRAPHIC_DATA]" at bounding box center [698, 492] width 342 height 18
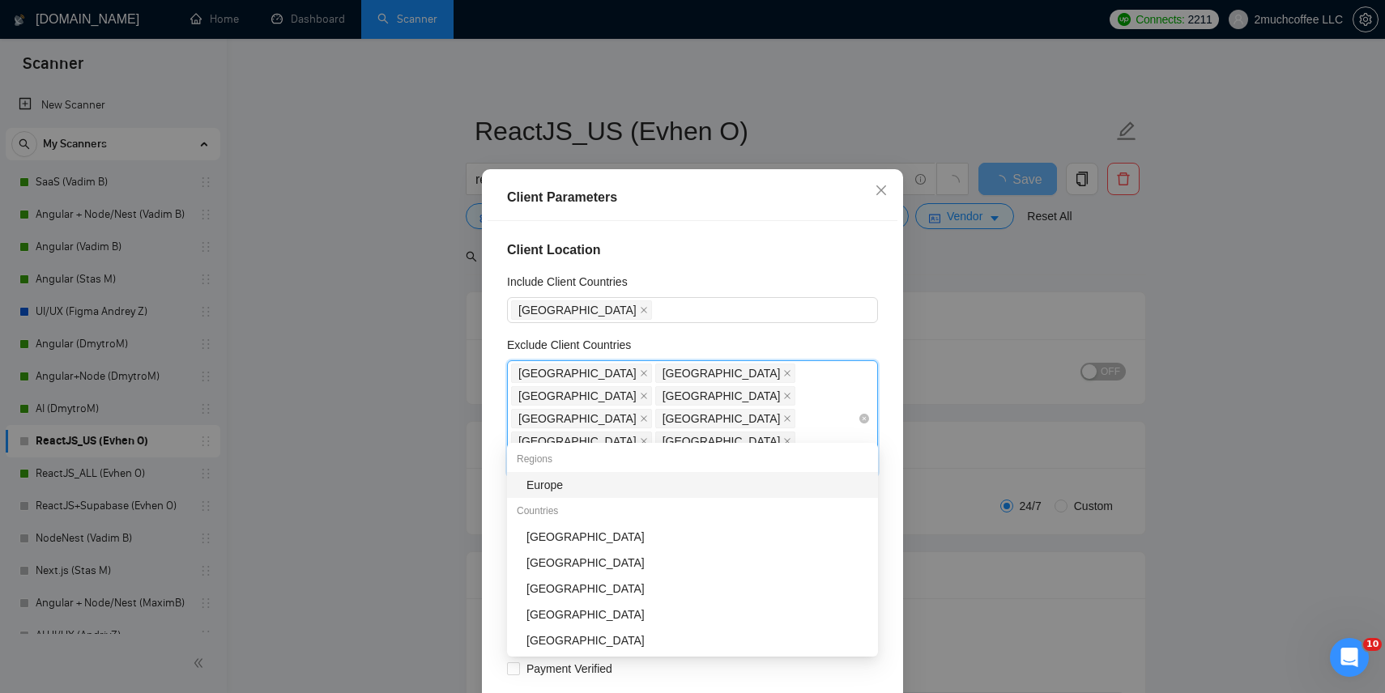
type input "rom"
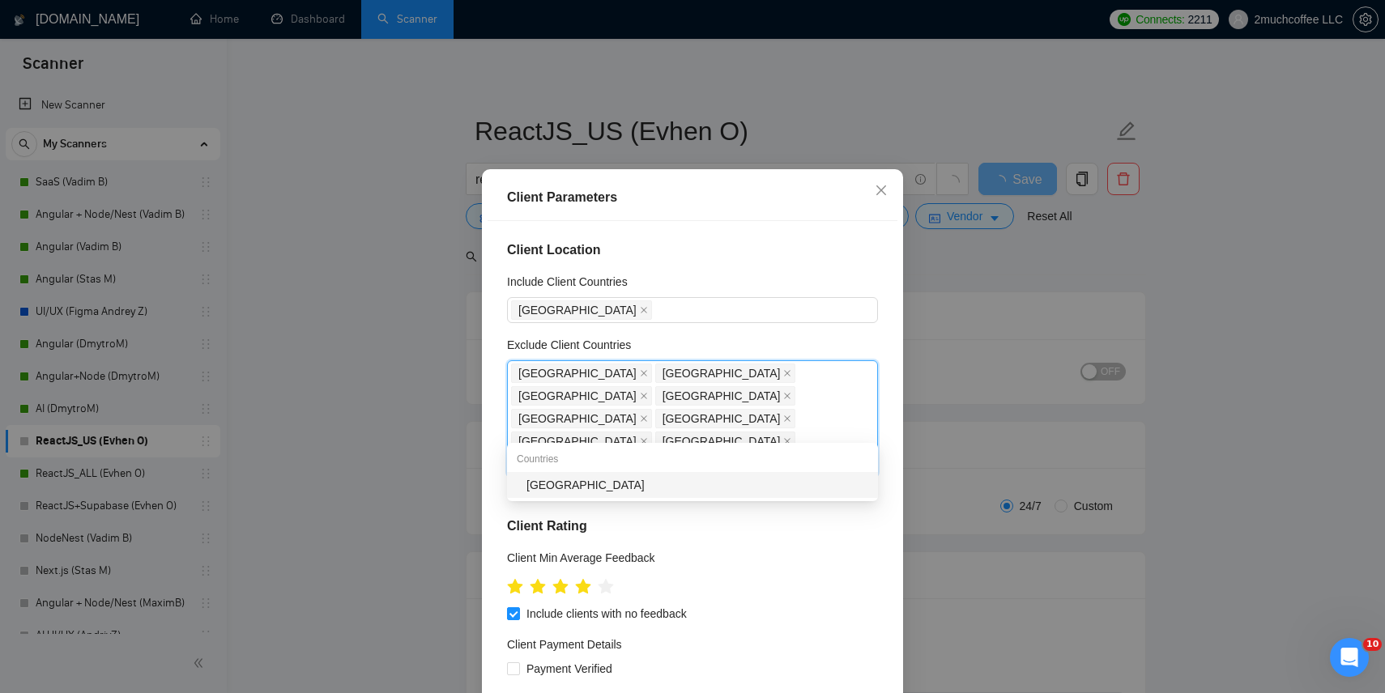
click at [658, 490] on div "[GEOGRAPHIC_DATA]" at bounding box center [698, 485] width 342 height 18
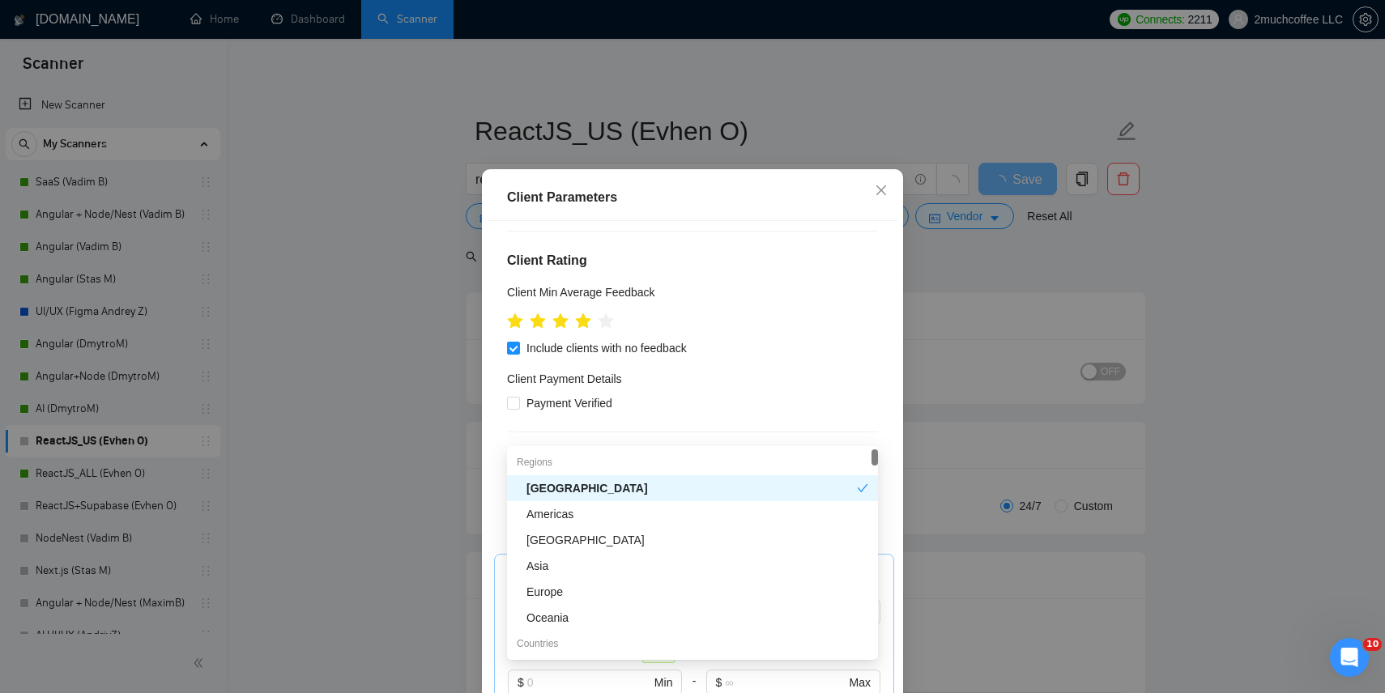
scroll to position [585, 0]
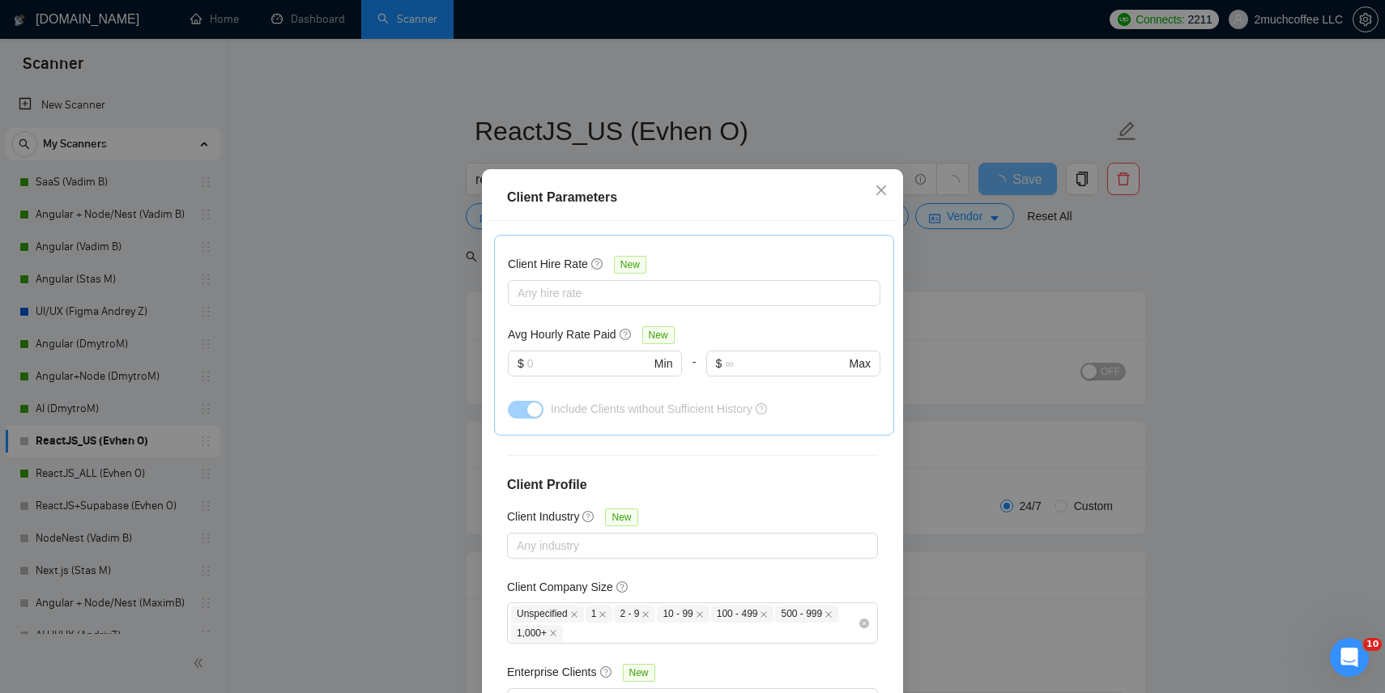
click at [885, 565] on div "Client Location Include Client Countries United States Exclude Client Countries…" at bounding box center [693, 463] width 410 height 485
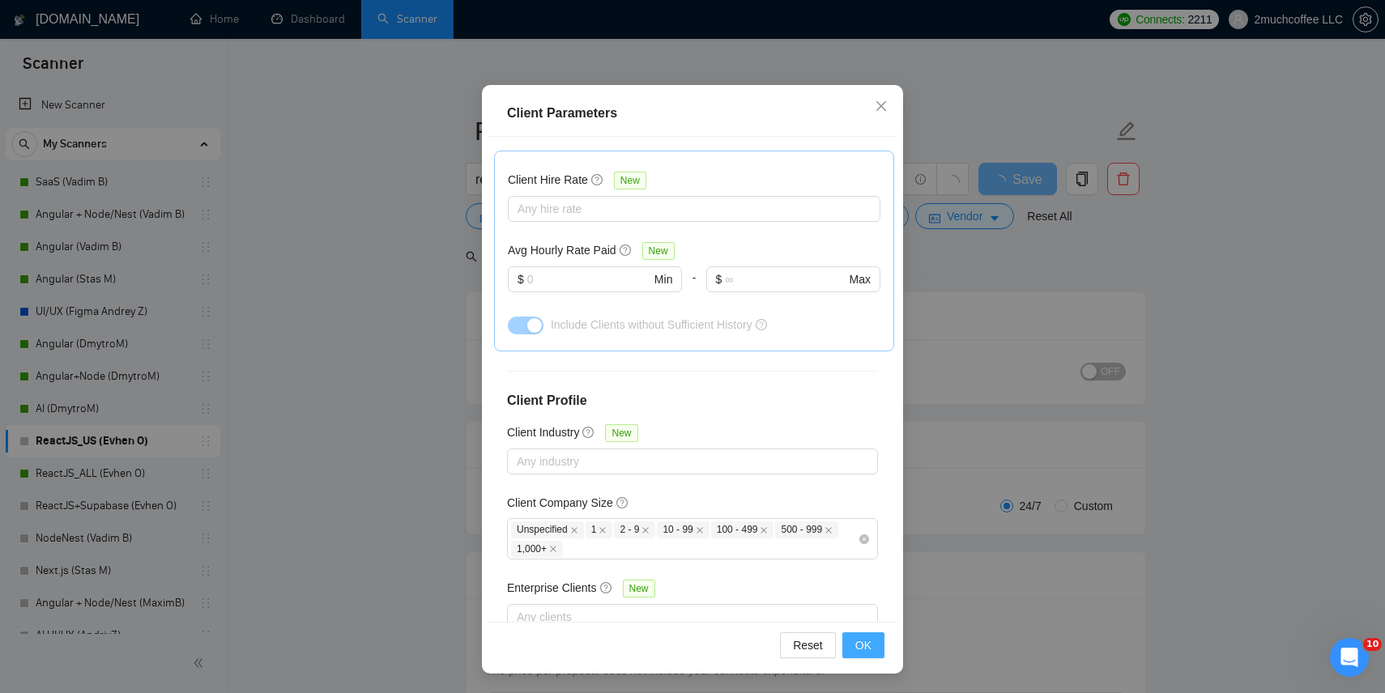
click at [869, 633] on button "OK" at bounding box center [863, 646] width 42 height 26
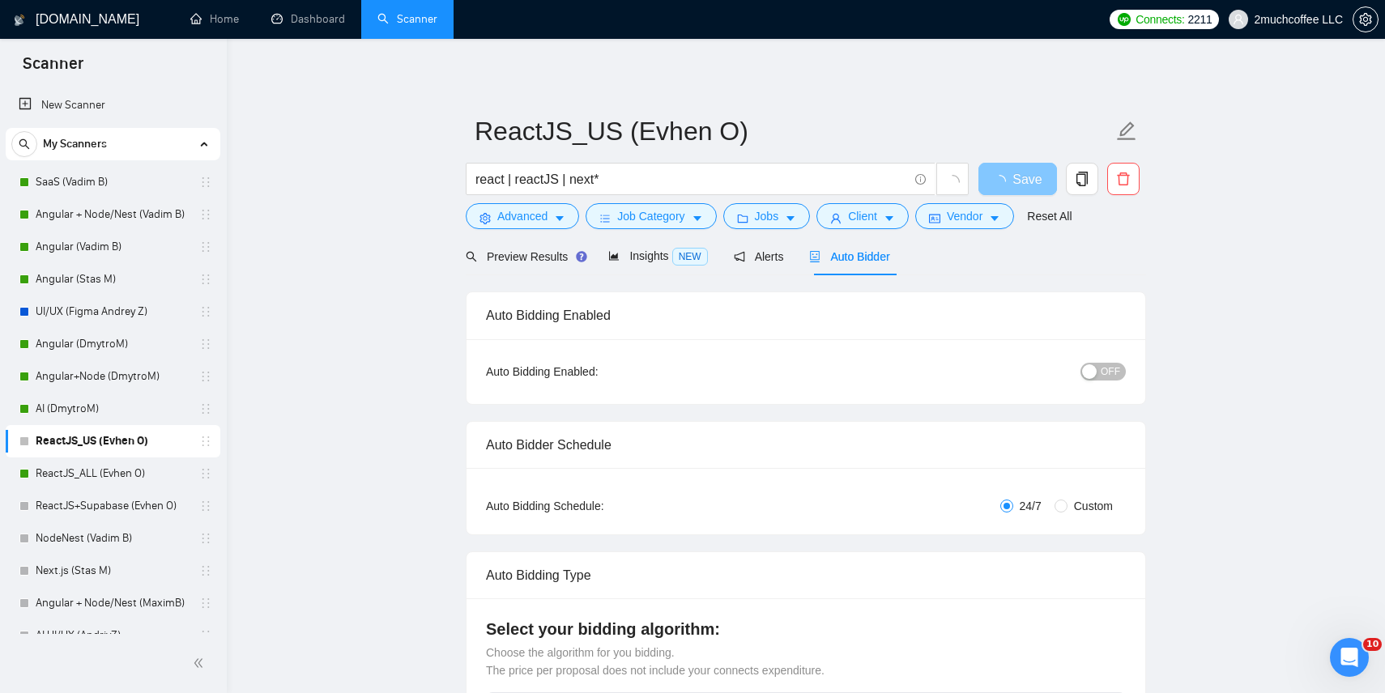
click at [1011, 178] on span "loading" at bounding box center [1002, 181] width 19 height 13
click at [1007, 182] on span "Save" at bounding box center [1017, 179] width 29 height 20
click at [1098, 377] on button "OFF" at bounding box center [1103, 372] width 45 height 18
click at [1033, 178] on button "Save" at bounding box center [1018, 179] width 79 height 32
click at [842, 213] on span "user" at bounding box center [835, 218] width 11 height 12
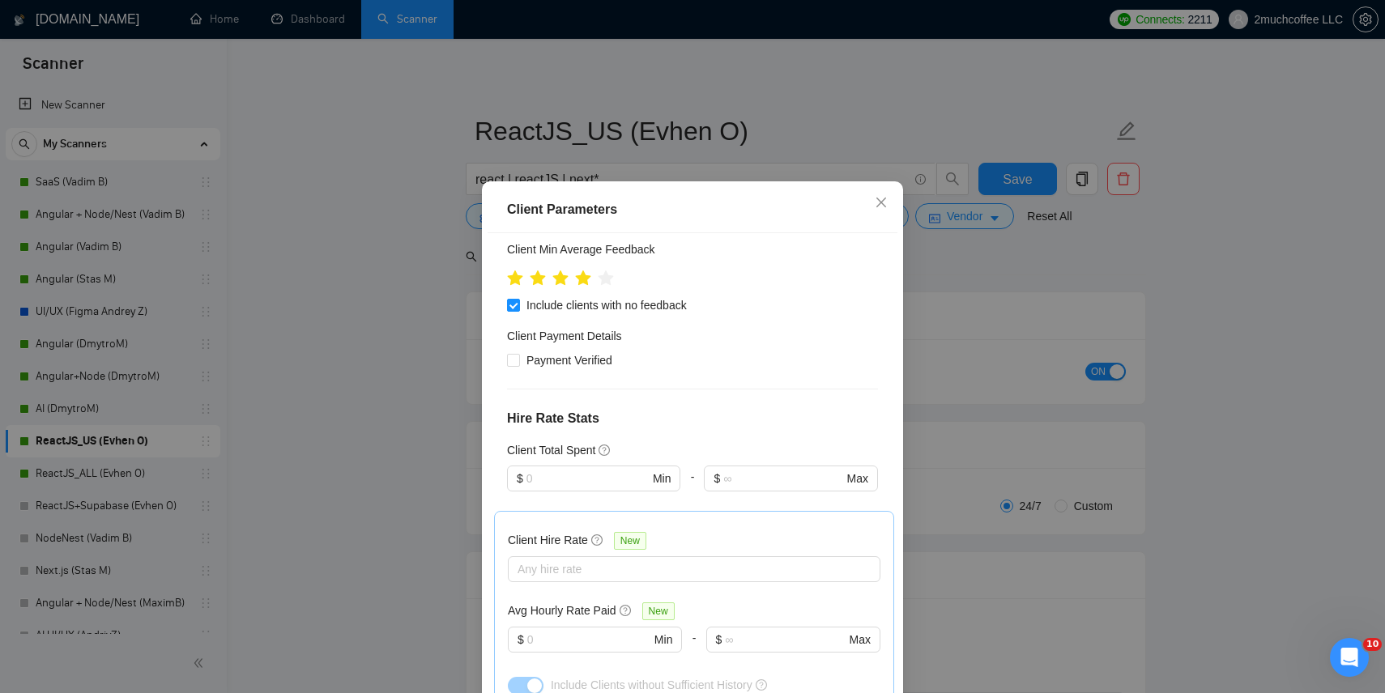
scroll to position [0, 0]
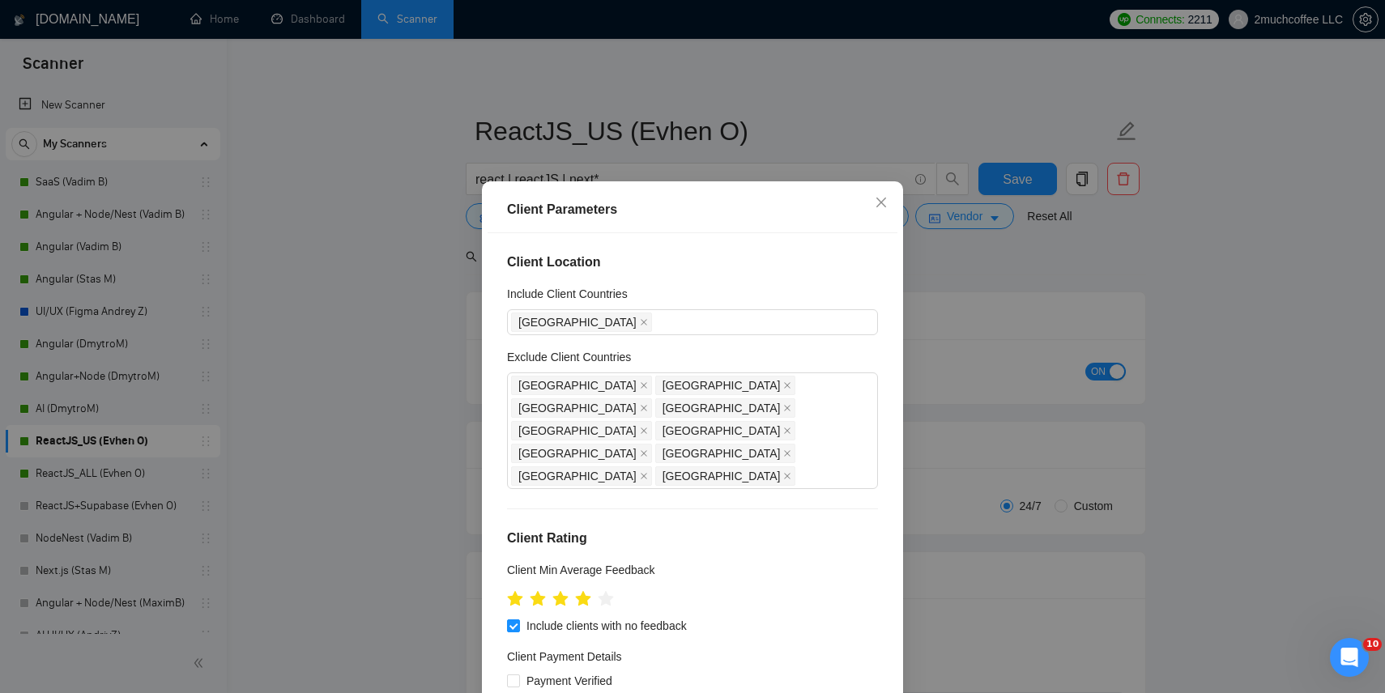
click at [983, 396] on div "Client Parameters Client Location Include Client Countries United States Exclud…" at bounding box center [692, 346] width 1385 height 693
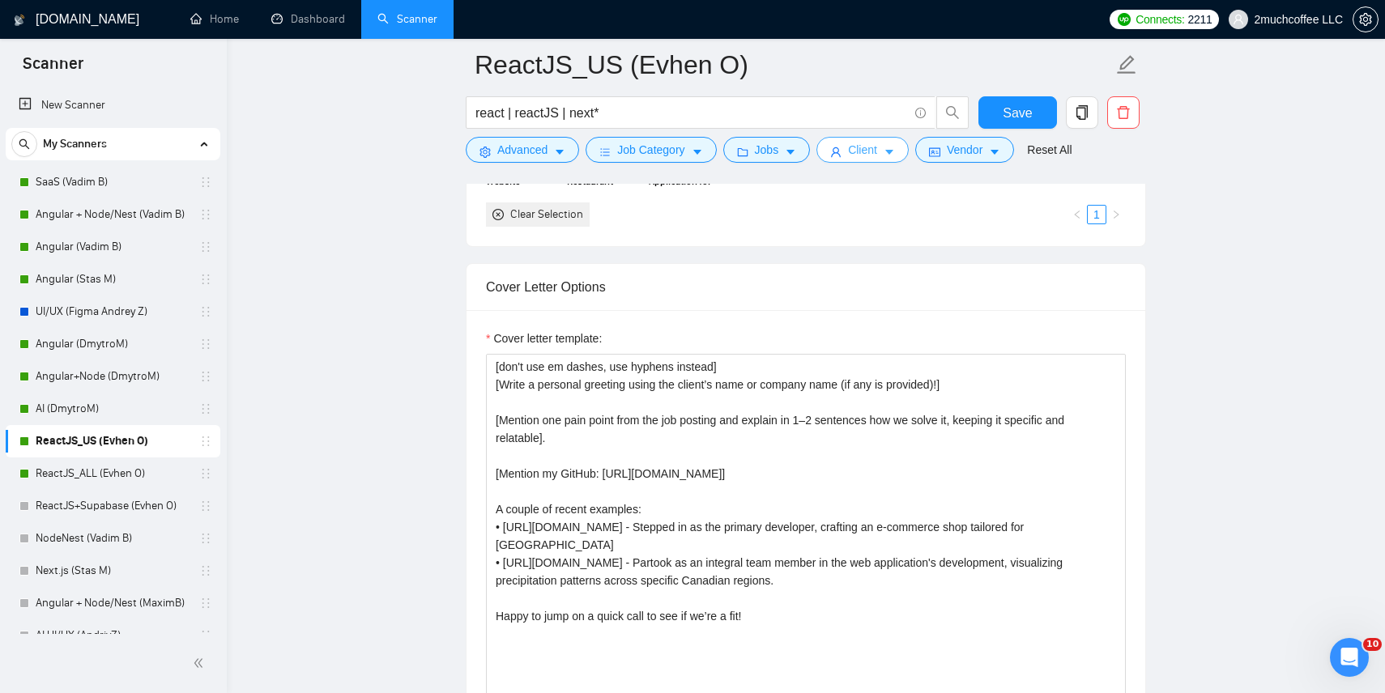
scroll to position [1648, 0]
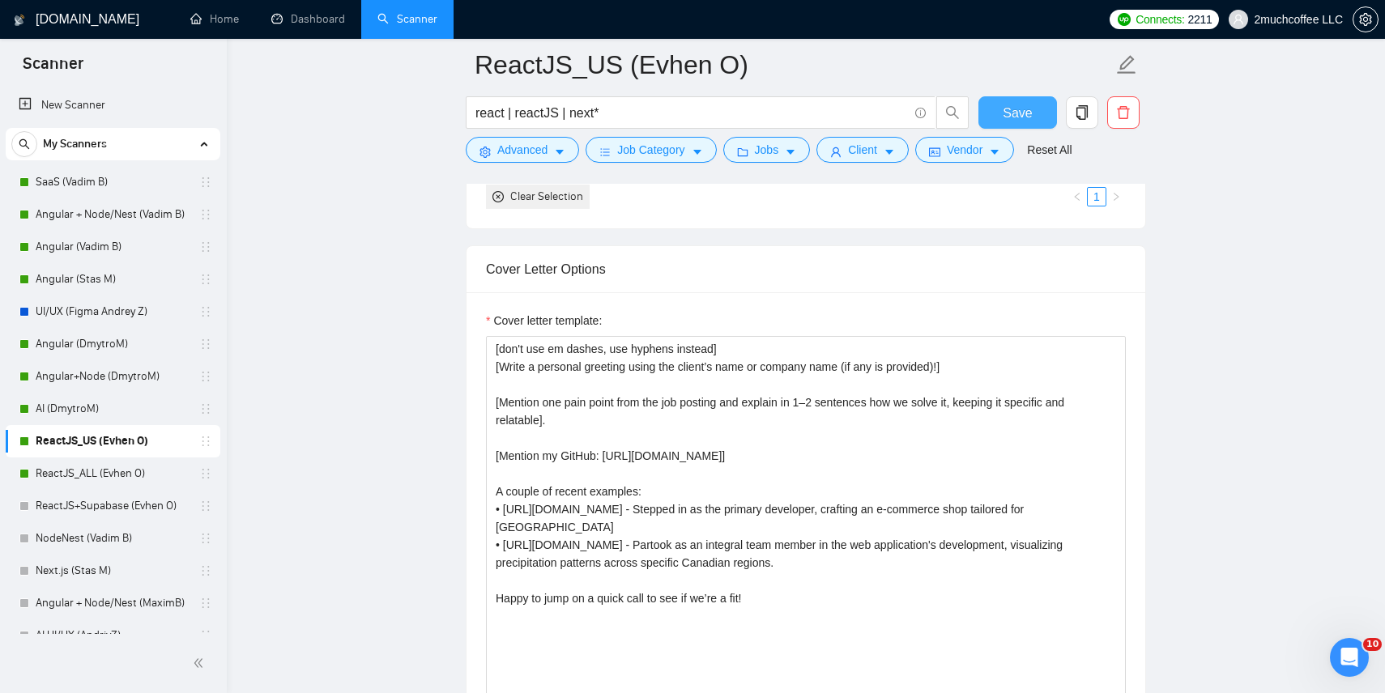
click at [1029, 108] on span "Save" at bounding box center [1017, 113] width 29 height 20
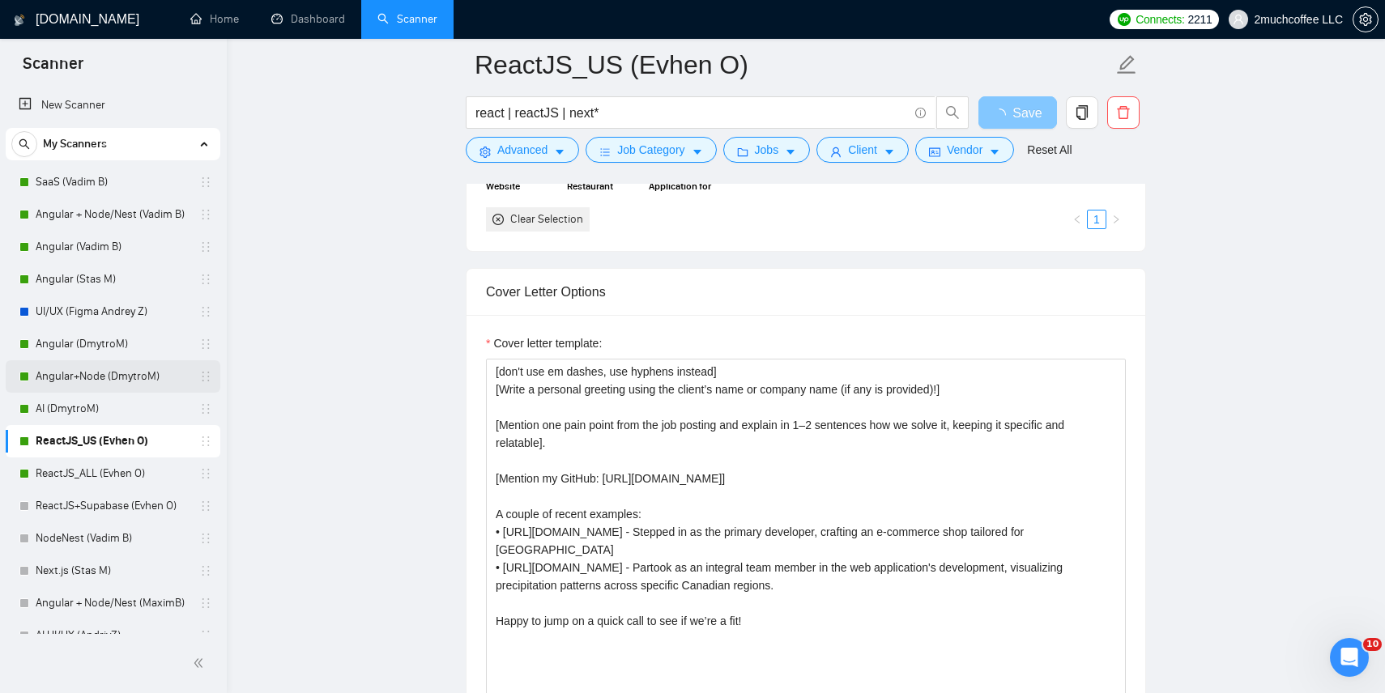
scroll to position [1620, 0]
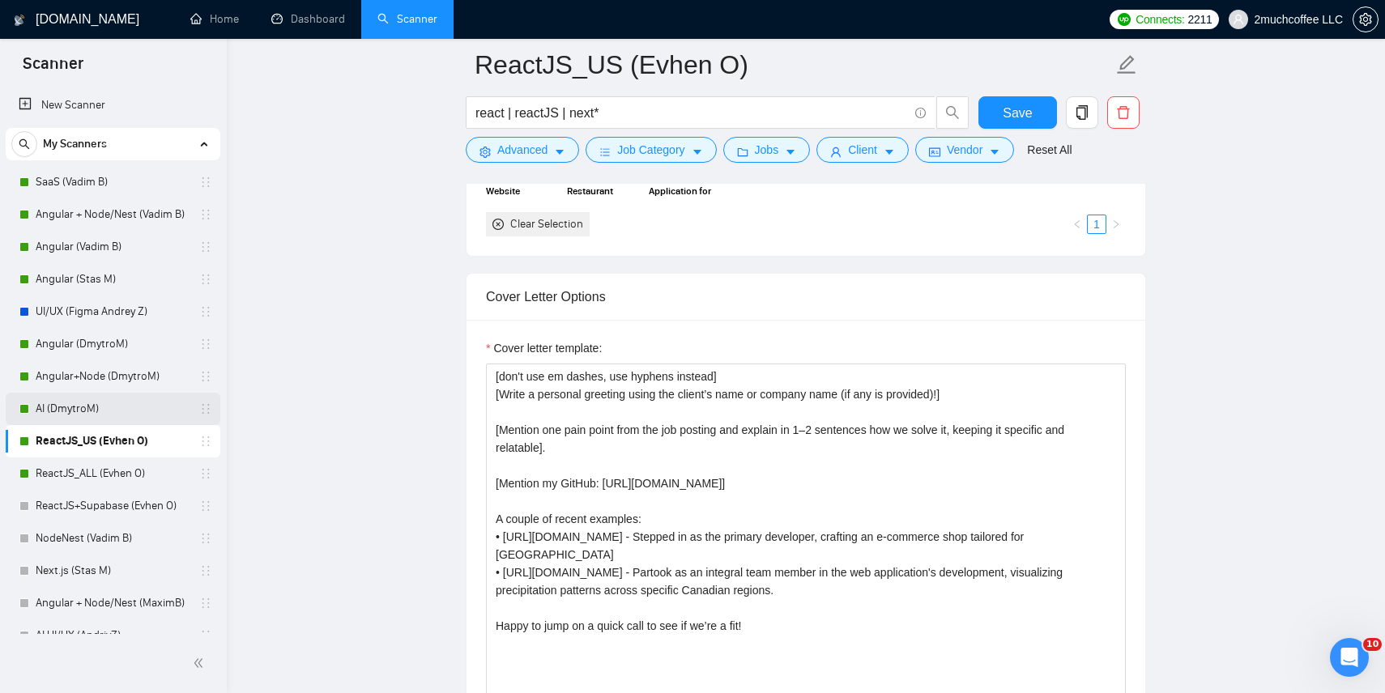
click at [124, 407] on link "AI (DmytroM)" at bounding box center [113, 409] width 154 height 32
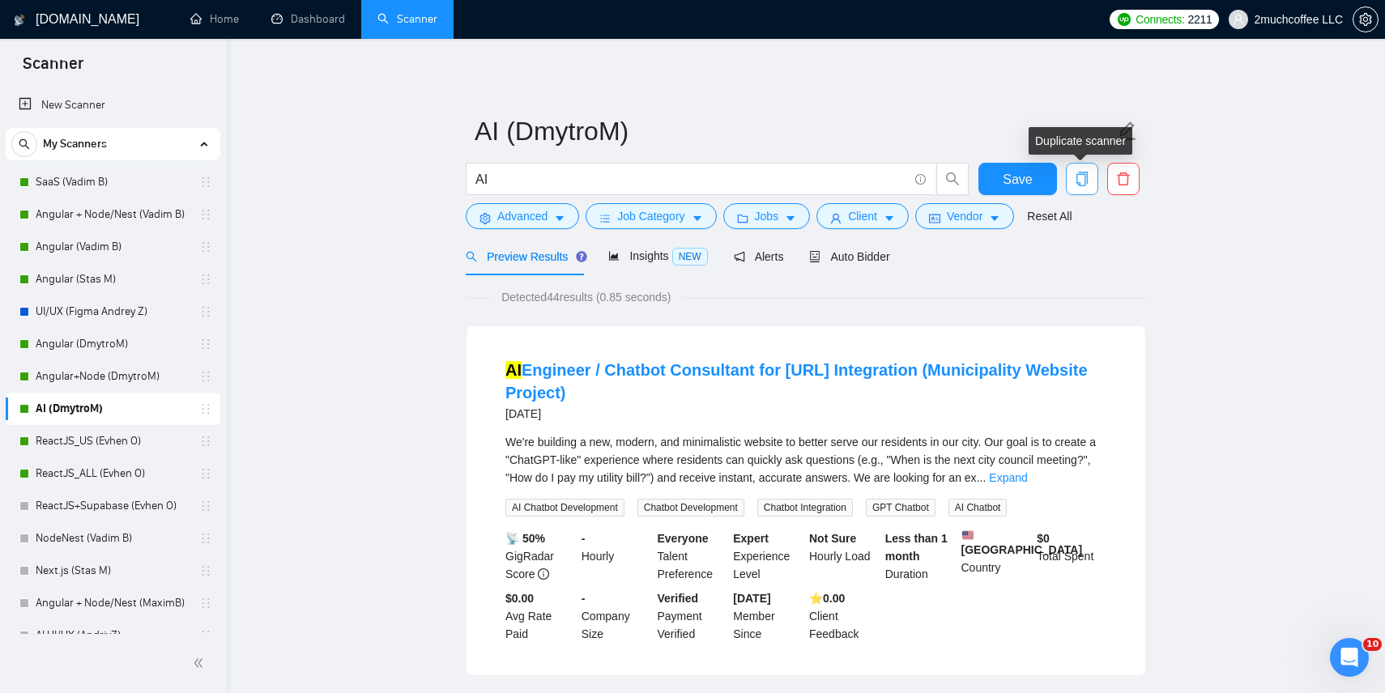
click at [1090, 188] on button "button" at bounding box center [1082, 179] width 32 height 32
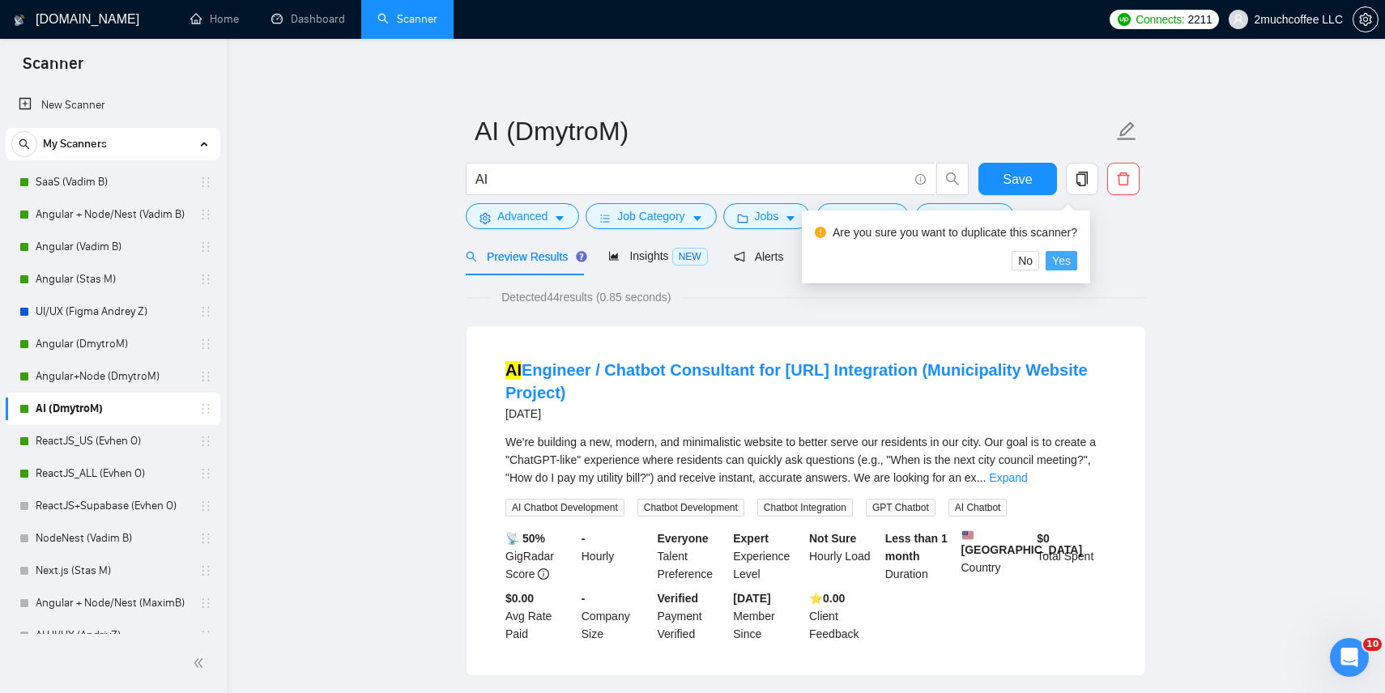
click at [1071, 260] on span "Yes" at bounding box center [1061, 261] width 19 height 18
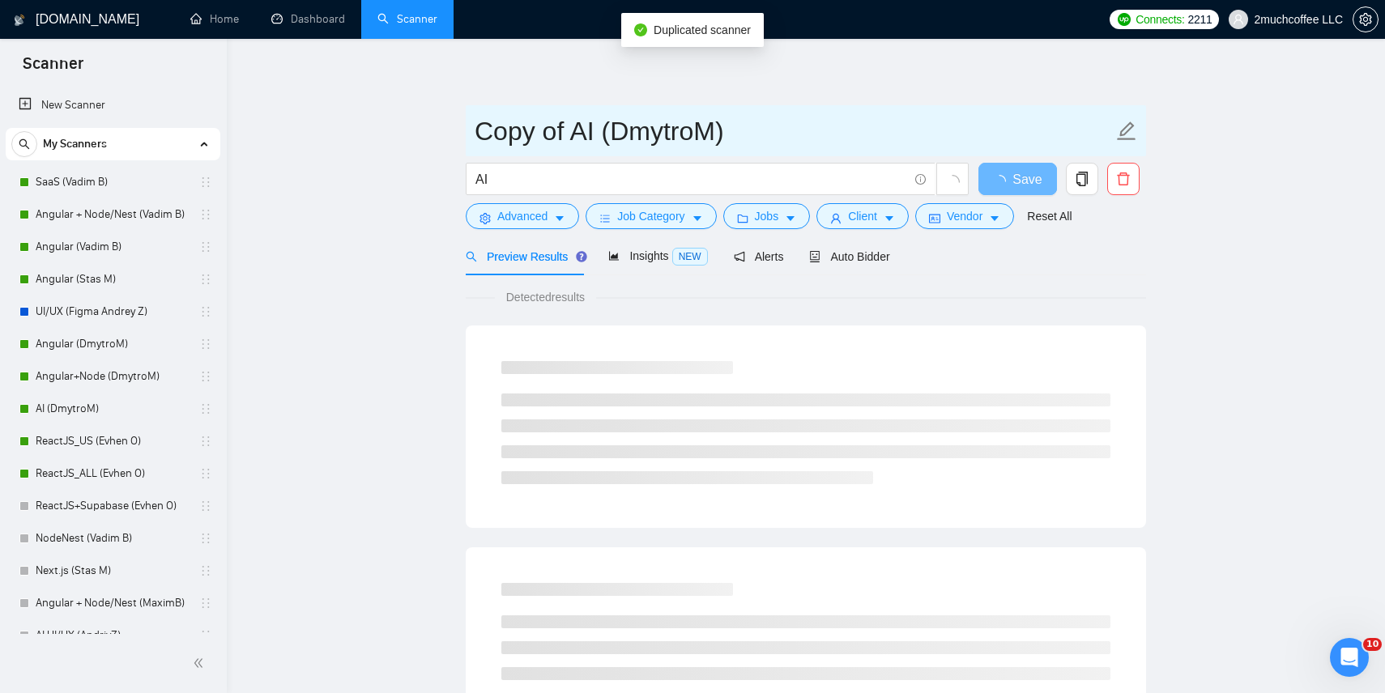
drag, startPoint x: 594, startPoint y: 134, endPoint x: 408, endPoint y: 135, distance: 185.5
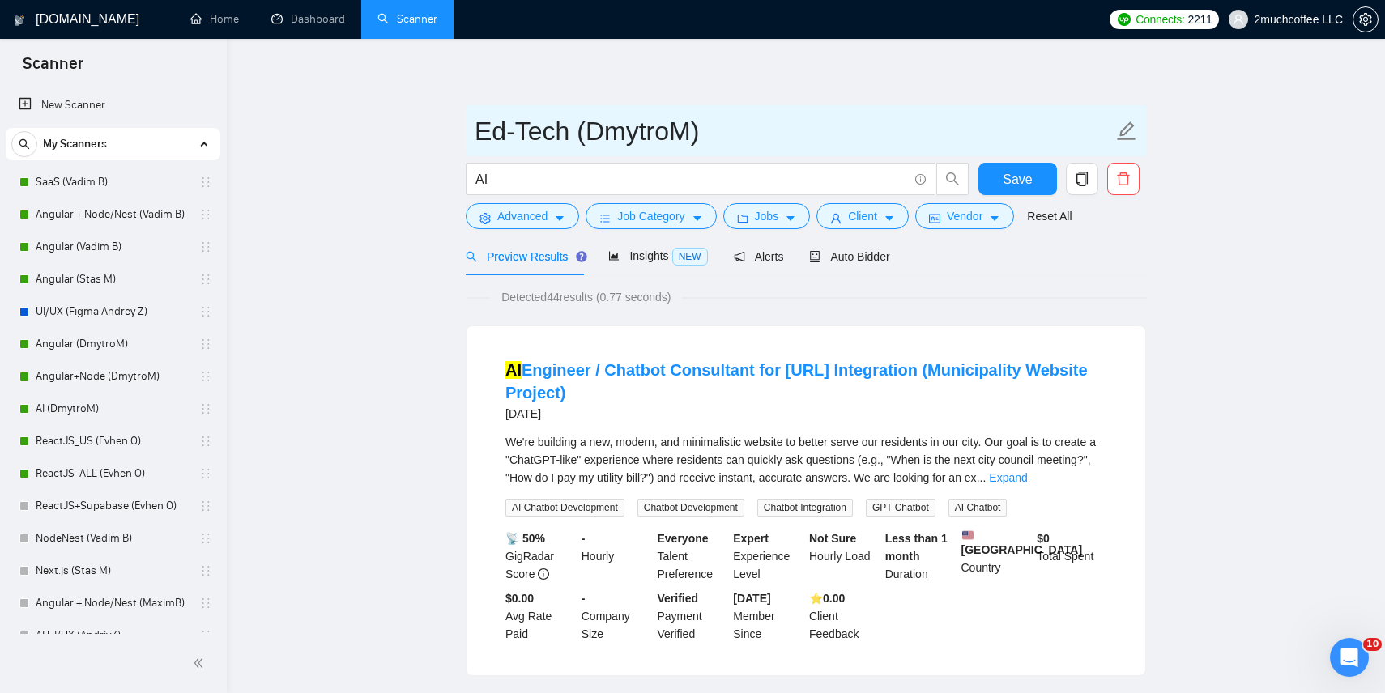
click at [761, 144] on input "Ed-Tech (DmytroM)" at bounding box center [794, 131] width 638 height 41
type input "Ed-Tech (DmytroM)"
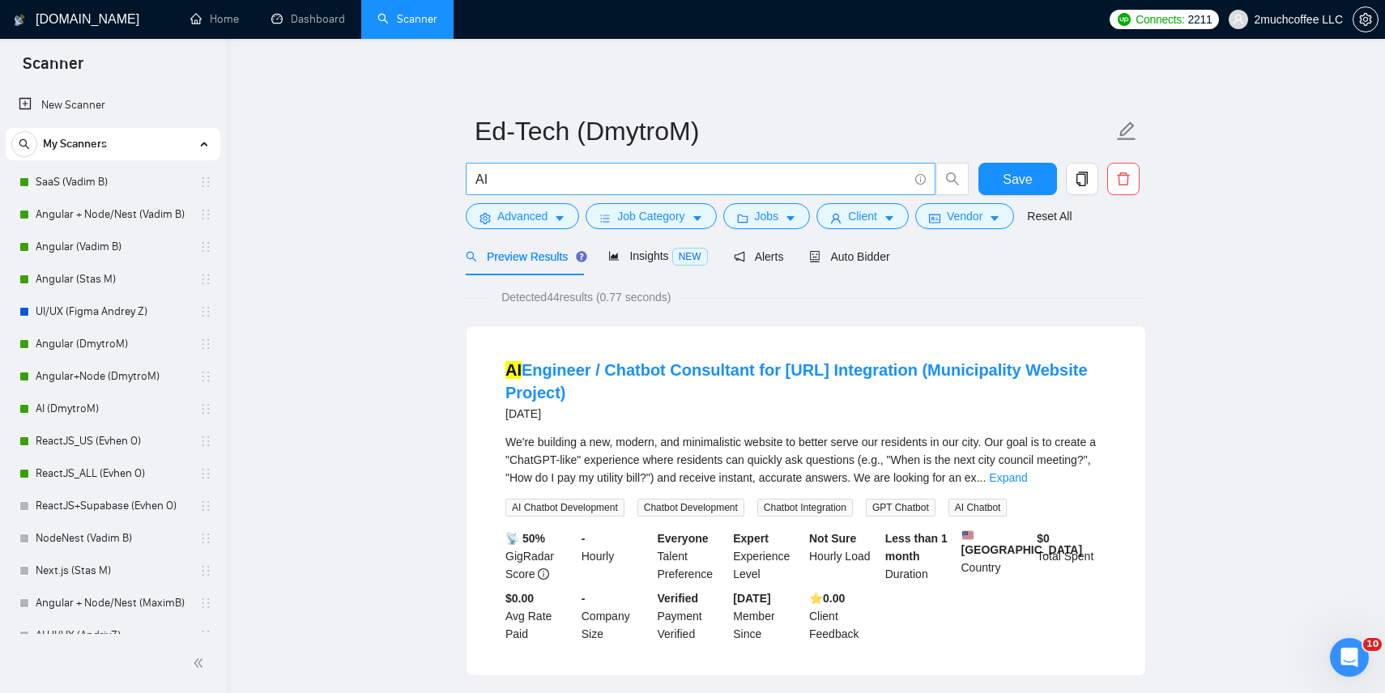
click at [706, 170] on input "AI" at bounding box center [692, 179] width 433 height 20
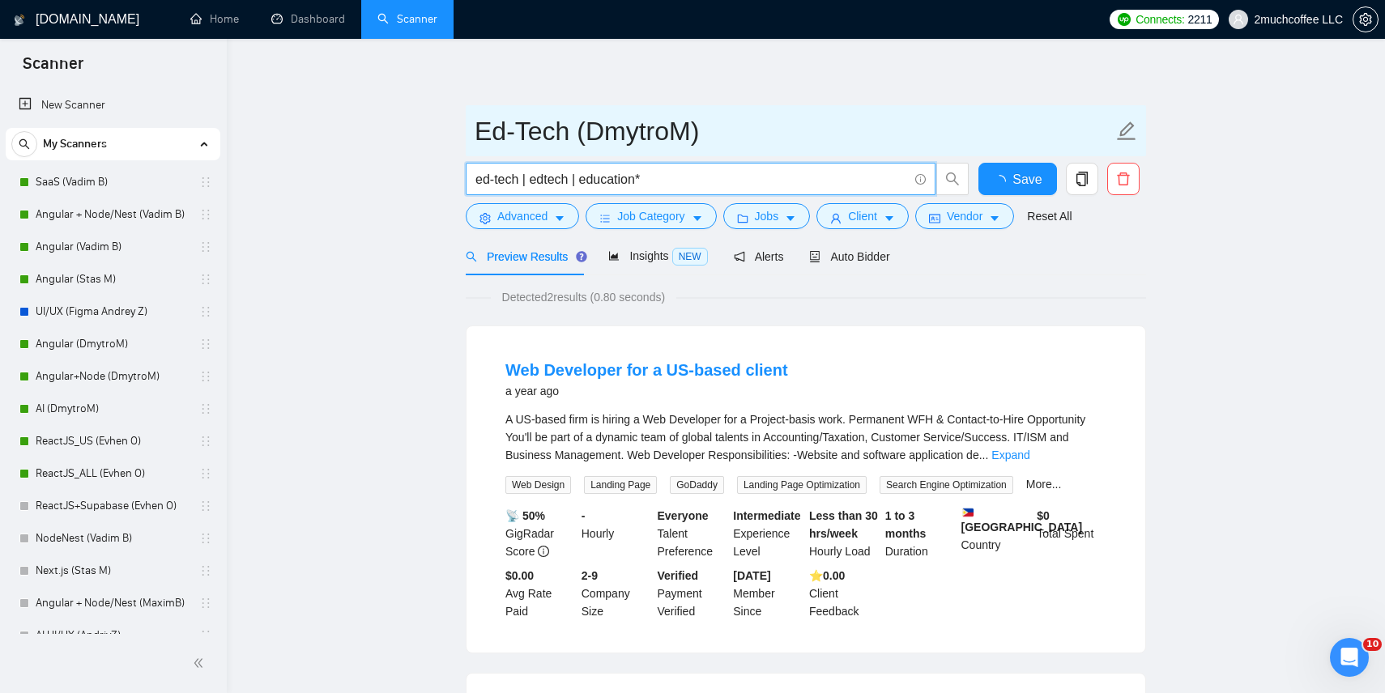
click at [801, 127] on input "Ed-Tech (DmytroM)" at bounding box center [794, 131] width 638 height 41
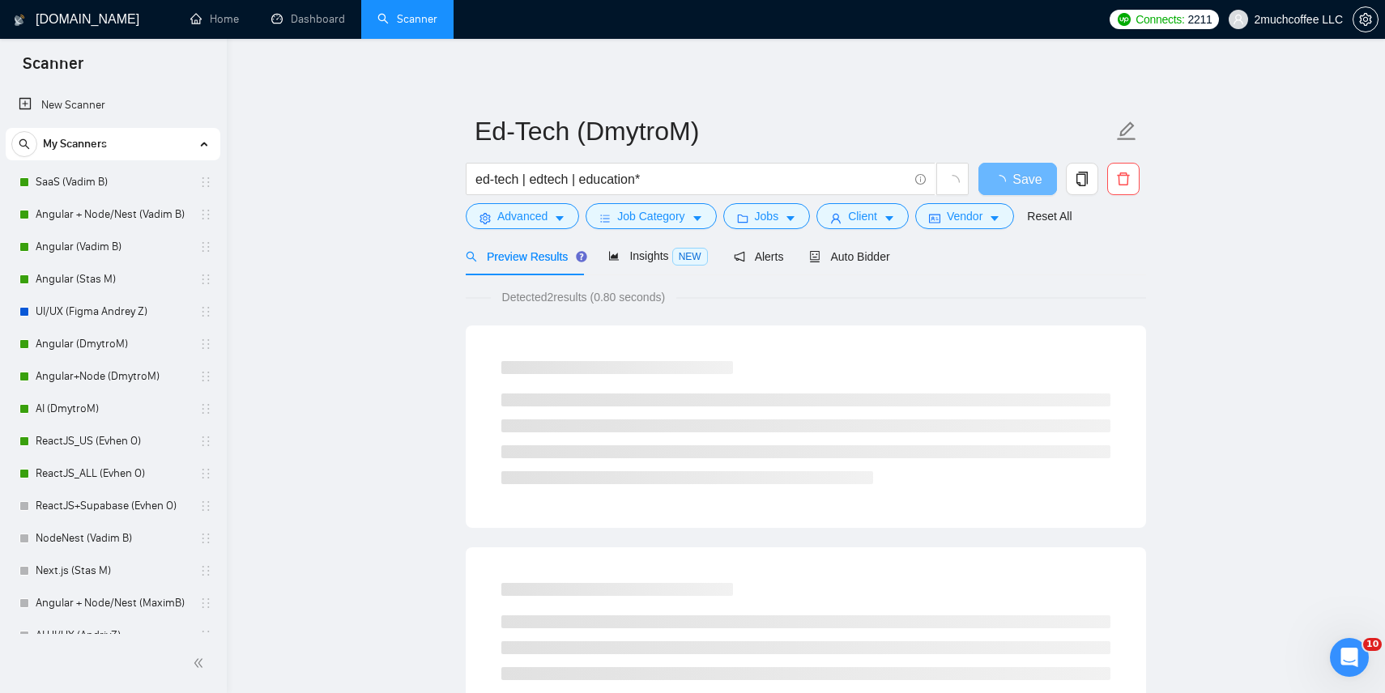
click at [760, 98] on div "Ed-Tech (DmytroM) ed-tech | edtech | education* Save Advanced Job Category Jobs…" at bounding box center [806, 429] width 680 height 729
click at [640, 211] on span "Job Category" at bounding box center [650, 216] width 67 height 18
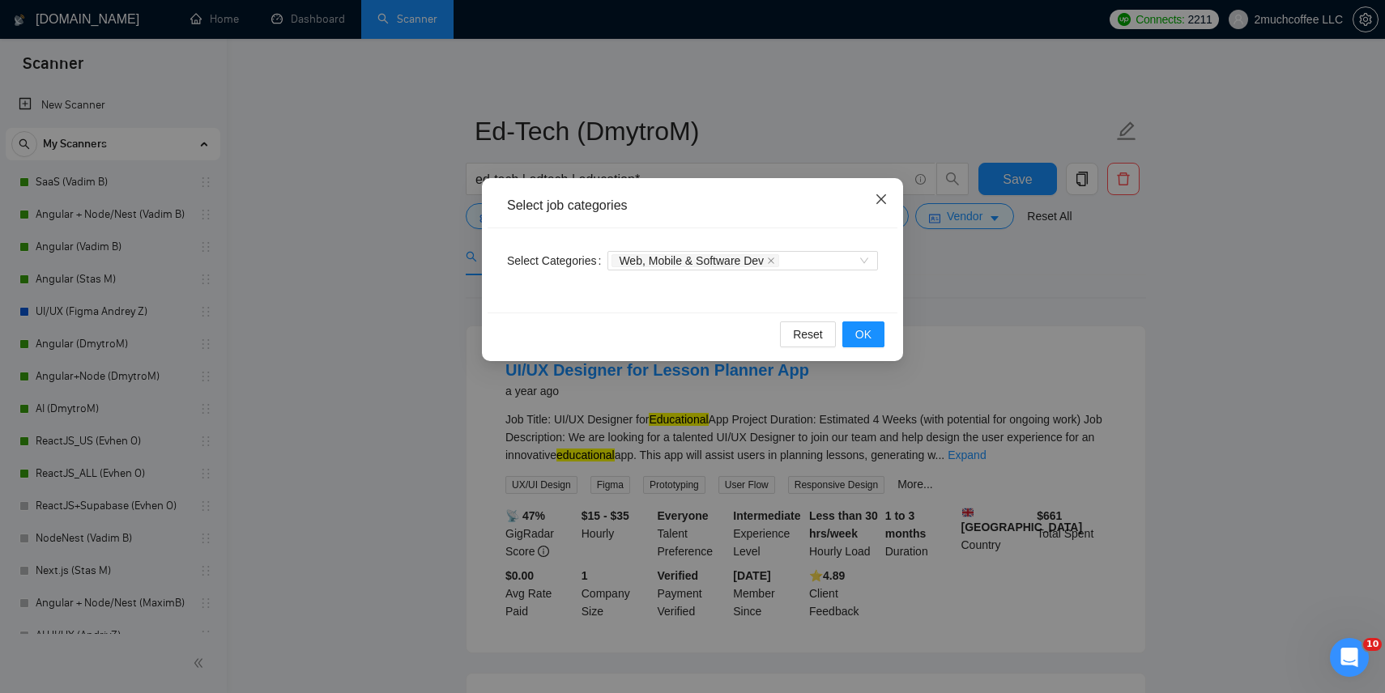
click at [879, 192] on span "Close" at bounding box center [881, 200] width 44 height 44
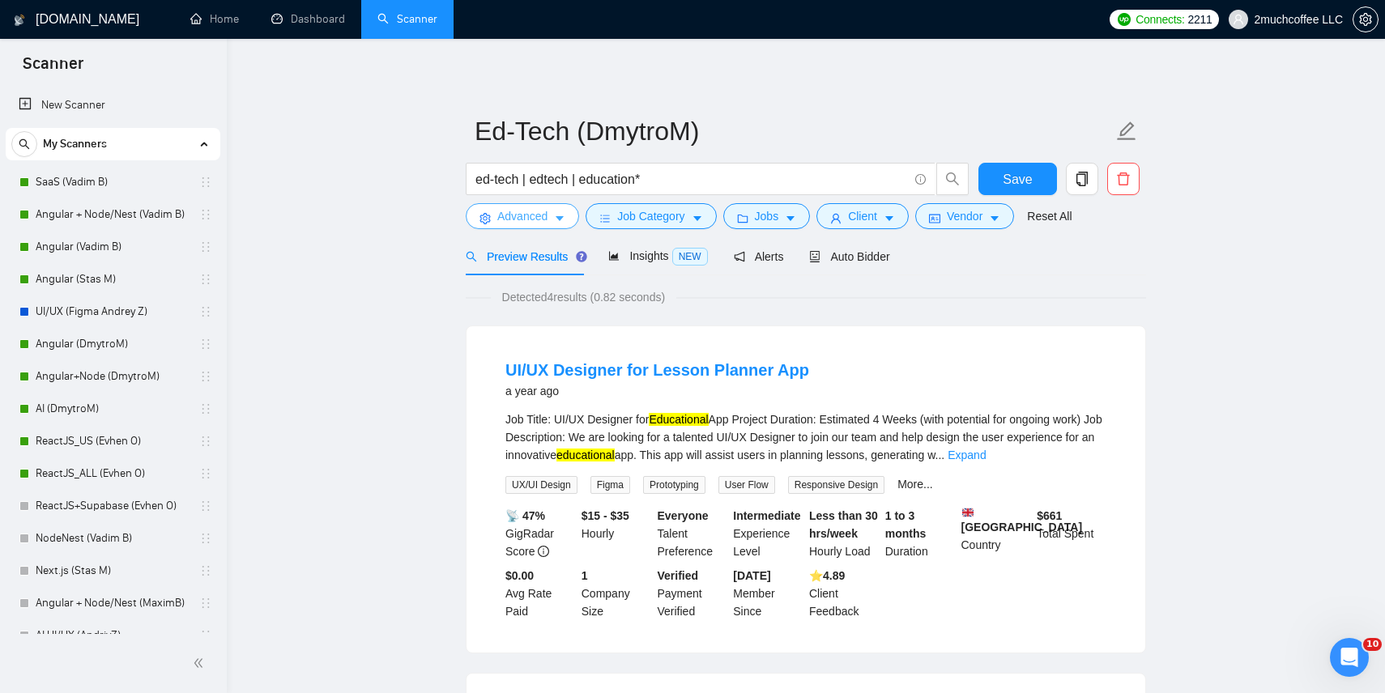
click at [510, 220] on span "Advanced" at bounding box center [522, 216] width 50 height 18
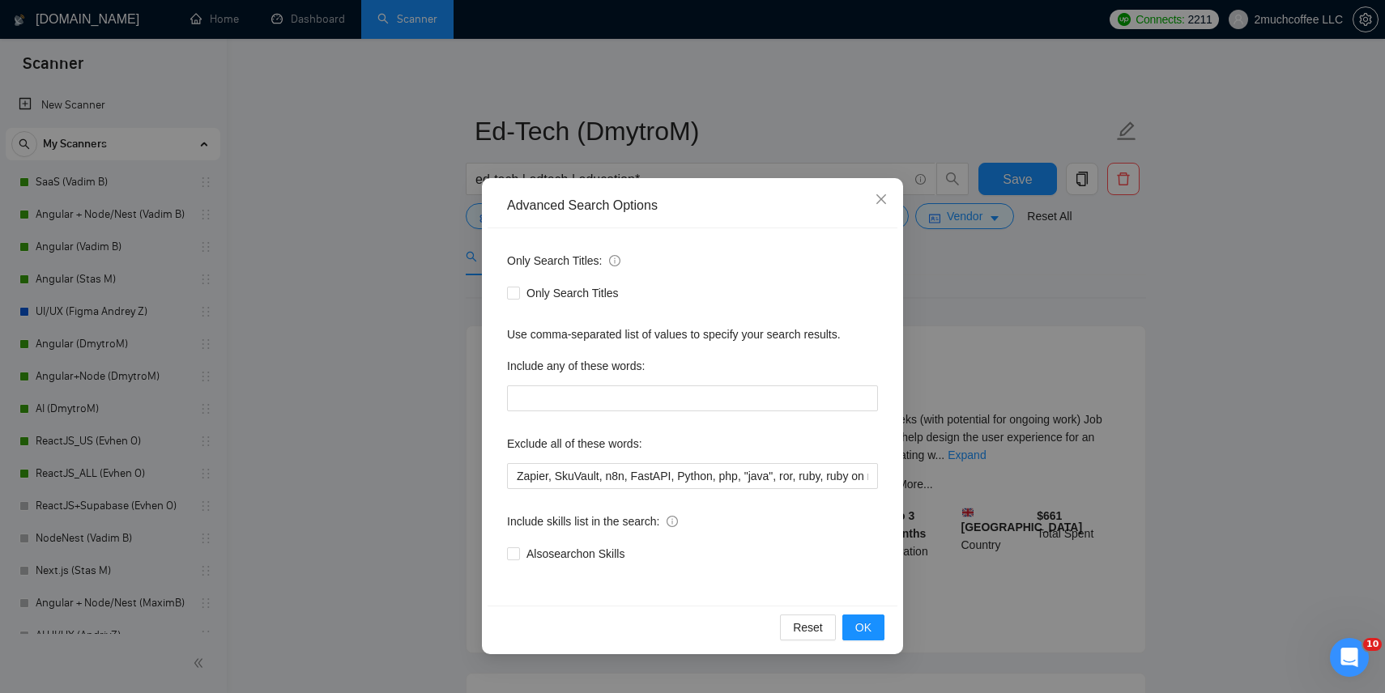
click at [412, 429] on div "Advanced Search Options Only Search Titles: Only Search Titles Use comma-separa…" at bounding box center [692, 346] width 1385 height 693
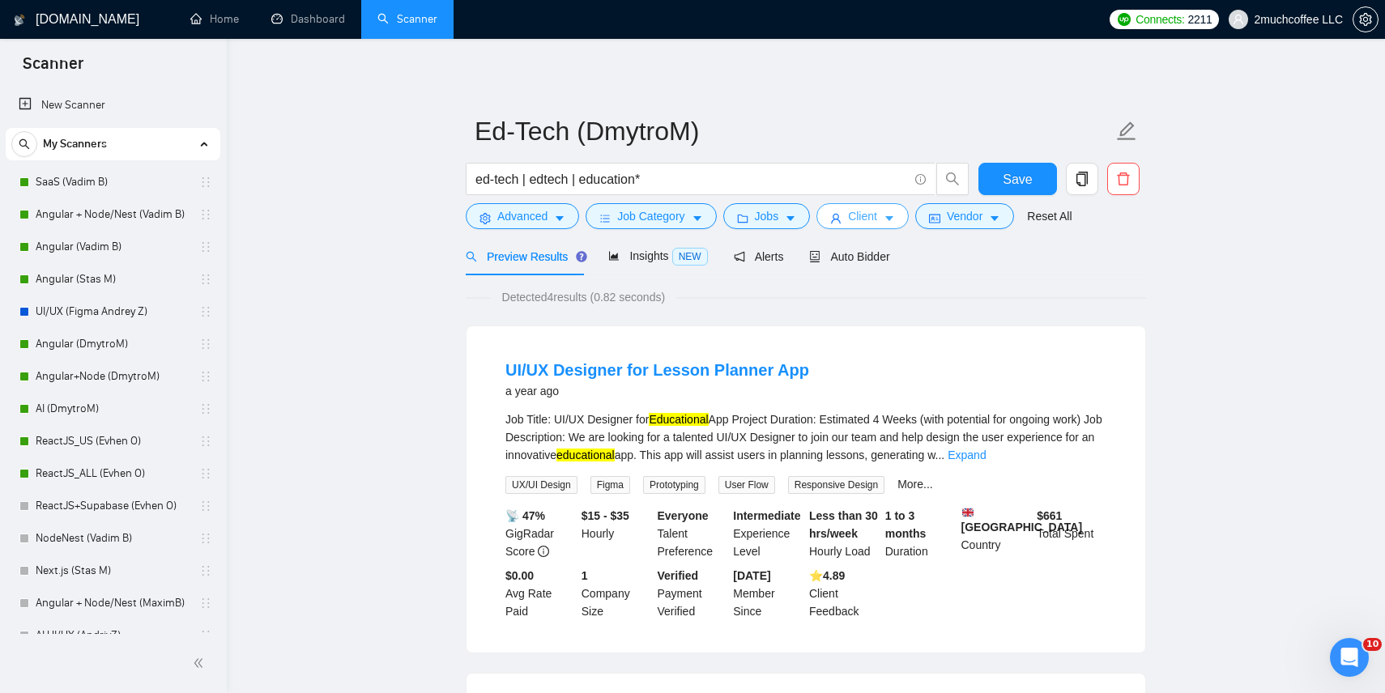
click at [868, 220] on span "Client" at bounding box center [862, 216] width 29 height 18
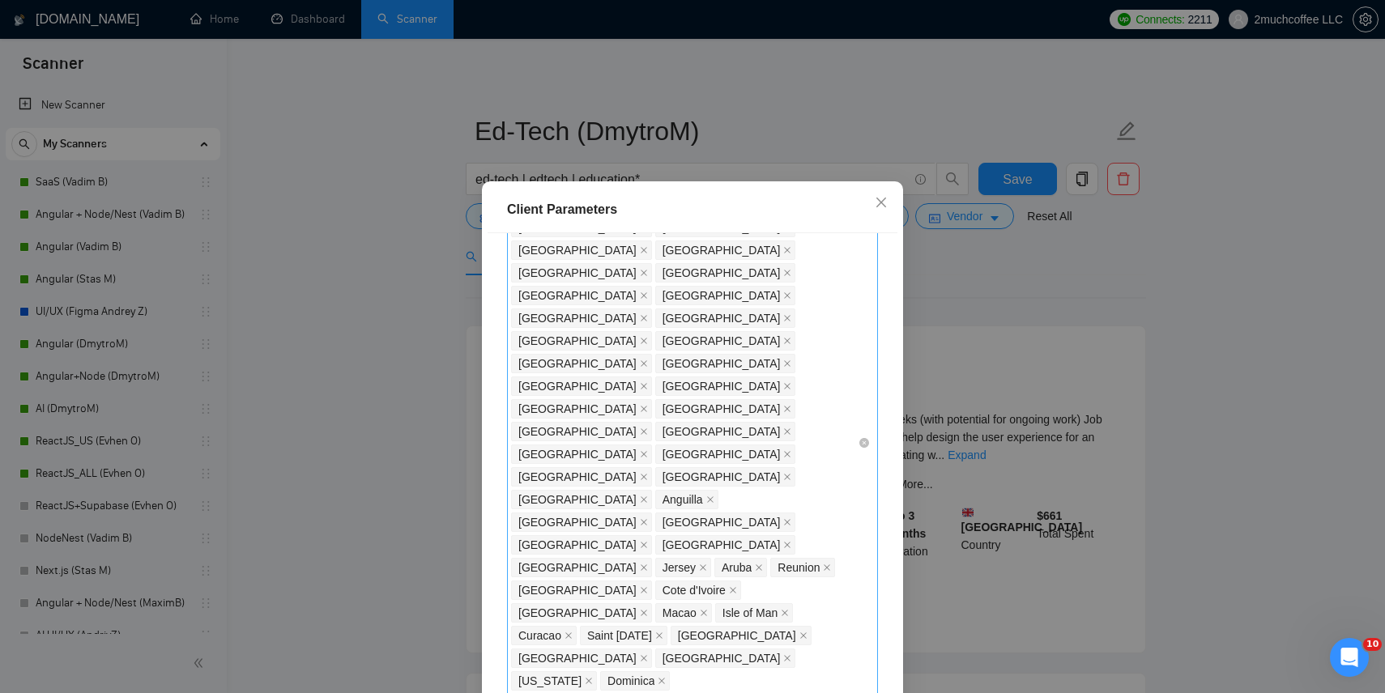
scroll to position [678, 0]
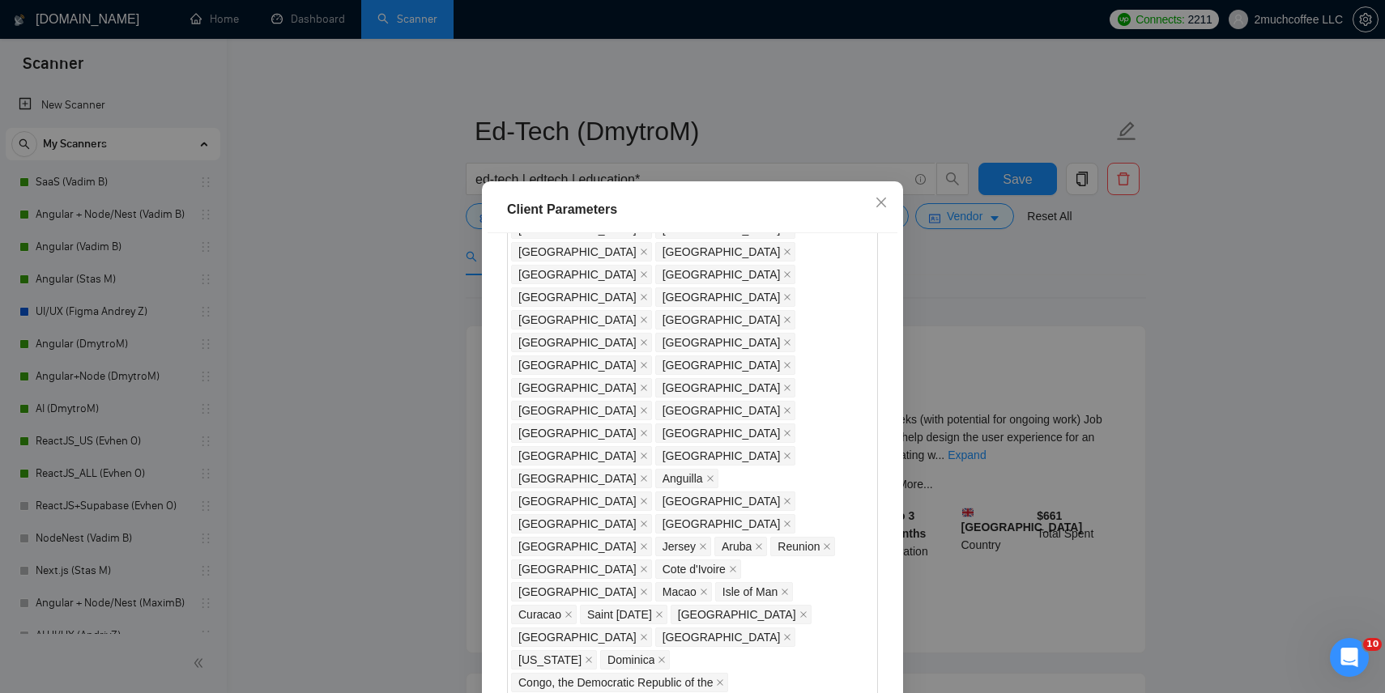
click at [1079, 346] on div "Client Parameters Client Location Include Client Countries Select Exclude Clien…" at bounding box center [692, 346] width 1385 height 693
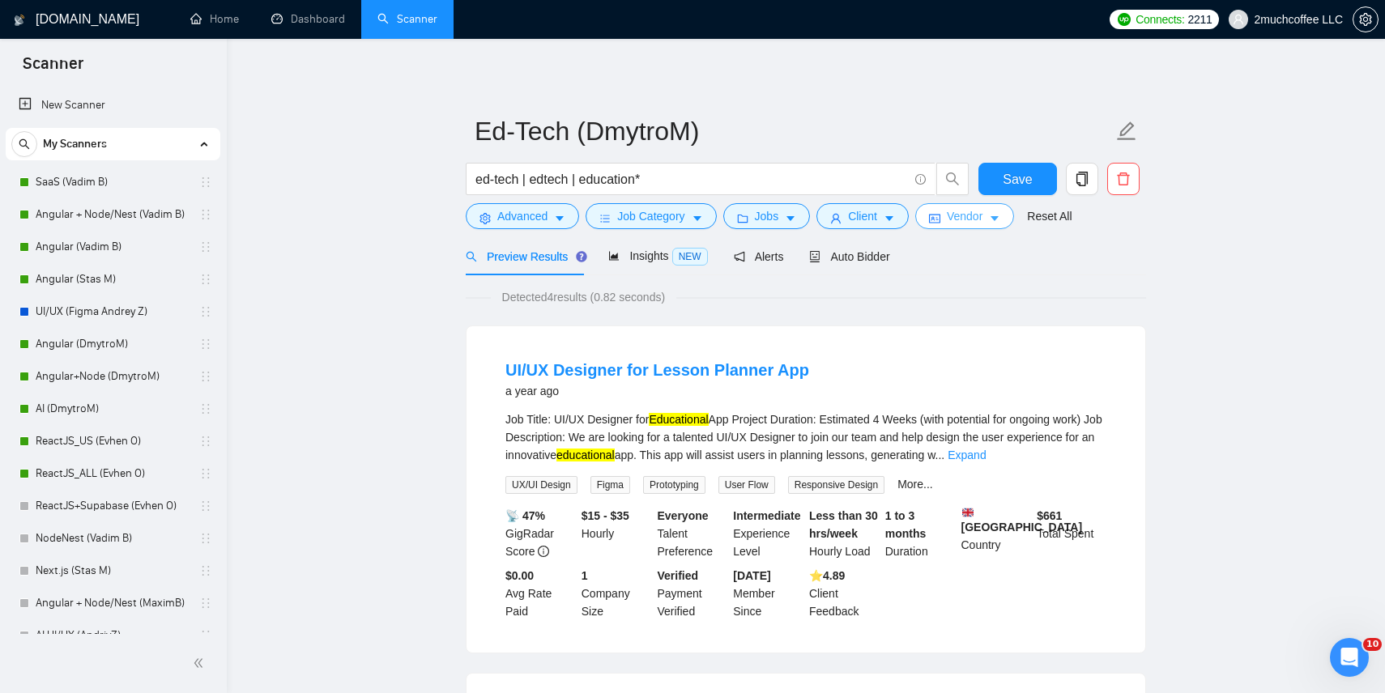
click at [983, 217] on span "Vendor" at bounding box center [965, 216] width 36 height 18
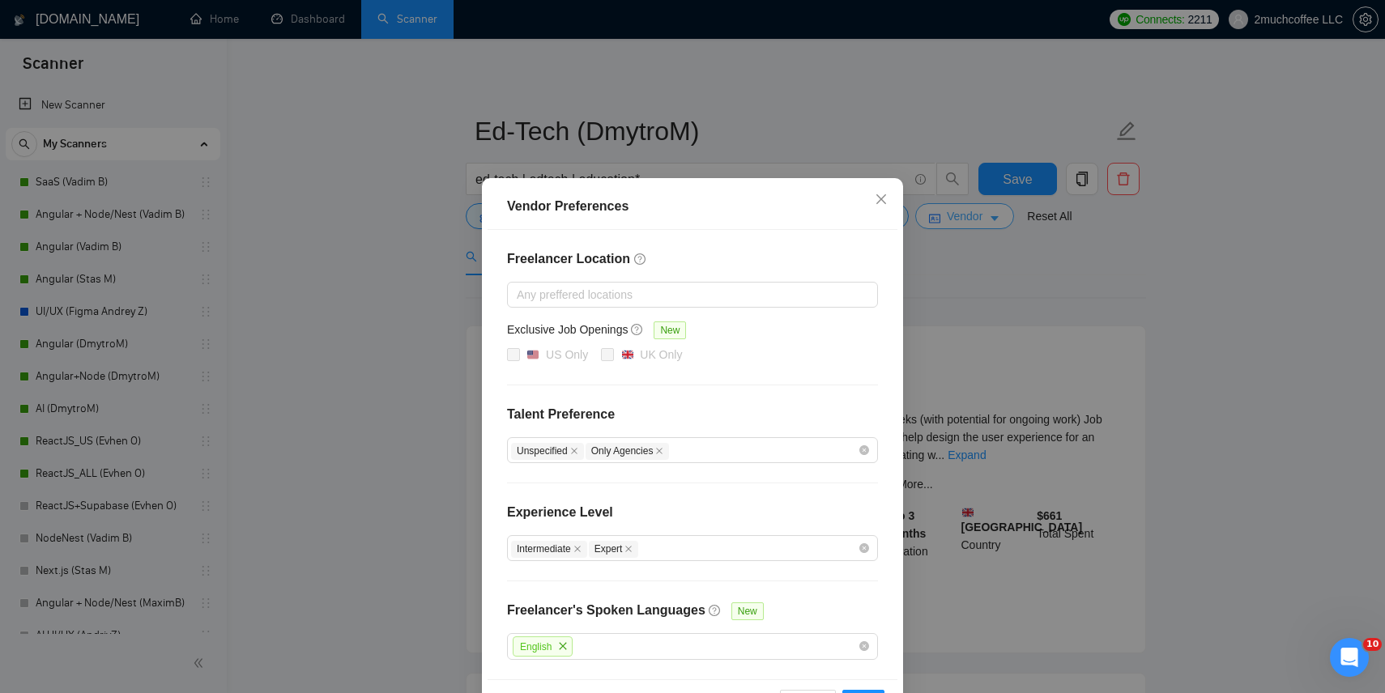
click at [987, 217] on div "Vendor Preferences Freelancer Location Any preffered locations Exclusive Job Op…" at bounding box center [692, 346] width 1385 height 693
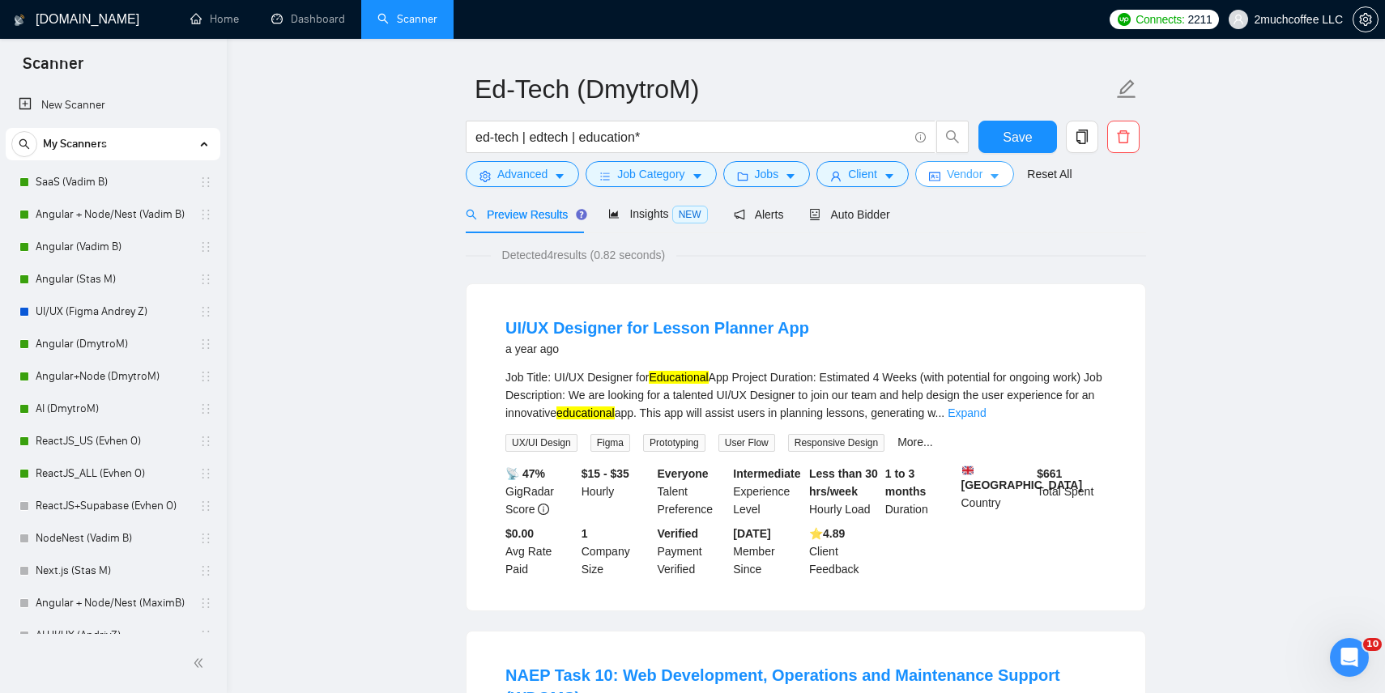
scroll to position [0, 0]
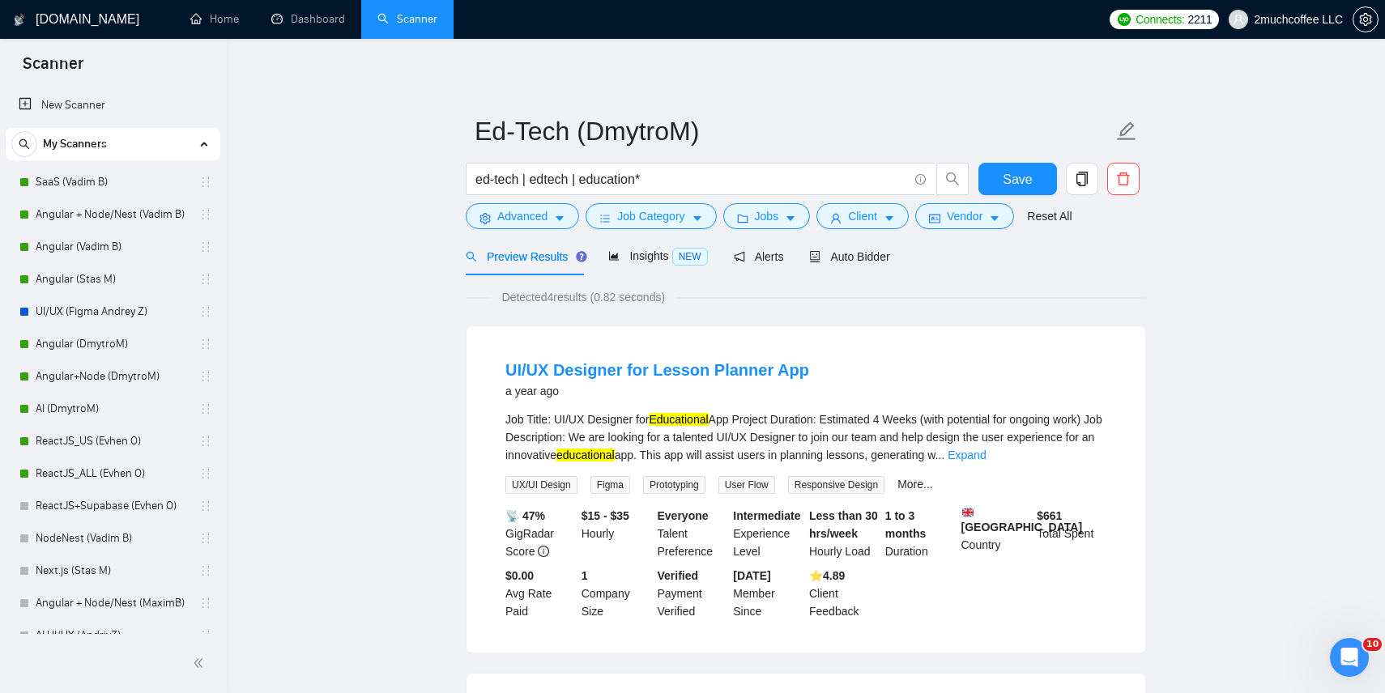
click at [680, 217] on span "Job Category" at bounding box center [650, 216] width 67 height 18
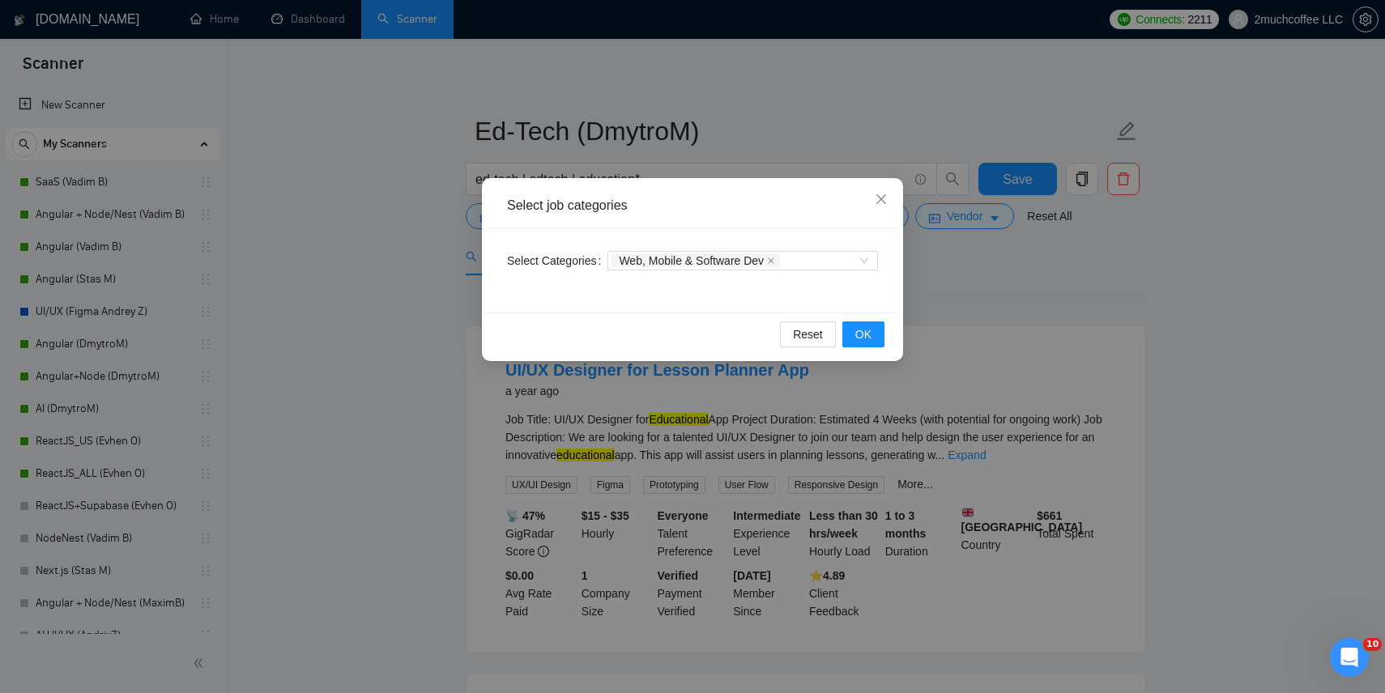
click at [656, 152] on div "Select job categories Select Categories Web, Mobile & Software Dev Reset OK" at bounding box center [692, 346] width 1385 height 693
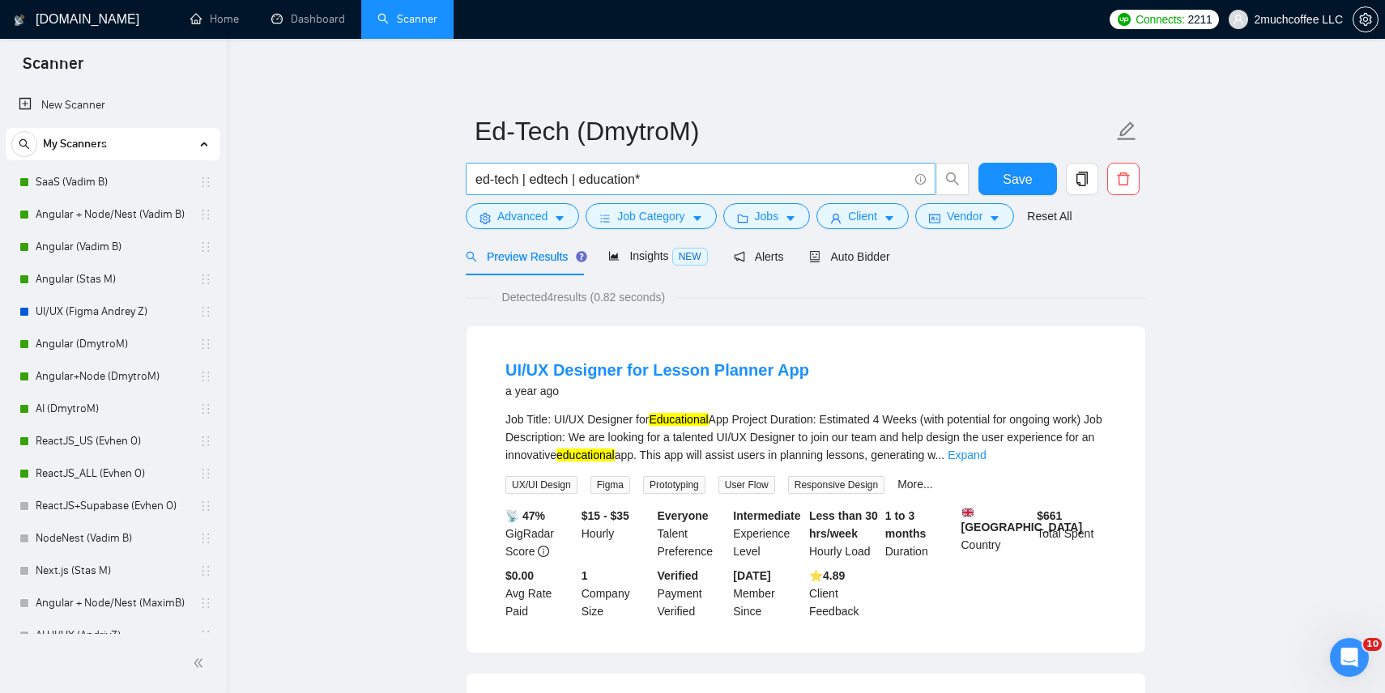
click at [476, 178] on input "ed-tech | edtech | education*" at bounding box center [692, 179] width 433 height 20
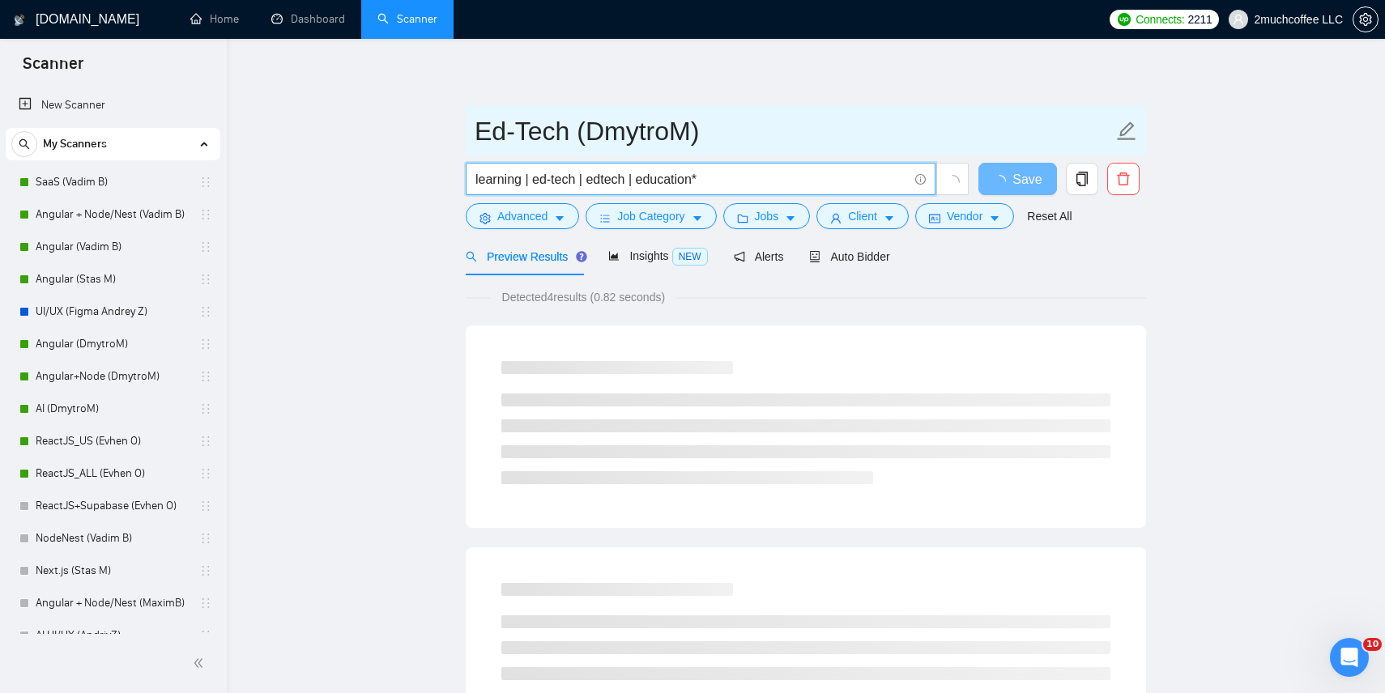
type input "learning | ed-tech | edtech | education*"
click at [786, 142] on input "Ed-Tech (DmytroM)" at bounding box center [794, 131] width 638 height 41
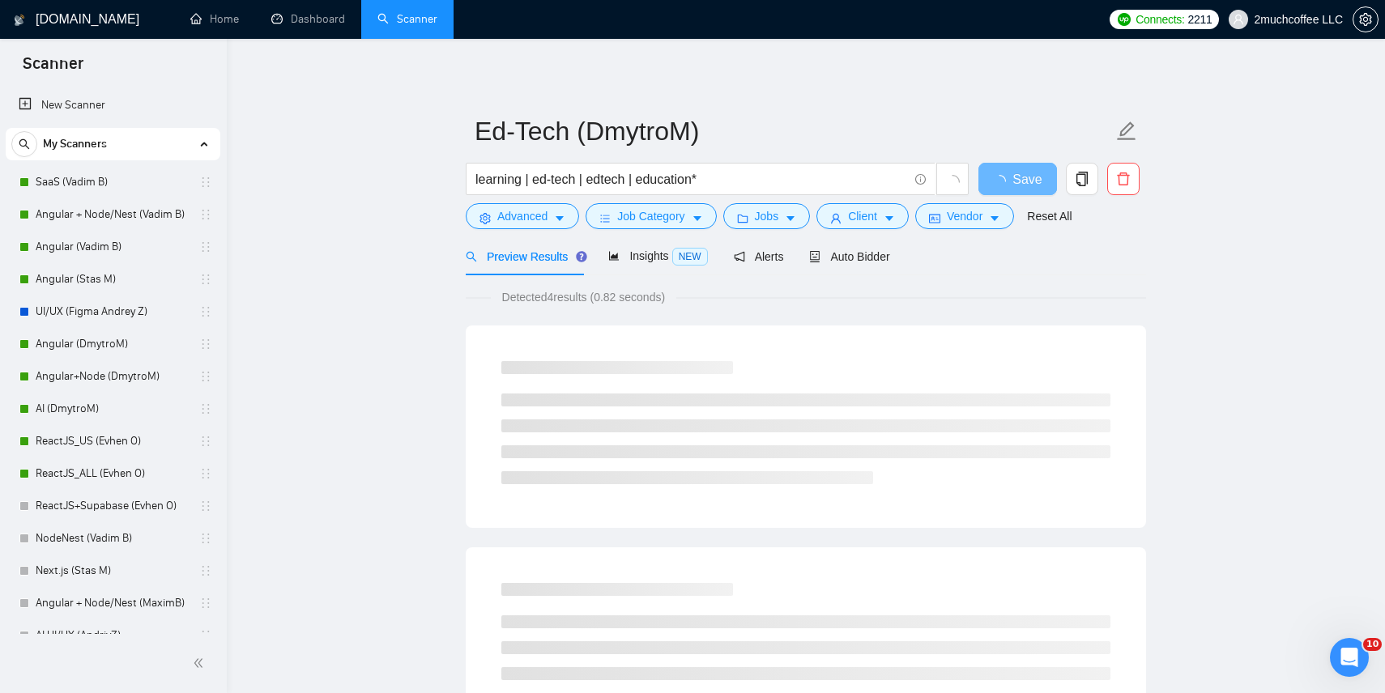
click at [794, 87] on div "Ed-Tech (DmytroM) learning | ed-tech | edtech | education* Save Advanced Job Ca…" at bounding box center [806, 651] width 680 height 1173
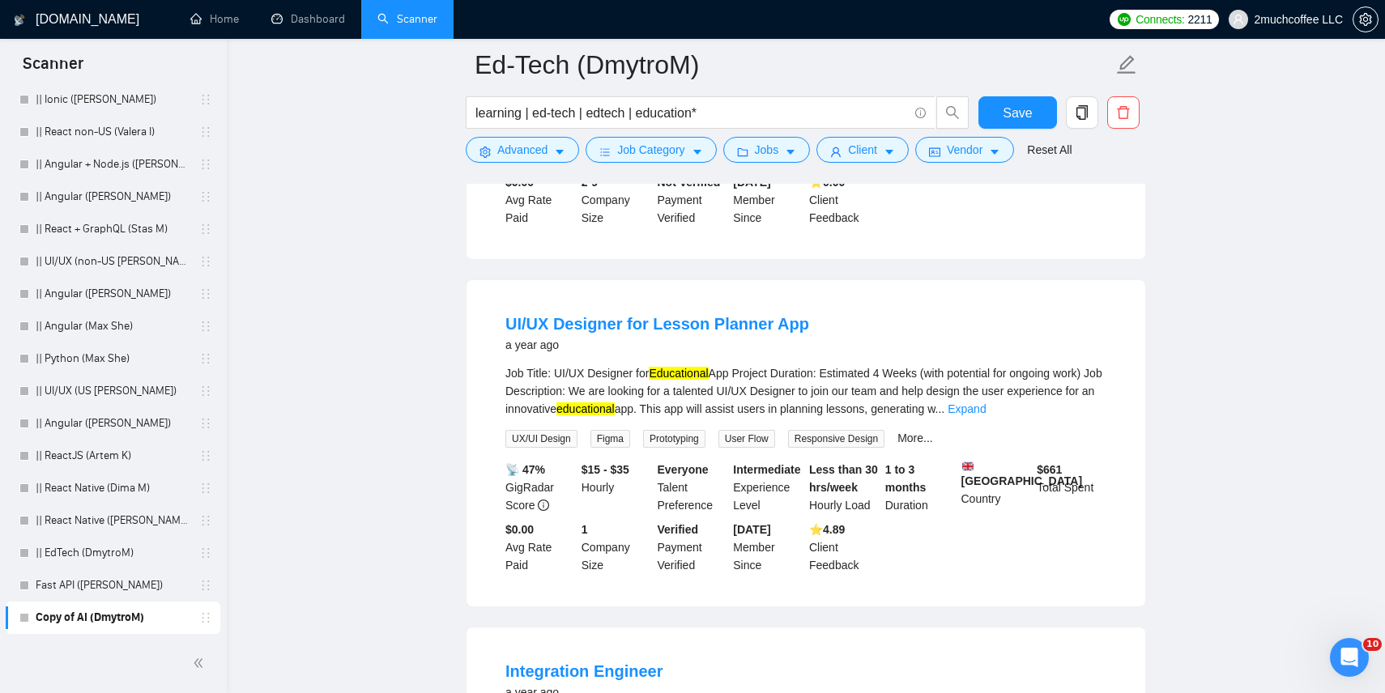
scroll to position [1167, 0]
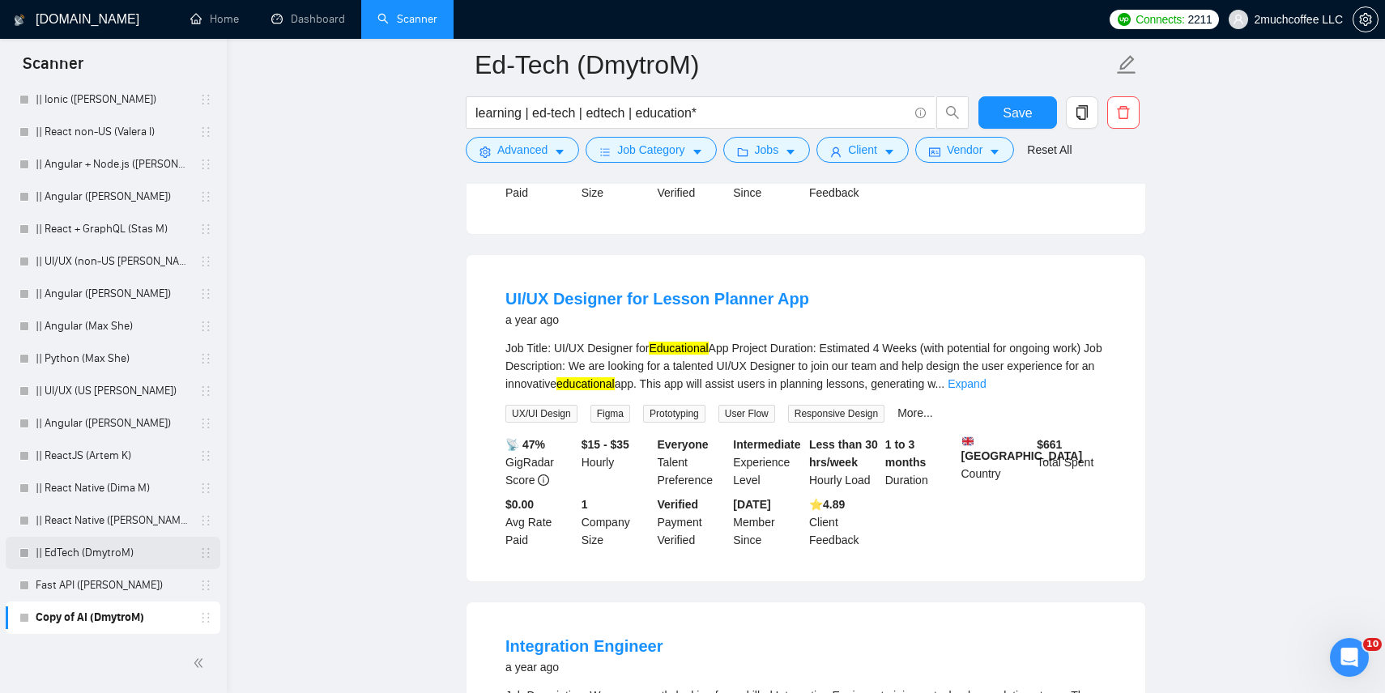
click at [105, 560] on link "|| EdTech (DmytroM)" at bounding box center [113, 553] width 154 height 32
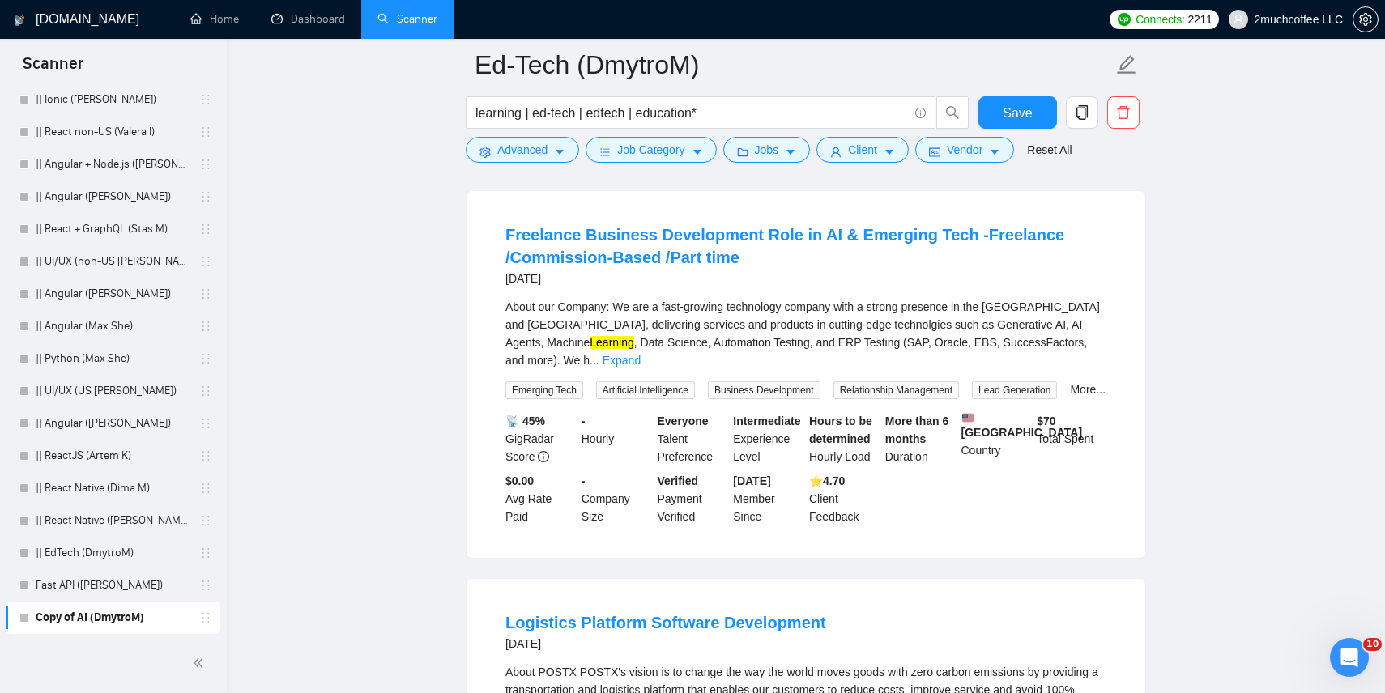
scroll to position [0, 0]
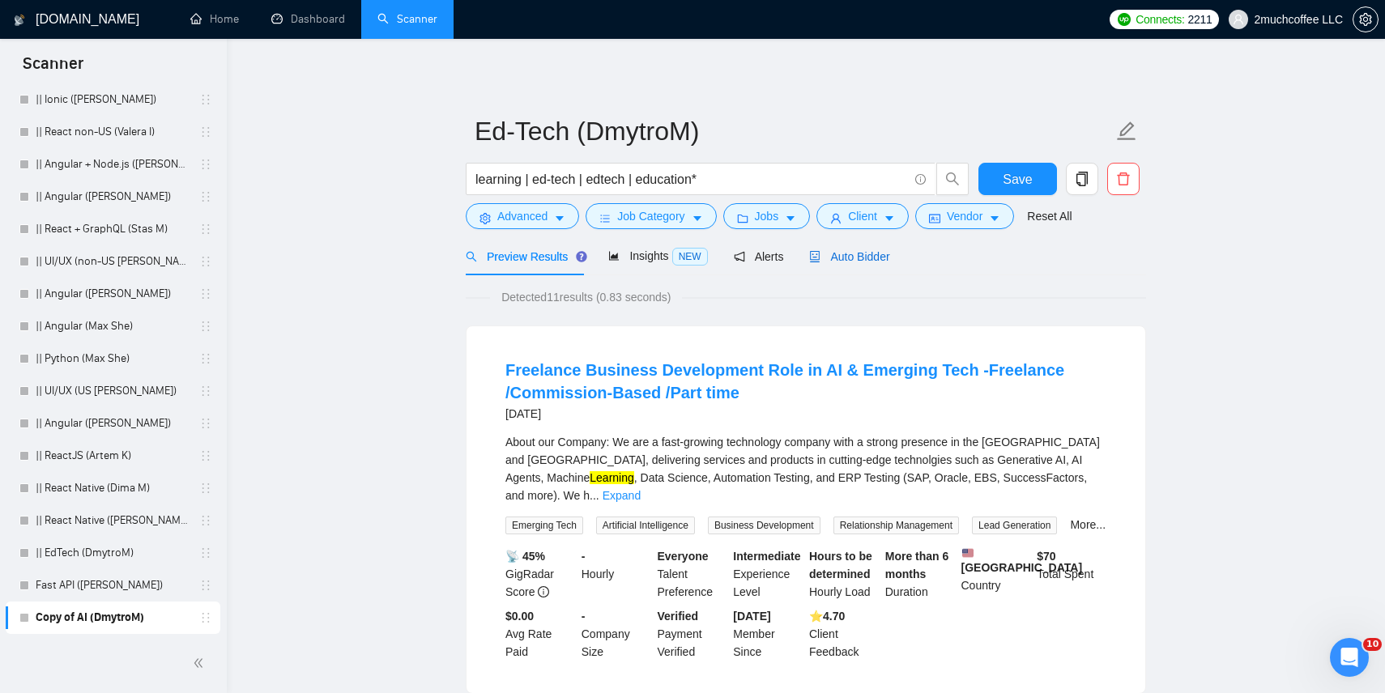
click at [860, 253] on span "Auto Bidder" at bounding box center [849, 256] width 80 height 13
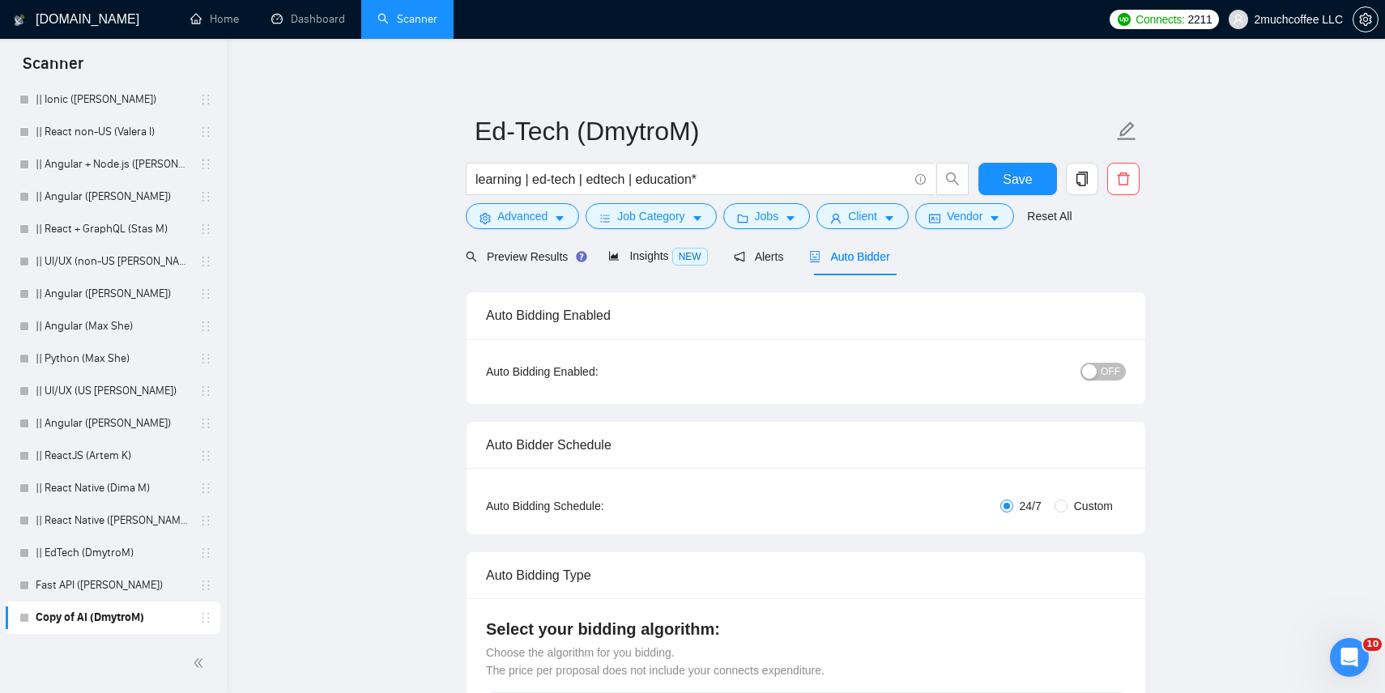
scroll to position [25, 0]
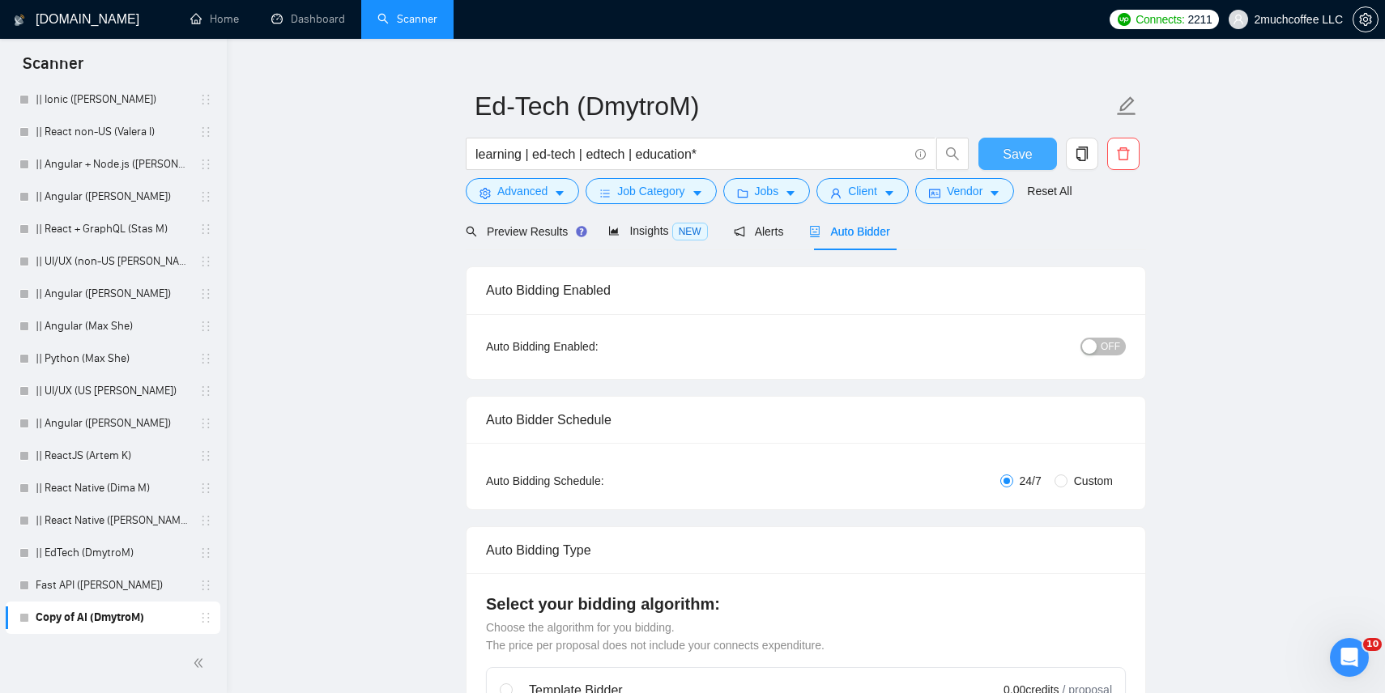
click at [1016, 155] on span "Save" at bounding box center [1017, 154] width 29 height 20
click at [122, 546] on link "|| EdTech (DmytroM)" at bounding box center [113, 553] width 154 height 32
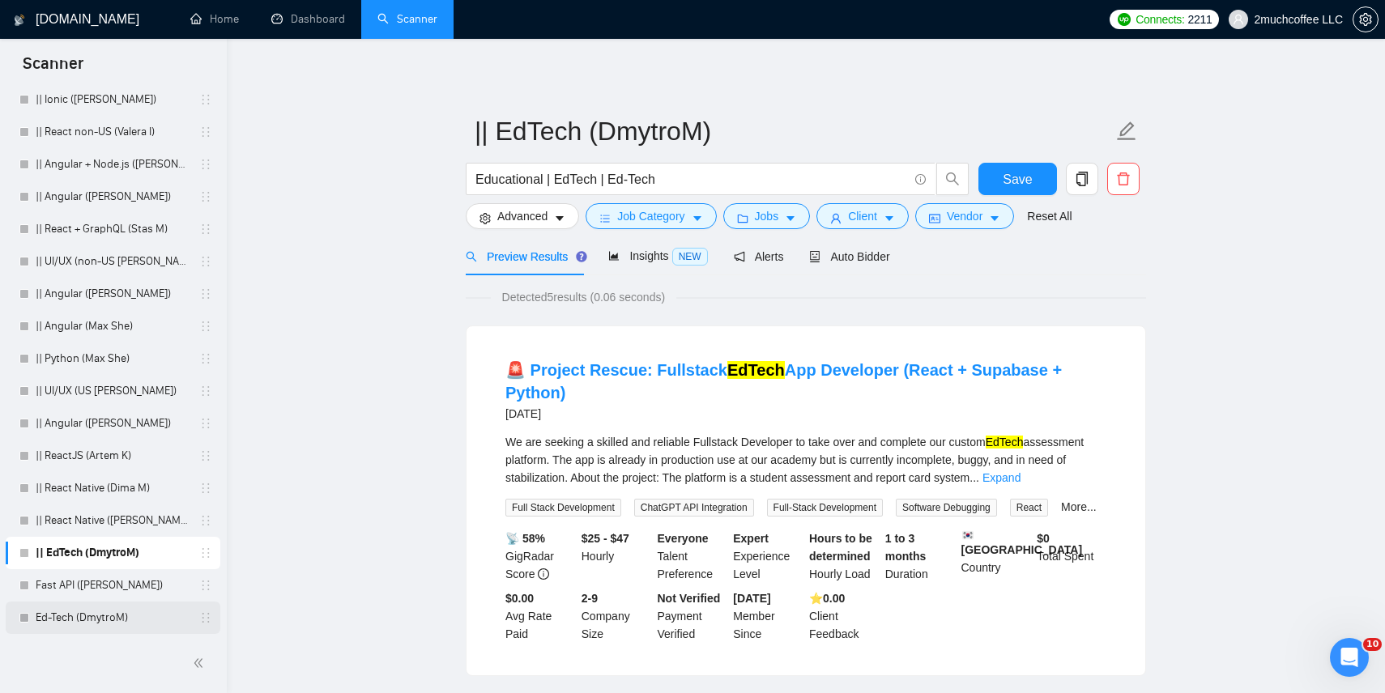
click at [112, 612] on link "Ed-Tech (DmytroM)" at bounding box center [113, 618] width 154 height 32
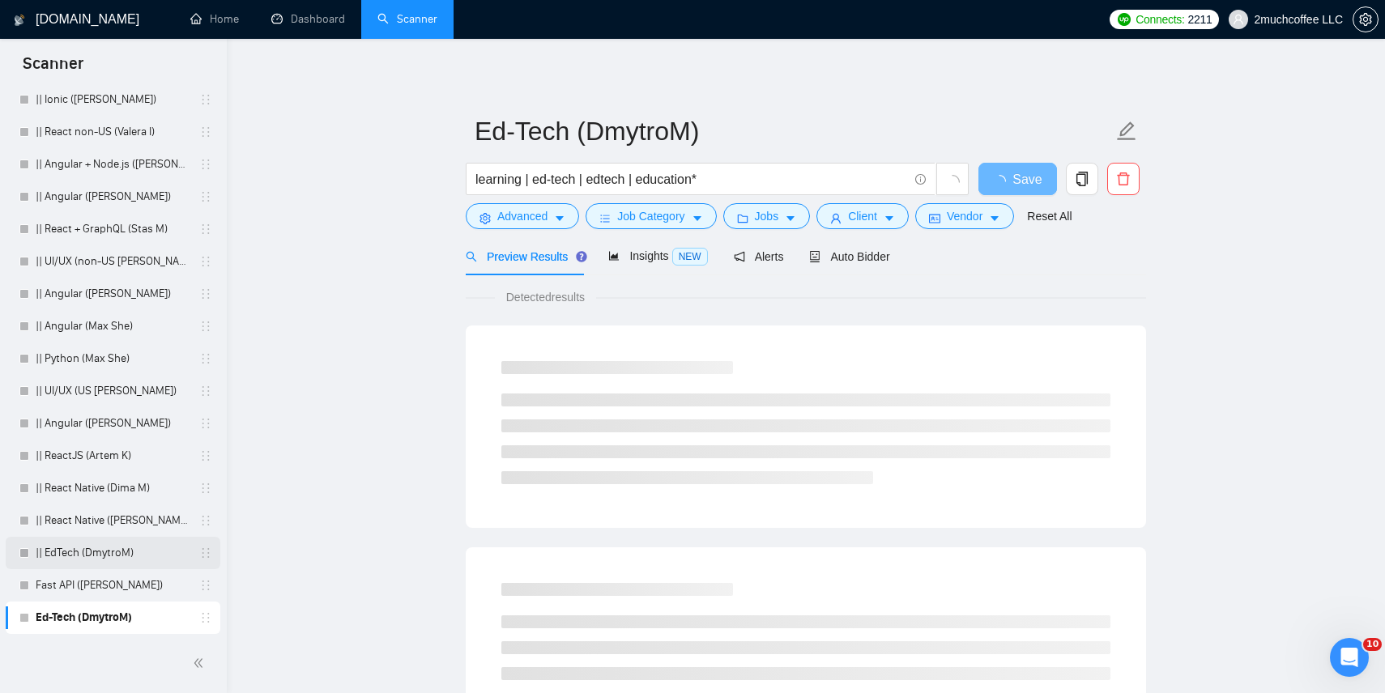
click at [183, 558] on link "|| EdTech (DmytroM)" at bounding box center [113, 553] width 154 height 32
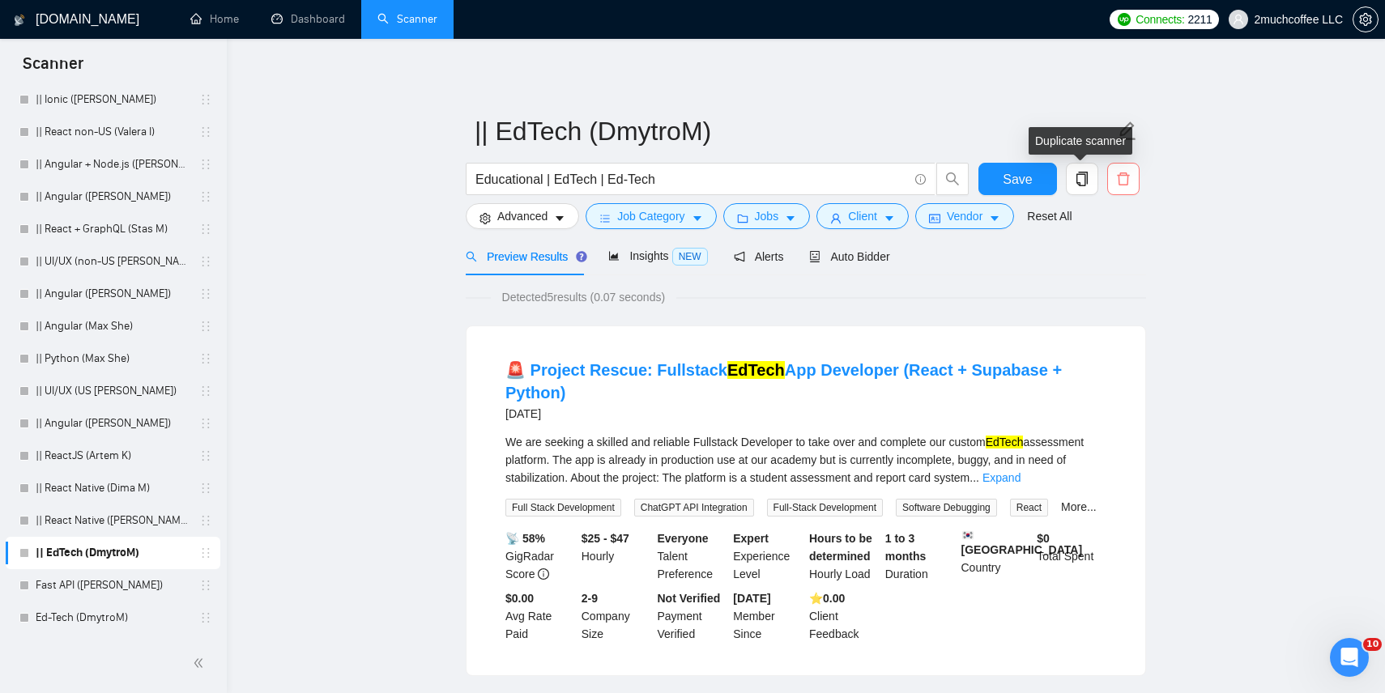
click at [1125, 188] on button "button" at bounding box center [1123, 179] width 32 height 32
click at [95, 627] on link "Ed-Tech (DmytroM)" at bounding box center [113, 618] width 154 height 32
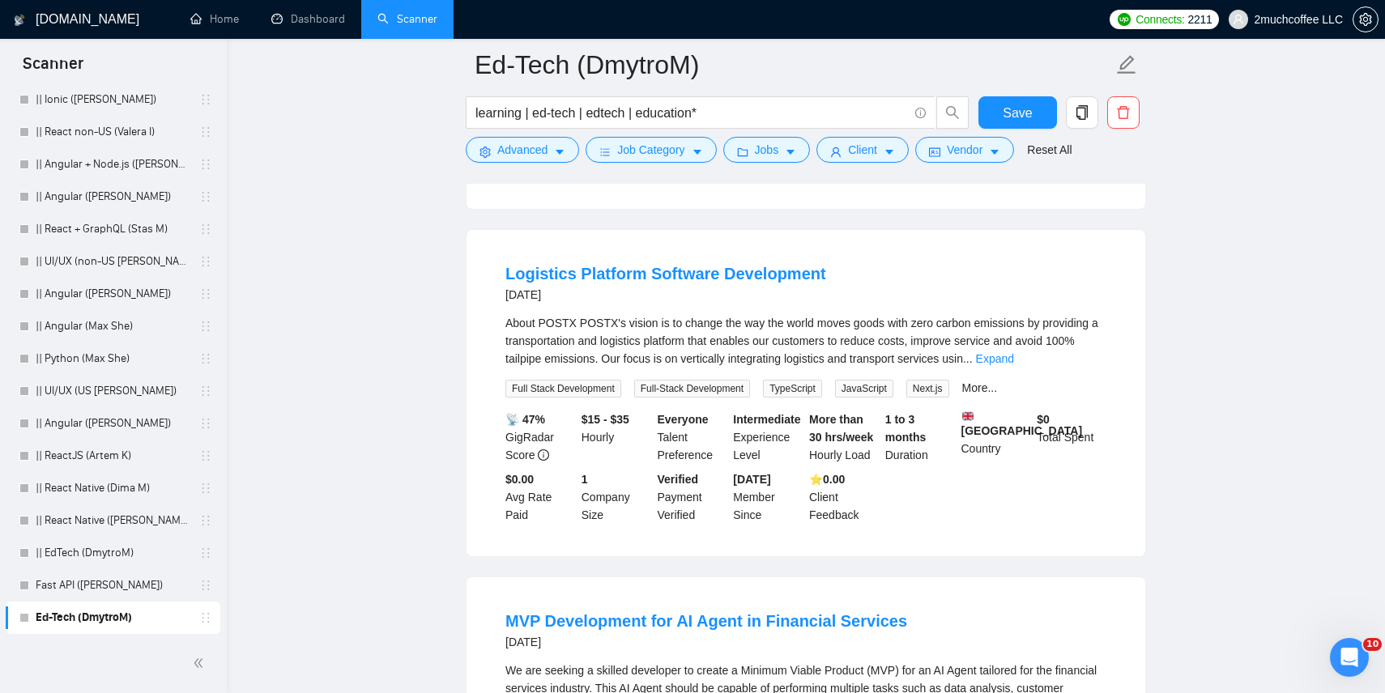
scroll to position [522, 0]
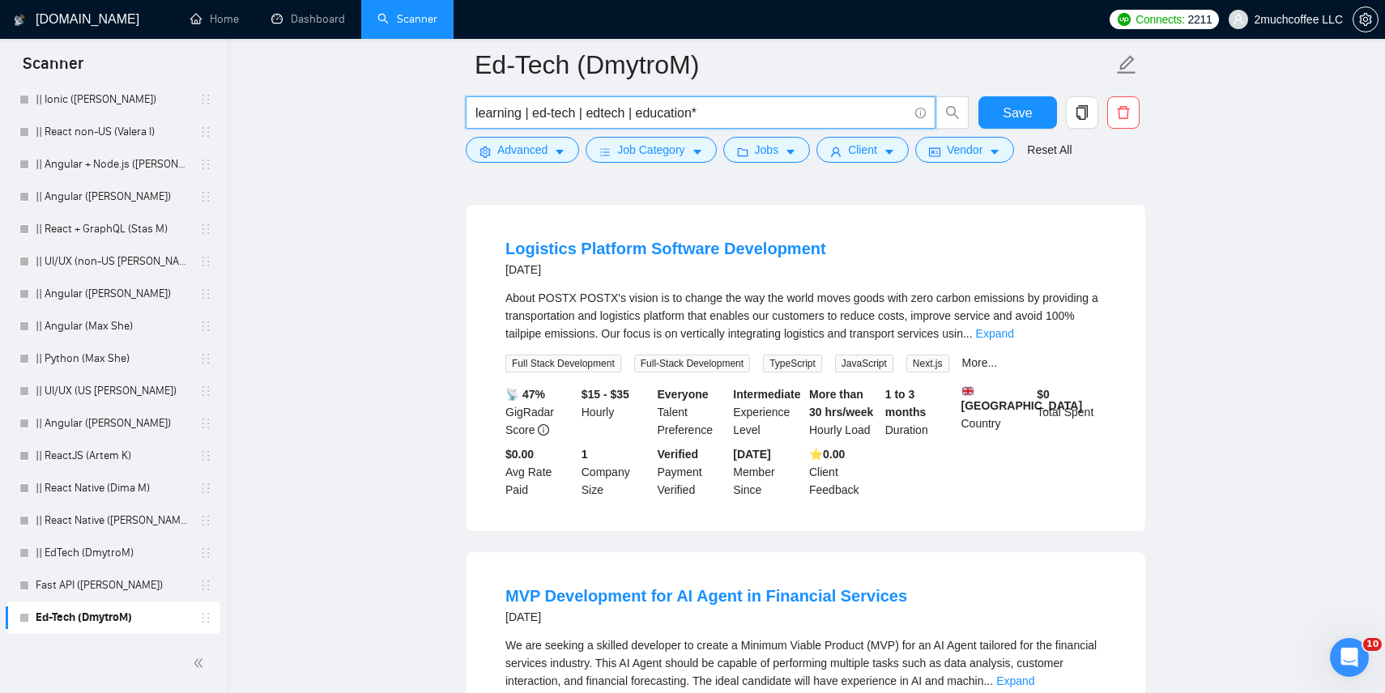
click at [493, 106] on input "learning | ed-tech | edtech | education*" at bounding box center [692, 113] width 433 height 20
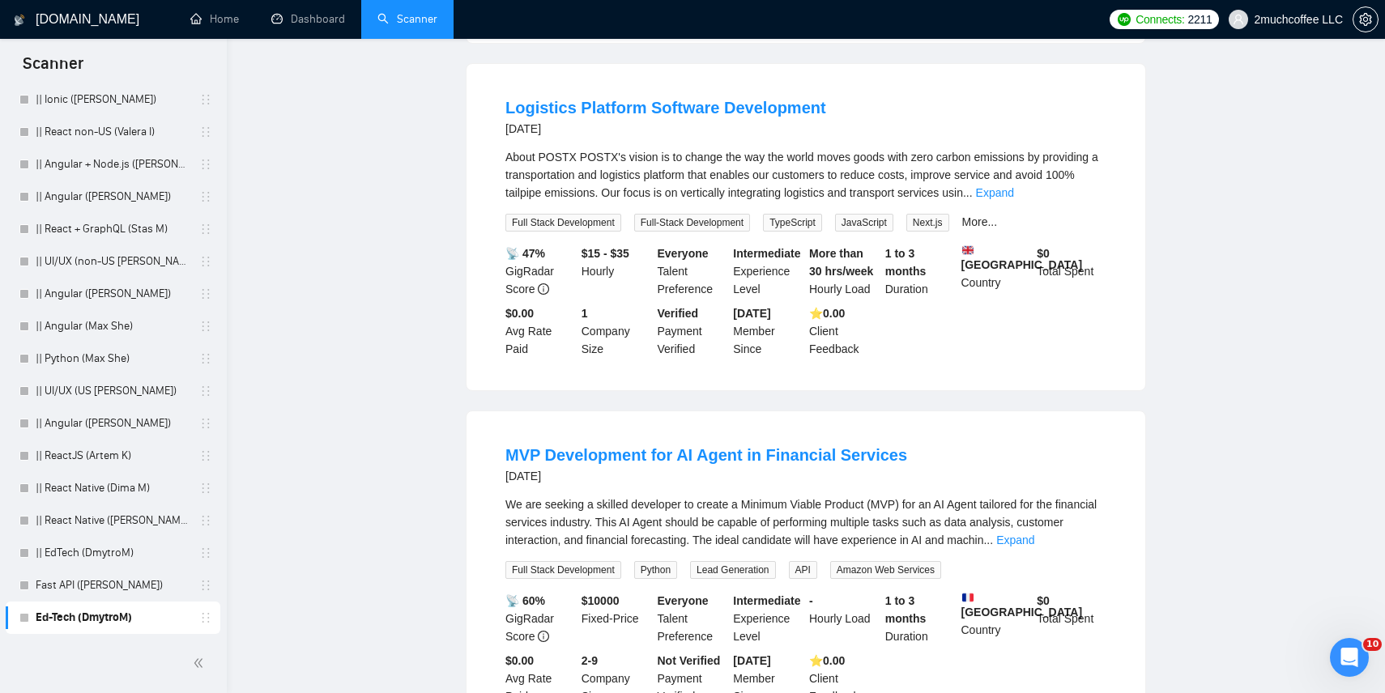
scroll to position [0, 0]
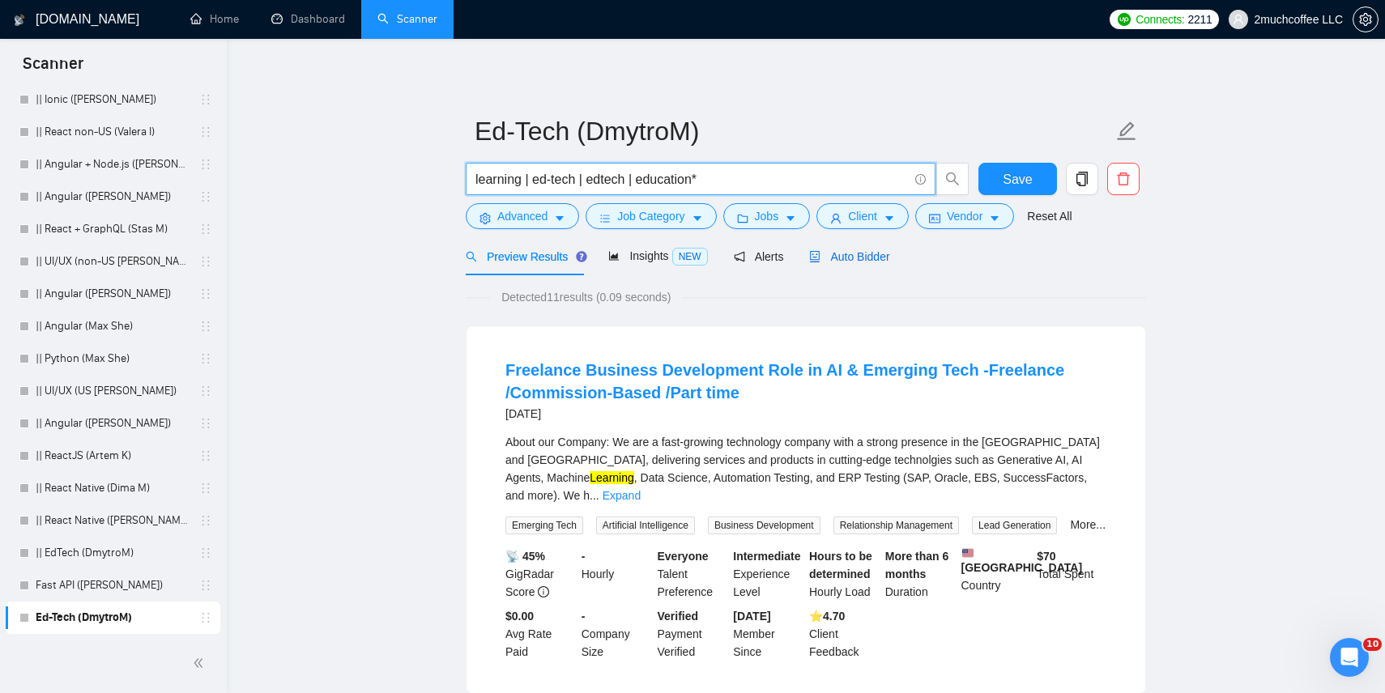
click at [854, 262] on span "Auto Bidder" at bounding box center [849, 256] width 80 height 13
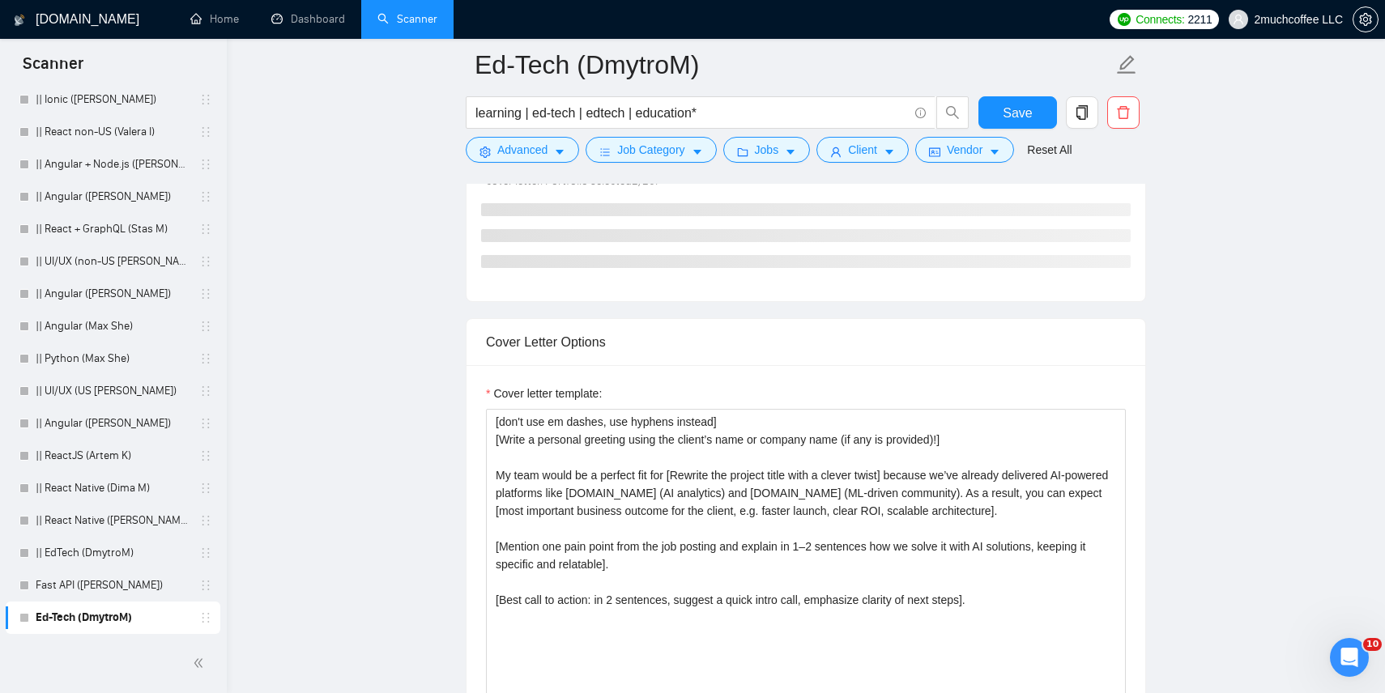
scroll to position [1709, 0]
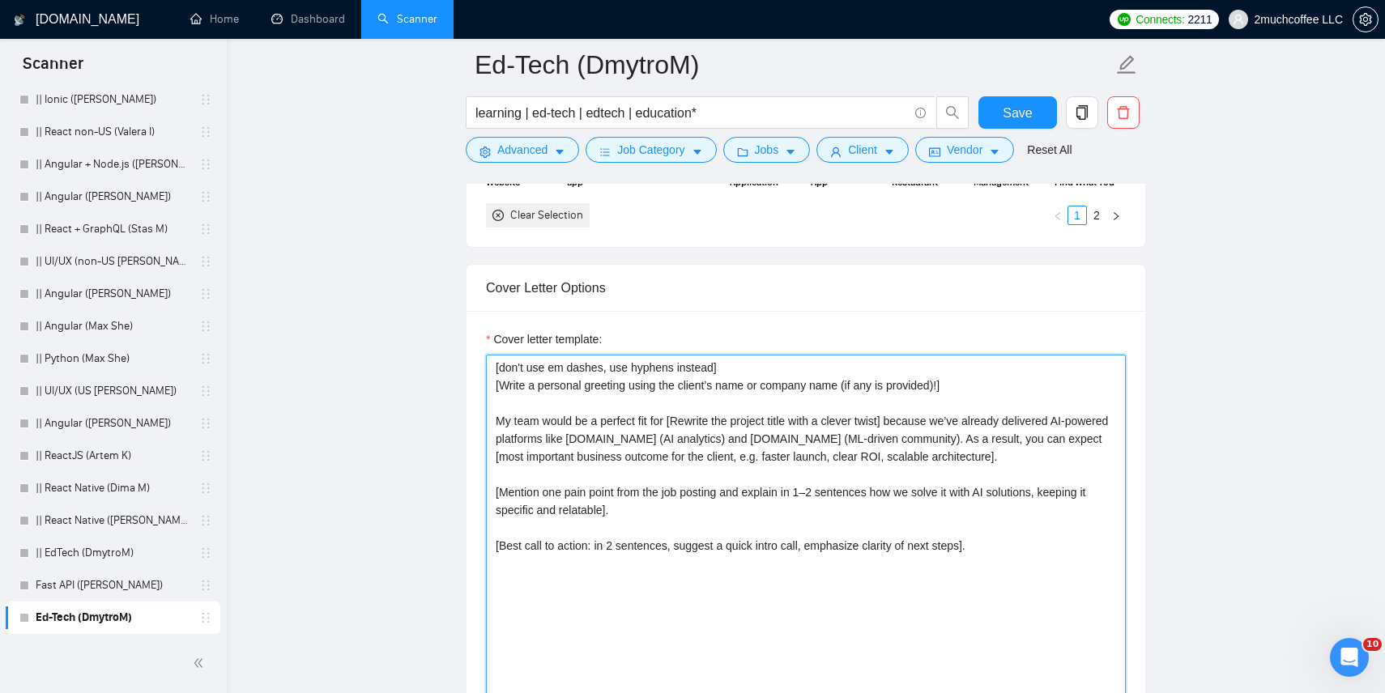
click at [700, 458] on textarea "[don't use em dashes, use hyphens instead] [Write a personal greeting using the…" at bounding box center [806, 537] width 640 height 365
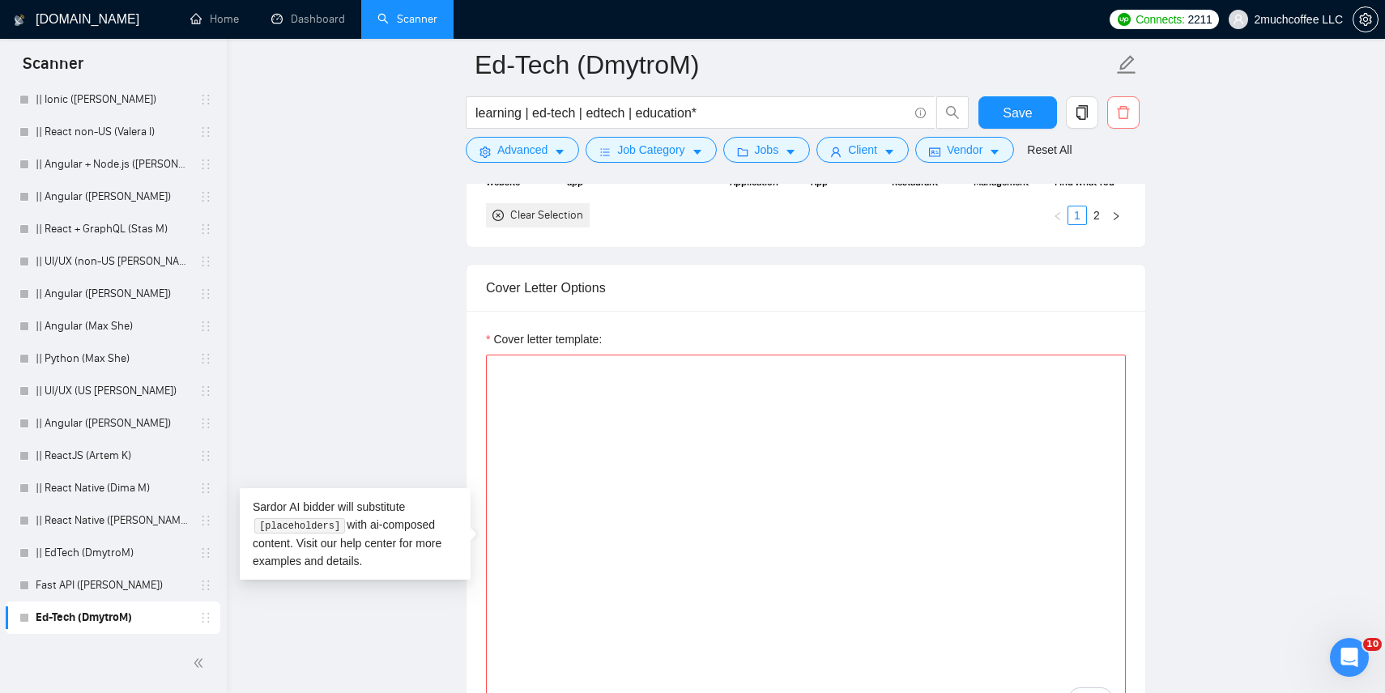
click at [1117, 111] on icon "delete" at bounding box center [1123, 112] width 15 height 15
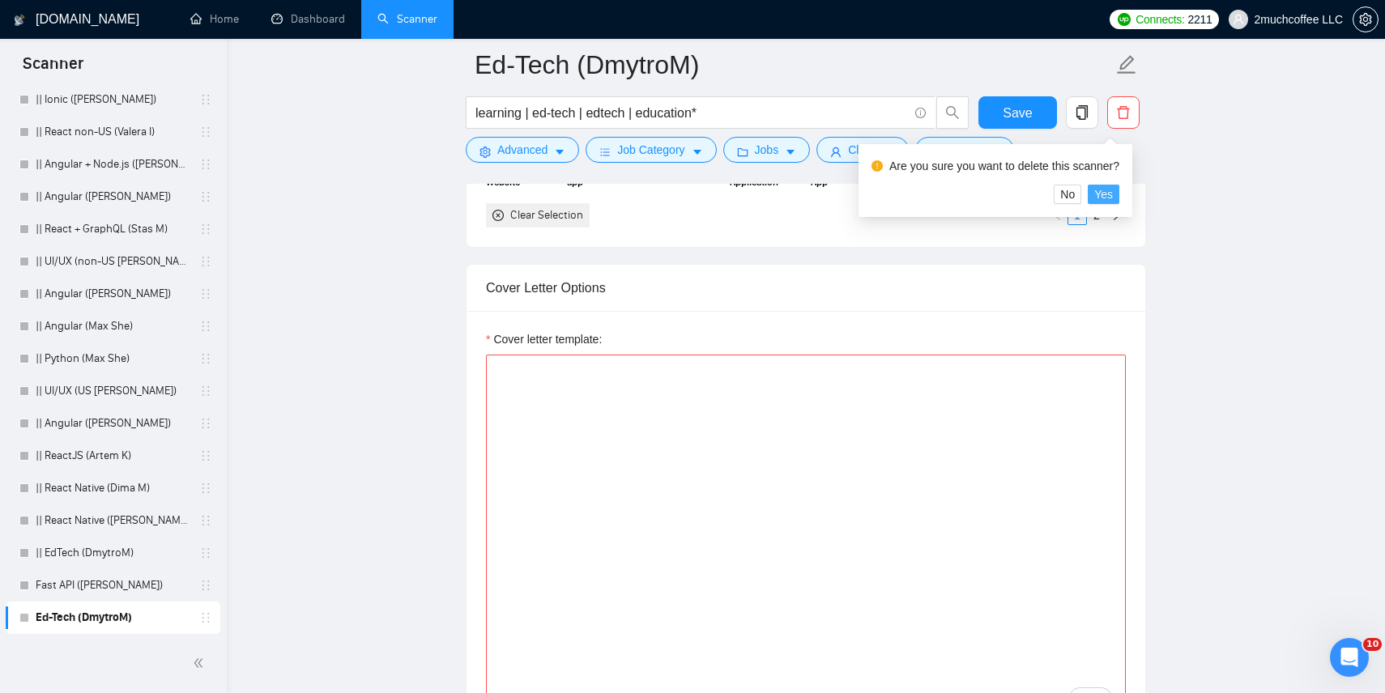
click at [1112, 189] on span "Yes" at bounding box center [1103, 195] width 19 height 18
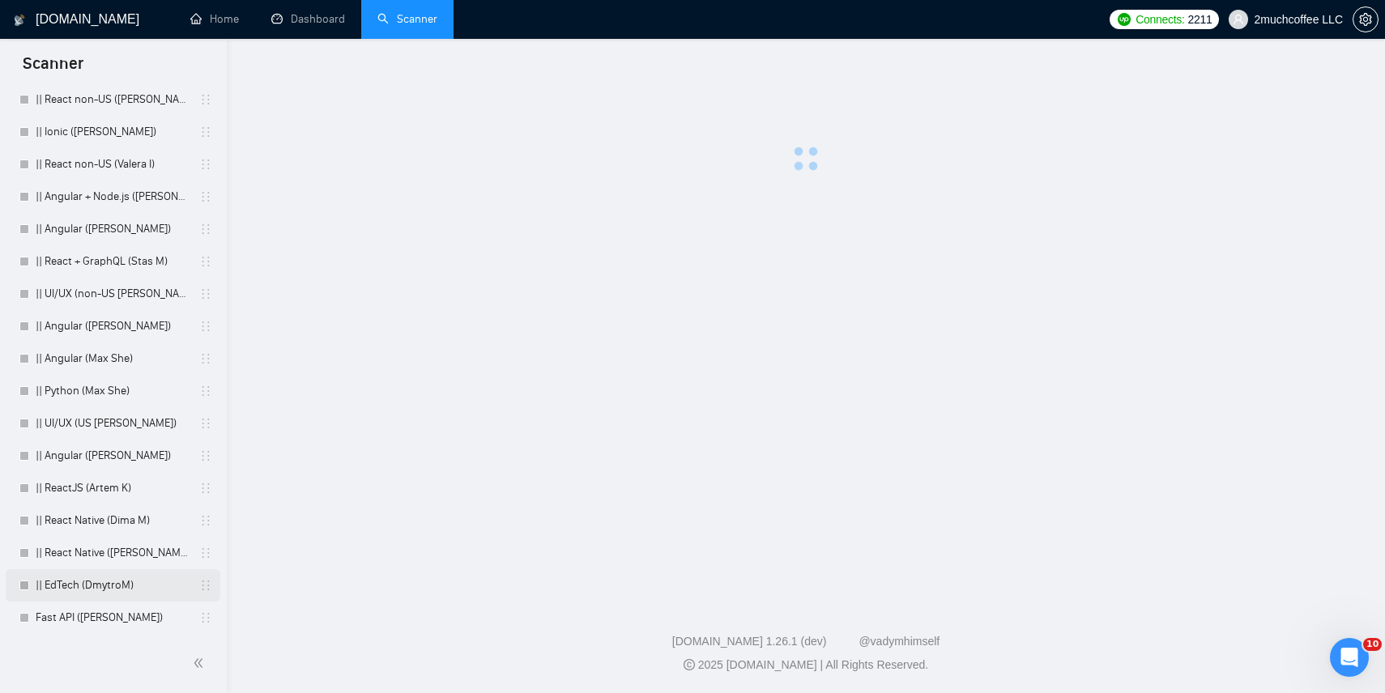
scroll to position [957, 0]
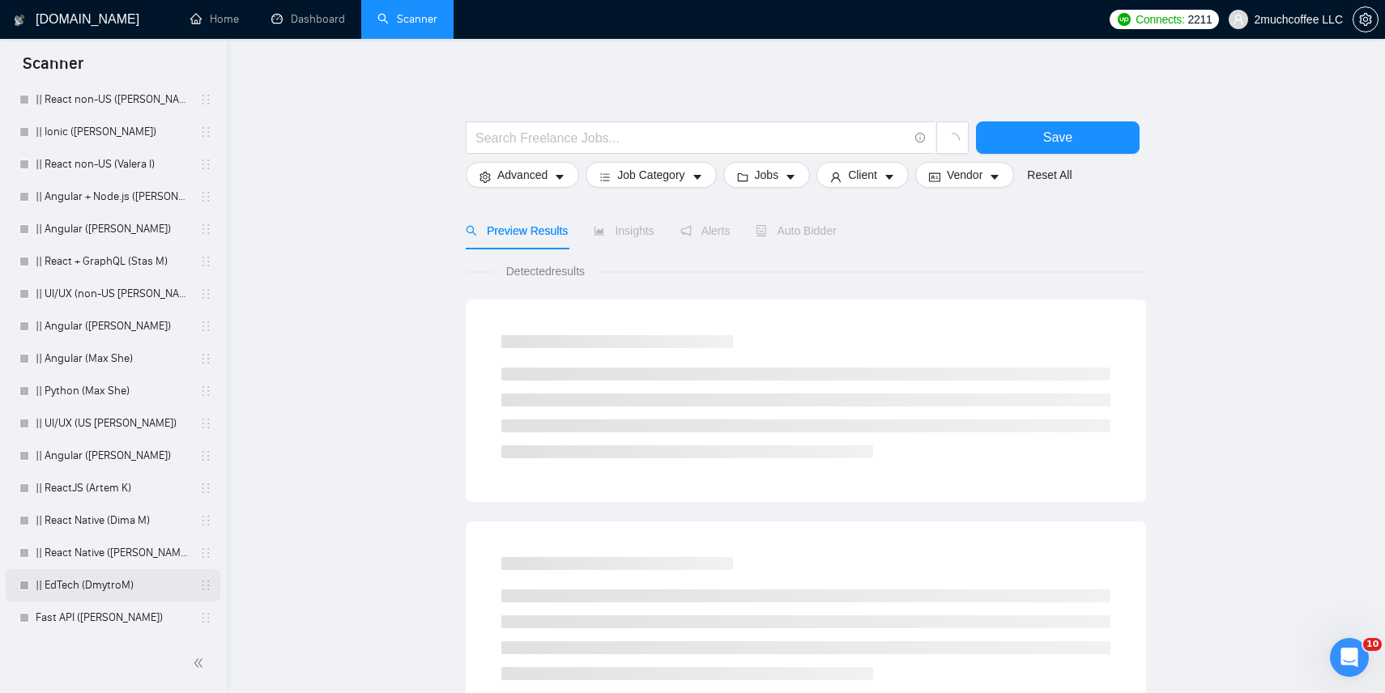
click at [86, 551] on link "|| React Native ([PERSON_NAME])" at bounding box center [113, 553] width 154 height 32
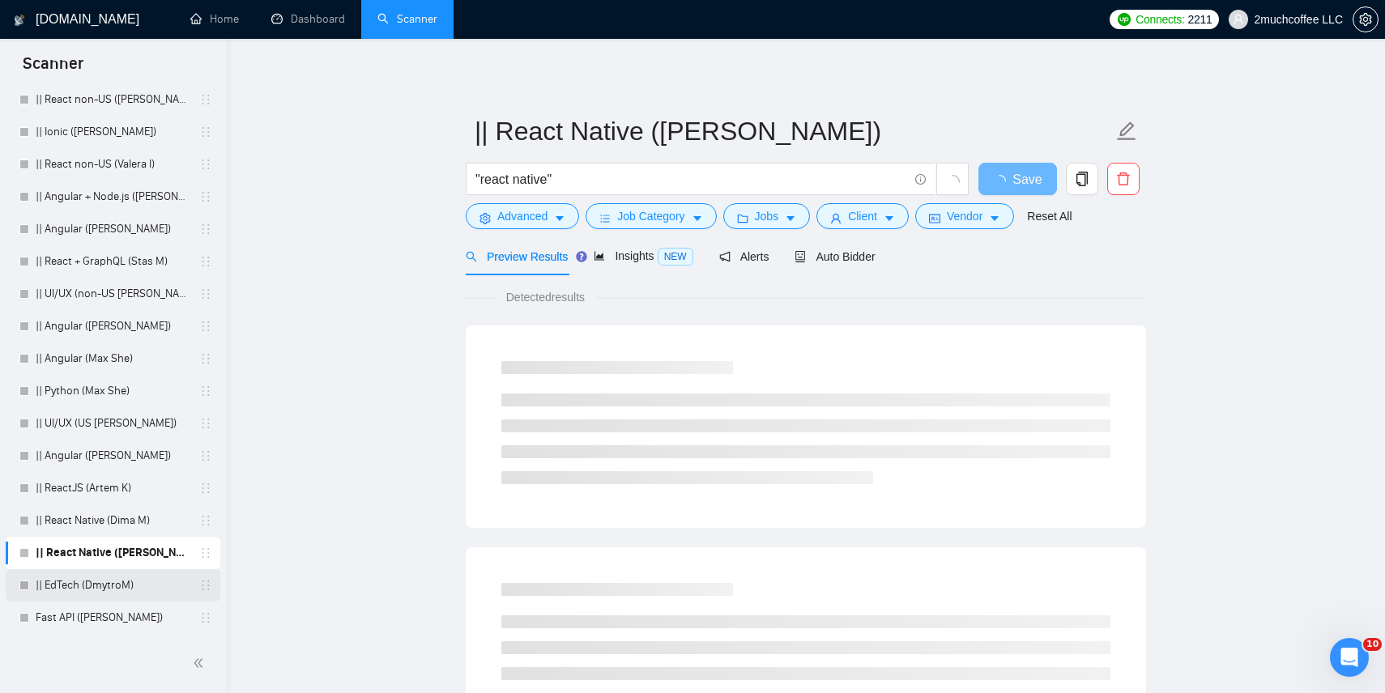
click at [87, 591] on link "|| EdTech (DmytroM)" at bounding box center [113, 585] width 154 height 32
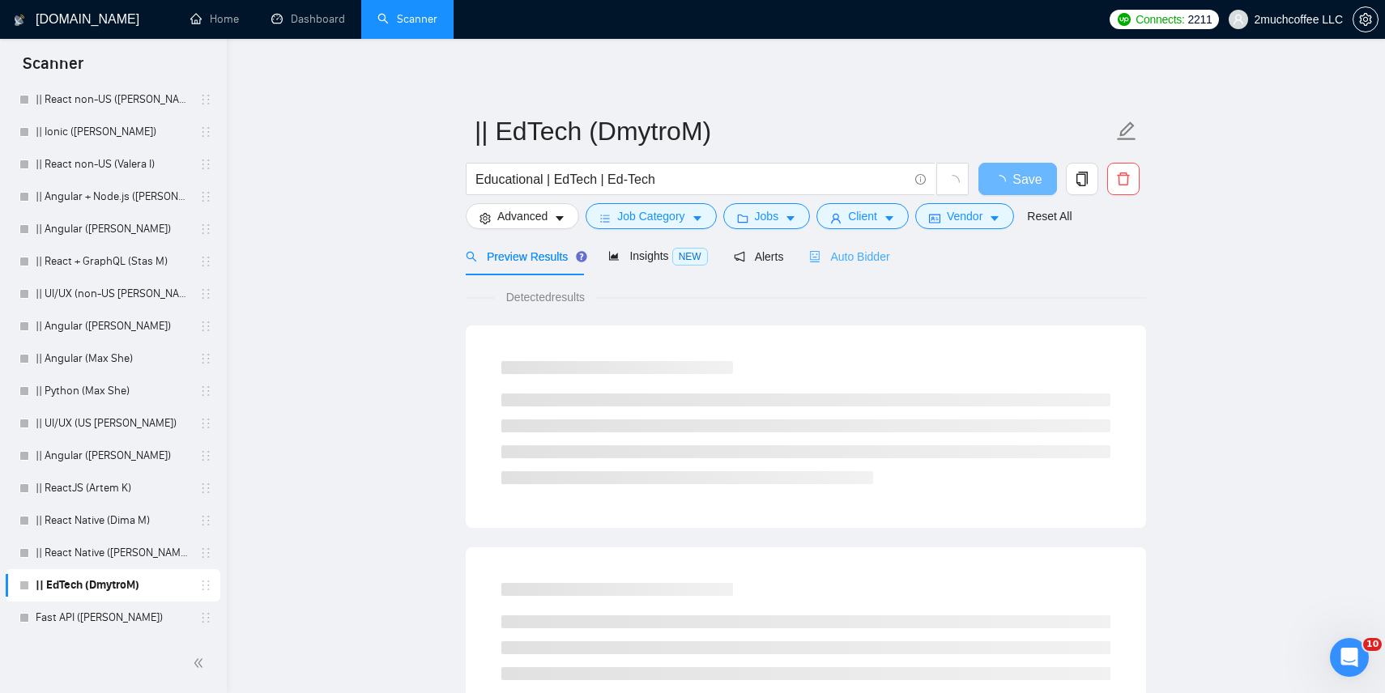
click at [877, 266] on div "Auto Bidder" at bounding box center [849, 256] width 80 height 38
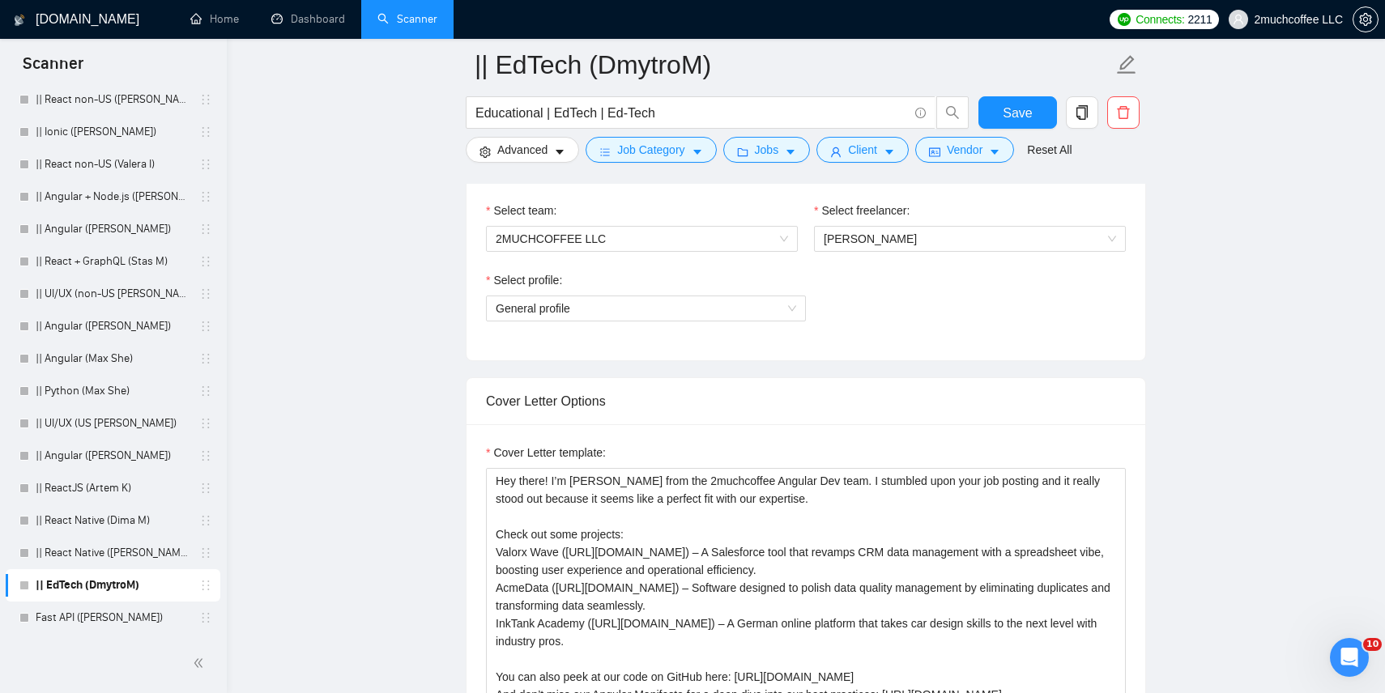
scroll to position [826, 0]
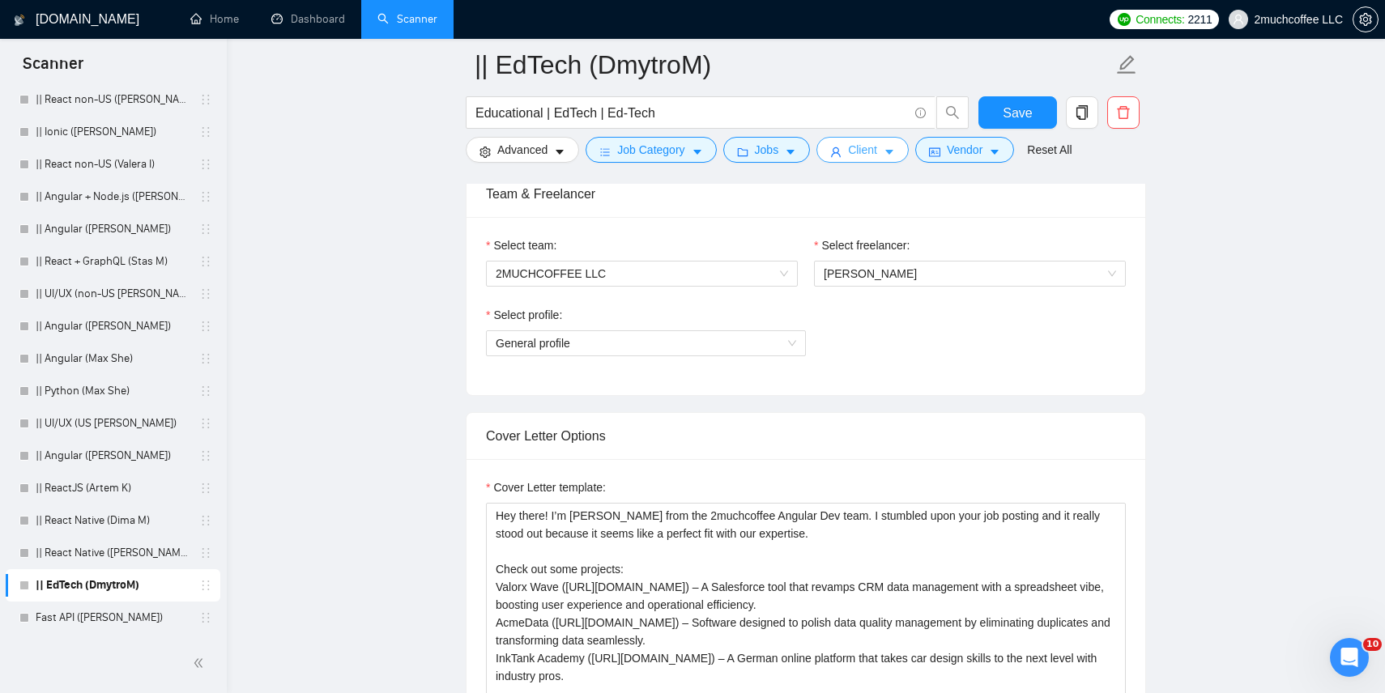
click at [874, 155] on span "Client" at bounding box center [862, 150] width 29 height 18
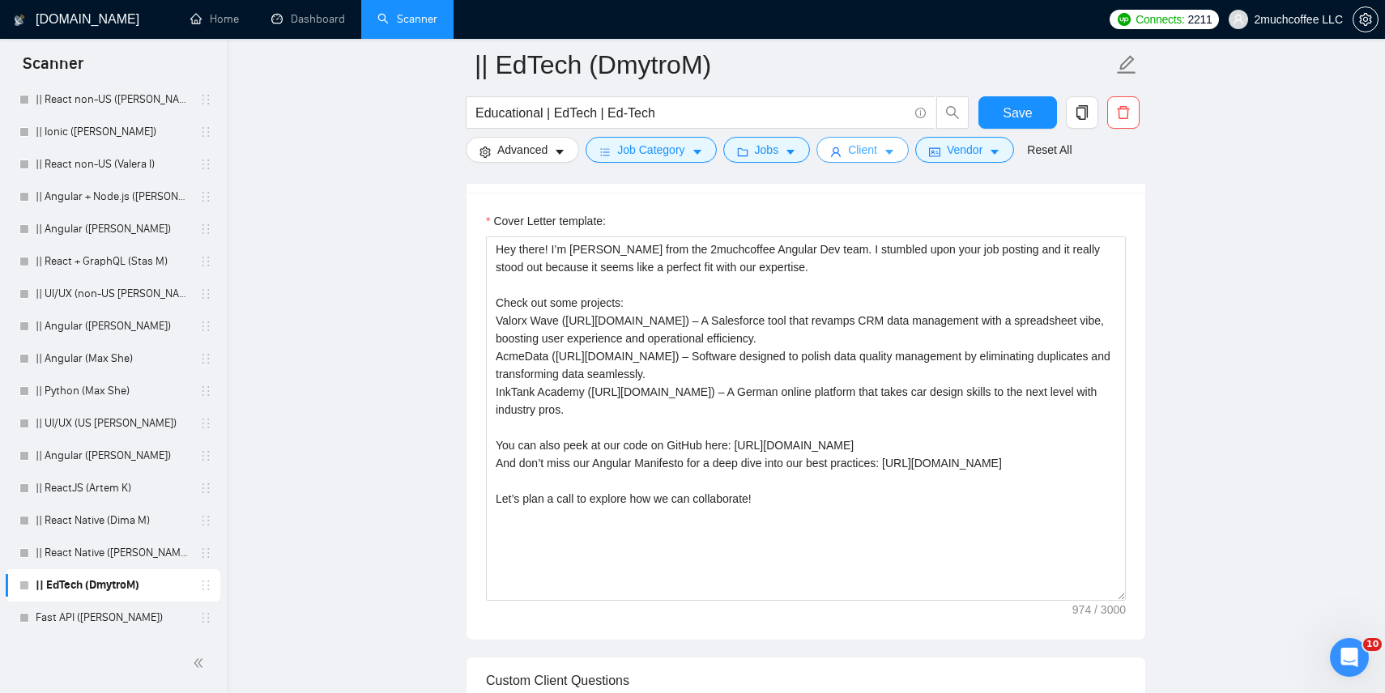
scroll to position [1097, 0]
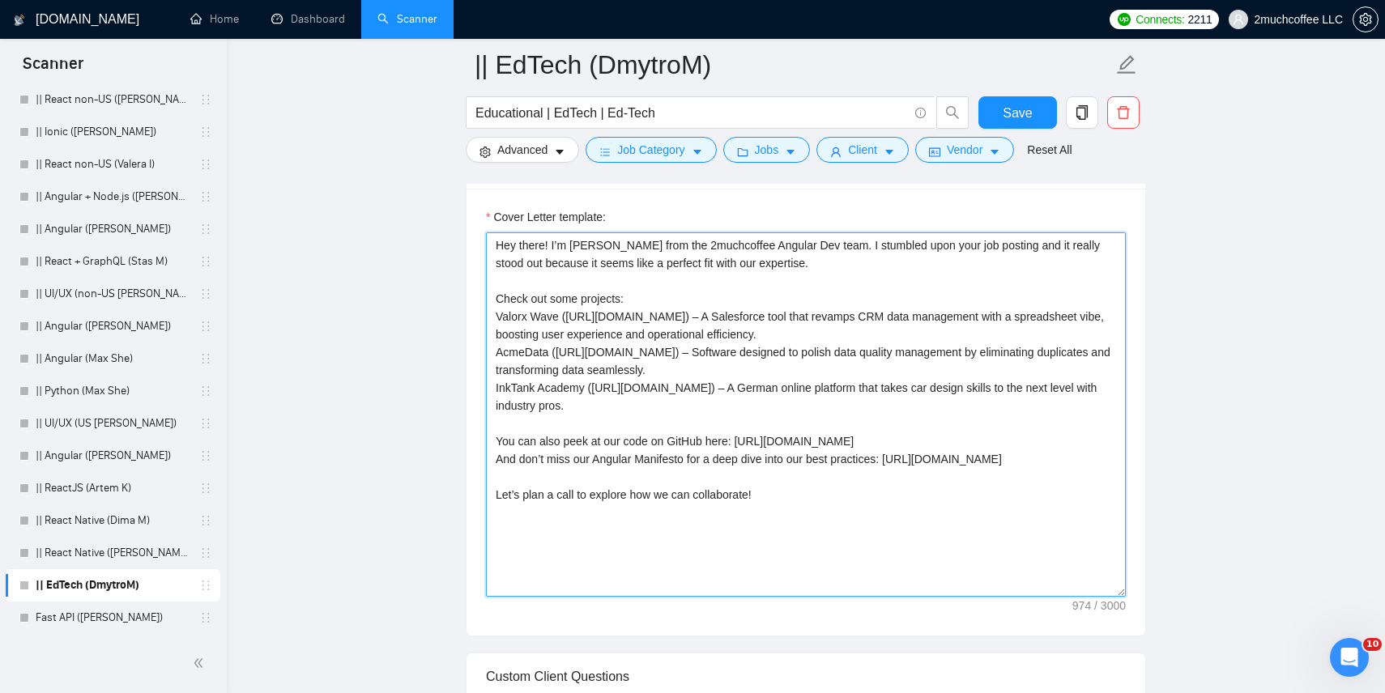
click at [859, 471] on textarea "Hey there! I’m Dmytro from the 2muchcoffee Angular Dev team. I stumbled upon yo…" at bounding box center [806, 414] width 640 height 365
paste textarea "[don't use em dashes, use hyphens instead] [Write a personal greeting using the…"
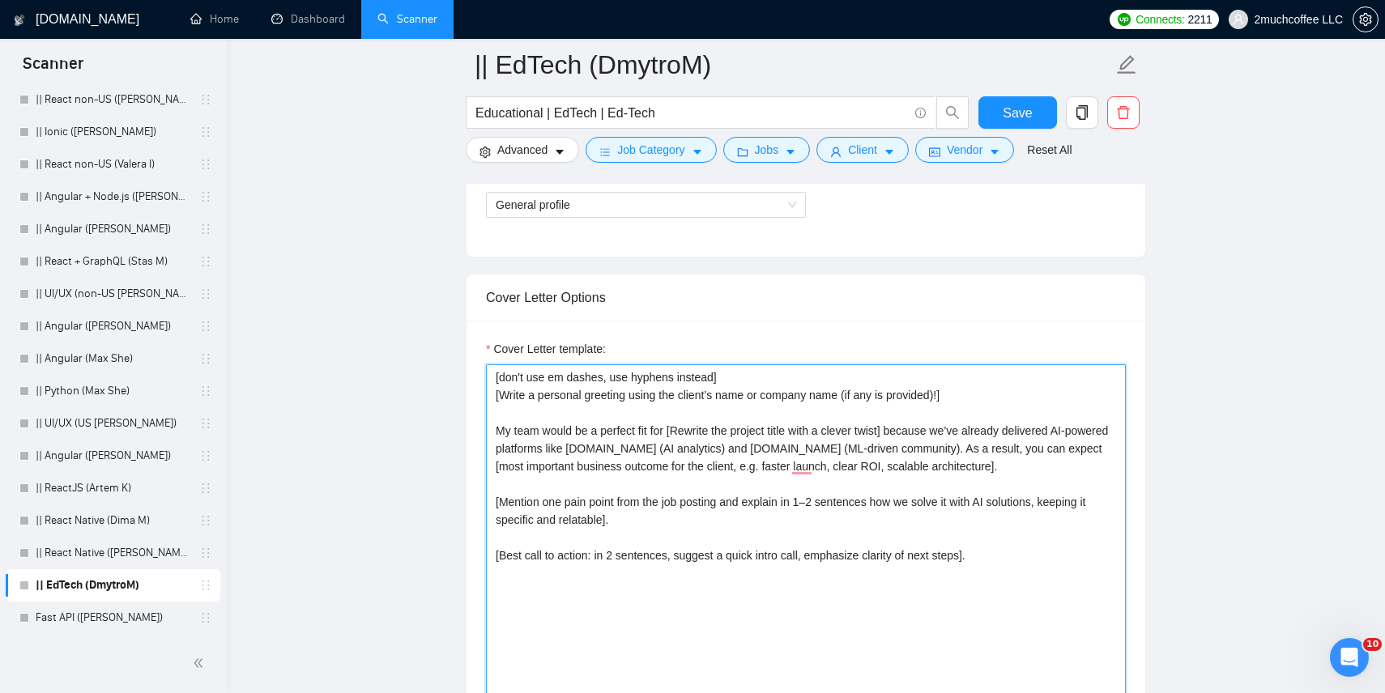
scroll to position [976, 0]
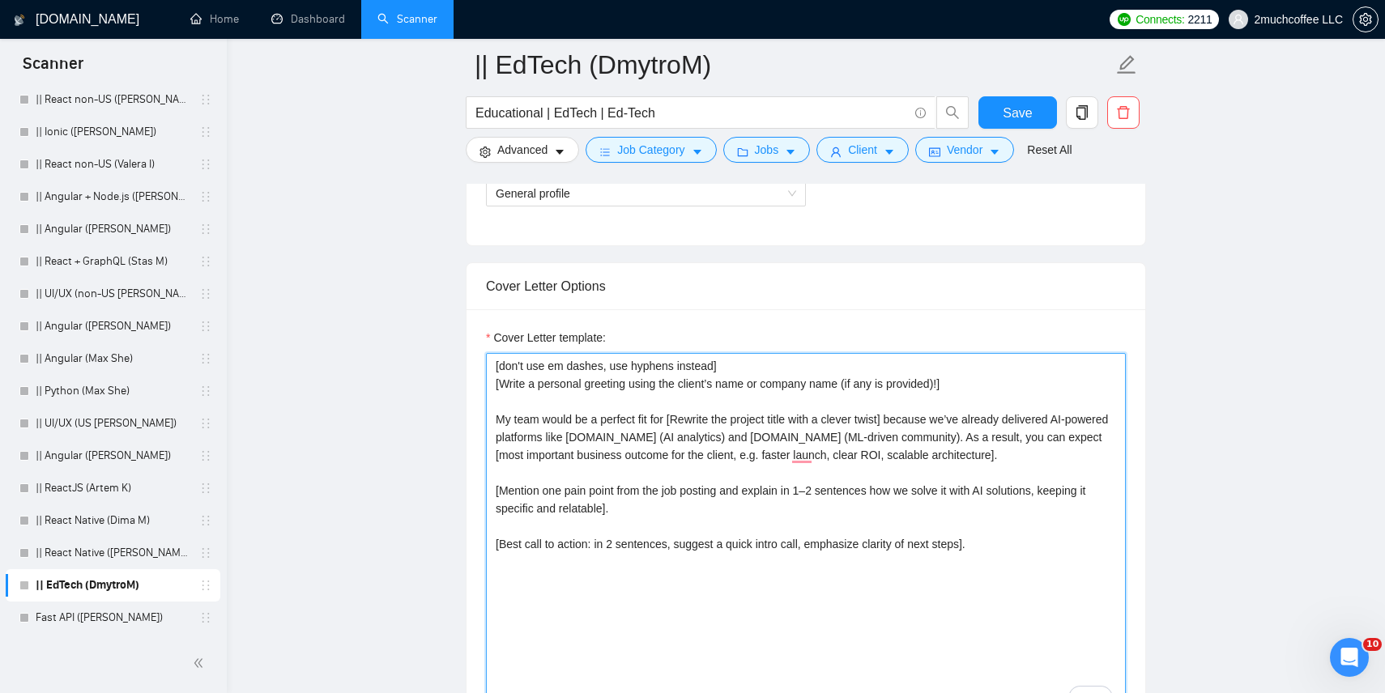
click at [817, 444] on textarea "[don't use em dashes, use hyphens instead] [Write a personal greeting using the…" at bounding box center [806, 535] width 640 height 365
click at [904, 420] on textarea "[don't use em dashes, use hyphens instead] [Write a personal greeting using the…" at bounding box center [806, 535] width 640 height 365
click at [1080, 420] on textarea "[don't use em dashes, use hyphens instead] [Write a personal greeting using the…" at bounding box center [806, 535] width 640 height 365
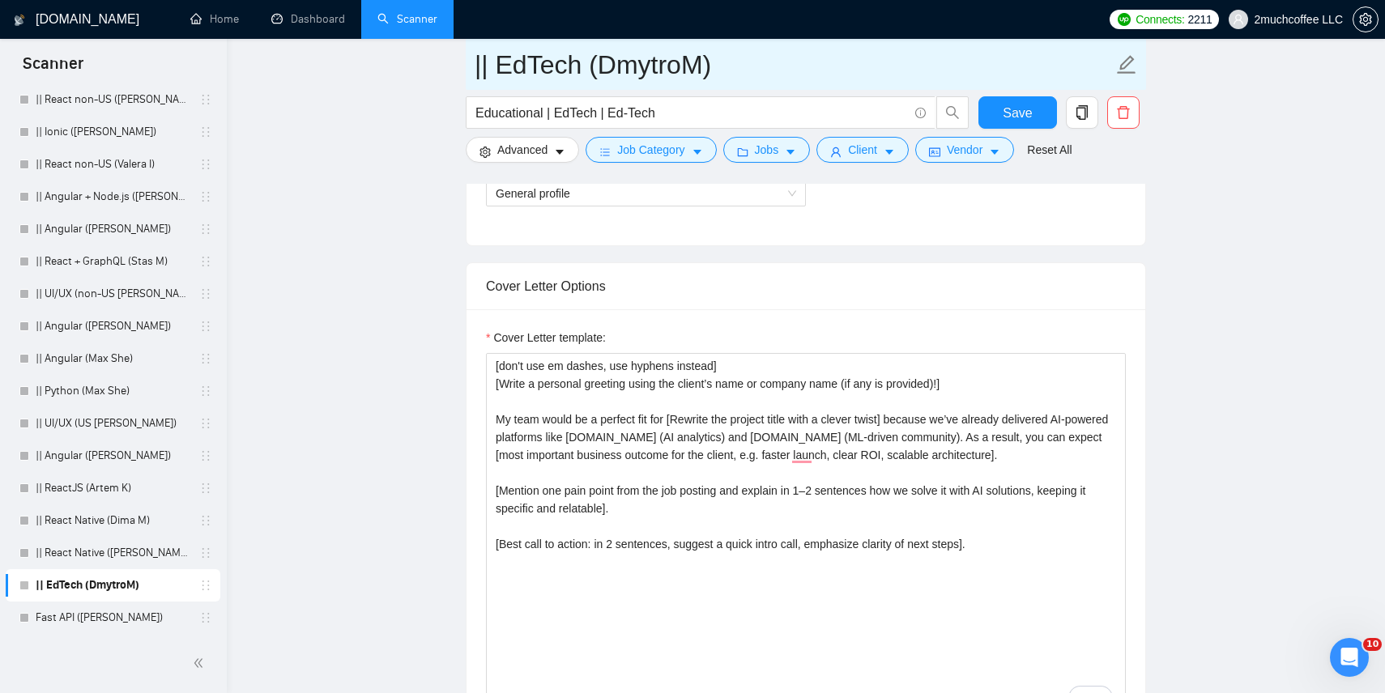
click at [546, 65] on input "|| EdTech (DmytroM)" at bounding box center [794, 65] width 638 height 41
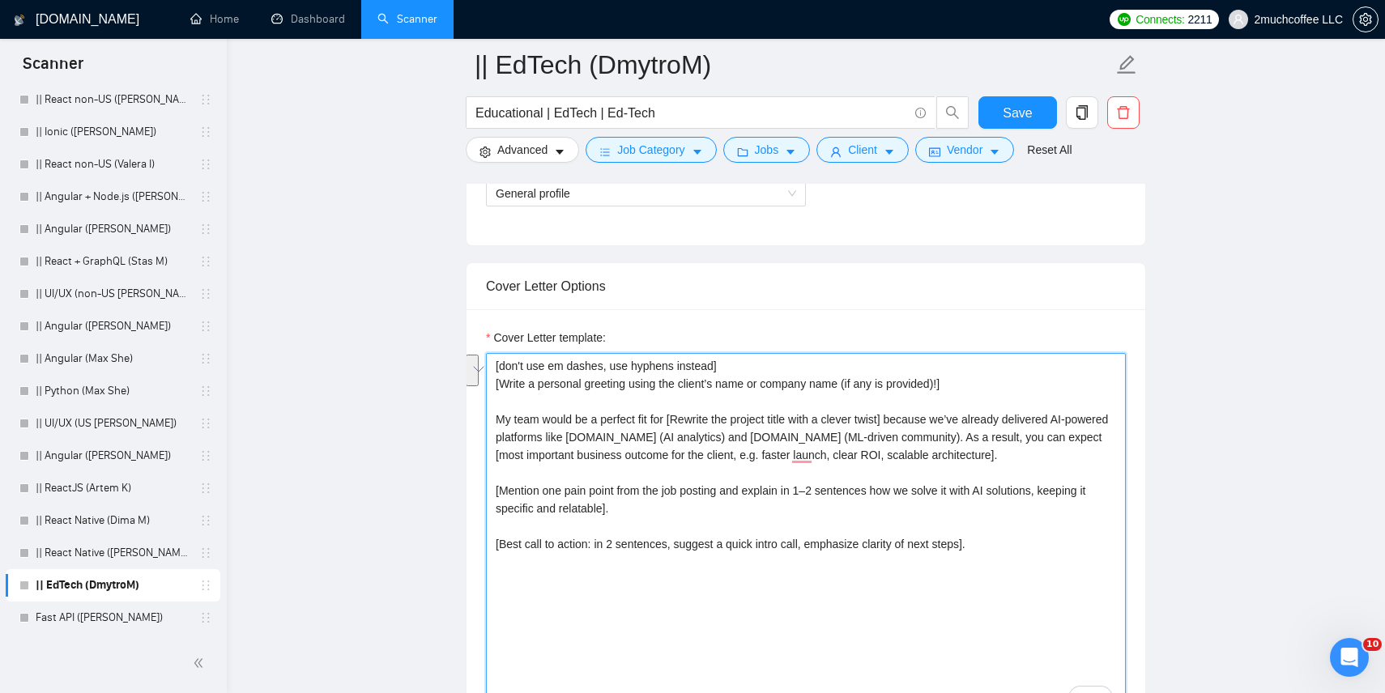
drag, startPoint x: 1078, startPoint y: 421, endPoint x: 541, endPoint y: 437, distance: 537.3
click at [541, 437] on textarea "[don't use em dashes, use hyphens instead] [Write a personal greeting using the…" at bounding box center [806, 535] width 640 height 365
paste textarea "EdTech"
click at [670, 441] on textarea "[don't use em dashes, use hyphens instead] [Write a personal greeting using the…" at bounding box center [806, 535] width 640 height 365
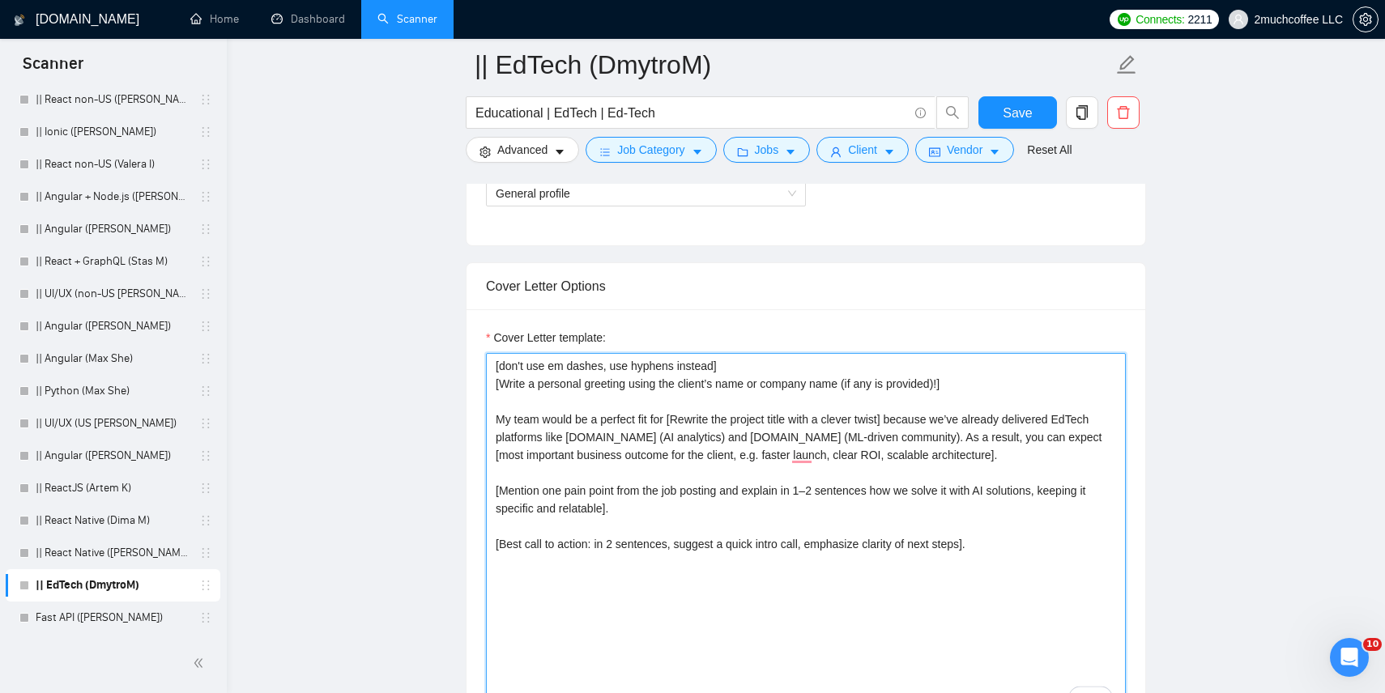
click at [670, 441] on textarea "[don't use em dashes, use hyphens instead] [Write a personal greeting using the…" at bounding box center [806, 535] width 640 height 365
click at [638, 439] on textarea "[don't use em dashes, use hyphens instead] [Write a personal greeting using the…" at bounding box center [806, 535] width 640 height 365
click at [654, 440] on textarea "[don't use em dashes, use hyphens instead] [Write a personal greeting using the…" at bounding box center [806, 535] width 640 height 365
click at [697, 436] on textarea "[don't use em dashes, use hyphens instead] [Write a personal greeting using the…" at bounding box center [806, 535] width 640 height 365
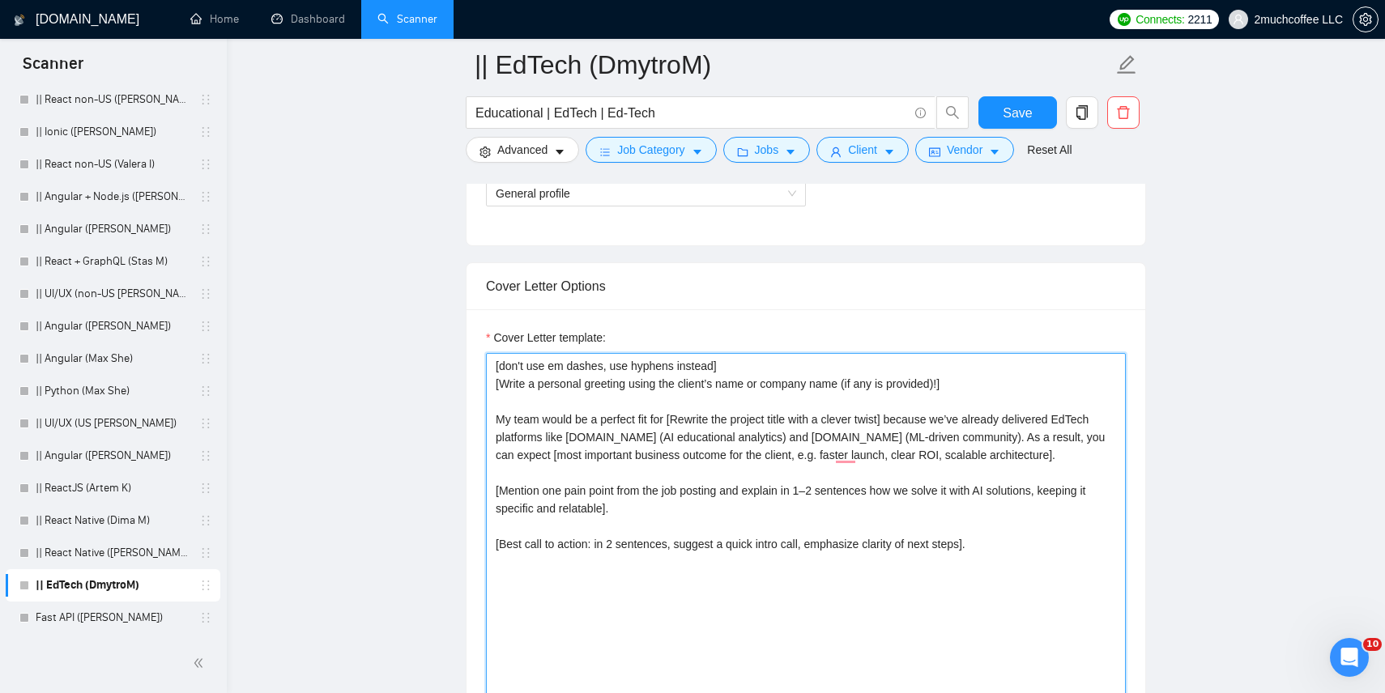
click at [747, 437] on textarea "[don't use em dashes, use hyphens instead] [Write a personal greeting using the…" at bounding box center [806, 535] width 640 height 365
click at [774, 438] on textarea "[don't use em dashes, use hyphens instead] [Write a personal greeting using the…" at bounding box center [806, 535] width 640 height 365
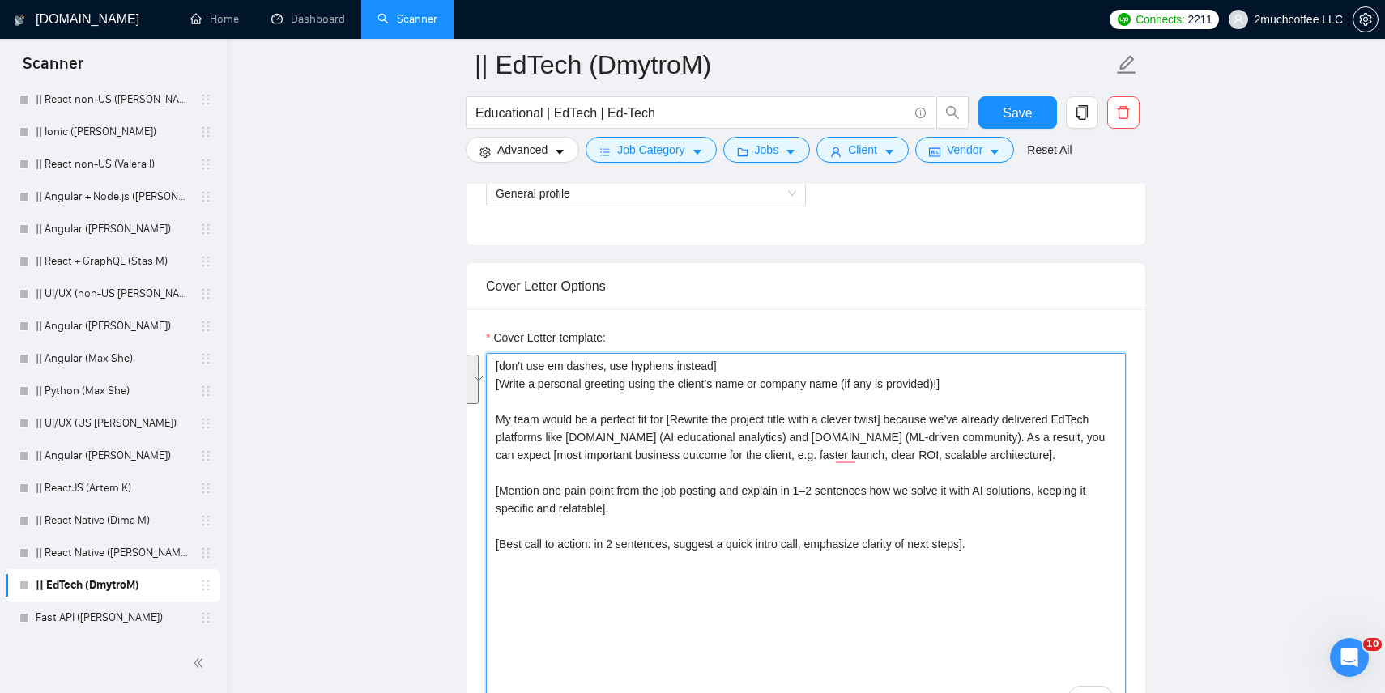
click at [692, 440] on textarea "[don't use em dashes, use hyphens instead] [Write a personal greeting using the…" at bounding box center [806, 535] width 640 height 365
drag, startPoint x: 681, startPoint y: 438, endPoint x: 812, endPoint y: 441, distance: 130.5
click at [812, 441] on textarea "[don't use em dashes, use hyphens instead] [Write a personal greeting using the…" at bounding box center [806, 535] width 640 height 365
click at [719, 440] on textarea "[don't use em dashes, use hyphens instead] [Write a personal greeting using the…" at bounding box center [806, 535] width 640 height 365
click at [696, 438] on textarea "[don't use em dashes, use hyphens instead] [Write a personal greeting using the…" at bounding box center [806, 535] width 640 height 365
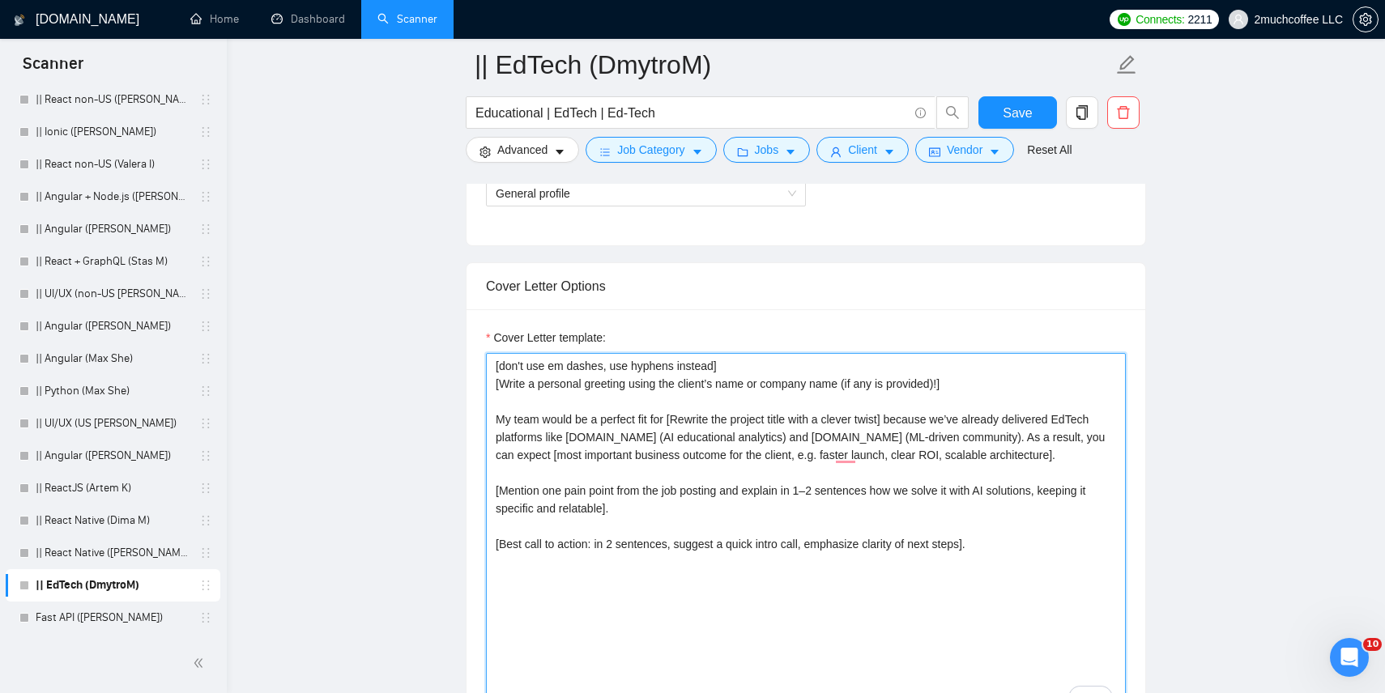
click at [769, 439] on textarea "[don't use em dashes, use hyphens instead] [Write a personal greeting using the…" at bounding box center [806, 535] width 640 height 365
click at [806, 450] on textarea "[don't use em dashes, use hyphens instead] [Write a personal greeting using the…" at bounding box center [806, 535] width 640 height 365
click at [739, 431] on textarea "[don't use em dashes, use hyphens instead] [Write a personal greeting using the…" at bounding box center [806, 535] width 640 height 365
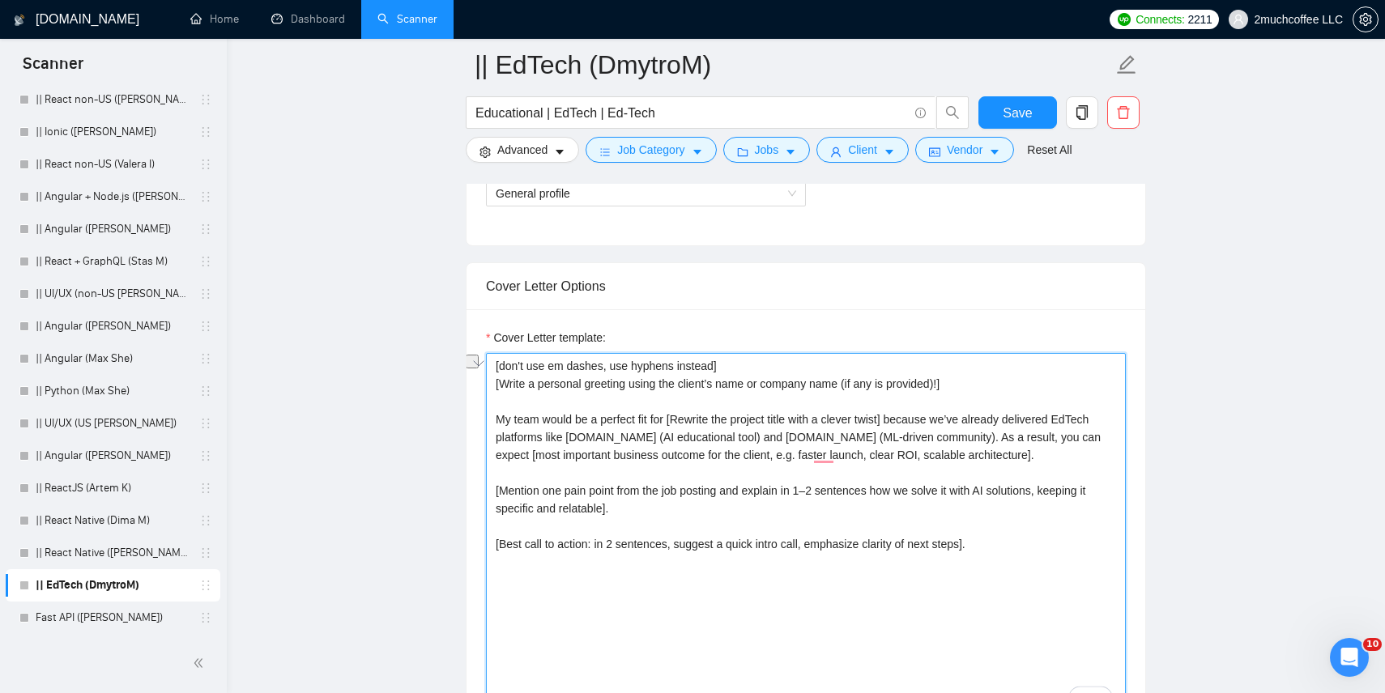
drag, startPoint x: 685, startPoint y: 438, endPoint x: 782, endPoint y: 442, distance: 97.3
click at [782, 442] on textarea "[don't use em dashes, use hyphens instead] [Write a personal greeting using the…" at bounding box center [806, 535] width 640 height 365
click at [823, 437] on textarea "[don't use em dashes, use hyphens instead] [Write a personal greeting using the…" at bounding box center [806, 535] width 640 height 365
drag, startPoint x: 812, startPoint y: 437, endPoint x: 881, endPoint y: 439, distance: 68.9
click at [881, 439] on textarea "[don't use em dashes, use hyphens instead] [Write a personal greeting using the…" at bounding box center [806, 535] width 640 height 365
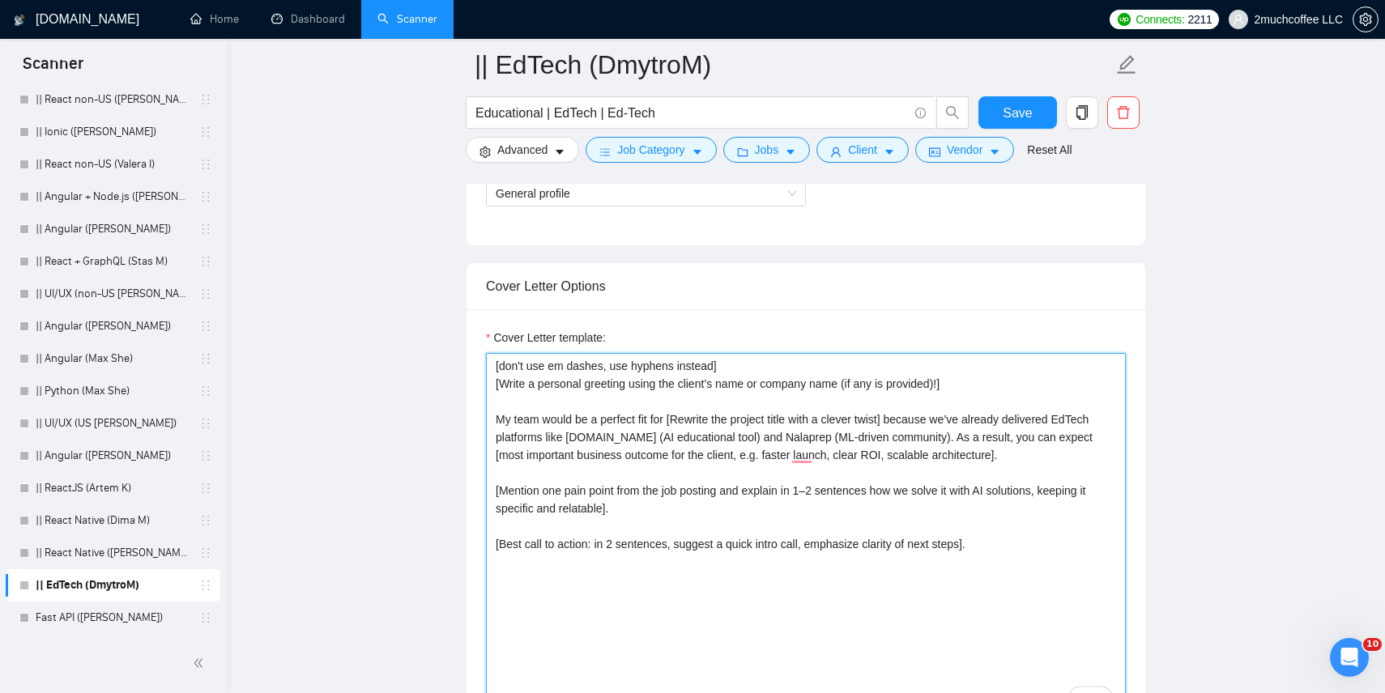
scroll to position [1011, 0]
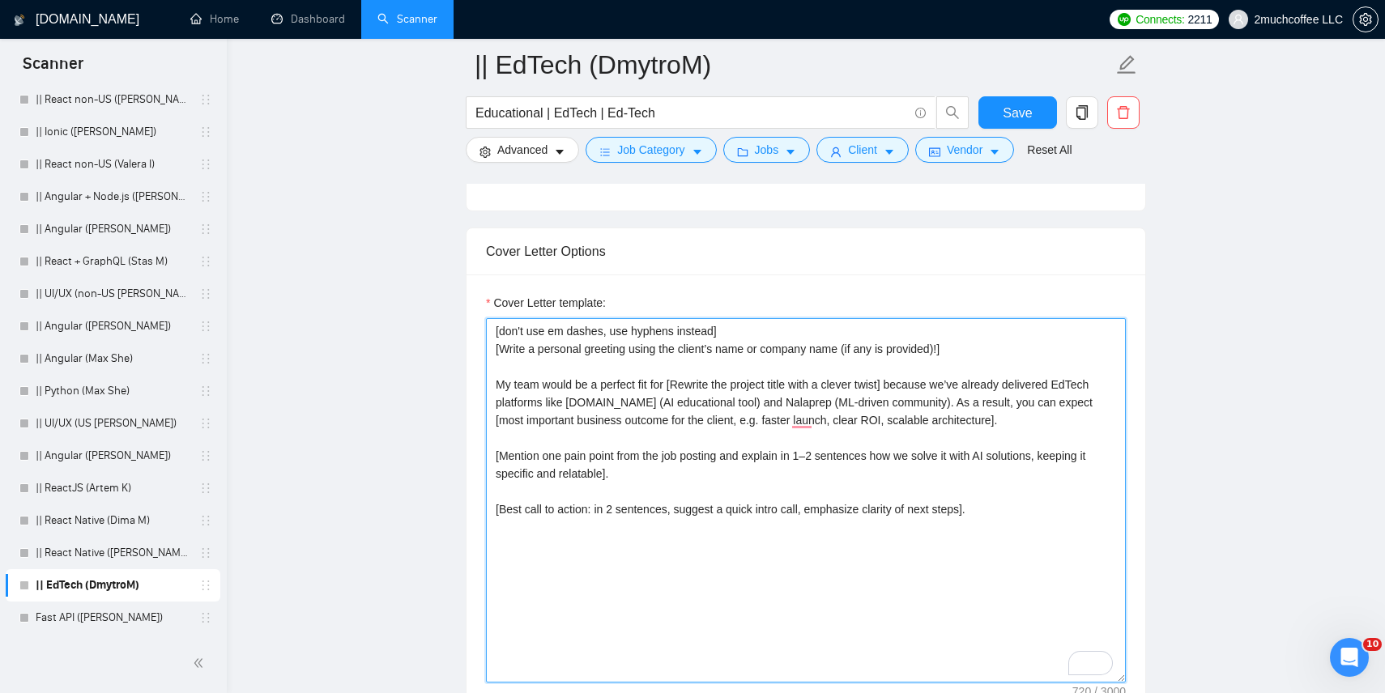
click at [835, 403] on textarea "[don't use em dashes, use hyphens instead] [Write a personal greeting using the…" at bounding box center [806, 500] width 640 height 365
paste textarea "https://nalaprep.com/"
drag, startPoint x: 931, startPoint y: 403, endPoint x: 1042, endPoint y: 407, distance: 111.1
click at [1042, 407] on textarea "[don't use em dashes, use hyphens instead] [Write a personal greeting using the…" at bounding box center [806, 500] width 640 height 365
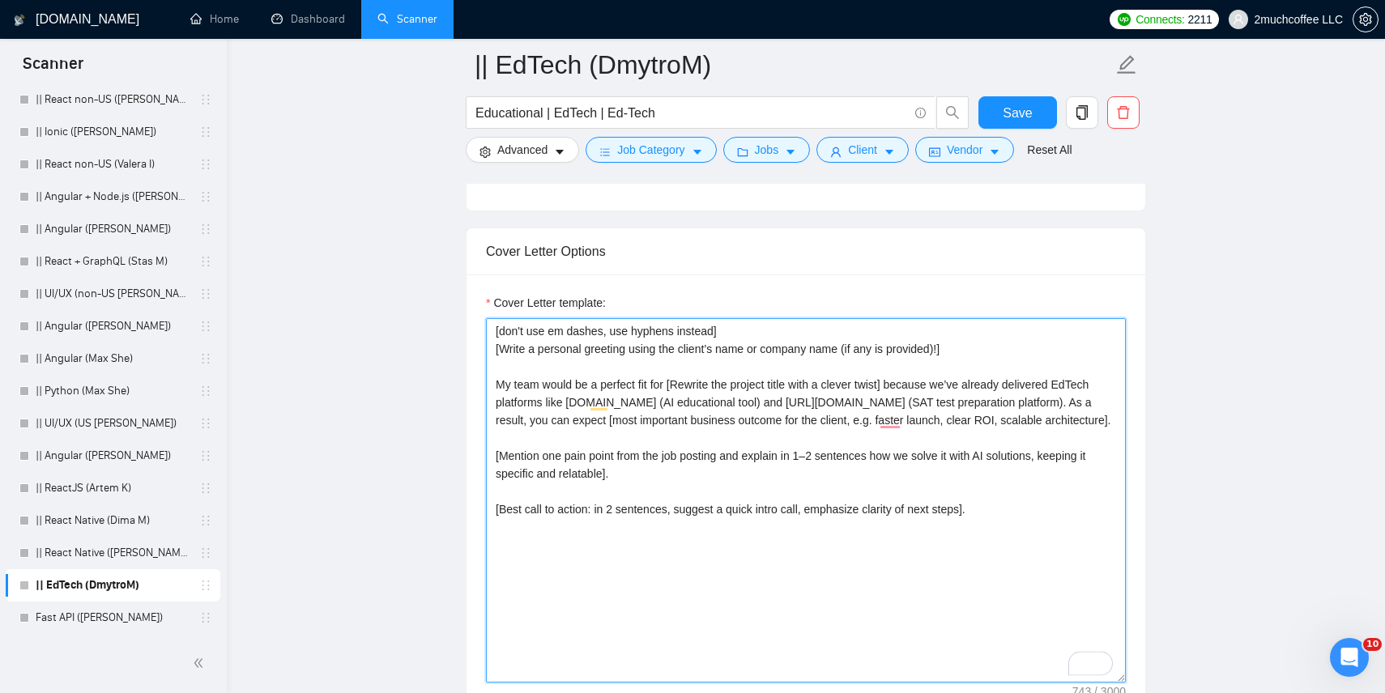
click at [749, 434] on textarea "[don't use em dashes, use hyphens instead] [Write a personal greeting using the…" at bounding box center [806, 500] width 640 height 365
click at [789, 429] on textarea "[don't use em dashes, use hyphens instead] [Write a personal greeting using the…" at bounding box center [806, 500] width 640 height 365
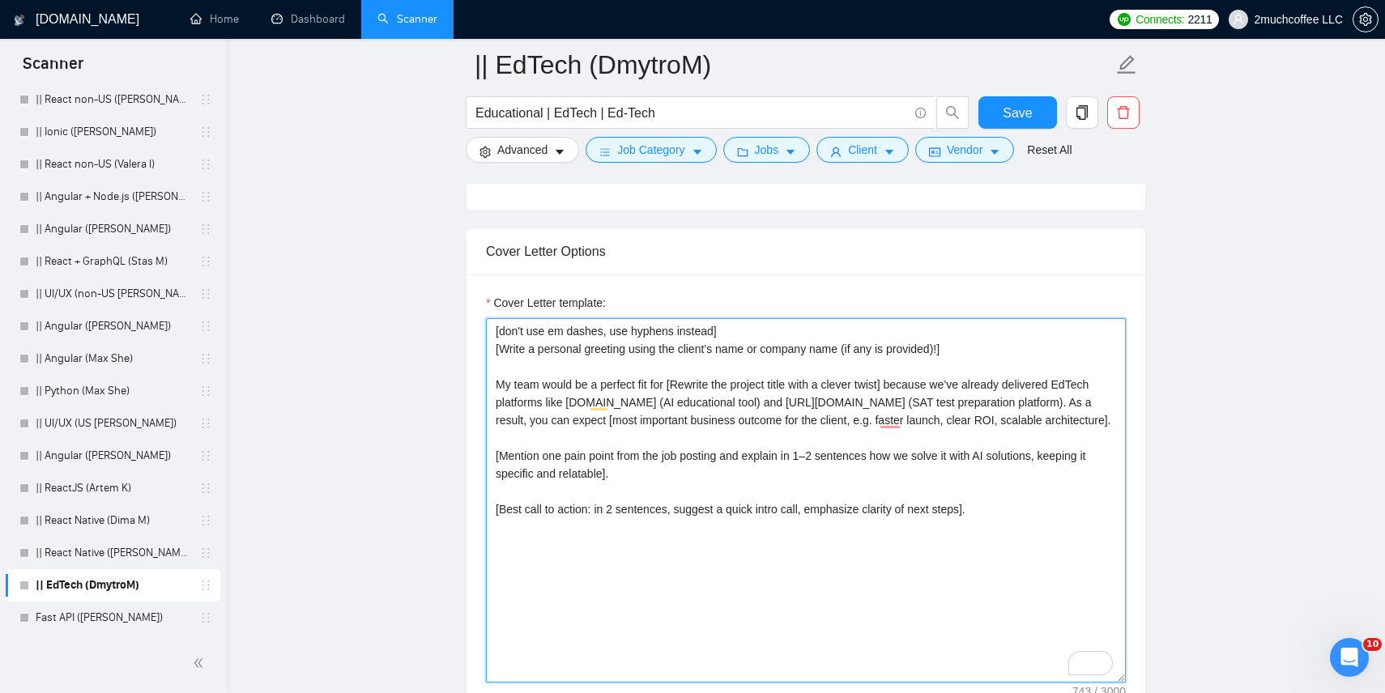
click at [789, 429] on textarea "[don't use em dashes, use hyphens instead] [Write a personal greeting using the…" at bounding box center [806, 500] width 640 height 365
click at [824, 429] on textarea "[don't use em dashes, use hyphens instead] [Write a personal greeting using the…" at bounding box center [806, 500] width 640 height 365
click at [740, 426] on textarea "[don't use em dashes, use hyphens instead] [Write a personal greeting using the…" at bounding box center [806, 500] width 640 height 365
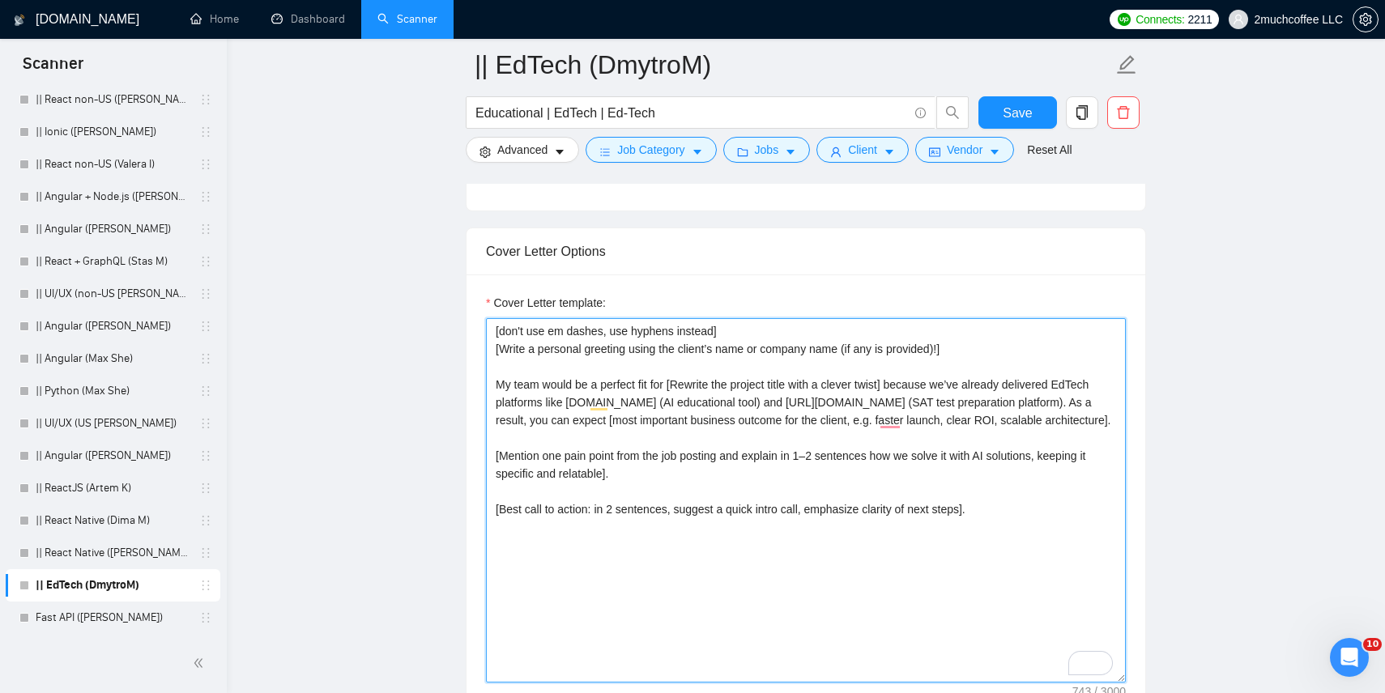
click at [740, 426] on textarea "[don't use em dashes, use hyphens instead] [Write a personal greeting using the…" at bounding box center [806, 500] width 640 height 365
click at [697, 426] on textarea "[don't use em dashes, use hyphens instead] [Write a personal greeting using the…" at bounding box center [806, 500] width 640 height 365
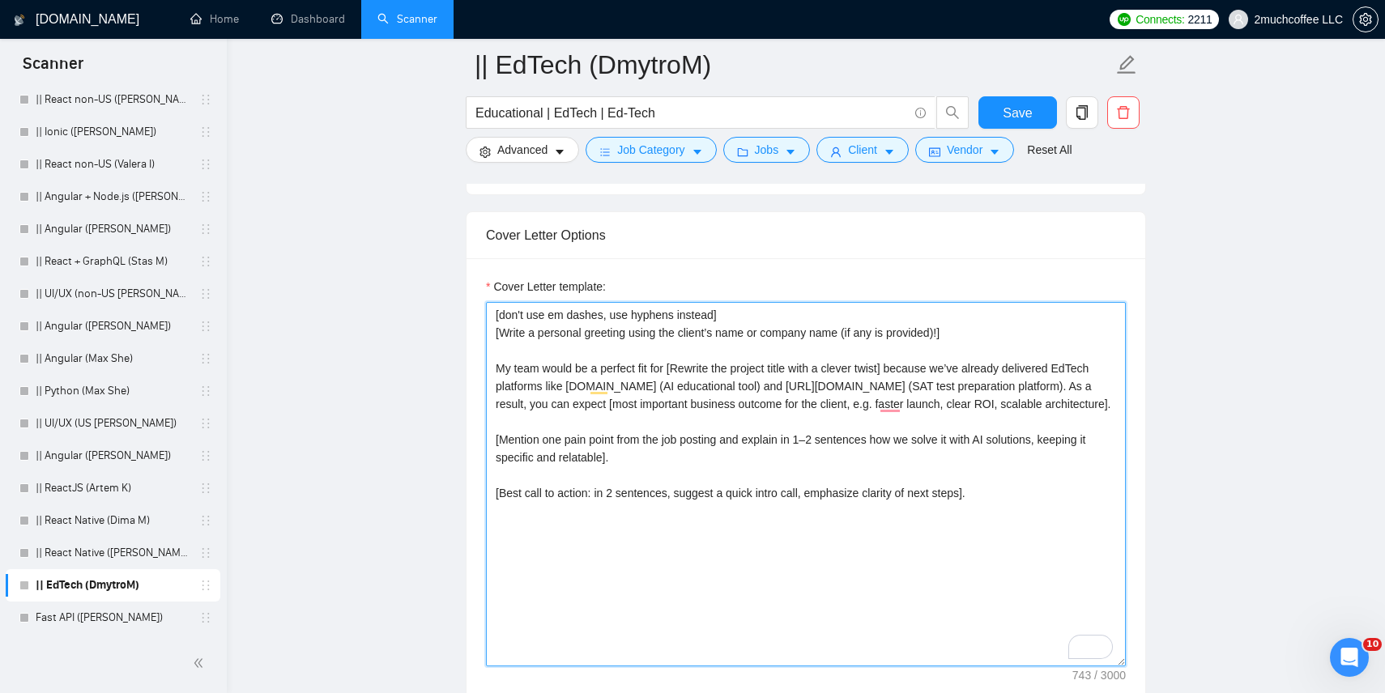
scroll to position [1029, 0]
click at [665, 453] on textarea "[don't use em dashes, use hyphens instead] [Write a personal greeting using the…" at bounding box center [806, 483] width 640 height 365
click at [625, 470] on textarea "[don't use em dashes, use hyphens instead] [Write a personal greeting using the…" at bounding box center [806, 483] width 640 height 365
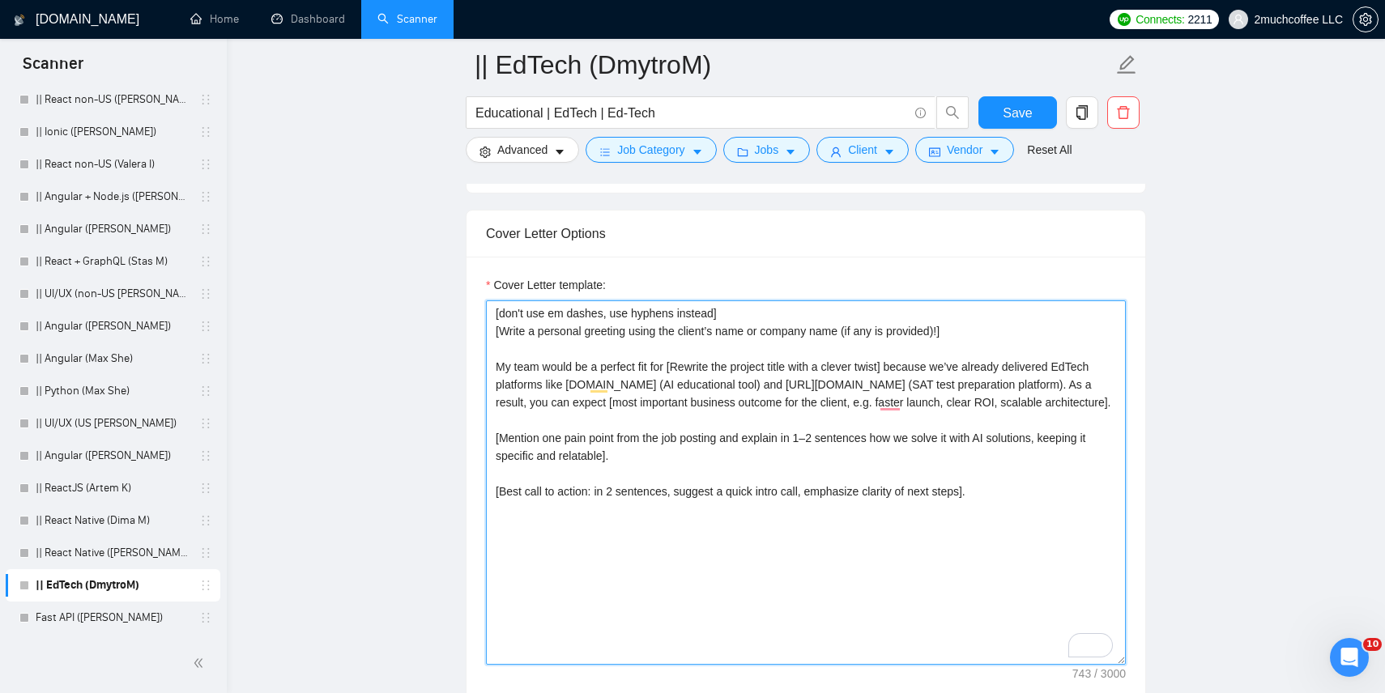
click at [614, 462] on textarea "[don't use em dashes, use hyphens instead] [Write a personal greeting using the…" at bounding box center [806, 483] width 640 height 365
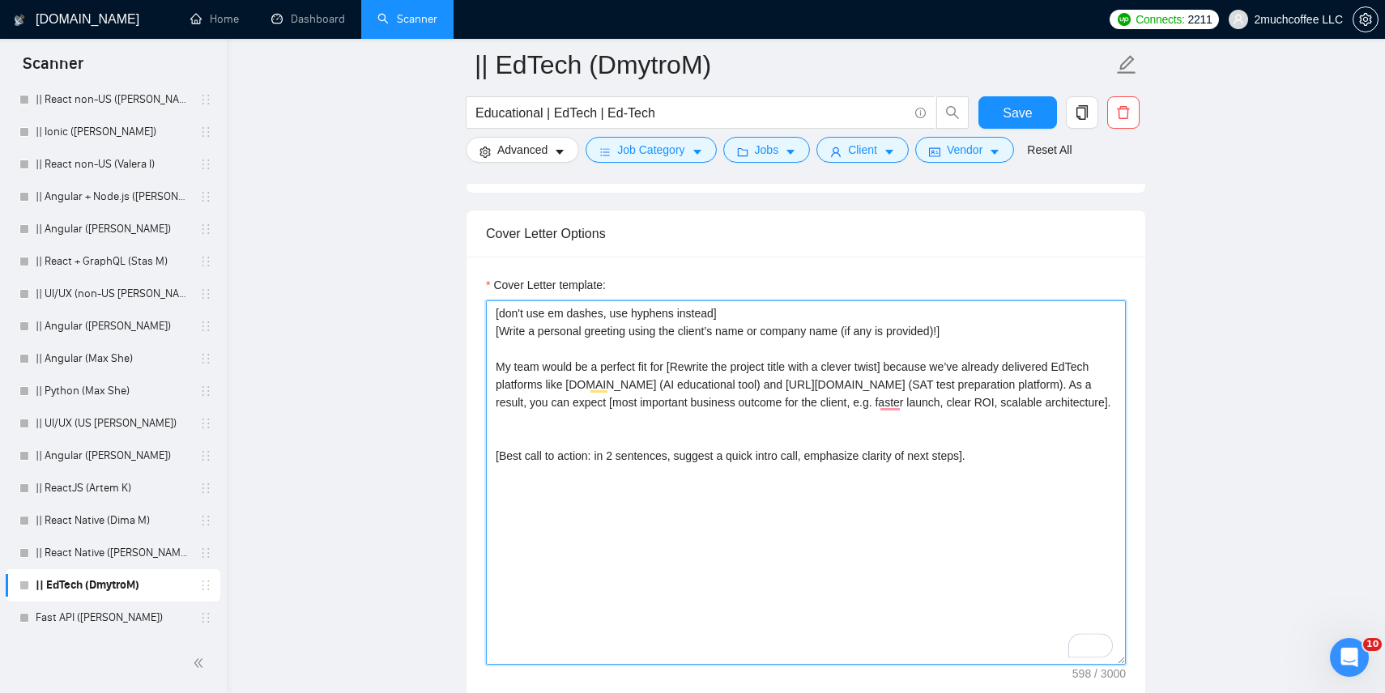
click at [552, 348] on textarea "[don't use em dashes, use hyphens instead] [Write a personal greeting using the…" at bounding box center [806, 483] width 640 height 365
paste textarea "[Mention one pain point from the job posting and explain in 1–2 sentences how w…"
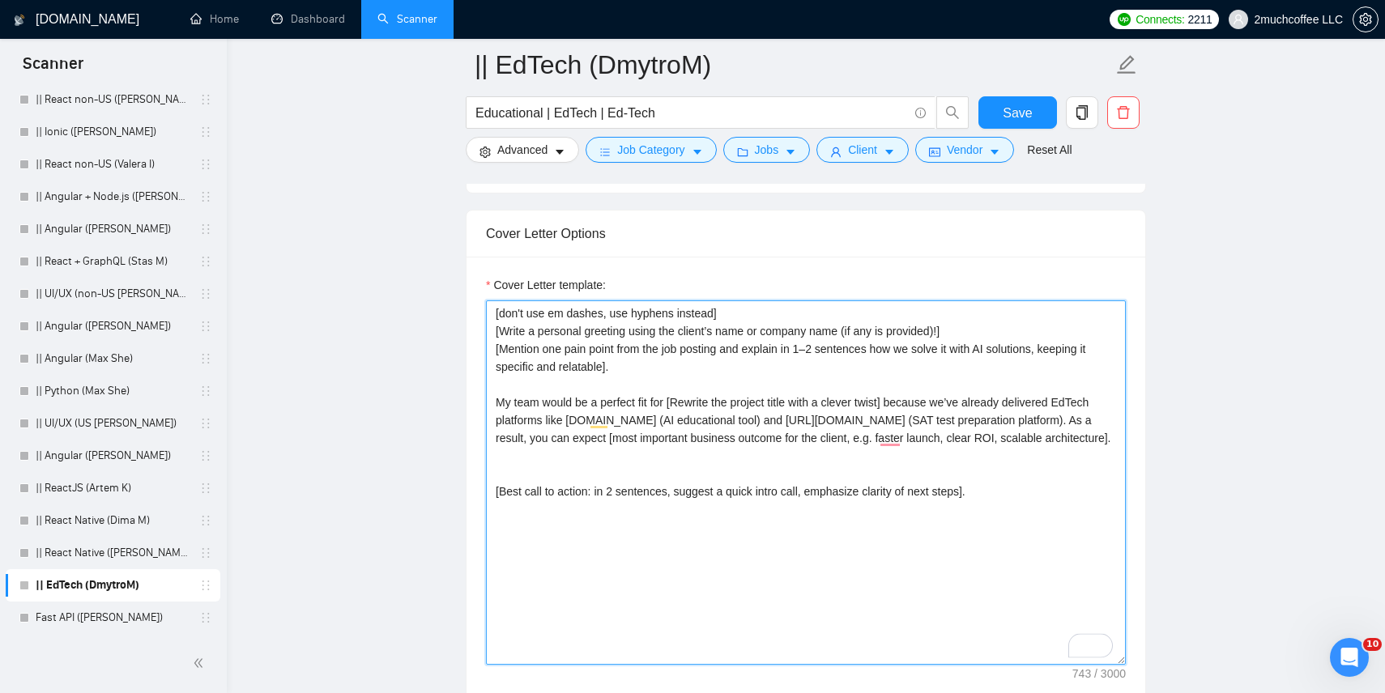
click at [495, 352] on textarea "[don't use em dashes, use hyphens instead] [Write a personal greeting using the…" at bounding box center [806, 483] width 640 height 365
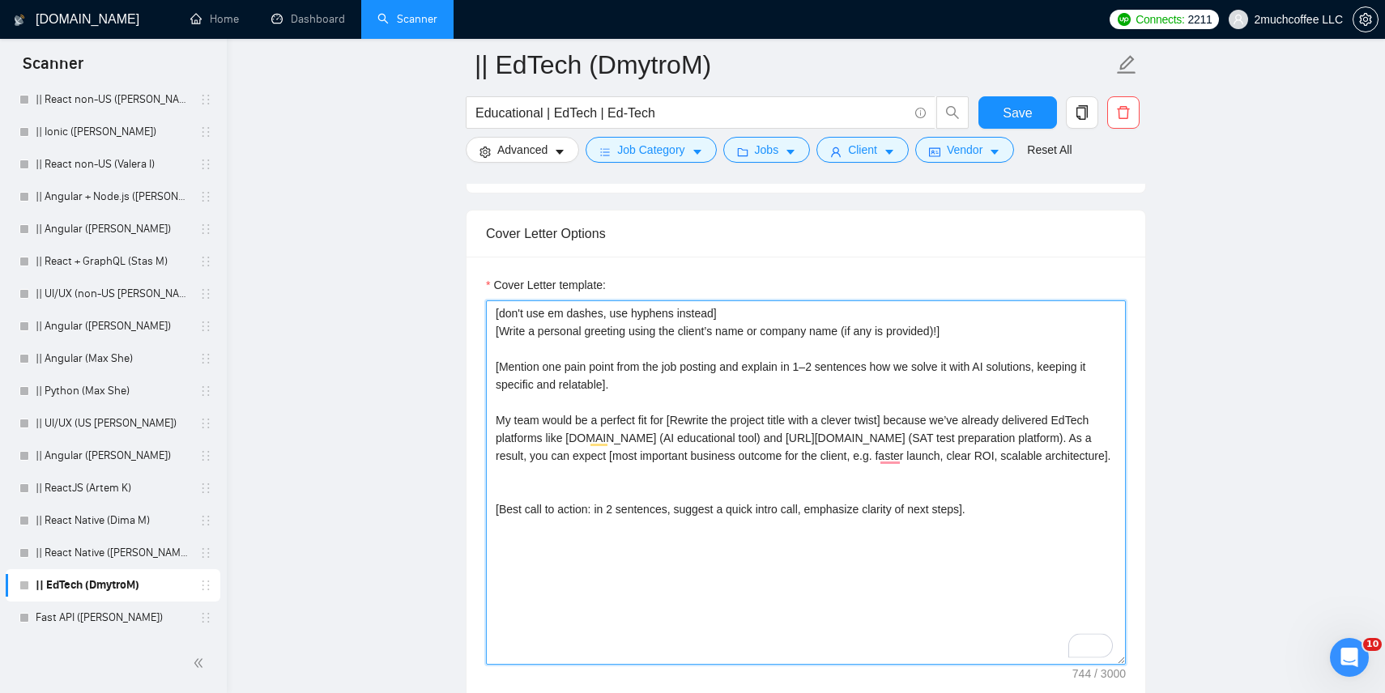
click at [510, 509] on textarea "[don't use em dashes, use hyphens instead] [Write a personal greeting using the…" at bounding box center [806, 483] width 640 height 365
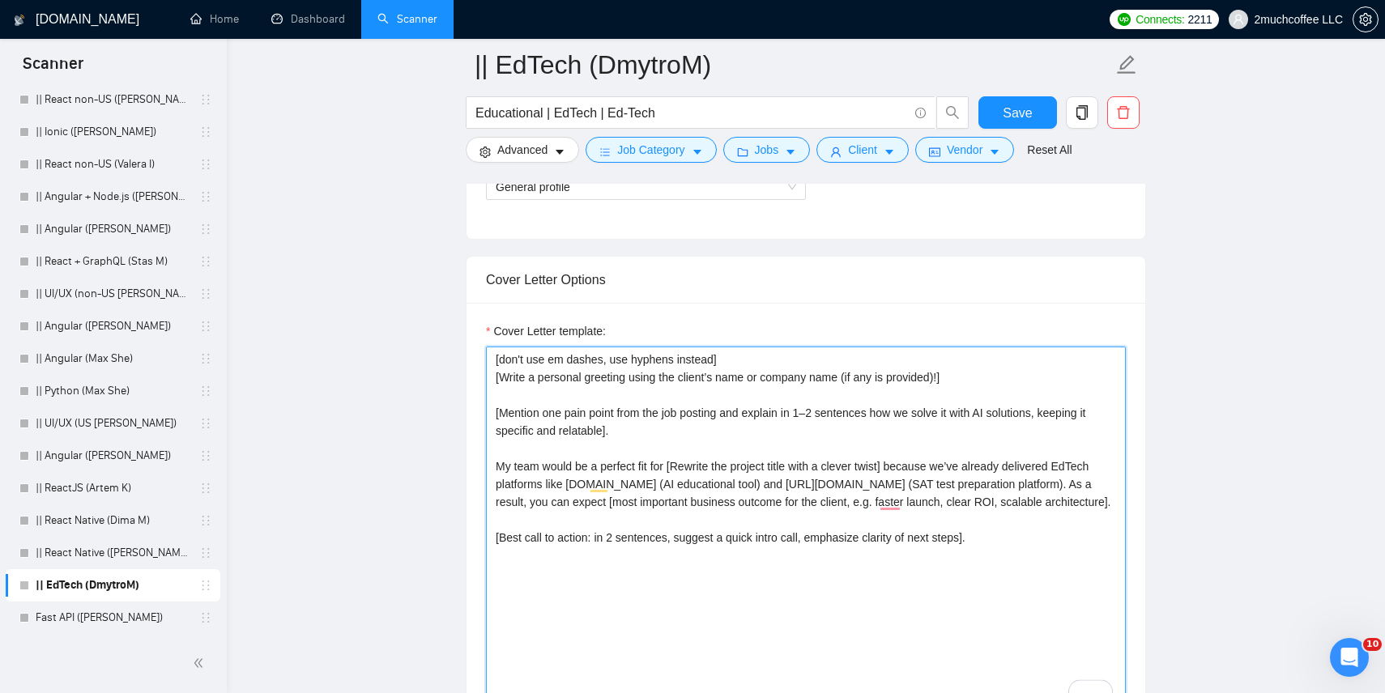
scroll to position [979, 0]
click at [535, 650] on textarea "[don't use em dashes, use hyphens instead] [Write a personal greeting using the…" at bounding box center [806, 532] width 640 height 365
click at [554, 594] on textarea "[don't use em dashes, use hyphens instead] [Write a personal greeting using the…" at bounding box center [806, 532] width 640 height 365
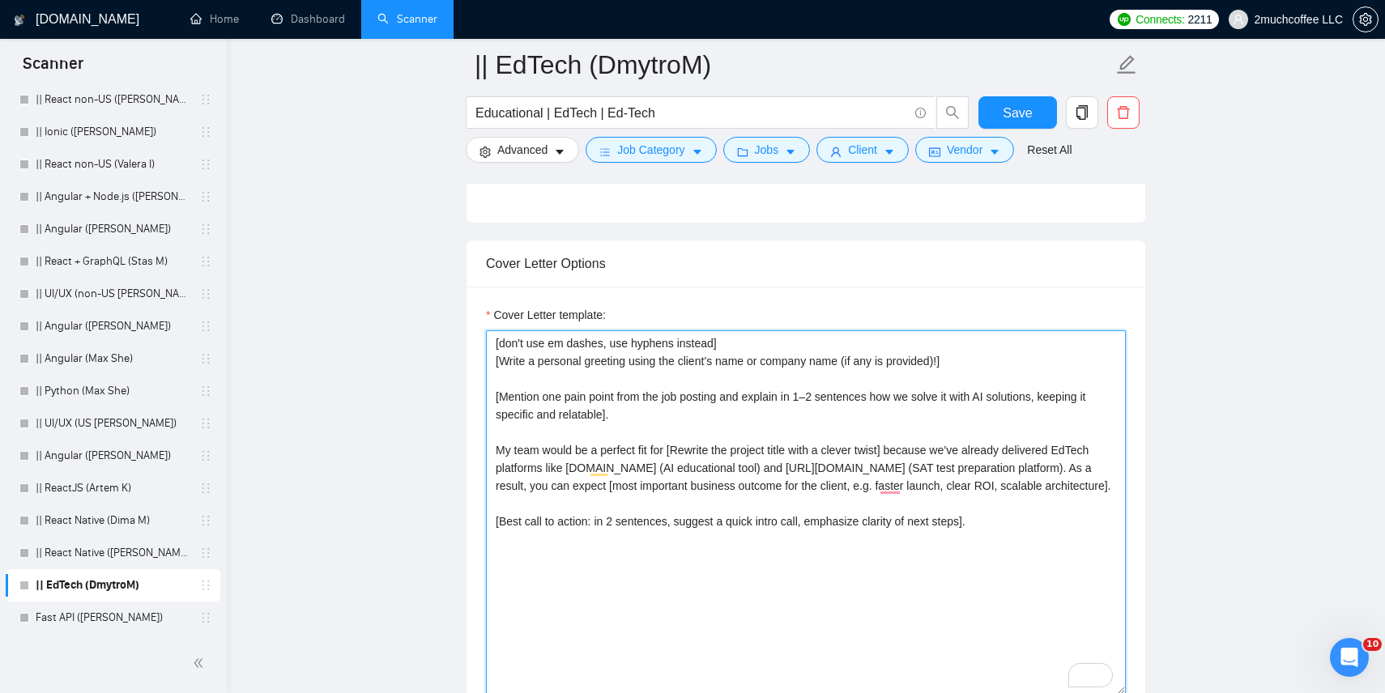
scroll to position [1002, 0]
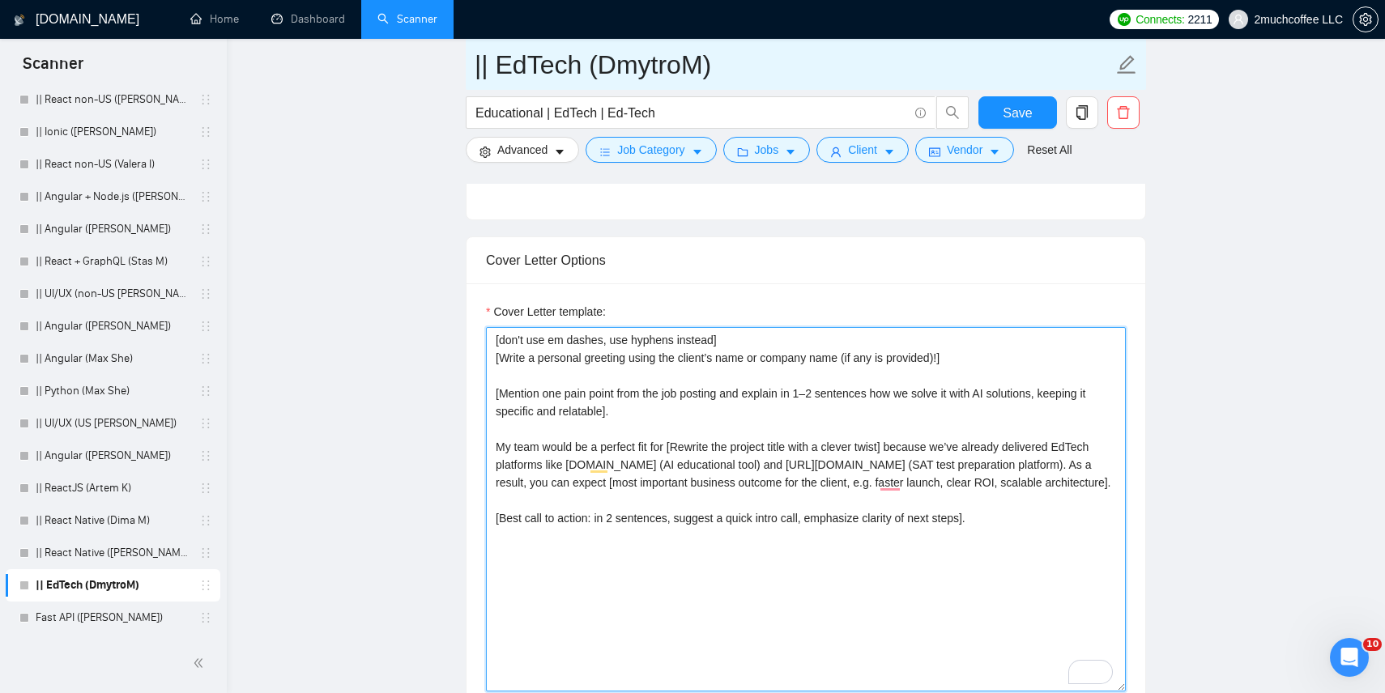
type textarea "[don't use em dashes, use hyphens instead] [Write a personal greeting using the…"
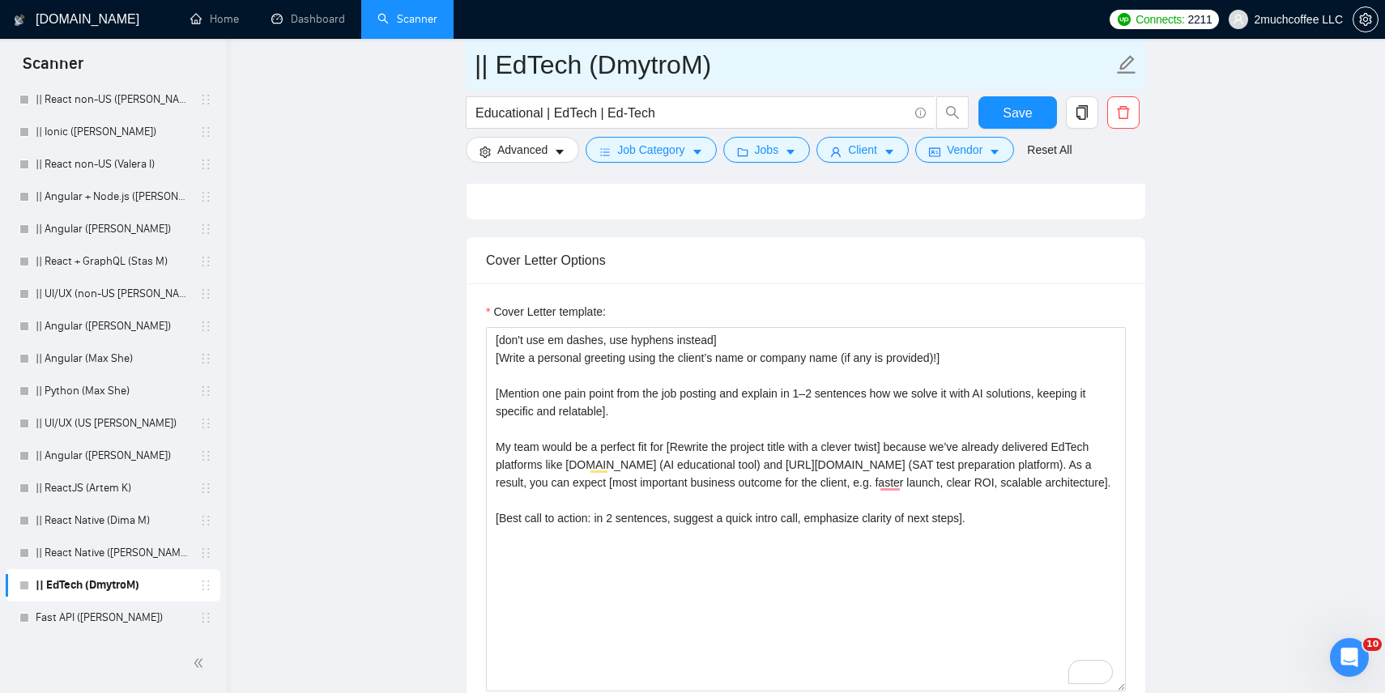
drag, startPoint x: 484, startPoint y: 62, endPoint x: 450, endPoint y: 62, distance: 34.0
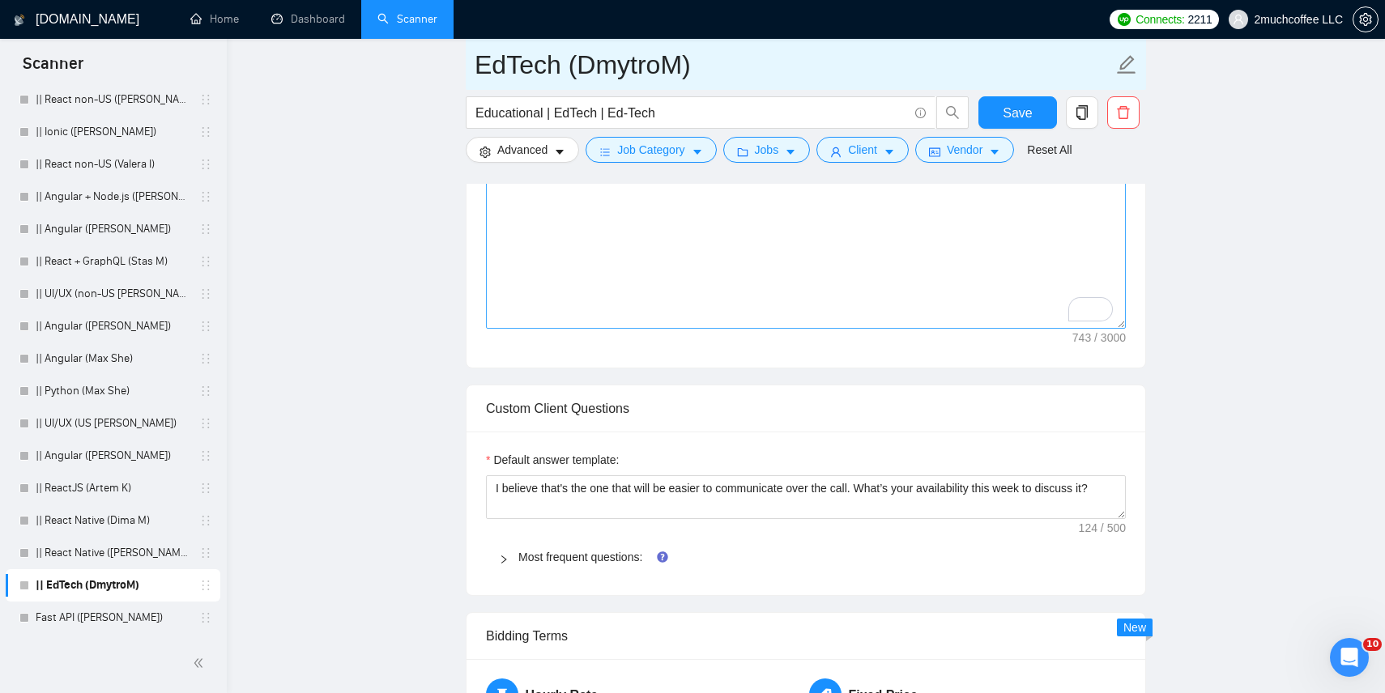
scroll to position [1349, 0]
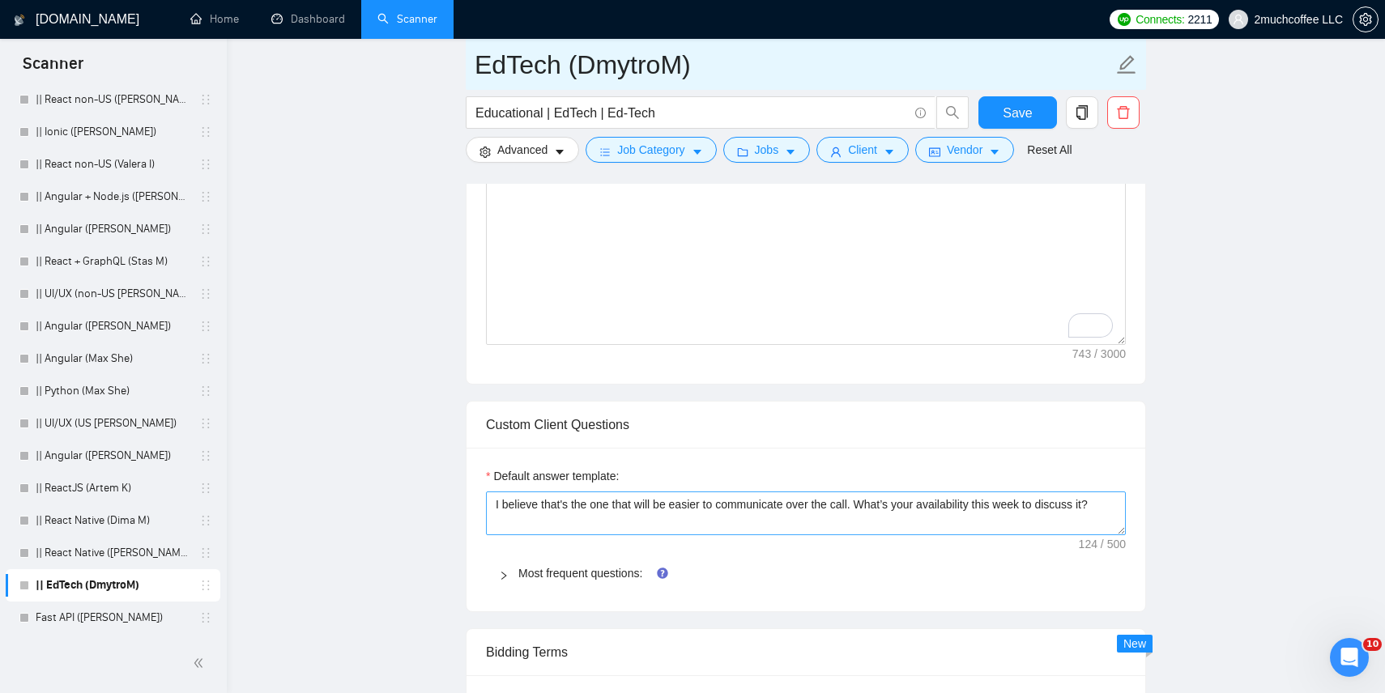
type input "EdTech (DmytroM)"
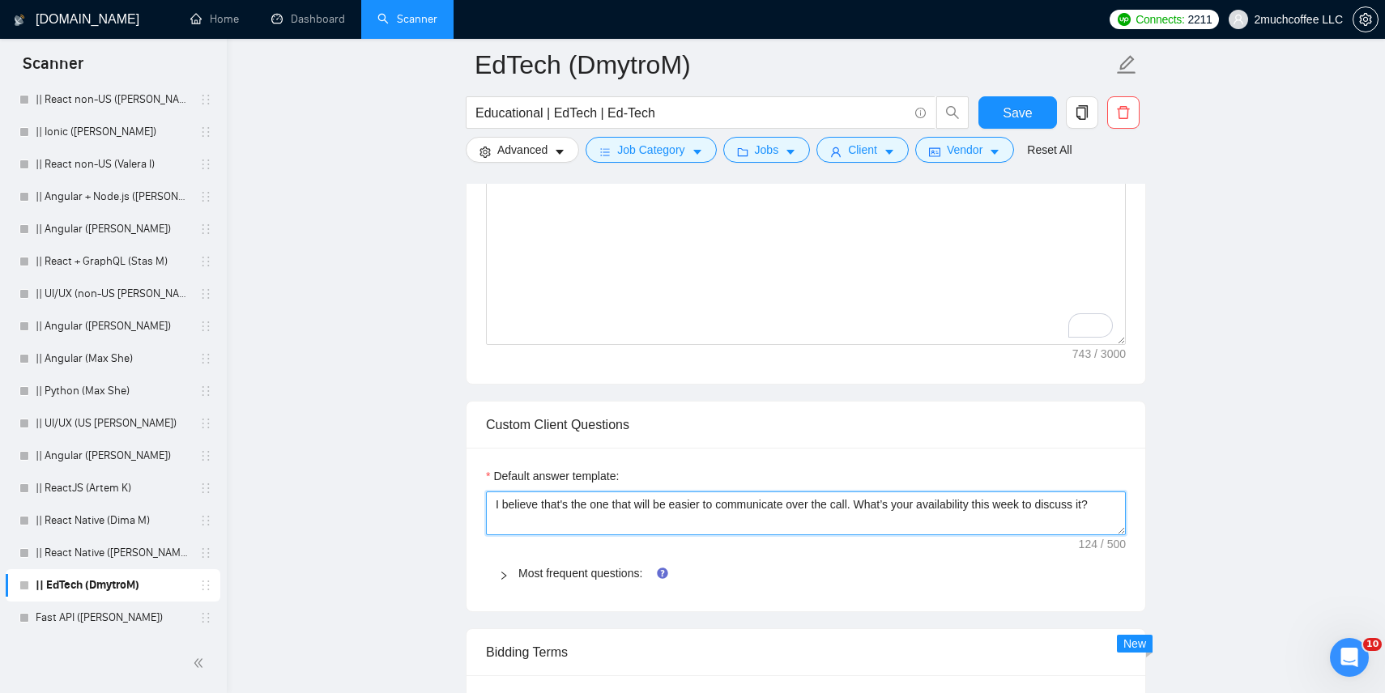
click at [550, 515] on textarea "I believe that's the one that will be easier to communicate over the call. What…" at bounding box center [806, 514] width 640 height 44
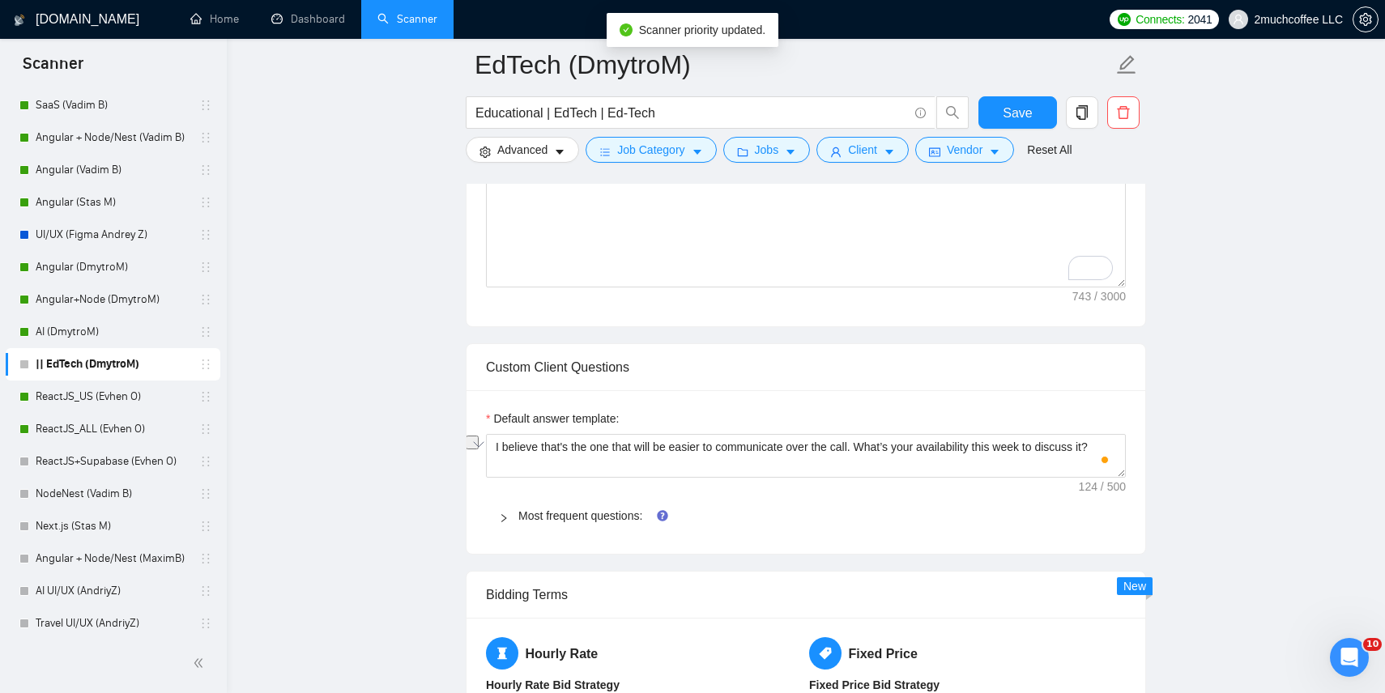
scroll to position [1405, 0]
drag, startPoint x: 87, startPoint y: 341, endPoint x: 467, endPoint y: 2, distance: 509.5
click at [0, 0] on section "Scanner New Scanner My Scanners SaaS (Vadim B) Angular + Node/Nest (Vadim B) An…" at bounding box center [692, 506] width 1385 height 3822
click at [565, 452] on textarea "I believe that's the one that will be easier to communicate over the call. What…" at bounding box center [806, 457] width 640 height 44
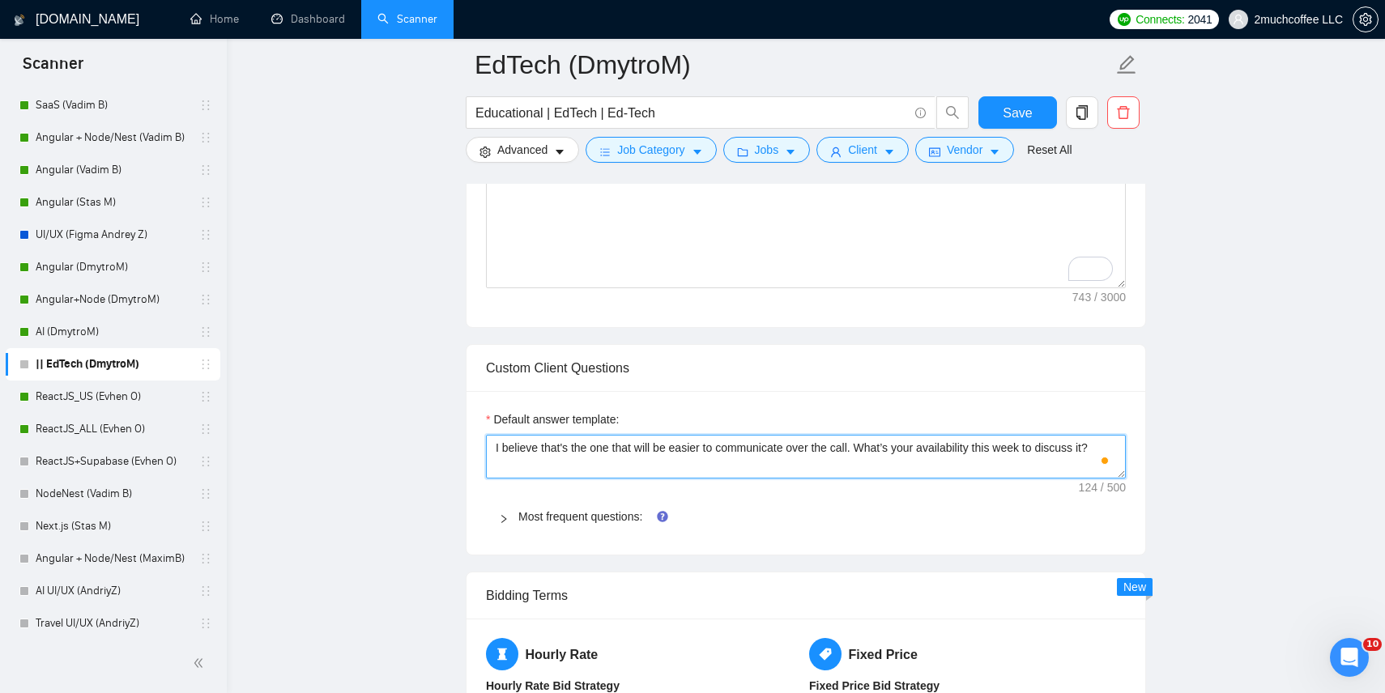
click at [565, 452] on textarea "I believe that's the one that will be easier to communicate over the call. What…" at bounding box center [806, 457] width 640 height 44
paste textarea "[To answer the following inquiry, please integrate details from my profile and …"
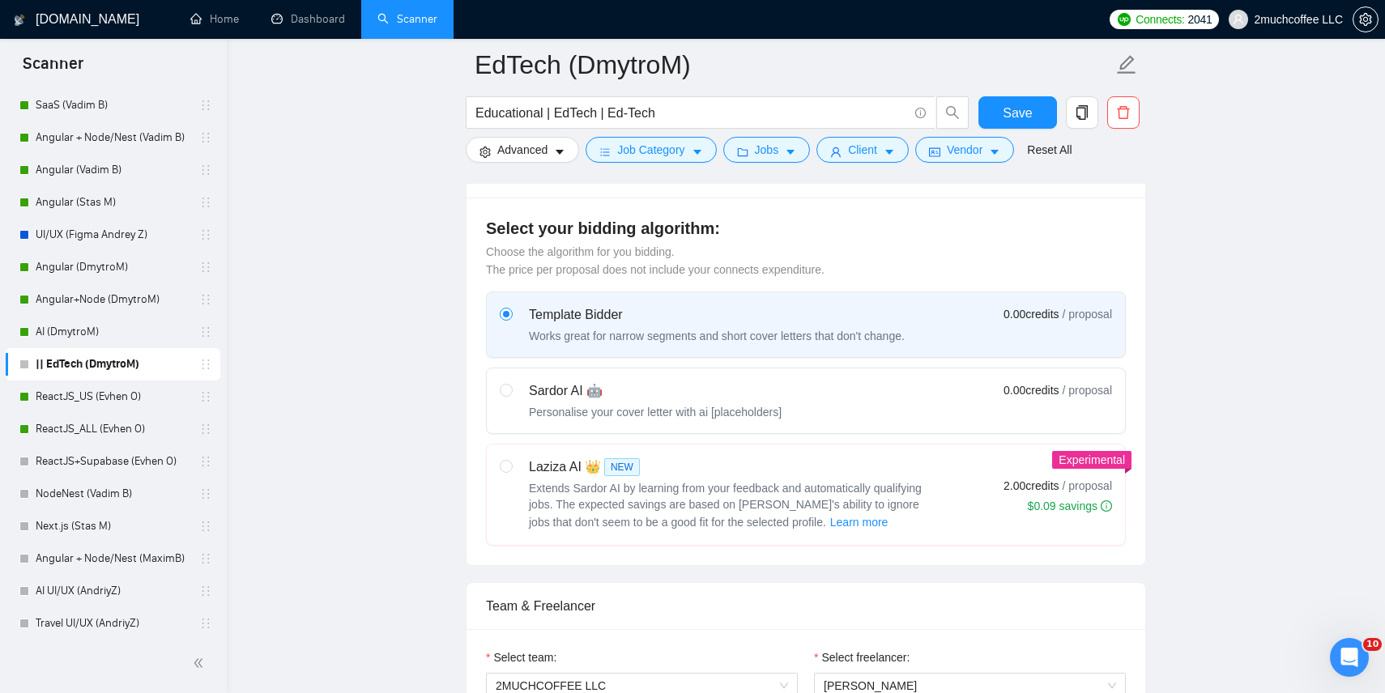
type textarea "[To answer the following inquiry, please integrate details from my profile and …"
click at [689, 382] on div "Sardor AI 🤖" at bounding box center [655, 391] width 253 height 19
click at [511, 384] on input "radio" at bounding box center [505, 389] width 11 height 11
radio input "true"
radio input "false"
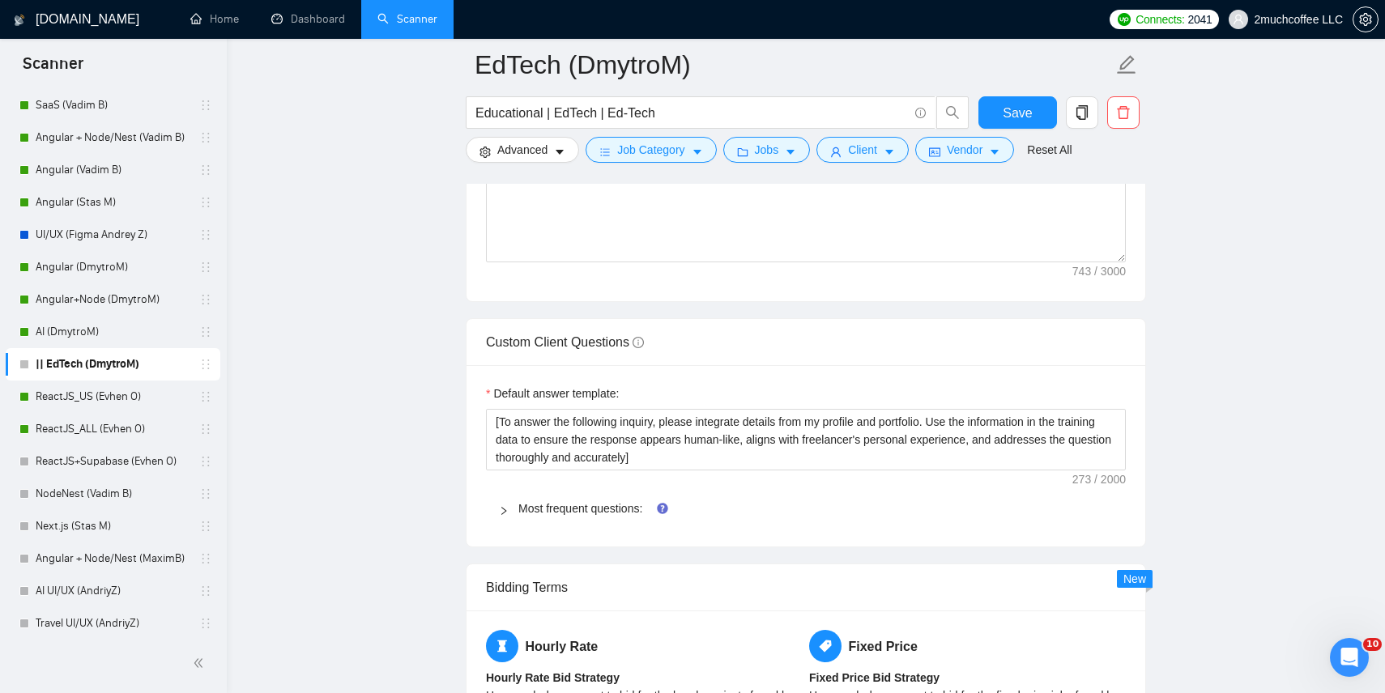
scroll to position [2167, 0]
click at [595, 493] on div "Most frequent questions:" at bounding box center [806, 507] width 640 height 37
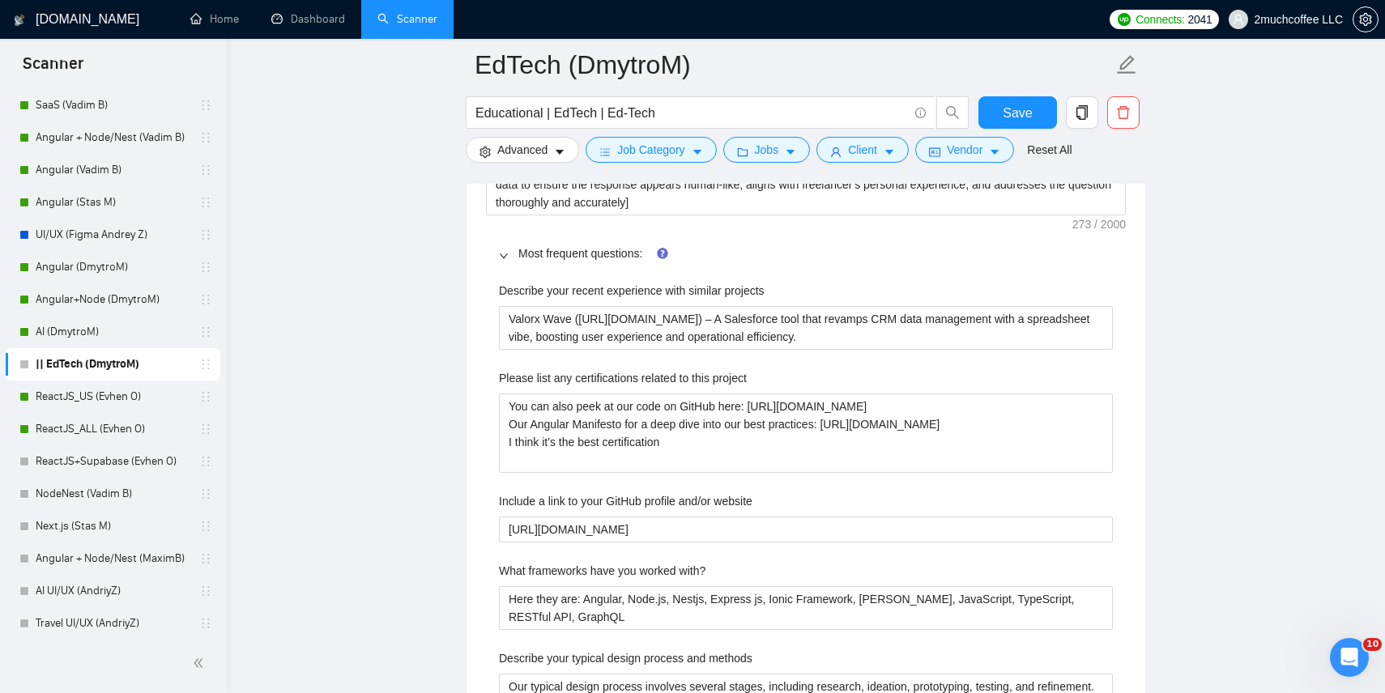
scroll to position [2422, 0]
click at [650, 331] on projects "Valorx Wave (https://valorx.com/wave/) – A Salesforce tool that revamps CRM dat…" at bounding box center [806, 327] width 614 height 44
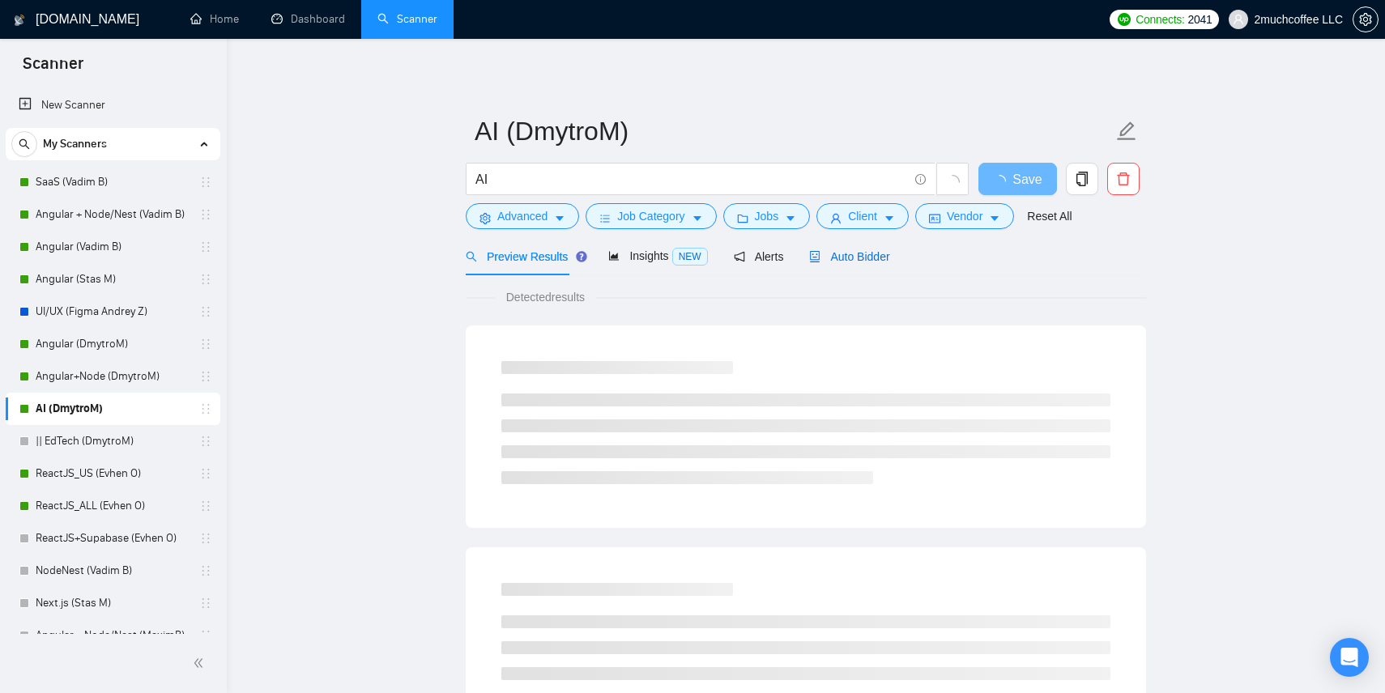
click at [830, 265] on div "Auto Bidder" at bounding box center [849, 257] width 80 height 18
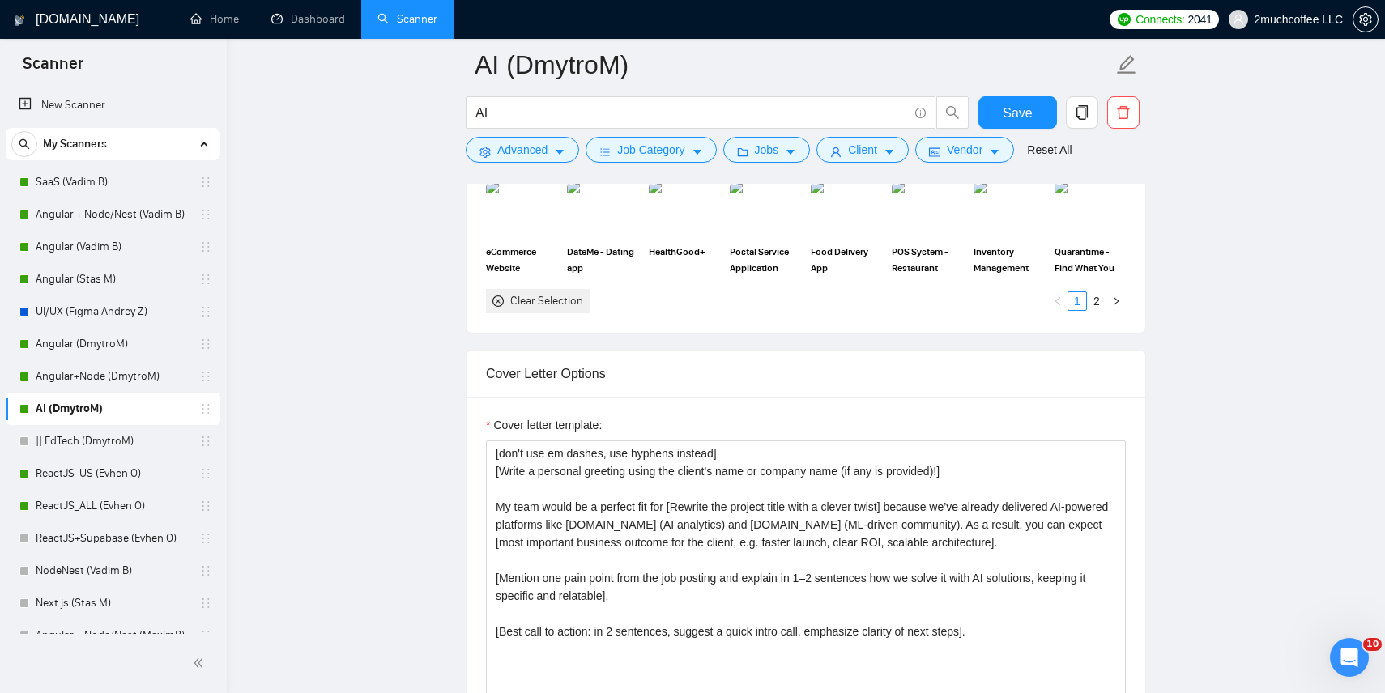
scroll to position [1820, 0]
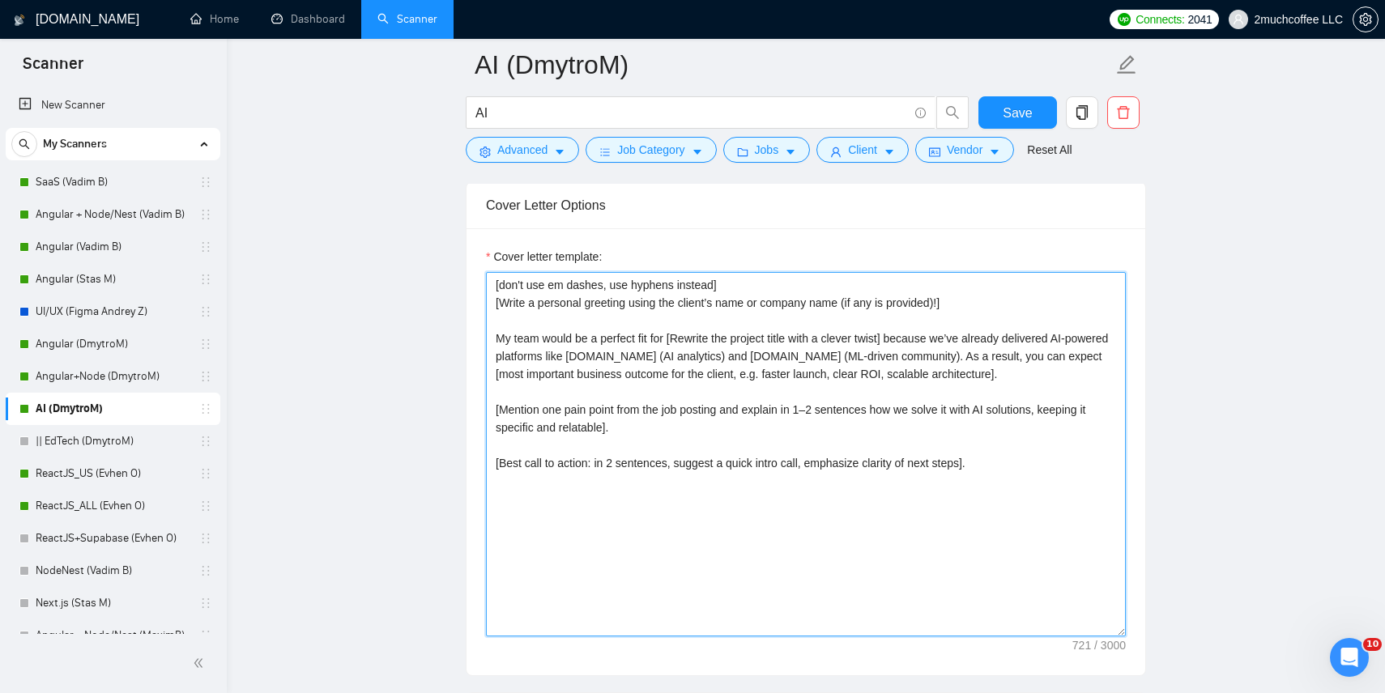
click at [636, 376] on textarea "[don't use em dashes, use hyphens instead] [Write a personal greeting using the…" at bounding box center [806, 454] width 640 height 365
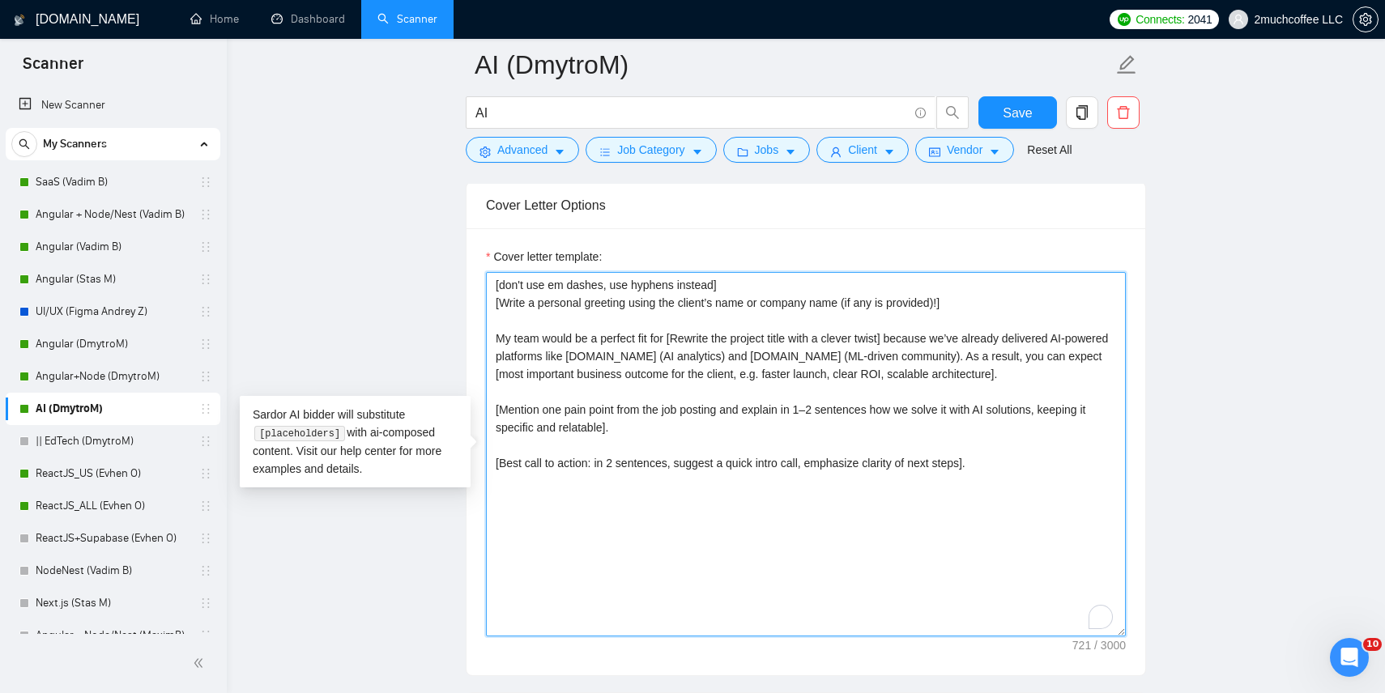
click at [578, 429] on textarea "[don't use em dashes, use hyphens instead] [Write a personal greeting using the…" at bounding box center [806, 454] width 640 height 365
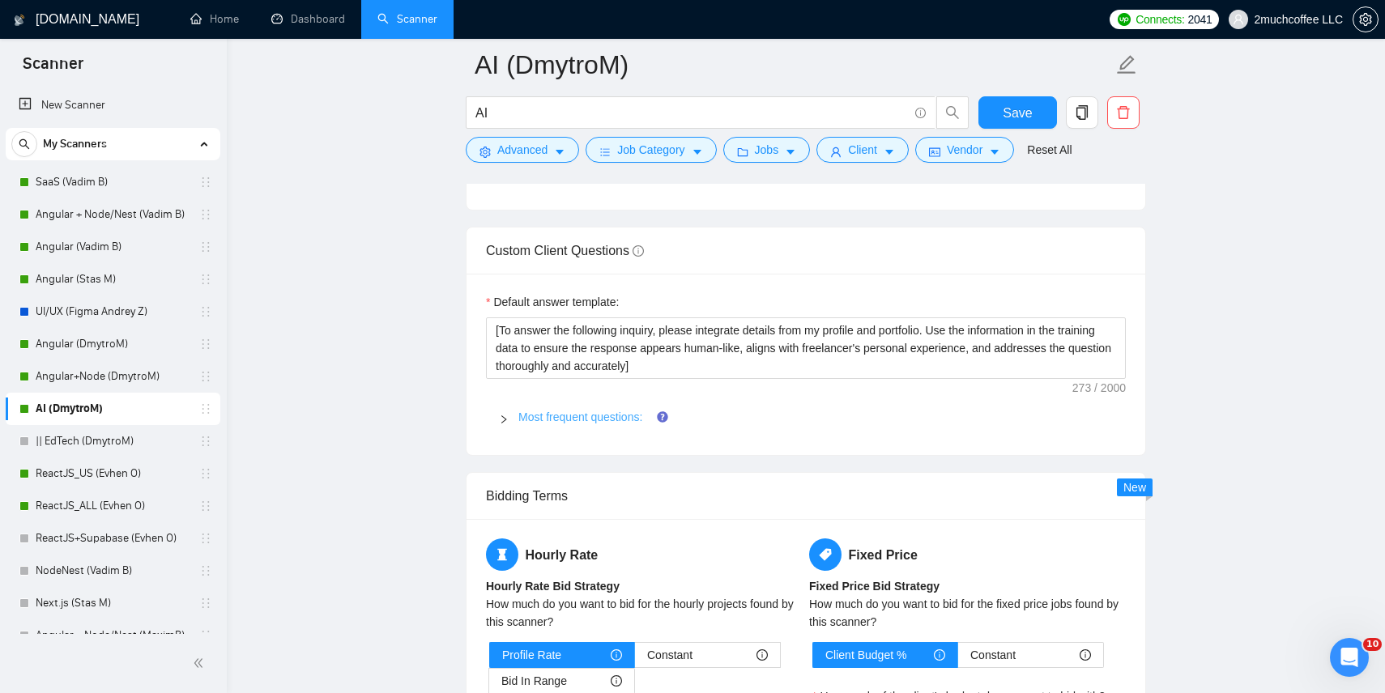
scroll to position [2287, 0]
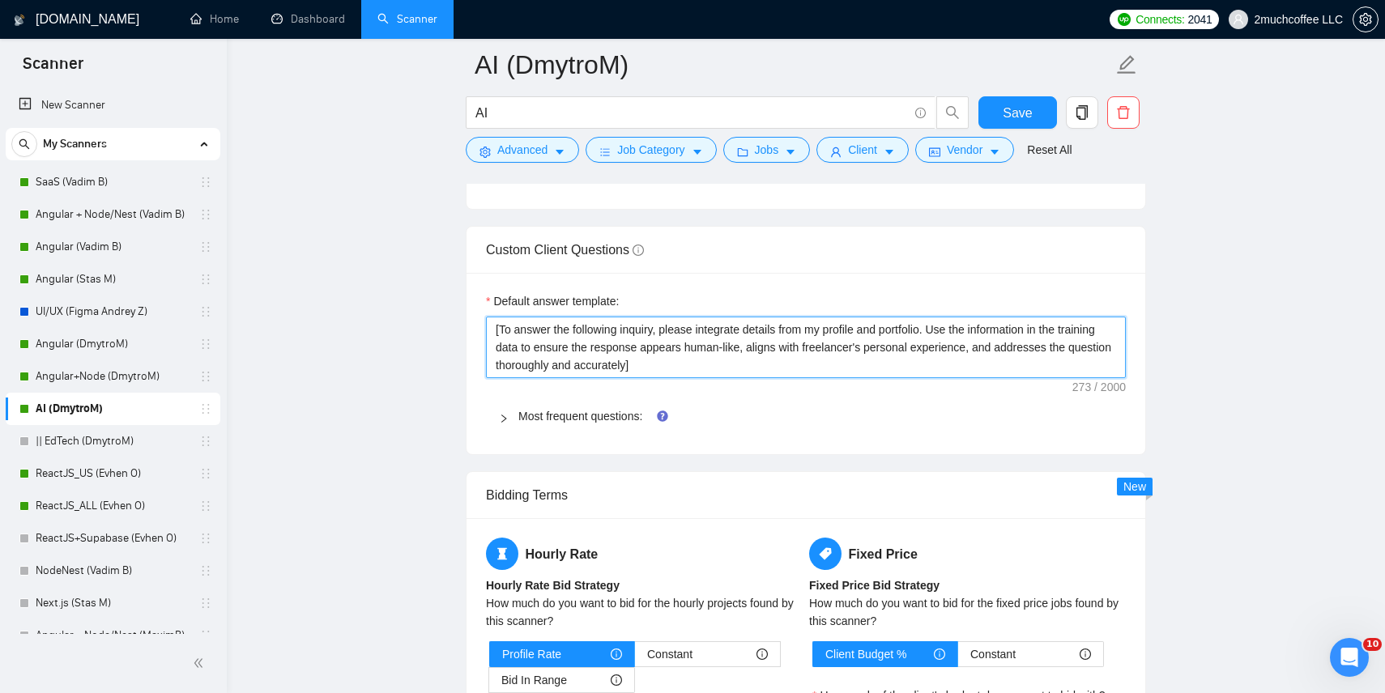
click at [579, 348] on textarea "[To answer the following inquiry, please integrate details from my profile and …" at bounding box center [806, 348] width 640 height 62
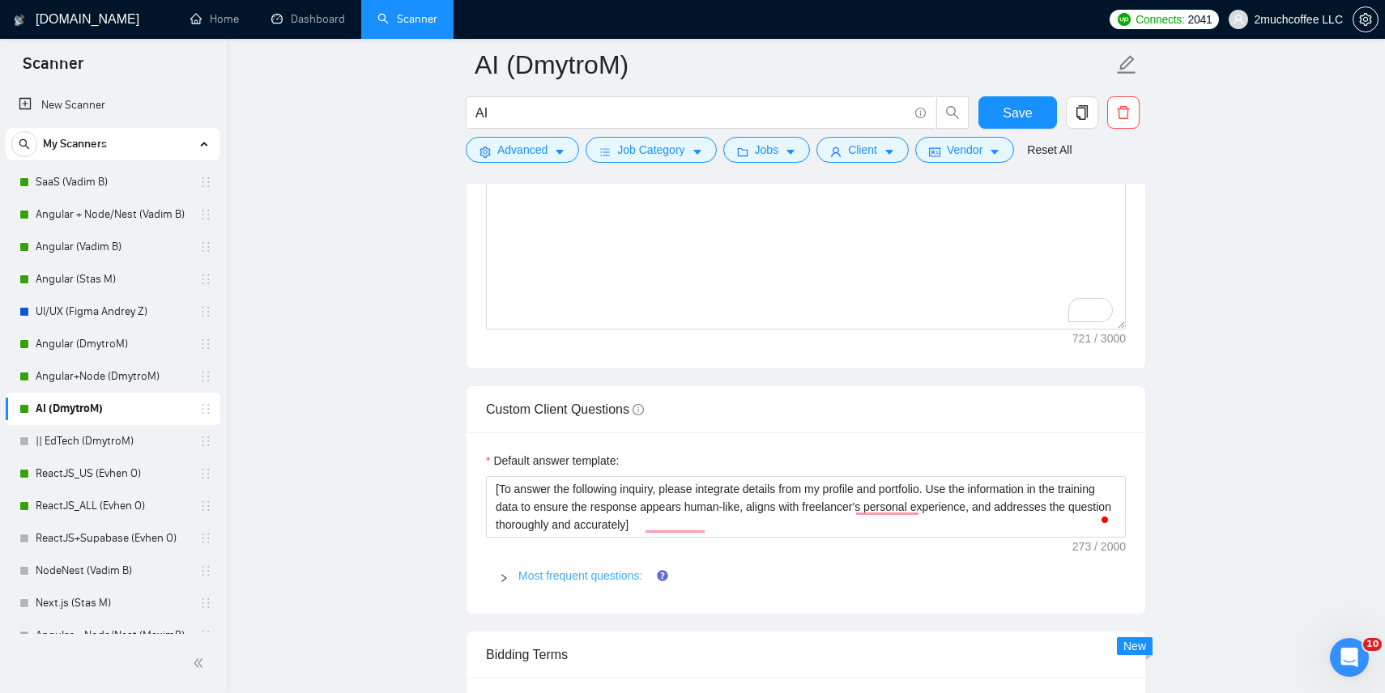
click at [555, 581] on link "Most frequent questions:" at bounding box center [580, 575] width 124 height 13
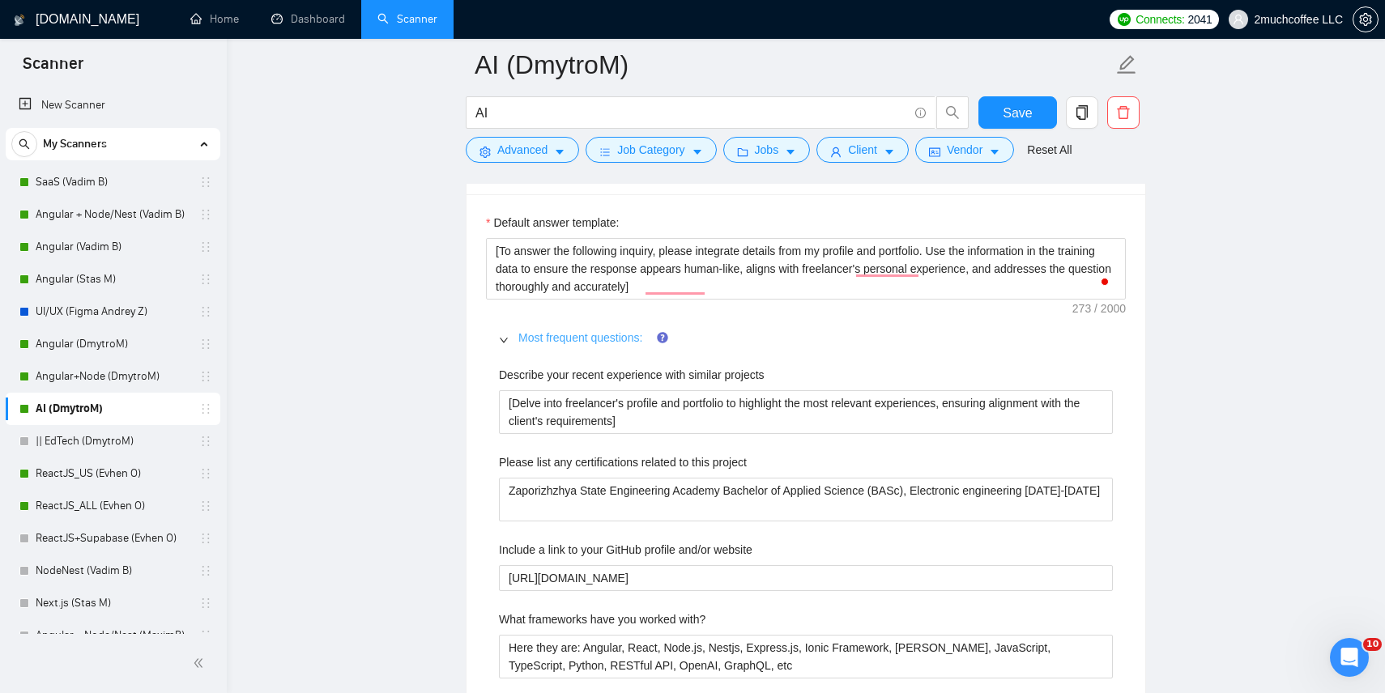
scroll to position [2431, 0]
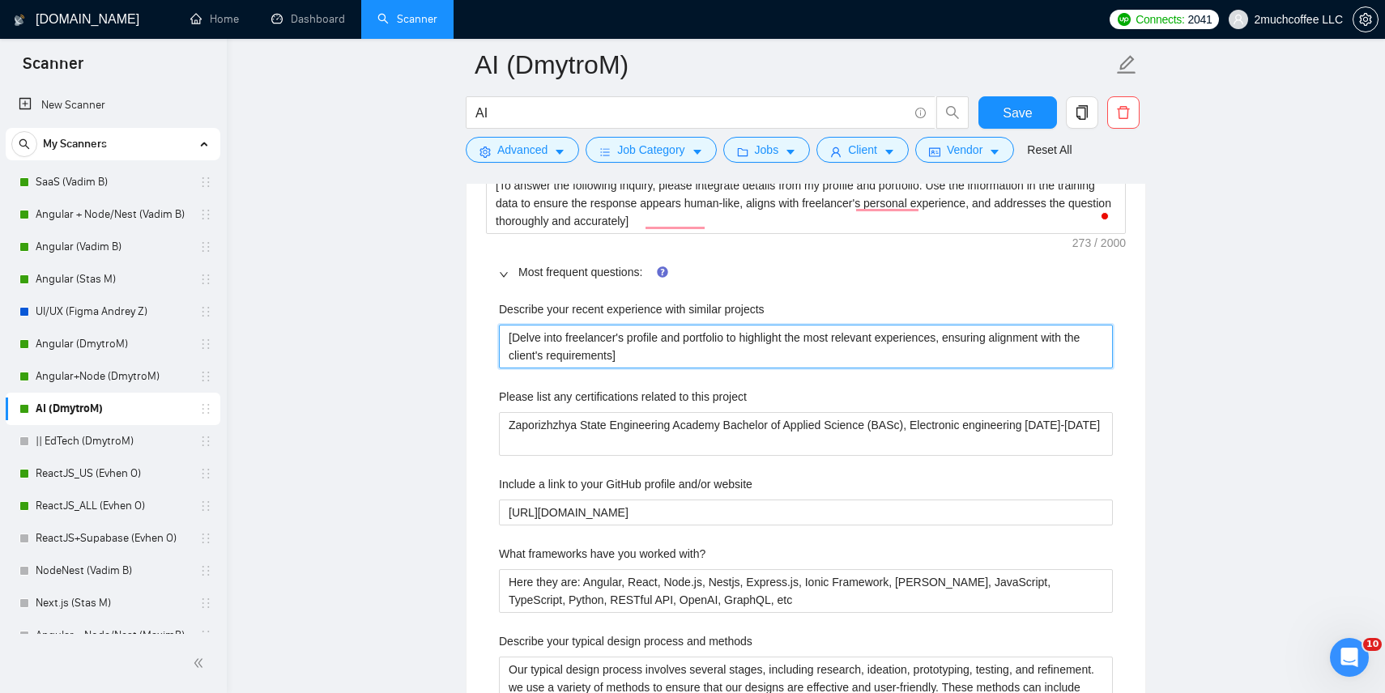
click at [632, 336] on projects "[Delve into freelancer's profile and portfolio to highlight the most relevant e…" at bounding box center [806, 347] width 614 height 44
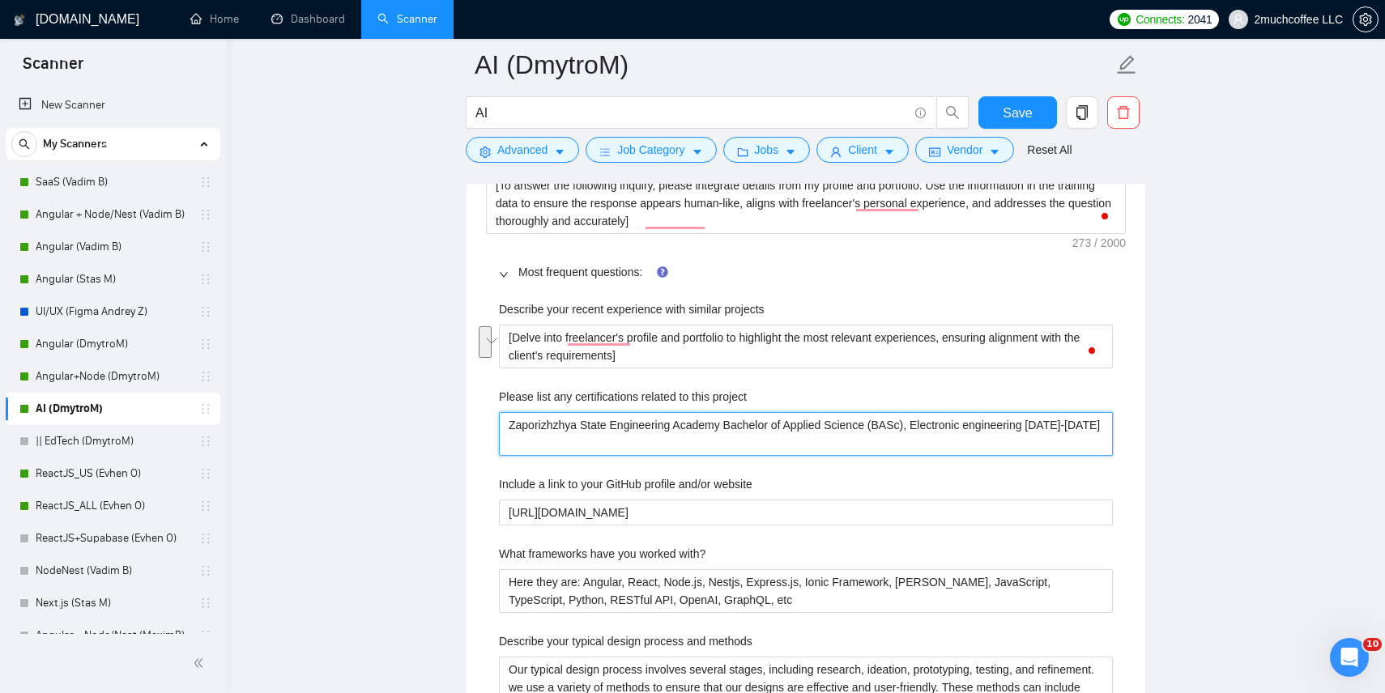
click at [593, 441] on project "Zaporizhzhya State Engineering Academy Bachelor of Applied Science (BASc), Elec…" at bounding box center [806, 434] width 614 height 44
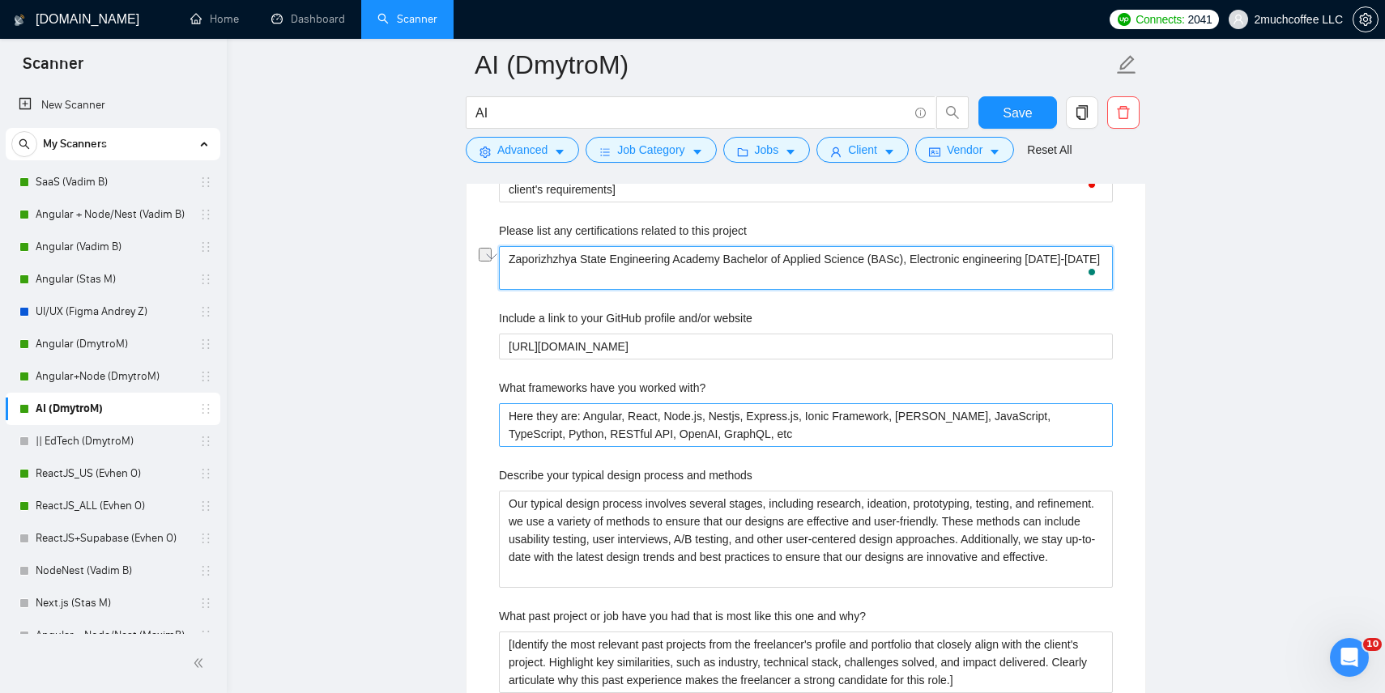
scroll to position [2666, 0]
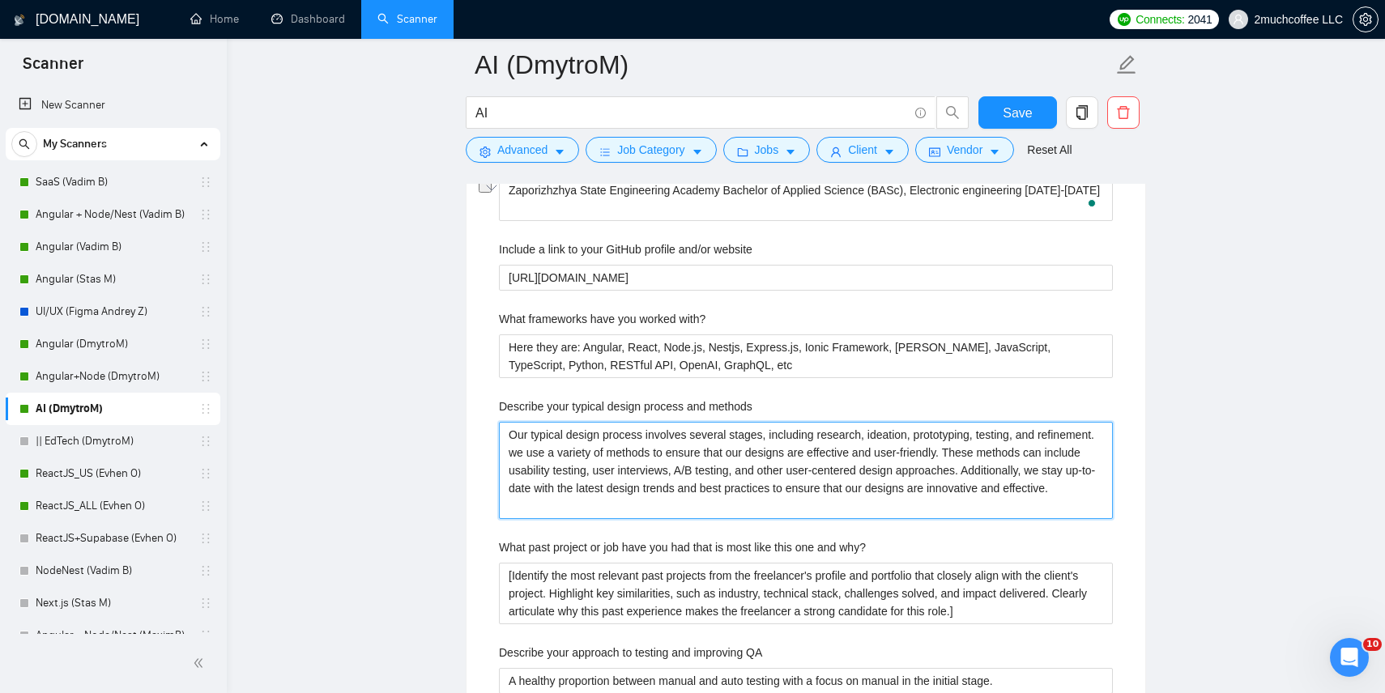
click at [543, 463] on methods "Our typical design process involves several stages, including research, ideatio…" at bounding box center [806, 470] width 614 height 97
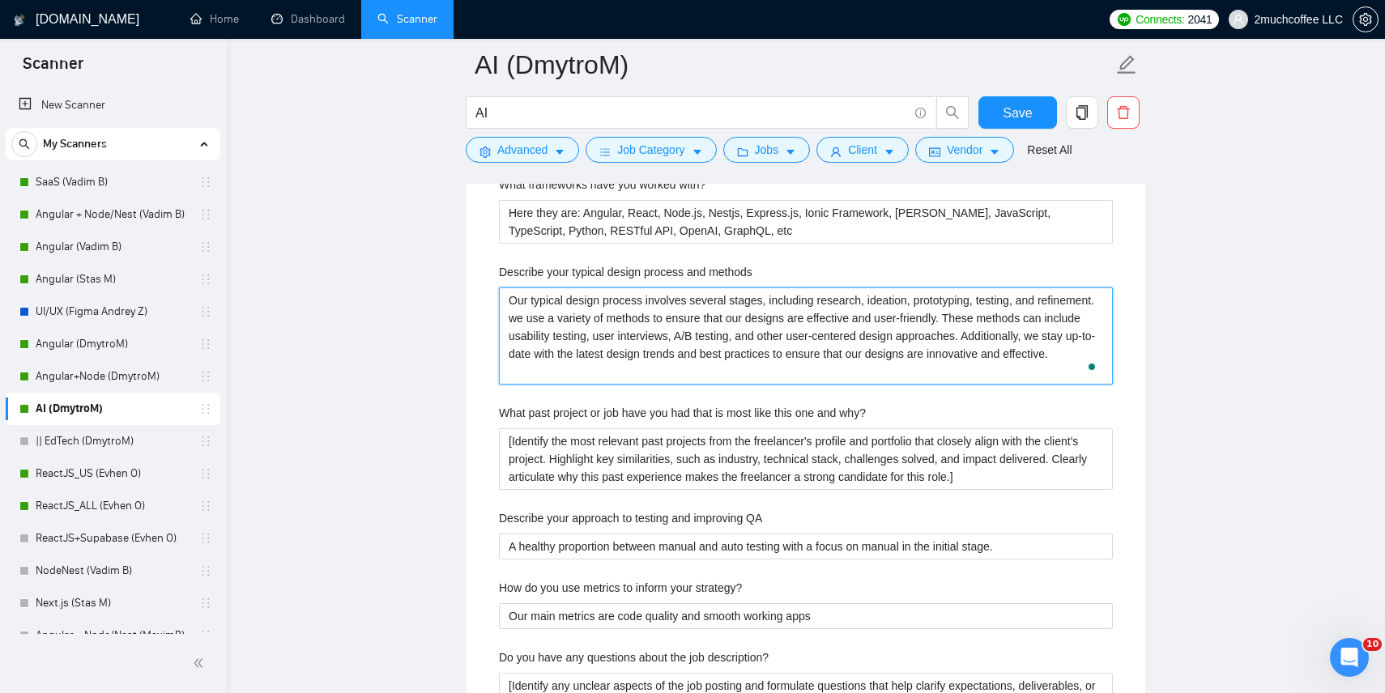
scroll to position [2801, 0]
click at [543, 463] on why\? "[Identify the most relevant past projects from the freelancer's profile and por…" at bounding box center [806, 459] width 614 height 62
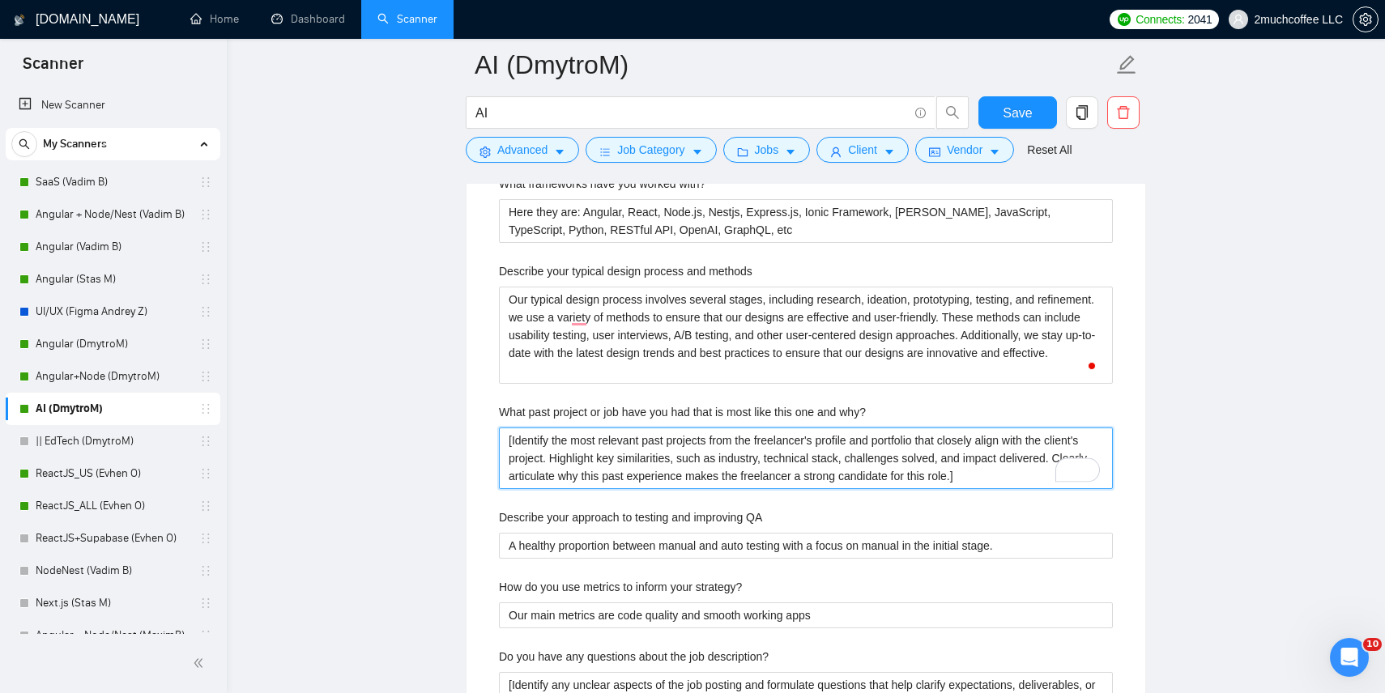
click at [574, 454] on why\? "[Identify the most relevant past projects from the freelancer's profile and por…" at bounding box center [806, 459] width 614 height 62
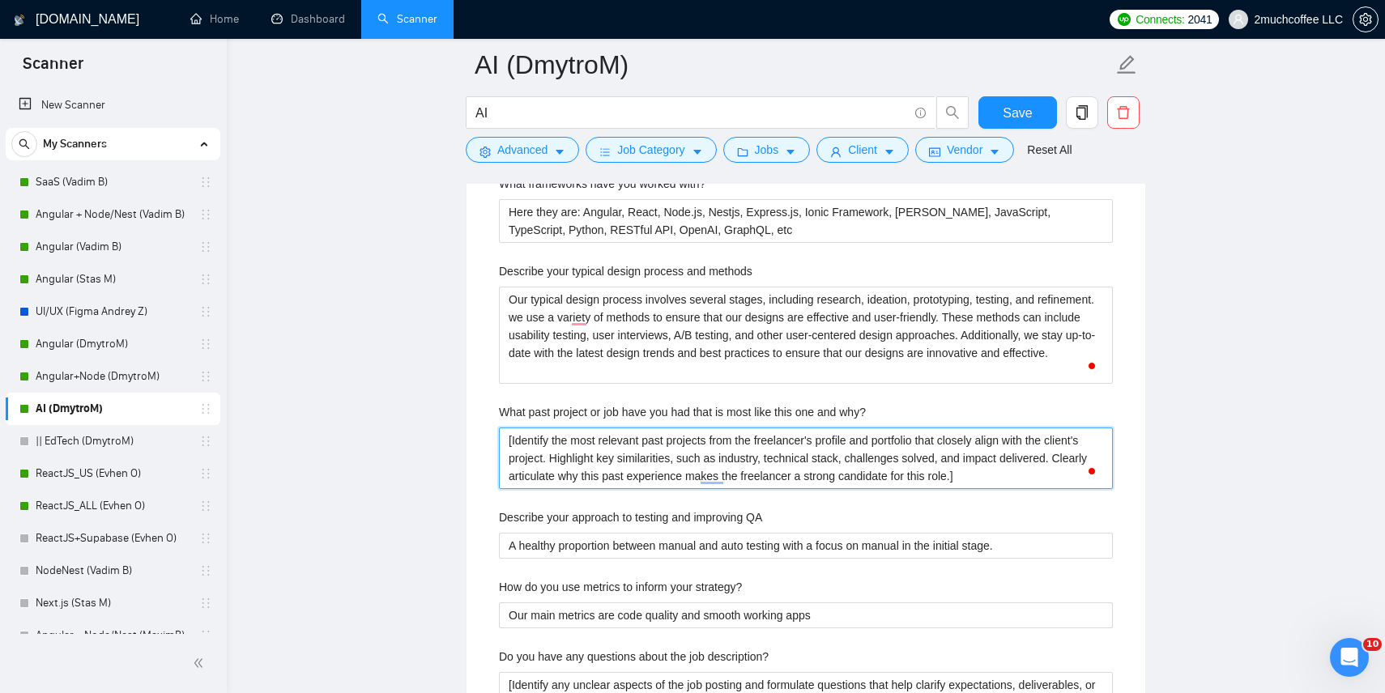
click at [574, 454] on why\? "[Identify the most relevant past projects from the freelancer's profile and por…" at bounding box center [806, 459] width 614 height 62
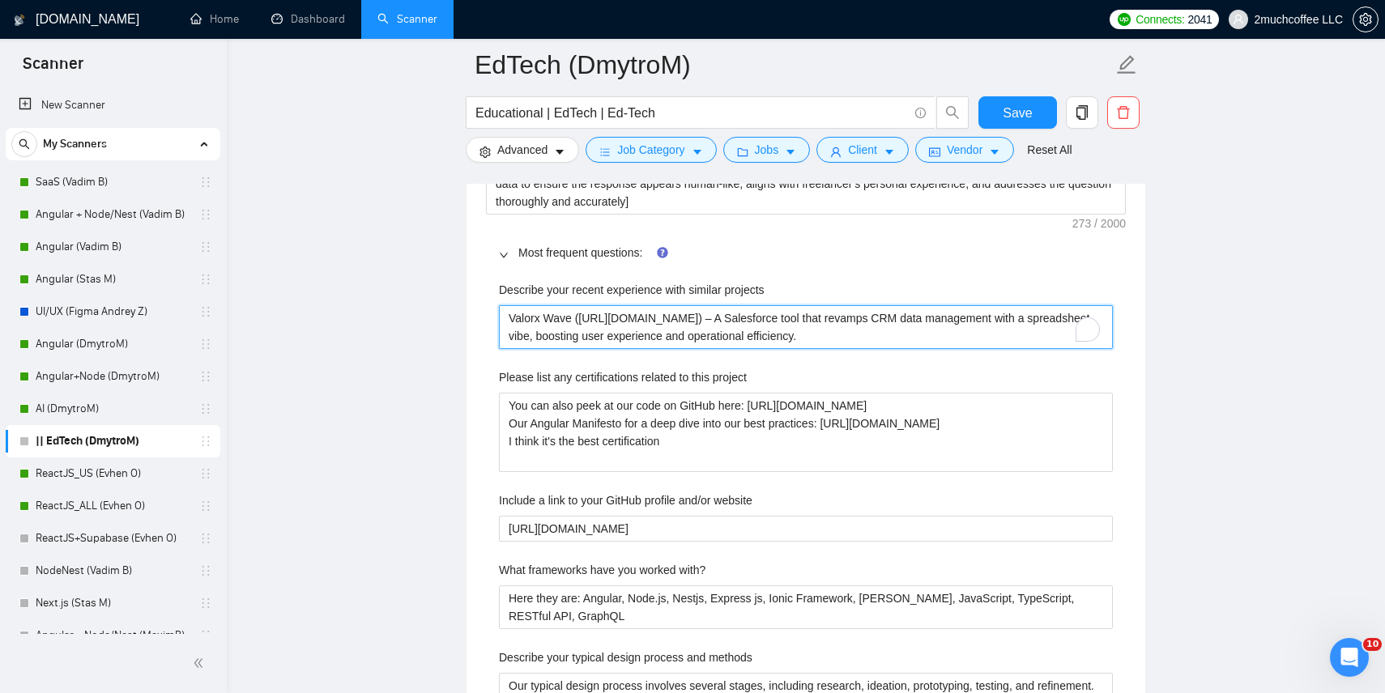
scroll to position [77, 0]
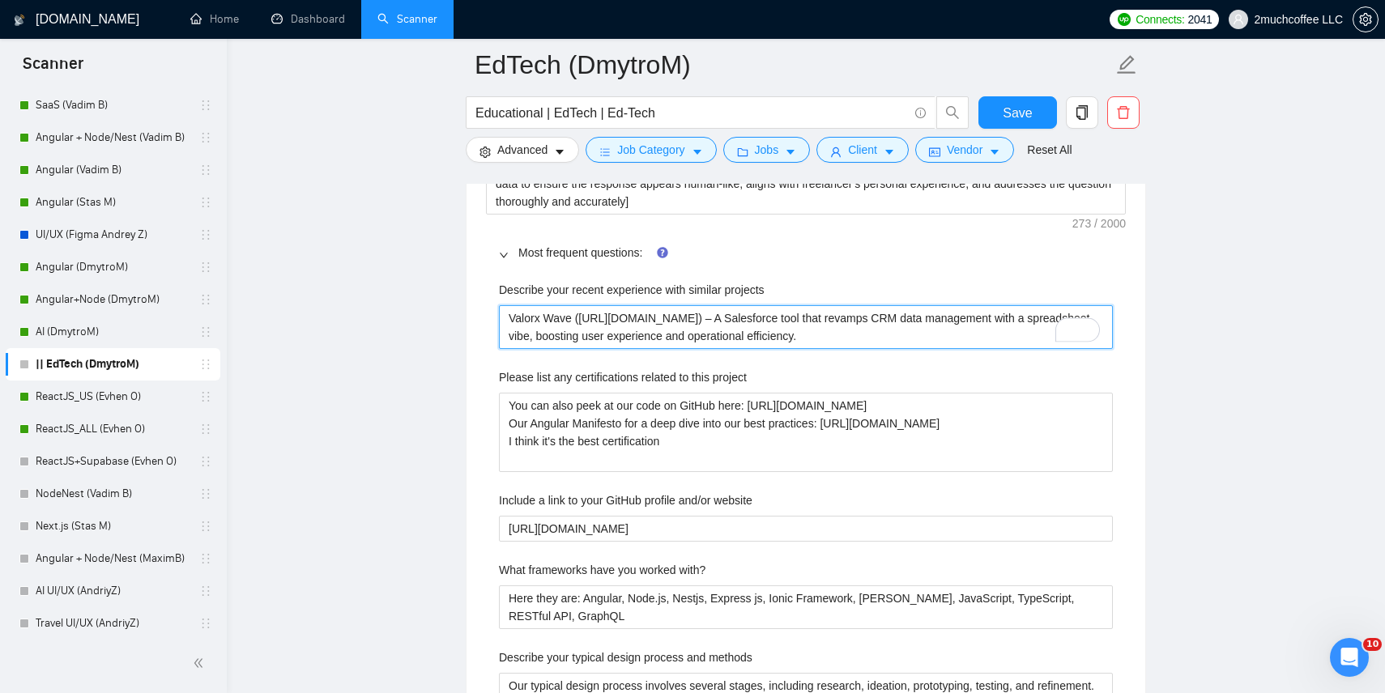
paste projects "[Delve into freelancer's profile and portfolio to highlight the most relevant e…"
type projects "[Delve into freelancer's profile and portfolio to highlight the most relevant e…"
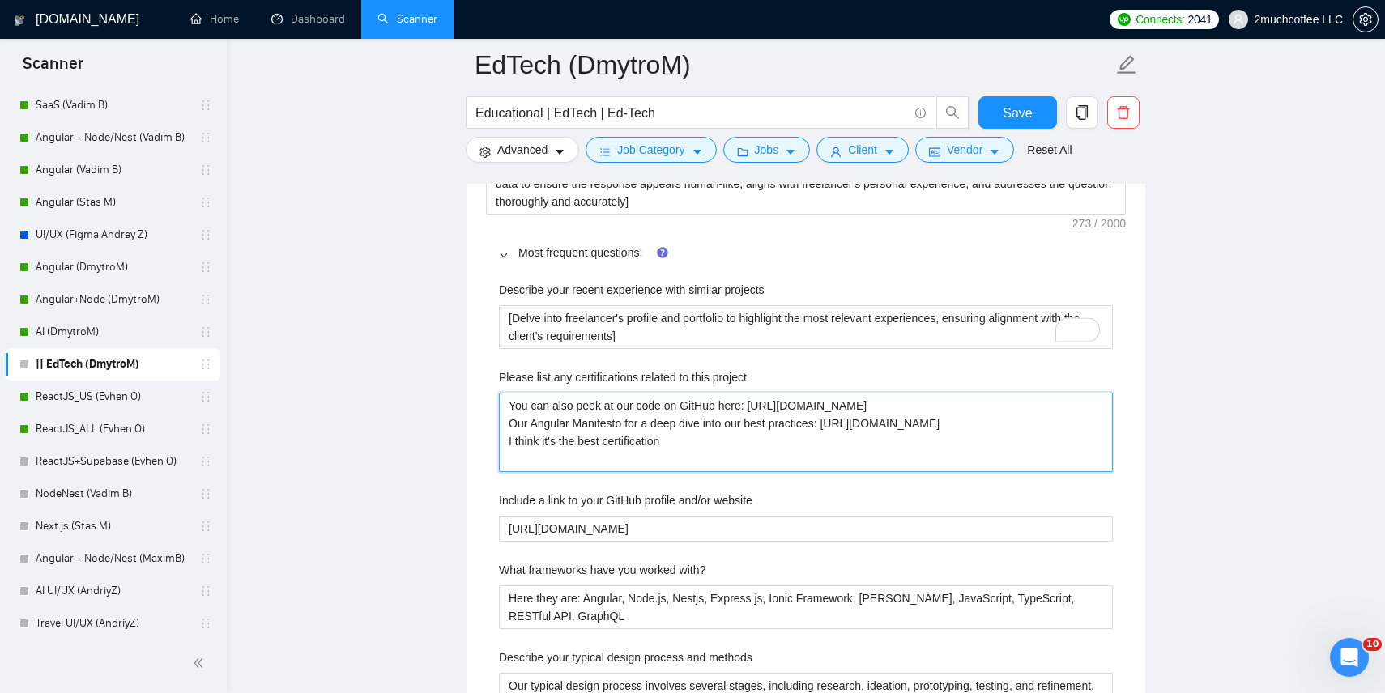
click at [640, 433] on project "You can also peek at our code on GitHub here: [URL][DOMAIN_NAME] Our Angular Ma…" at bounding box center [806, 432] width 614 height 79
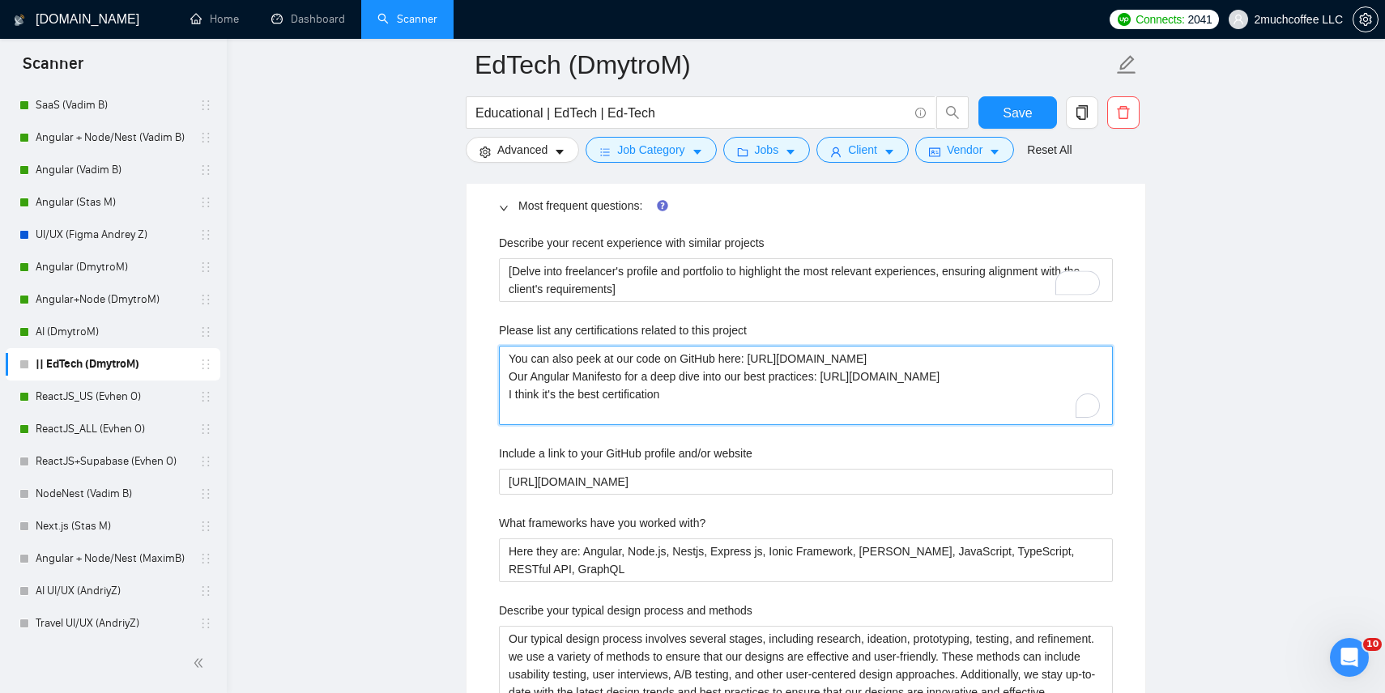
scroll to position [2472, 0]
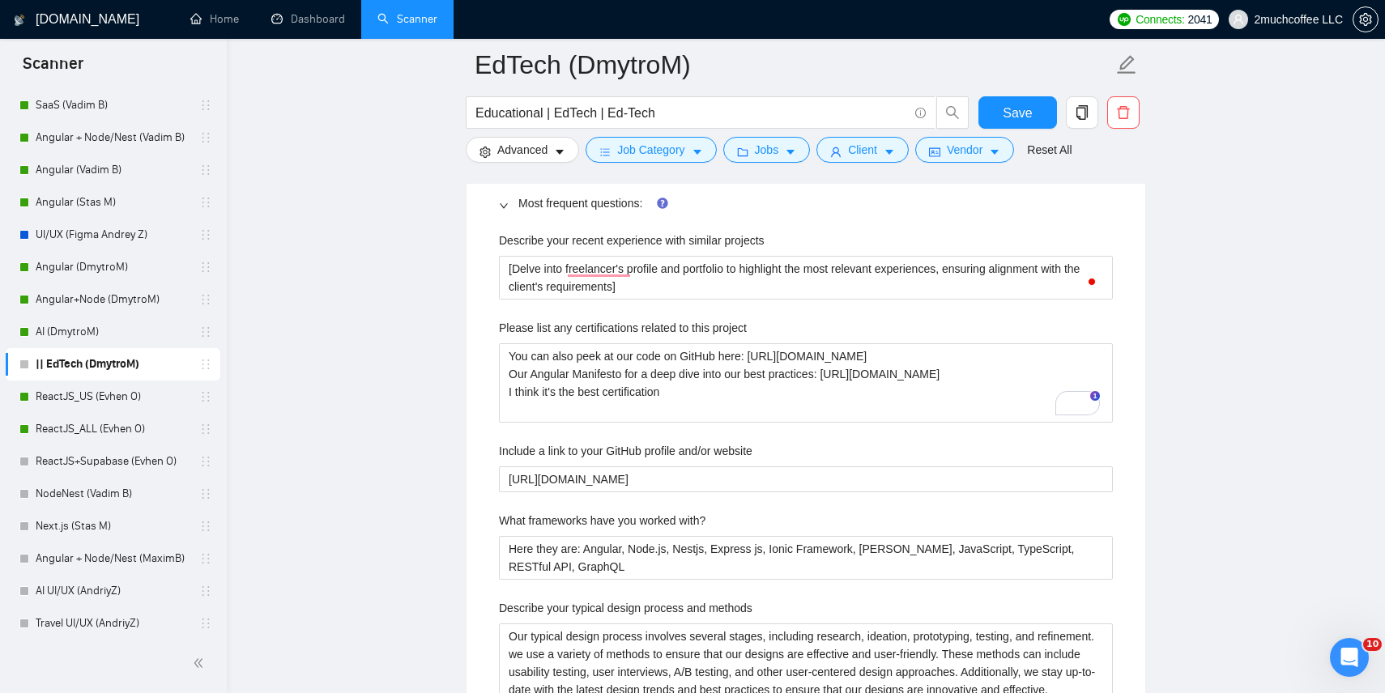
click at [542, 424] on div "Describe your recent experience with similar projects [Delve into freelancer's …" at bounding box center [806, 669] width 640 height 894
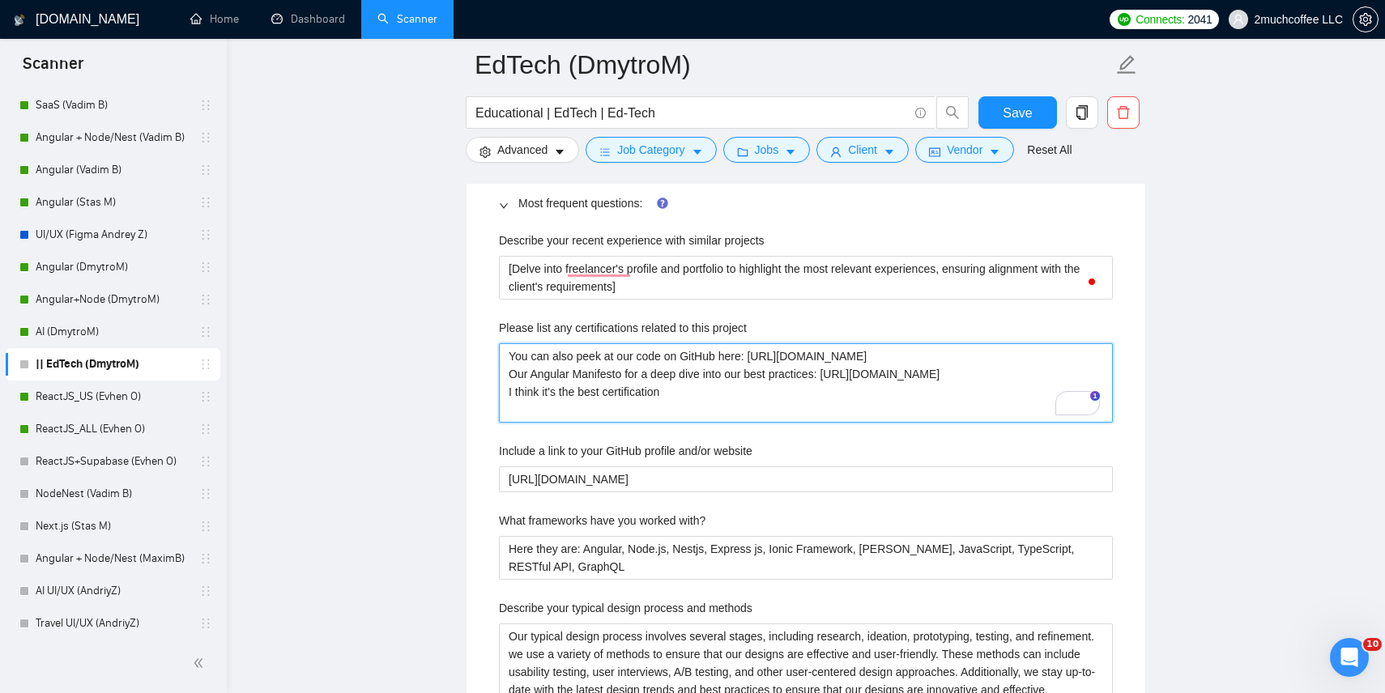
click at [717, 381] on project "You can also peek at our code on GitHub here: [URL][DOMAIN_NAME] Our Angular Ma…" at bounding box center [806, 382] width 614 height 79
click at [558, 348] on project "You can also peek at our code on GitHub here: [URL][DOMAIN_NAME] Our Angular Ma…" at bounding box center [806, 382] width 614 height 79
click at [558, 351] on project "You can also peek at our code on GitHub here: [URL][DOMAIN_NAME] Our Angular Ma…" at bounding box center [806, 382] width 614 height 79
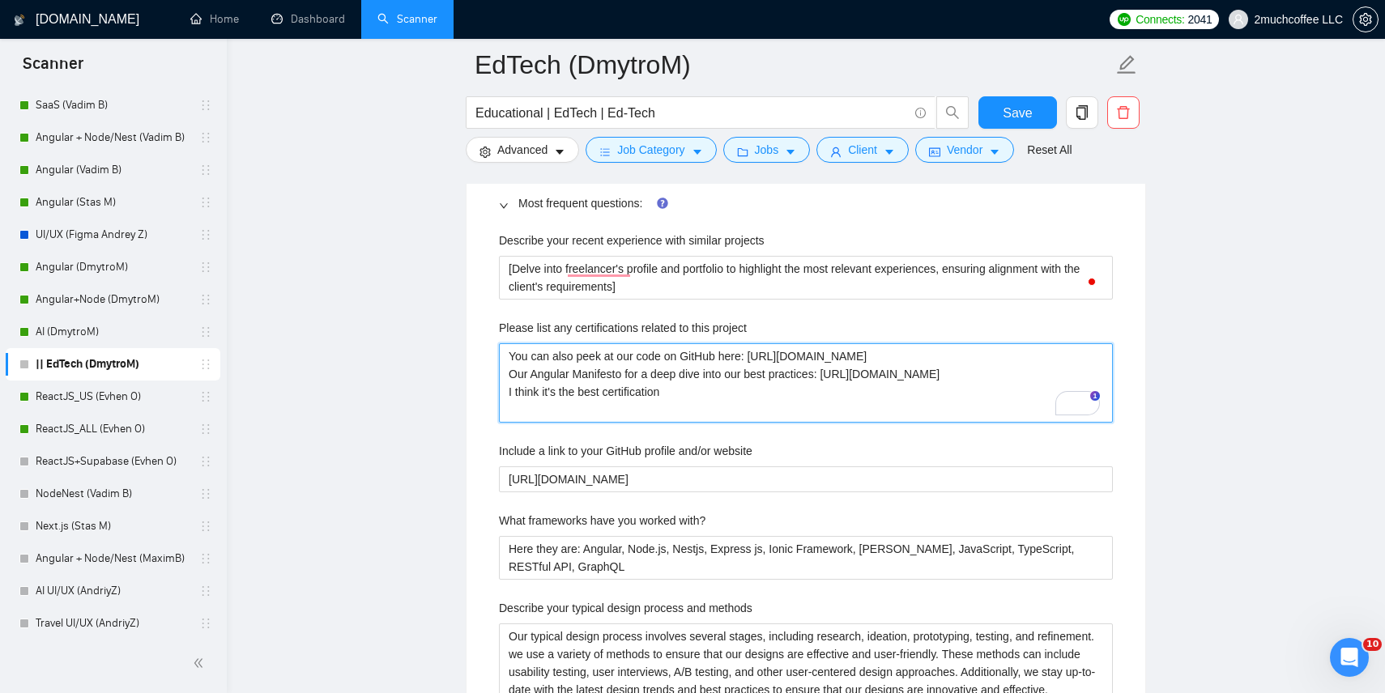
paste project "Zaporizhzhya State Engineering Academy Bachelor of Applied Science (BASc), Elec…"
type project "Zaporizhzhya State Engineering Academy Bachelor of Applied Science (BASc), Elec…"
paste project "To enrich screen reader interactions, please activate Accessibility in Grammarl…"
type project "Zaporizhzhya State Engineering Academy Bachelor of Applied Science (BASc), Elec…"
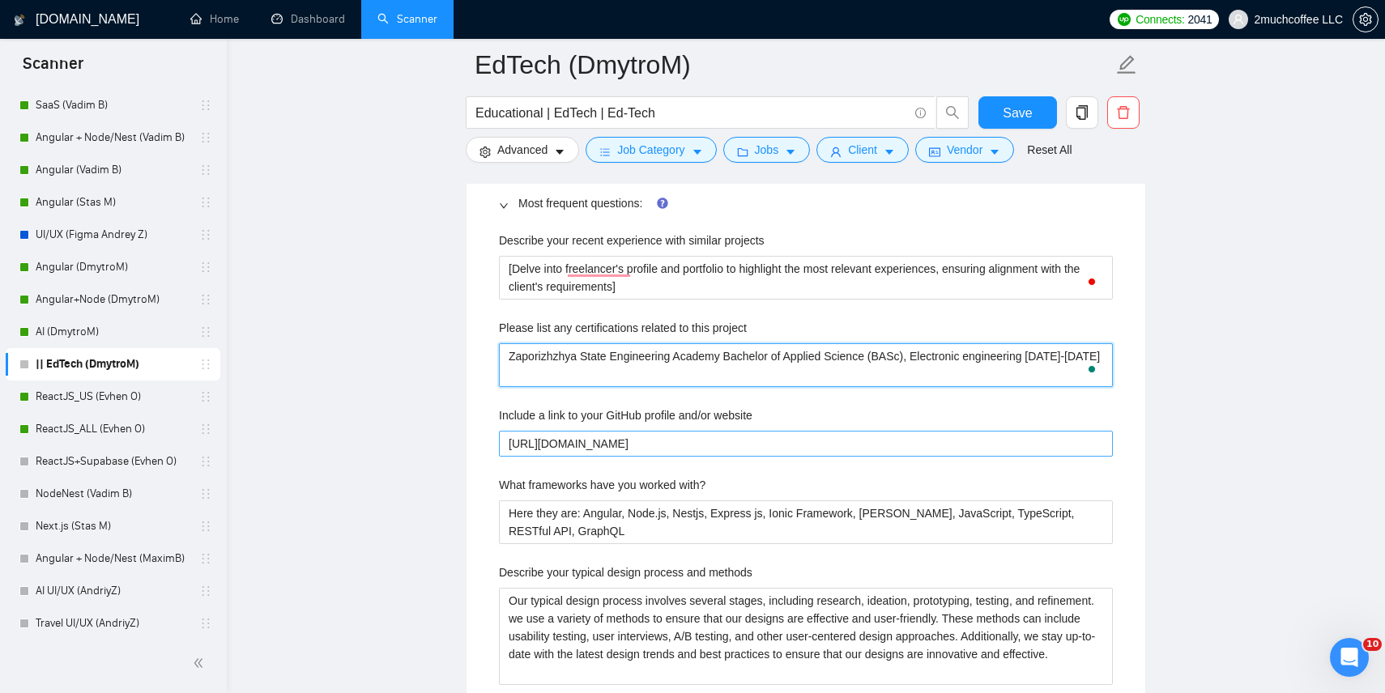
type project "Zaporizhzhya State Engineering Academy Bachelor of Applied Science (BASc), Elec…"
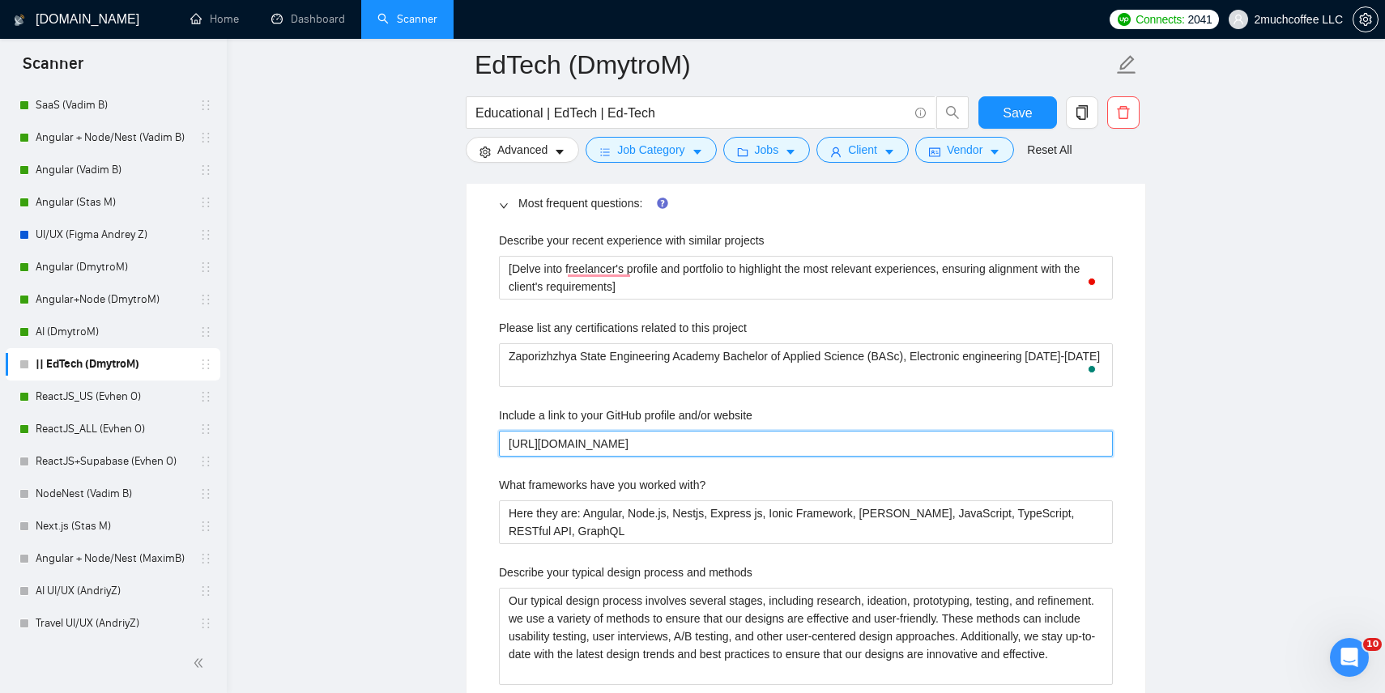
click at [565, 451] on website "[URL][DOMAIN_NAME]" at bounding box center [806, 444] width 614 height 26
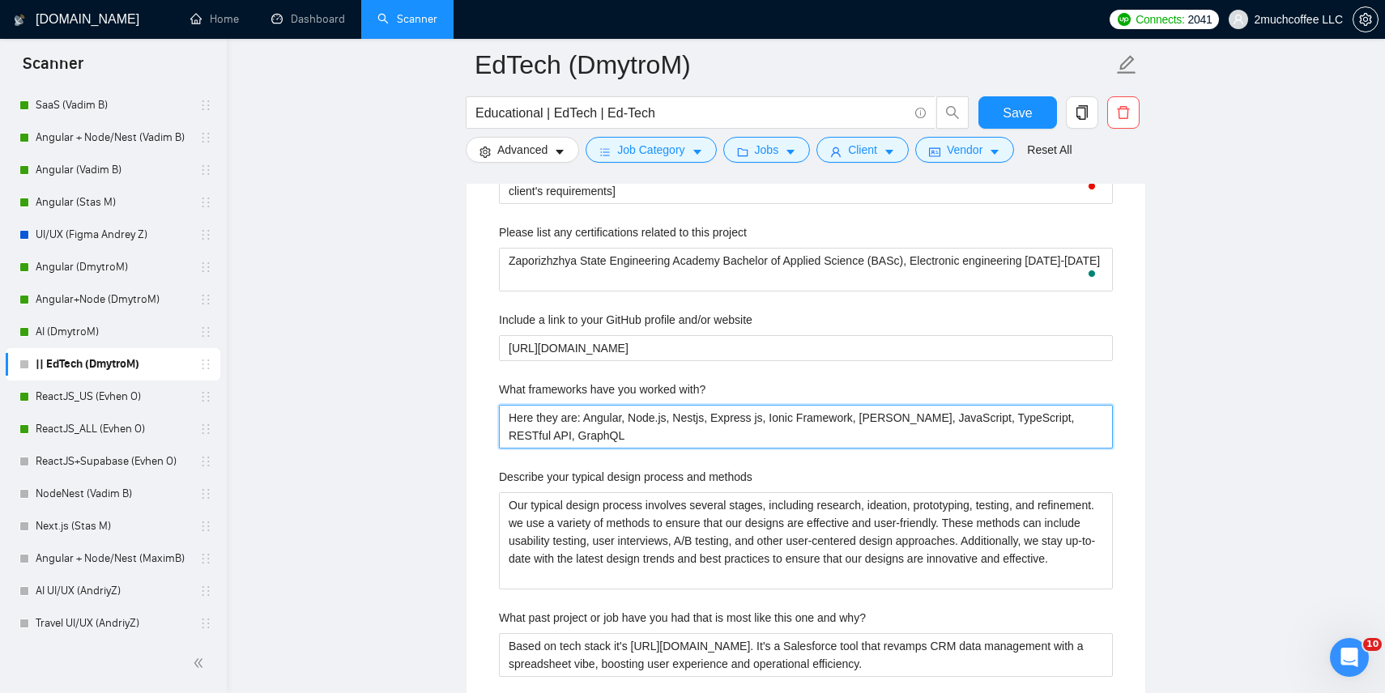
click at [582, 438] on with\? "Here they are: Angular, Node.js, Nestjs, Express js, Ionic Framework, [PERSON_N…" at bounding box center [806, 427] width 614 height 44
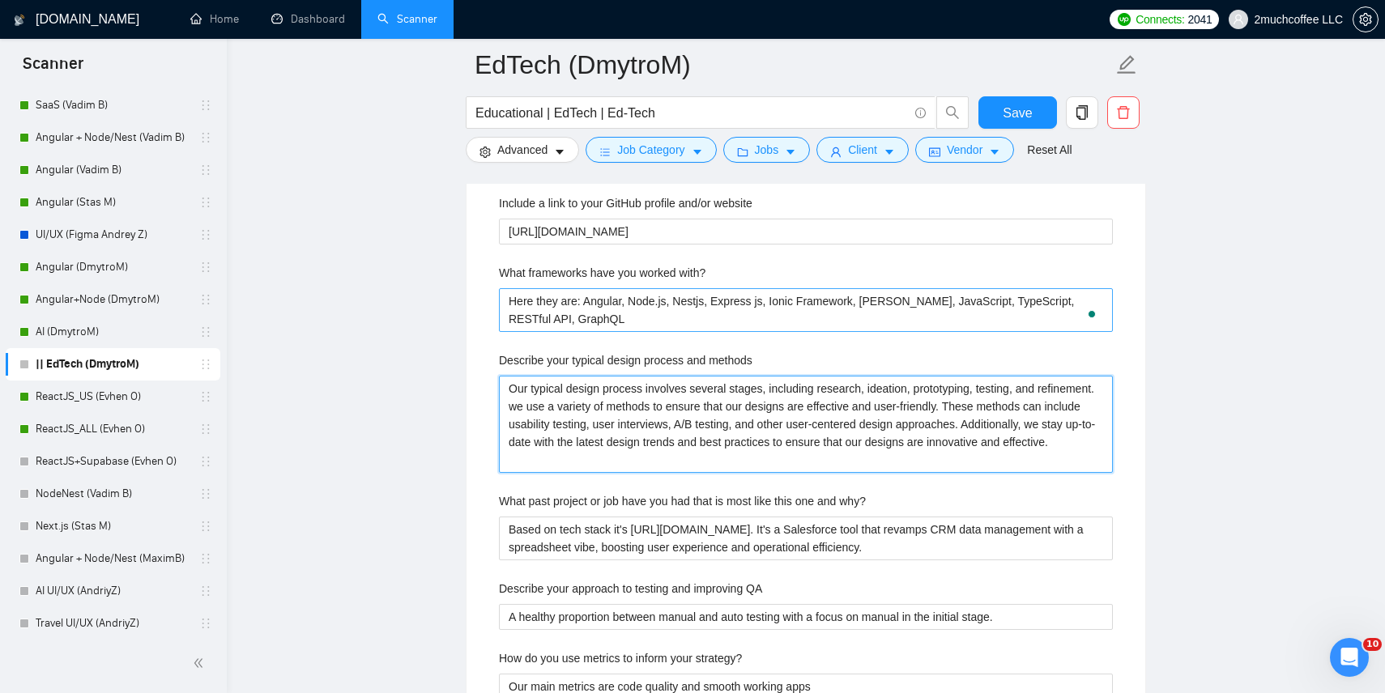
click at [582, 438] on methods "Our typical design process involves several stages, including research, ideatio…" at bounding box center [806, 424] width 614 height 97
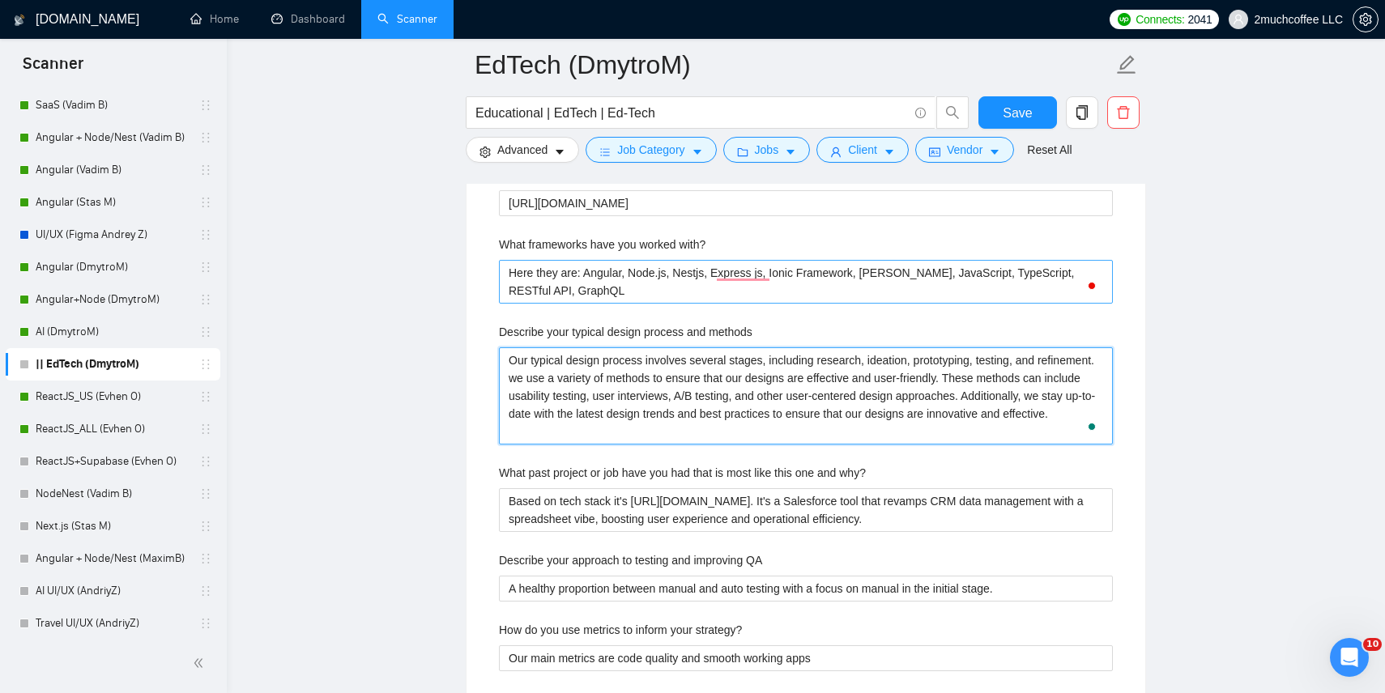
scroll to position [2717, 0]
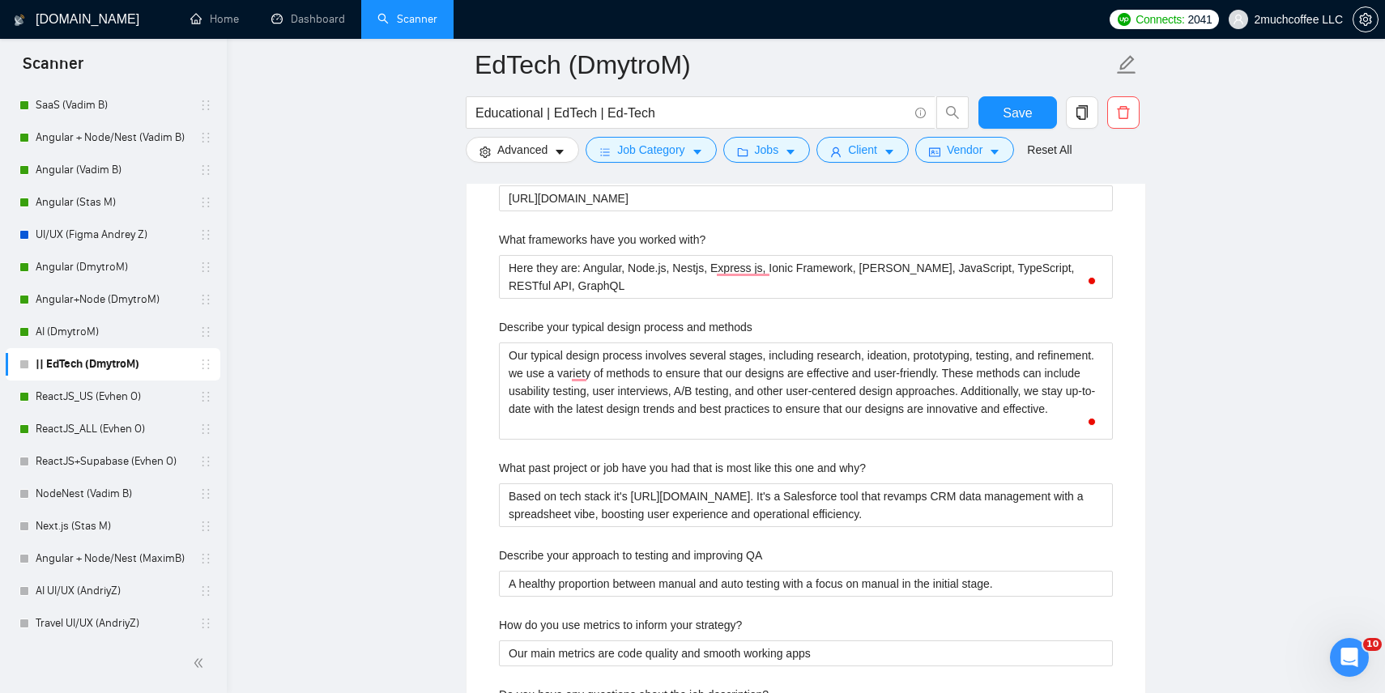
click at [651, 323] on label "Describe your typical design process and methods" at bounding box center [626, 327] width 254 height 18
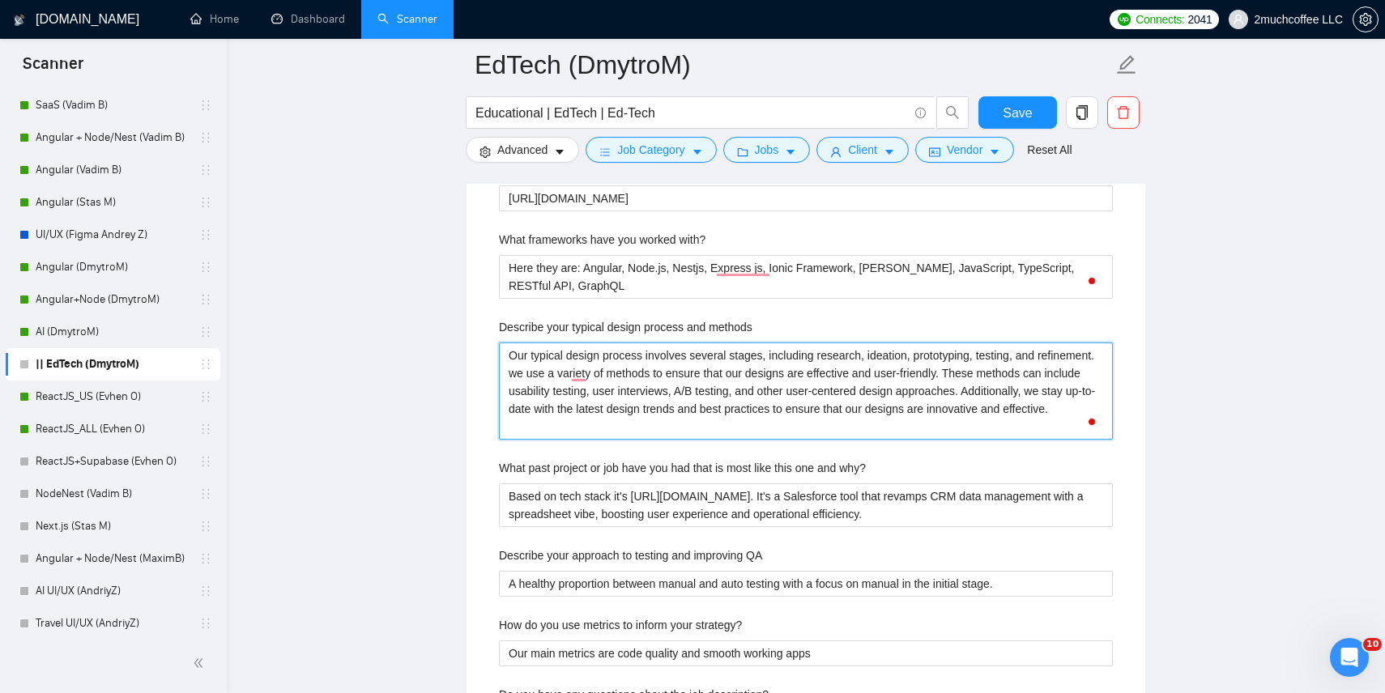
click at [651, 343] on methods "Our typical design process involves several stages, including research, ideatio…" at bounding box center [806, 391] width 614 height 97
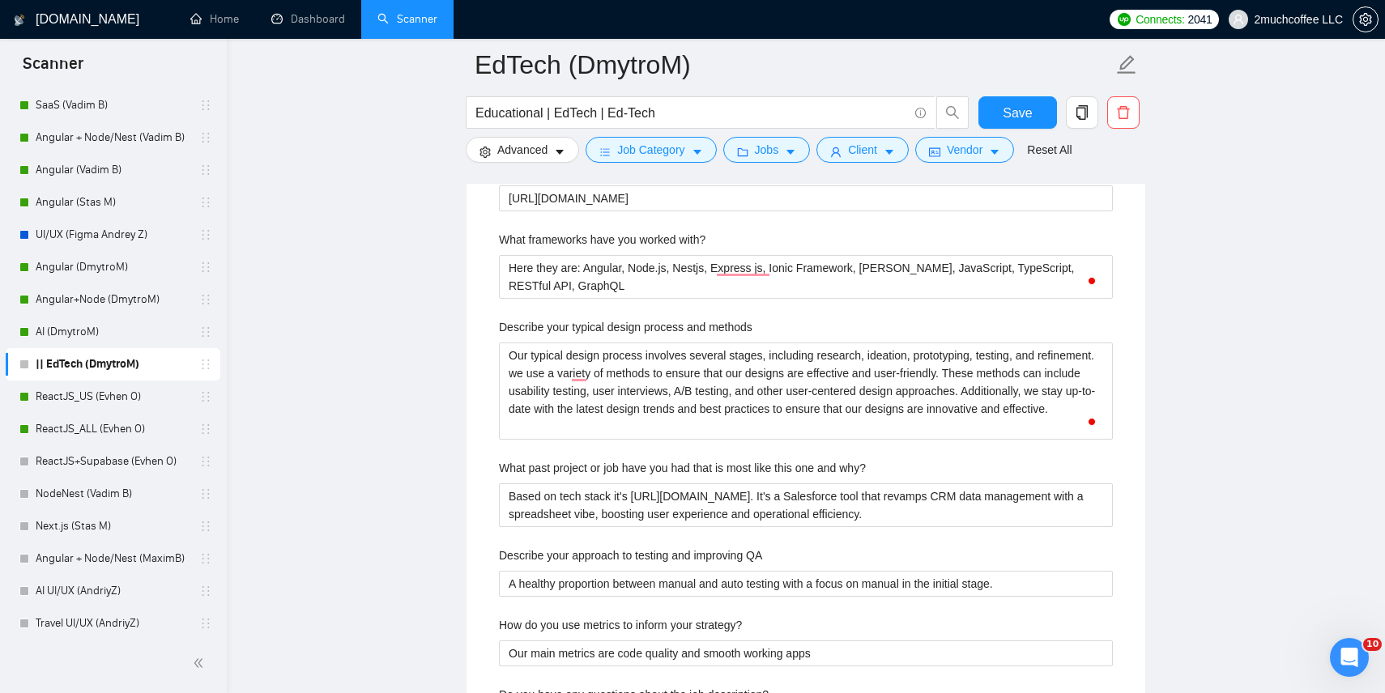
click at [651, 323] on label "Describe your typical design process and methods" at bounding box center [626, 327] width 254 height 18
click at [651, 343] on methods "Our typical design process involves several stages, including research, ideatio…" at bounding box center [806, 391] width 614 height 97
click at [651, 323] on label "Describe your typical design process and methods" at bounding box center [626, 327] width 254 height 18
click at [651, 343] on methods "Our typical design process involves several stages, including research, ideatio…" at bounding box center [806, 391] width 614 height 97
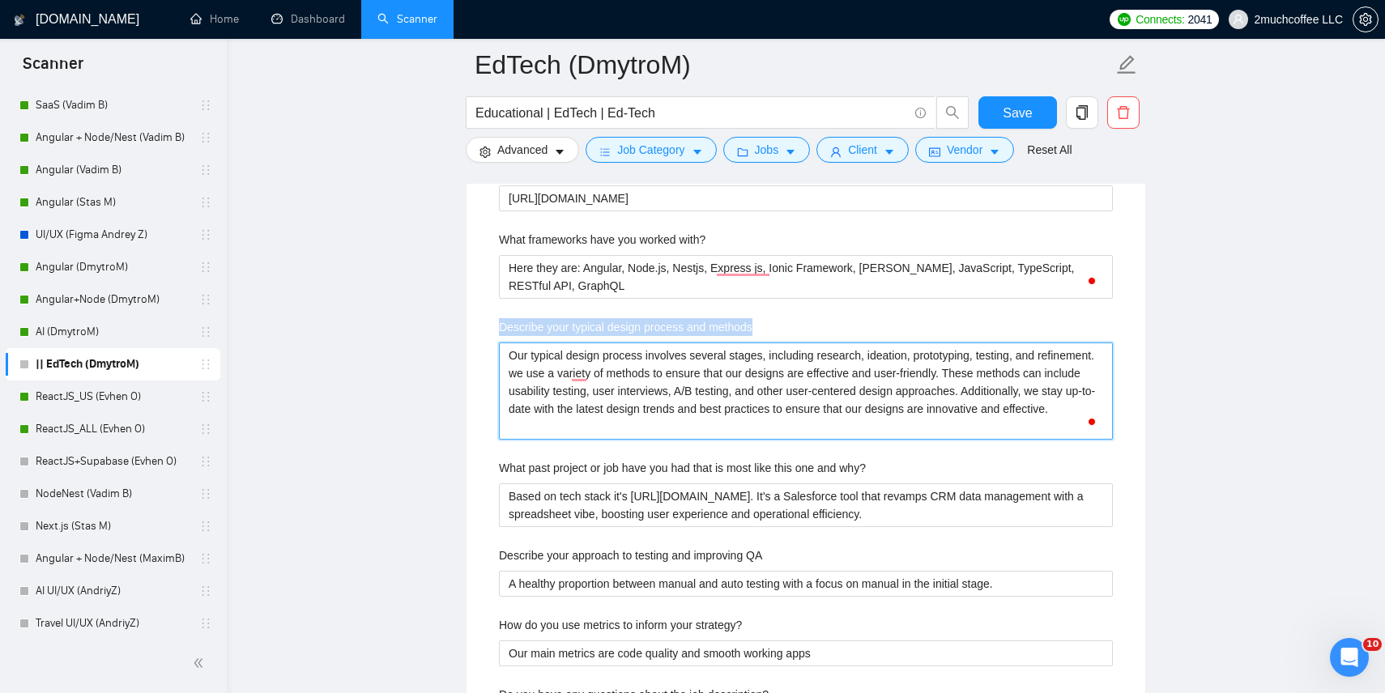
click at [597, 384] on methods "Our typical design process involves several stages, including research, ideatio…" at bounding box center [806, 391] width 614 height 97
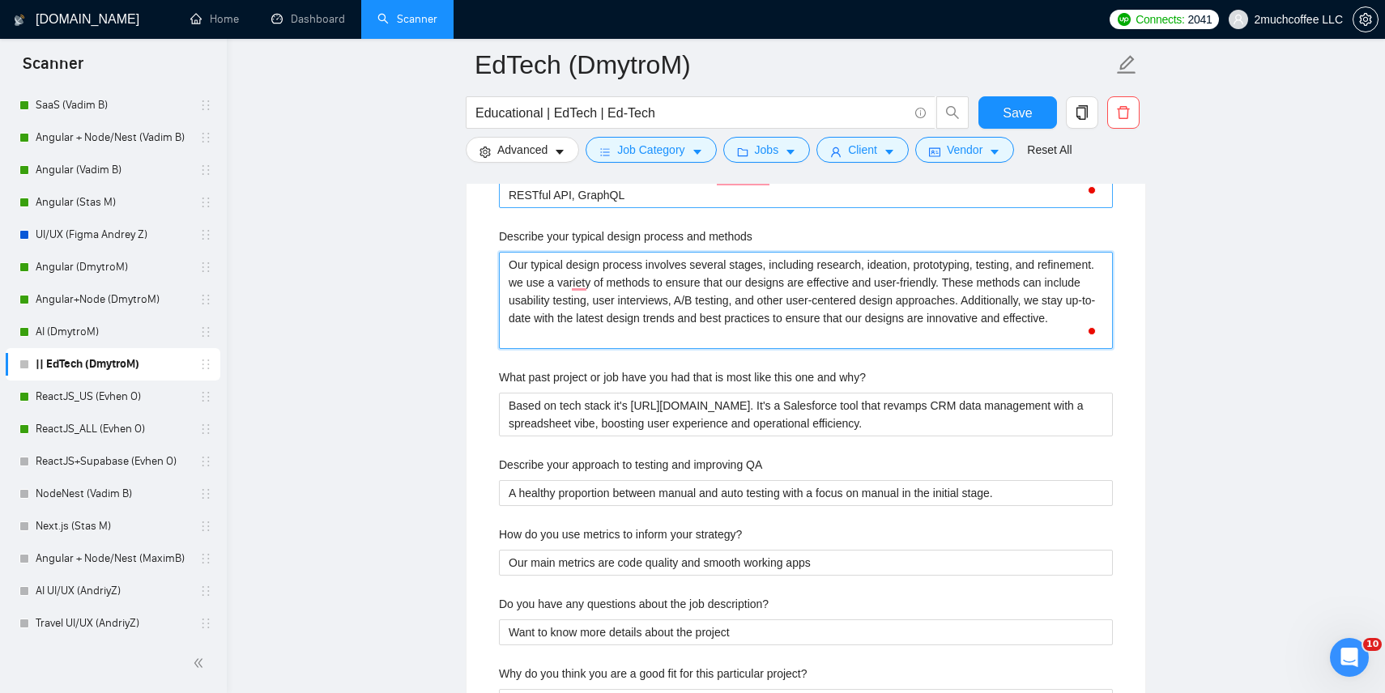
scroll to position [2819, 0]
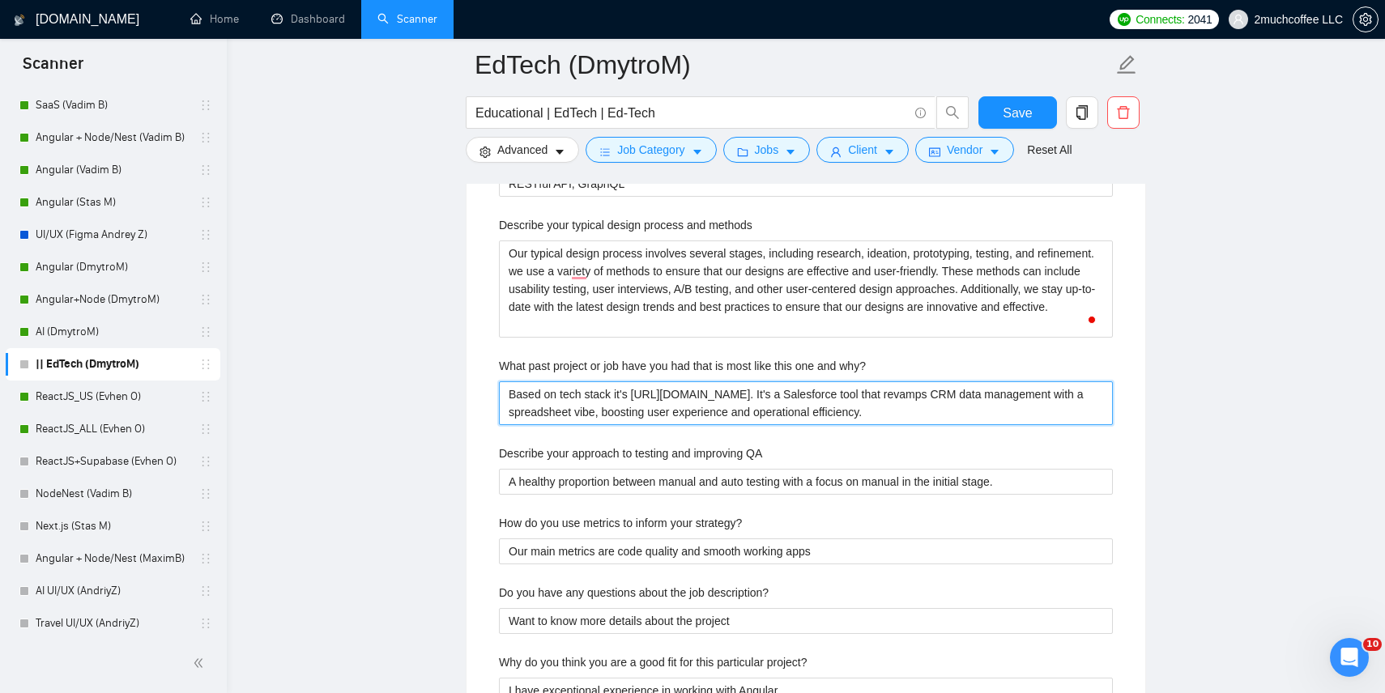
click at [588, 400] on why\? "Based on tech stack it's [URL][DOMAIN_NAME]. It's a Salesforce tool that revamp…" at bounding box center [806, 404] width 614 height 44
paste why\? "[Identify the most relevant past projects from the freelancer's profile and por…"
type why\? "[Identify the most relevant past projects from the freelancer's profile and por…"
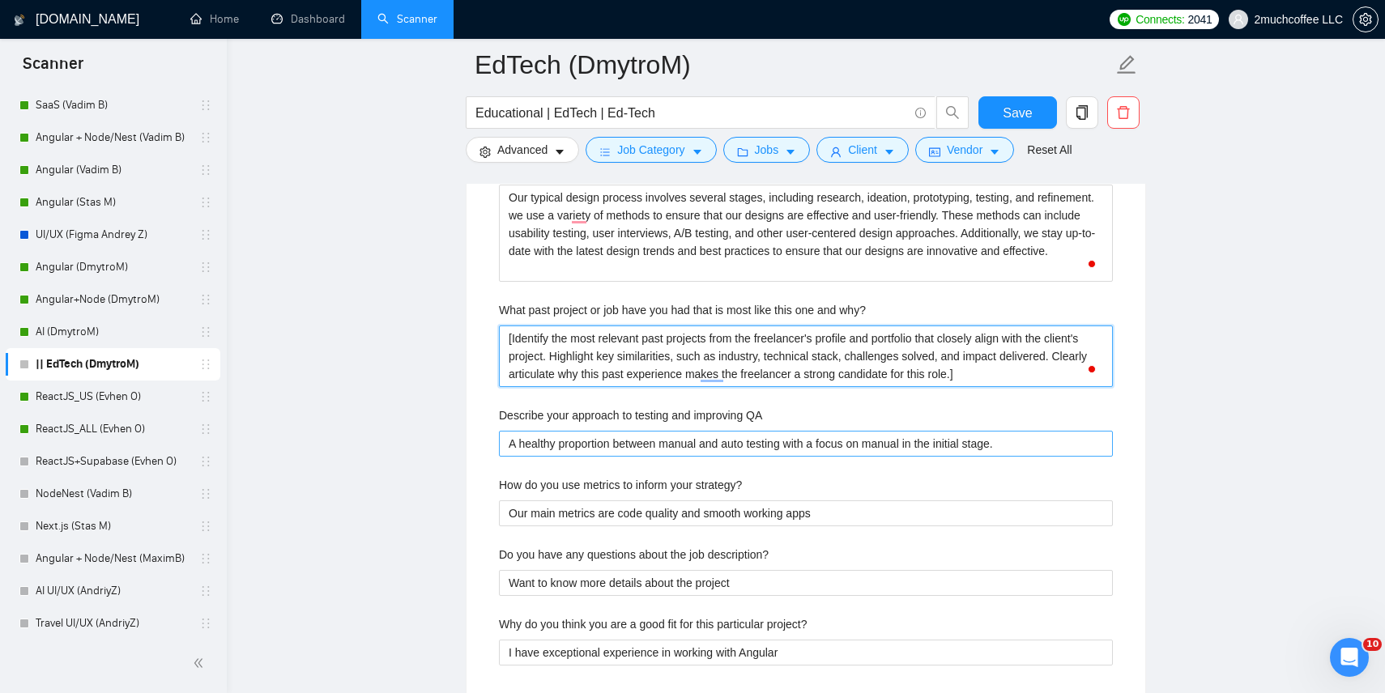
type why\? "[Identify the most relevant past projects from the freelancer's profile and por…"
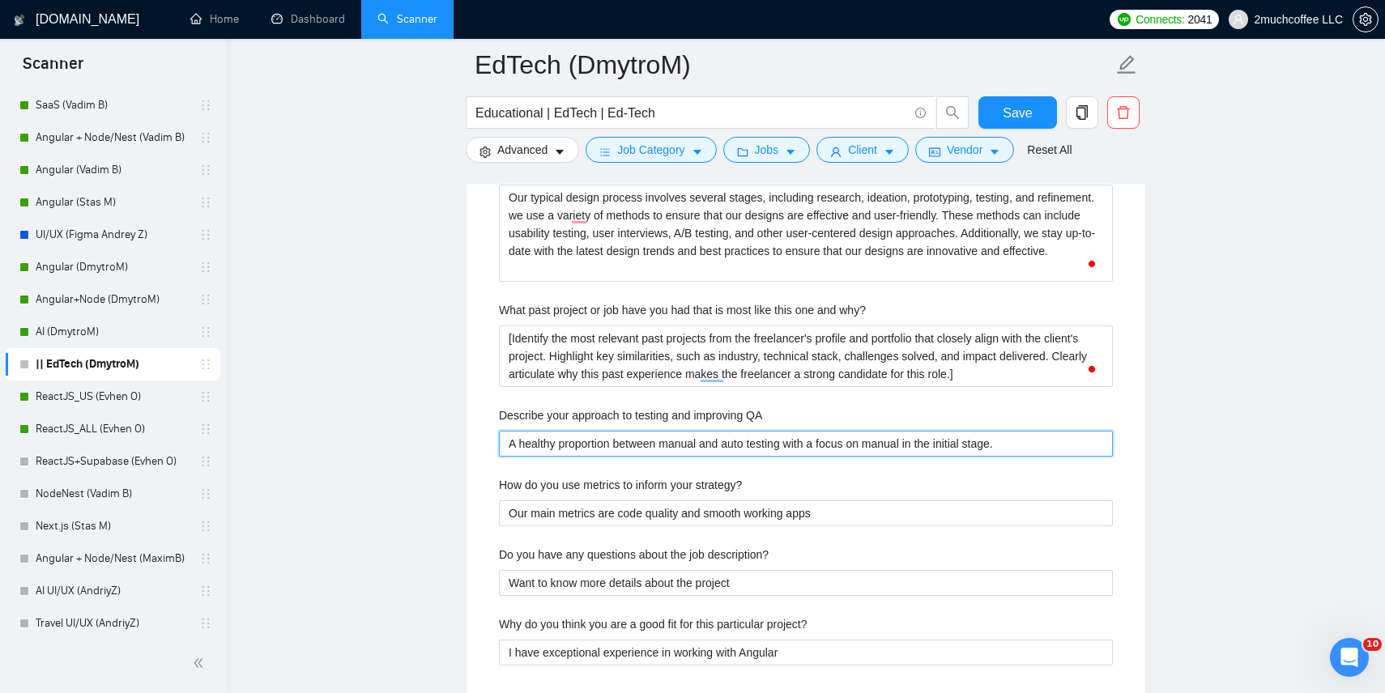
click at [599, 448] on QA "A healthy proportion between manual and auto testing with a focus on manual in …" at bounding box center [806, 444] width 614 height 26
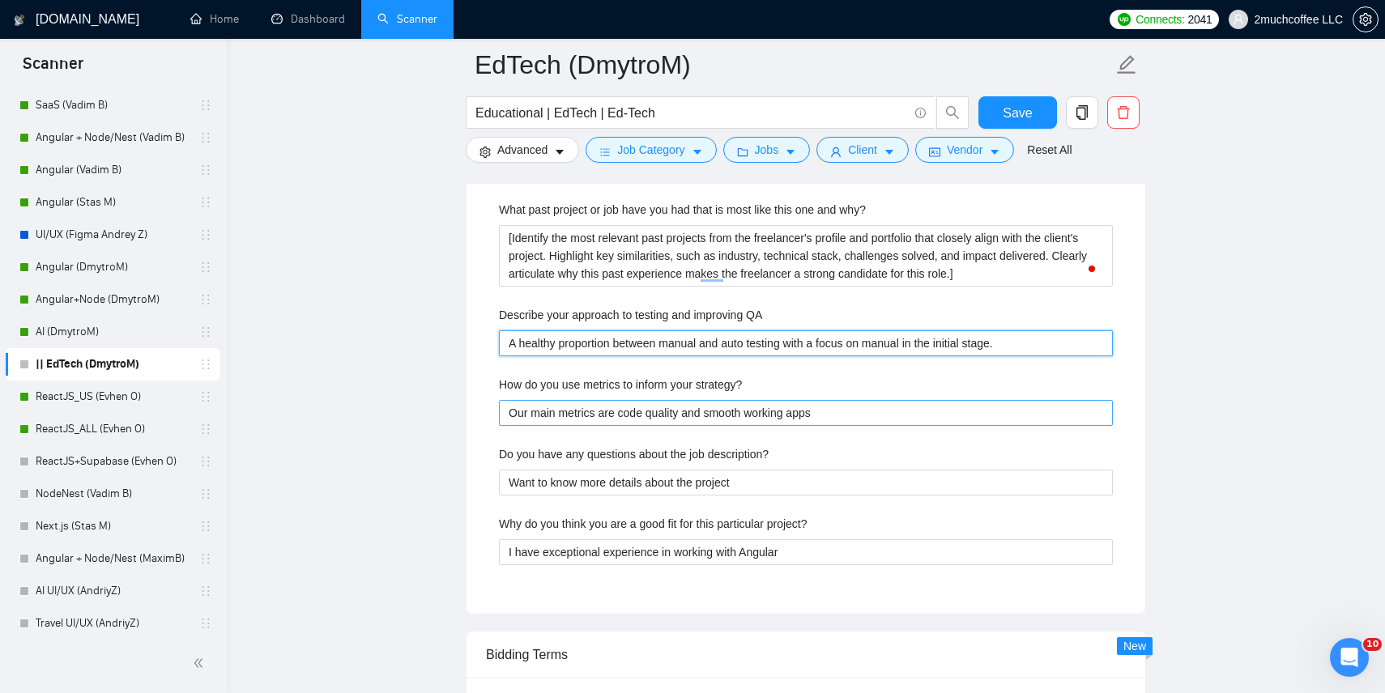
scroll to position [3000, 0]
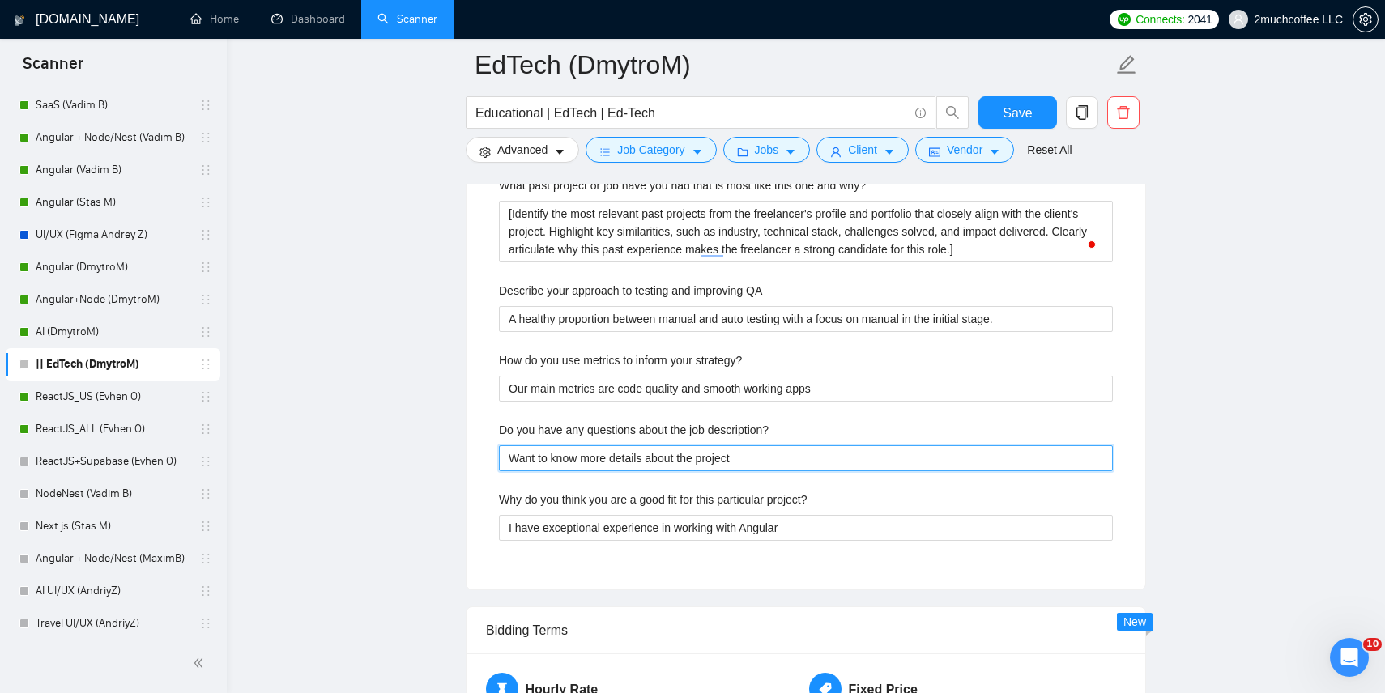
click at [610, 462] on description\? "Want to know more details about the project" at bounding box center [806, 459] width 614 height 26
paste description\? "[Identify any unclear aspects of the job posting and formulate questions that h…"
type description\? "[Identify any unclear aspects of the job posting and formulate questions that h…"
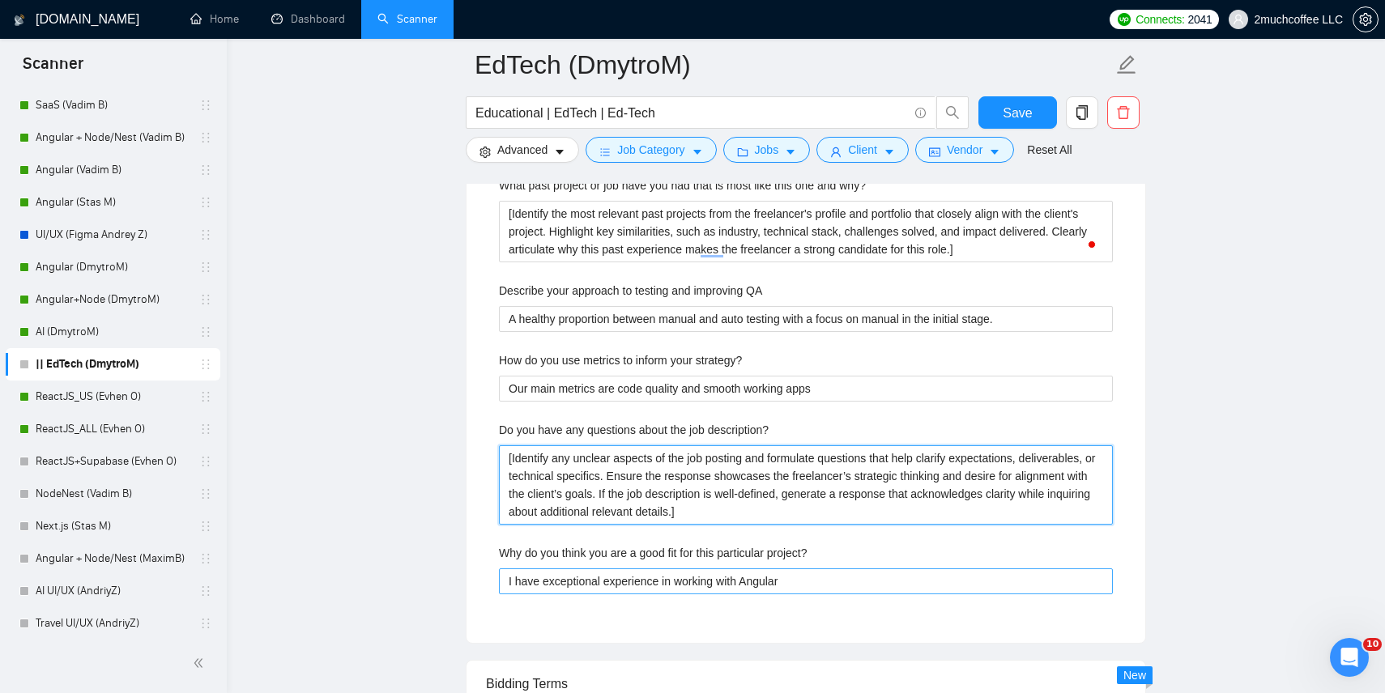
type description\? "[Identify any unclear aspects of the job posting and formulate questions that h…"
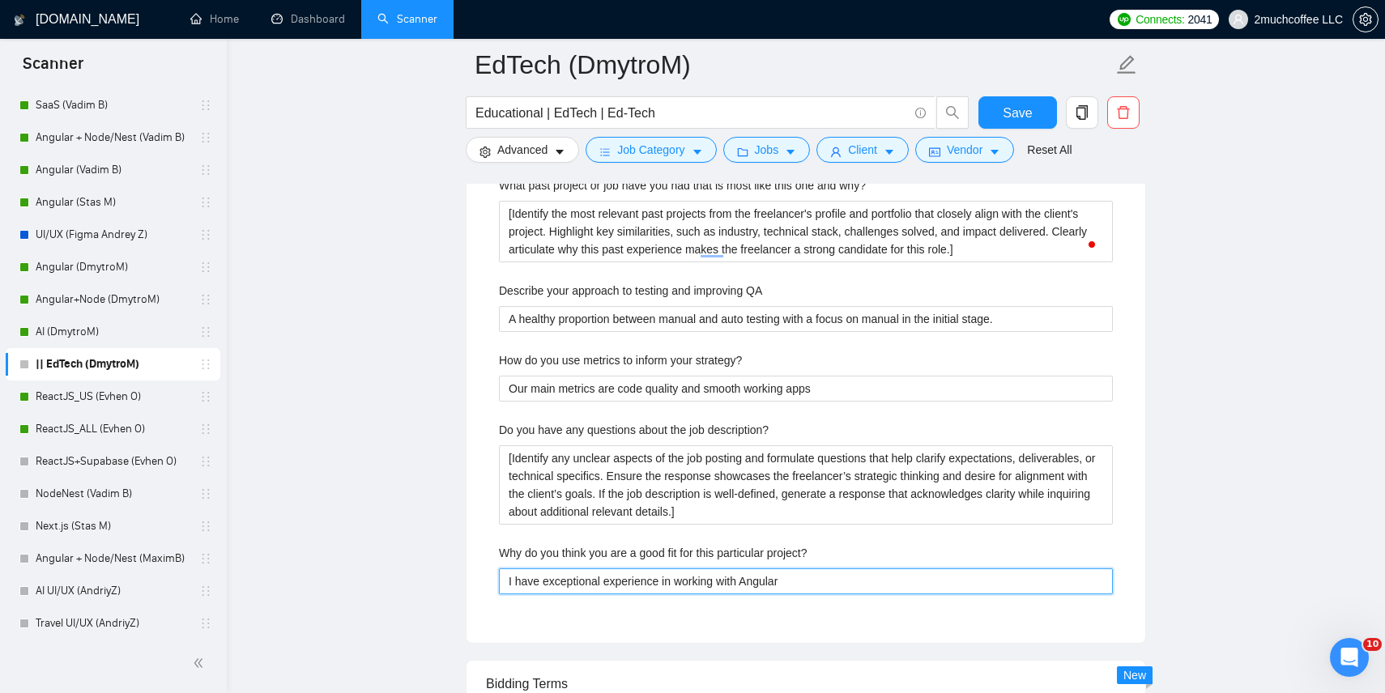
click at [609, 586] on project\? "I have exceptional experience in working with Angular" at bounding box center [806, 582] width 614 height 26
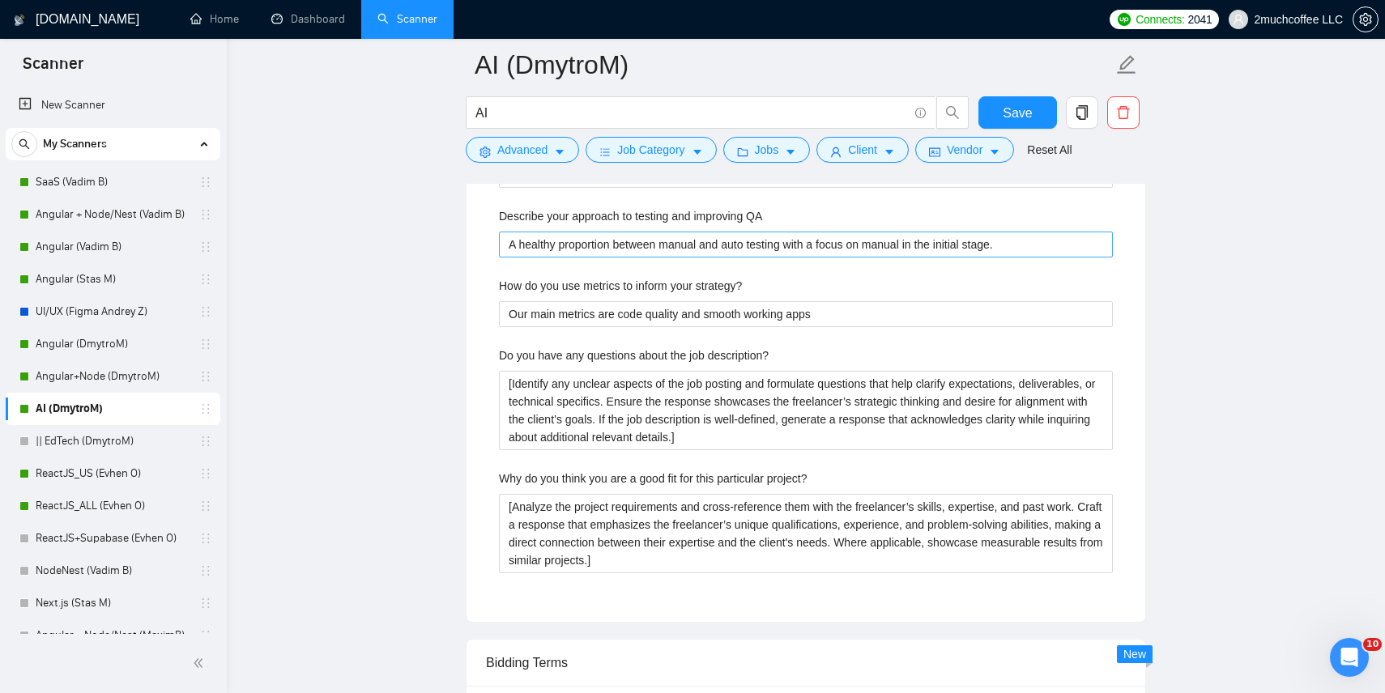
scroll to position [3114, 0]
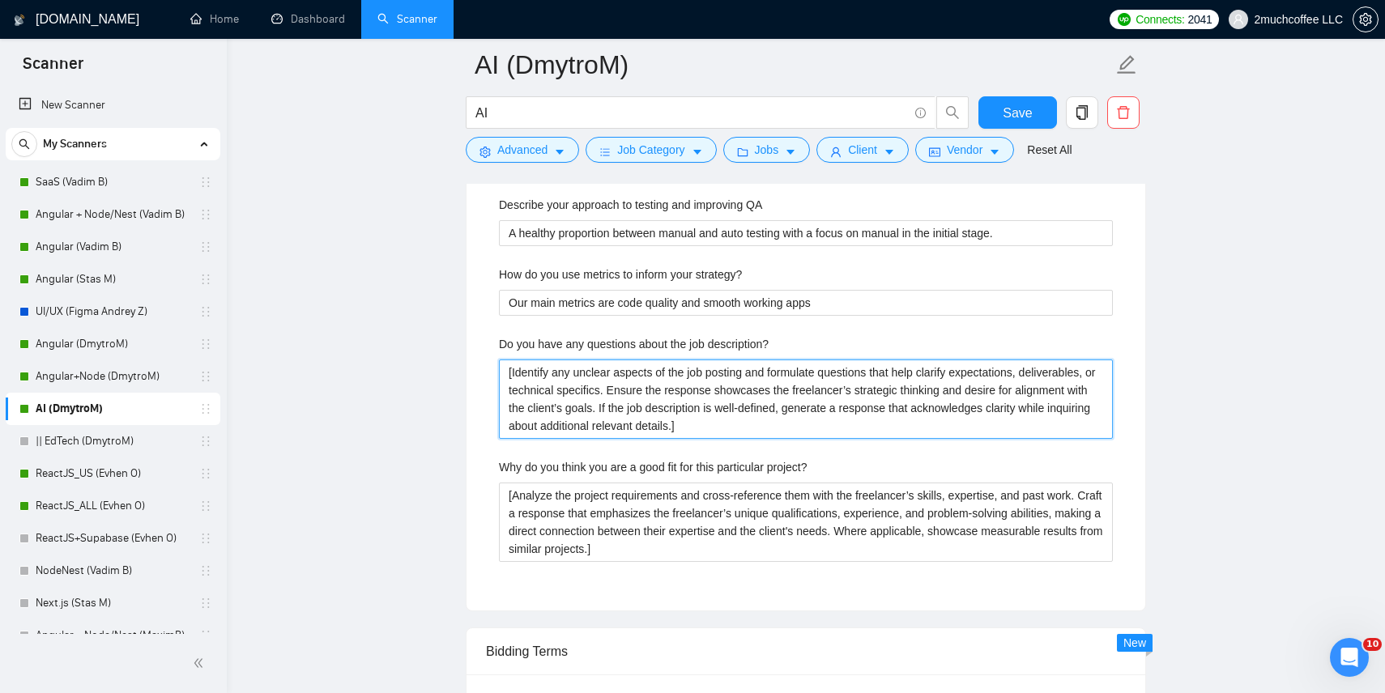
click at [568, 417] on description\? "[Identify any unclear aspects of the job posting and formulate questions that h…" at bounding box center [806, 399] width 614 height 79
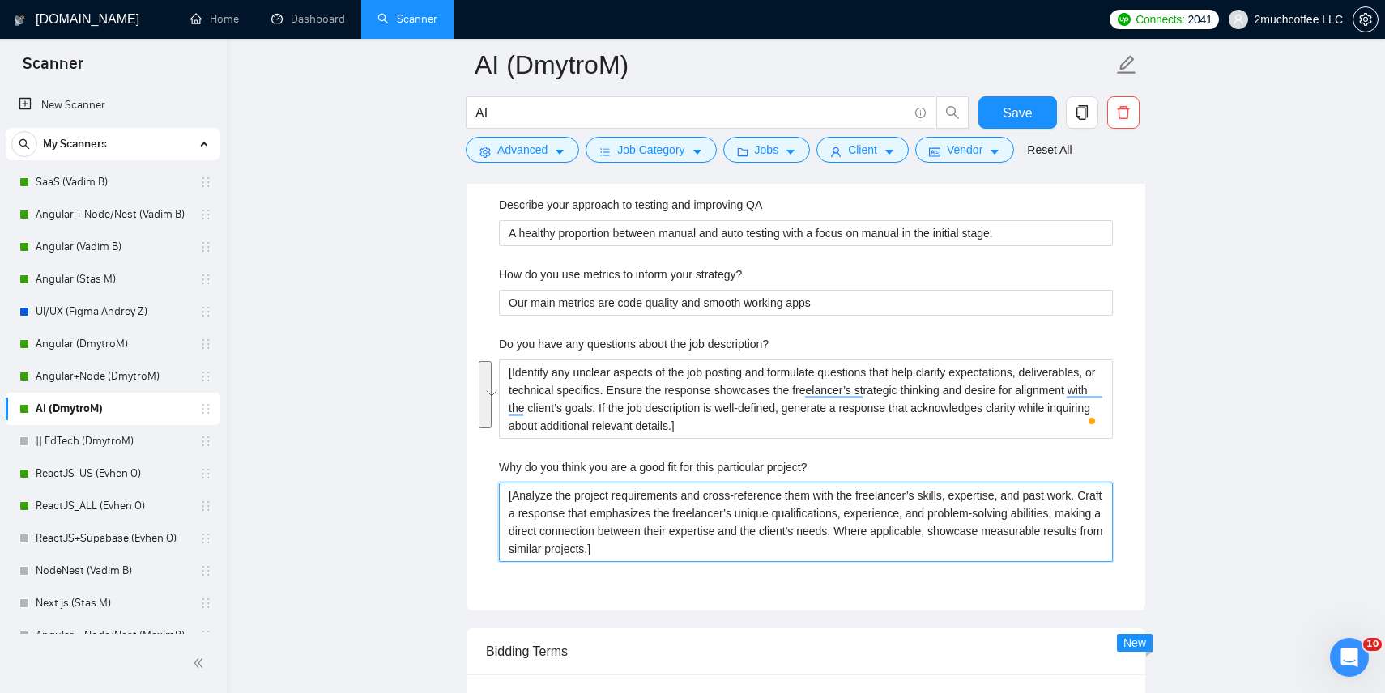
click at [595, 522] on project\? "[Analyze the project requirements and cross-reference them with the freelancer’…" at bounding box center [806, 522] width 614 height 79
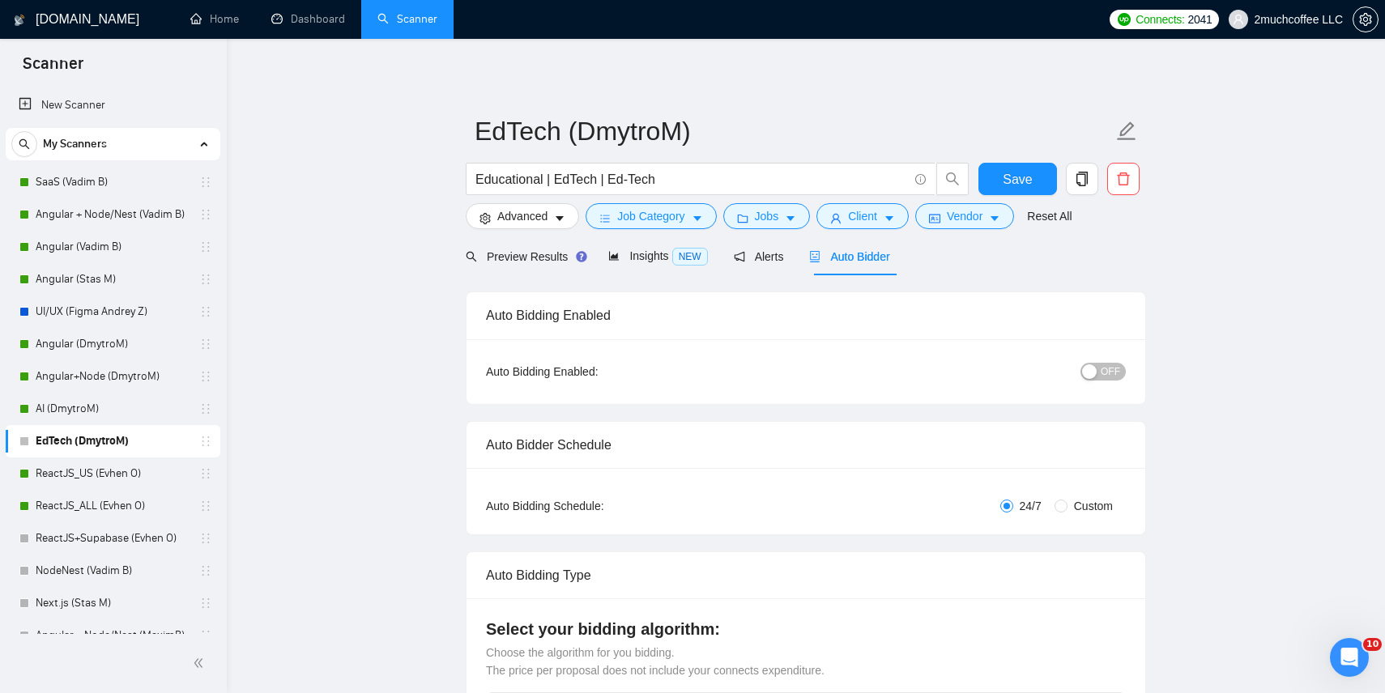
click at [1103, 371] on span "OFF" at bounding box center [1110, 372] width 19 height 18
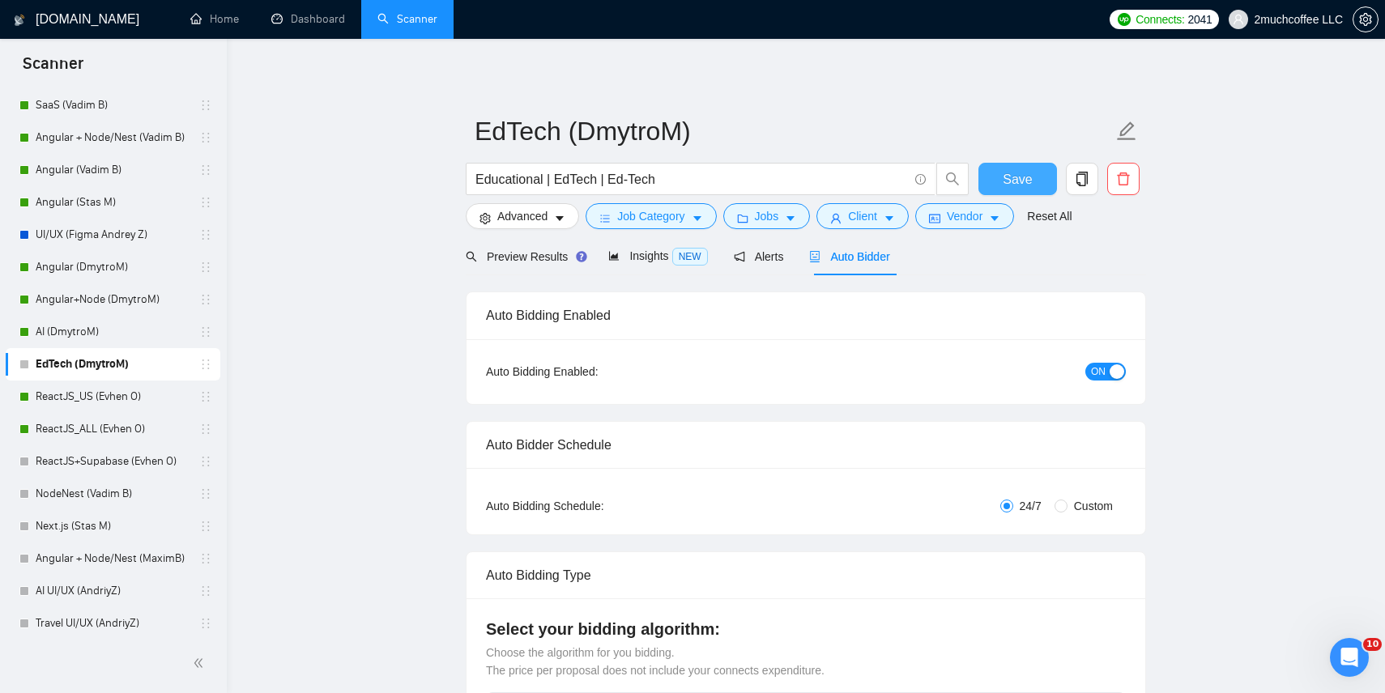
click at [1016, 164] on button "Save" at bounding box center [1018, 179] width 79 height 32
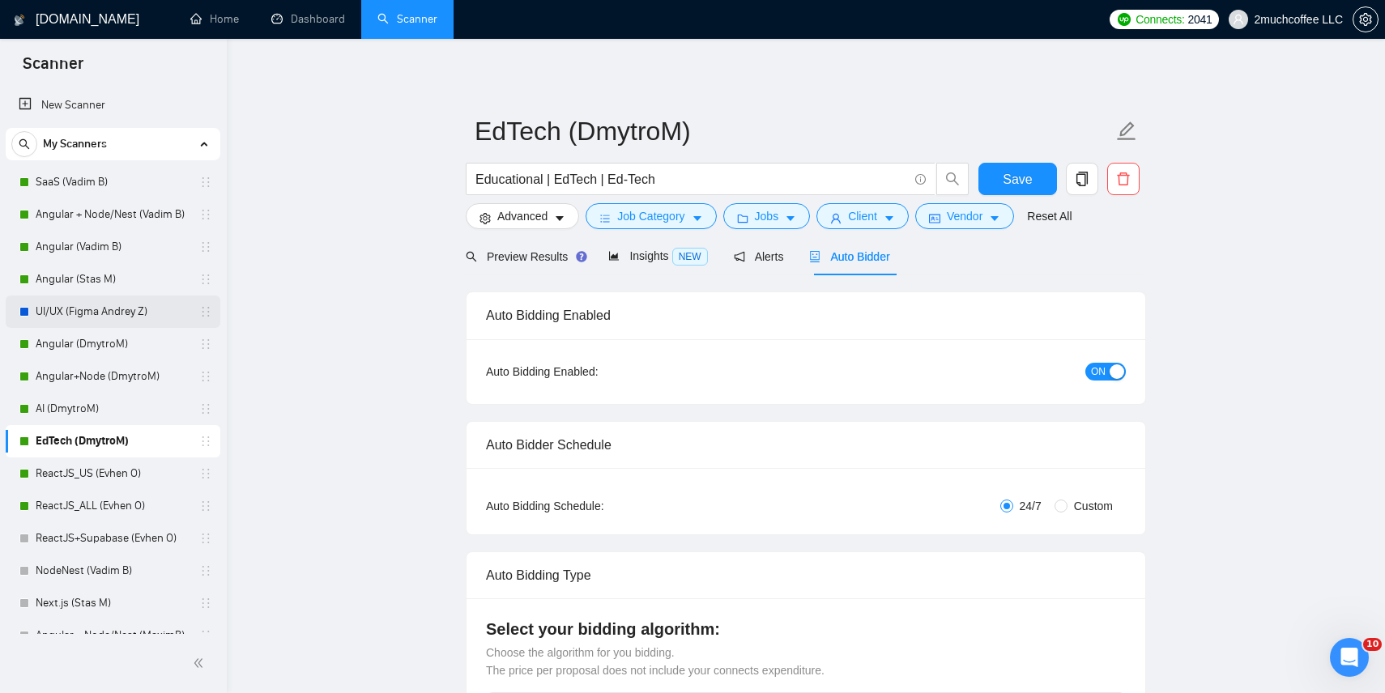
click at [75, 305] on link "UI/UX (Figma Andrey Z)" at bounding box center [113, 312] width 154 height 32
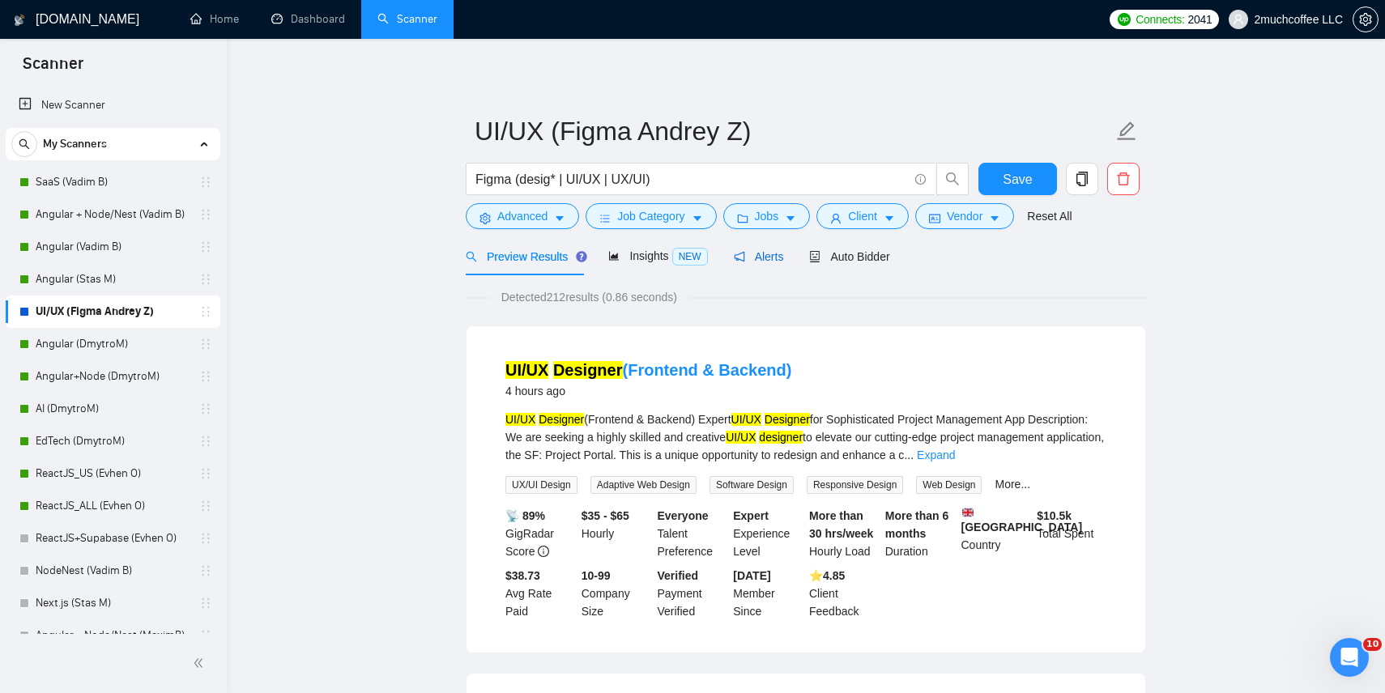
click at [784, 250] on span "Alerts" at bounding box center [759, 256] width 50 height 13
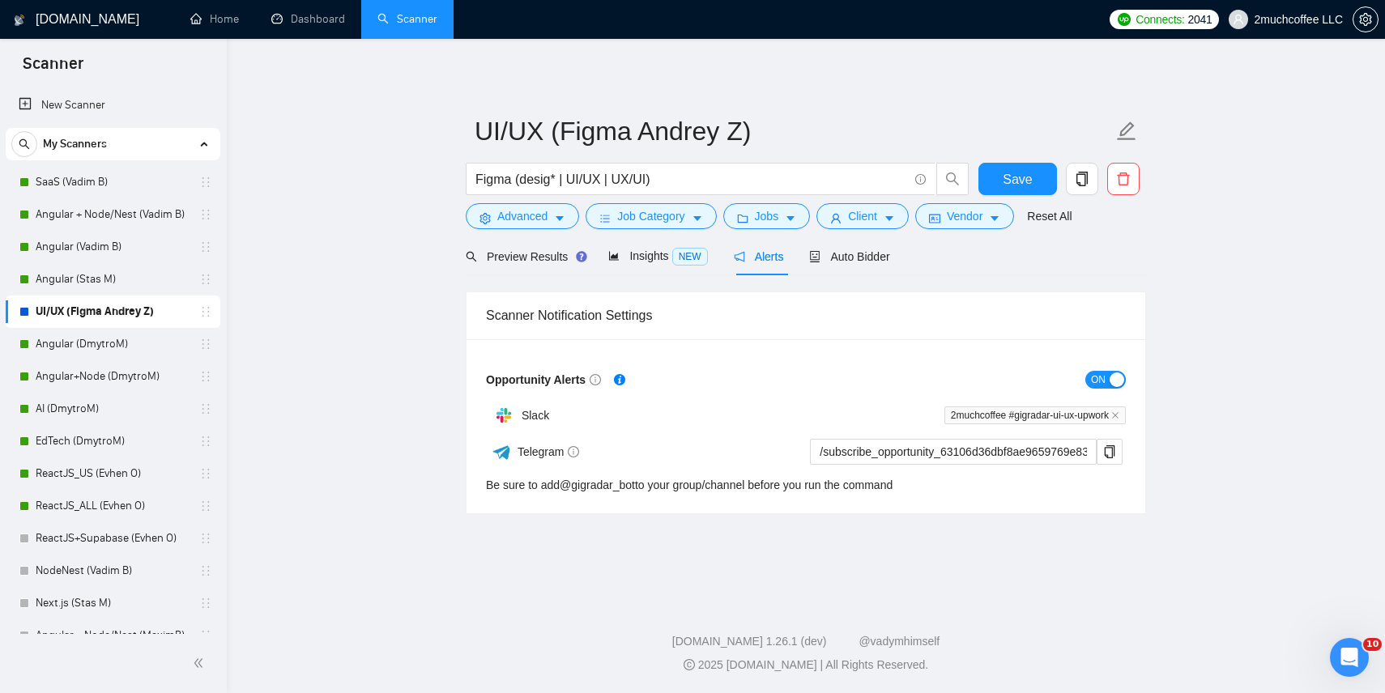
click at [1093, 382] on span "ON" at bounding box center [1098, 380] width 15 height 18
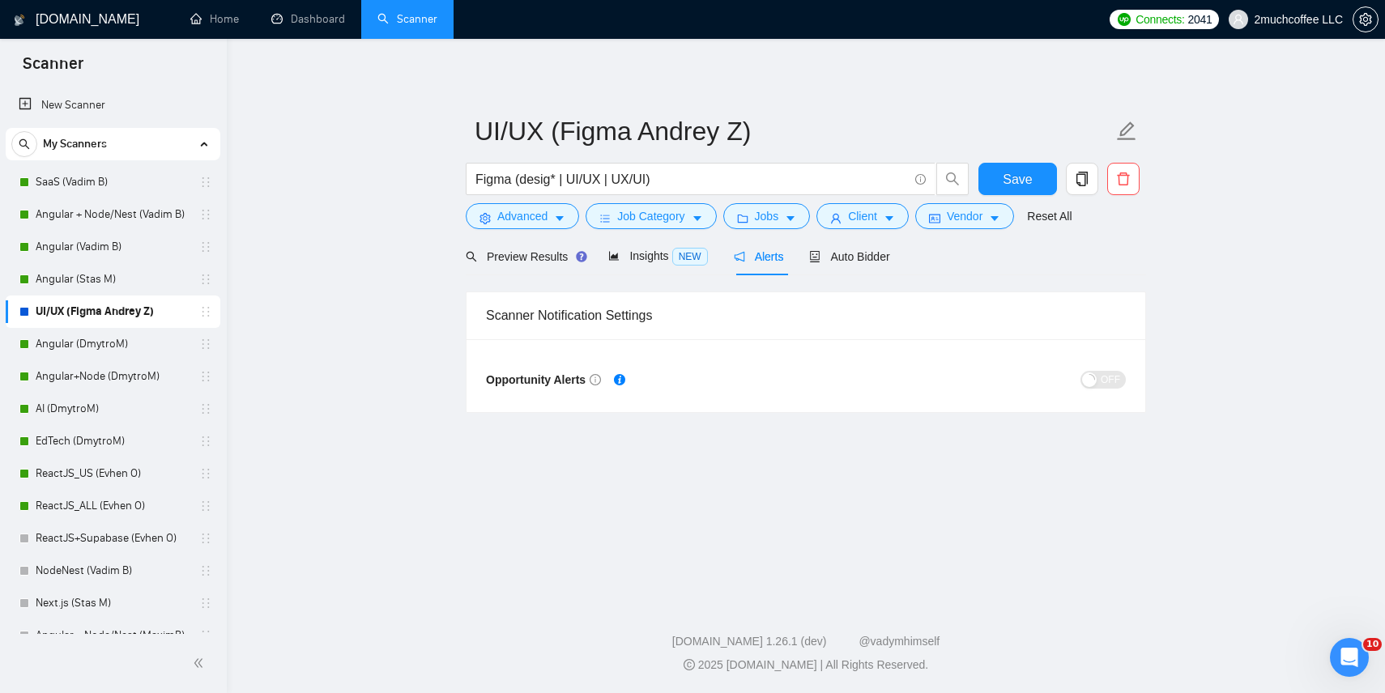
click at [371, 495] on main "UI/UX (Figma Andrey Z) Figma (desig* | UI/UX | UX/UI) Save Advanced Job Categor…" at bounding box center [806, 317] width 1107 height 504
click at [1032, 175] on button "Save" at bounding box center [1018, 179] width 79 height 32
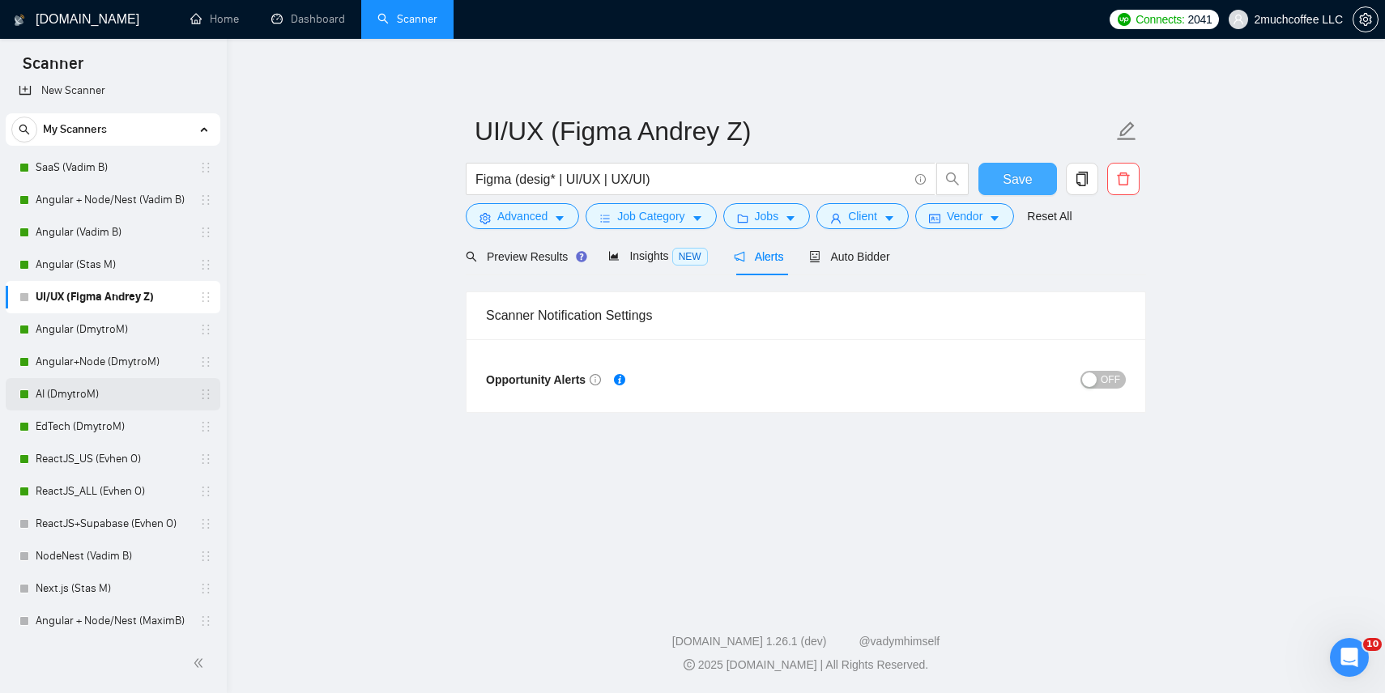
scroll to position [11, 0]
click at [126, 168] on link "SaaS (Vadim B)" at bounding box center [113, 171] width 154 height 32
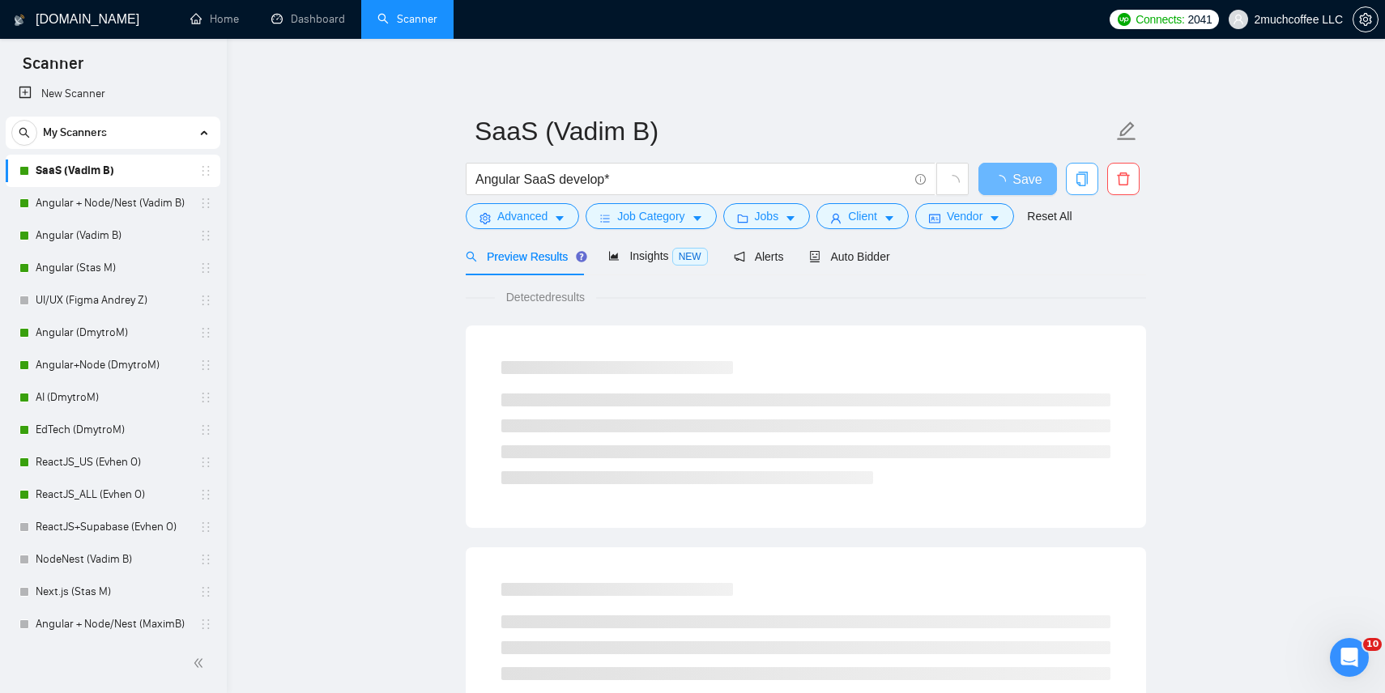
click at [1085, 186] on icon "copy" at bounding box center [1082, 179] width 15 height 15
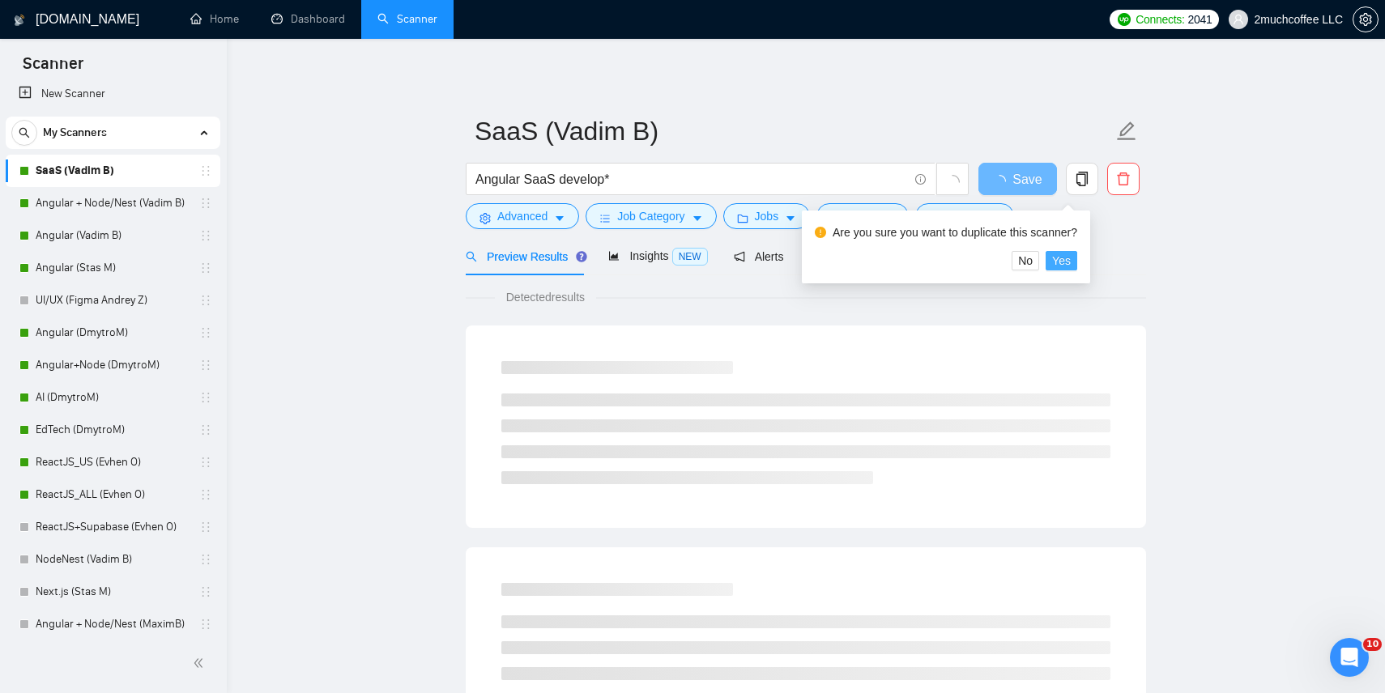
click at [1071, 264] on span "Yes" at bounding box center [1061, 261] width 19 height 18
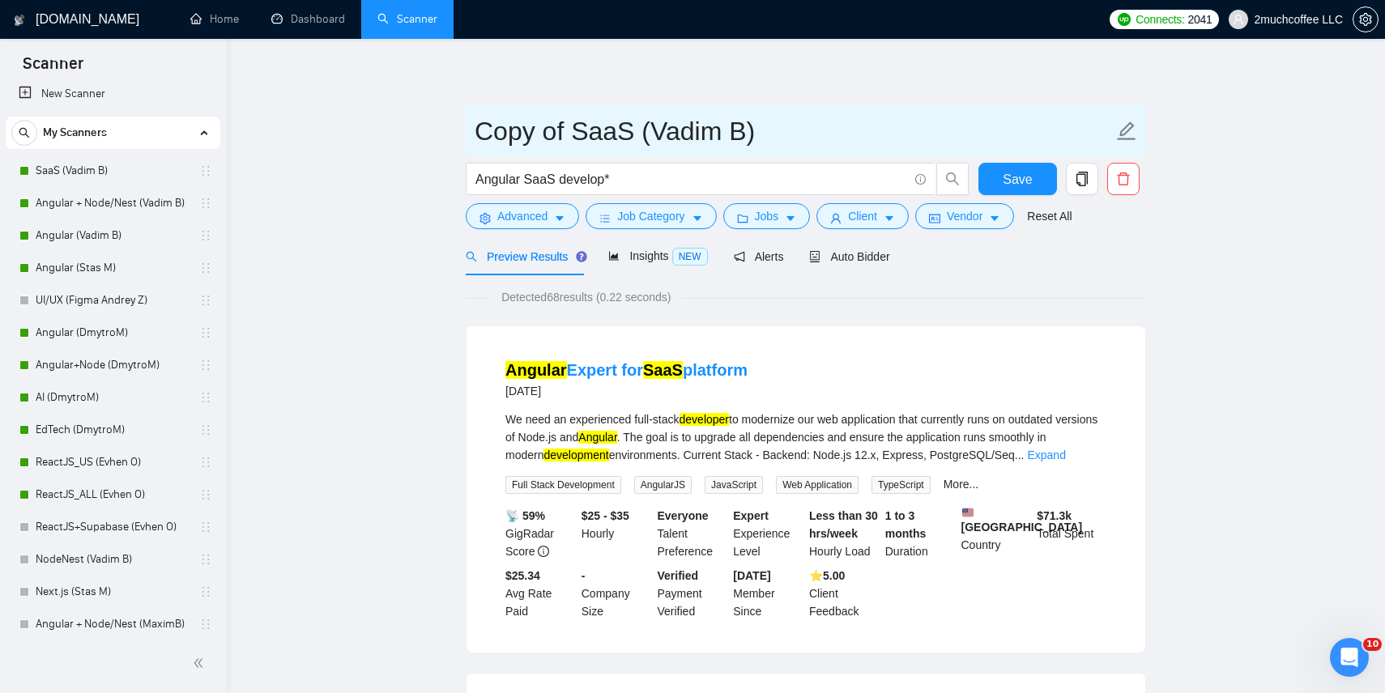
click at [509, 134] on input "Copy of SaaS (Vadim B)" at bounding box center [794, 131] width 638 height 41
drag, startPoint x: 479, startPoint y: 130, endPoint x: 622, endPoint y: 134, distance: 143.5
click at [622, 134] on input "Copy of SaaS (Vadim B)" at bounding box center [794, 131] width 638 height 41
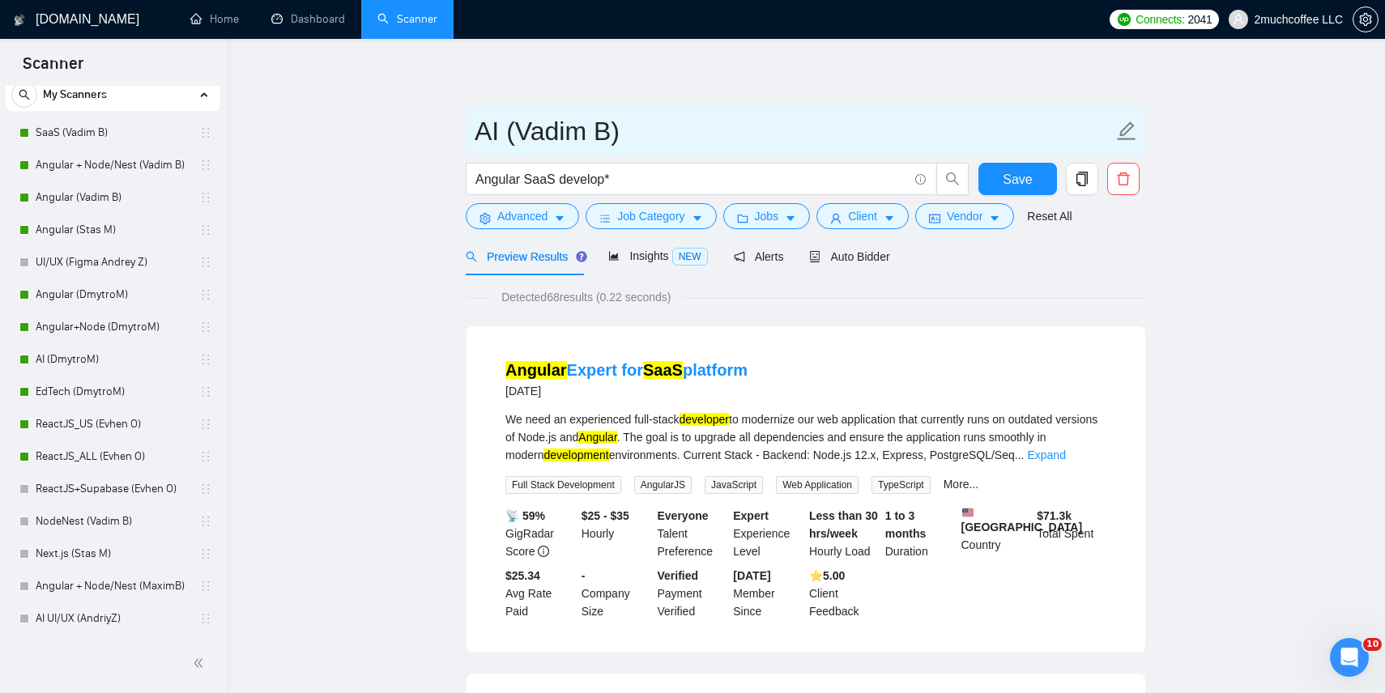
type input "AI (Vadim B)"
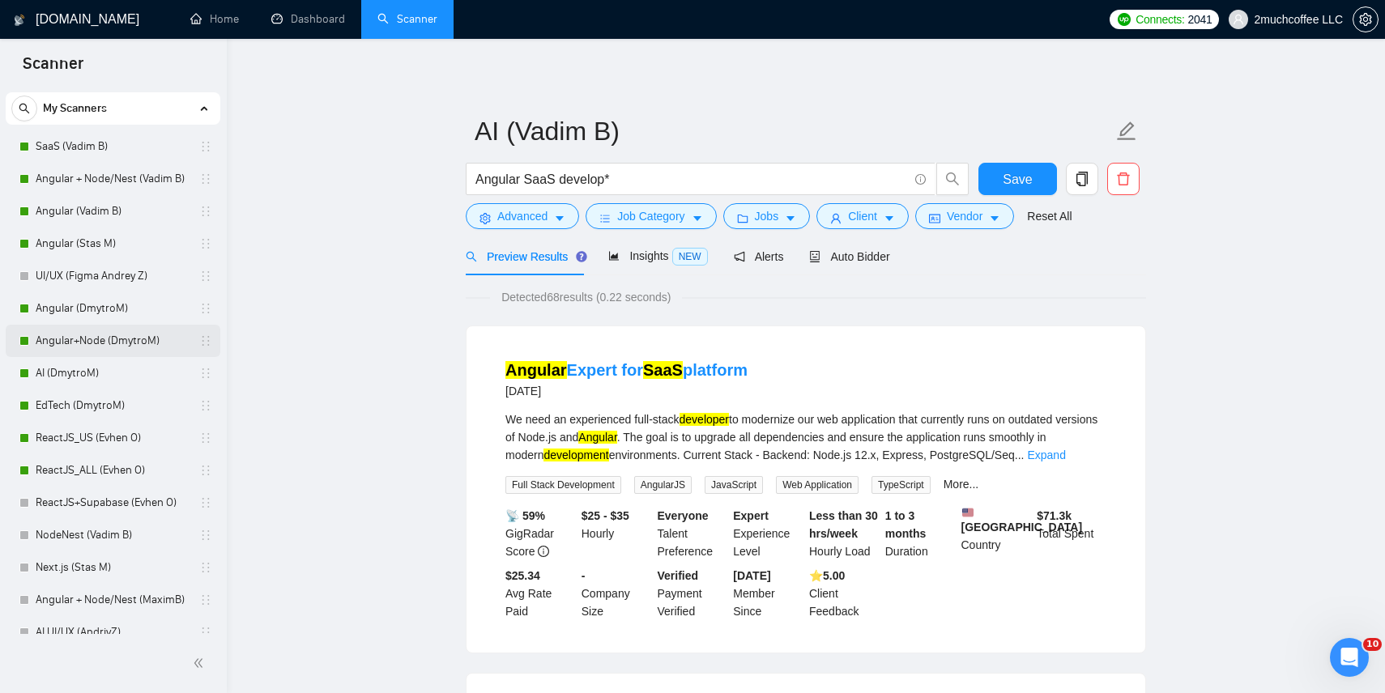
scroll to position [41, 0]
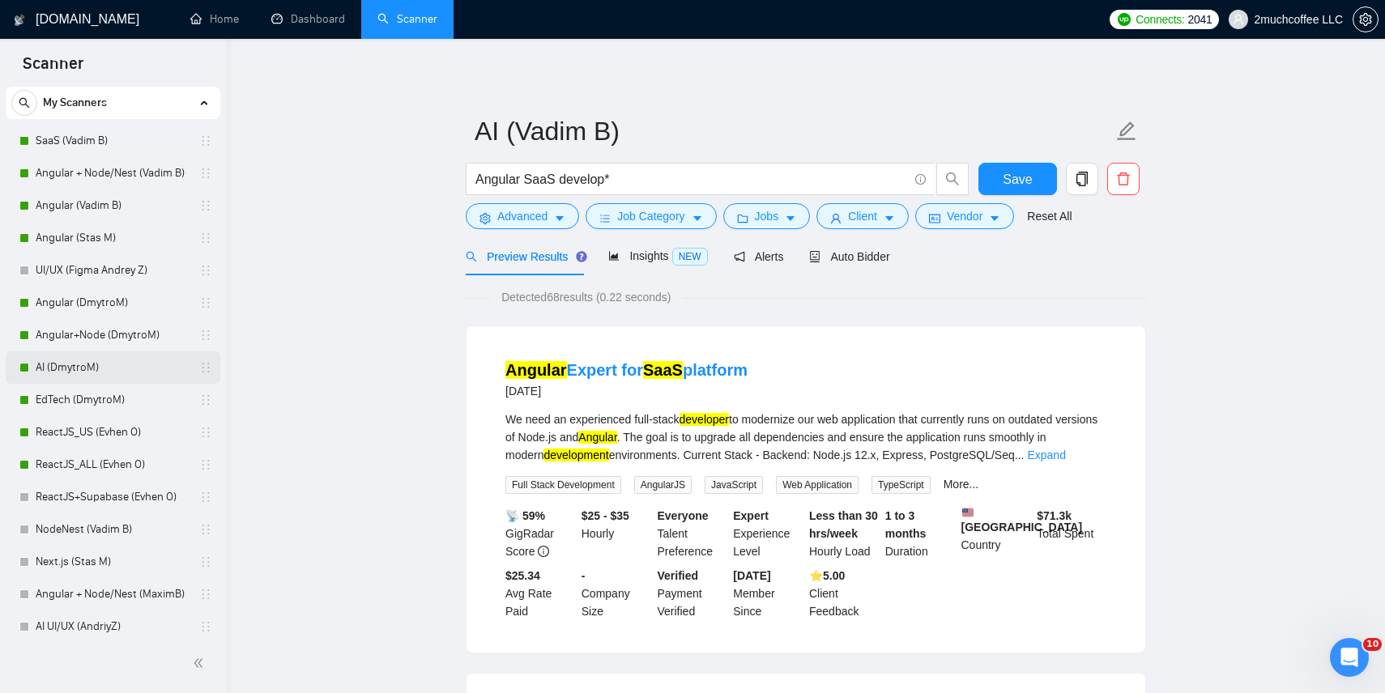
click at [113, 358] on link "AI (DmytroM)" at bounding box center [113, 368] width 154 height 32
click at [871, 258] on span "Auto Bidder" at bounding box center [849, 256] width 80 height 13
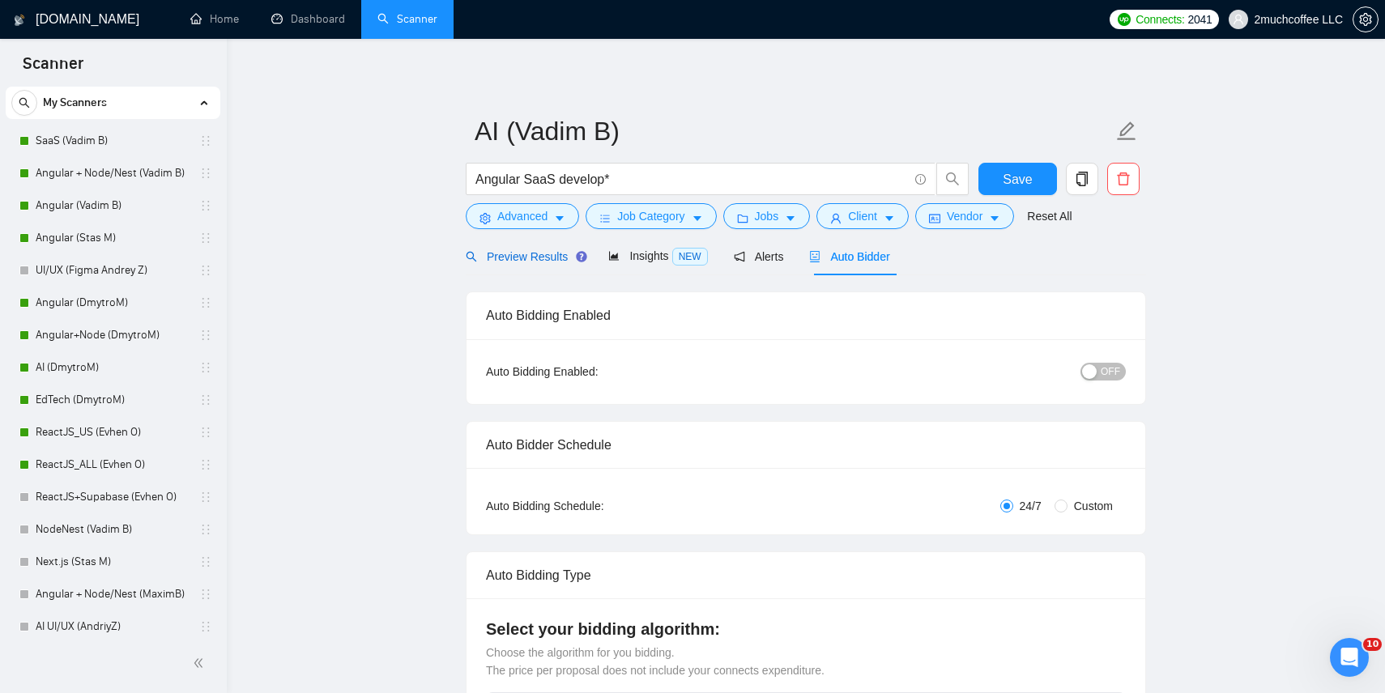
click at [521, 262] on span "Preview Results" at bounding box center [524, 256] width 117 height 13
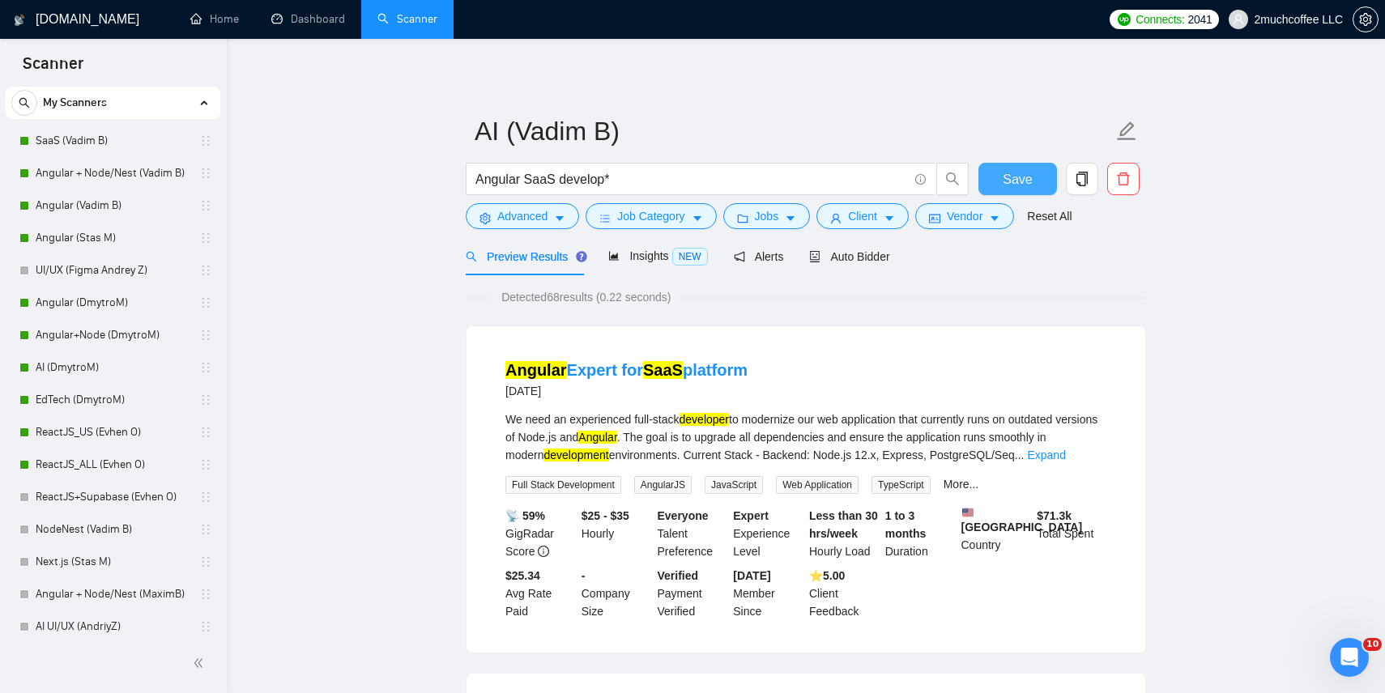
click at [1004, 181] on span "Save" at bounding box center [1017, 179] width 29 height 20
click at [139, 358] on link "AI (DmytroM)" at bounding box center [113, 368] width 154 height 32
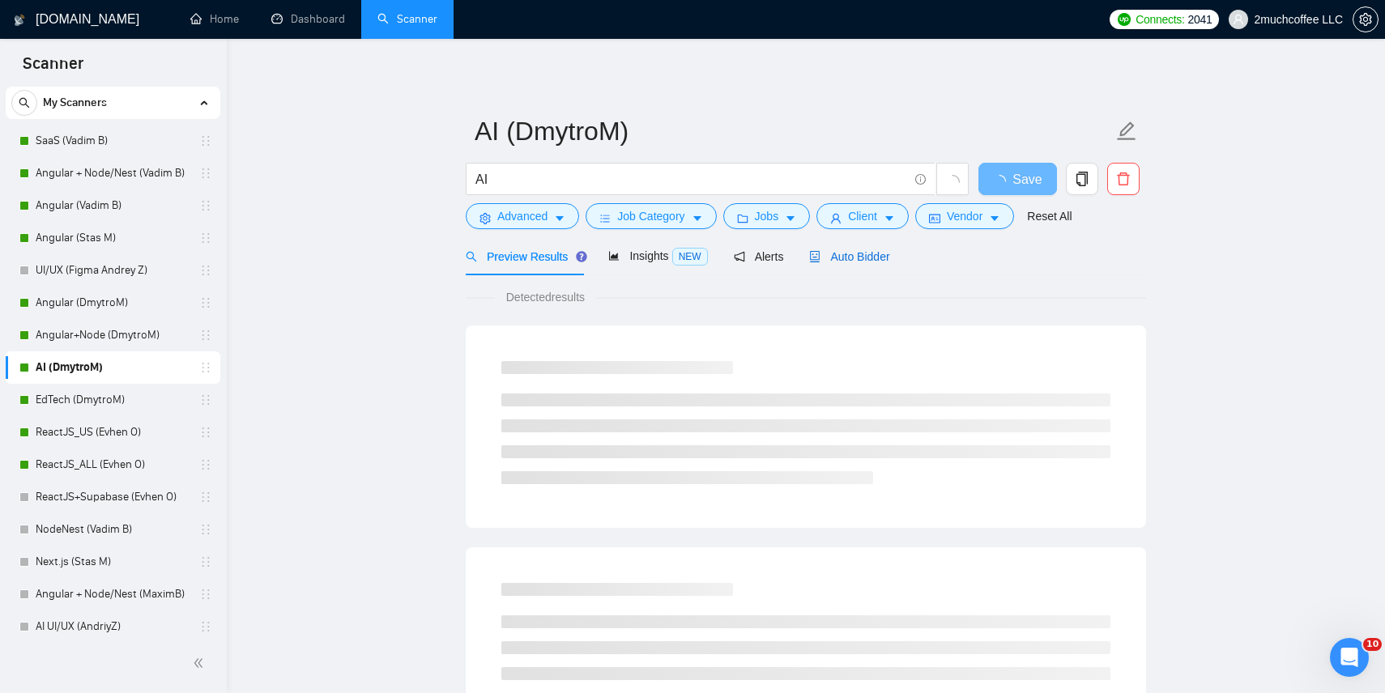
click at [836, 256] on span "Auto Bidder" at bounding box center [849, 256] width 80 height 13
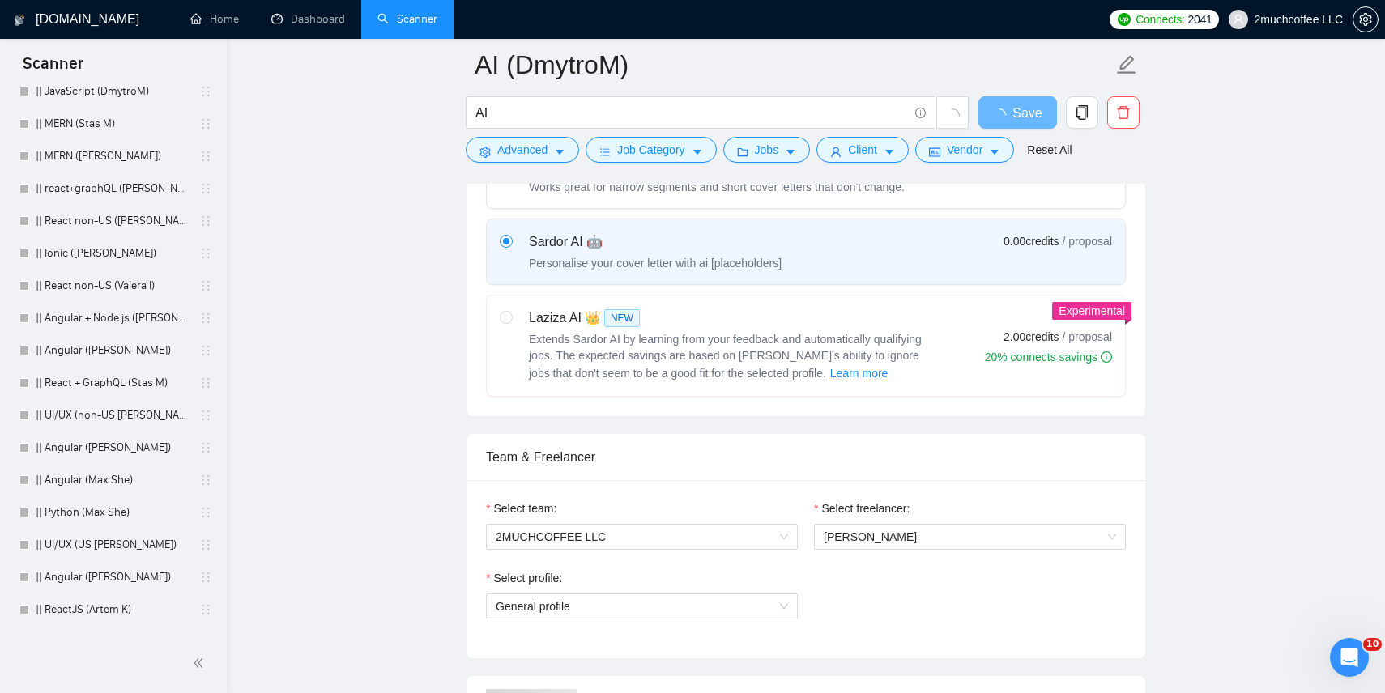
scroll to position [990, 0]
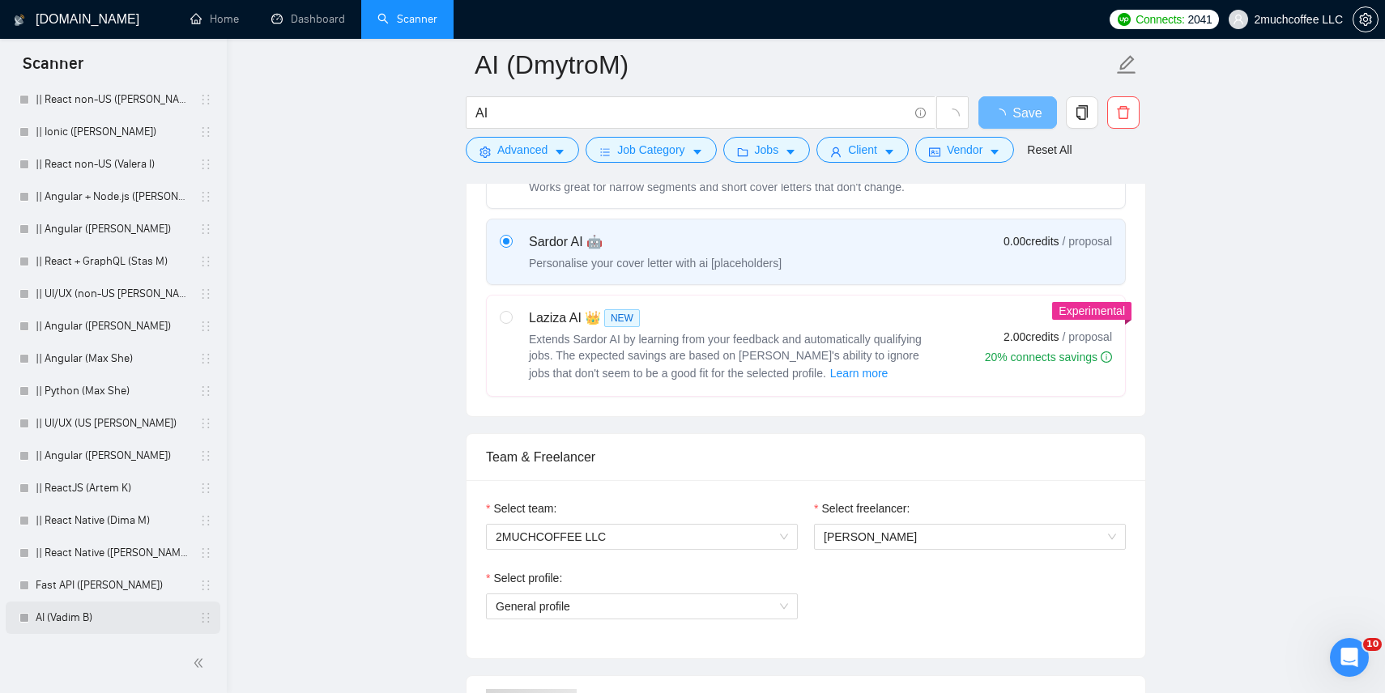
click at [59, 619] on link "AI (Vadim B)" at bounding box center [113, 618] width 154 height 32
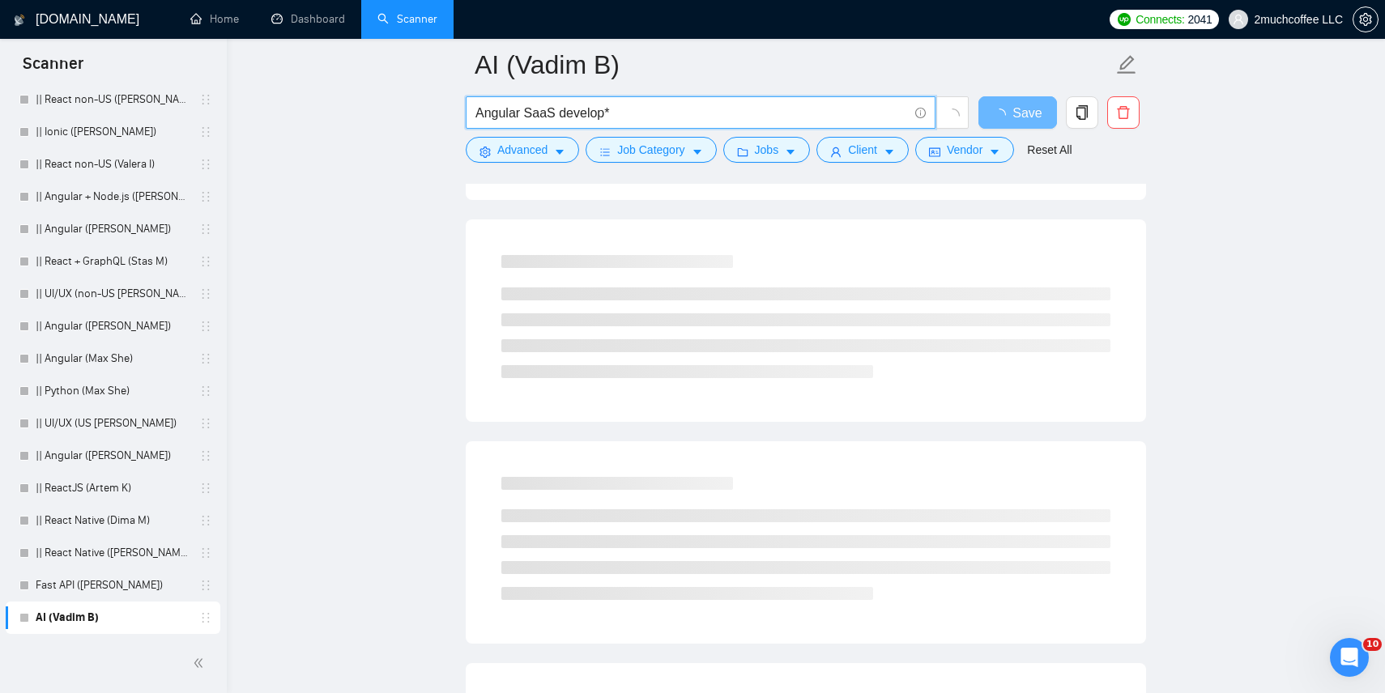
click at [508, 113] on input "Angular SaaS develop*" at bounding box center [692, 113] width 433 height 20
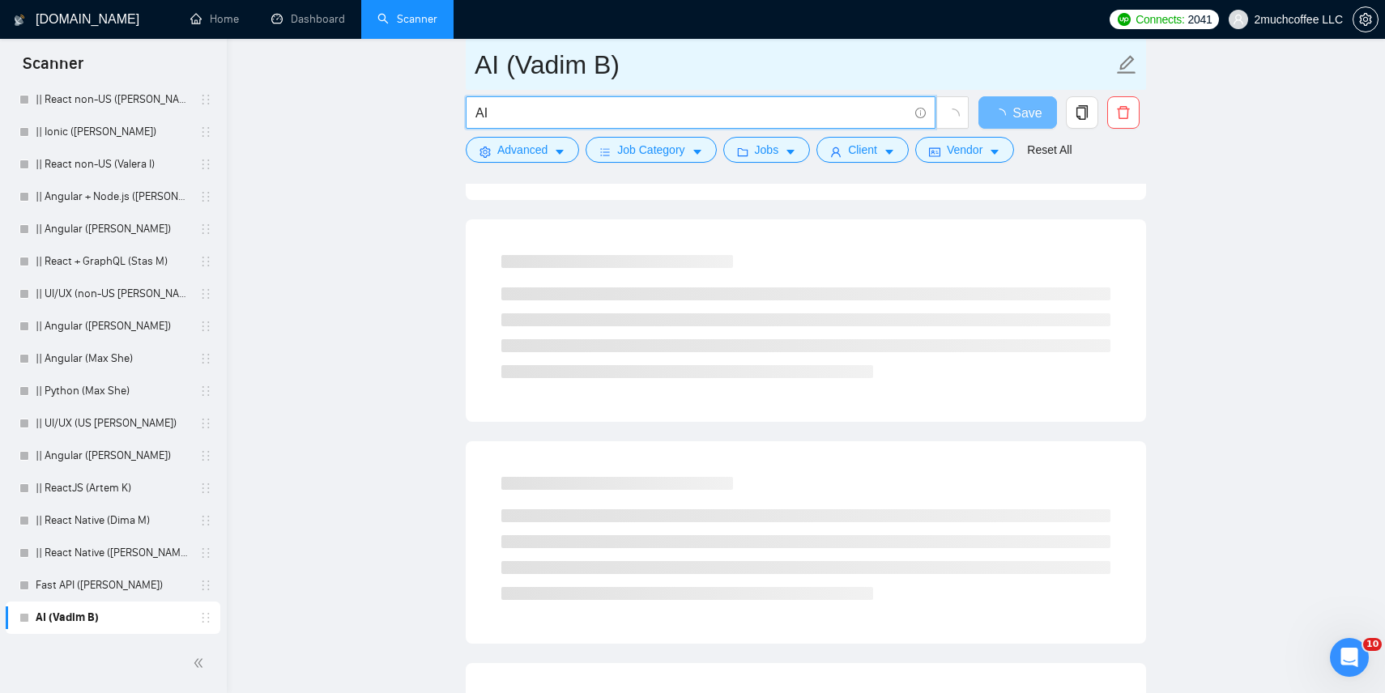
type input "AI"
click at [659, 87] on span "AI (Vadim B)" at bounding box center [806, 64] width 680 height 51
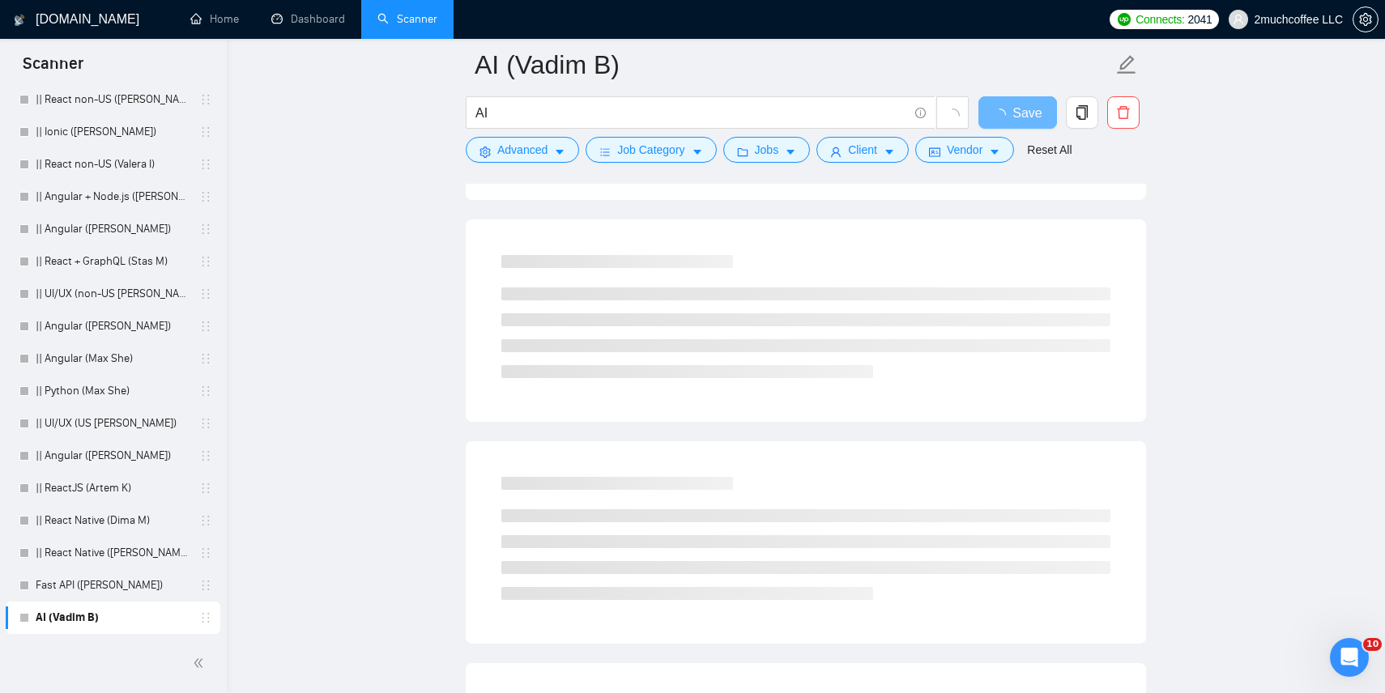
click at [429, 76] on main "AI (Vadim B) AI Save Advanced Job Category Jobs Client Vendor Reset All Preview…" at bounding box center [806, 184] width 1107 height 1364
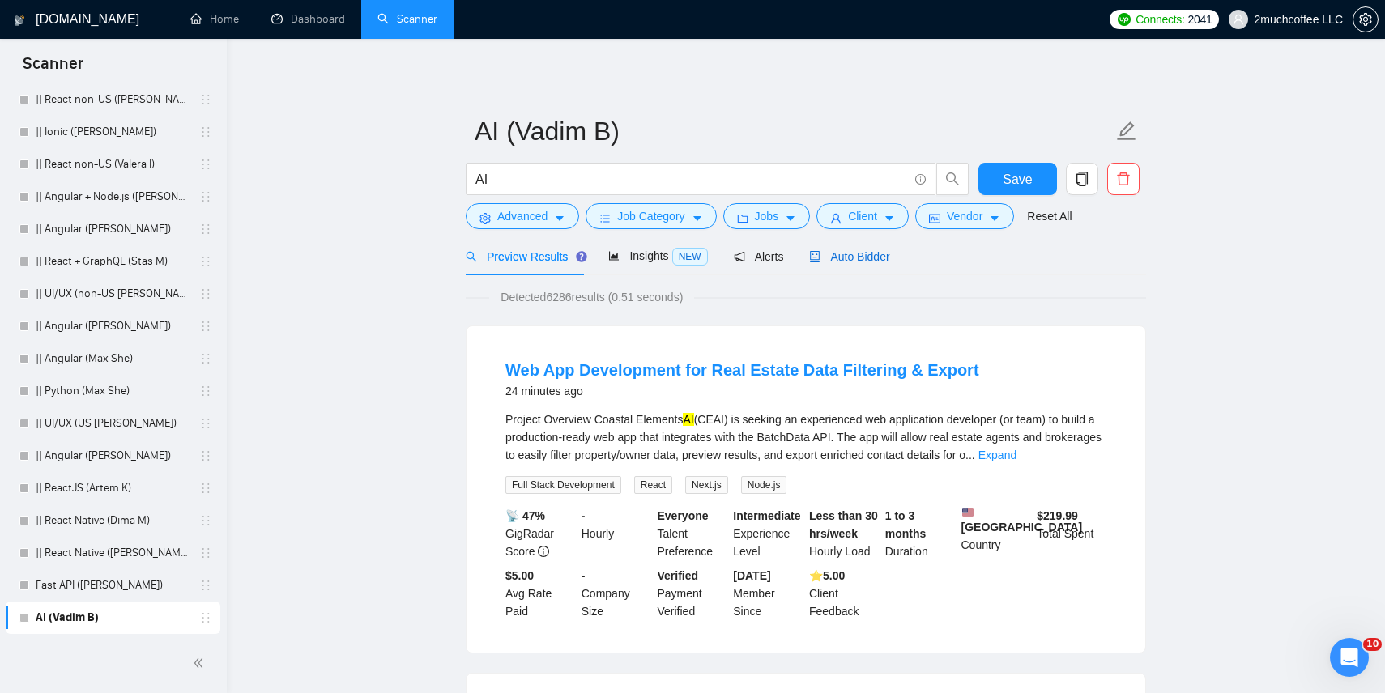
click at [868, 260] on span "Auto Bidder" at bounding box center [849, 256] width 80 height 13
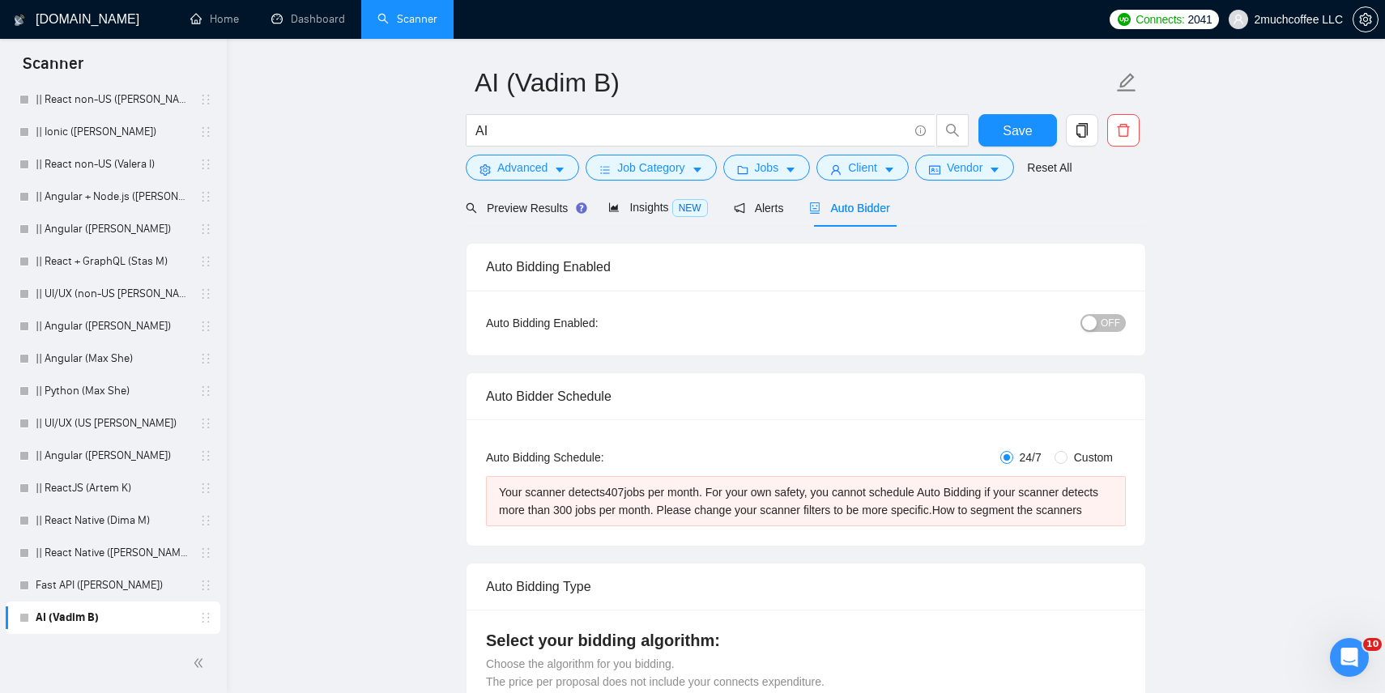
scroll to position [55, 0]
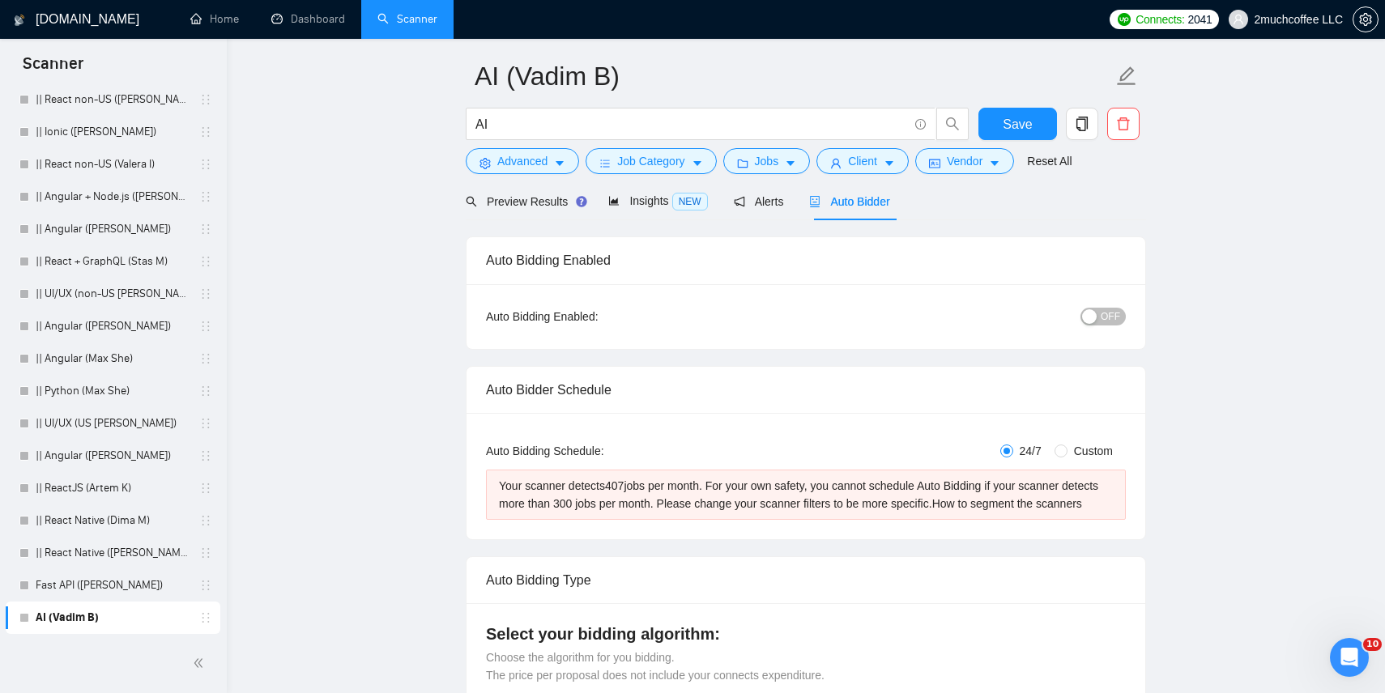
click at [677, 181] on form "AI (Vadim B) AI Save Advanced Job Category Jobs Client Vendor Reset All" at bounding box center [806, 116] width 680 height 132
click at [671, 164] on span "Job Category" at bounding box center [650, 161] width 67 height 18
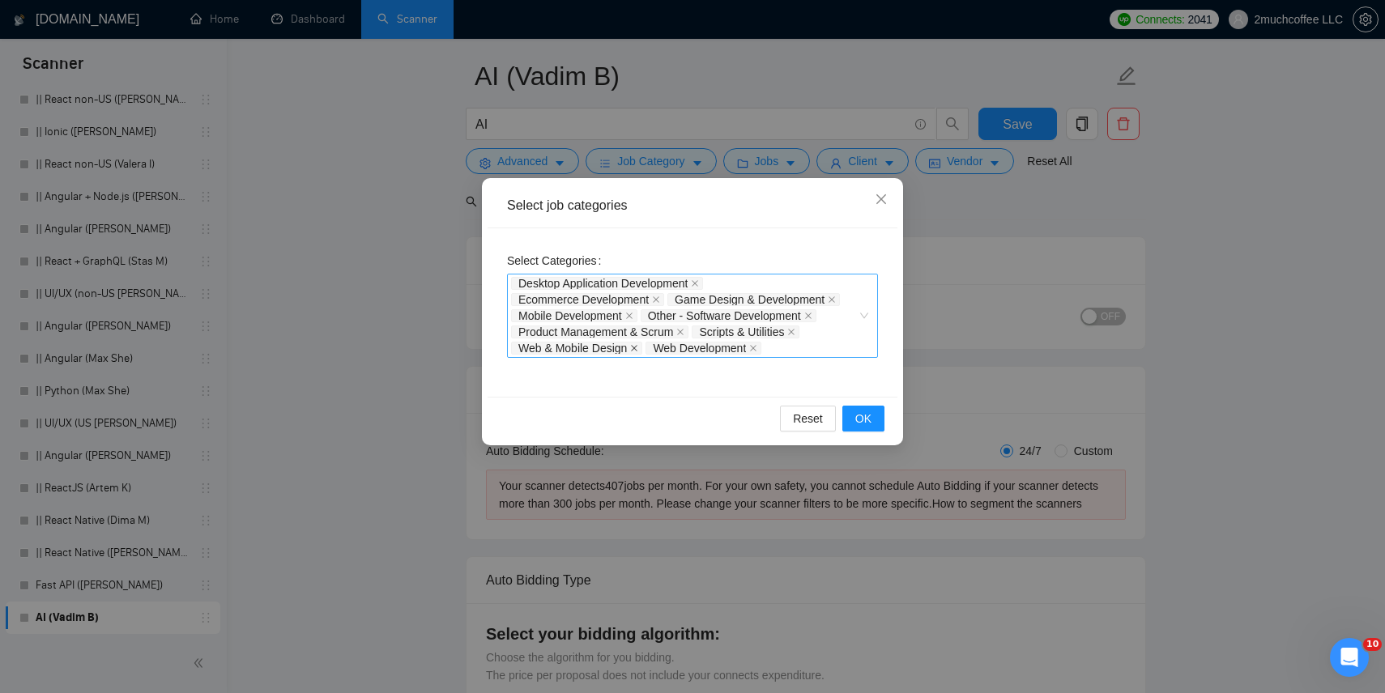
click at [638, 346] on icon "close" at bounding box center [634, 348] width 8 height 8
click at [685, 331] on icon "close" at bounding box center [680, 332] width 8 height 8
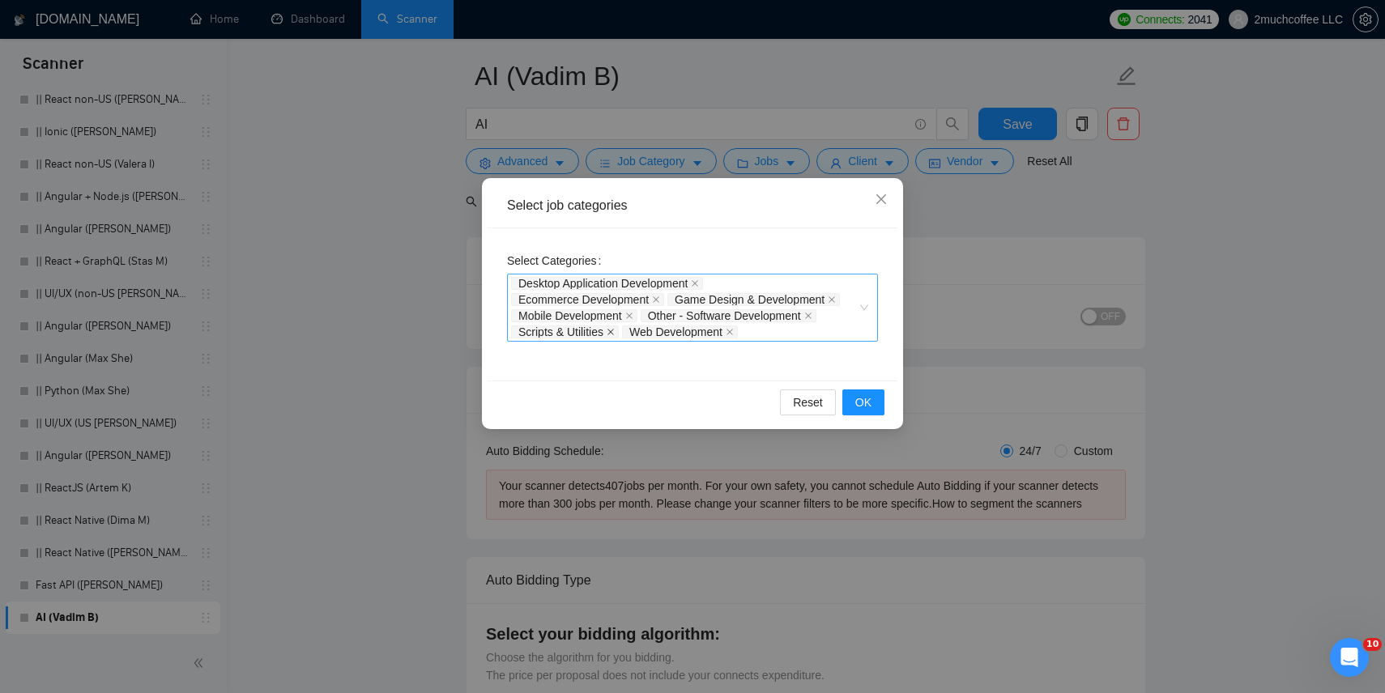
click at [615, 332] on icon "close" at bounding box center [611, 332] width 8 height 8
click at [632, 317] on icon "close" at bounding box center [629, 316] width 6 height 6
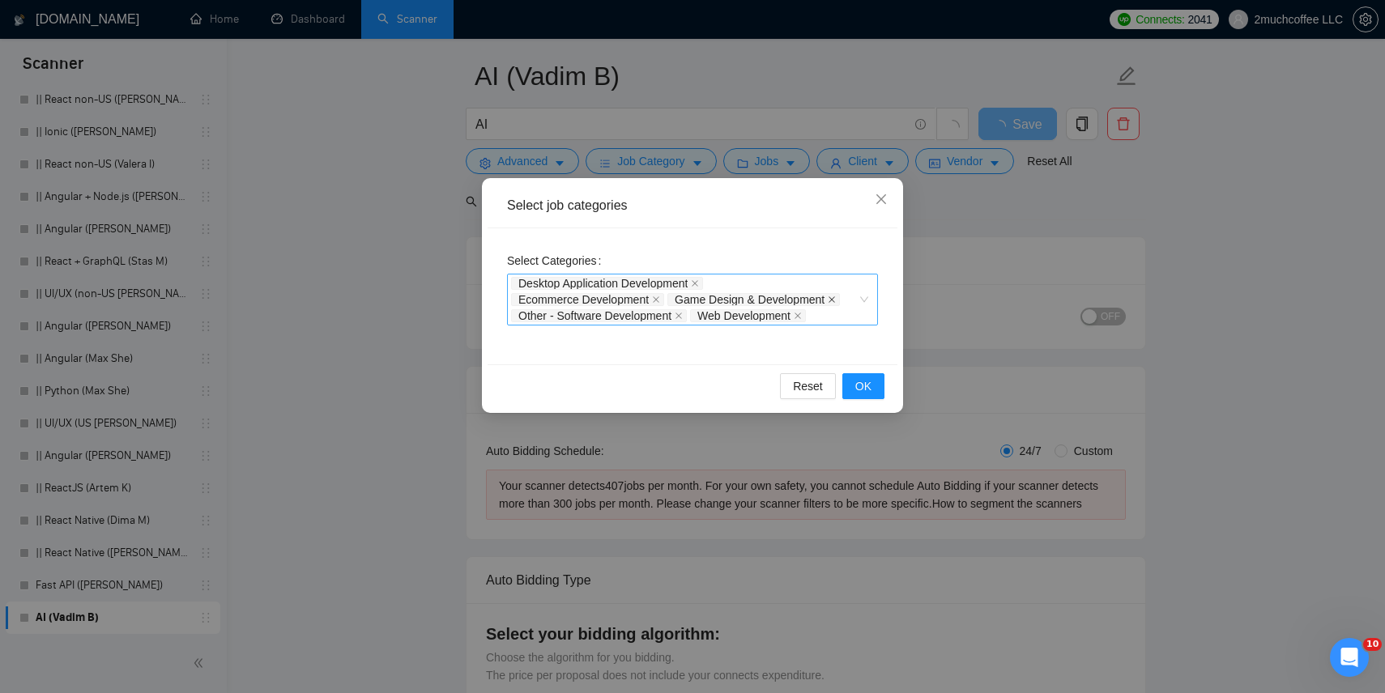
click at [835, 299] on icon "close" at bounding box center [832, 299] width 6 height 6
click at [660, 297] on icon "close" at bounding box center [656, 300] width 8 height 8
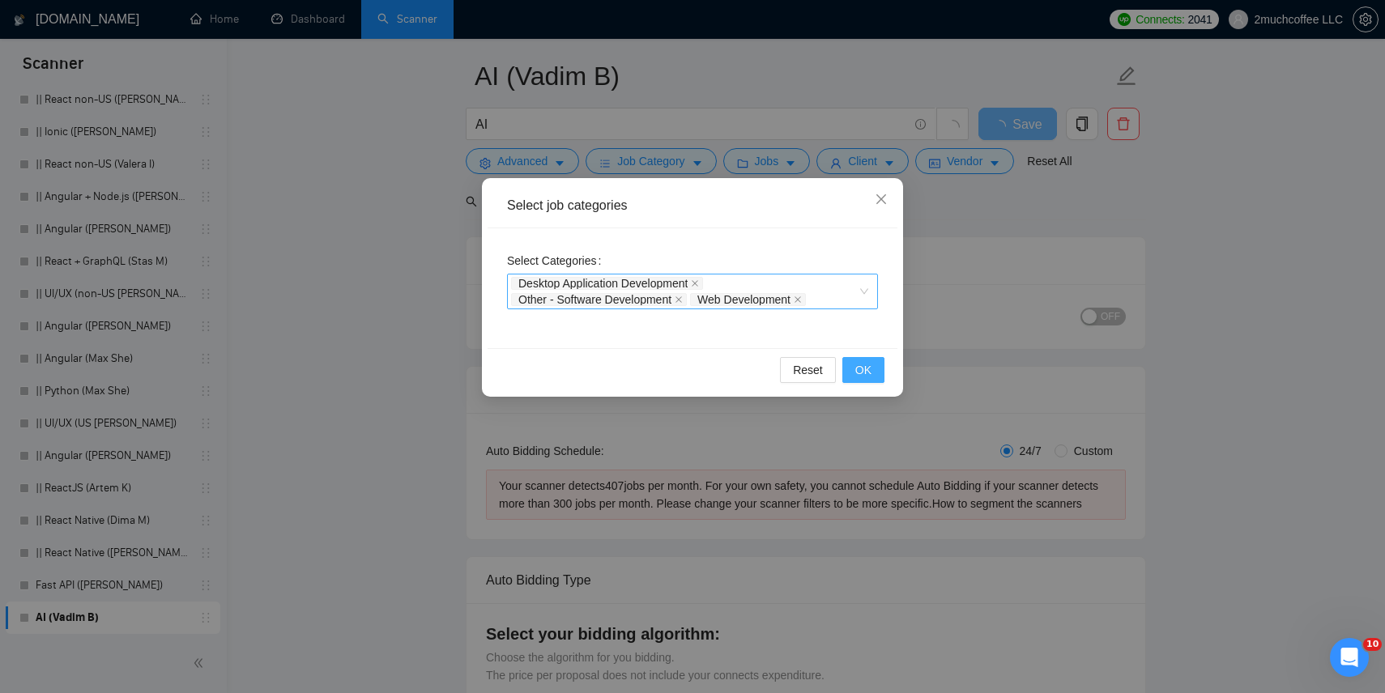
click at [857, 375] on span "OK" at bounding box center [863, 370] width 16 height 18
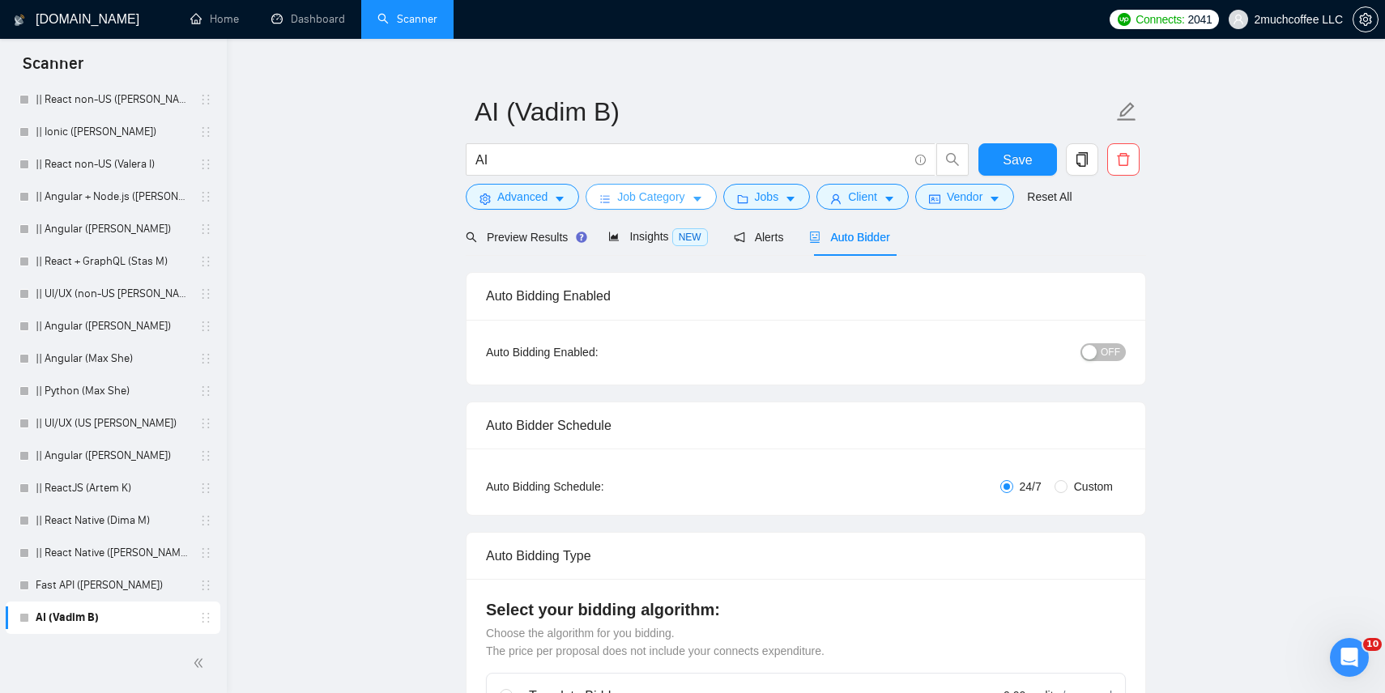
scroll to position [0, 0]
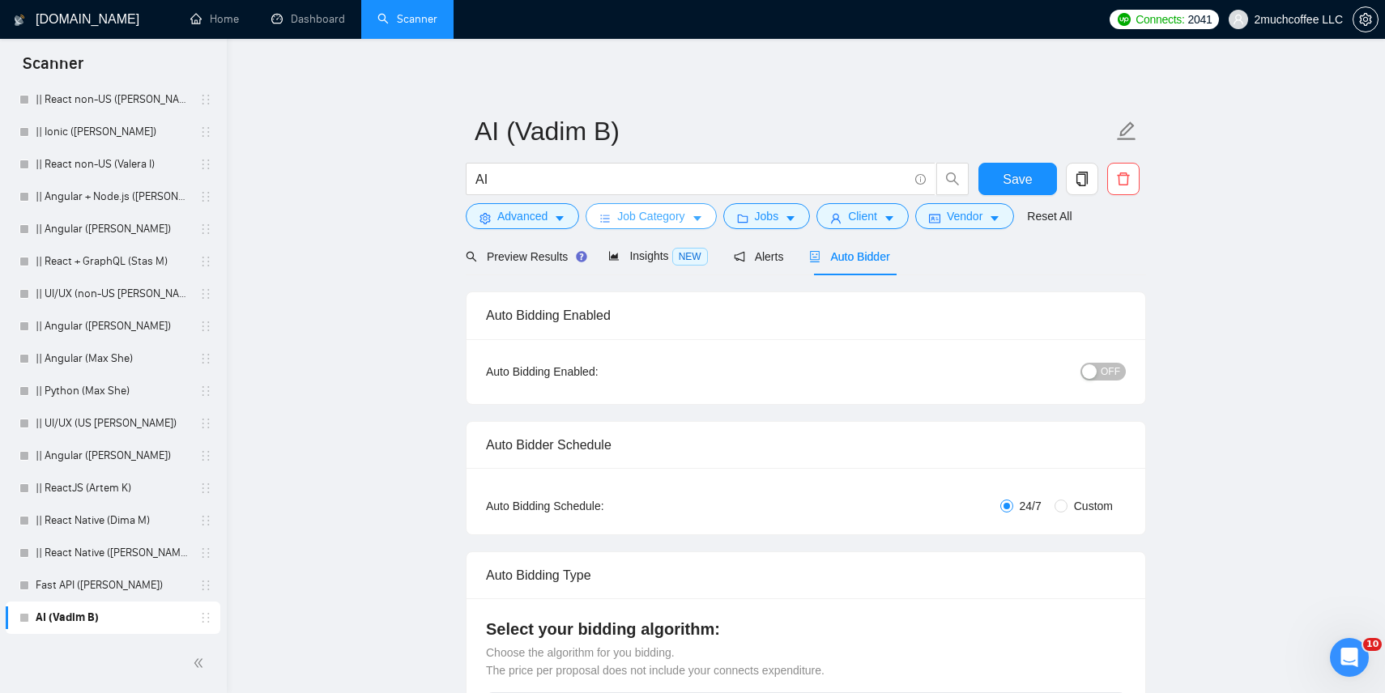
click at [695, 216] on button "Job Category" at bounding box center [651, 216] width 130 height 26
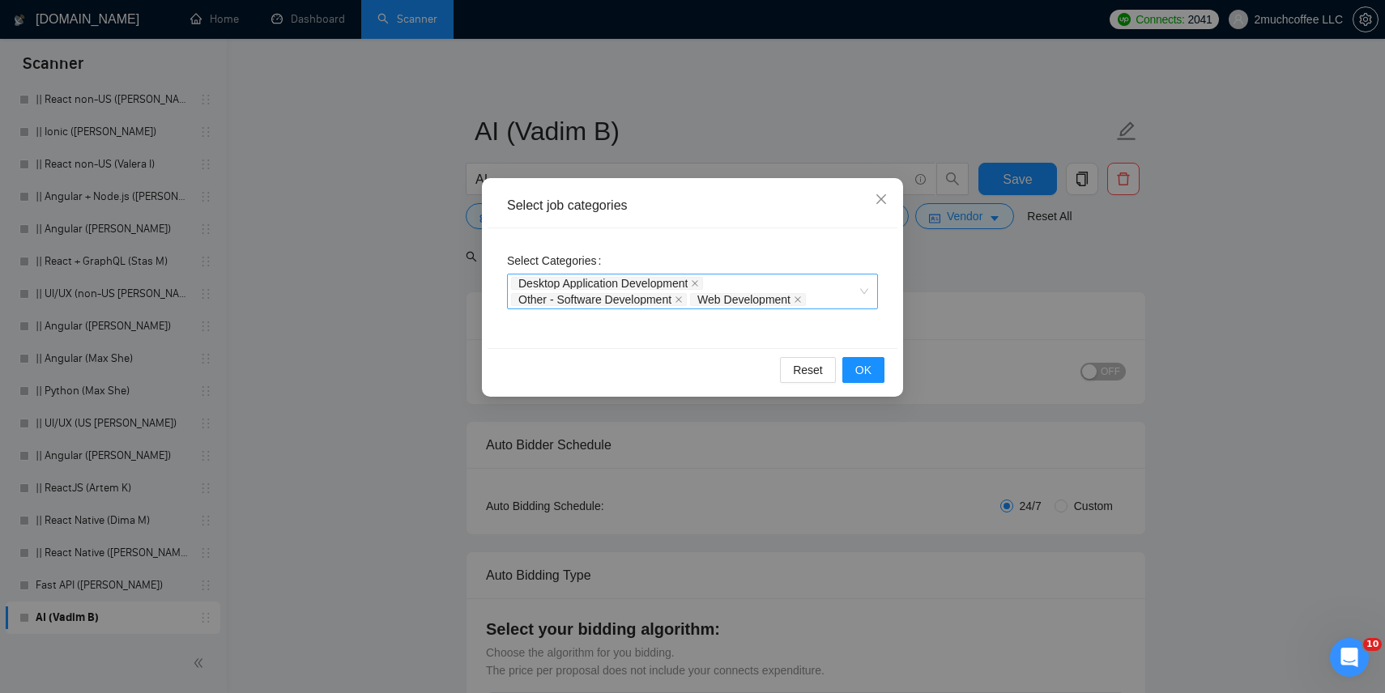
click at [772, 284] on div "Desktop Application Development Other - Software Development Web Development" at bounding box center [684, 291] width 347 height 32
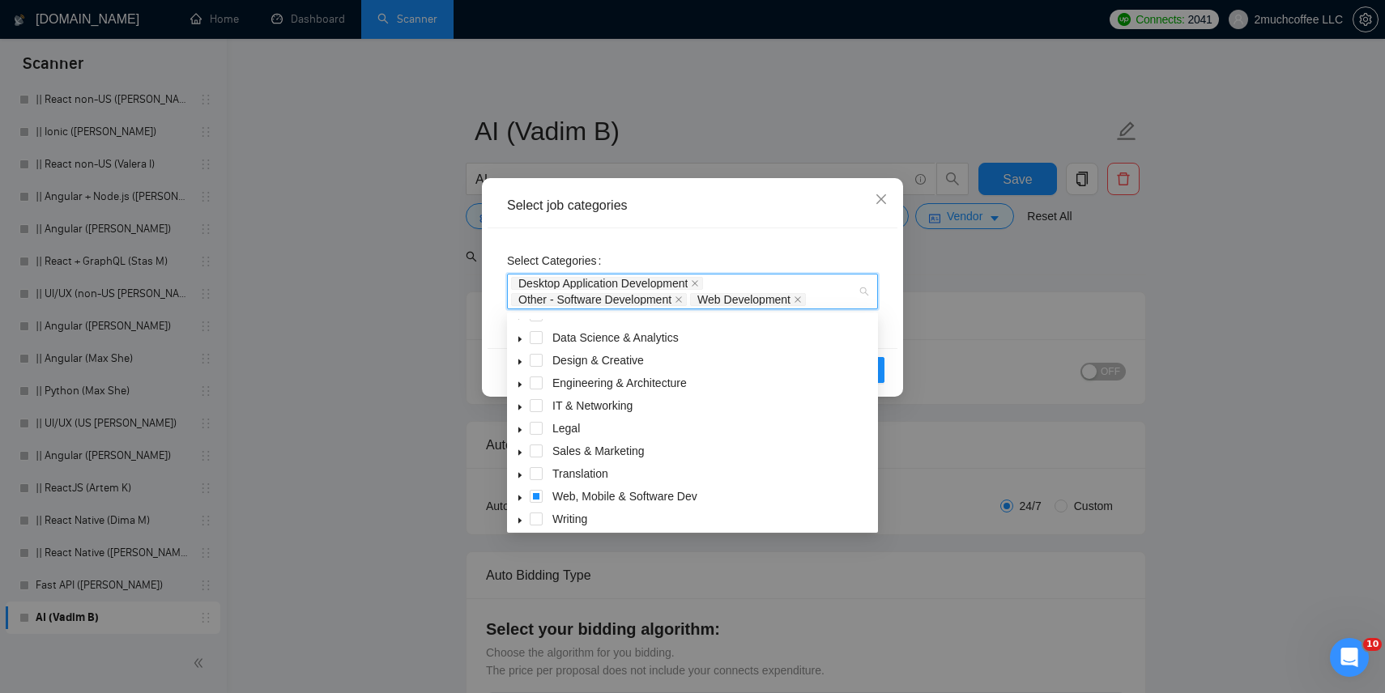
scroll to position [65, 0]
click at [748, 234] on div "Select Categories Desktop Application Development Other - Software Development …" at bounding box center [693, 288] width 410 height 120
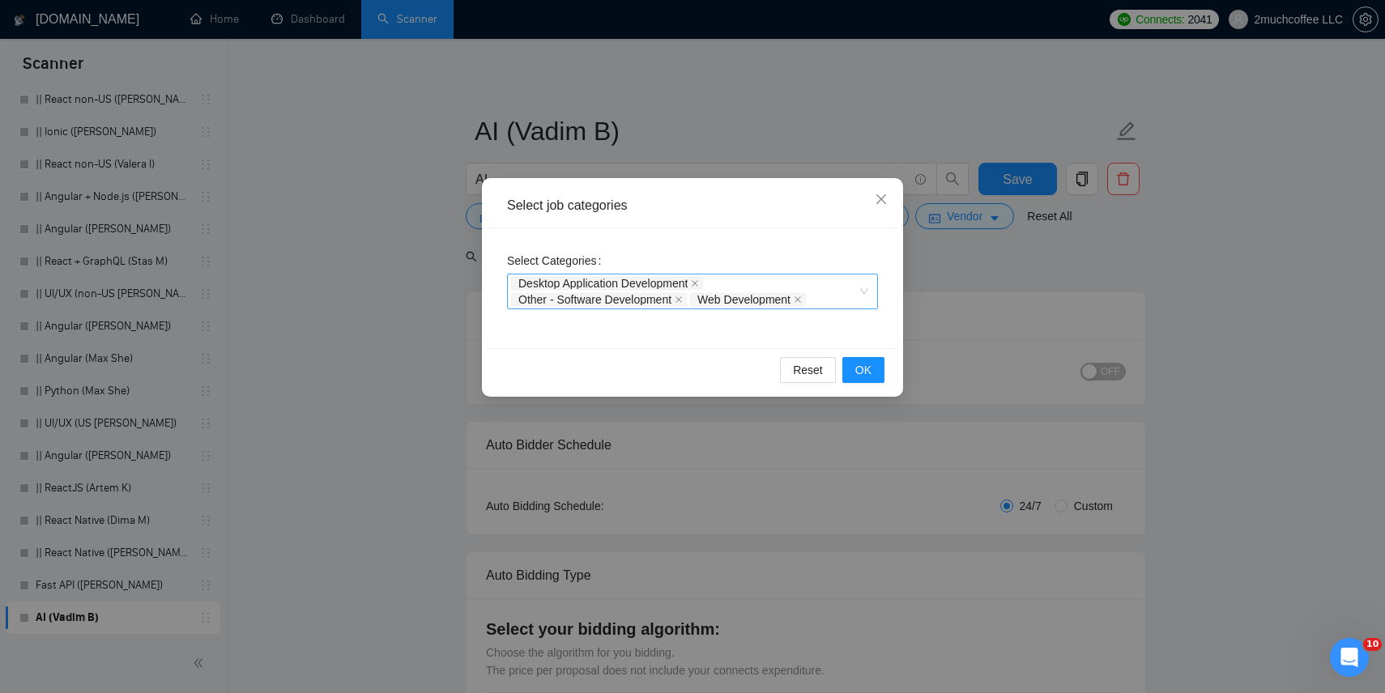
click at [802, 300] on icon "close" at bounding box center [798, 300] width 8 height 8
click at [719, 302] on div "Desktop Application Development Other - Software Development" at bounding box center [684, 291] width 347 height 32
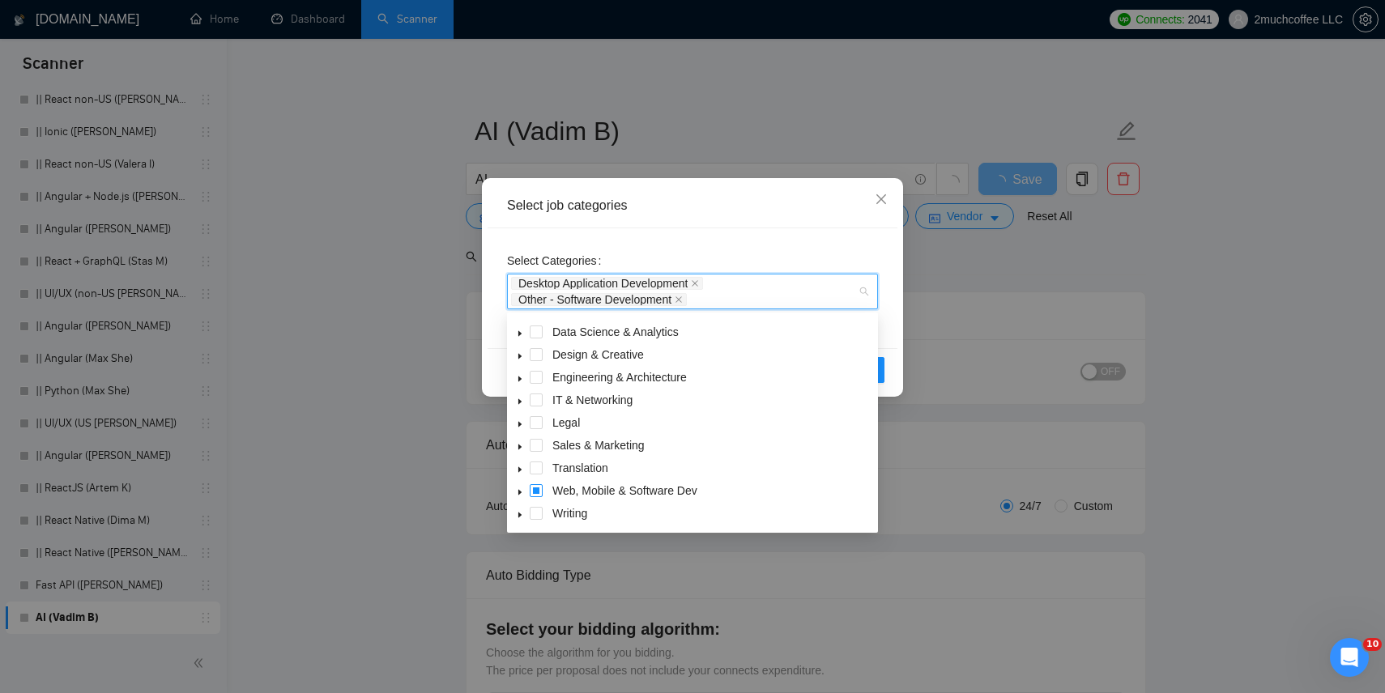
click at [538, 493] on span at bounding box center [536, 490] width 13 height 13
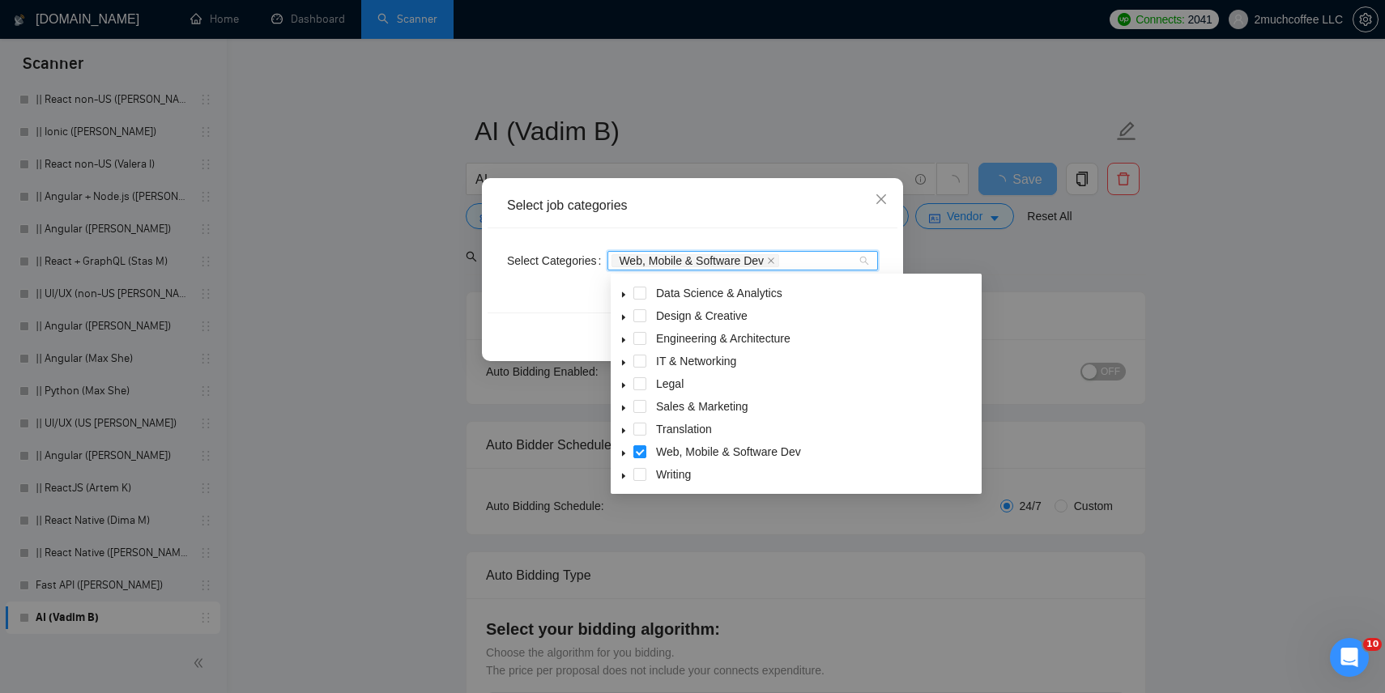
click at [578, 322] on div "Reset OK" at bounding box center [693, 334] width 410 height 43
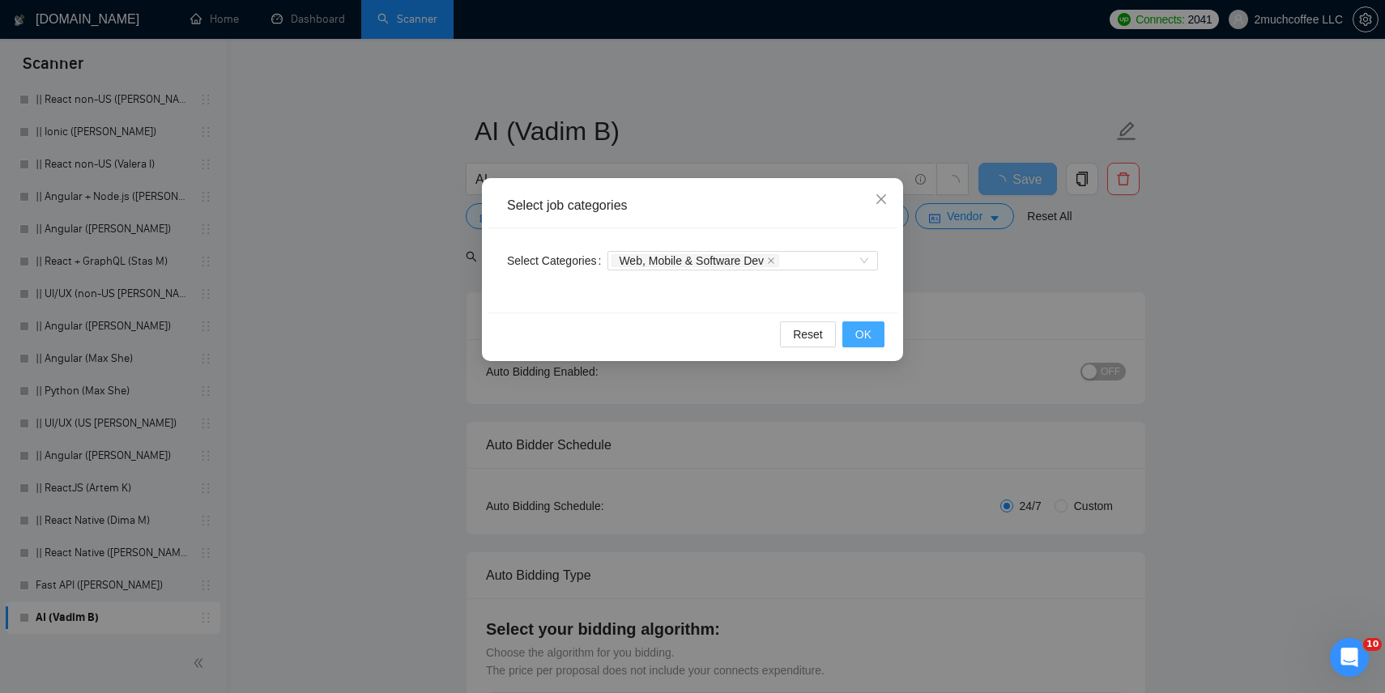
click at [854, 332] on button "OK" at bounding box center [863, 335] width 42 height 26
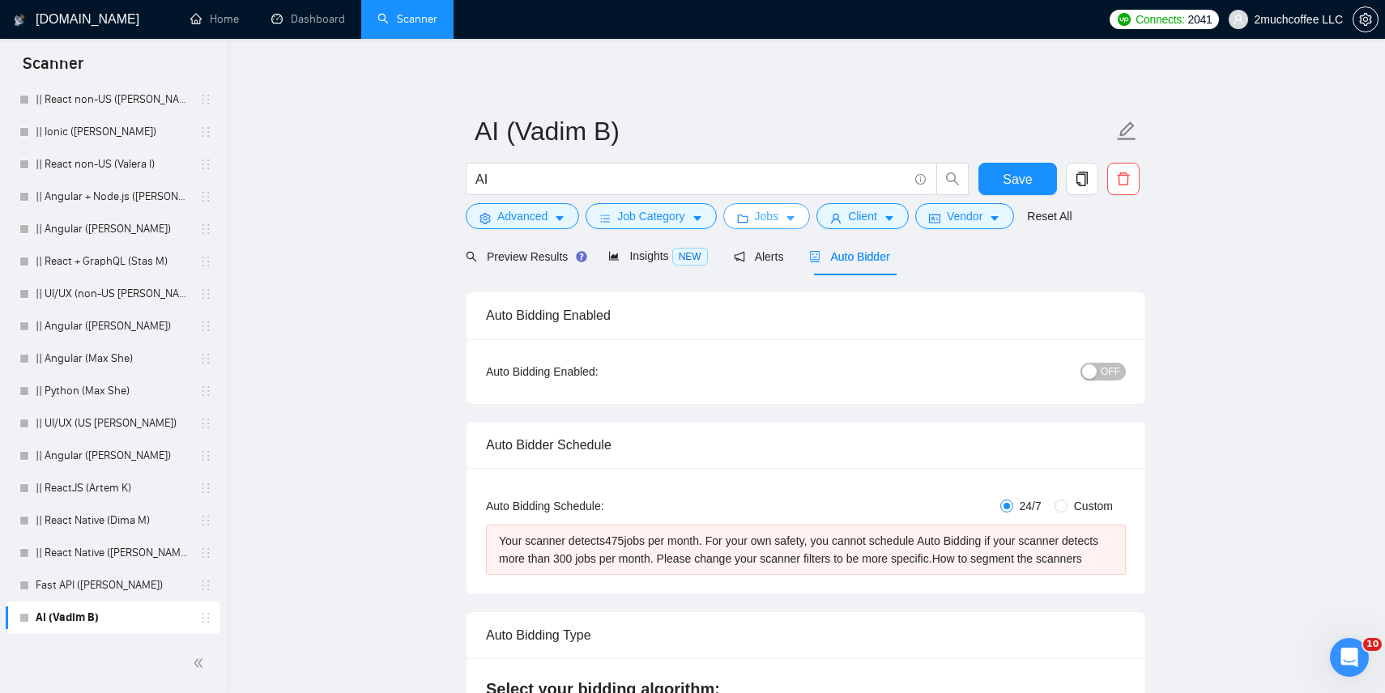
click at [779, 221] on span "Jobs" at bounding box center [767, 216] width 24 height 18
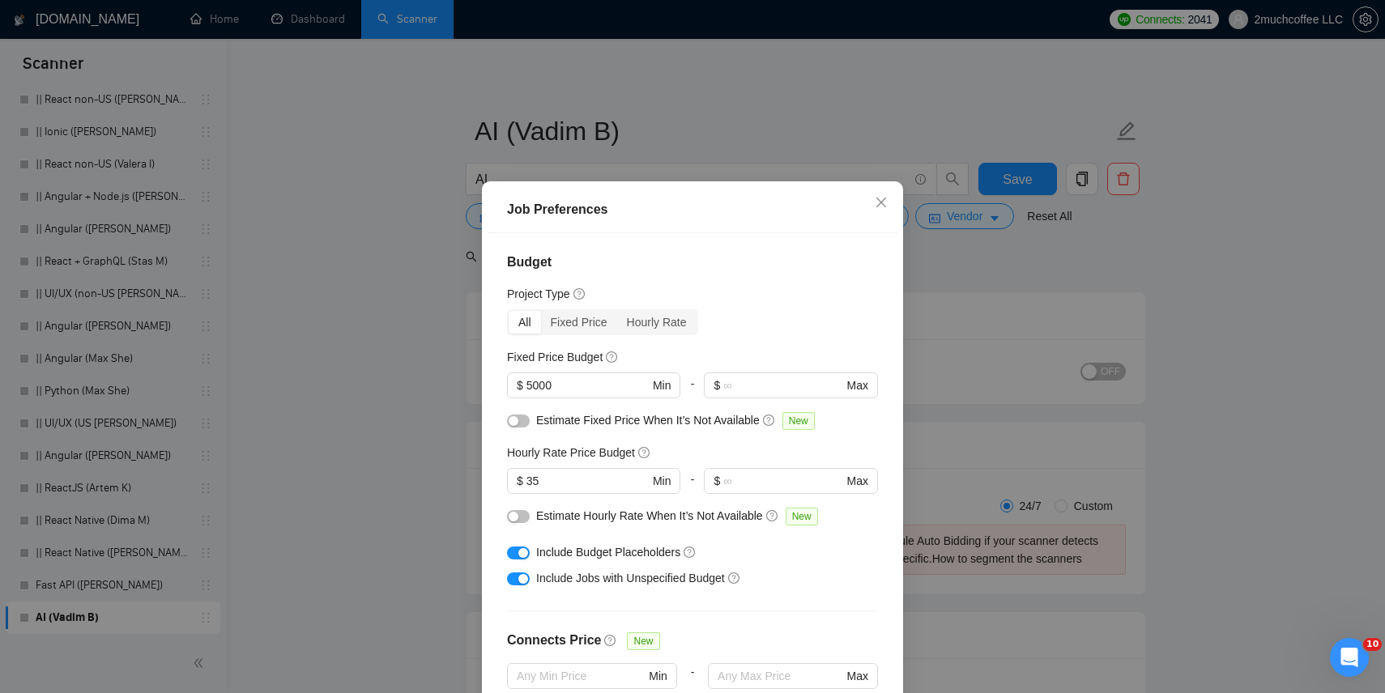
click at [779, 222] on div "Job Preferences" at bounding box center [693, 210] width 410 height 46
click at [1005, 282] on div "Job Preferences Budget Project Type All Fixed Price Hourly Rate Fixed Price Bud…" at bounding box center [692, 346] width 1385 height 693
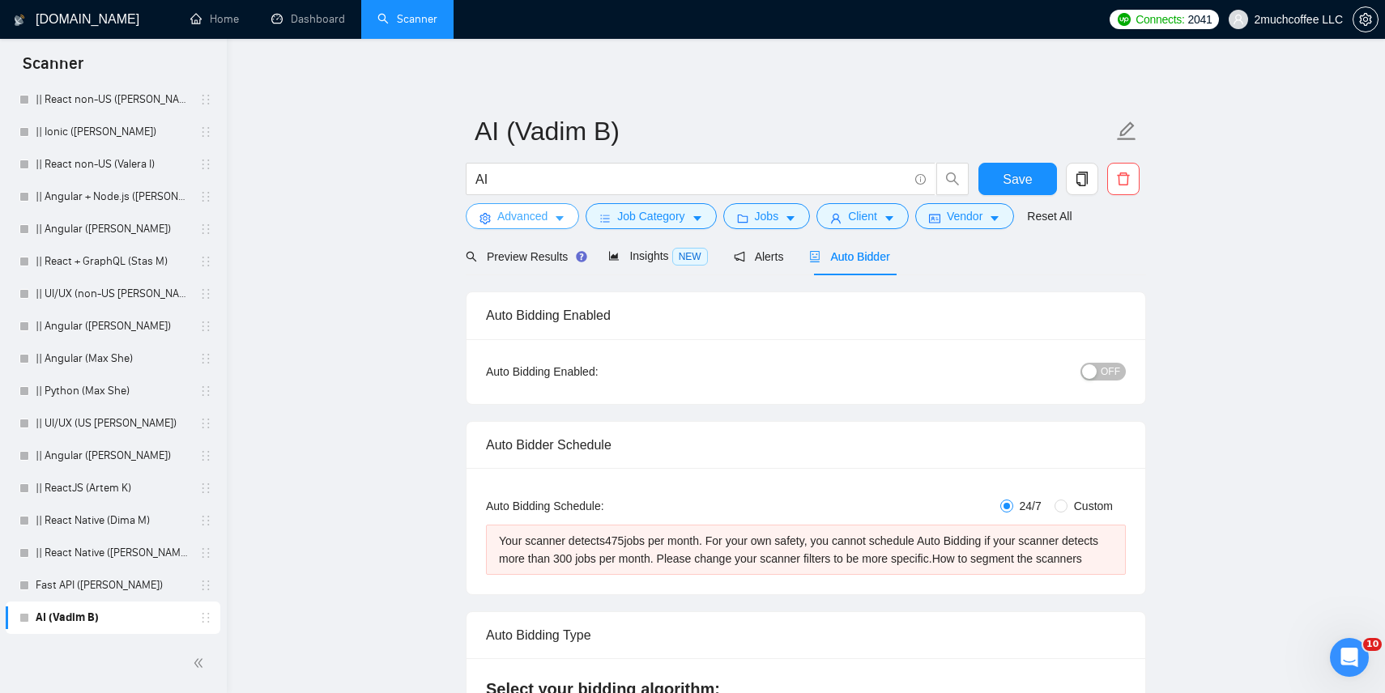
click at [528, 218] on span "Advanced" at bounding box center [522, 216] width 50 height 18
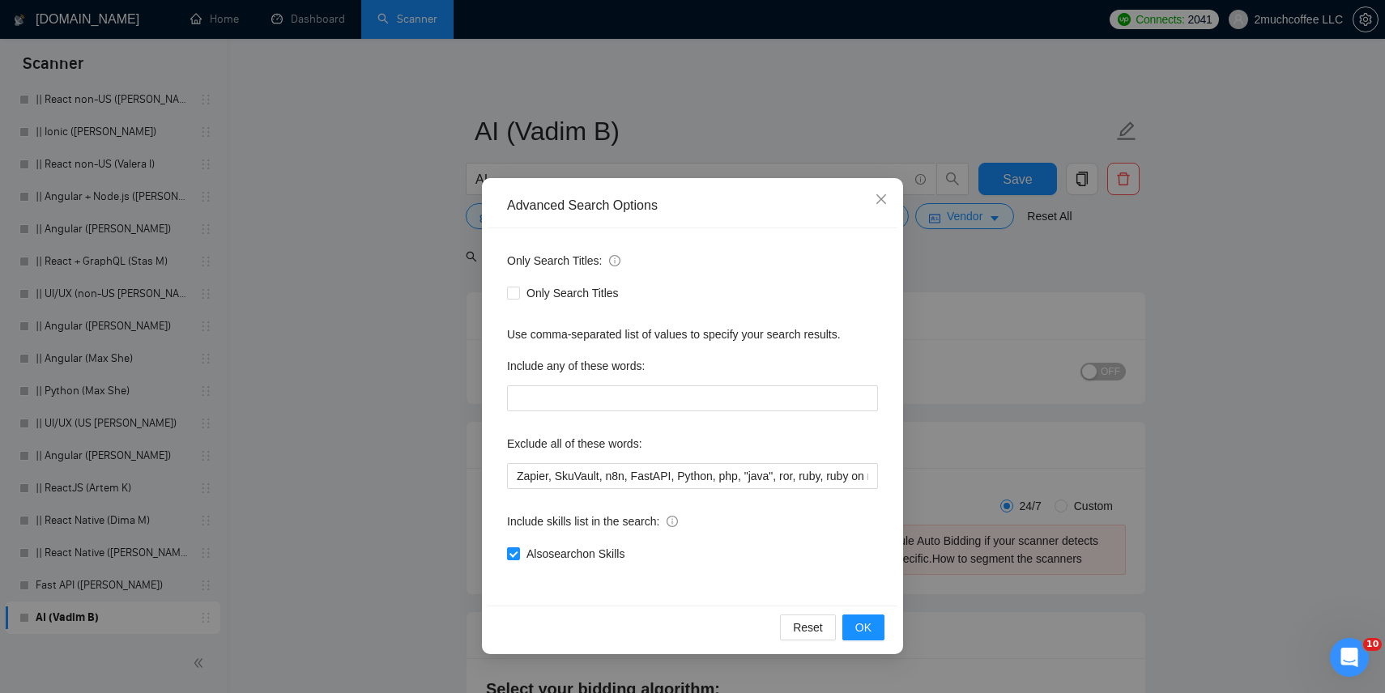
click at [416, 406] on div "Advanced Search Options Only Search Titles: Only Search Titles Use comma-separa…" at bounding box center [692, 346] width 1385 height 693
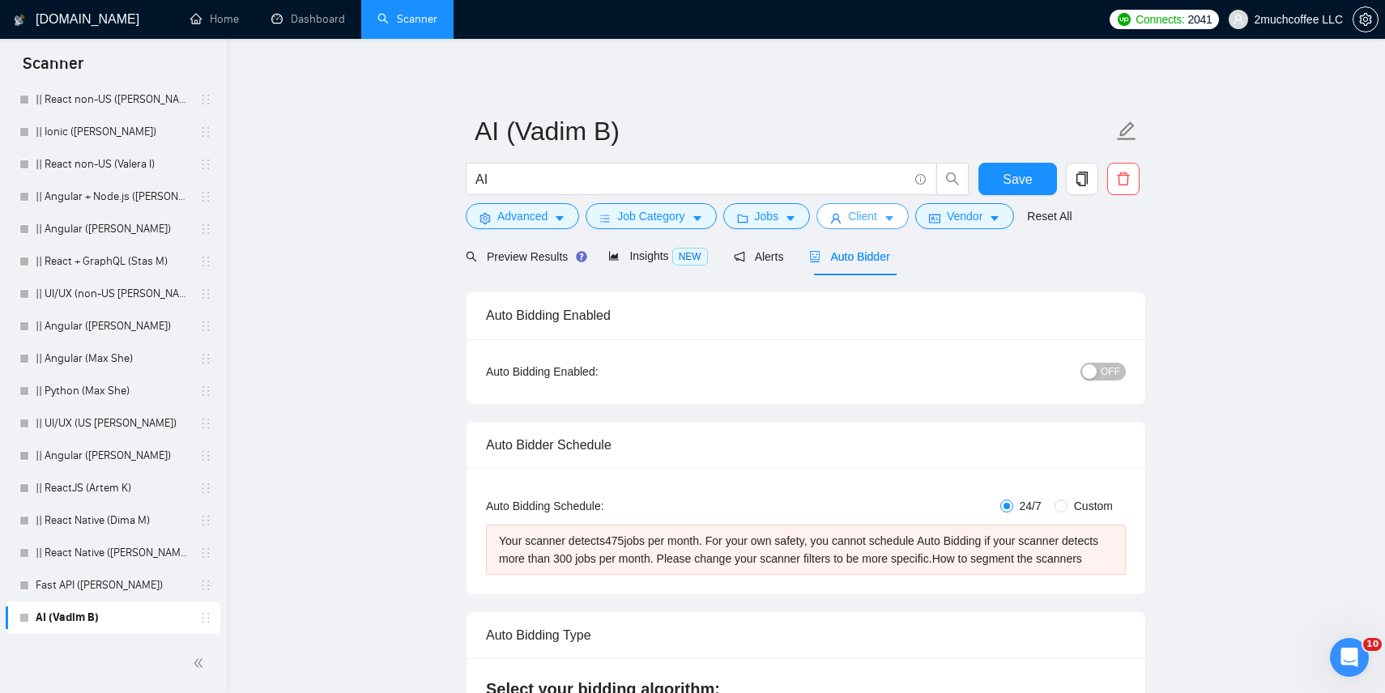
click at [851, 215] on button "Client" at bounding box center [863, 216] width 92 height 26
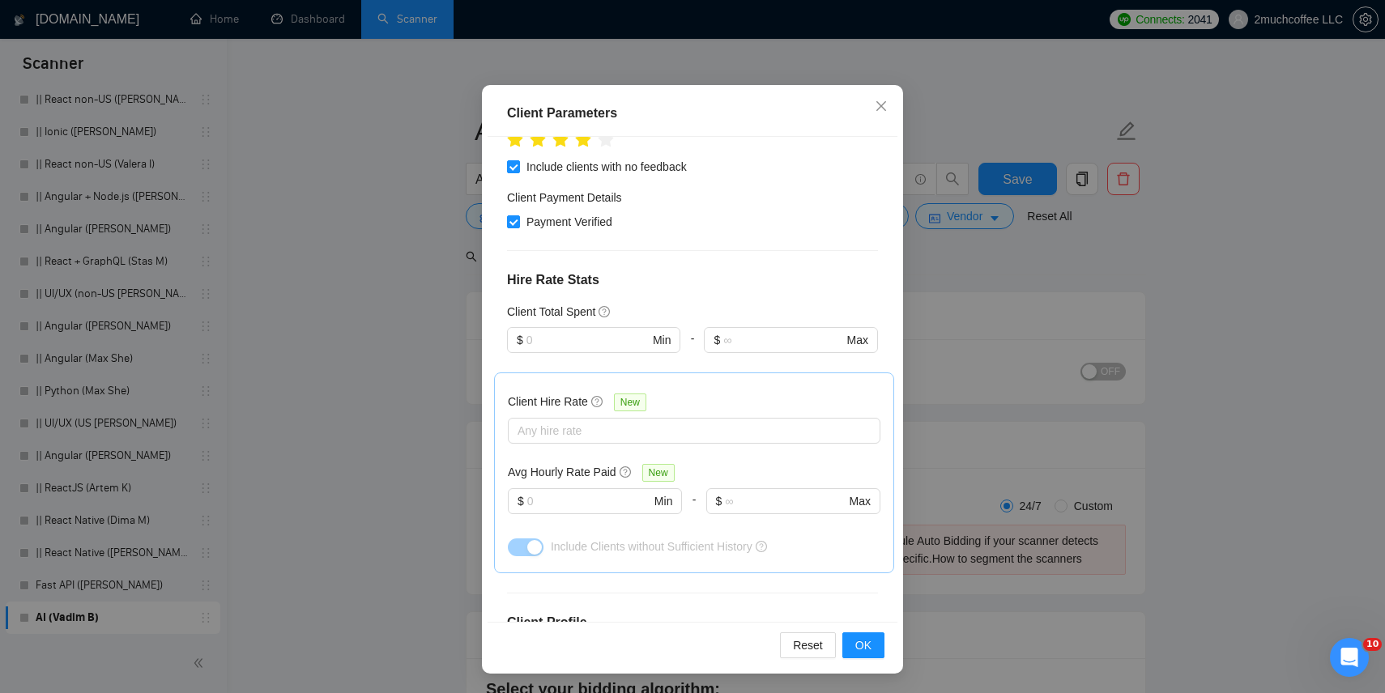
scroll to position [704, 0]
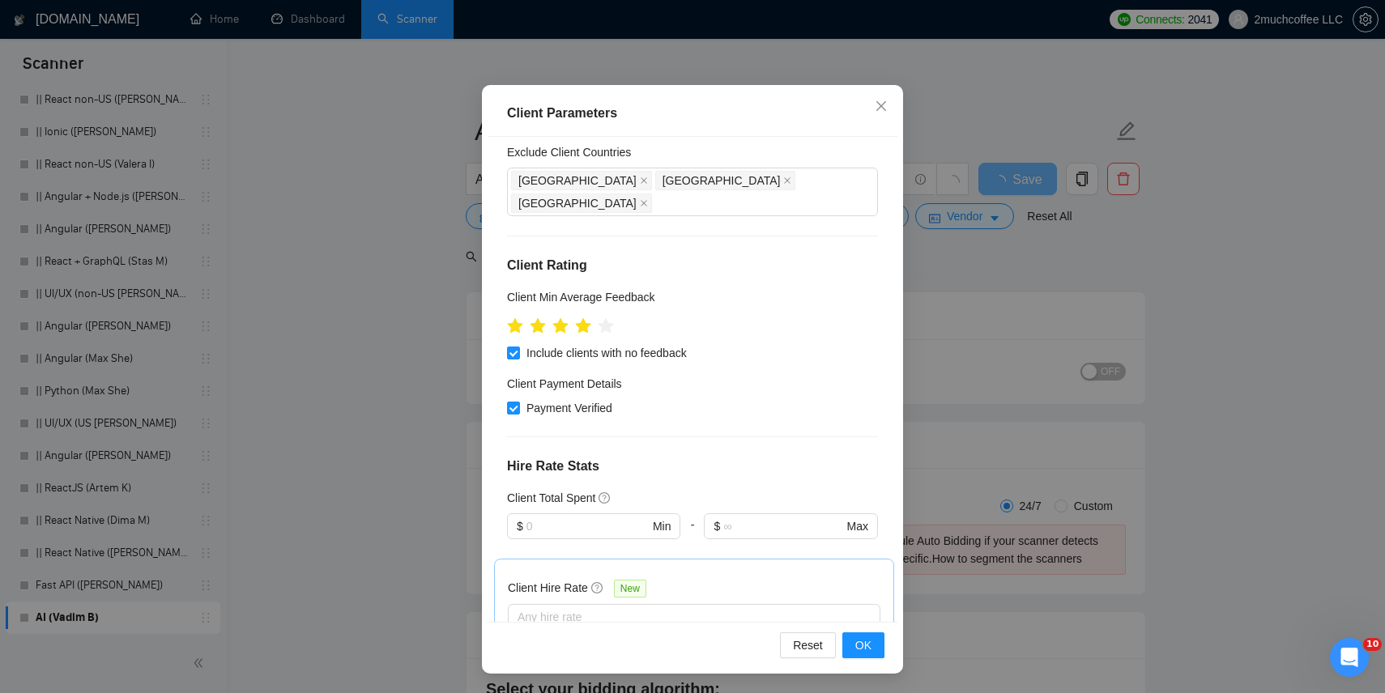
scroll to position [501, 0]
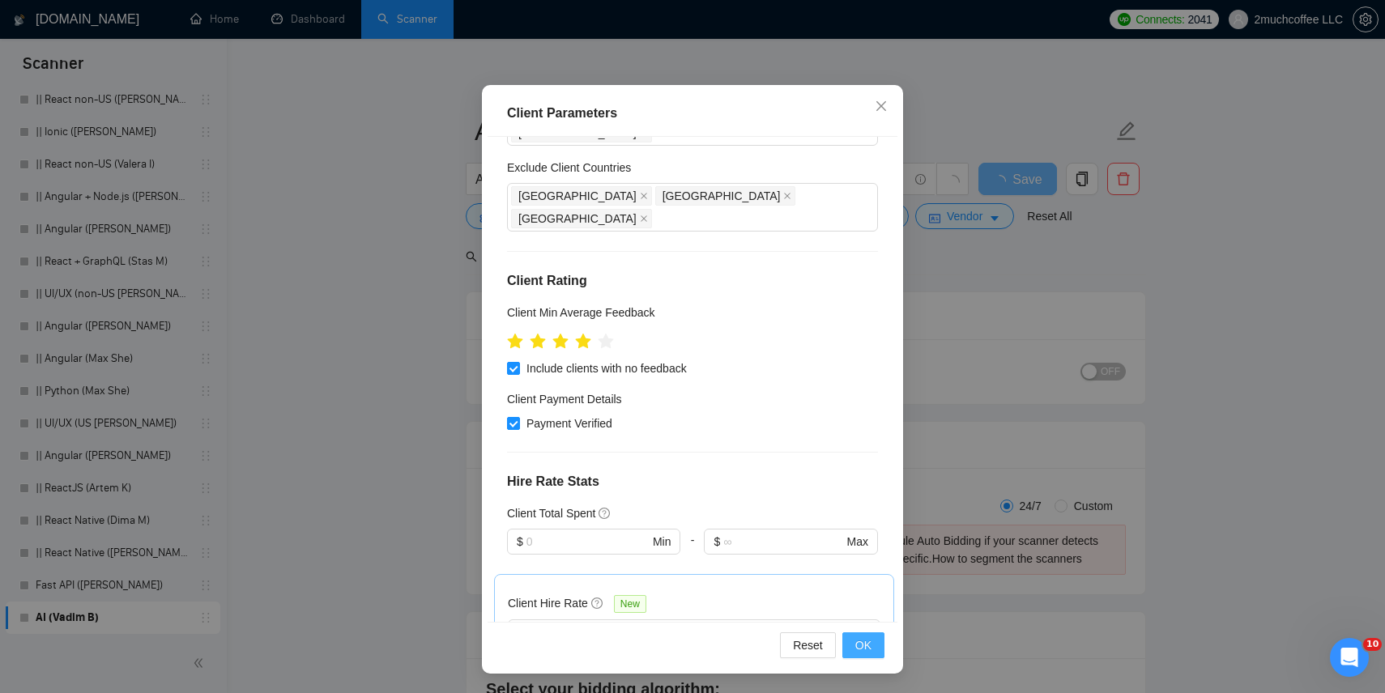
click at [867, 645] on span "OK" at bounding box center [863, 646] width 16 height 18
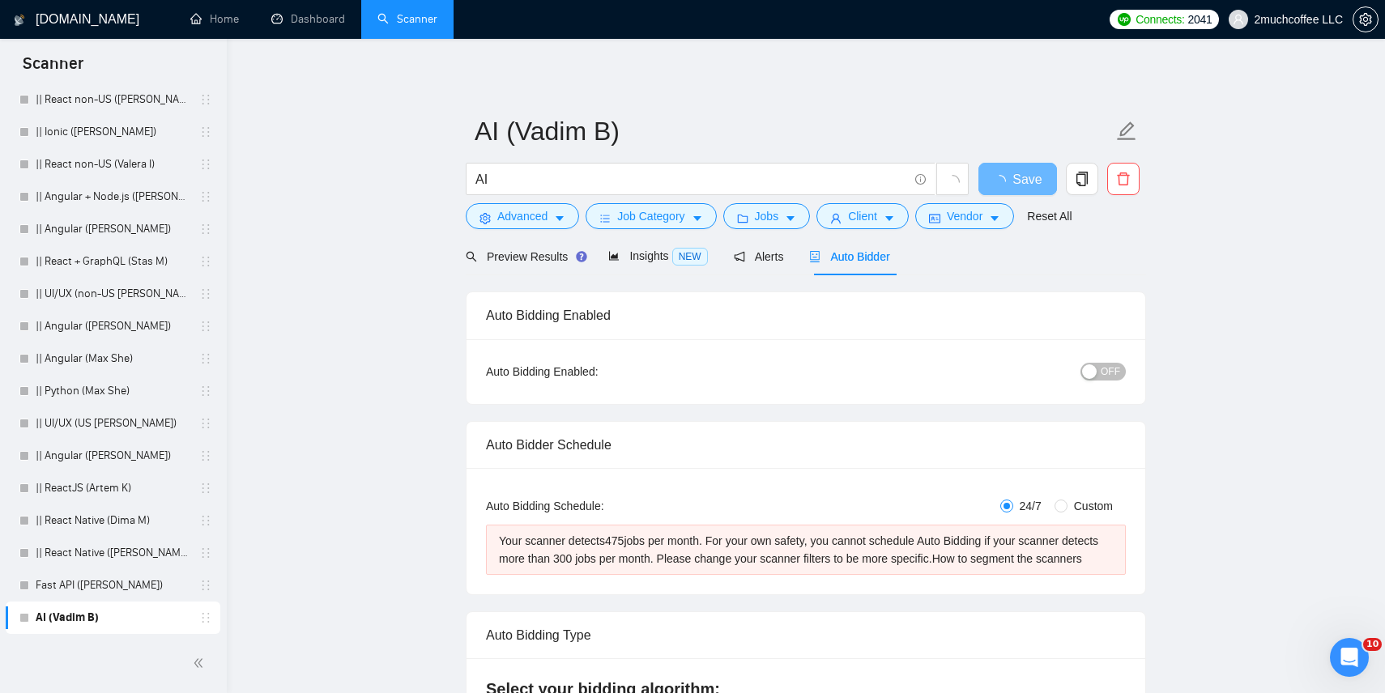
scroll to position [12, 0]
click at [888, 211] on button "Client" at bounding box center [863, 216] width 92 height 26
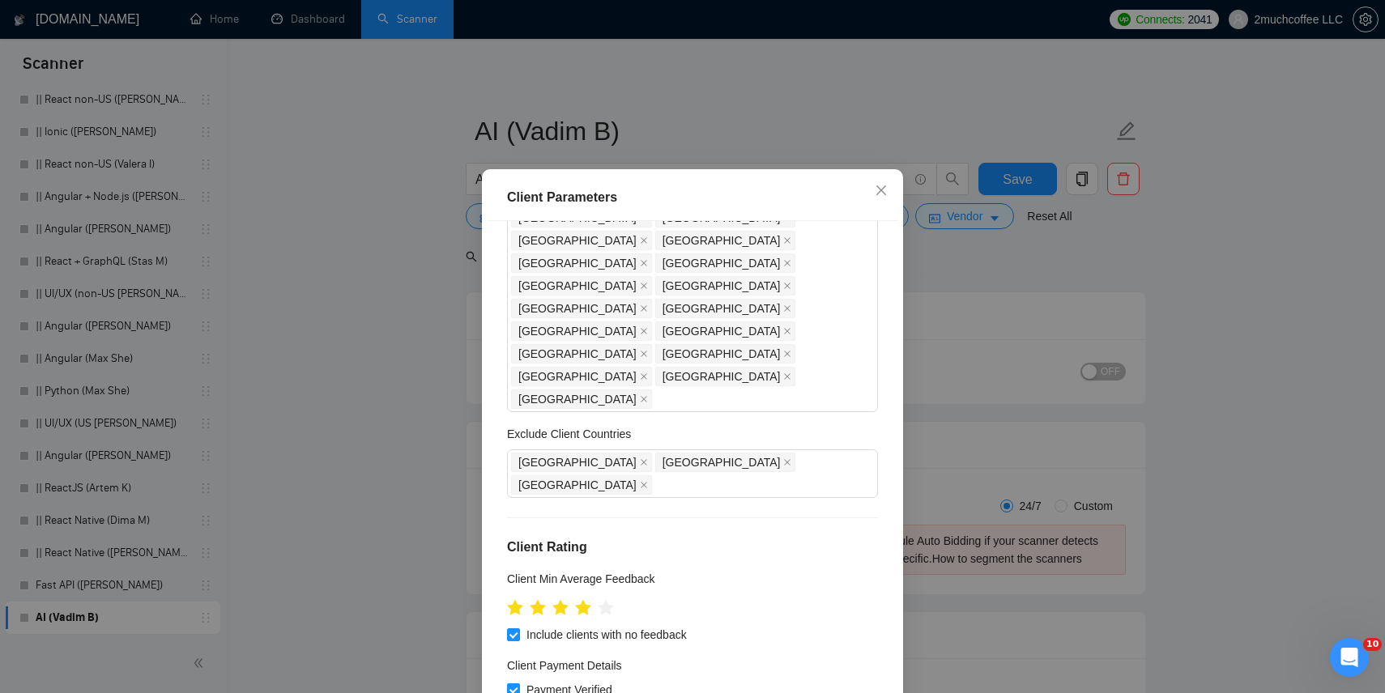
scroll to position [0, 0]
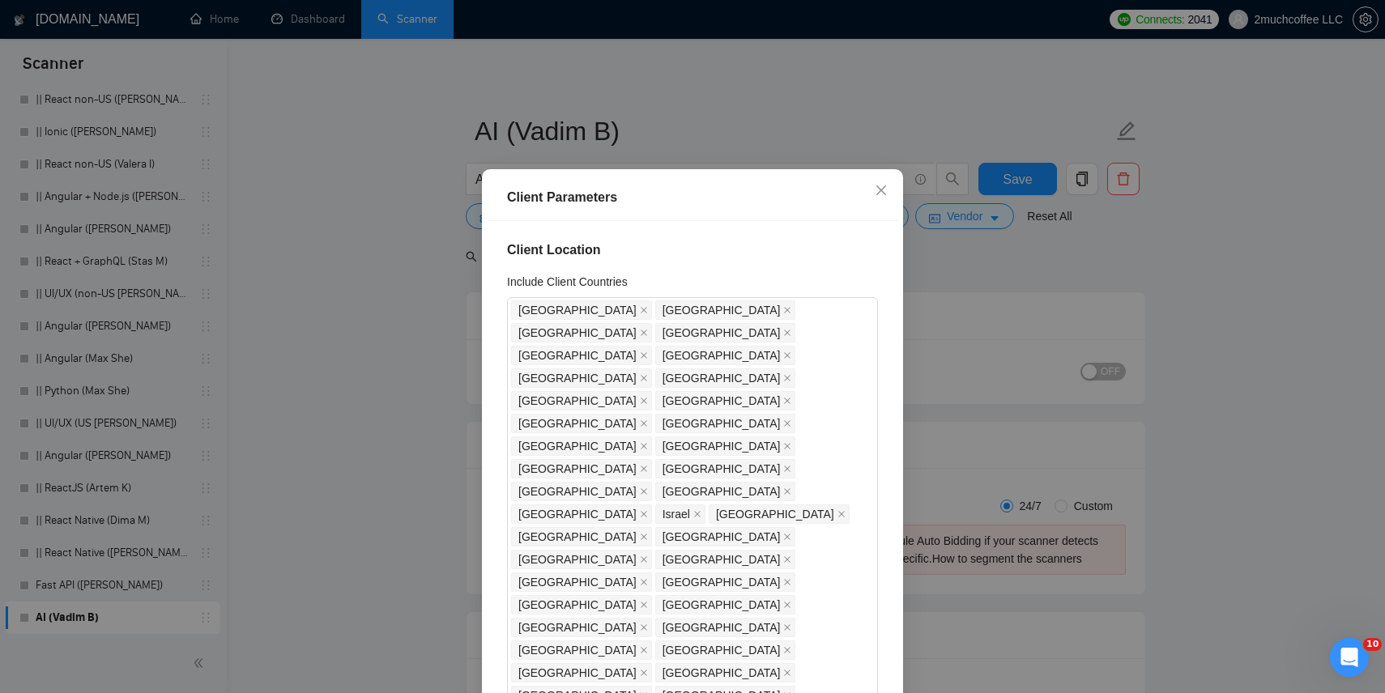
click at [932, 312] on div "Client Parameters Client Location Include Client Countries Australia United Kin…" at bounding box center [692, 346] width 1385 height 693
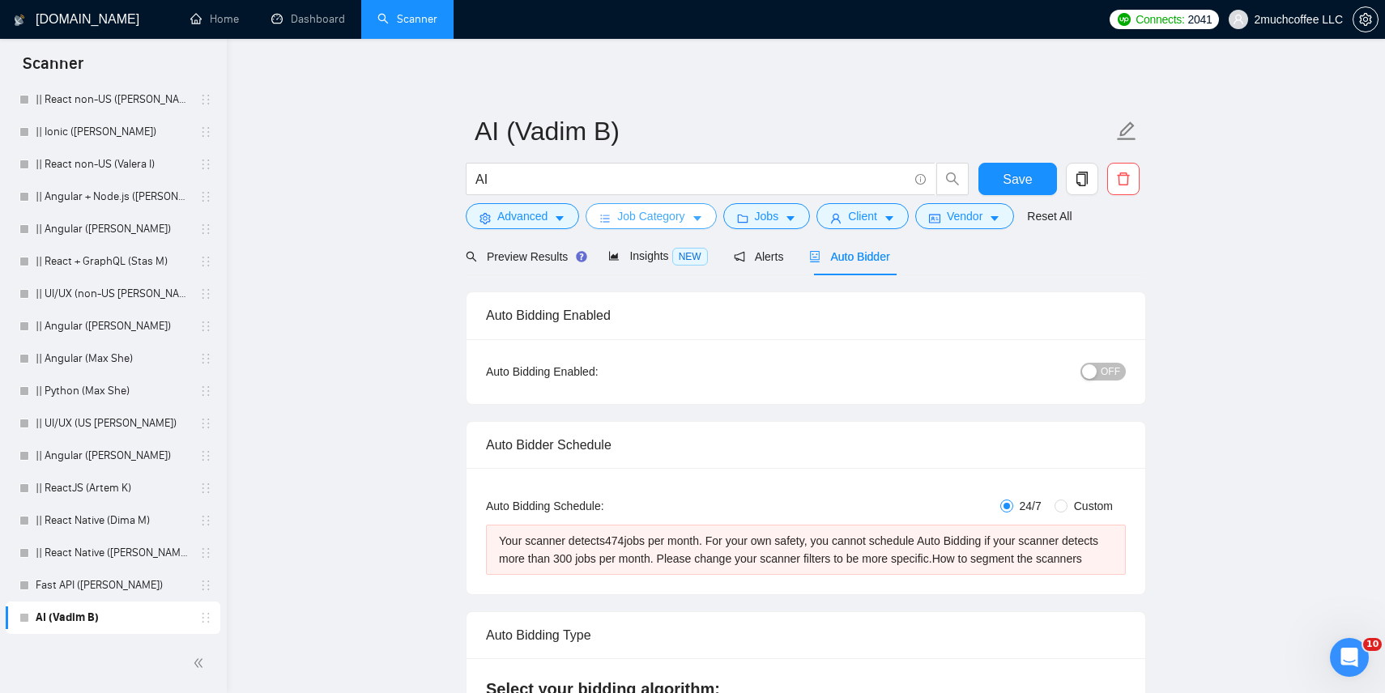
click at [694, 213] on button "Job Category" at bounding box center [651, 216] width 130 height 26
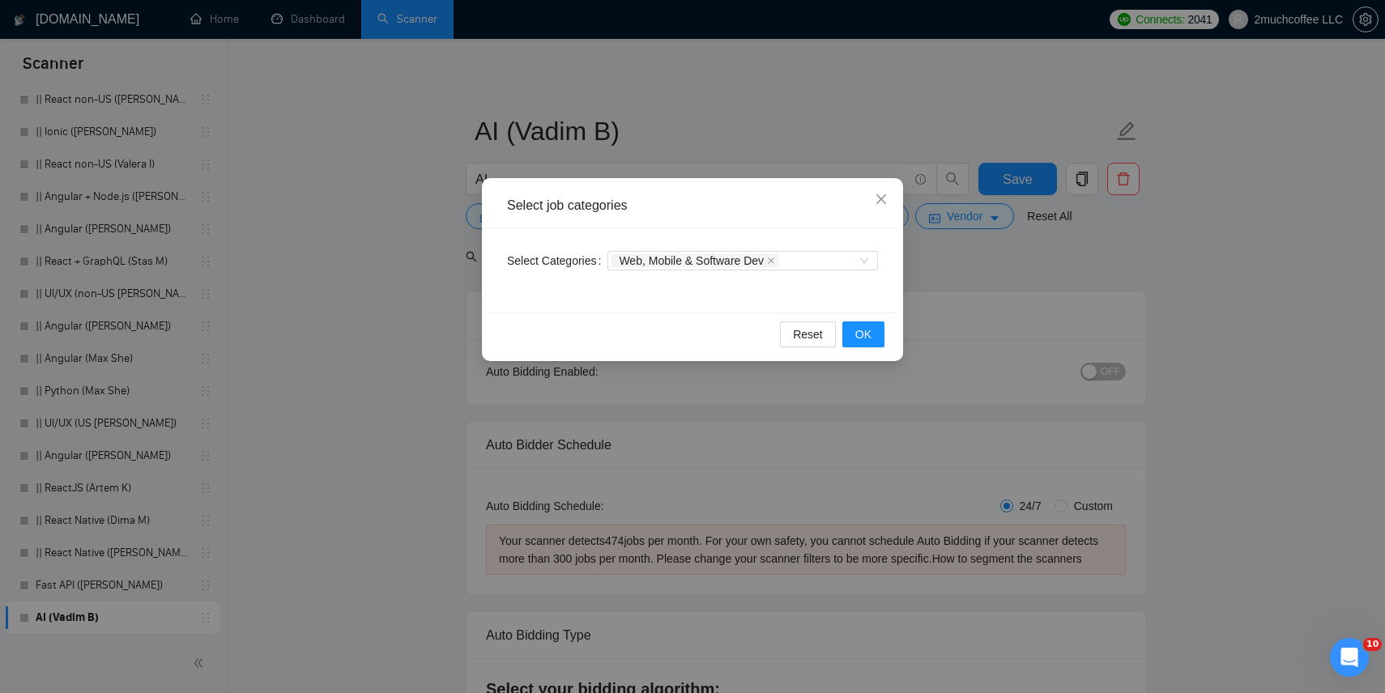
click at [931, 209] on div "Select job categories Select Categories Web, Mobile & Software Dev Reset OK" at bounding box center [692, 346] width 1385 height 693
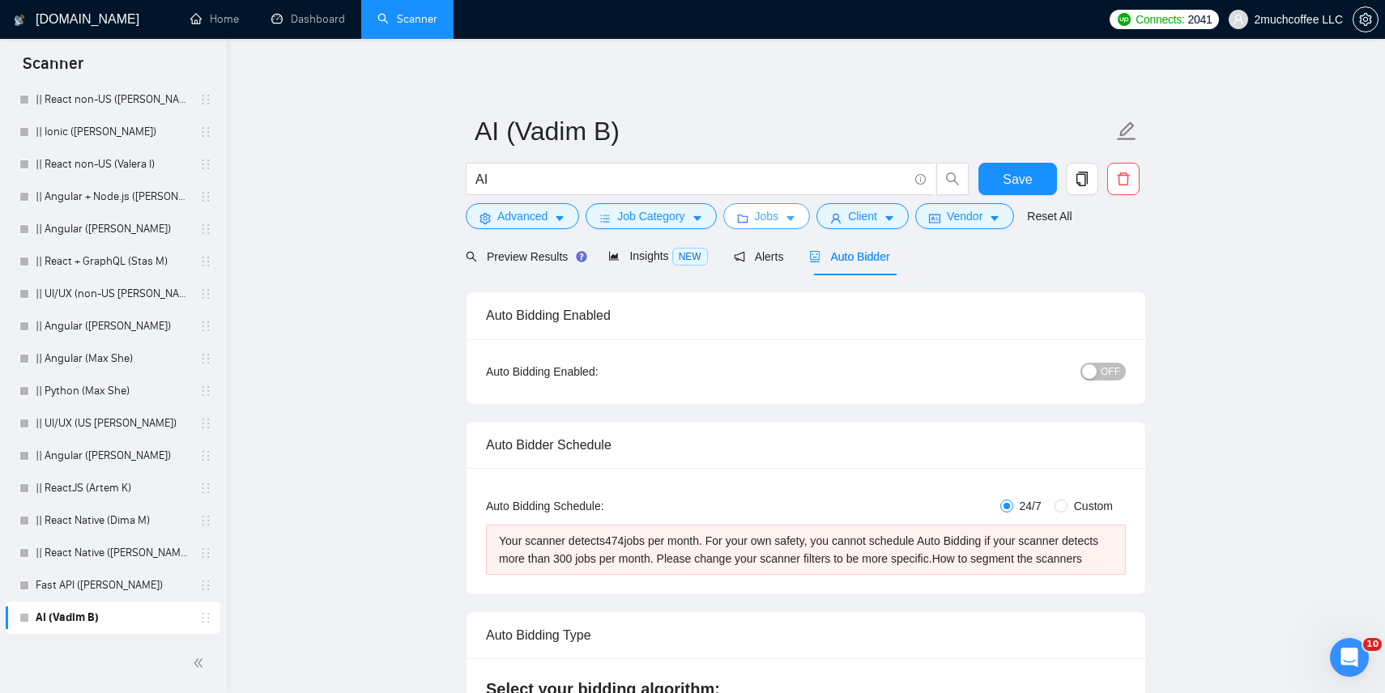
click at [793, 208] on button "Jobs" at bounding box center [766, 216] width 87 height 26
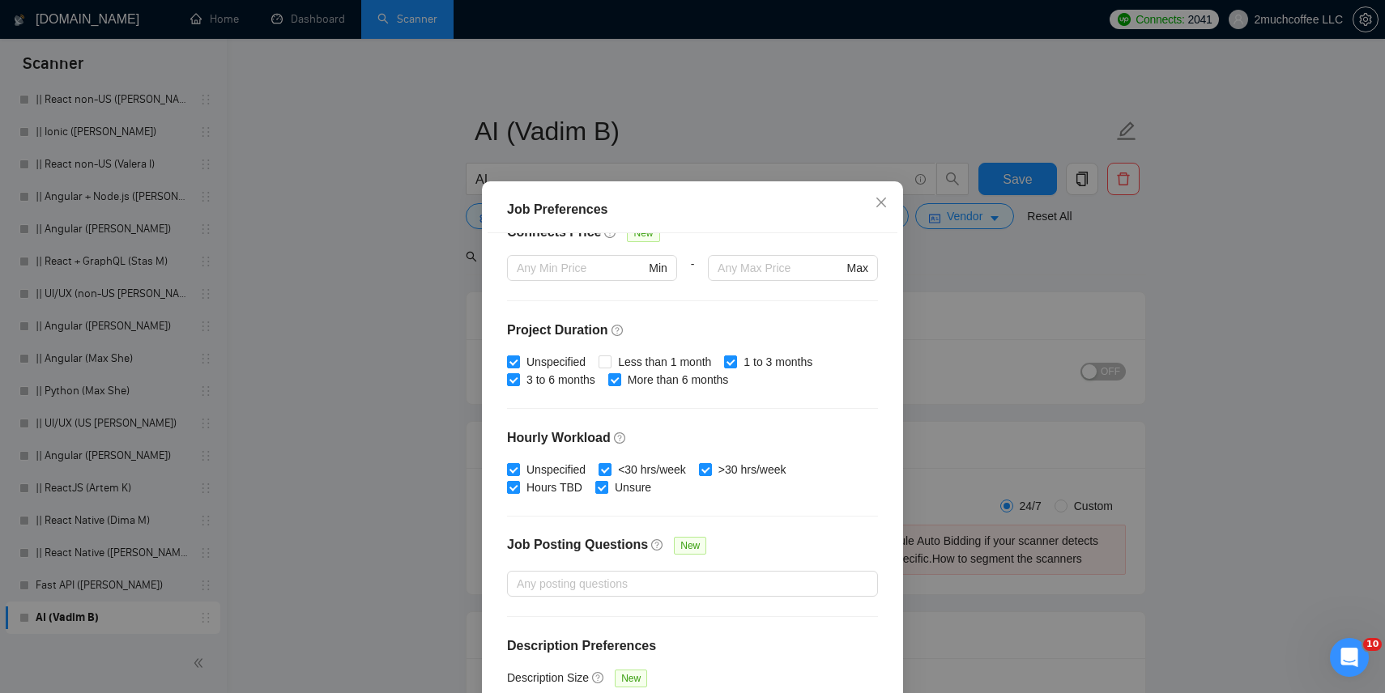
scroll to position [428, 0]
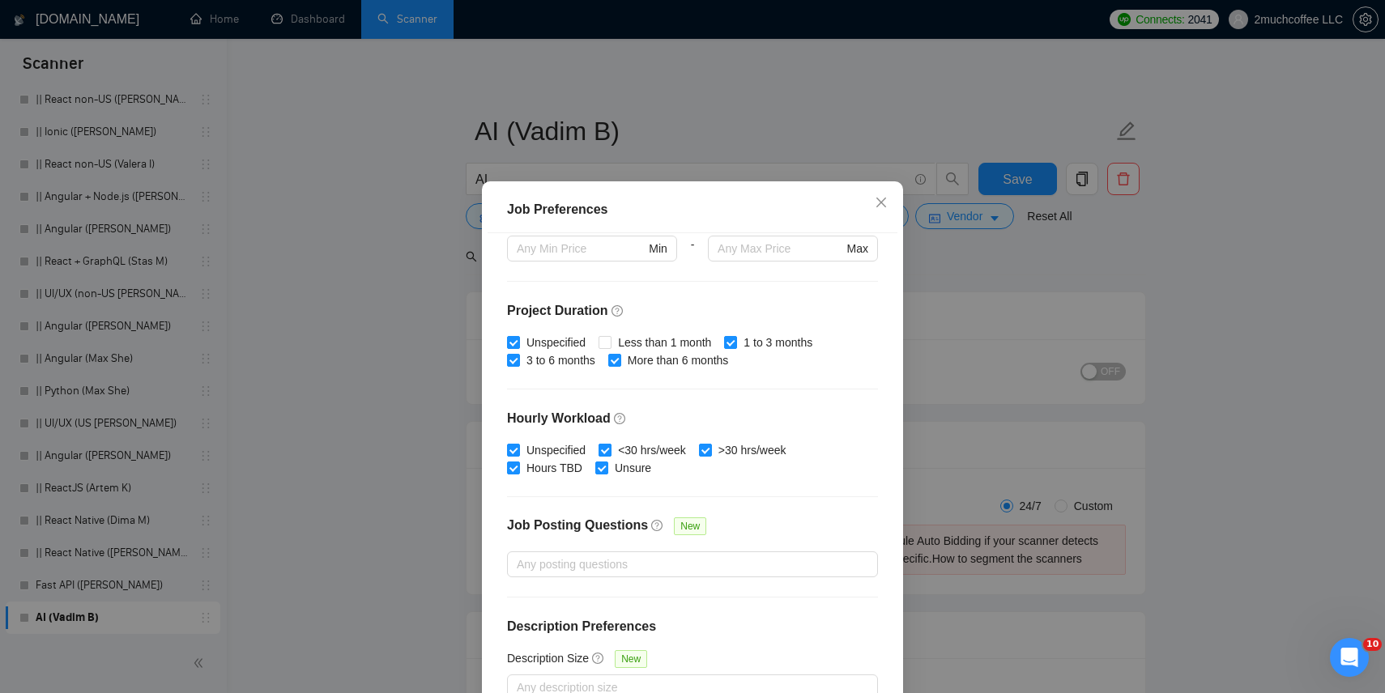
click at [608, 452] on input "<30 hrs/week" at bounding box center [604, 449] width 11 height 11
checkbox input "false"
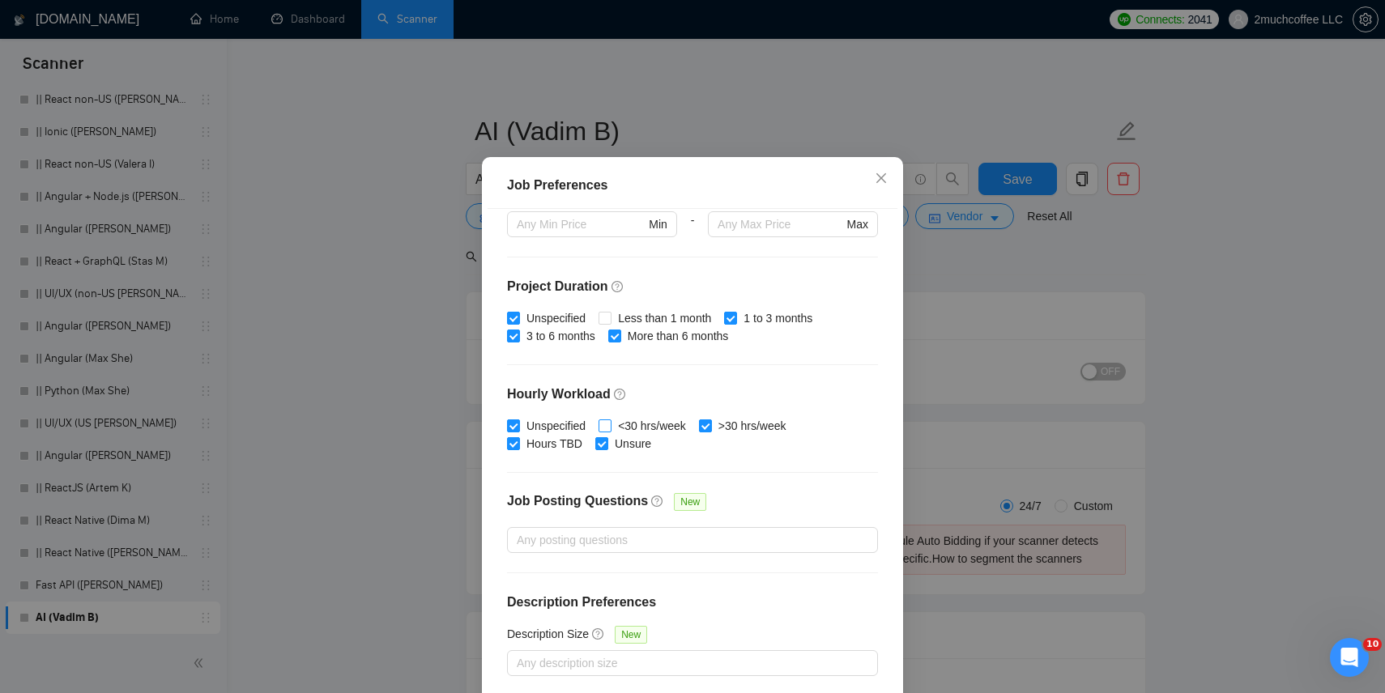
scroll to position [96, 0]
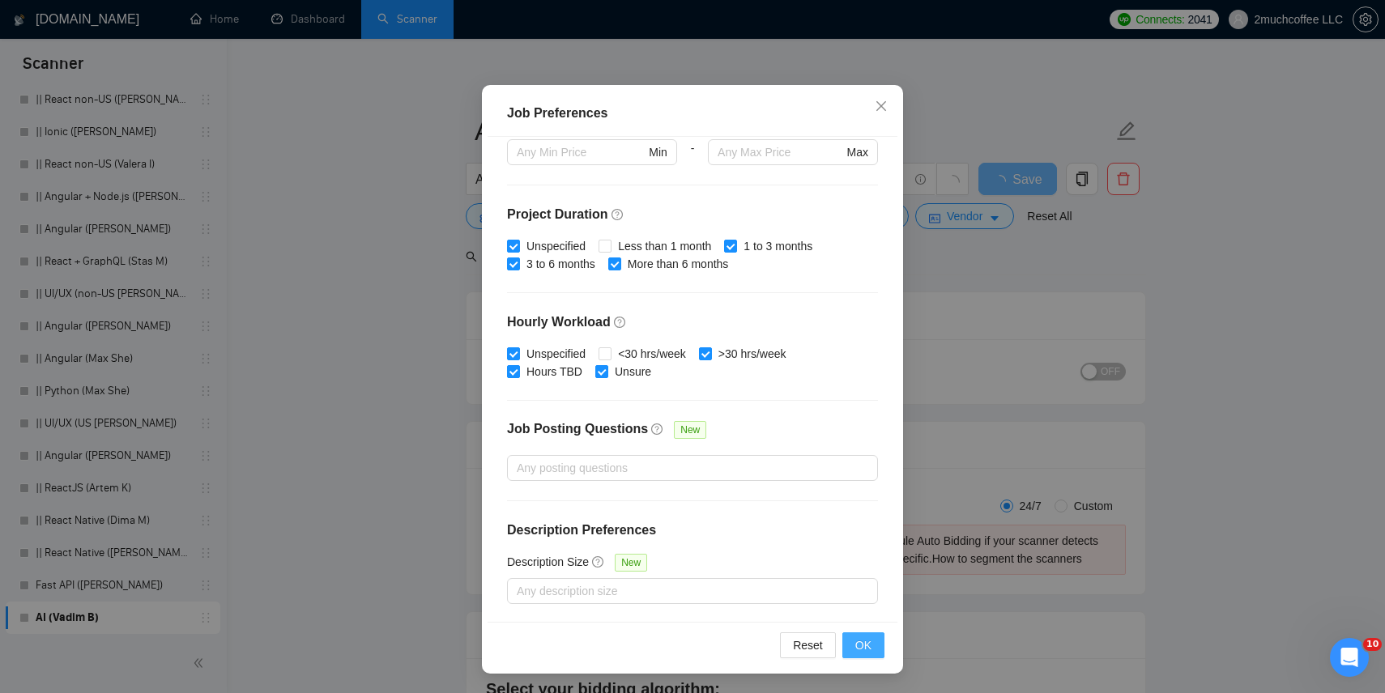
click at [864, 633] on button "OK" at bounding box center [863, 646] width 42 height 26
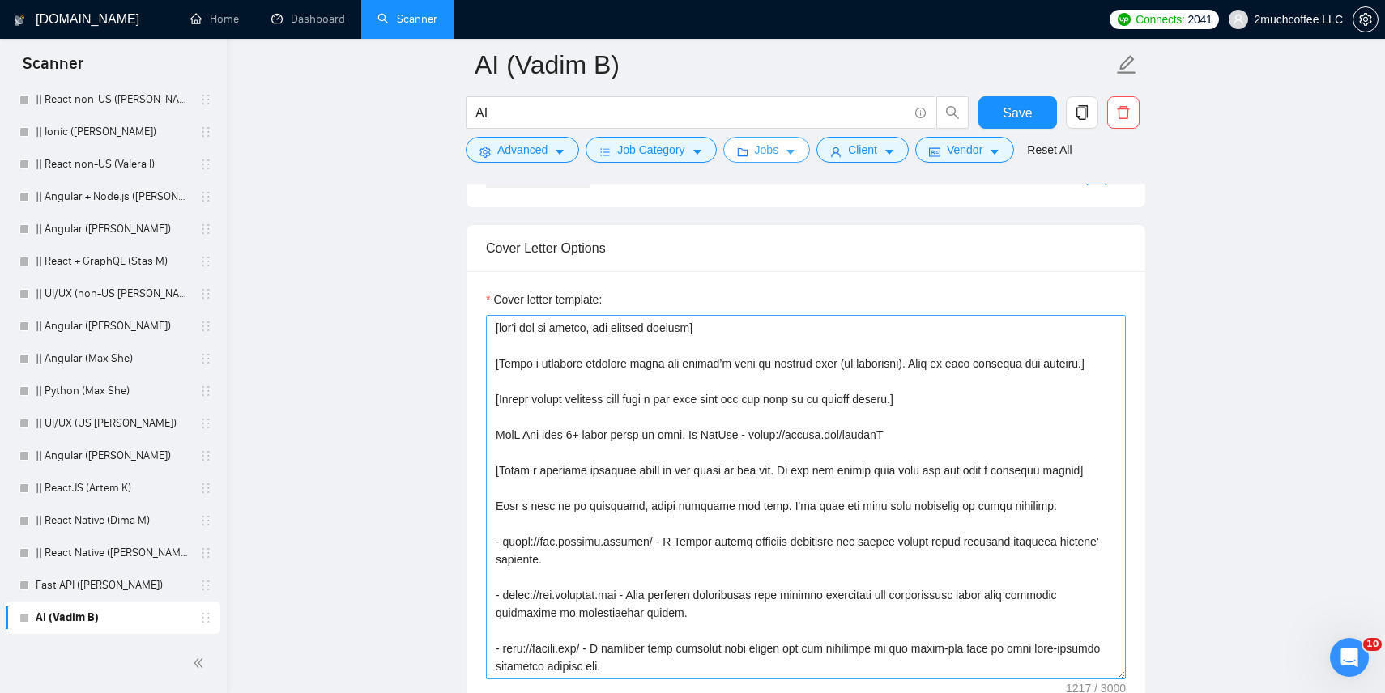
scroll to position [56, 0]
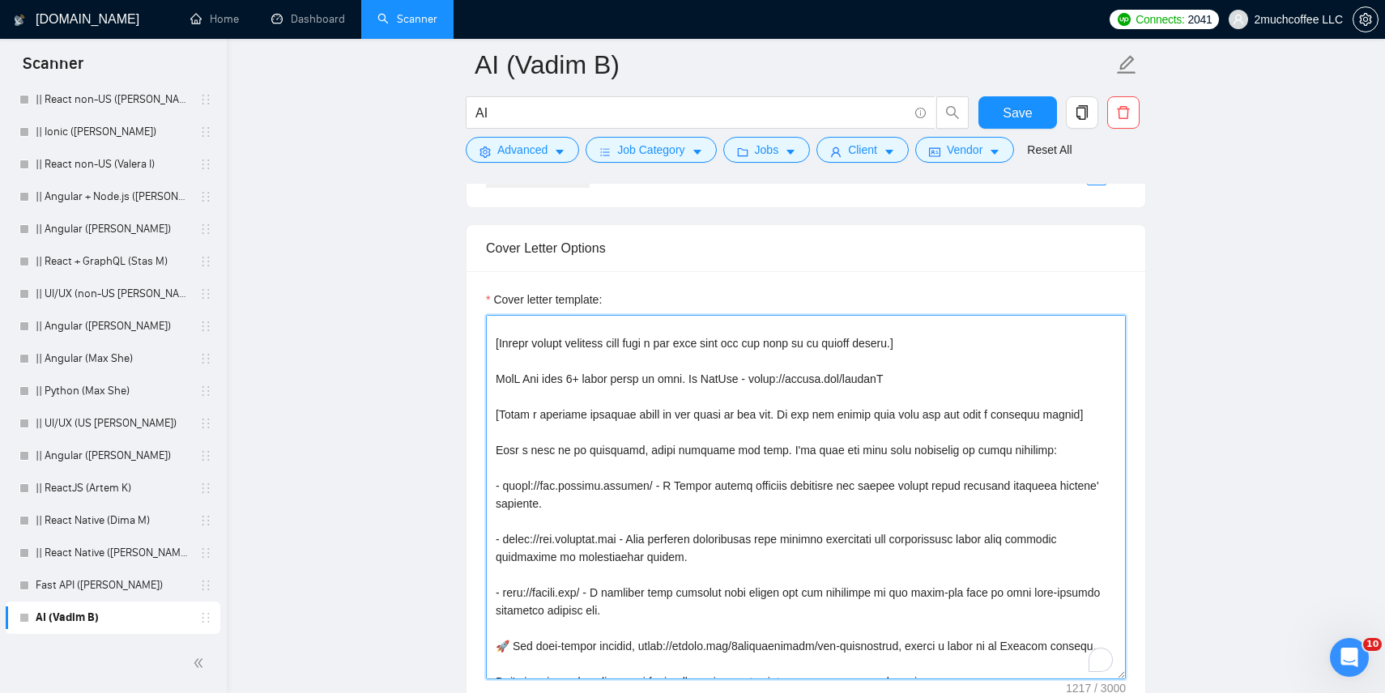
click at [791, 454] on textarea "Cover letter template:" at bounding box center [806, 497] width 640 height 365
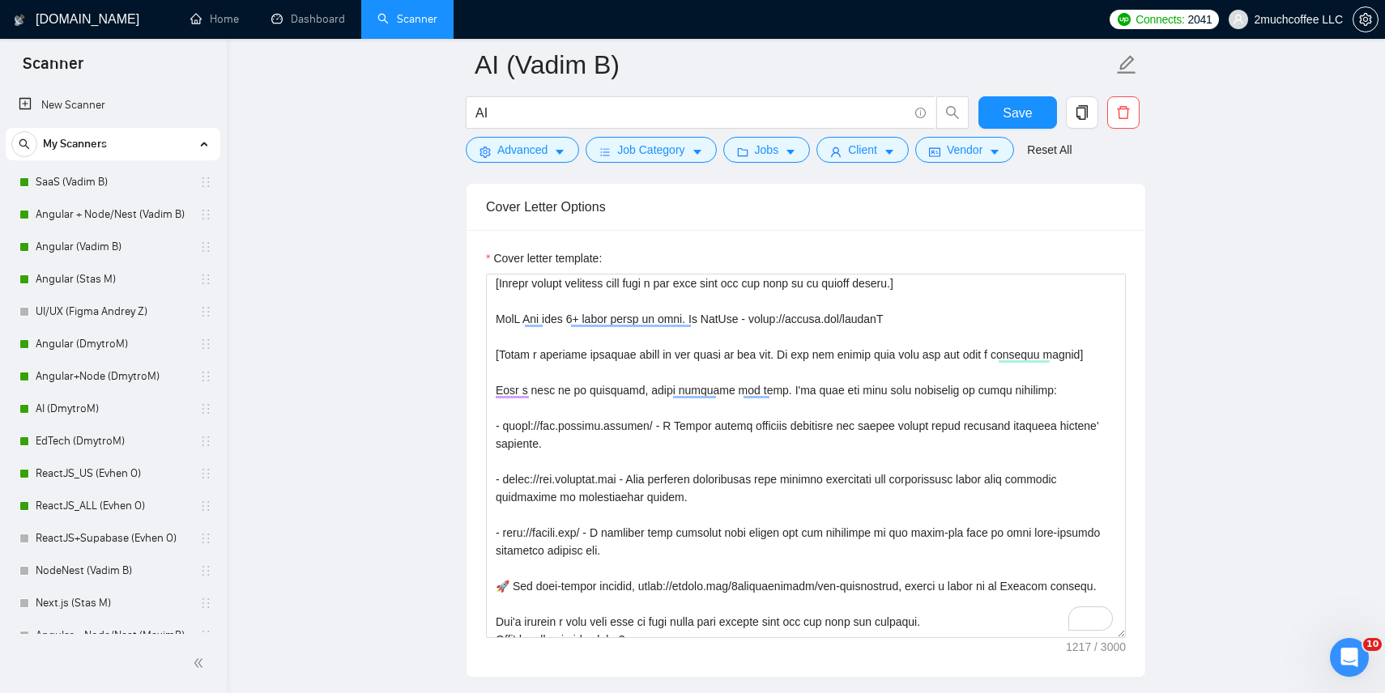
scroll to position [1712, 0]
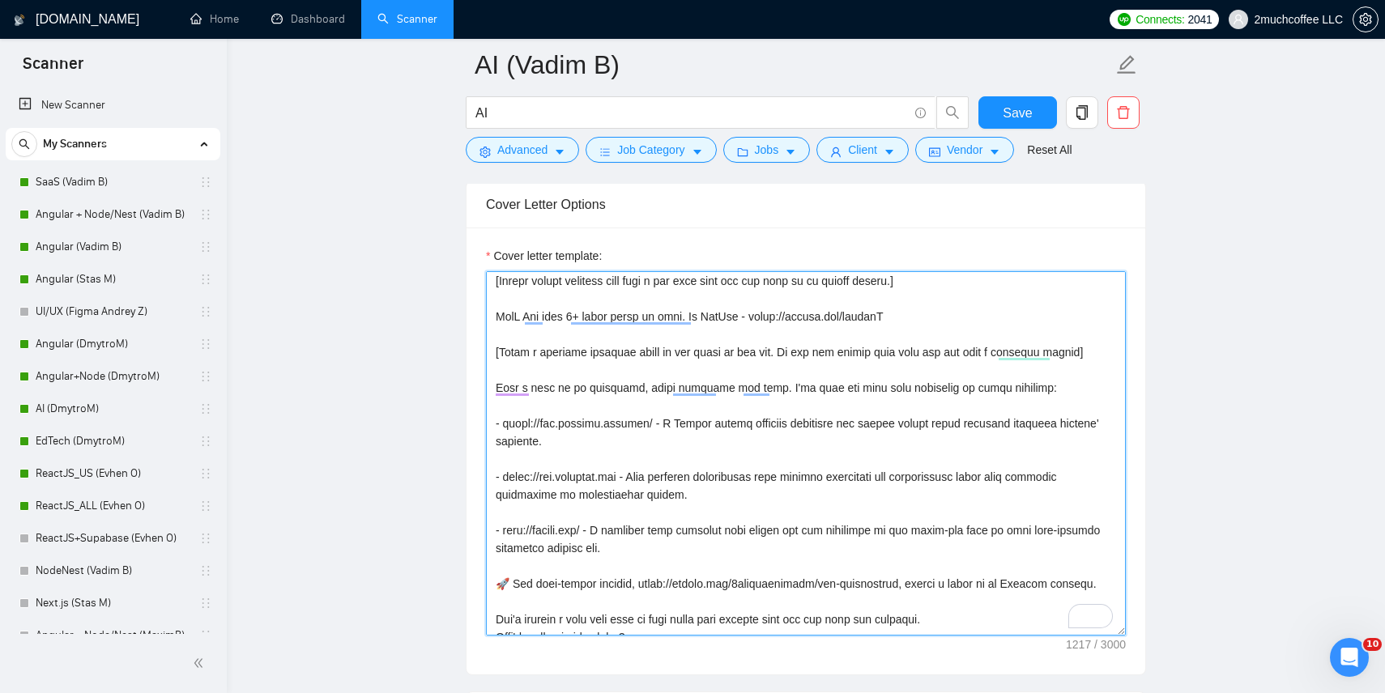
click at [588, 436] on textarea "Cover letter template:" at bounding box center [806, 453] width 640 height 365
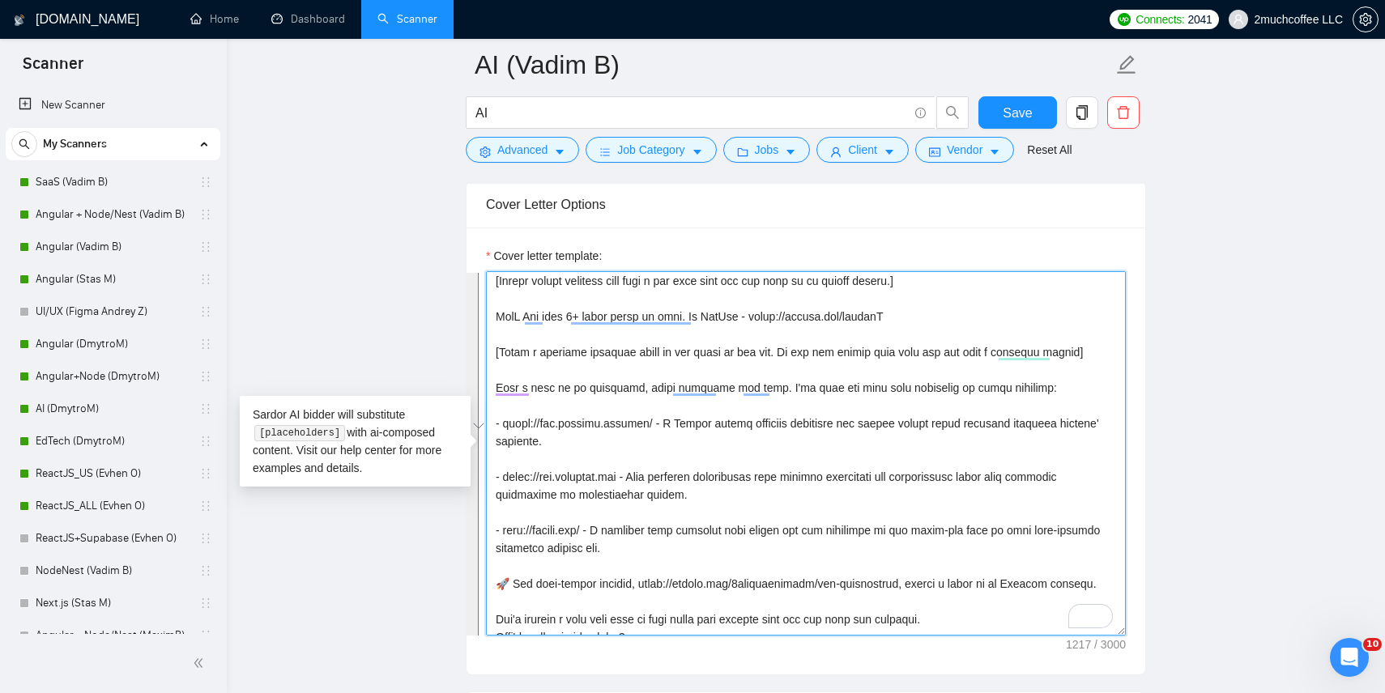
paste textarea "[Write a personal greeting using the client’s name or company name (if any is p…"
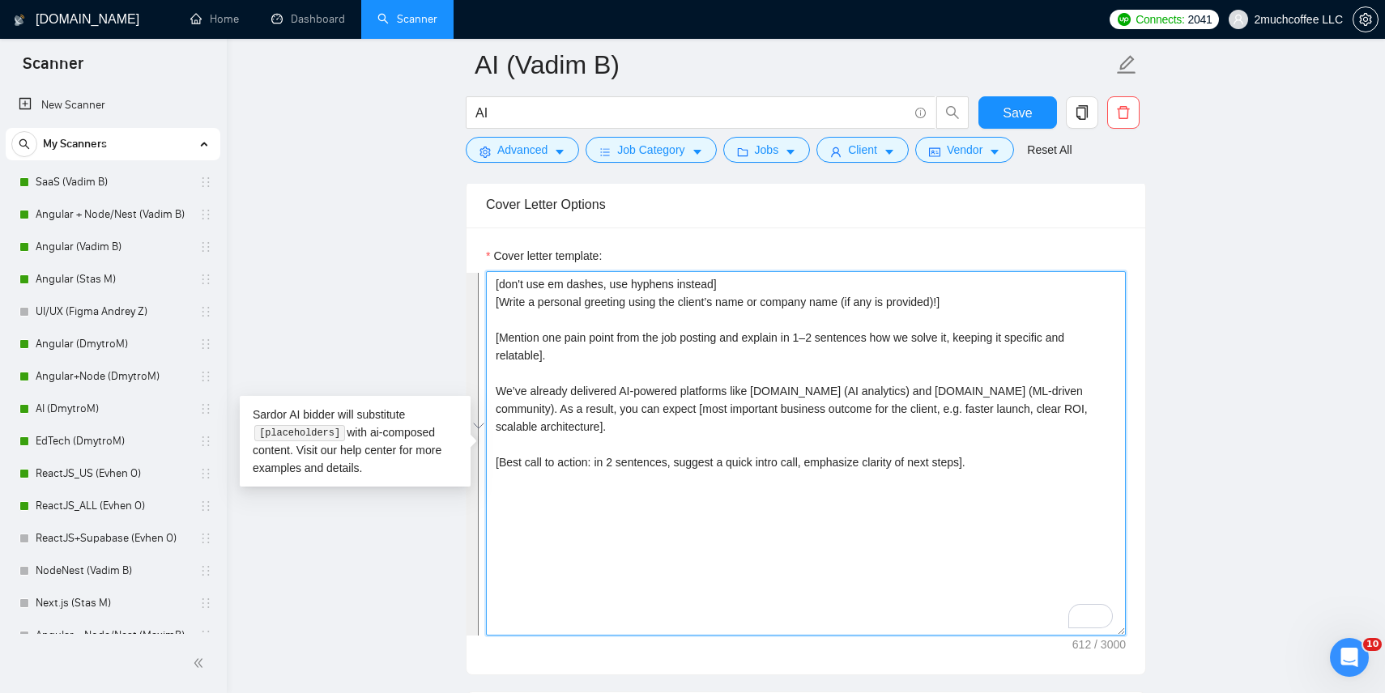
scroll to position [0, 0]
click at [574, 542] on textarea "[don't use em dashes, use hyphens instead] [Write a personal greeting using the…" at bounding box center [806, 453] width 640 height 365
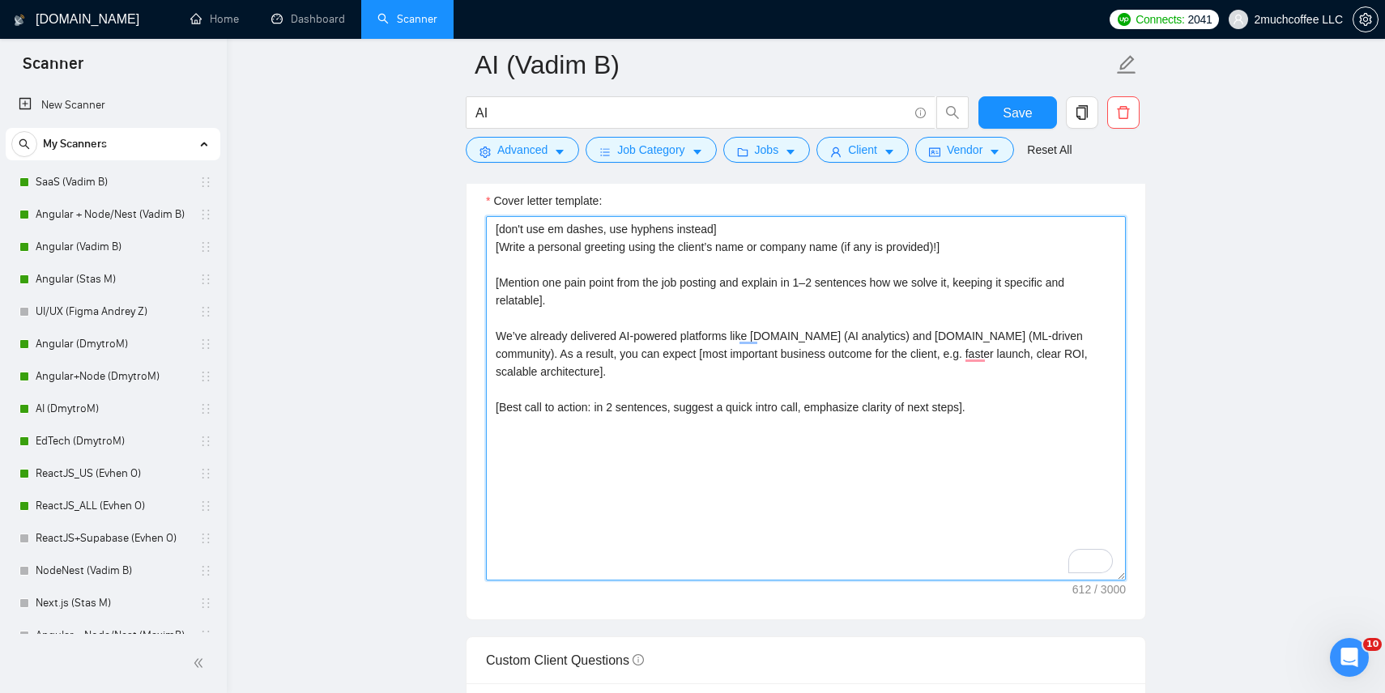
scroll to position [1767, 0]
click at [516, 356] on textarea "[don't use em dashes, use hyphens instead] [Write a personal greeting using the…" at bounding box center [806, 399] width 640 height 365
click at [552, 407] on textarea "[don't use em dashes, use hyphens instead] [Write a personal greeting using the…" at bounding box center [806, 399] width 640 height 365
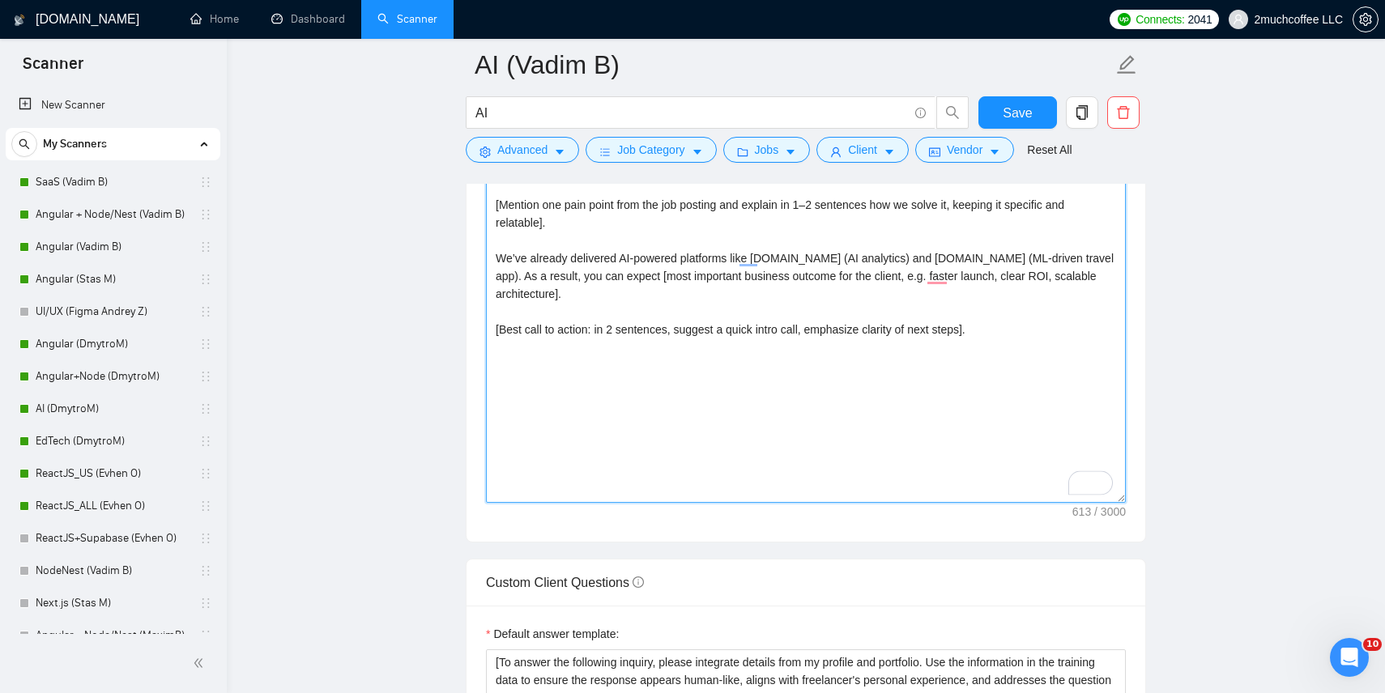
scroll to position [1852, 0]
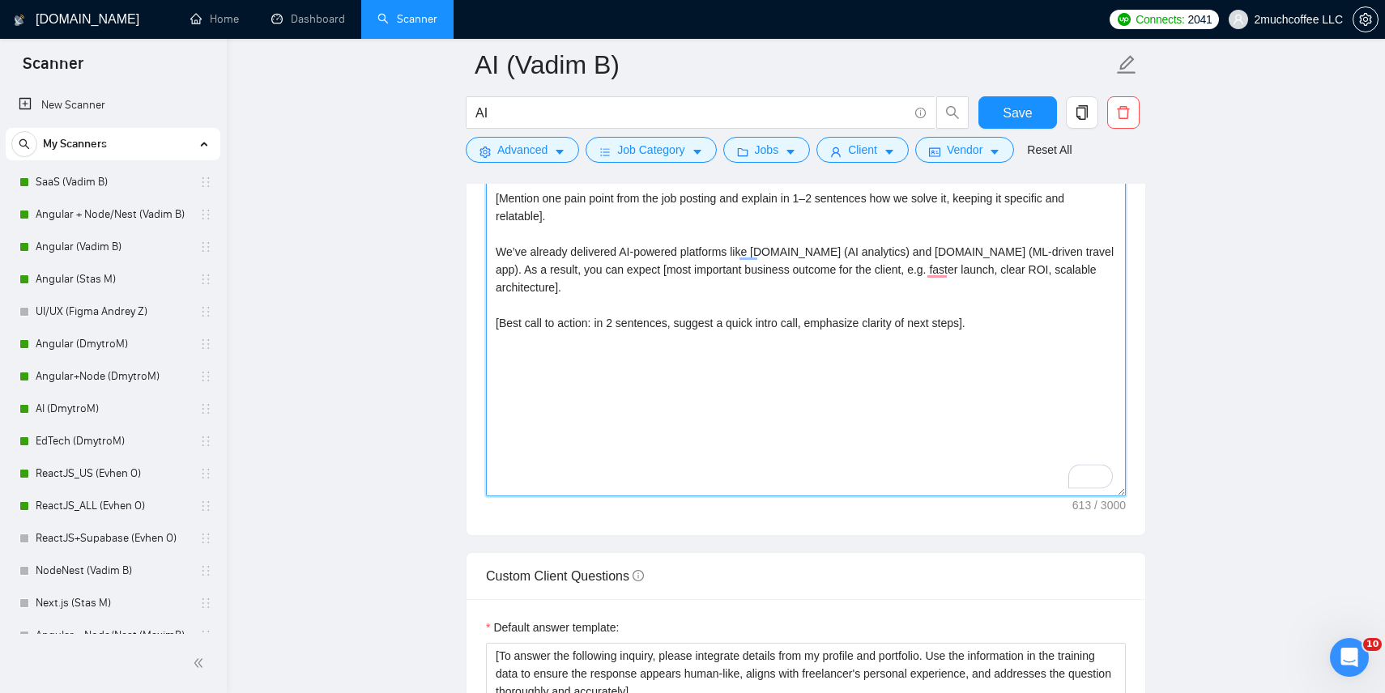
click at [800, 291] on textarea "[don't use em dashes, use hyphens instead] [Write a personal greeting using the…" at bounding box center [806, 314] width 640 height 365
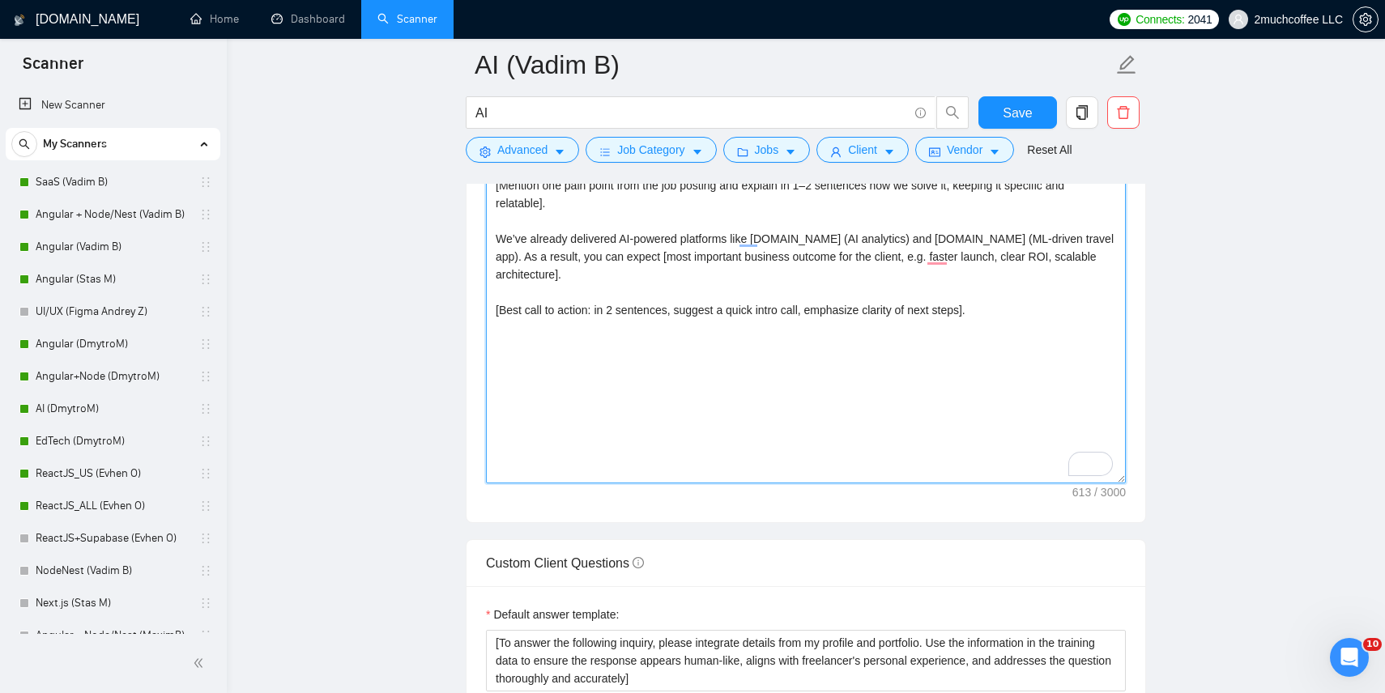
scroll to position [1866, 0]
click at [662, 288] on textarea "[don't use em dashes, use hyphens instead] [Write a personal greeting using the…" at bounding box center [806, 299] width 640 height 365
click at [649, 324] on textarea "[don't use em dashes, use hyphens instead] [Write a personal greeting using the…" at bounding box center [806, 299] width 640 height 365
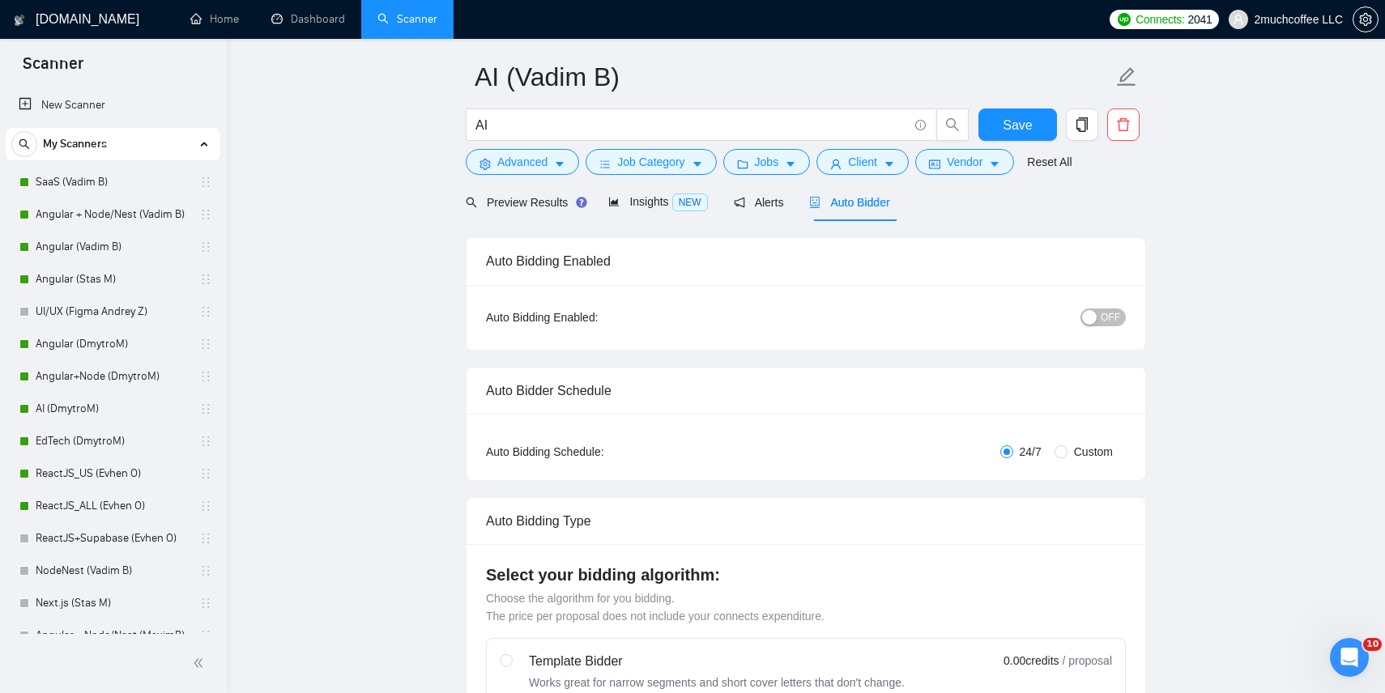
scroll to position [58, 0]
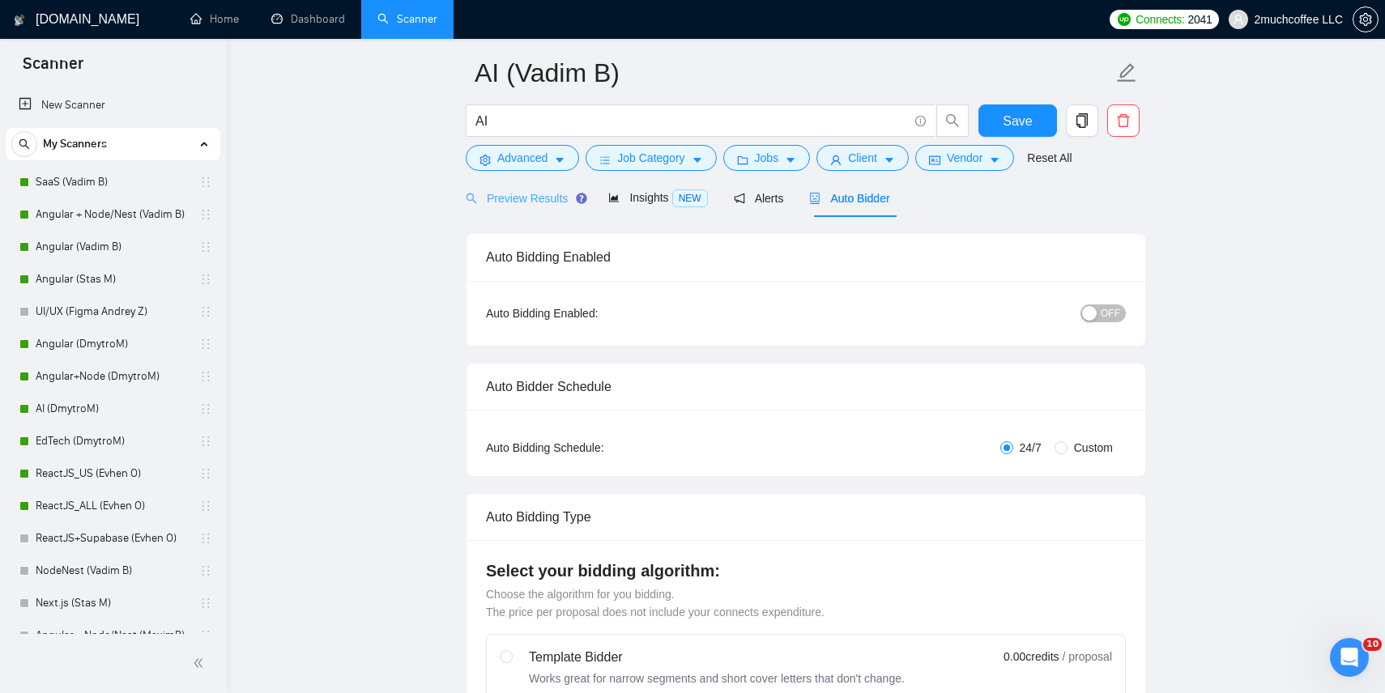
type textarea "[don't use em dashes, use hyphens instead] [Write a personal greeting using the…"
drag, startPoint x: 535, startPoint y: 196, endPoint x: 779, endPoint y: 225, distance: 246.4
click at [535, 196] on span "Preview Results" at bounding box center [524, 198] width 117 height 13
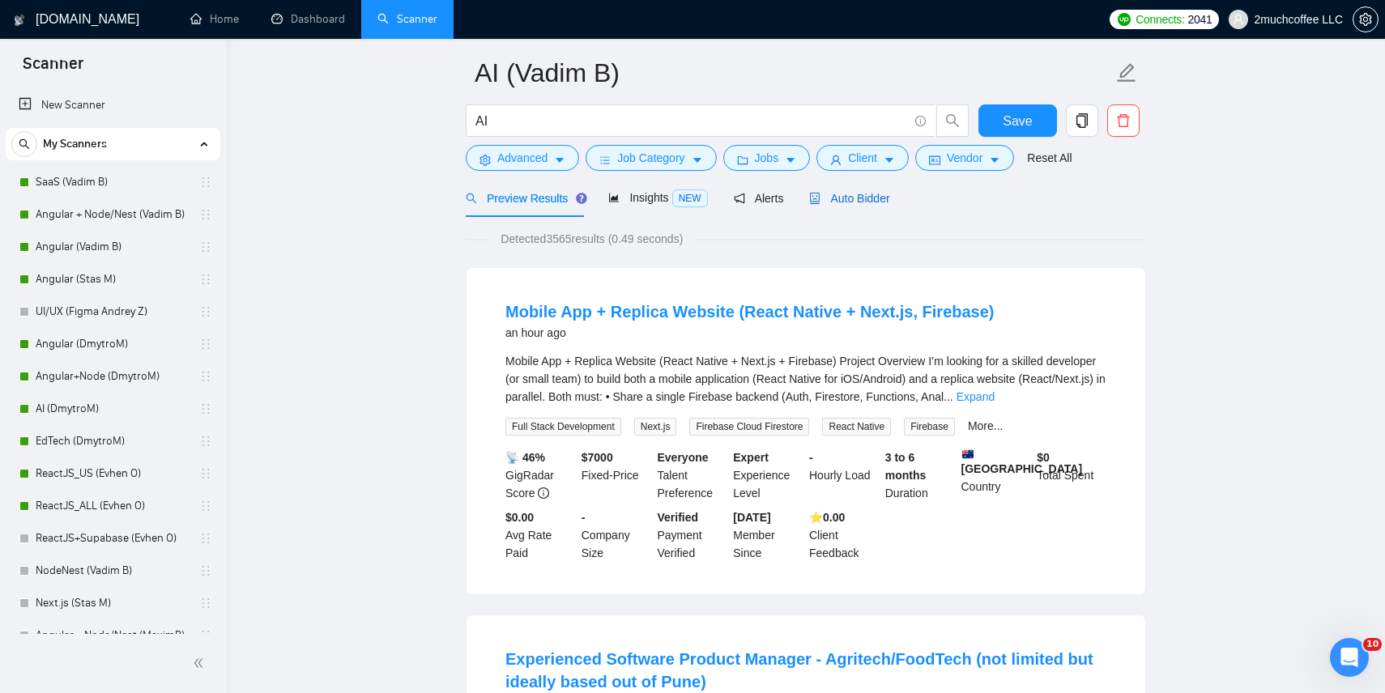
click at [847, 202] on span "Auto Bidder" at bounding box center [849, 198] width 80 height 13
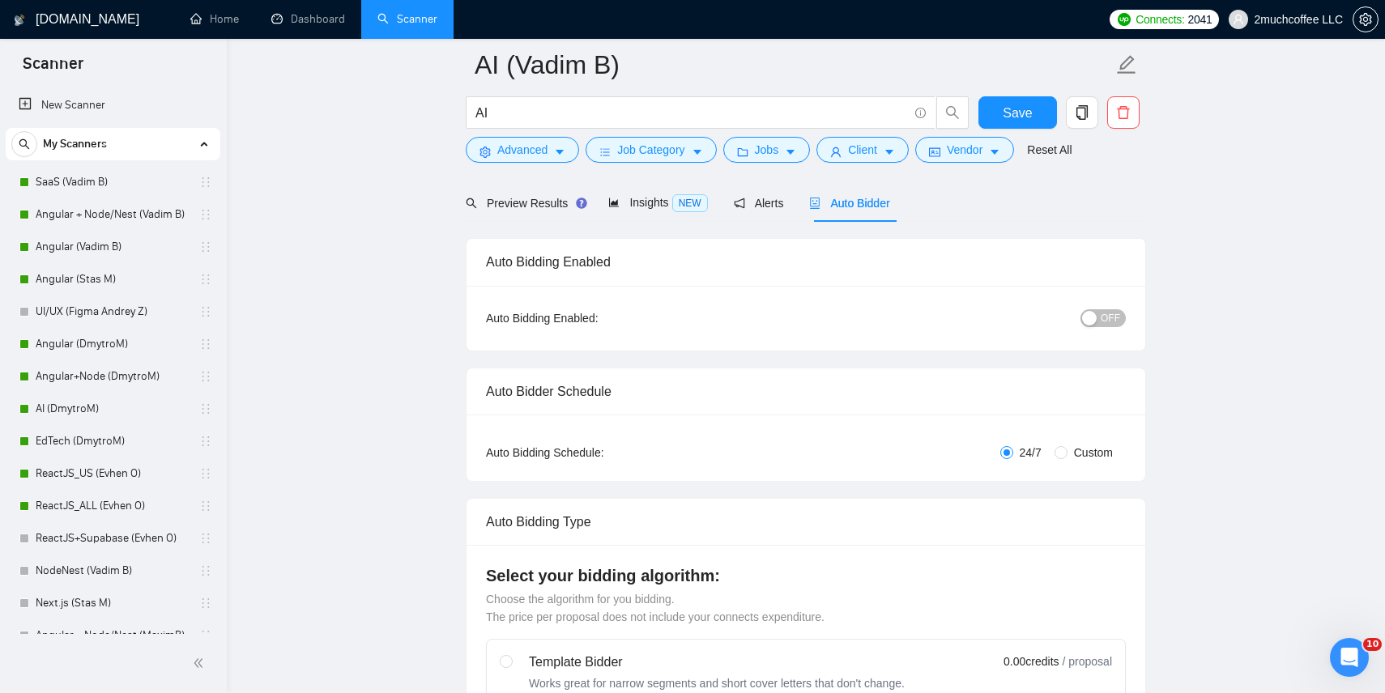
scroll to position [102, 0]
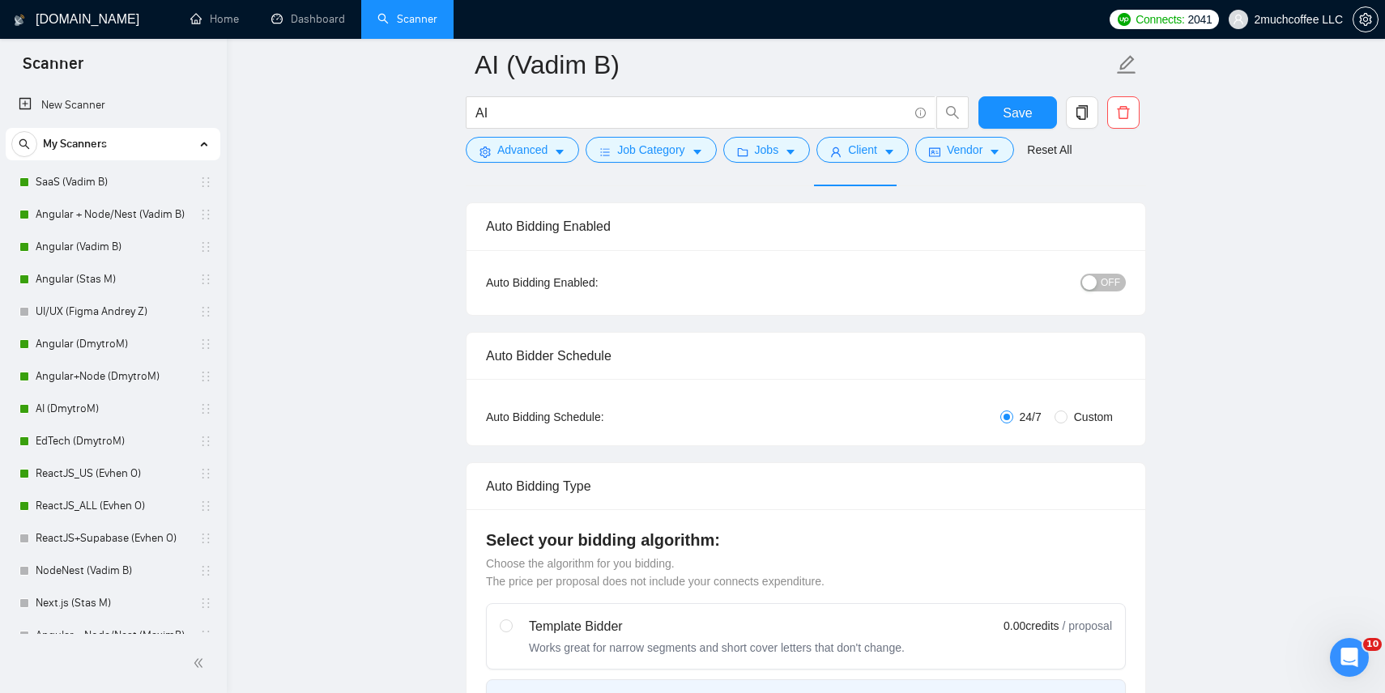
click at [1094, 282] on div "button" at bounding box center [1089, 282] width 15 height 15
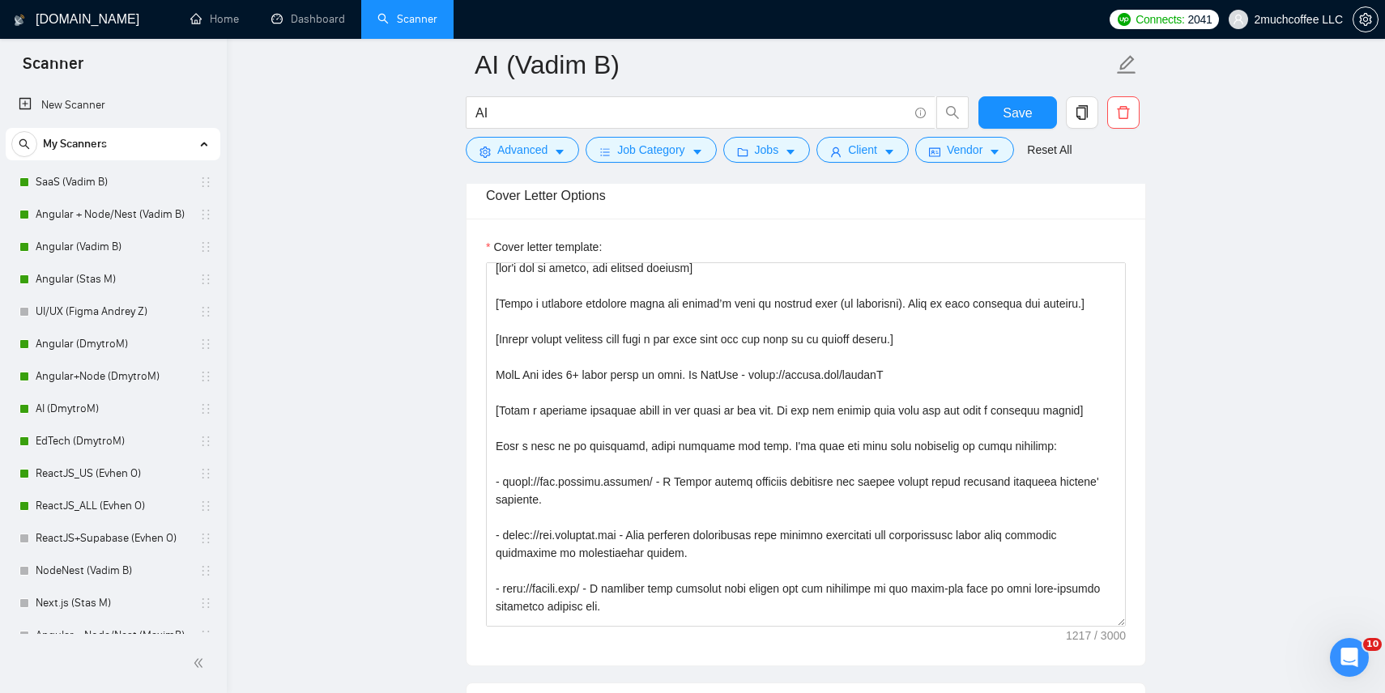
scroll to position [107, 0]
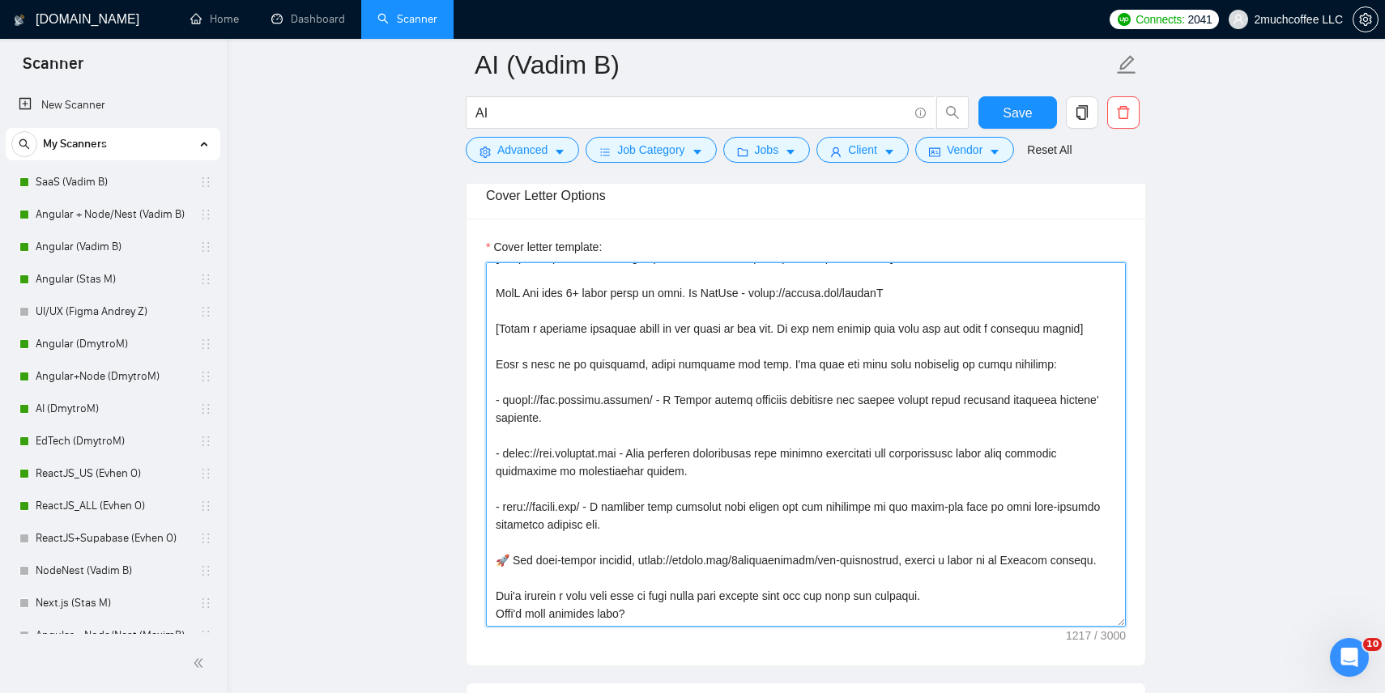
click at [859, 343] on textarea "Cover letter template:" at bounding box center [806, 444] width 640 height 365
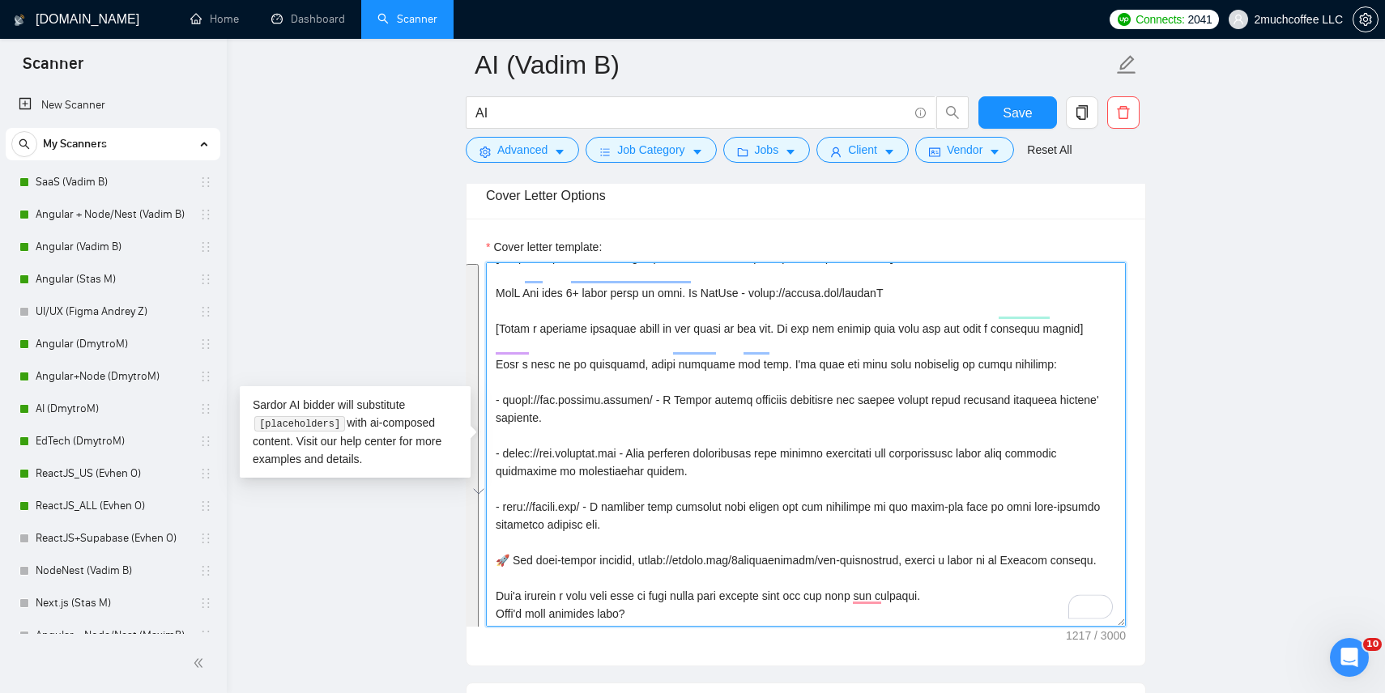
paste textarea "[Write a personal greeting using the client’s name or company name (if any is p…"
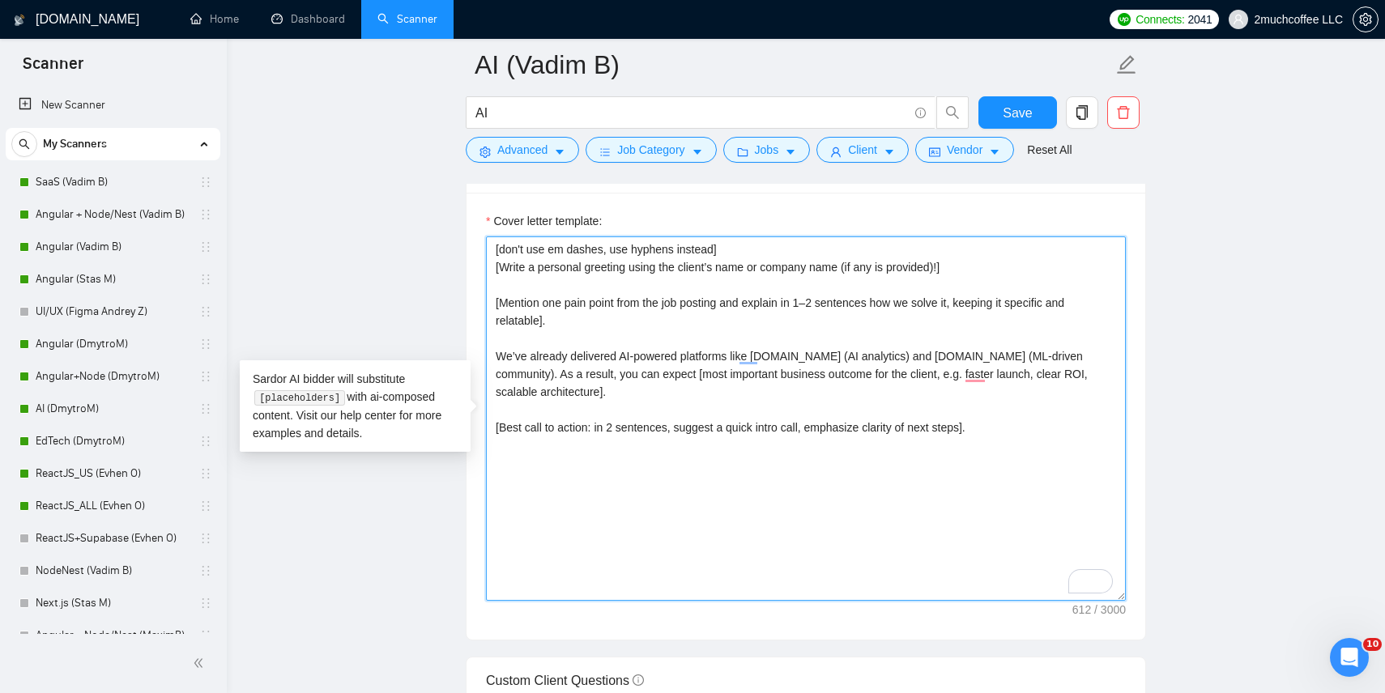
scroll to position [1748, 0]
type textarea "[don't use em dashes, use hyphens instead] [Write a personal greeting using the…"
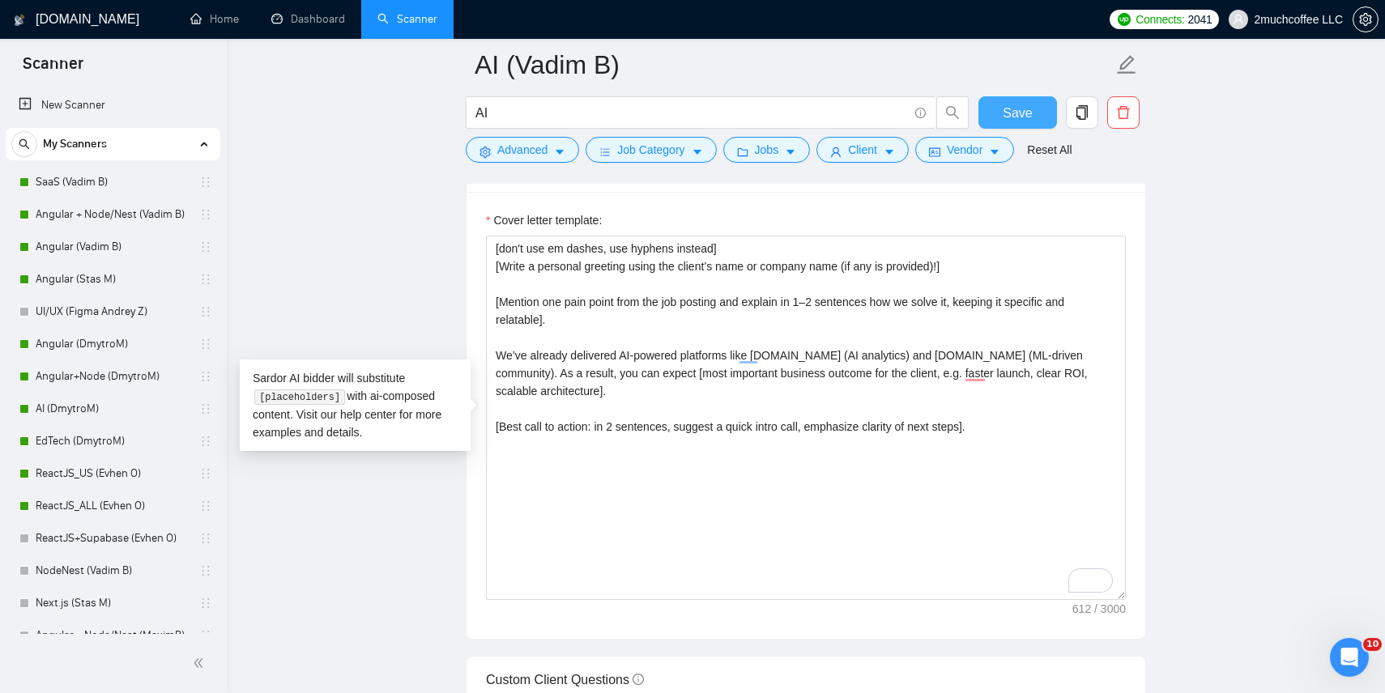
click at [1028, 117] on span "Save" at bounding box center [1017, 113] width 29 height 20
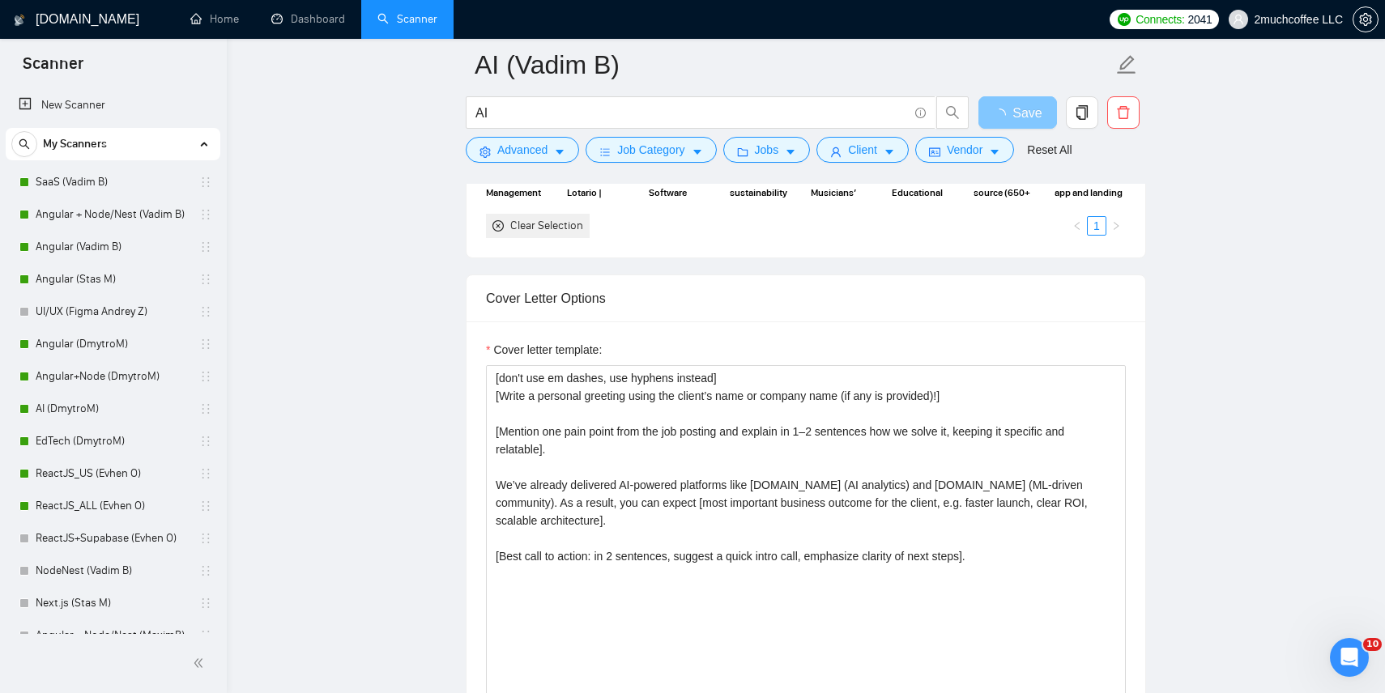
scroll to position [1617, 0]
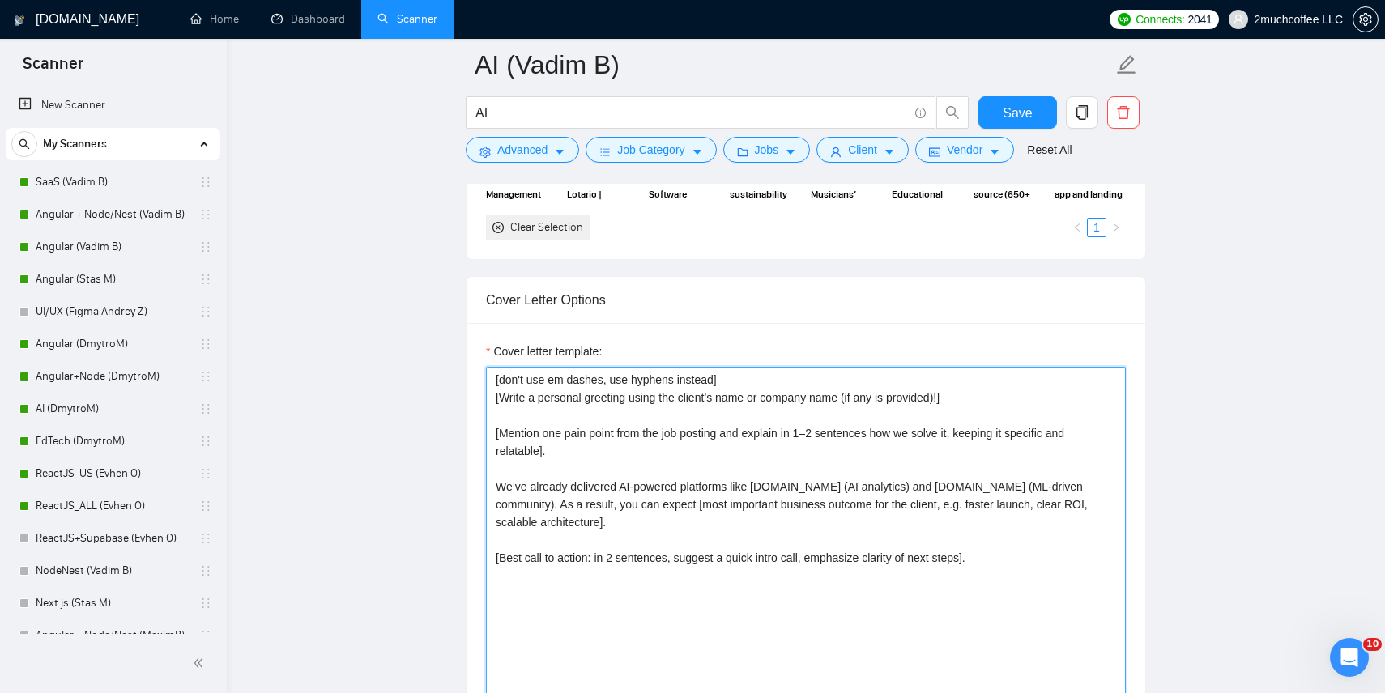
click at [508, 504] on textarea "[don't use em dashes, use hyphens instead] [Write a personal greeting using the…" at bounding box center [806, 549] width 640 height 365
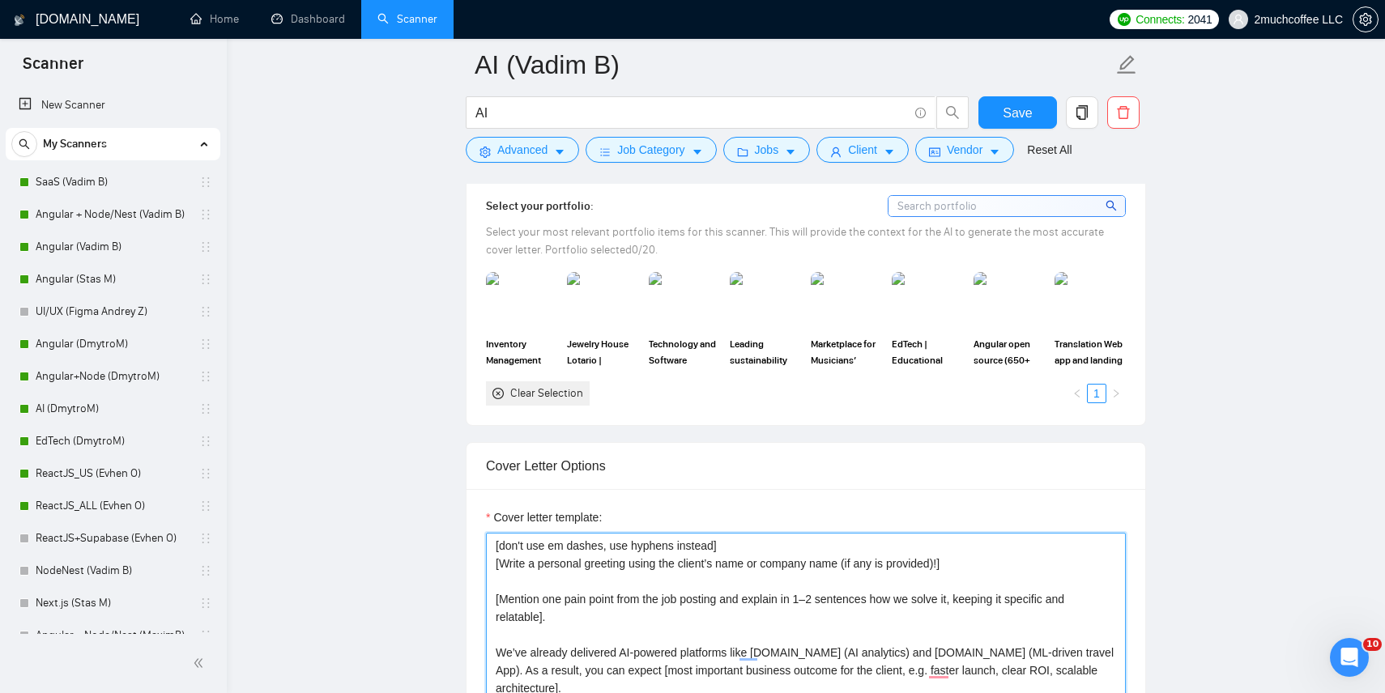
scroll to position [1400, 0]
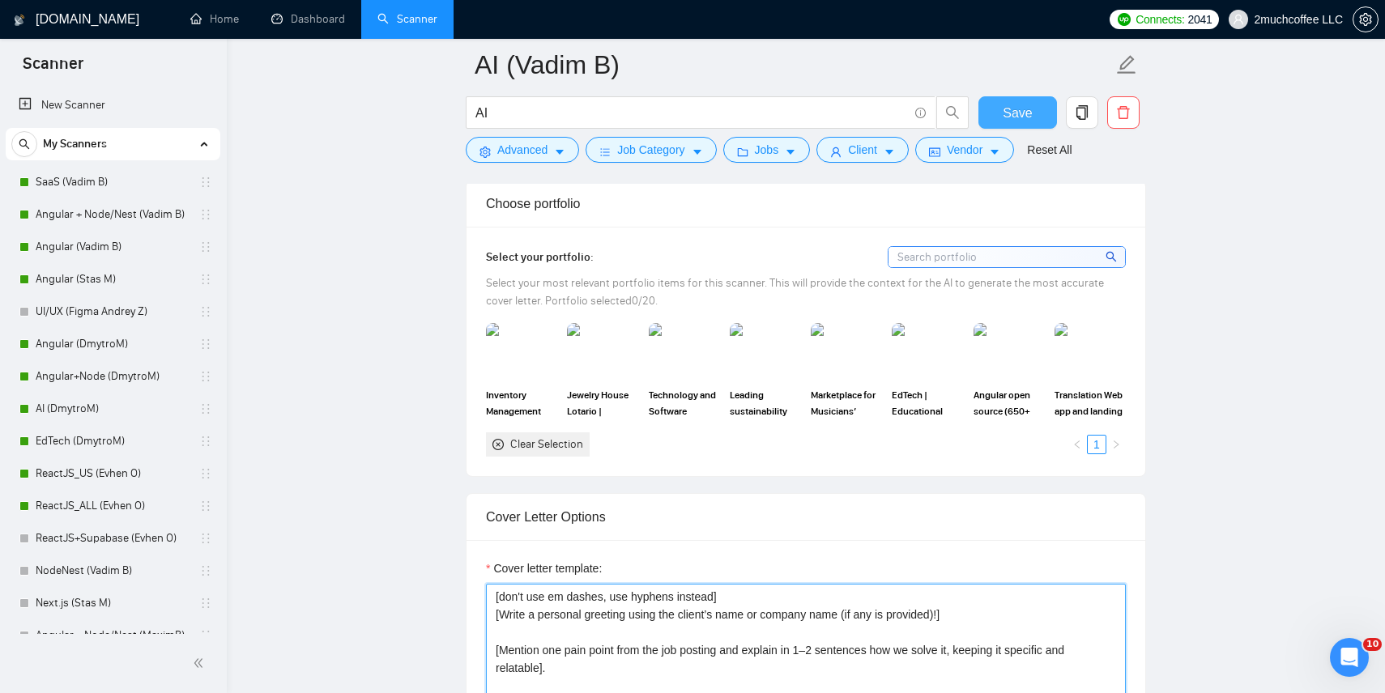
type textarea "[don't use em dashes, use hyphens instead] [Write a personal greeting using the…"
click at [1017, 112] on span "Save" at bounding box center [1017, 113] width 29 height 20
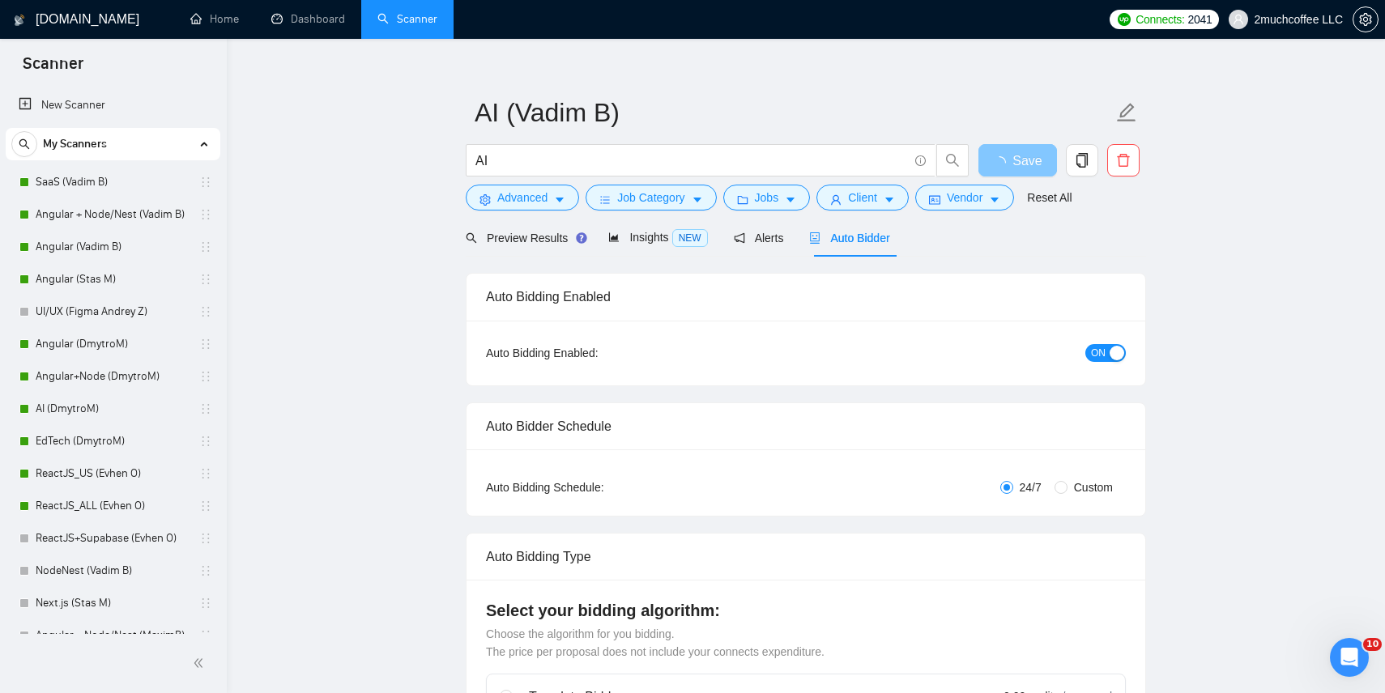
scroll to position [0, 0]
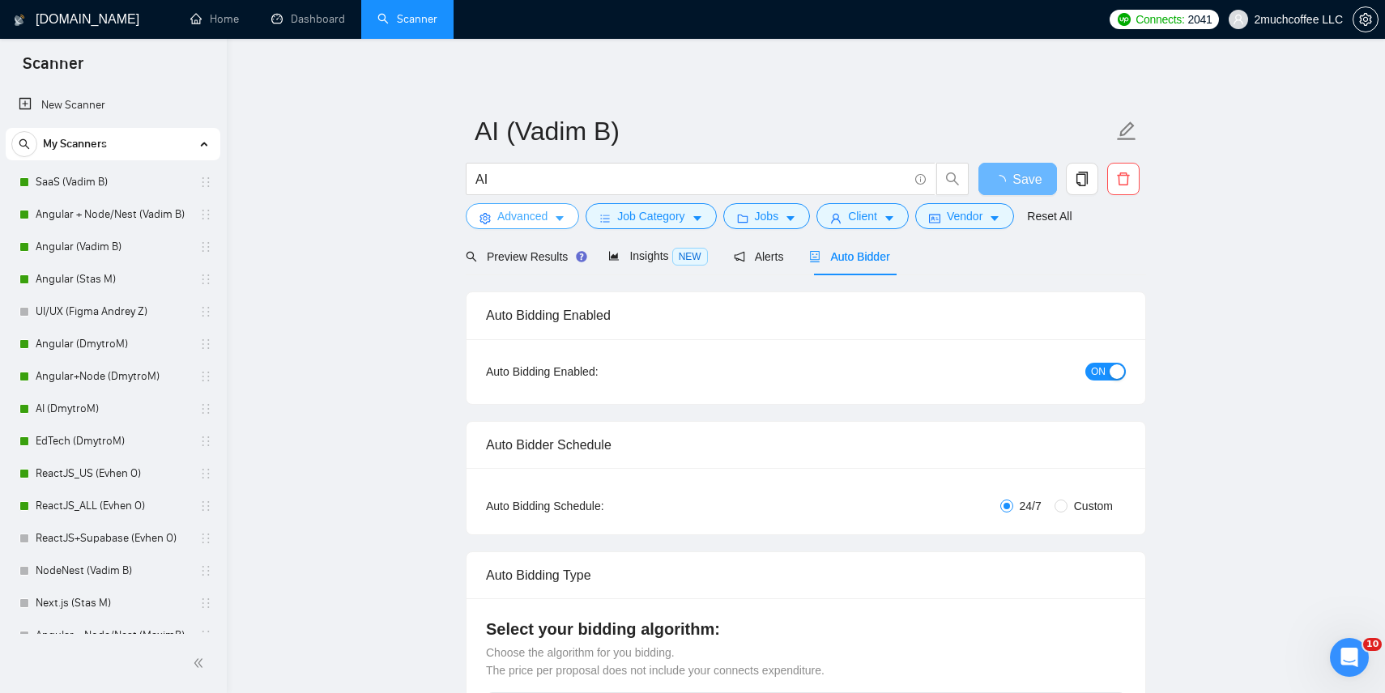
click at [554, 228] on button "Advanced" at bounding box center [522, 216] width 113 height 26
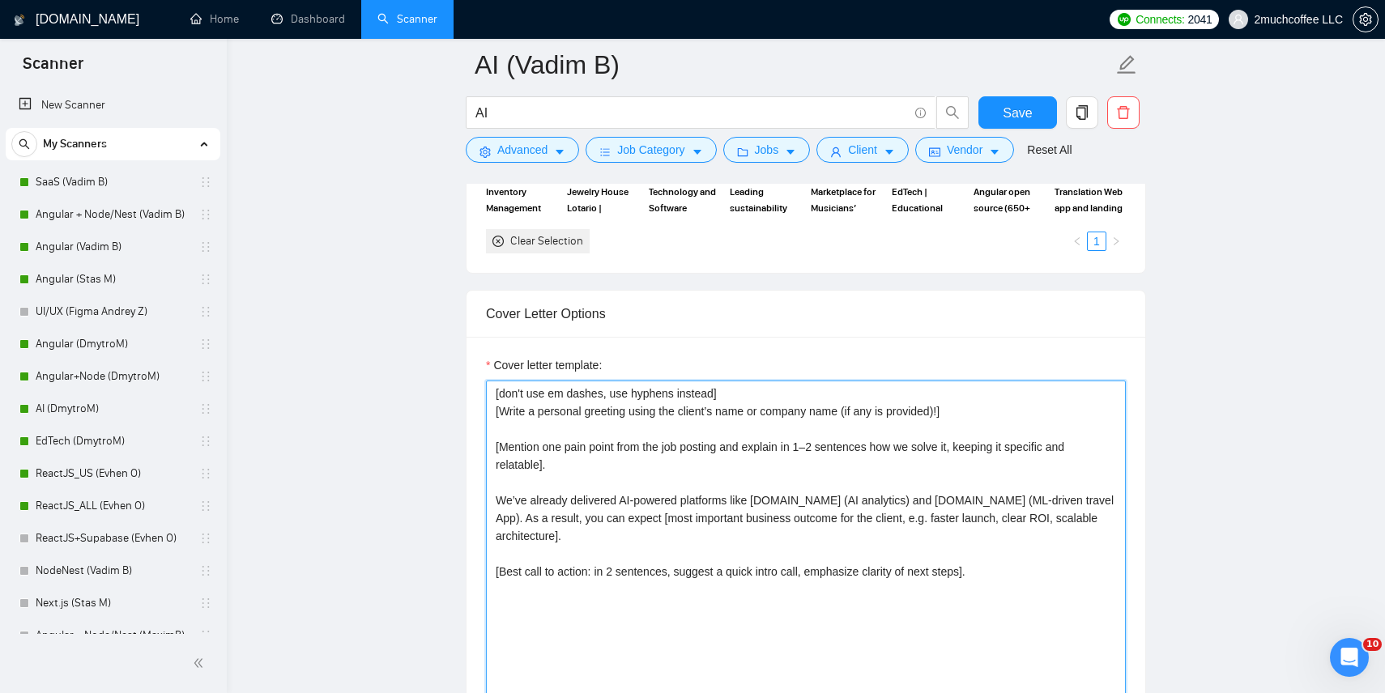
click at [626, 470] on textarea "[don't use em dashes, use hyphens instead] [Write a personal greeting using the…" at bounding box center [806, 563] width 640 height 365
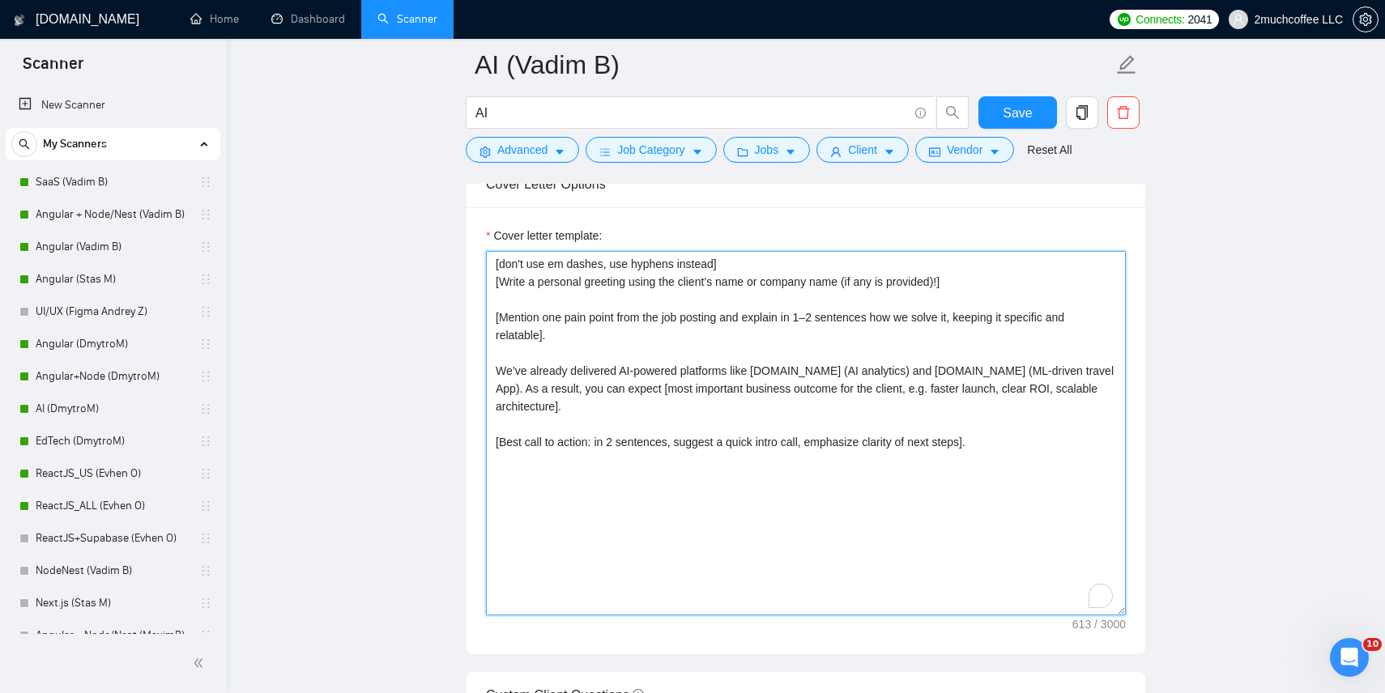
scroll to position [1734, 0]
click at [868, 369] on textarea "[don't use em dashes, use hyphens instead] [Write a personal greeting using the…" at bounding box center [806, 432] width 640 height 365
click at [868, 370] on textarea "[don't use em dashes, use hyphens instead] [Write a personal greeting using the…" at bounding box center [806, 432] width 640 height 365
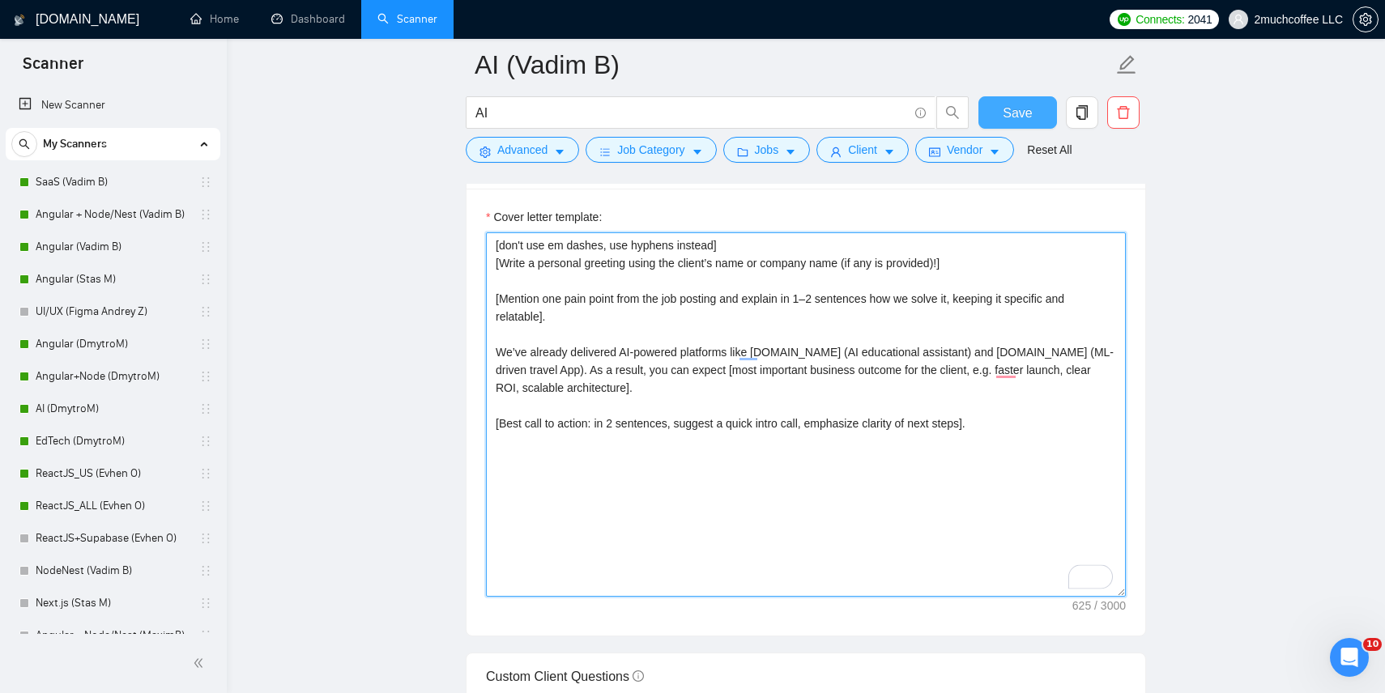
type textarea "[don't use em dashes, use hyphens instead] [Write a personal greeting using the…"
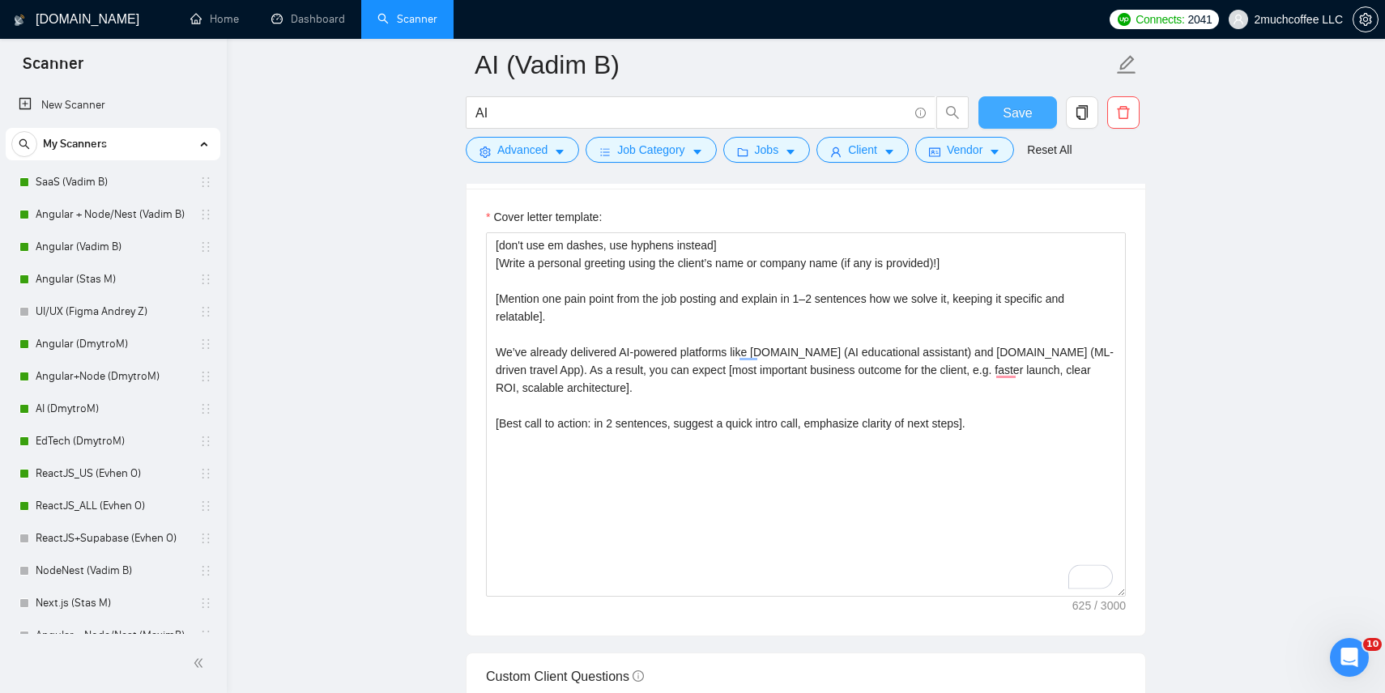
click at [1021, 111] on span "Save" at bounding box center [1017, 113] width 29 height 20
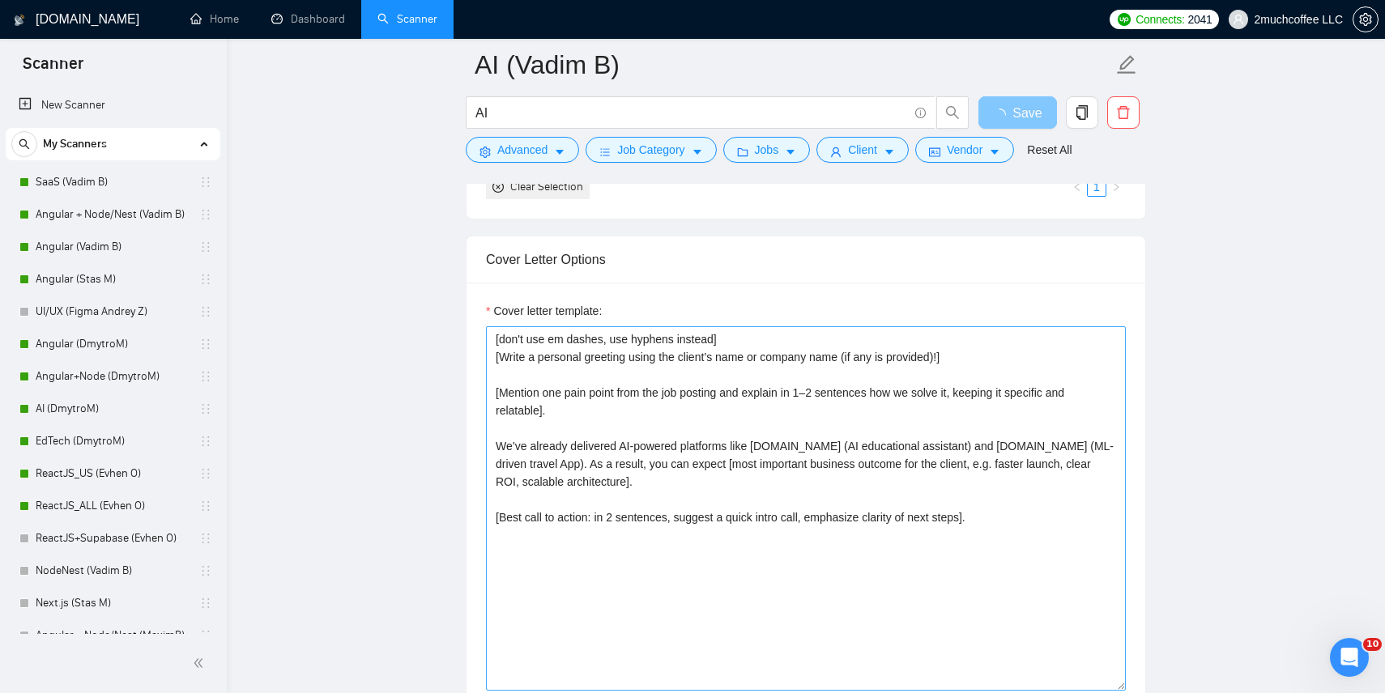
scroll to position [1640, 0]
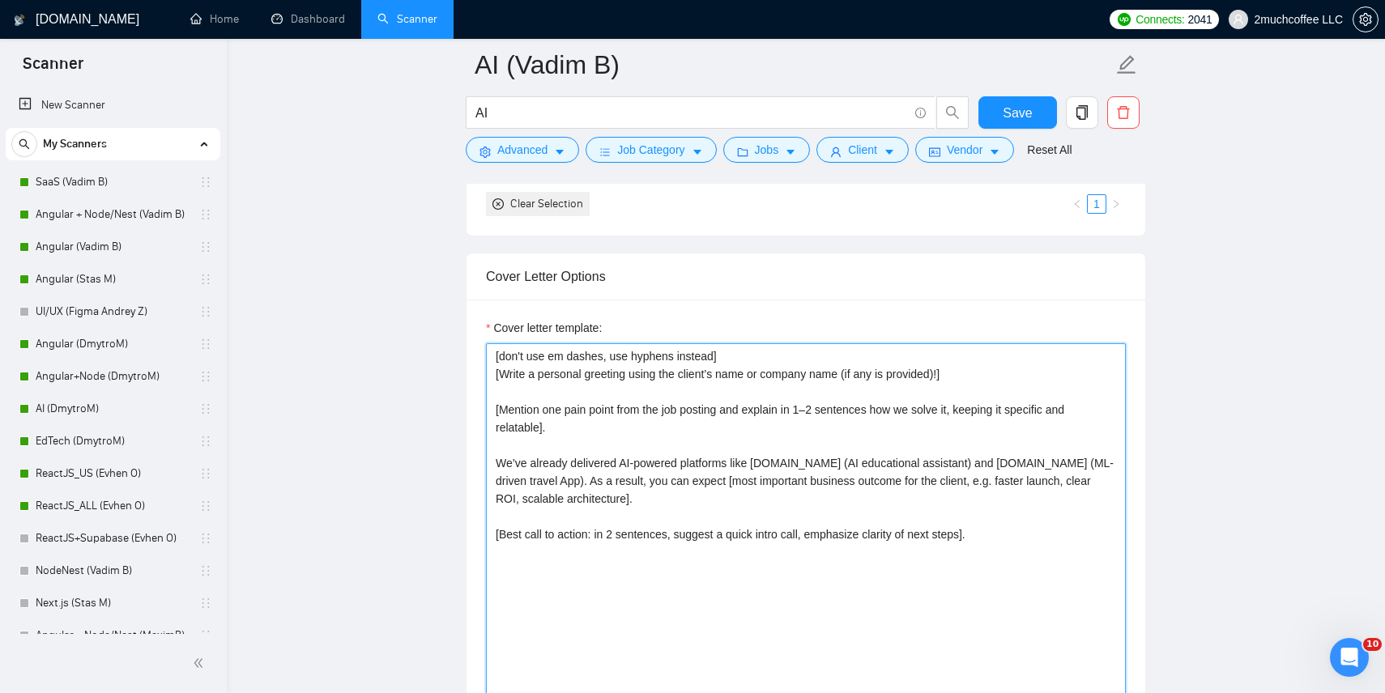
click at [780, 431] on textarea "[don't use em dashes, use hyphens instead] [Write a personal greeting using the…" at bounding box center [806, 525] width 640 height 365
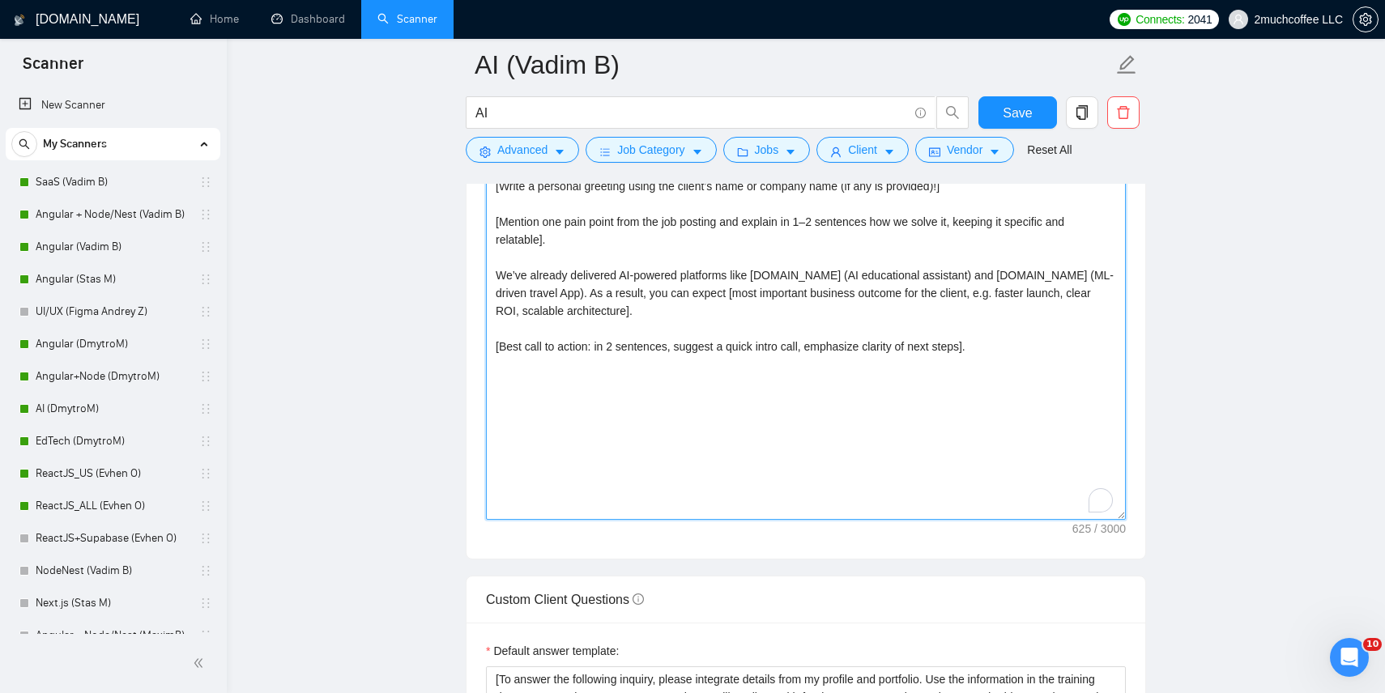
click at [766, 342] on textarea "[don't use em dashes, use hyphens instead] [Write a personal greeting using the…" at bounding box center [806, 338] width 640 height 365
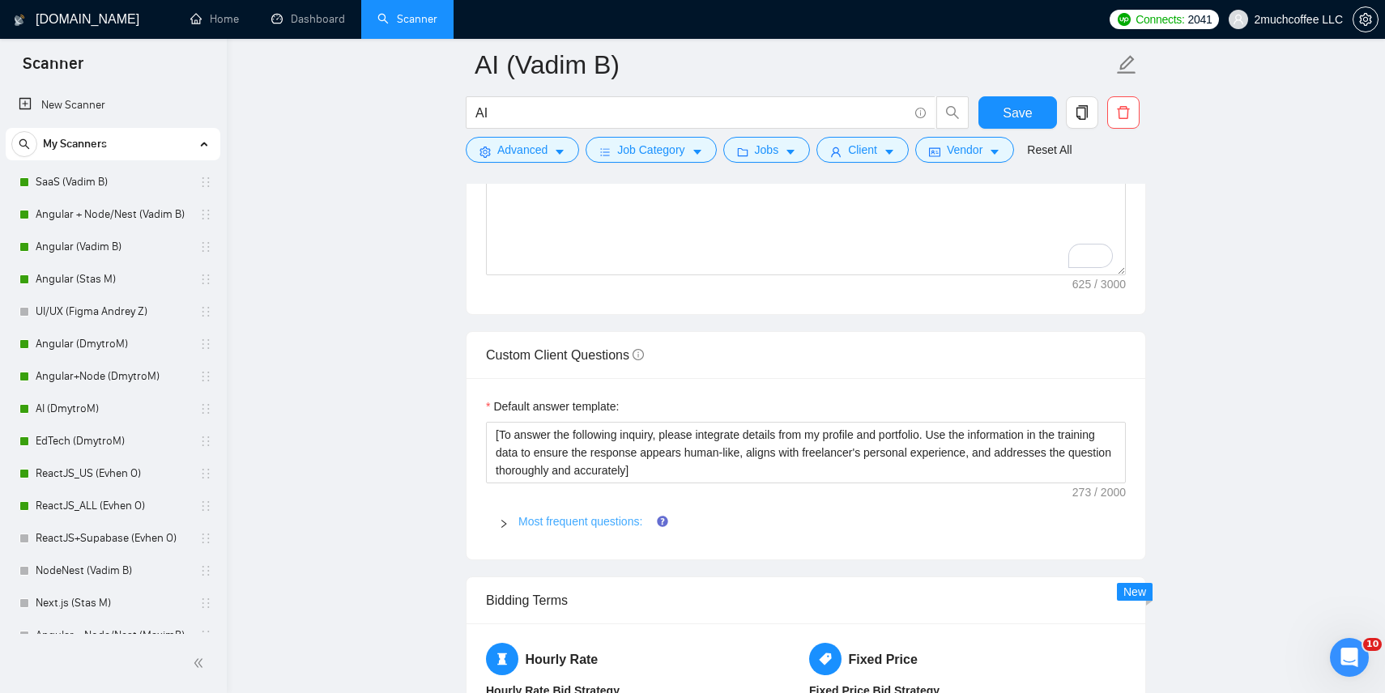
click at [623, 515] on link "Most frequent questions:" at bounding box center [580, 521] width 124 height 13
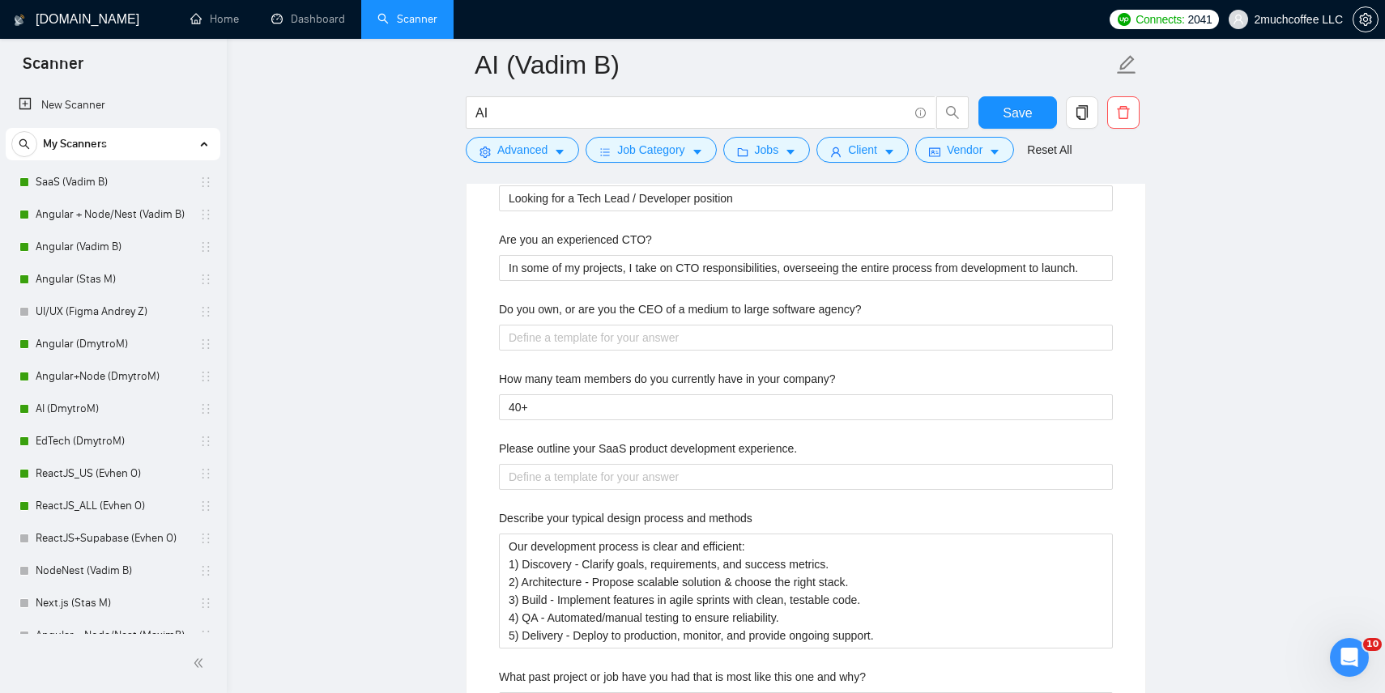
scroll to position [2881, 0]
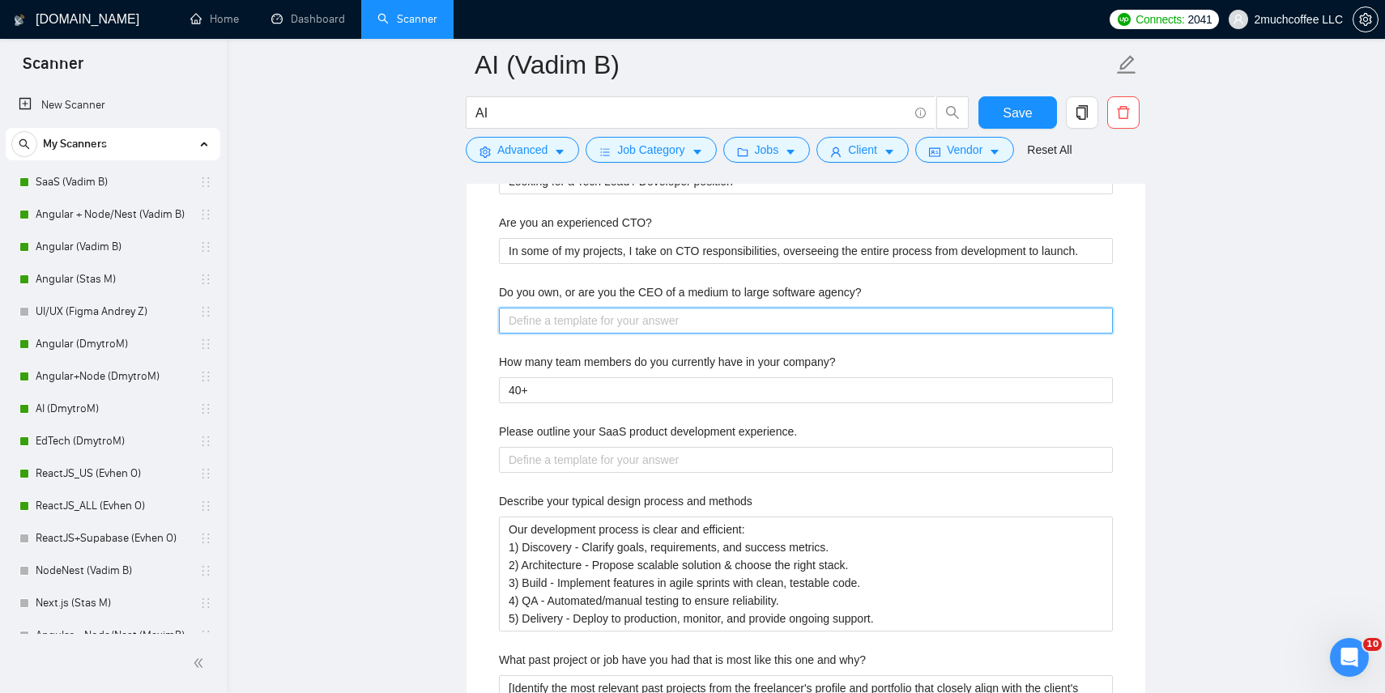
click at [685, 316] on agency\? "Do you own, or are you the CEO of a medium to large software agency?" at bounding box center [806, 321] width 614 height 26
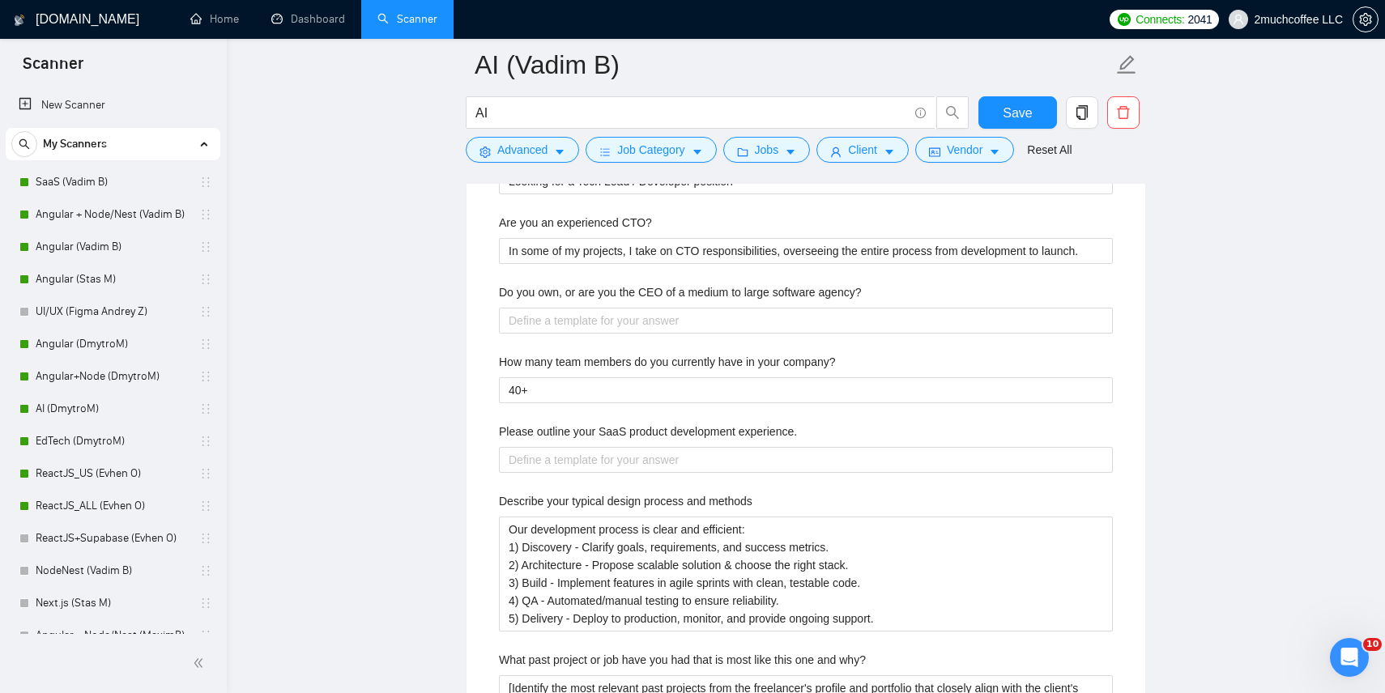
click at [714, 292] on label "Do you own, or are you the CEO of a medium to large software agency?" at bounding box center [680, 293] width 362 height 18
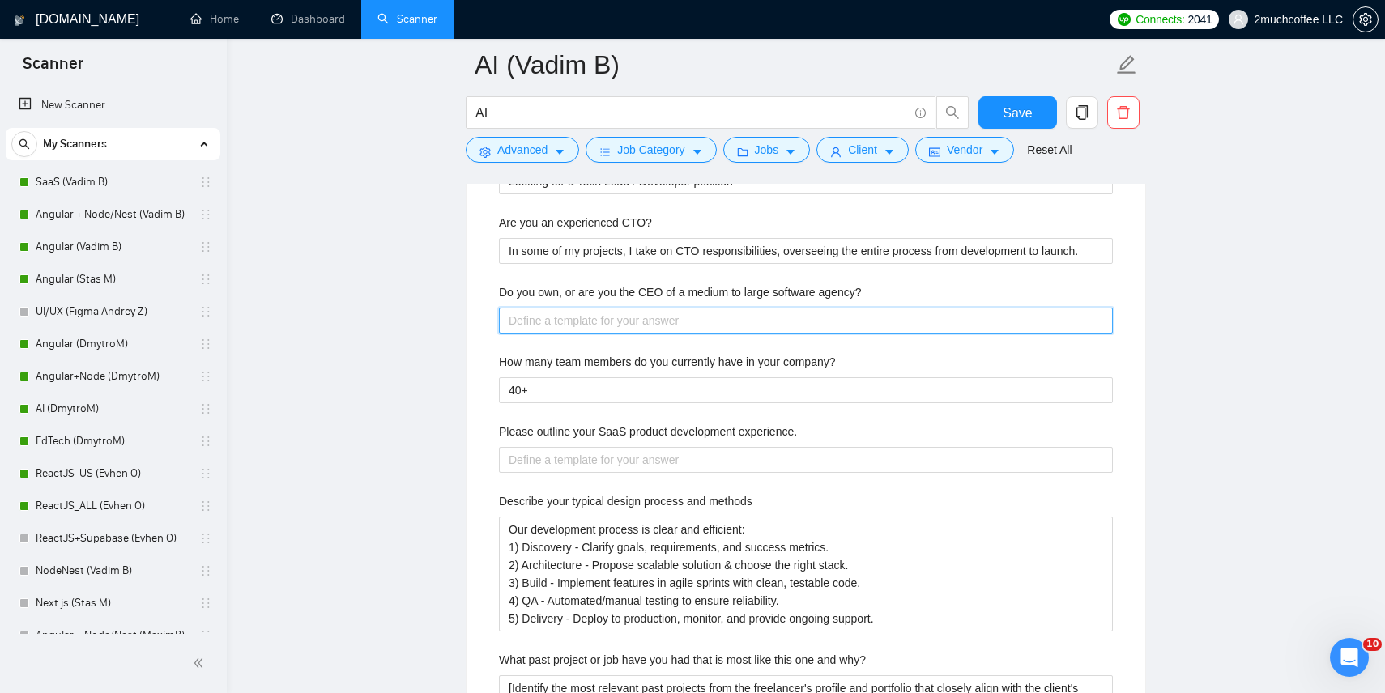
click at [714, 308] on agency\? "Do you own, or are you the CEO of a medium to large software agency?" at bounding box center [806, 321] width 614 height 26
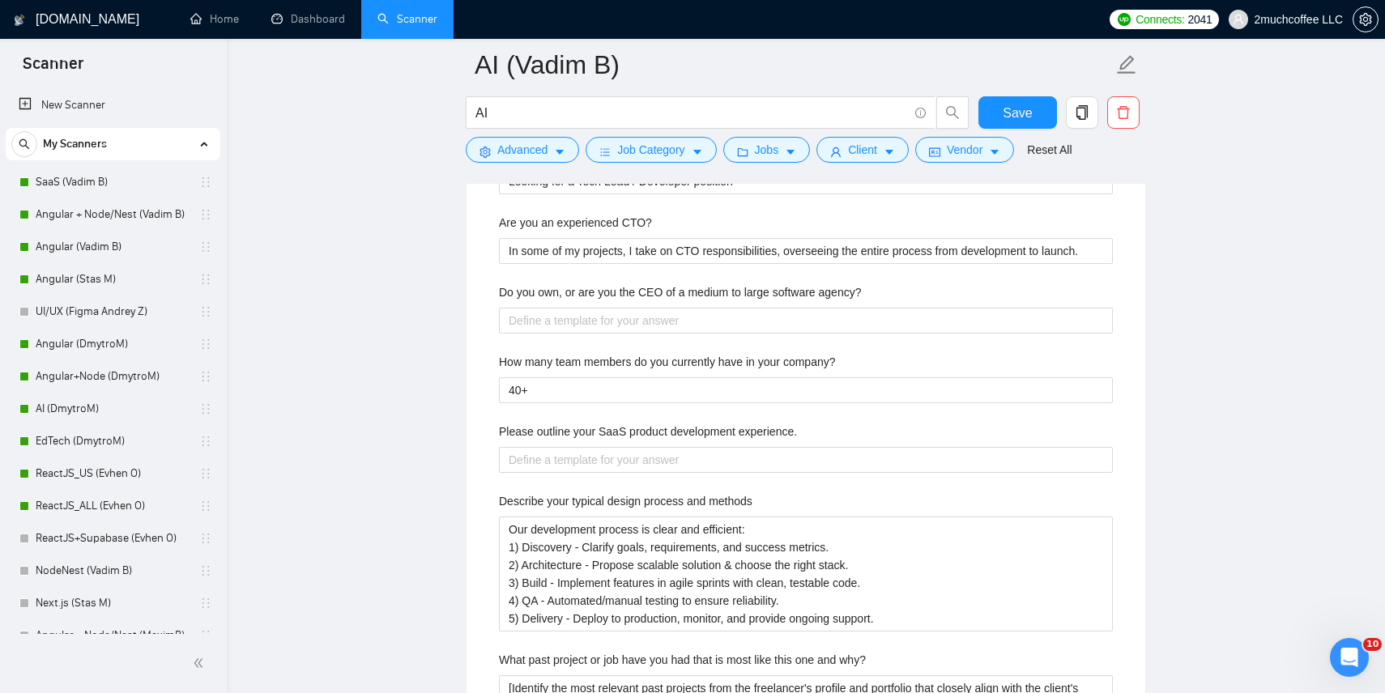
click at [714, 292] on label "Do you own, or are you the CEO of a medium to large software agency?" at bounding box center [680, 293] width 362 height 18
click at [714, 308] on agency\? "Do you own, or are you the CEO of a medium to large software agency?" at bounding box center [806, 321] width 614 height 26
click at [714, 292] on label "Do you own, or are you the CEO of a medium to large software agency?" at bounding box center [680, 293] width 362 height 18
click at [714, 308] on agency\? "Do you own, or are you the CEO of a medium to large software agency?" at bounding box center [806, 321] width 614 height 26
click at [618, 302] on div "Do you own, or are you the CEO of a medium to large software agency?" at bounding box center [806, 296] width 614 height 24
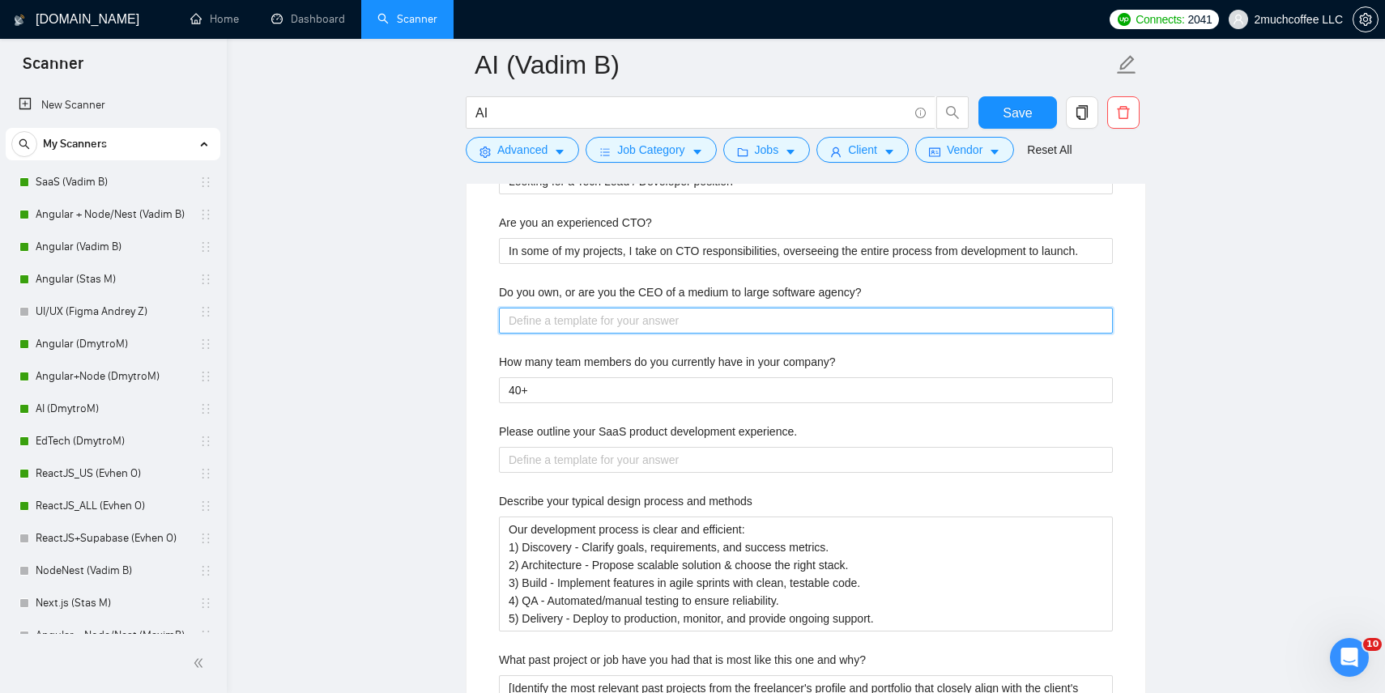
click at [623, 323] on agency\? "Do you own, or are you the CEO of a medium to large software agency?" at bounding box center [806, 321] width 614 height 26
type agency\? "Т"
type agency\? "Тщ"
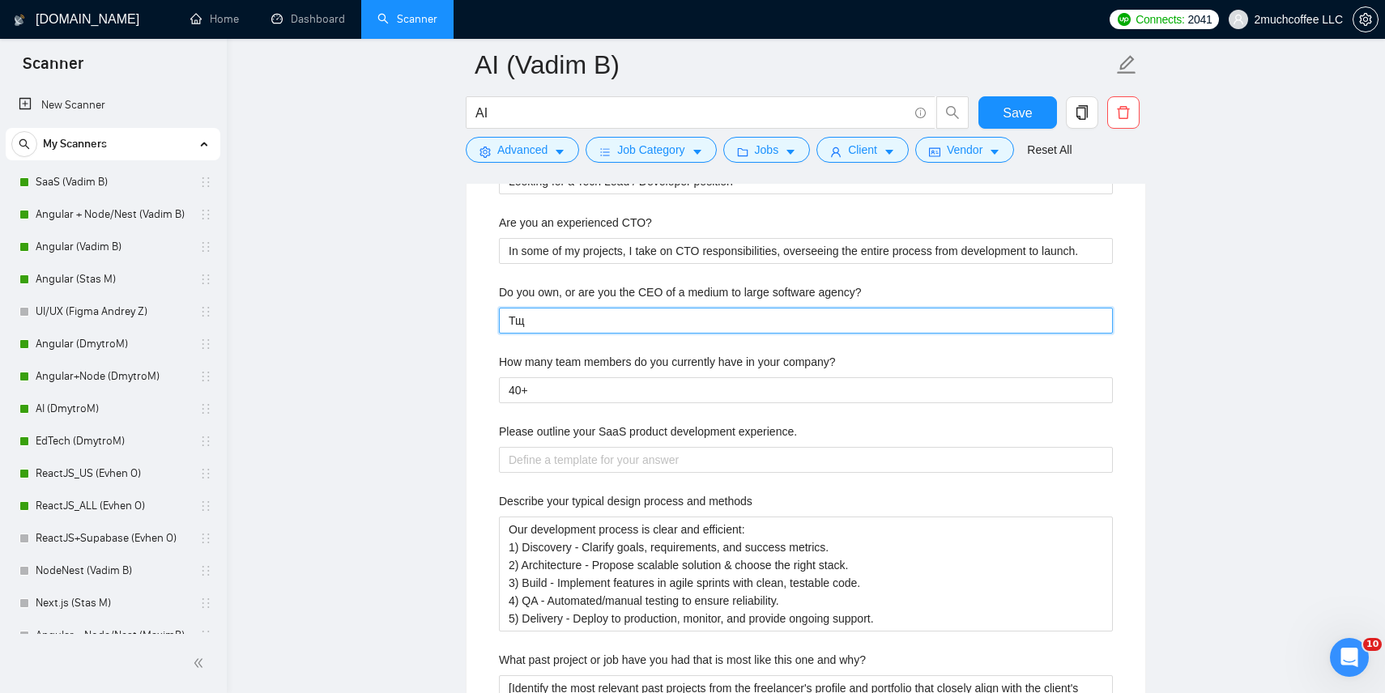
type agency\? "Тщ="
type agency\? "Тщ=="
type agency\? "Тщ="
type agency\? "Тщ"
type agency\? "Т"
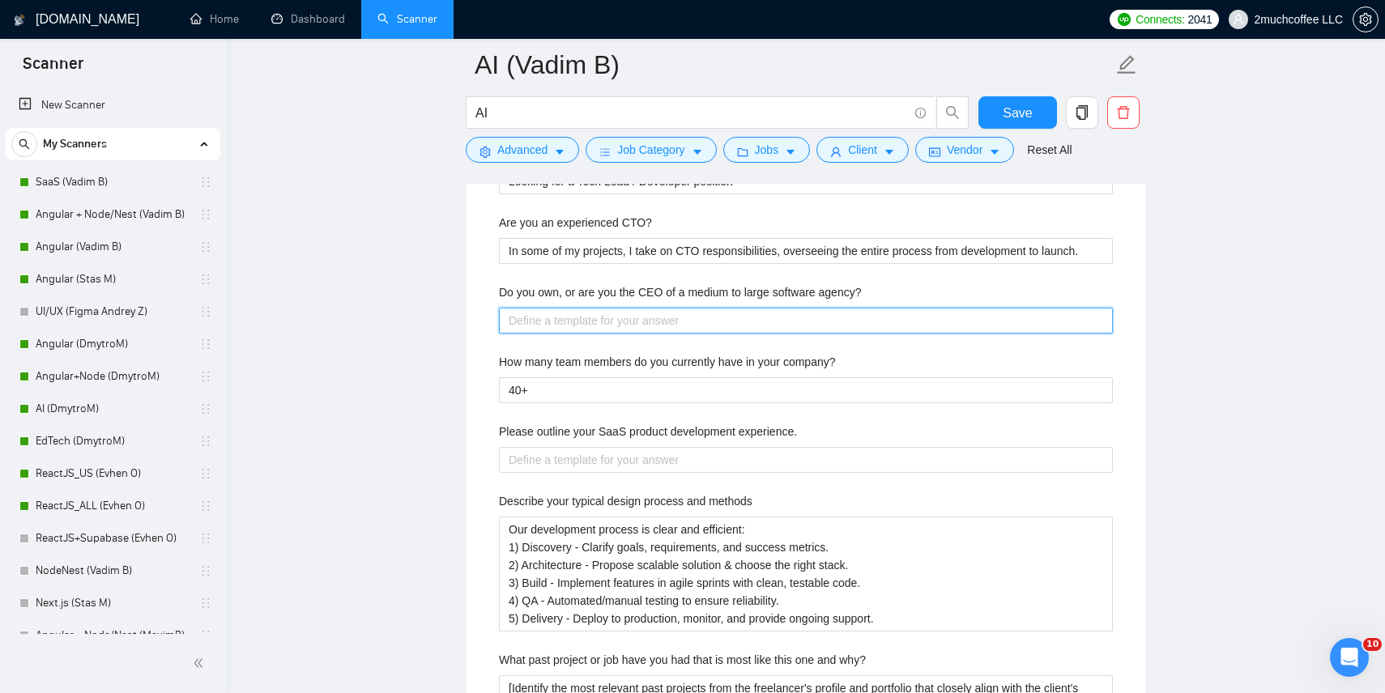
type agency\? "N"
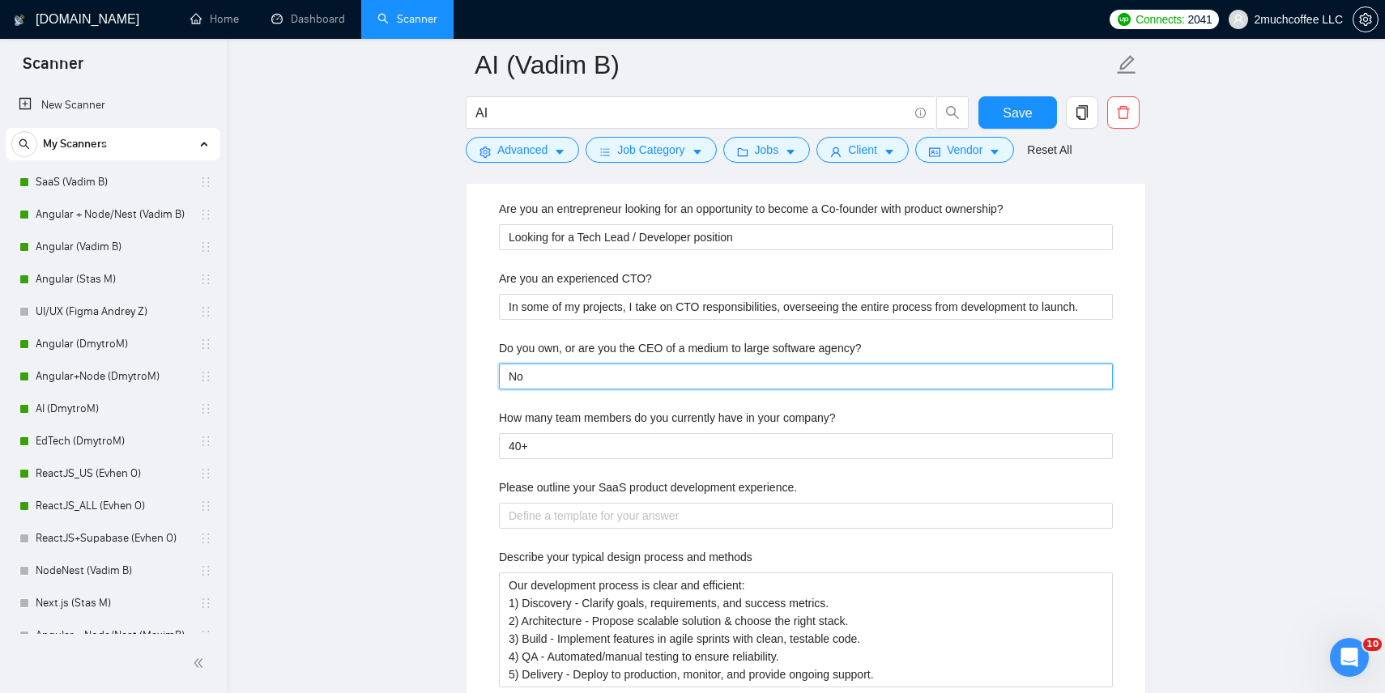
scroll to position [2821, 0]
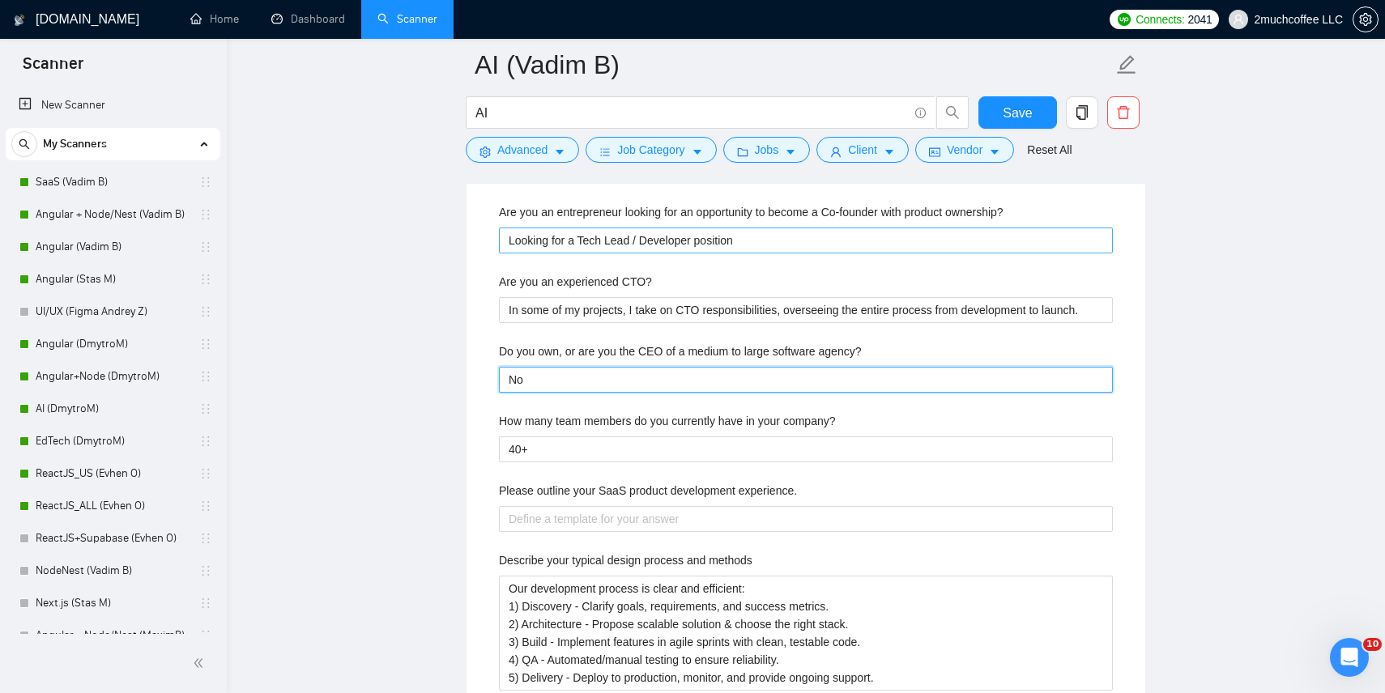
type agency\? "No"
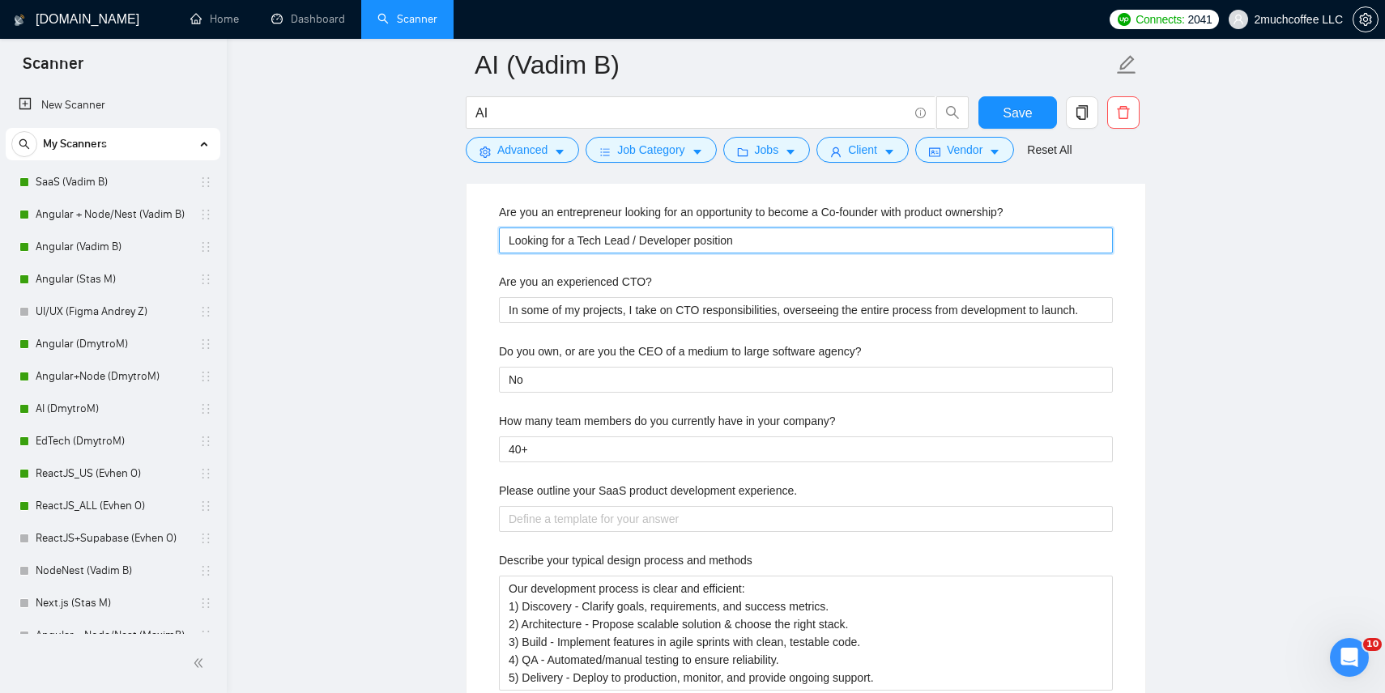
click at [659, 233] on ownership\? "Looking for a Tech Lead / Developer position" at bounding box center [806, 241] width 614 height 26
click at [687, 233] on ownership\? "Looking for a Tech Lead / Developer position" at bounding box center [806, 241] width 614 height 26
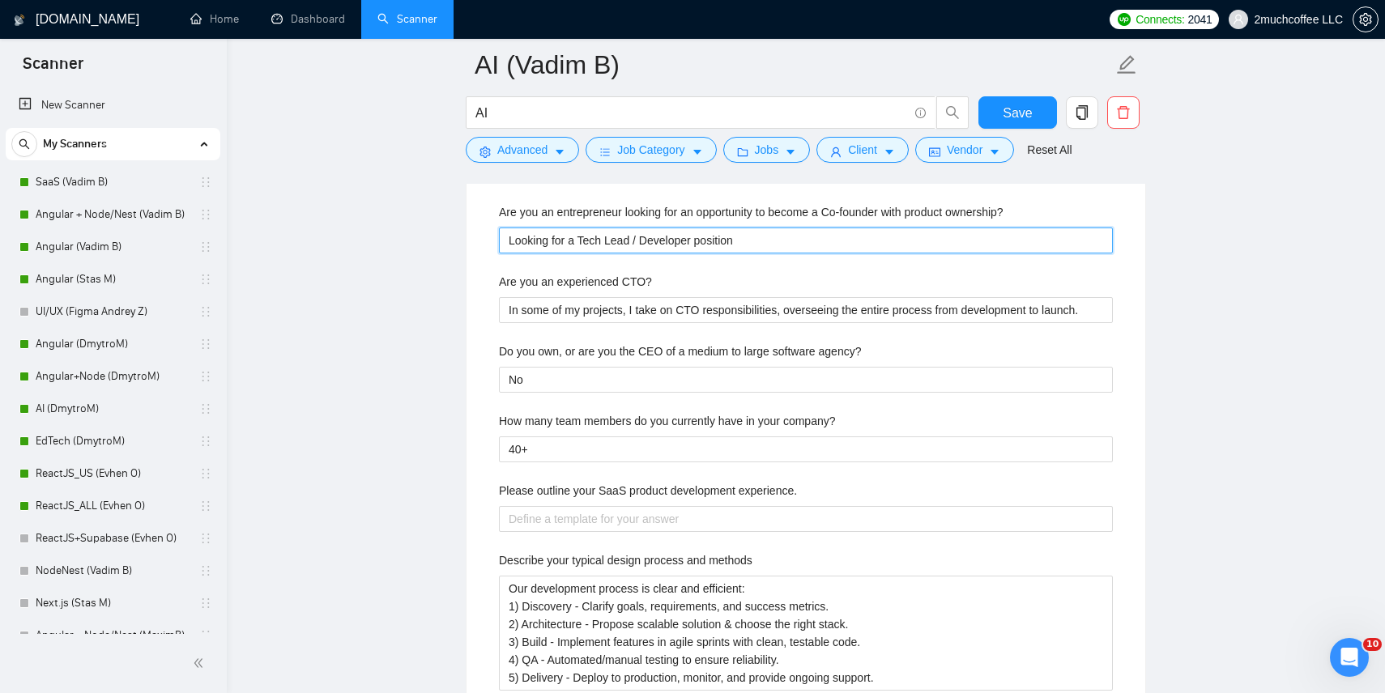
click at [687, 233] on ownership\? "Looking for a Tech Lead / Developer position" at bounding box center [806, 241] width 614 height 26
click at [622, 236] on ownership\? "Looking for a Tech Lead / Developer position" at bounding box center [806, 241] width 614 height 26
click at [607, 237] on ownership\? "Looking for a Tech Lead / Developer position" at bounding box center [806, 241] width 614 height 26
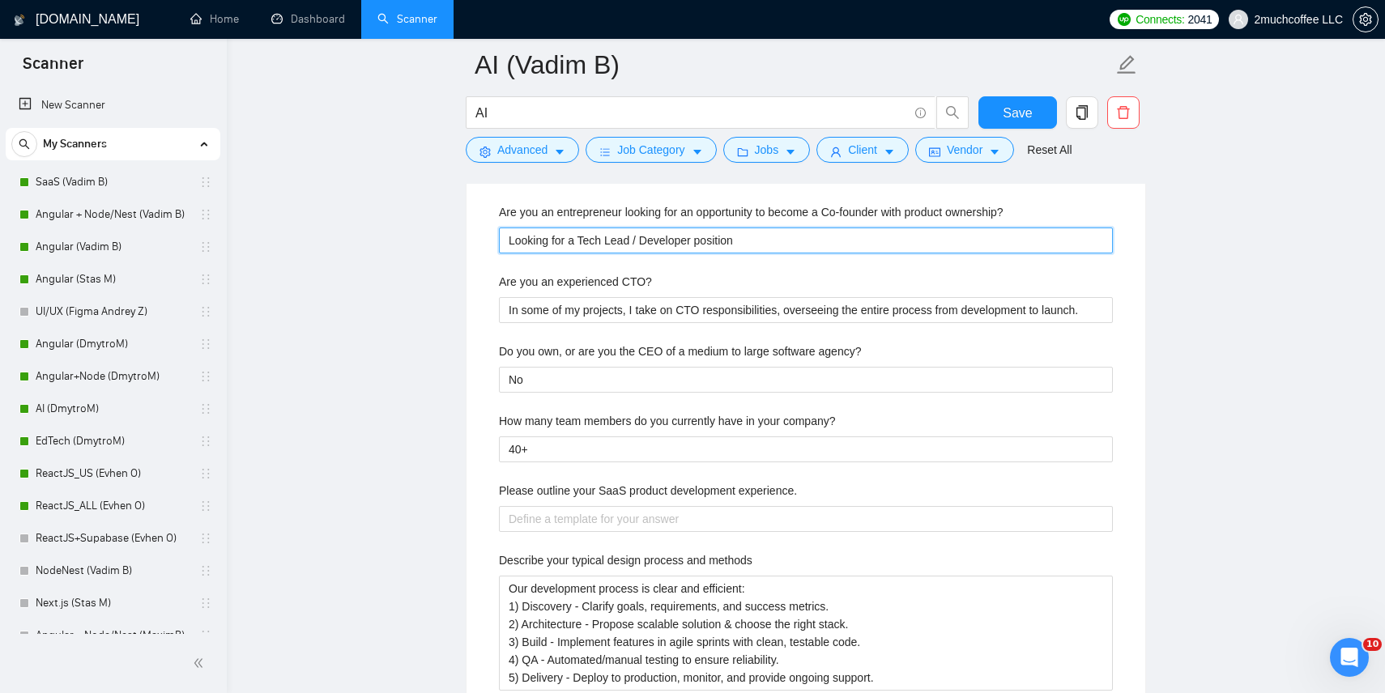
drag, startPoint x: 580, startPoint y: 240, endPoint x: 632, endPoint y: 241, distance: 51.9
click at [633, 241] on ownership\? "Looking for a Tech Lead / Developer position" at bounding box center [806, 241] width 614 height 26
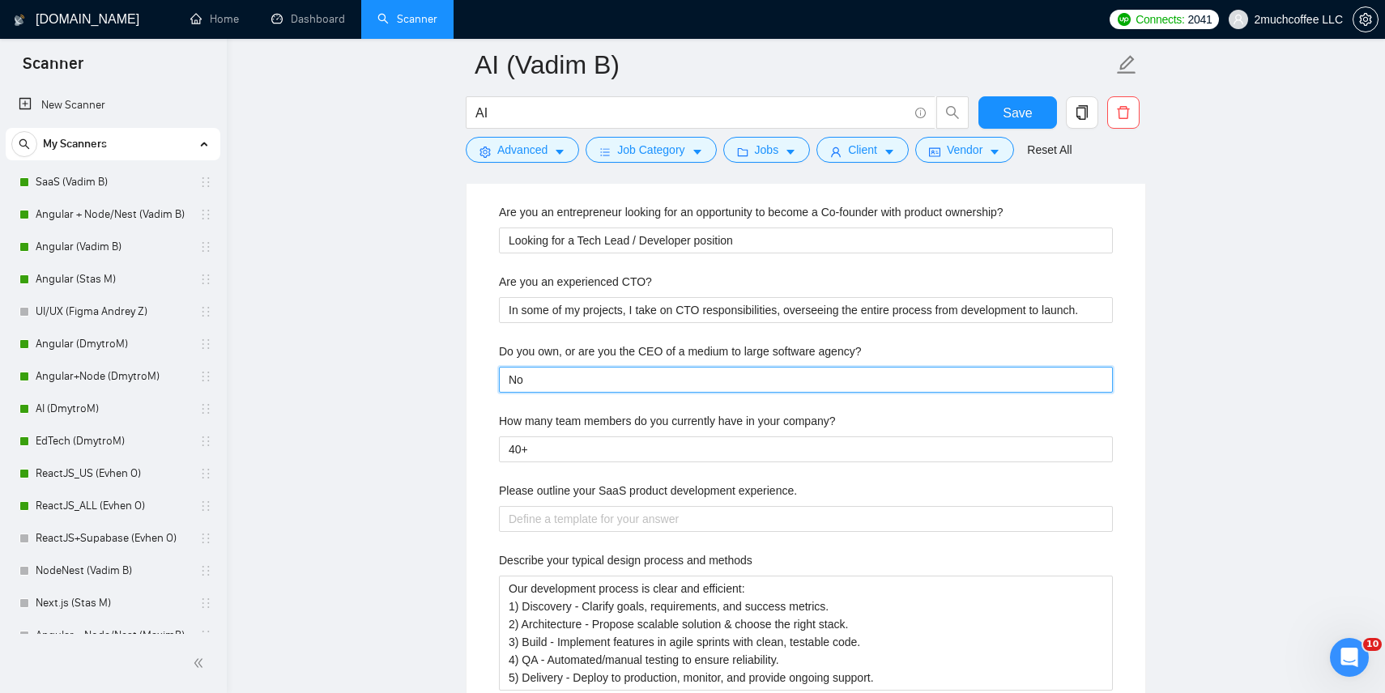
click at [565, 378] on agency\? "No" at bounding box center [806, 380] width 614 height 26
type agency\? "No,"
type agency\? "No, I"
type agency\? "No, I'"
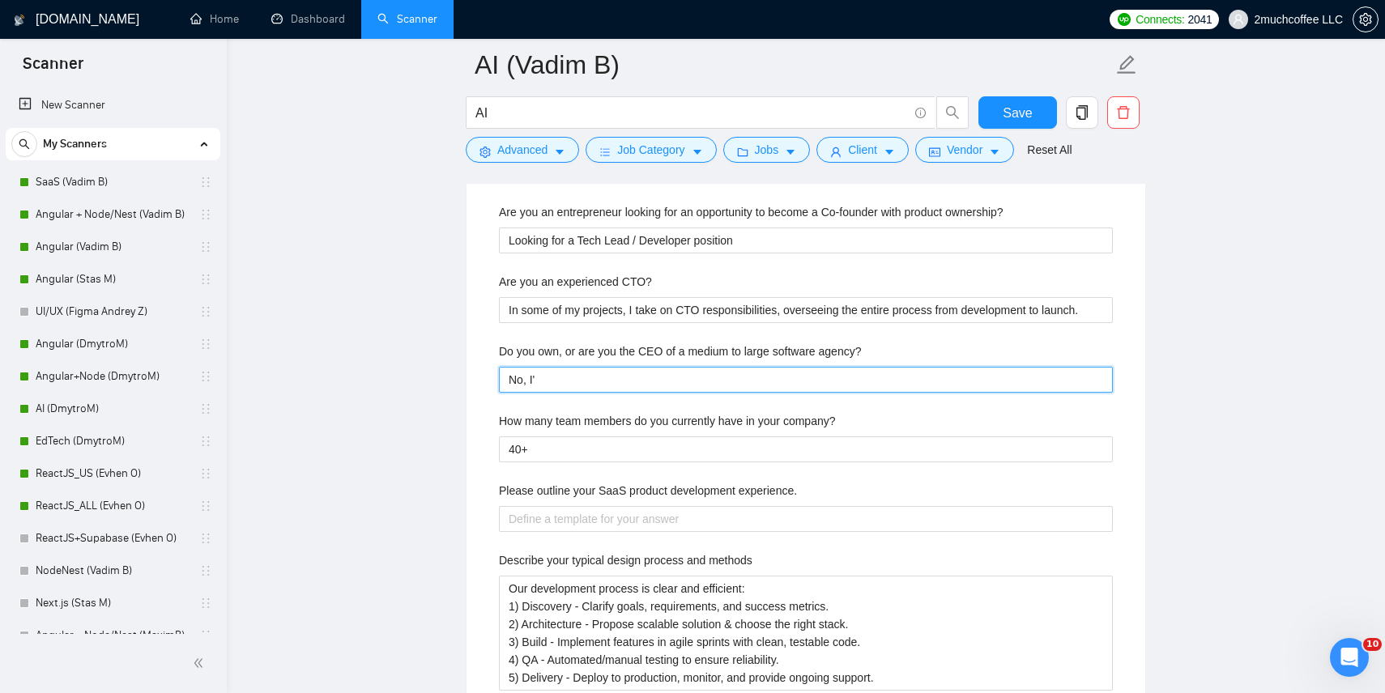
type agency\? "No, I'm"
paste agency\? "Tech Lead"
type agency\? "No, I'm Tech Lead"
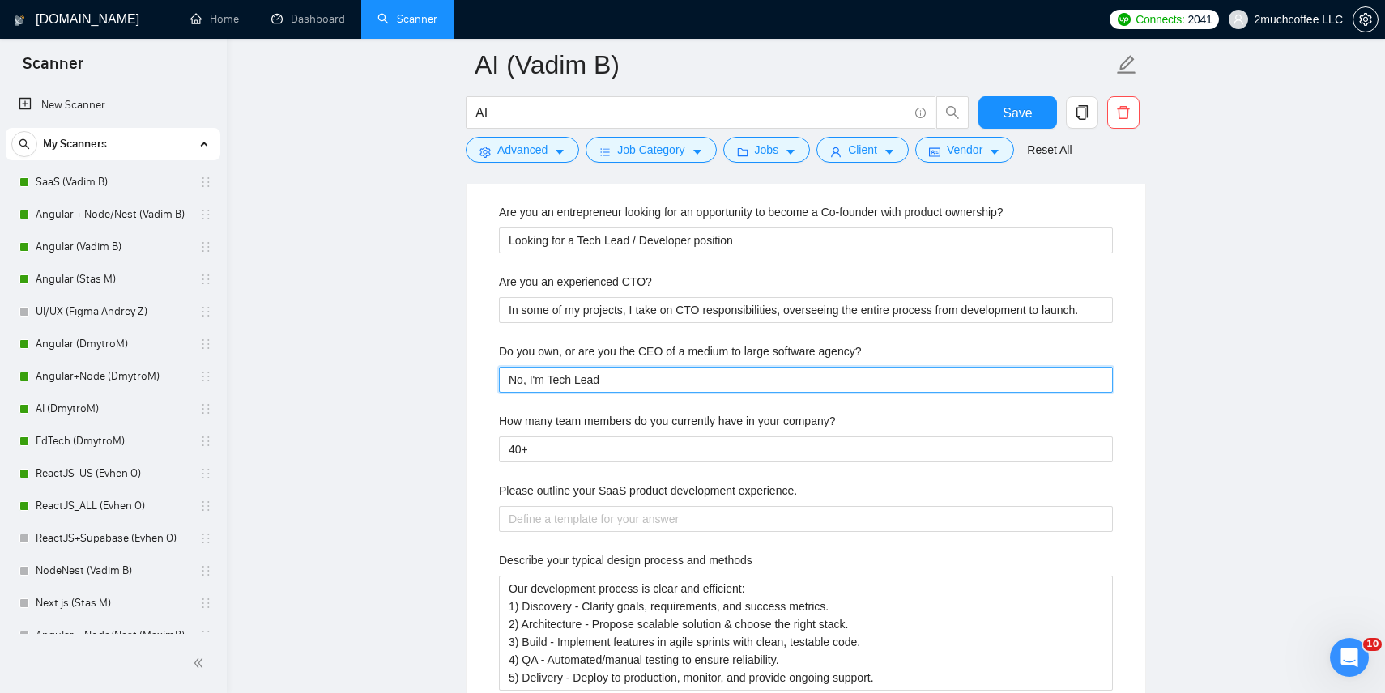
type agency\? "No, I'm Tech Lead T"
type agency\? "No, I'm Tech Lead"
type agency\? "No, I'm Tech Lead,"
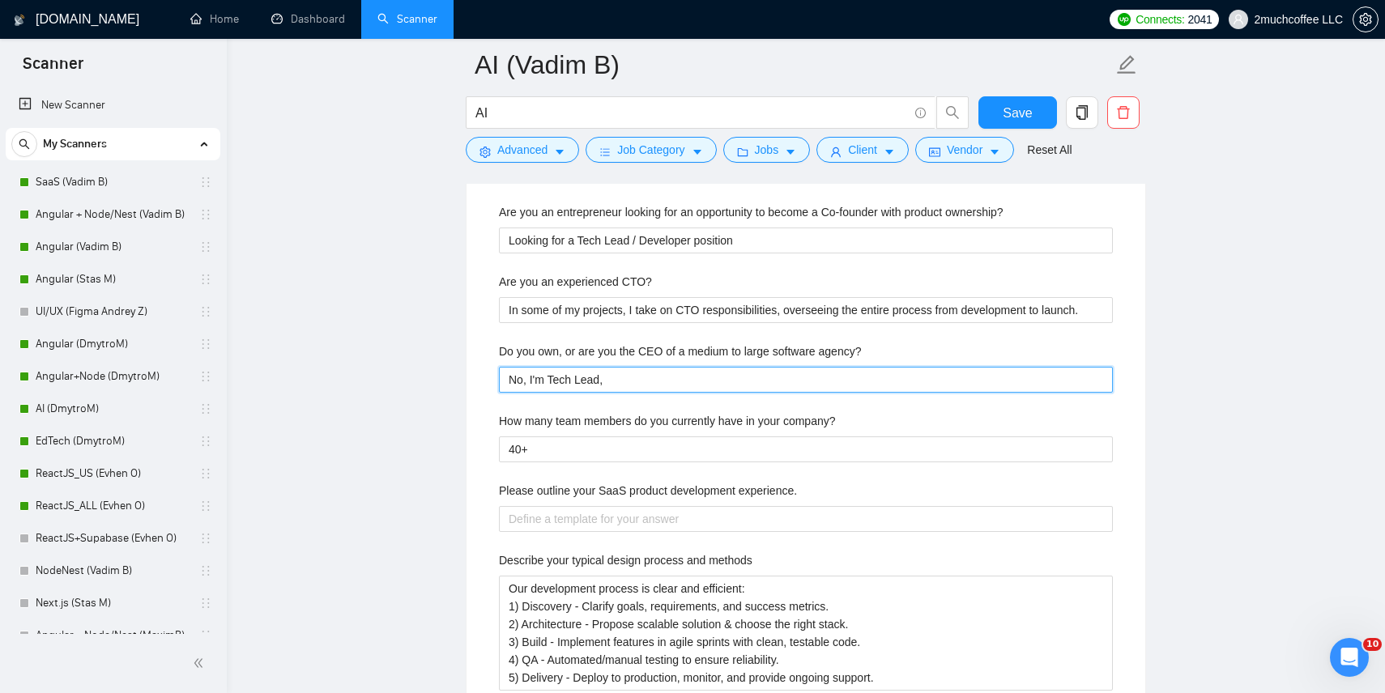
type agency\? "No, I'm Tech Lead,"
type agency\? "No, I'm Tech Lead"
click at [559, 380] on agency\? "No, I'm Tech Lead" at bounding box center [806, 380] width 614 height 26
click at [642, 380] on agency\? "No, I'm Tech Lead" at bounding box center [806, 380] width 614 height 26
type agency\? "No, I'm Tech Lead"
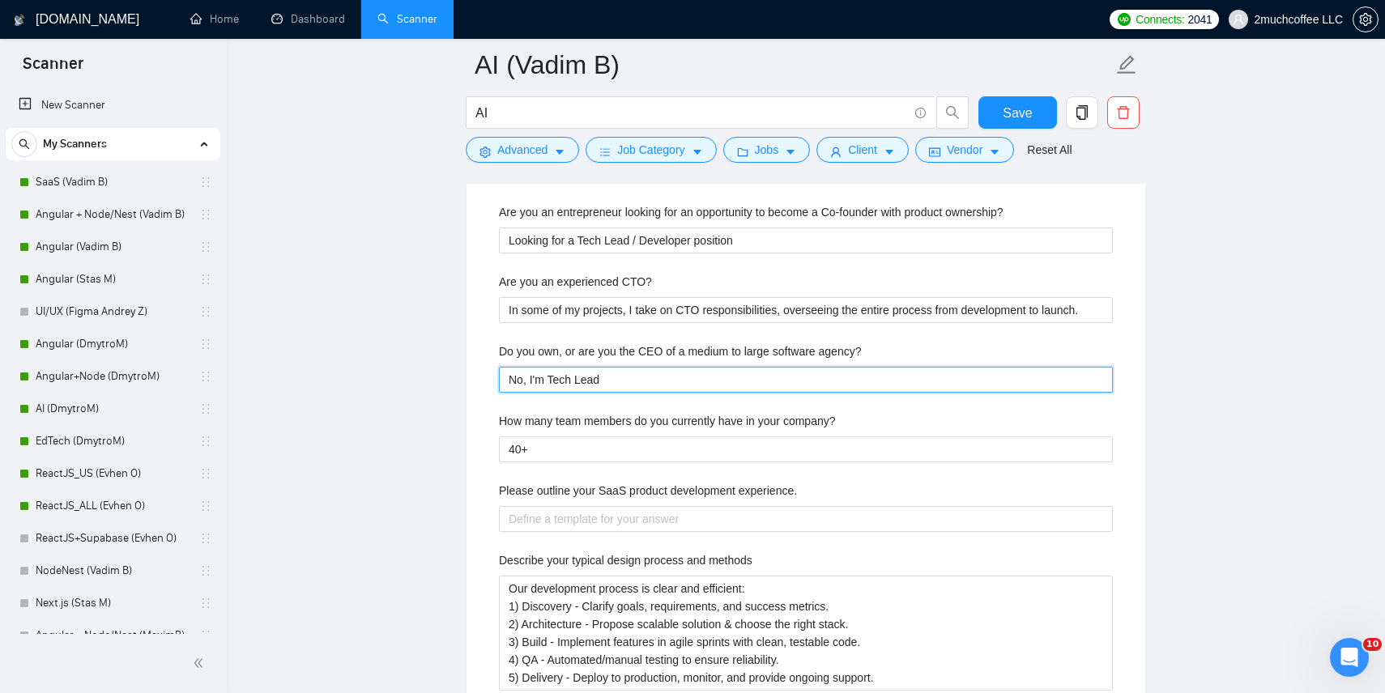
type agency\? "No, I'm Tech Lead i"
type agency\? "No, I'm Tech Lead in"
type agency\? "No, I'm Tech Lead in d"
type agency\? "No, I'm Tech Lead in de"
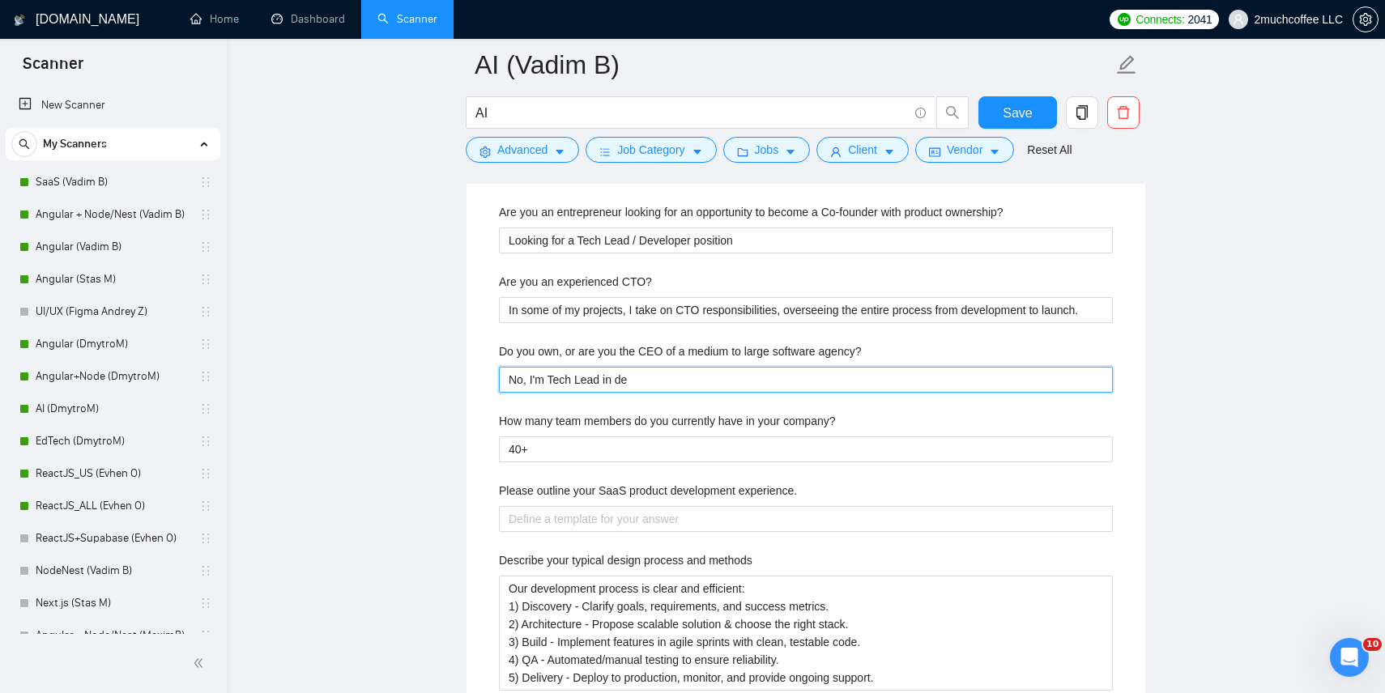
type agency\? "No, I'm Tech Lead in dev"
type agency\? "No, I'm Tech Lead in de"
type agency\? "No, I'm Tech Lead in d"
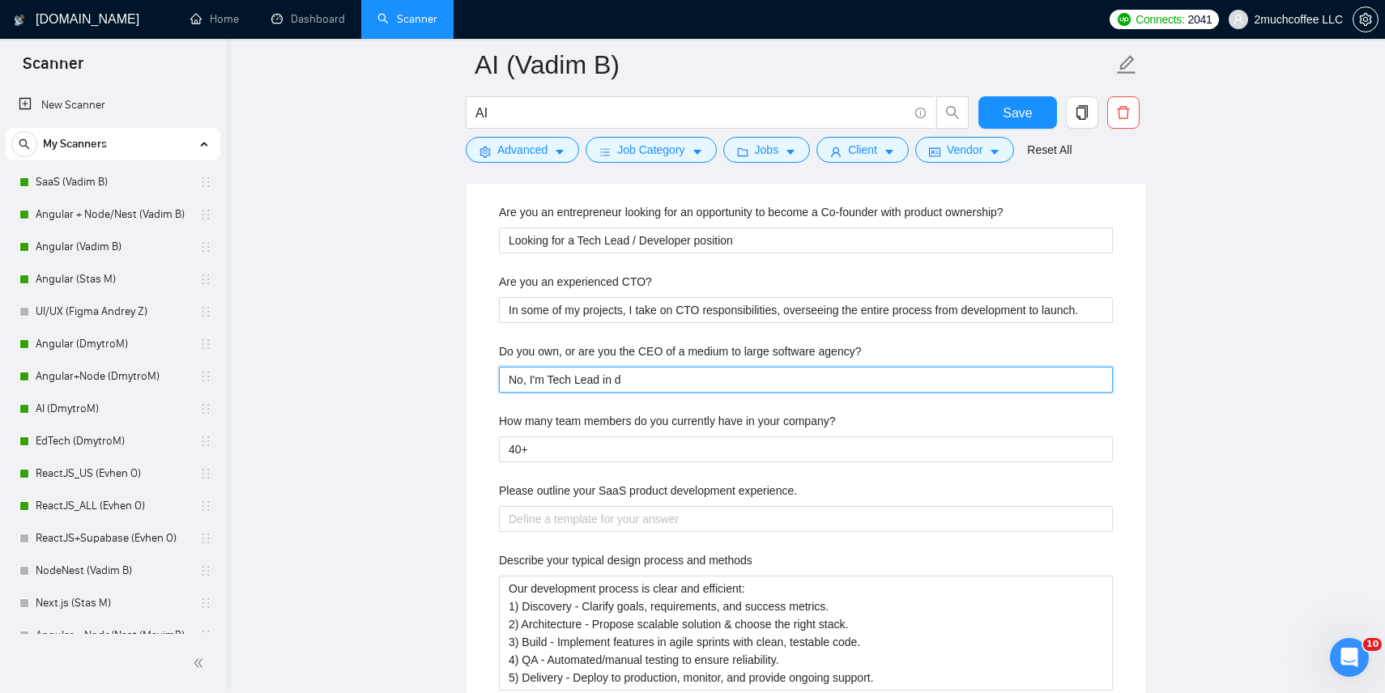
type agency\? "No, I'm Tech Lead in"
type agency\? "No, I'm Tech Lead i"
type agency\? "No, I'm Tech Lead"
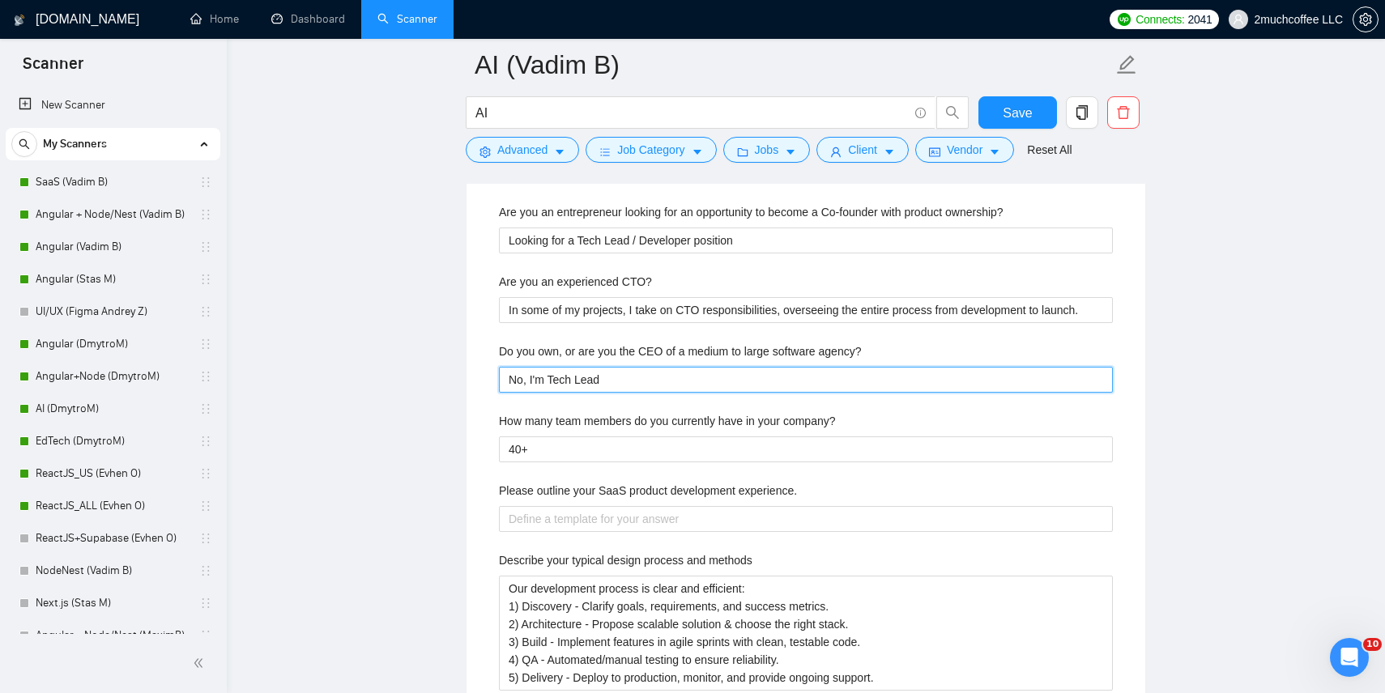
type agency\? "No, I'm Tech Lea"
type agency\? "No, I'm Tech Le"
type agency\? "No, I'm Tech L"
type agency\? "No, I'm Tech"
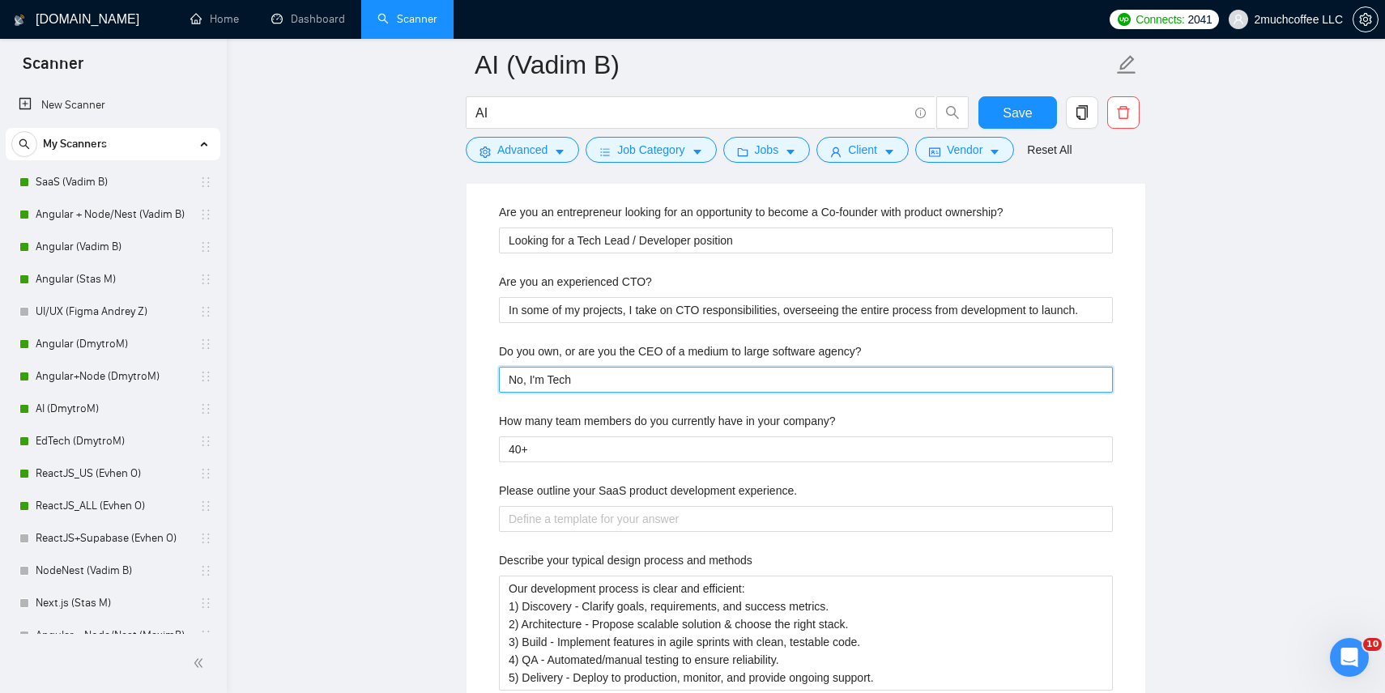
type agency\? "No, I'm Tec"
type agency\? "No, I'm Te"
type agency\? "No, I'm T"
type agency\? "No, I'm"
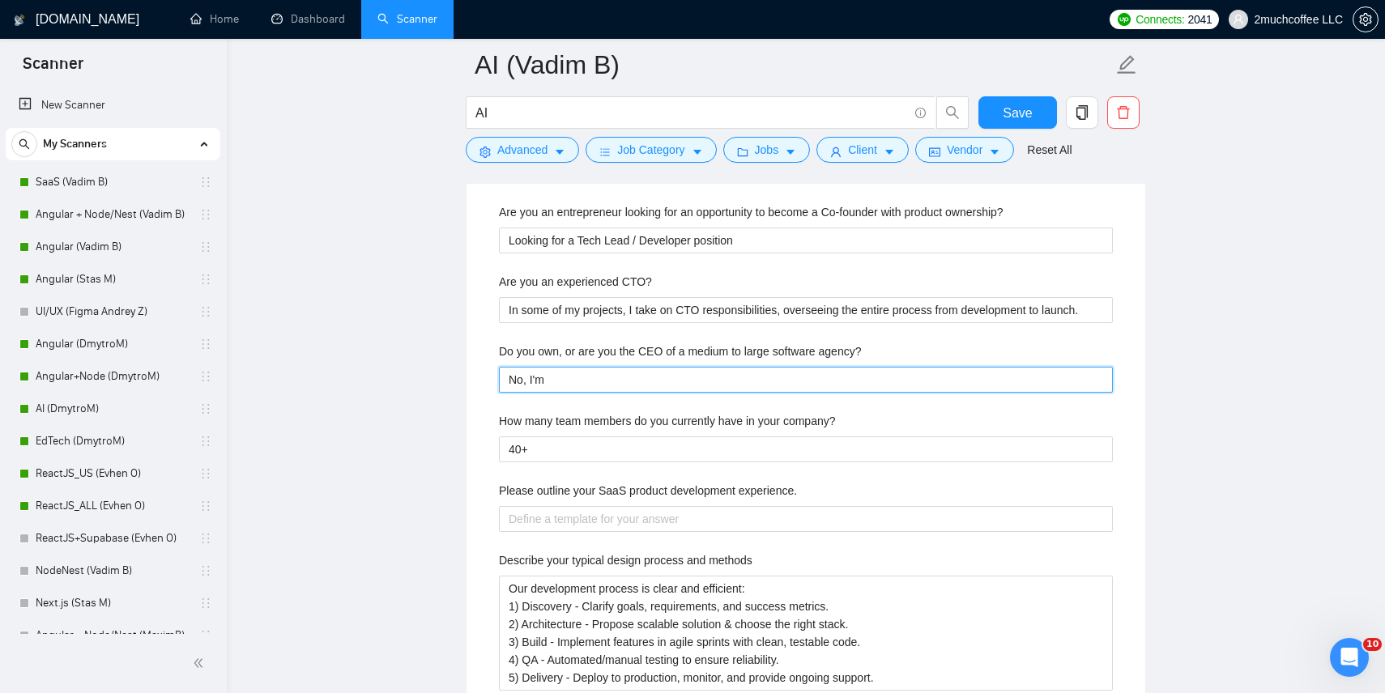
type agency\? "No, I'"
type agency\? "No, I"
type agency\? "No,"
type agency\? "No"
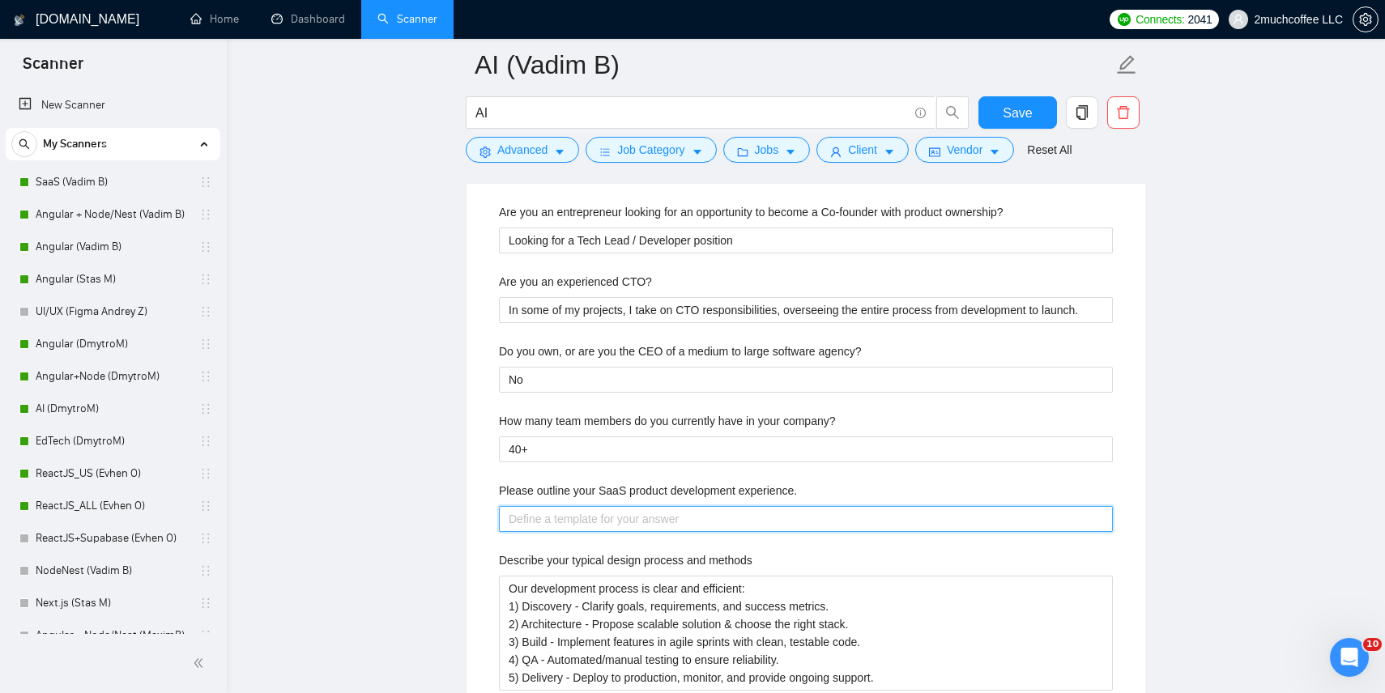
click at [578, 527] on experience\ "Please outline your SaaS product development experience." at bounding box center [806, 519] width 614 height 26
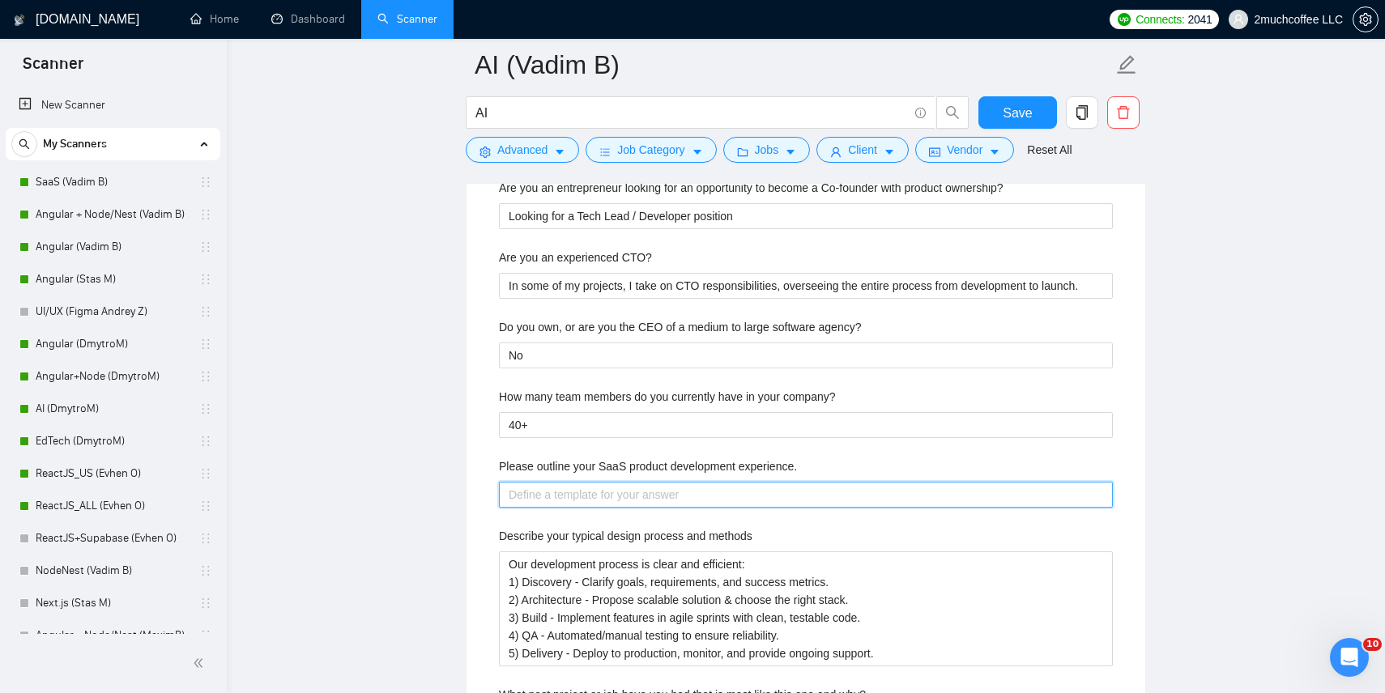
scroll to position [2861, 0]
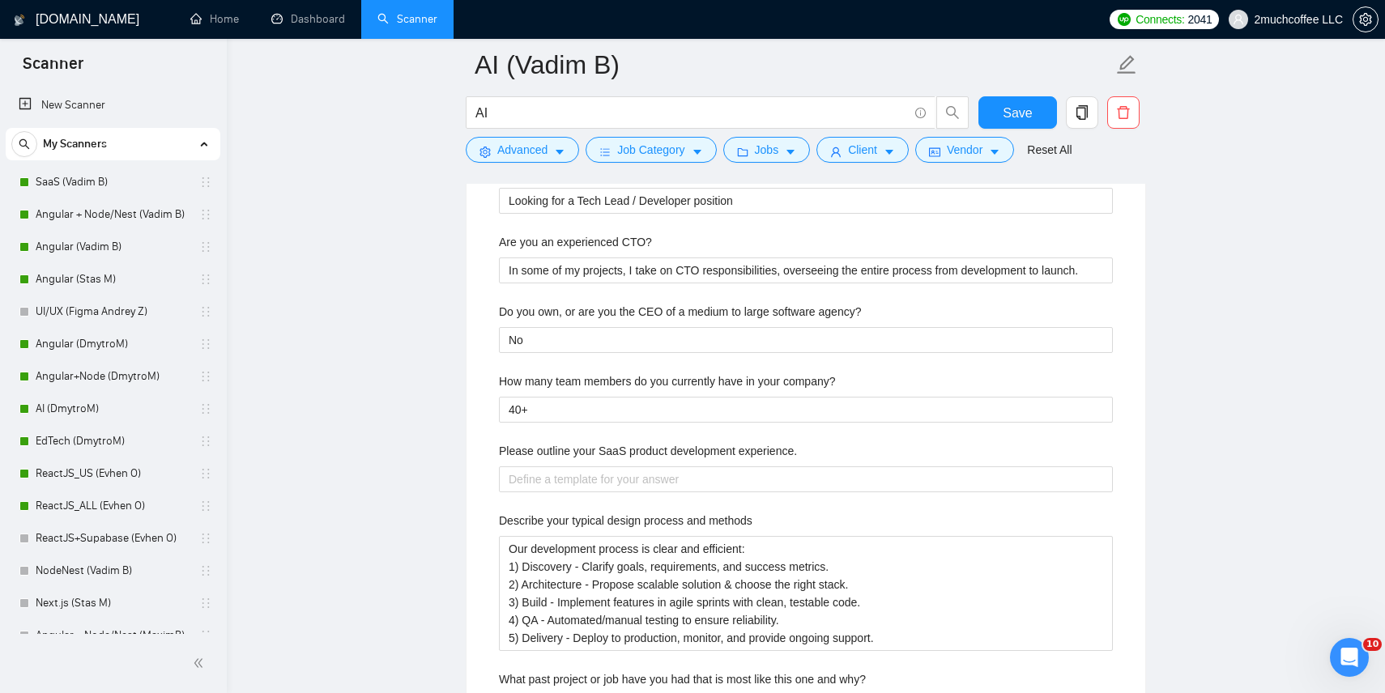
click at [616, 456] on label "Please outline your SaaS product development experience." at bounding box center [648, 451] width 298 height 18
click at [616, 467] on experience\ "Please outline your SaaS product development experience." at bounding box center [806, 480] width 614 height 26
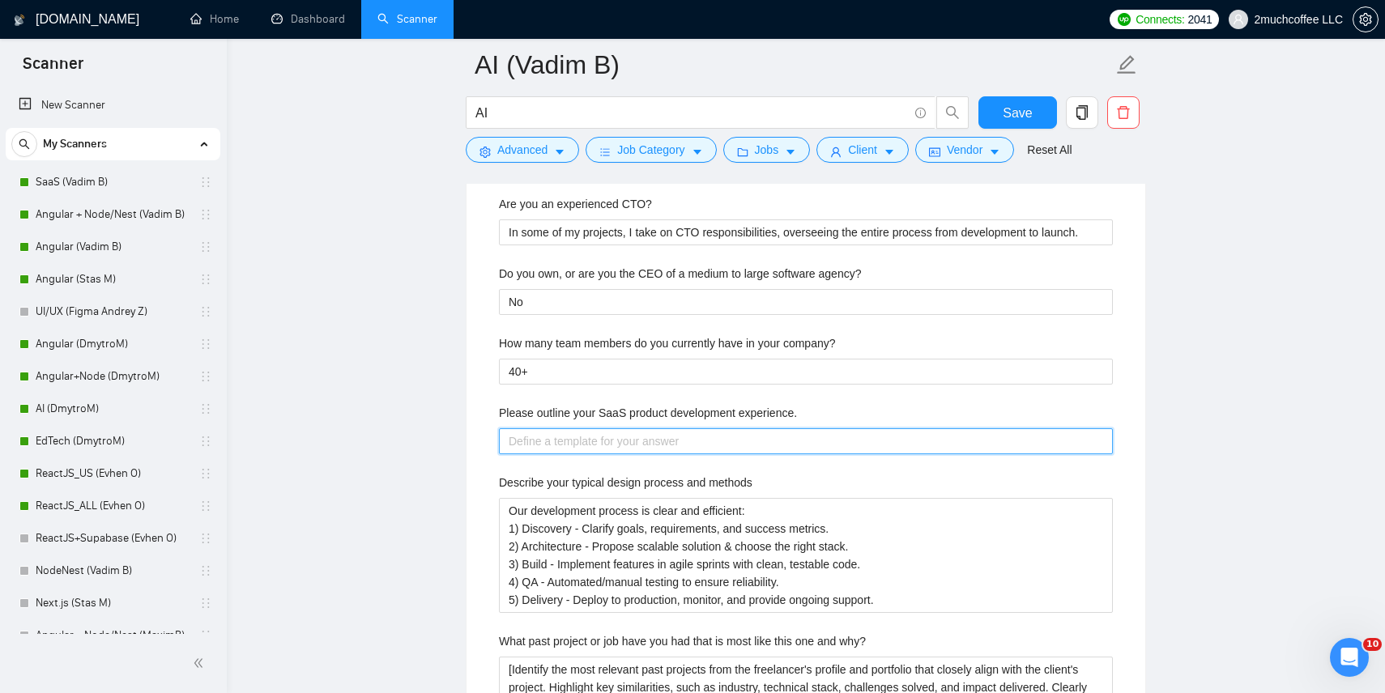
scroll to position [2900, 0]
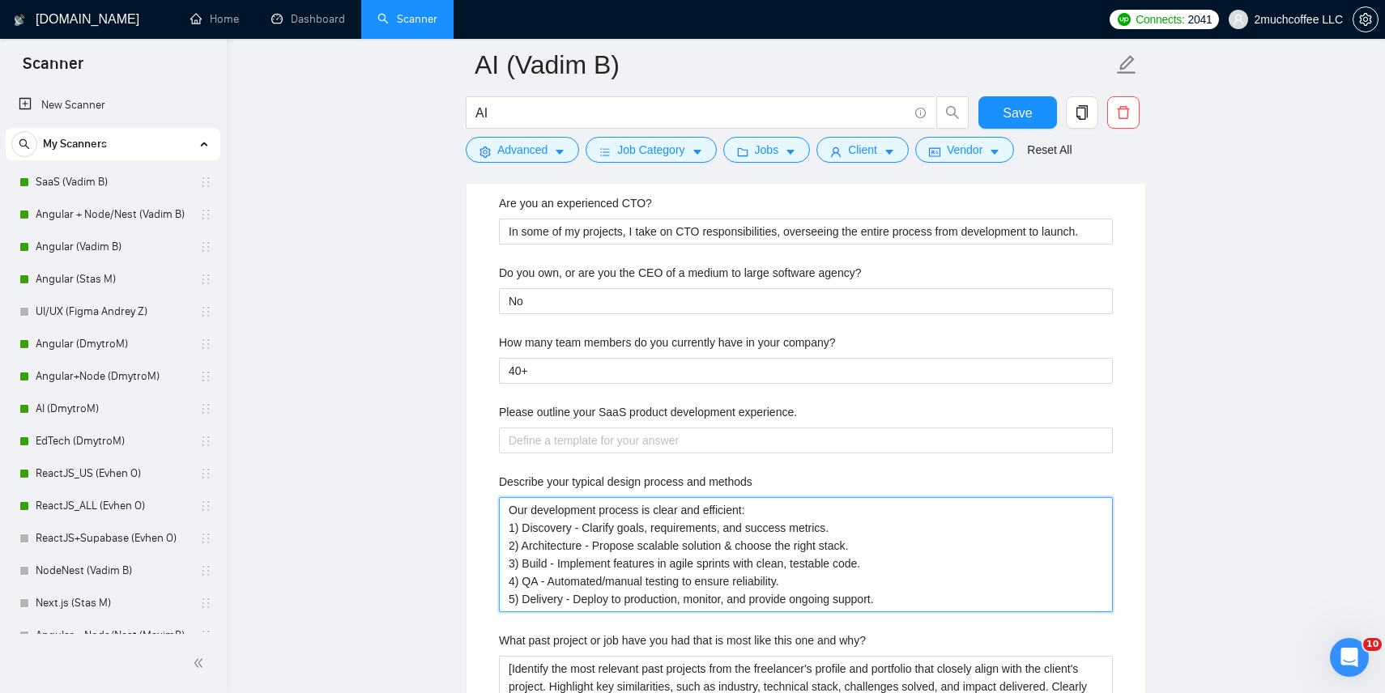
click at [604, 548] on methods "Our development process is clear and efficient: 1) Discovery - Clarify goals, r…" at bounding box center [806, 554] width 614 height 115
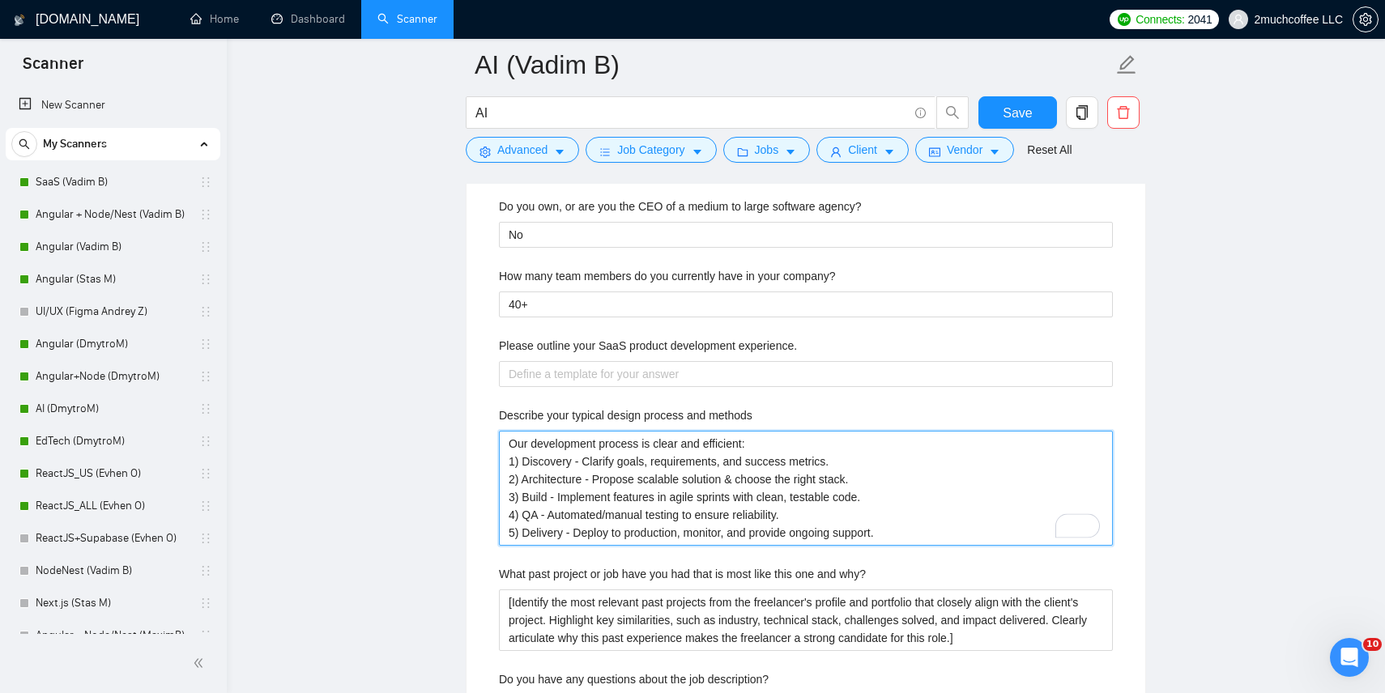
click at [627, 509] on methods "Our development process is clear and efficient: 1) Discovery - Clarify goals, r…" at bounding box center [806, 488] width 614 height 115
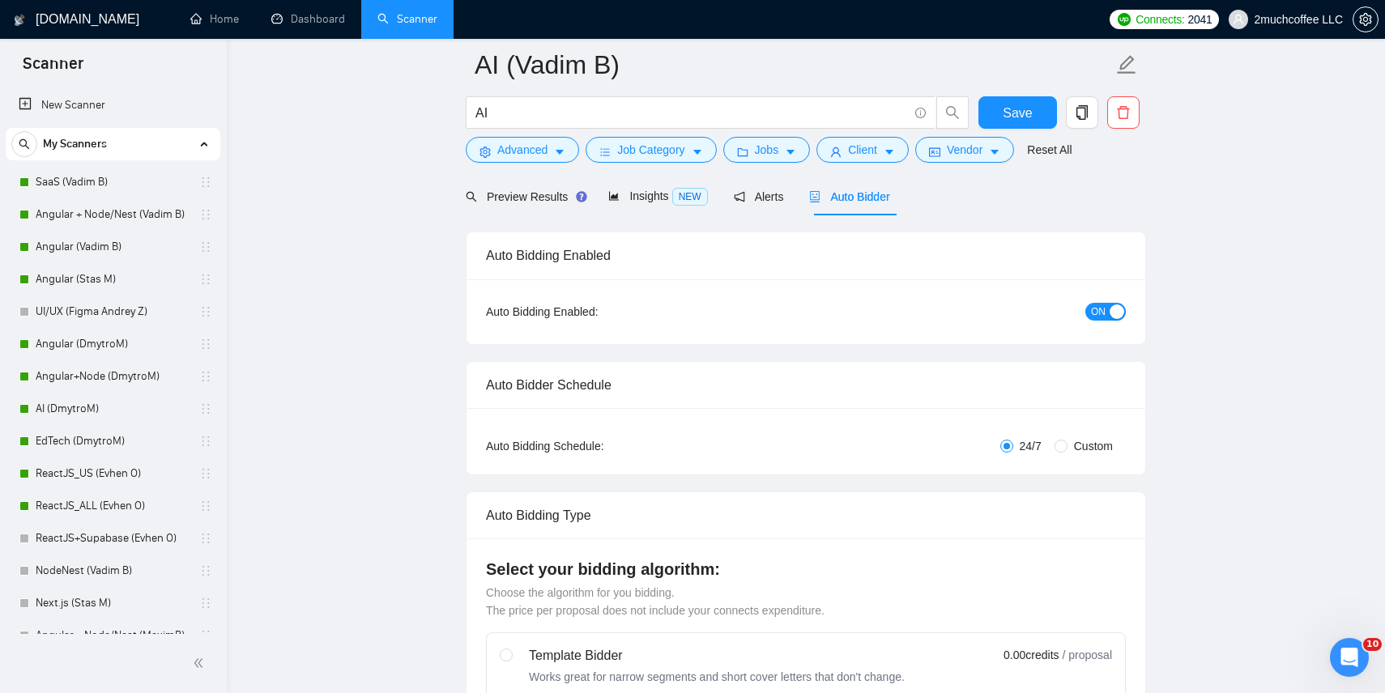
scroll to position [70, 0]
click at [1017, 117] on span "Save" at bounding box center [1017, 113] width 29 height 20
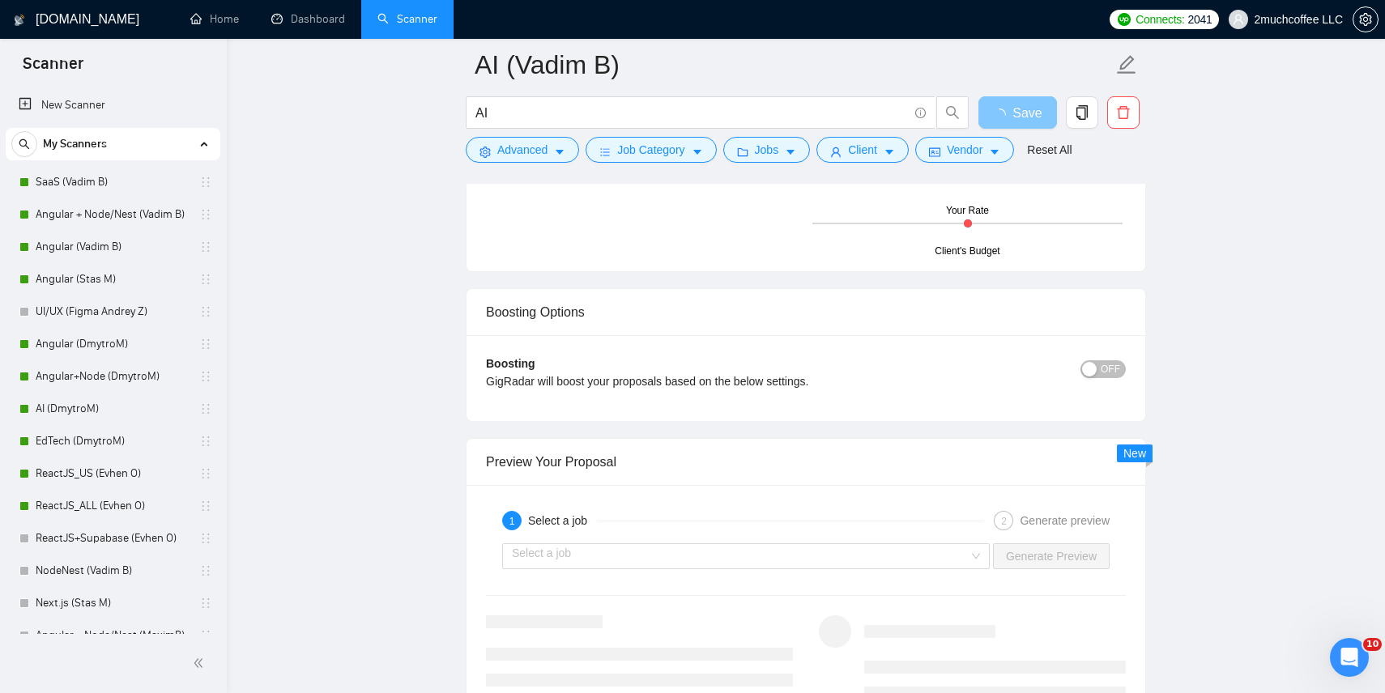
scroll to position [2736, 0]
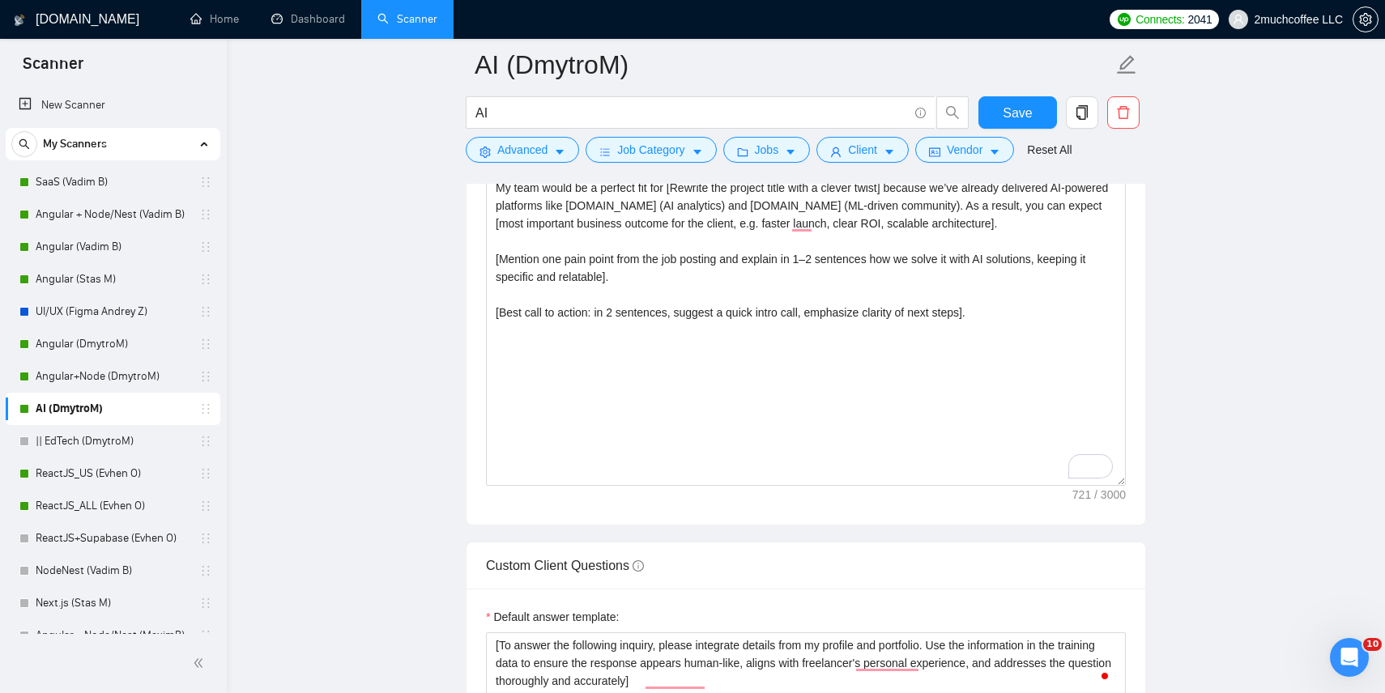
scroll to position [1968, 0]
click at [544, 320] on textarea "[don't use em dashes, use hyphens instead] [Write a personal greeting using the…" at bounding box center [806, 306] width 640 height 365
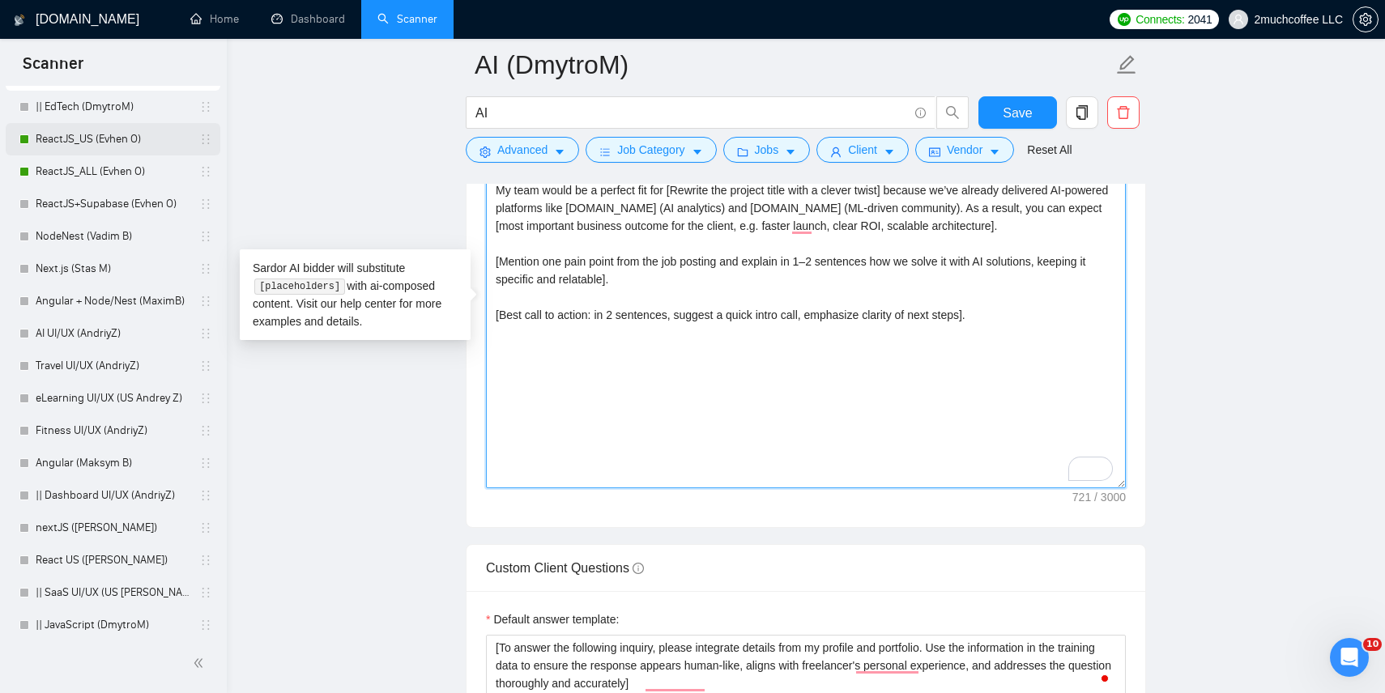
scroll to position [957, 0]
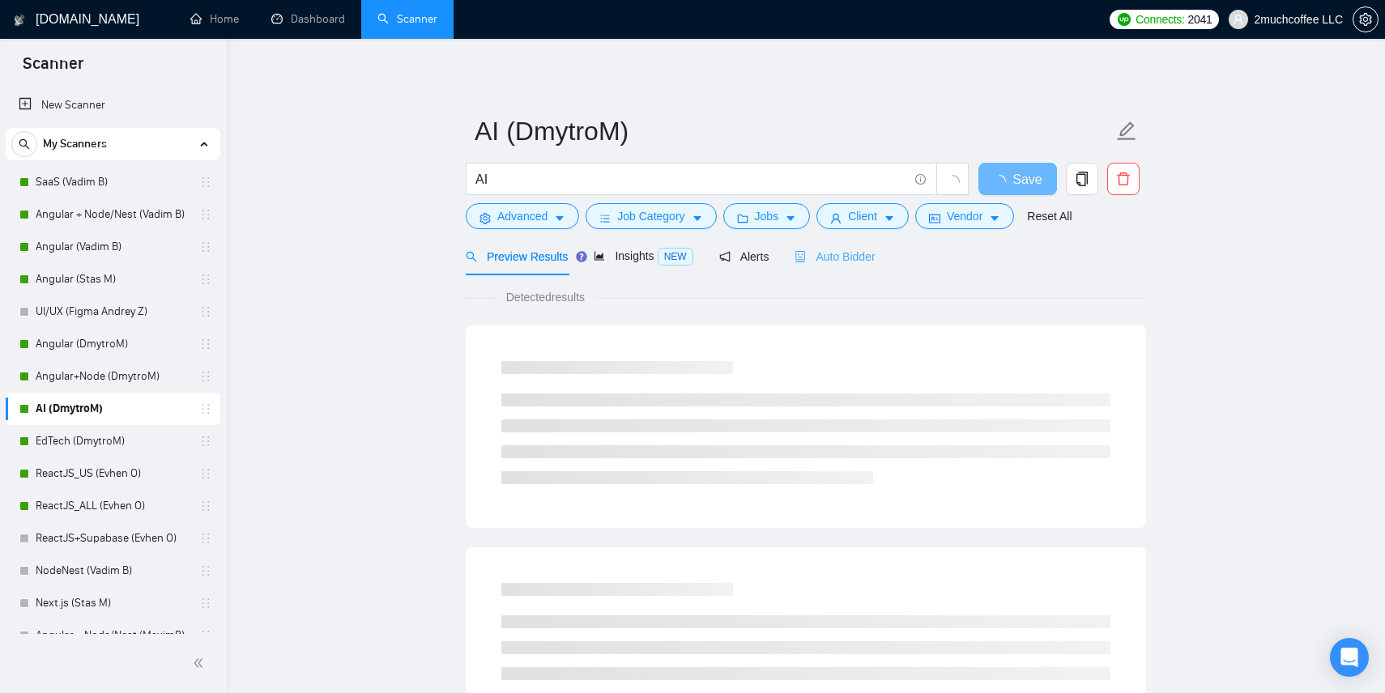
click at [842, 266] on div "Auto Bidder" at bounding box center [835, 256] width 80 height 38
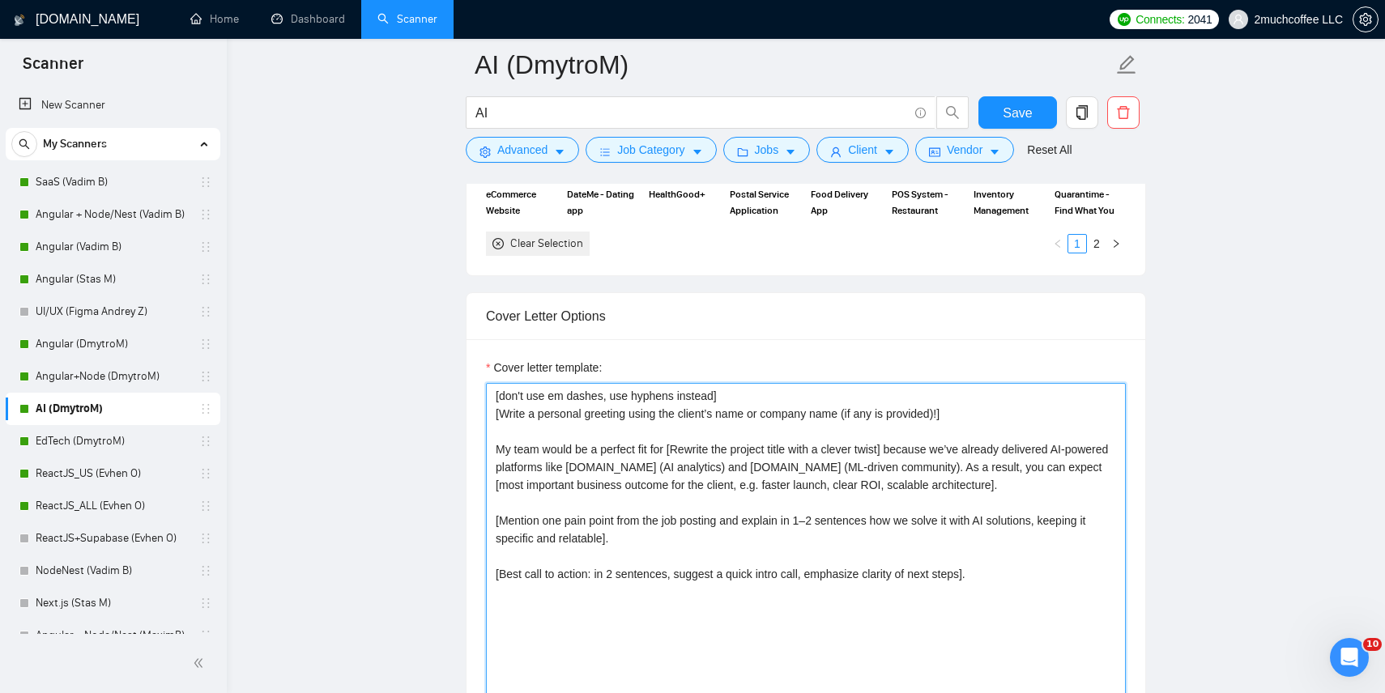
click at [587, 451] on textarea "[don't use em dashes, use hyphens instead] [Write a personal greeting using the…" at bounding box center [806, 565] width 640 height 365
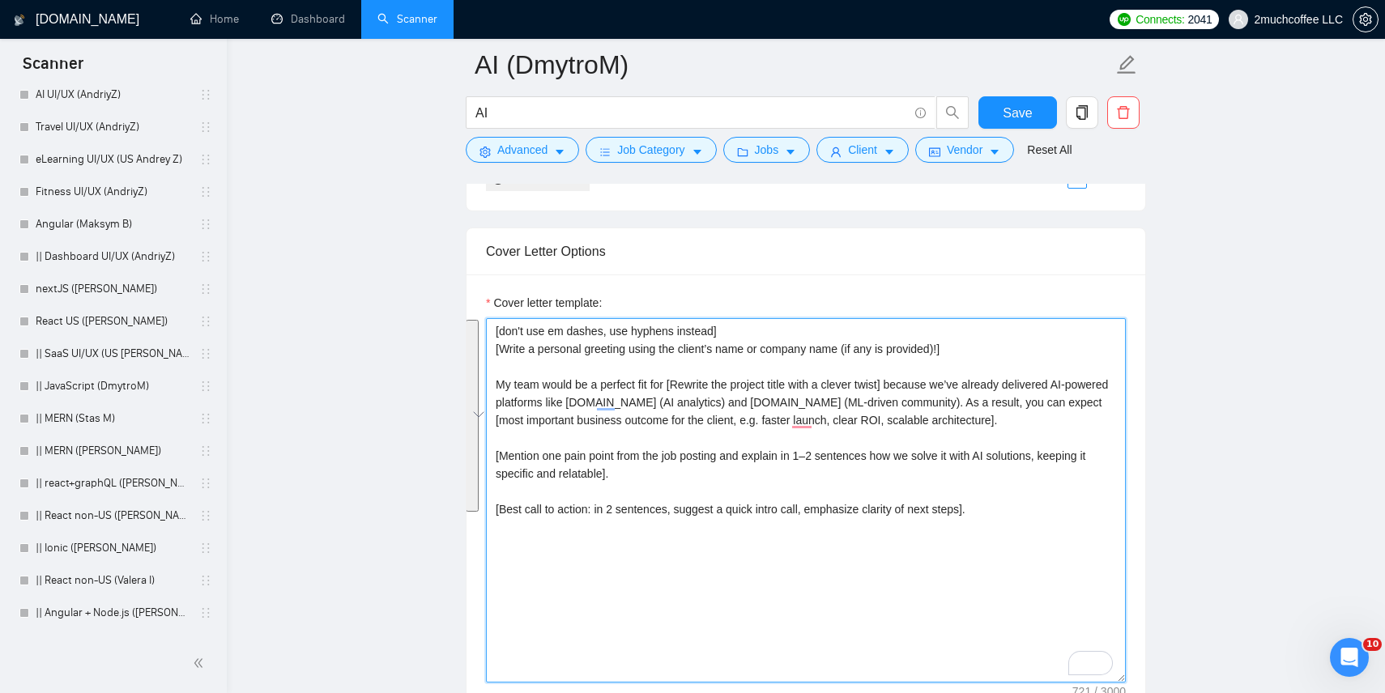
scroll to position [990, 0]
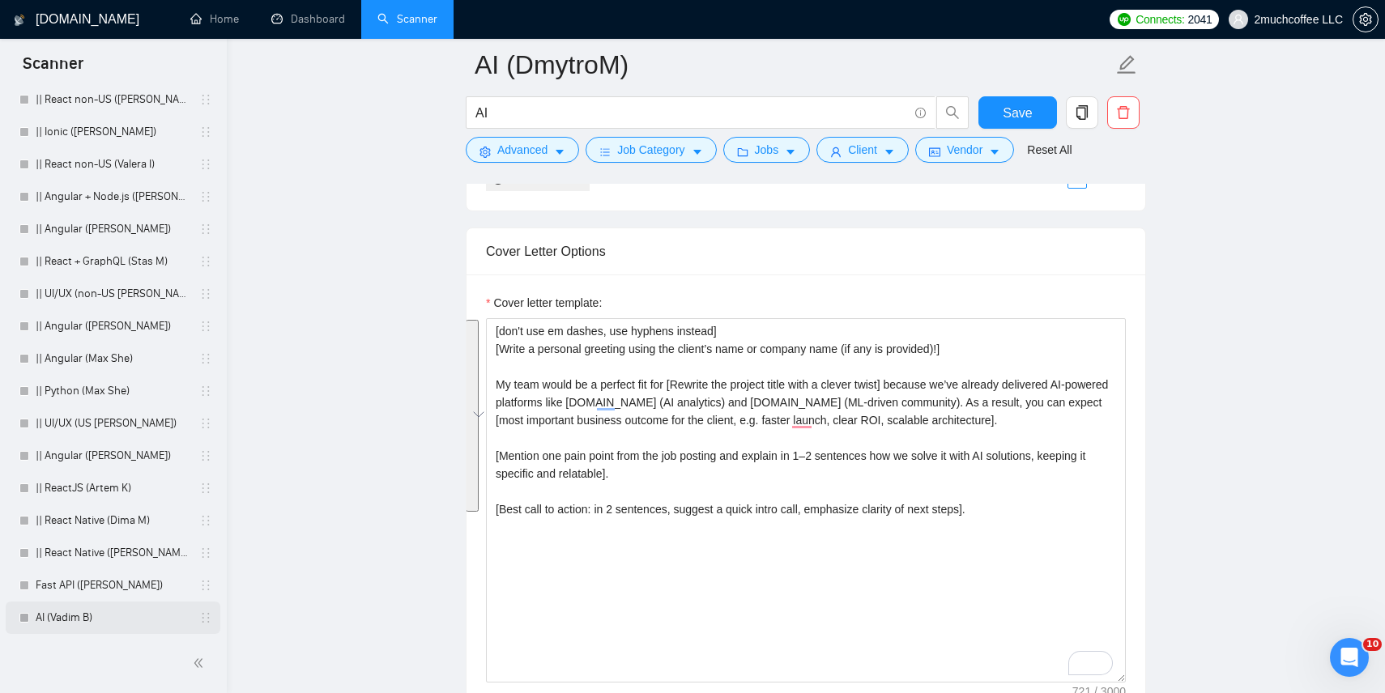
click at [96, 612] on link "AI (Vadim B)" at bounding box center [113, 618] width 154 height 32
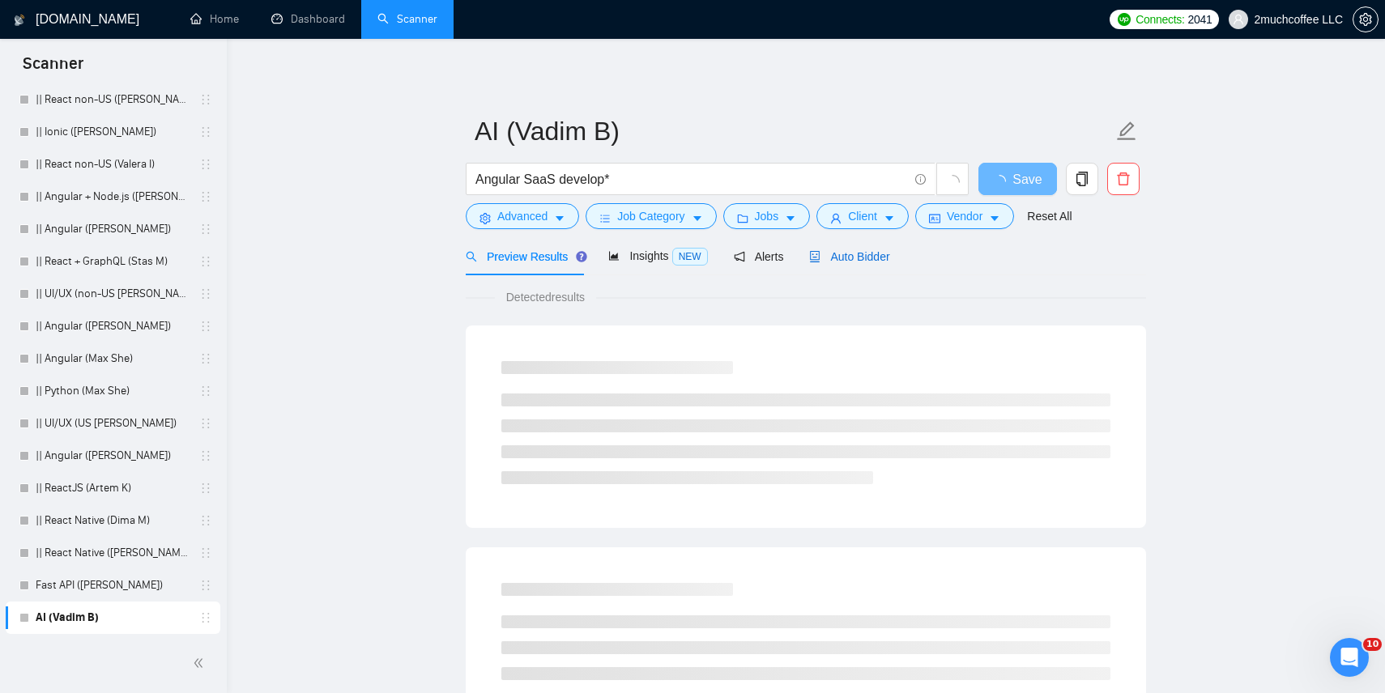
click at [848, 251] on span "Auto Bidder" at bounding box center [849, 256] width 80 height 13
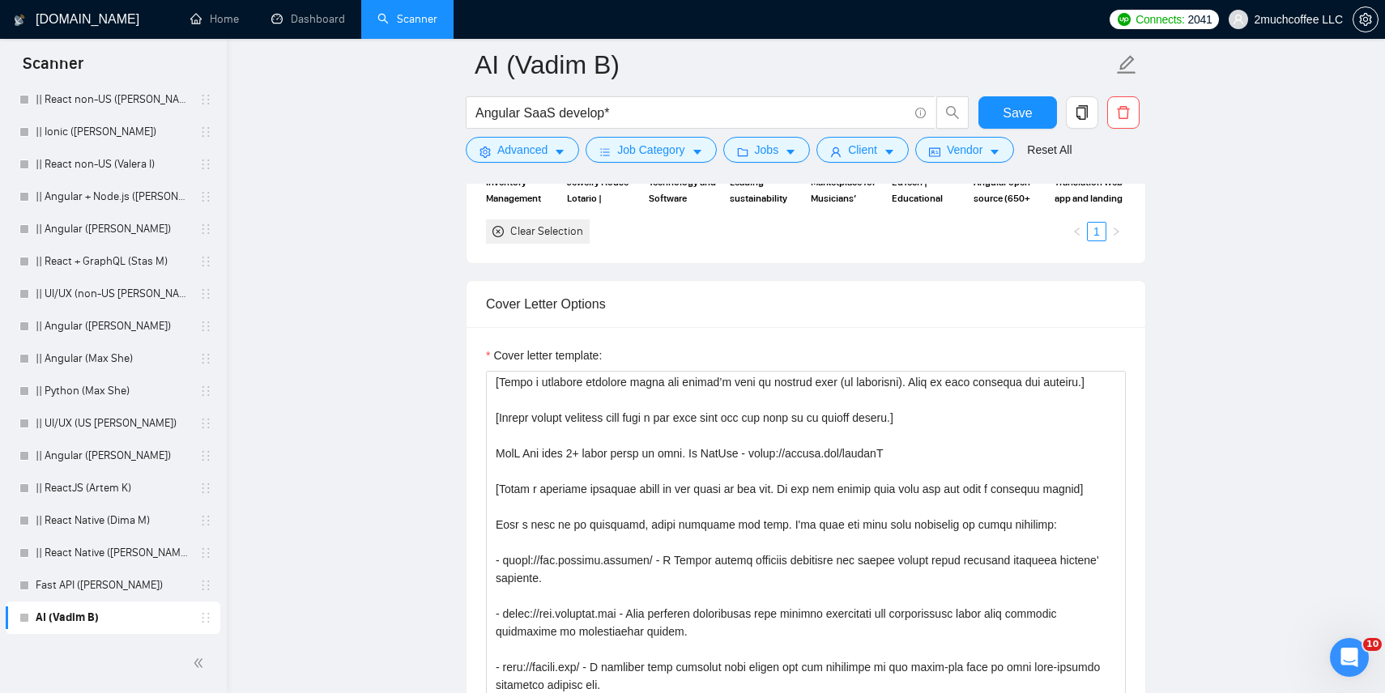
scroll to position [43, 0]
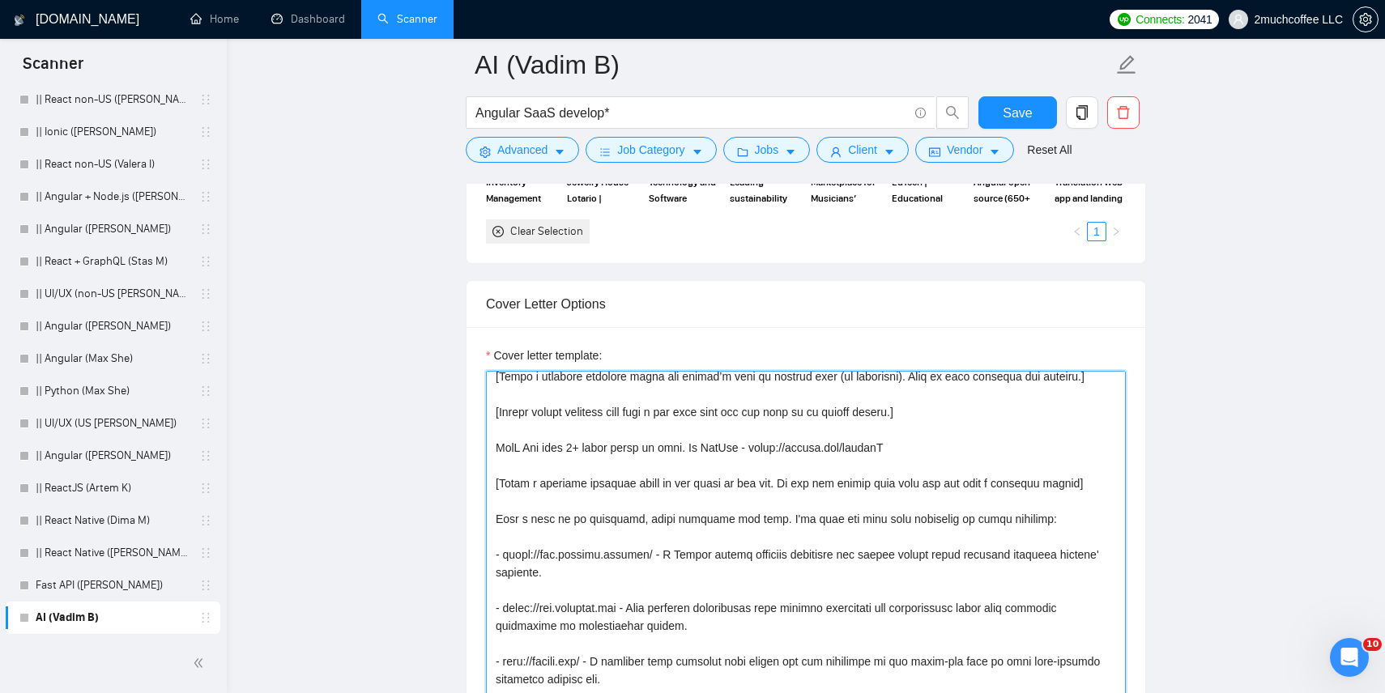
click at [604, 489] on textarea "Cover letter template:" at bounding box center [806, 553] width 640 height 365
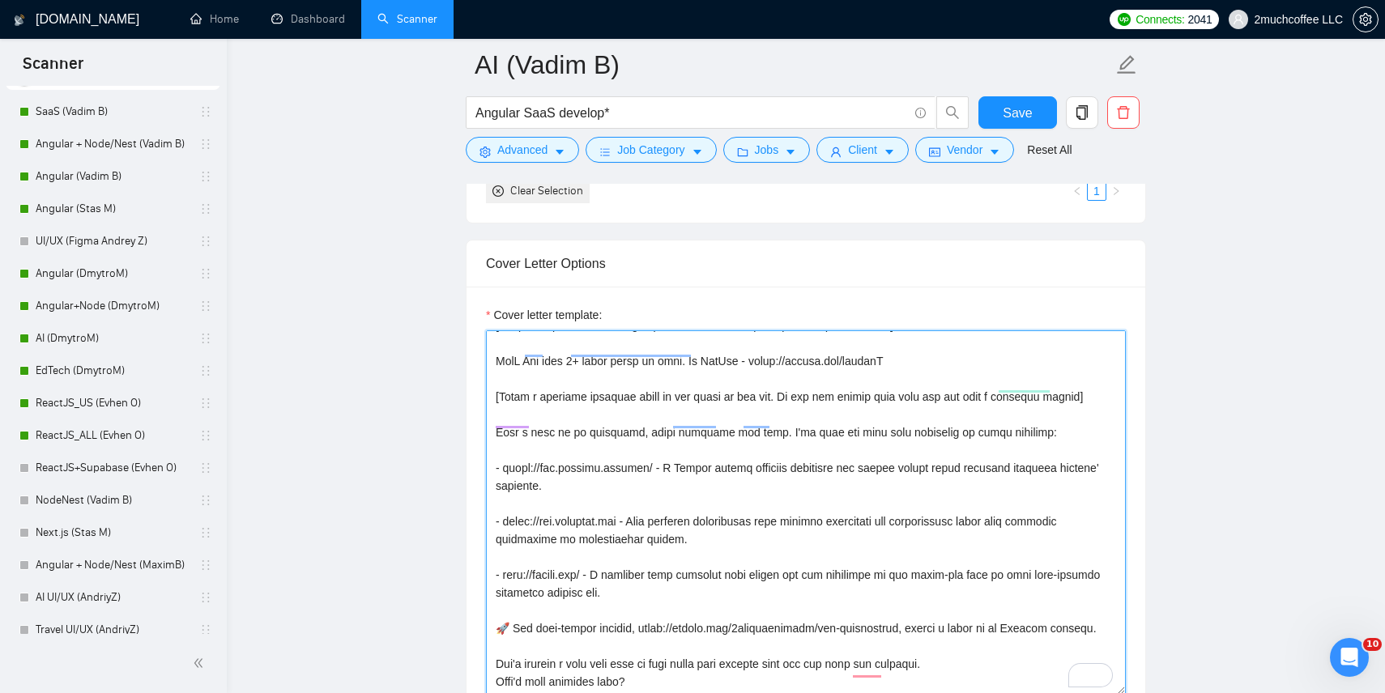
scroll to position [2, 0]
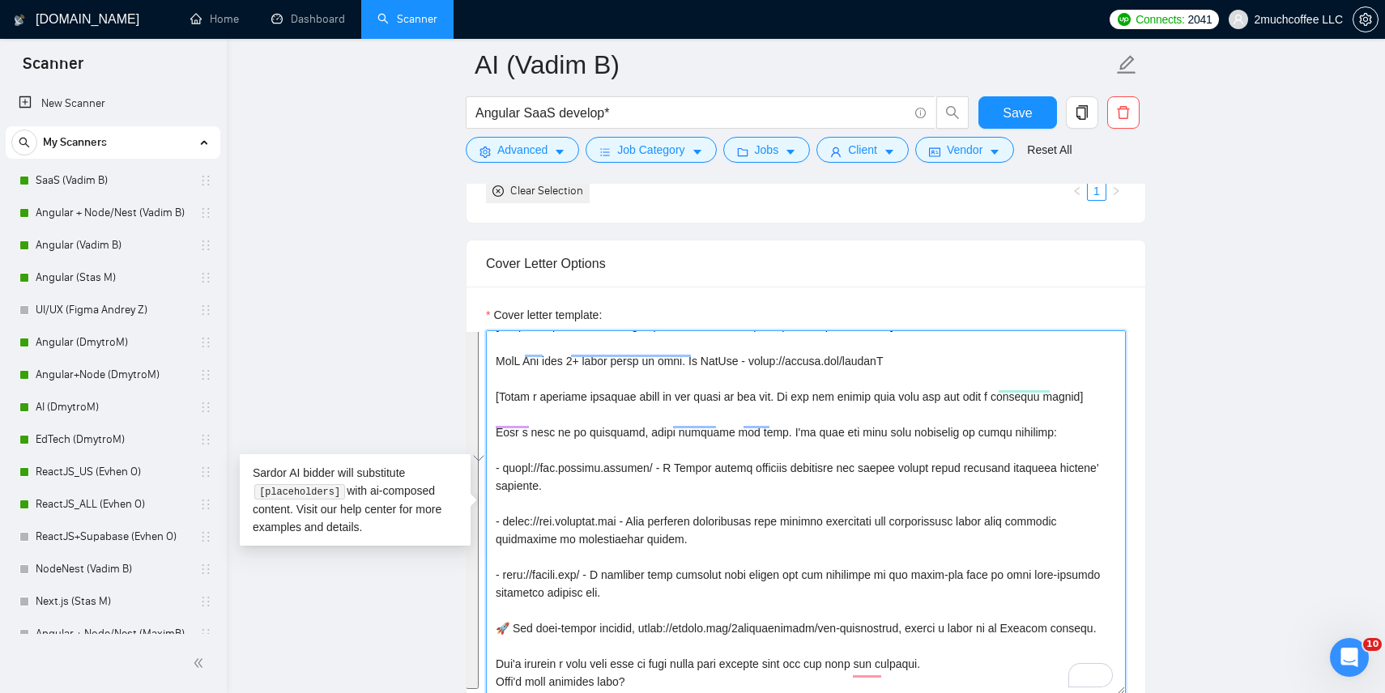
paste textarea "[Write a personal greeting using the client’s name or company name (if any is p…"
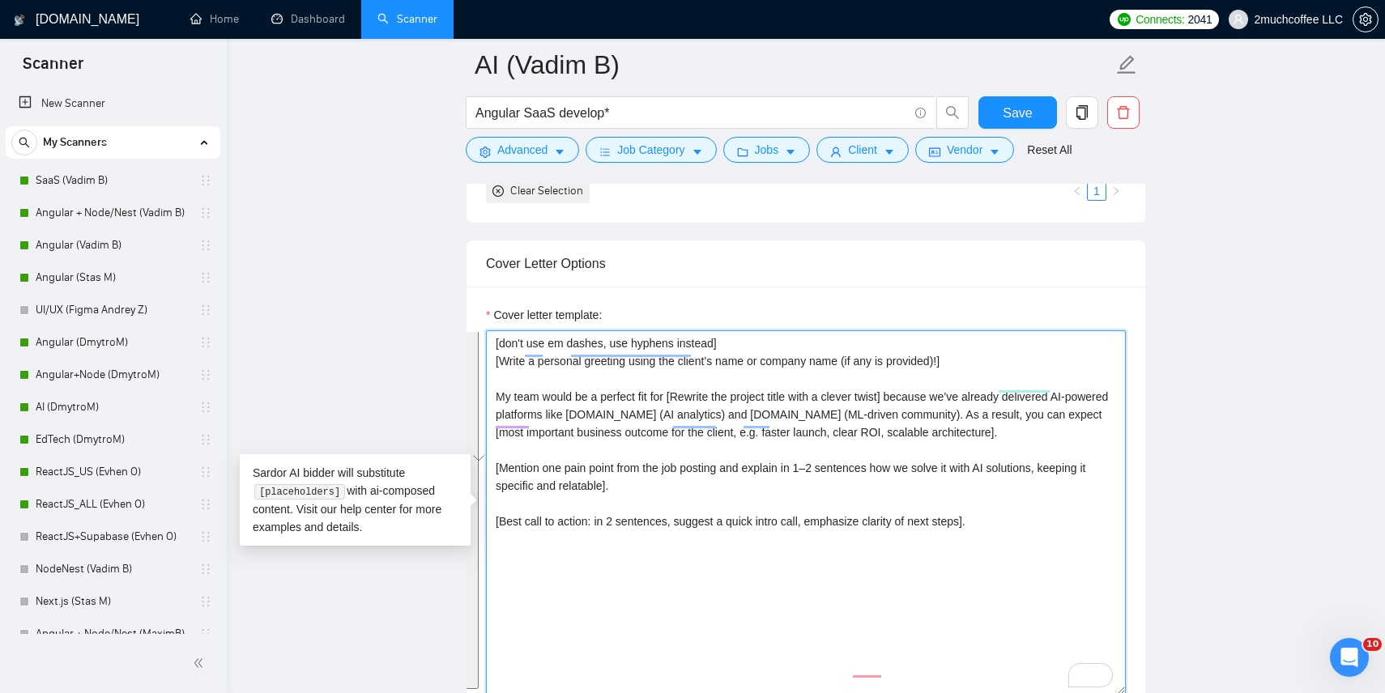
scroll to position [0, 0]
click at [573, 465] on textarea "[don't use em dashes, use hyphens instead] [Write a personal greeting using the…" at bounding box center [806, 513] width 640 height 365
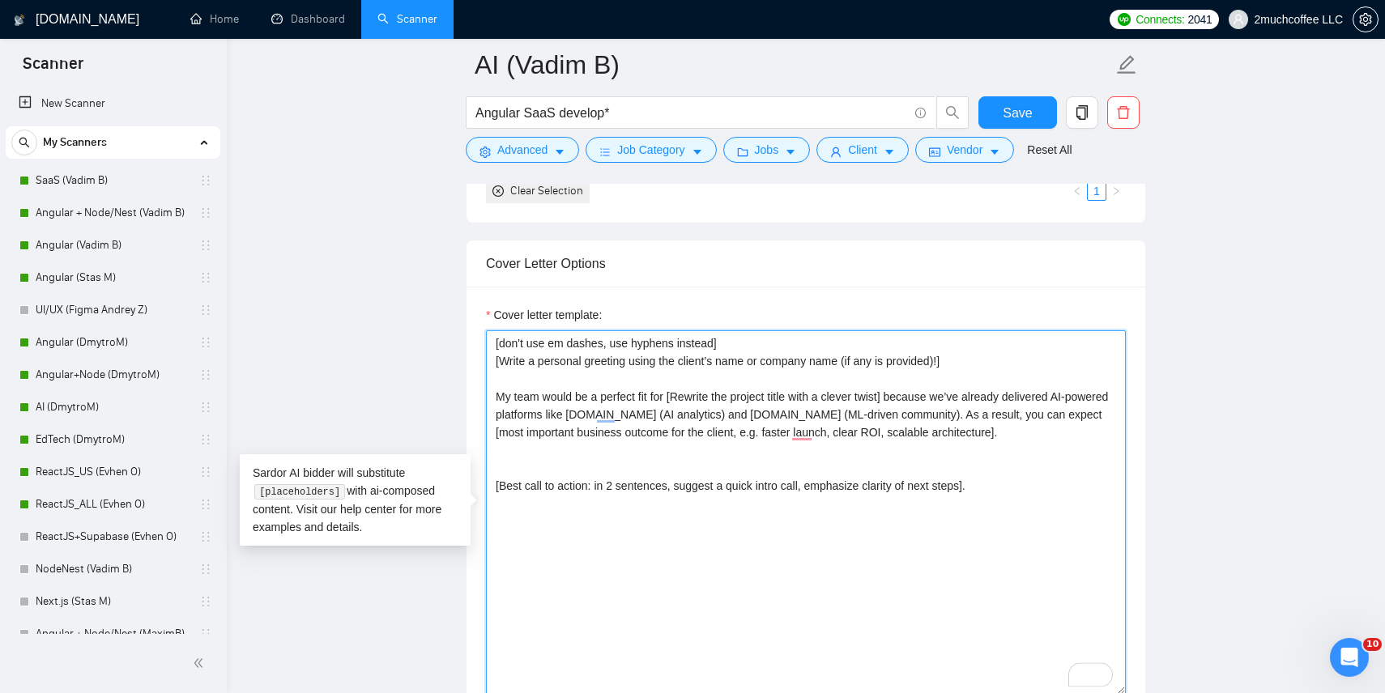
click at [530, 378] on textarea "[don't use em dashes, use hyphens instead] [Write a personal greeting using the…" at bounding box center [806, 513] width 640 height 365
paste textarea "[Mention one pain point from the job posting and explain in 1–2 sentences how w…"
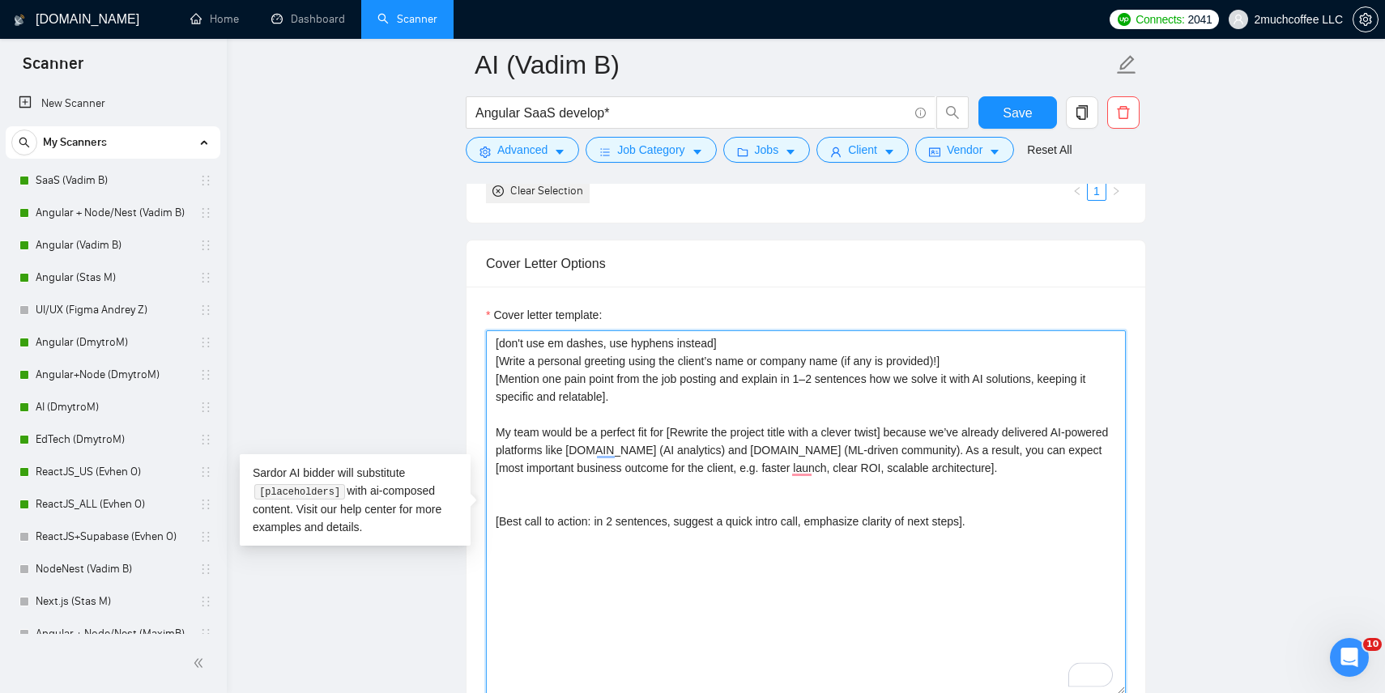
click at [978, 365] on textarea "[don't use em dashes, use hyphens instead] [Write a personal greeting using the…" at bounding box center [806, 513] width 640 height 365
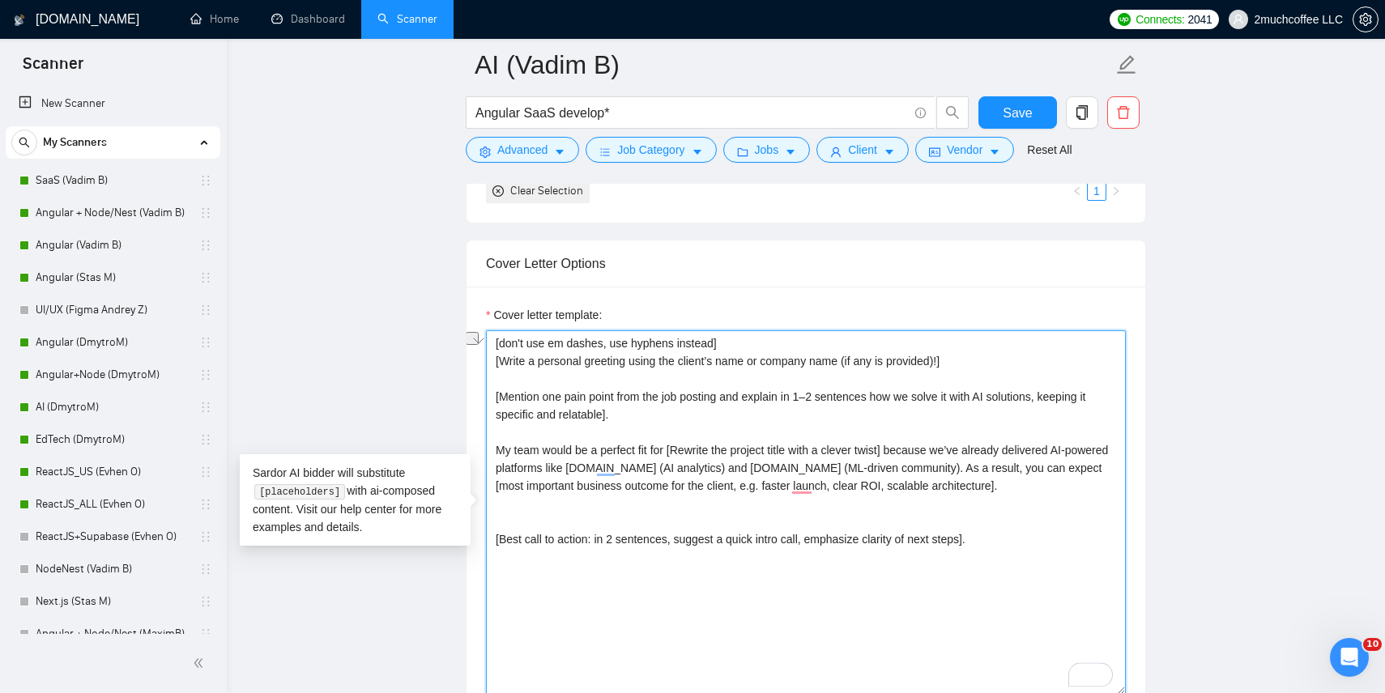
drag, startPoint x: 972, startPoint y: 396, endPoint x: 1051, endPoint y: 396, distance: 78.6
click at [1051, 396] on textarea "[don't use em dashes, use hyphens instead] [Write a personal greeting using the…" at bounding box center [806, 513] width 640 height 365
click at [720, 455] on textarea "[don't use em dashes, use hyphens instead] [Write a personal greeting using the…" at bounding box center [806, 513] width 640 height 365
click at [689, 459] on textarea "[don't use em dashes, use hyphens instead] [Write a personal greeting using the…" at bounding box center [806, 513] width 640 height 365
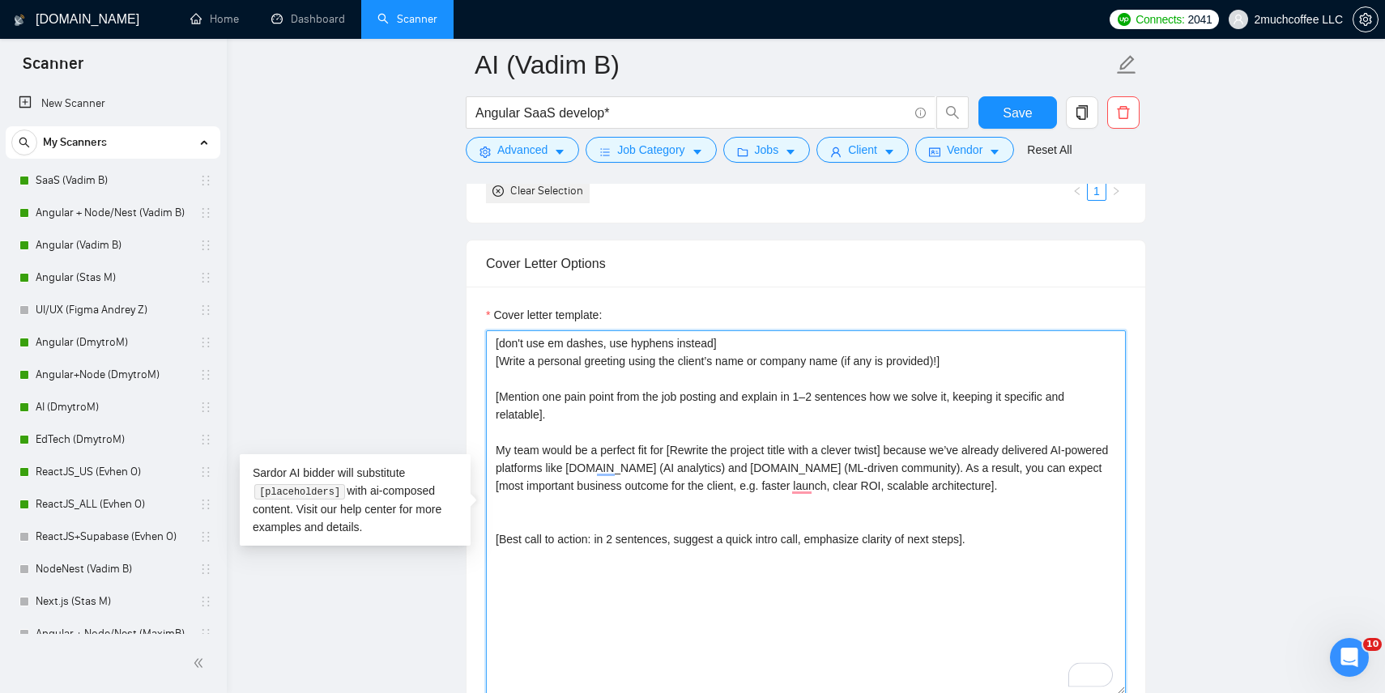
click at [689, 459] on textarea "[don't use em dashes, use hyphens instead] [Write a personal greeting using the…" at bounding box center [806, 513] width 640 height 365
click at [640, 480] on textarea "[don't use em dashes, use hyphens instead] [Write a personal greeting using the…" at bounding box center [806, 513] width 640 height 365
click at [641, 454] on textarea "[don't use em dashes, use hyphens instead] [Write a personal greeting using the…" at bounding box center [806, 513] width 640 height 365
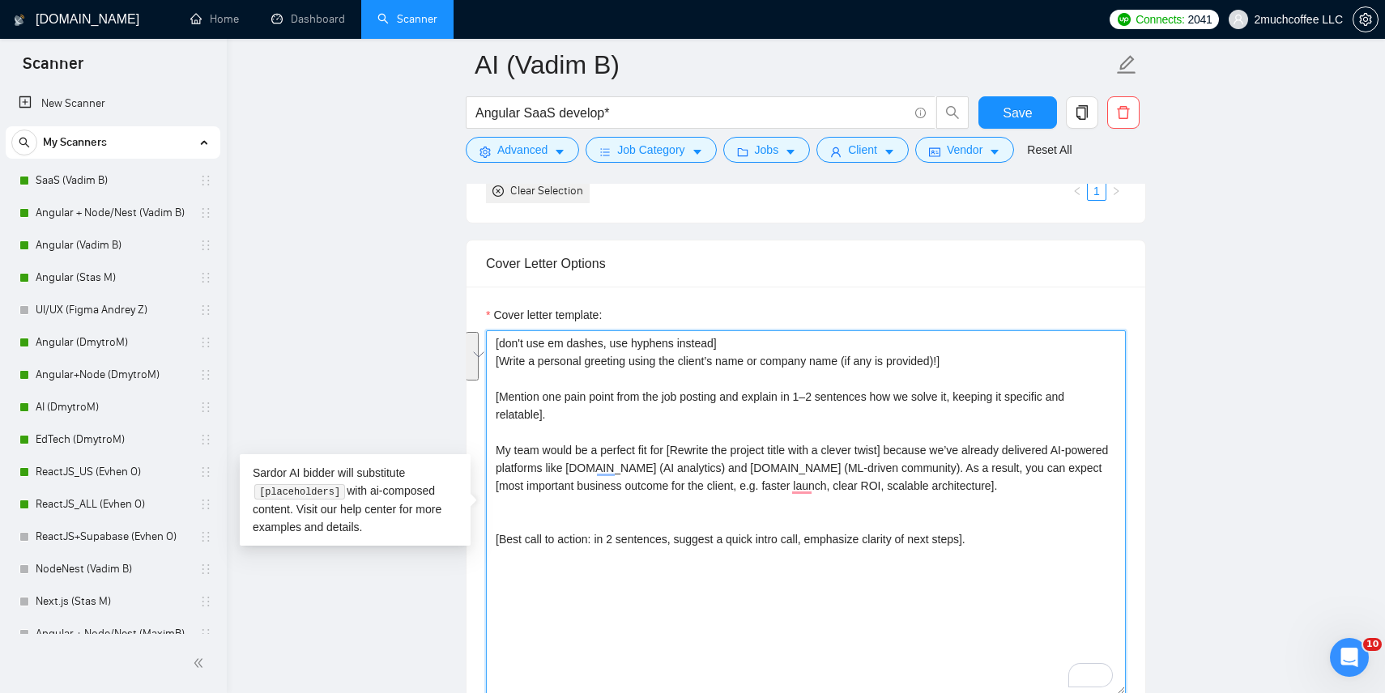
click at [586, 455] on textarea "[don't use em dashes, use hyphens instead] [Write a personal greeting using the…" at bounding box center [806, 513] width 640 height 365
drag, startPoint x: 497, startPoint y: 450, endPoint x: 964, endPoint y: 446, distance: 467.4
click at [963, 446] on textarea "[don't use em dashes, use hyphens instead] [Write a personal greeting using the…" at bounding box center [806, 513] width 640 height 365
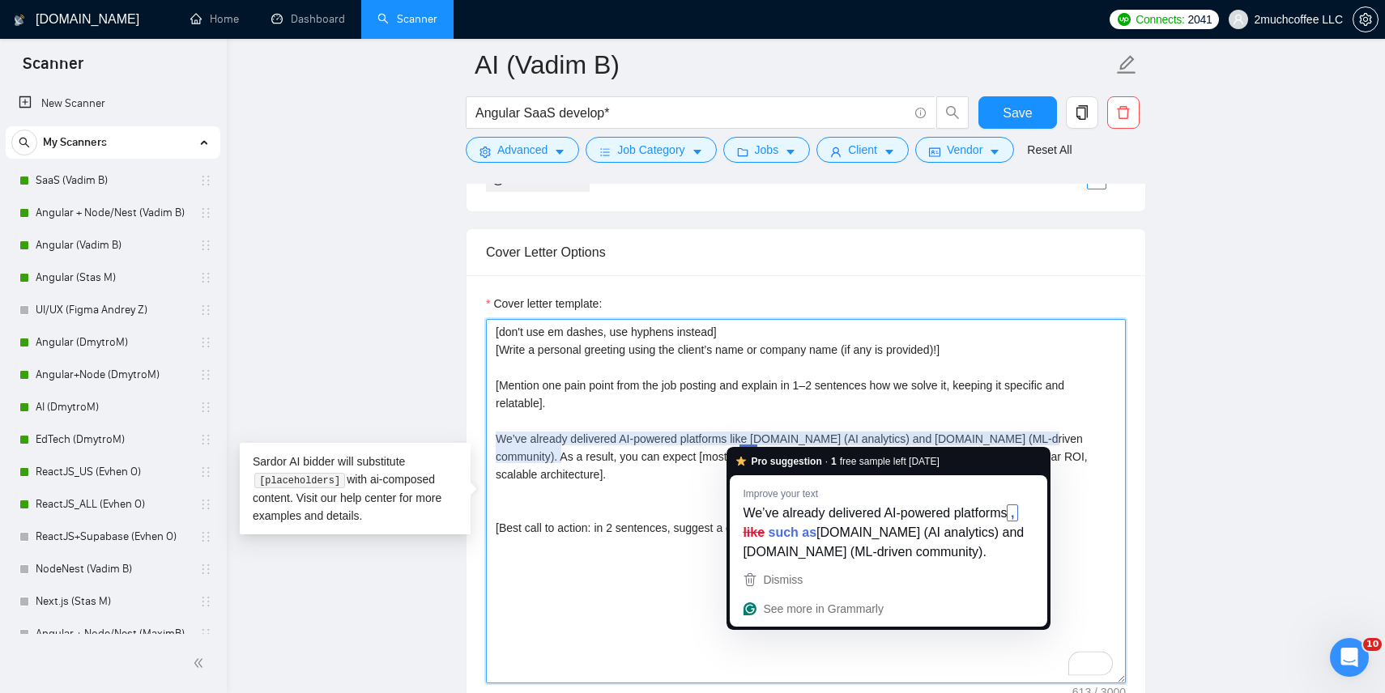
click at [692, 461] on textarea "[don't use em dashes, use hyphens instead] [Write a personal greeting using the…" at bounding box center [806, 501] width 640 height 365
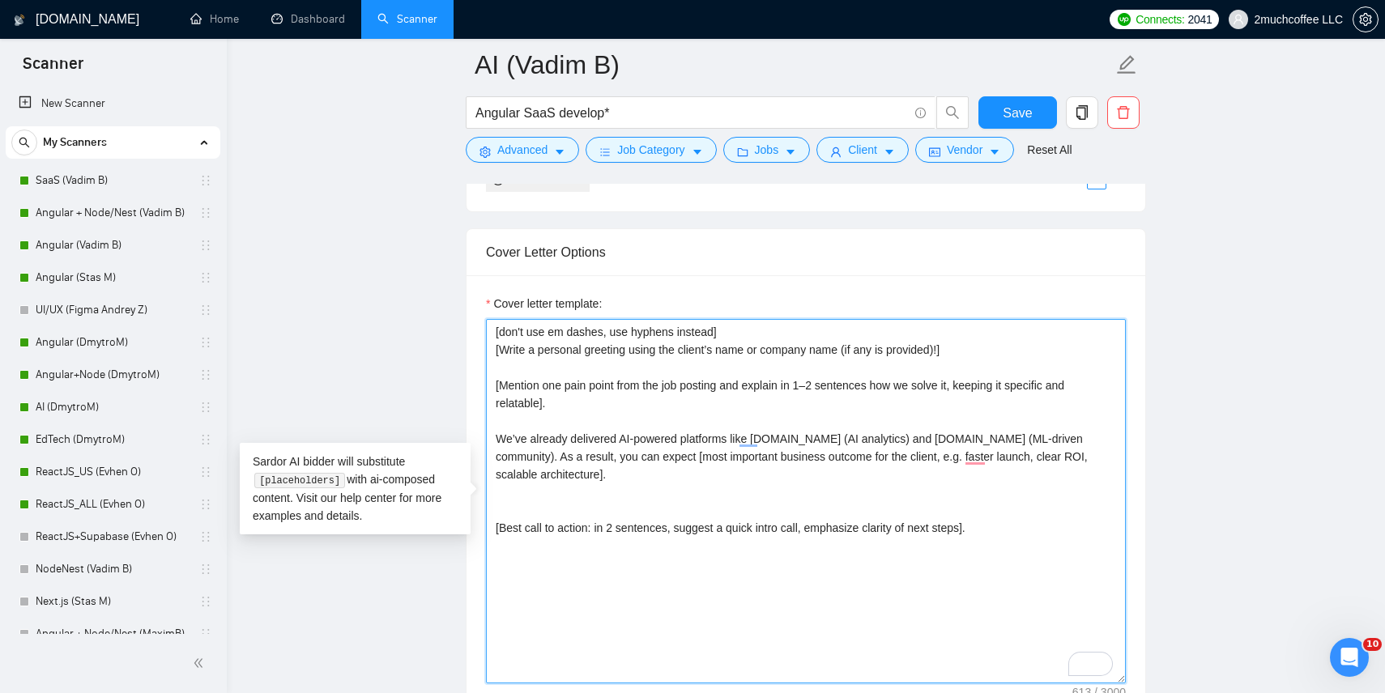
click at [958, 434] on textarea "[don't use em dashes, use hyphens instead] [Write a personal greeting using the…" at bounding box center [806, 501] width 640 height 365
click at [638, 463] on textarea "[don't use em dashes, use hyphens instead] [Write a personal greeting using the…" at bounding box center [806, 501] width 640 height 365
click at [558, 457] on textarea "[don't use em dashes, use hyphens instead] [Write a personal greeting using the…" at bounding box center [806, 501] width 640 height 365
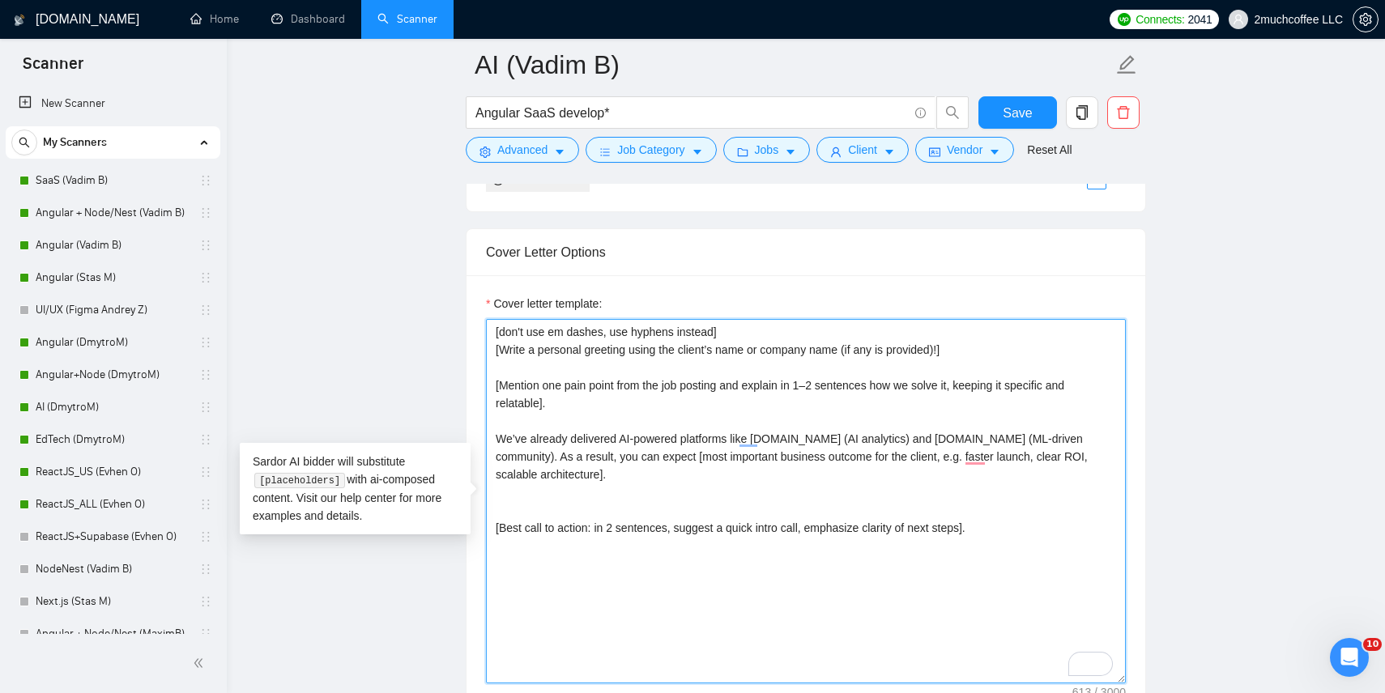
click at [558, 457] on textarea "[don't use em dashes, use hyphens instead] [Write a personal greeting using the…" at bounding box center [806, 501] width 640 height 365
click at [627, 467] on textarea "[don't use em dashes, use hyphens instead] [Write a personal greeting using the…" at bounding box center [806, 501] width 640 height 365
click at [713, 448] on textarea "[don't use em dashes, use hyphens instead] [Write a personal greeting using the…" at bounding box center [806, 501] width 640 height 365
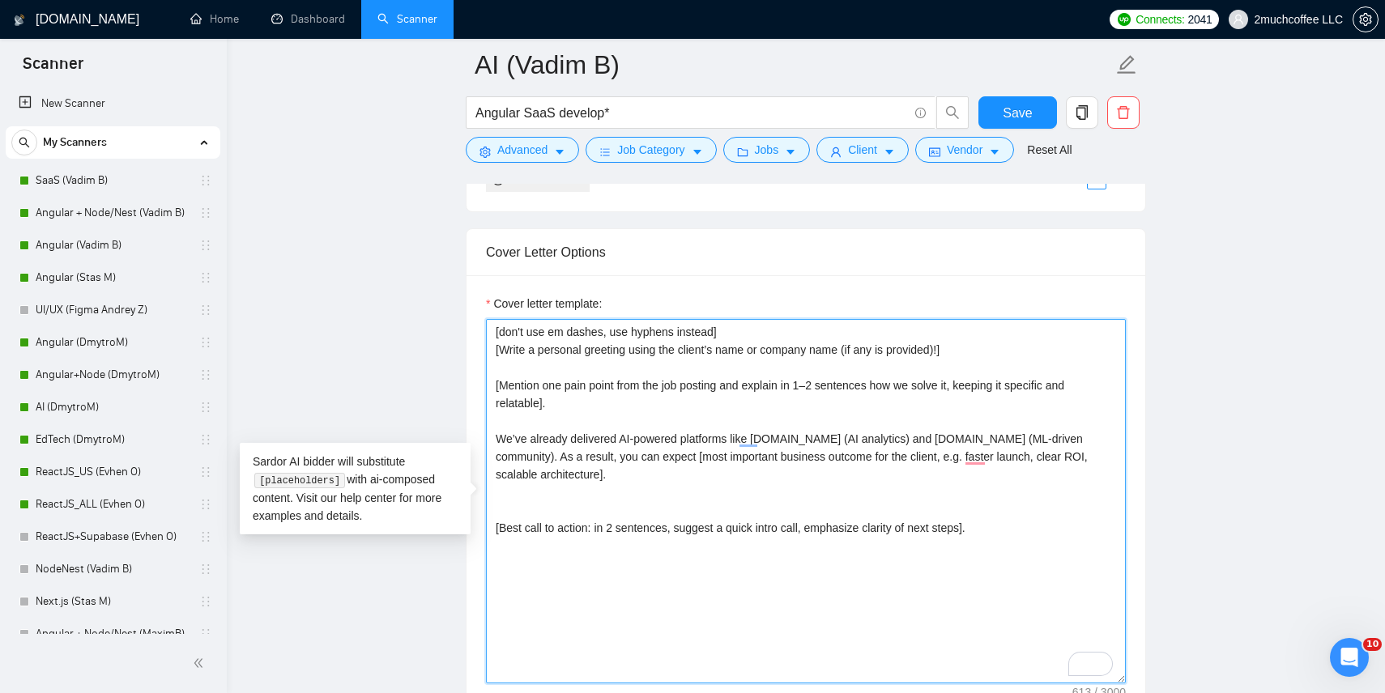
click at [713, 448] on textarea "[don't use em dashes, use hyphens instead] [Write a personal greeting using the…" at bounding box center [806, 501] width 640 height 365
click at [767, 448] on textarea "[don't use em dashes, use hyphens instead] [Write a personal greeting using the…" at bounding box center [806, 501] width 640 height 365
click at [720, 467] on textarea "[don't use em dashes, use hyphens instead] [Write a personal greeting using the…" at bounding box center [806, 501] width 640 height 365
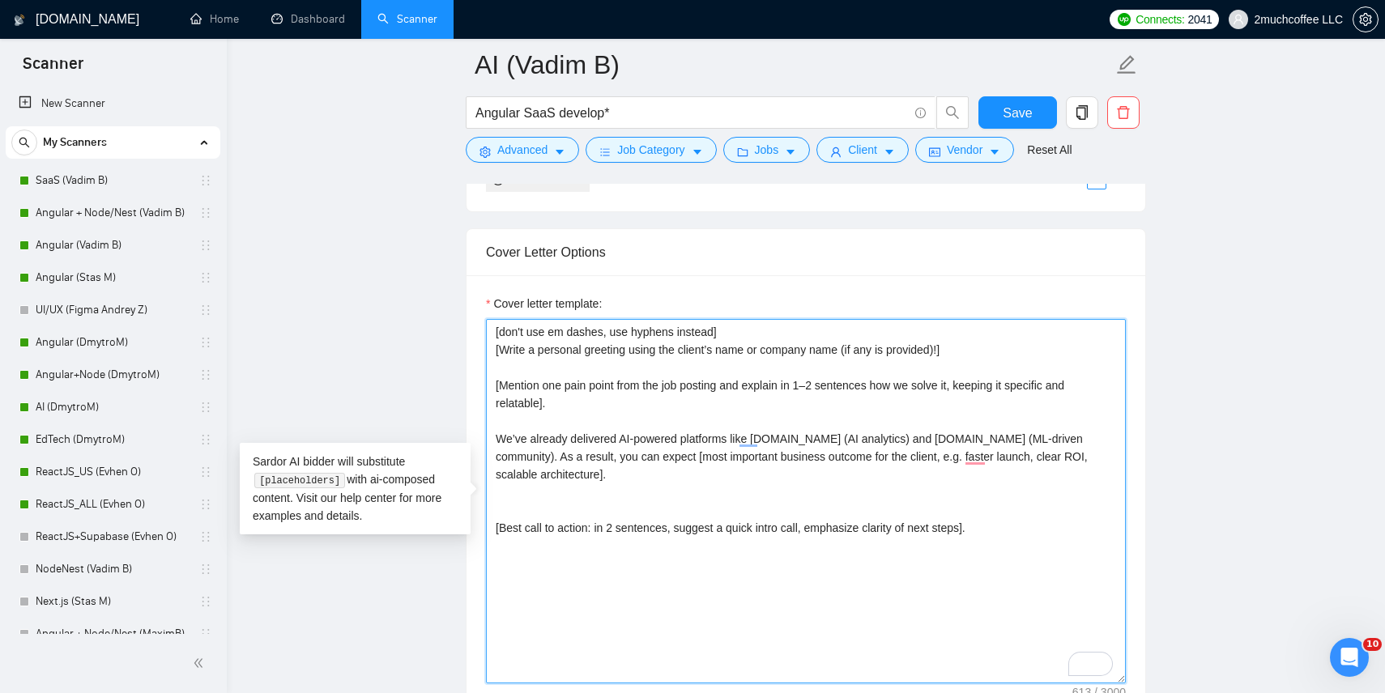
click at [862, 463] on textarea "[don't use em dashes, use hyphens instead] [Write a personal greeting using the…" at bounding box center [806, 501] width 640 height 365
click at [650, 503] on textarea "[don't use em dashes, use hyphens instead] [Write a personal greeting using the…" at bounding box center [806, 501] width 640 height 365
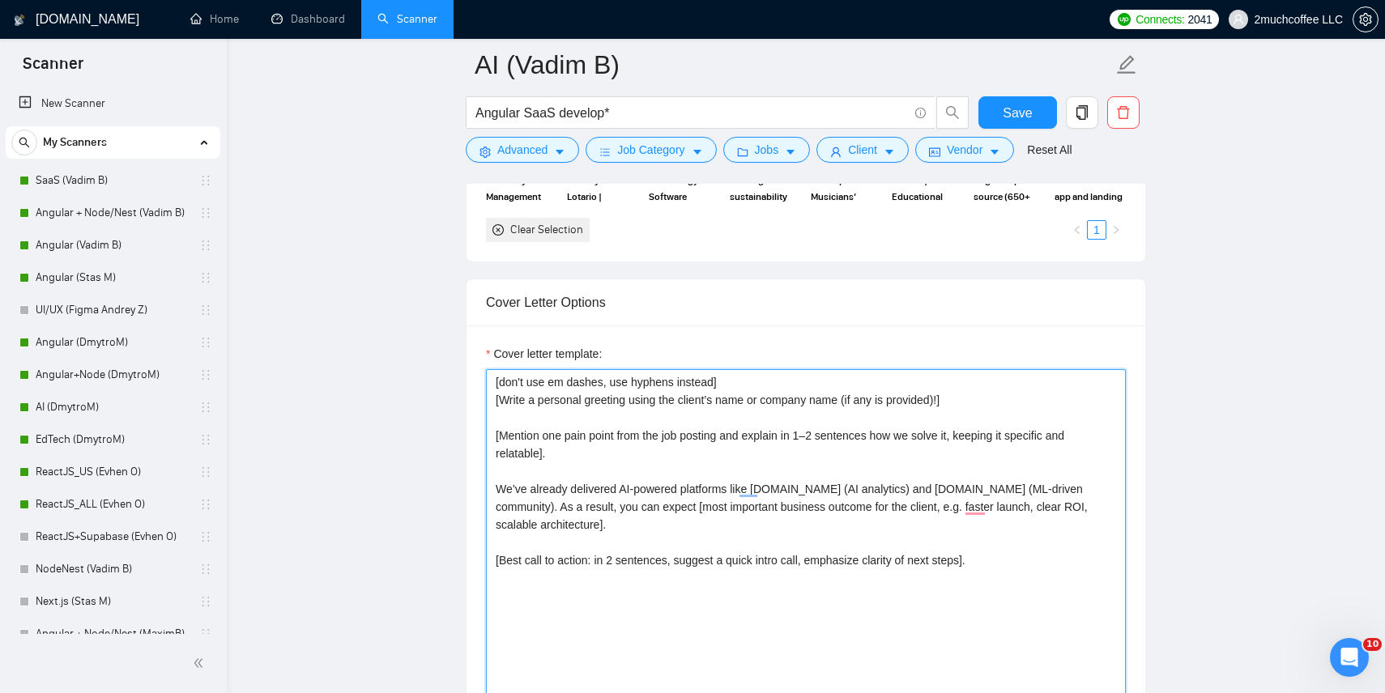
scroll to position [1584, 0]
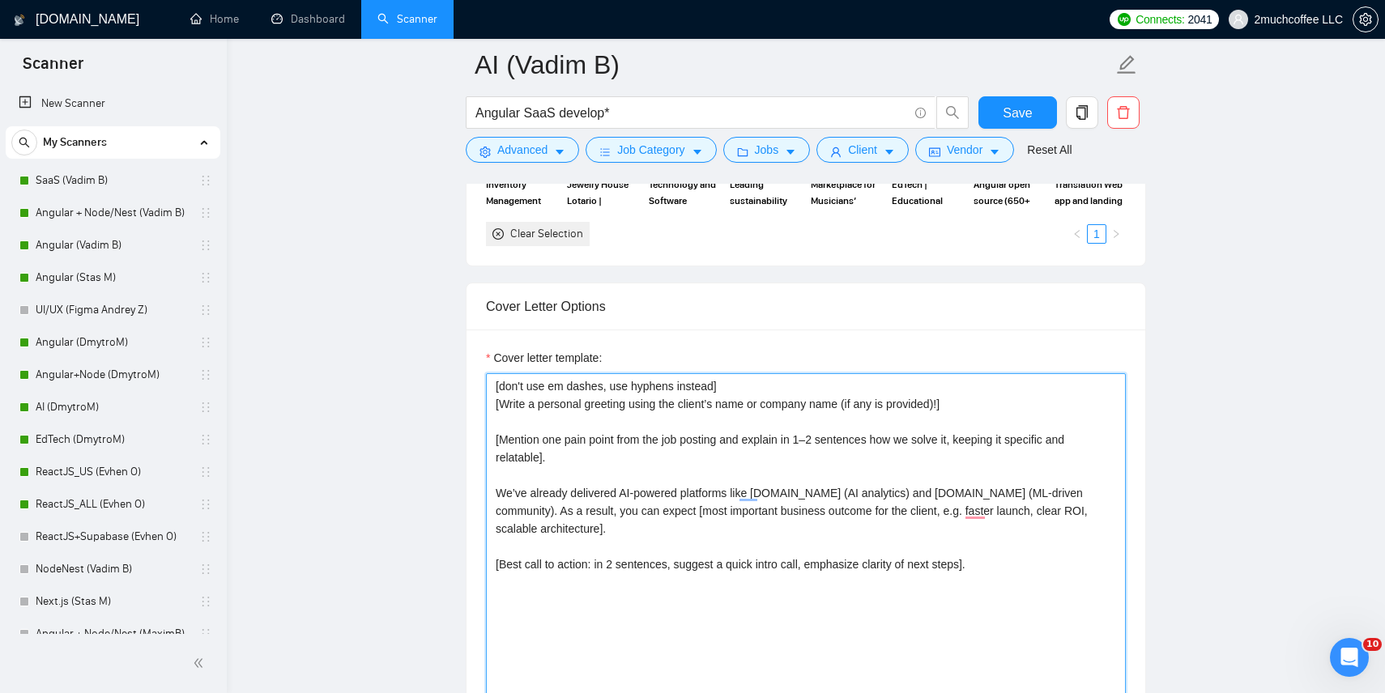
click at [597, 403] on textarea "[don't use em dashes, use hyphens instead] [Write a personal greeting using the…" at bounding box center [806, 555] width 640 height 365
click at [571, 444] on textarea "[don't use em dashes, use hyphens instead] [Write a personal greeting using the…" at bounding box center [806, 555] width 640 height 365
type textarea "[don't use em dashes, use hyphens instead] [Write a personal greeting using the…"
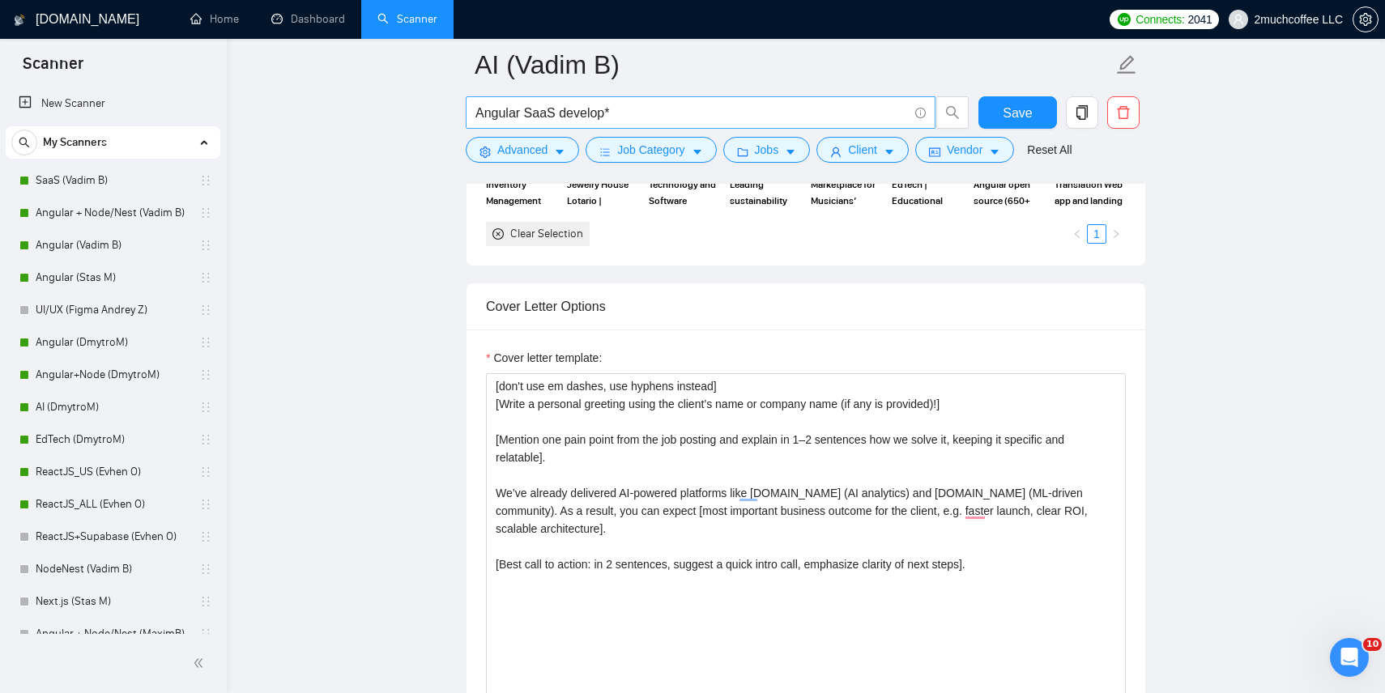
click at [664, 107] on input "Angular SaaS develop*" at bounding box center [692, 113] width 433 height 20
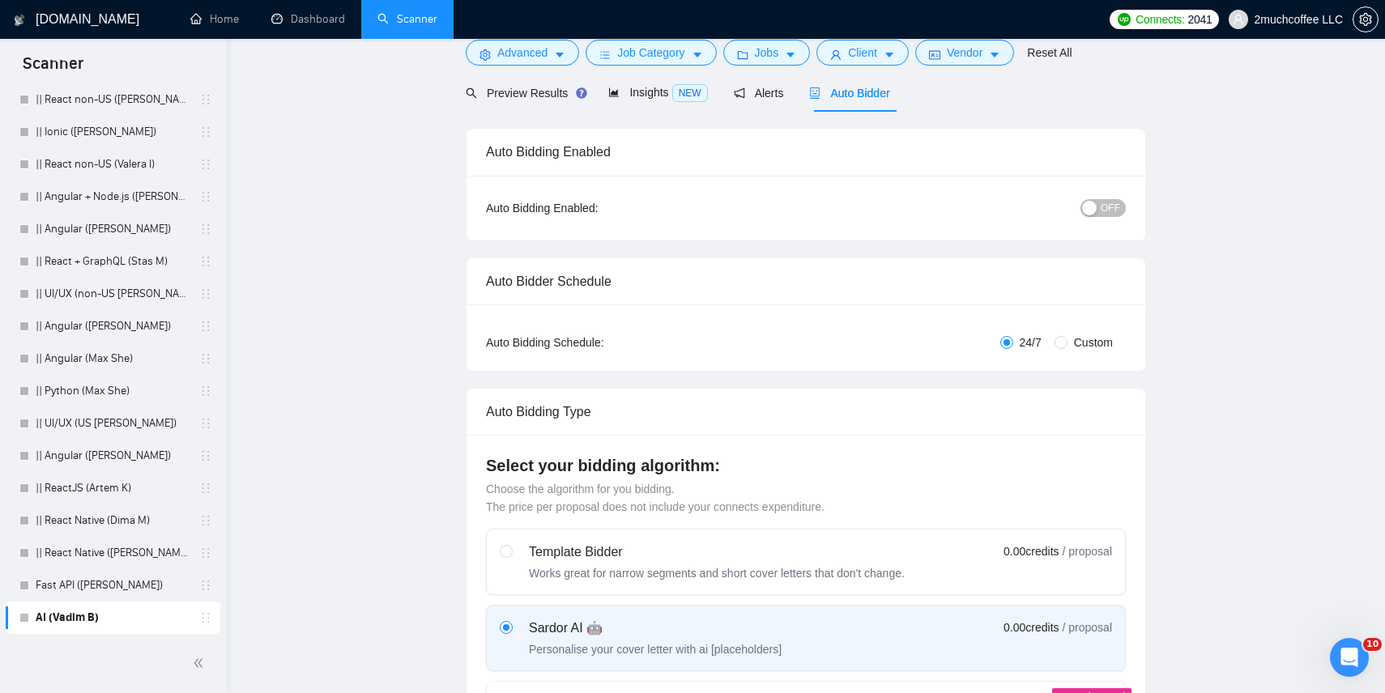
scroll to position [0, 0]
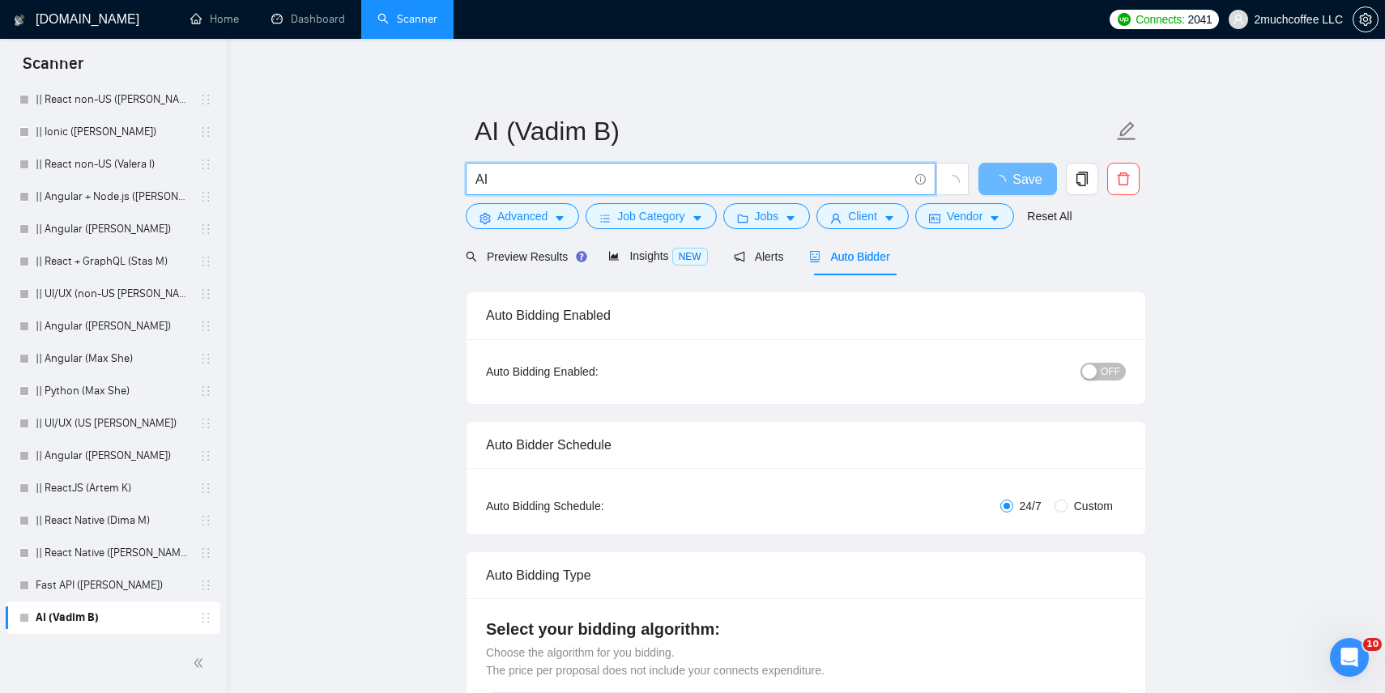
type input "AI"
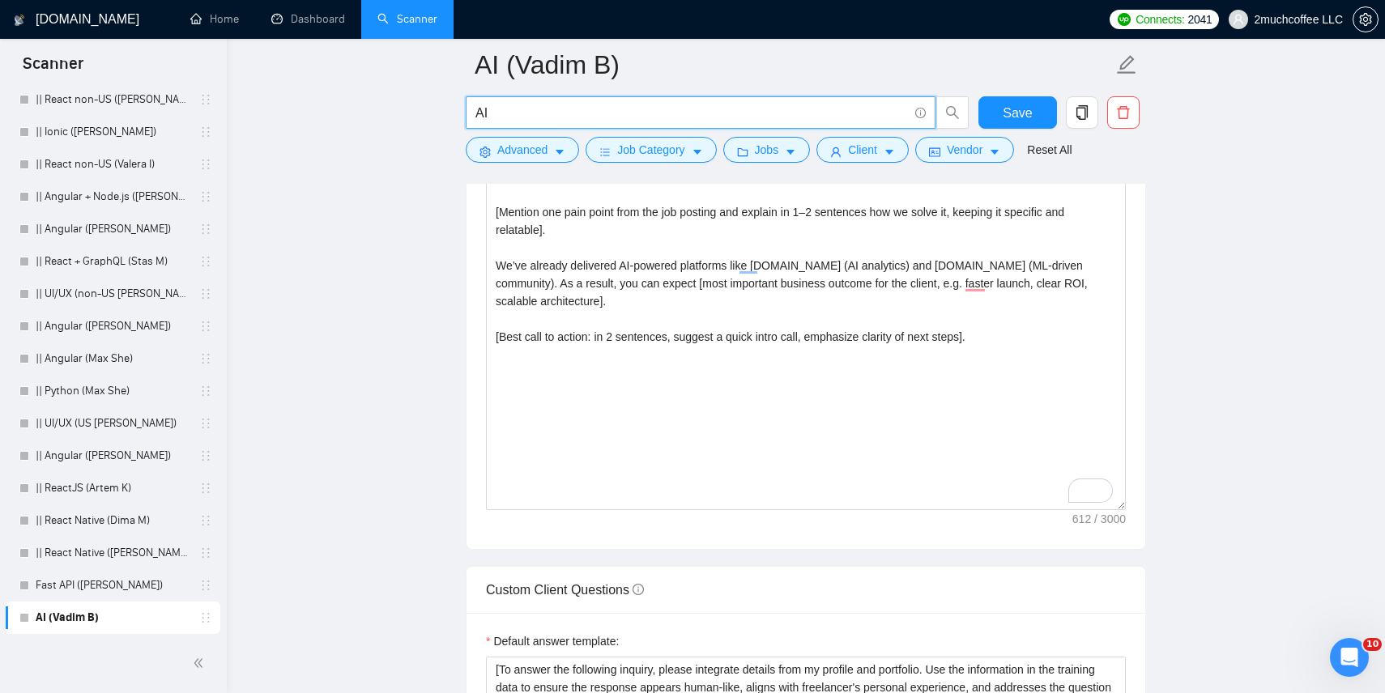
scroll to position [1986, 0]
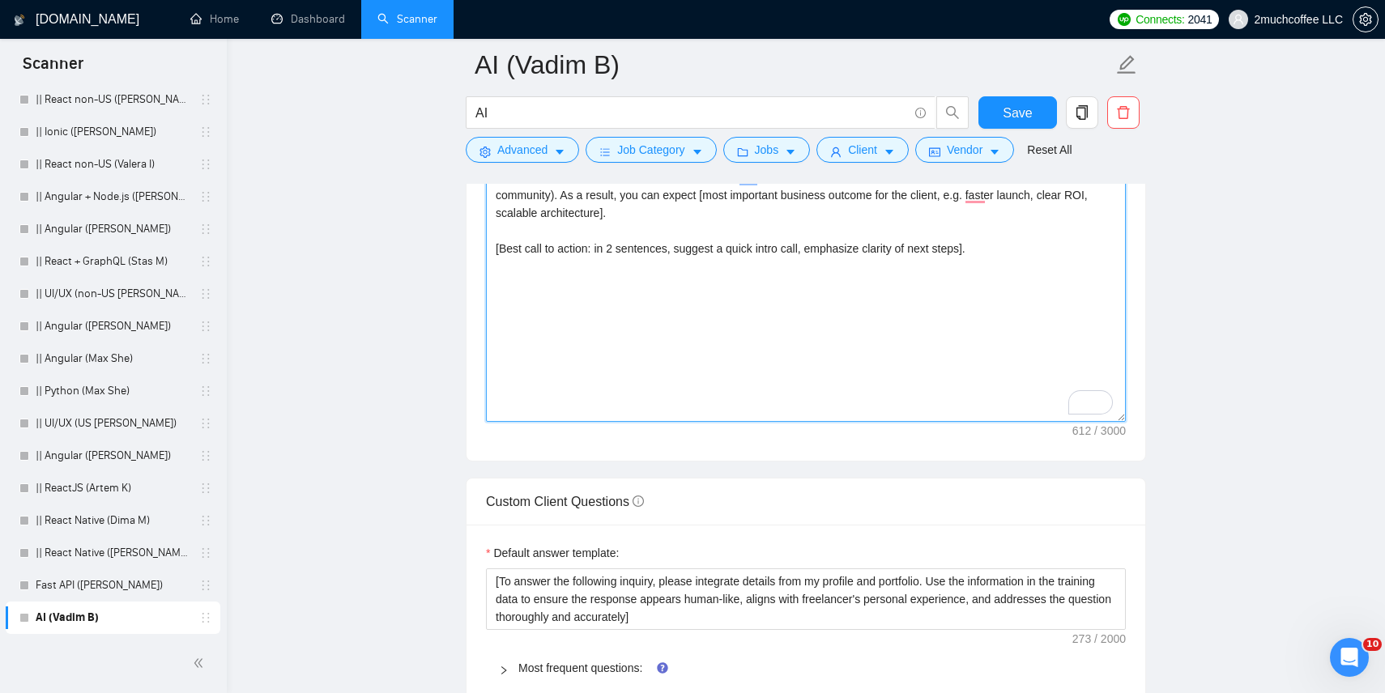
click at [545, 351] on textarea "[don't use em dashes, use hyphens instead] [Write a personal greeting using the…" at bounding box center [806, 240] width 640 height 365
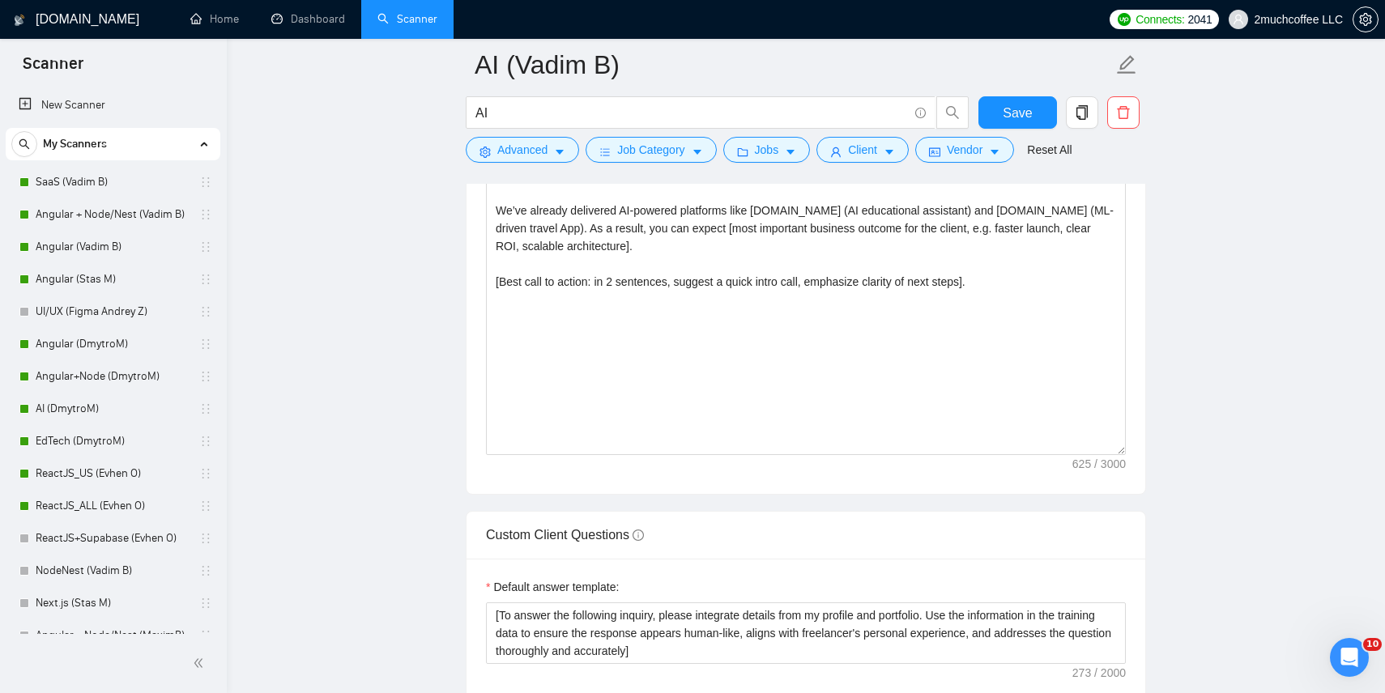
scroll to position [1639, 0]
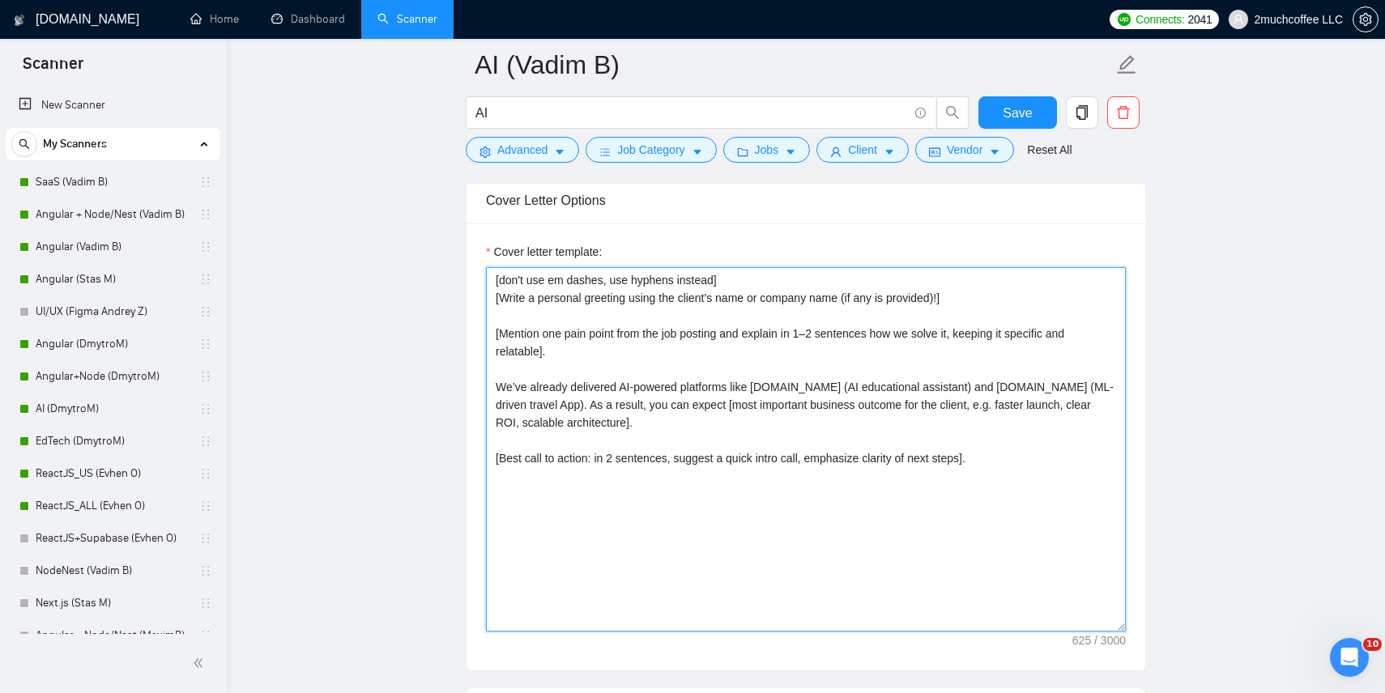
click at [786, 497] on textarea "[don't use em dashes, use hyphens instead] [Write a personal greeting using the…" at bounding box center [806, 449] width 640 height 365
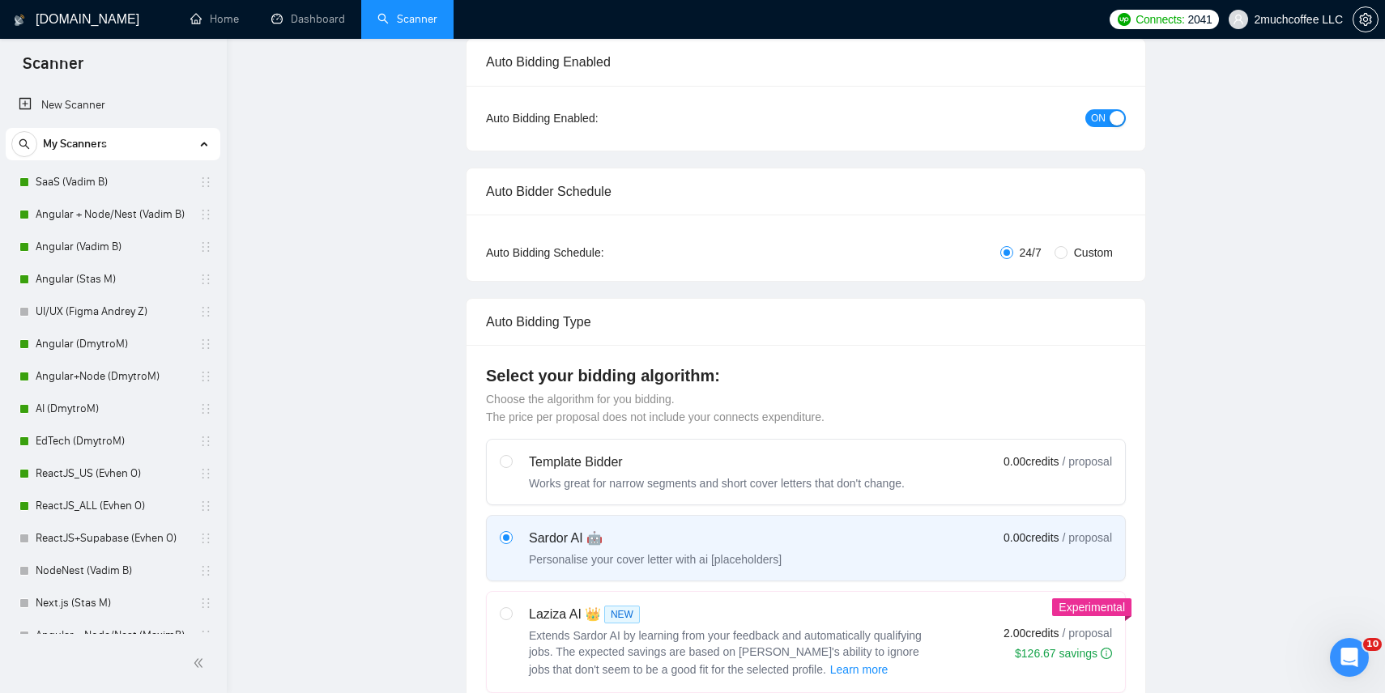
scroll to position [0, 0]
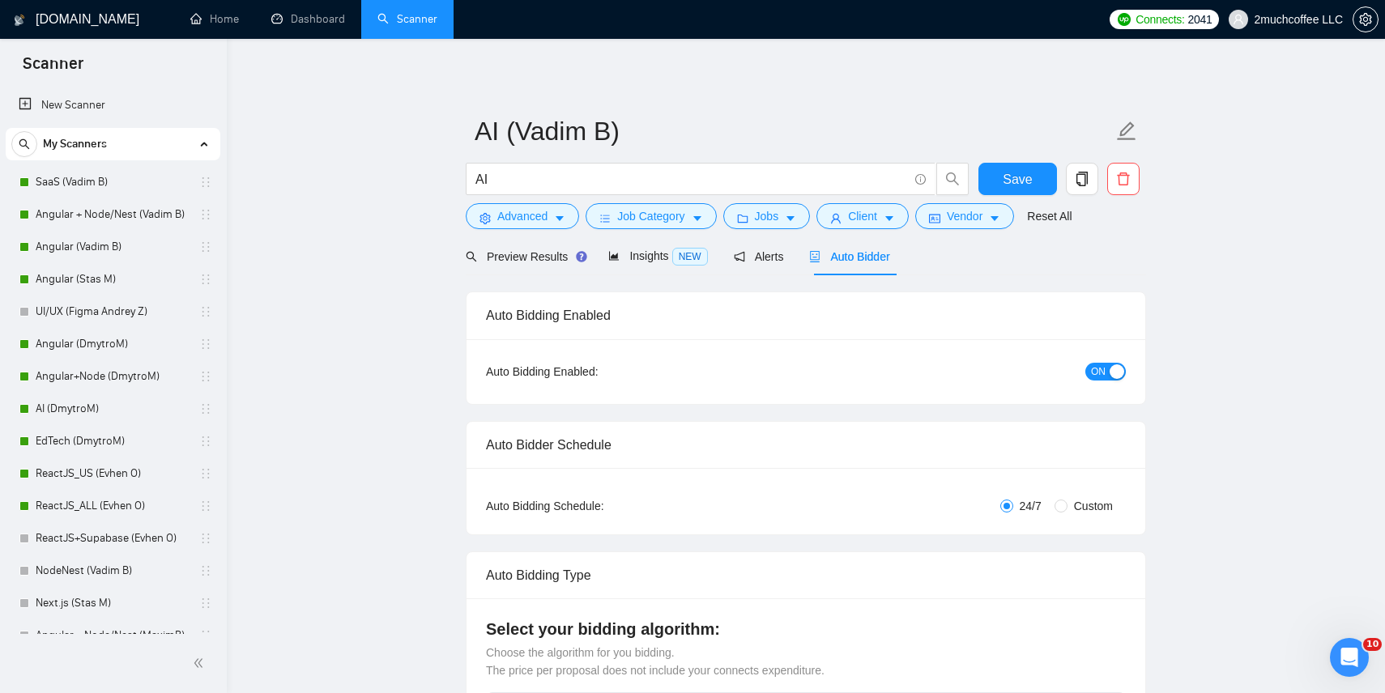
click at [855, 263] on div "Auto Bidder" at bounding box center [849, 257] width 80 height 18
click at [532, 263] on div "Preview Results" at bounding box center [524, 257] width 117 height 18
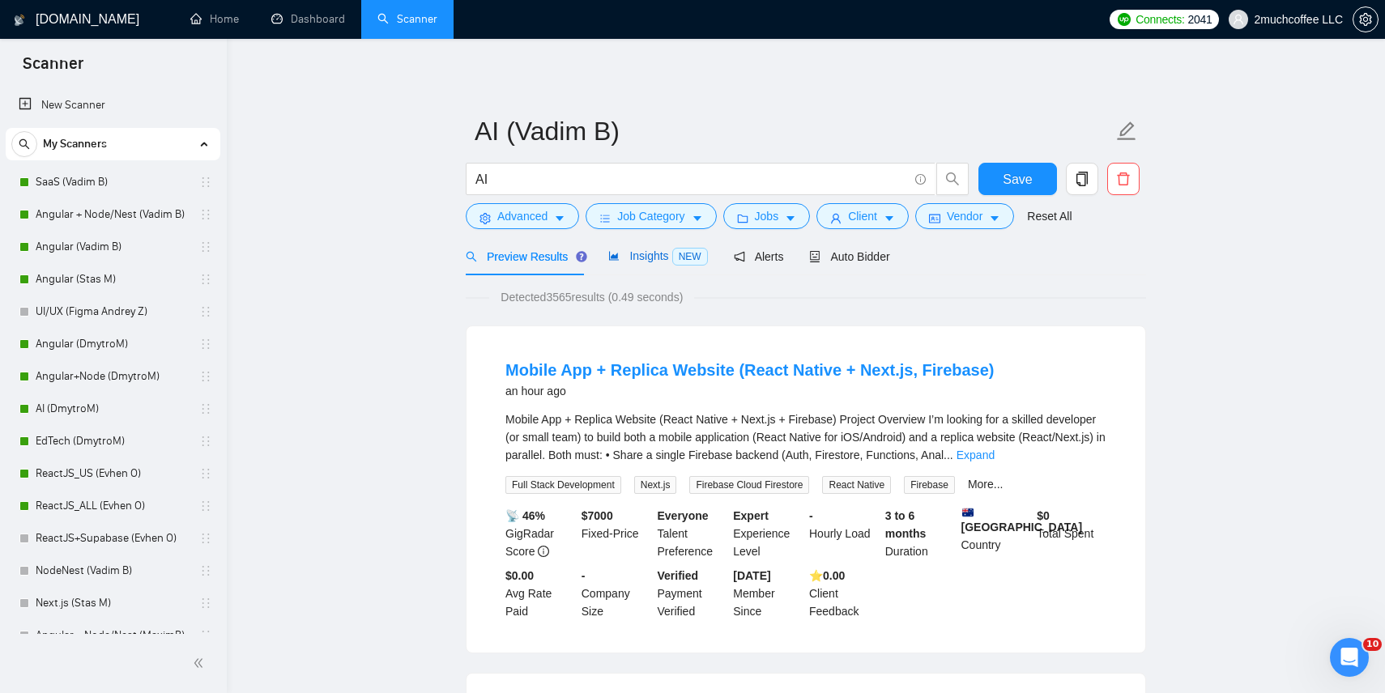
click at [655, 251] on span "Insights NEW" at bounding box center [657, 256] width 99 height 13
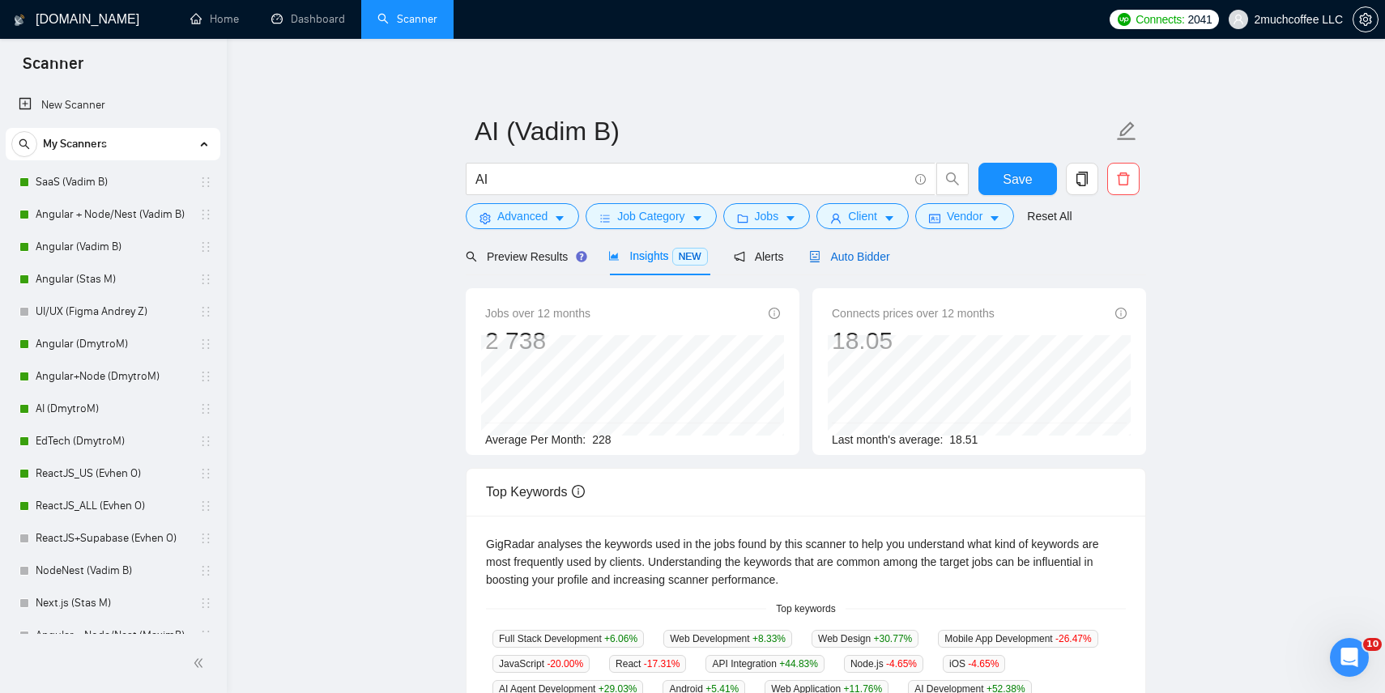
click at [845, 254] on span "Auto Bidder" at bounding box center [849, 256] width 80 height 13
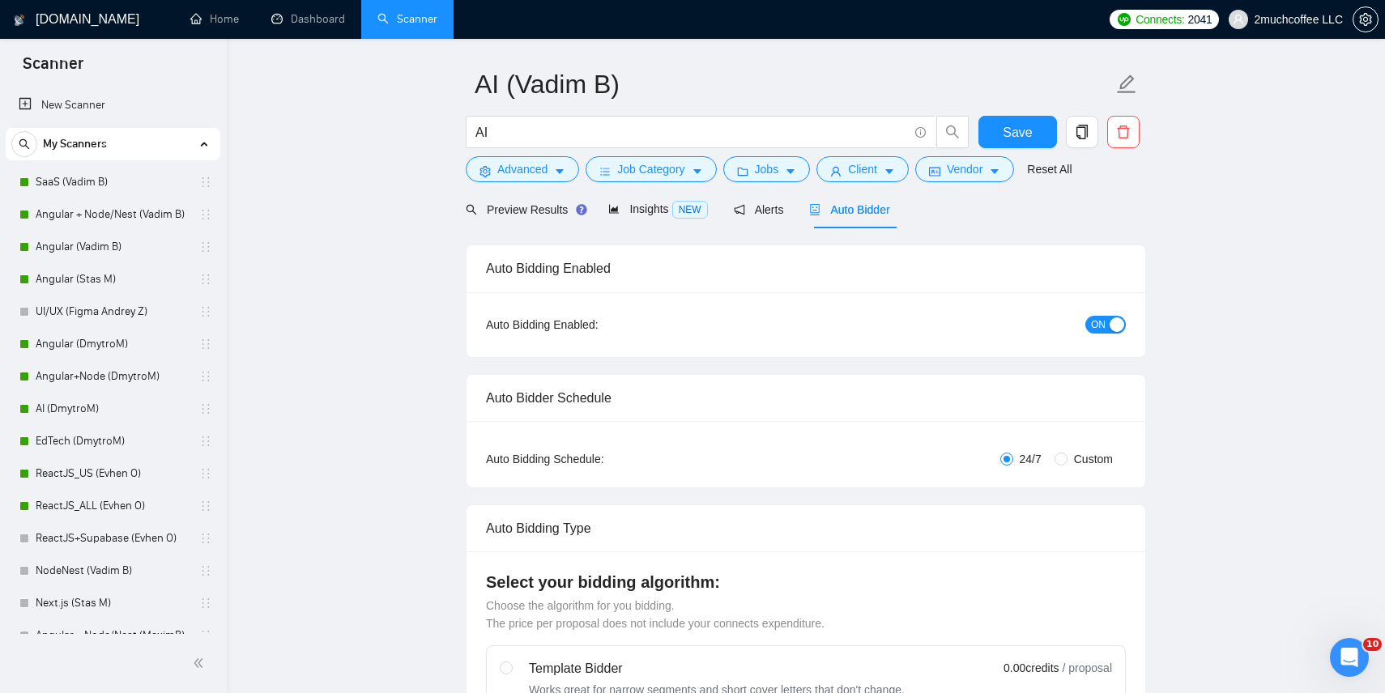
scroll to position [24, 0]
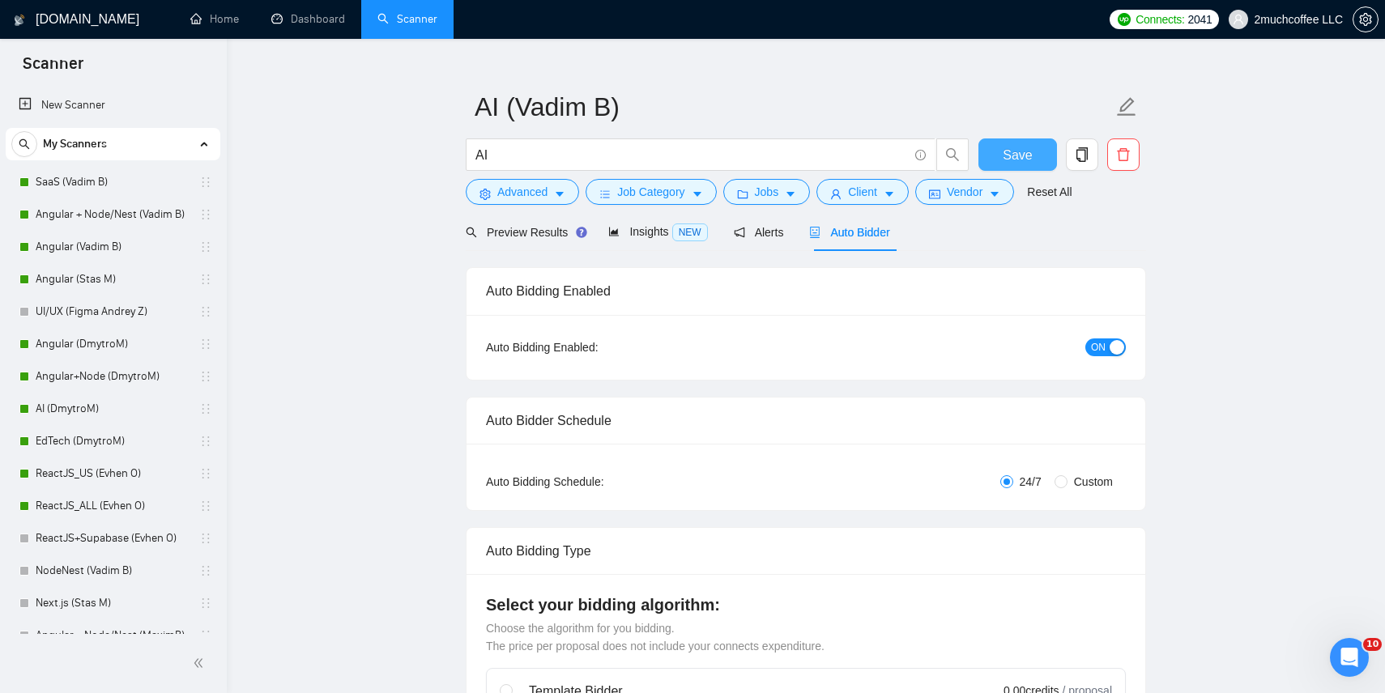
click at [1025, 151] on span "Save" at bounding box center [1017, 155] width 29 height 20
click at [1000, 161] on button "Save" at bounding box center [1018, 155] width 79 height 32
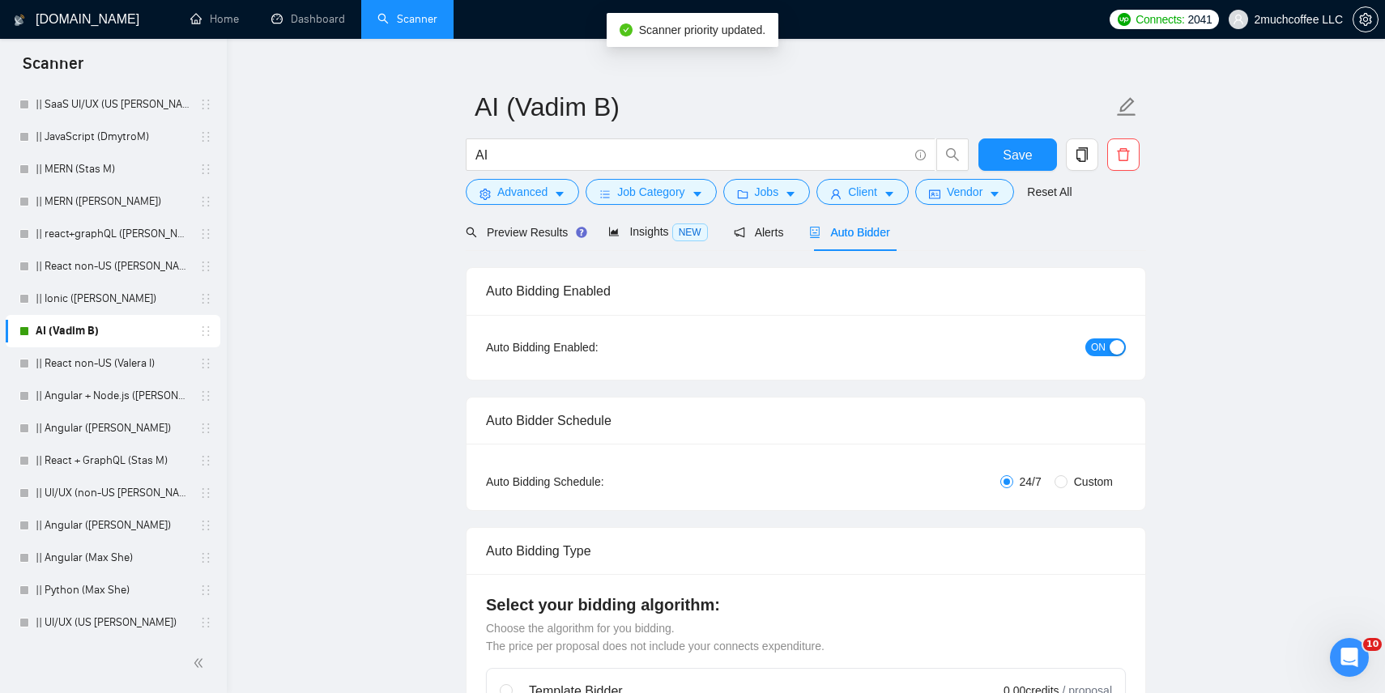
scroll to position [747, 0]
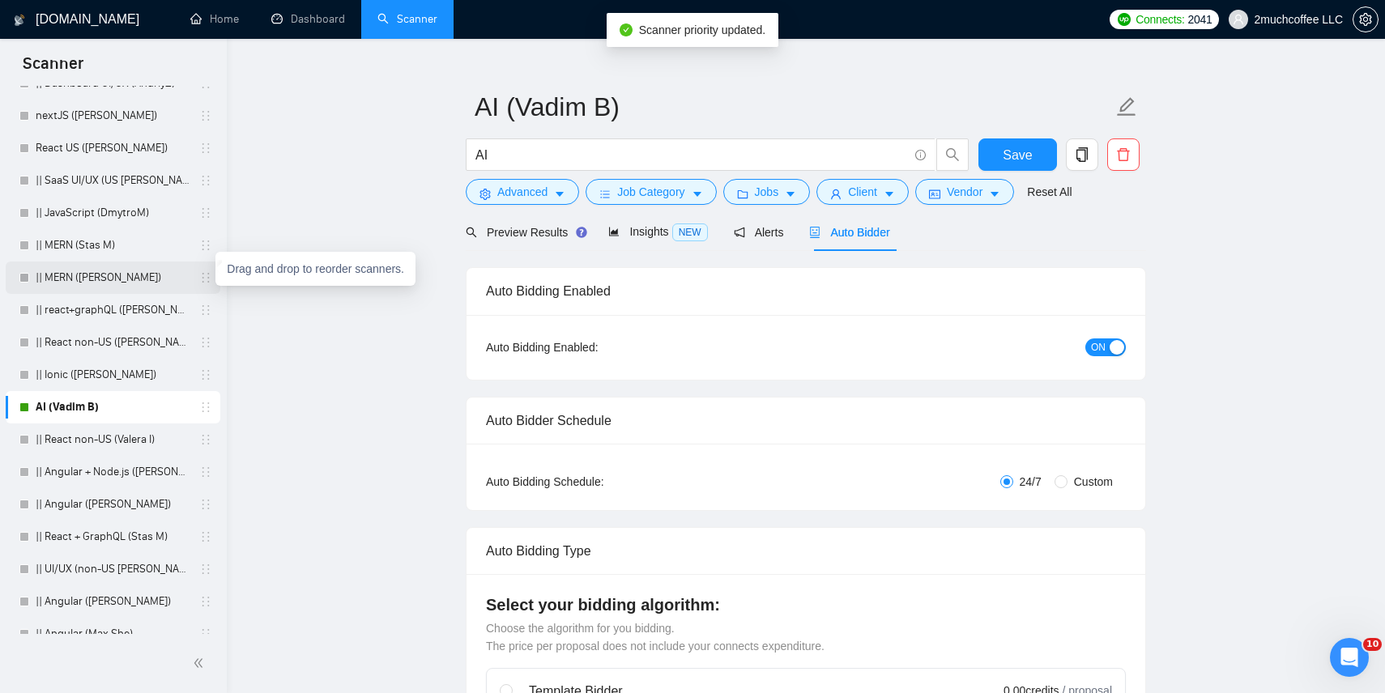
drag, startPoint x: 200, startPoint y: 403, endPoint x: 200, endPoint y: 278, distance: 124.8
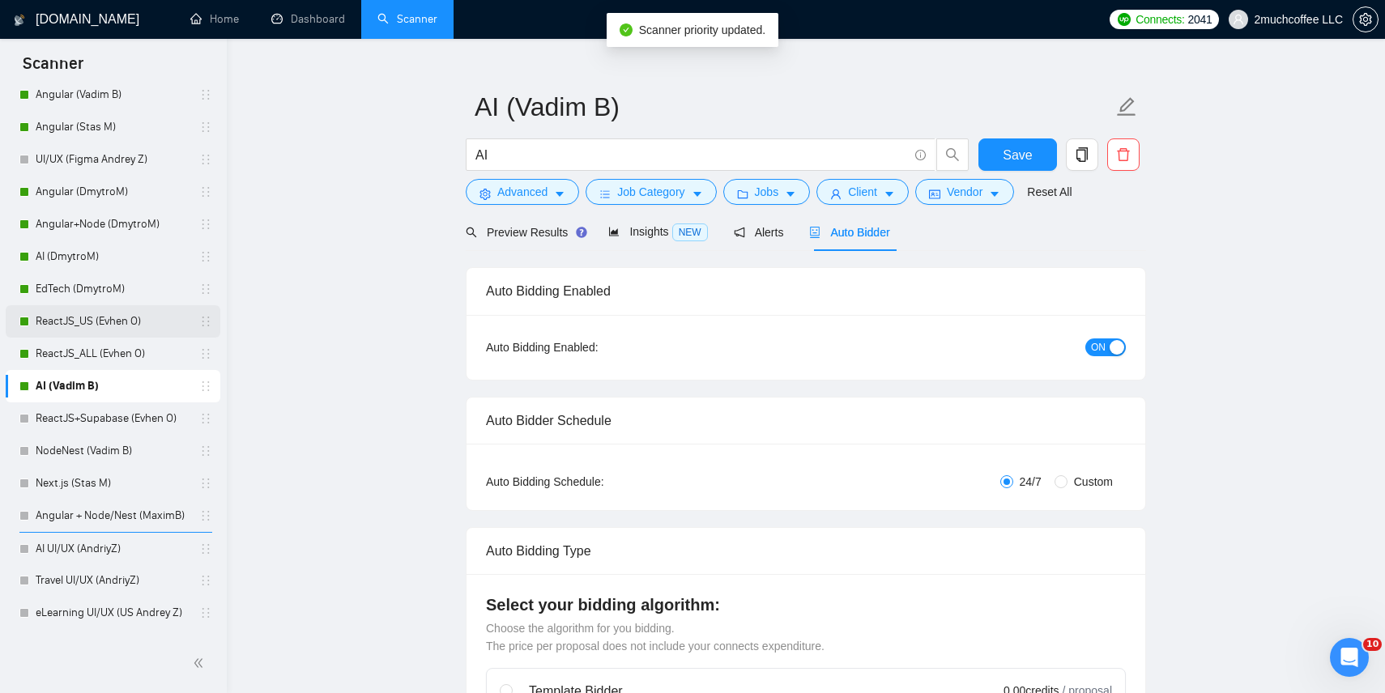
scroll to position [101, 0]
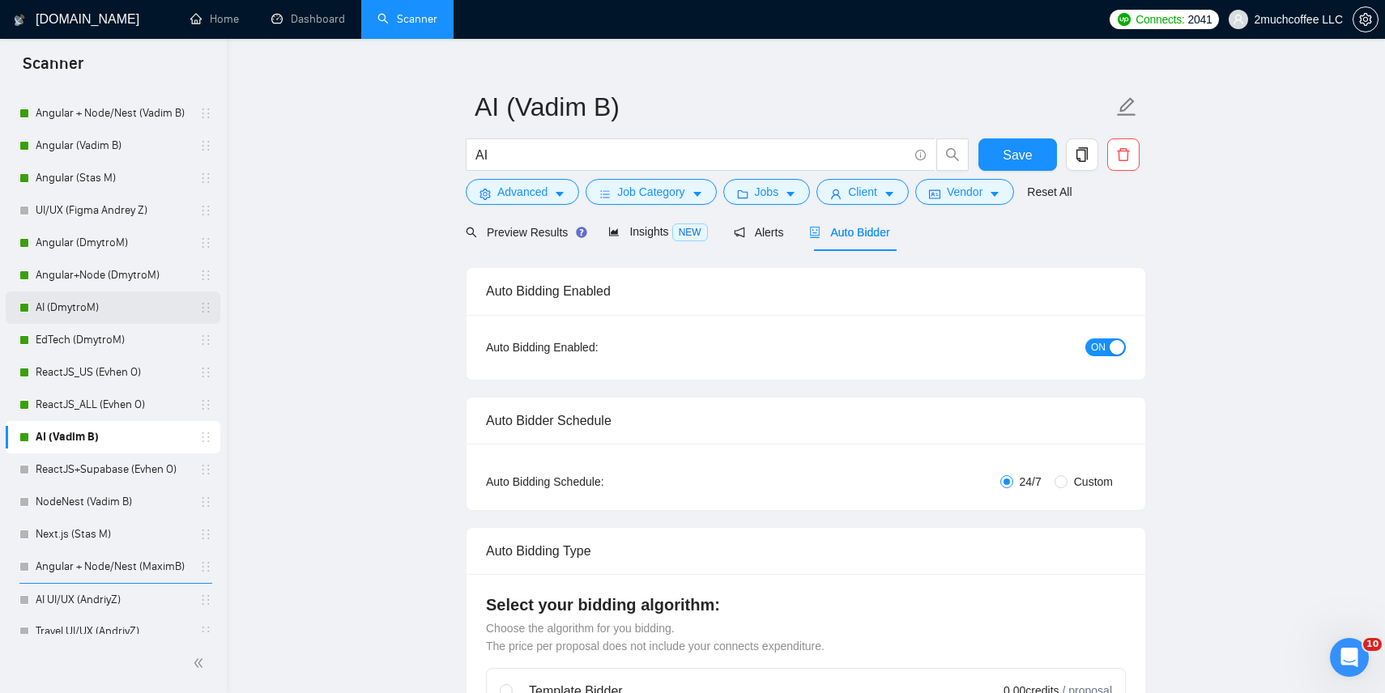
click at [166, 303] on link "AI (DmytroM)" at bounding box center [113, 308] width 154 height 32
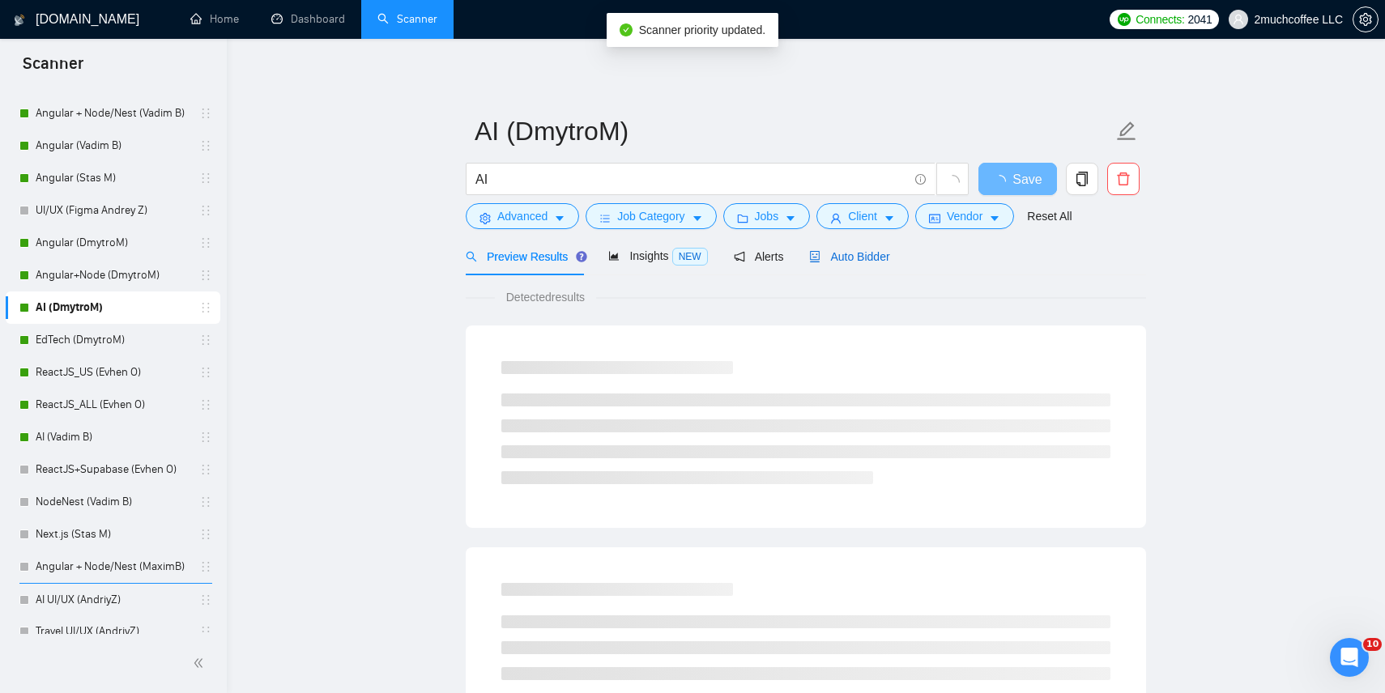
click at [889, 248] on div "Auto Bidder" at bounding box center [849, 257] width 80 height 18
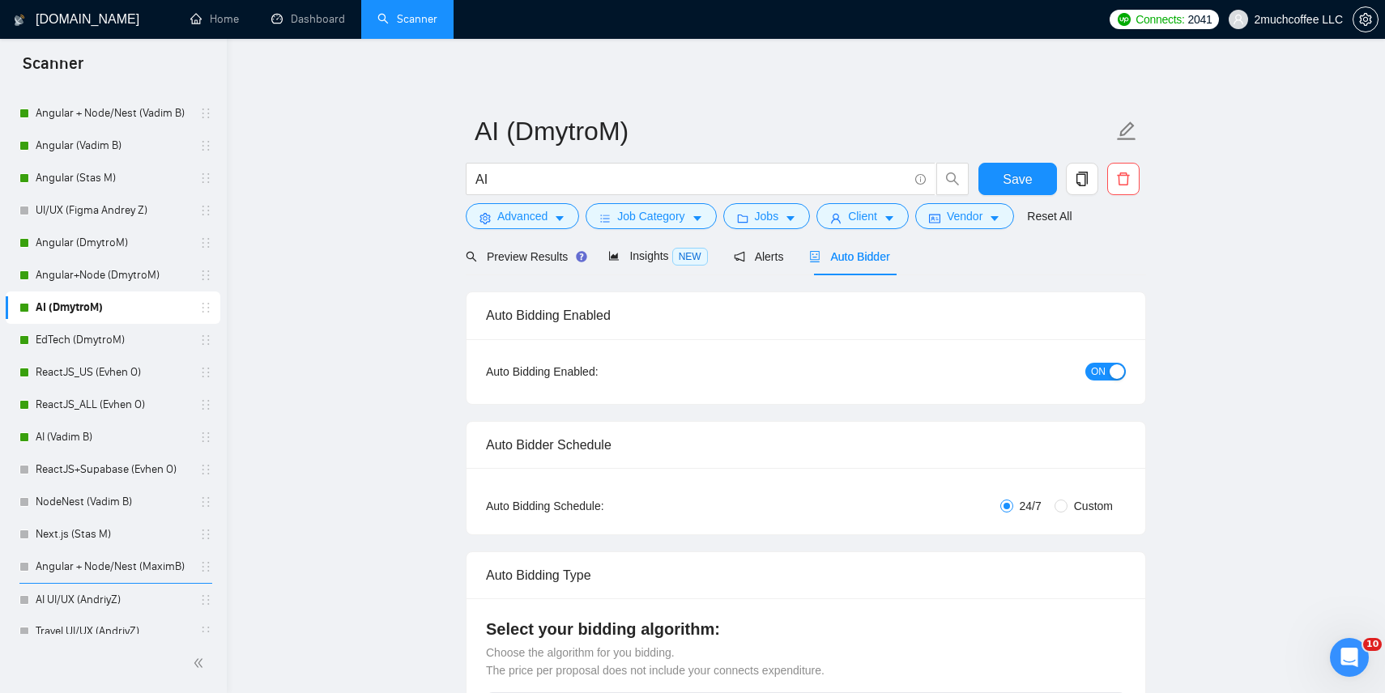
click at [889, 250] on span "Auto Bidder" at bounding box center [849, 256] width 80 height 13
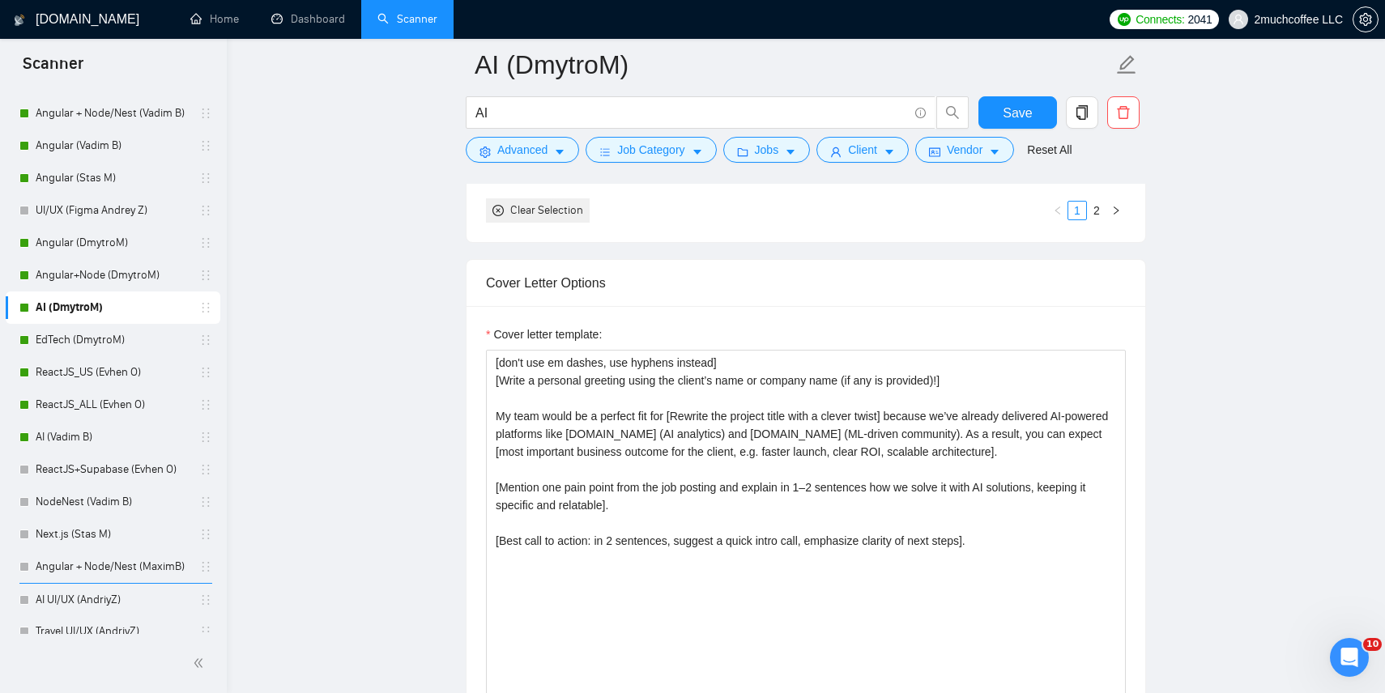
scroll to position [1742, 0]
click at [816, 448] on textarea "[don't use em dashes, use hyphens instead] [Write a personal greeting using the…" at bounding box center [806, 533] width 640 height 365
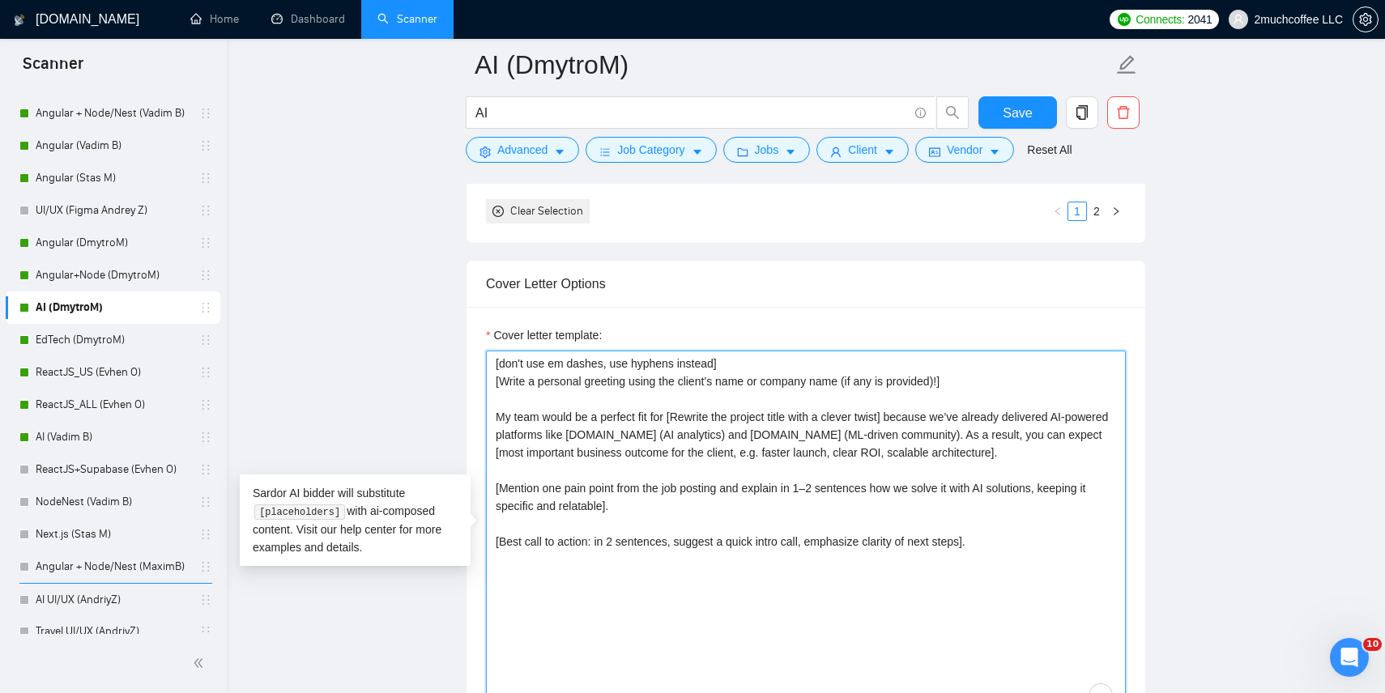
click at [722, 437] on textarea "[don't use em dashes, use hyphens instead] [Write a personal greeting using the…" at bounding box center [806, 533] width 640 height 365
click at [694, 436] on textarea "[don't use em dashes, use hyphens instead] [Write a personal greeting using the…" at bounding box center [806, 533] width 640 height 365
click at [727, 436] on textarea "[don't use em dashes, use hyphens instead] [Write a personal greeting using the…" at bounding box center [806, 533] width 640 height 365
click at [921, 434] on textarea "[don't use em dashes, use hyphens instead] [Write a personal greeting using the…" at bounding box center [806, 533] width 640 height 365
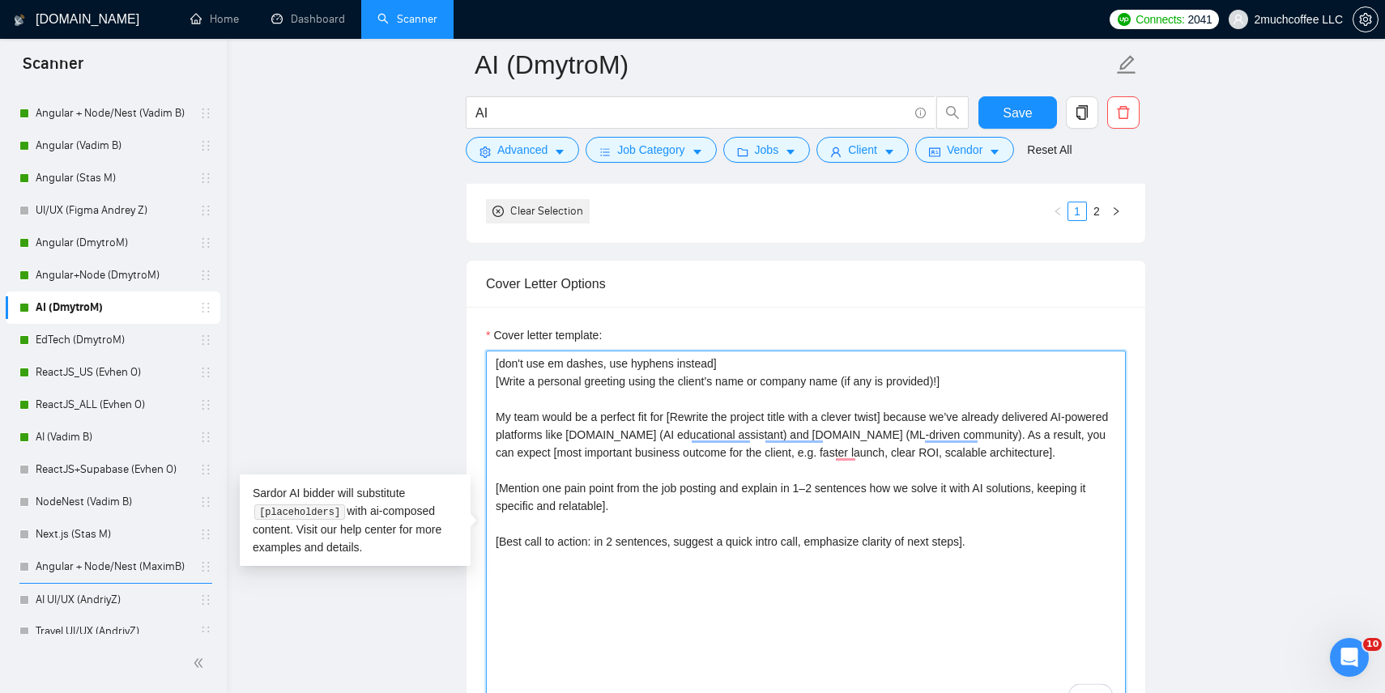
click at [1000, 437] on textarea "[don't use em dashes, use hyphens instead] [Write a personal greeting using the…" at bounding box center [806, 533] width 640 height 365
click at [963, 425] on textarea "[don't use em dashes, use hyphens instead] [Write a personal greeting using the…" at bounding box center [806, 533] width 640 height 365
click at [762, 429] on textarea "[don't use em dashes, use hyphens instead] [Write a personal greeting using the…" at bounding box center [806, 533] width 640 height 365
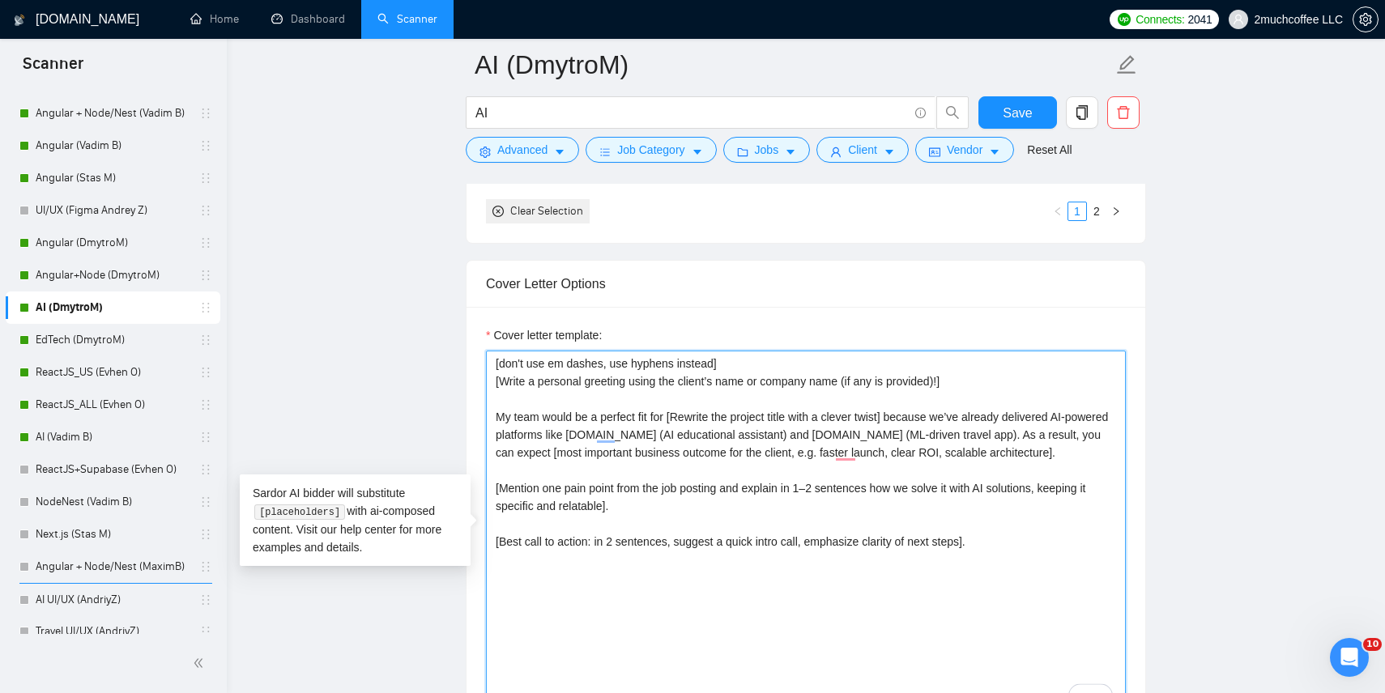
click at [762, 429] on textarea "[don't use em dashes, use hyphens instead] [Write a personal greeting using the…" at bounding box center [806, 533] width 640 height 365
click at [725, 437] on textarea "[don't use em dashes, use hyphens instead] [Write a personal greeting using the…" at bounding box center [806, 533] width 640 height 365
drag, startPoint x: 692, startPoint y: 435, endPoint x: 1041, endPoint y: 433, distance: 349.1
click at [1041, 433] on textarea "[don't use em dashes, use hyphens instead] [Write a personal greeting using the…" at bounding box center [806, 533] width 640 height 365
type textarea "[don't use em dashes, use hyphens instead] [Write a personal greeting using the…"
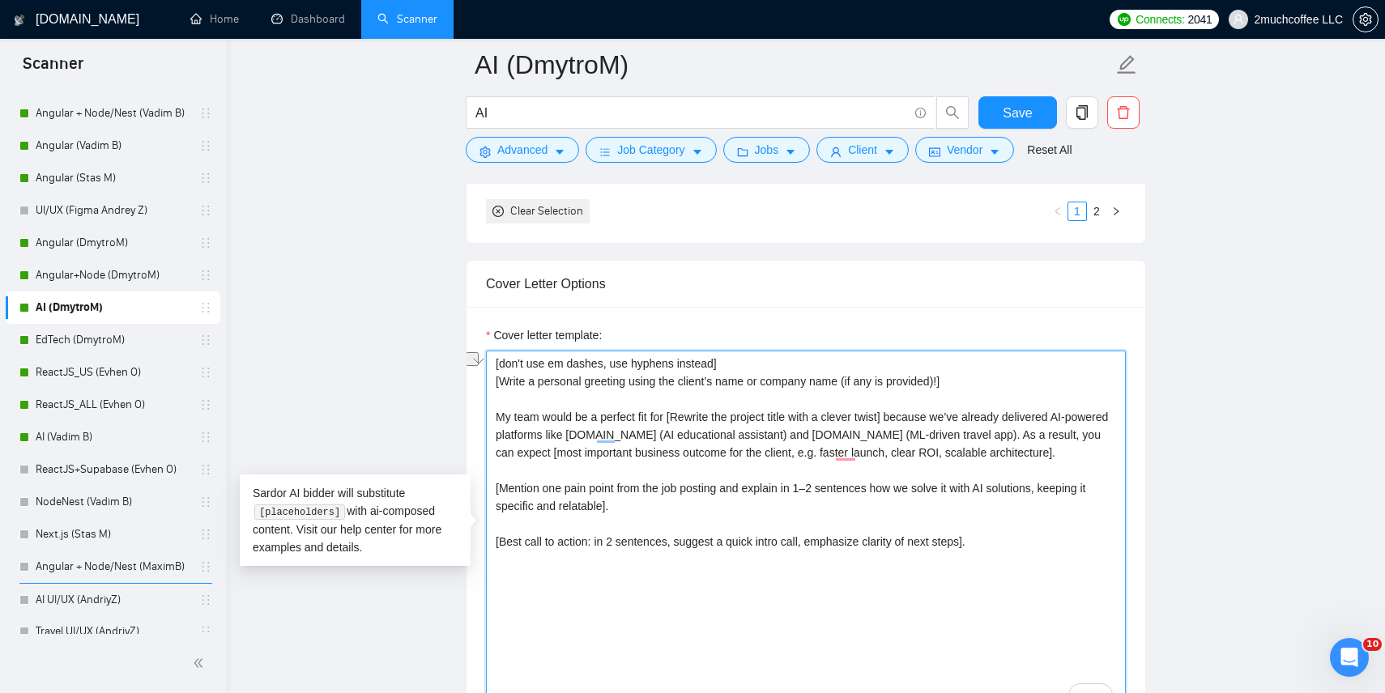
click at [671, 430] on textarea "[don't use em dashes, use hyphens instead] [Write a personal greeting using the…" at bounding box center [806, 533] width 640 height 365
click at [649, 495] on textarea "[don't use em dashes, use hyphens instead] [Write a personal greeting using the…" at bounding box center [806, 533] width 640 height 365
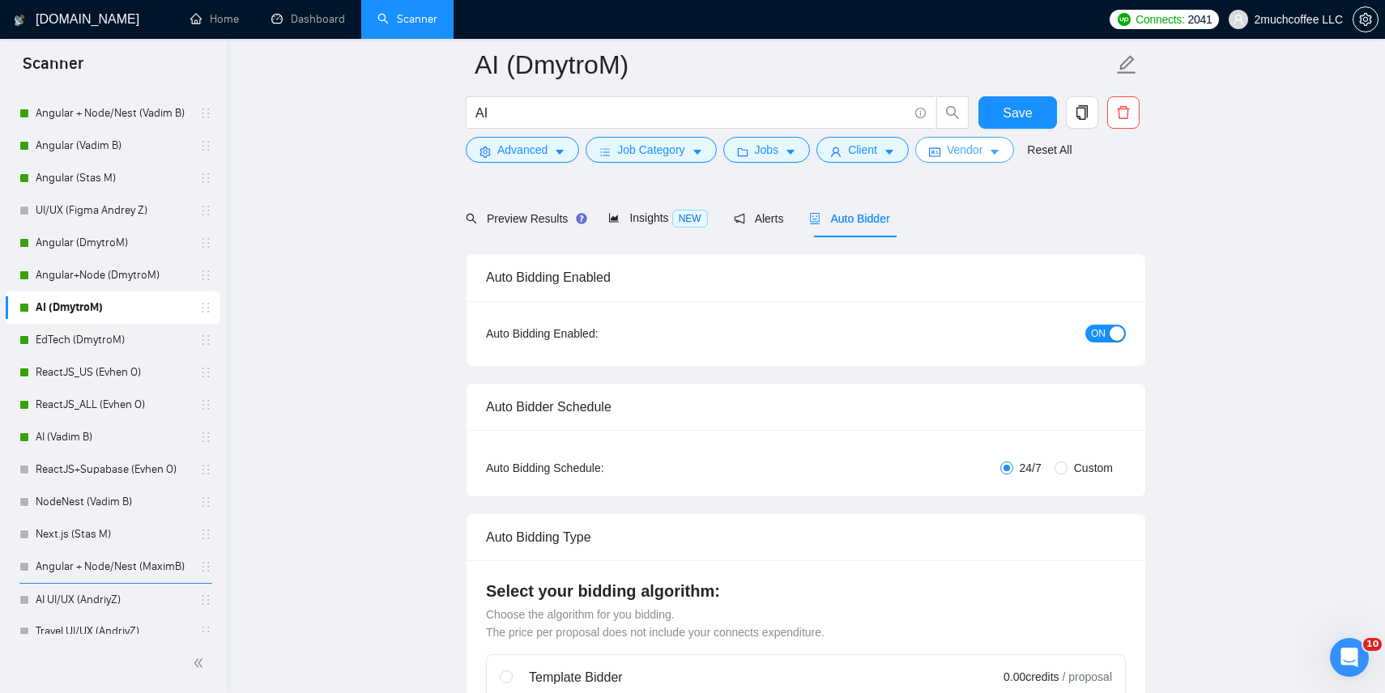
scroll to position [0, 0]
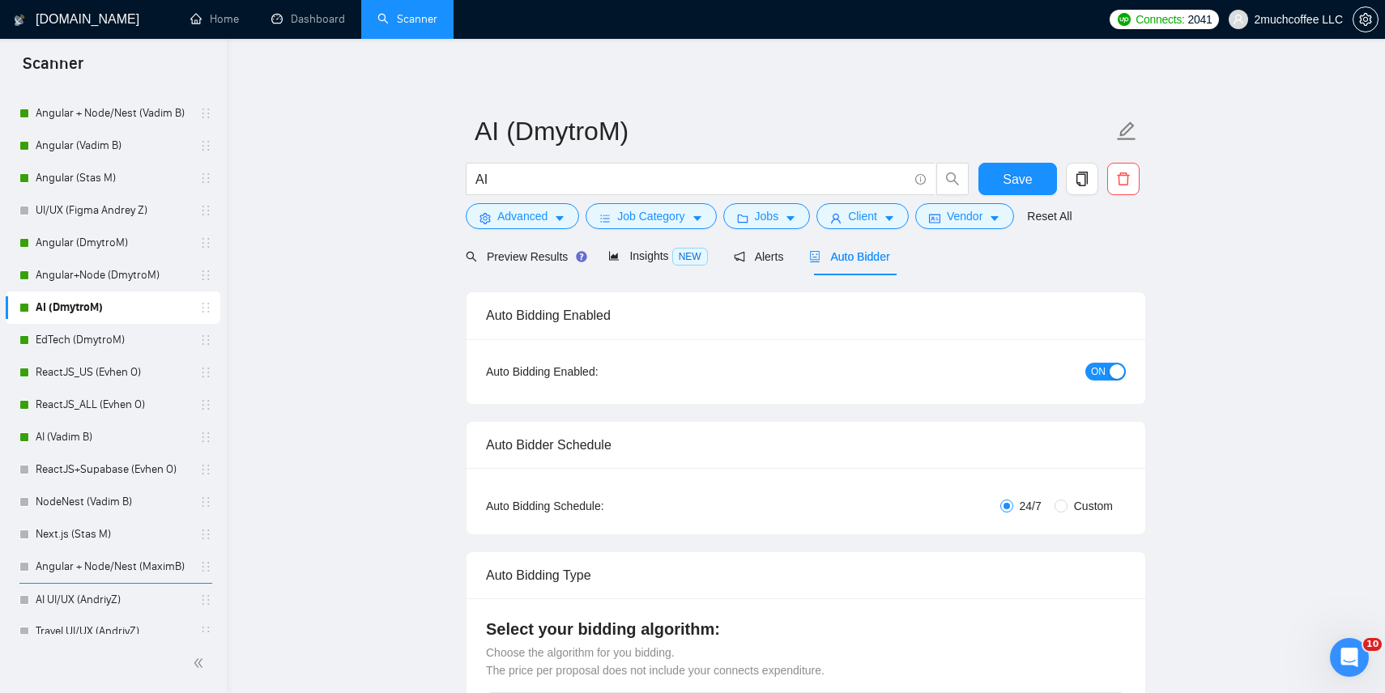
click at [1108, 378] on button "ON" at bounding box center [1105, 372] width 41 height 18
click at [1021, 178] on span "Save" at bounding box center [1017, 179] width 29 height 20
click at [135, 407] on link "AI (Vadim B)" at bounding box center [113, 405] width 154 height 32
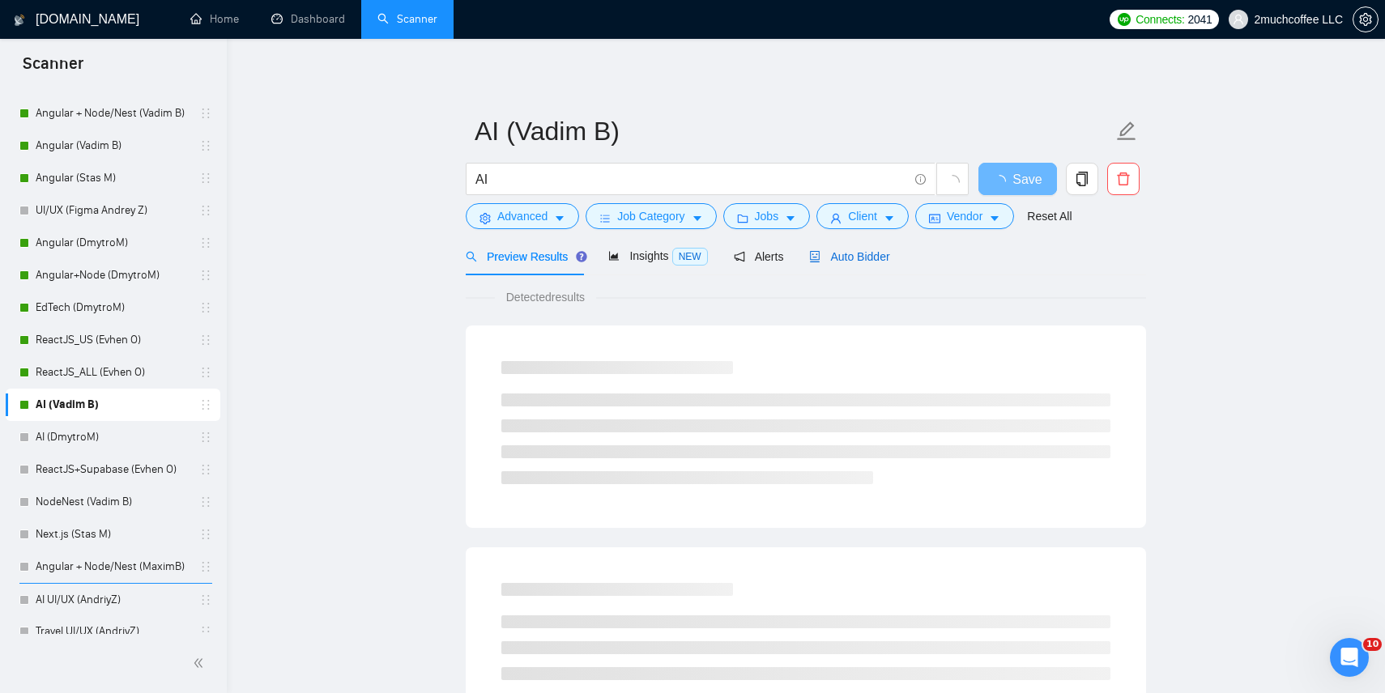
click at [883, 253] on span "Auto Bidder" at bounding box center [849, 256] width 80 height 13
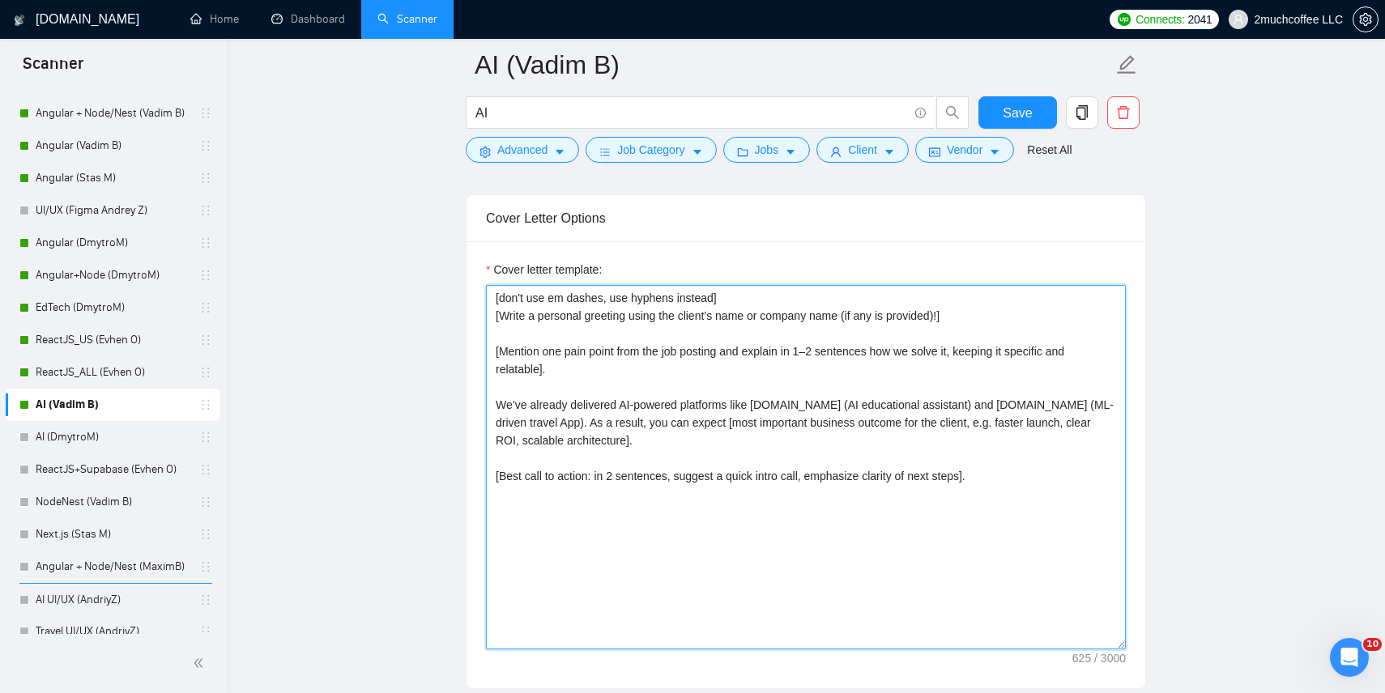
click at [835, 424] on textarea "[don't use em dashes, use hyphens instead] [Write a personal greeting using the…" at bounding box center [806, 467] width 640 height 365
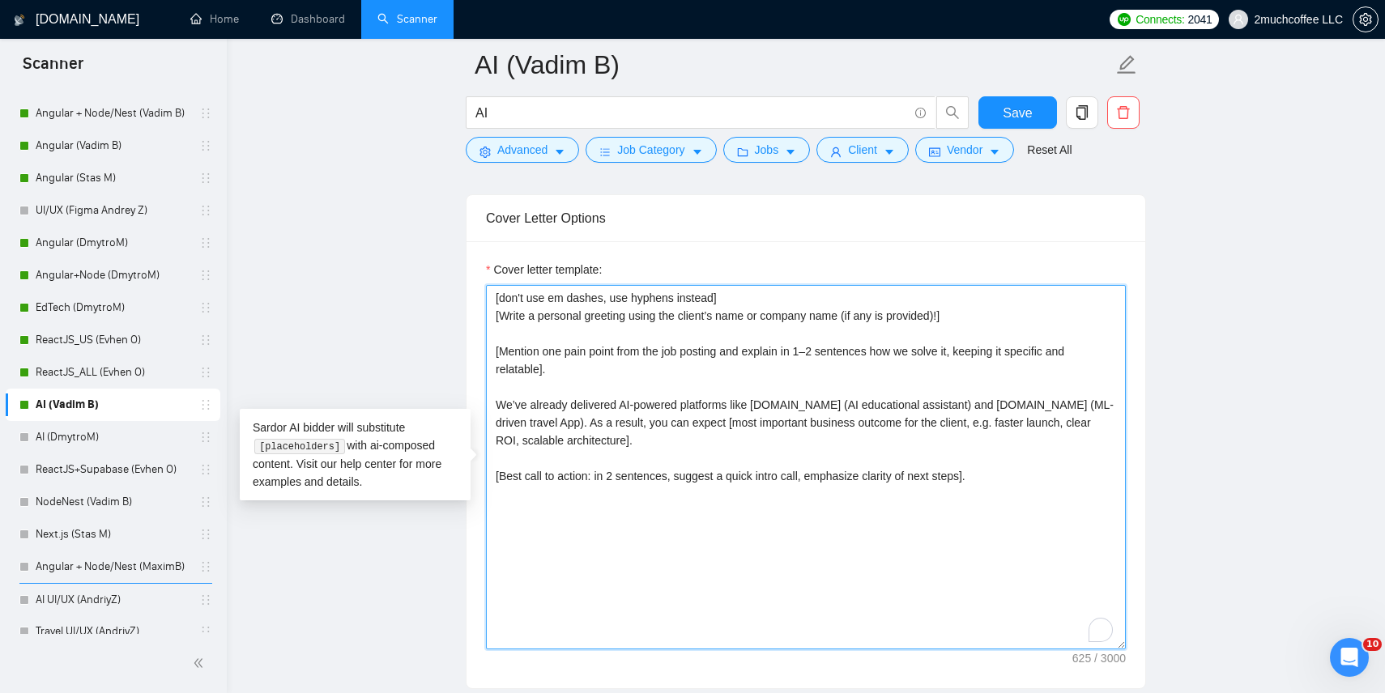
scroll to position [1724, 0]
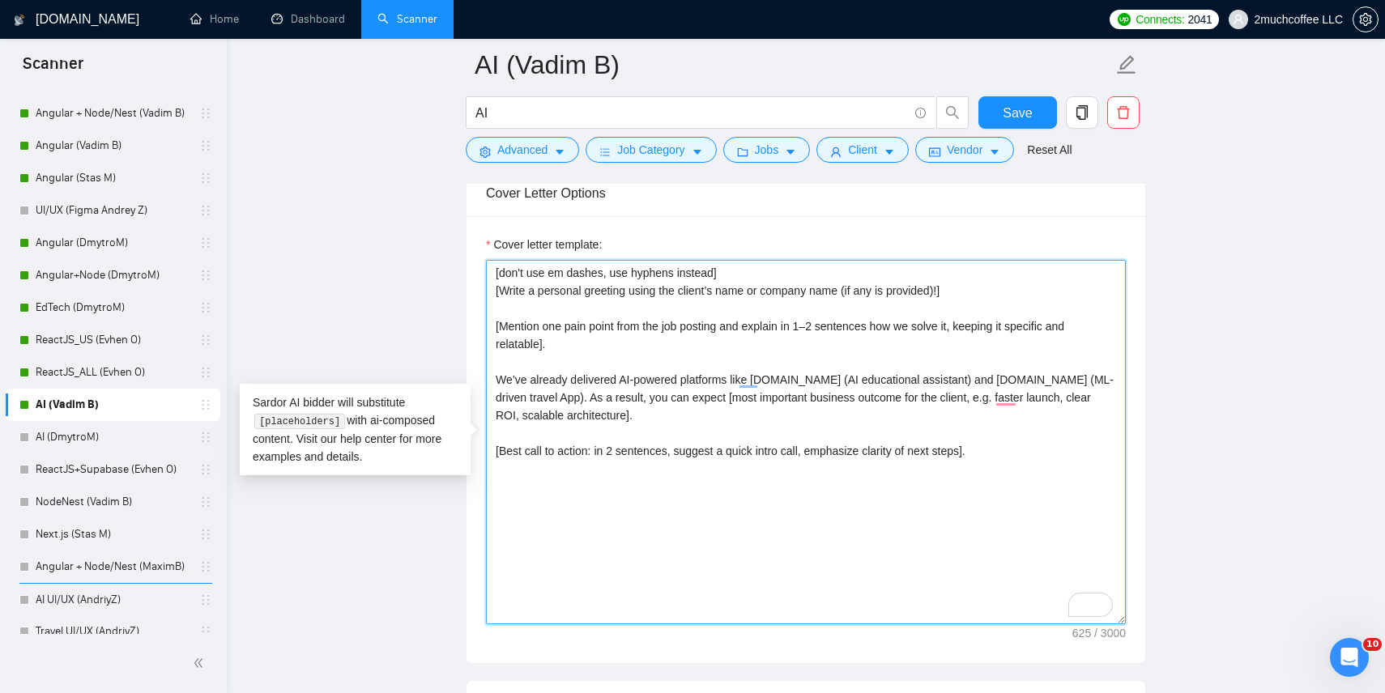
click at [535, 394] on textarea "[don't use em dashes, use hyphens instead] [Write a personal greeting using the…" at bounding box center [806, 442] width 640 height 365
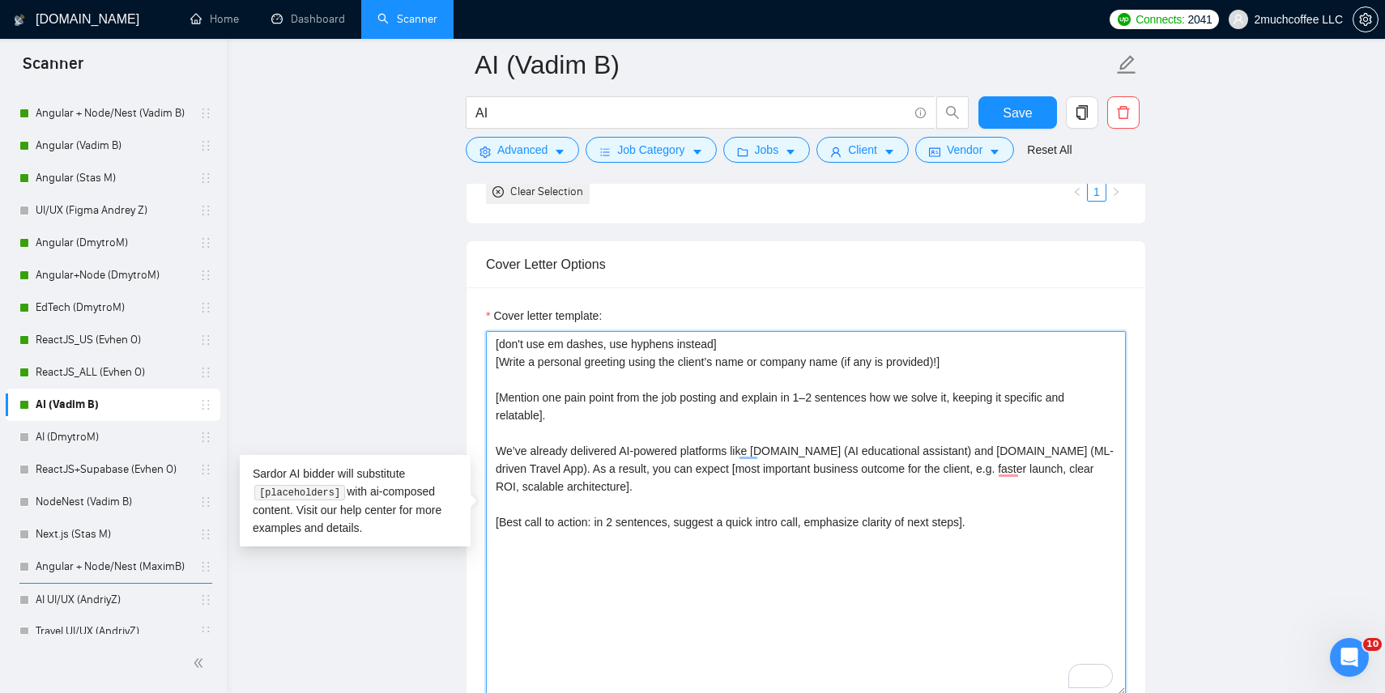
scroll to position [1651, 0]
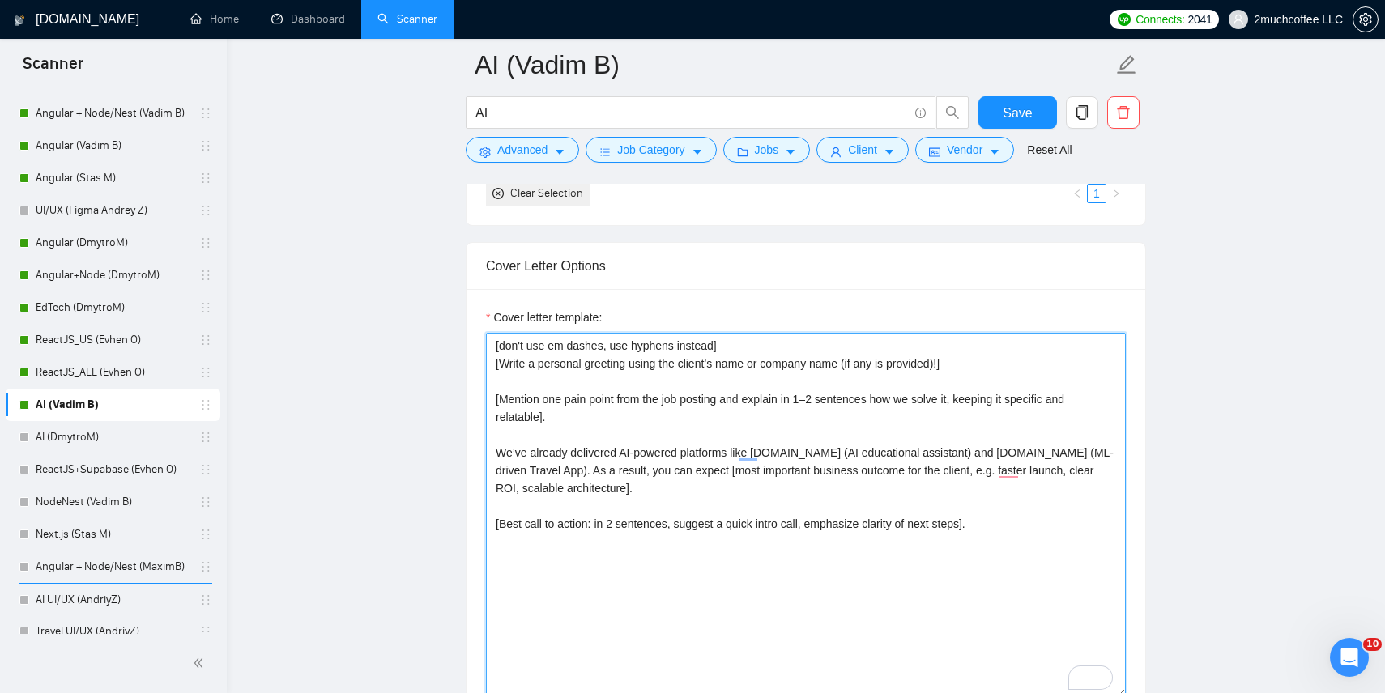
type textarea "[don't use em dashes, use hyphens instead] [Write a personal greeting using the…"
click at [365, 399] on main "AI (Vadim B) AI Save Advanced Job Category Jobs Client Vendor Reset All Preview…" at bounding box center [806, 570] width 1107 height 4313
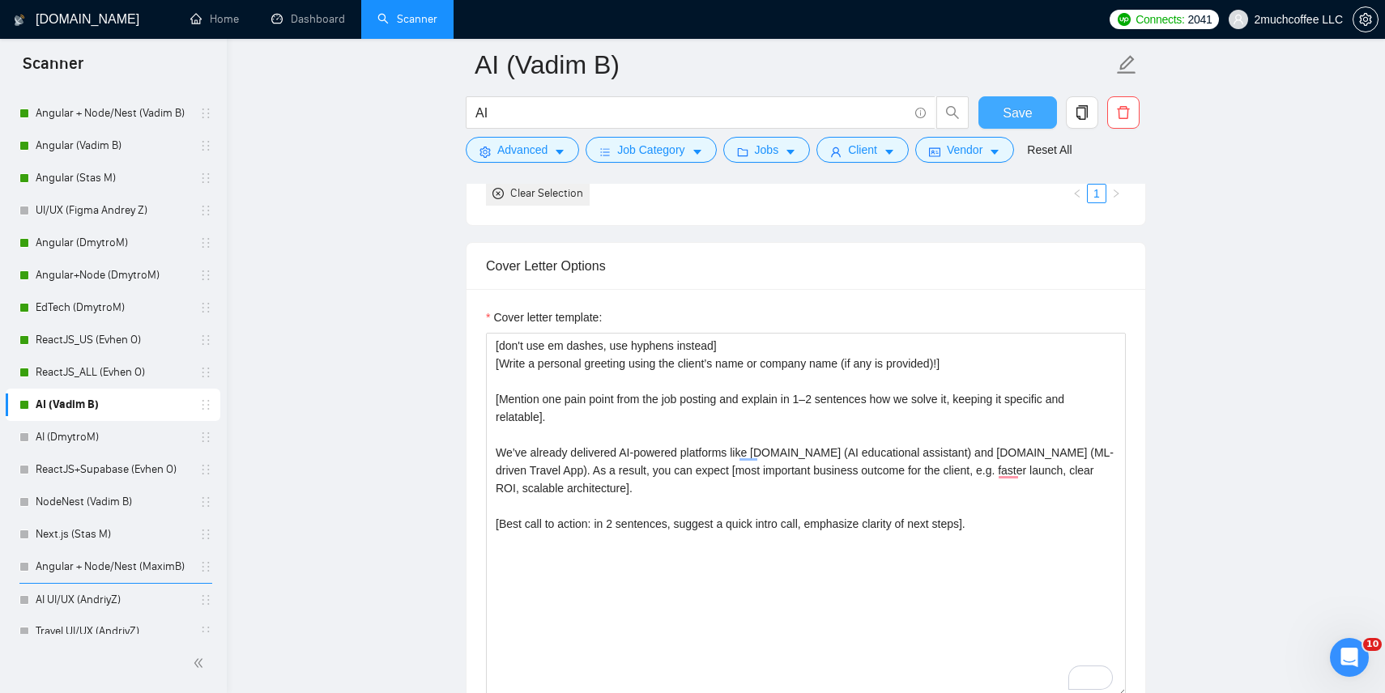
click at [1050, 104] on button "Save" at bounding box center [1018, 112] width 79 height 32
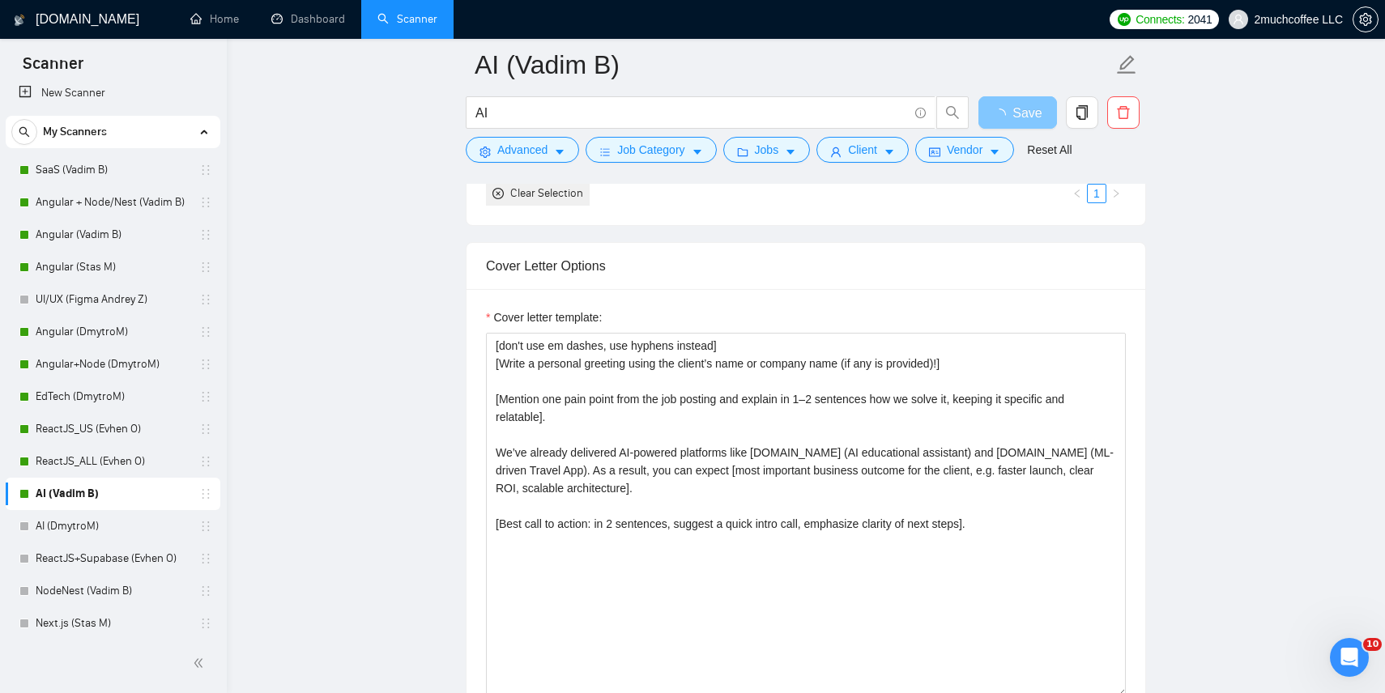
scroll to position [0, 0]
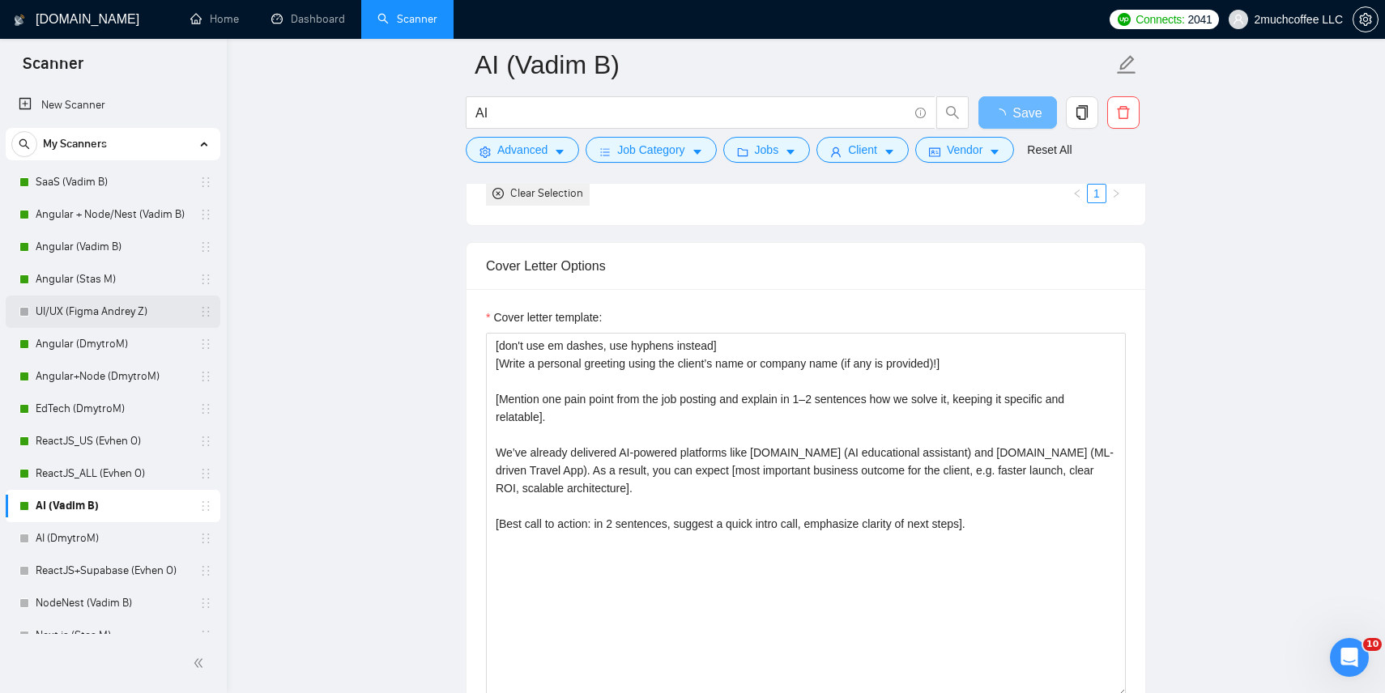
click at [118, 313] on link "UI/UX (Figma Andrey Z)" at bounding box center [113, 312] width 154 height 32
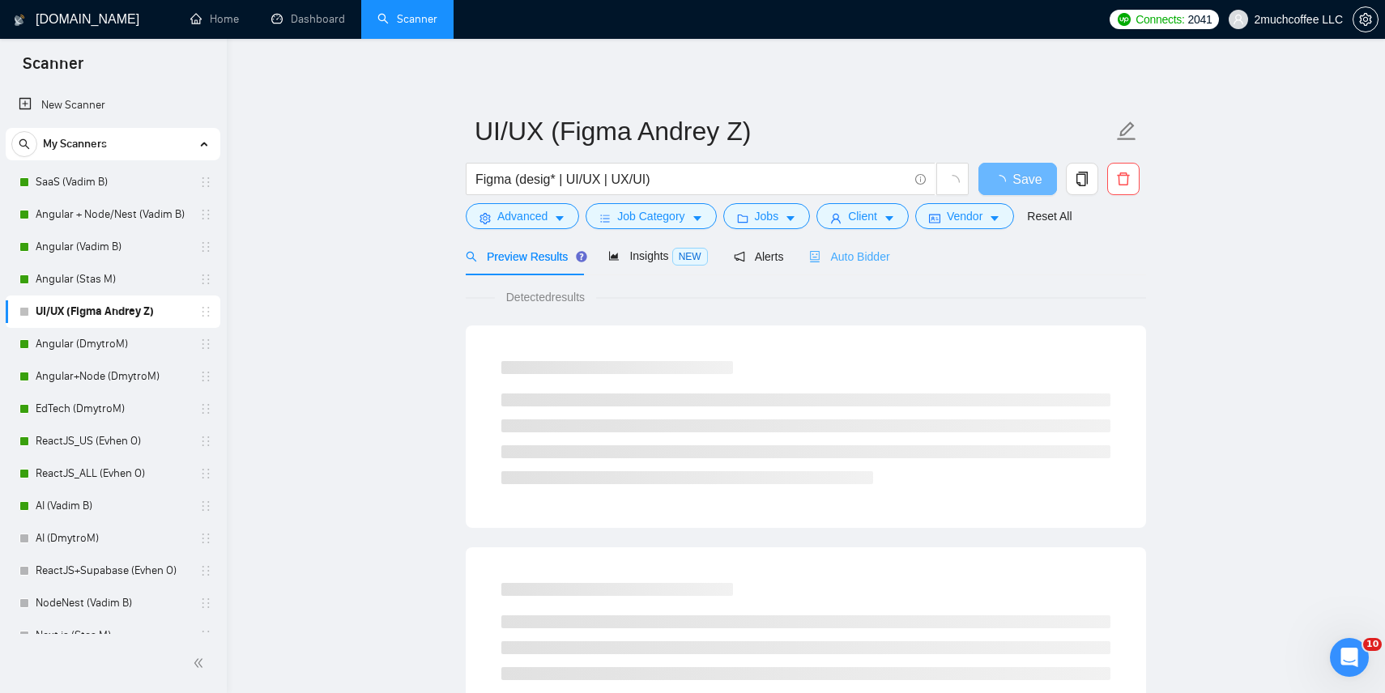
click at [873, 241] on div "Auto Bidder" at bounding box center [849, 256] width 80 height 38
